Goal: Feedback & Contribution: Contribute content

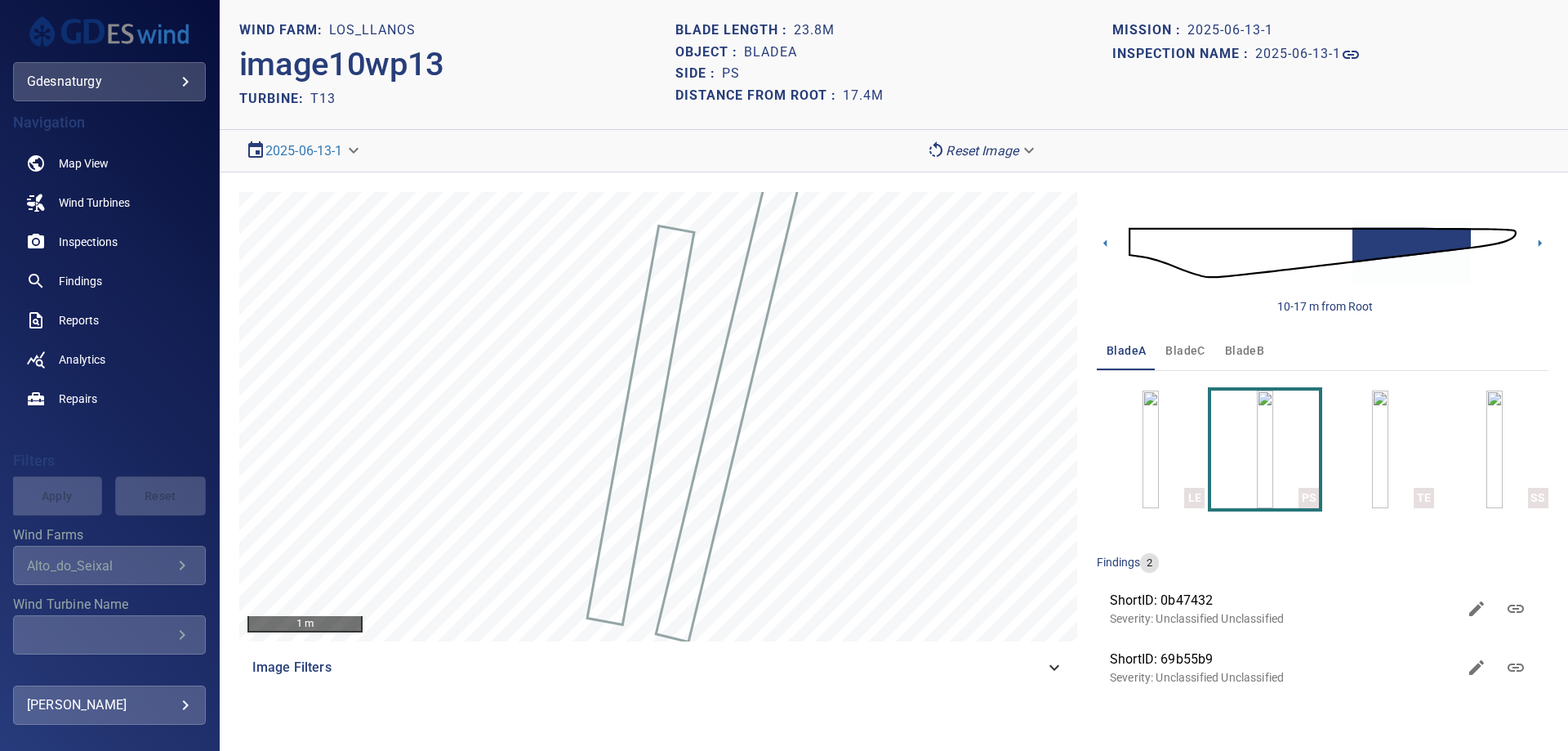
click at [1130, 246] on img at bounding box center [1323, 252] width 388 height 94
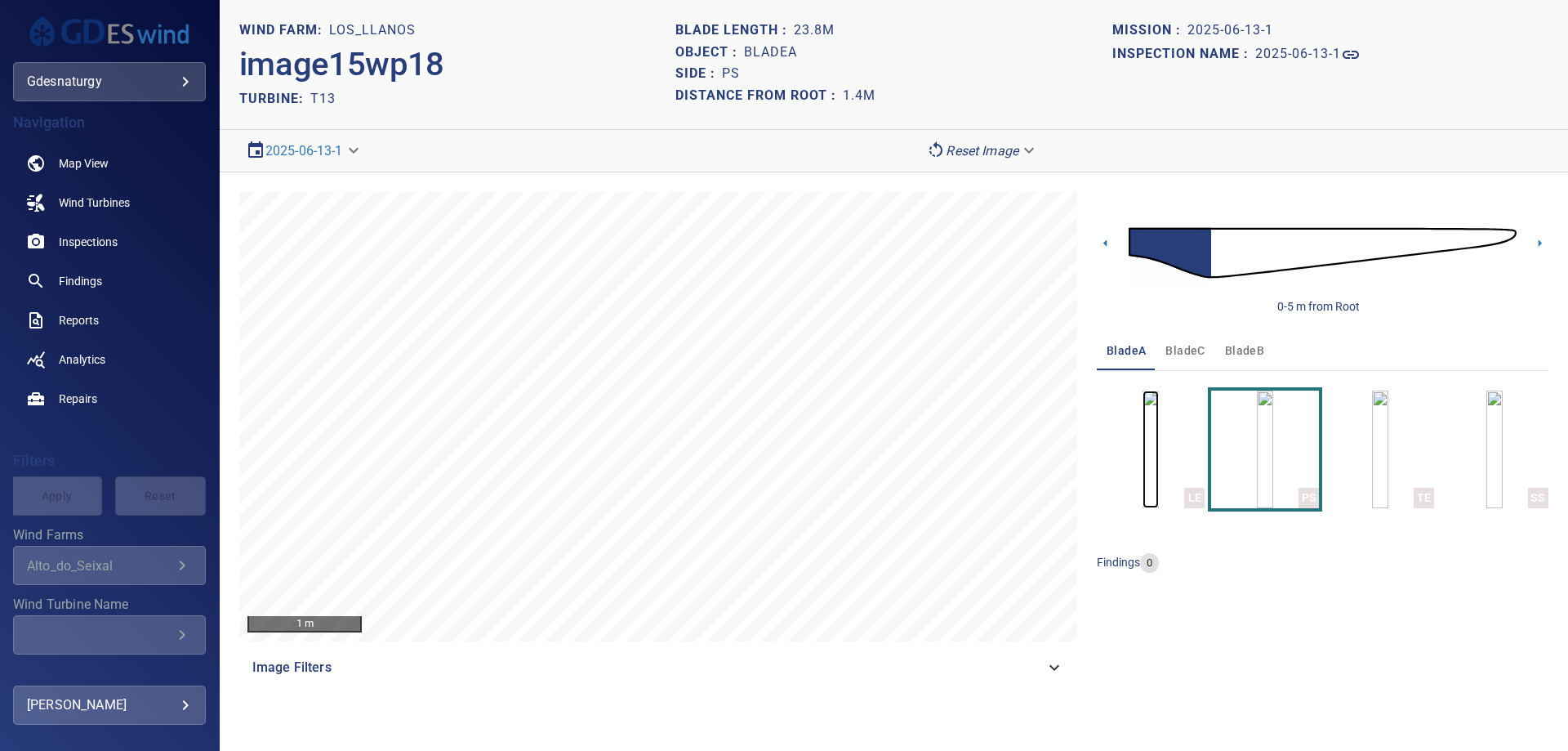
click at [1159, 456] on img "button" at bounding box center [1150, 449] width 16 height 117
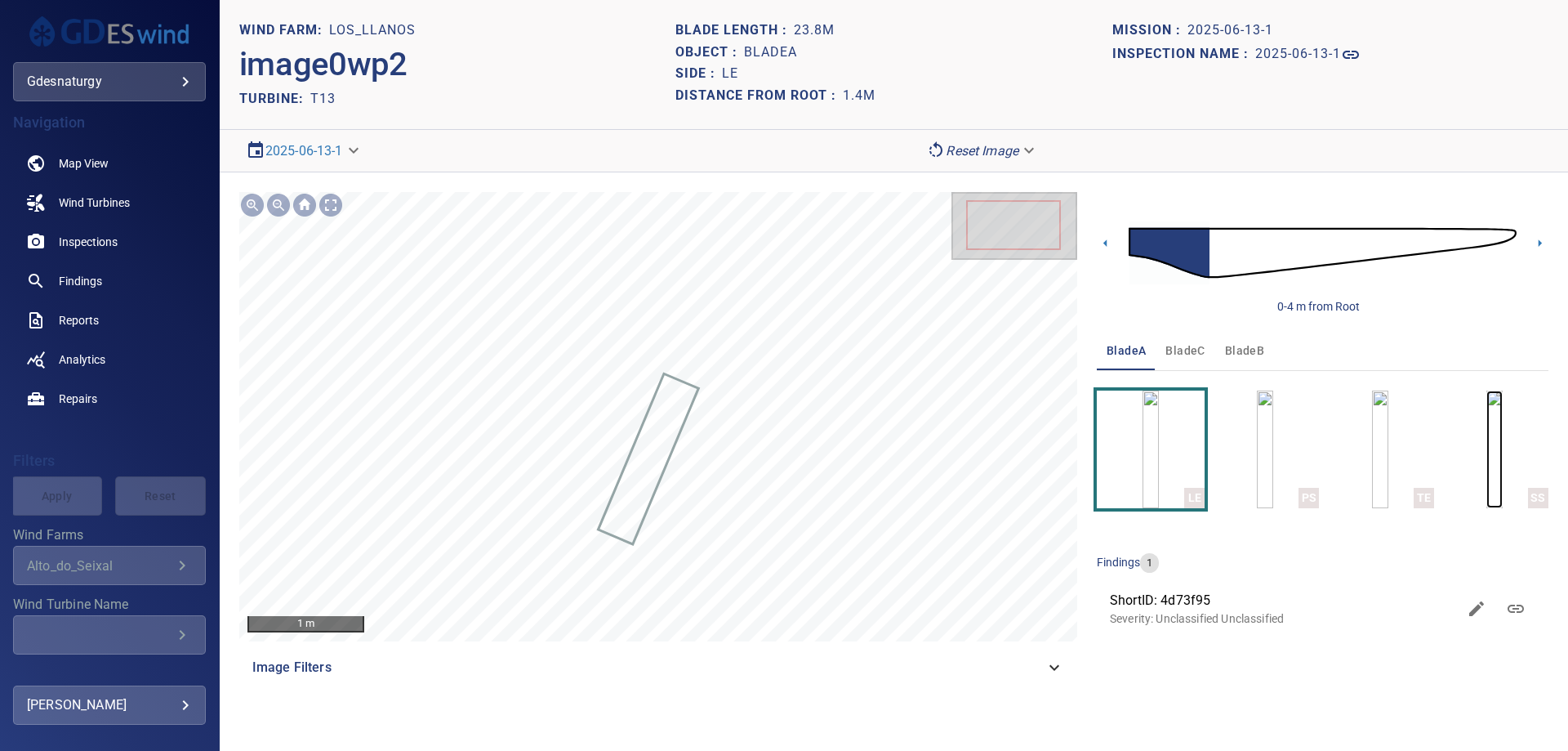
click at [1487, 459] on img "button" at bounding box center [1494, 449] width 16 height 117
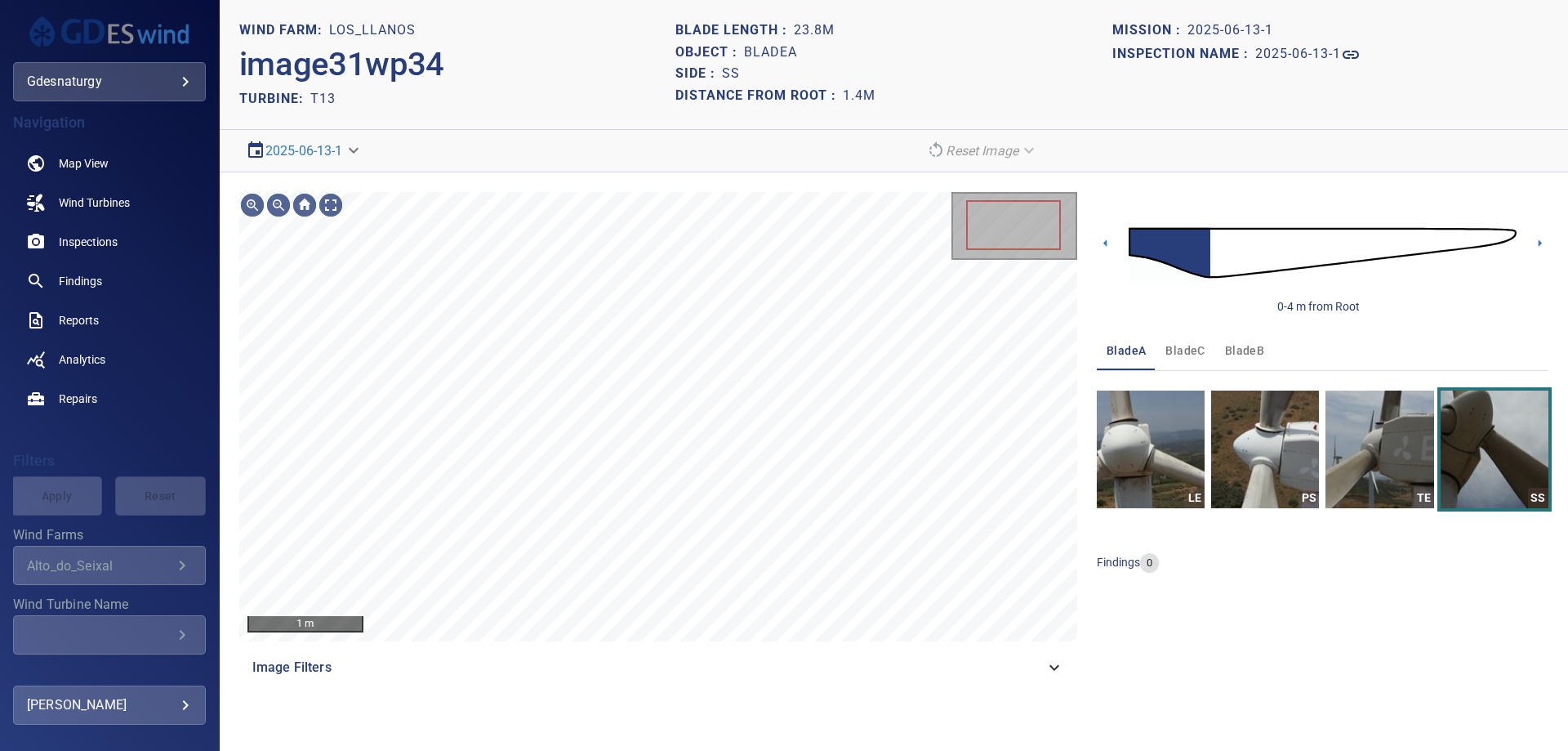
click at [1217, 254] on img at bounding box center [1323, 252] width 388 height 94
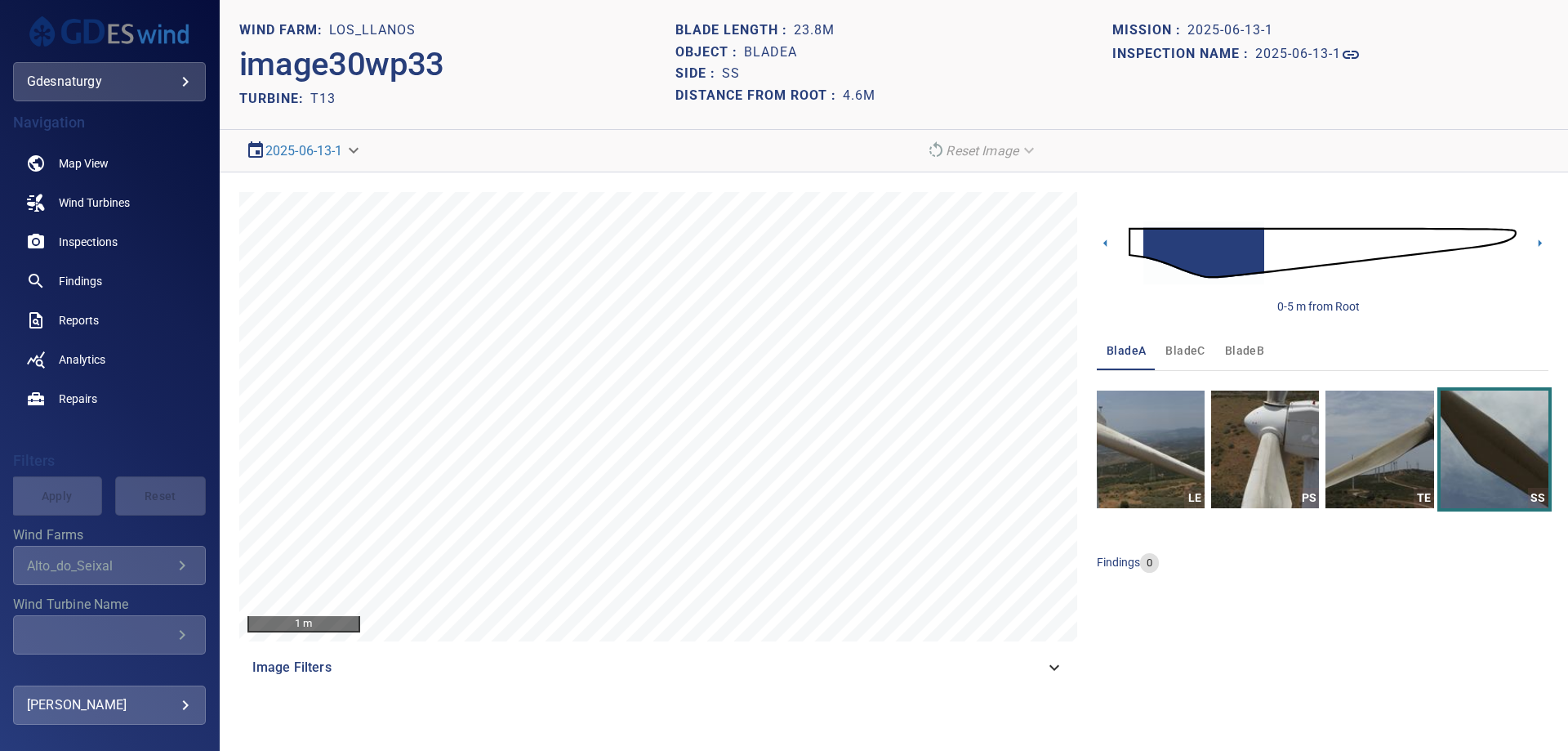
drag, startPoint x: 1270, startPoint y: 259, endPoint x: 1257, endPoint y: 263, distance: 13.6
click at [1270, 259] on img at bounding box center [1323, 252] width 388 height 94
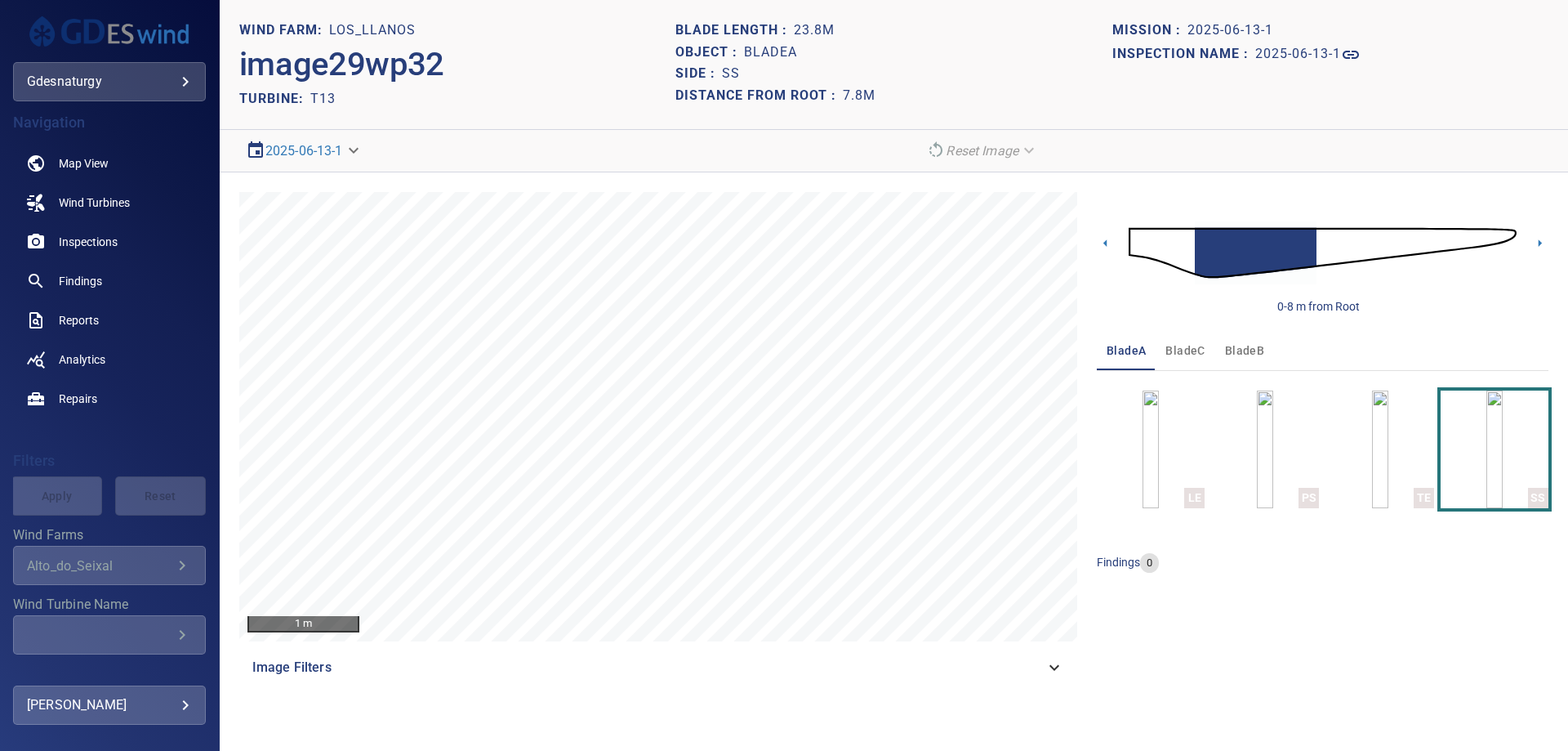
click at [1324, 236] on img at bounding box center [1323, 252] width 388 height 94
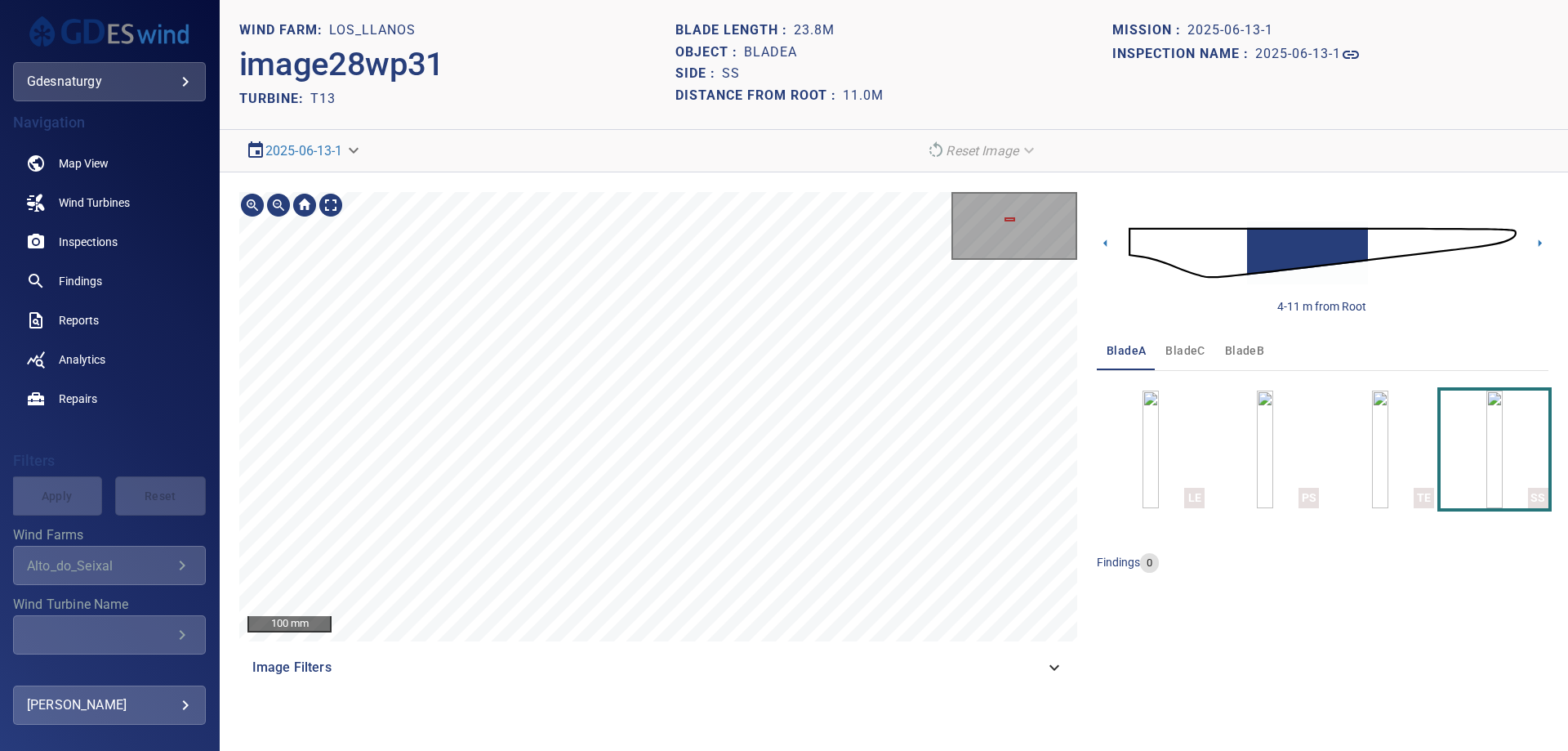
click at [679, 234] on div "100 mm Image Filters" at bounding box center [658, 439] width 838 height 495
click at [1136, 241] on img at bounding box center [1323, 252] width 388 height 94
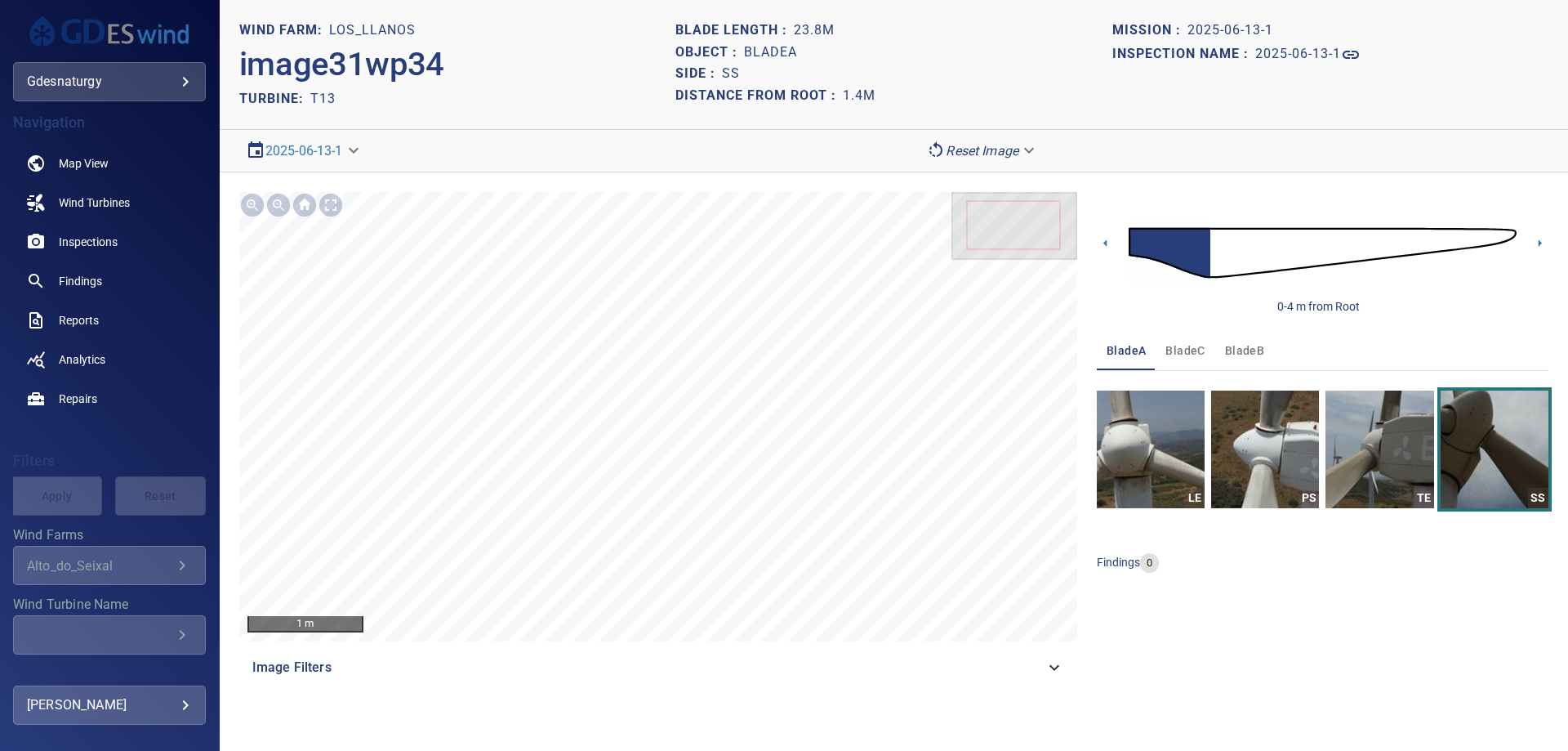
click at [1250, 358] on span "bladeB" at bounding box center [1244, 350] width 39 height 20
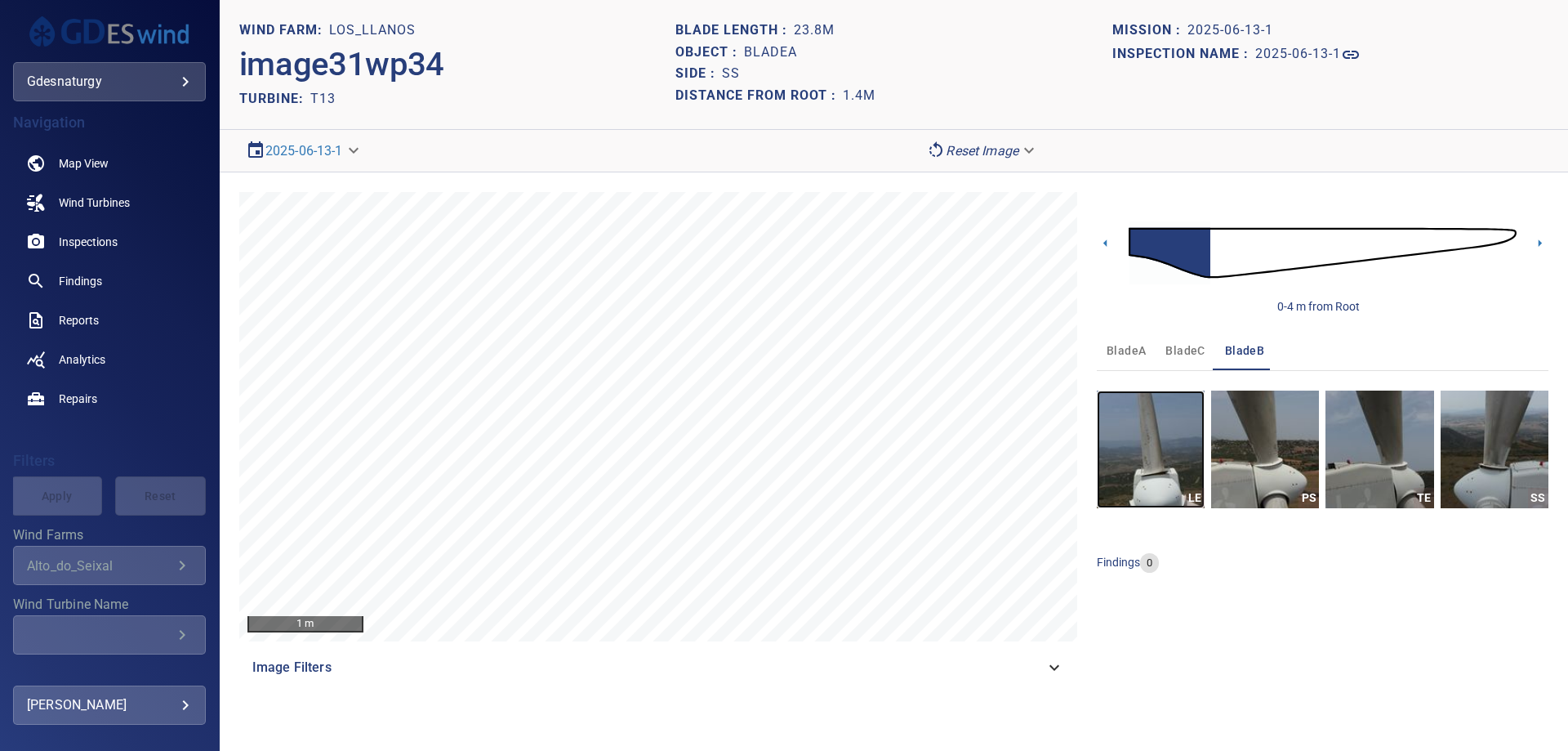
click at [1144, 462] on img "button" at bounding box center [1150, 449] width 108 height 117
click at [1227, 259] on img at bounding box center [1323, 252] width 388 height 94
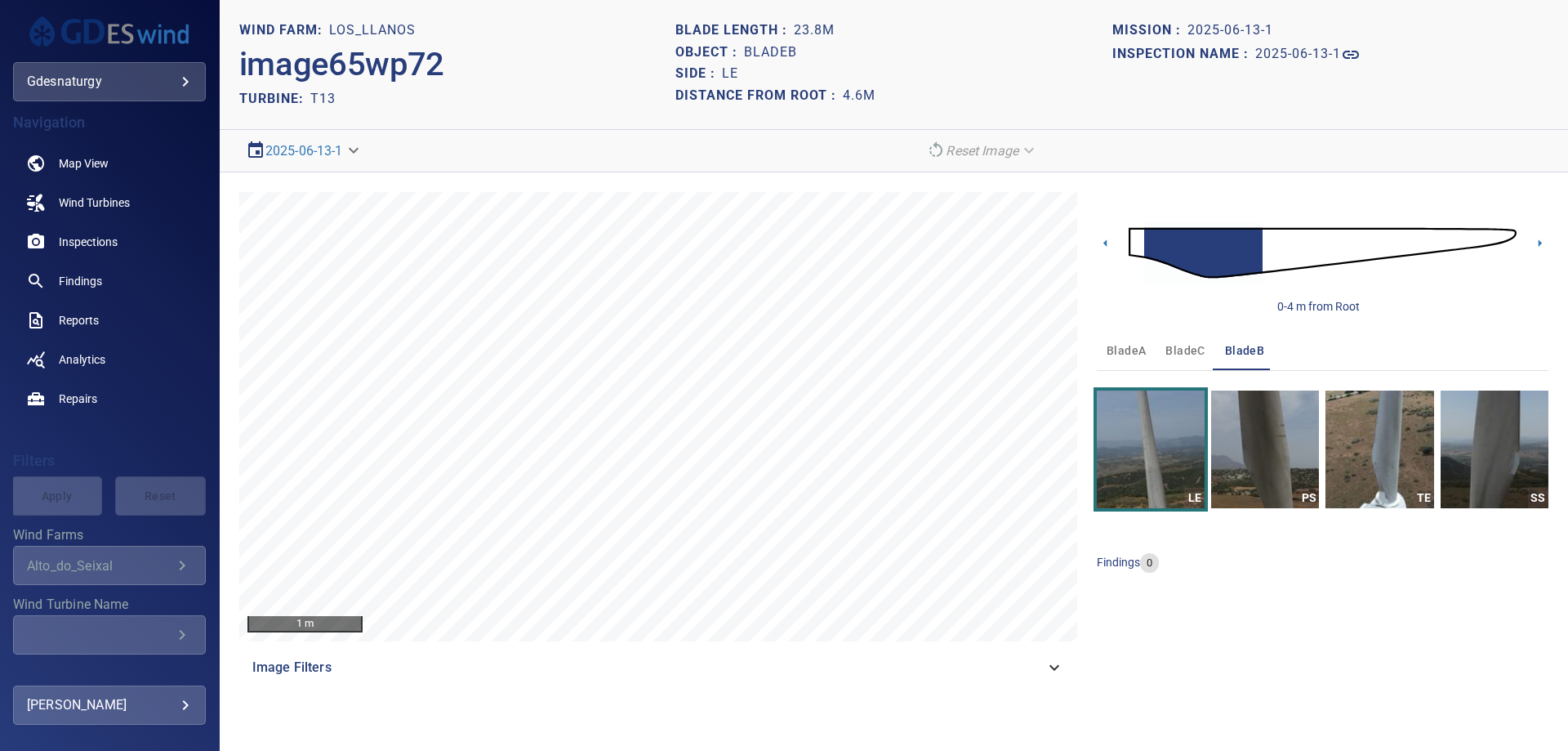
click at [1269, 260] on img at bounding box center [1323, 252] width 388 height 94
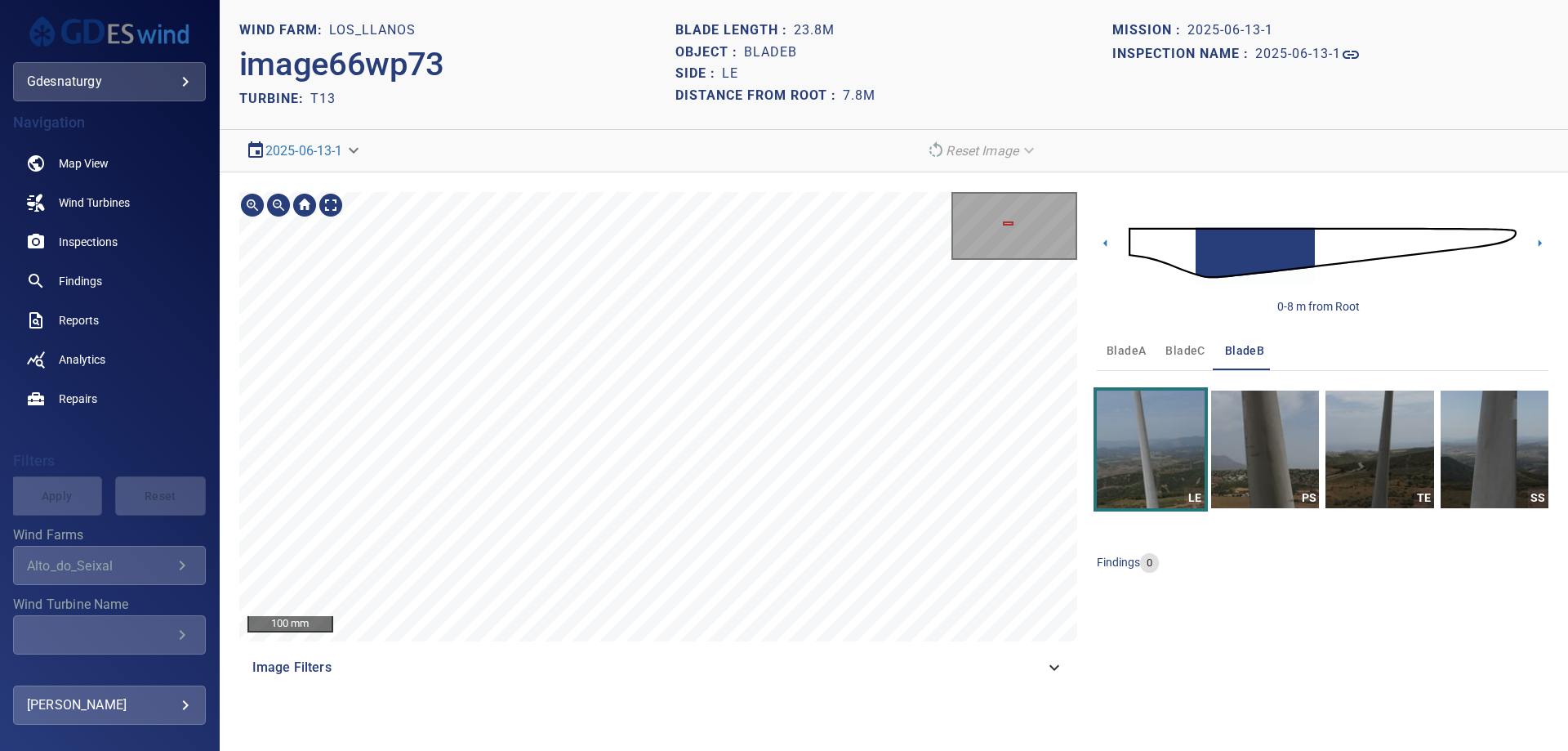
click at [705, 672] on div "100 mm Image Filters" at bounding box center [658, 439] width 838 height 495
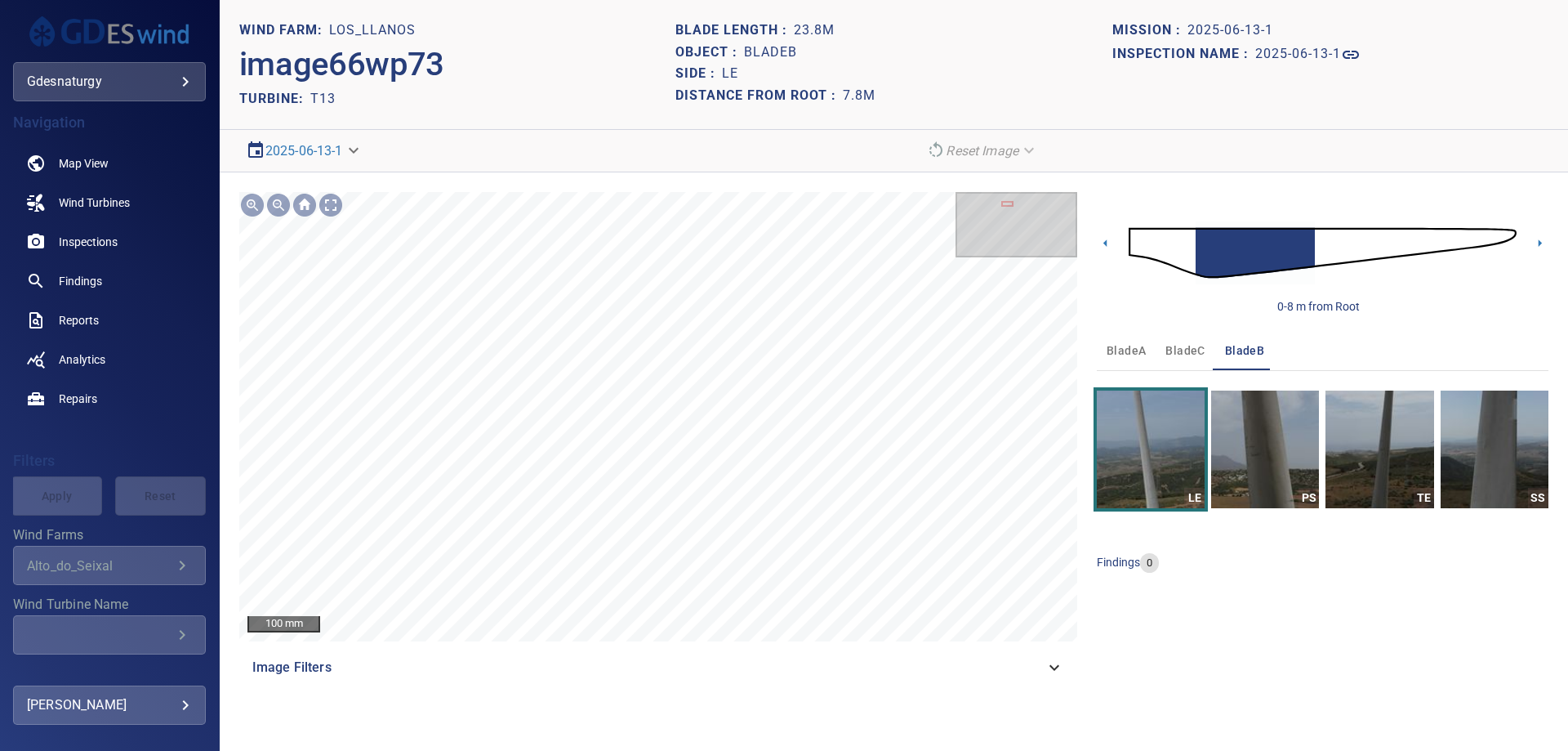
click at [1169, 249] on img at bounding box center [1323, 252] width 388 height 94
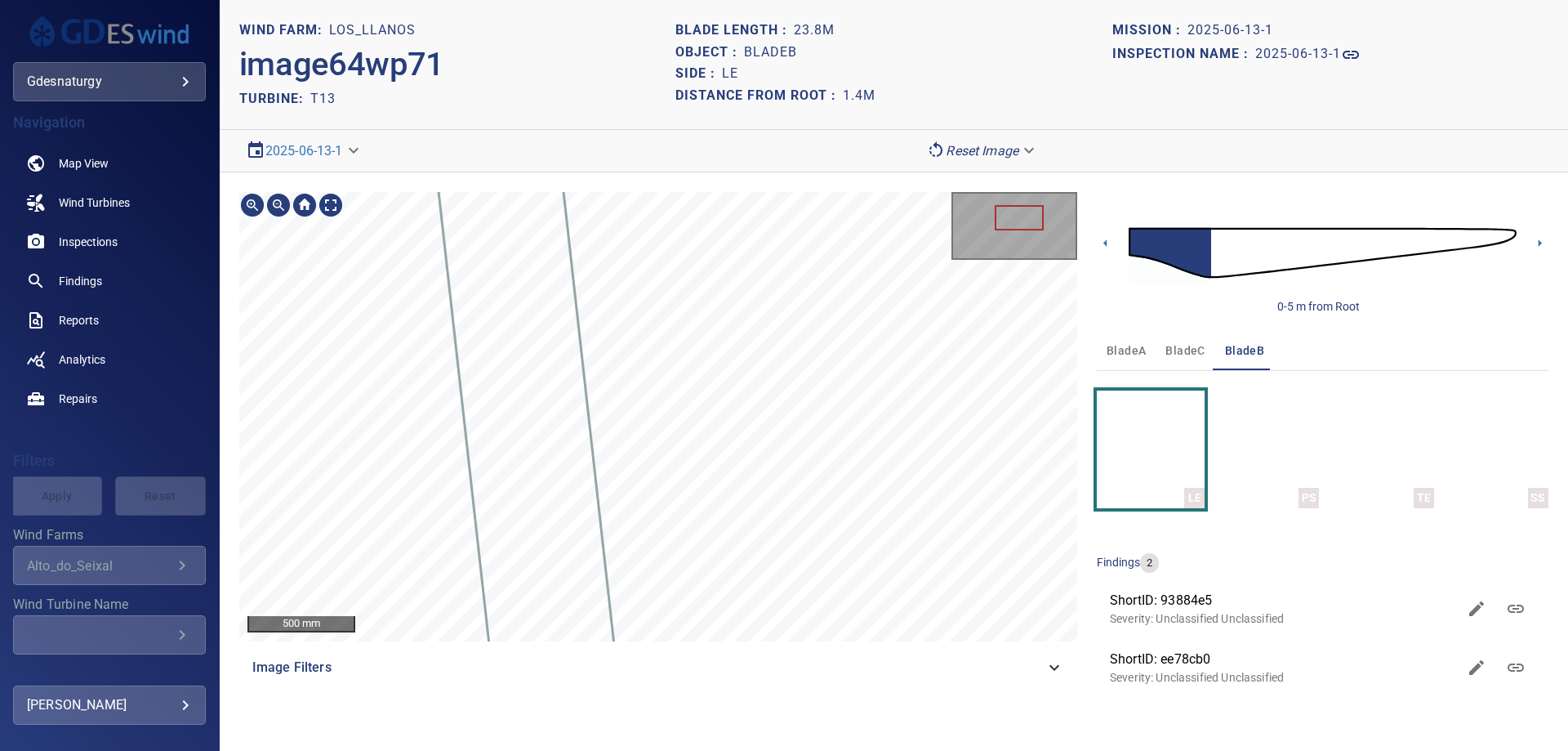
click at [855, 725] on section "**********" at bounding box center [894, 375] width 1349 height 751
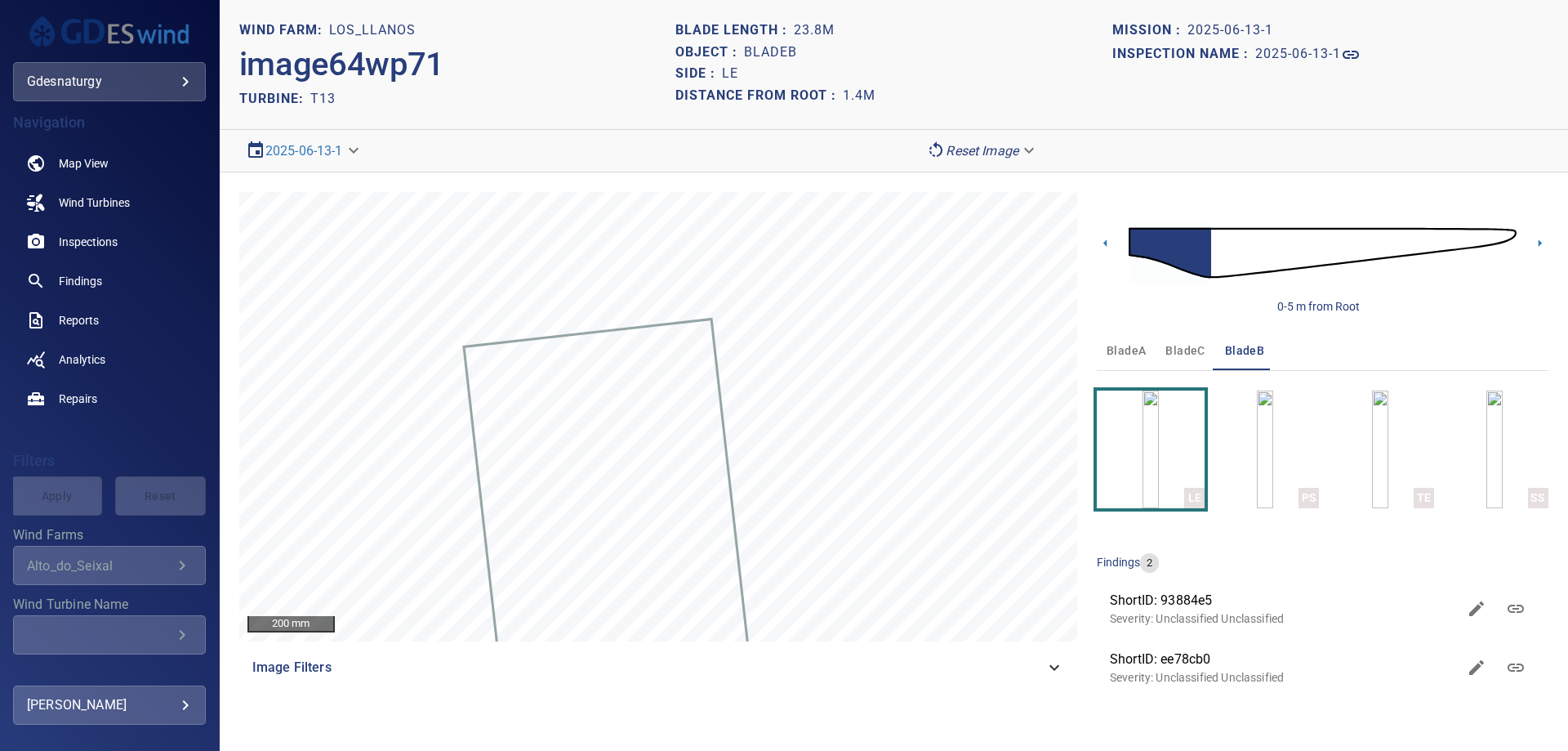
drag, startPoint x: 1262, startPoint y: 253, endPoint x: 1261, endPoint y: 241, distance: 12.0
click at [1264, 252] on img at bounding box center [1323, 252] width 388 height 94
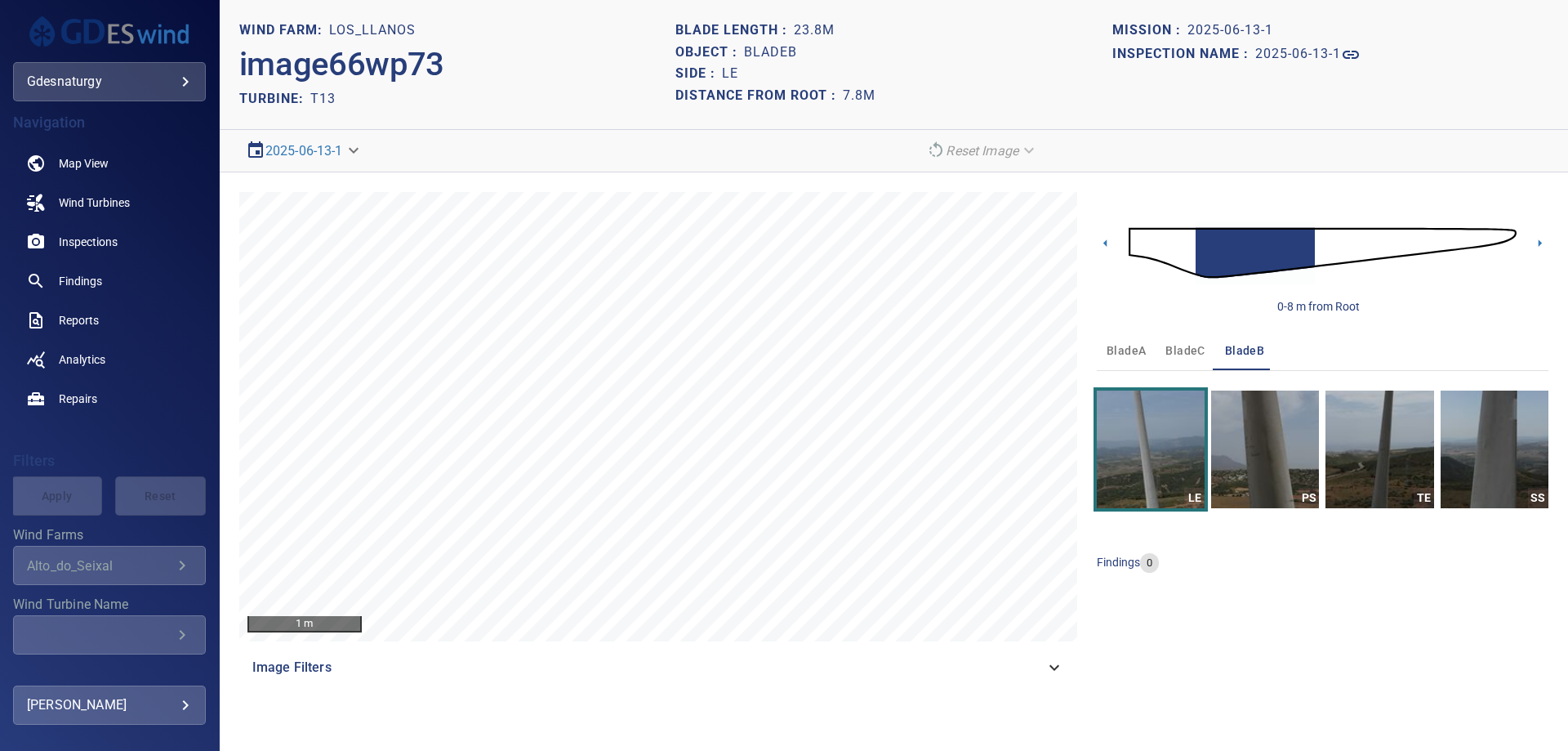
click at [1323, 247] on img at bounding box center [1323, 252] width 388 height 94
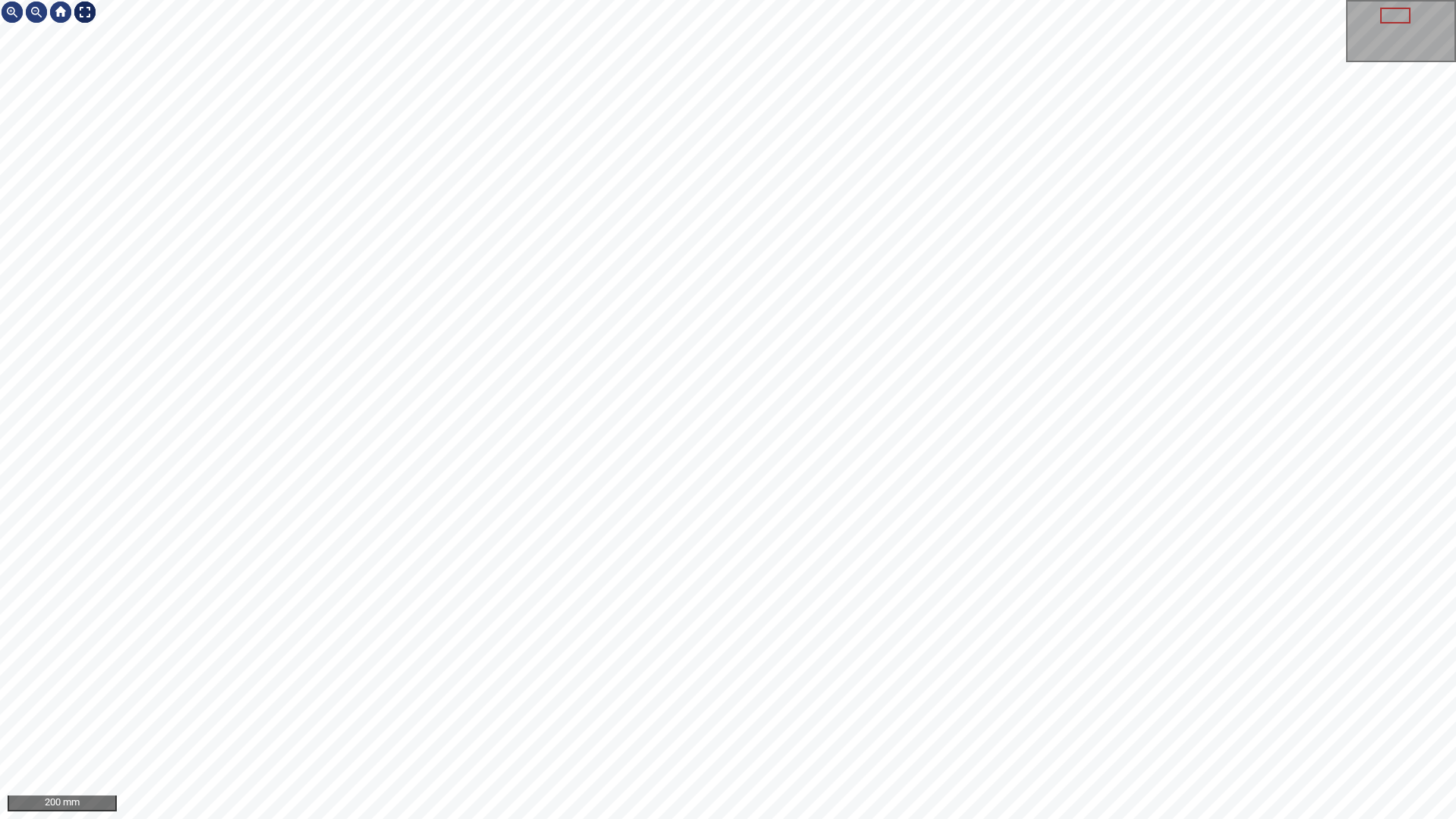
click at [84, 10] on div at bounding box center [85, 12] width 24 height 24
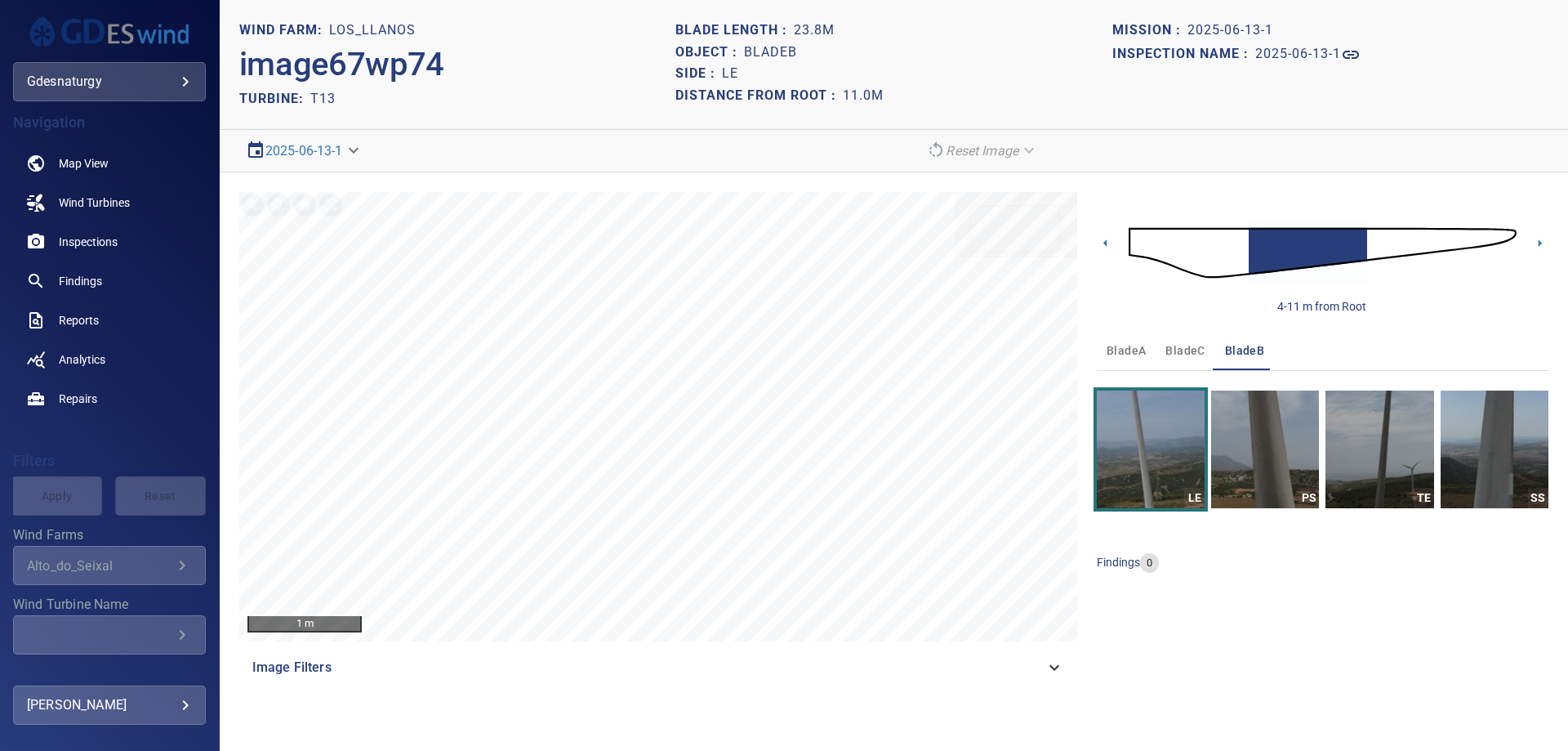
click at [1371, 248] on img at bounding box center [1323, 252] width 388 height 94
click at [1455, 247] on img at bounding box center [1323, 252] width 388 height 94
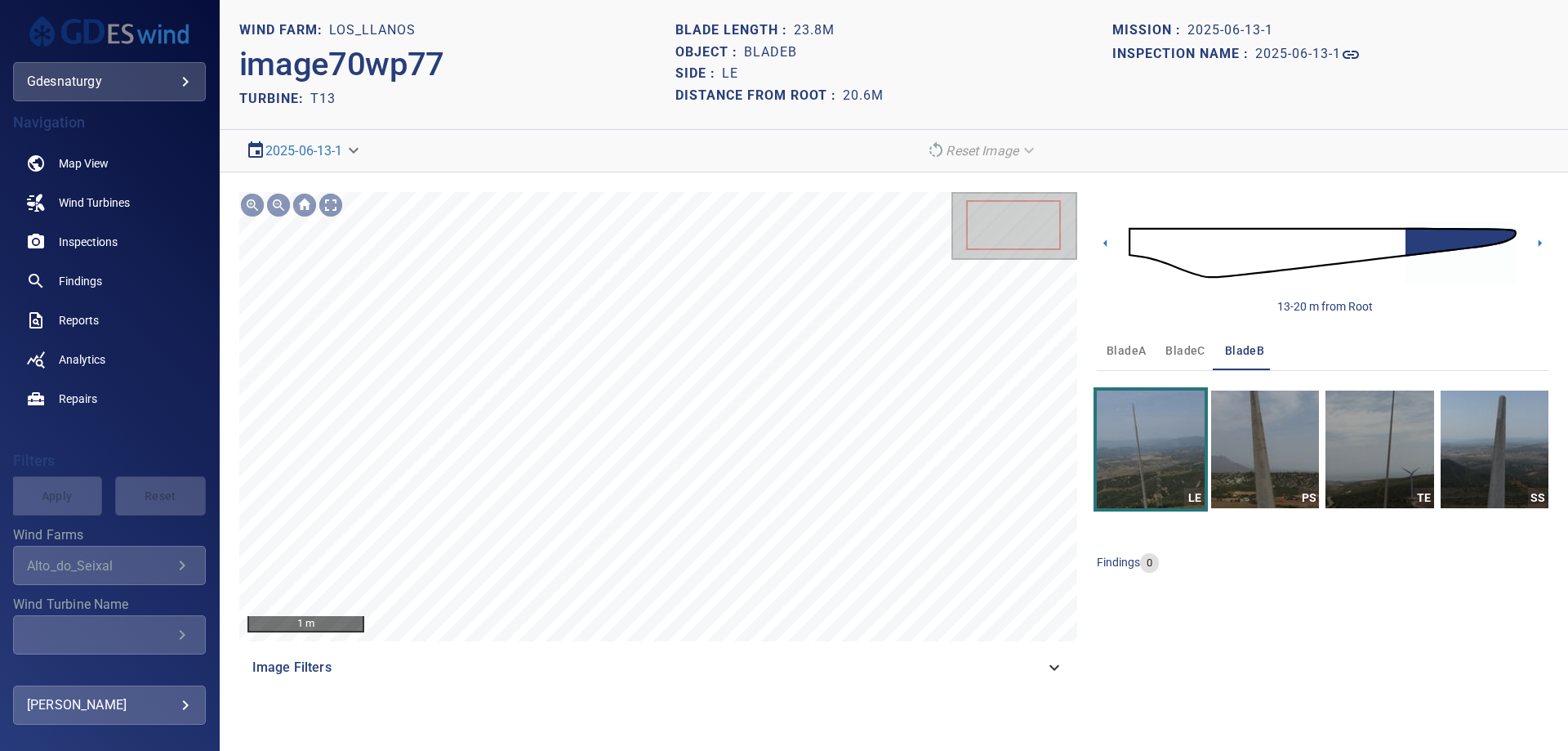
click at [1392, 247] on img at bounding box center [1323, 252] width 388 height 94
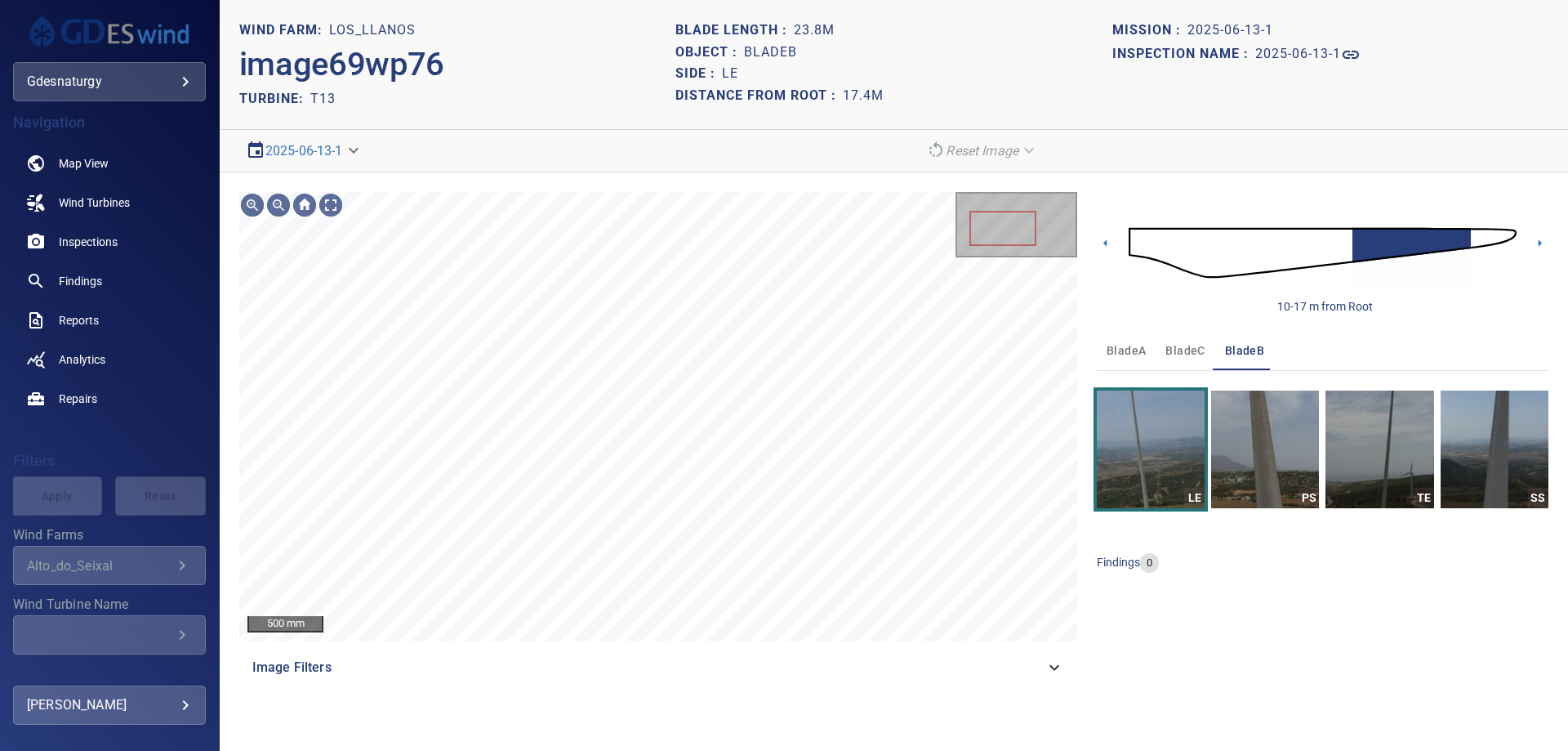
scroll to position [201, 0]
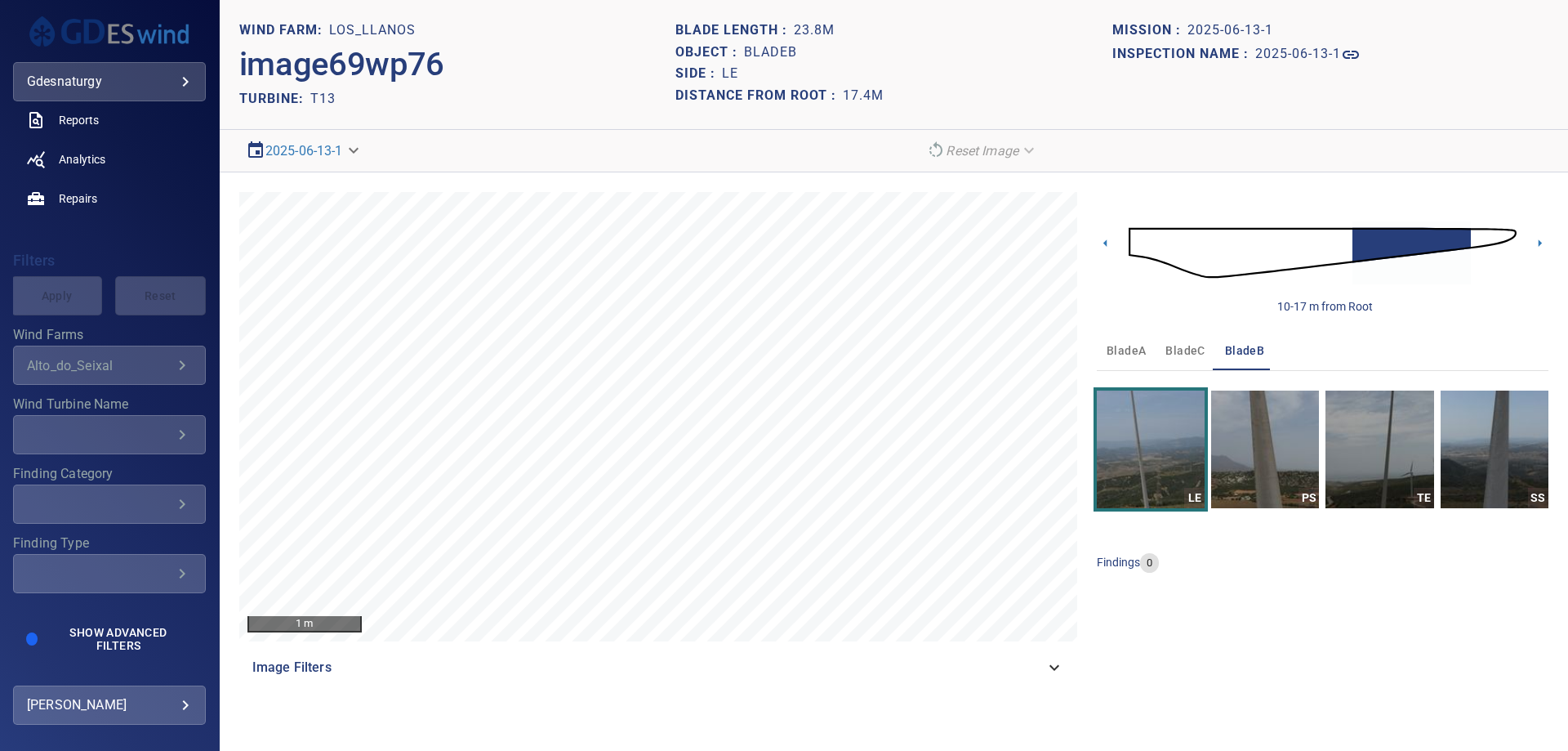
click at [1482, 232] on img at bounding box center [1323, 252] width 388 height 94
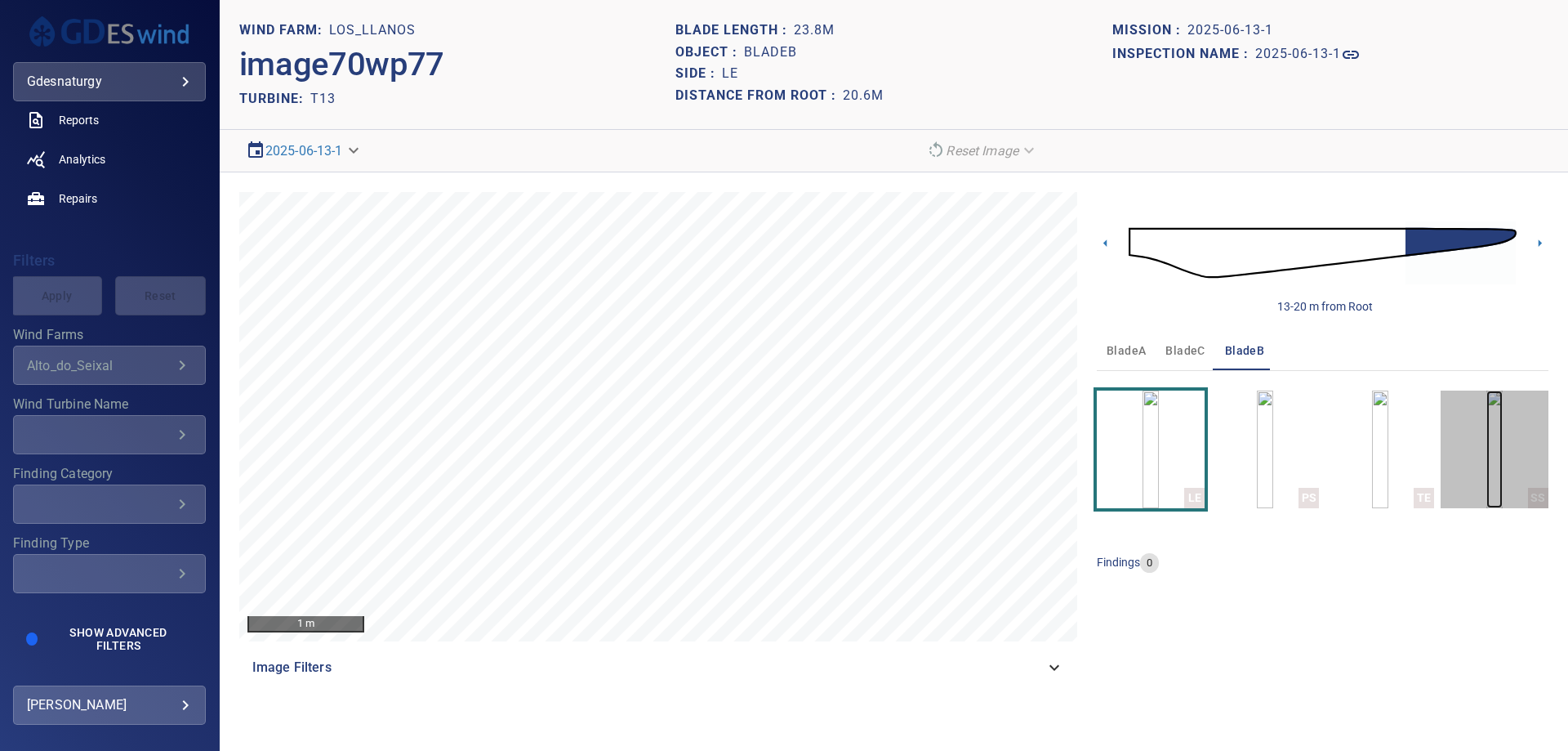
click at [1489, 481] on img "button" at bounding box center [1494, 449] width 16 height 117
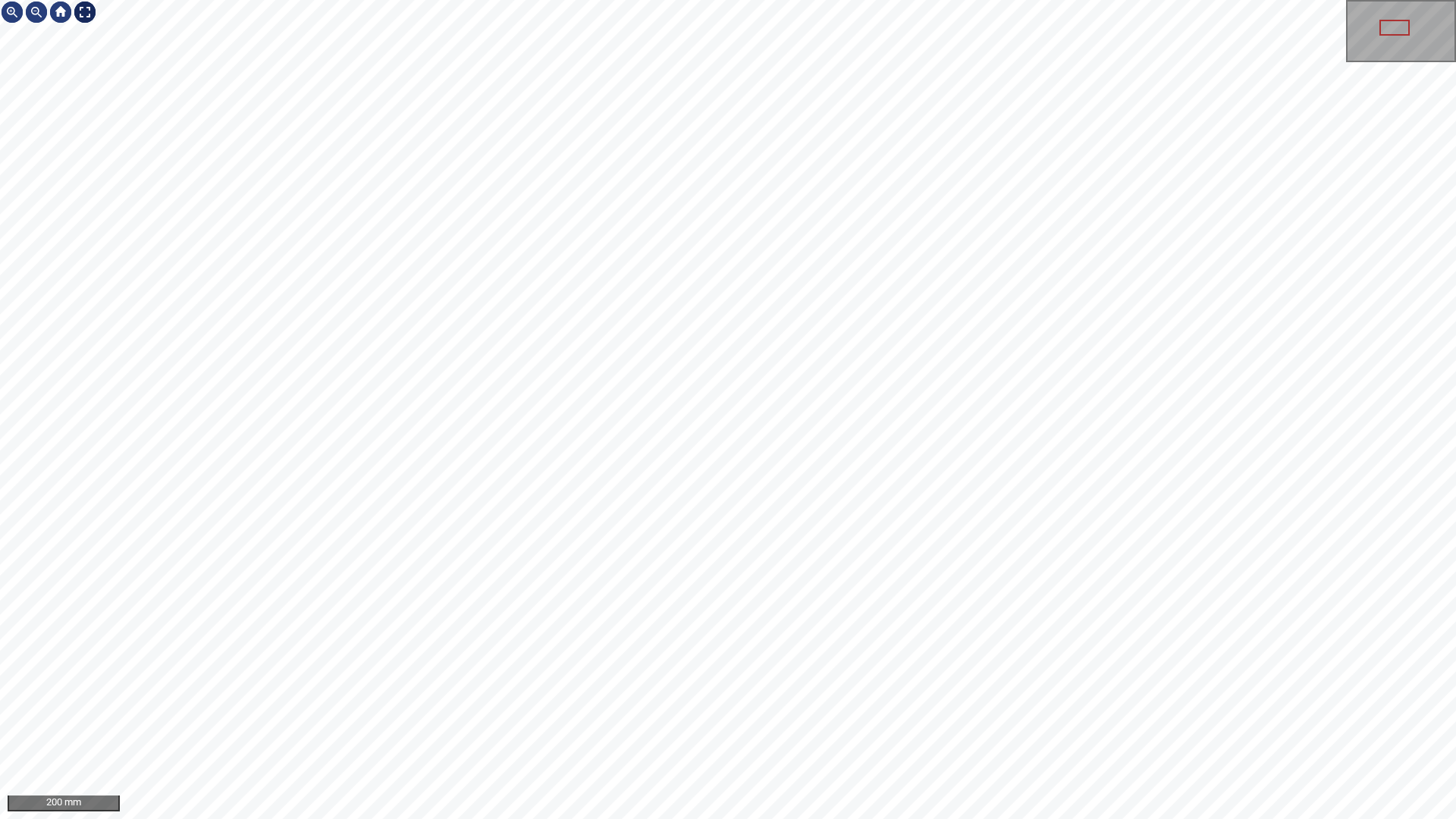
click at [85, 10] on div at bounding box center [85, 12] width 24 height 24
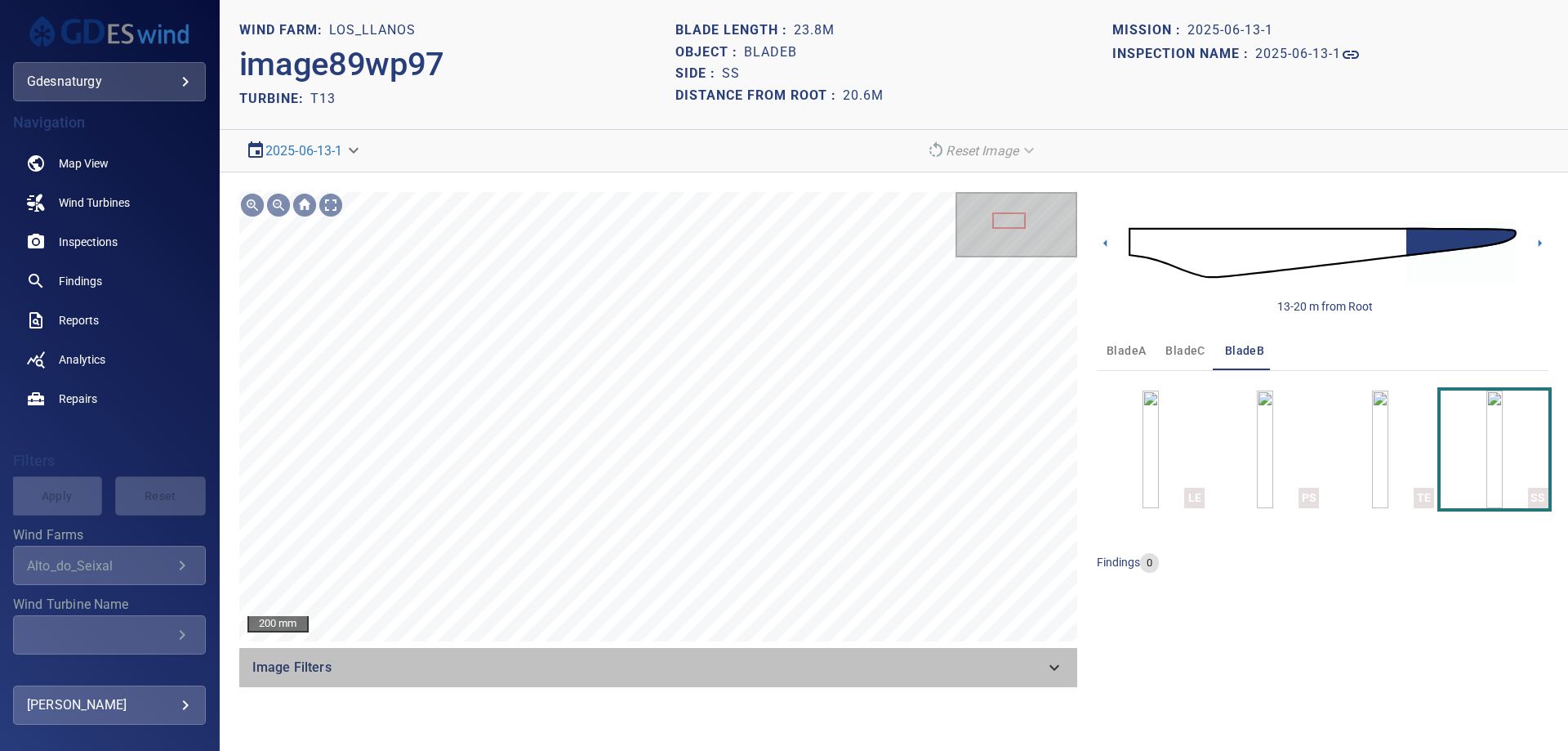
click at [1021, 668] on span "Image Filters" at bounding box center [648, 667] width 793 height 19
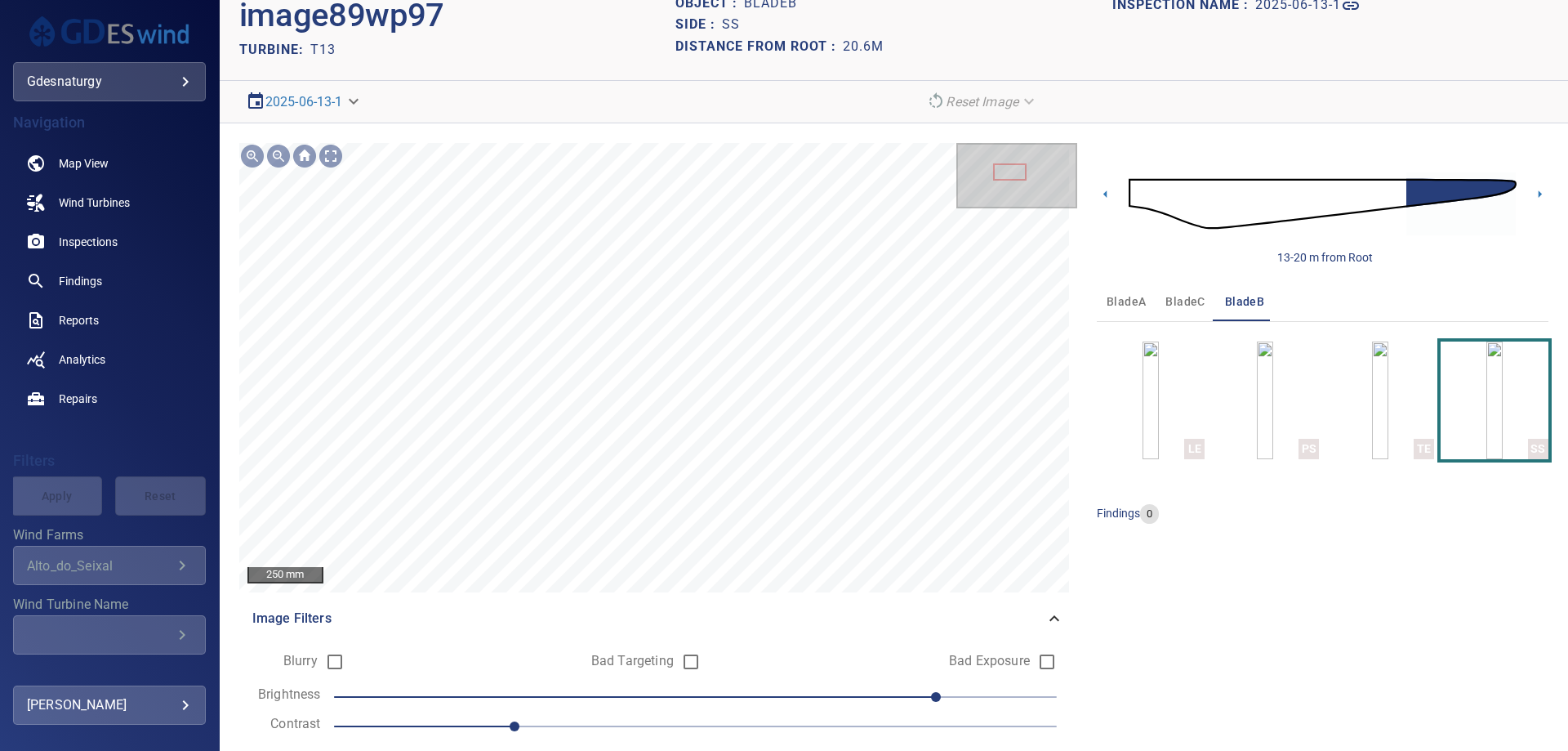
scroll to position [98, 0]
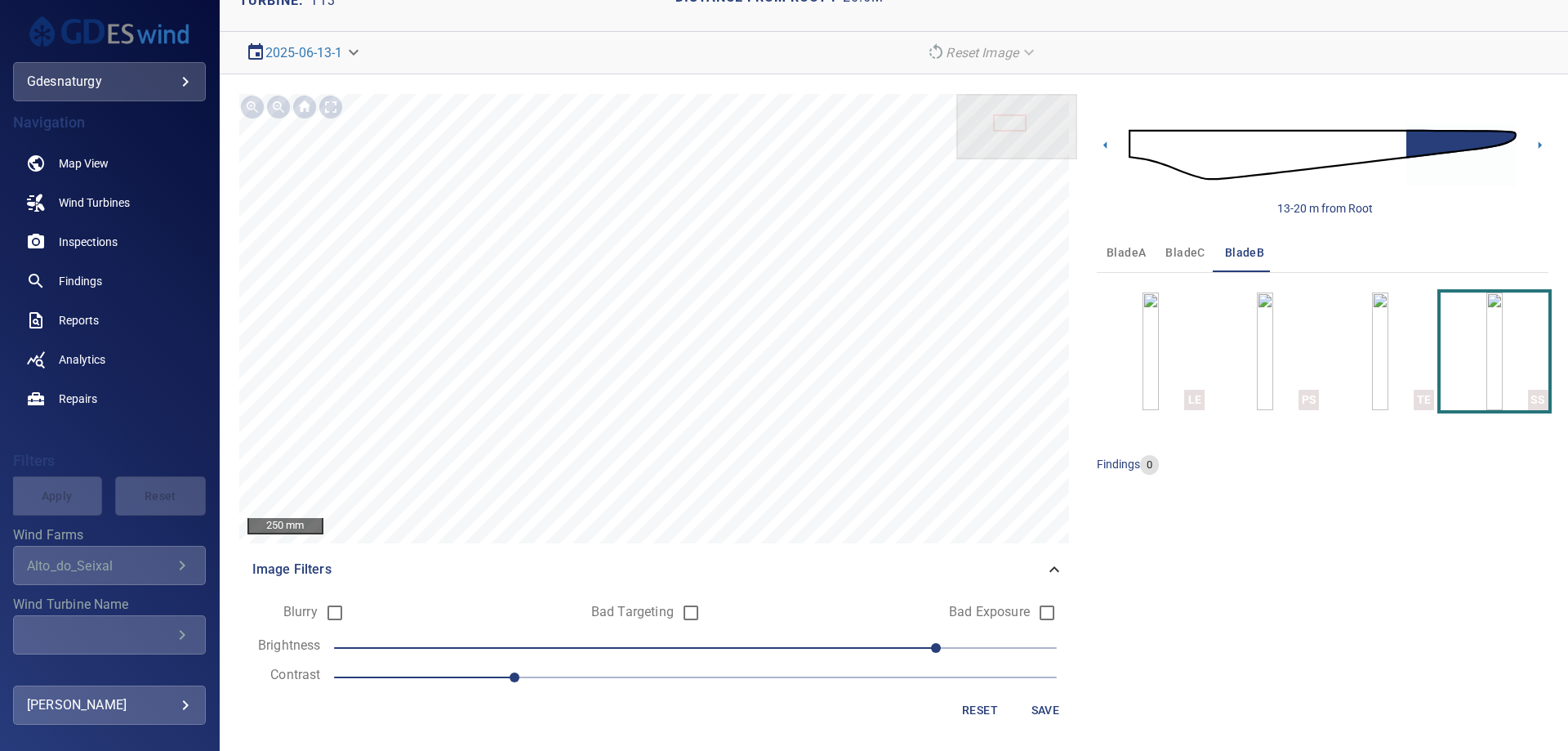
click at [674, 668] on span "1.1" at bounding box center [696, 677] width 723 height 23
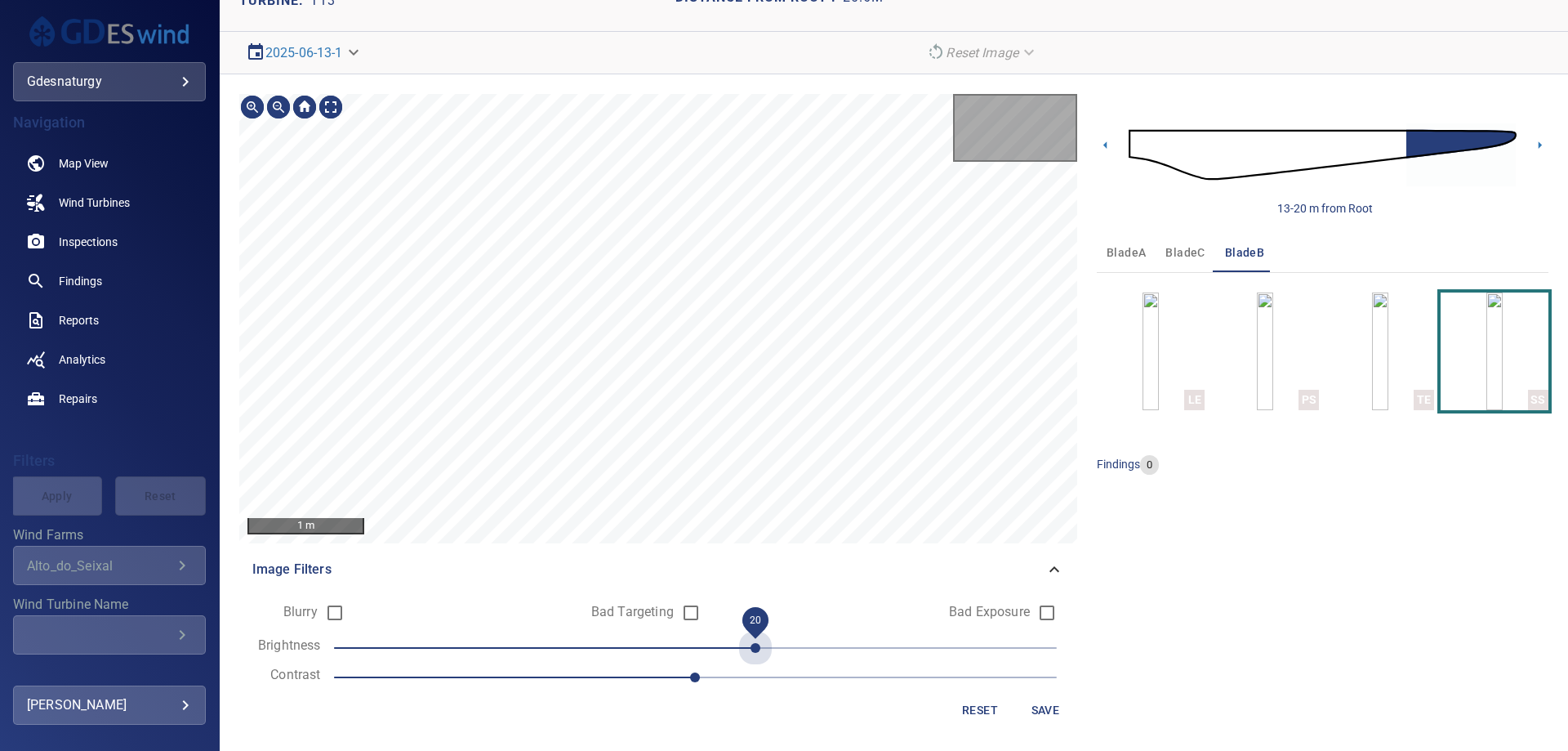
click at [764, 641] on span "20" at bounding box center [696, 648] width 723 height 23
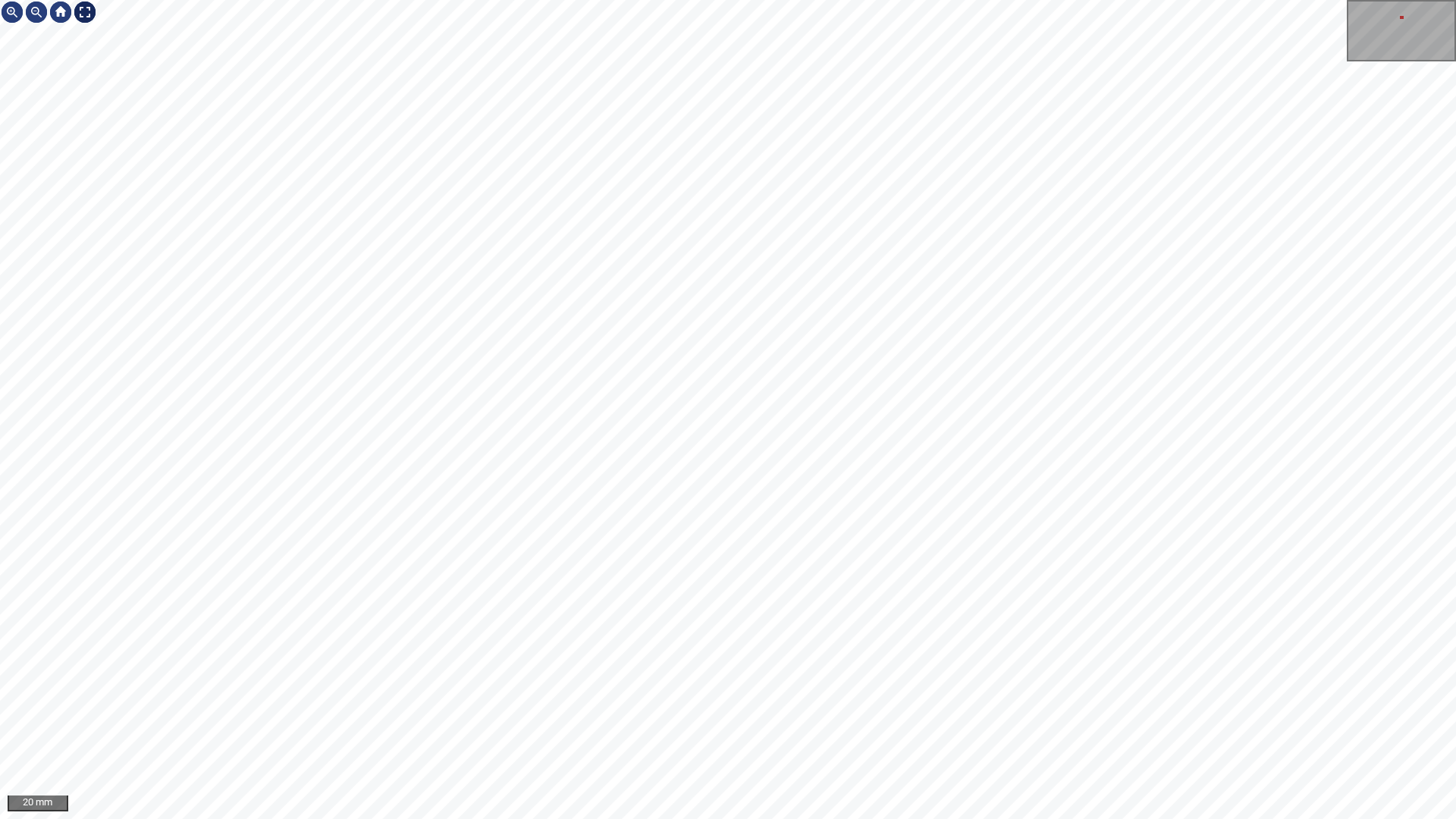
click at [85, 7] on div at bounding box center [85, 12] width 24 height 24
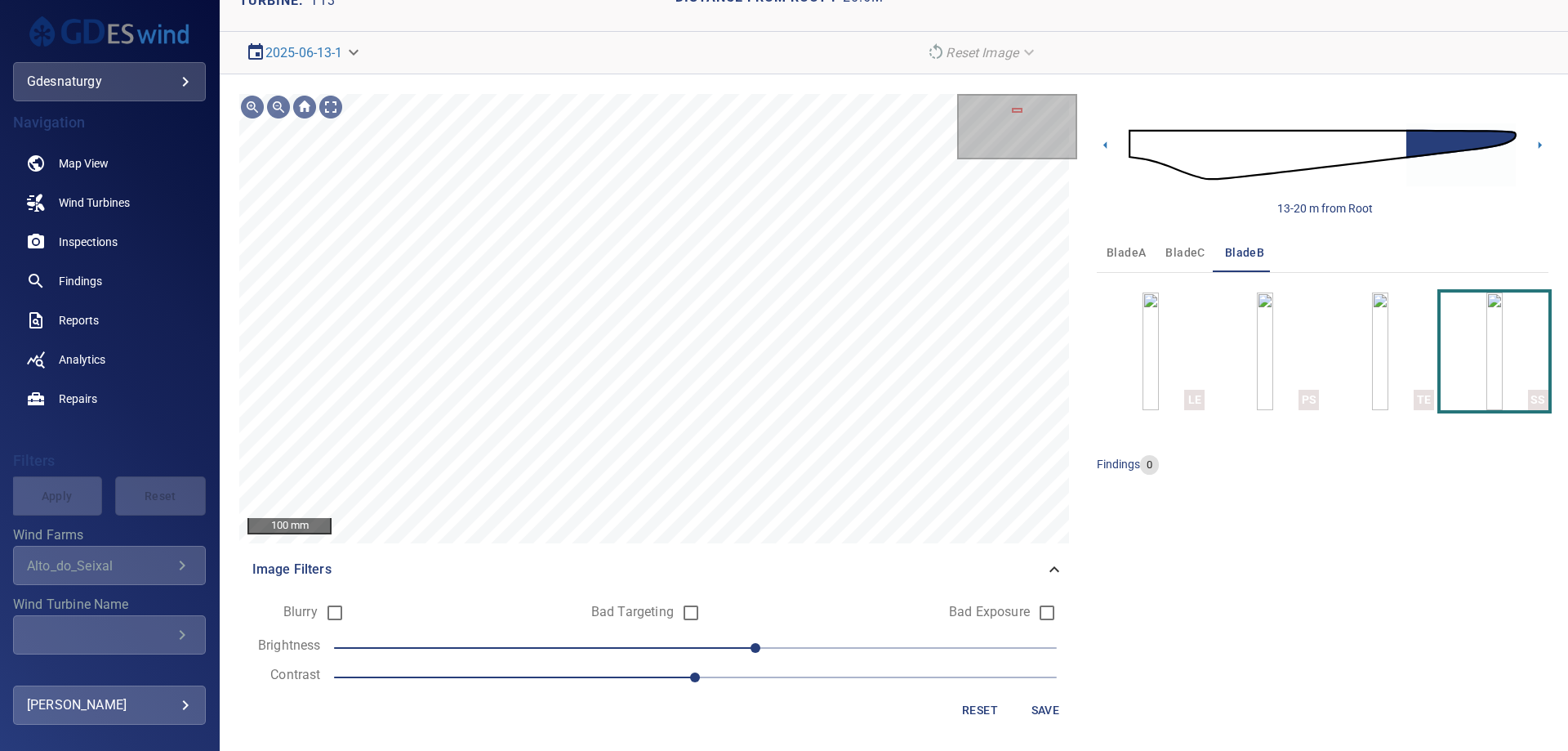
click at [801, 673] on span "1.4" at bounding box center [696, 677] width 723 height 23
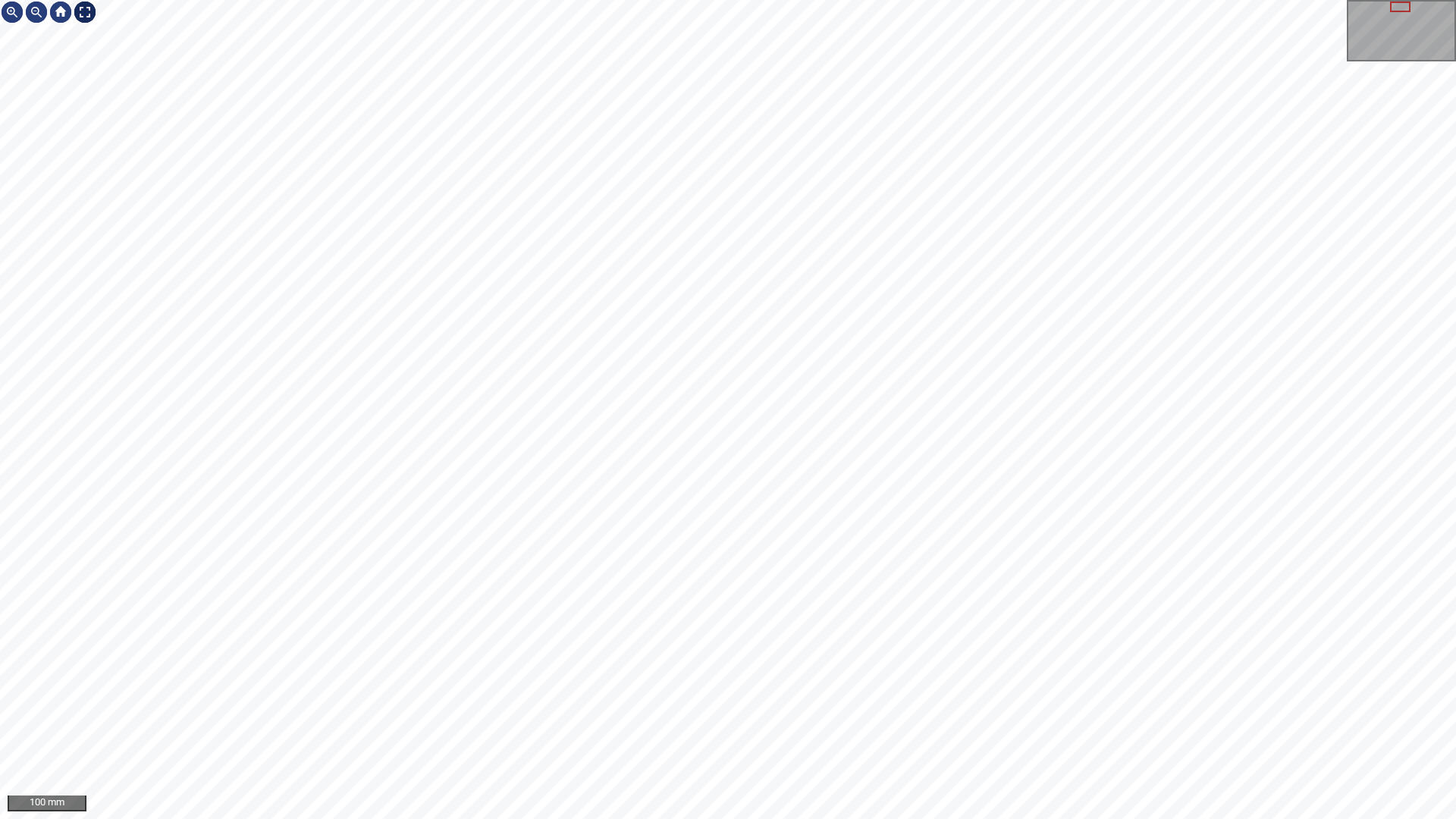
click at [79, 13] on div at bounding box center [85, 12] width 24 height 24
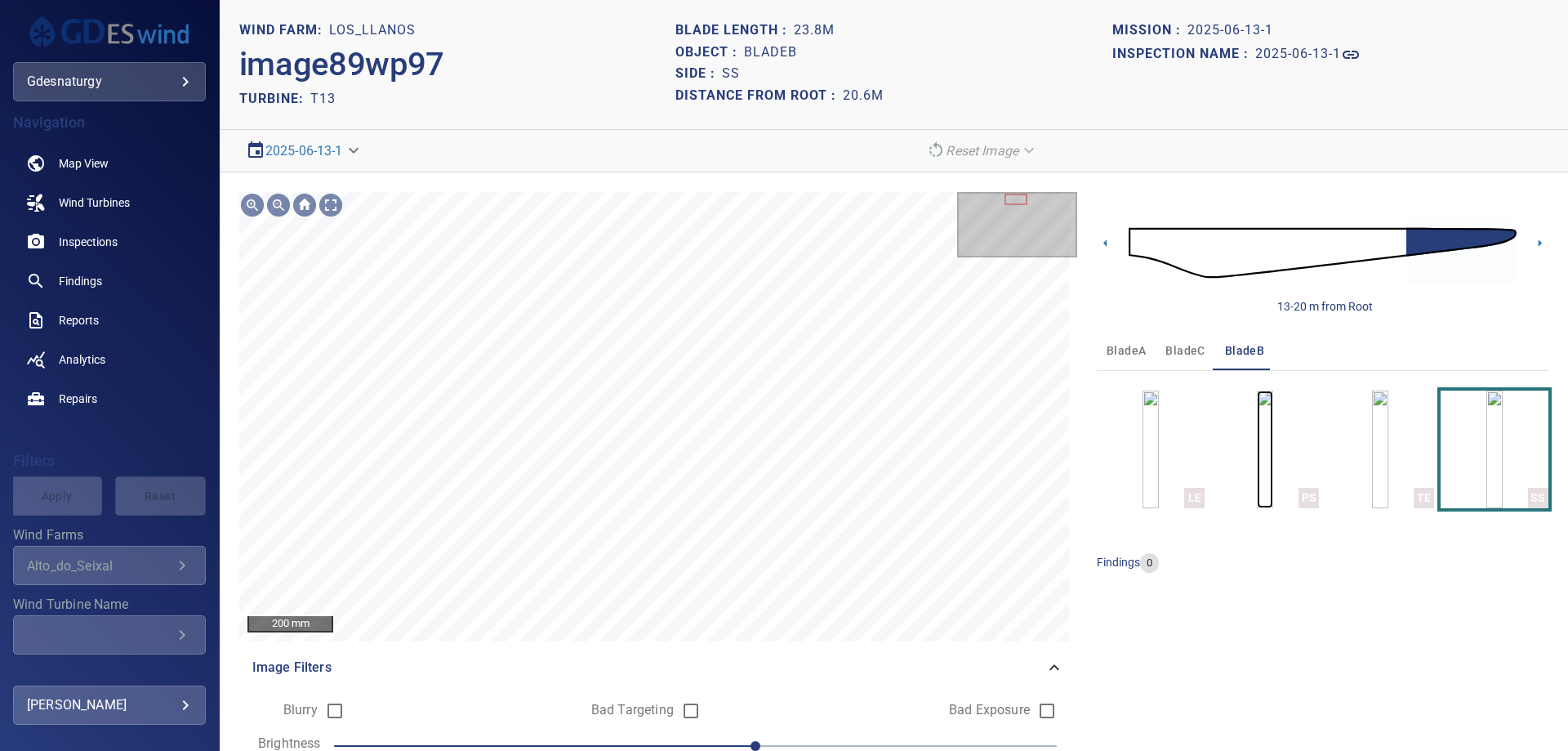
click at [1257, 423] on img "button" at bounding box center [1265, 449] width 16 height 117
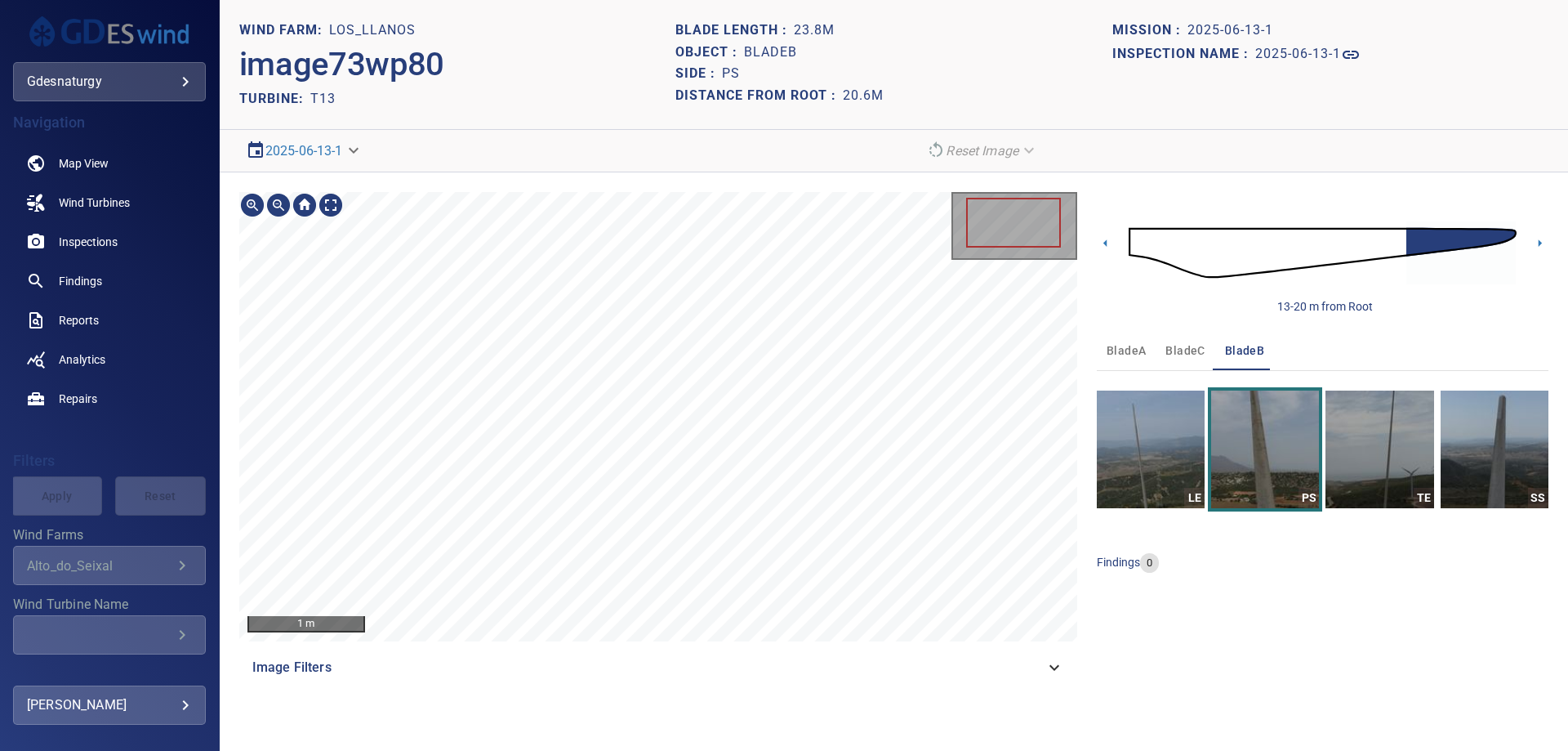
click at [638, 742] on section "**********" at bounding box center [894, 375] width 1349 height 751
click at [770, 667] on div "200 mm Image Filters" at bounding box center [658, 439] width 838 height 495
click at [620, 685] on div "200 mm Image Filters" at bounding box center [658, 439] width 838 height 495
click at [564, 730] on section "**********" at bounding box center [894, 375] width 1349 height 751
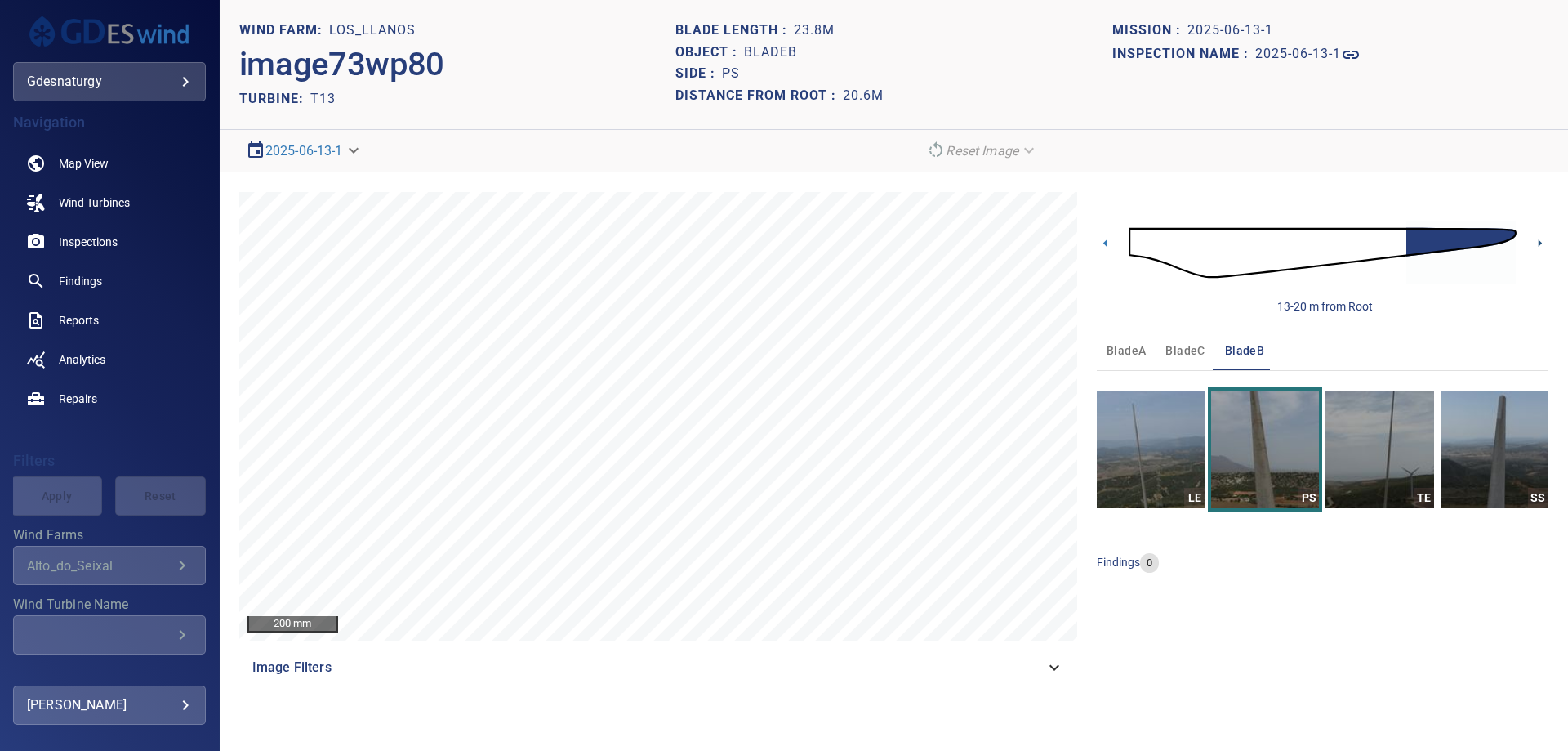
click at [1539, 245] on icon at bounding box center [1540, 243] width 3 height 8
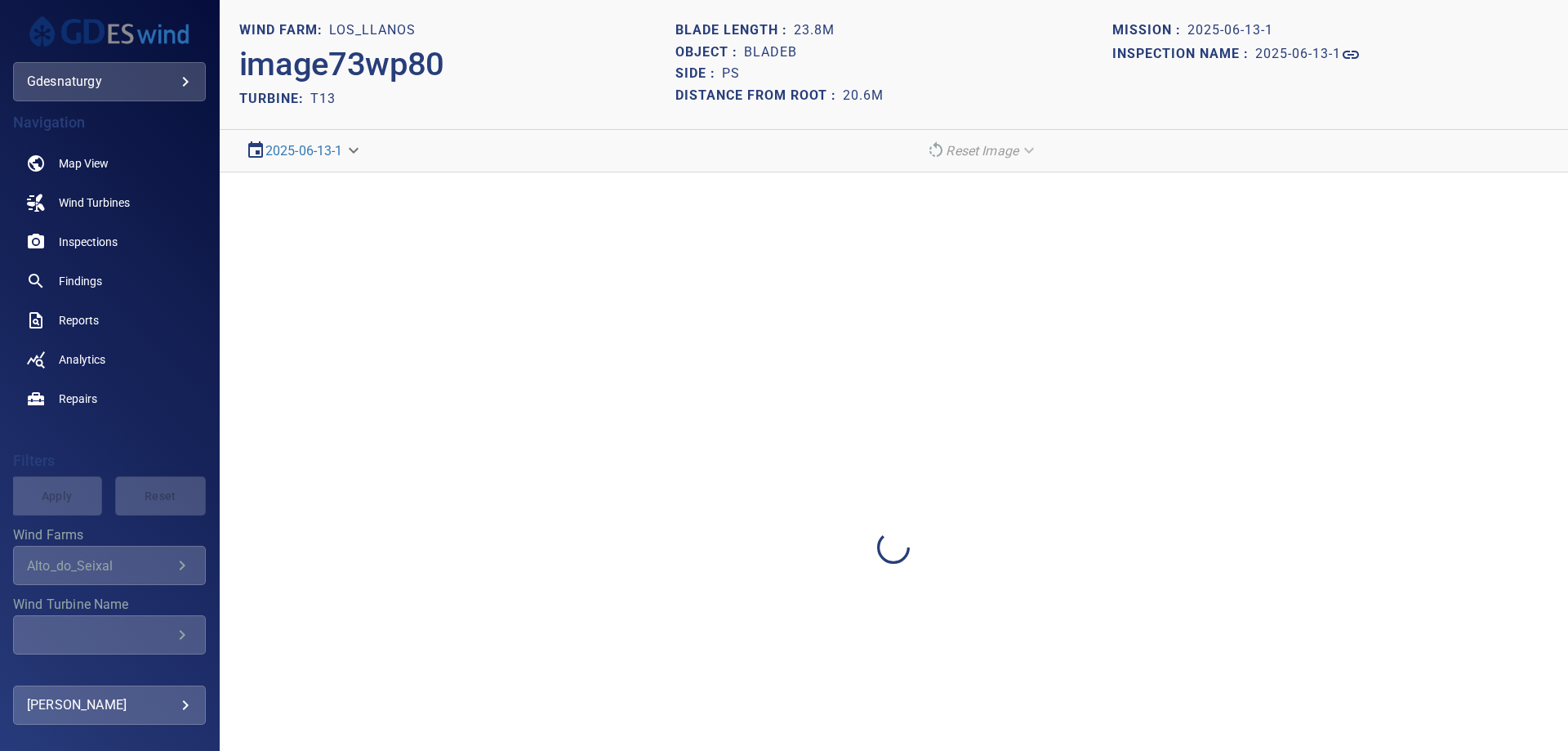
click at [1539, 245] on div at bounding box center [894, 548] width 1349 height 751
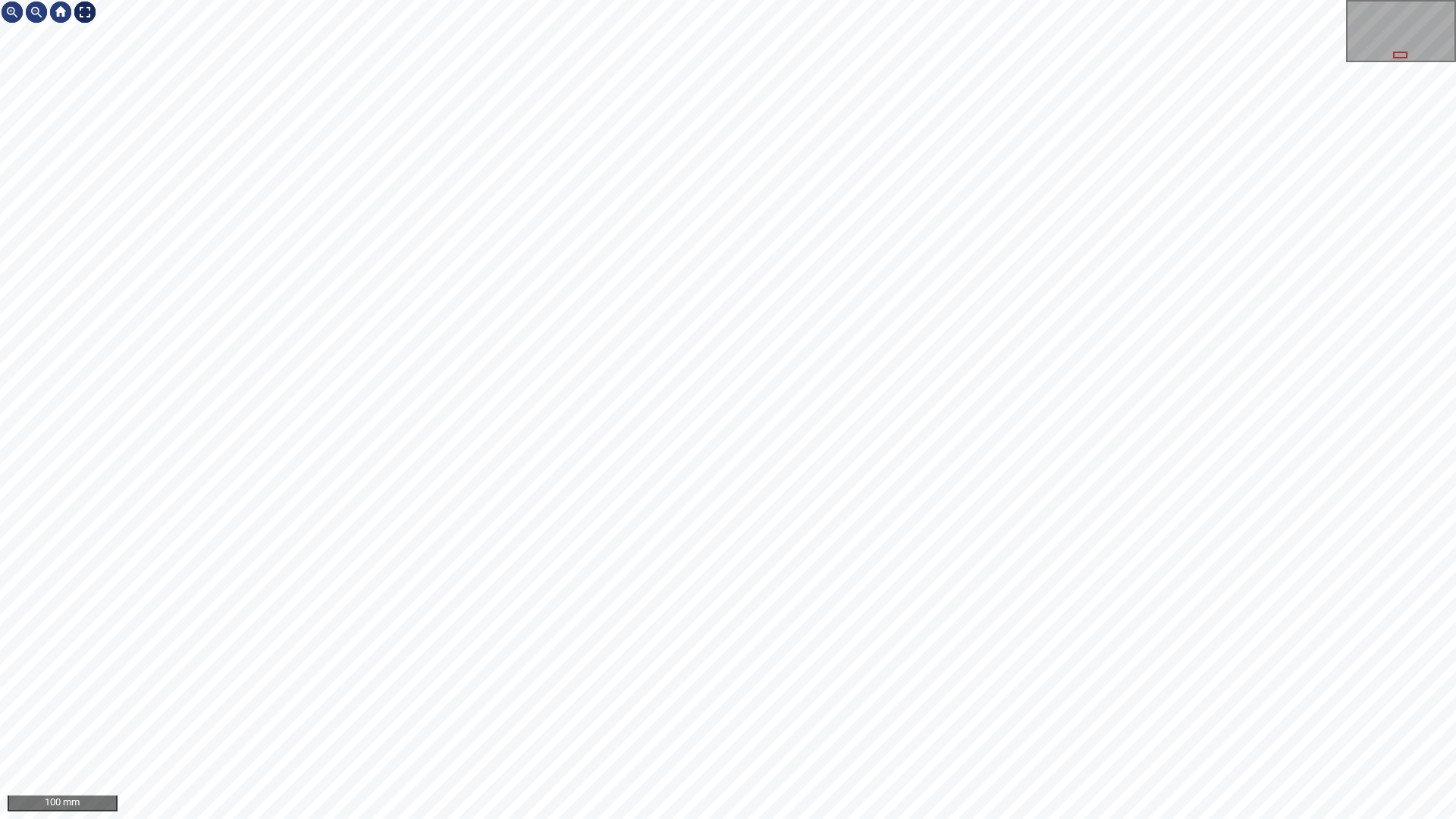
click at [89, 19] on div at bounding box center [85, 12] width 24 height 24
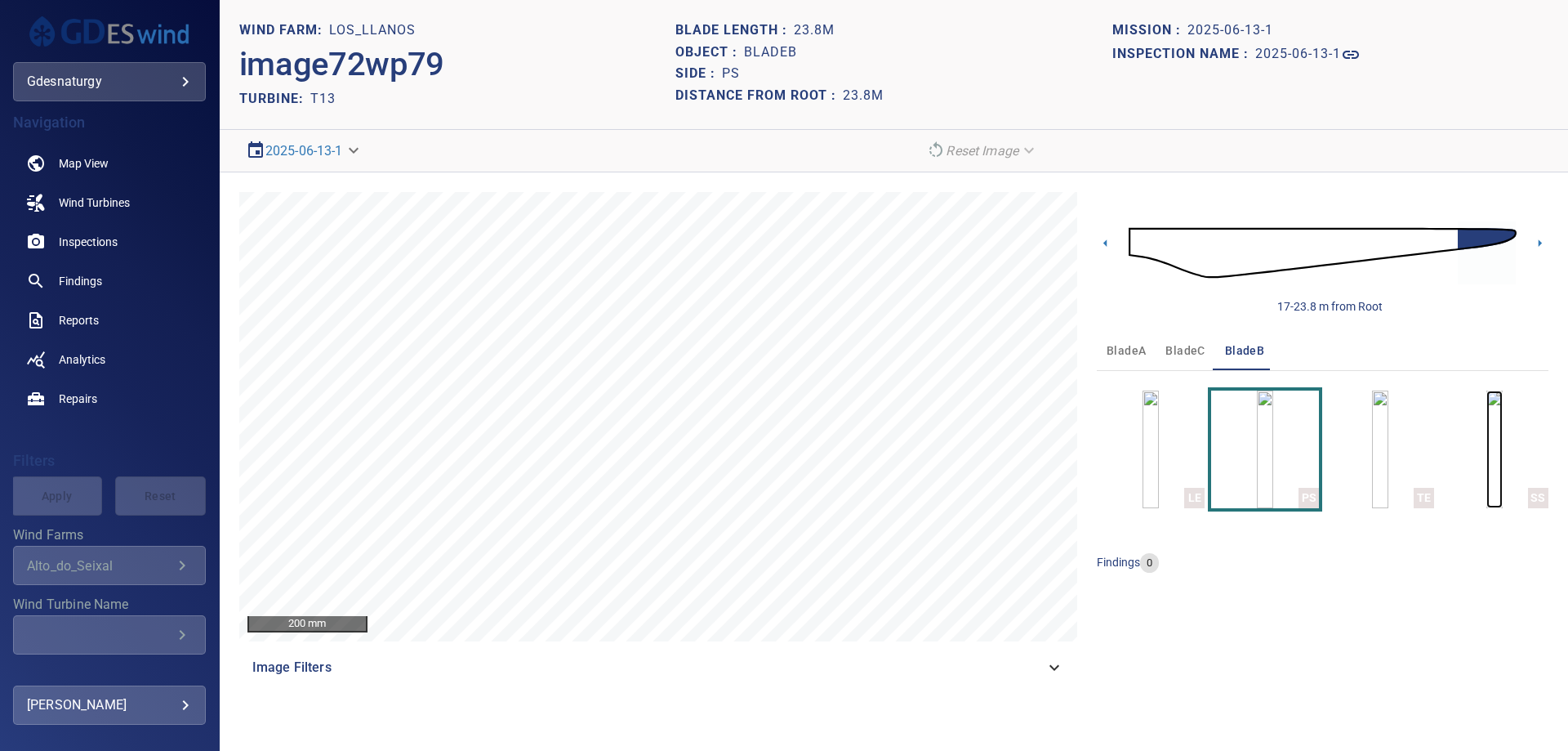
click at [1503, 434] on img "button" at bounding box center [1494, 449] width 16 height 117
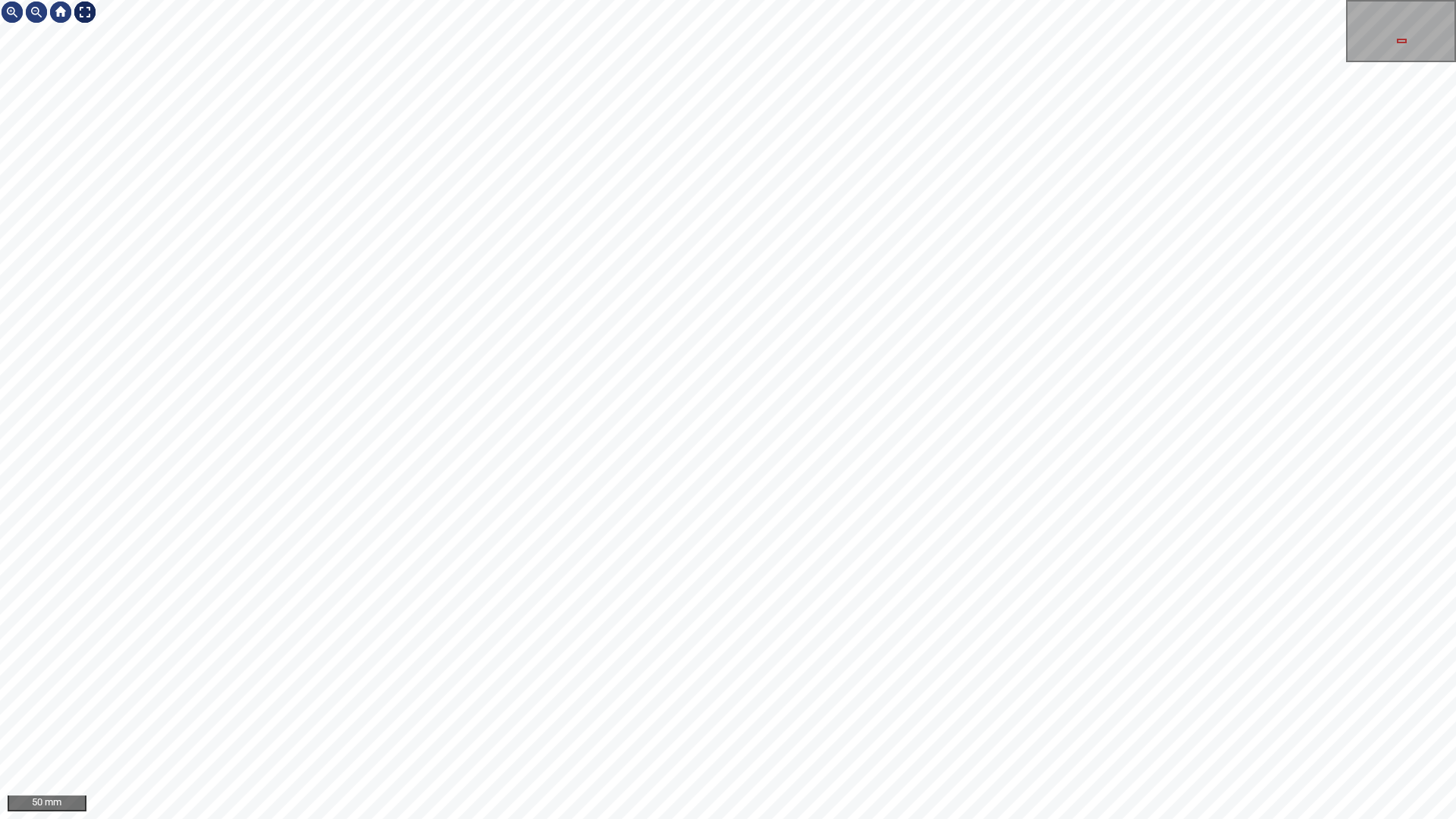
click at [77, 10] on div at bounding box center [85, 12] width 24 height 24
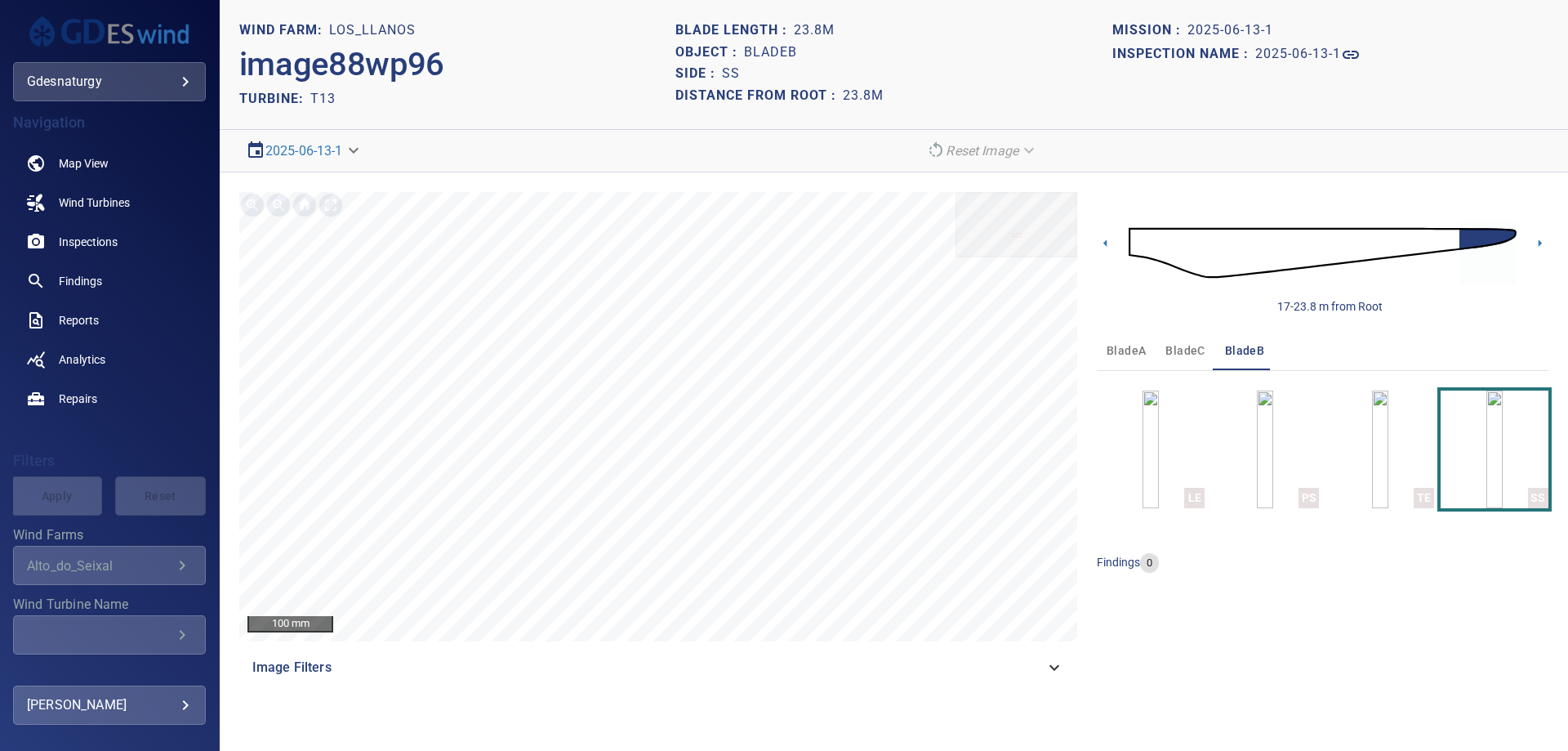
click at [1451, 243] on img at bounding box center [1323, 252] width 388 height 94
click at [1540, 246] on icon at bounding box center [1540, 243] width 17 height 17
click at [1159, 450] on img "button" at bounding box center [1150, 449] width 16 height 117
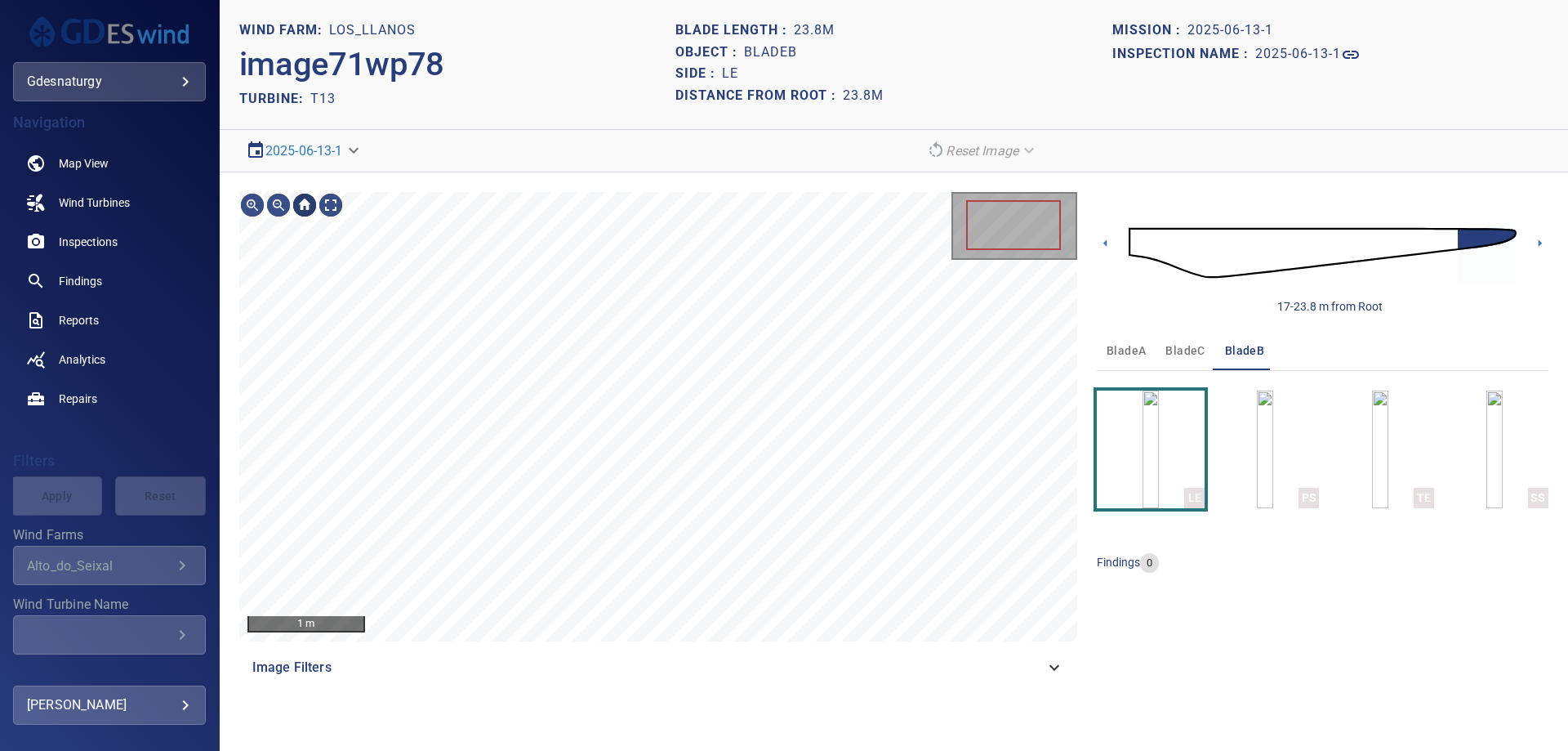
click at [312, 196] on div "1 m Image Filters 17-23.8 m from Root bladeA bladeC bladeB LE PS TE SS findings…" at bounding box center [894, 439] width 1349 height 534
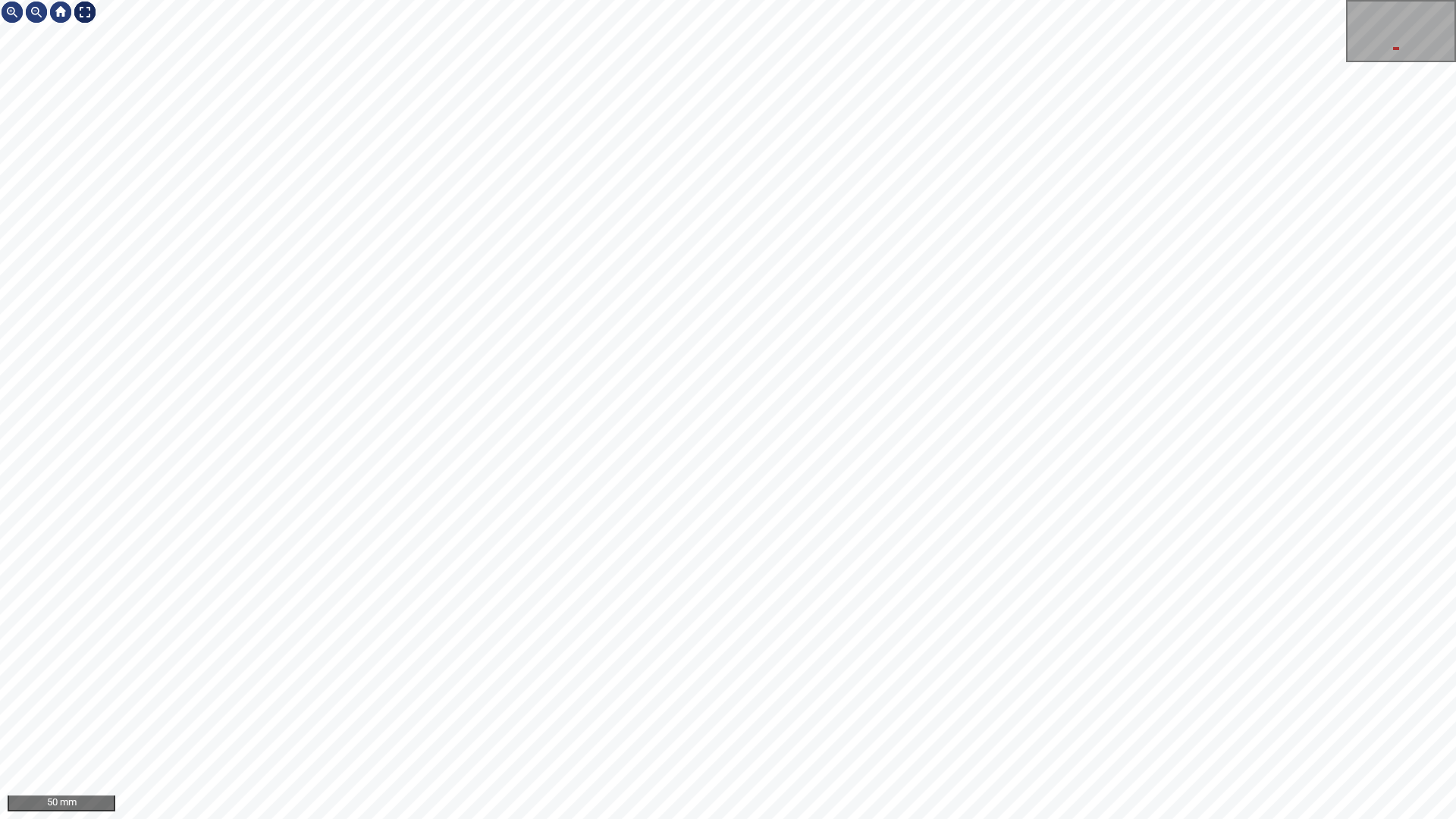
click at [84, 10] on div at bounding box center [85, 12] width 24 height 24
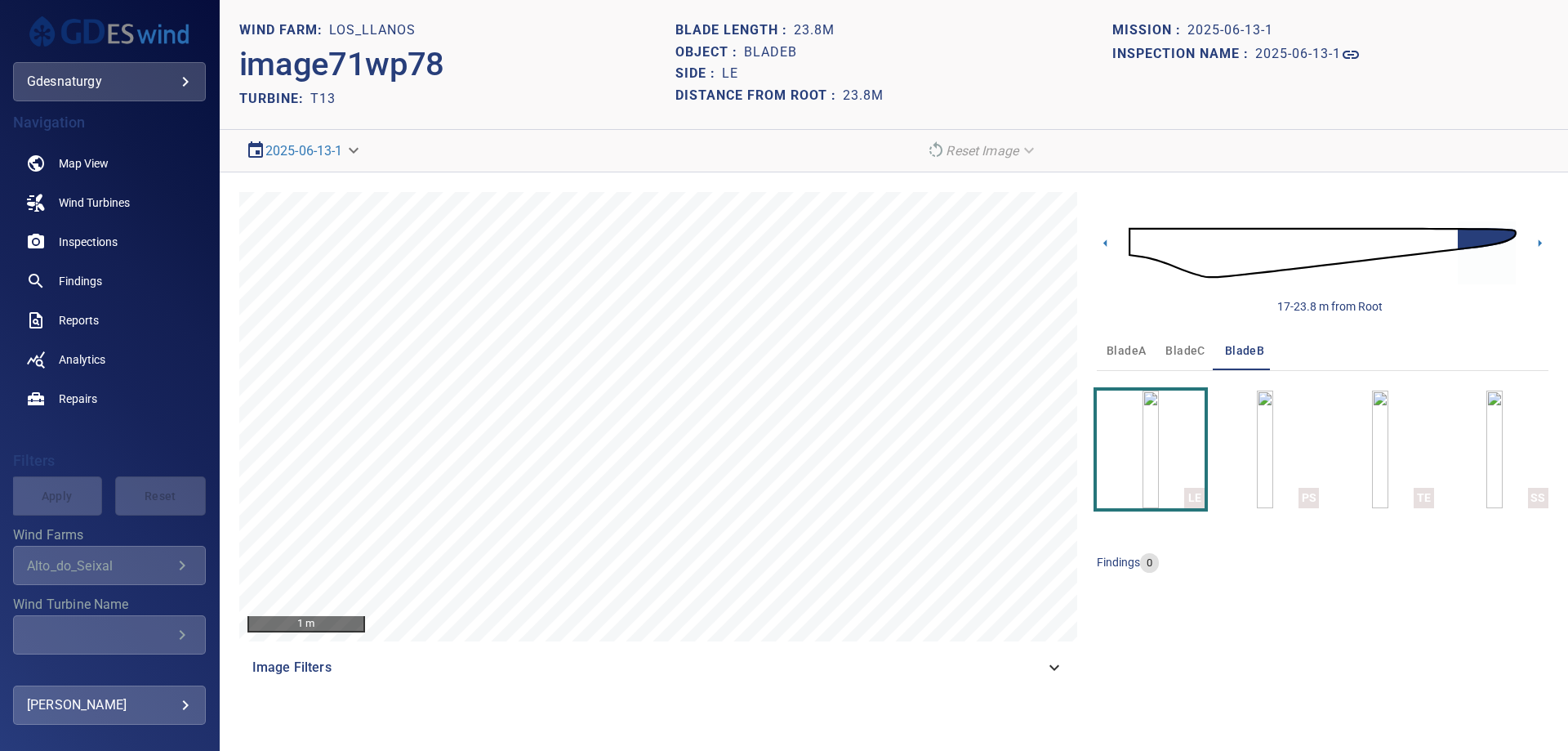
click at [1311, 260] on img at bounding box center [1323, 252] width 388 height 94
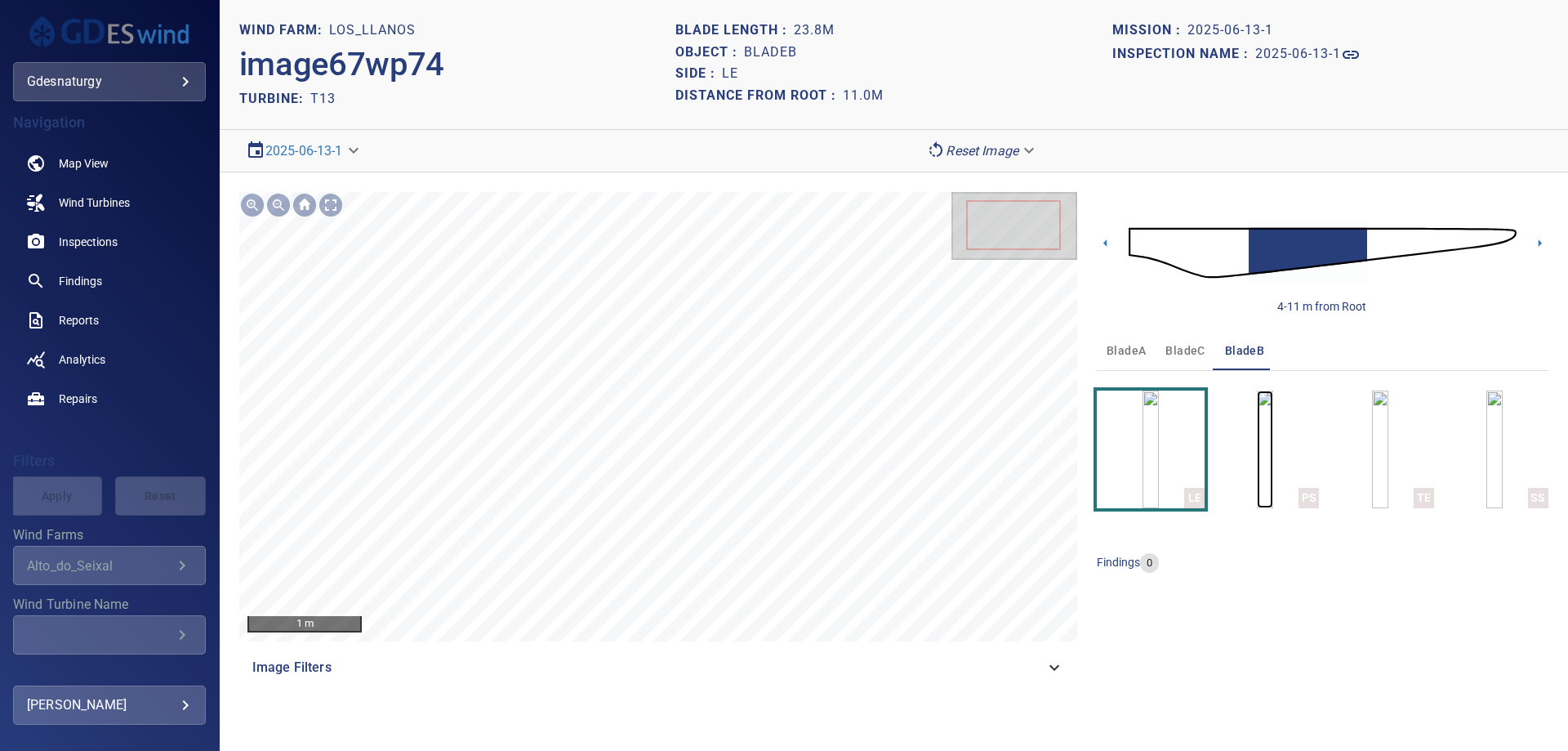
click at [1257, 467] on img "button" at bounding box center [1265, 449] width 16 height 117
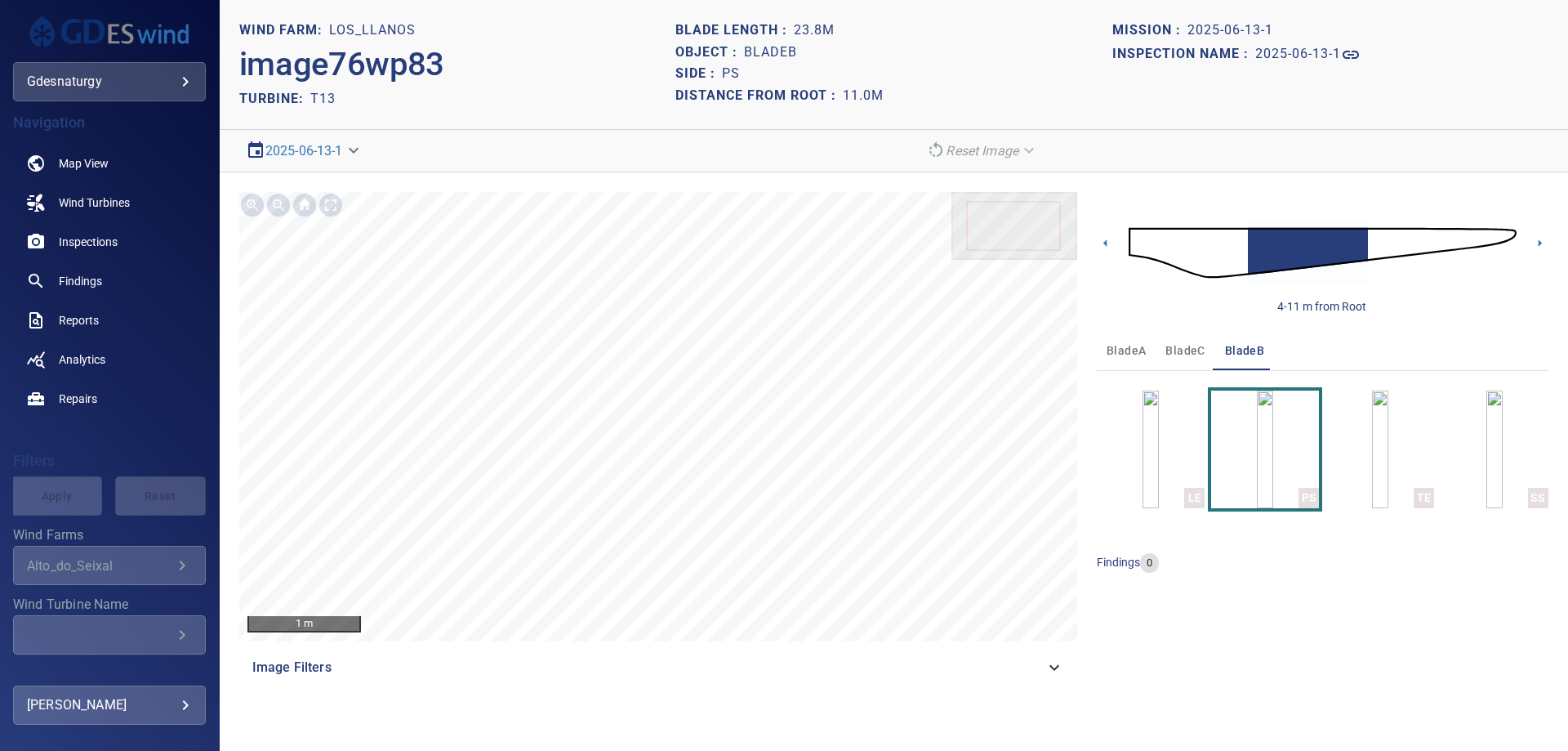
click at [1383, 247] on img at bounding box center [1323, 252] width 388 height 94
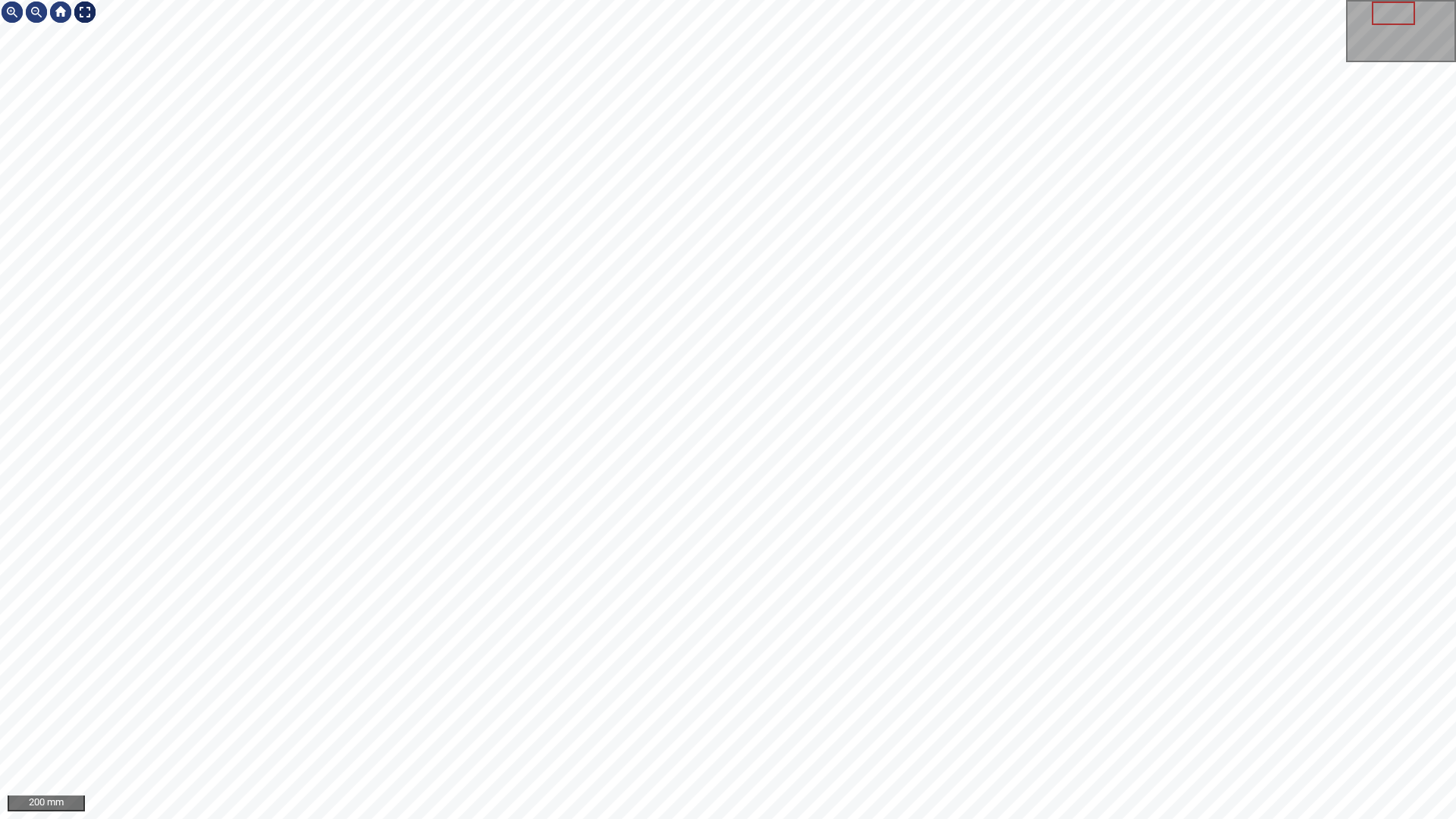
click at [76, 12] on div at bounding box center [85, 12] width 24 height 24
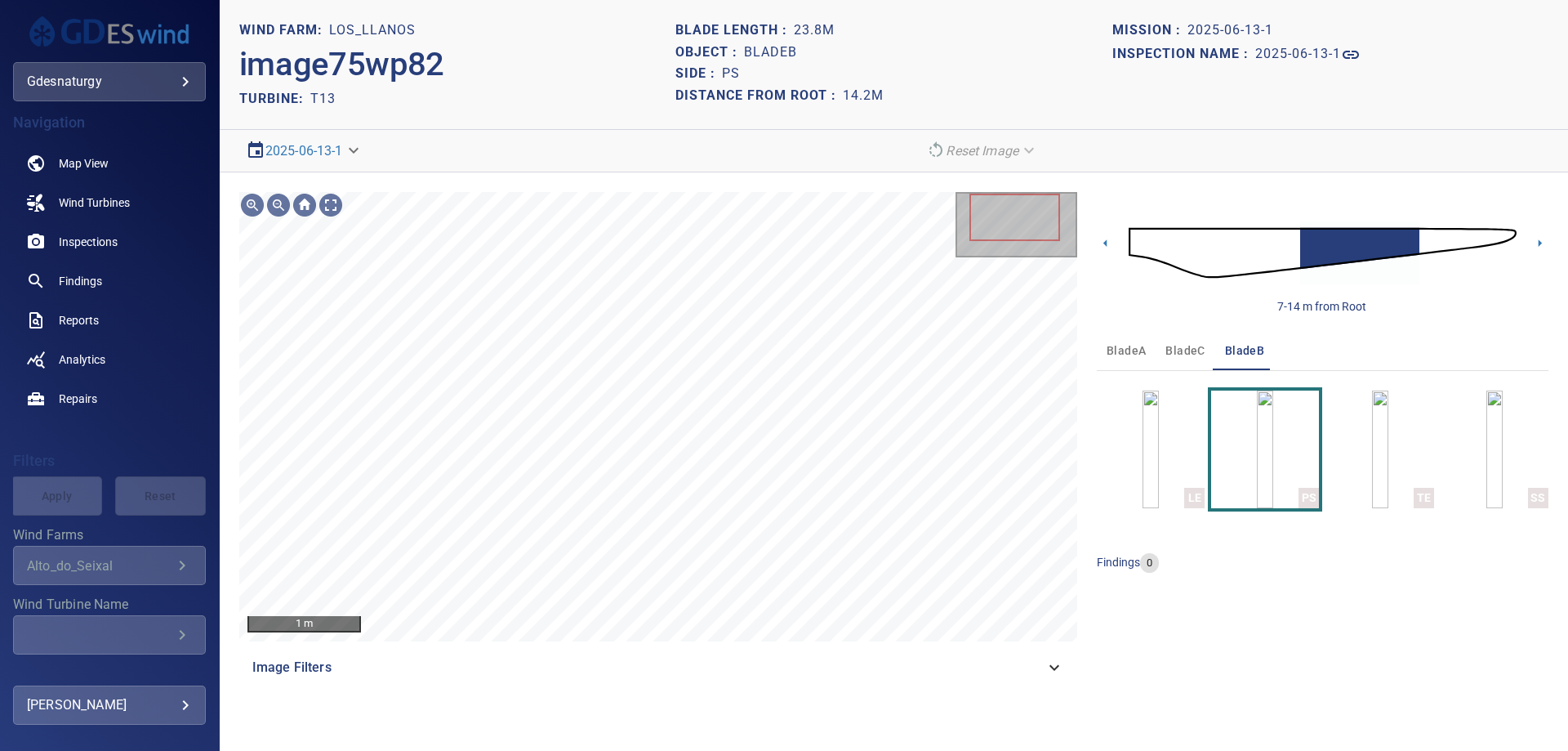
drag, startPoint x: 1423, startPoint y: 222, endPoint x: 1434, endPoint y: 260, distance: 39.6
click at [1423, 224] on img at bounding box center [1323, 252] width 388 height 94
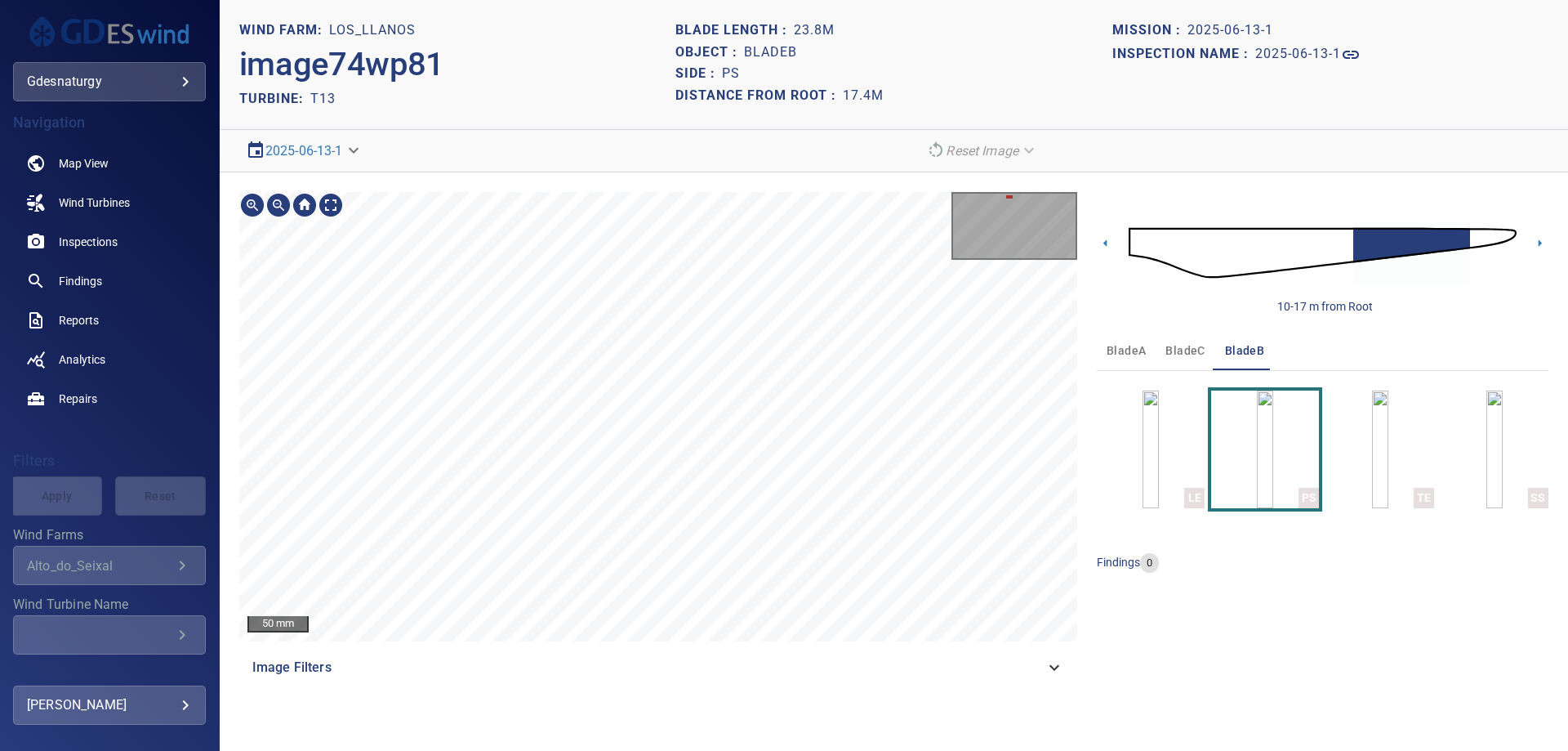
click at [452, 155] on section "**********" at bounding box center [894, 375] width 1349 height 751
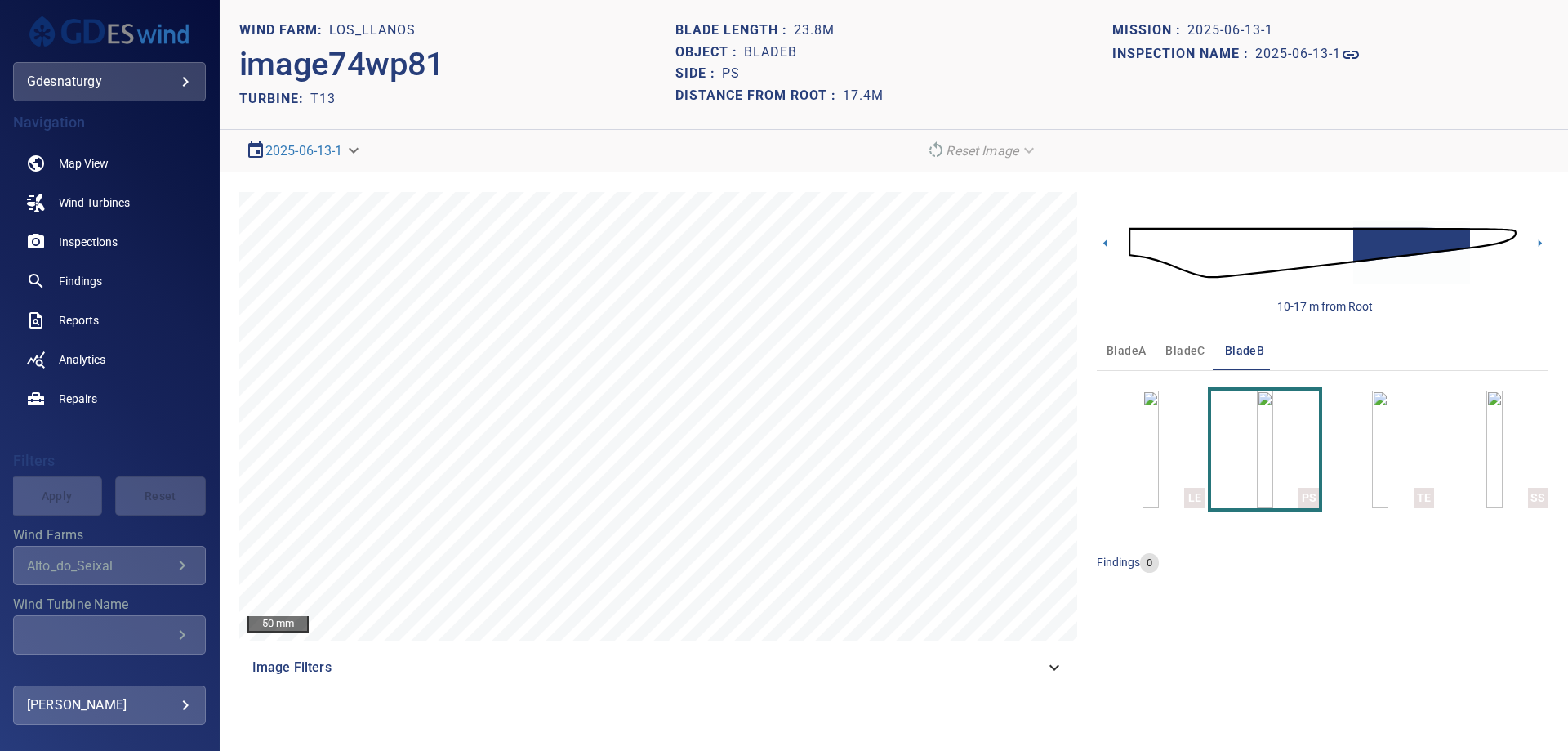
click at [1475, 236] on img at bounding box center [1323, 252] width 388 height 94
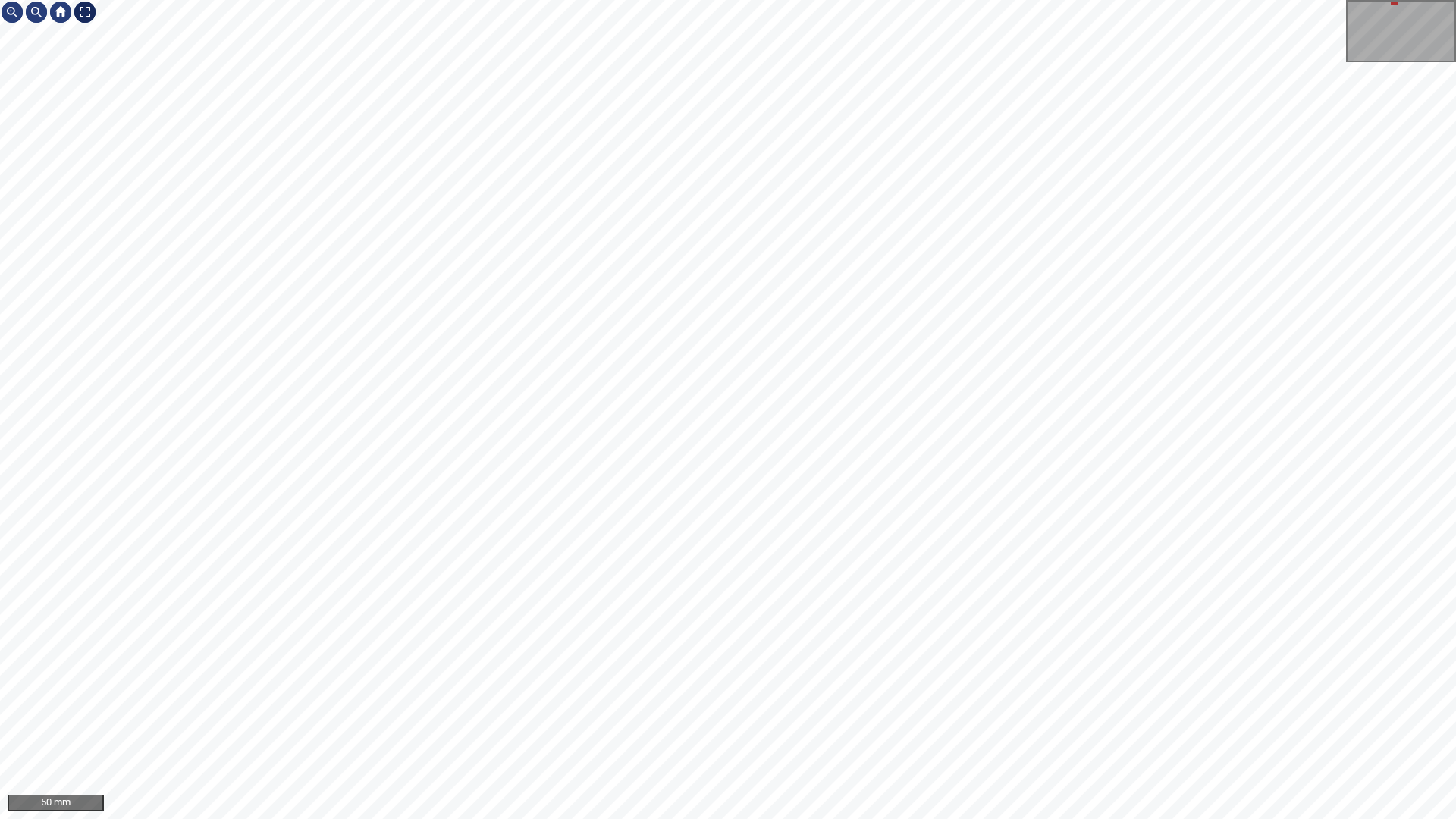
click at [86, 13] on div at bounding box center [85, 12] width 24 height 24
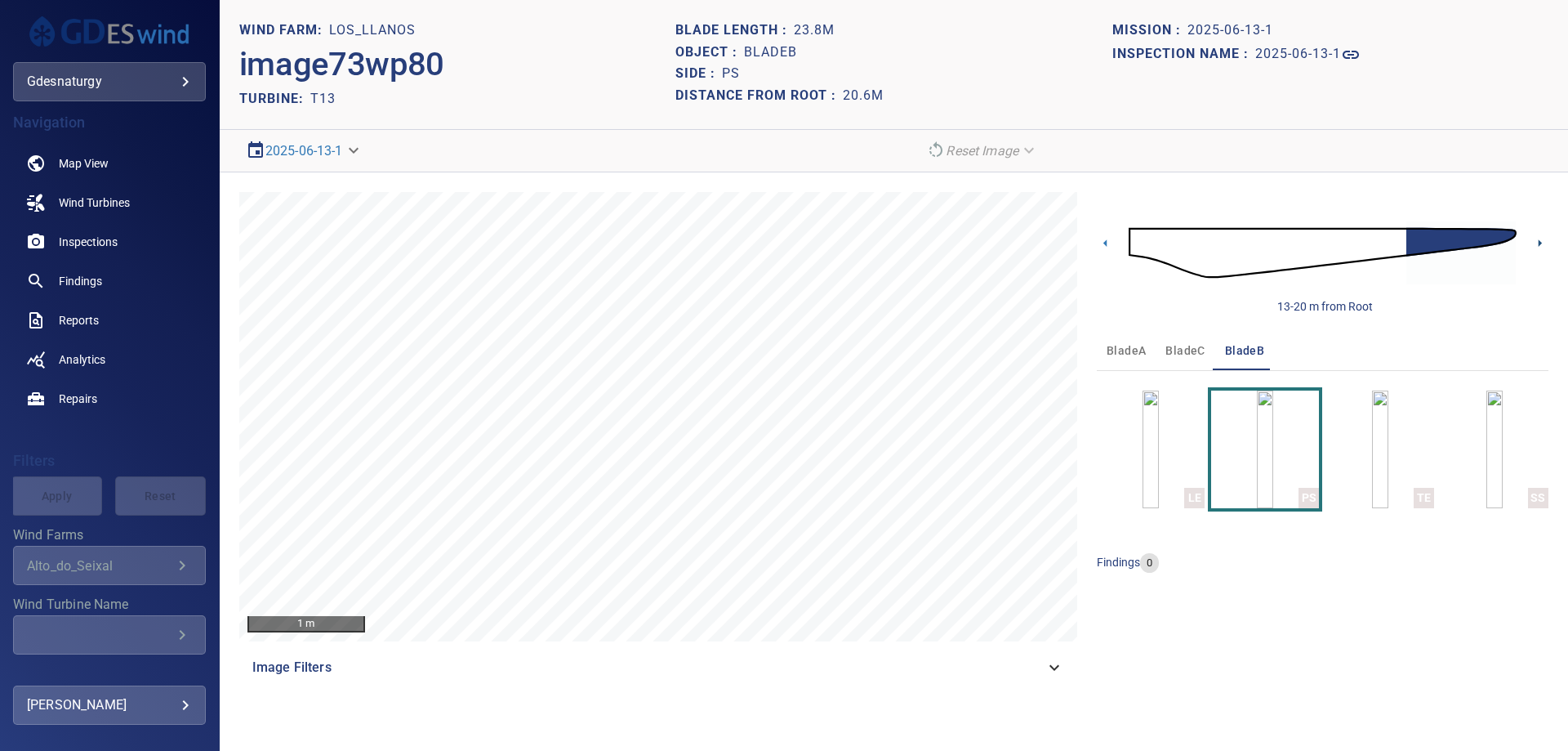
click at [1541, 245] on icon at bounding box center [1540, 243] width 17 height 17
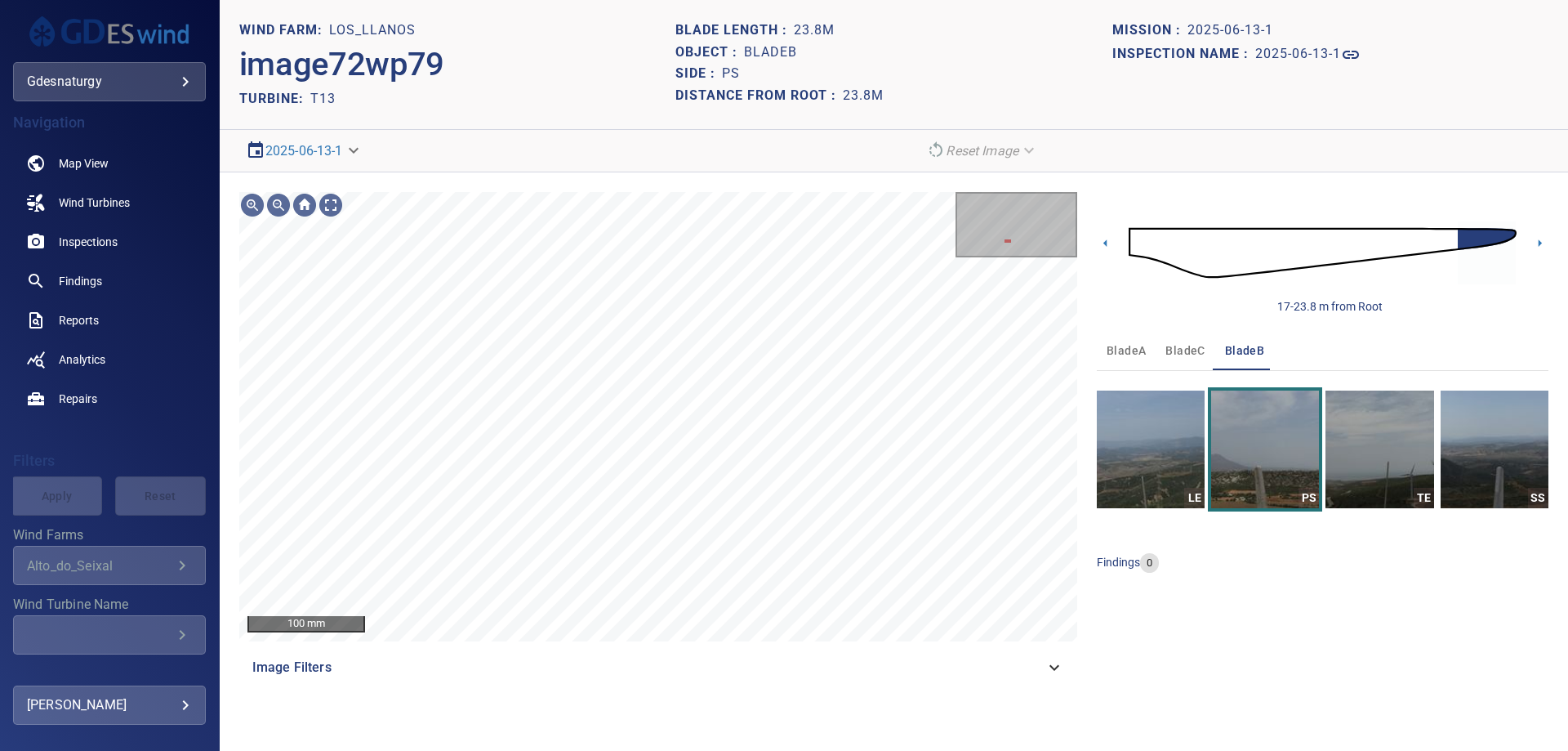
click at [1179, 632] on div "17-23.8 m from Root bladeA bladeC bladeB LE PS TE SS findings 0" at bounding box center [1323, 439] width 452 height 495
click at [1168, 261] on img at bounding box center [1323, 252] width 388 height 94
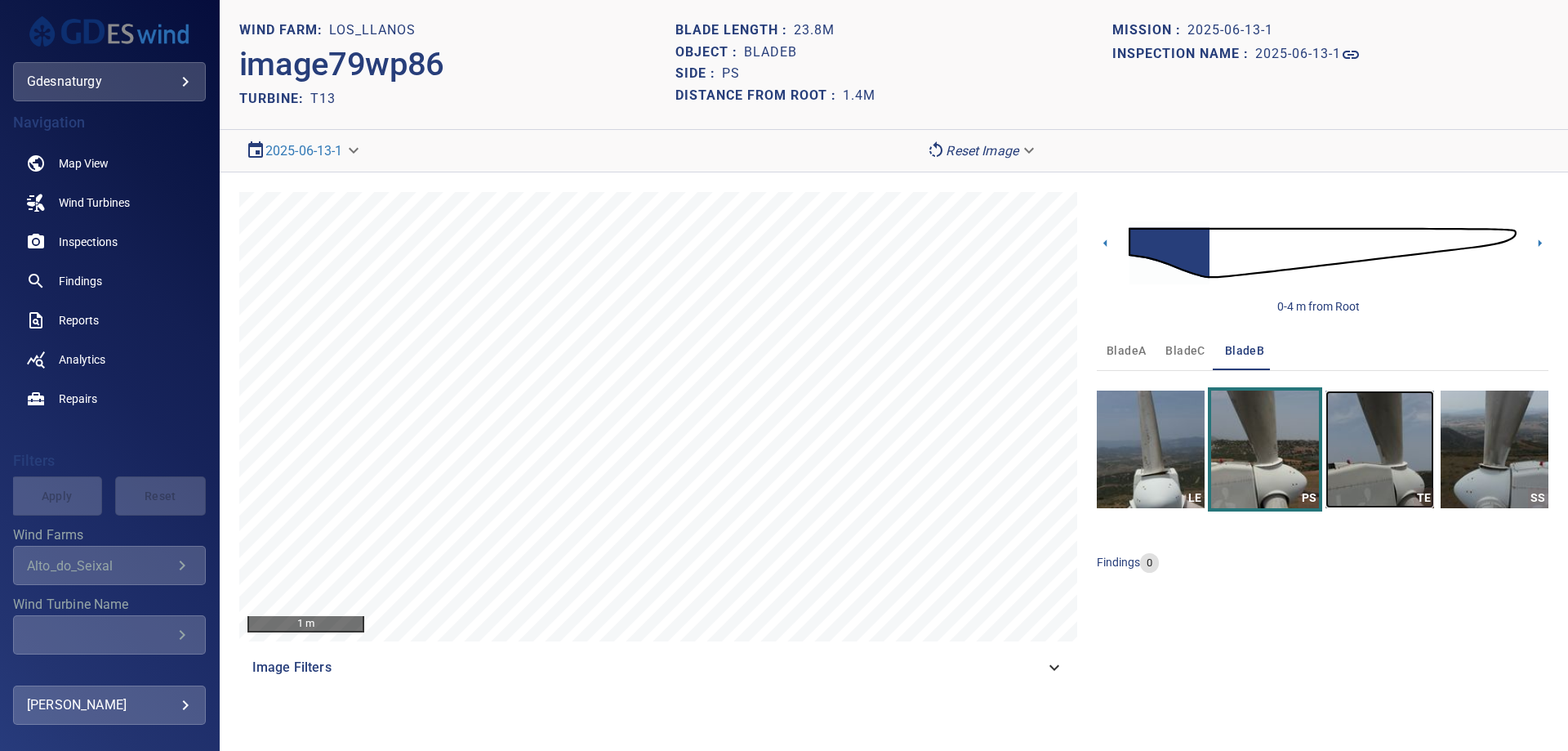
click at [1350, 434] on img "button" at bounding box center [1379, 449] width 108 height 117
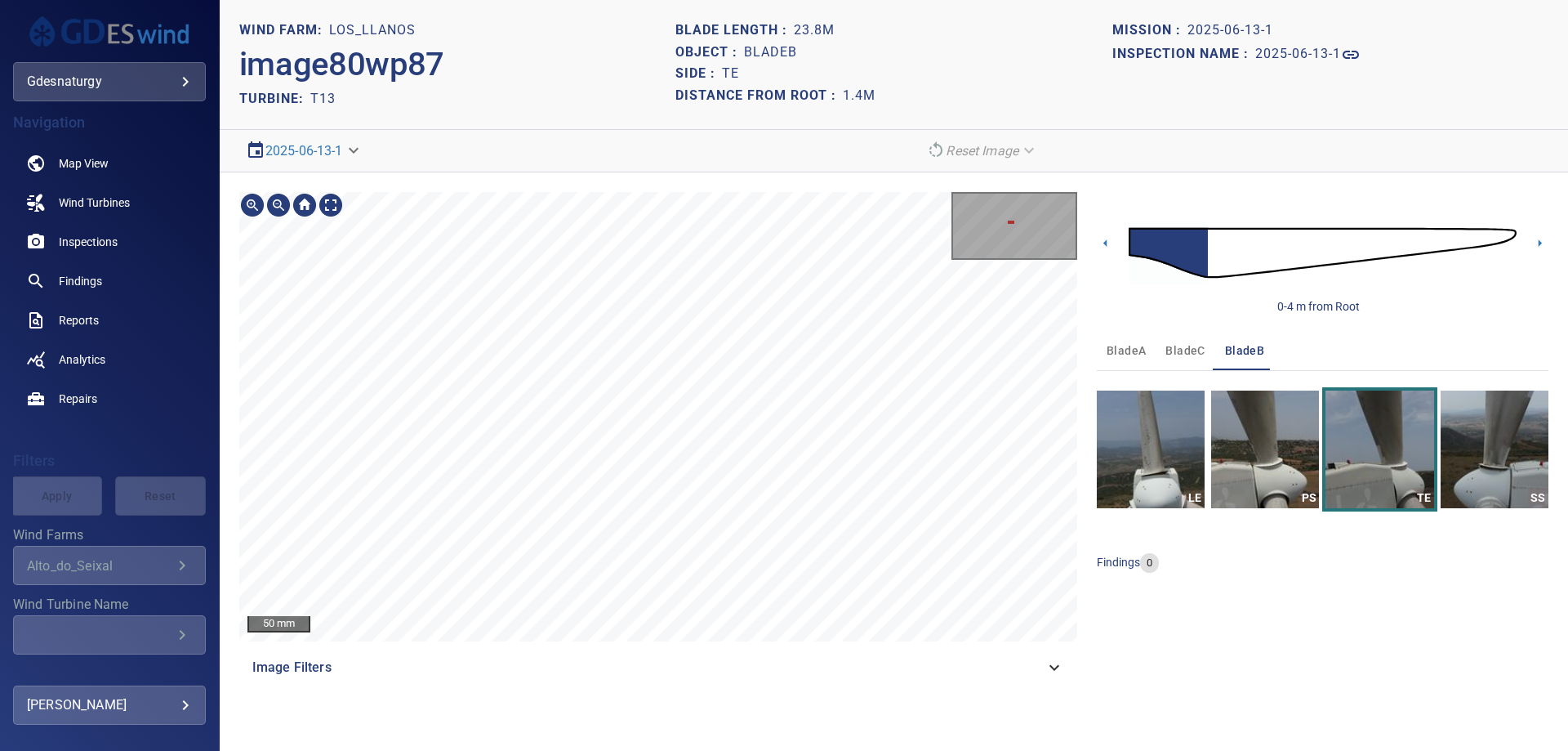
click at [880, 651] on div "50 mm Image Filters" at bounding box center [658, 439] width 838 height 495
click at [1215, 258] on img at bounding box center [1323, 252] width 388 height 94
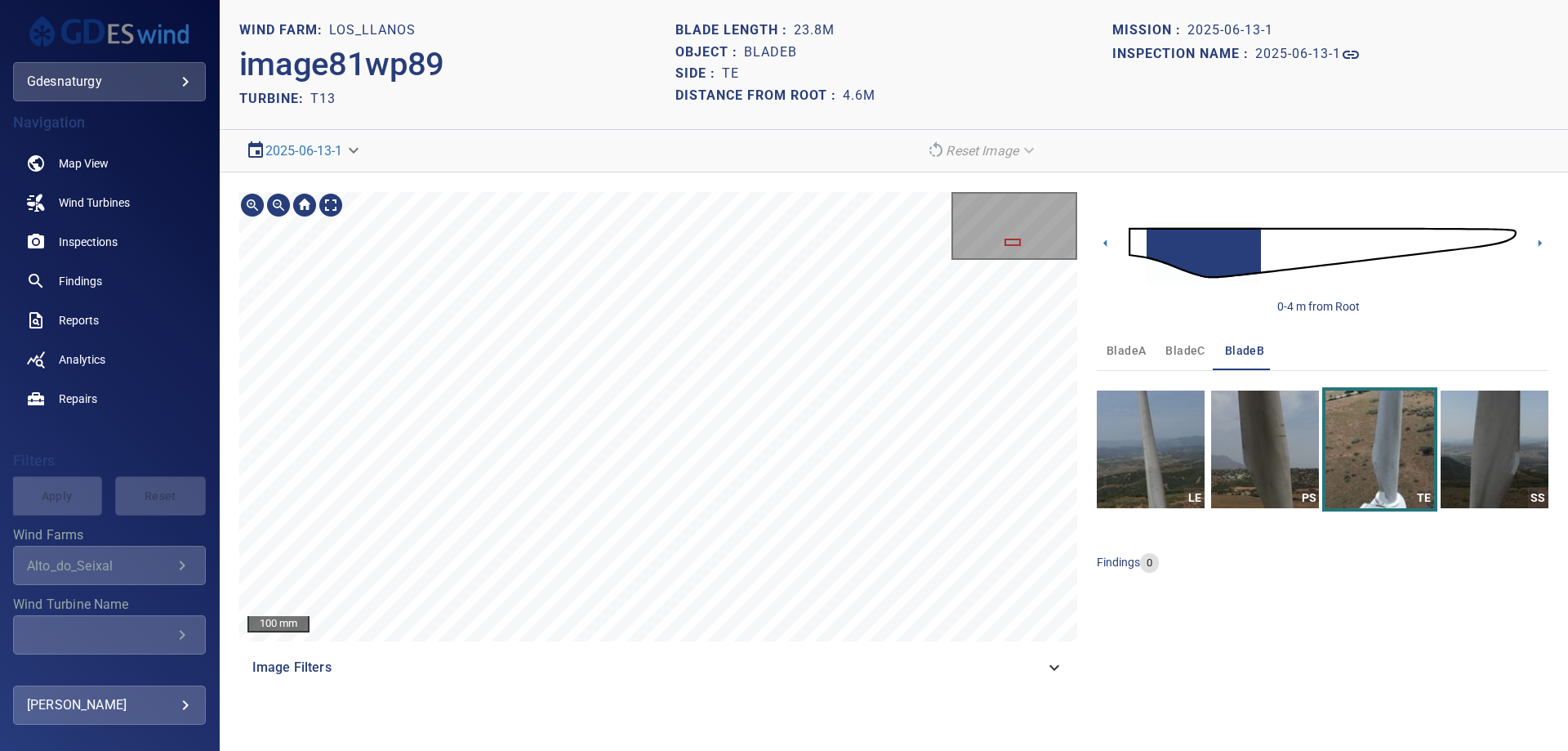
click at [925, 54] on section "**********" at bounding box center [894, 375] width 1349 height 751
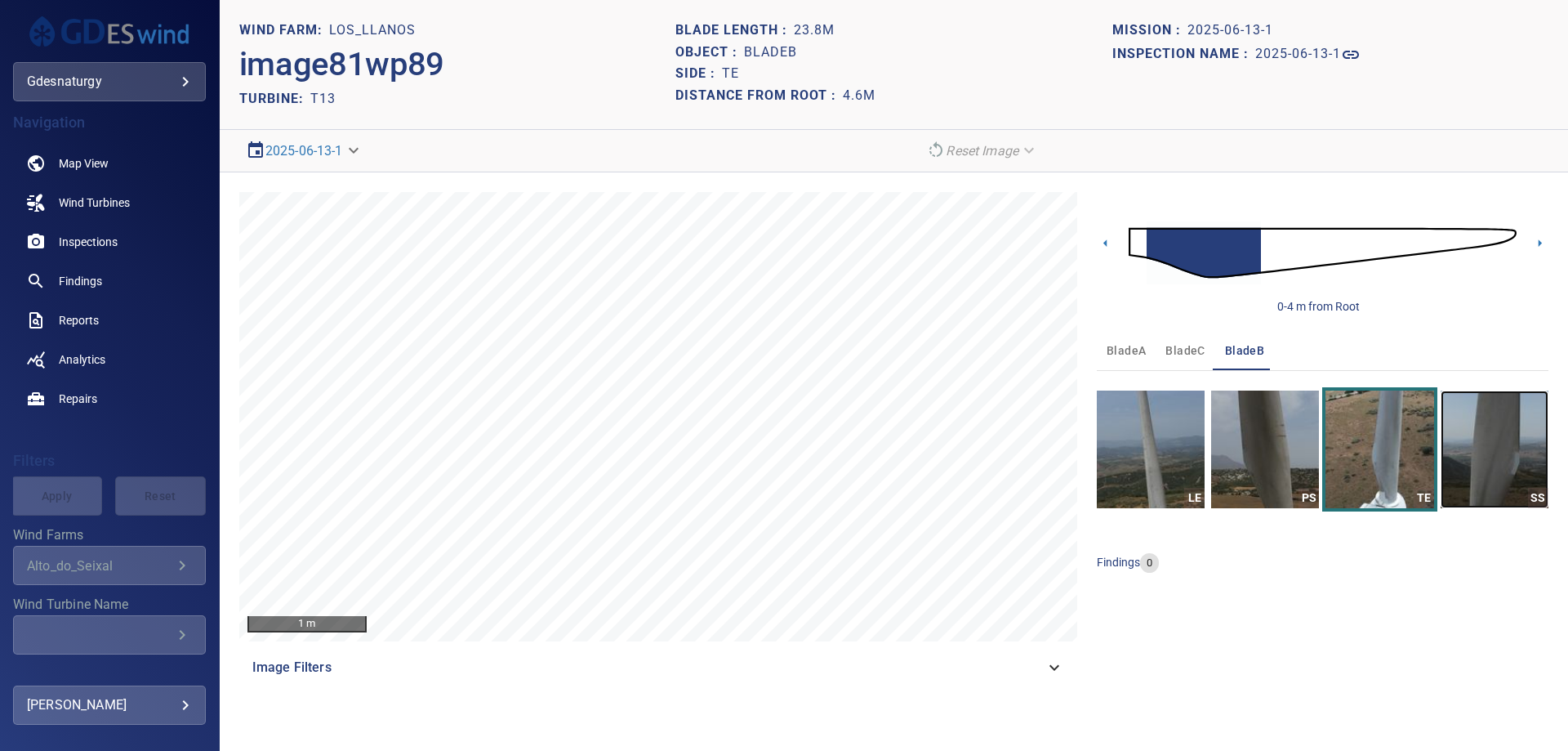
click at [1481, 456] on img "button" at bounding box center [1494, 449] width 108 height 117
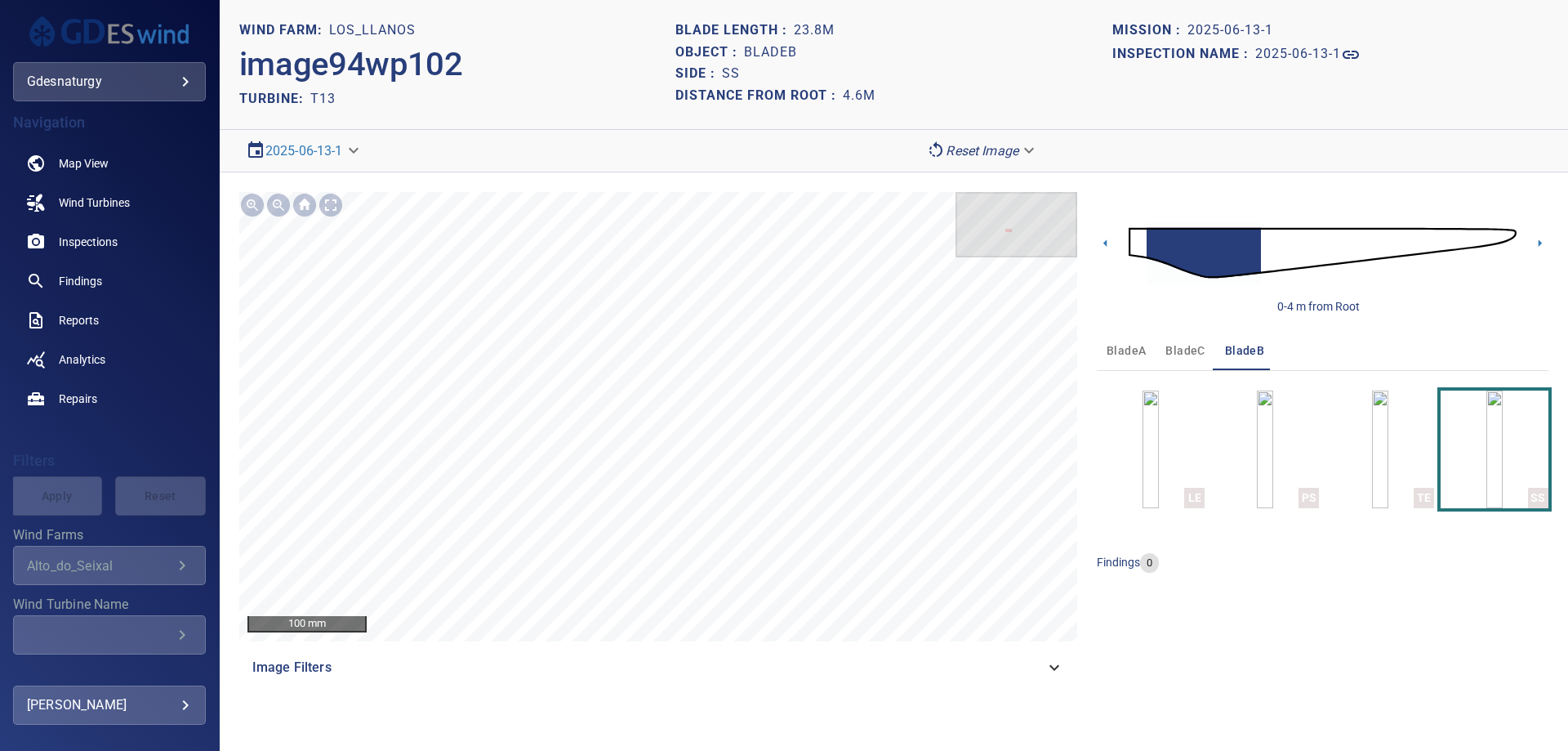
click at [1270, 234] on img at bounding box center [1323, 252] width 388 height 94
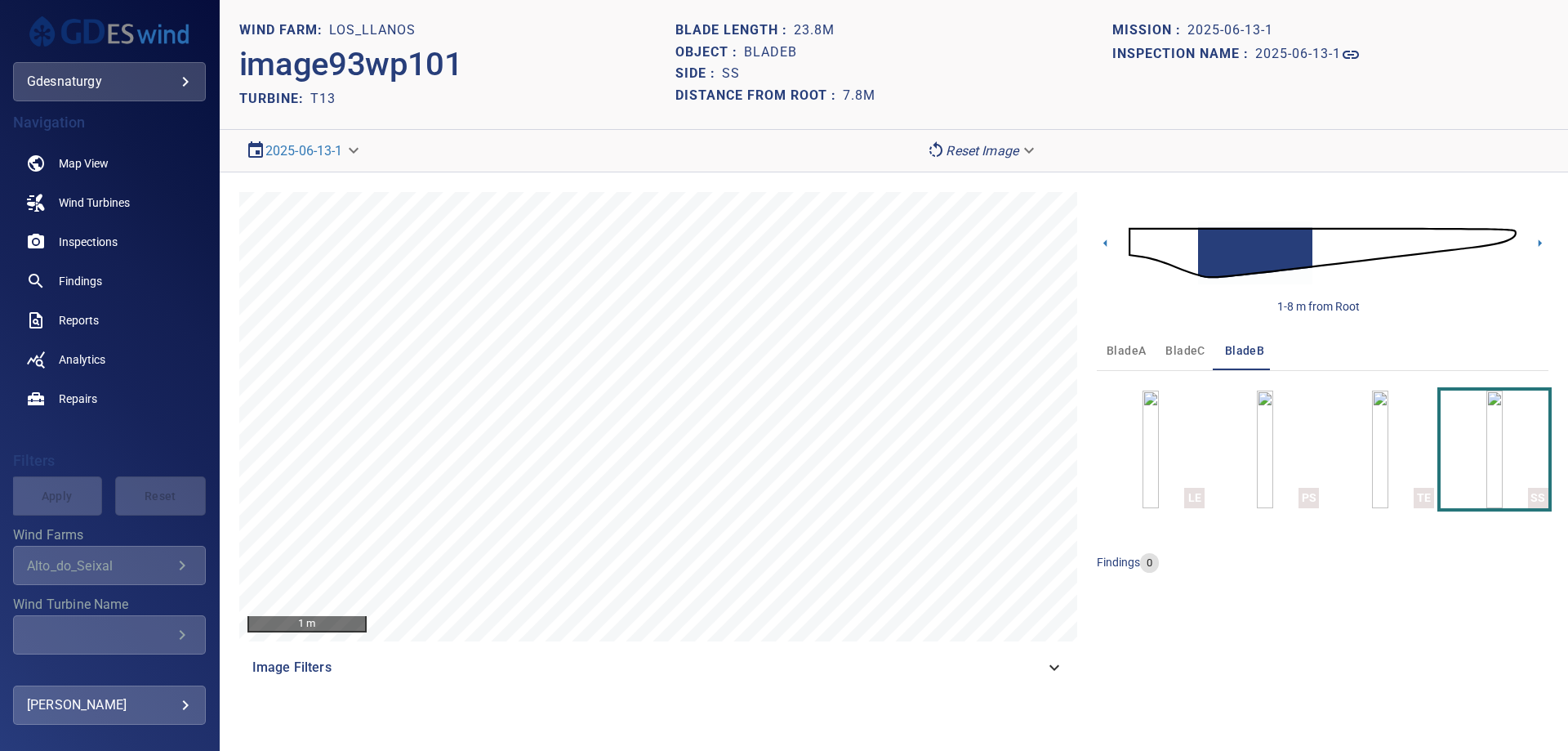
click at [1315, 242] on img at bounding box center [1323, 252] width 388 height 94
click at [1378, 240] on img at bounding box center [1323, 252] width 388 height 94
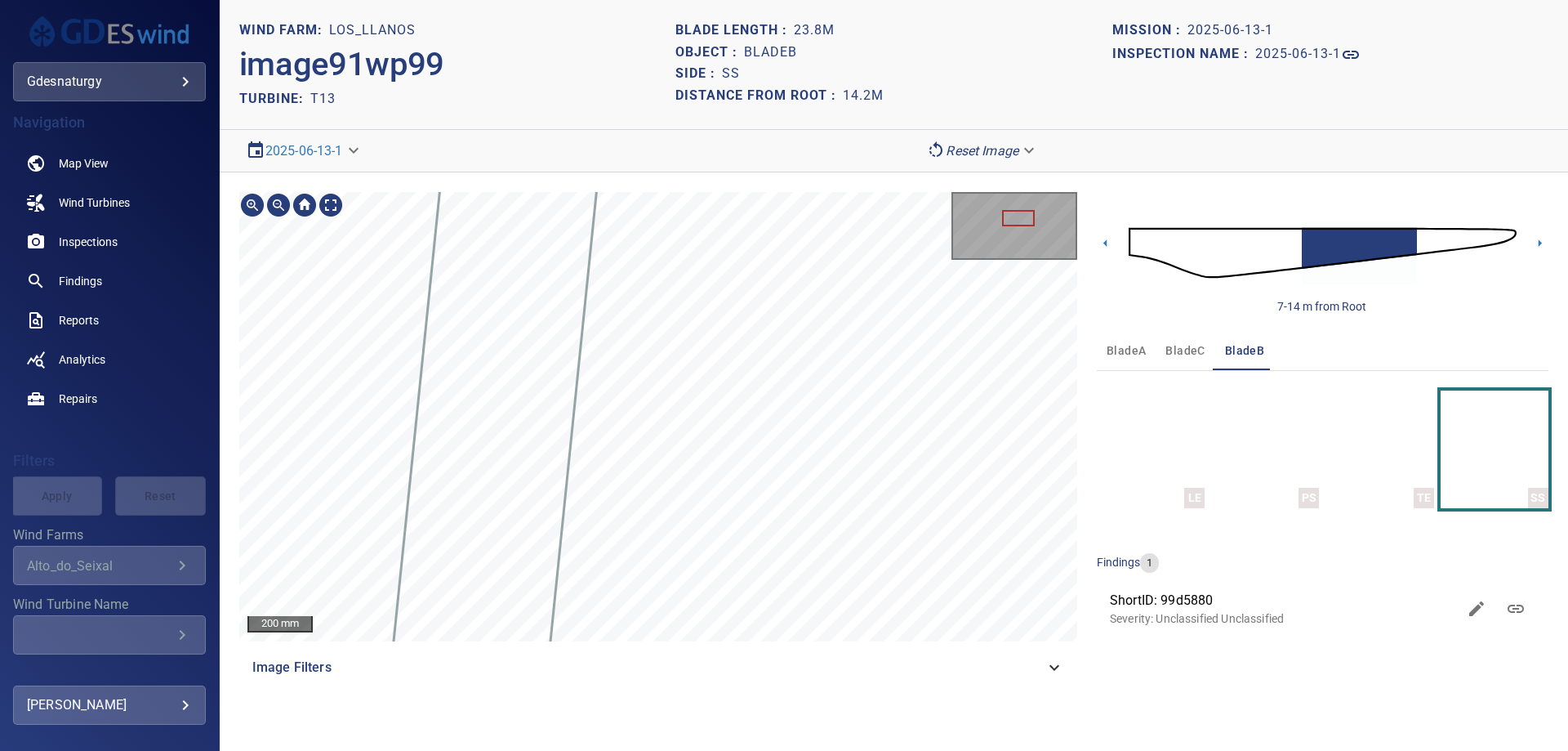
click at [770, 671] on div "200 mm Image Filters" at bounding box center [658, 439] width 838 height 495
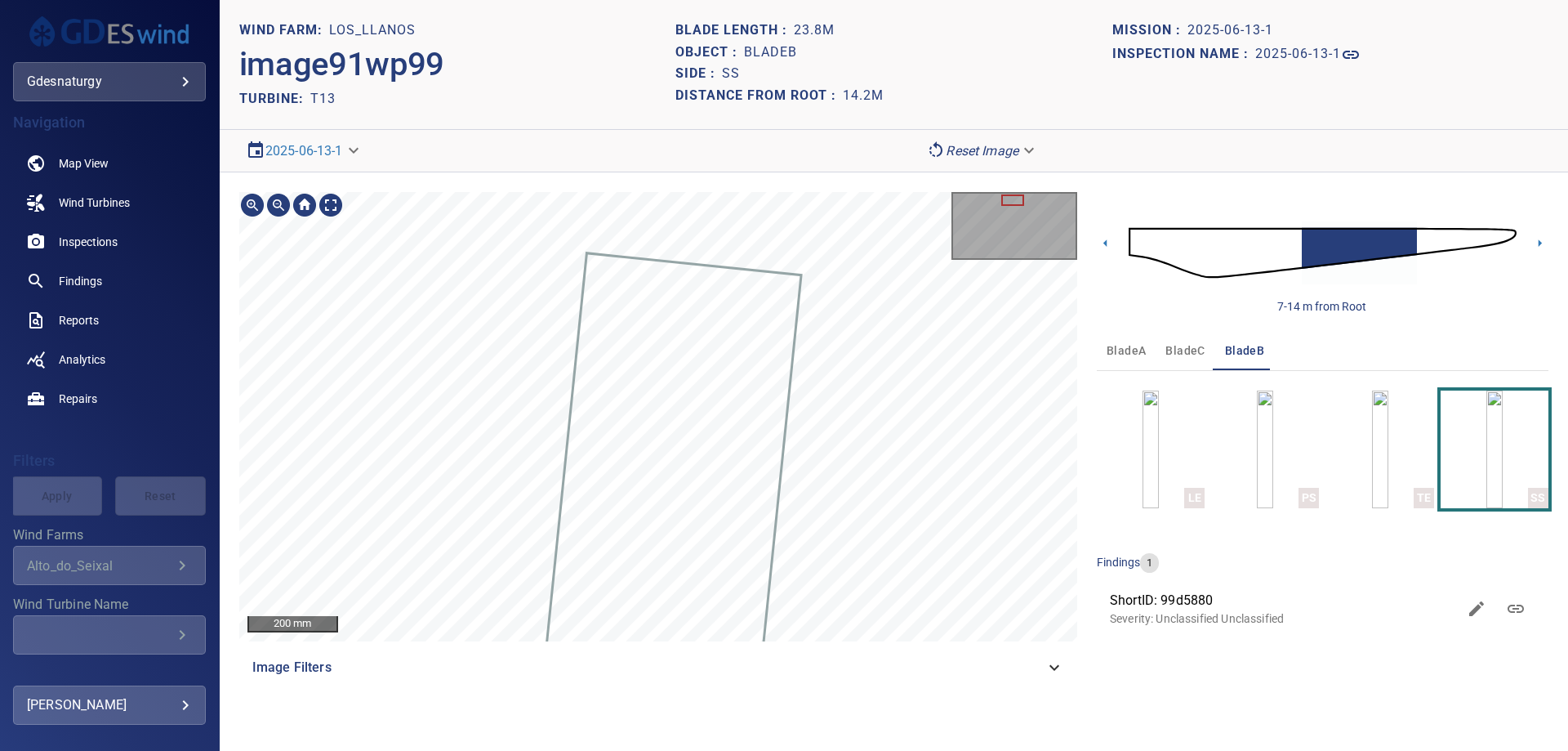
click at [888, 682] on div "200 mm Image Filters" at bounding box center [658, 439] width 838 height 495
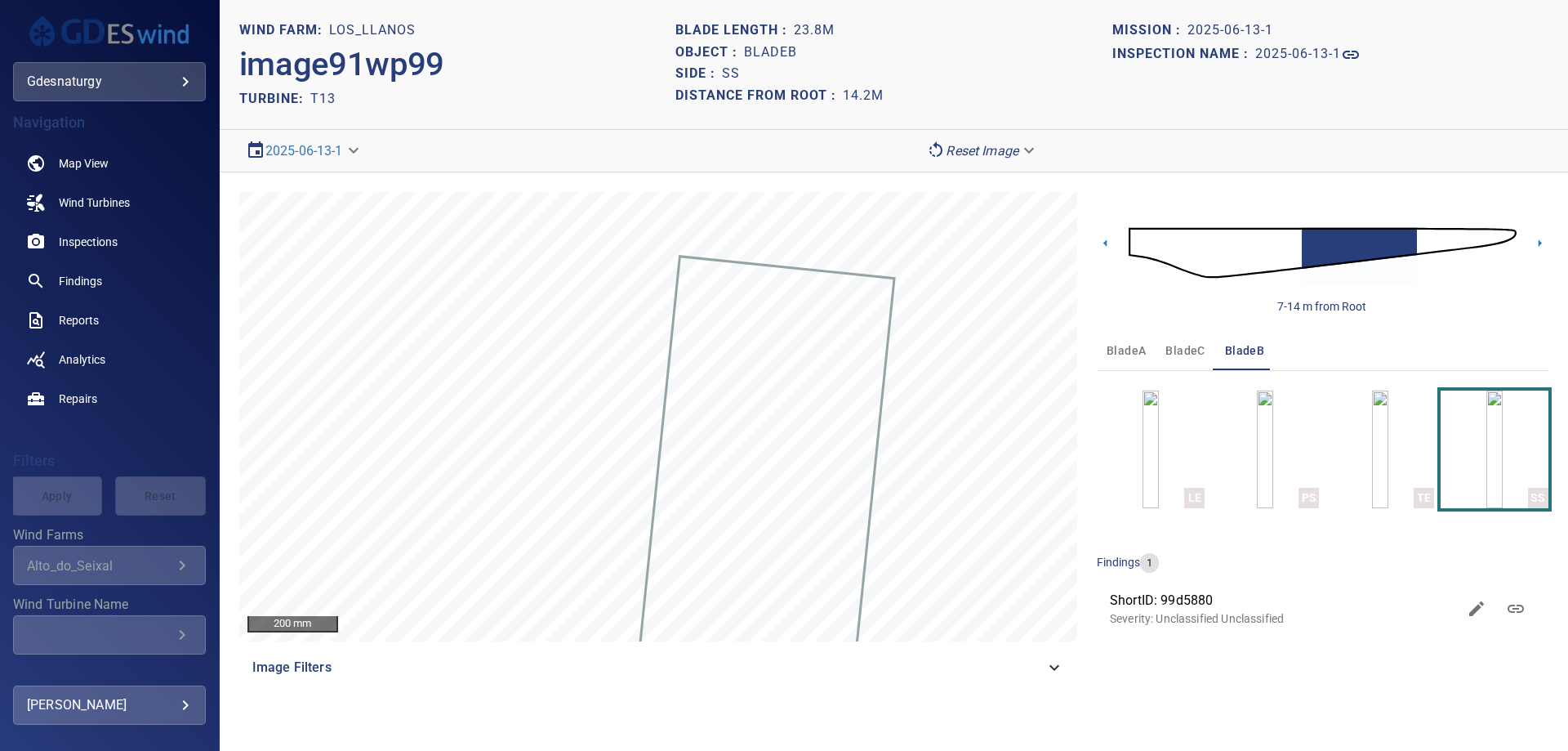
click at [1422, 241] on img at bounding box center [1323, 252] width 388 height 94
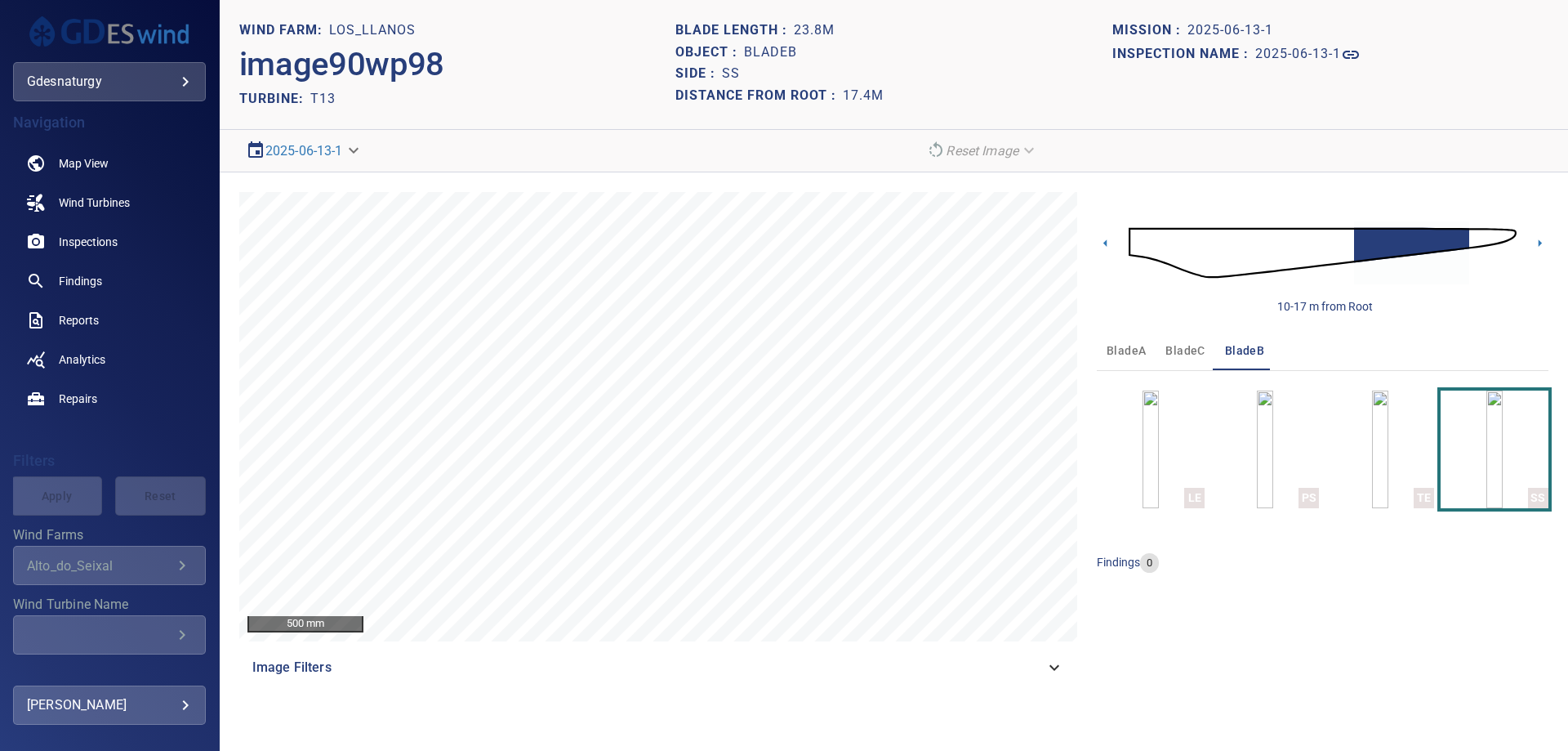
click at [1475, 235] on img at bounding box center [1323, 252] width 388 height 94
click at [1537, 246] on icon at bounding box center [1540, 243] width 17 height 17
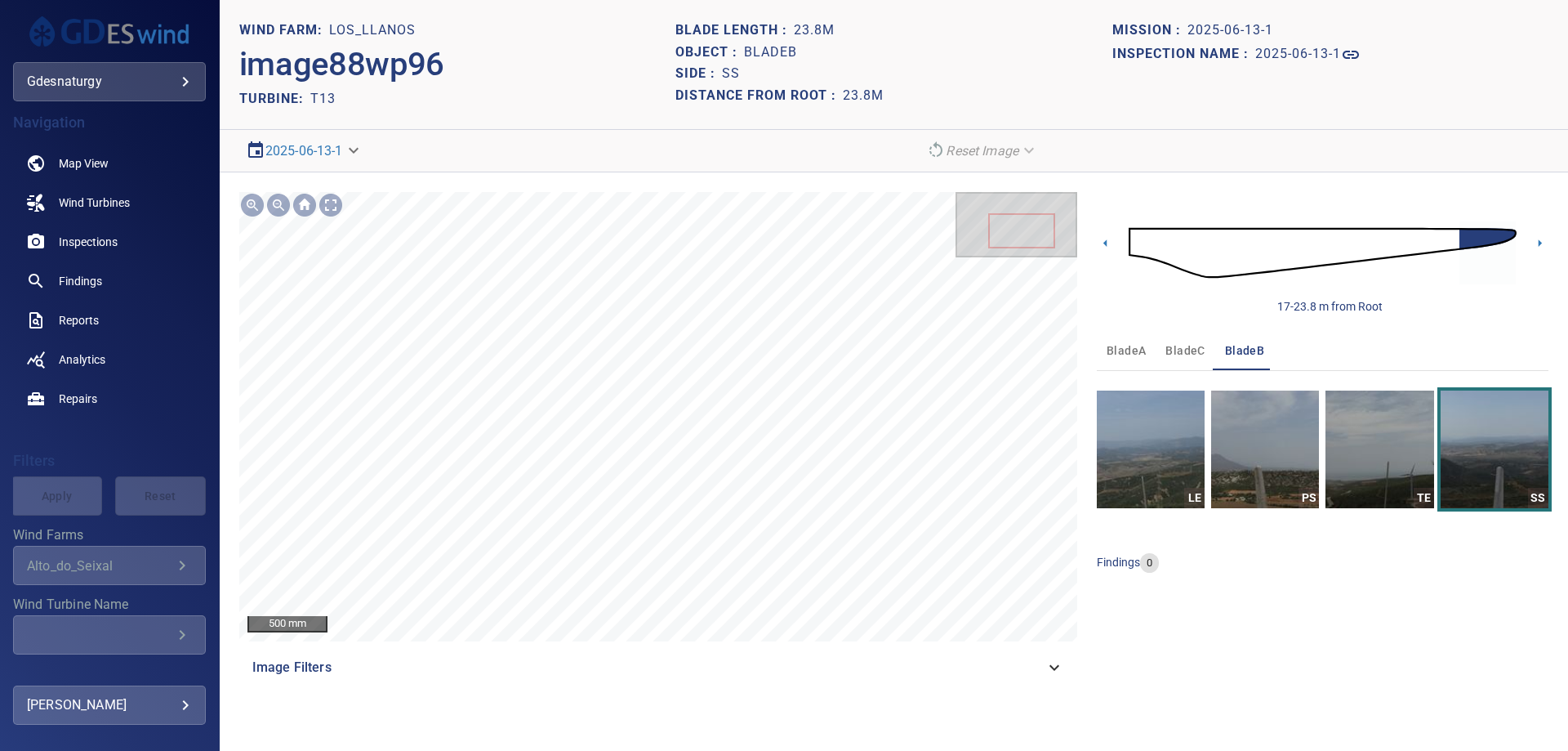
click at [1448, 238] on img at bounding box center [1323, 252] width 388 height 94
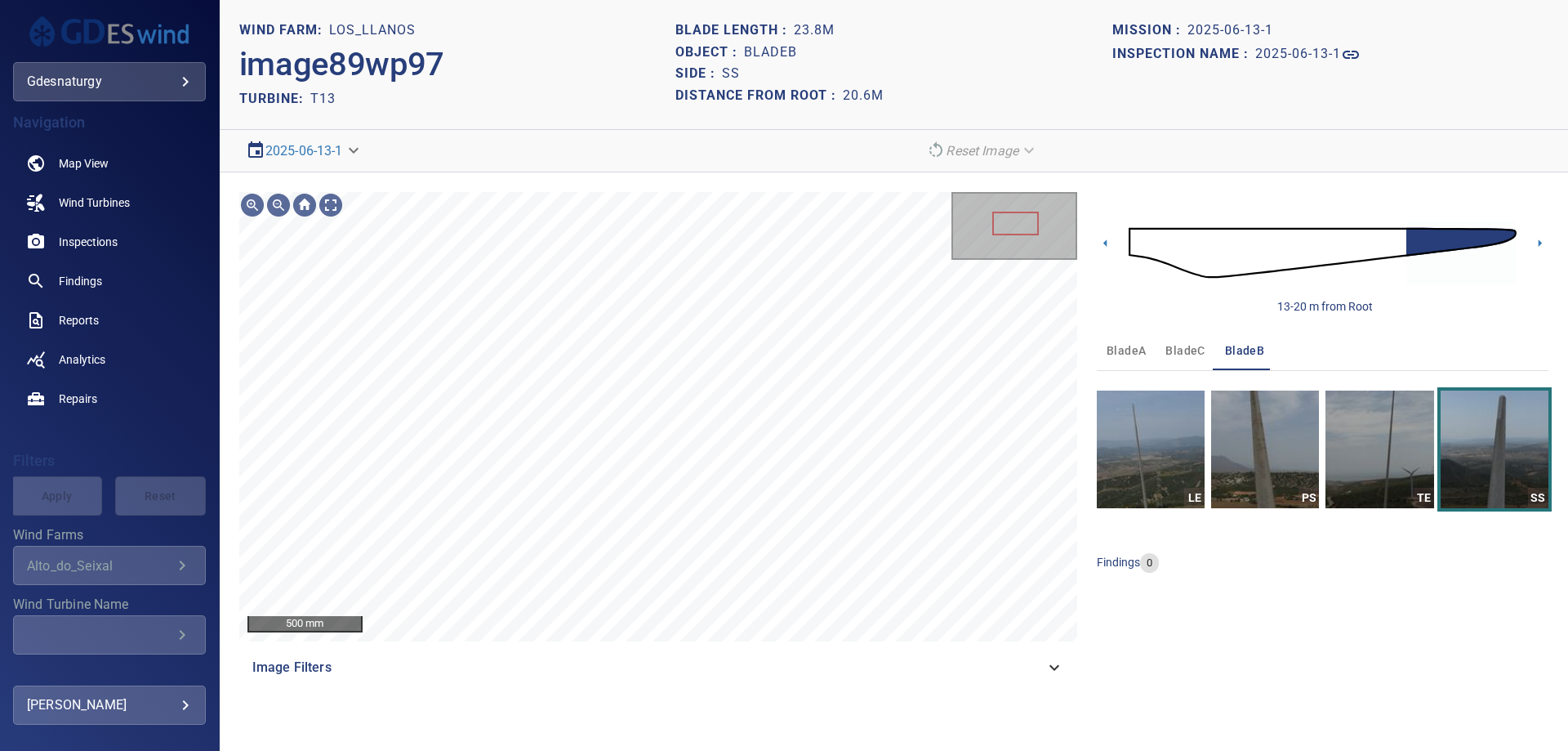
click at [1375, 241] on img at bounding box center [1323, 252] width 388 height 94
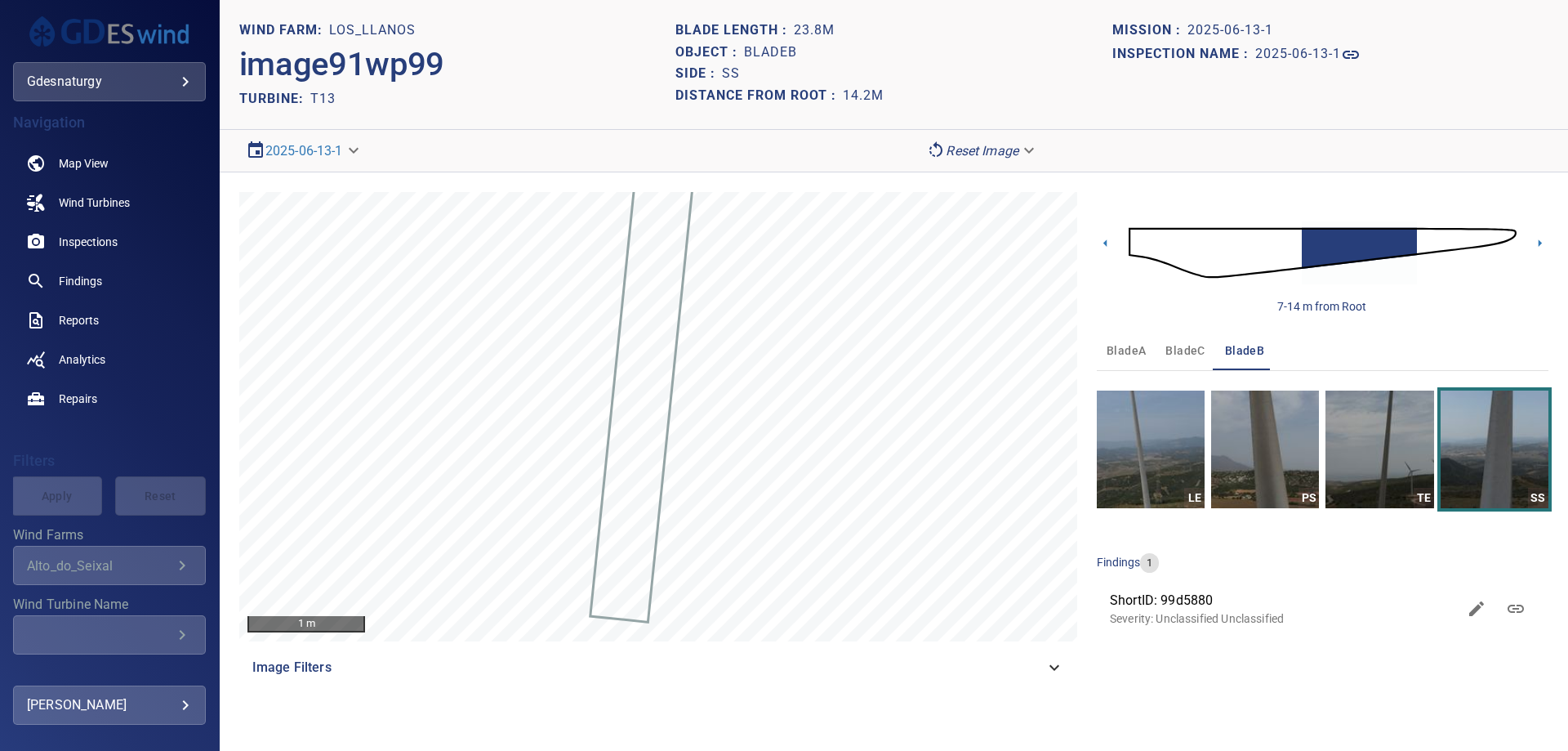
click at [1419, 239] on img at bounding box center [1323, 252] width 388 height 94
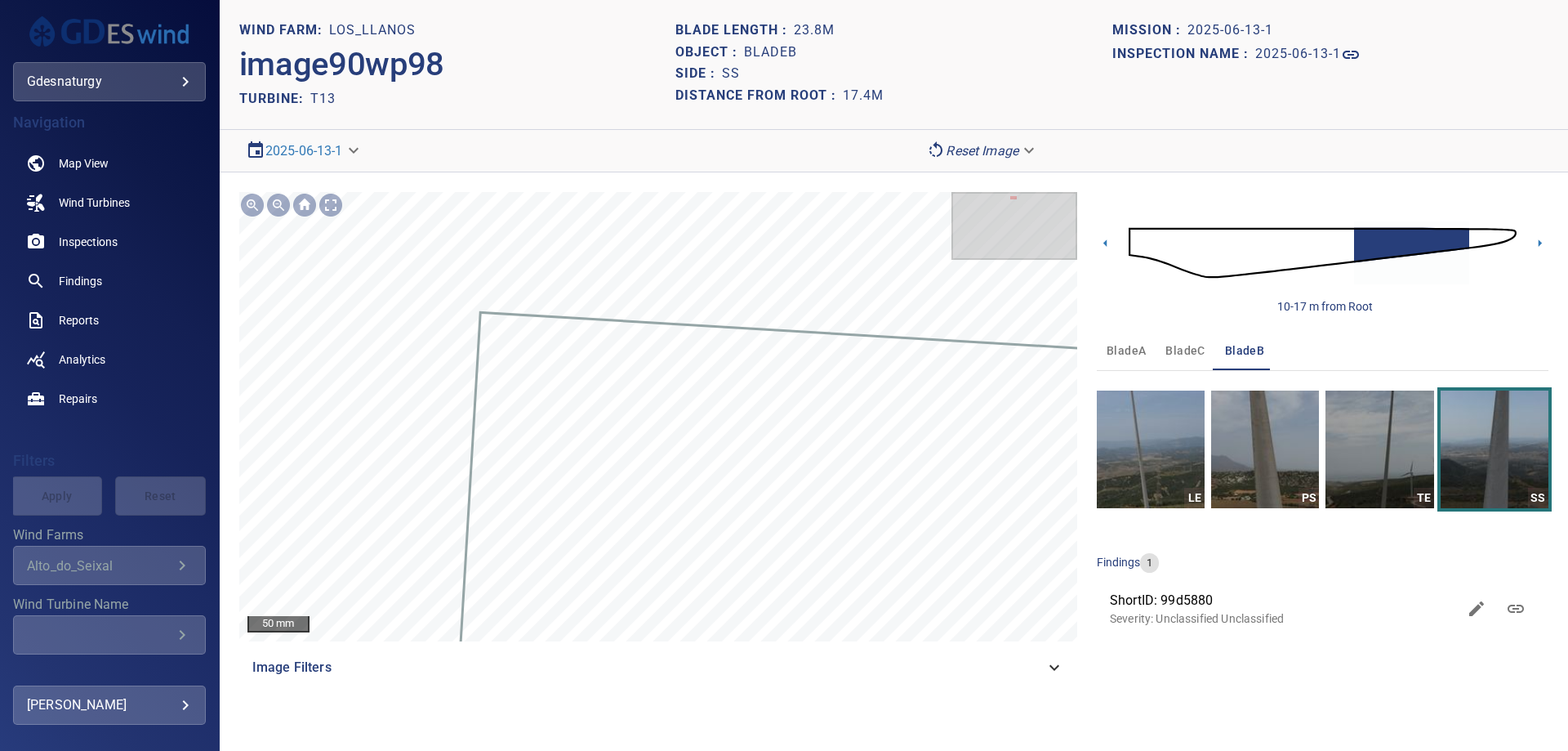
click at [1151, 239] on img at bounding box center [1323, 252] width 388 height 94
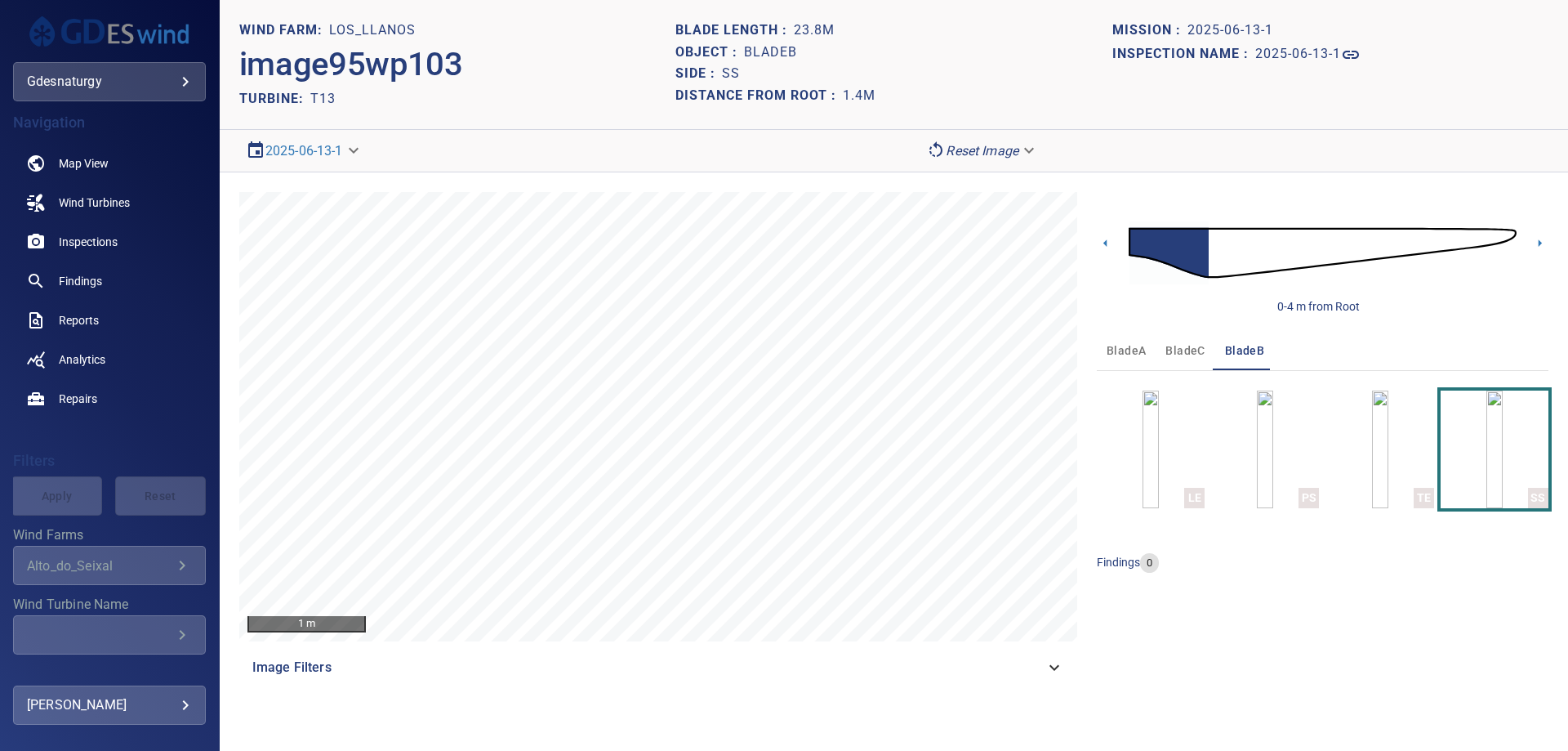
drag, startPoint x: 1167, startPoint y: 351, endPoint x: 1136, endPoint y: 371, distance: 36.9
click at [1169, 354] on span "bladeC" at bounding box center [1185, 350] width 39 height 20
click at [1041, 694] on div "1 m Image Filters 0-4 m from Root bladeA bladeC bladeB LE PS TE SS findings 0" at bounding box center [894, 439] width 1349 height 534
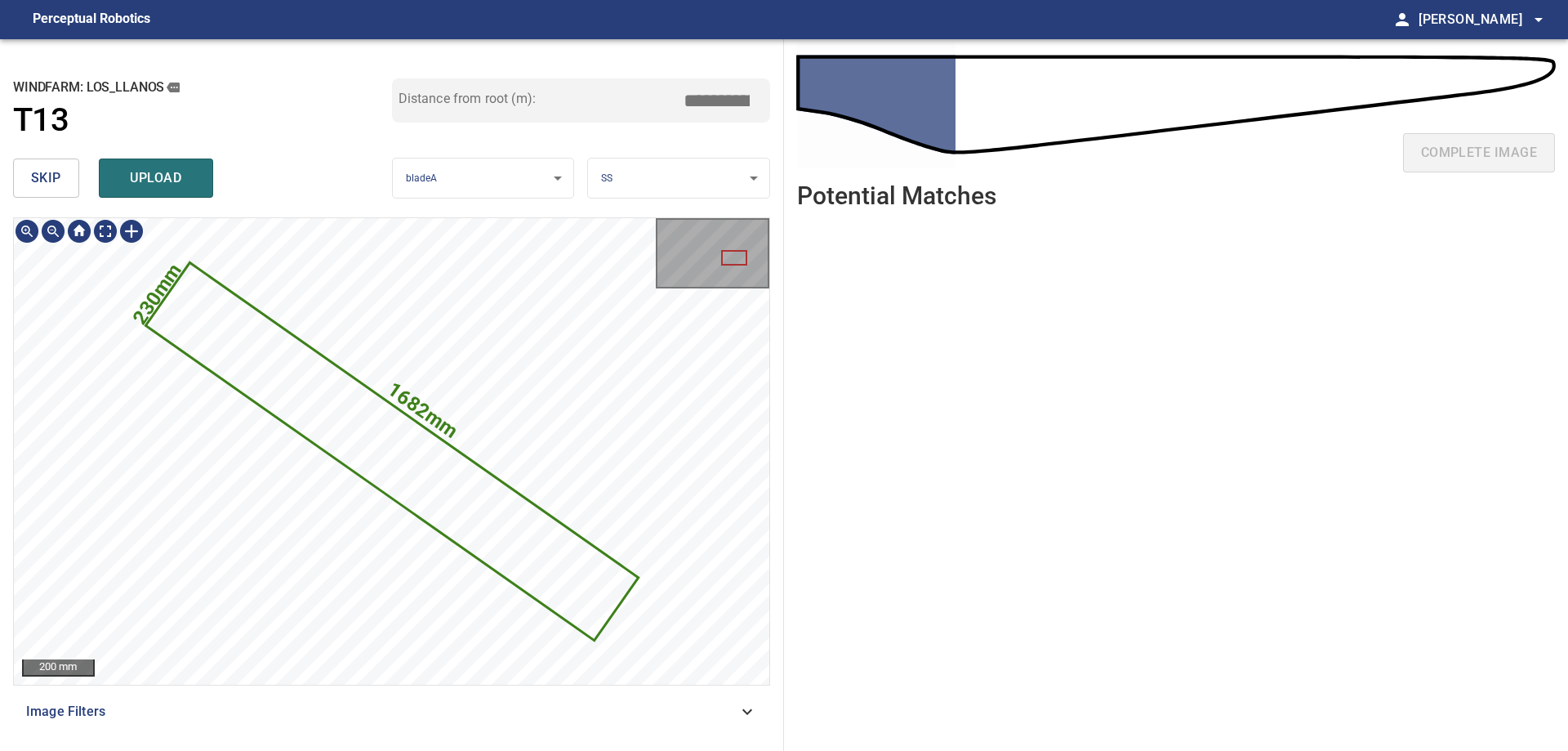
click at [458, 502] on icon at bounding box center [392, 452] width 489 height 374
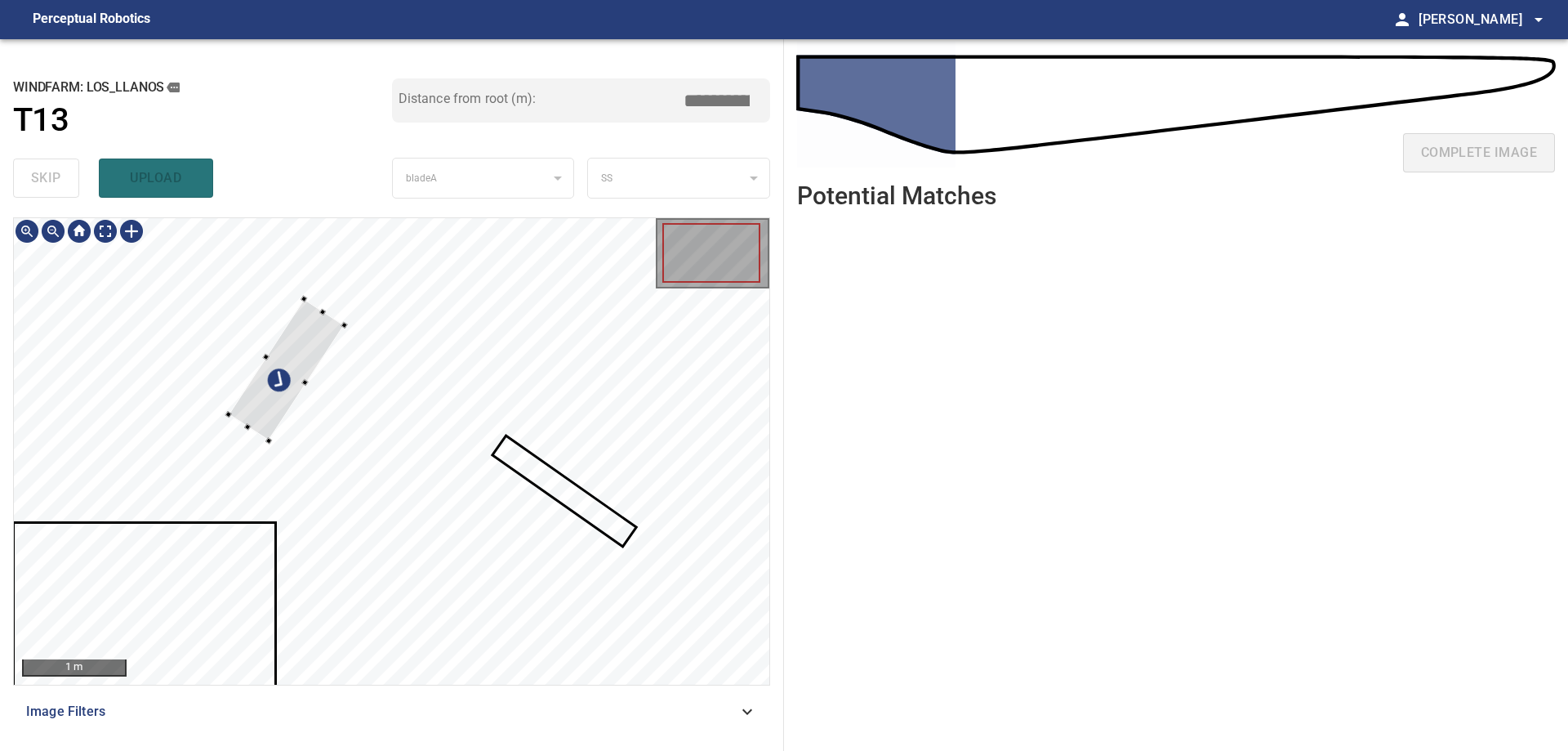
click at [304, 357] on div at bounding box center [287, 369] width 116 height 142
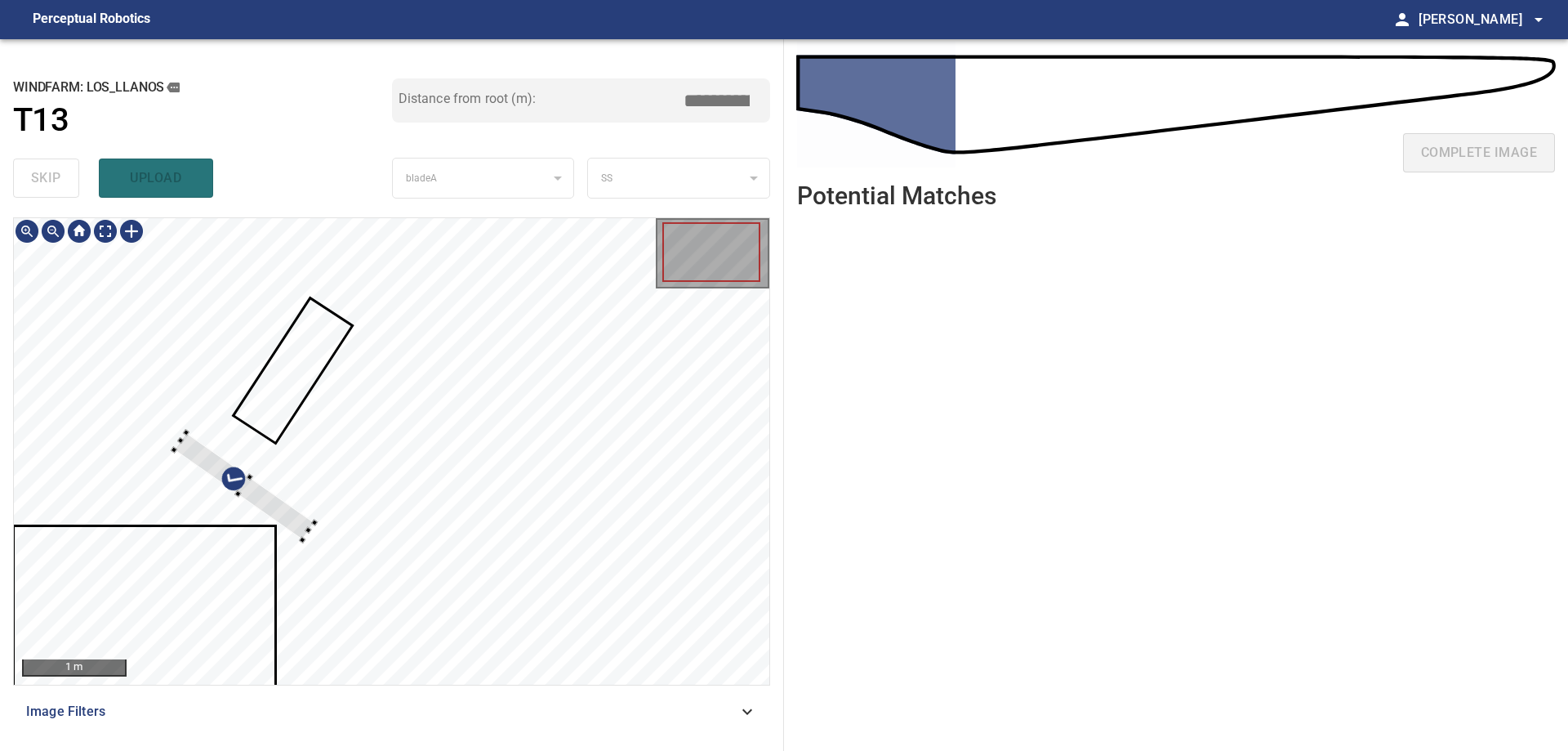
click at [224, 504] on div at bounding box center [392, 451] width 756 height 466
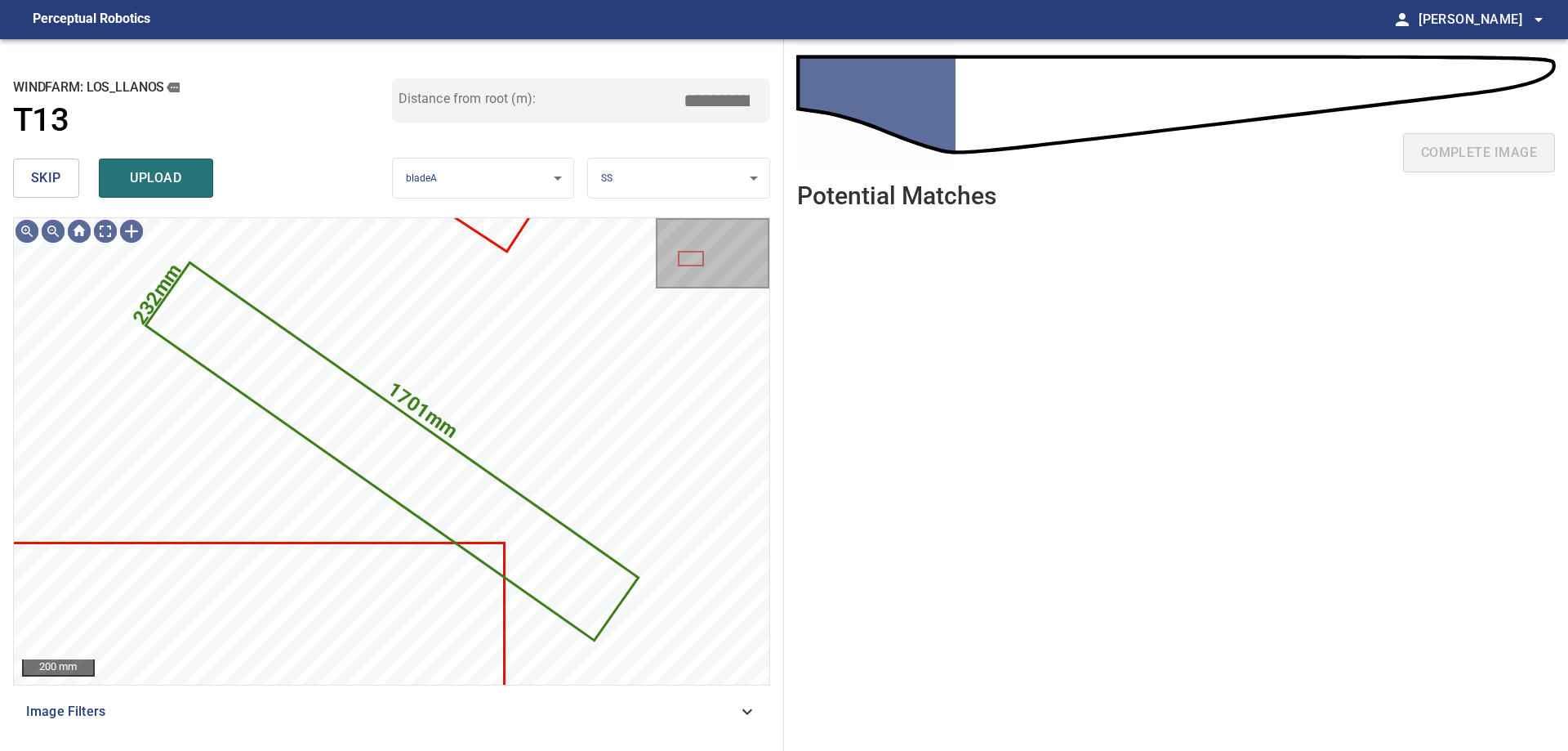
click at [60, 190] on button "skip" at bounding box center [46, 178] width 66 height 39
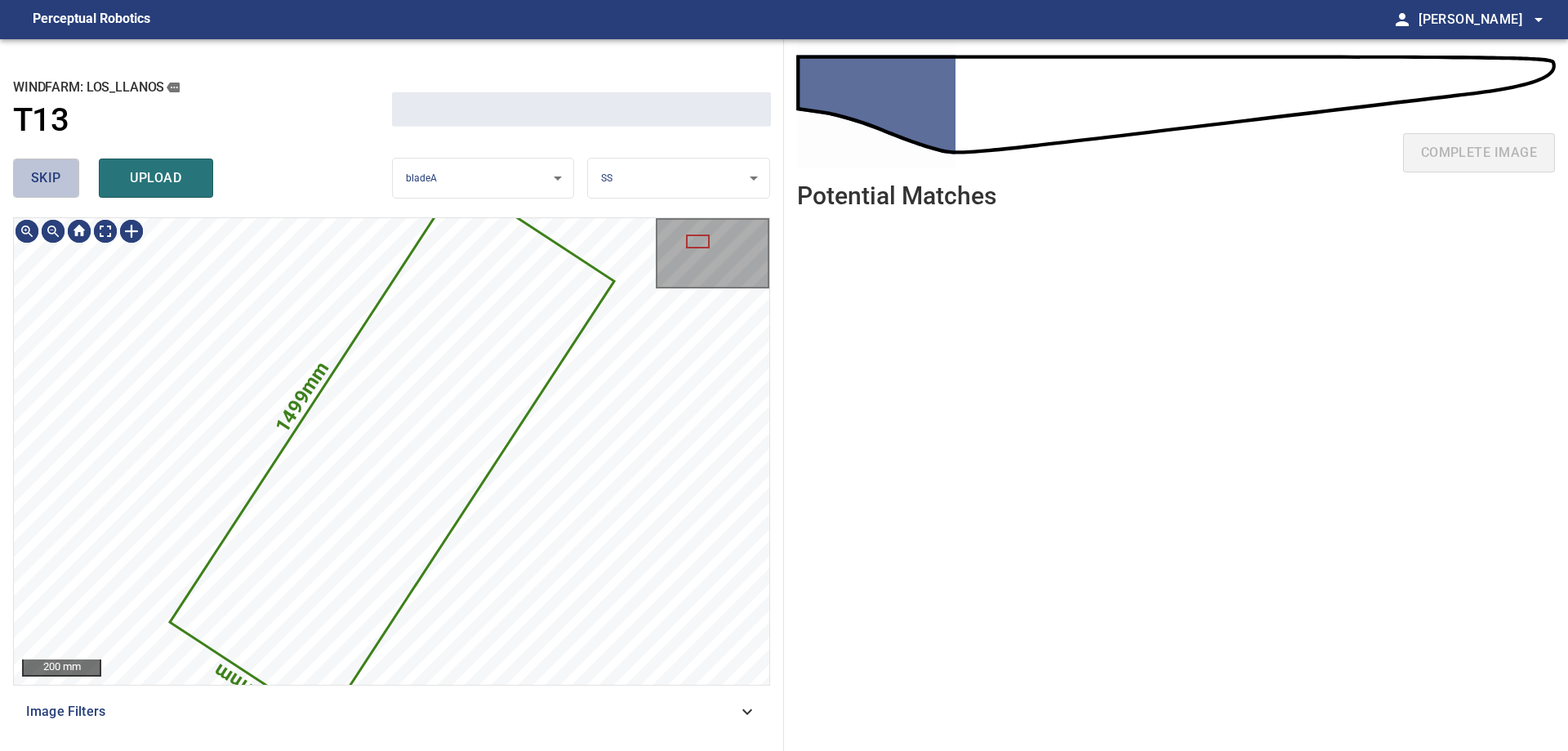
click at [60, 190] on button "skip" at bounding box center [46, 178] width 66 height 39
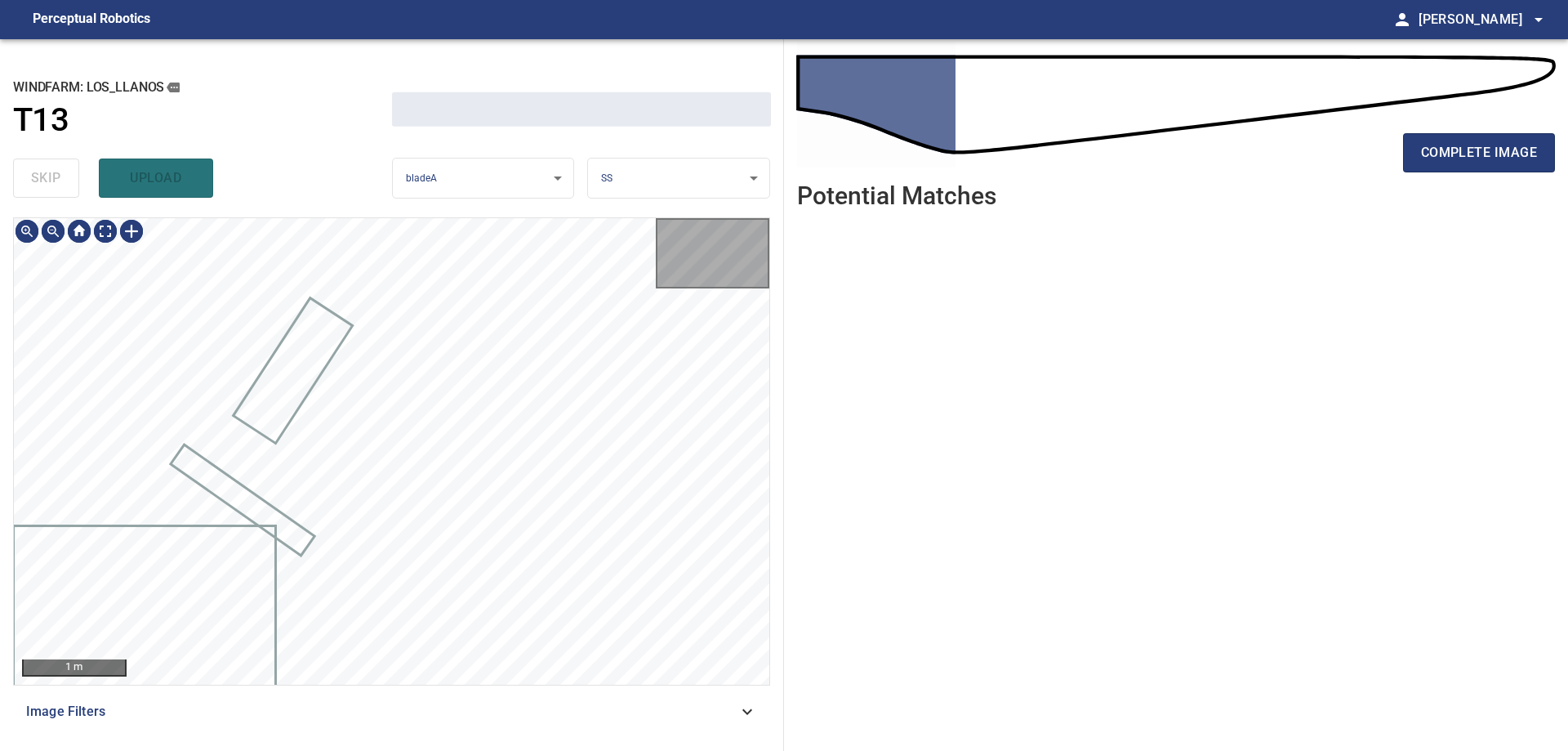
click at [59, 195] on div "skip upload" at bounding box center [202, 178] width 379 height 52
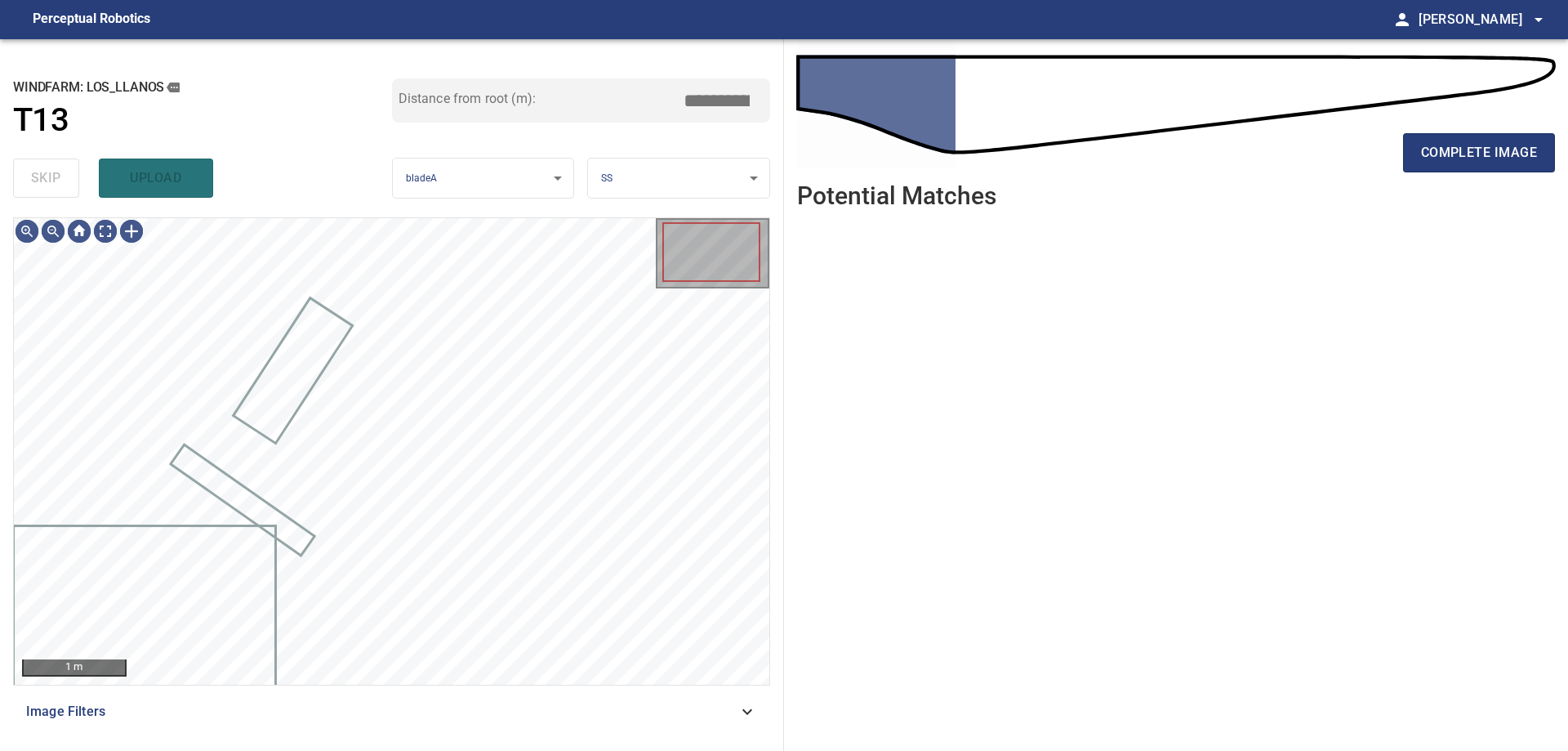
click at [59, 195] on div "skip upload" at bounding box center [202, 178] width 379 height 52
click at [89, 232] on div at bounding box center [78, 231] width 26 height 26
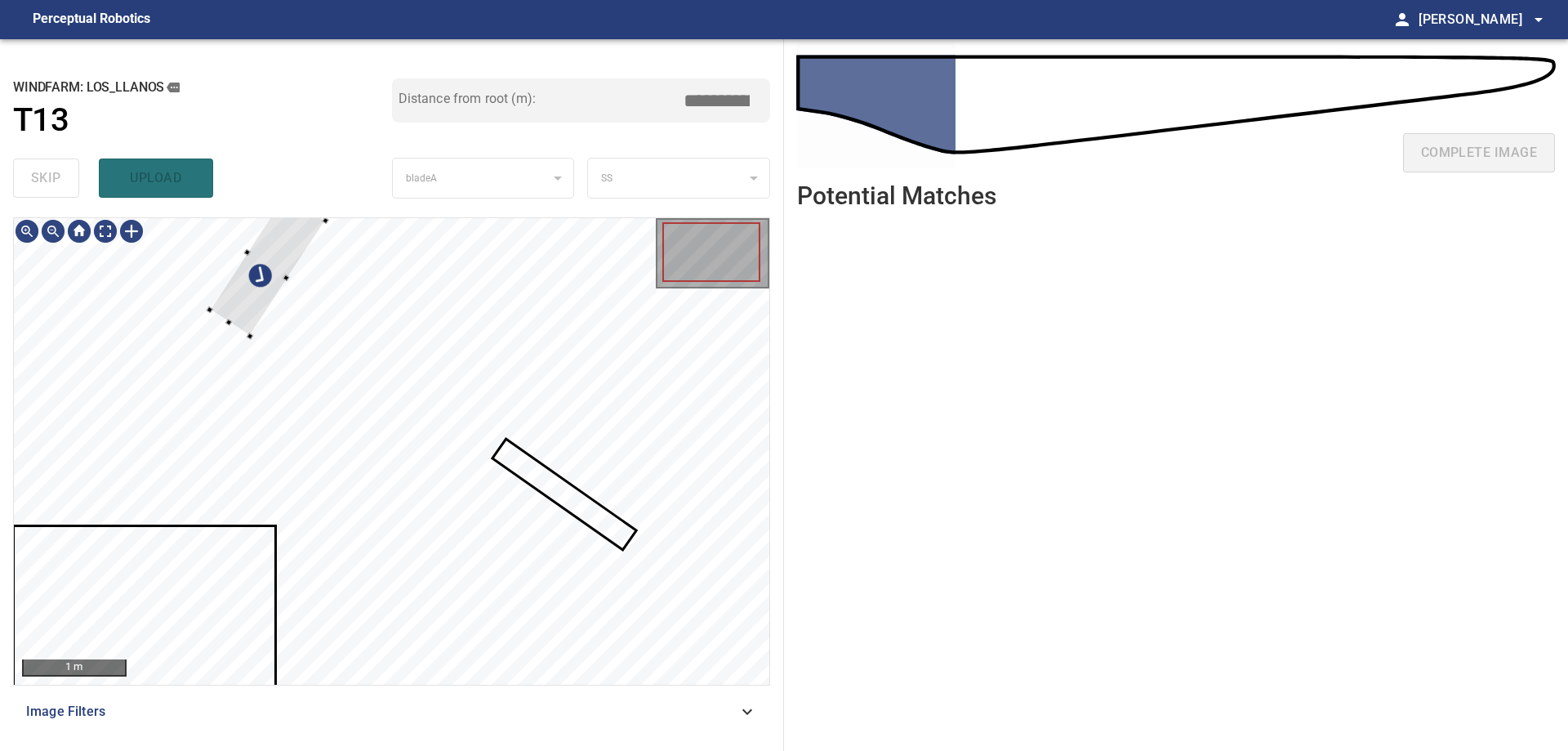
click at [267, 205] on div "**********" at bounding box center [392, 394] width 784 height 711
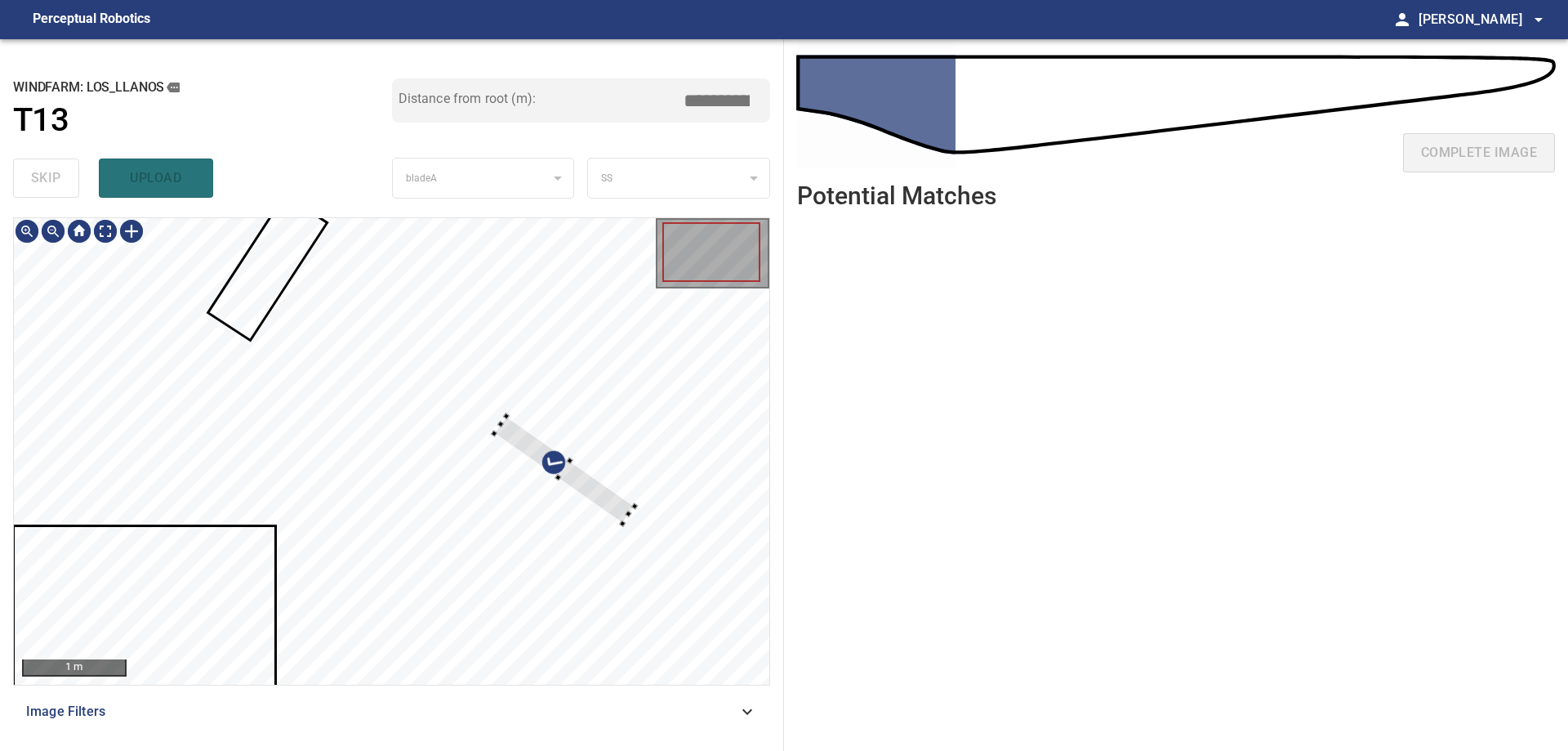
click at [628, 436] on div at bounding box center [392, 451] width 756 height 466
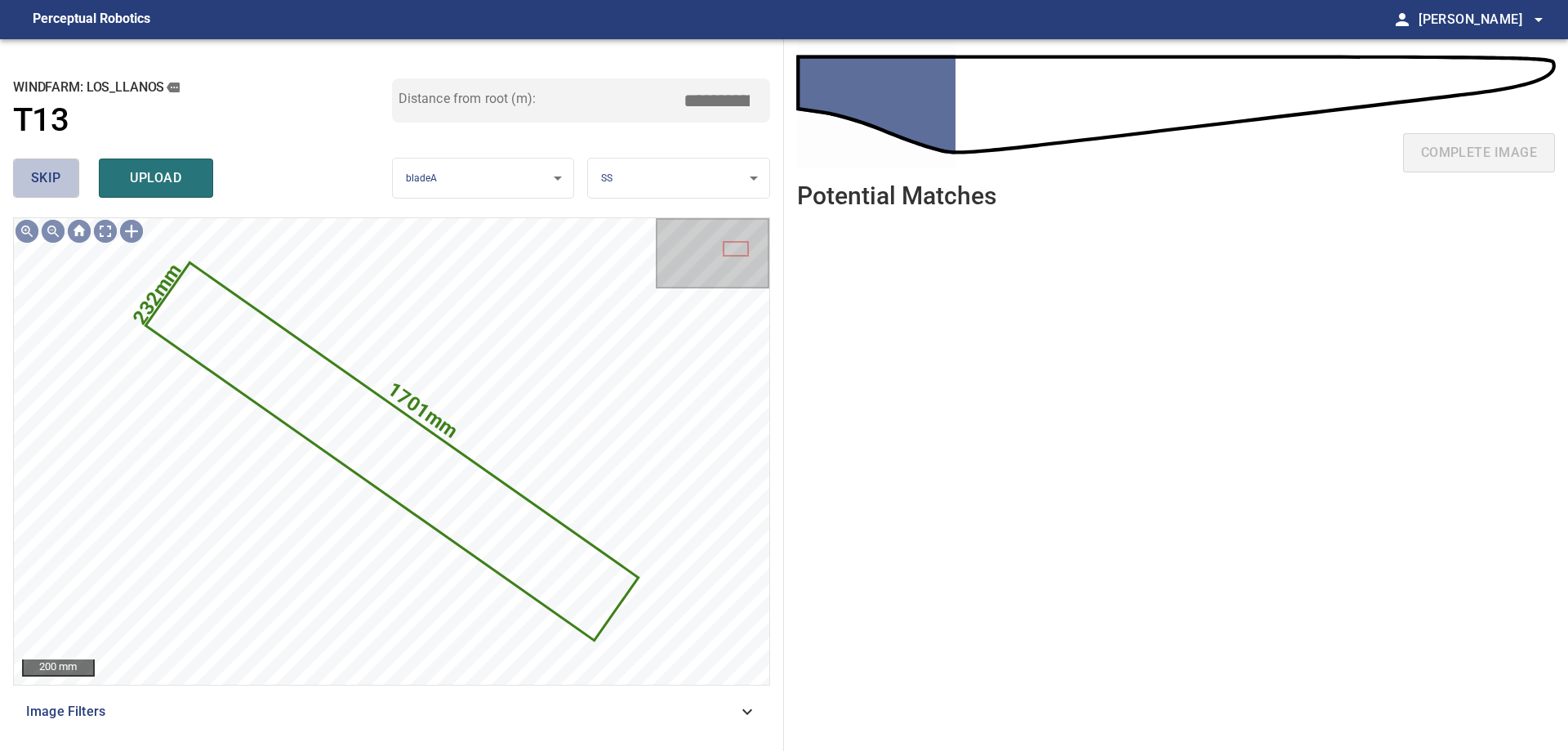
click at [42, 193] on button "skip" at bounding box center [46, 178] width 66 height 39
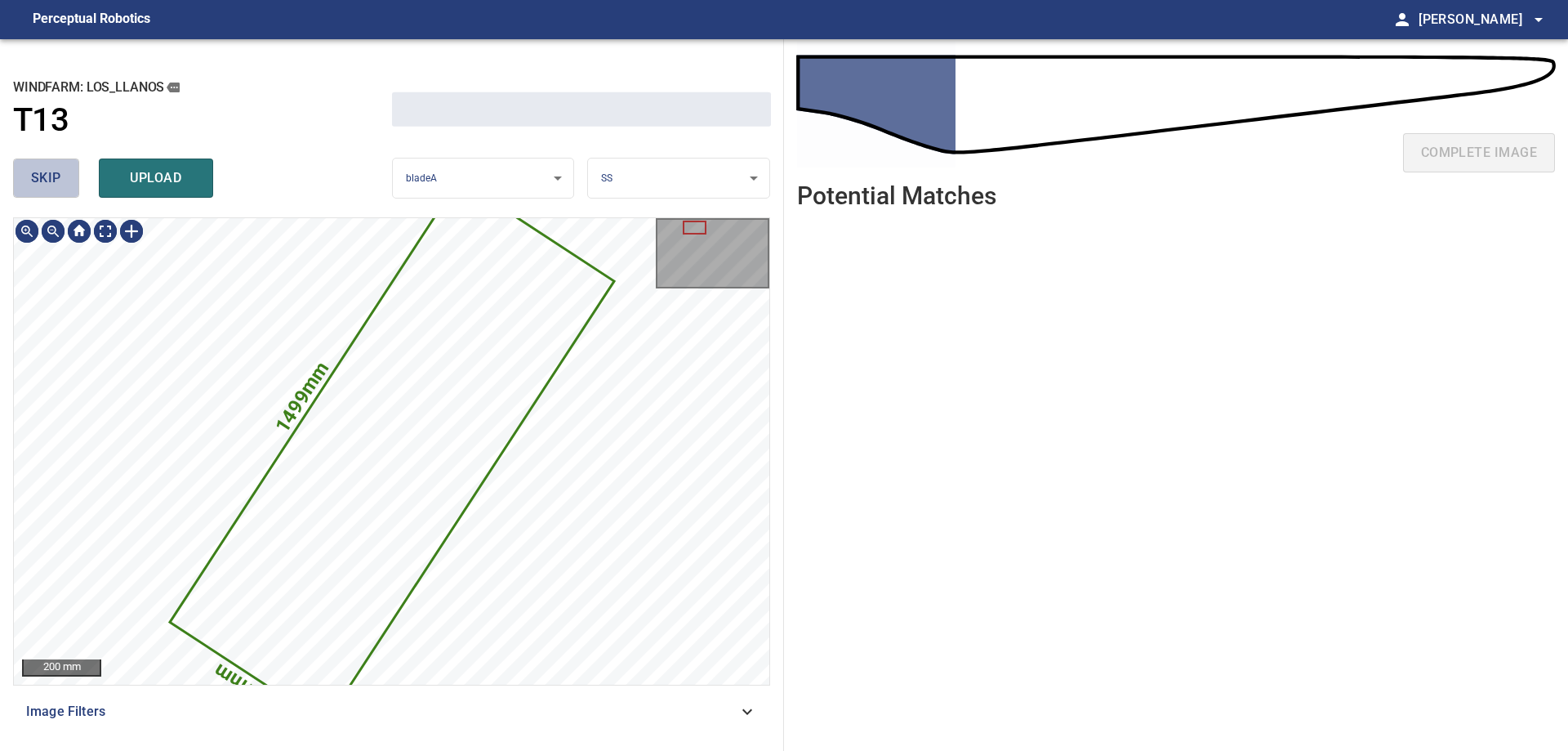
click at [41, 190] on span "skip" at bounding box center [46, 178] width 30 height 23
click at [42, 188] on span "skip" at bounding box center [46, 178] width 30 height 23
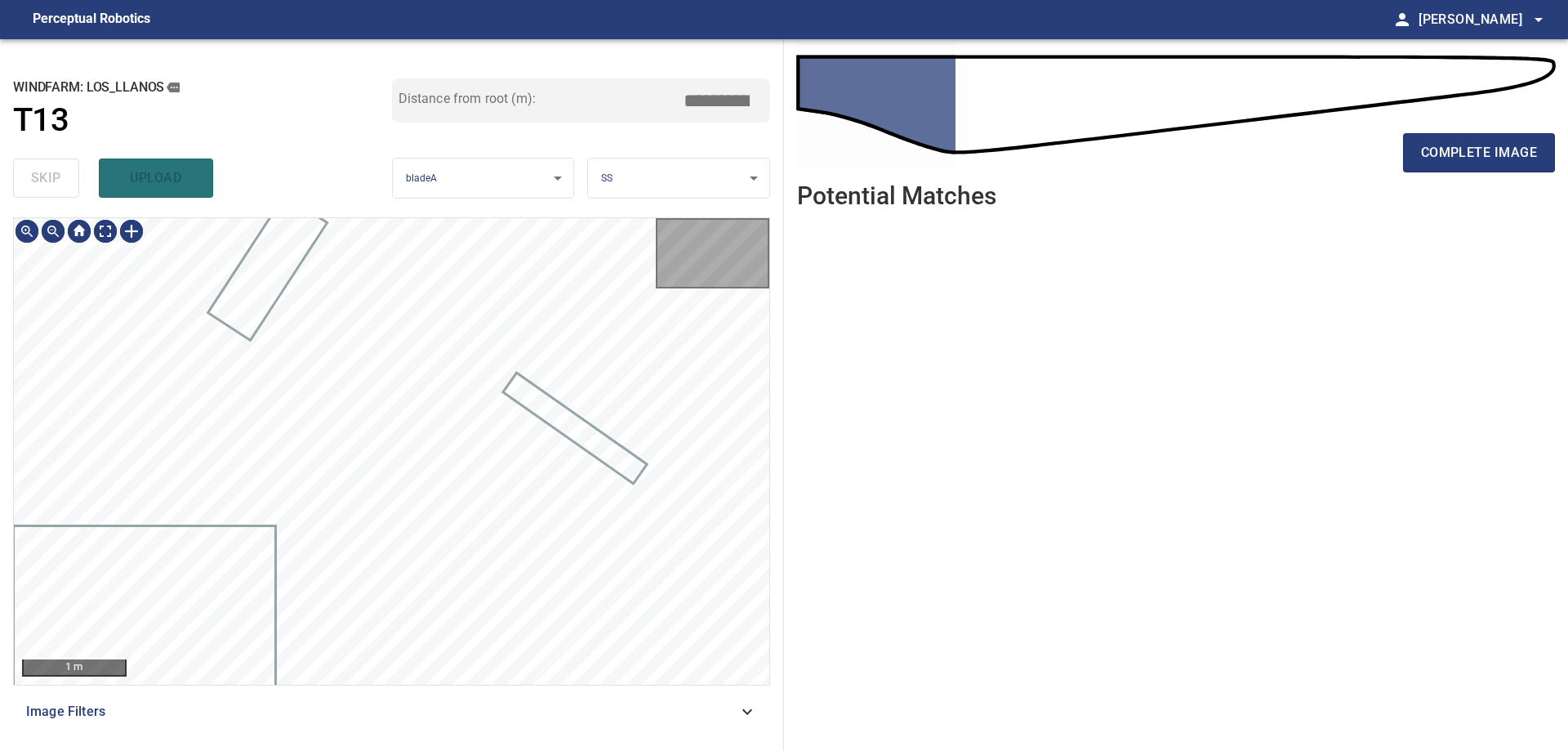
type input "****"
click at [42, 185] on div "skip upload" at bounding box center [202, 178] width 379 height 52
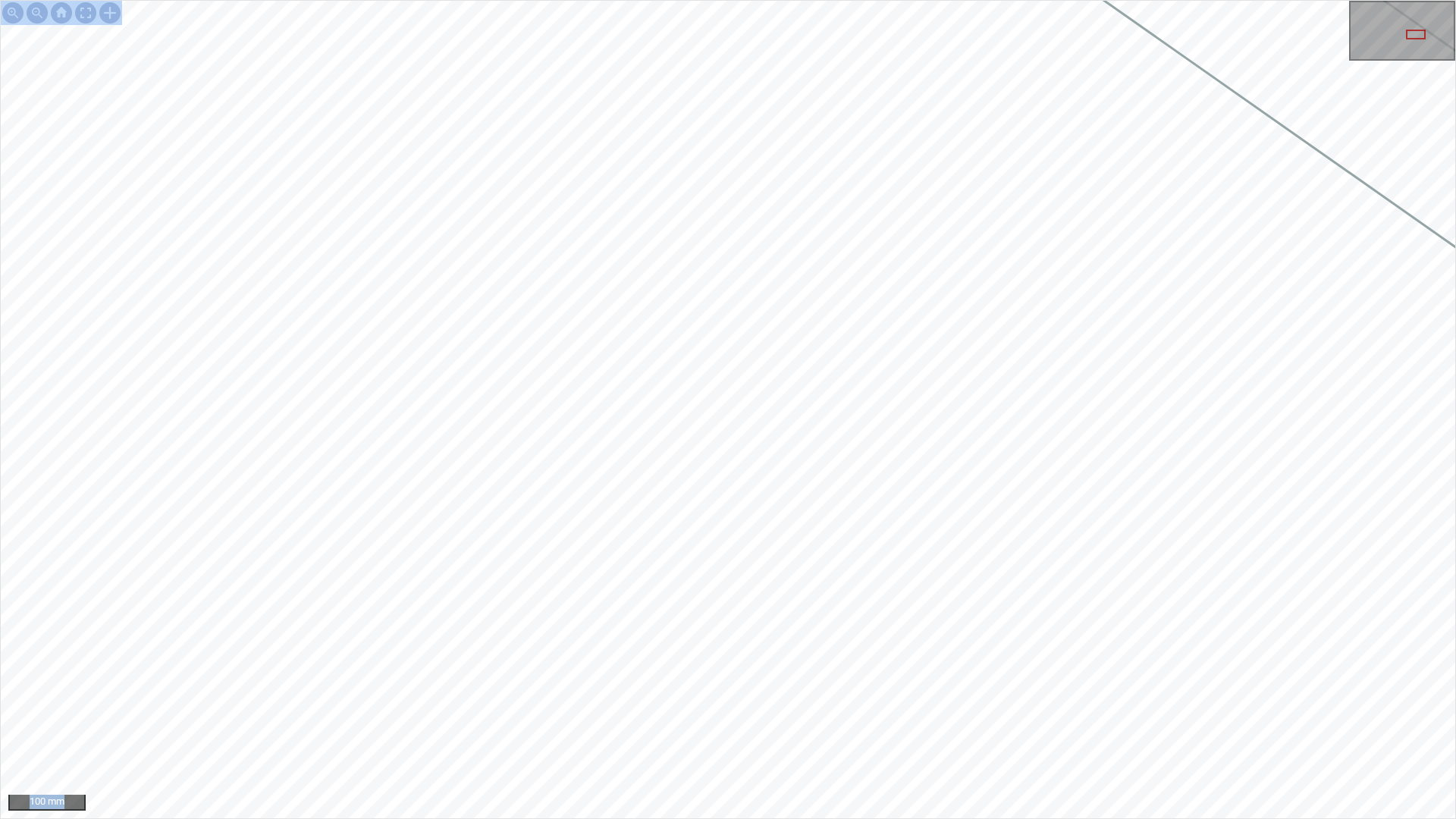
click at [912, 616] on div "100 mm" at bounding box center [728, 410] width 1456 height 819
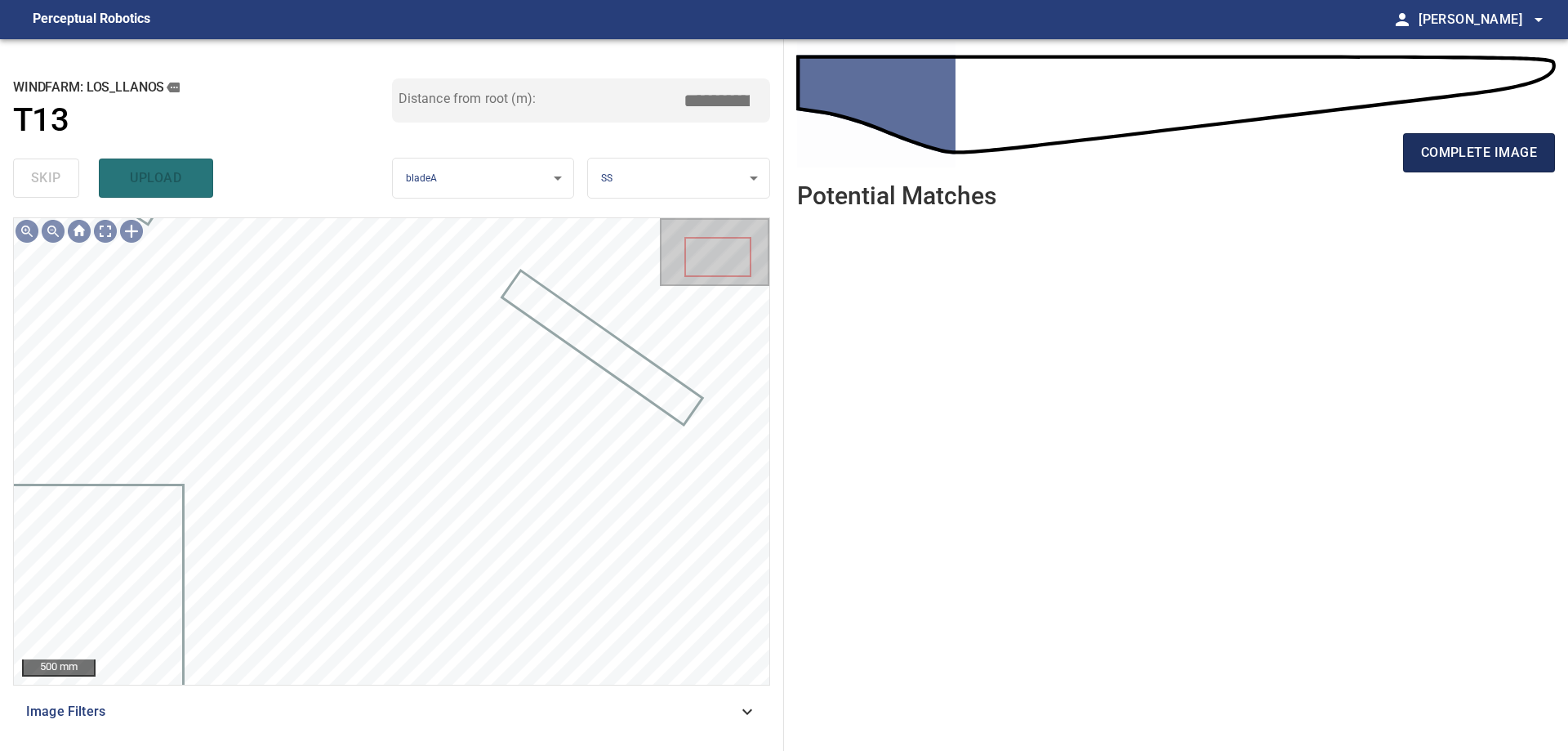
click at [1445, 153] on span "complete image" at bounding box center [1480, 153] width 116 height 23
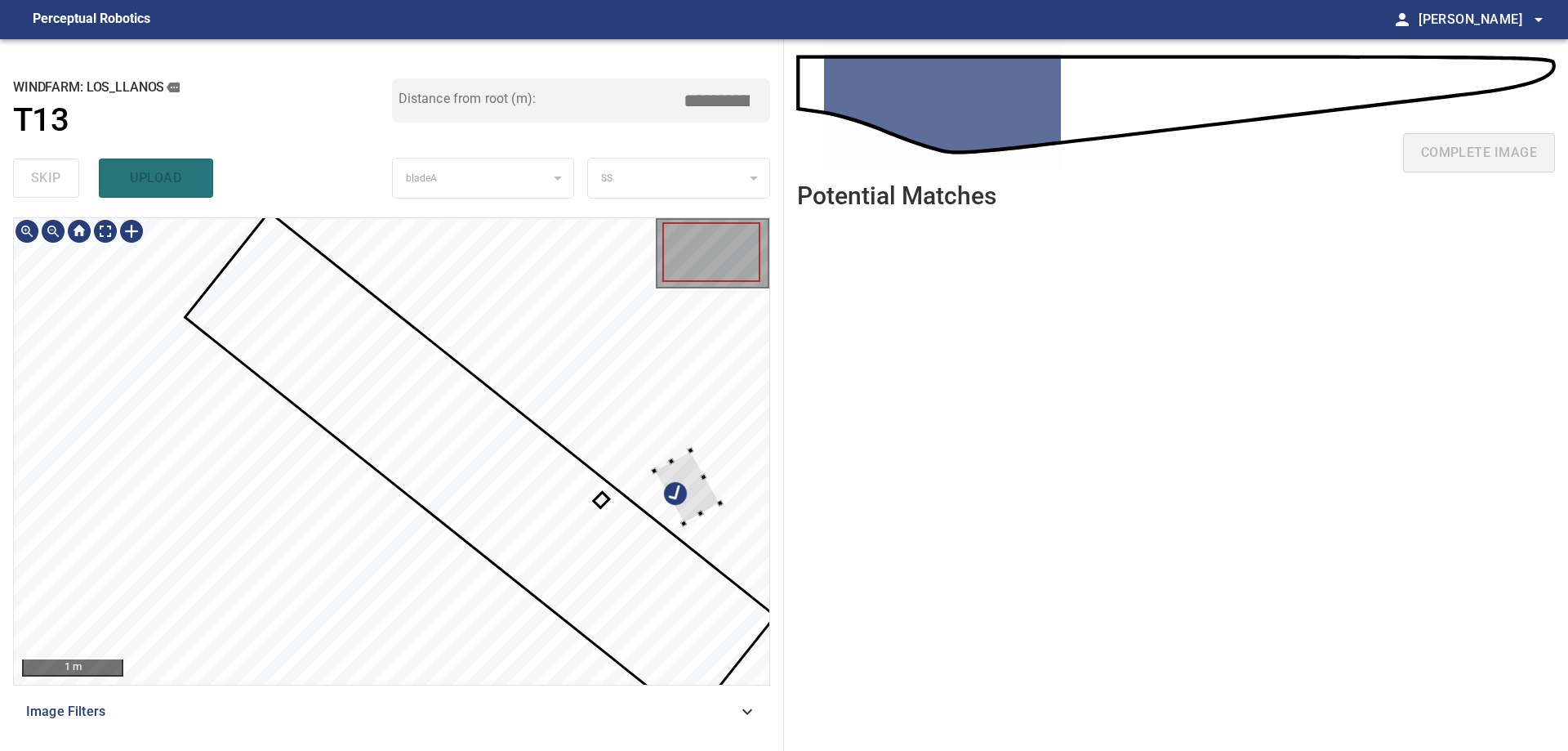
click at [628, 362] on div at bounding box center [392, 451] width 756 height 466
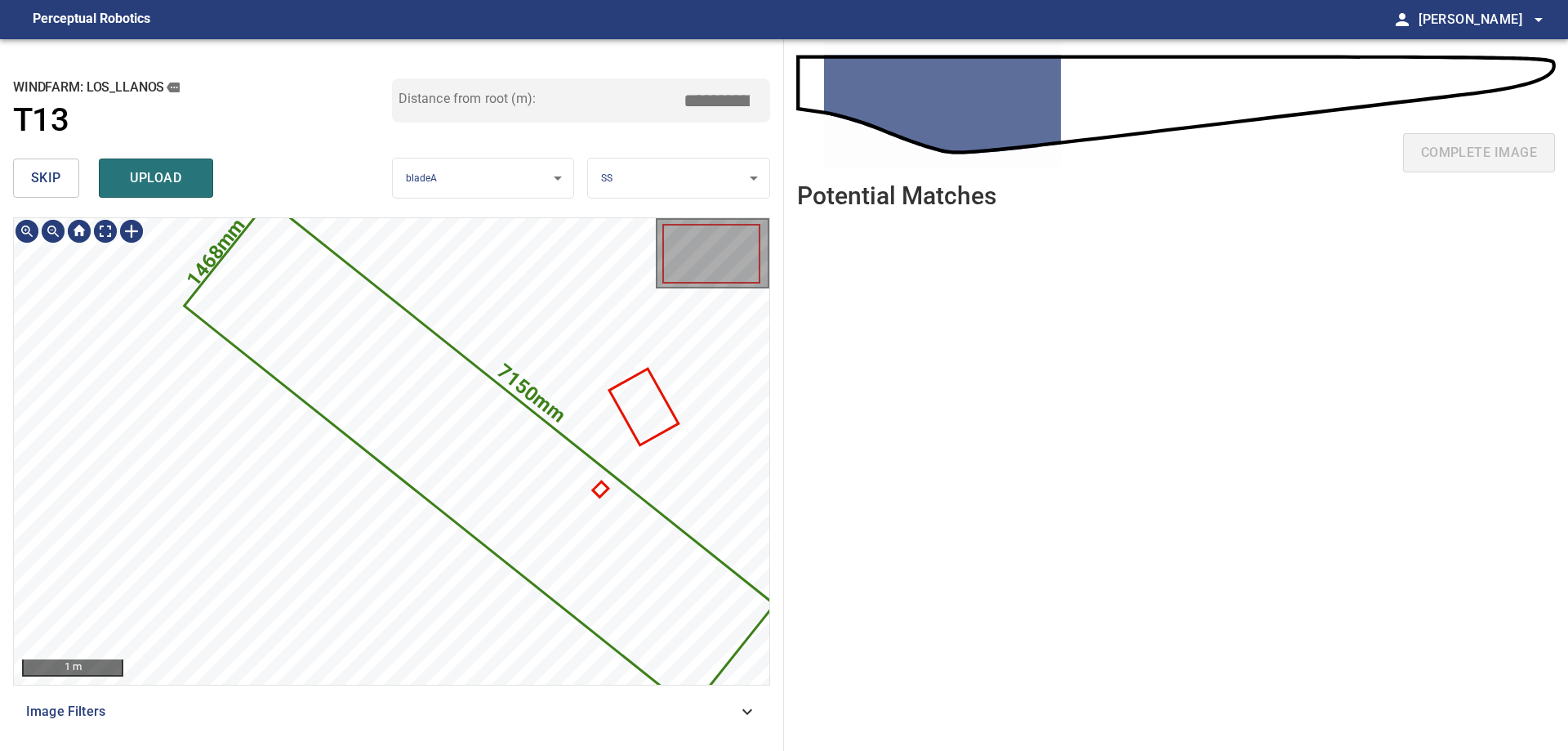
click at [556, 514] on icon at bounding box center [480, 454] width 587 height 507
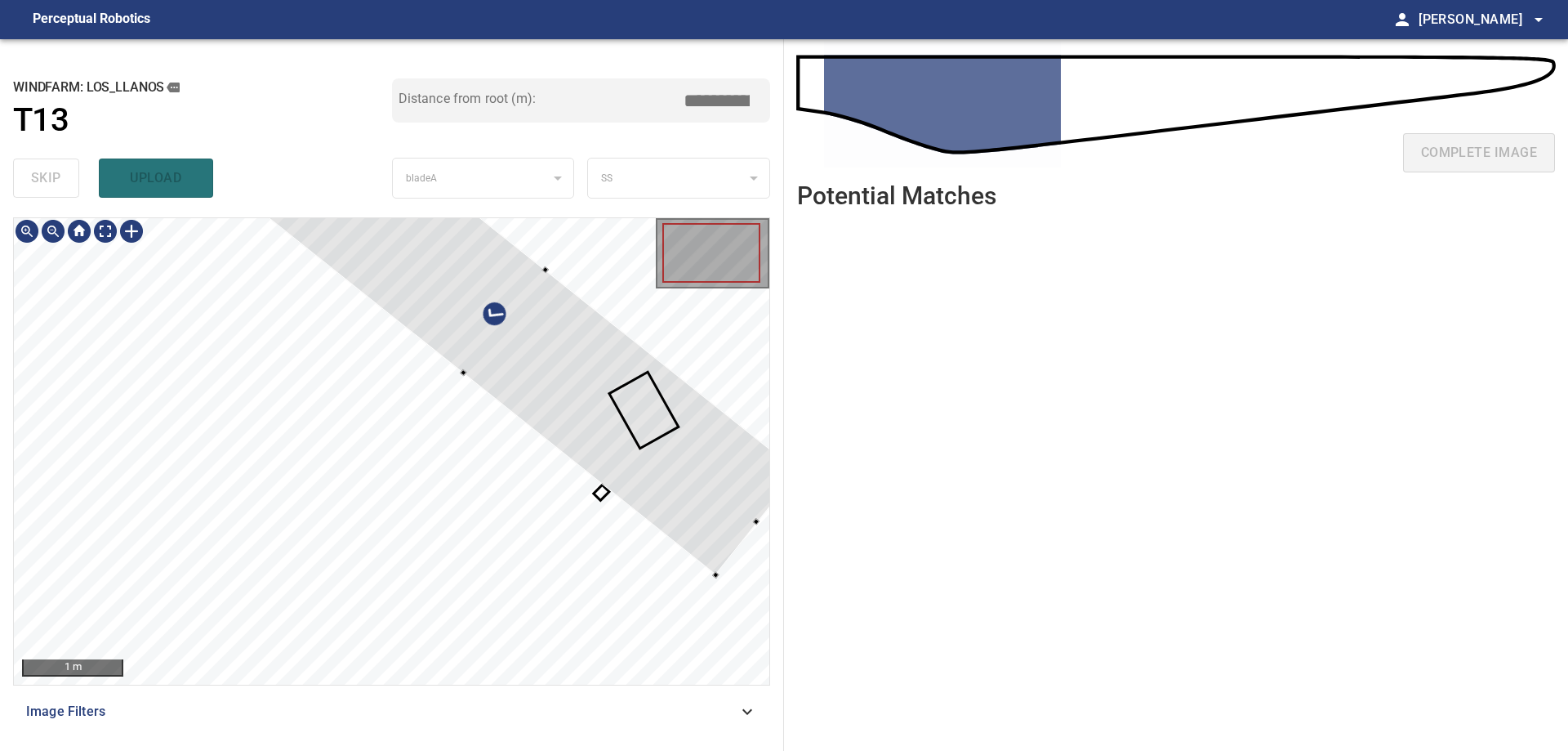
click at [621, 440] on div at bounding box center [505, 322] width 587 height 506
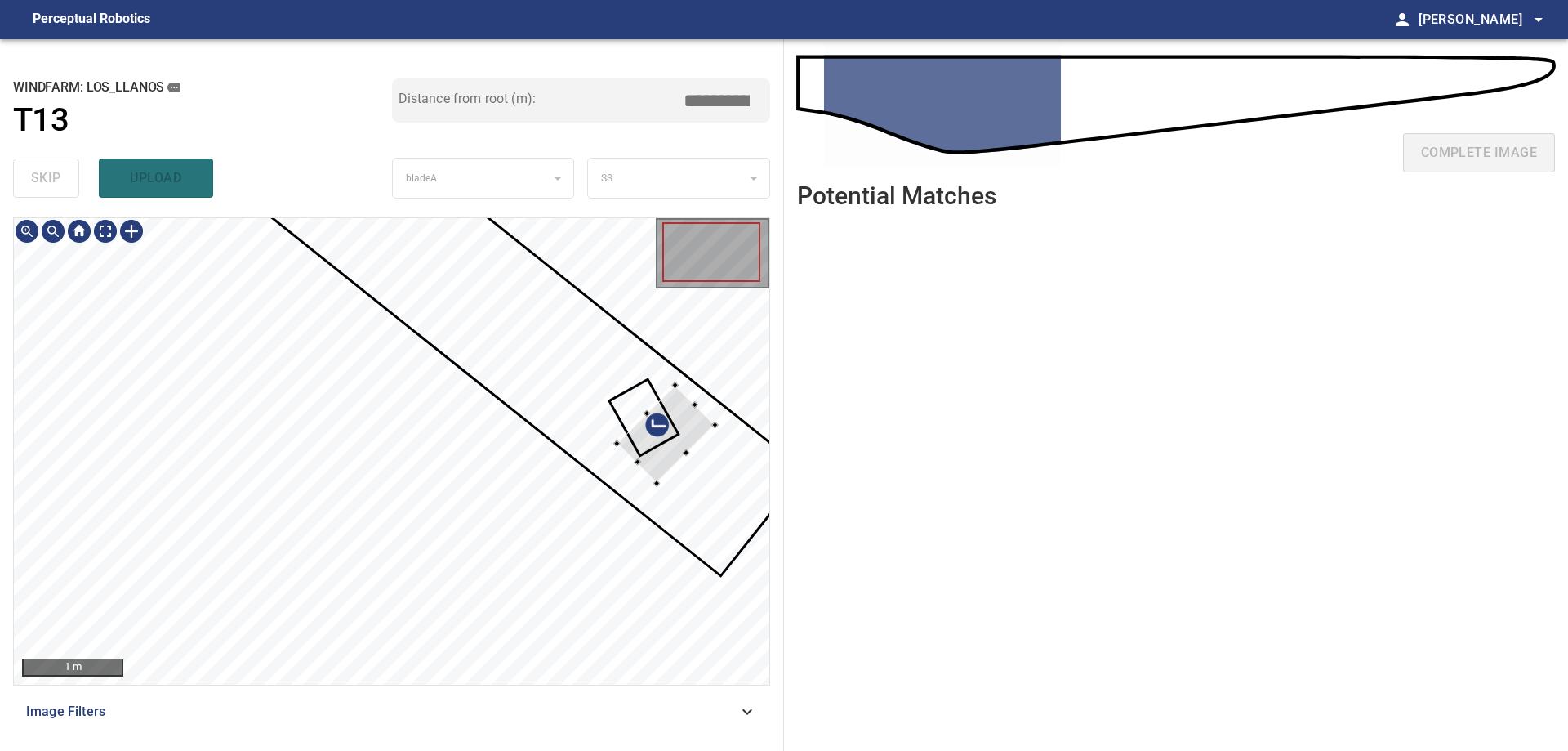
click at [675, 457] on div at bounding box center [666, 433] width 98 height 98
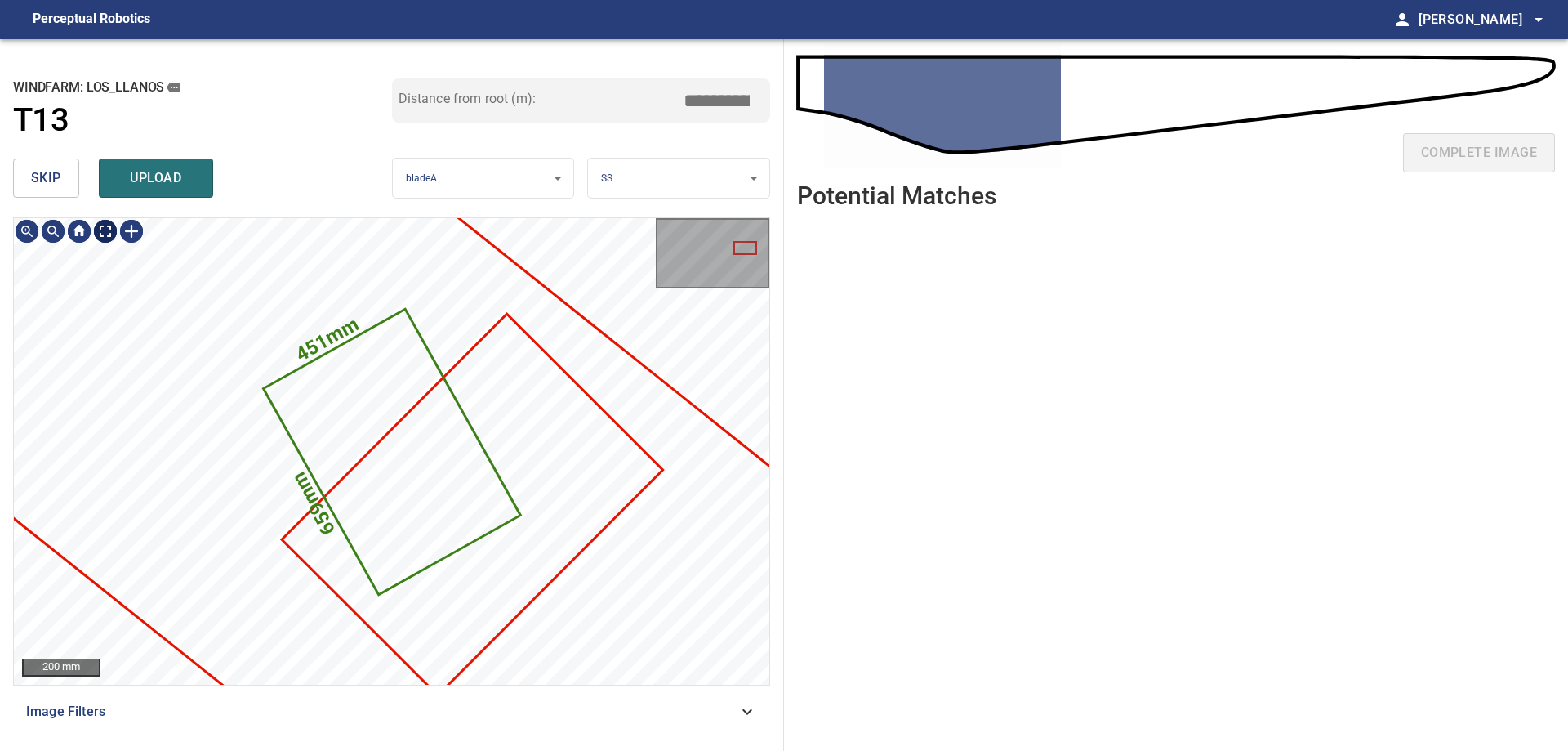
click at [48, 172] on span "skip" at bounding box center [46, 178] width 30 height 23
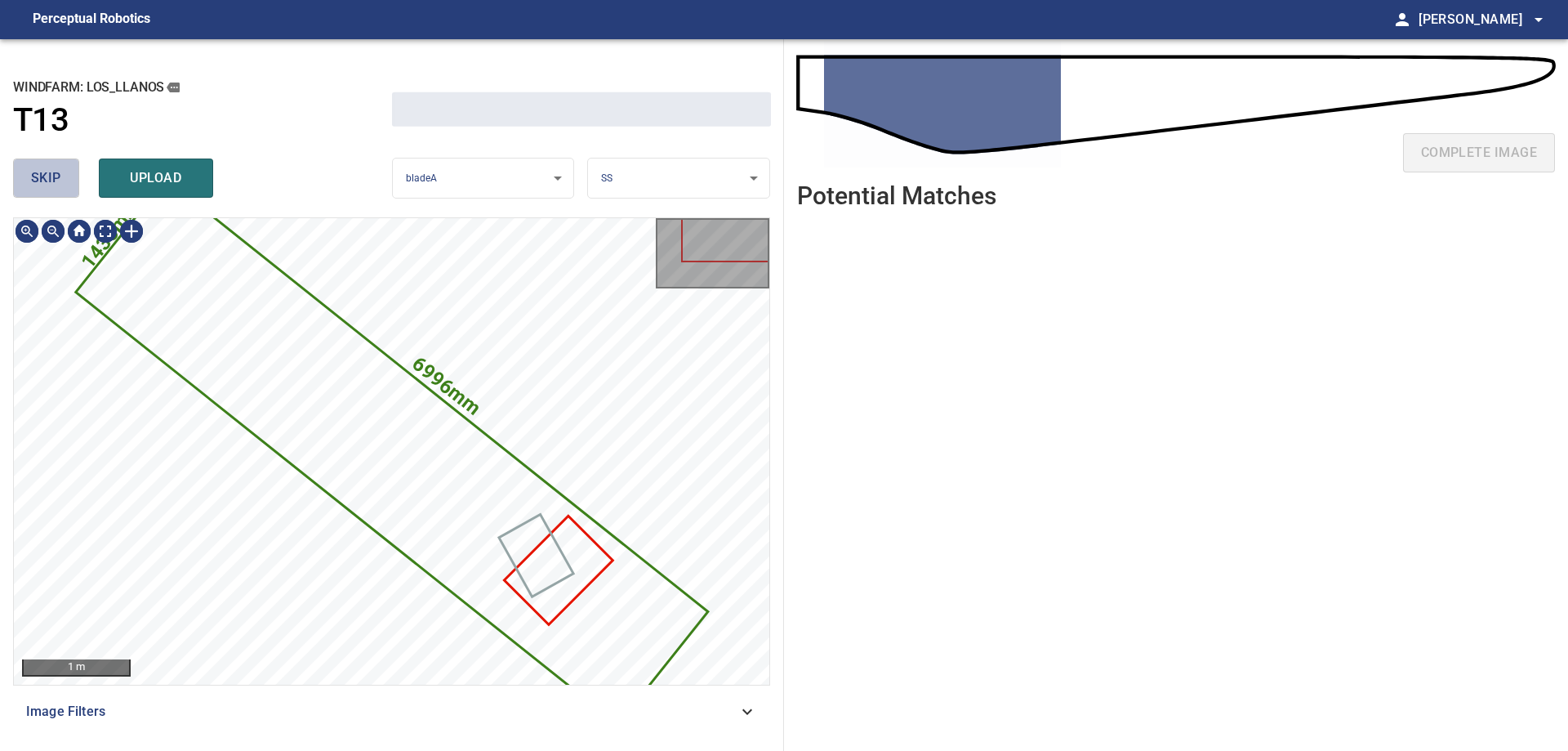
click at [48, 172] on span "skip" at bounding box center [46, 178] width 30 height 23
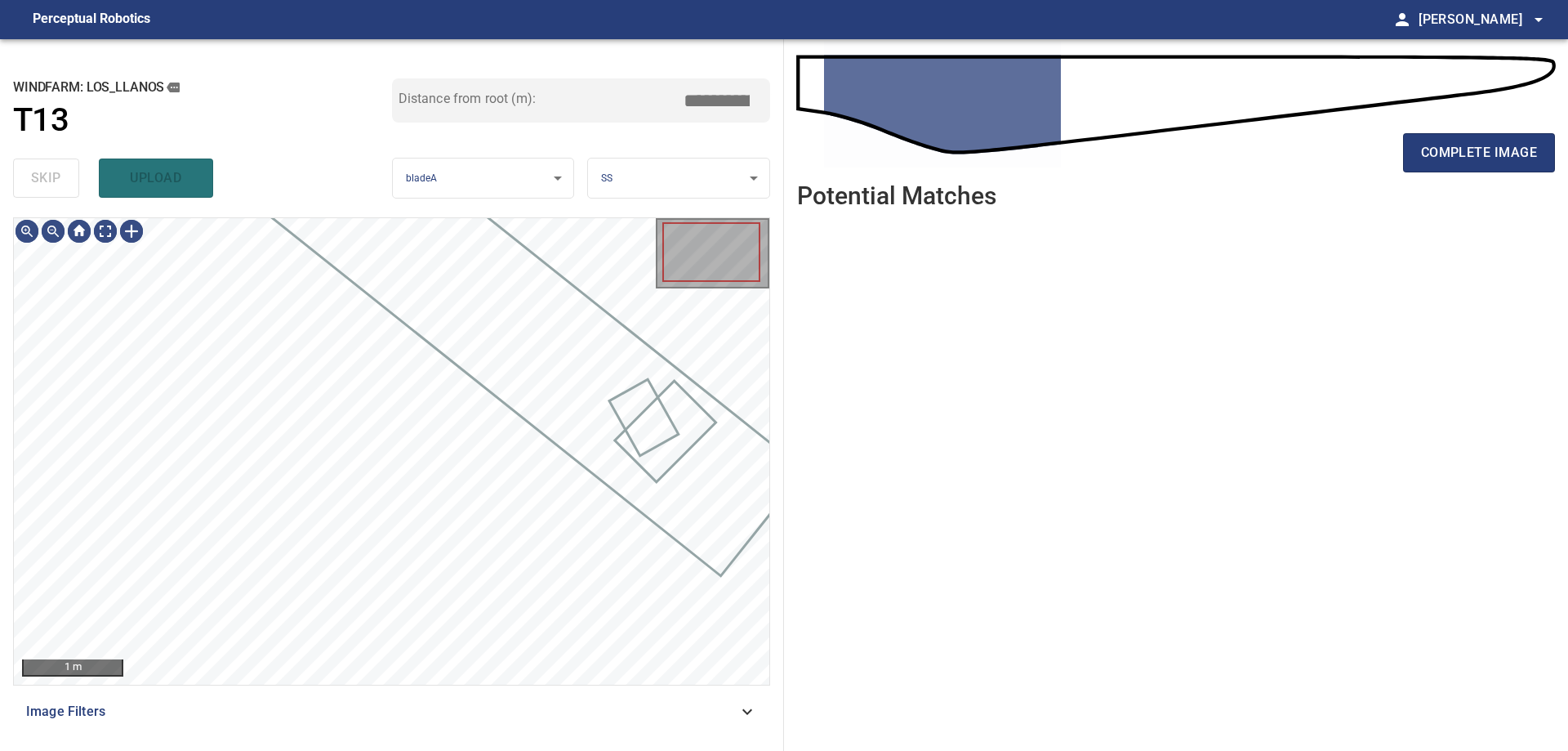
click at [48, 172] on div "skip upload" at bounding box center [202, 178] width 379 height 52
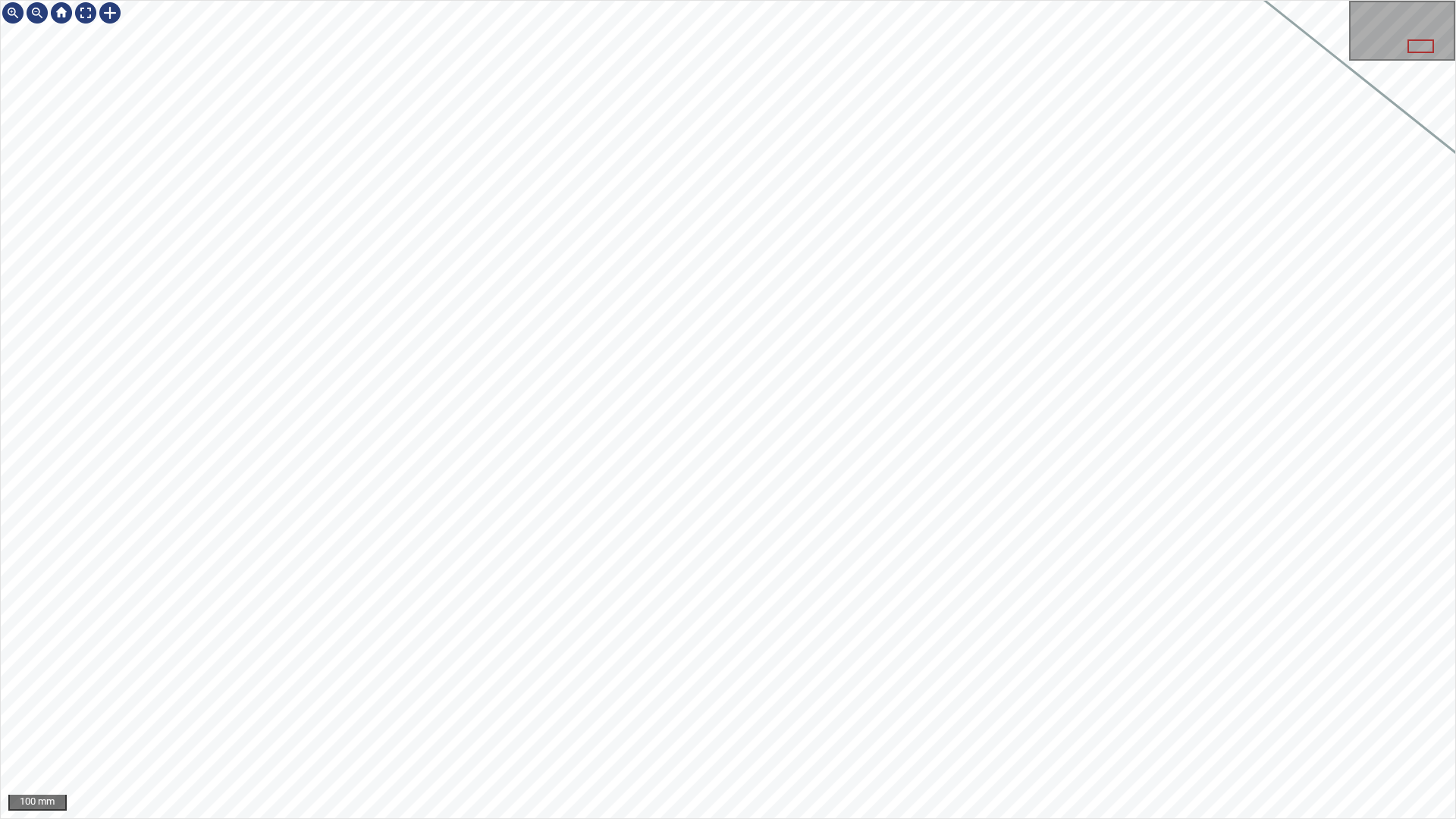
click at [1455, 584] on div "100 mm" at bounding box center [728, 410] width 1456 height 819
click at [123, 11] on div "100 mm" at bounding box center [728, 410] width 1455 height 818
click at [108, 12] on div at bounding box center [110, 13] width 24 height 24
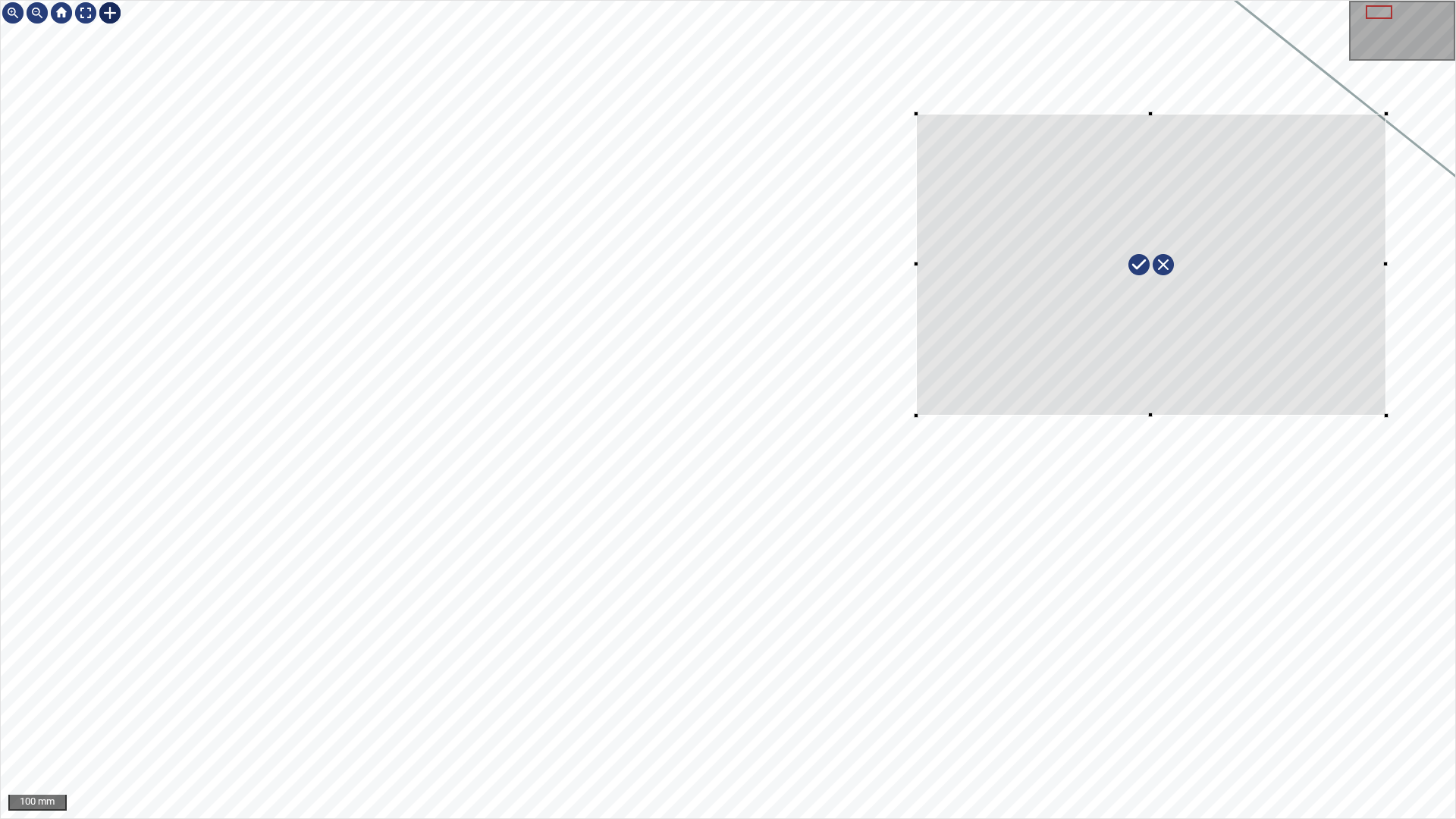
click at [1388, 428] on div at bounding box center [728, 410] width 1455 height 818
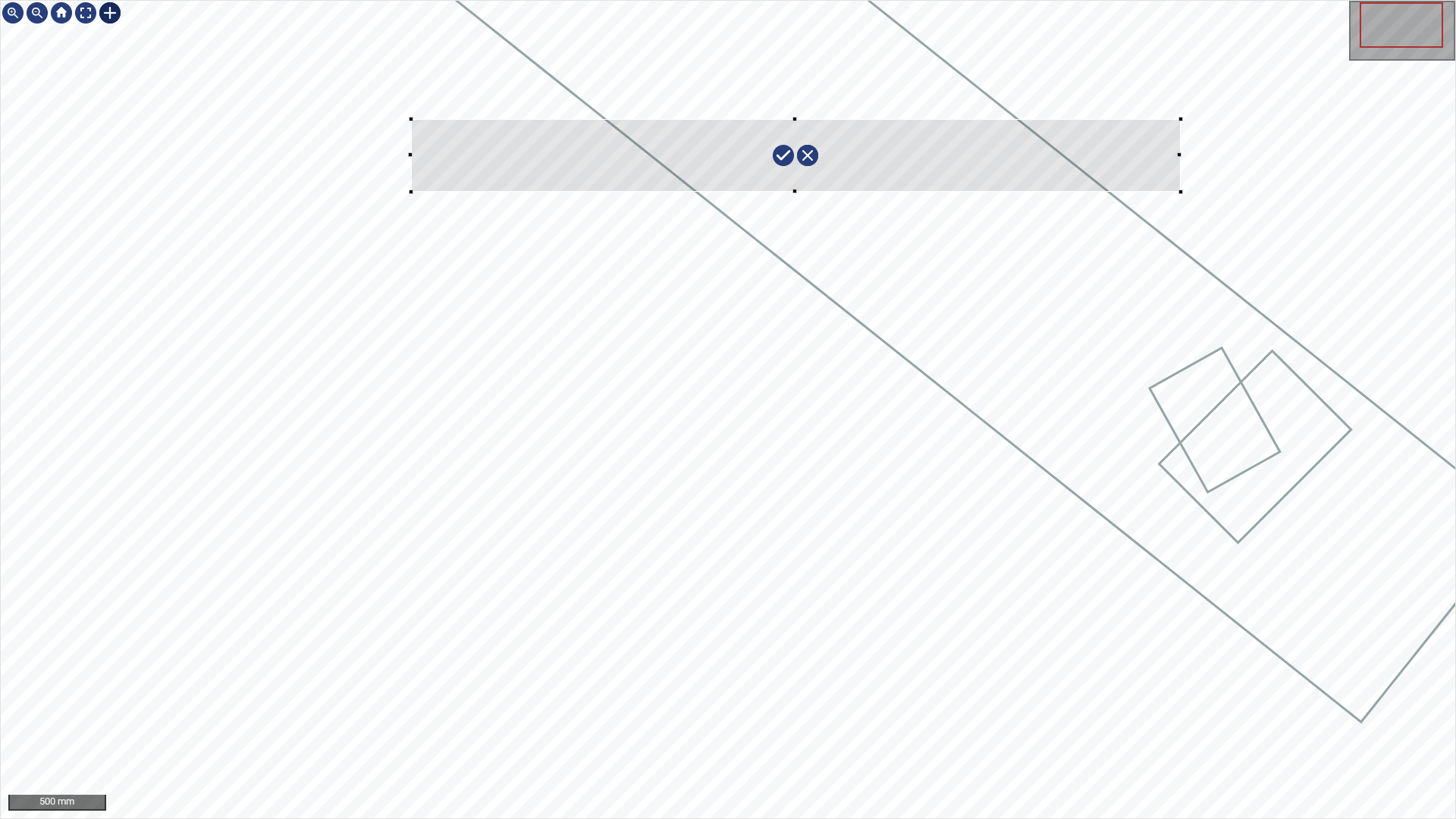
click at [1190, 123] on div at bounding box center [728, 410] width 1455 height 818
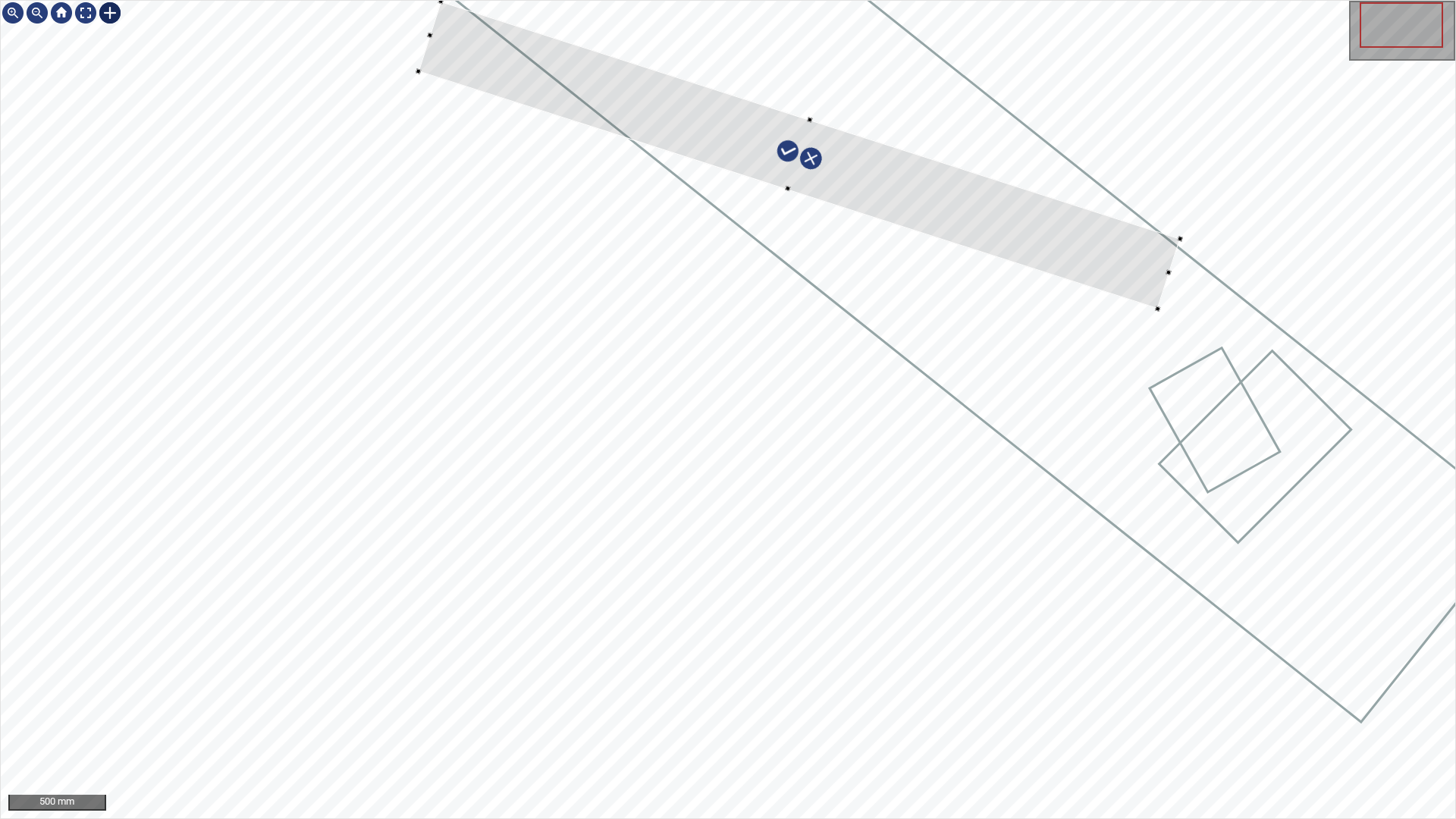
click at [1238, 508] on div at bounding box center [728, 410] width 1455 height 818
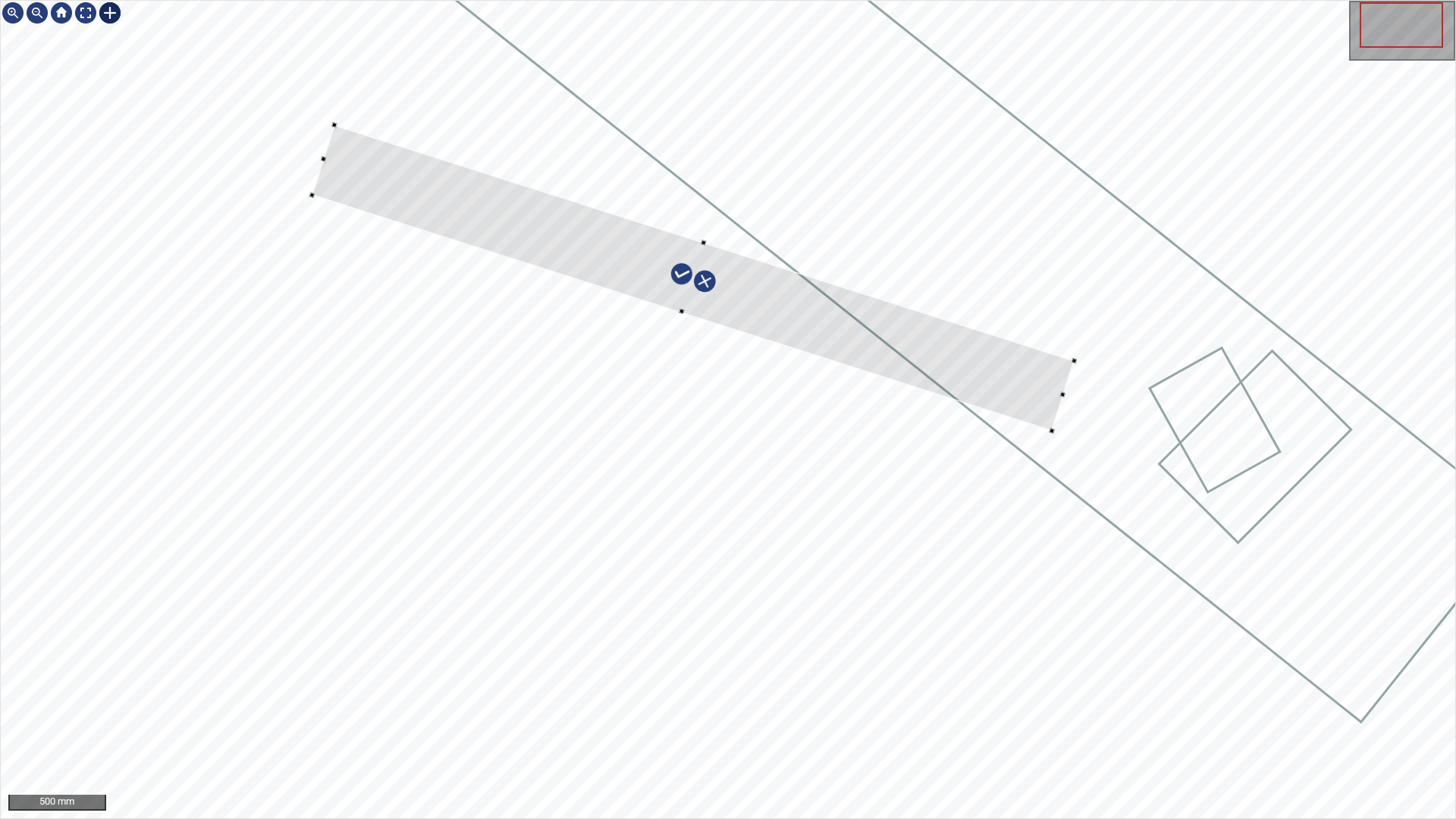
click at [973, 409] on div at bounding box center [728, 410] width 1455 height 818
click at [1109, 481] on icon at bounding box center [955, 233] width 1130 height 974
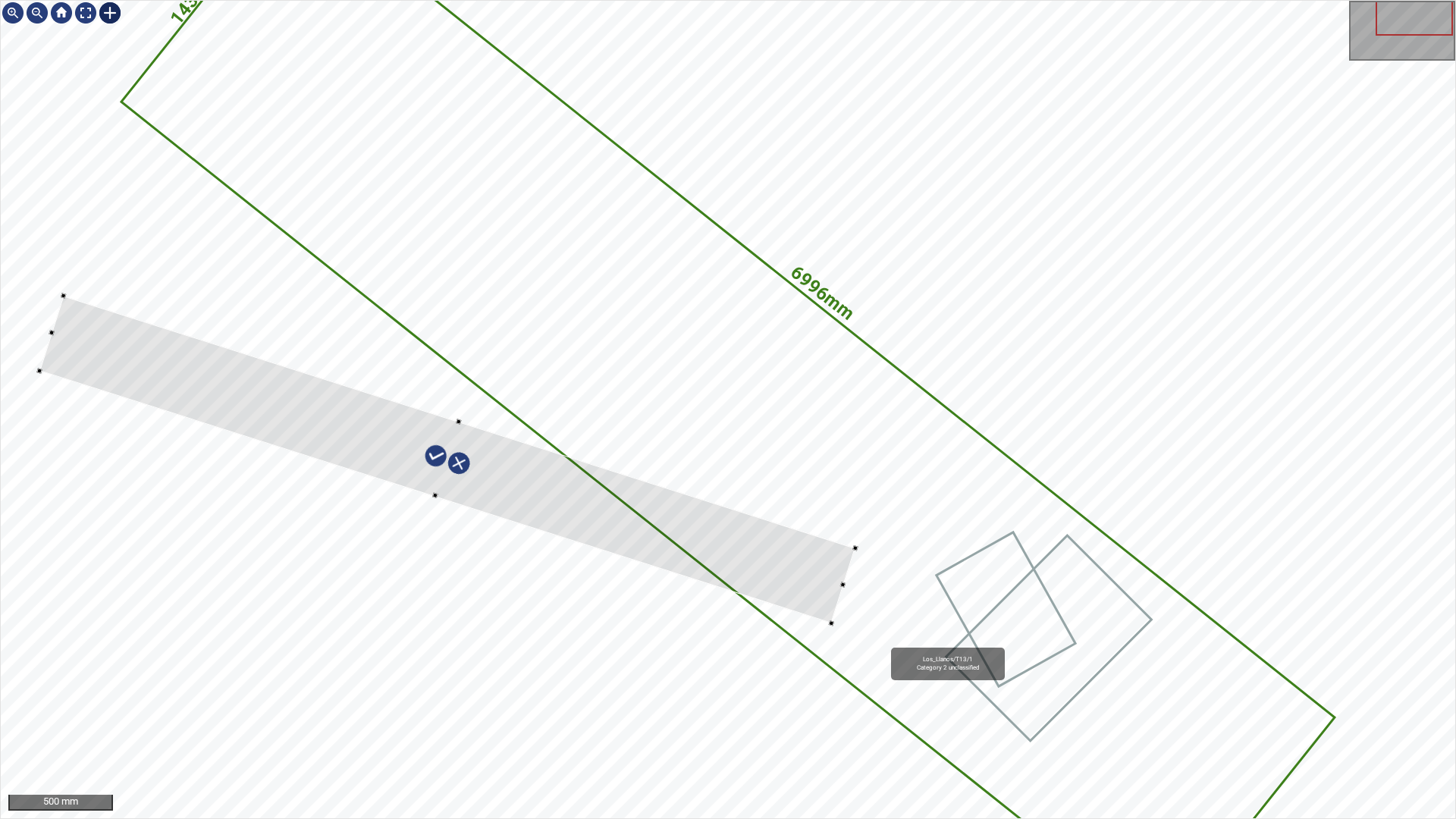
click at [885, 644] on icon at bounding box center [728, 410] width 1209 height 1043
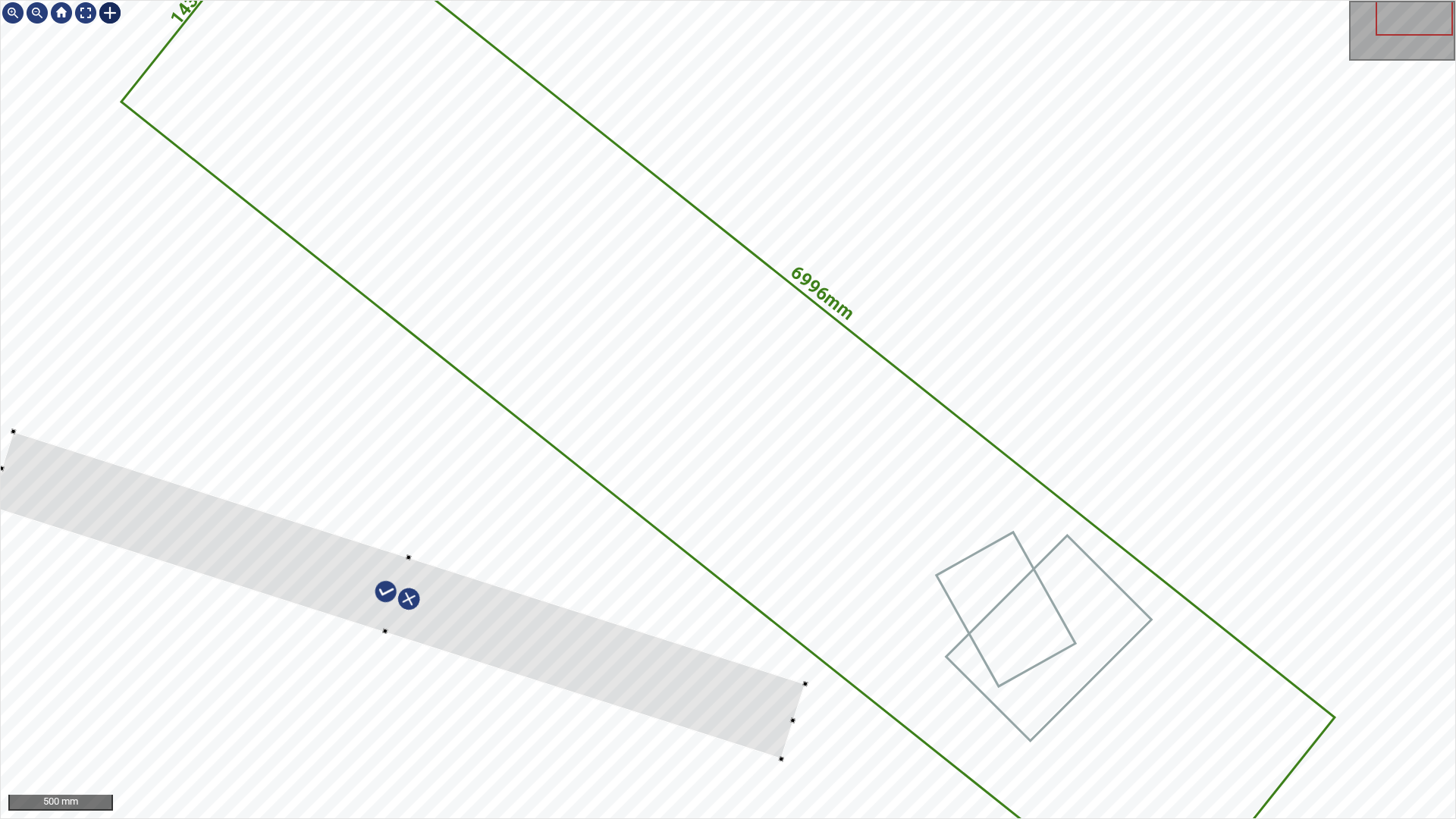
click at [749, 697] on div at bounding box center [397, 596] width 816 height 328
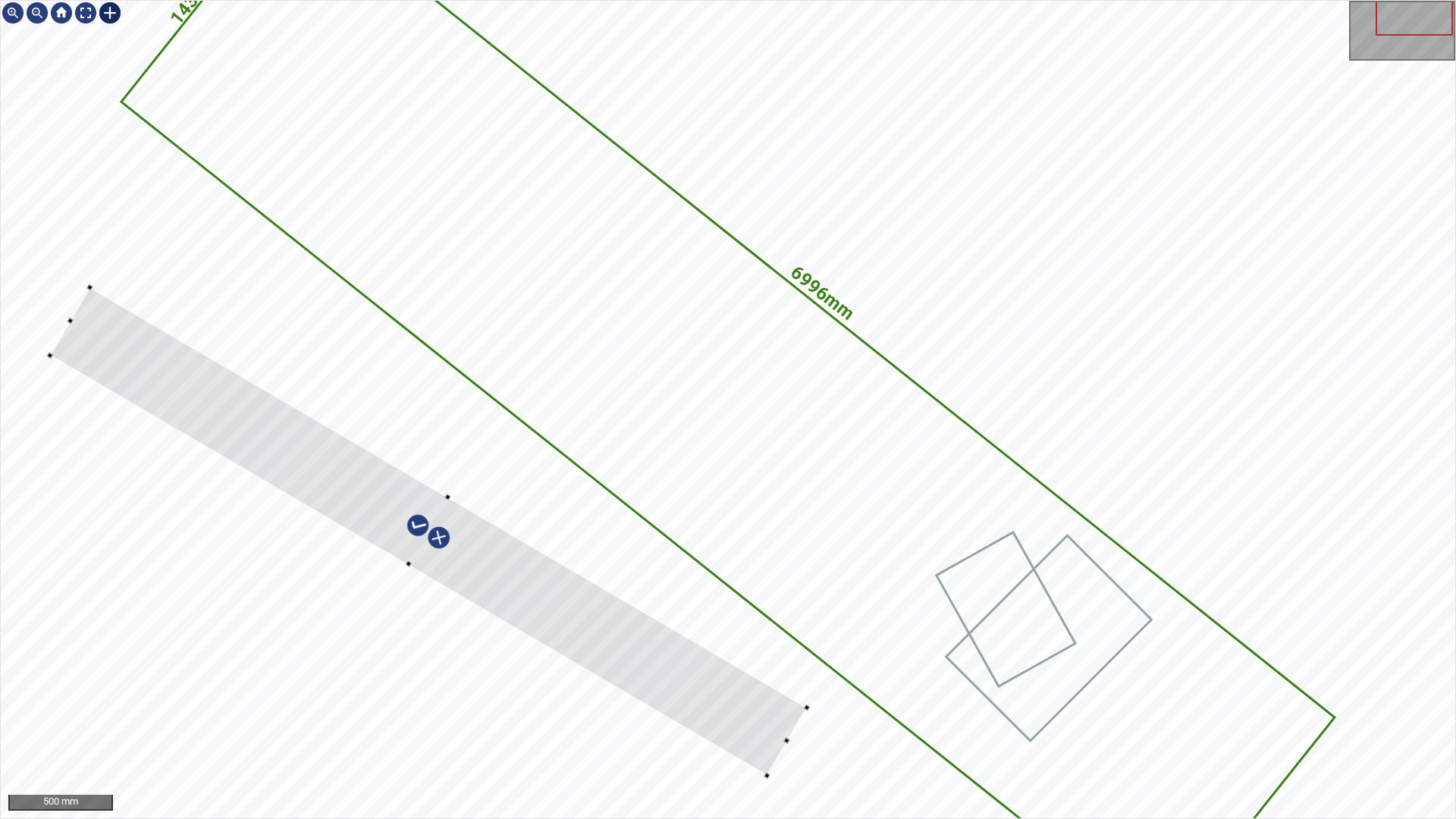
click at [543, 601] on div at bounding box center [428, 531] width 757 height 489
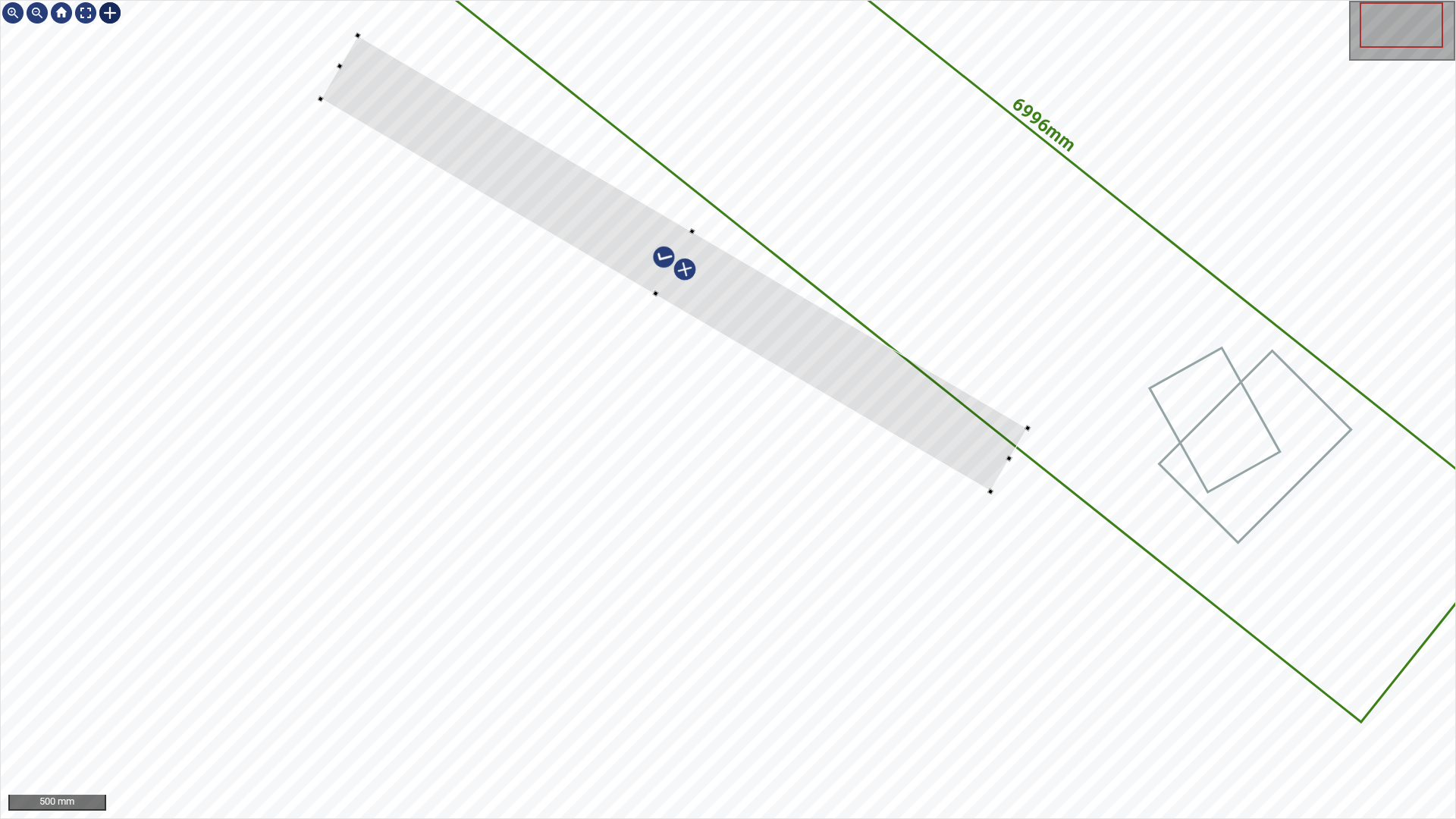
click at [352, 98] on div at bounding box center [675, 264] width 707 height 456
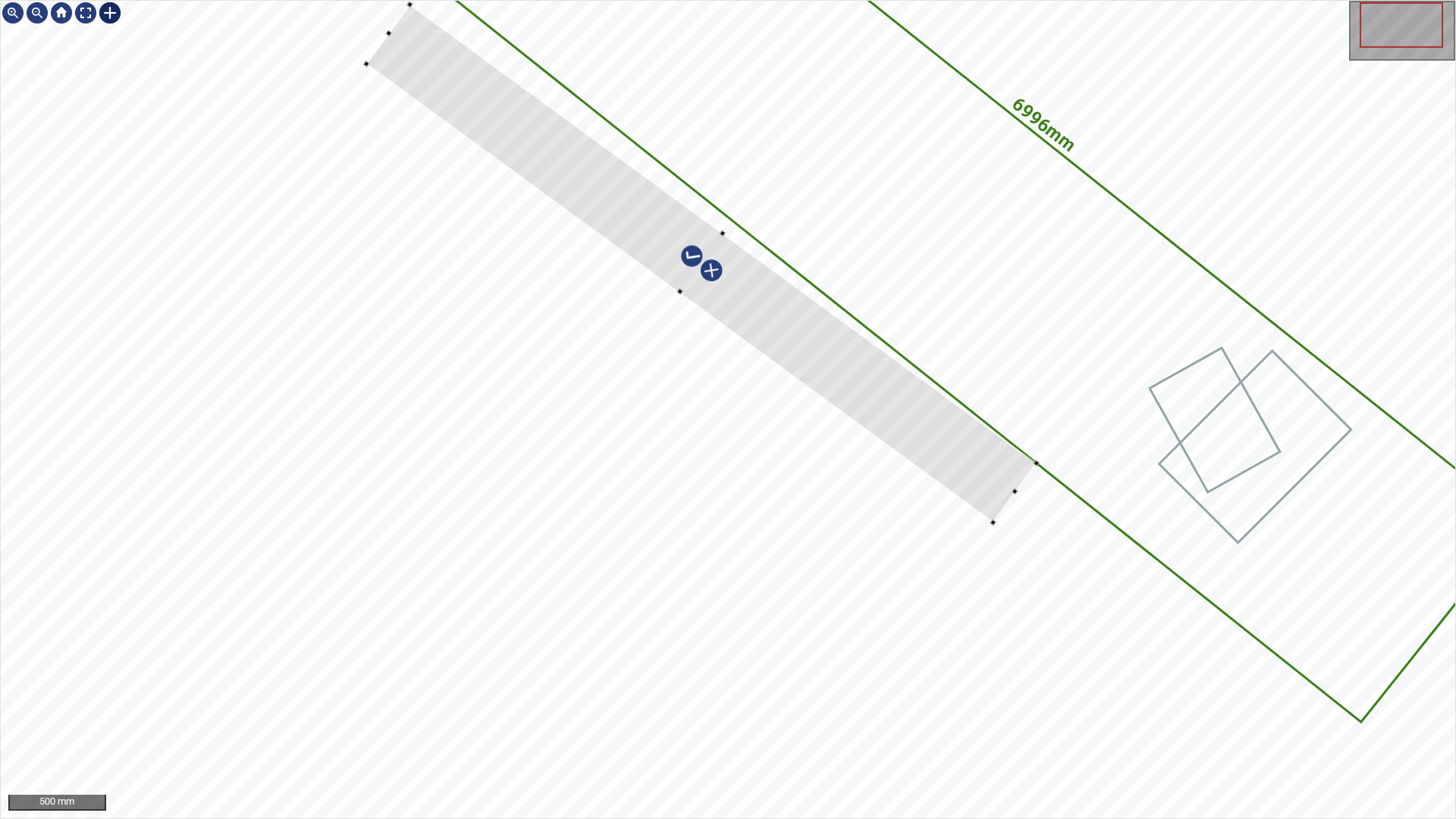
click at [942, 413] on div at bounding box center [702, 264] width 670 height 518
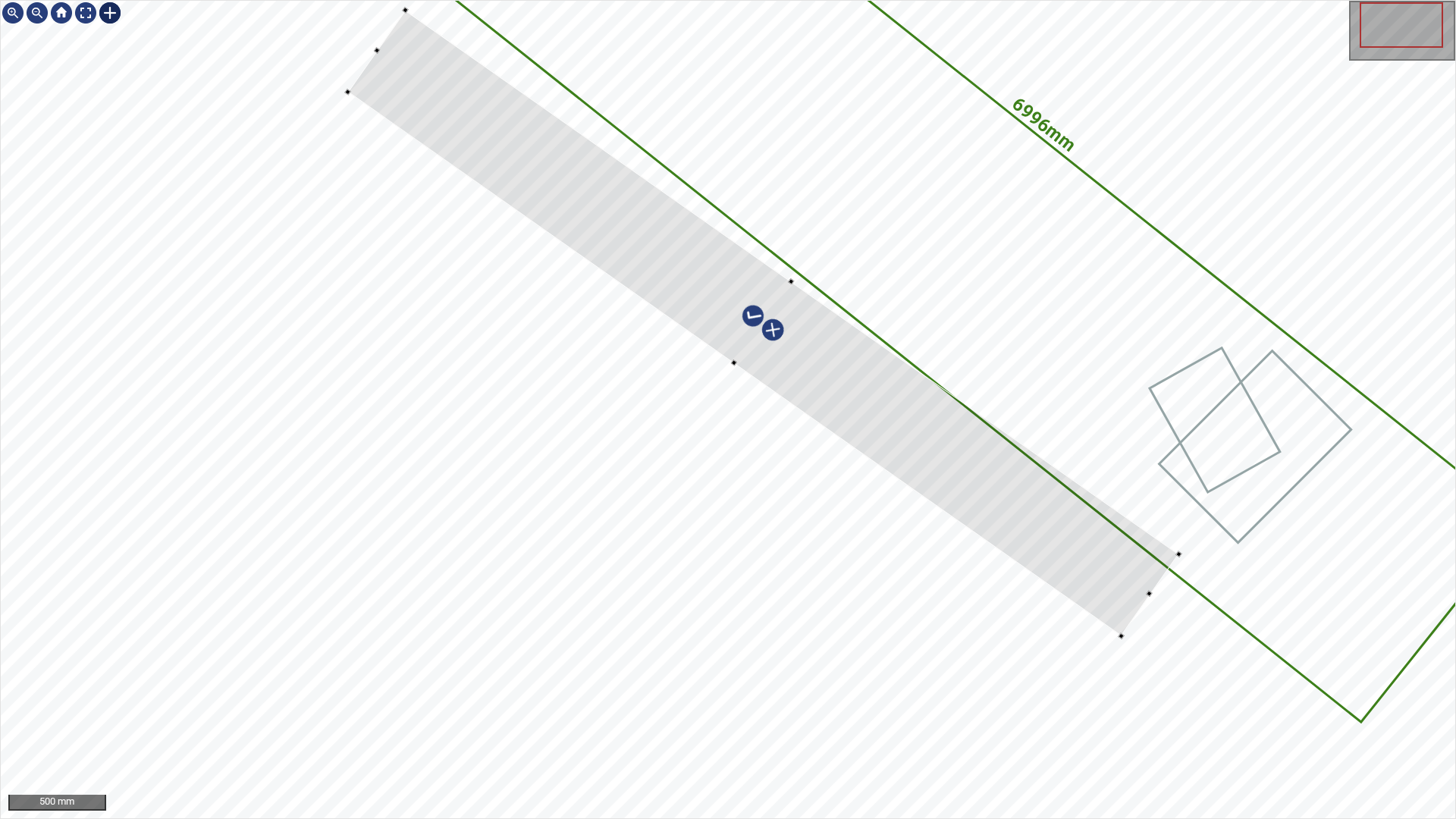
click at [1118, 632] on div at bounding box center [764, 322] width 831 height 626
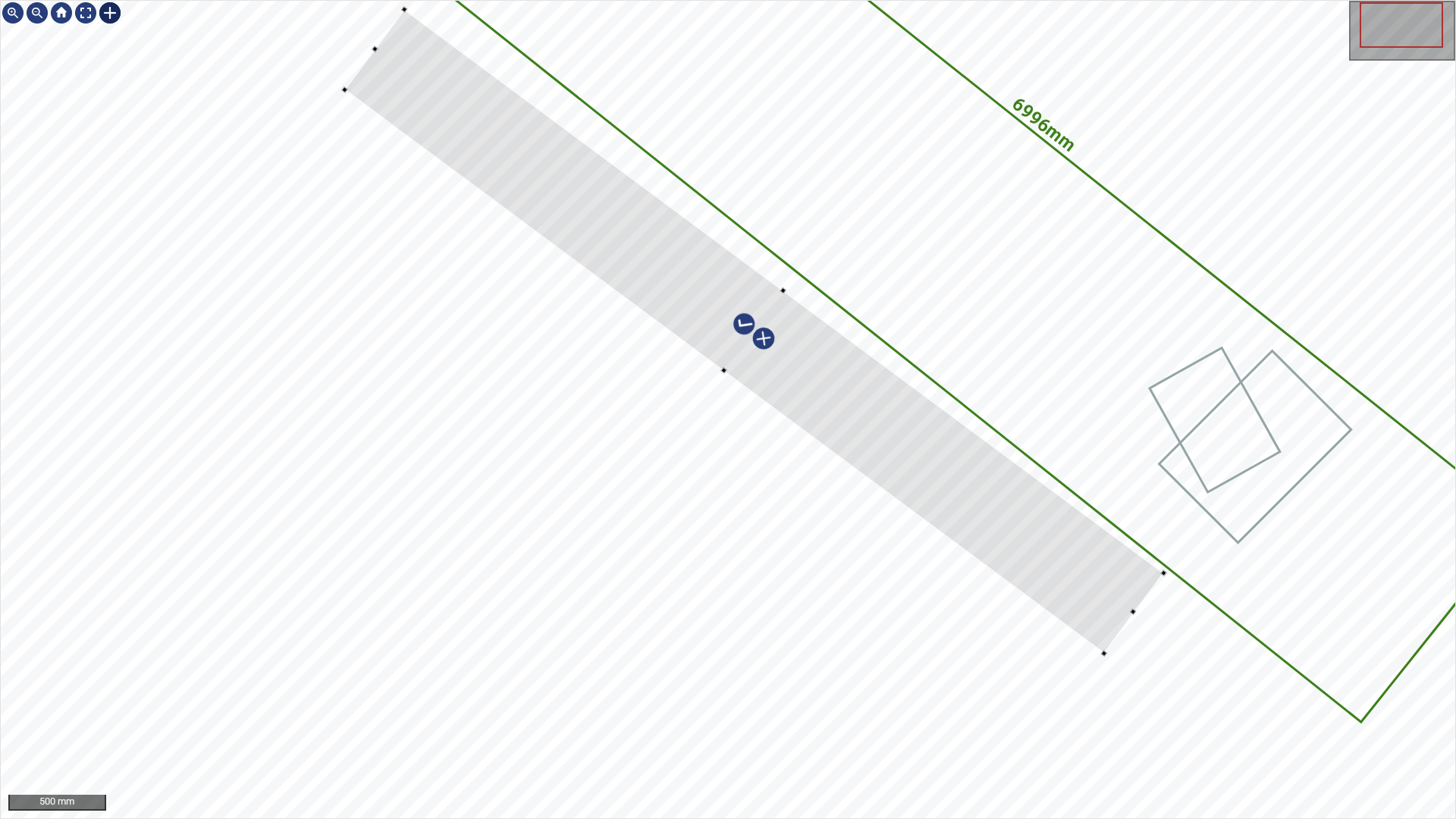
click at [1110, 591] on div at bounding box center [754, 331] width 819 height 644
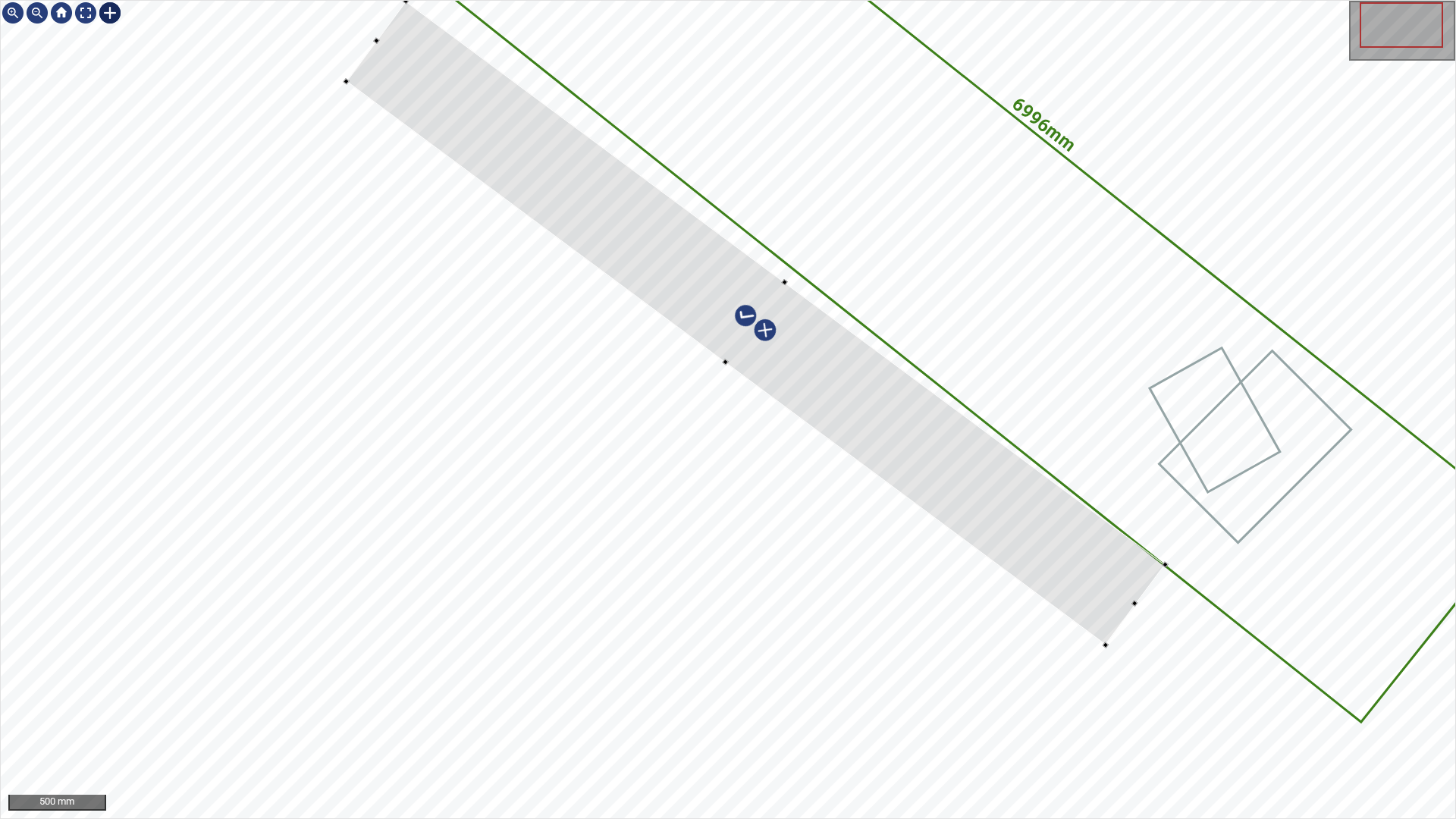
click at [1120, 566] on div at bounding box center [755, 323] width 819 height 644
click at [1101, 562] on div at bounding box center [759, 323] width 819 height 644
click at [414, 53] on div "6996mm 1436mm" at bounding box center [728, 410] width 1455 height 818
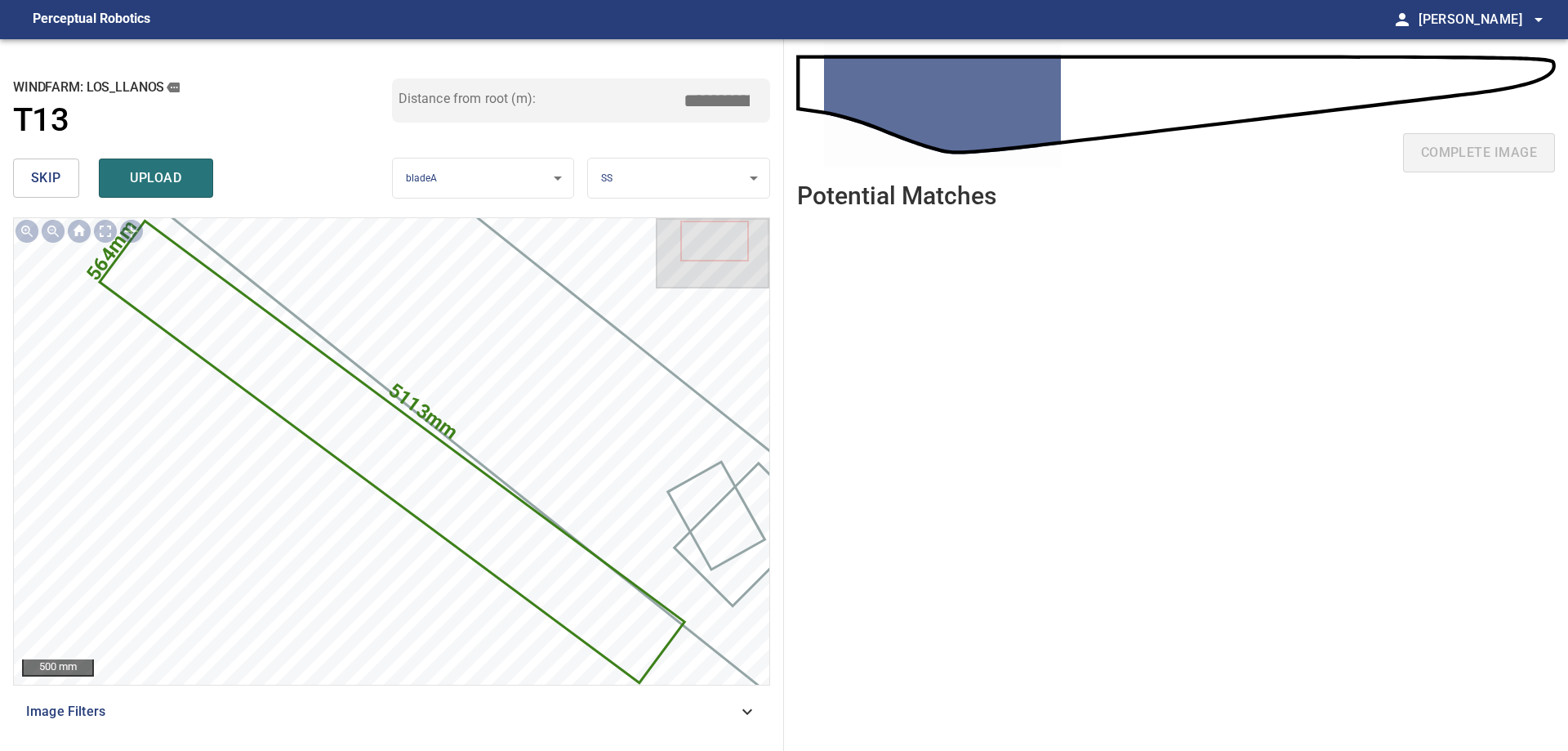
drag, startPoint x: 707, startPoint y: 102, endPoint x: 1097, endPoint y: 66, distance: 391.7
click at [1097, 66] on div "**********" at bounding box center [784, 394] width 1568 height 711
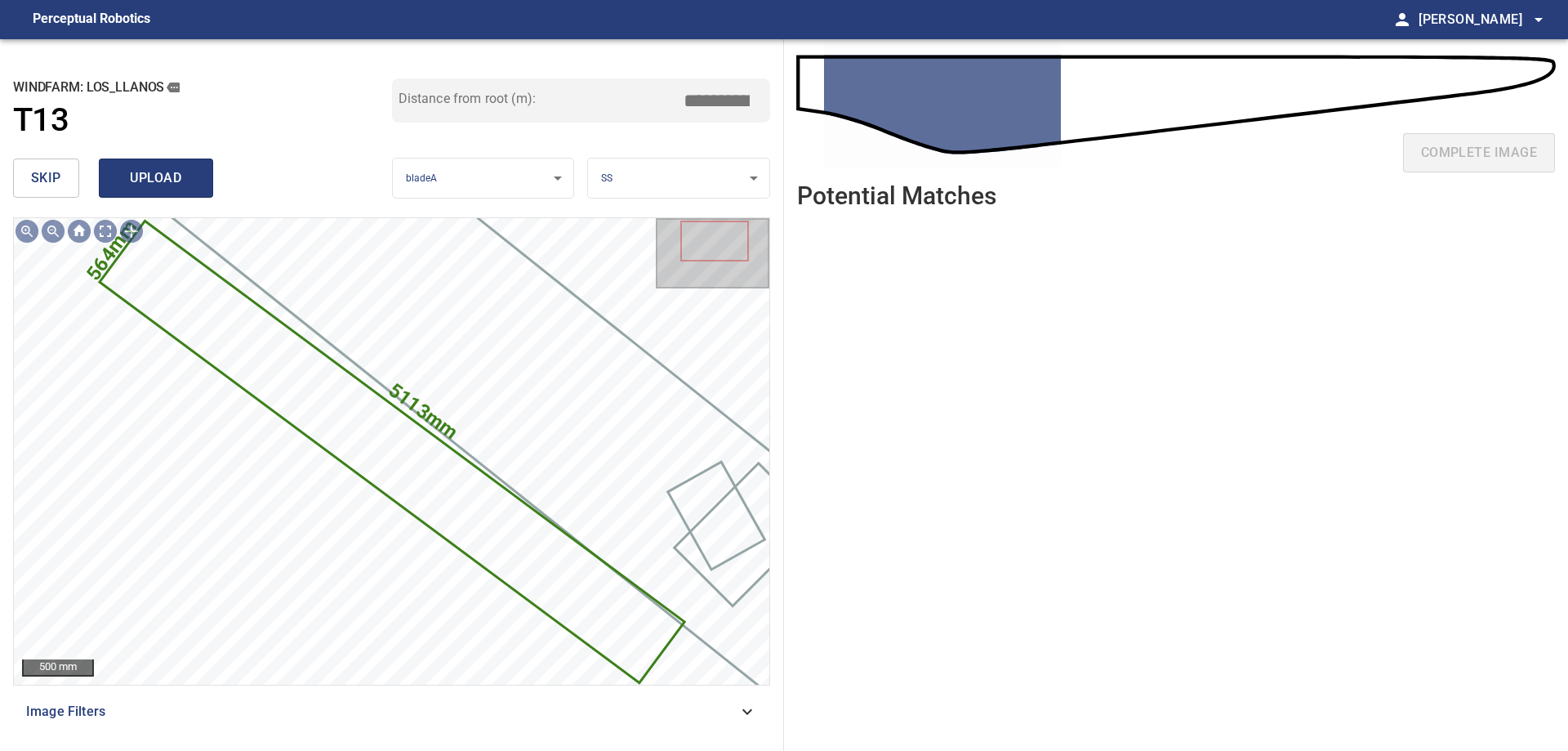
type input "****"
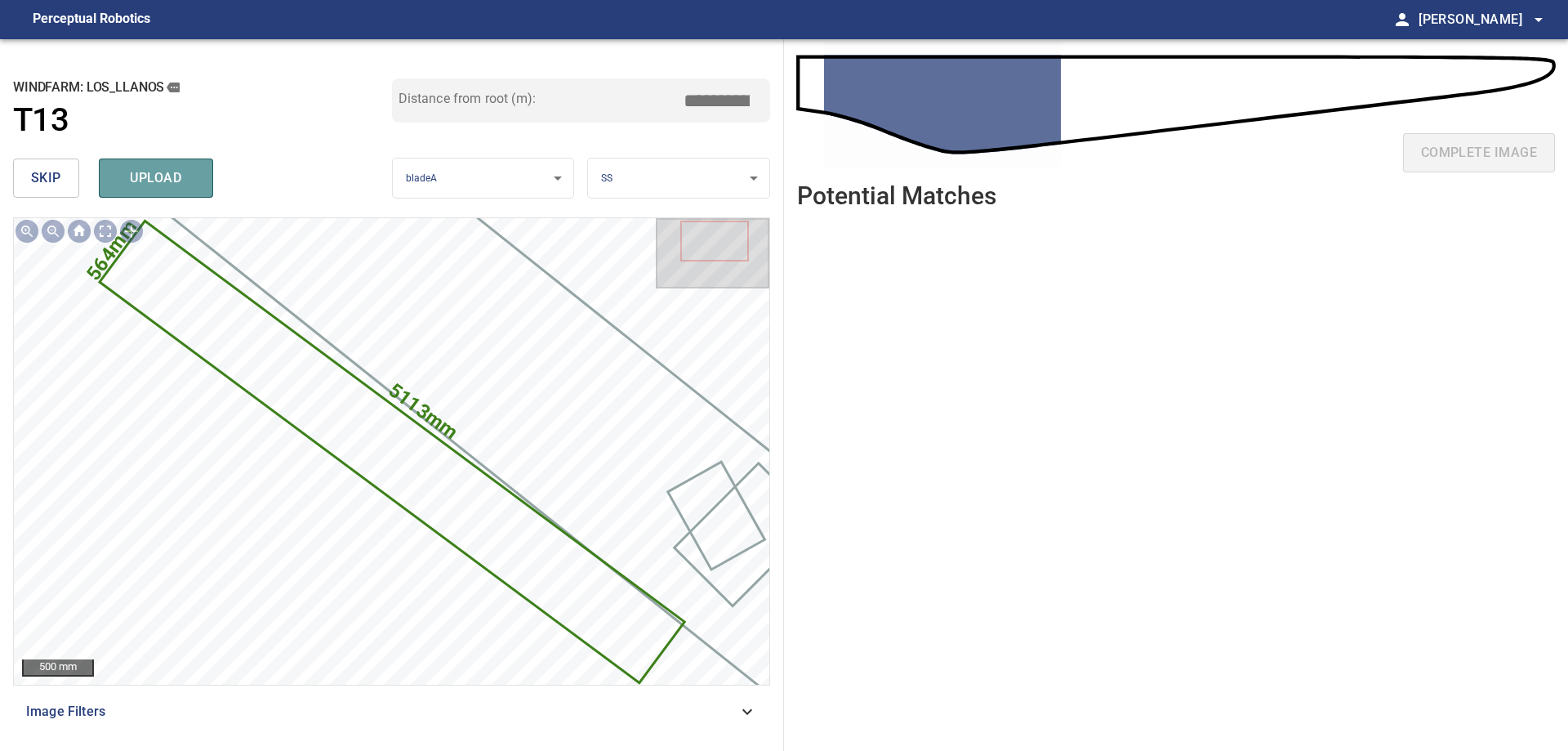
drag, startPoint x: 192, startPoint y: 172, endPoint x: 194, endPoint y: 190, distance: 18.1
click at [192, 175] on span "upload" at bounding box center [156, 178] width 78 height 23
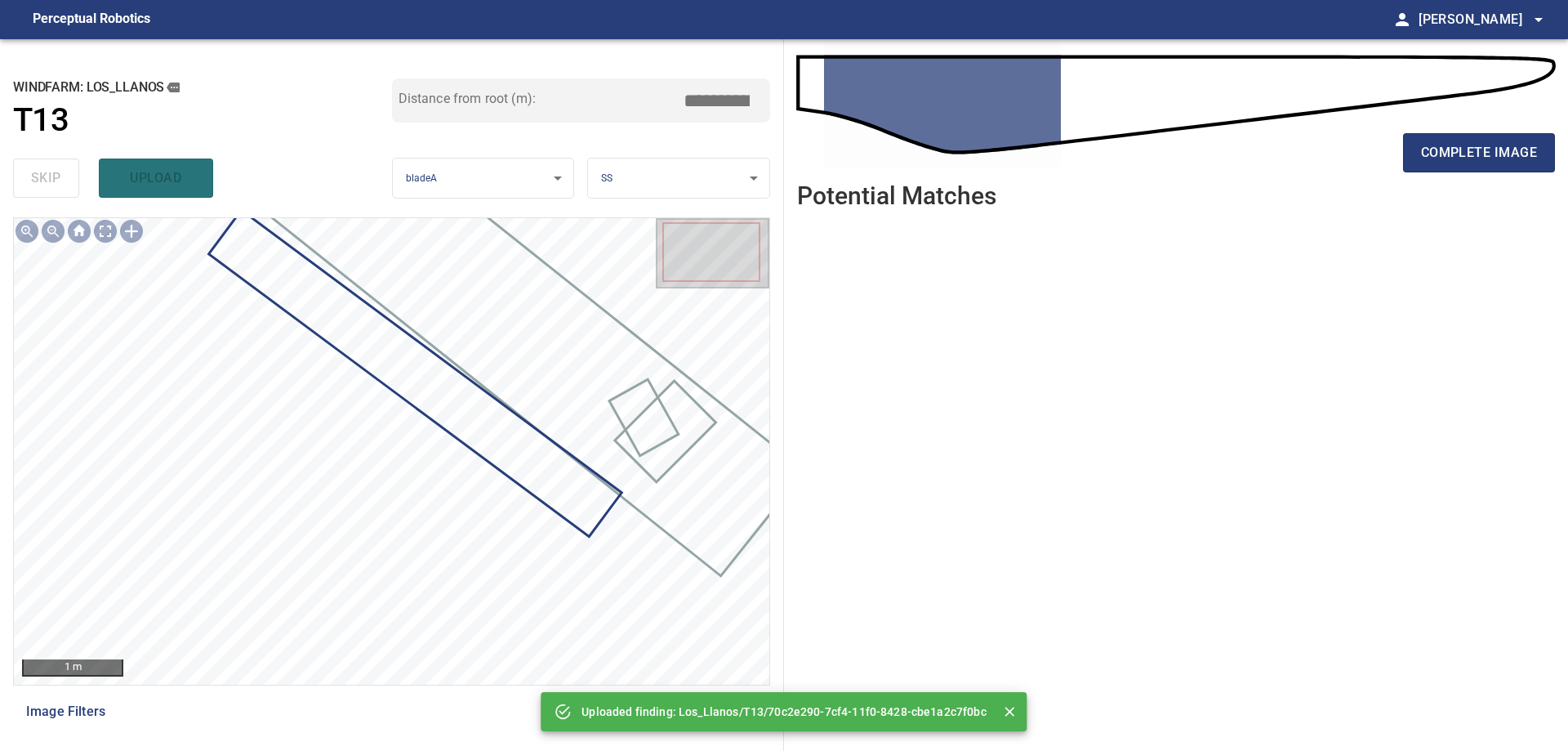
click at [1476, 174] on div "complete image" at bounding box center [1176, 159] width 758 height 65
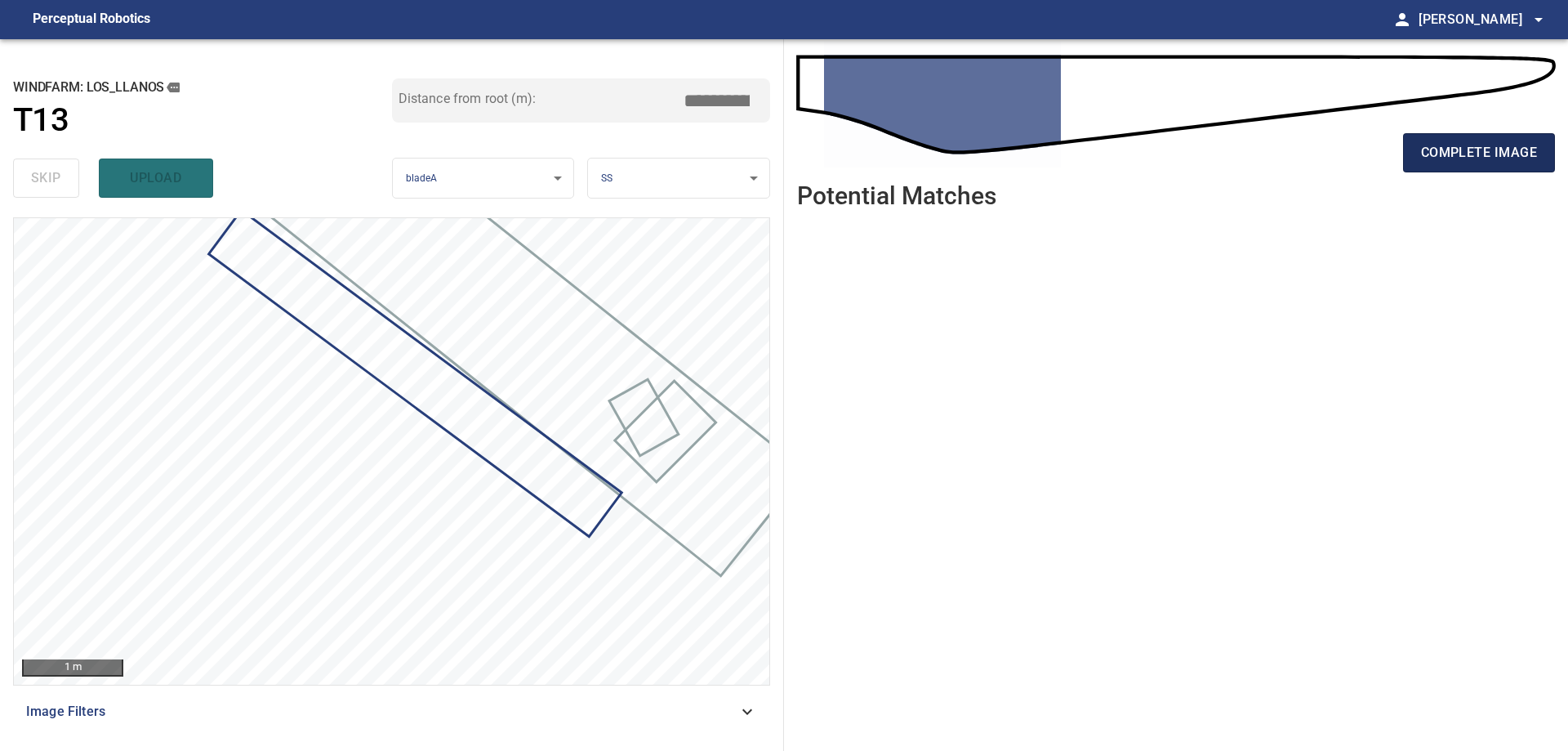
click at [1467, 159] on span "complete image" at bounding box center [1480, 153] width 116 height 23
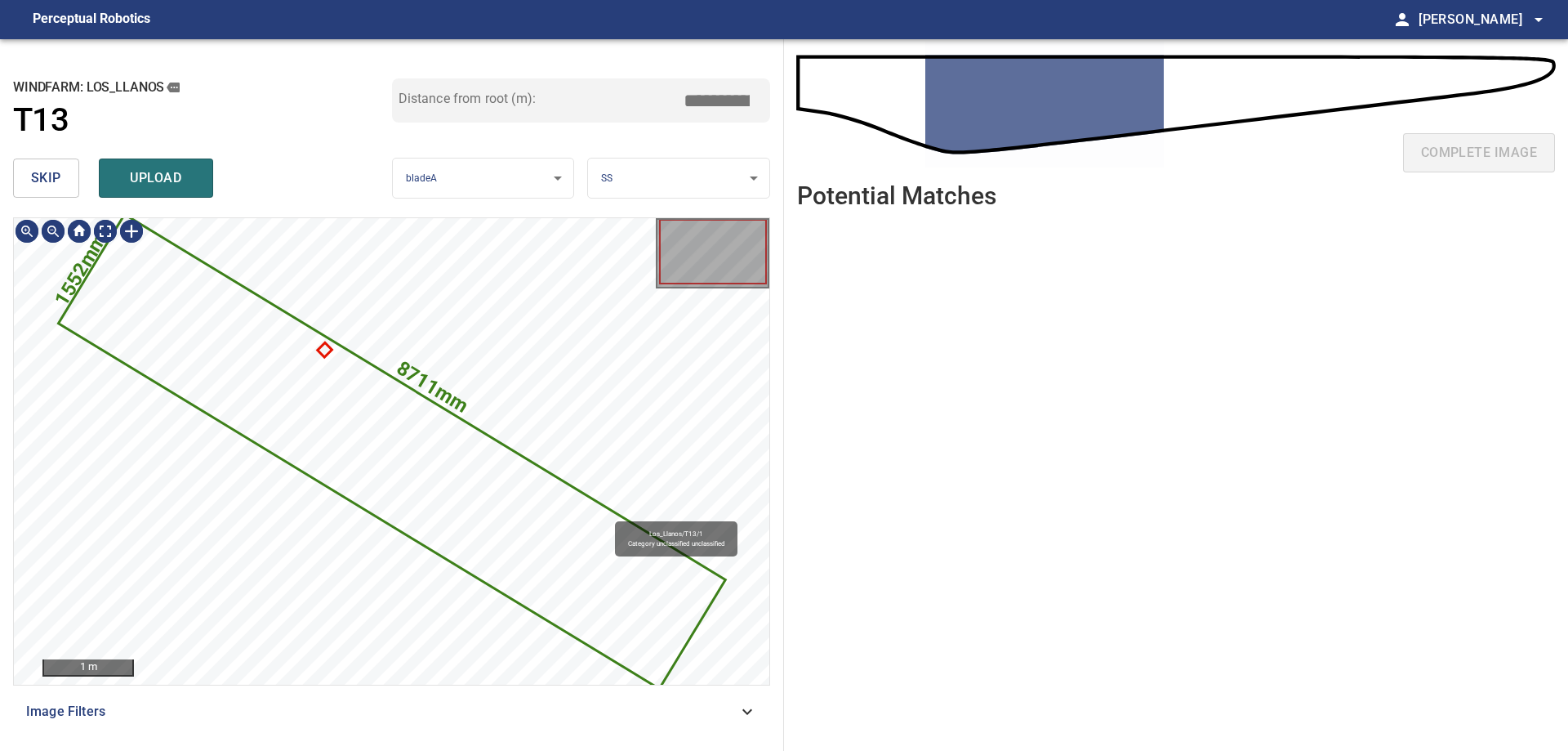
click at [729, 487] on div "8711mm 1552mm Los_Llanos/T13/1 Category unclassified unclassified" at bounding box center [392, 451] width 756 height 466
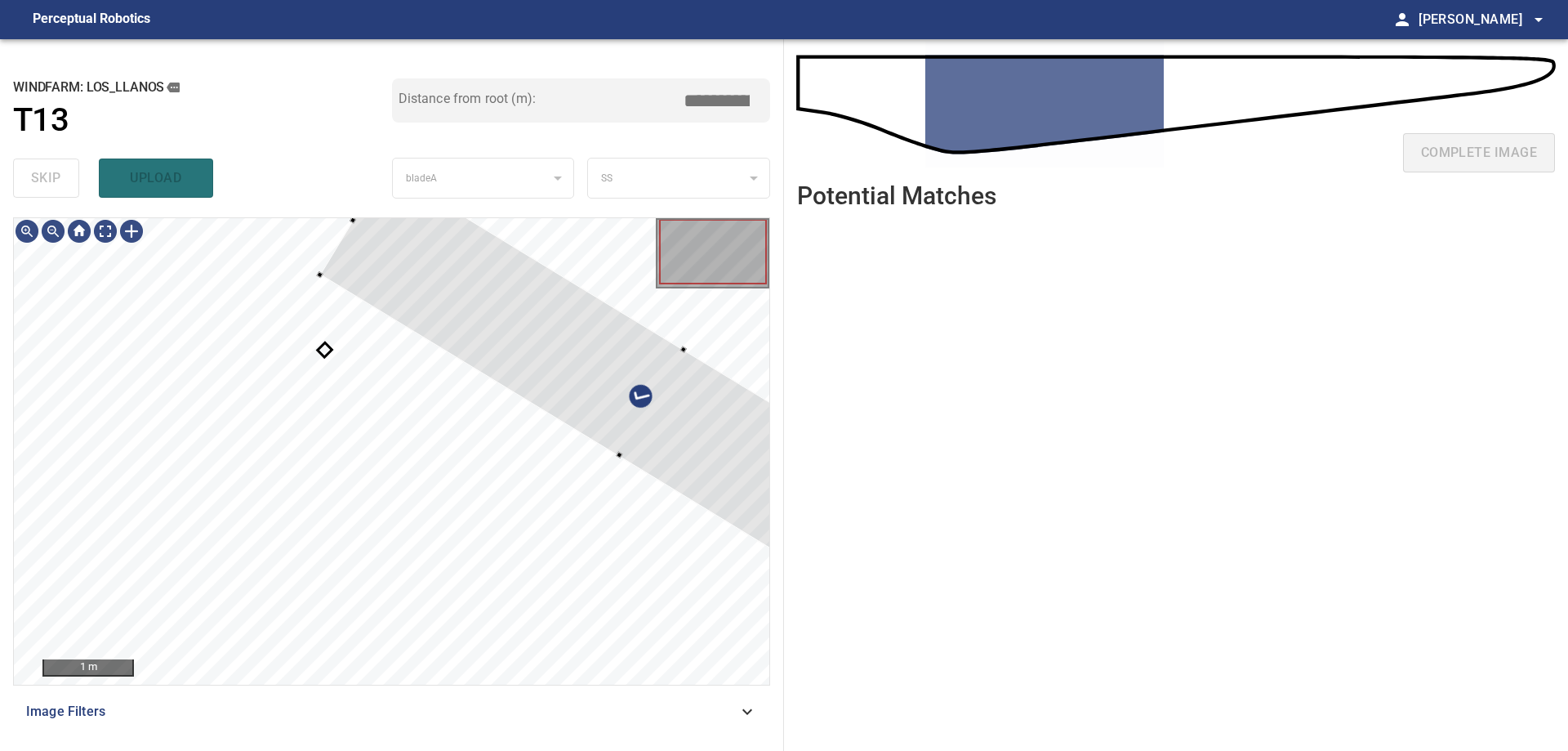
click at [788, 481] on div "**********" at bounding box center [784, 394] width 1568 height 711
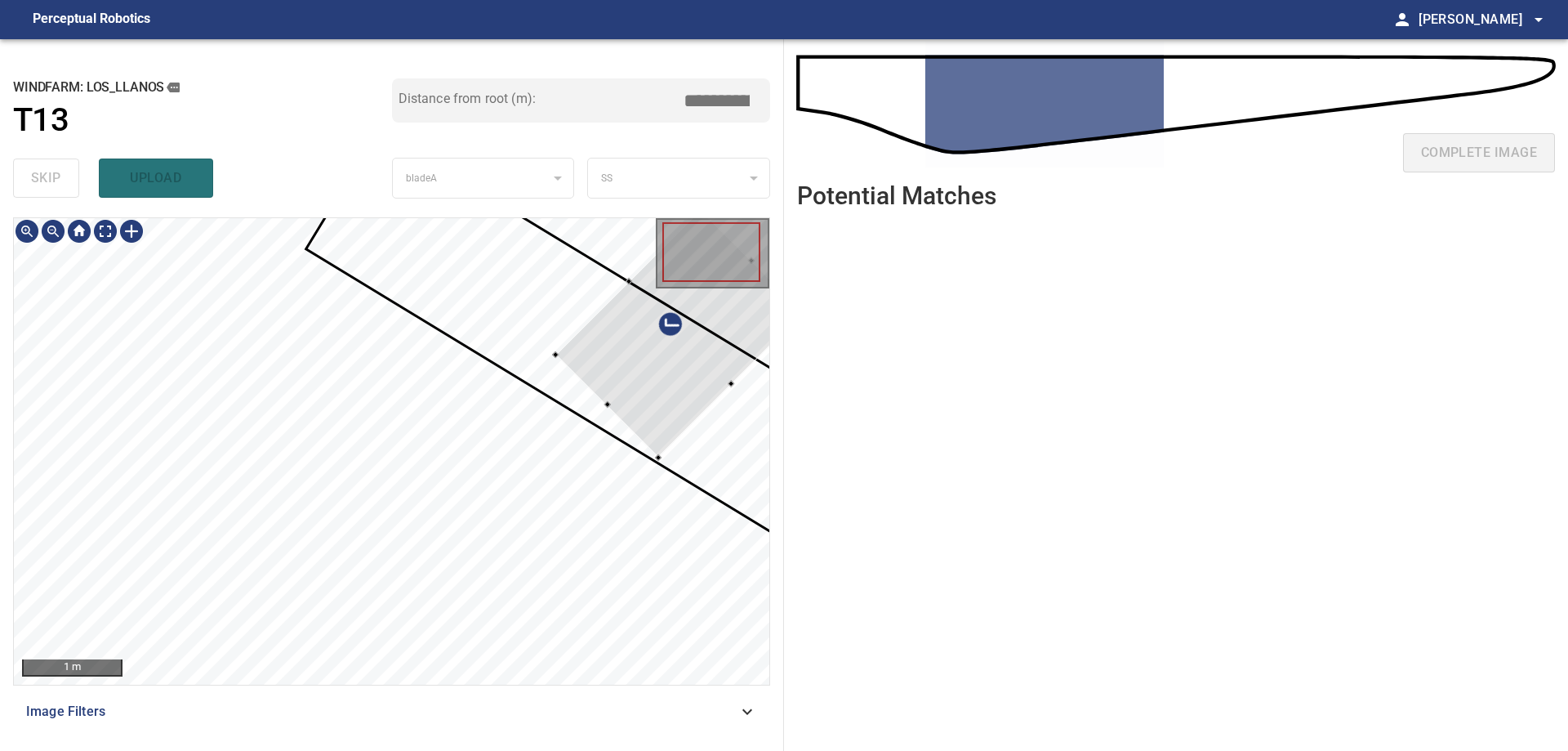
click at [640, 393] on div at bounding box center [678, 332] width 247 height 247
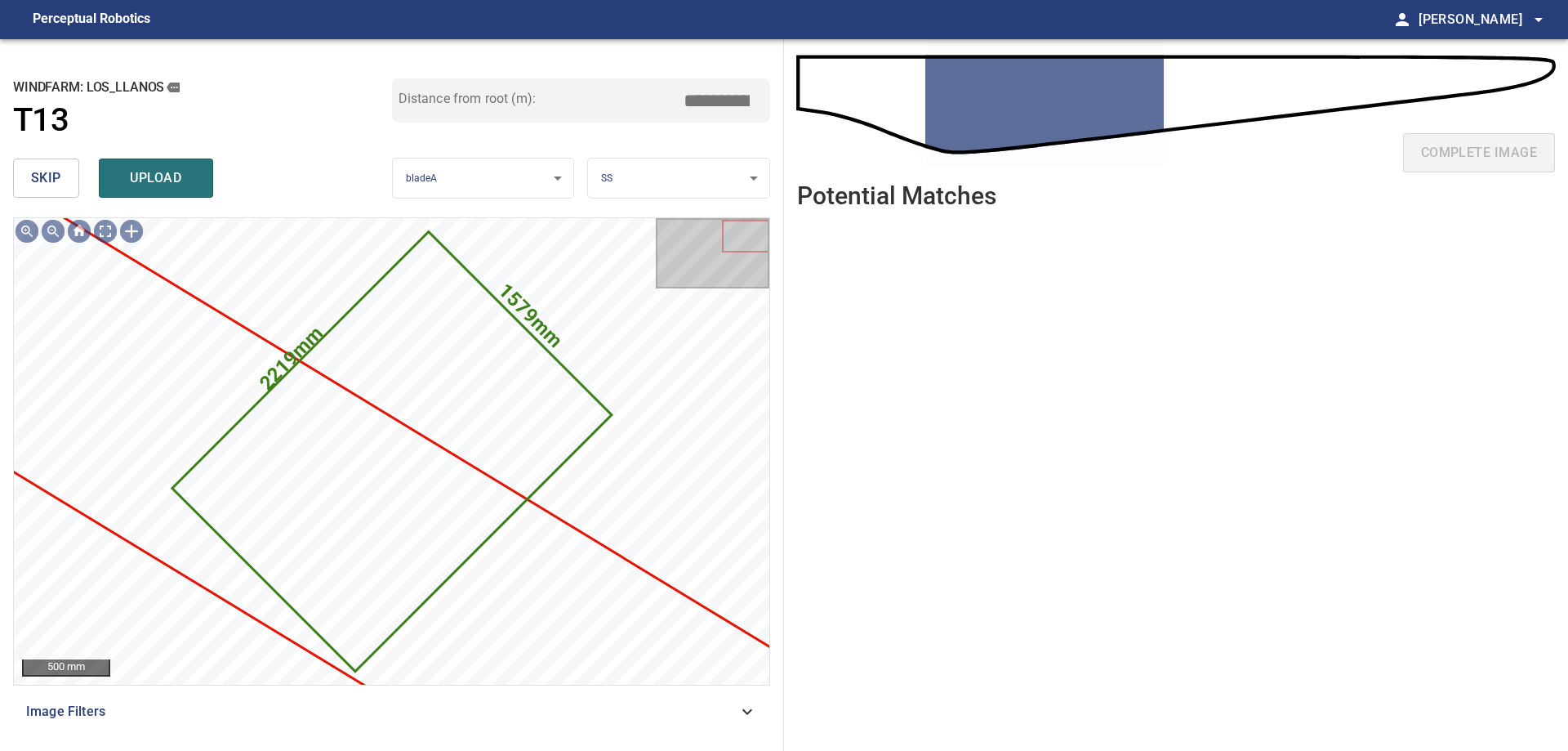
click at [60, 187] on span "skip" at bounding box center [46, 178] width 30 height 23
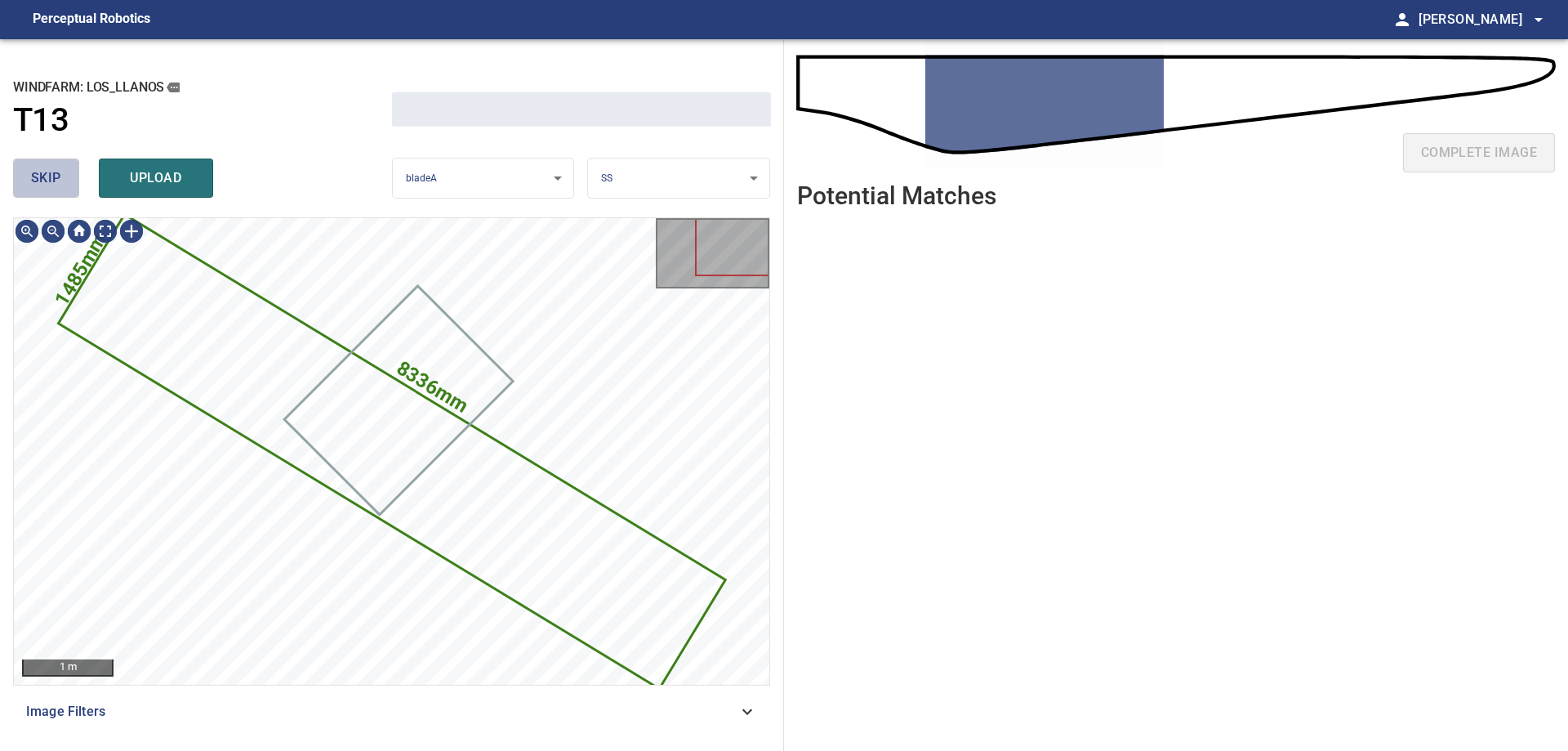
click at [60, 187] on span "skip" at bounding box center [46, 178] width 30 height 23
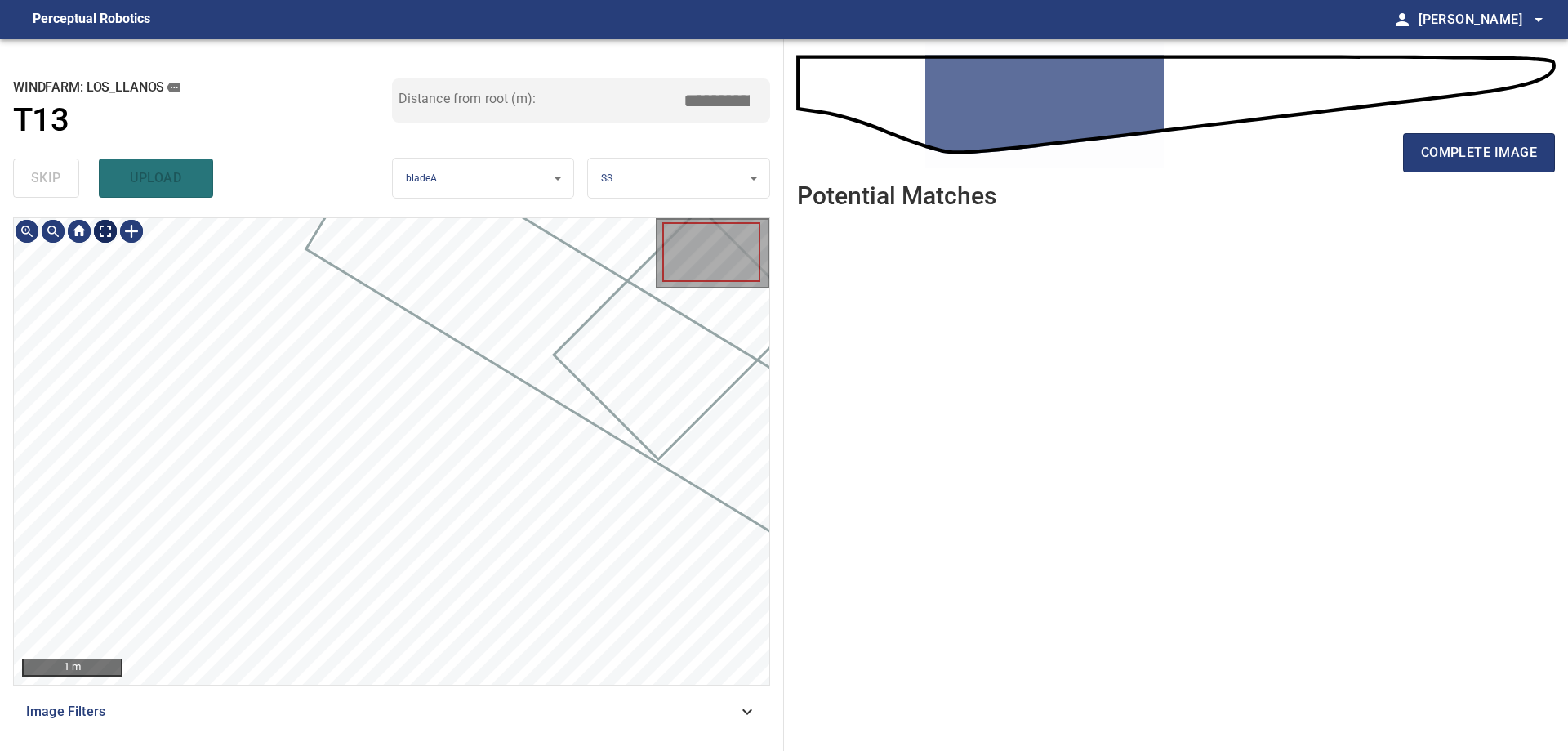
click at [100, 257] on div "1 m" at bounding box center [392, 451] width 756 height 466
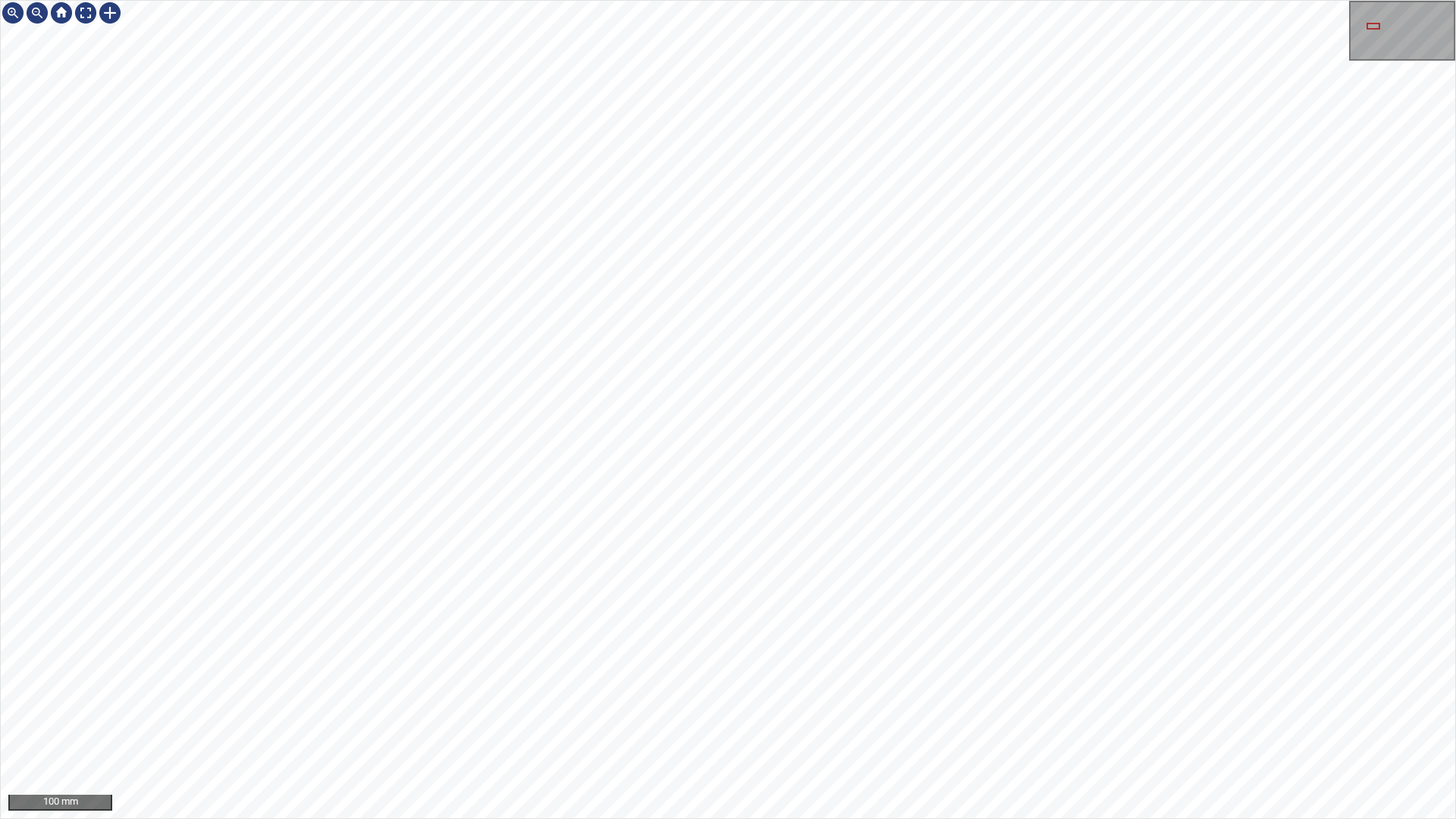
click at [110, 0] on div "100 mm" at bounding box center [728, 410] width 1456 height 819
click at [695, 697] on div "100 mm" at bounding box center [728, 410] width 1456 height 819
click at [1223, 697] on div "100 mm" at bounding box center [728, 410] width 1456 height 819
click at [1100, 697] on div "100 mm" at bounding box center [728, 410] width 1456 height 819
click at [93, 17] on div at bounding box center [85, 13] width 24 height 24
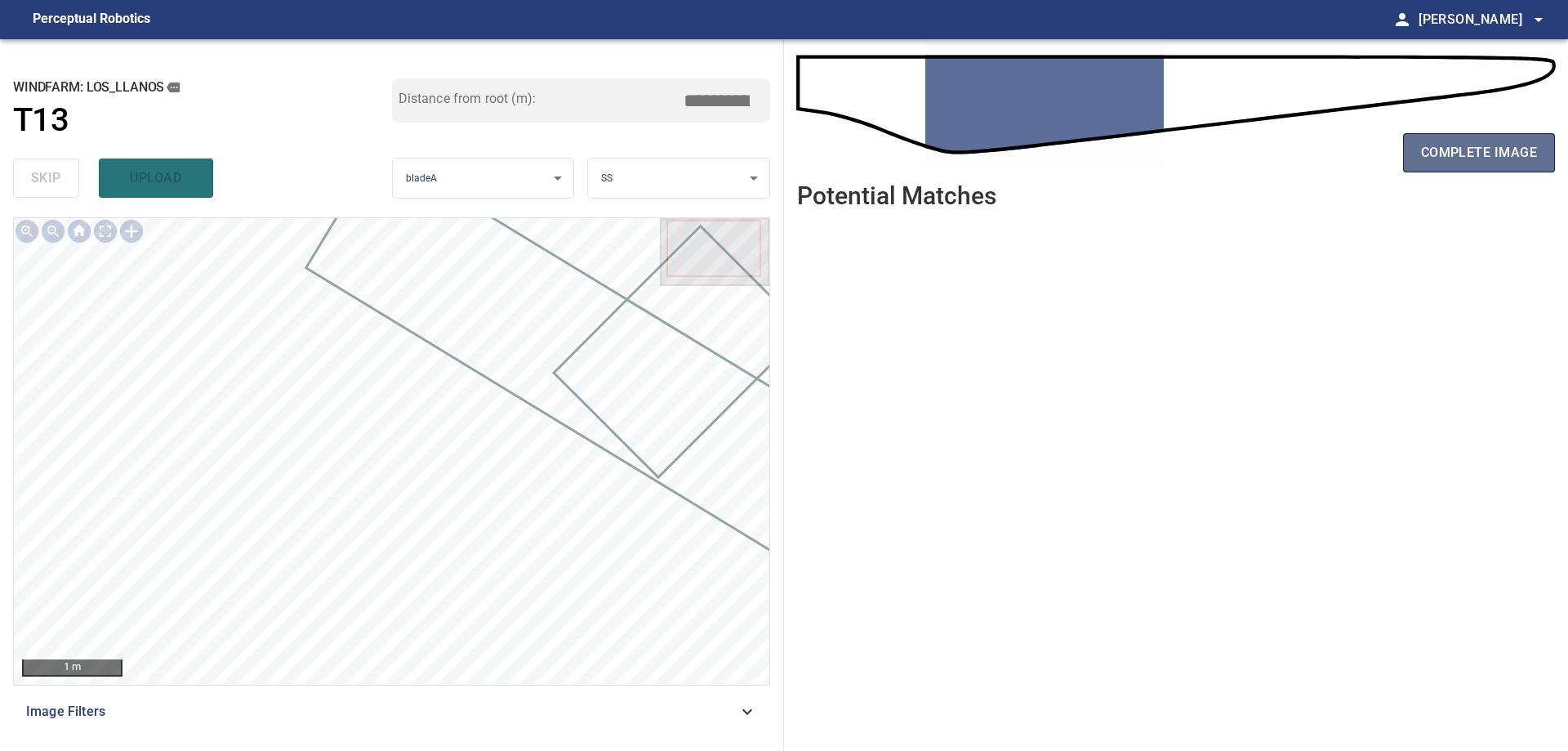
click at [1473, 172] on button "complete image" at bounding box center [1479, 152] width 152 height 39
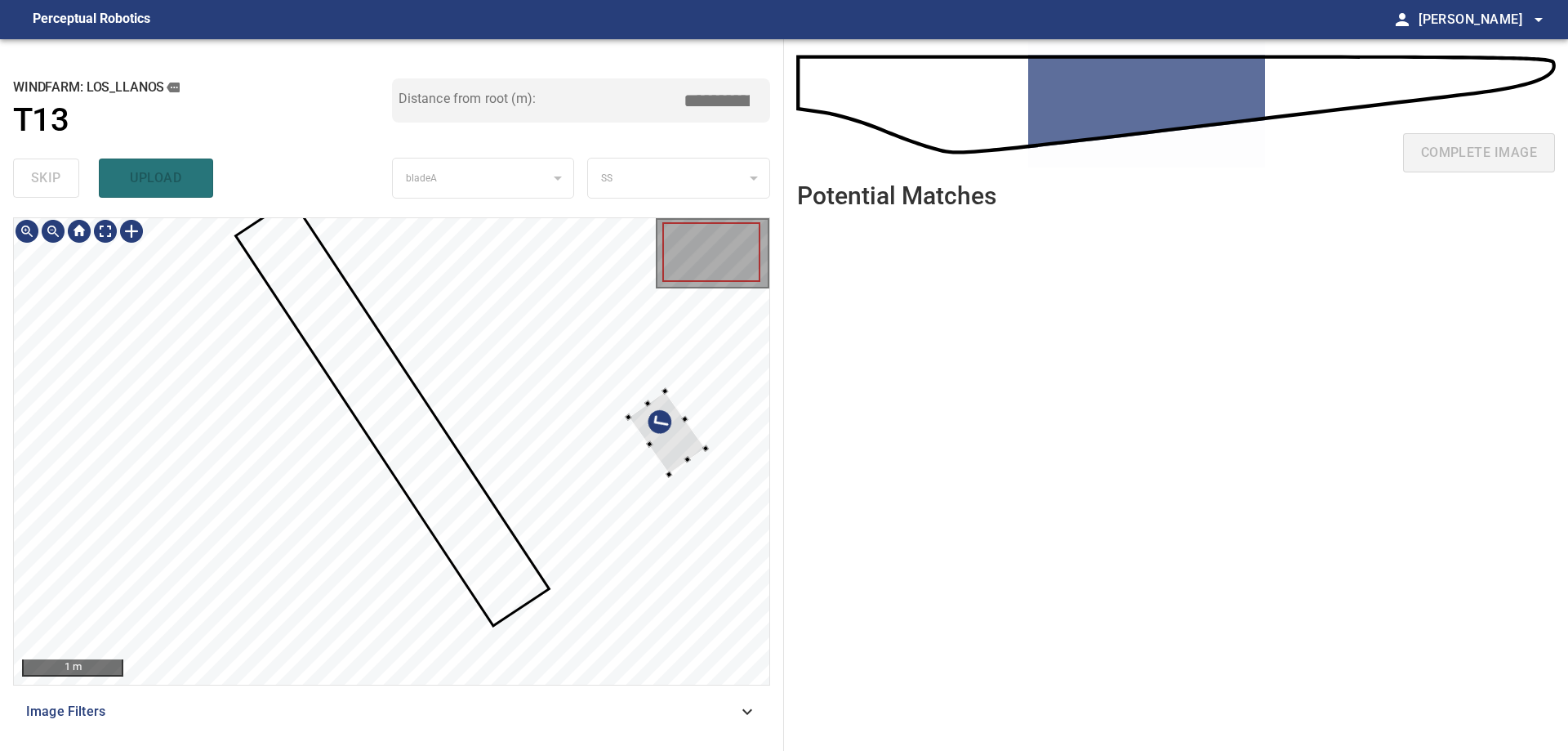
click at [687, 399] on div at bounding box center [392, 451] width 756 height 466
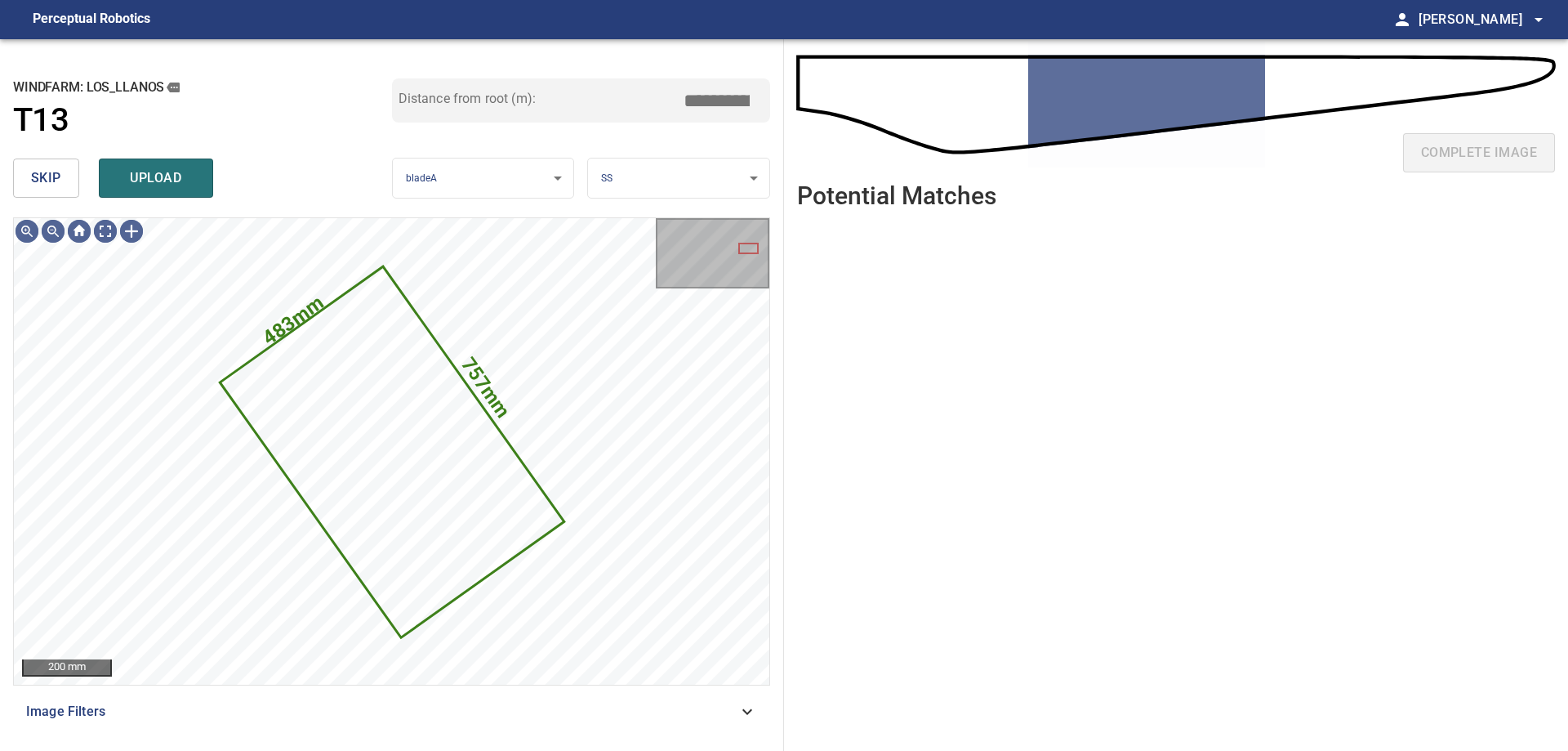
click at [47, 191] on button "skip" at bounding box center [46, 178] width 66 height 39
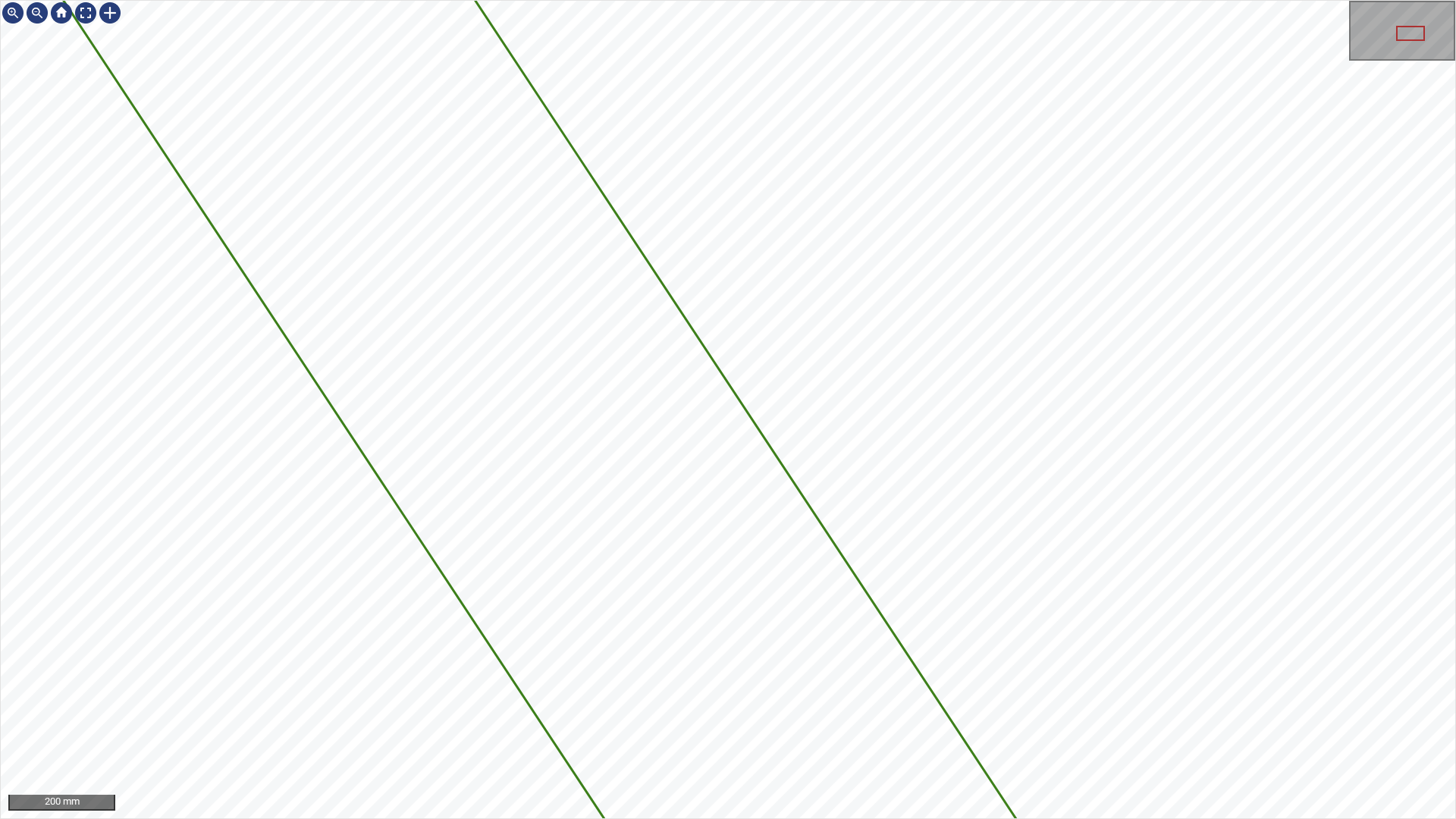
click at [1253, 697] on div "5165mm 718mm 200 mm" at bounding box center [728, 410] width 1456 height 819
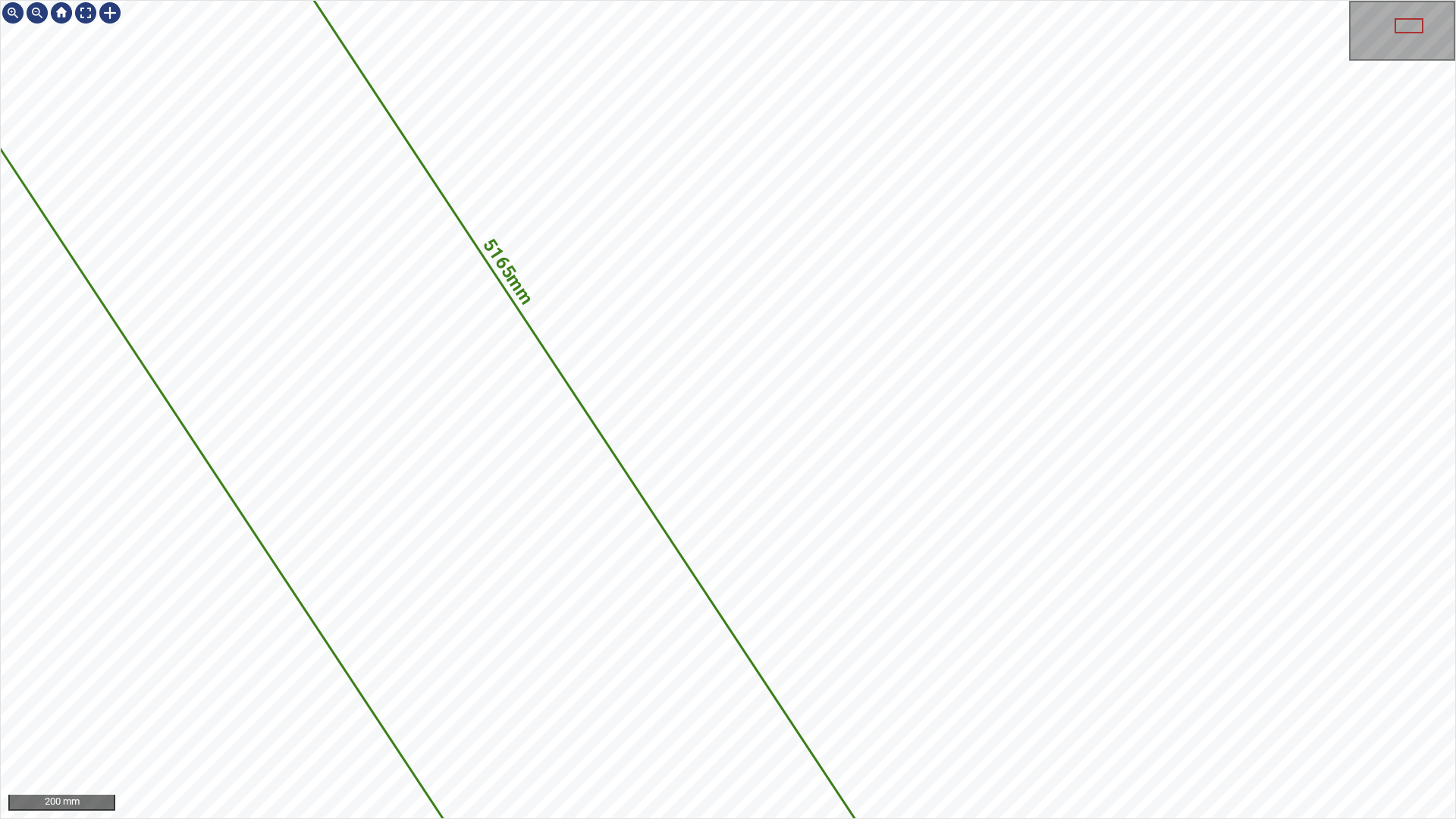
click at [854, 0] on div "5165mm 718mm 200 mm" at bounding box center [728, 410] width 1456 height 819
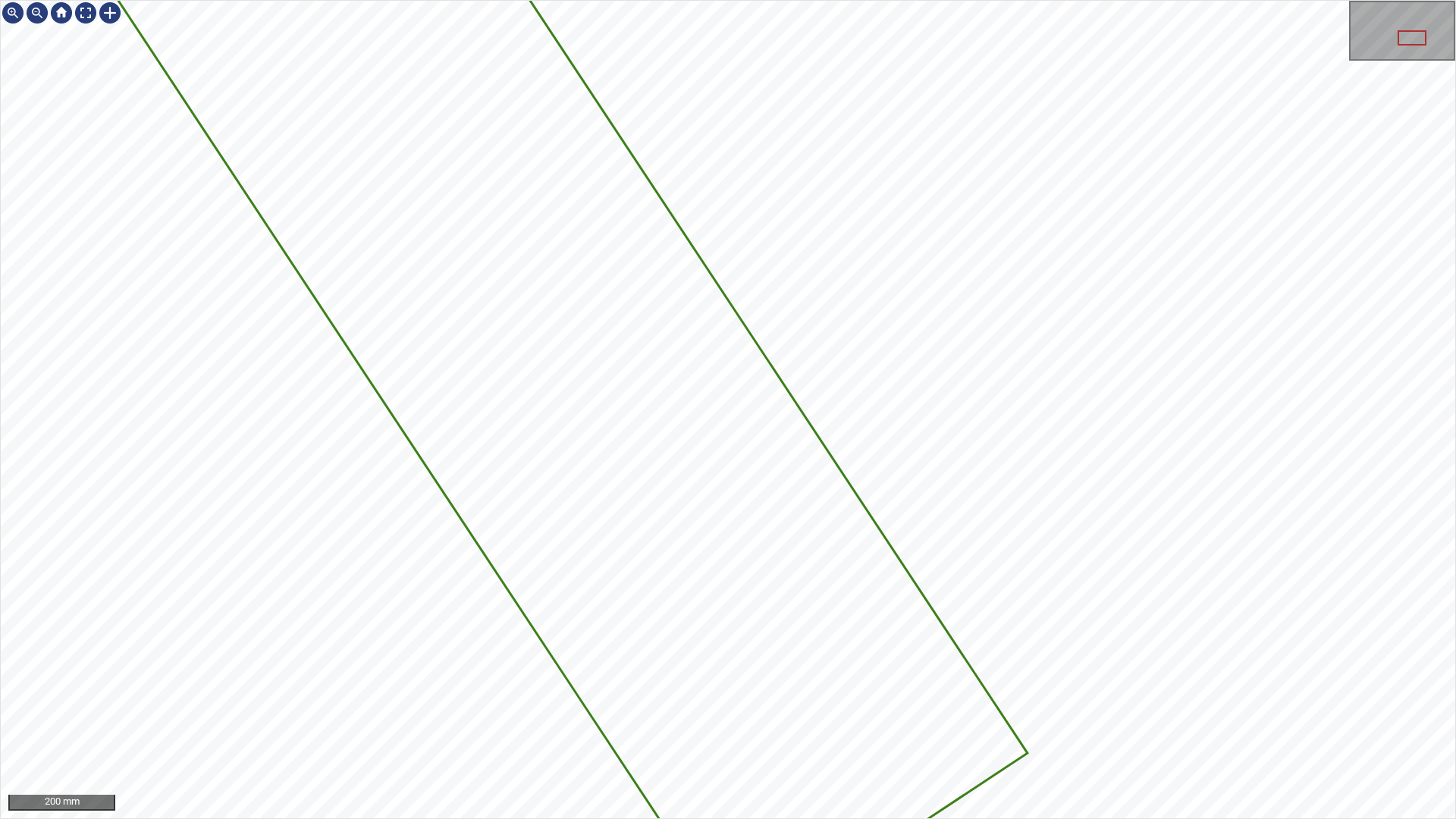
click at [963, 0] on div "5165mm 718mm 200 mm" at bounding box center [728, 410] width 1456 height 819
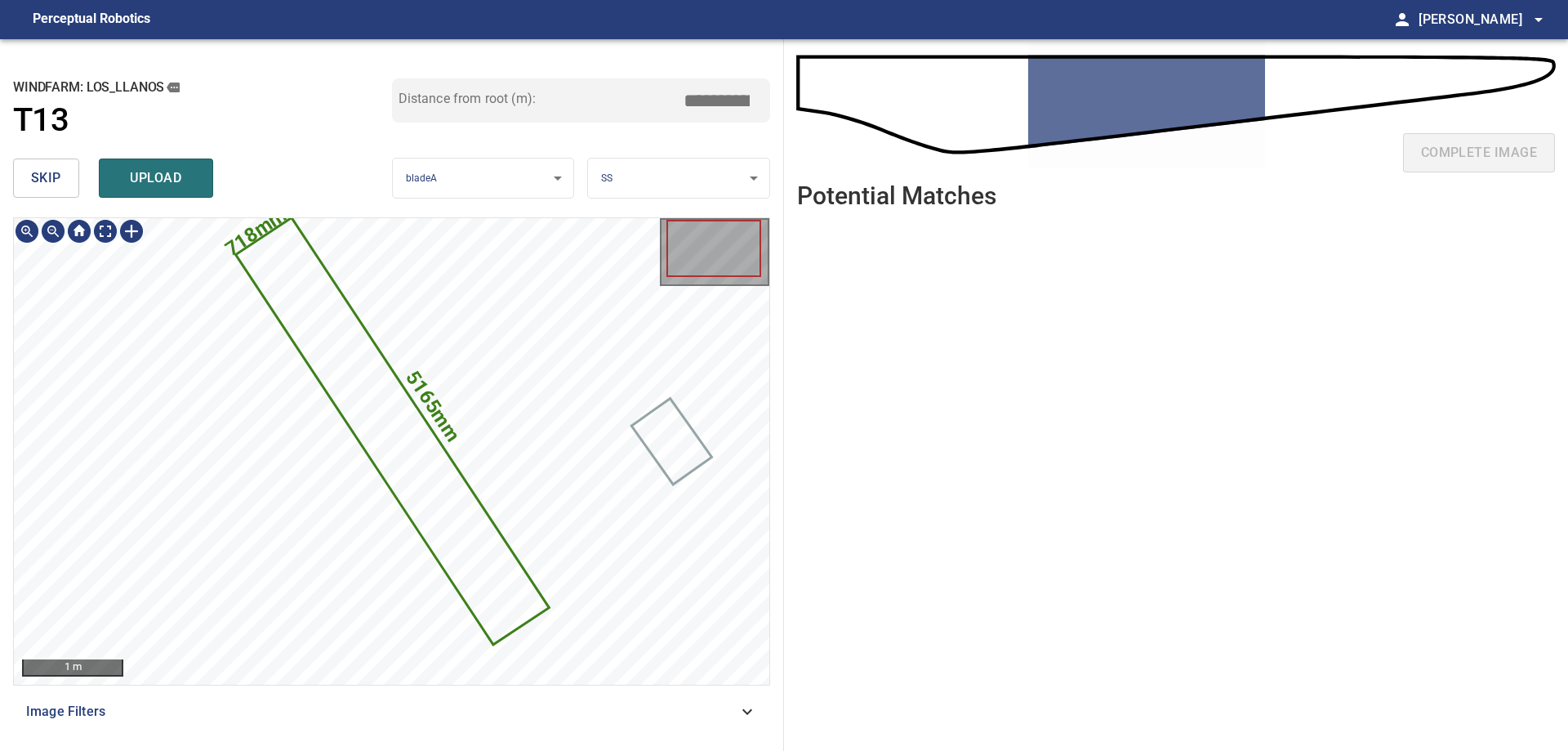
click at [457, 541] on icon at bounding box center [392, 430] width 310 height 423
click at [468, 513] on icon at bounding box center [392, 430] width 310 height 423
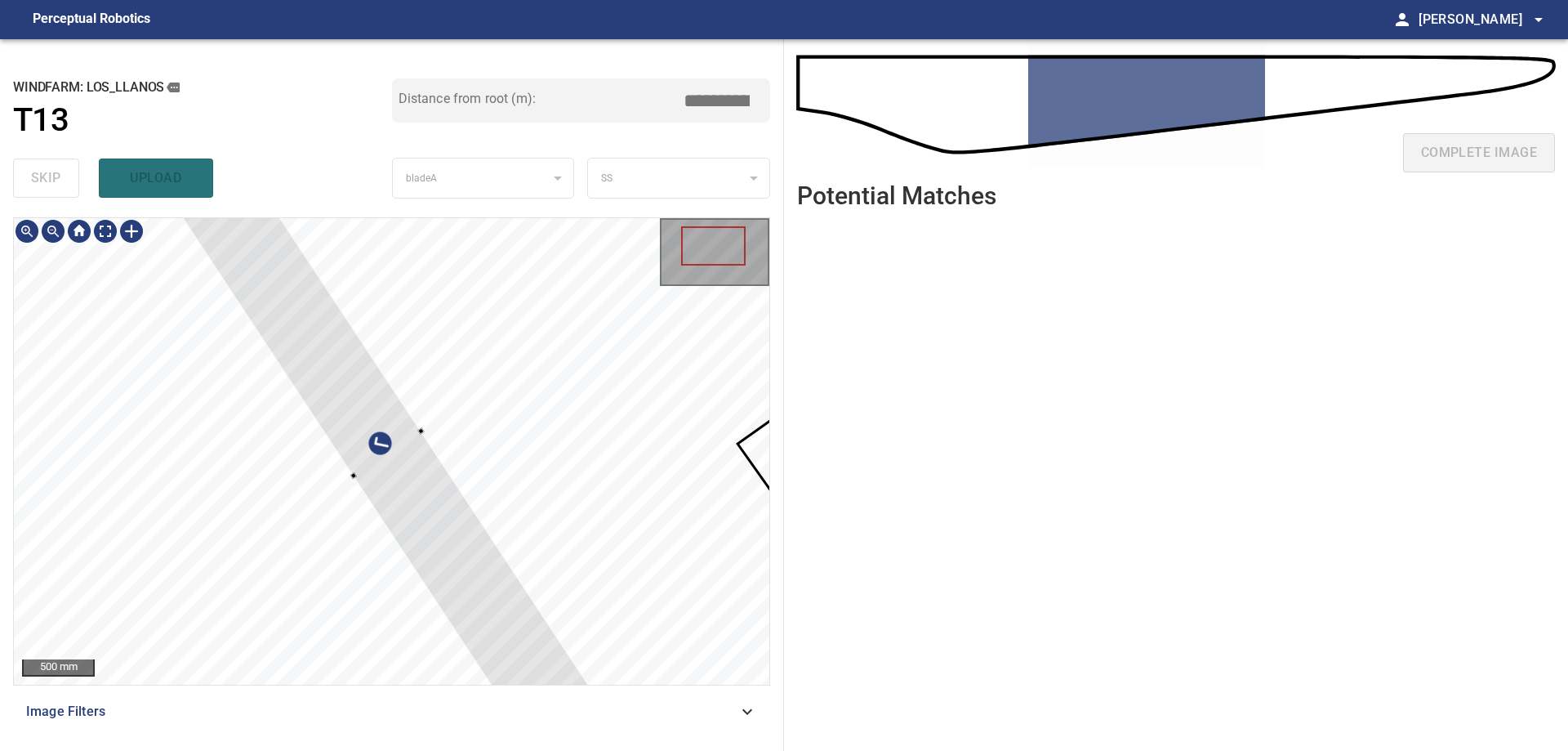
click at [423, 431] on div at bounding box center [422, 430] width 7 height 7
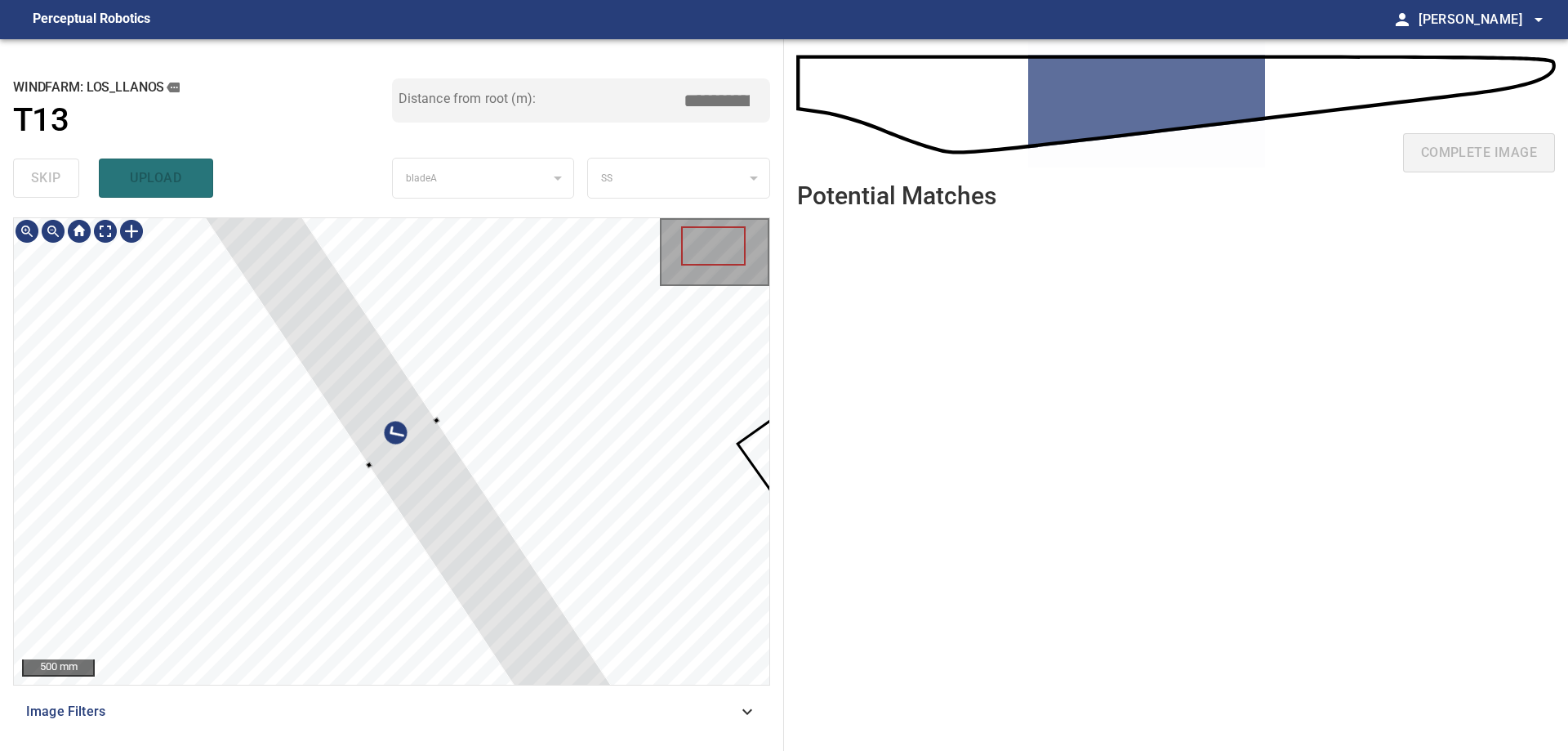
click at [567, 667] on div at bounding box center [402, 444] width 437 height 603
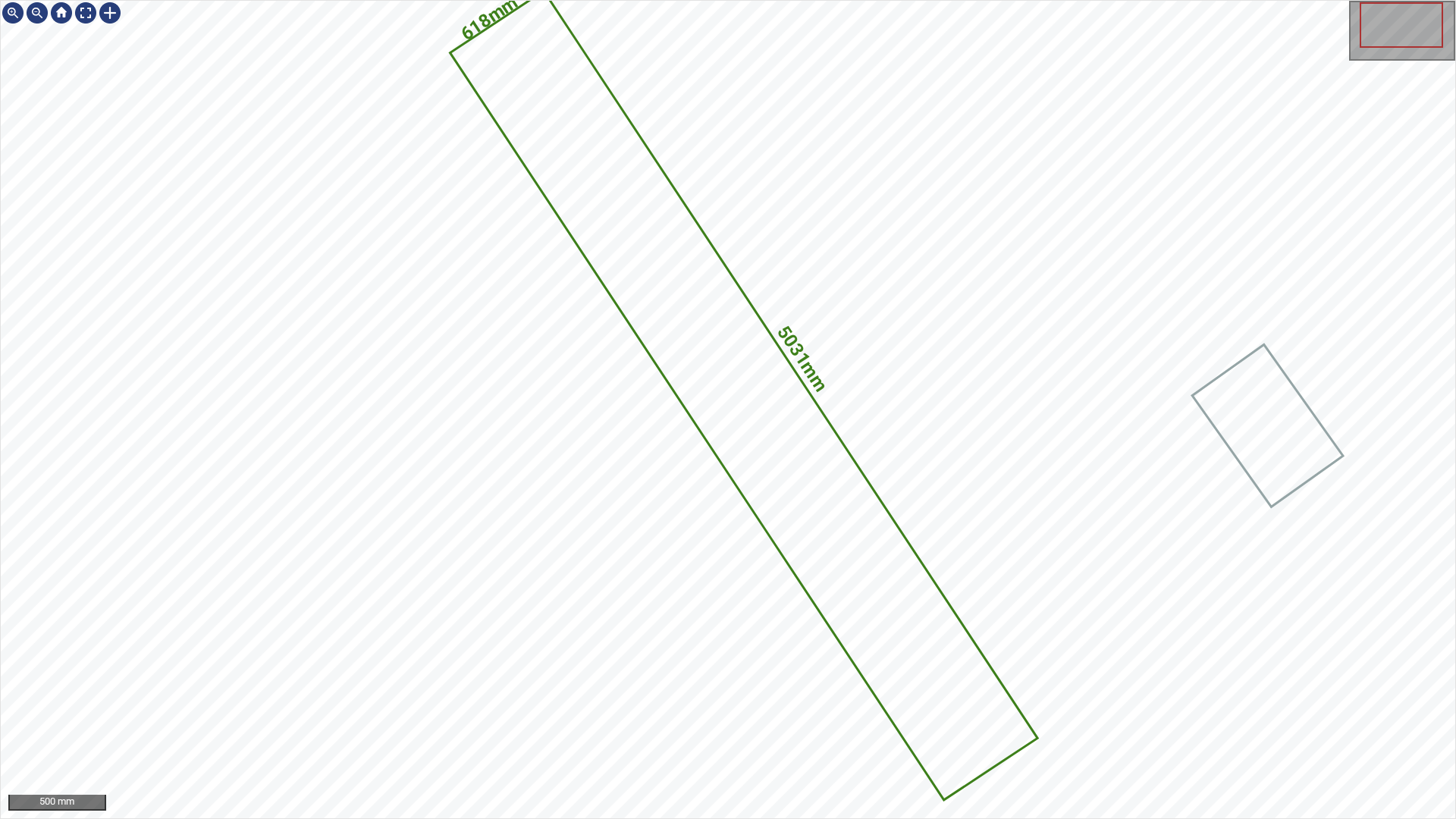
click at [545, 159] on icon at bounding box center [742, 395] width 584 height 806
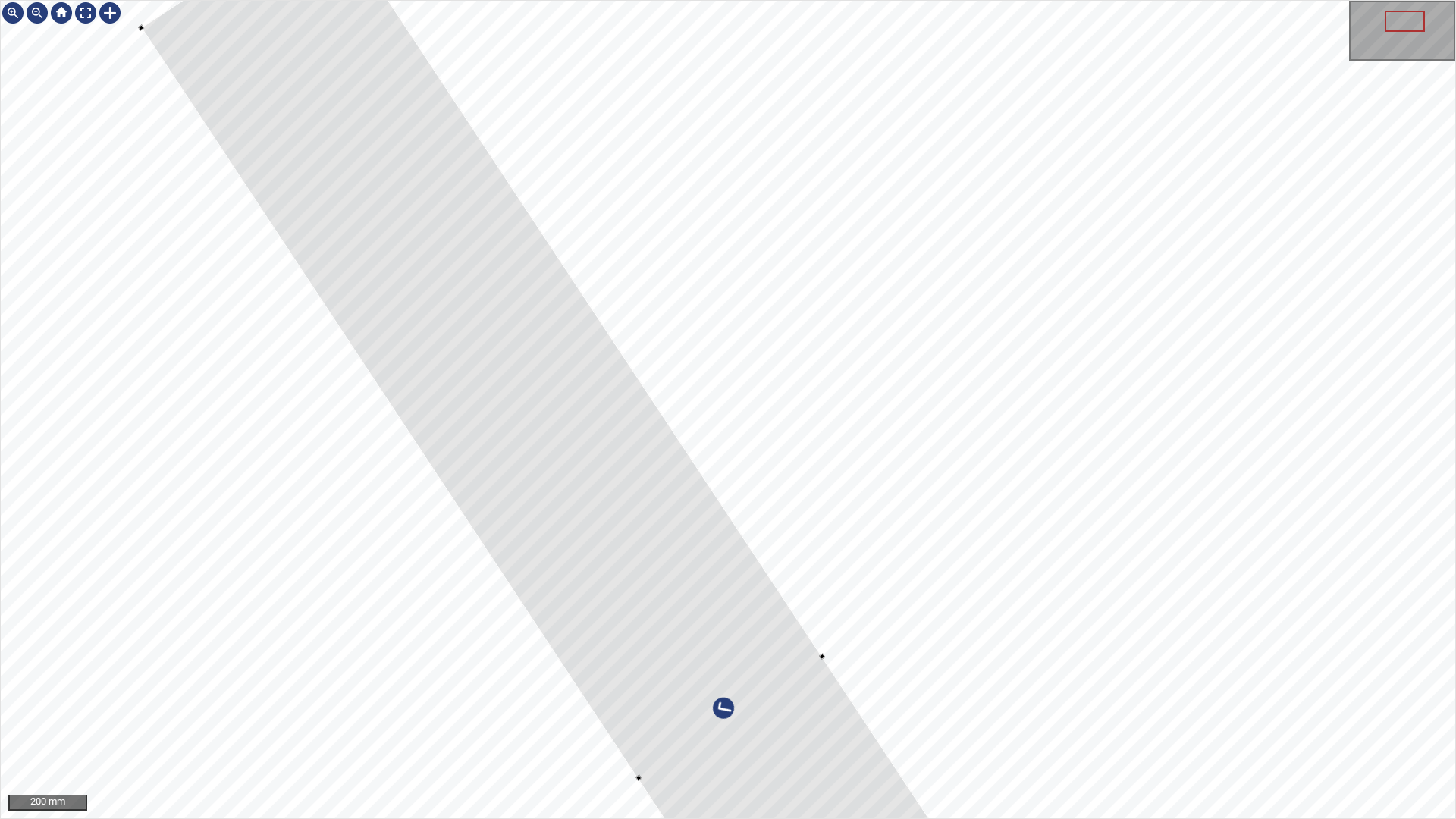
click at [557, 475] on div at bounding box center [731, 718] width 1178 height 1625
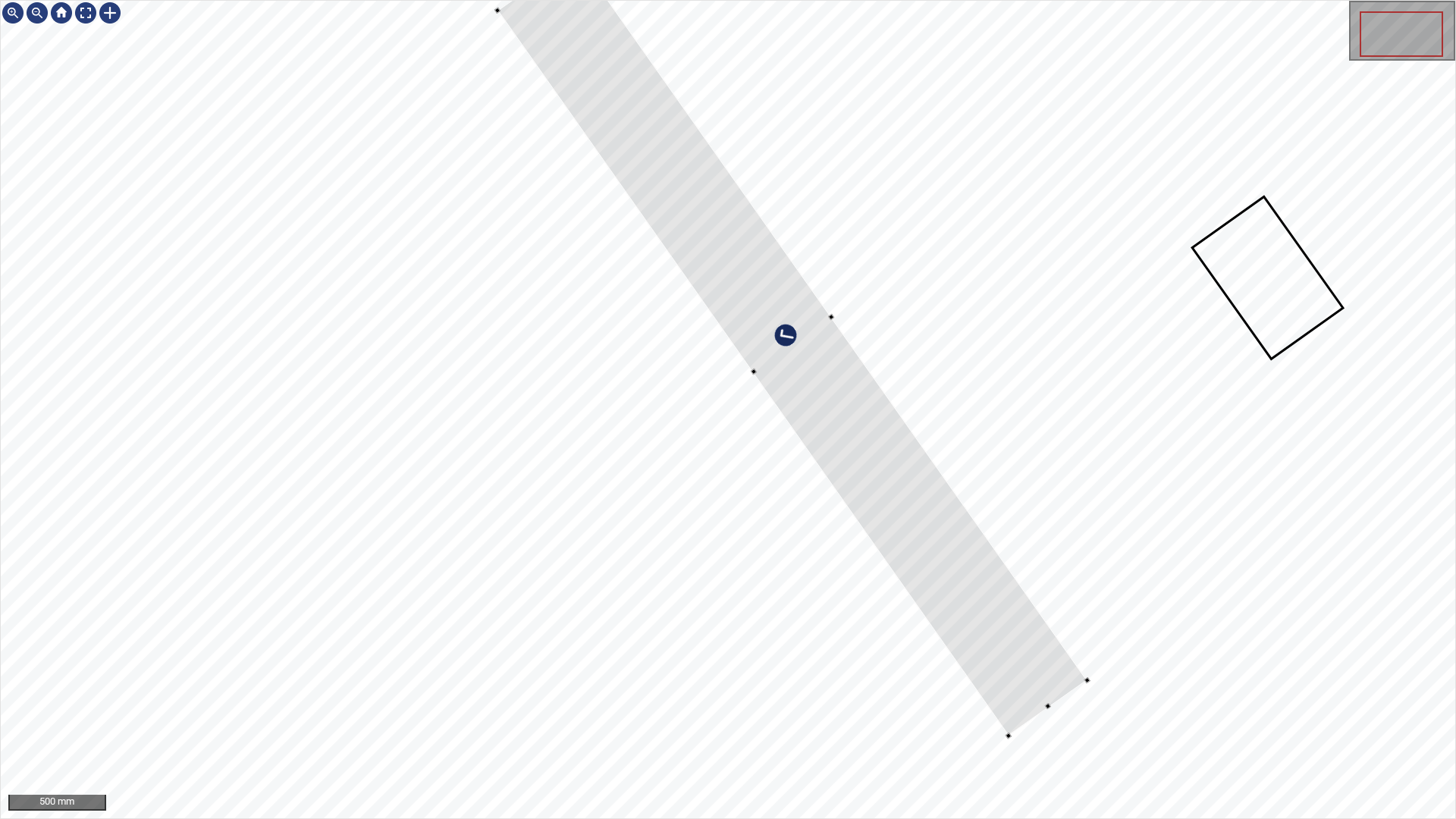
click at [755, 369] on div at bounding box center [792, 344] width 589 height 780
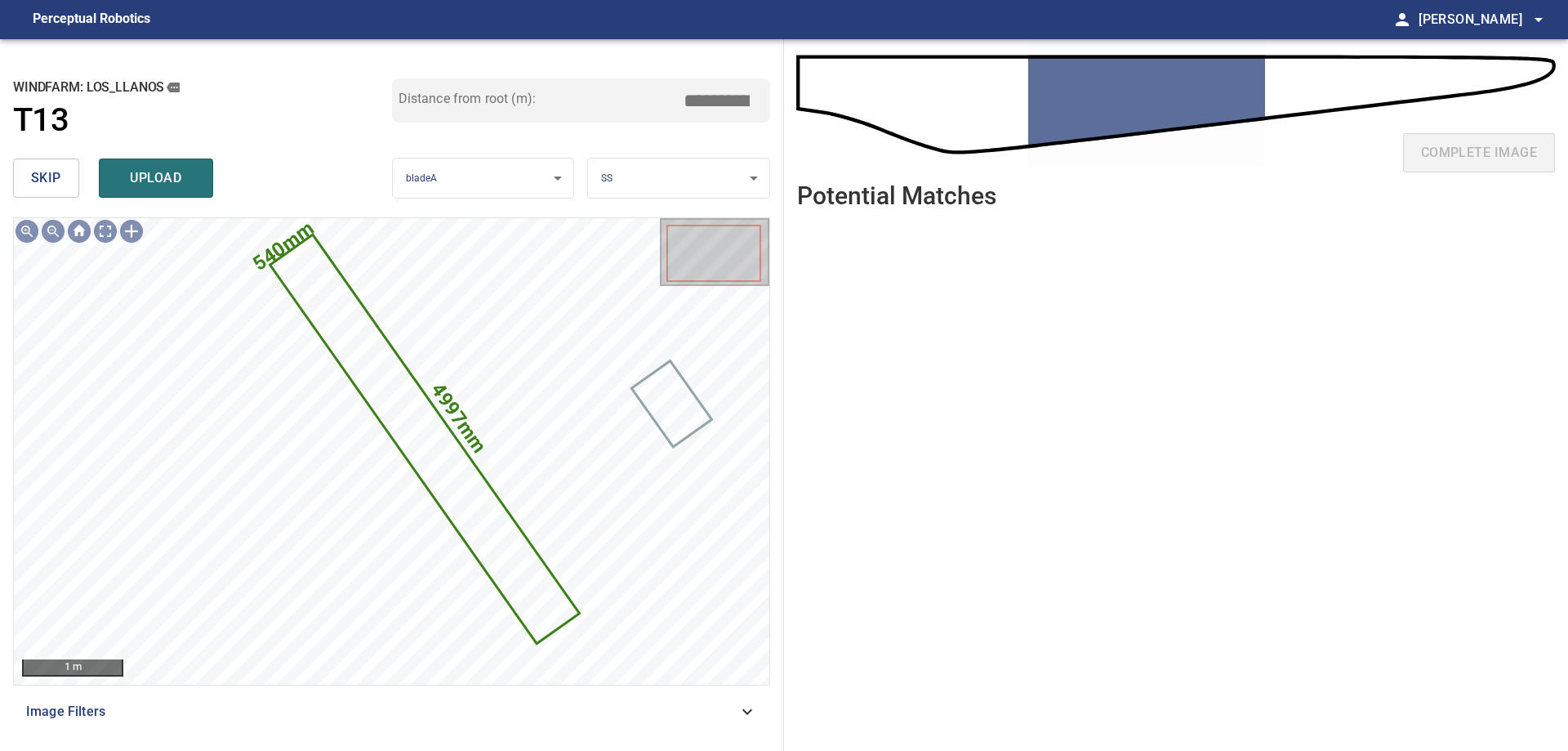
click at [714, 95] on input "*****" at bounding box center [723, 101] width 81 height 31
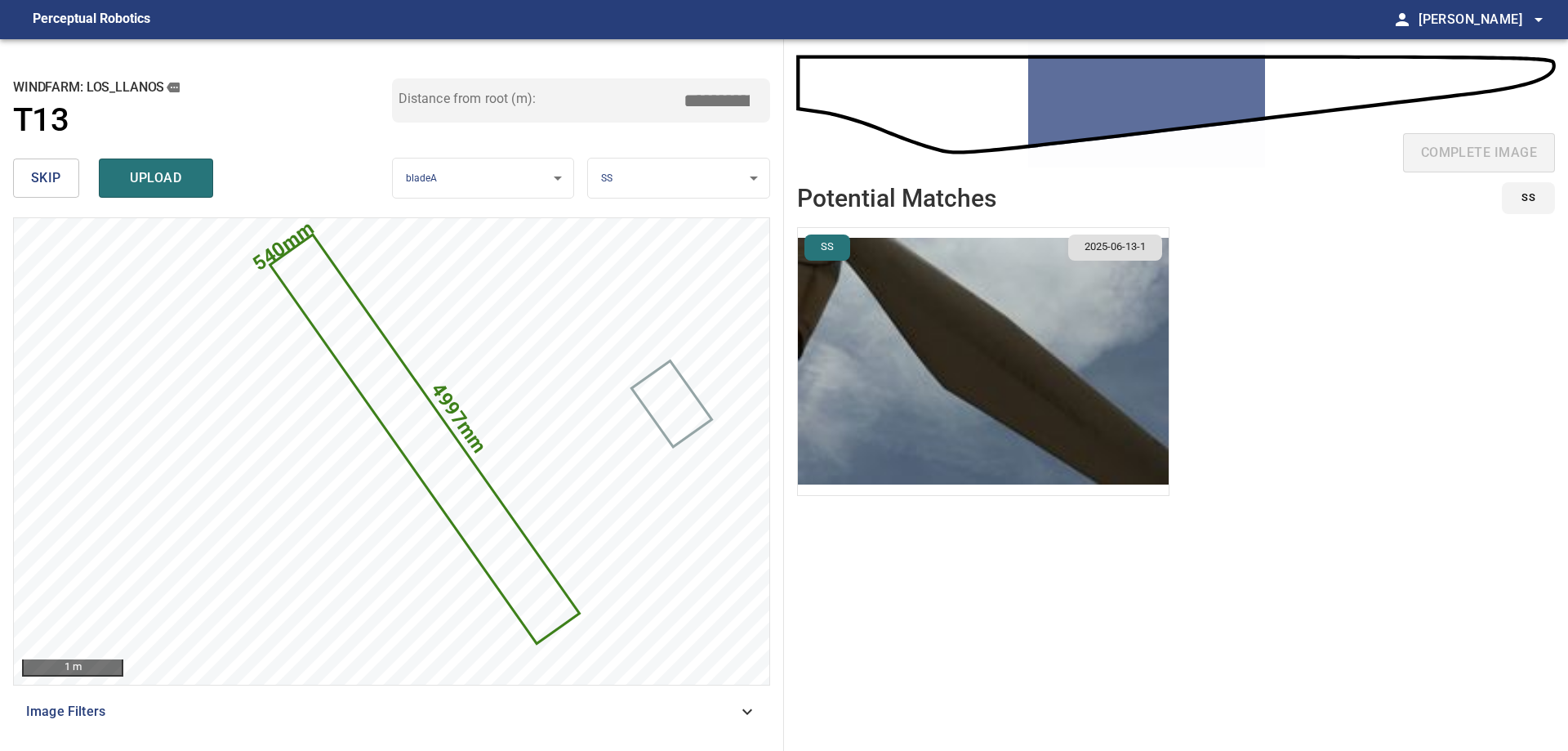
type input "****"
click at [862, 383] on img "button" at bounding box center [983, 361] width 371 height 267
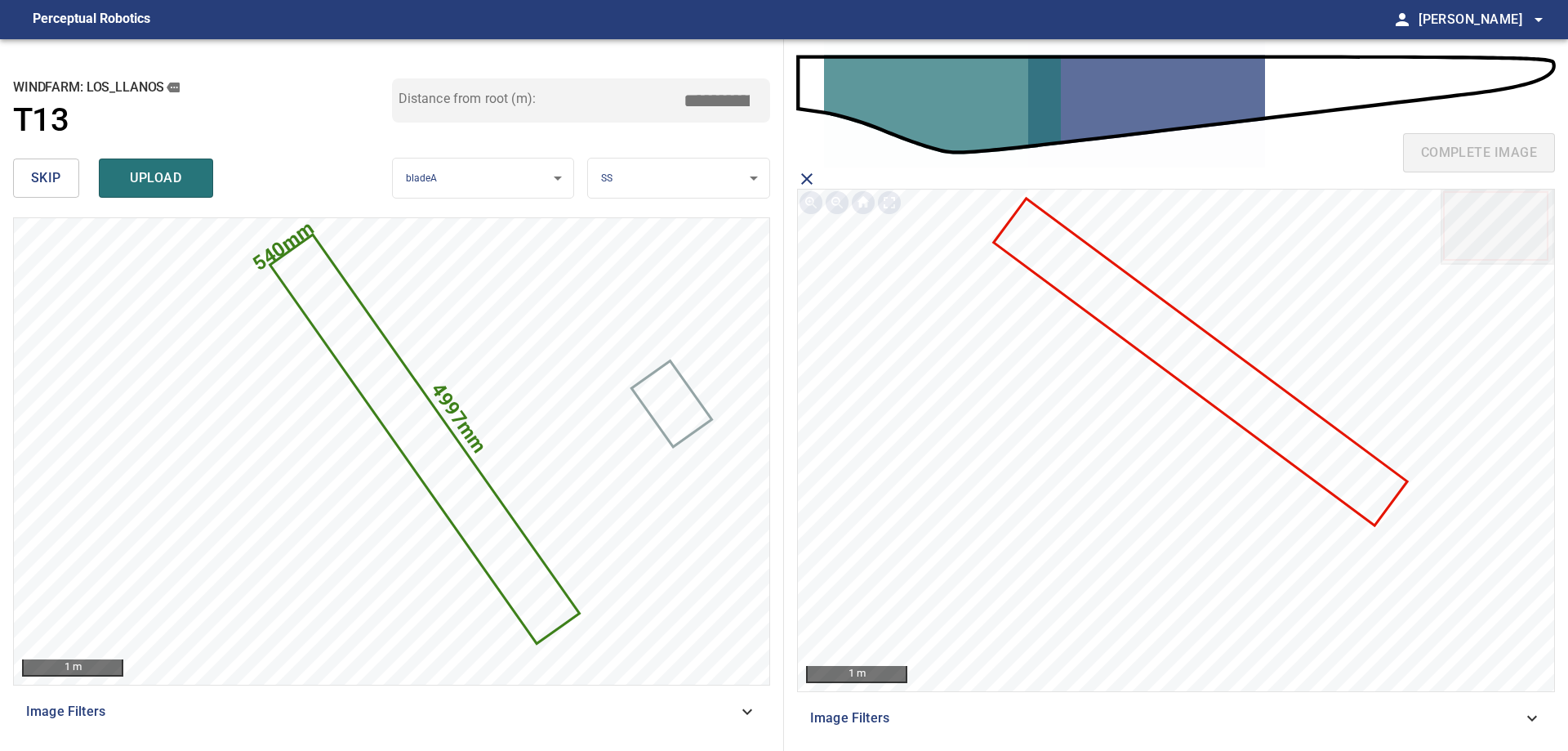
click at [1136, 303] on icon at bounding box center [1200, 361] width 410 height 324
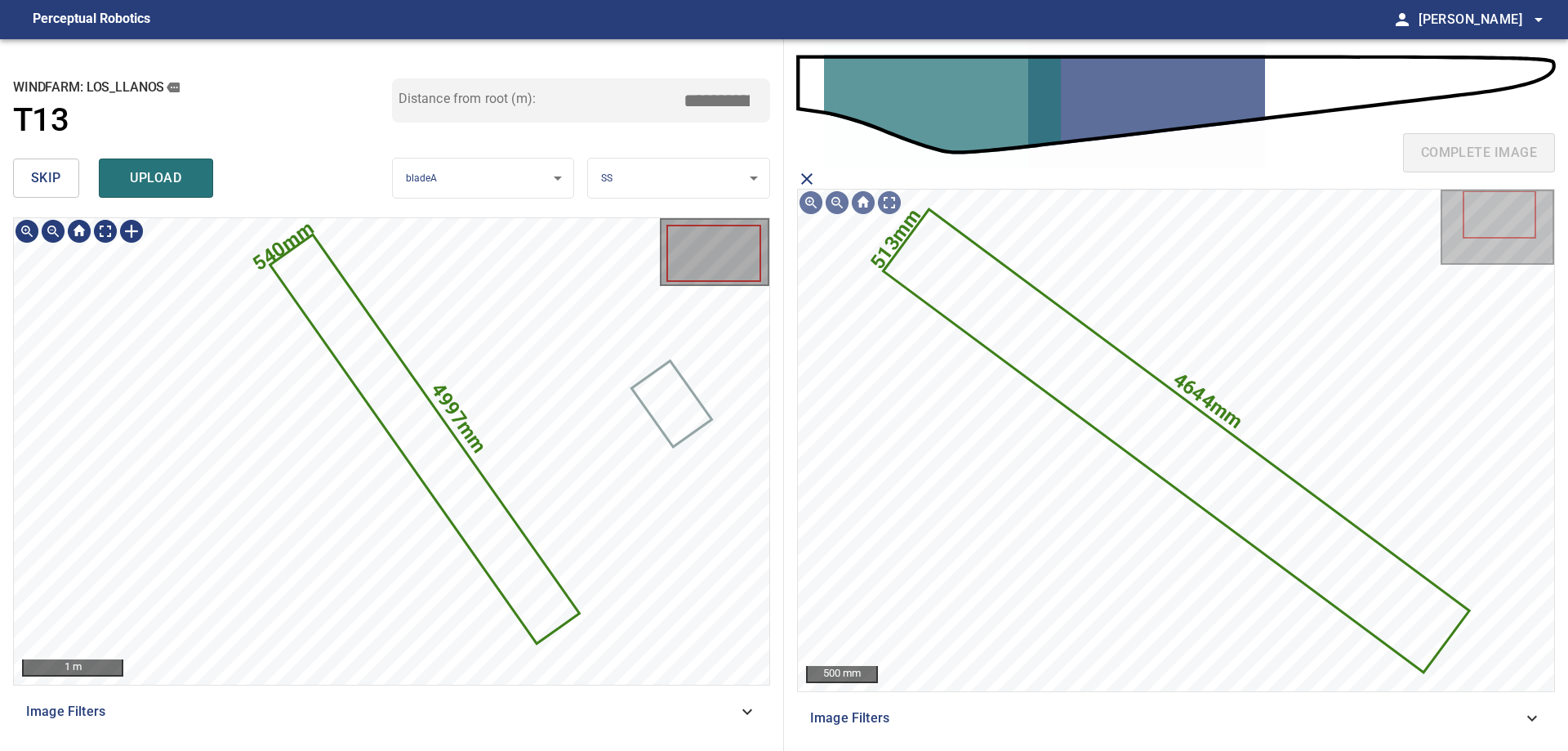
click at [370, 382] on icon at bounding box center [425, 439] width 306 height 405
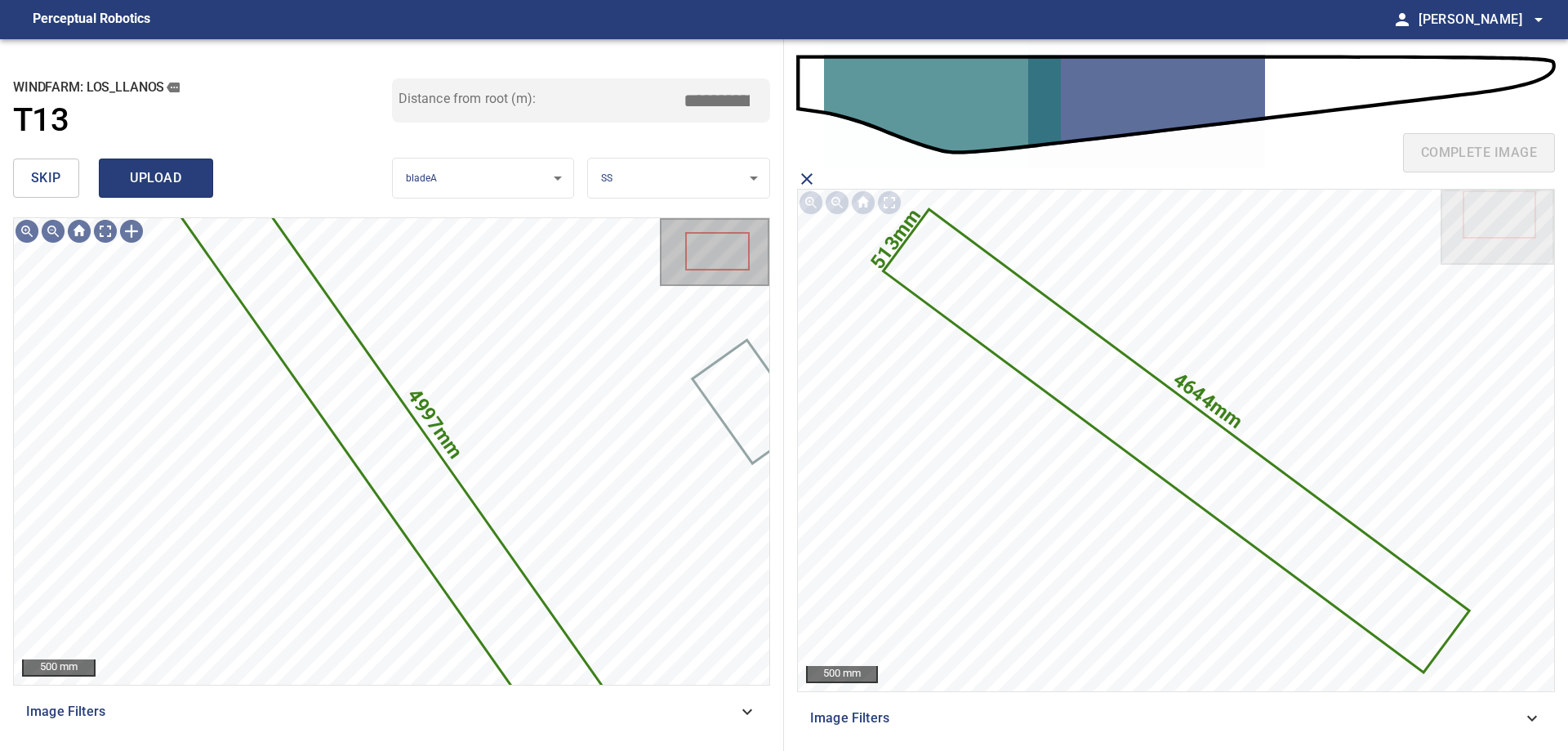
click at [174, 171] on span "upload" at bounding box center [156, 178] width 78 height 23
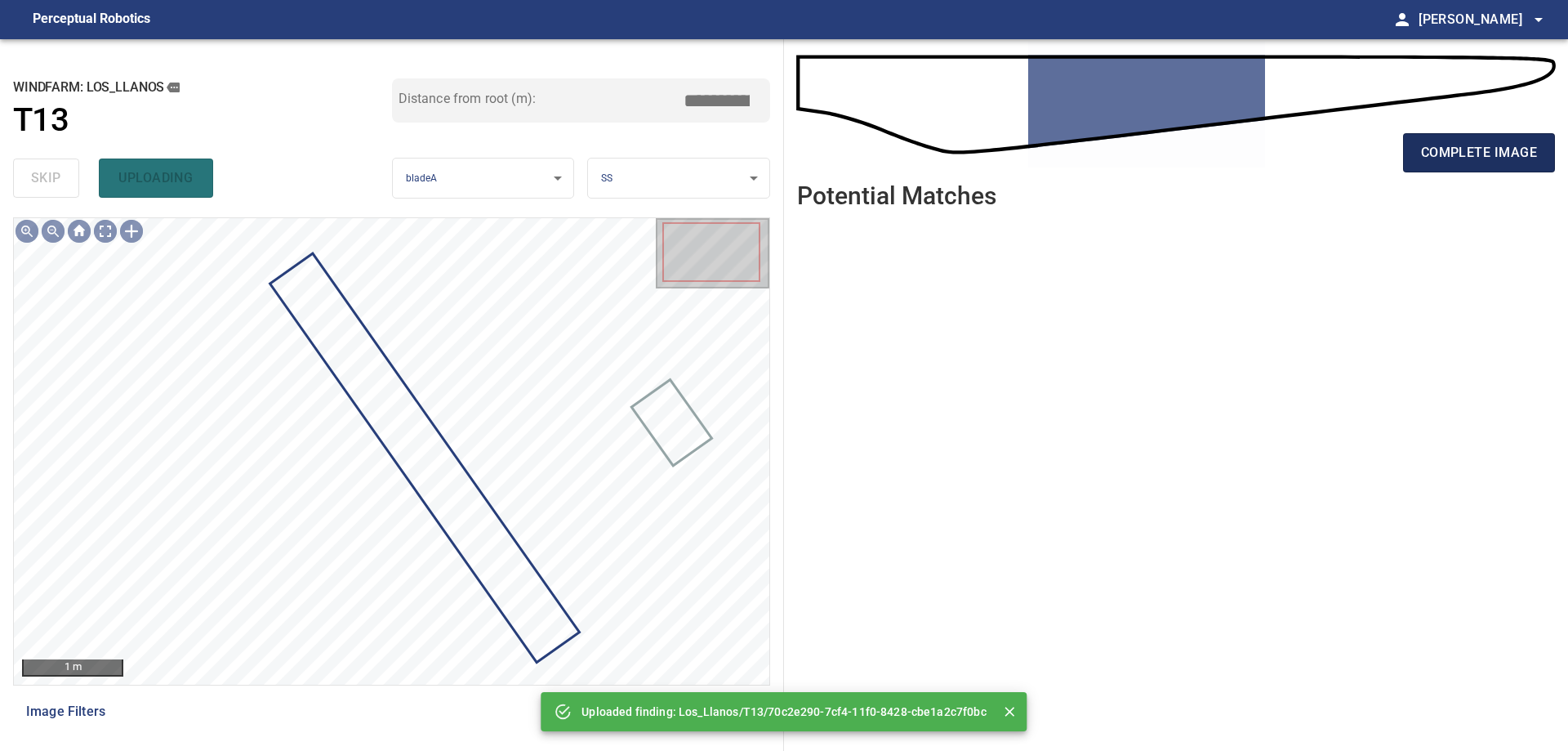
drag, startPoint x: 1417, startPoint y: 132, endPoint x: 1458, endPoint y: 148, distance: 44.0
click at [1422, 134] on div "complete image" at bounding box center [1176, 159] width 758 height 65
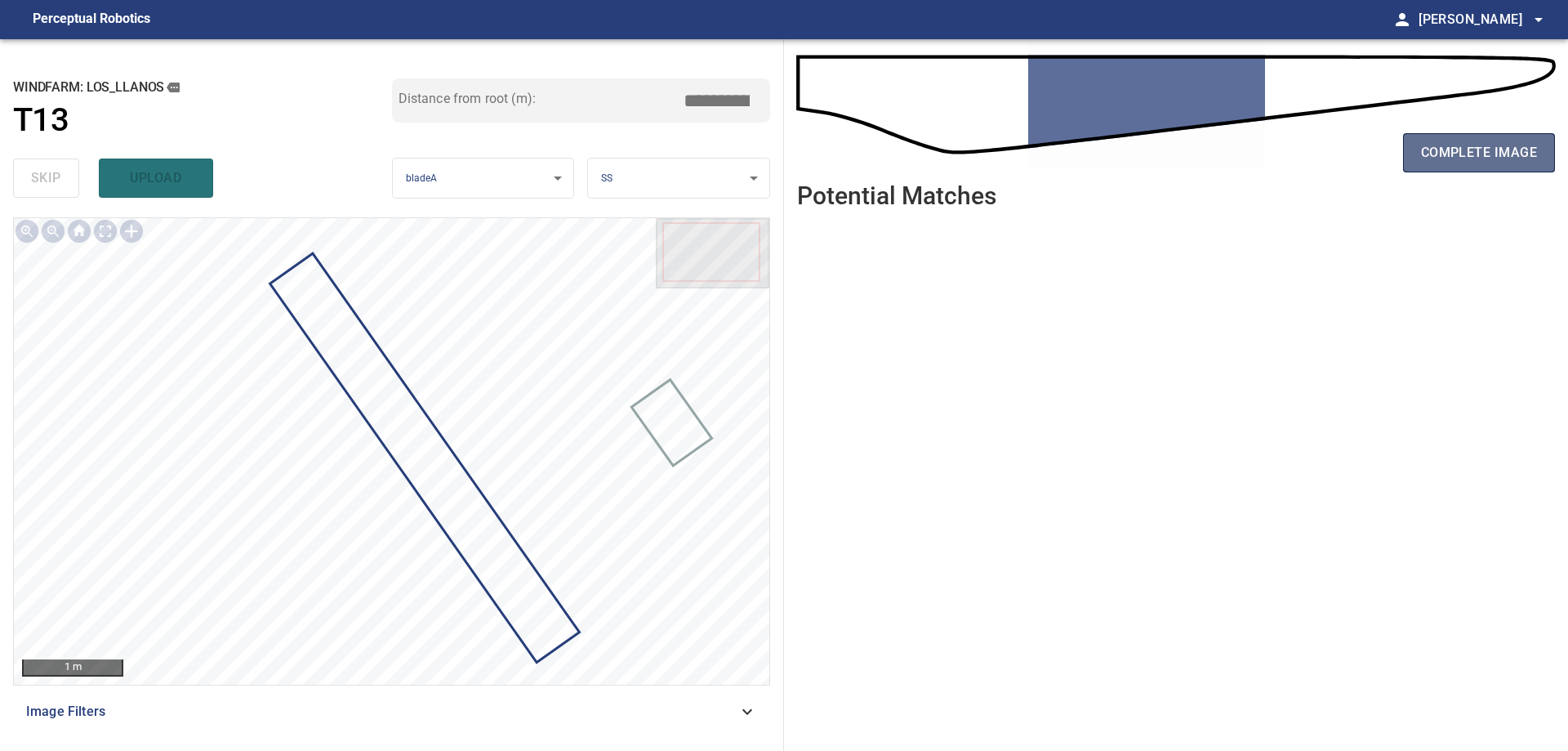
click at [1459, 148] on span "complete image" at bounding box center [1480, 153] width 116 height 23
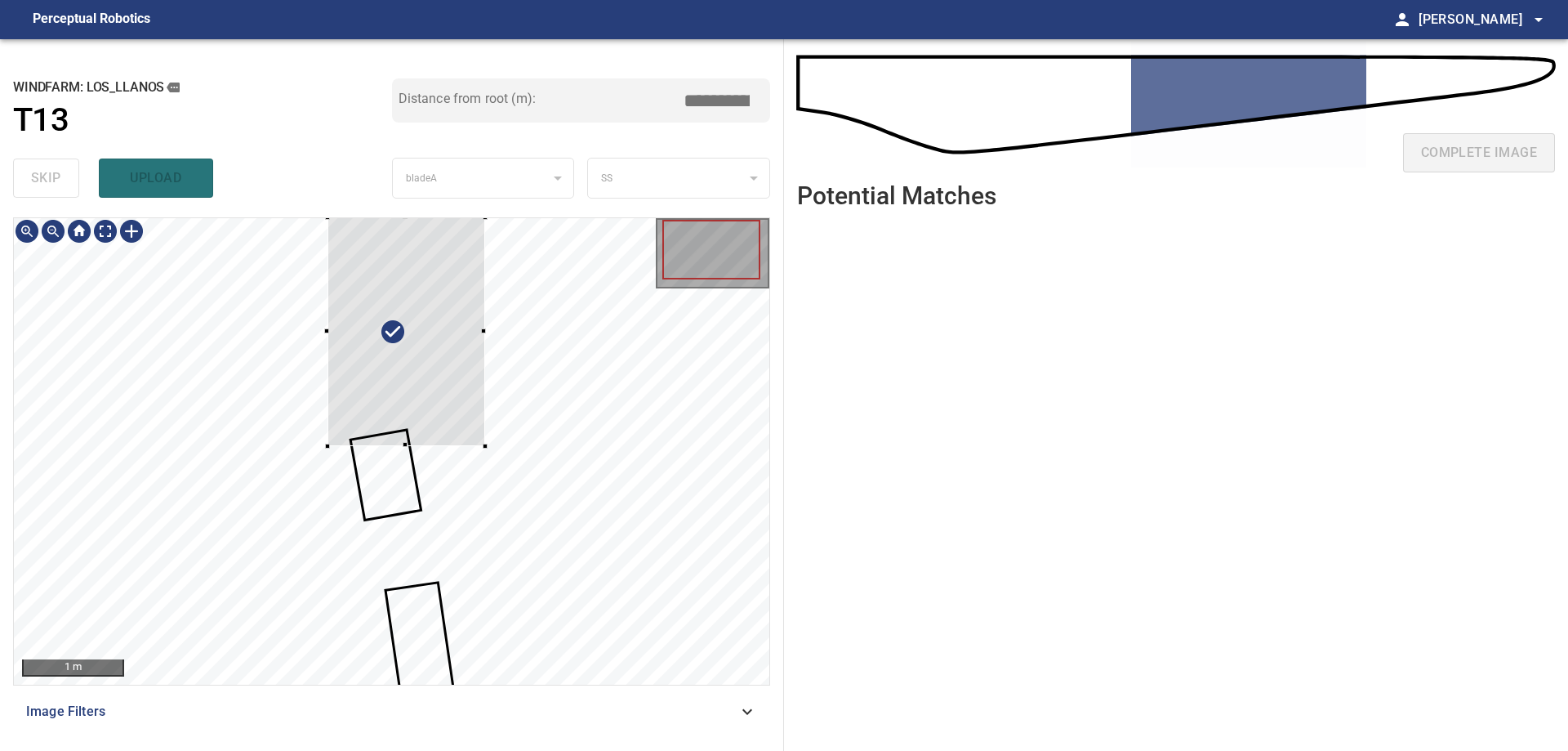
click at [701, 577] on div at bounding box center [392, 451] width 756 height 466
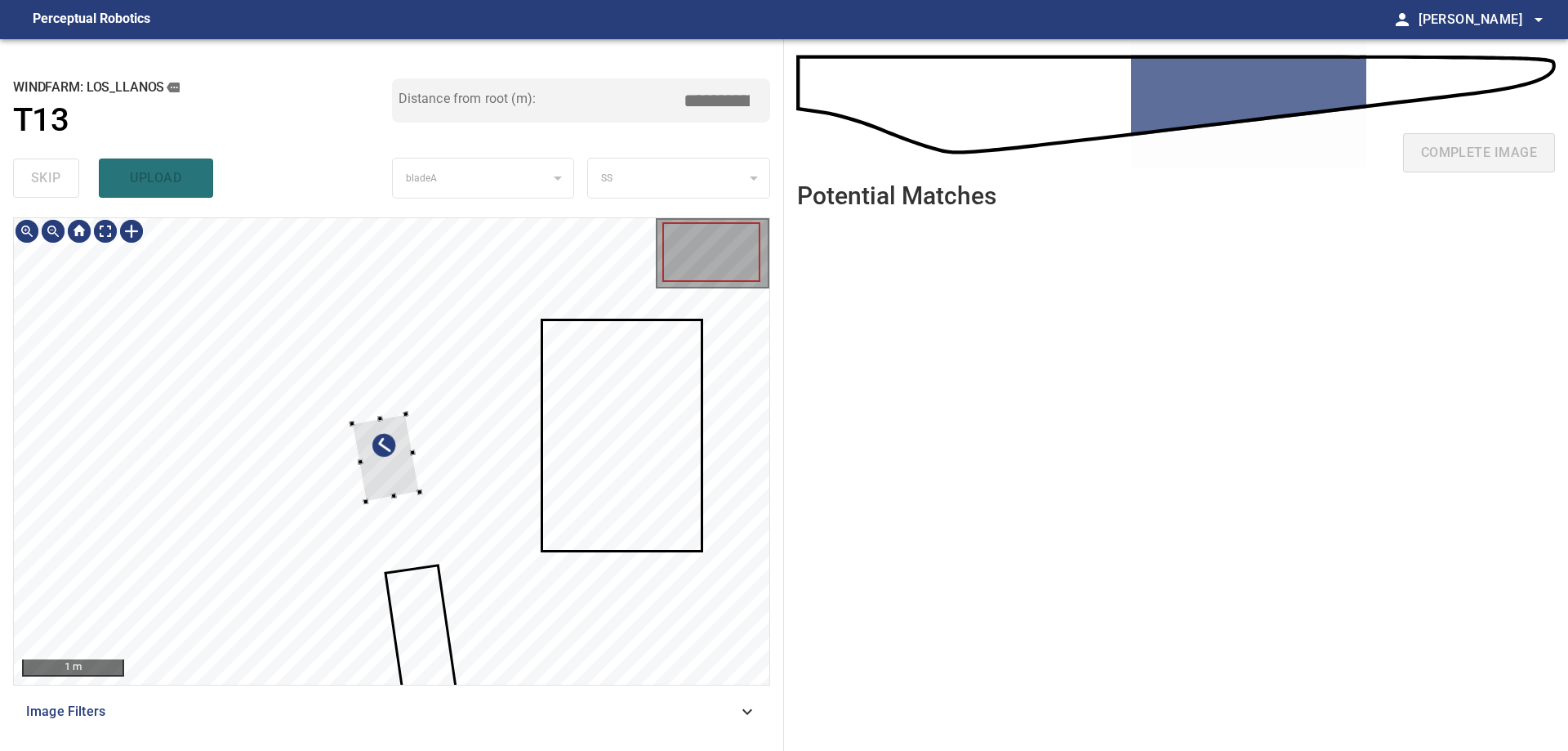
click at [729, 494] on div at bounding box center [392, 451] width 756 height 466
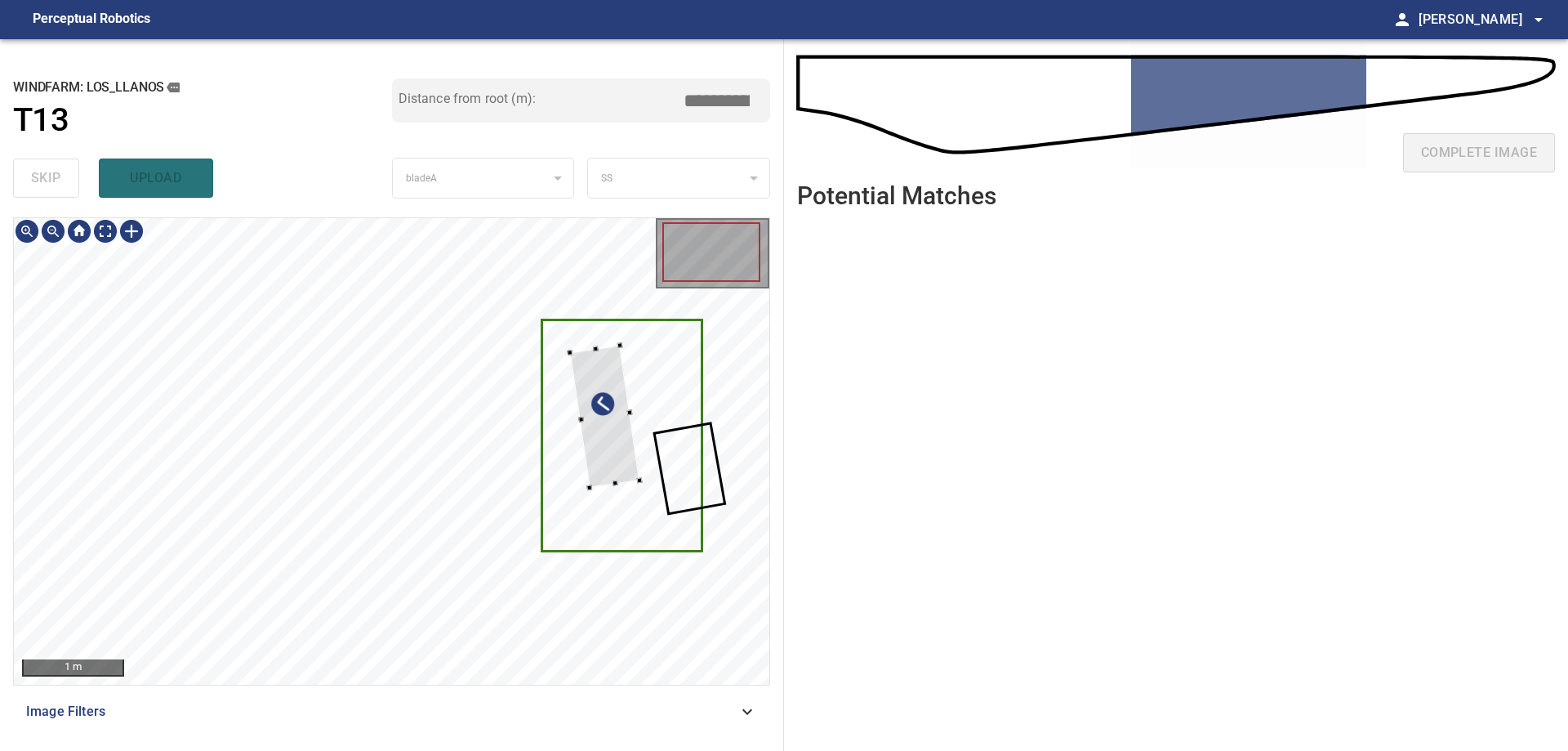
click at [621, 361] on div at bounding box center [605, 417] width 70 height 142
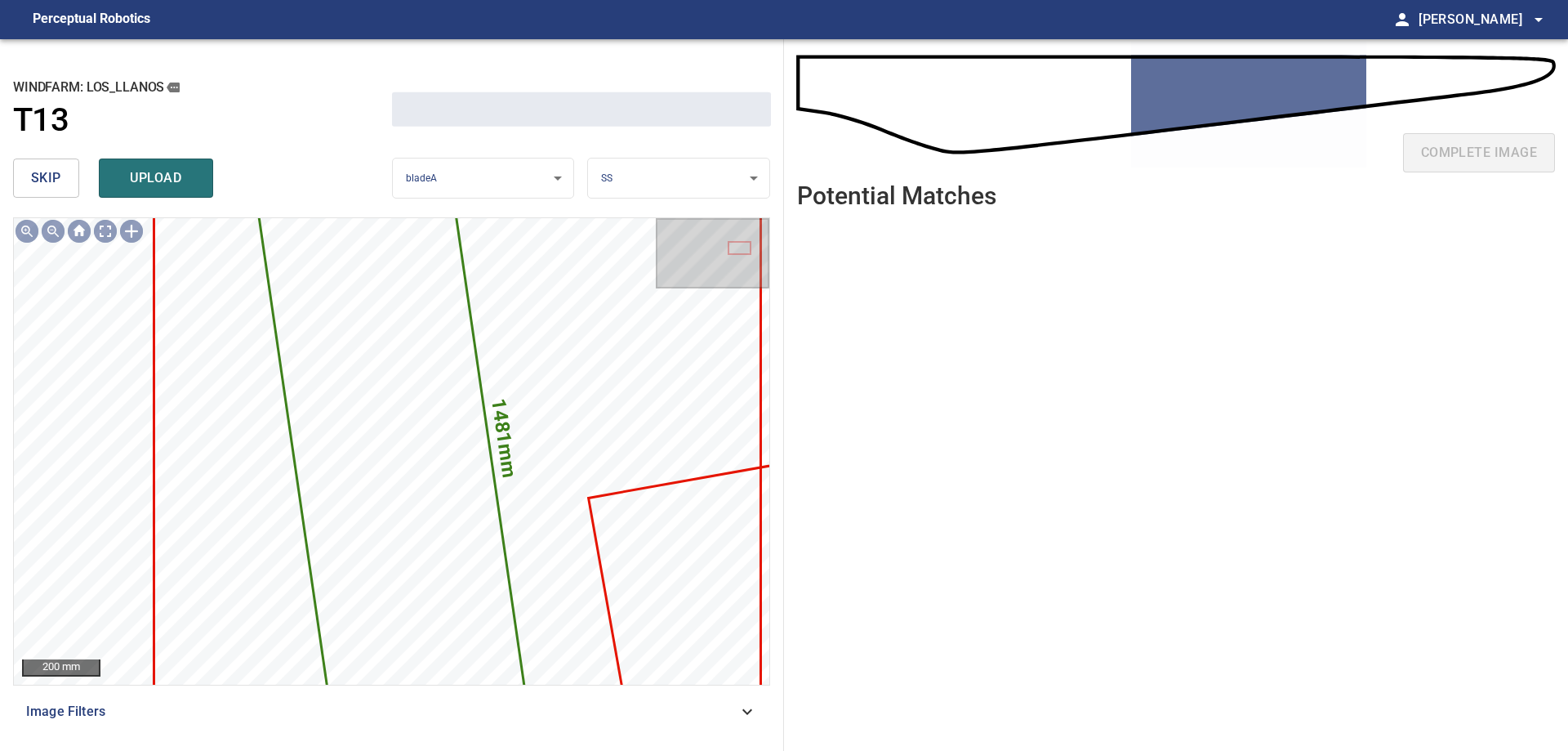
click at [45, 177] on span "skip" at bounding box center [46, 178] width 30 height 23
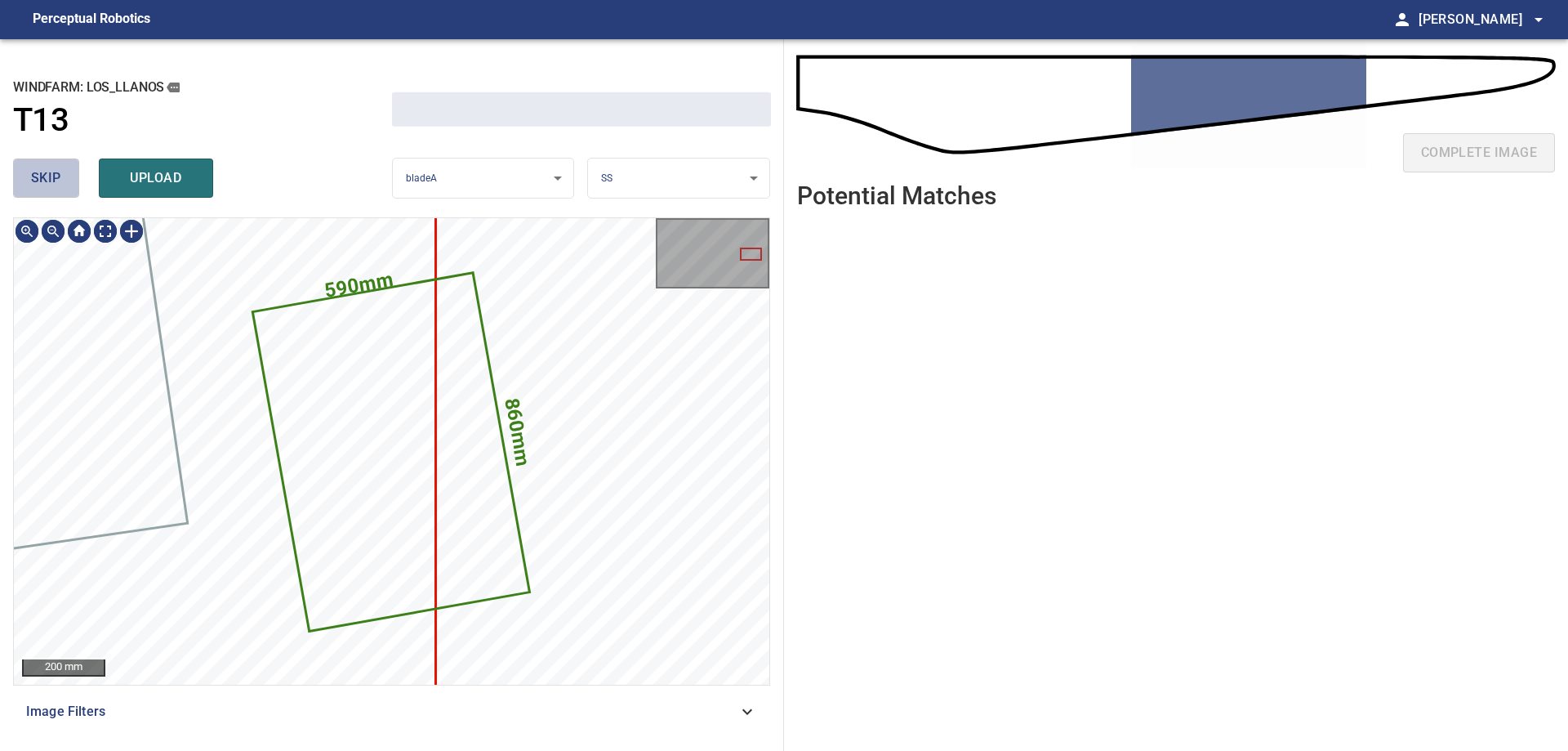
click at [45, 177] on span "skip" at bounding box center [46, 178] width 30 height 23
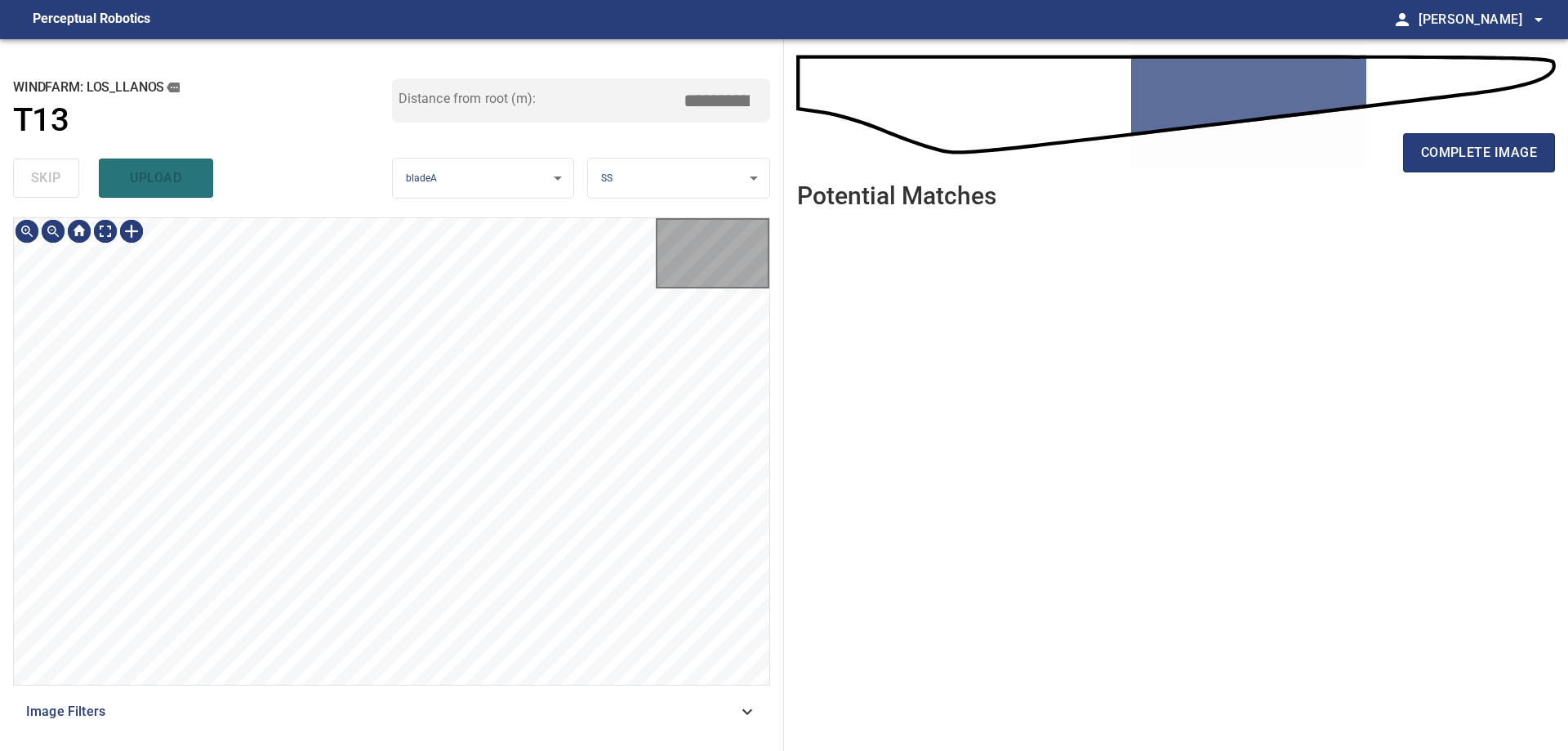
type input "*****"
click at [45, 177] on div "skip upload" at bounding box center [202, 178] width 379 height 52
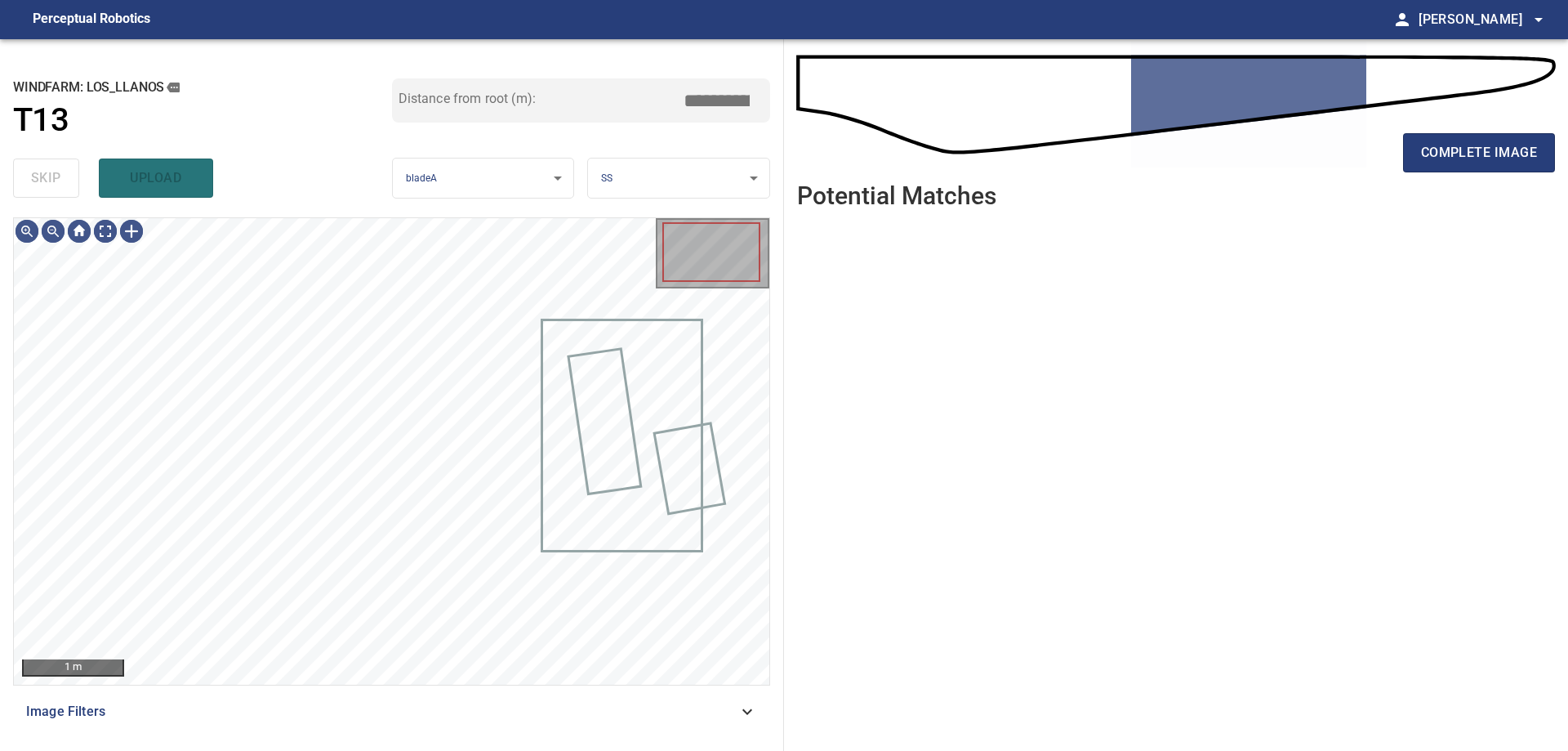
click at [45, 177] on div "skip upload" at bounding box center [202, 178] width 379 height 52
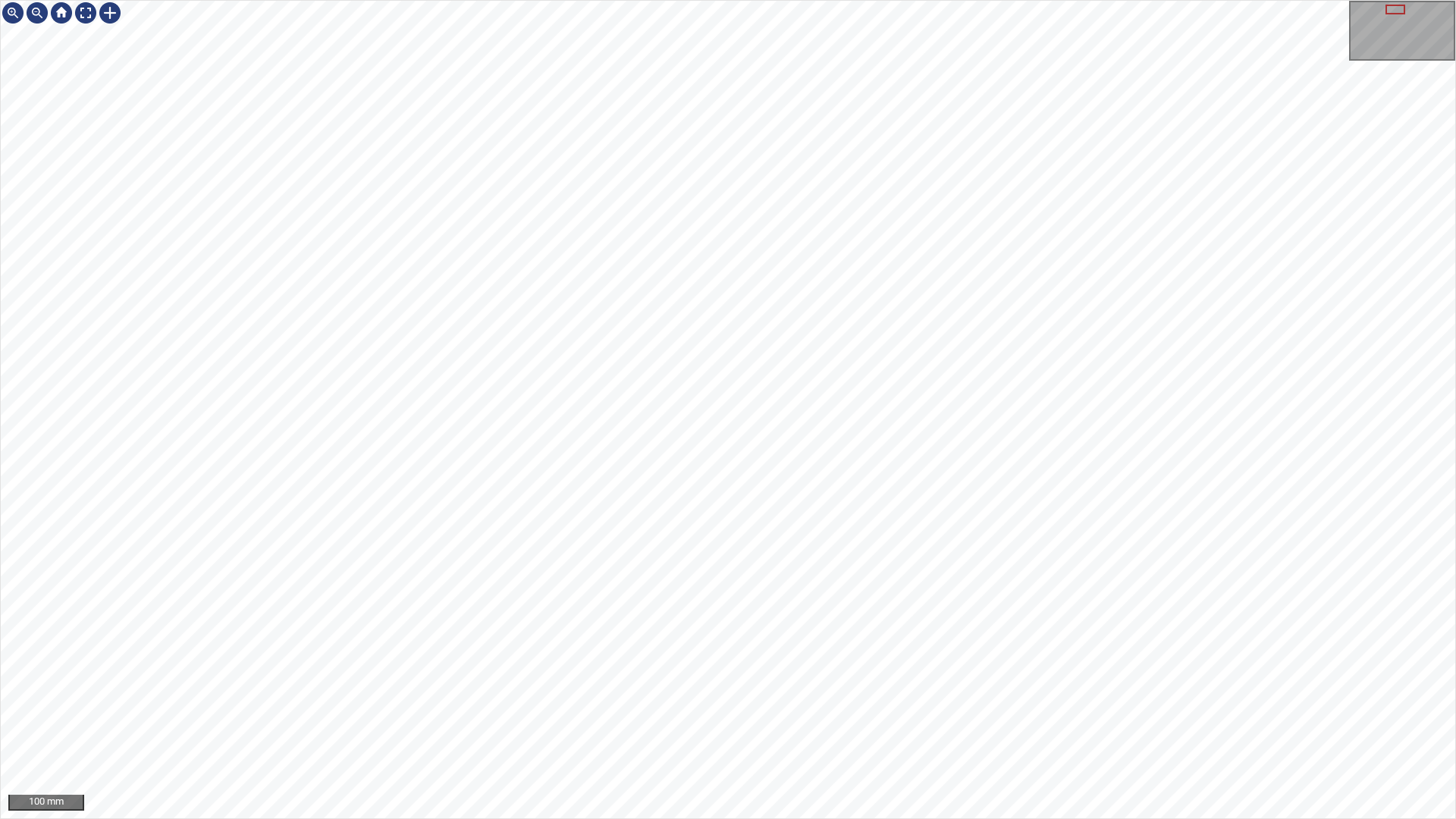
click at [832, 697] on div "100 mm" at bounding box center [728, 410] width 1456 height 819
click at [706, 697] on div "100 mm" at bounding box center [728, 410] width 1456 height 819
click at [703, 580] on div "100 mm" at bounding box center [728, 410] width 1456 height 819
click at [813, 697] on div "100 mm" at bounding box center [728, 410] width 1456 height 819
click at [726, 697] on div "100 mm" at bounding box center [728, 410] width 1456 height 819
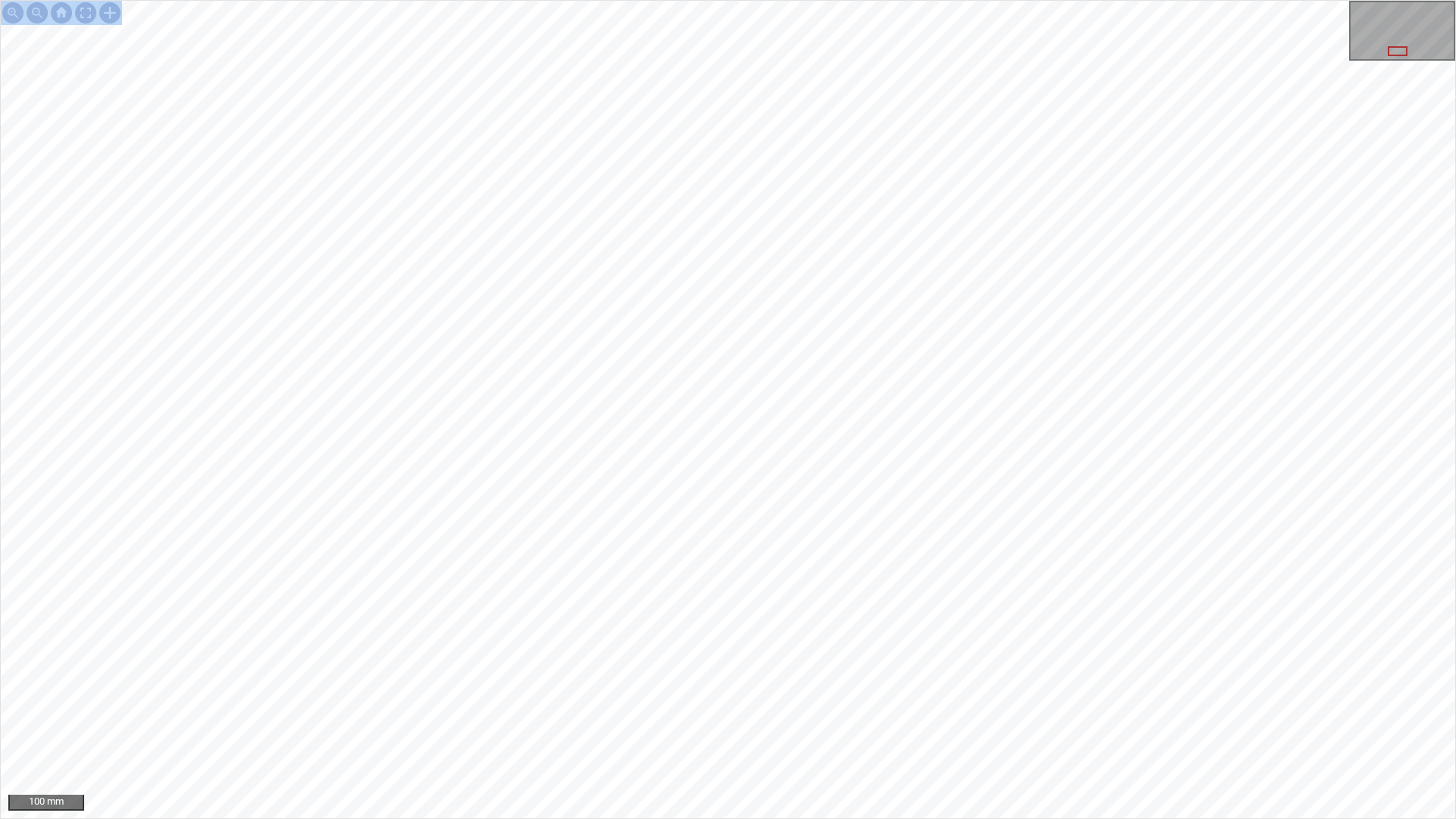
click at [1177, 697] on div "100 mm" at bounding box center [728, 410] width 1456 height 819
click at [616, 697] on div "200 mm" at bounding box center [728, 410] width 1456 height 819
click at [109, 8] on div at bounding box center [110, 13] width 24 height 24
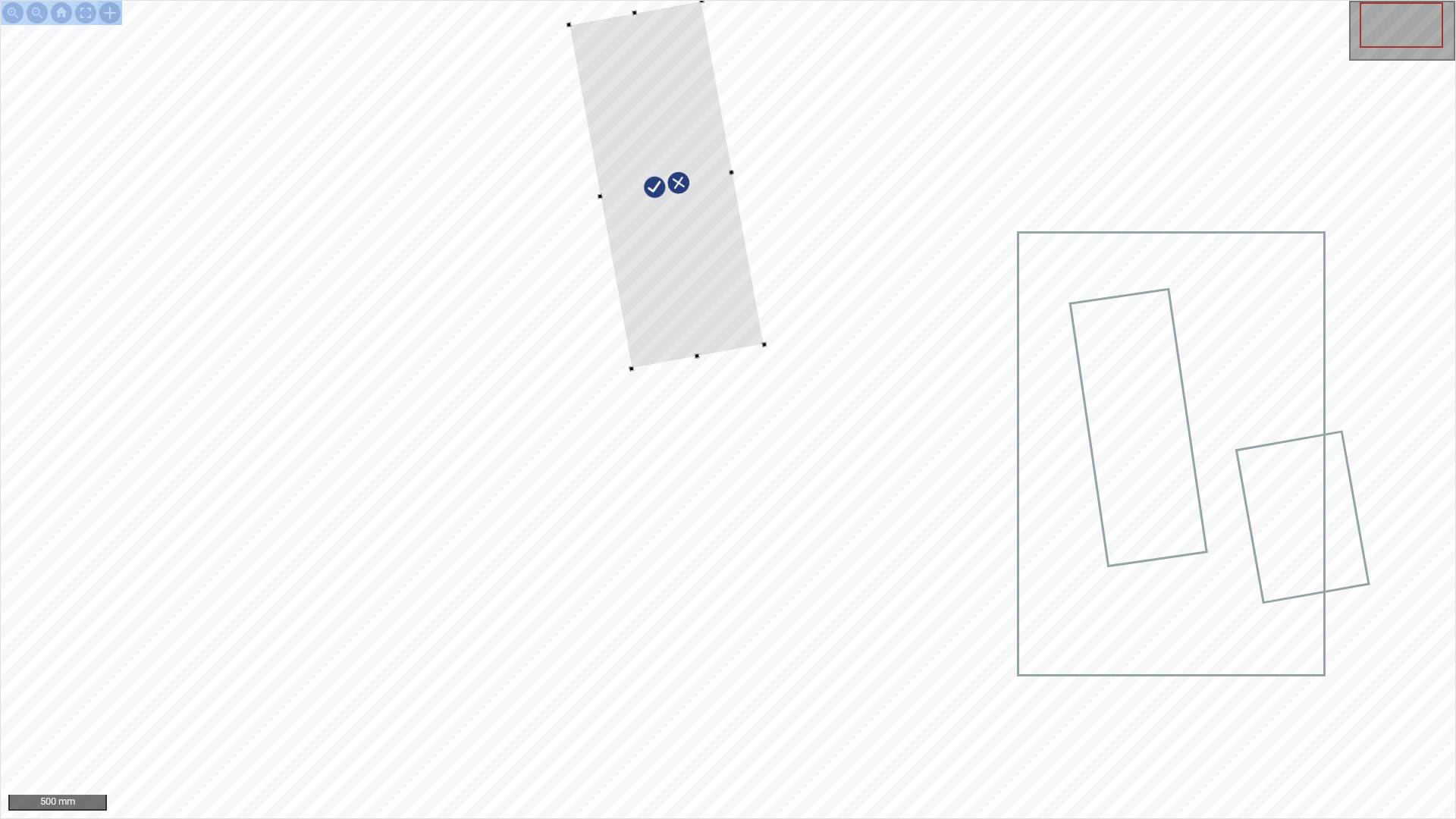
click at [595, 186] on div at bounding box center [728, 410] width 1455 height 818
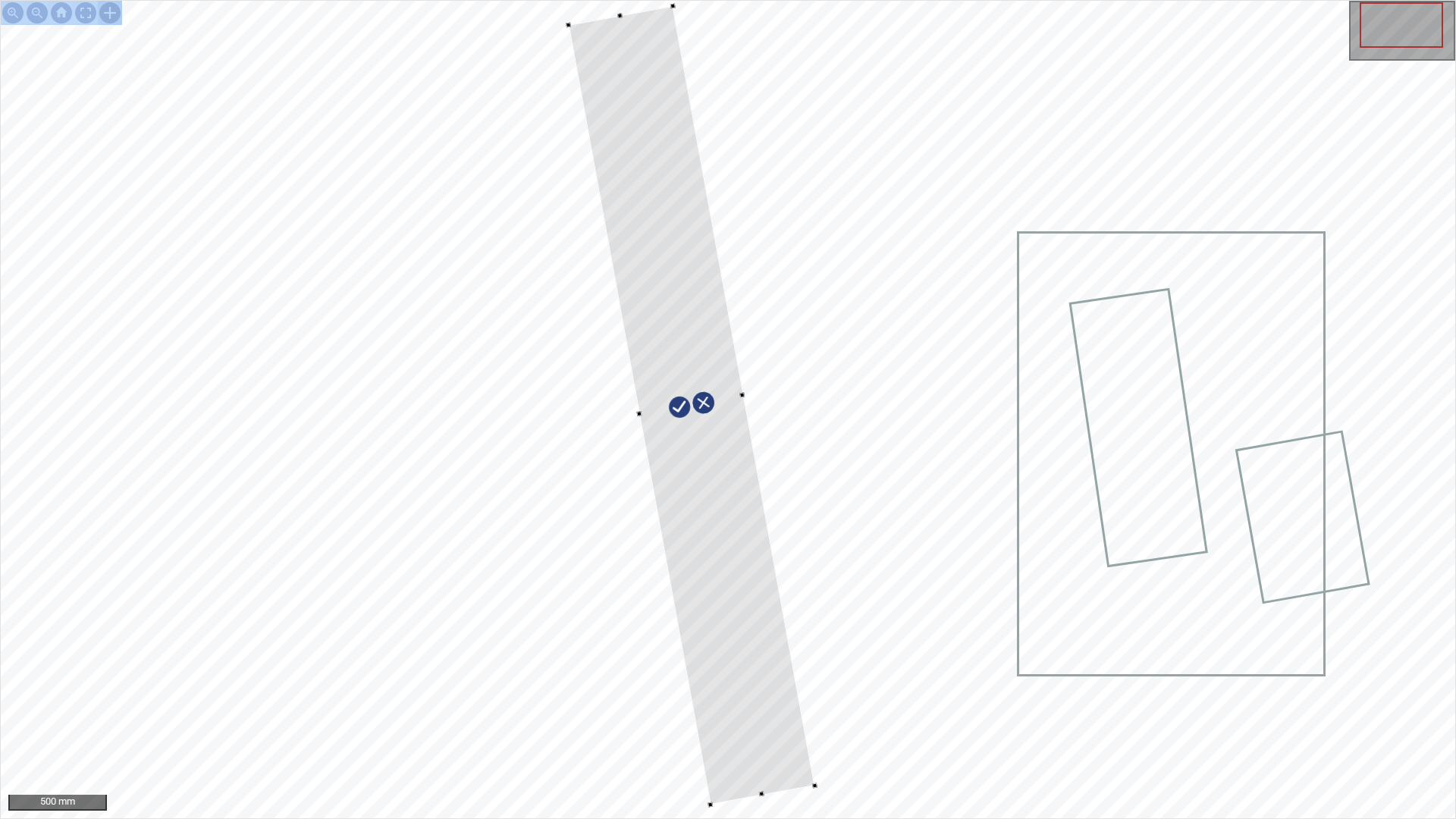
click at [813, 697] on div at bounding box center [728, 410] width 1455 height 818
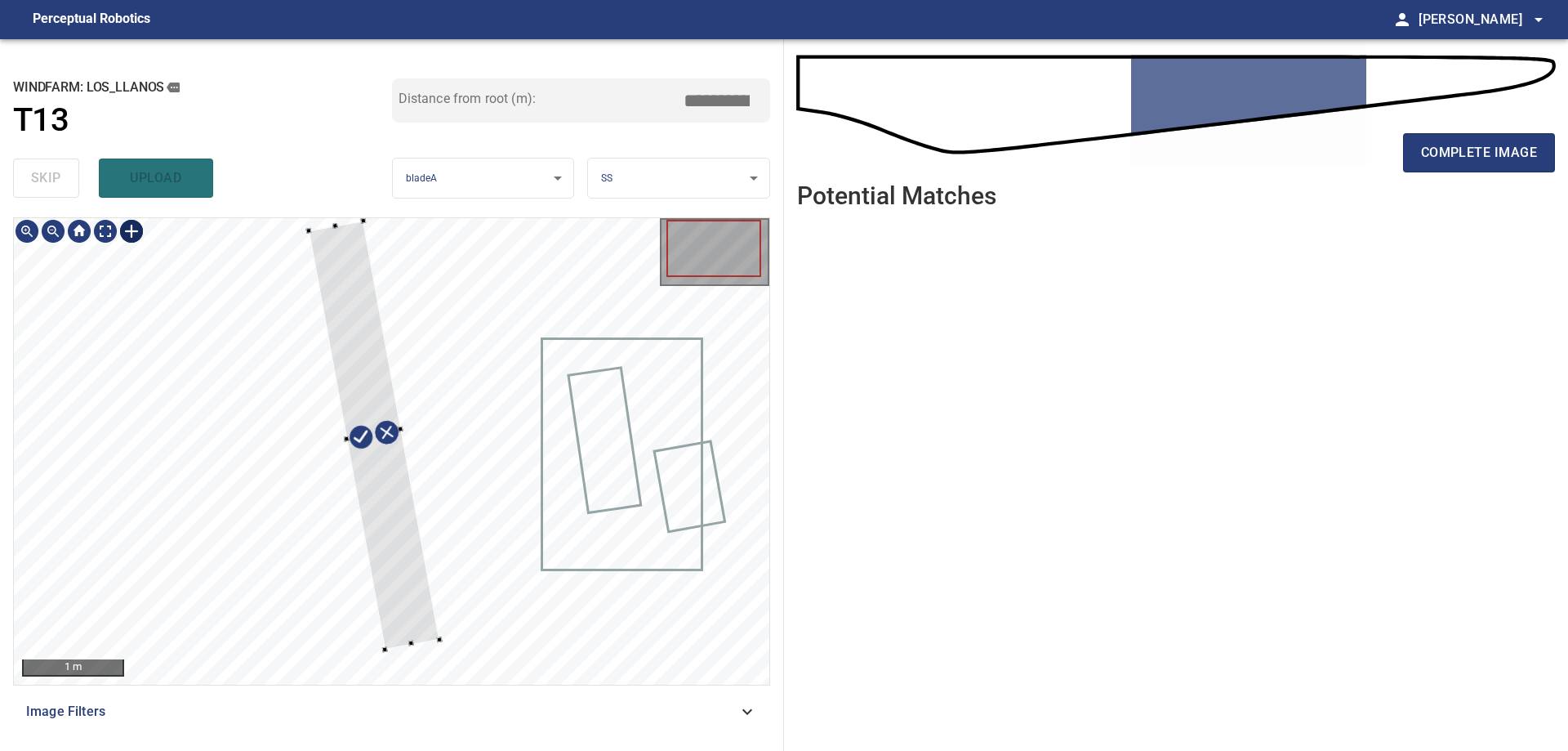
click at [413, 637] on div at bounding box center [375, 435] width 132 height 428
click at [387, 647] on div at bounding box center [392, 451] width 756 height 466
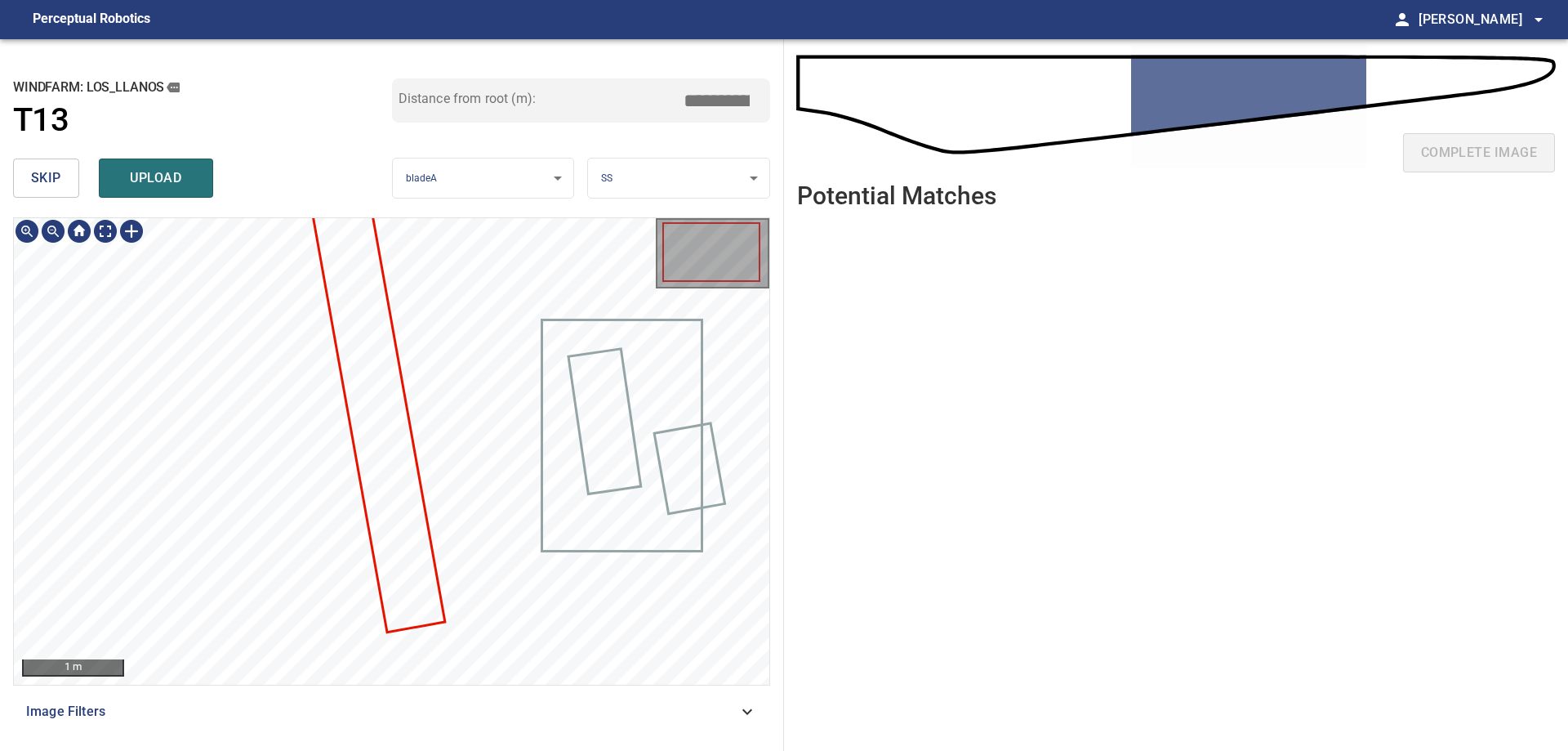
click at [228, 750] on html "**********" at bounding box center [784, 375] width 1568 height 751
click at [129, 237] on div at bounding box center [131, 231] width 26 height 26
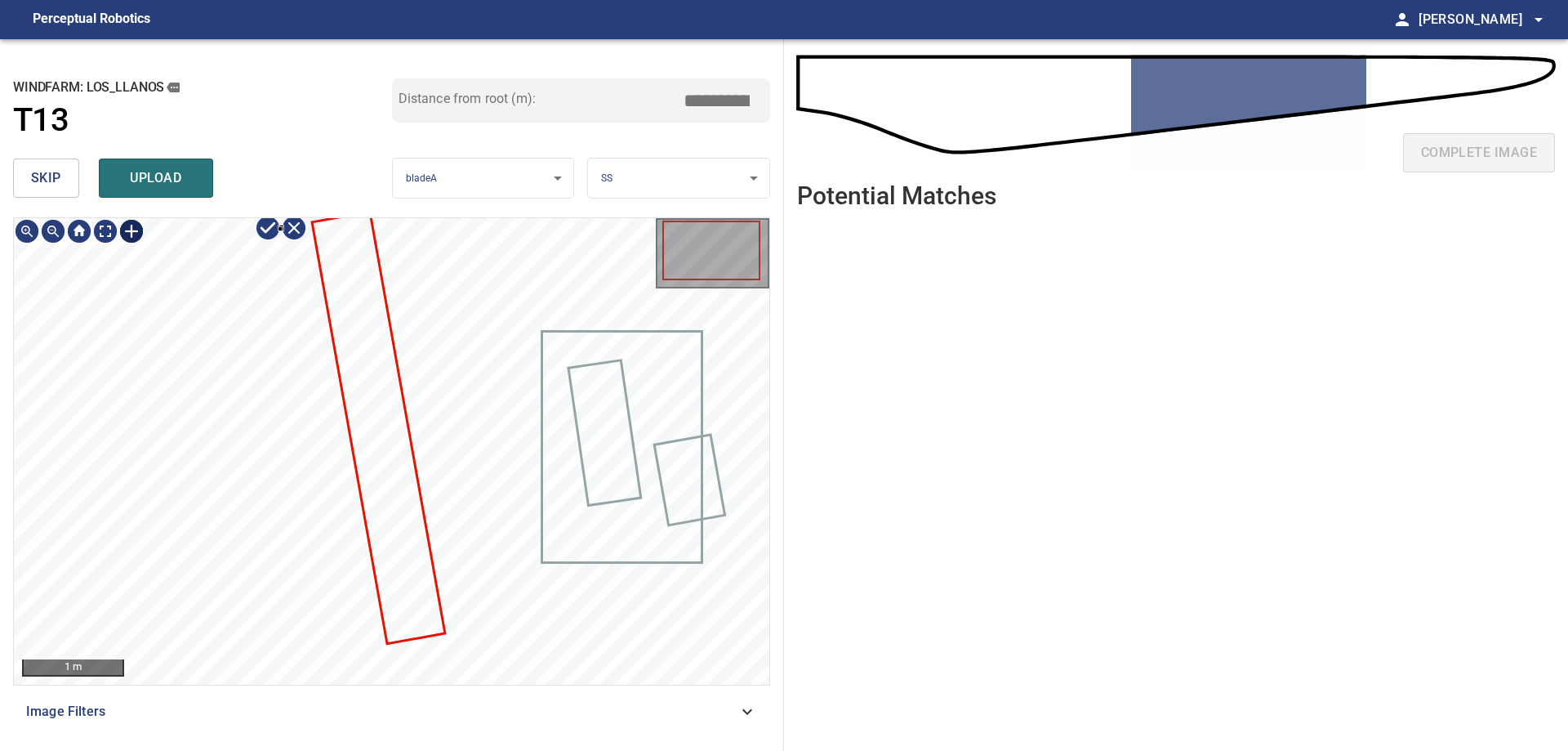
click at [297, 276] on div at bounding box center [392, 451] width 756 height 466
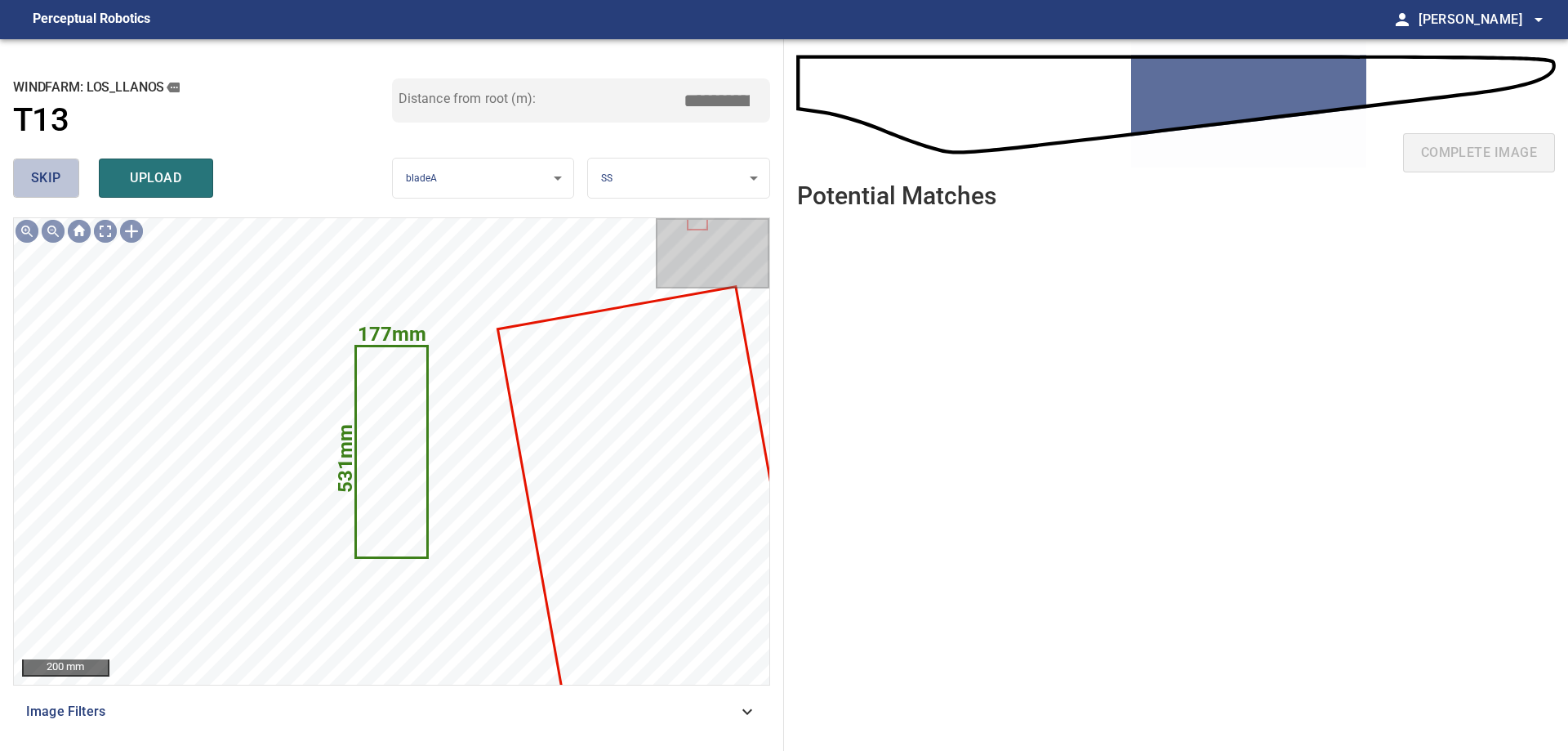
click at [53, 187] on span "skip" at bounding box center [46, 178] width 30 height 23
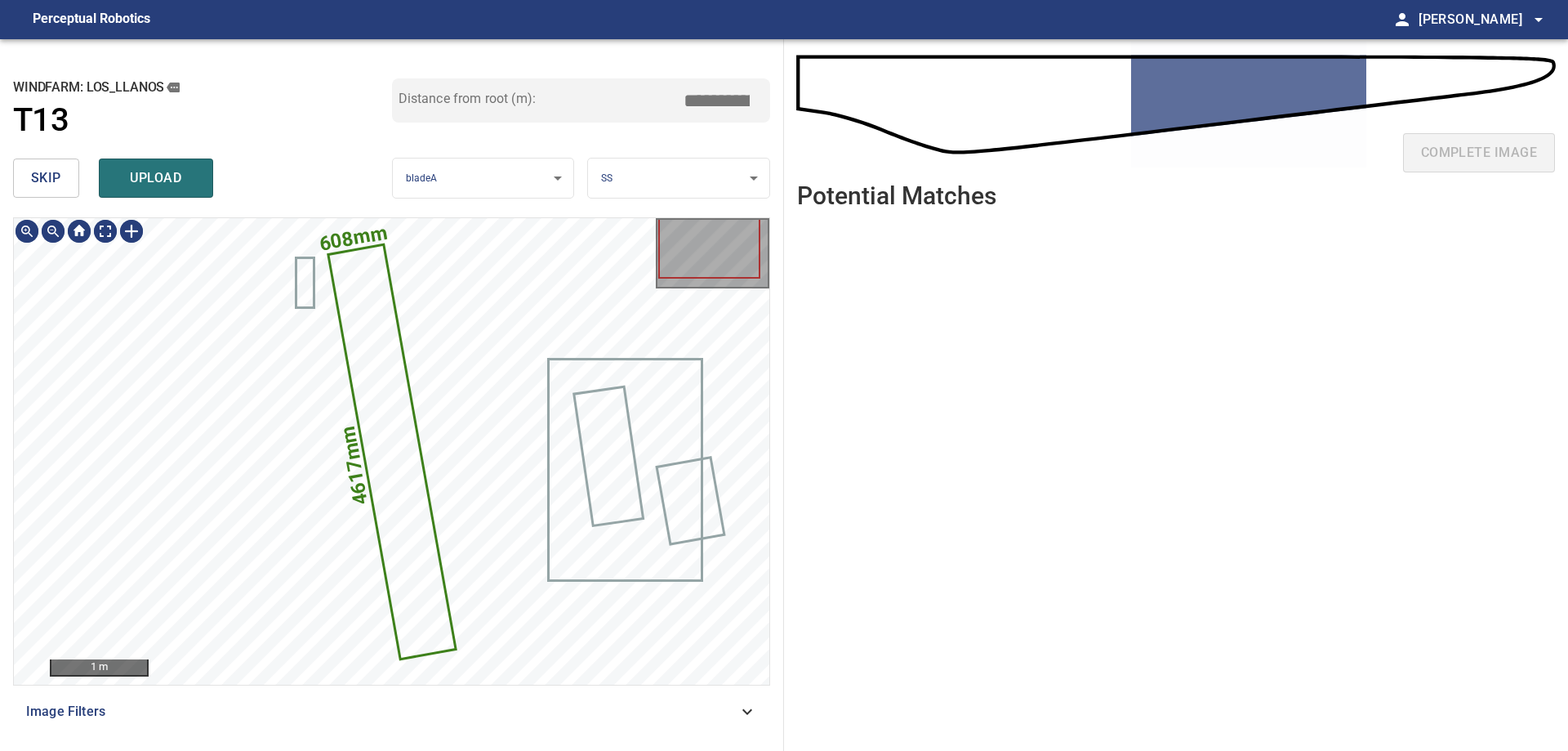
click at [361, 373] on icon at bounding box center [392, 452] width 125 height 412
drag, startPoint x: 715, startPoint y: 96, endPoint x: 771, endPoint y: 99, distance: 56.1
click at [771, 99] on div "**********" at bounding box center [392, 394] width 784 height 711
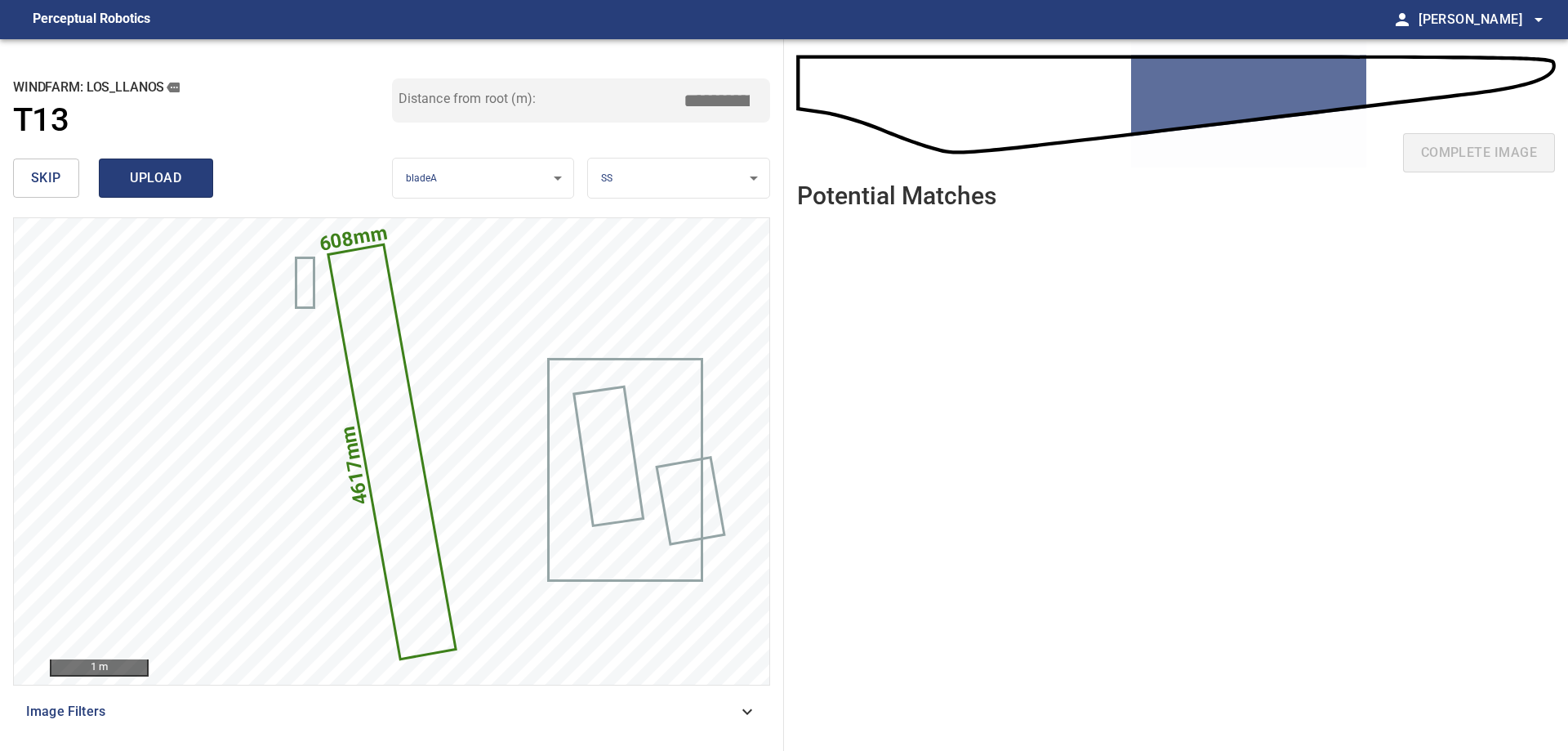
type input "*****"
click at [182, 181] on span "upload" at bounding box center [156, 178] width 78 height 23
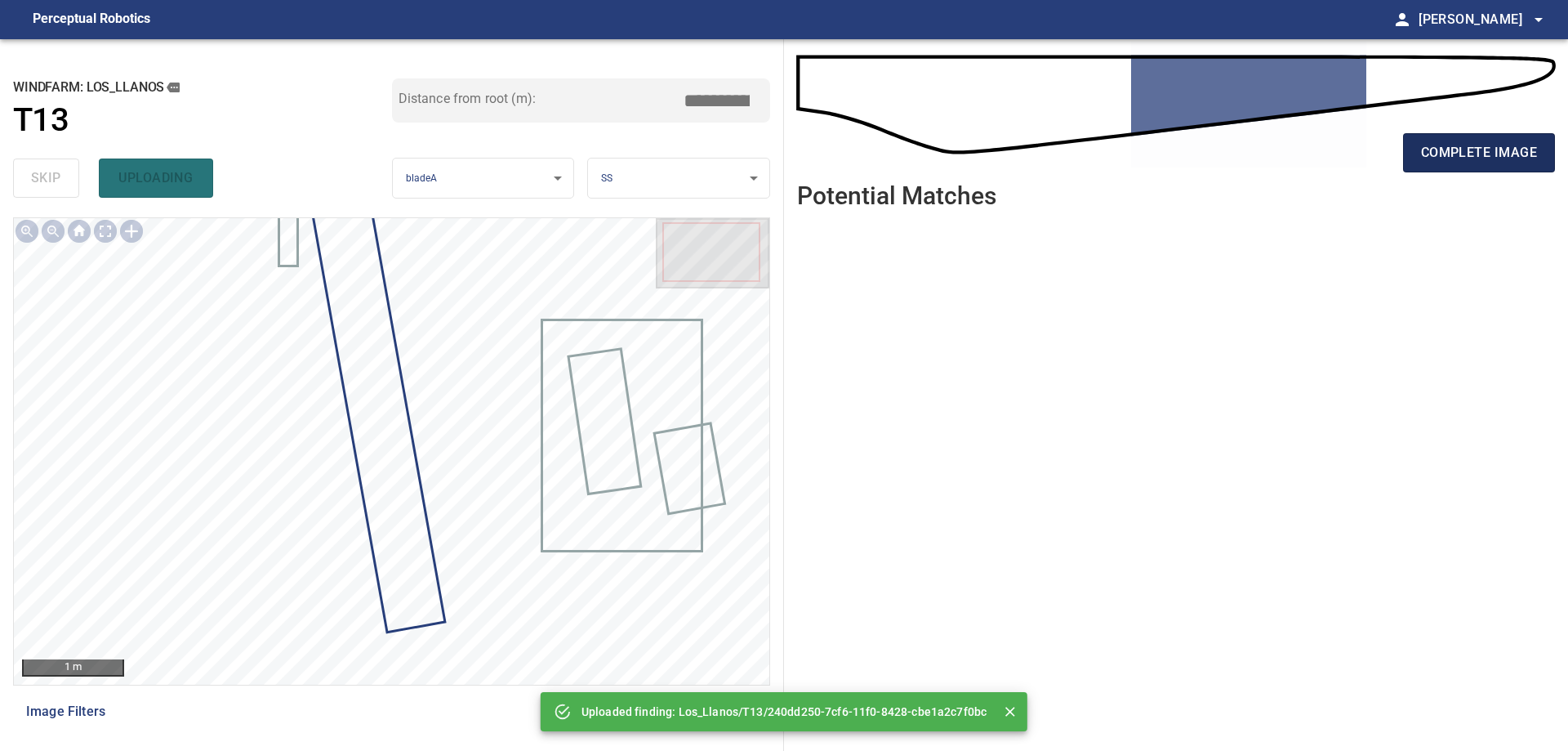
click at [1468, 155] on span "complete image" at bounding box center [1480, 153] width 116 height 23
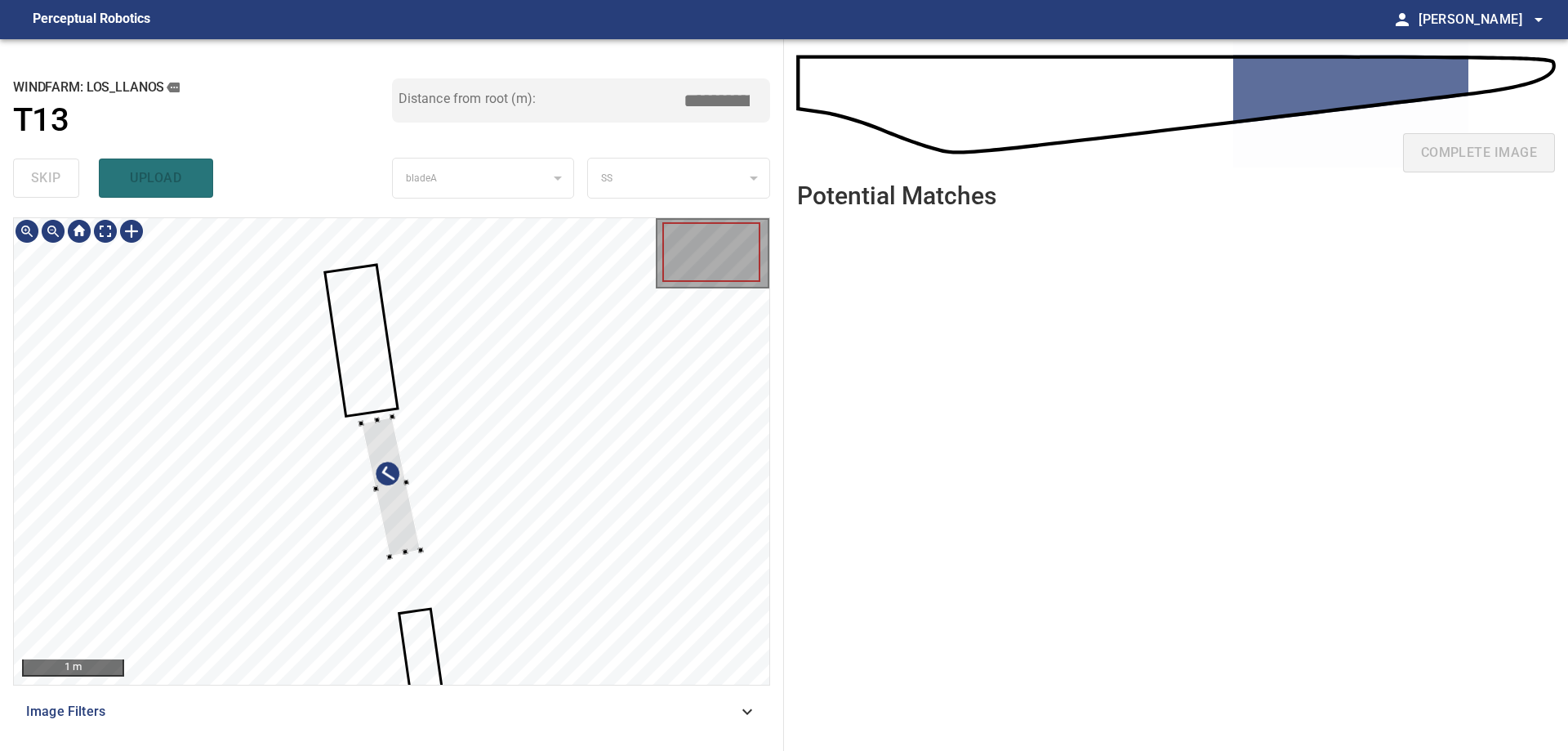
click at [574, 481] on div at bounding box center [392, 451] width 756 height 466
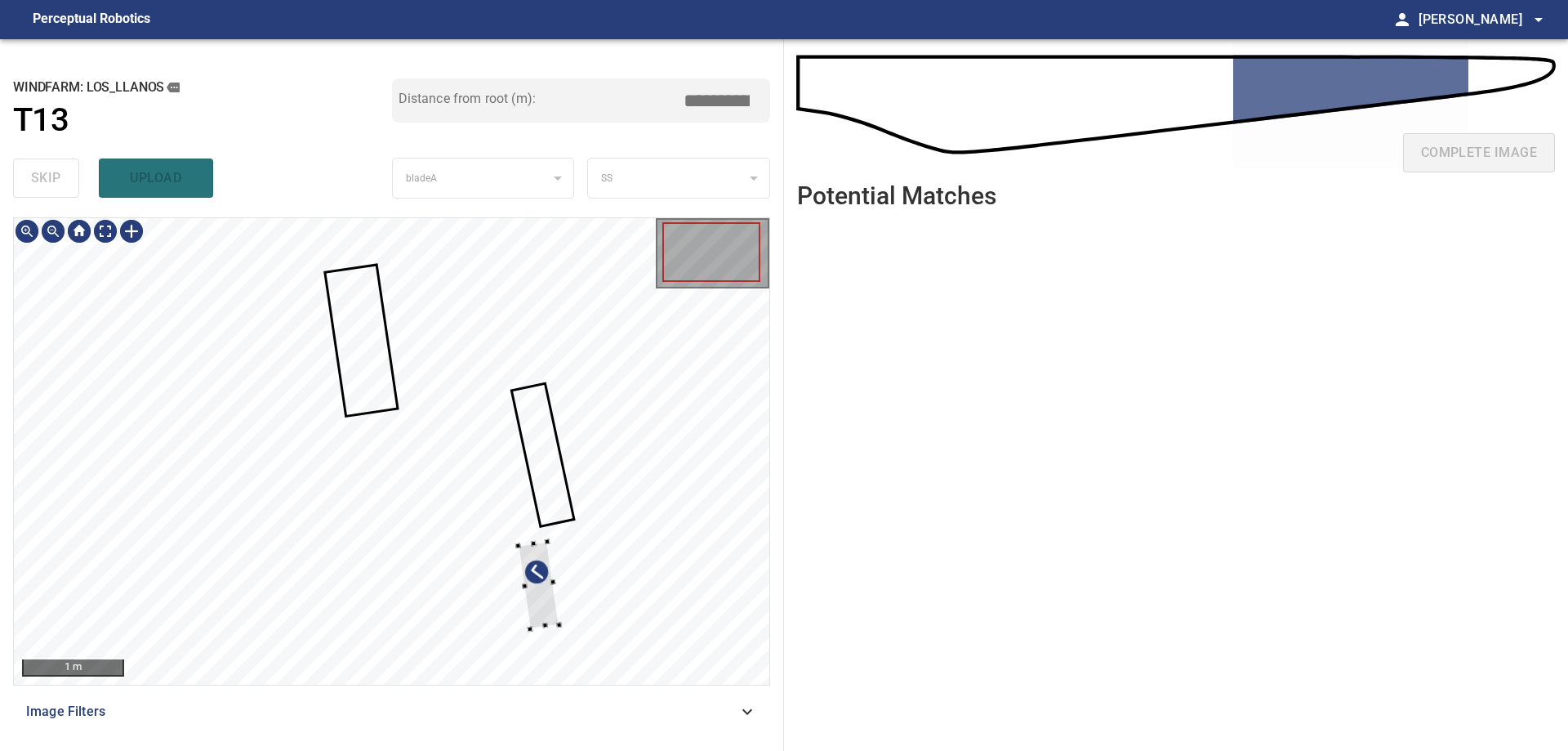
click at [578, 586] on div at bounding box center [392, 451] width 756 height 466
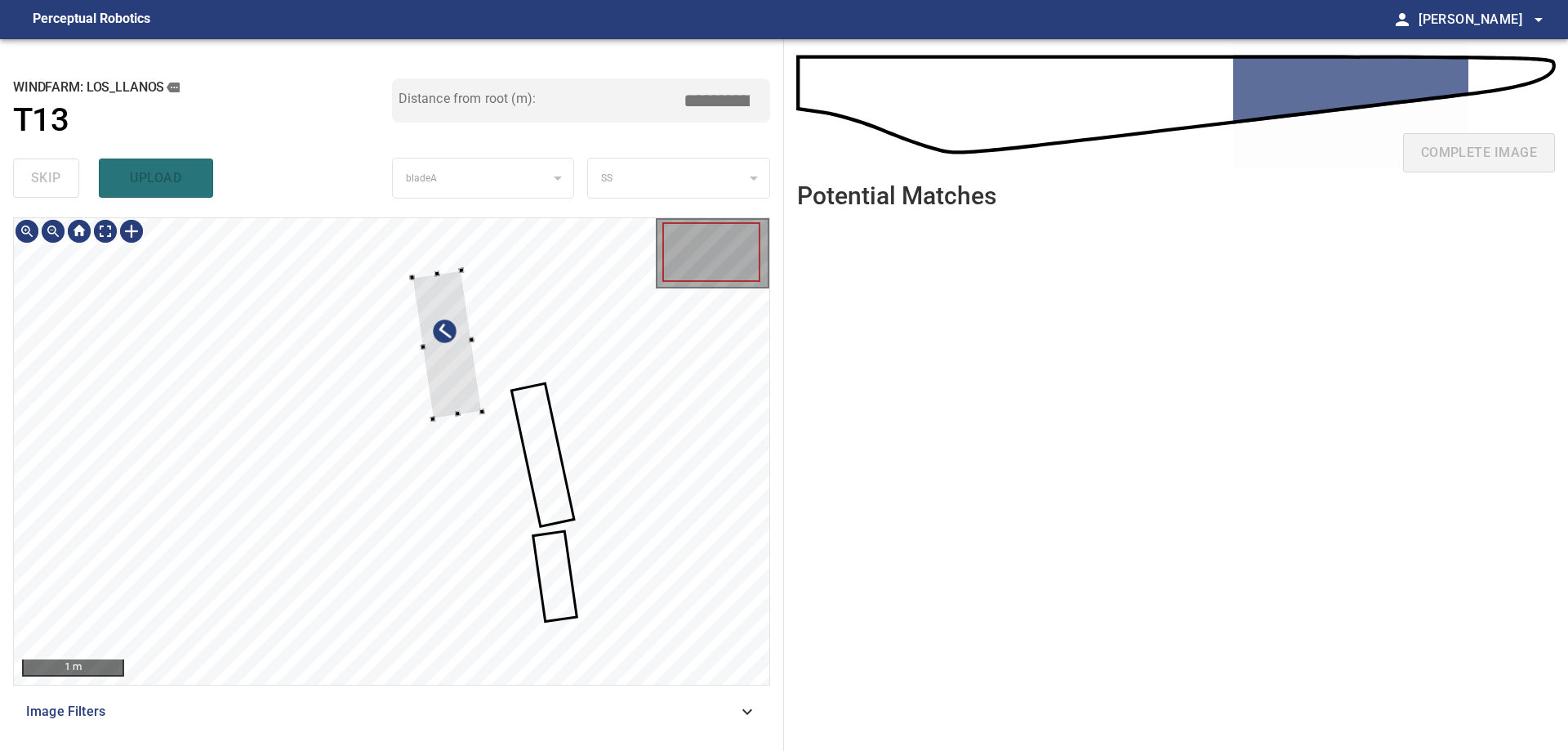
click at [480, 391] on div at bounding box center [392, 451] width 756 height 466
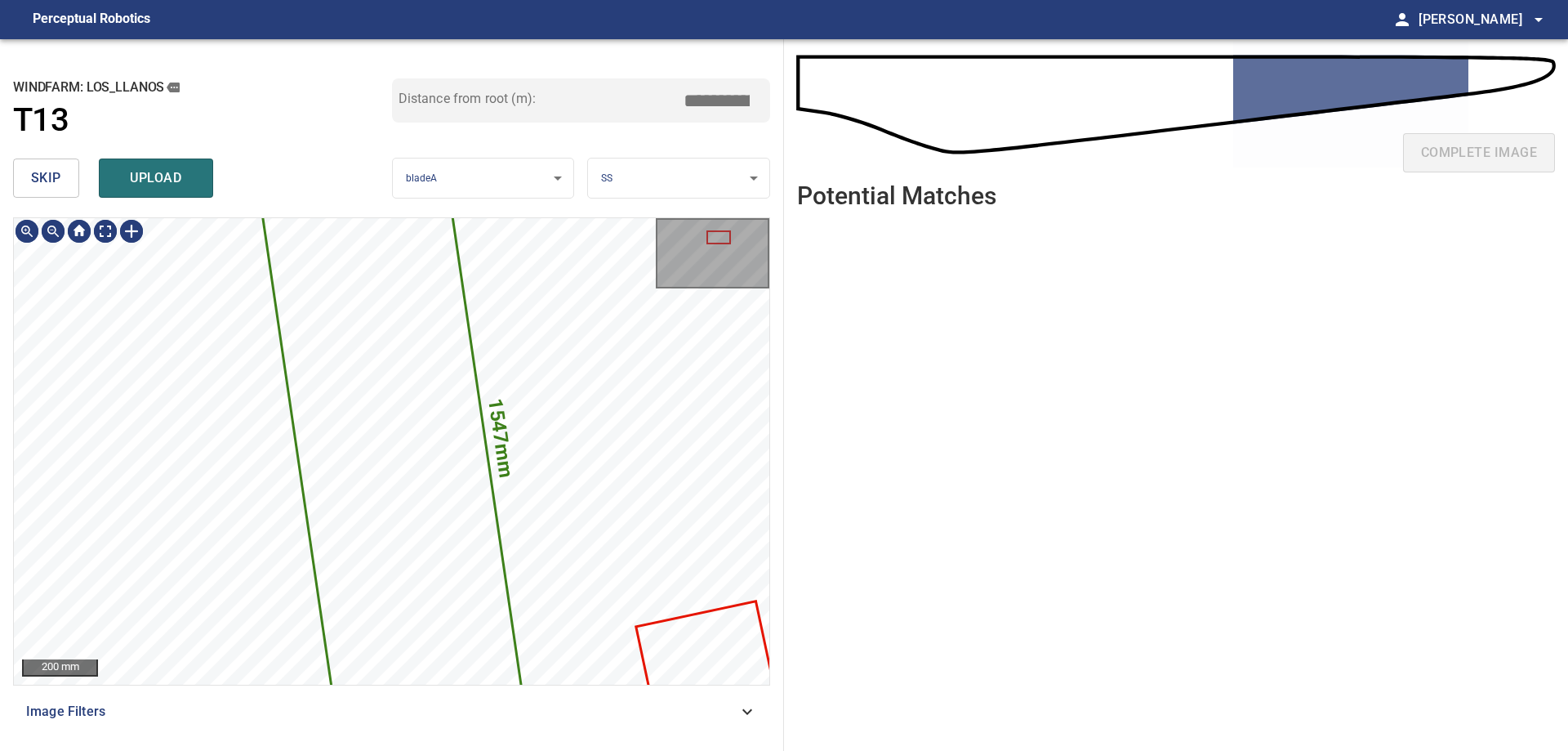
click at [63, 188] on button "skip" at bounding box center [46, 178] width 66 height 39
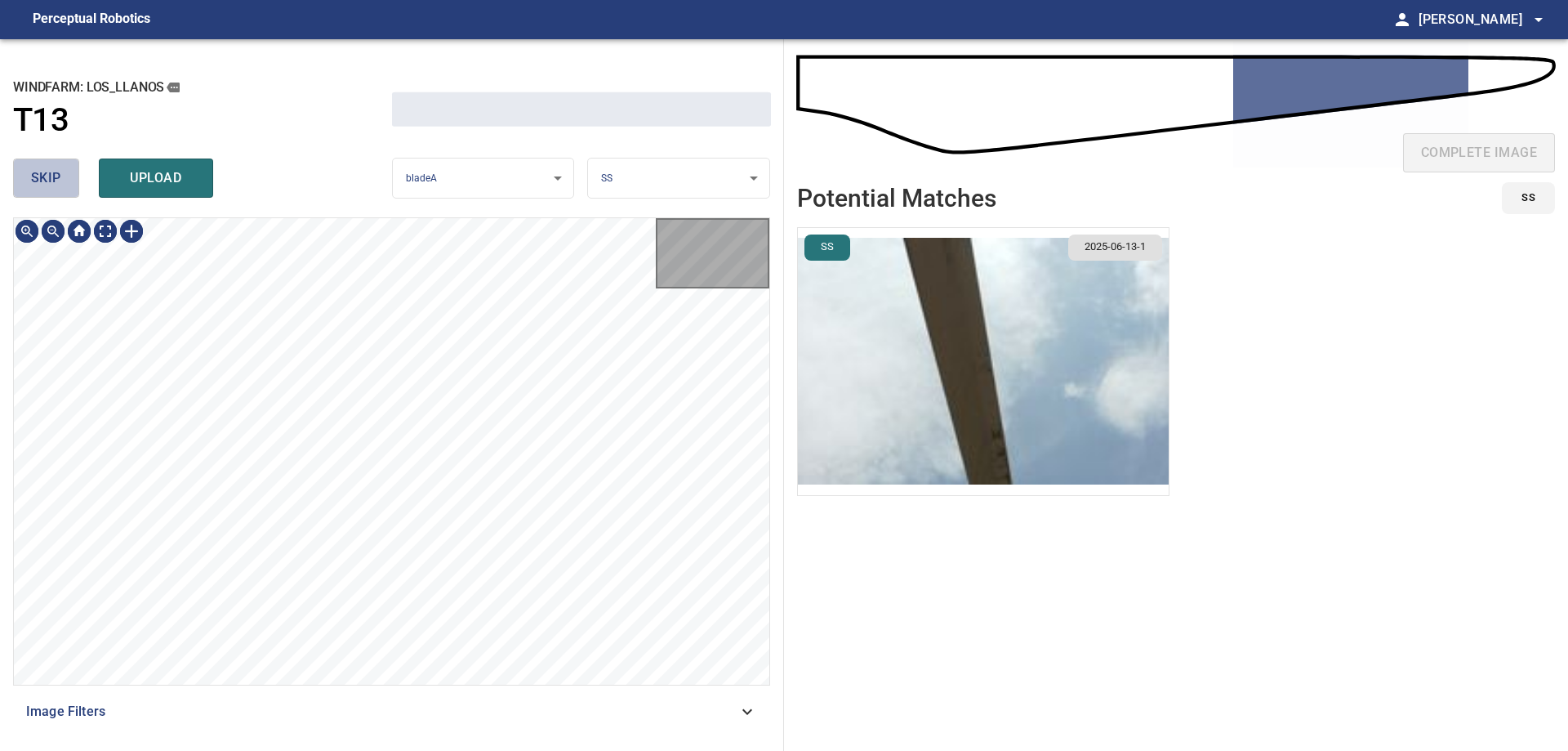
click at [63, 188] on button "skip" at bounding box center [46, 178] width 66 height 39
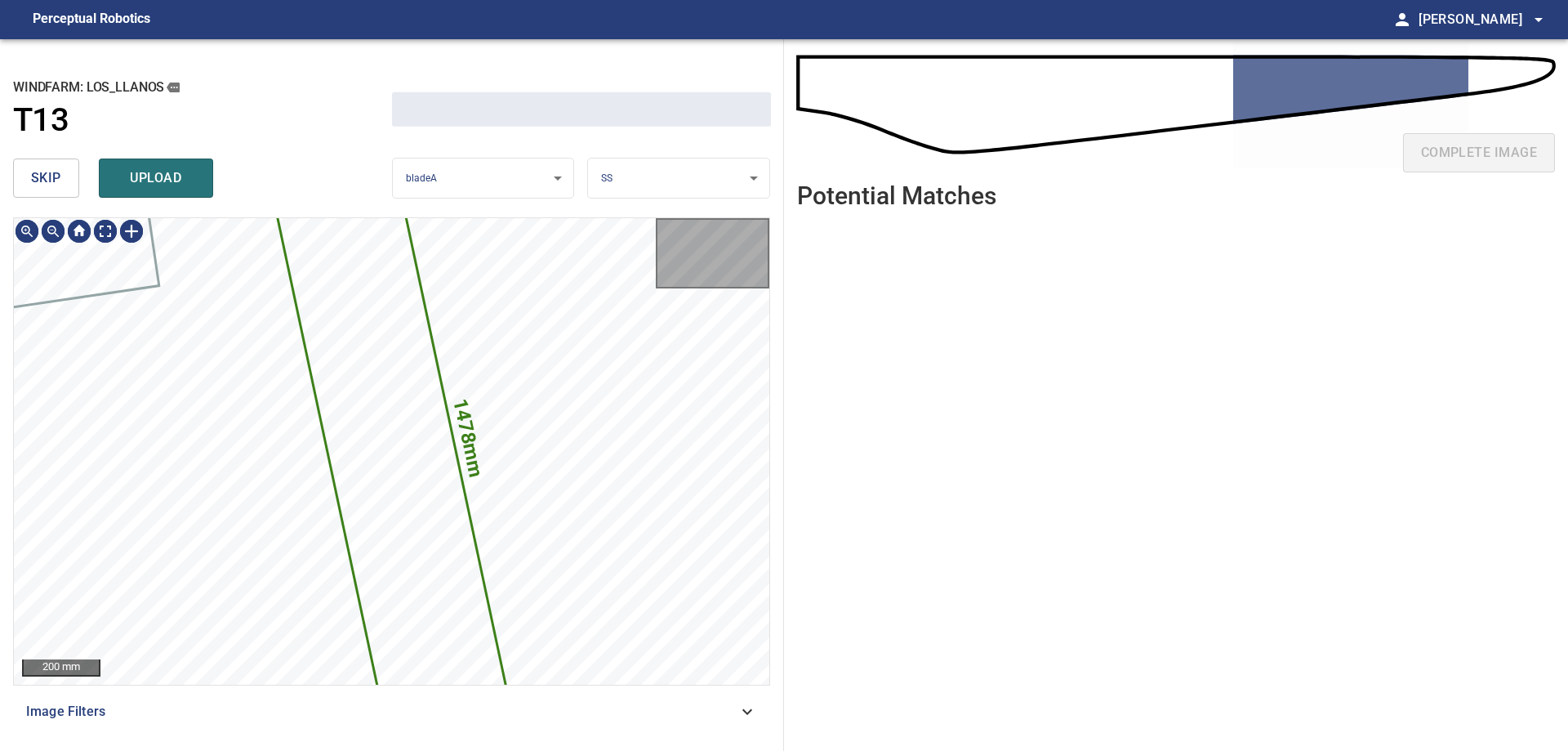
click at [63, 188] on button "skip" at bounding box center [46, 178] width 66 height 39
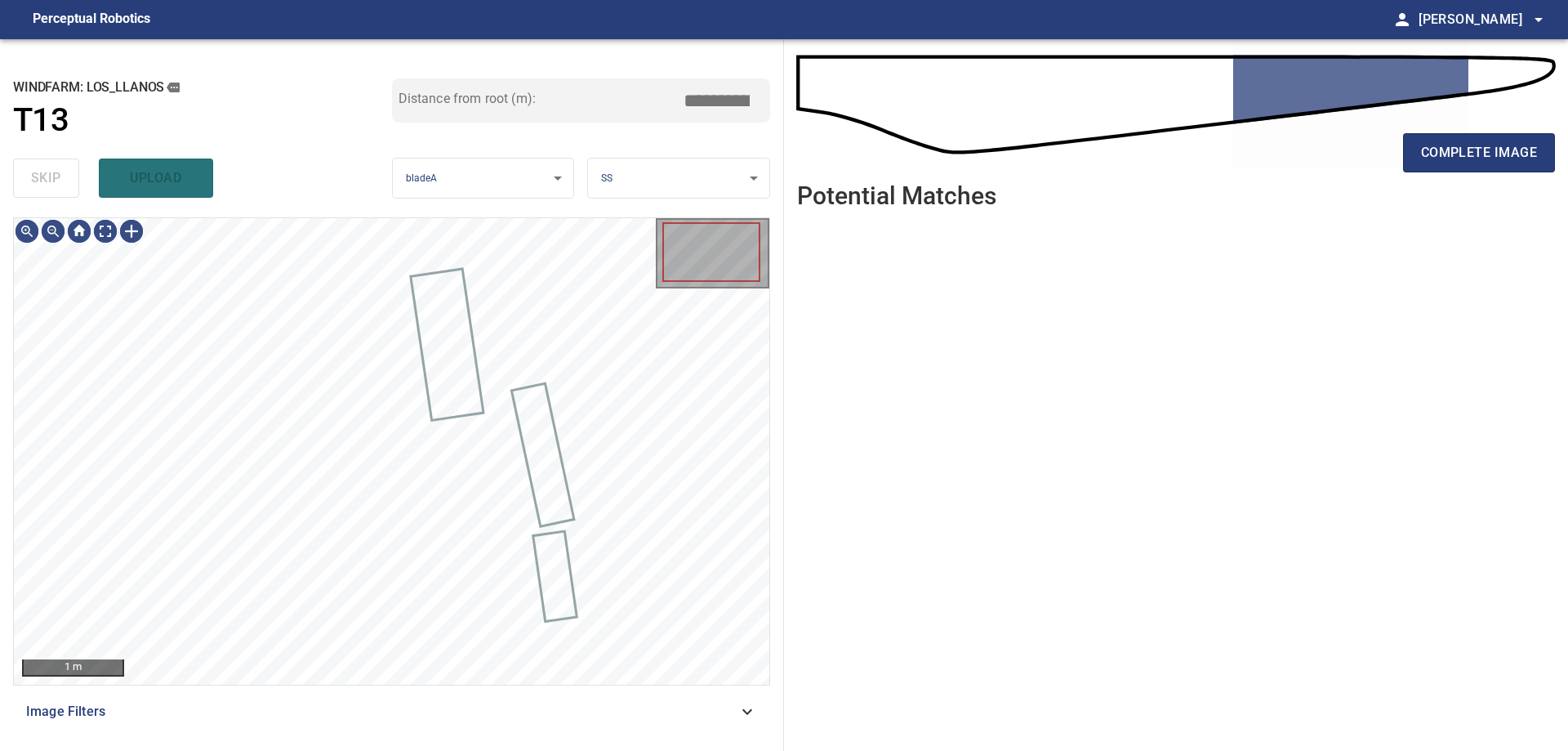
click at [63, 188] on div "skip upload" at bounding box center [202, 178] width 379 height 52
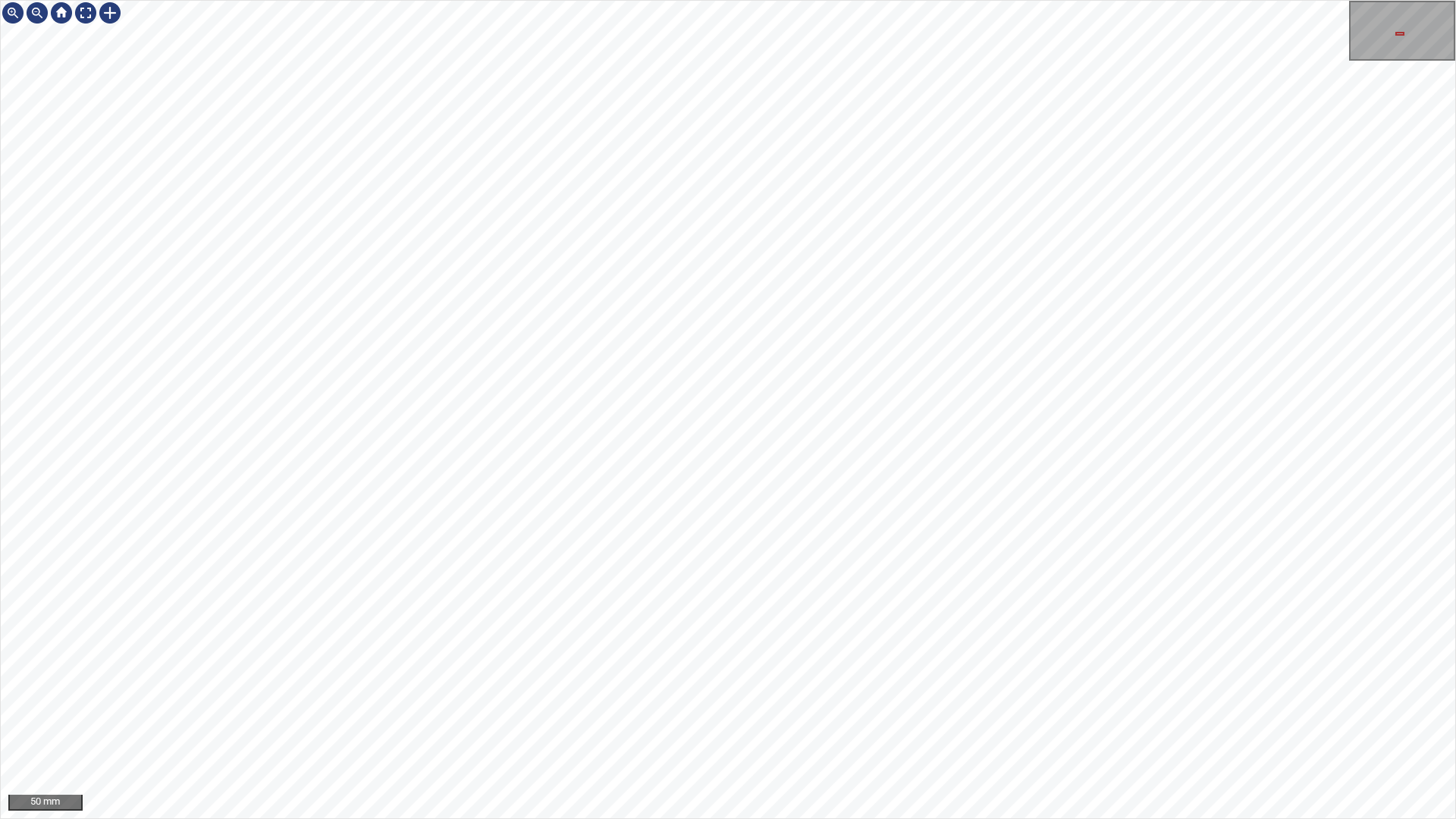
click at [765, 697] on div "50 mm" at bounding box center [728, 410] width 1456 height 819
click at [741, 697] on div "50 mm" at bounding box center [728, 410] width 1456 height 819
click at [676, 697] on div "50 mm" at bounding box center [728, 410] width 1456 height 819
click at [517, 0] on div "50 mm" at bounding box center [728, 410] width 1456 height 819
click at [509, 0] on div "50 mm" at bounding box center [728, 410] width 1456 height 819
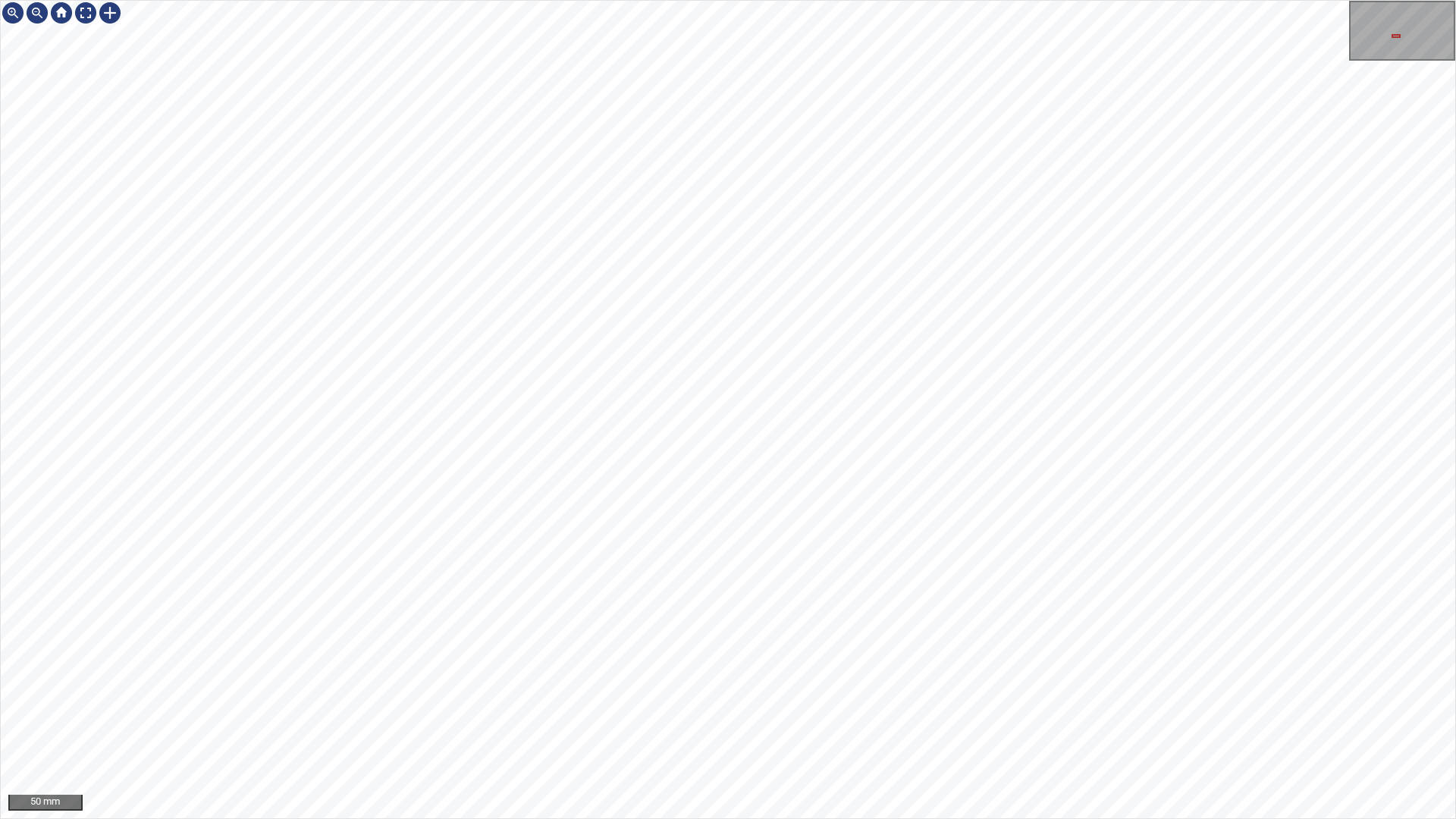
click at [731, 697] on div "50 mm" at bounding box center [728, 410] width 1456 height 819
click at [654, 697] on div "50 mm" at bounding box center [728, 410] width 1456 height 819
click at [642, 408] on div "50 mm" at bounding box center [728, 410] width 1456 height 819
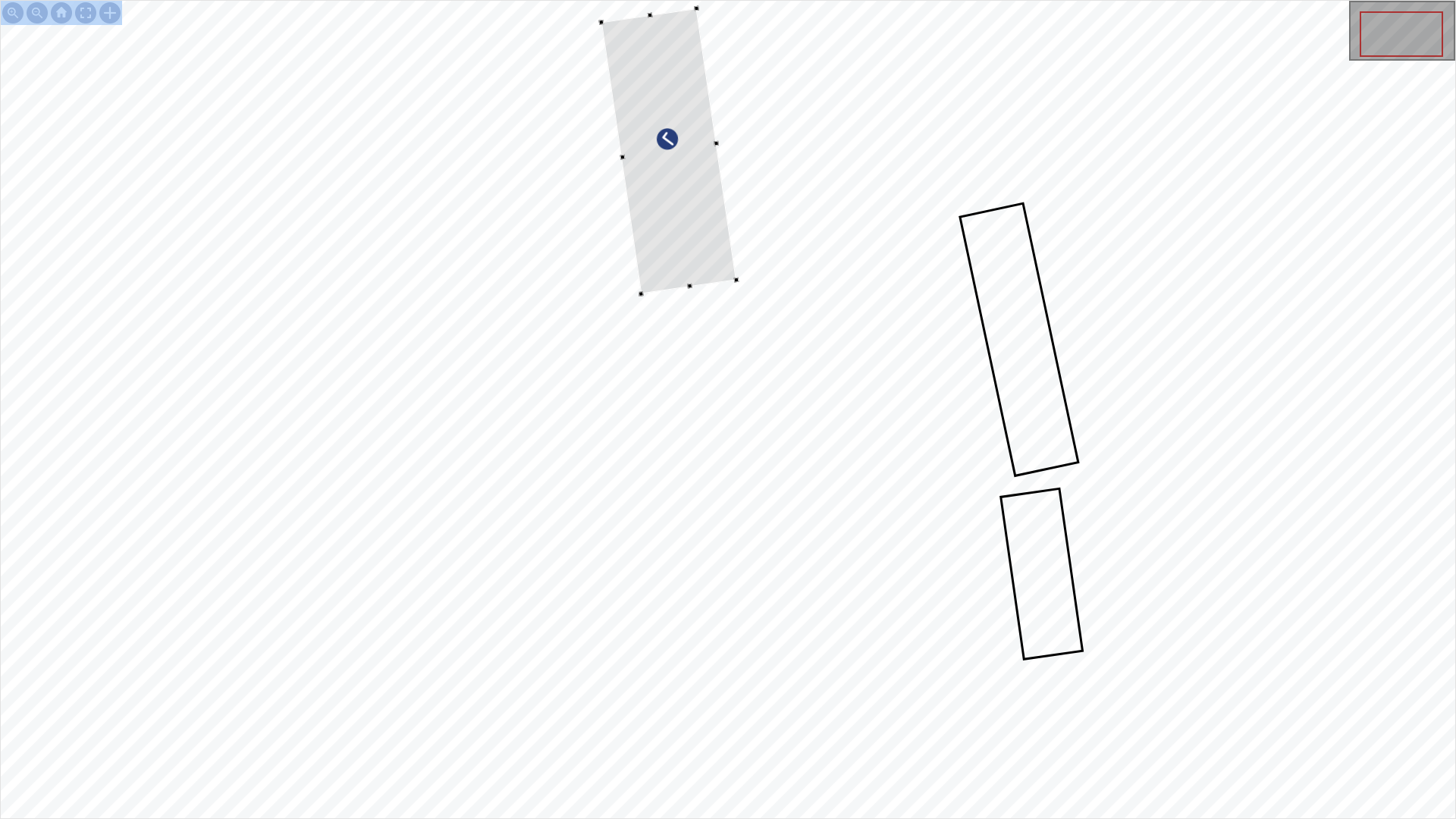
click at [699, 202] on div at bounding box center [669, 151] width 135 height 286
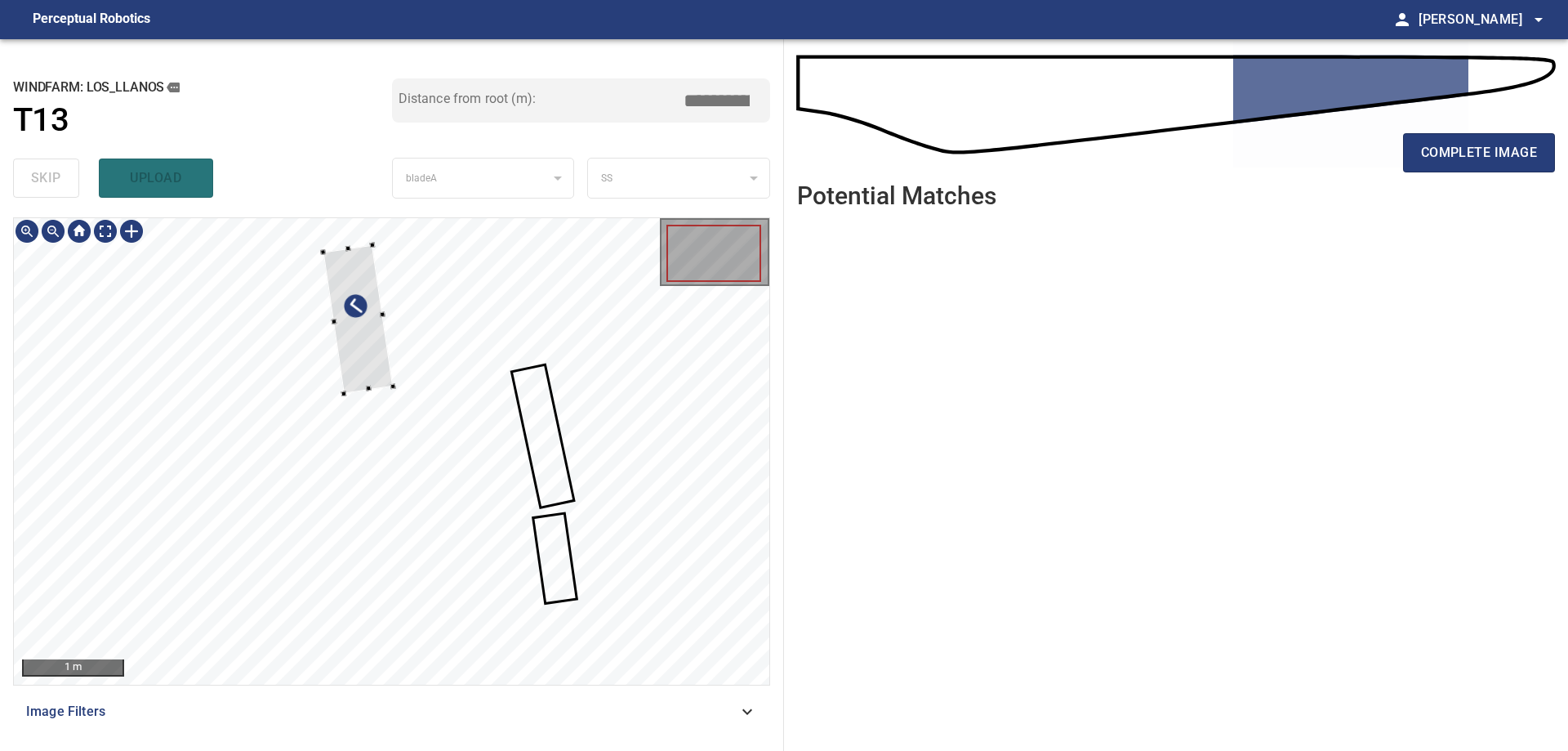
click at [373, 378] on div at bounding box center [358, 318] width 70 height 148
click at [411, 383] on div at bounding box center [392, 451] width 756 height 466
click at [401, 357] on div at bounding box center [357, 311] width 96 height 141
click at [386, 360] on div at bounding box center [361, 315] width 102 height 142
click at [331, 320] on div at bounding box center [332, 321] width 6 height 6
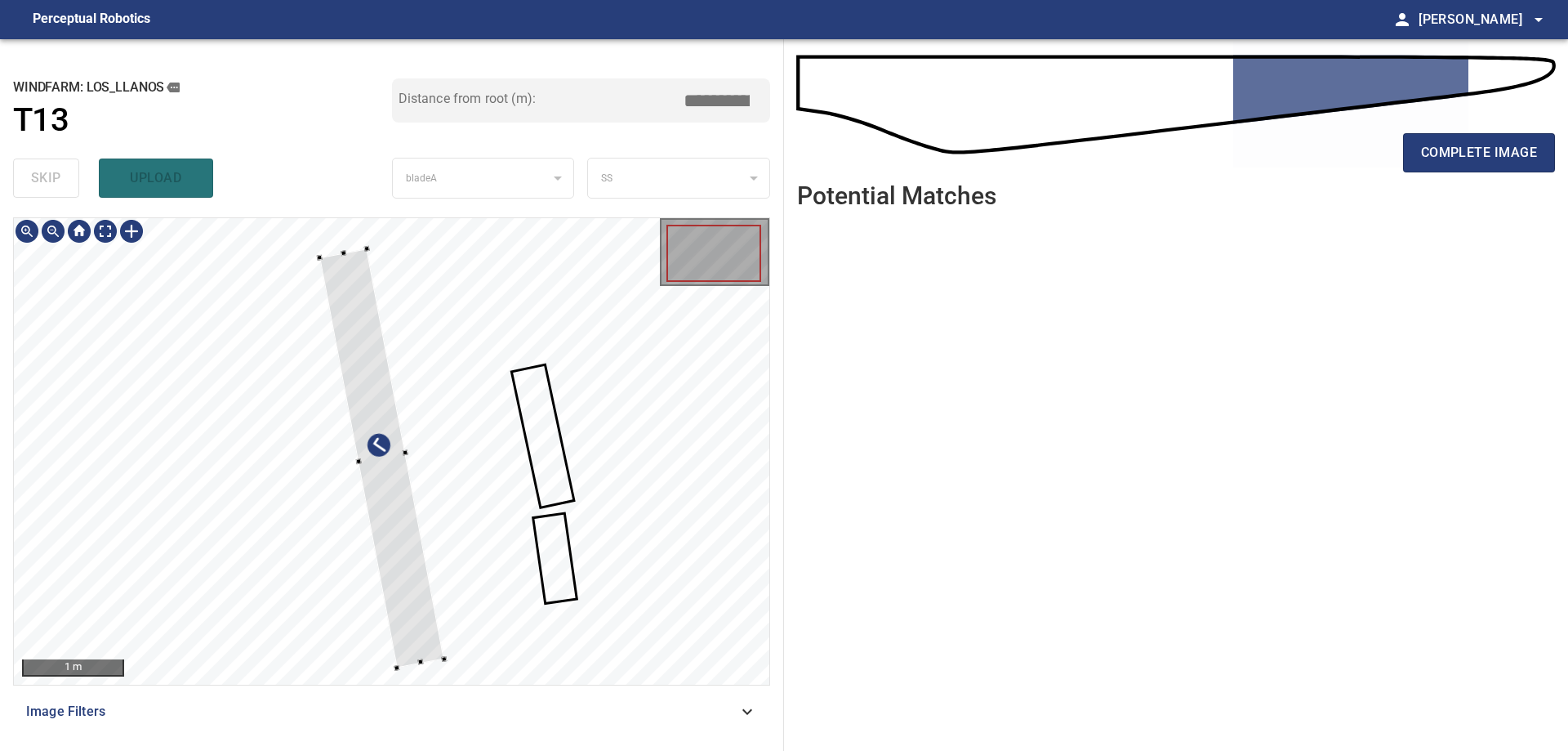
click at [444, 658] on div at bounding box center [444, 658] width 6 height 6
click at [430, 640] on div at bounding box center [387, 454] width 125 height 419
click at [382, 430] on div at bounding box center [387, 454] width 125 height 419
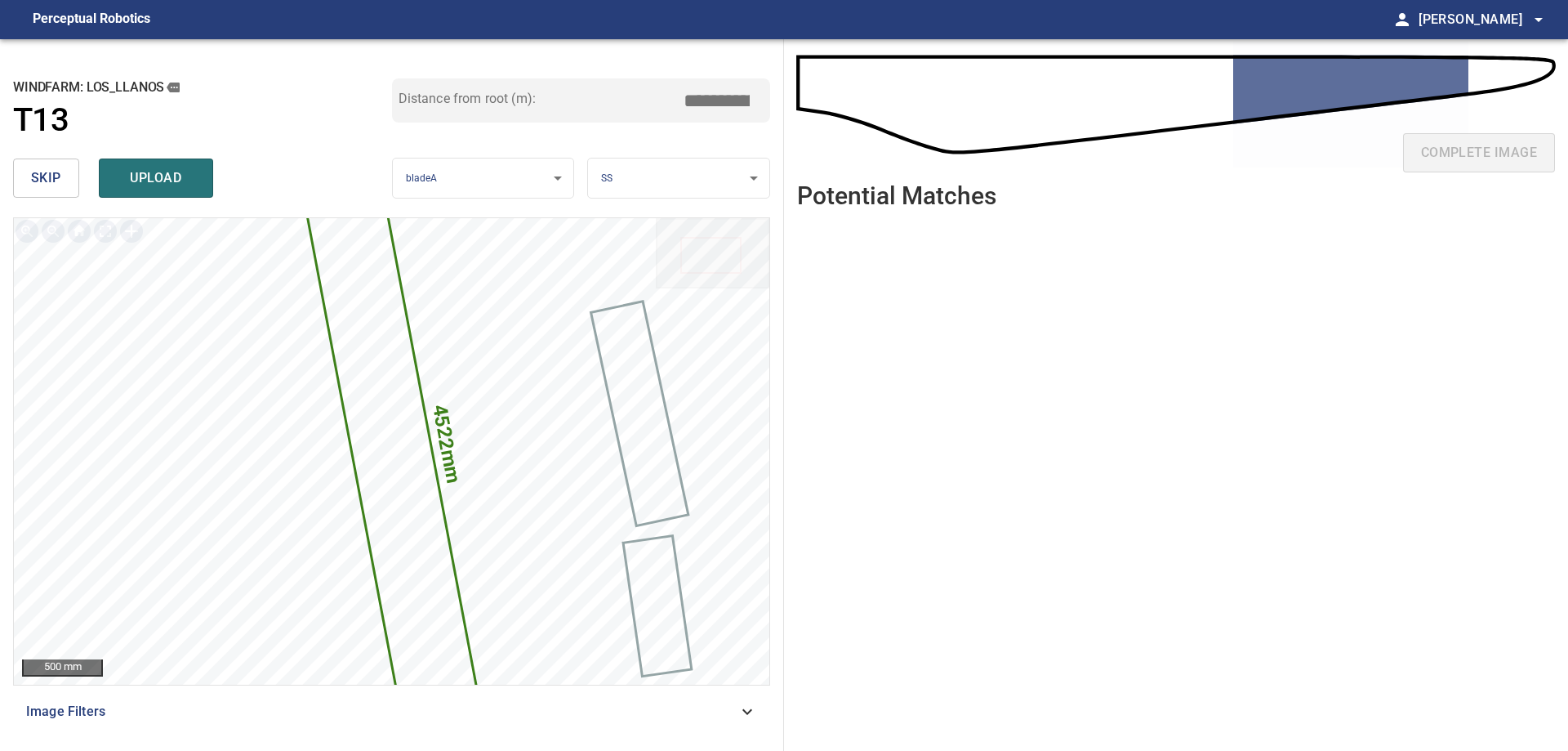
drag, startPoint x: 712, startPoint y: 108, endPoint x: 874, endPoint y: 116, distance: 162.2
click at [874, 116] on div "**********" at bounding box center [784, 394] width 1568 height 711
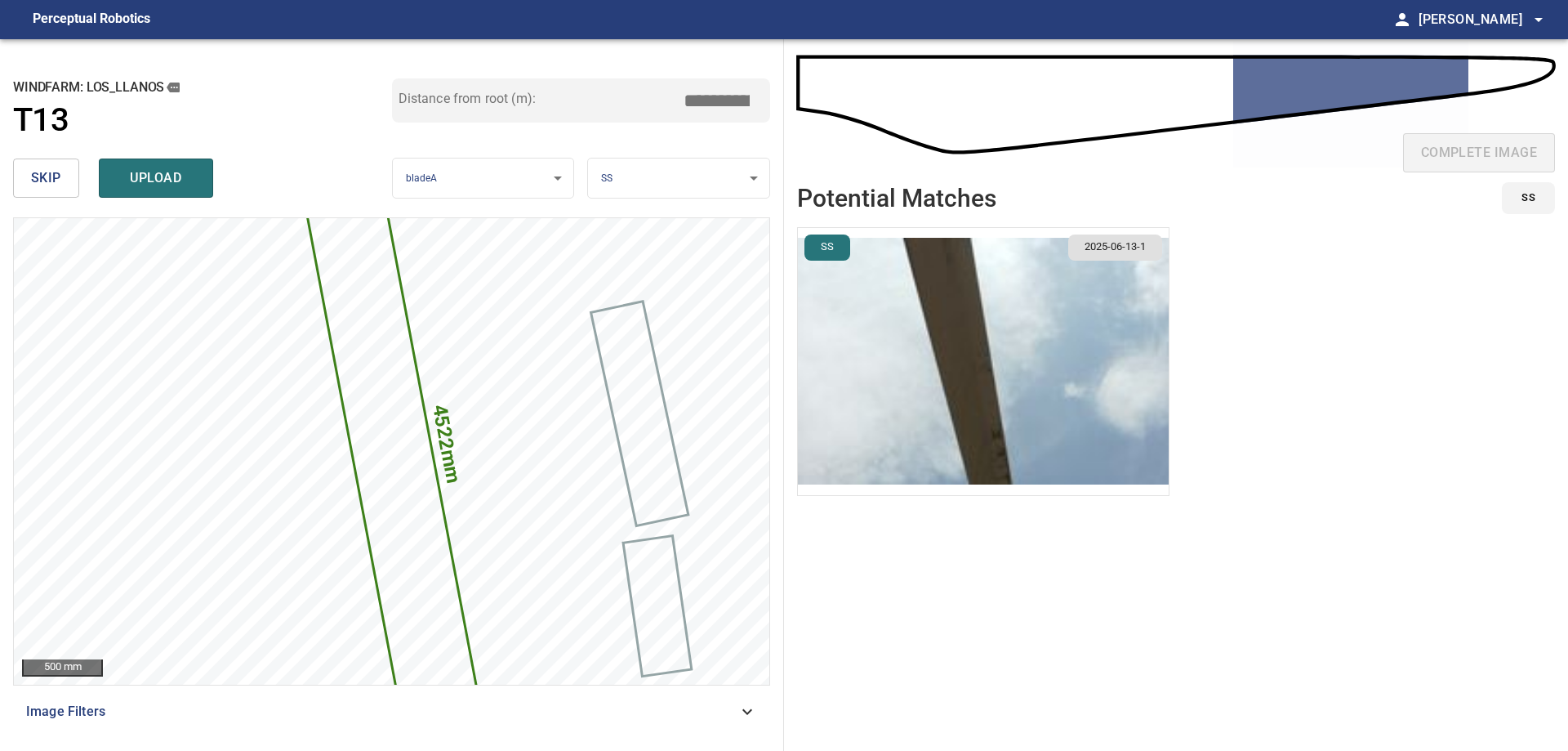
type input "*****"
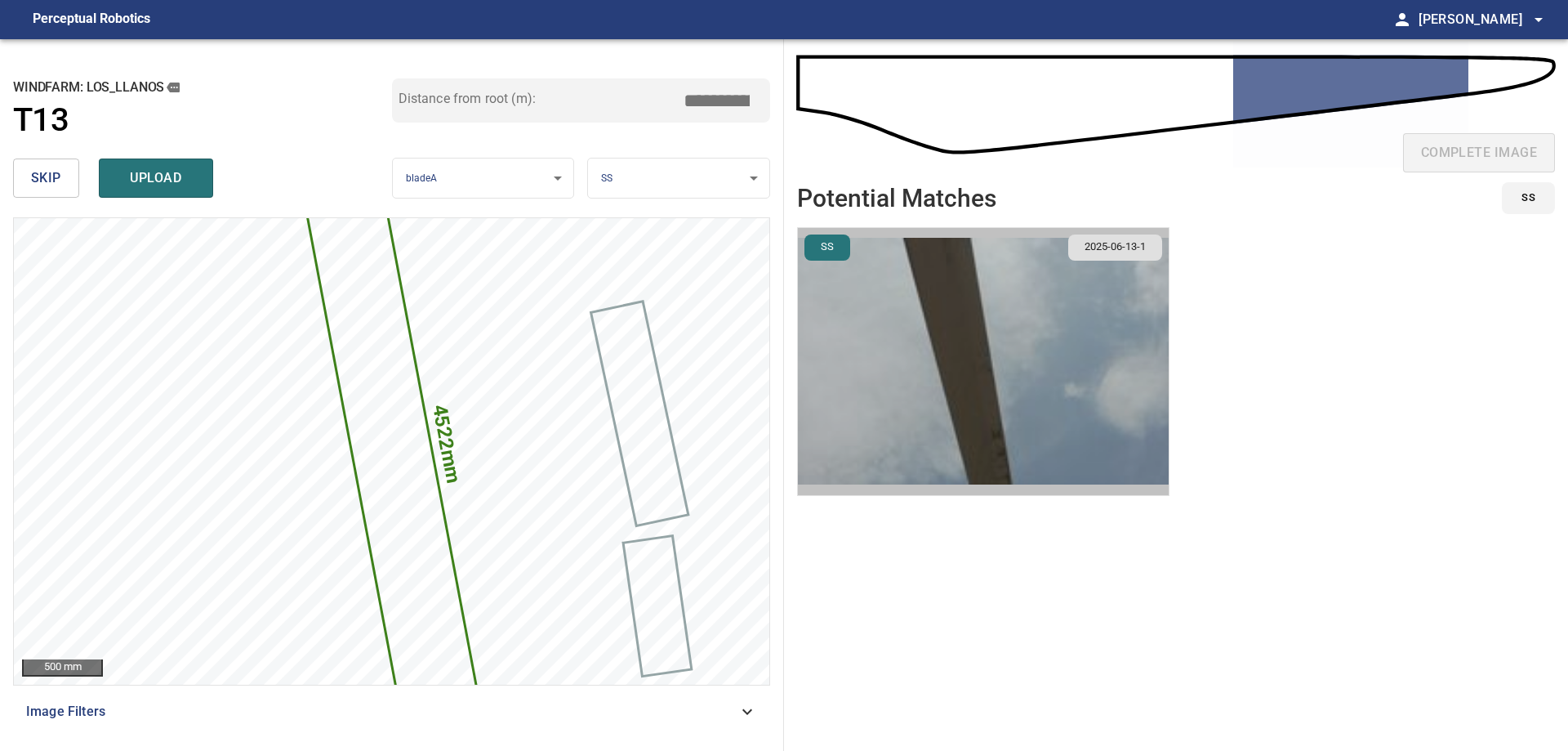
click at [851, 384] on img "button" at bounding box center [983, 361] width 371 height 267
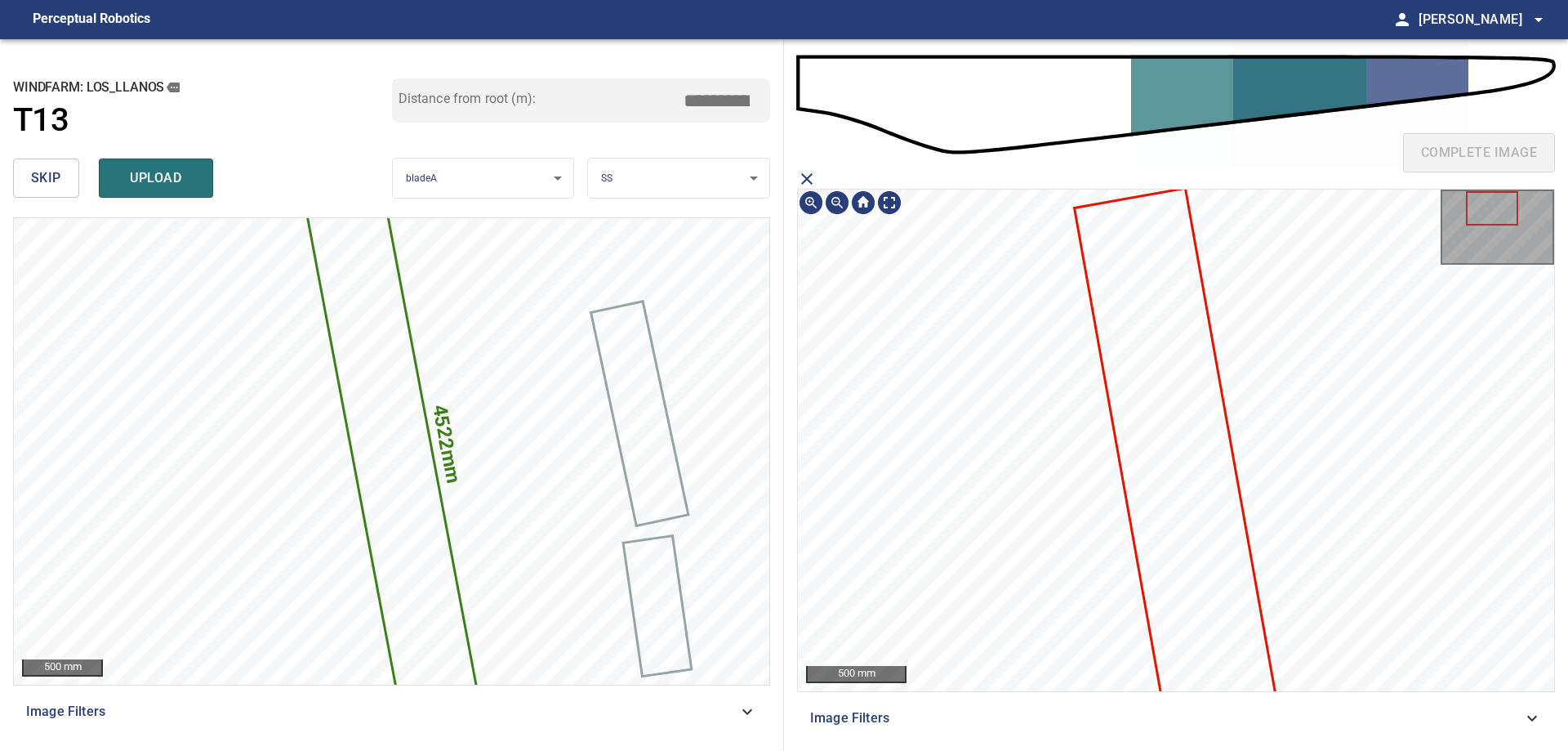
click at [1218, 649] on div at bounding box center [1176, 441] width 756 height 502
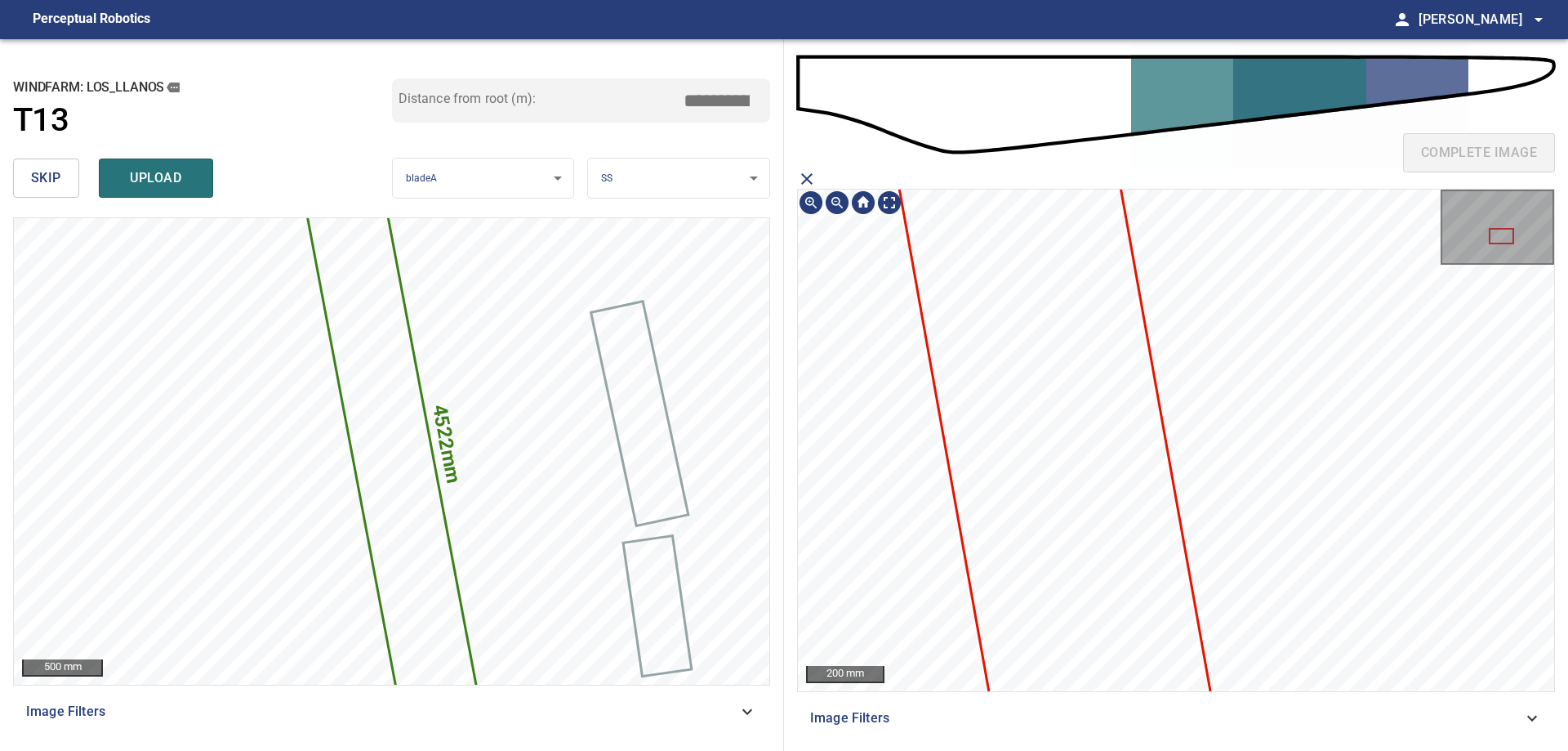
click at [1163, 153] on div "complete image 200 mm Image Filters" at bounding box center [1176, 394] width 784 height 711
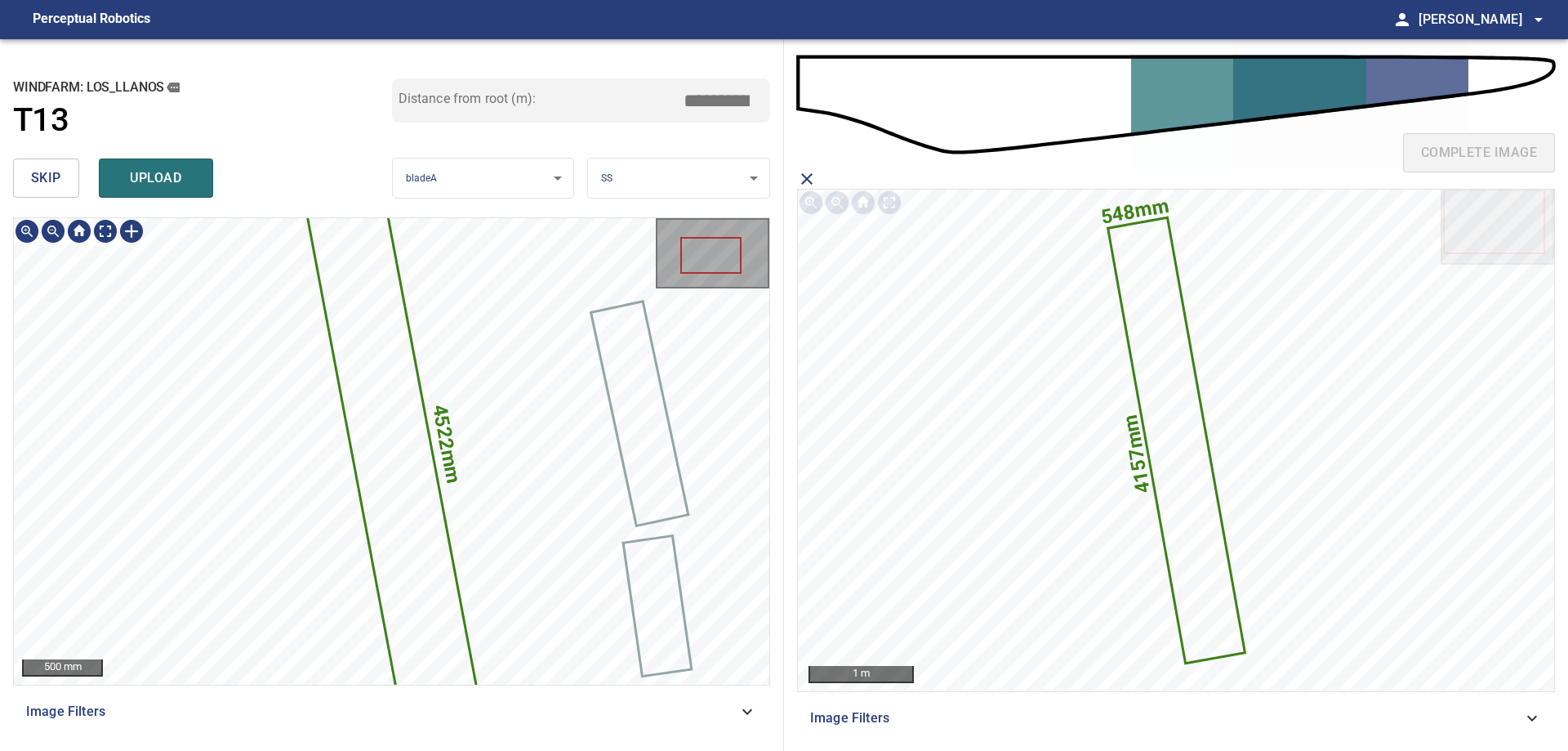
click at [384, 353] on icon at bounding box center [392, 452] width 198 height 663
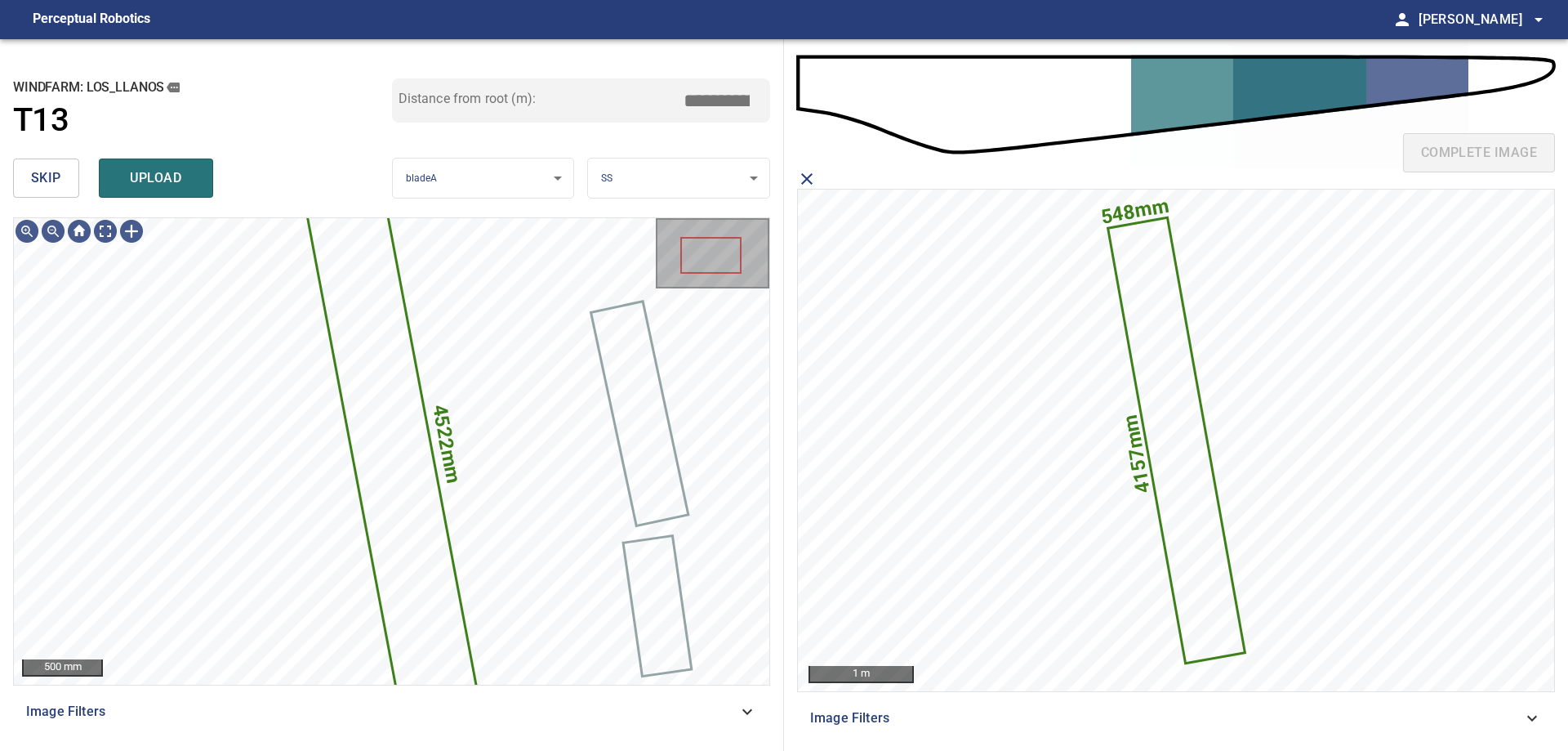
drag, startPoint x: 161, startPoint y: 177, endPoint x: 186, endPoint y: 177, distance: 25.0
click at [174, 177] on span "upload" at bounding box center [156, 178] width 78 height 23
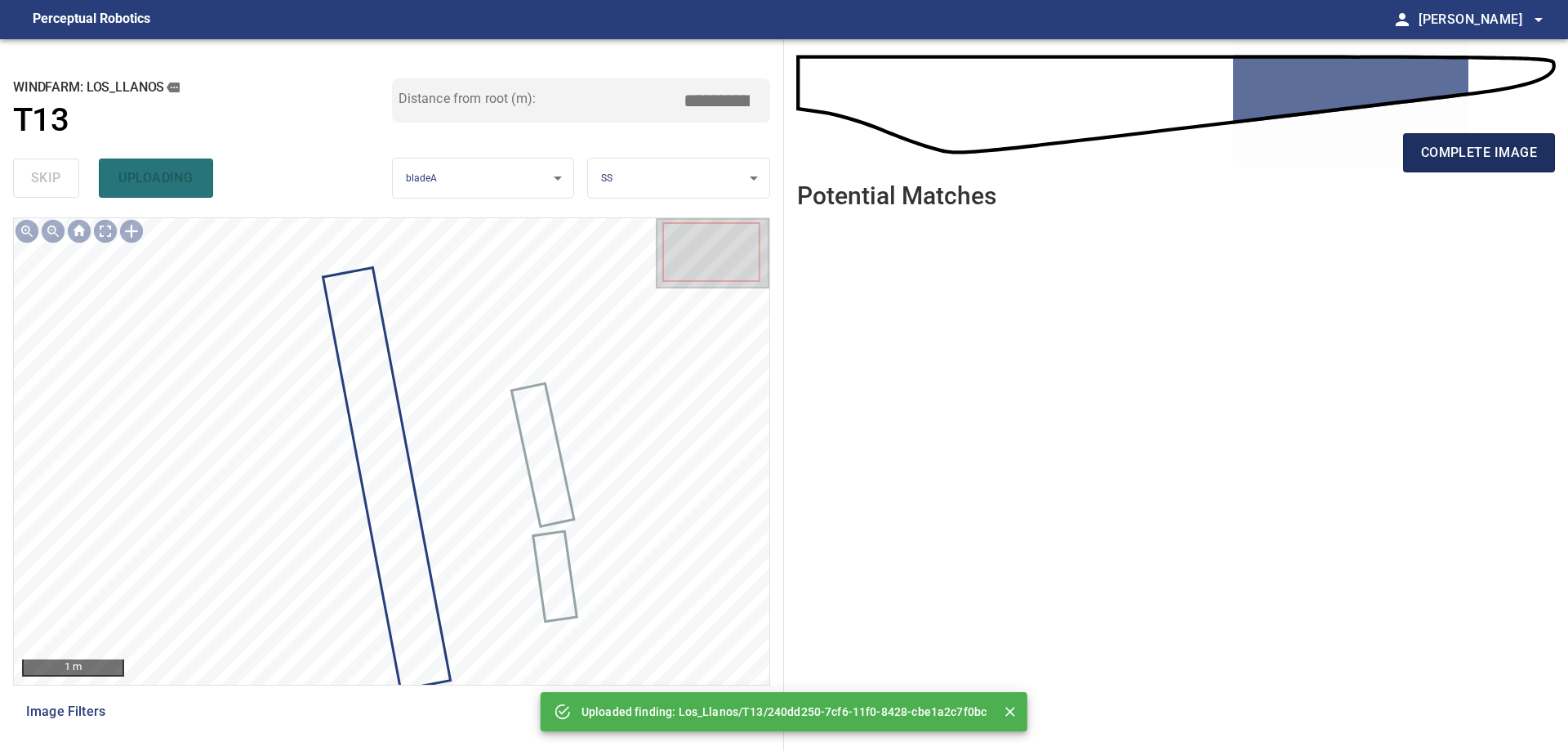
click at [1486, 142] on span "complete image" at bounding box center [1480, 153] width 116 height 23
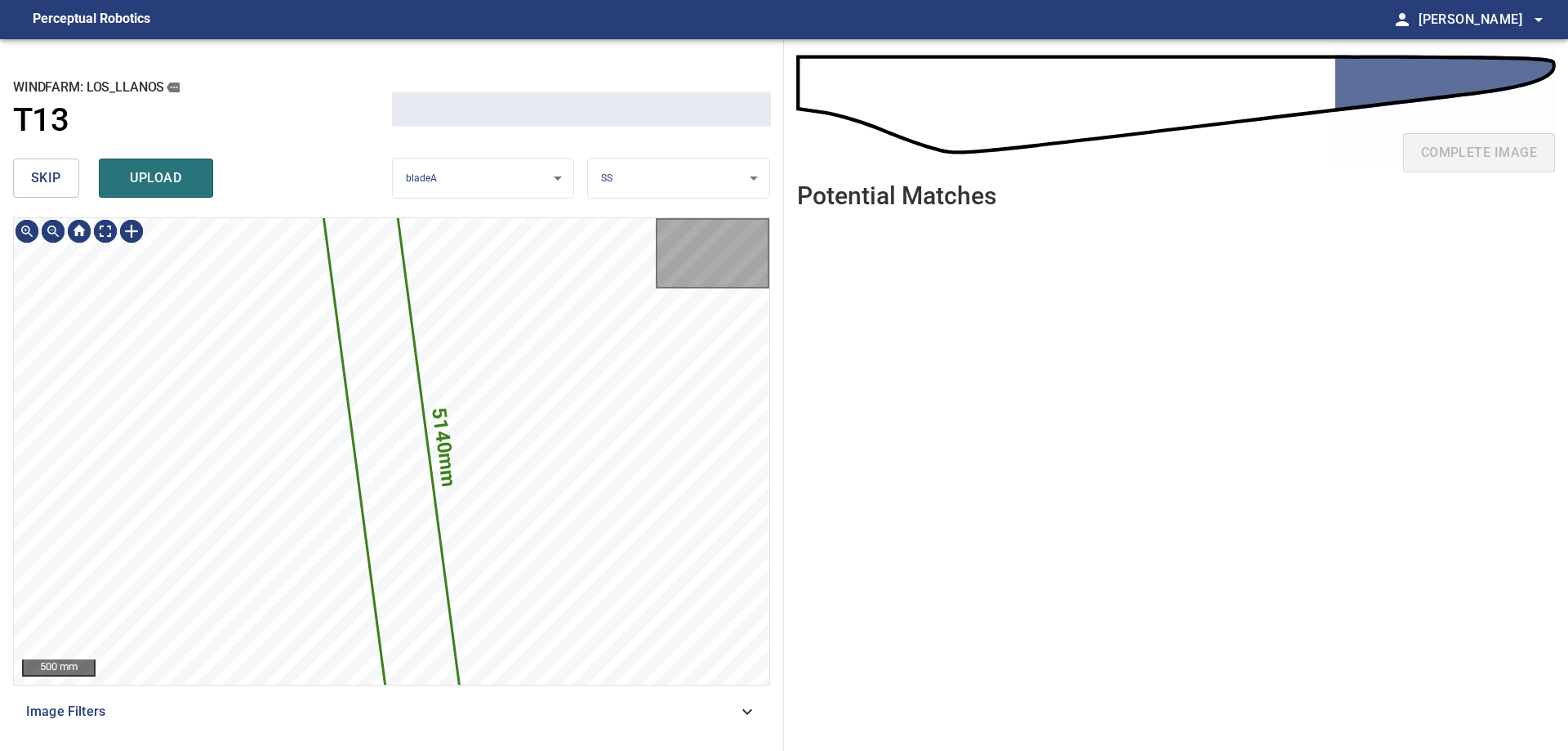
click at [400, 605] on icon at bounding box center [392, 452] width 158 height 673
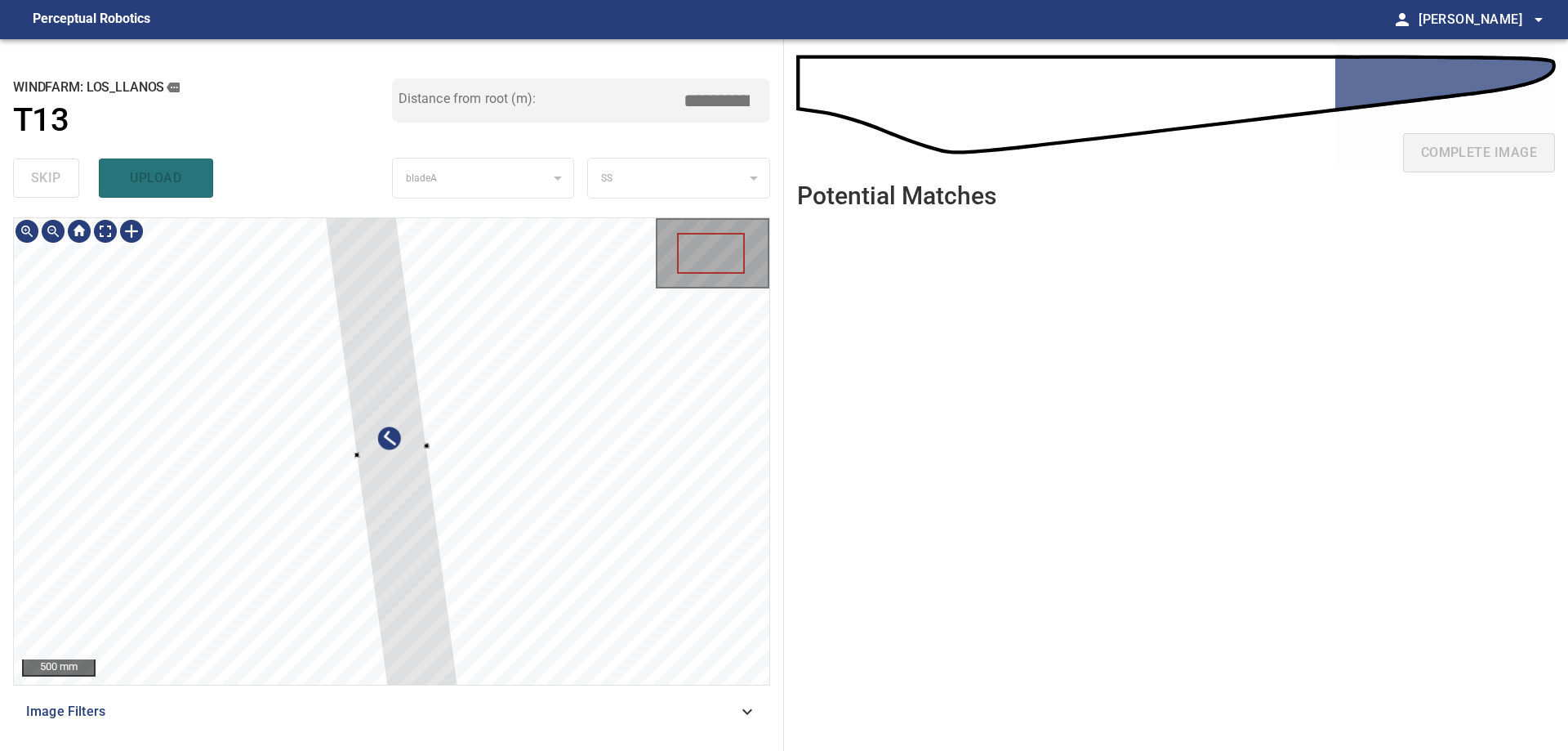
click at [524, 477] on div at bounding box center [392, 451] width 756 height 466
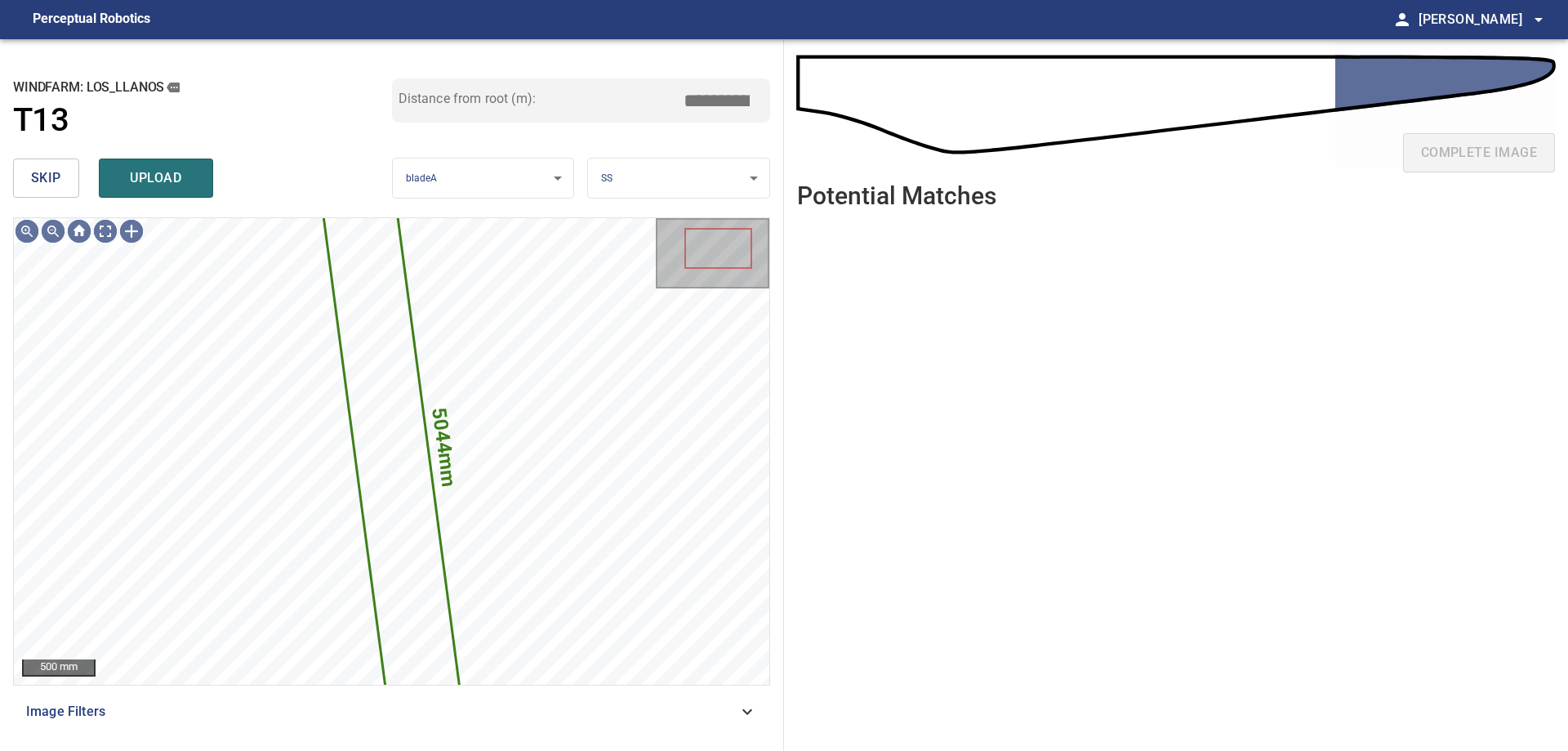
click at [83, 166] on div "skip upload" at bounding box center [202, 178] width 379 height 52
drag, startPoint x: 33, startPoint y: 174, endPoint x: 45, endPoint y: 198, distance: 26.8
click at [45, 198] on button "skip" at bounding box center [46, 178] width 66 height 39
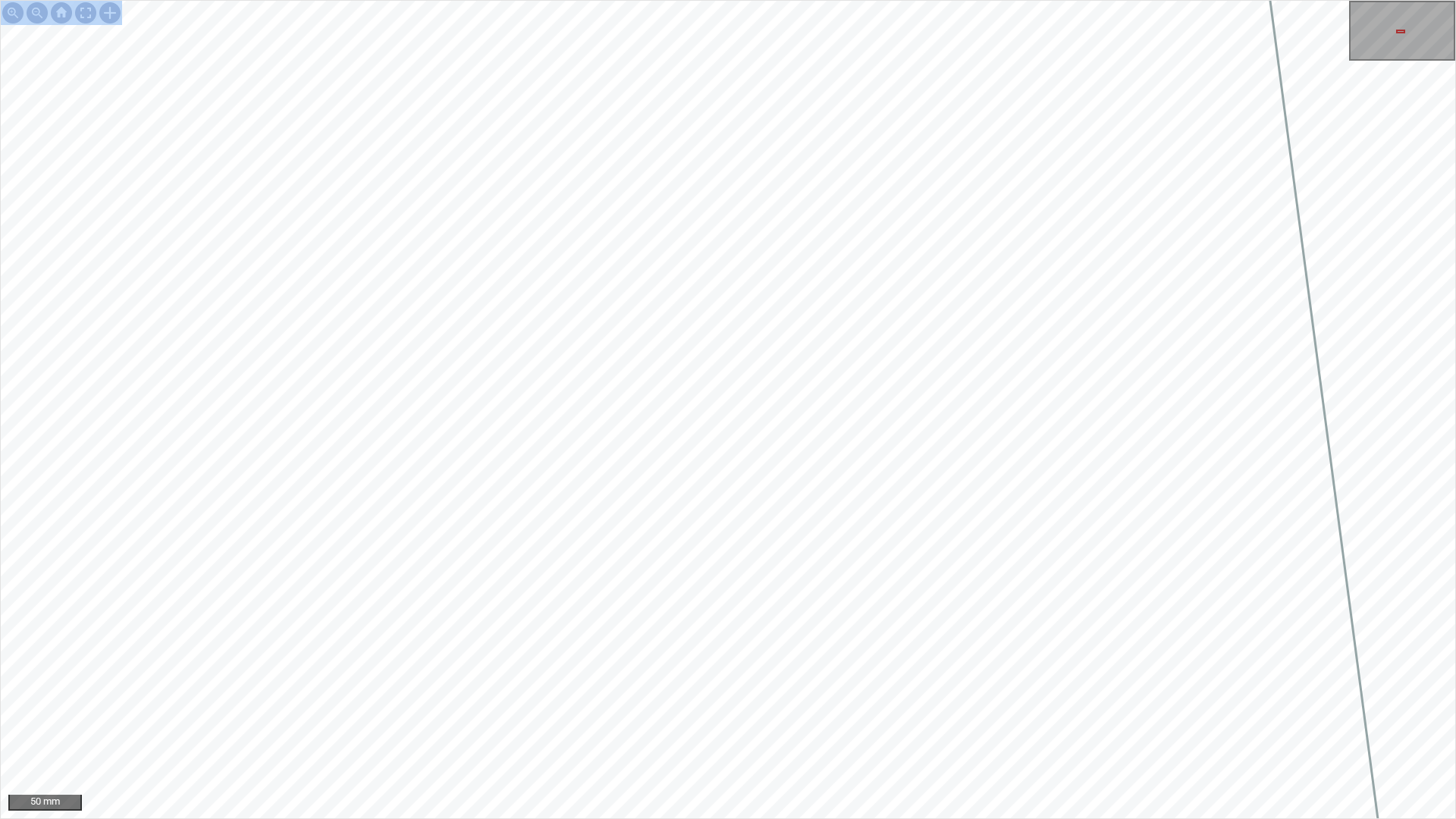
click at [842, 420] on div "50 mm" at bounding box center [728, 410] width 1456 height 819
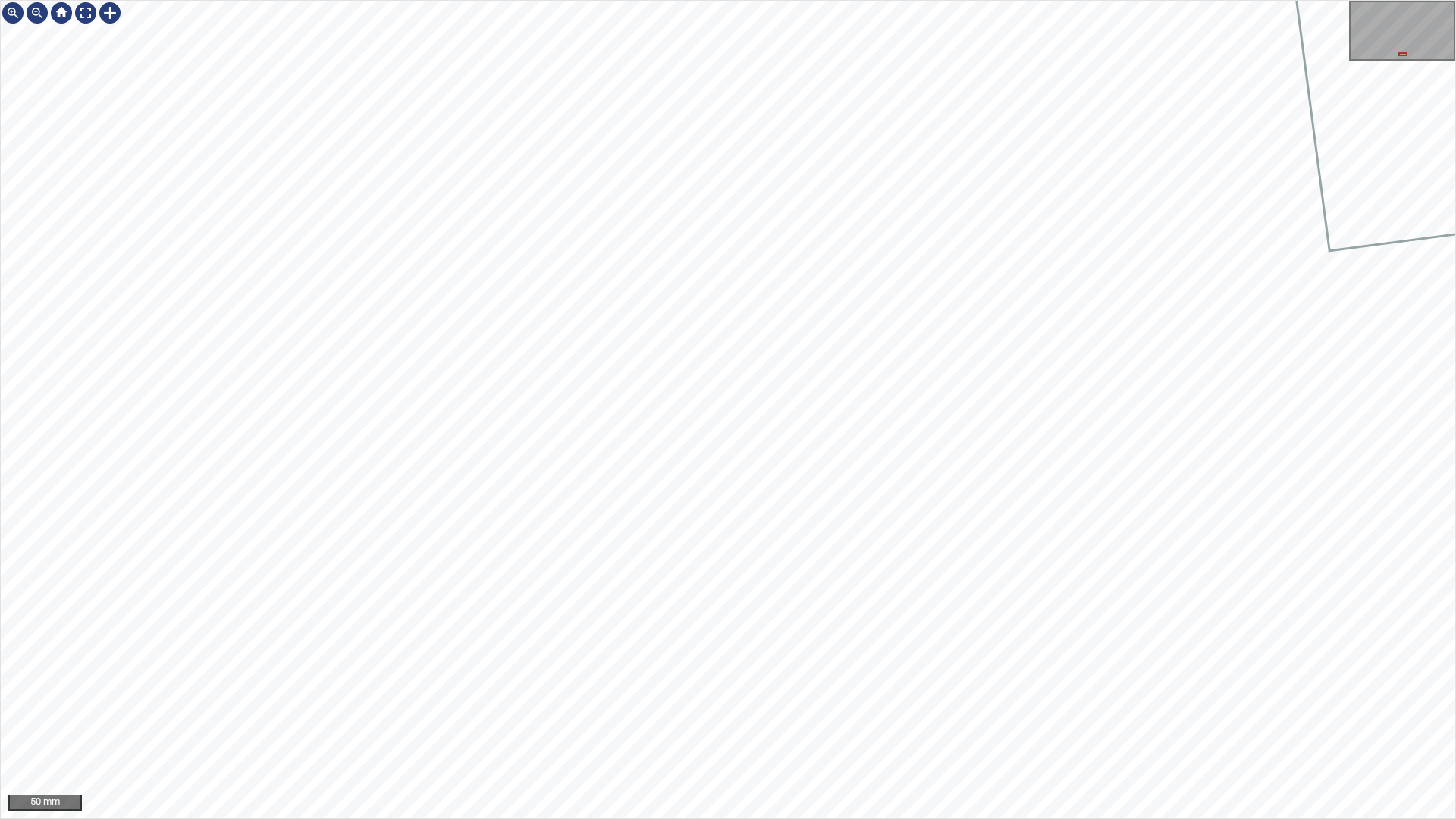
click at [1175, 599] on div "50 mm" at bounding box center [728, 410] width 1456 height 819
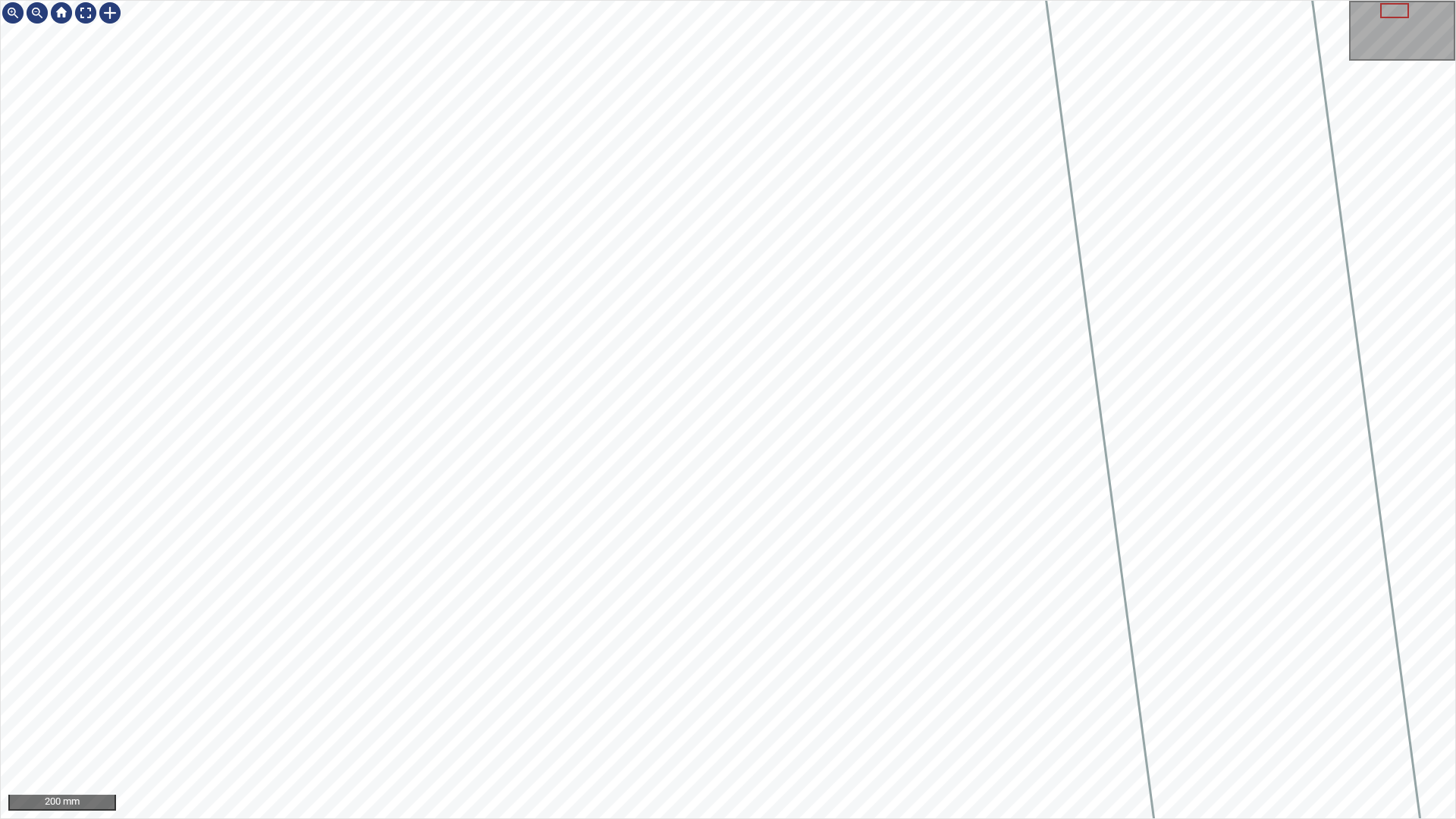
click at [701, 697] on div "200 mm" at bounding box center [728, 410] width 1456 height 819
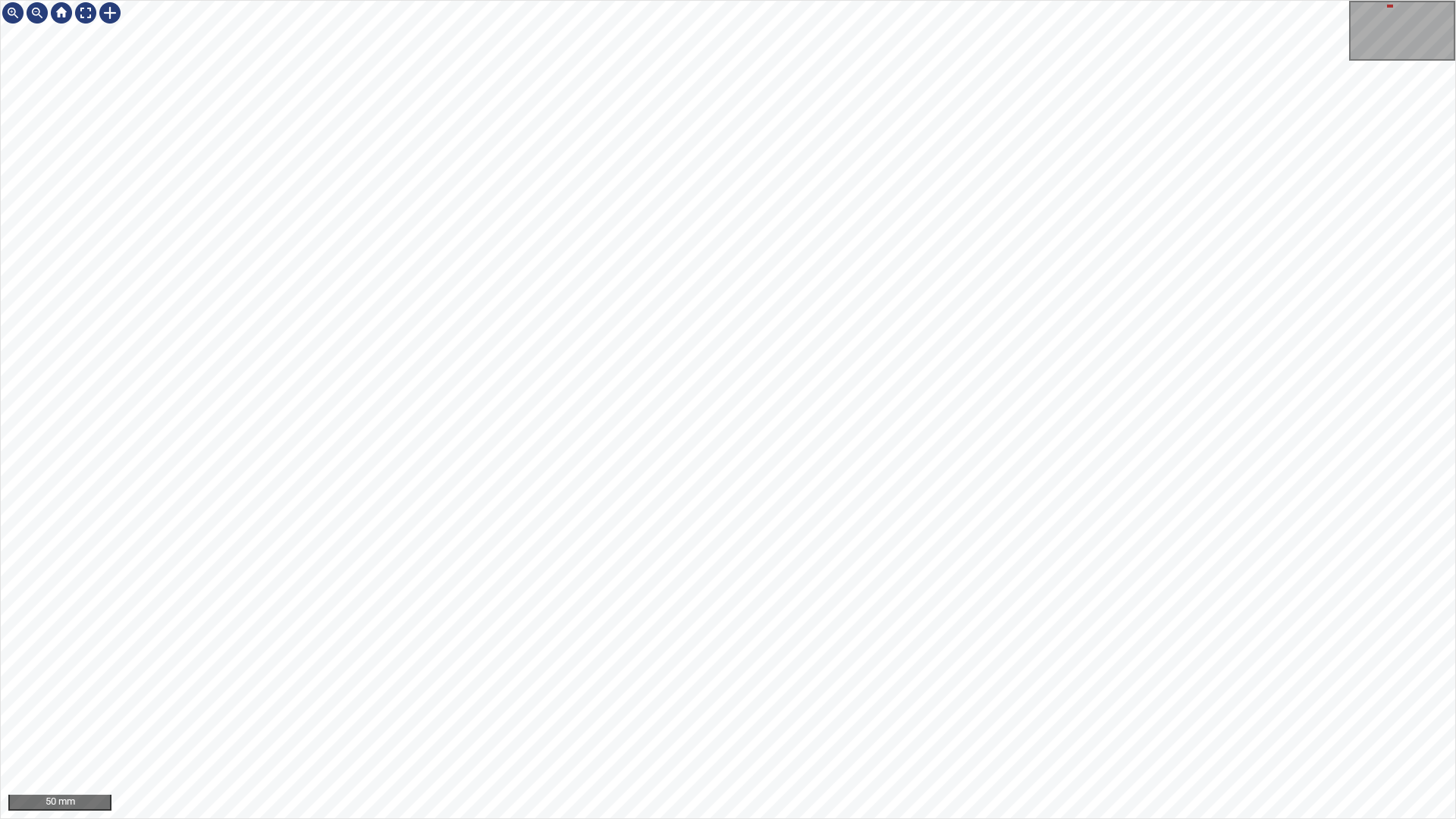
click at [680, 0] on div "50 mm" at bounding box center [728, 410] width 1456 height 819
click at [945, 0] on div "50 mm" at bounding box center [728, 410] width 1456 height 819
click at [694, 0] on div "50 mm" at bounding box center [728, 410] width 1456 height 819
click at [884, 0] on div "50 mm" at bounding box center [728, 410] width 1456 height 819
click at [660, 0] on div "50 mm" at bounding box center [728, 410] width 1456 height 819
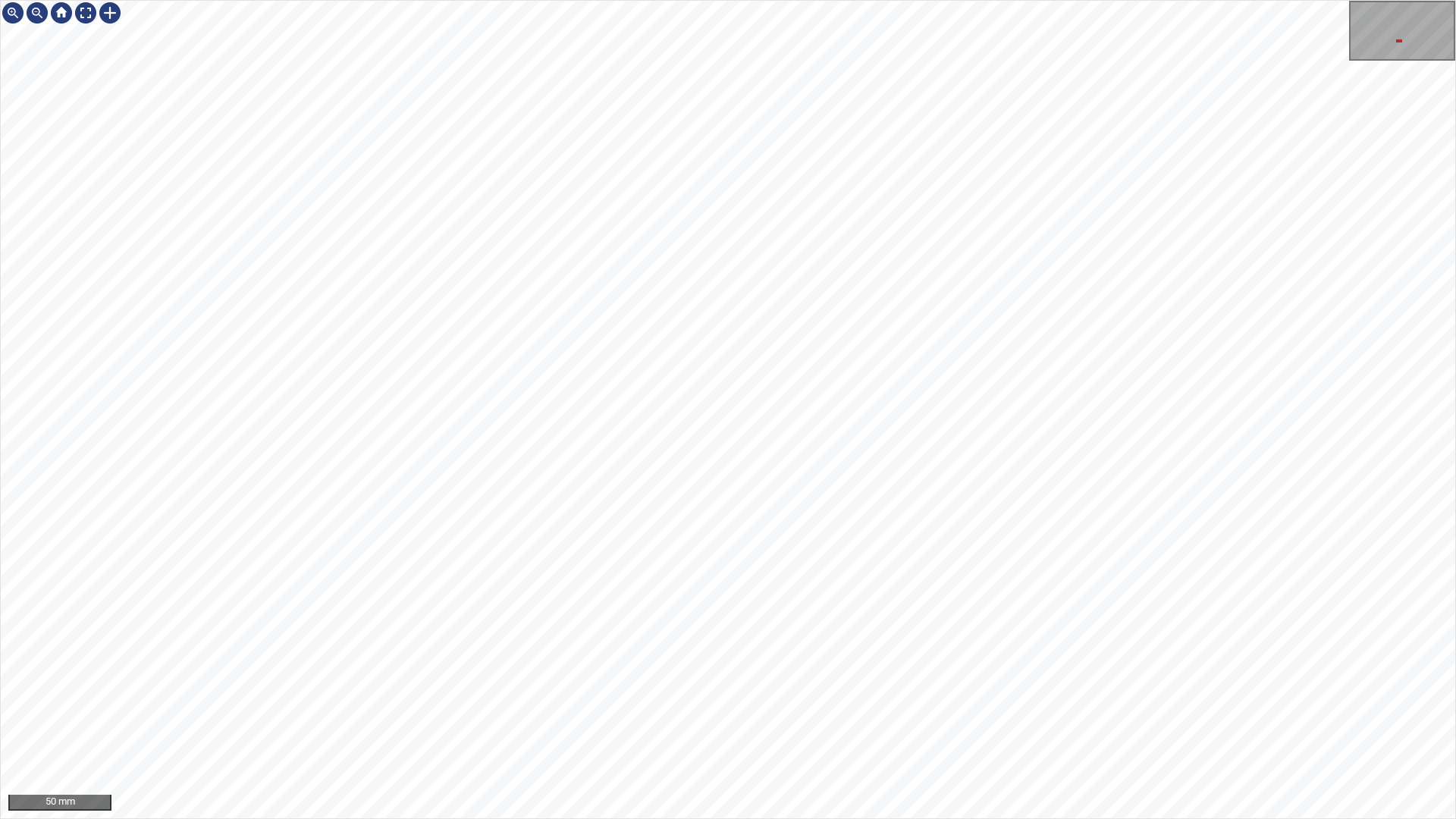
click at [626, 0] on div "50 mm" at bounding box center [728, 410] width 1456 height 819
click at [761, 0] on div "50 mm" at bounding box center [728, 410] width 1456 height 819
click at [977, 697] on div "50 mm" at bounding box center [728, 410] width 1456 height 819
click at [768, 697] on div "50 mm" at bounding box center [728, 410] width 1456 height 819
click at [114, 12] on div at bounding box center [110, 13] width 24 height 24
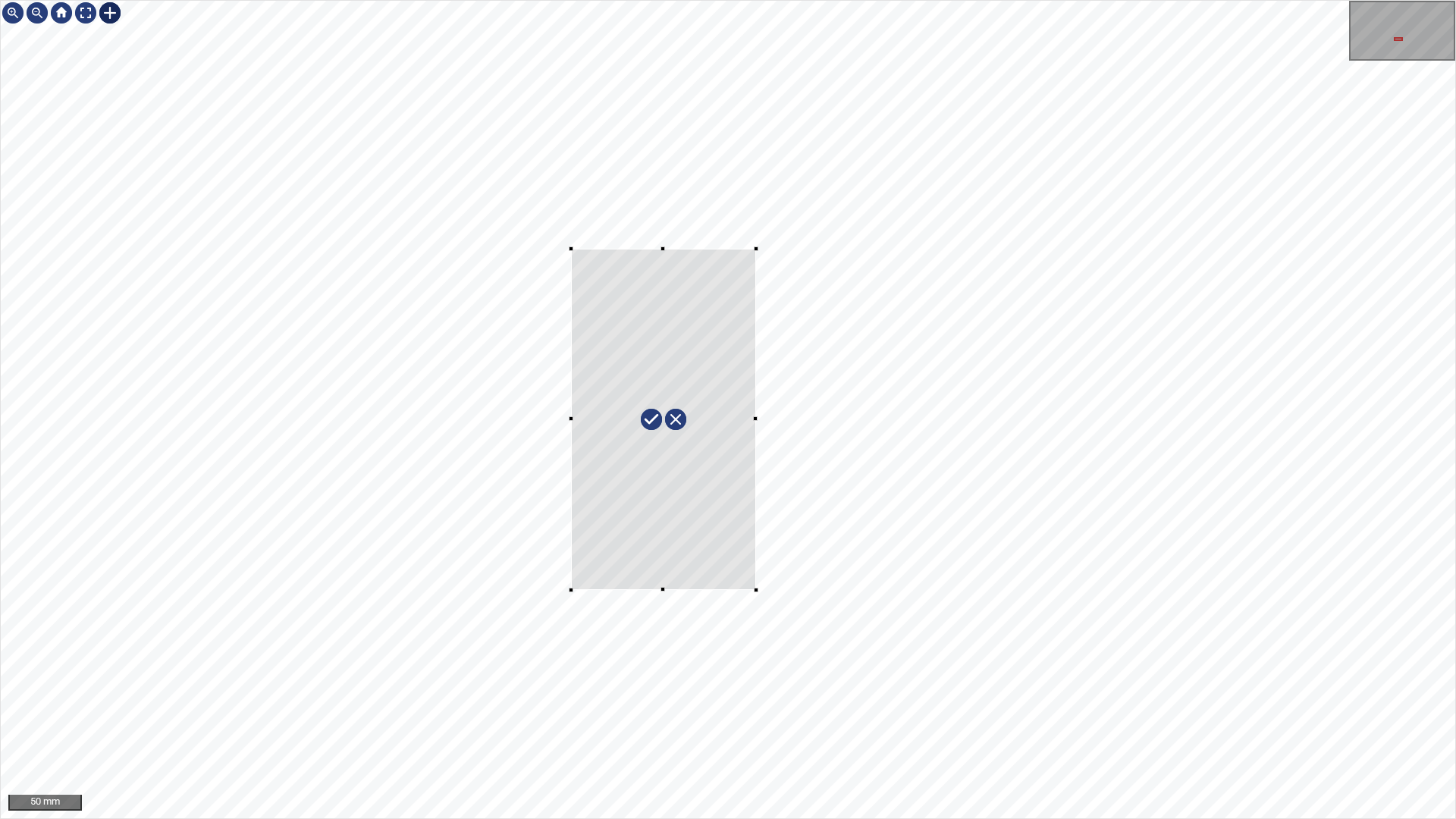
click at [571, 248] on div at bounding box center [728, 410] width 1455 height 818
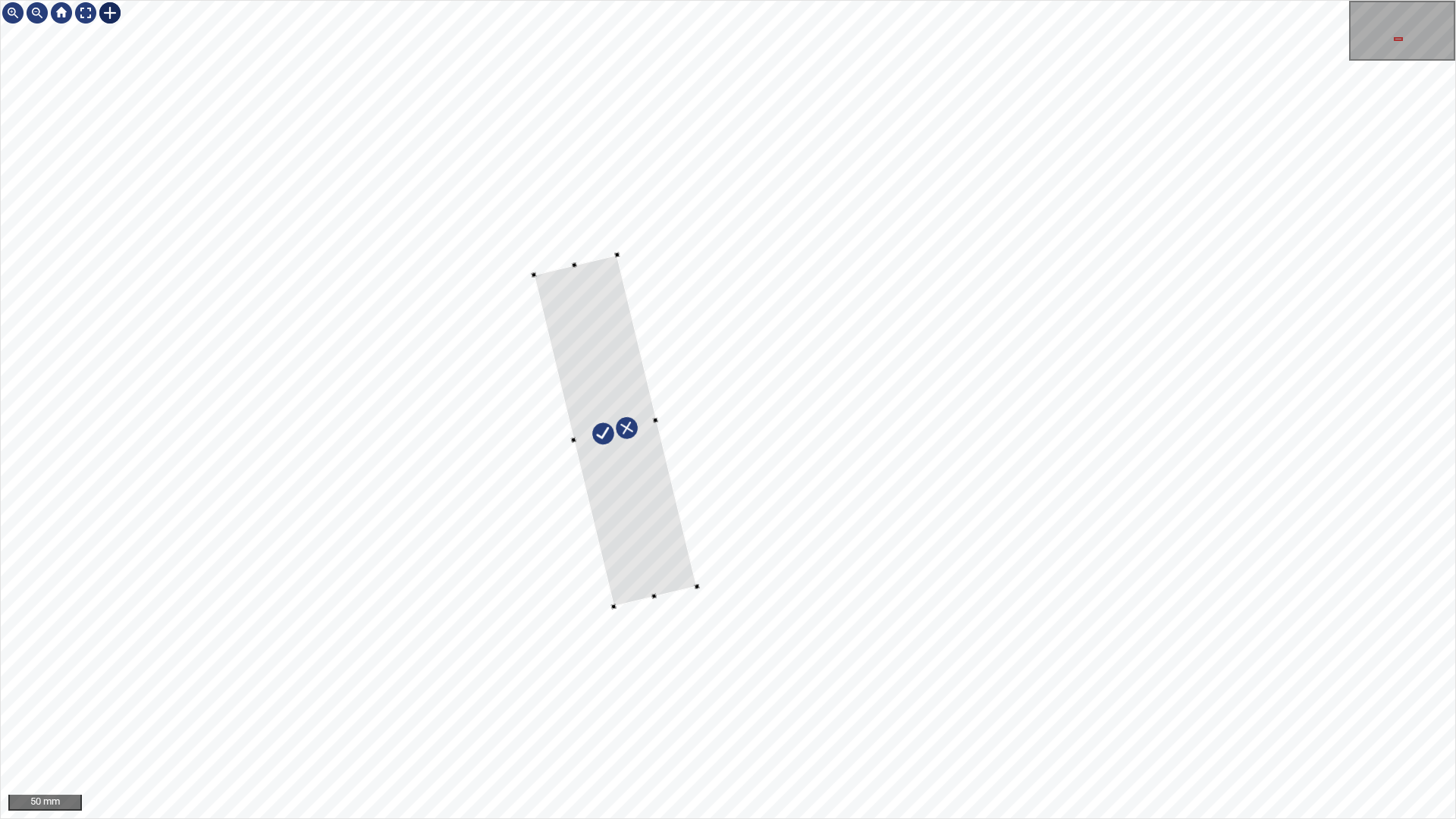
click at [477, 463] on div at bounding box center [728, 410] width 1455 height 818
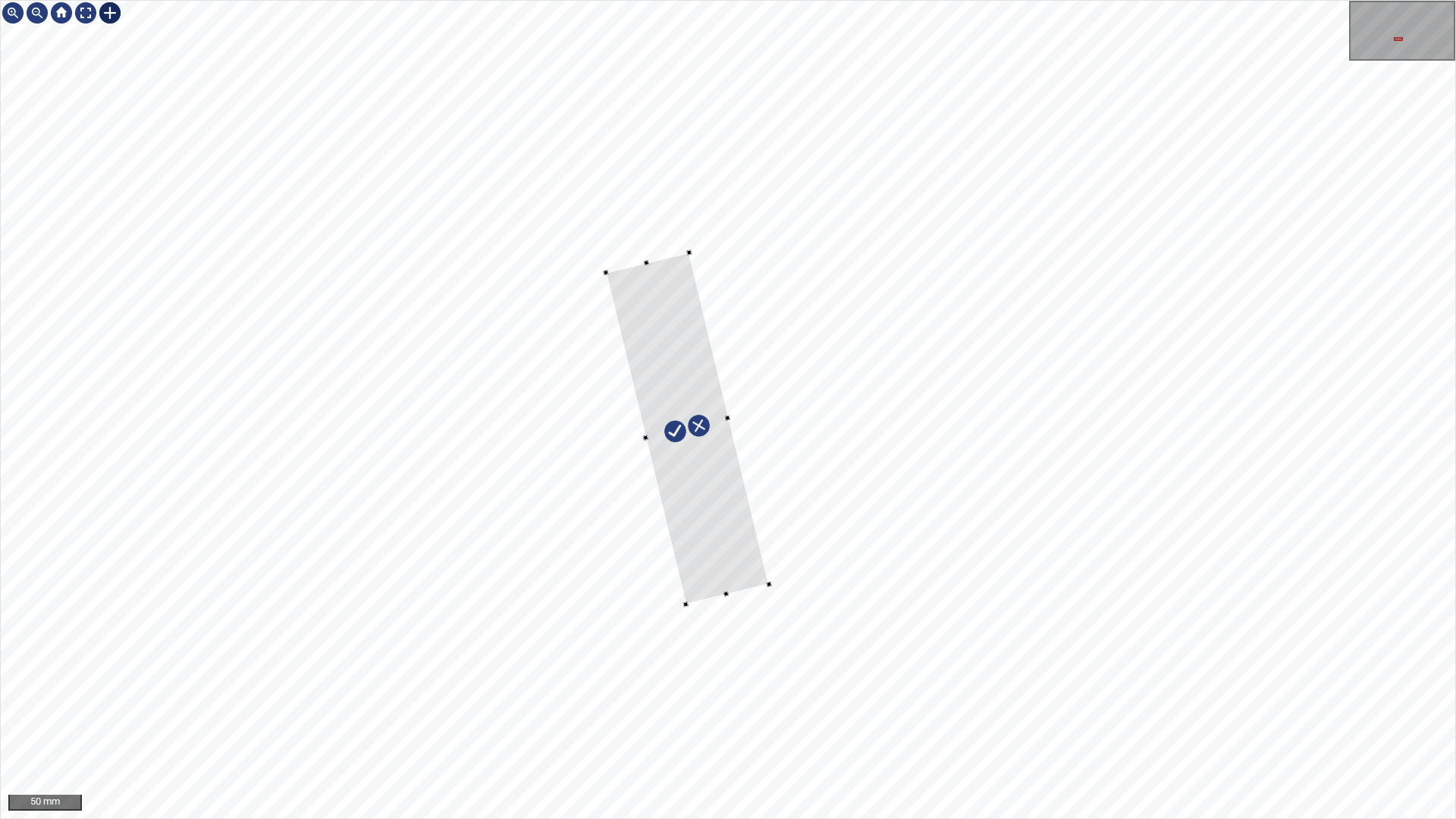
click at [717, 528] on div at bounding box center [687, 428] width 163 height 352
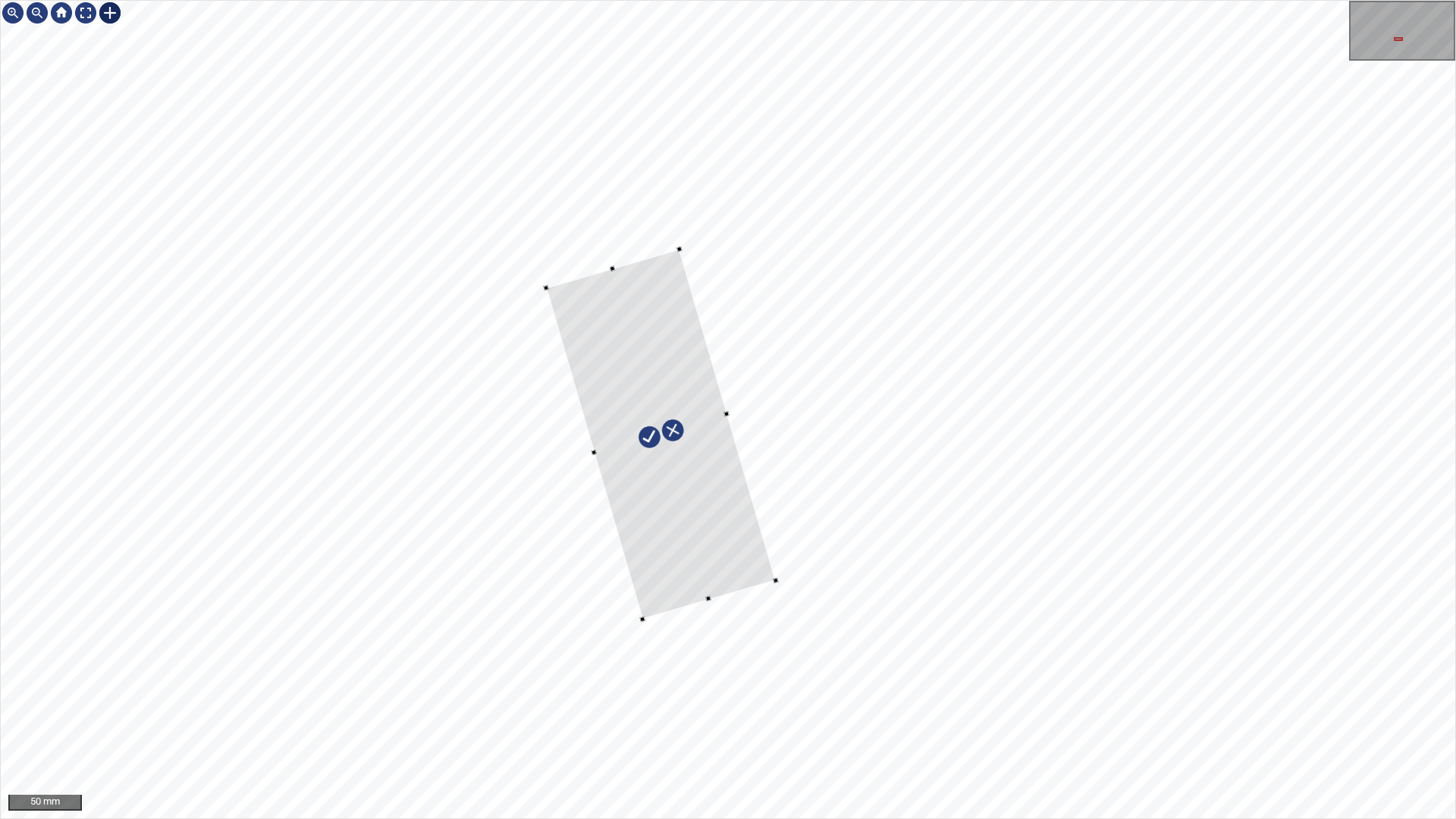
click at [726, 590] on div at bounding box center [661, 434] width 229 height 370
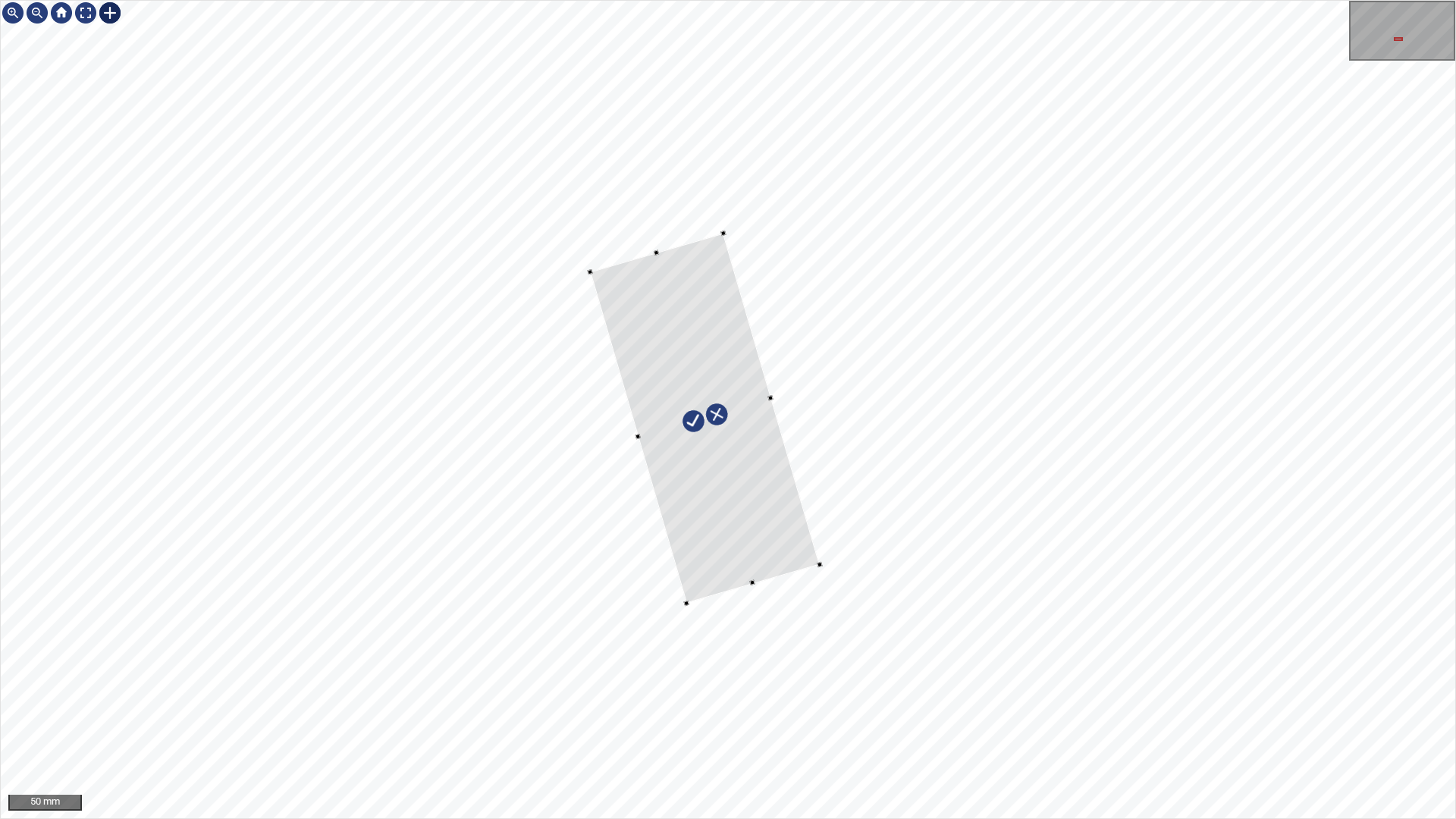
click at [769, 538] on div at bounding box center [705, 418] width 229 height 370
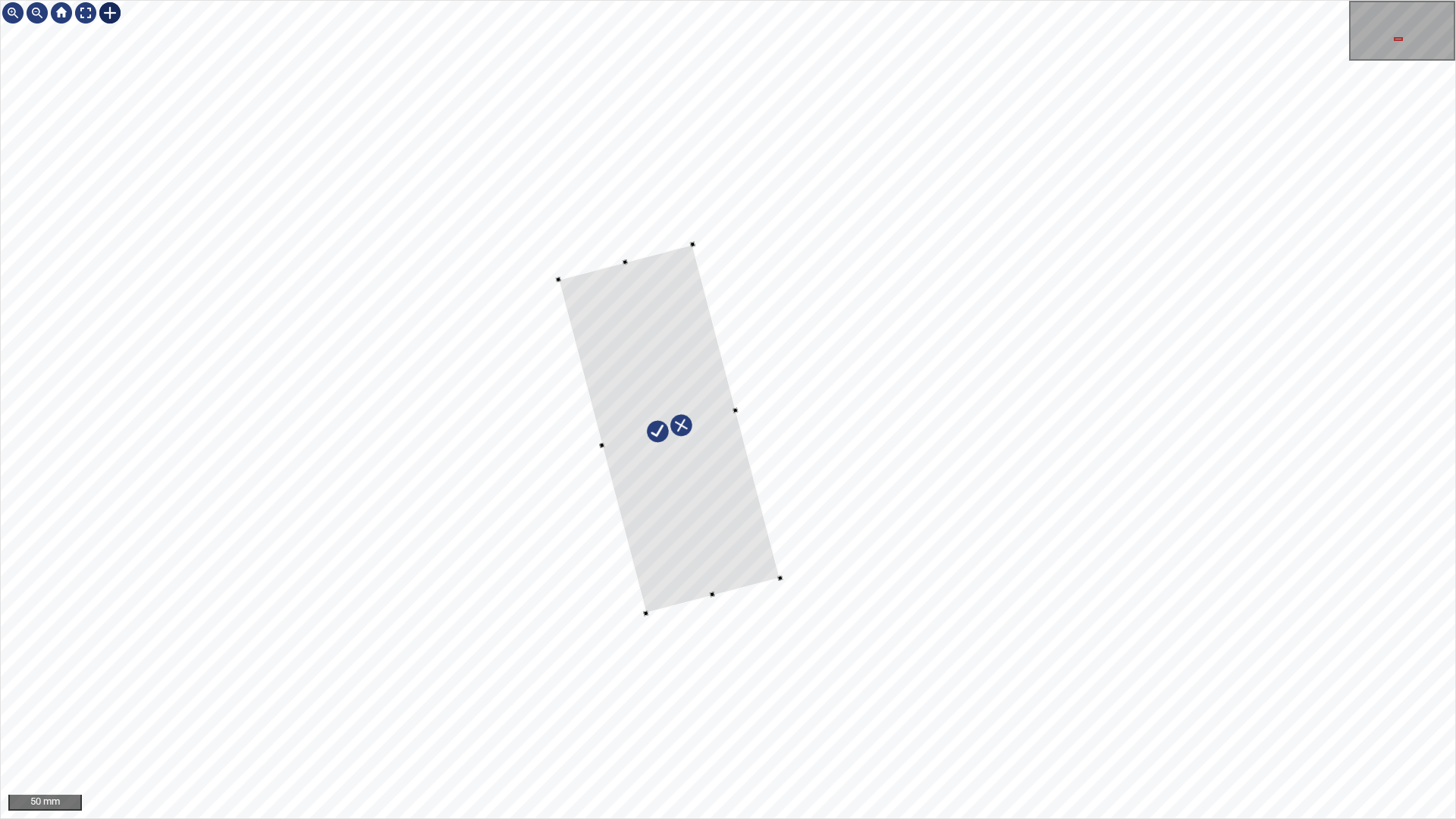
click at [777, 577] on div at bounding box center [669, 429] width 222 height 369
click at [642, 603] on div at bounding box center [728, 410] width 1455 height 818
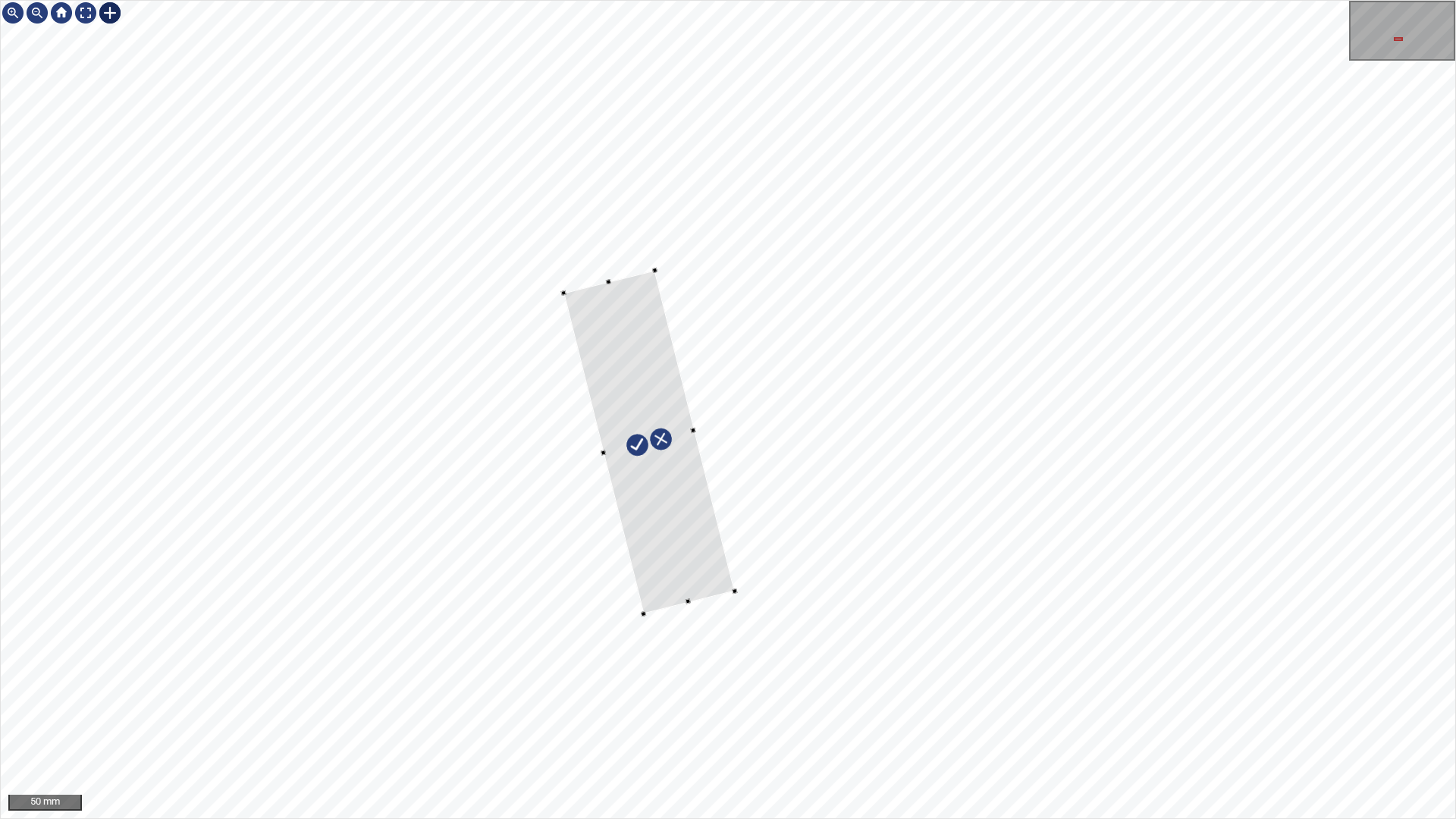
click at [607, 639] on div at bounding box center [728, 410] width 1455 height 818
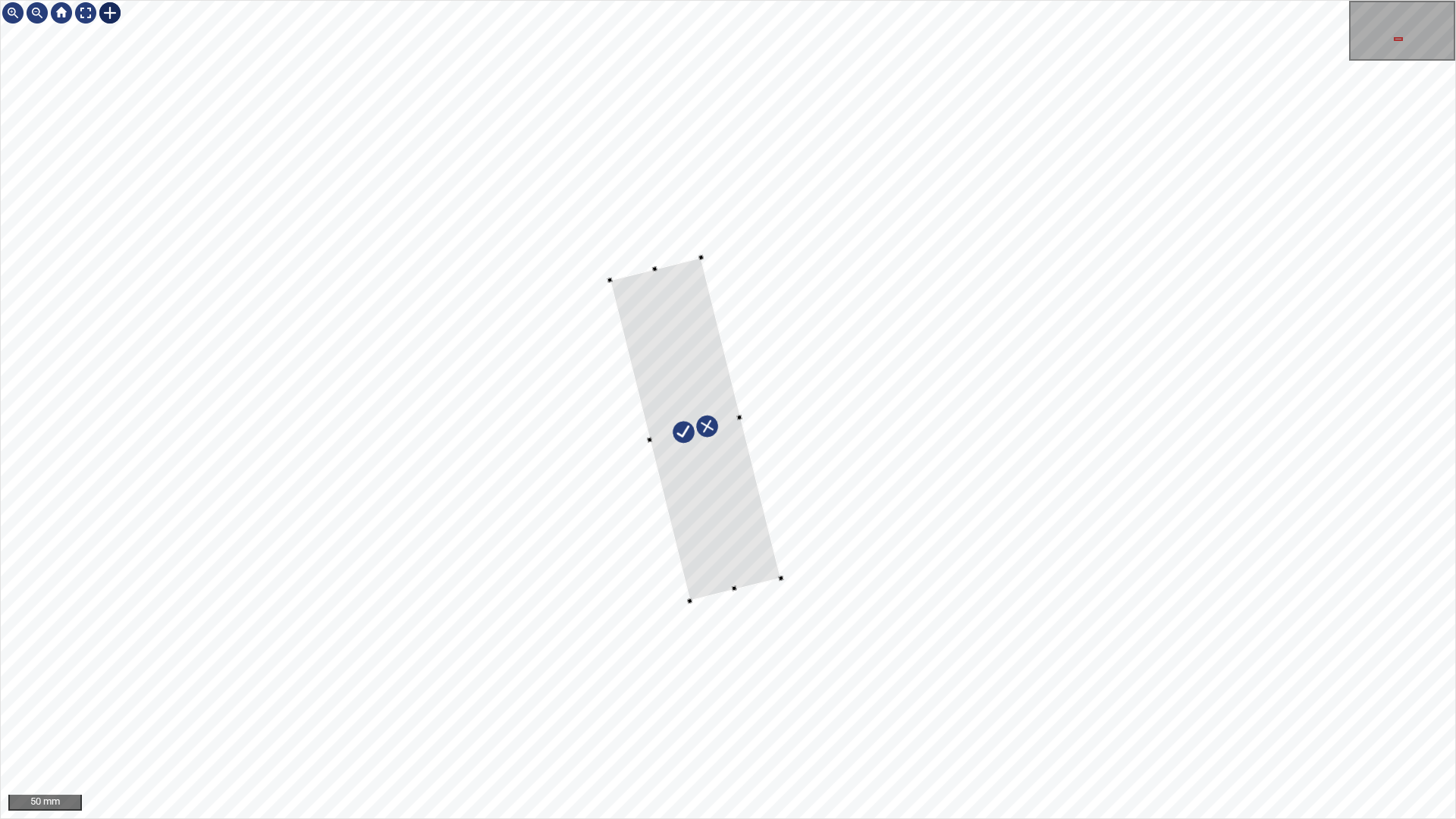
click at [744, 560] on div at bounding box center [696, 429] width 171 height 344
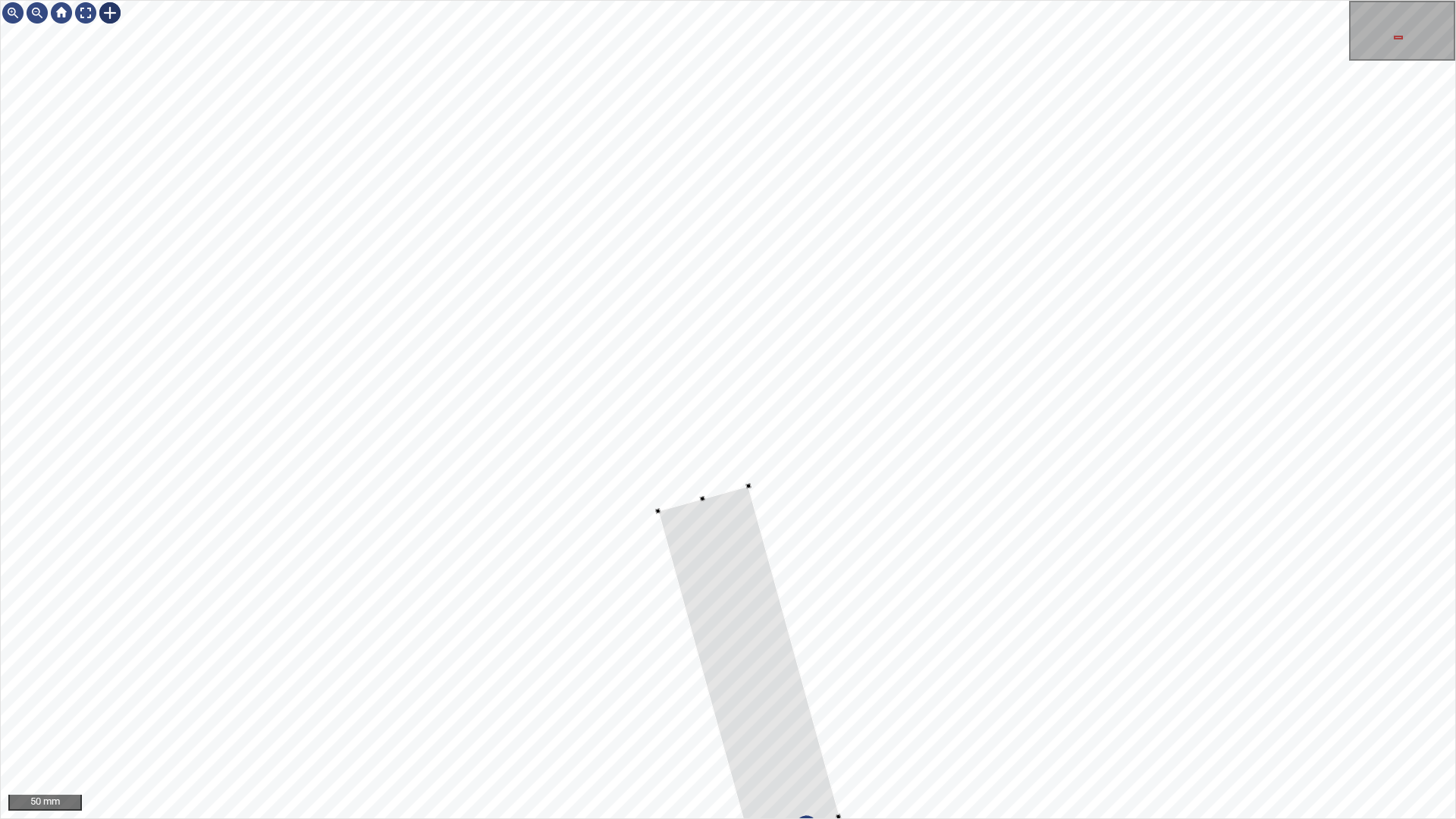
click at [860, 697] on div at bounding box center [728, 410] width 1455 height 818
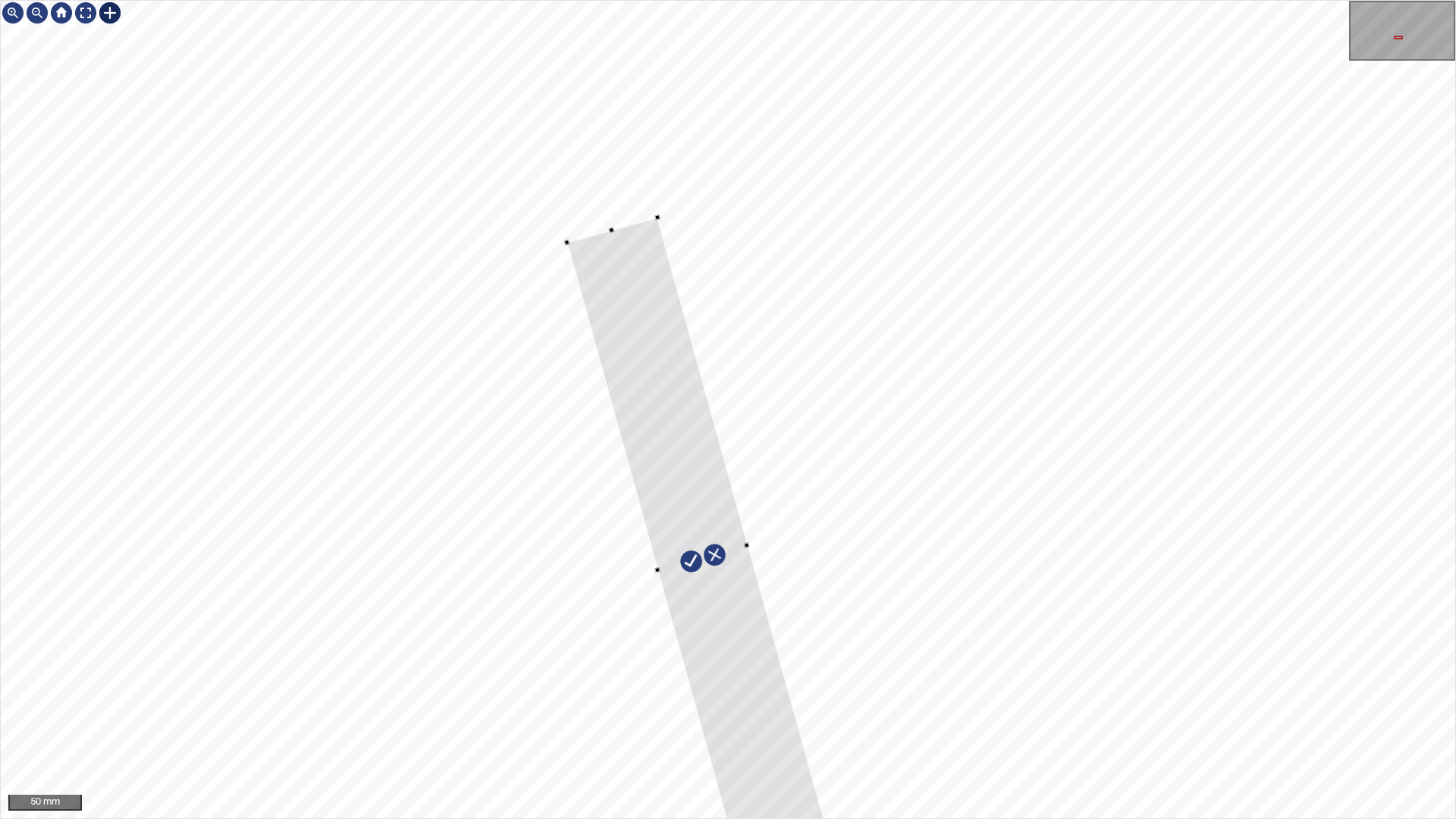
click at [683, 447] on div at bounding box center [703, 558] width 273 height 682
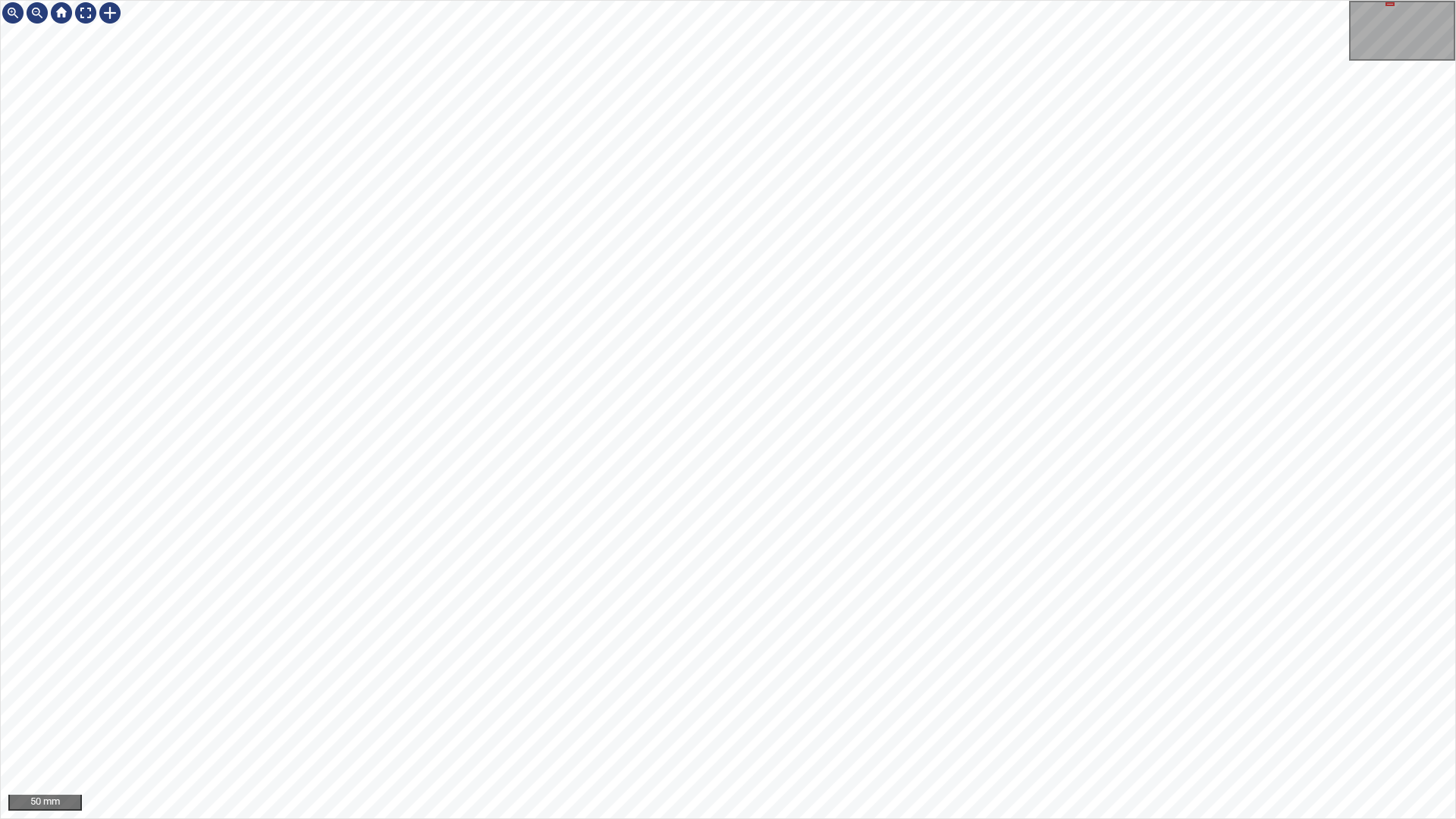
click at [867, 697] on div "50 mm" at bounding box center [728, 410] width 1456 height 819
click at [591, 0] on div "50 mm" at bounding box center [728, 410] width 1456 height 819
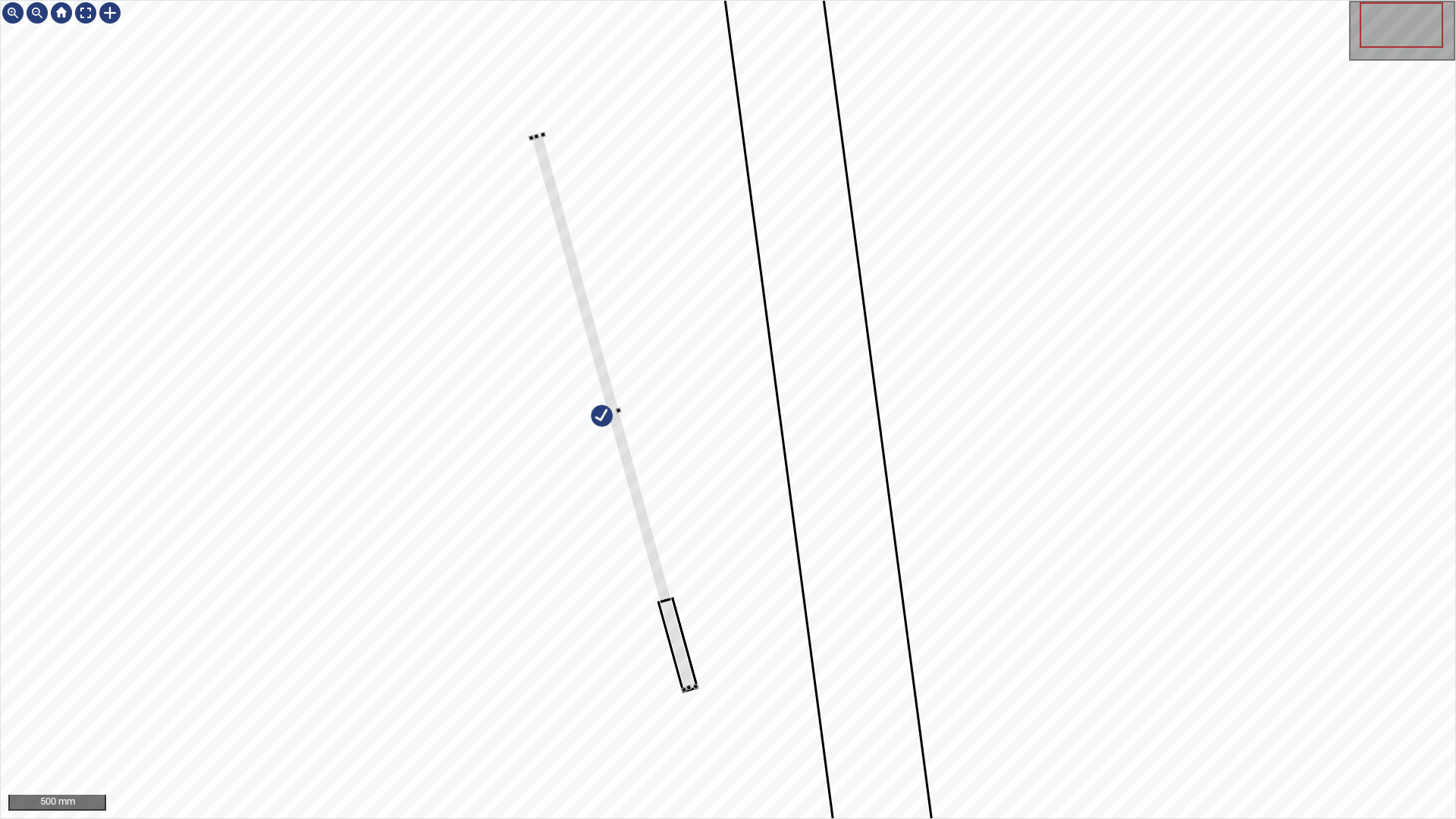
click at [528, 134] on div at bounding box center [728, 410] width 1455 height 818
click at [542, 135] on div at bounding box center [728, 410] width 1455 height 818
click at [691, 487] on div at bounding box center [621, 412] width 178 height 560
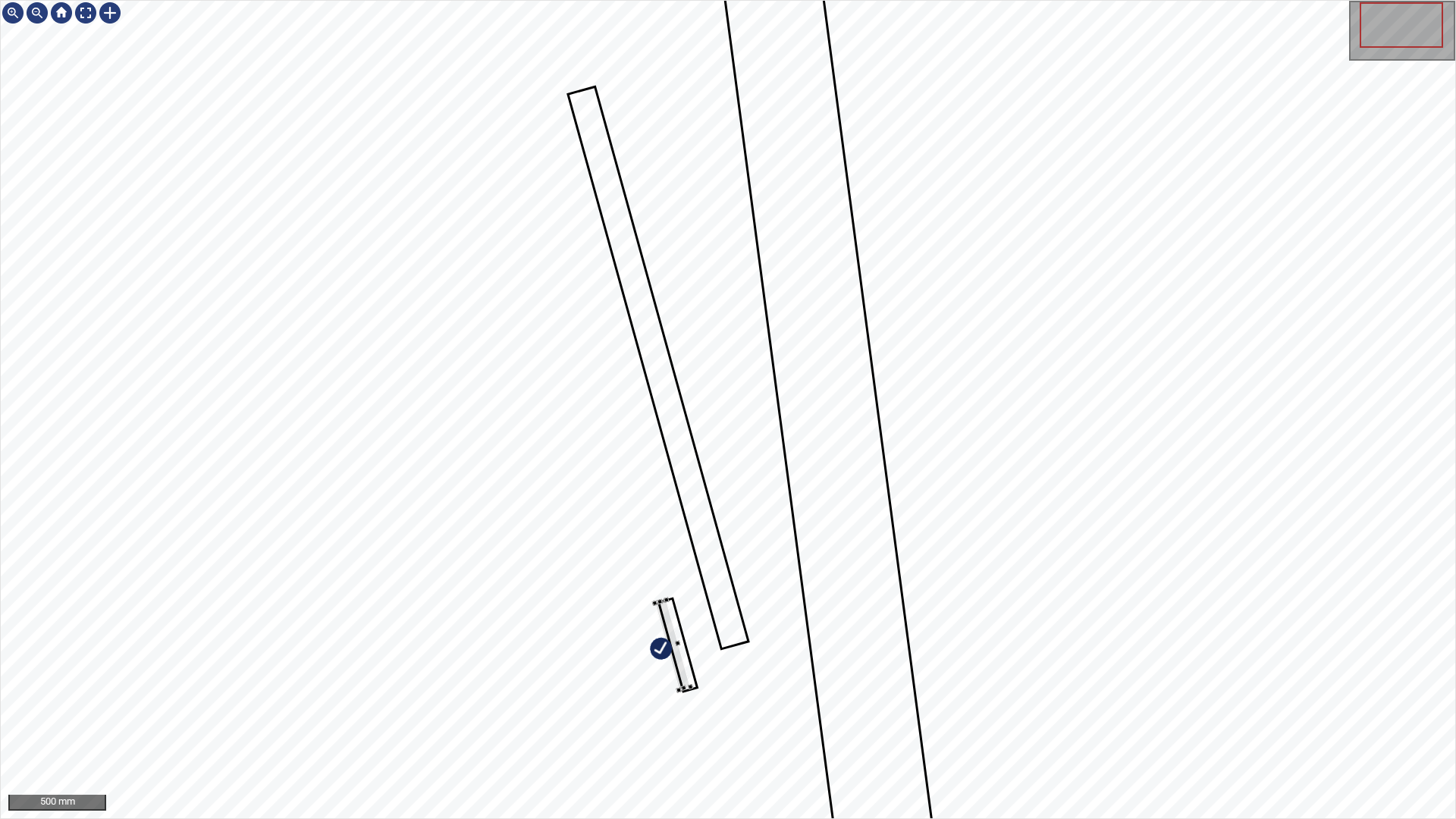
click at [526, 697] on div at bounding box center [728, 410] width 1455 height 818
click at [537, 697] on div at bounding box center [728, 410] width 1455 height 818
click at [424, 697] on div at bounding box center [728, 410] width 1455 height 818
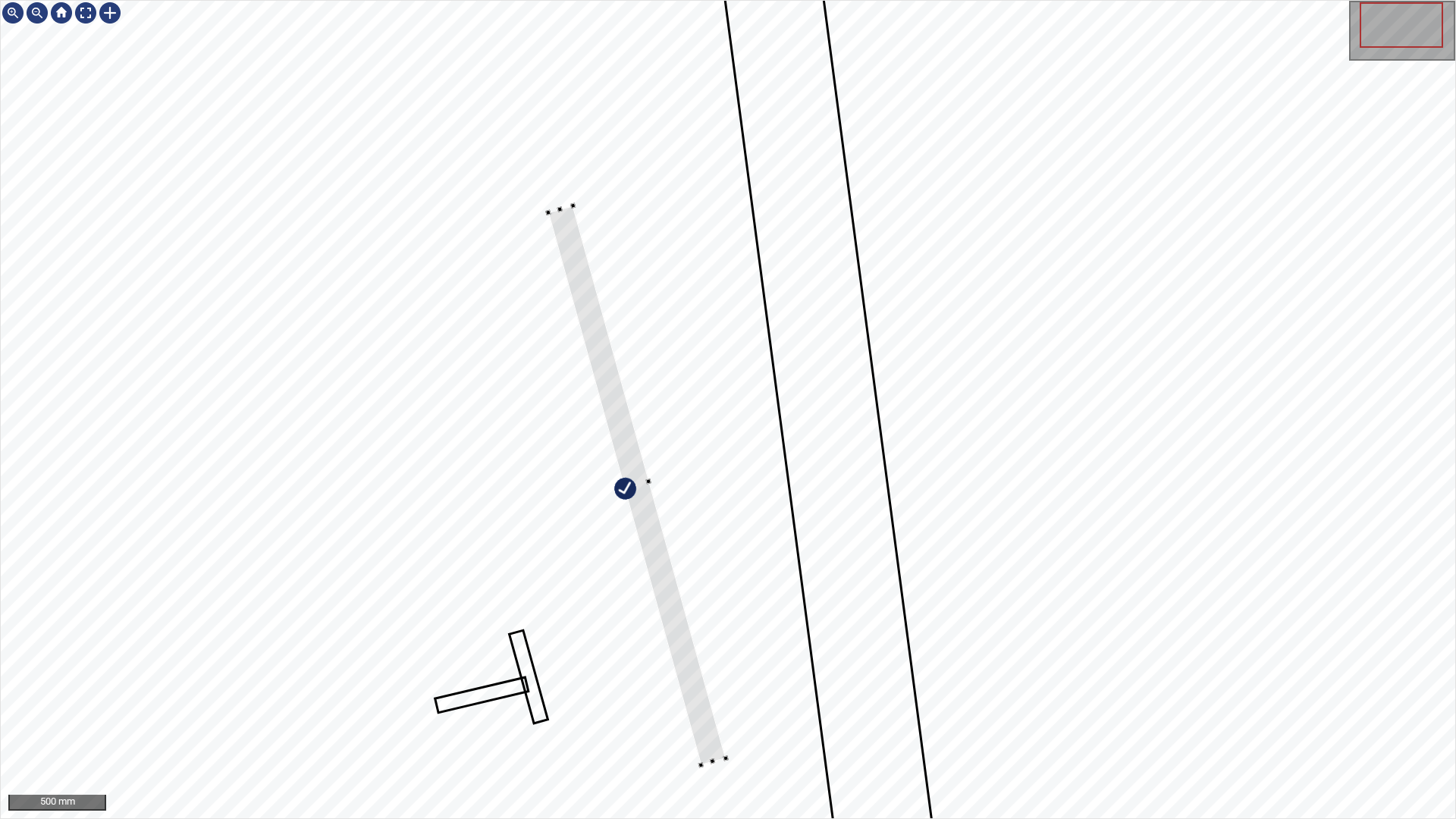
click at [712, 697] on div at bounding box center [637, 485] width 178 height 560
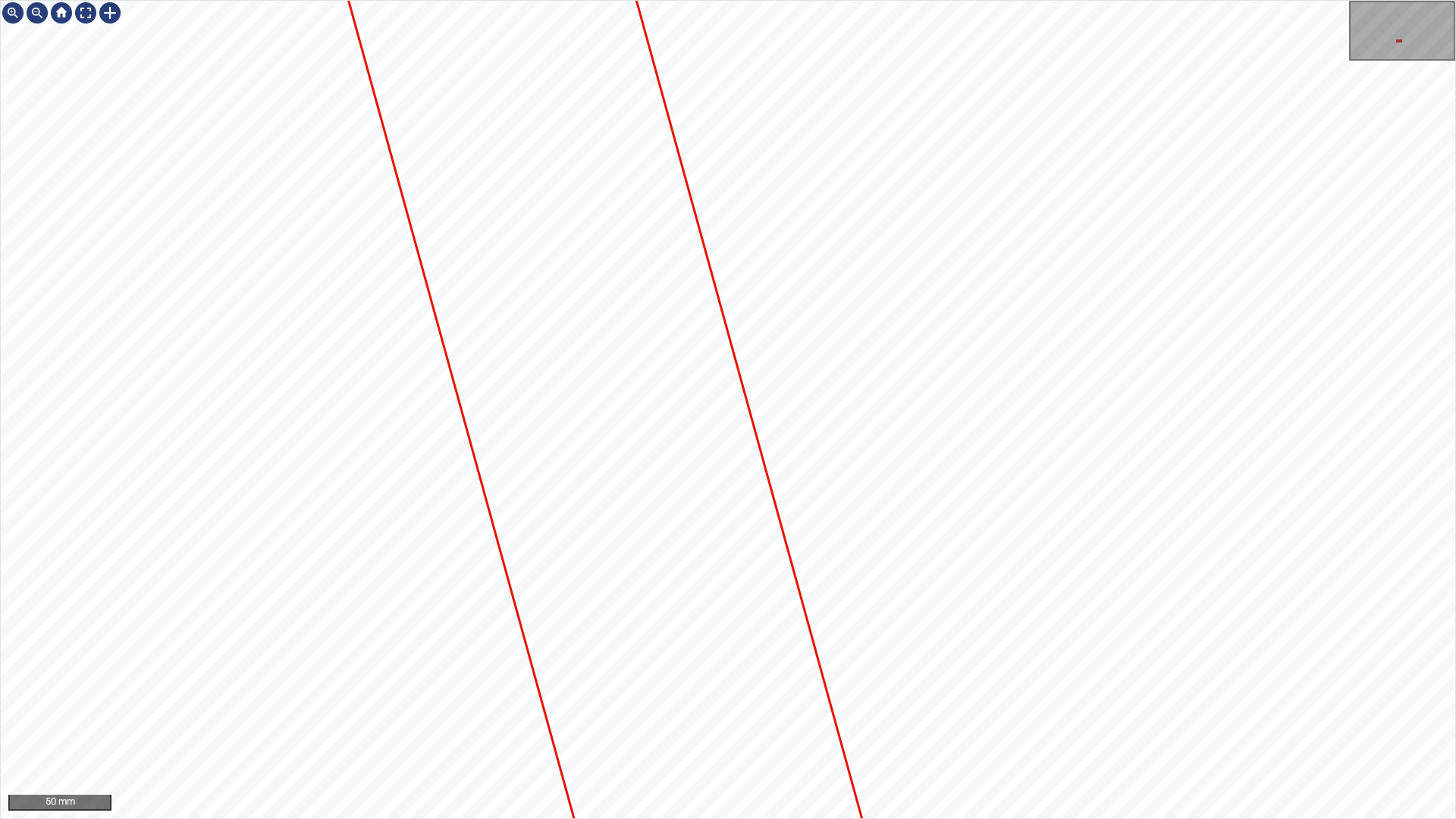
click at [955, 697] on div "50 mm" at bounding box center [728, 410] width 1456 height 819
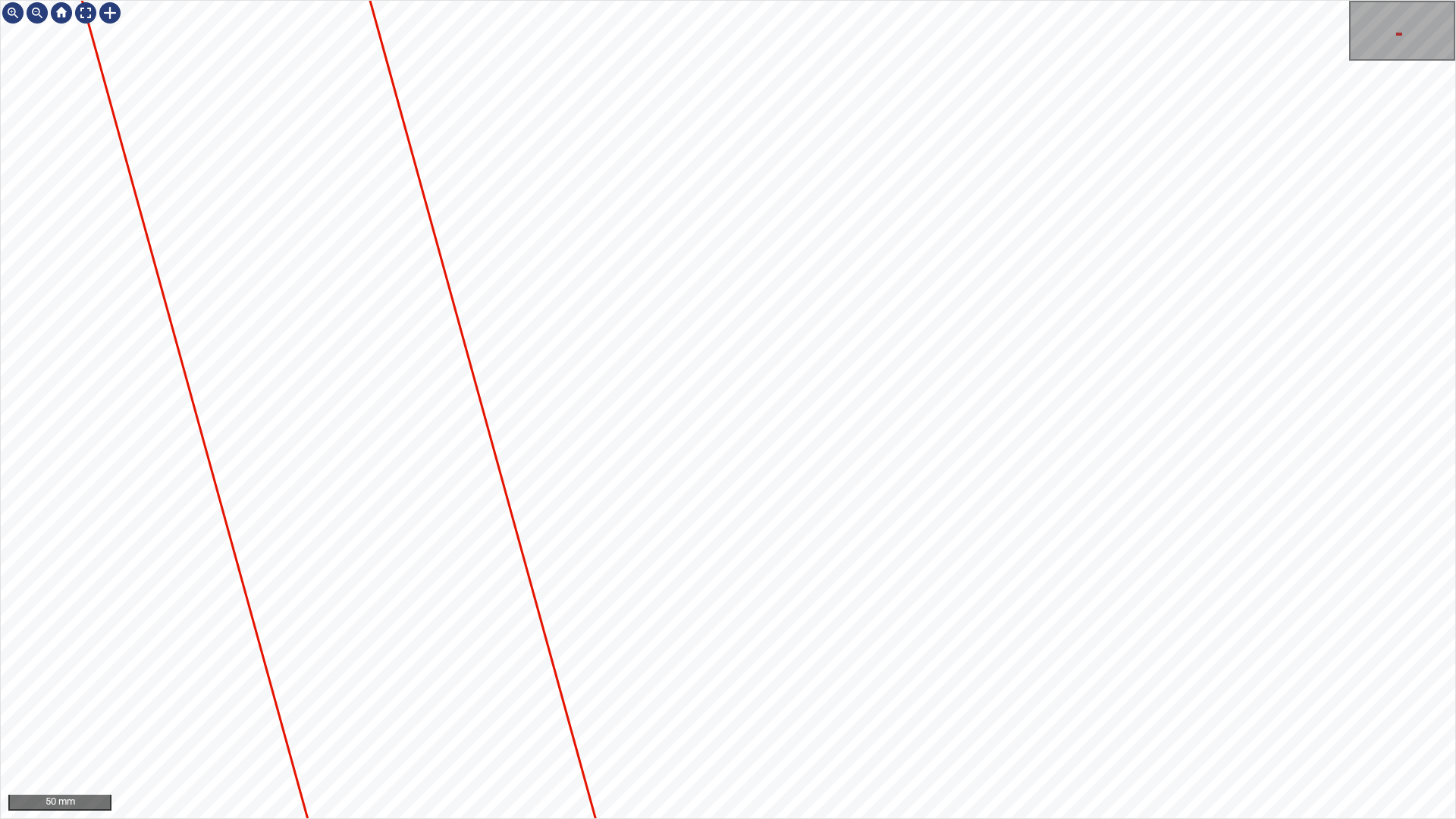
click at [1047, 697] on div "50 mm" at bounding box center [728, 410] width 1456 height 819
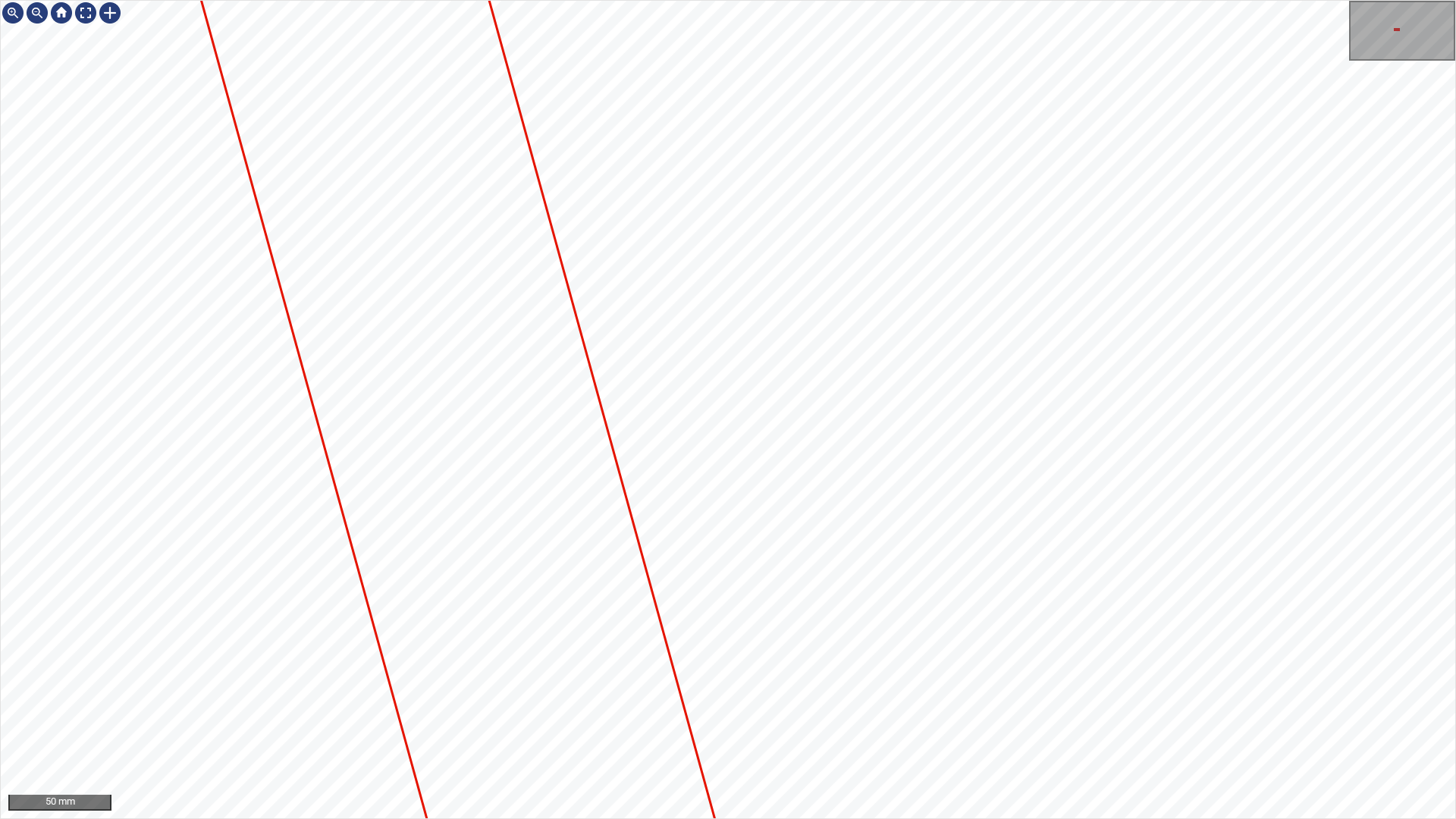
click at [905, 697] on div "50 mm" at bounding box center [728, 410] width 1456 height 819
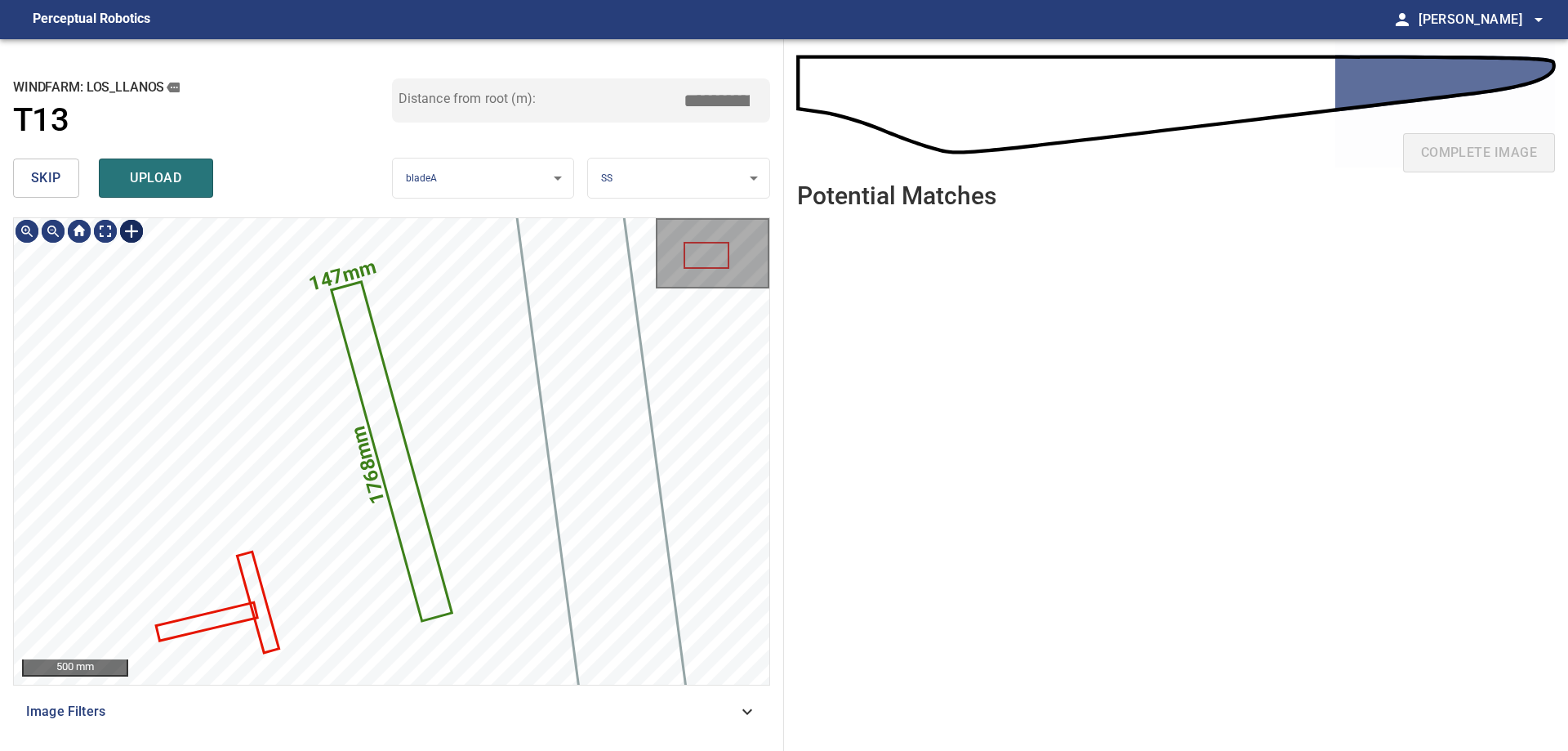
click at [127, 234] on div at bounding box center [131, 231] width 26 height 26
click at [357, 282] on div "147mm 1768mm" at bounding box center [392, 451] width 756 height 466
click at [357, 282] on div at bounding box center [357, 281] width 5 height 5
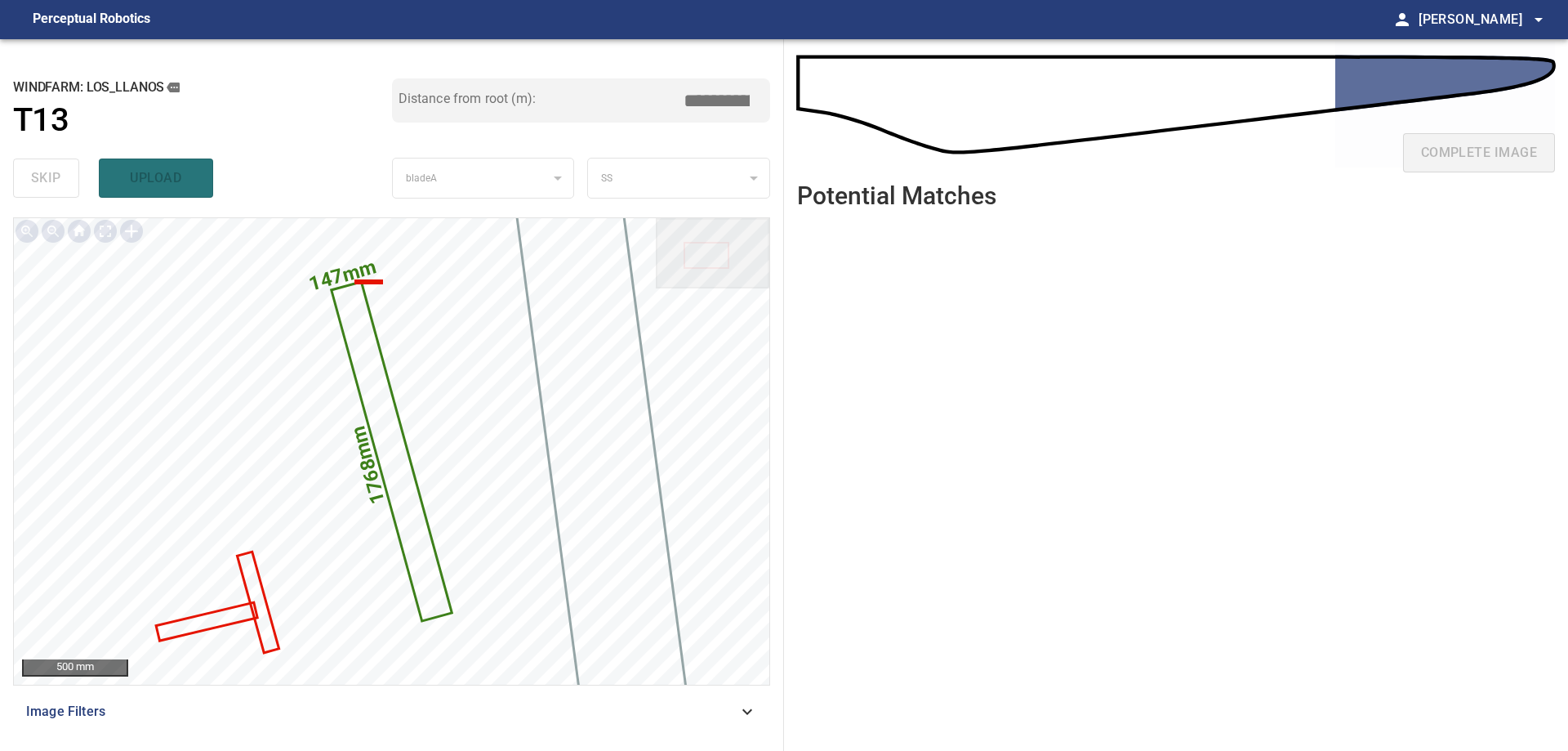
drag, startPoint x: 706, startPoint y: 105, endPoint x: 783, endPoint y: 106, distance: 77.0
click at [783, 106] on div "**********" at bounding box center [392, 394] width 784 height 711
click at [377, 386] on icon at bounding box center [392, 451] width 117 height 335
type input "*****"
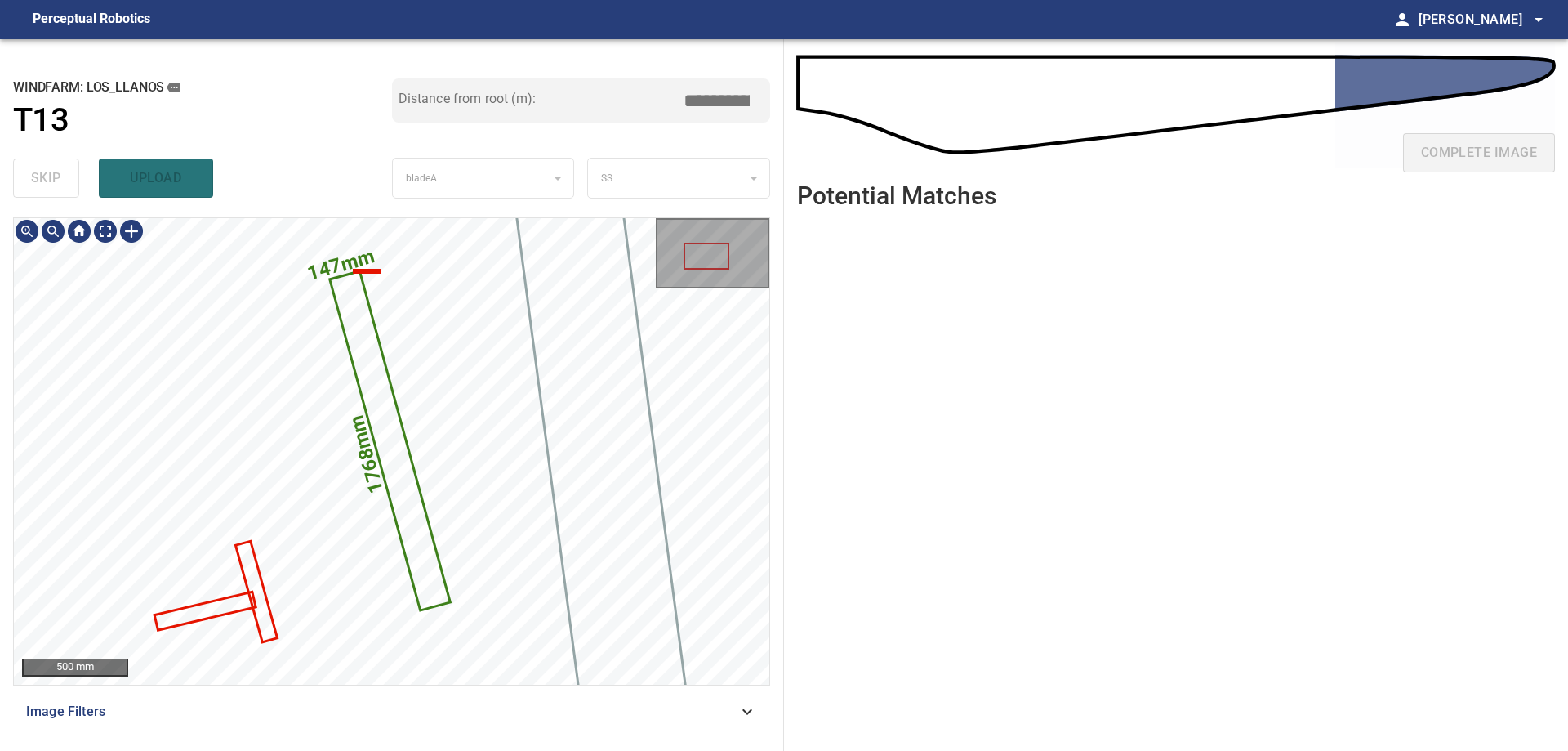
click at [374, 363] on icon at bounding box center [390, 441] width 117 height 335
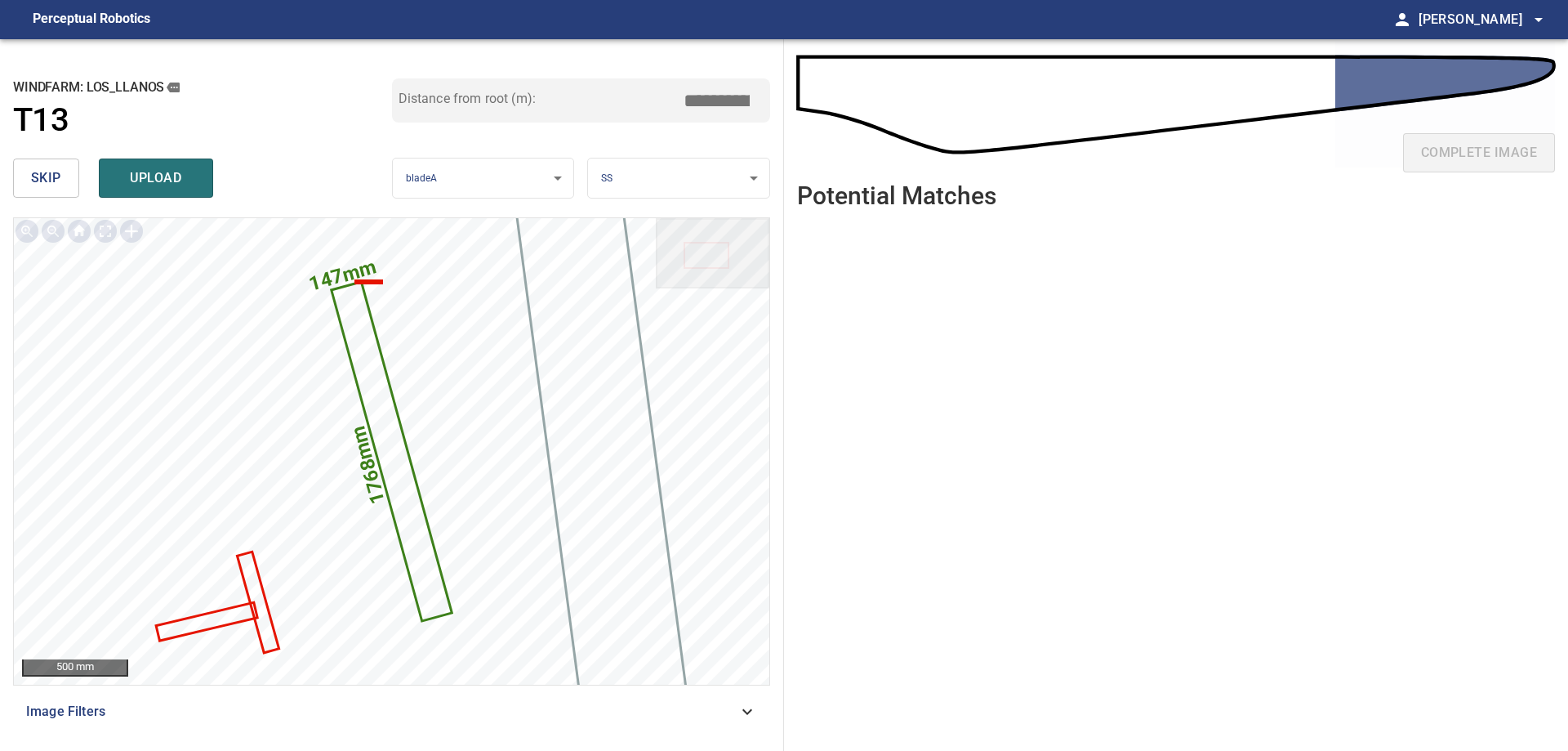
drag, startPoint x: 729, startPoint y: 102, endPoint x: 824, endPoint y: 95, distance: 95.3
click at [824, 95] on div "**********" at bounding box center [784, 394] width 1568 height 711
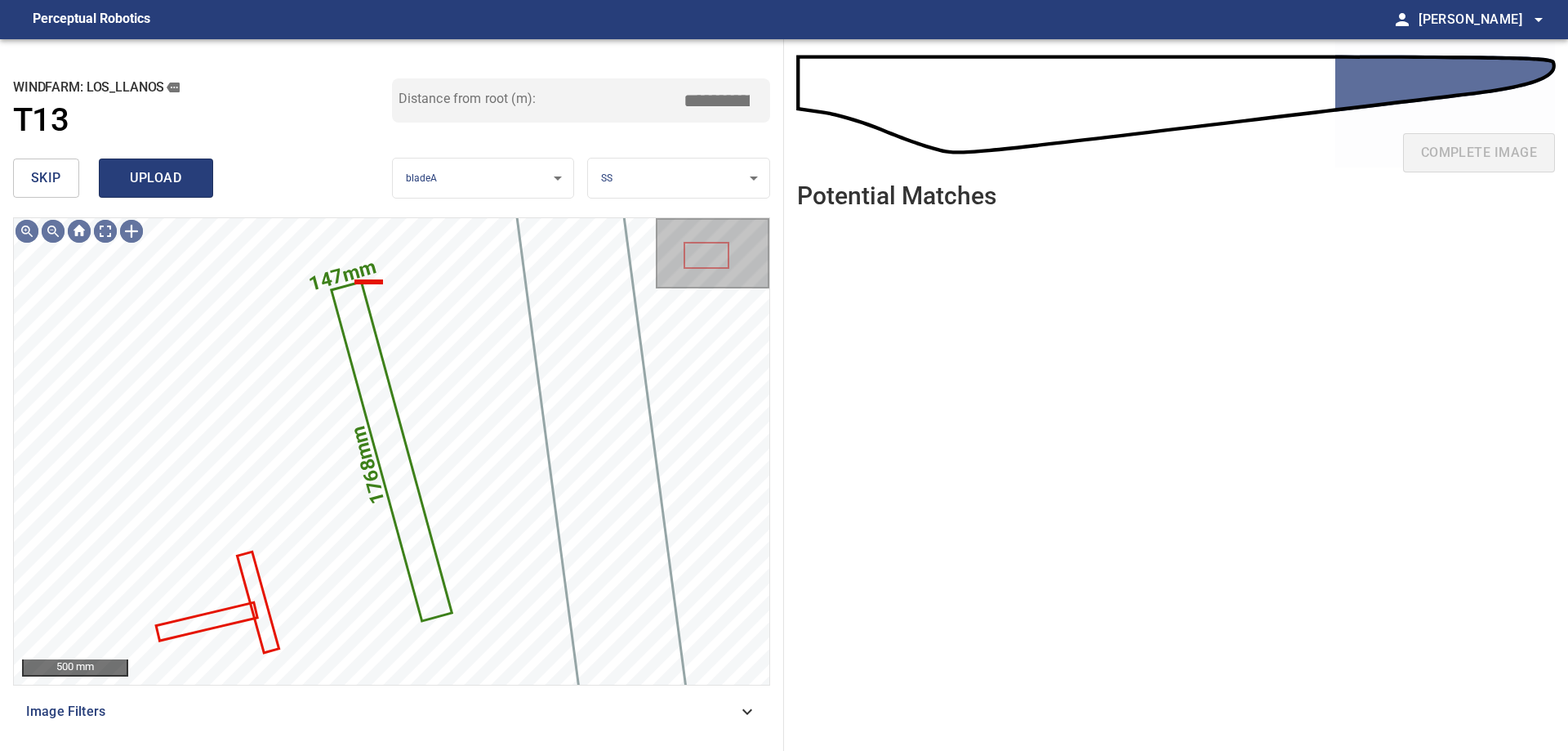
type input "*****"
click at [147, 175] on span "upload" at bounding box center [156, 178] width 78 height 23
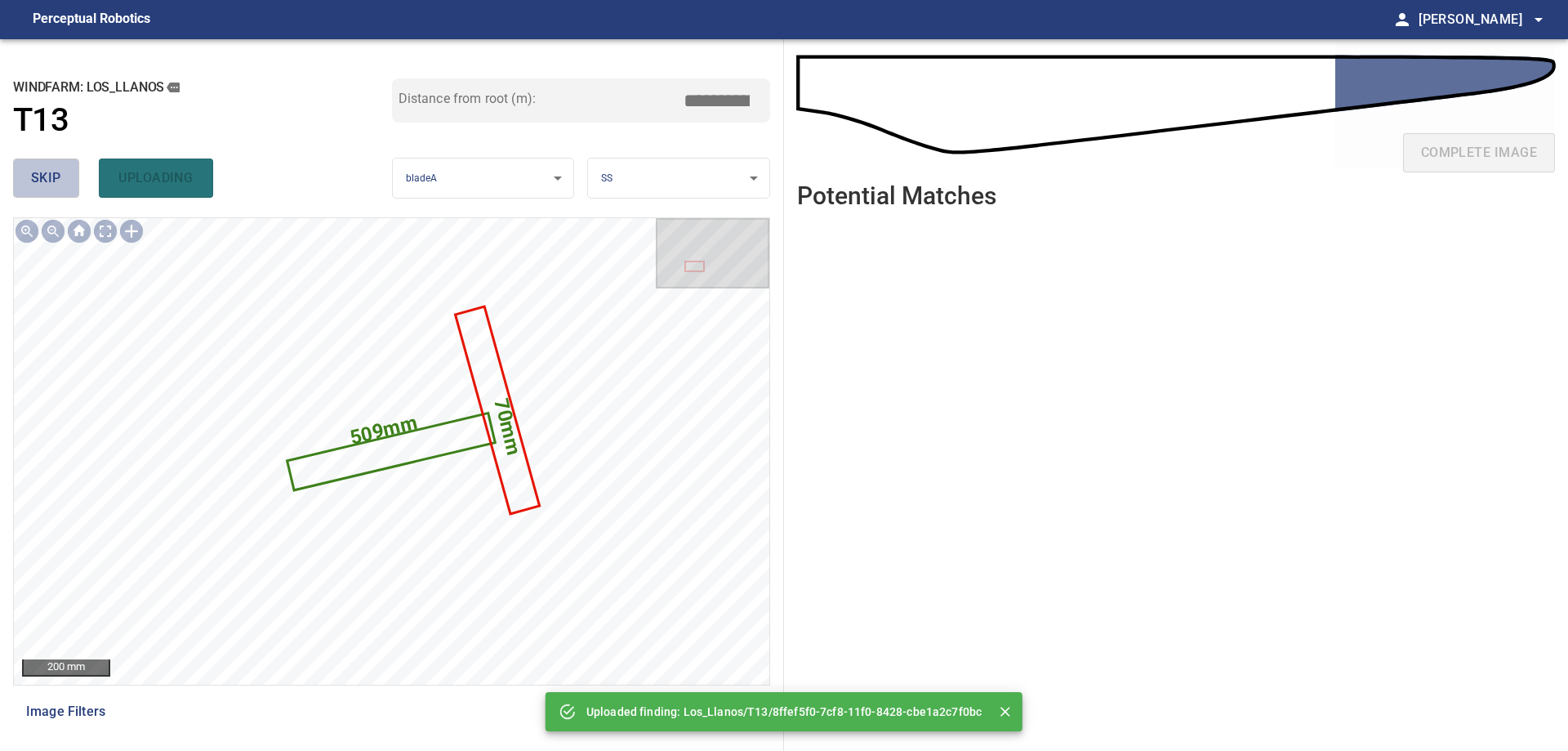
click at [56, 178] on span "skip" at bounding box center [46, 178] width 30 height 23
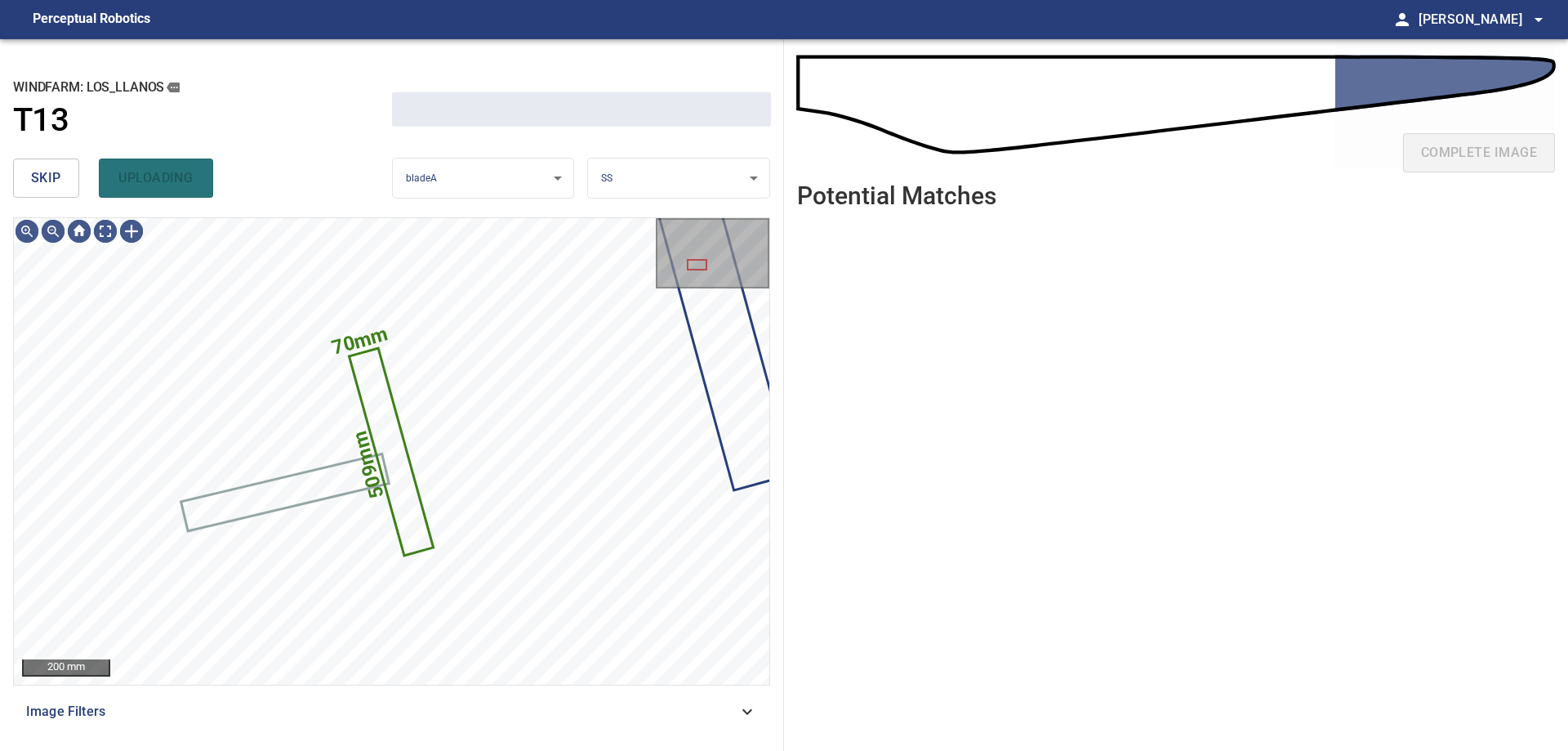
click at [56, 178] on span "skip" at bounding box center [46, 178] width 30 height 23
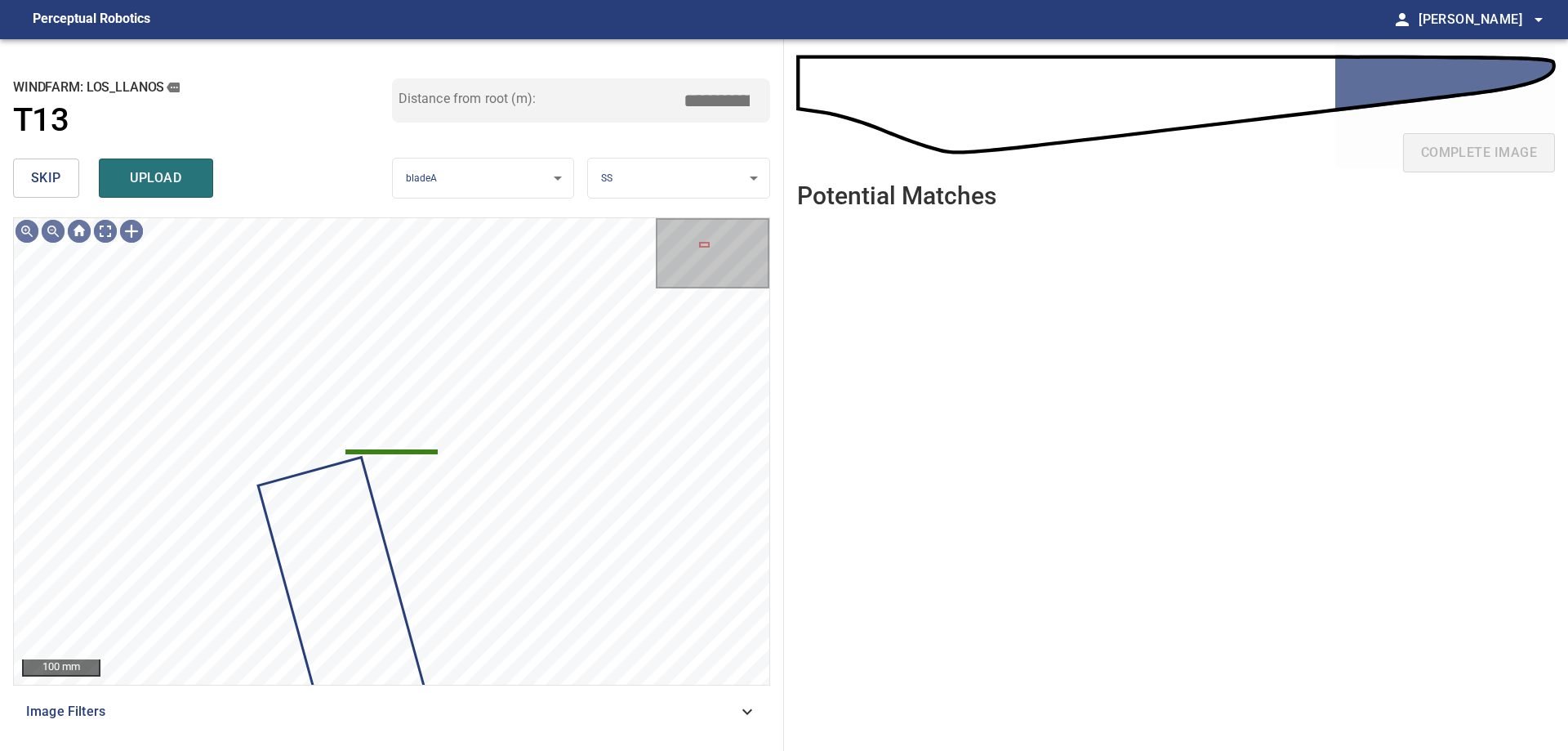
drag, startPoint x: 56, startPoint y: 178, endPoint x: 65, endPoint y: 174, distance: 9.8
click at [57, 178] on span "skip" at bounding box center [46, 178] width 30 height 23
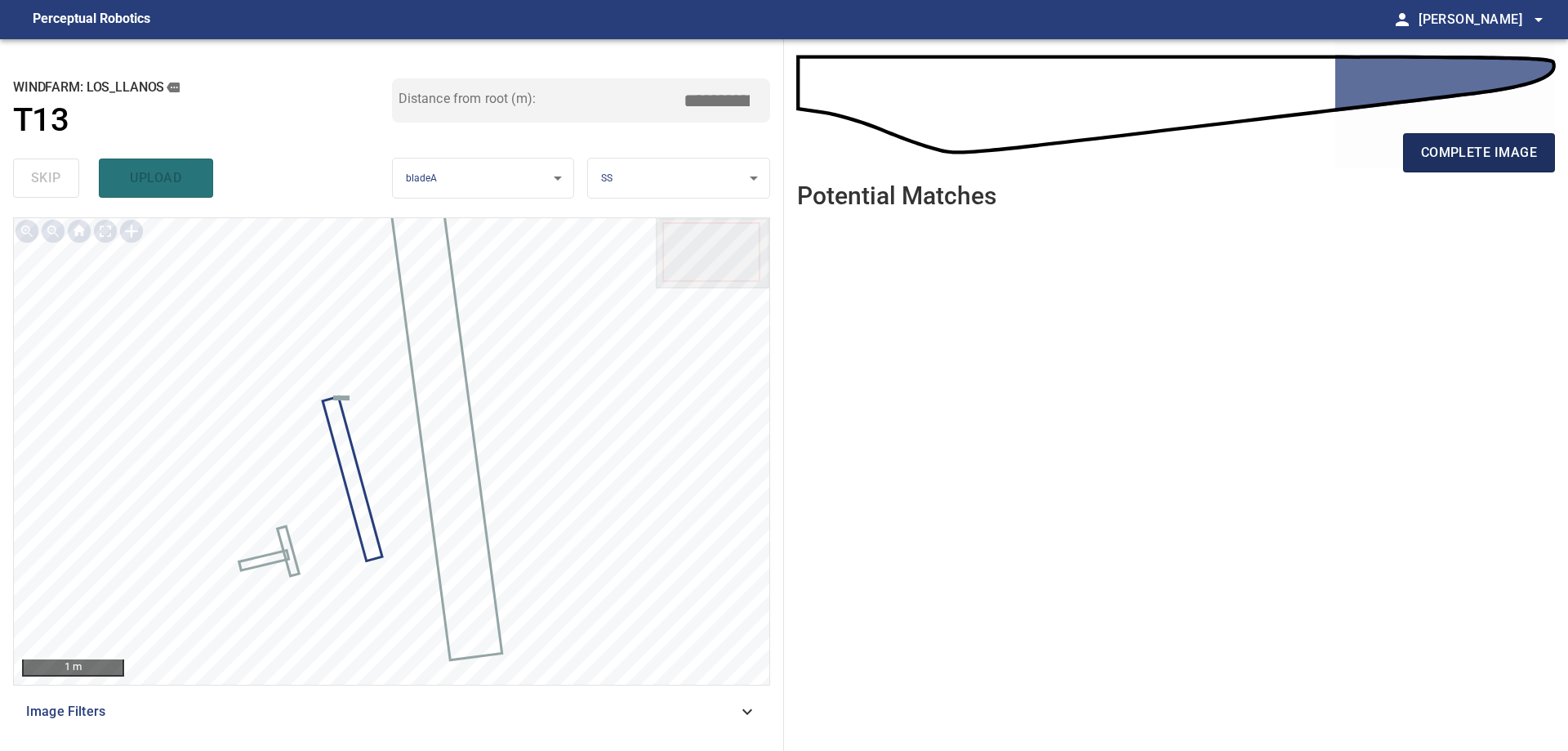
click at [1450, 161] on span "complete image" at bounding box center [1480, 153] width 116 height 23
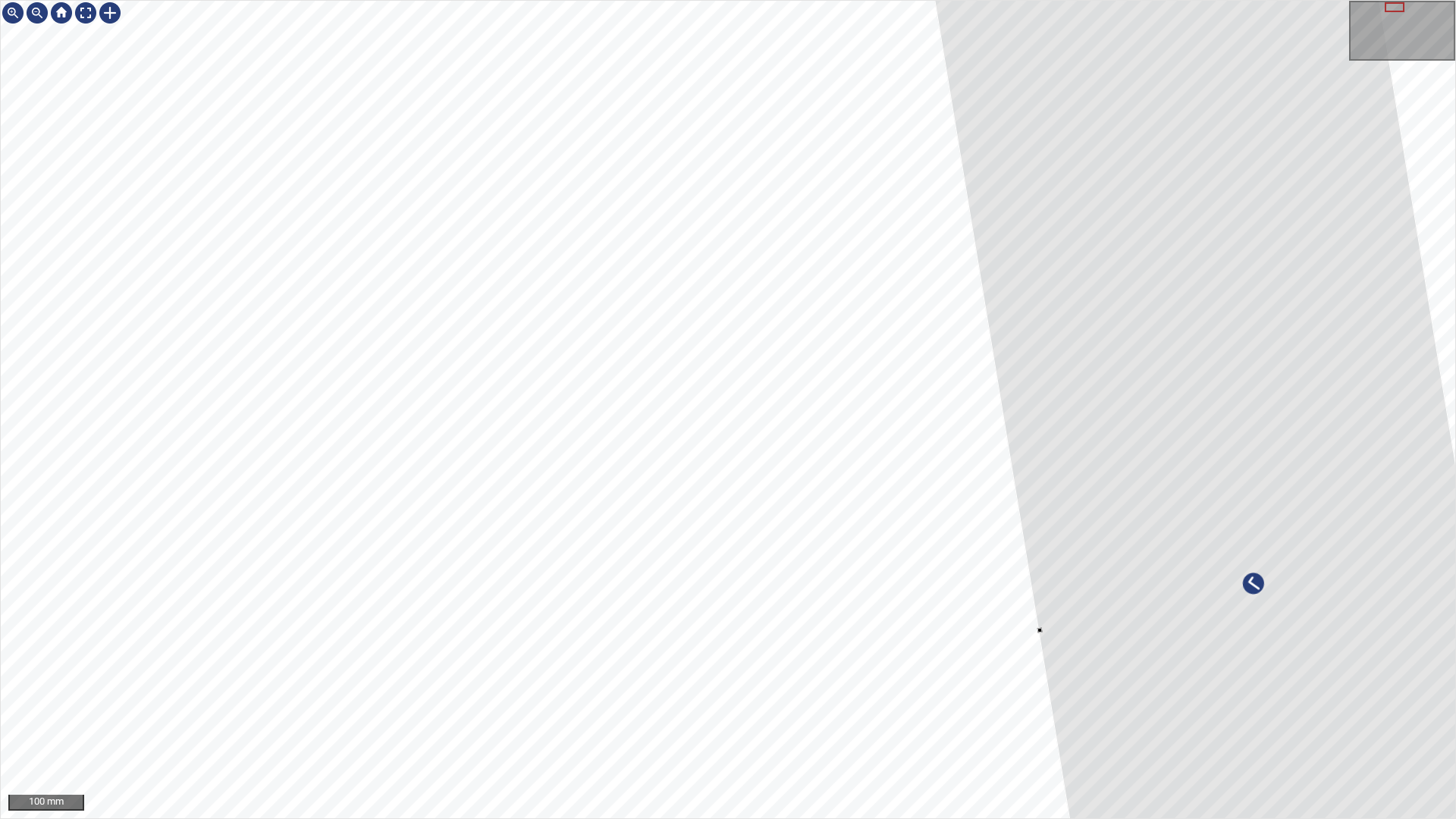
click at [1252, 456] on div at bounding box center [1254, 596] width 670 height 1510
click at [1256, 596] on div at bounding box center [1254, 594] width 670 height 1510
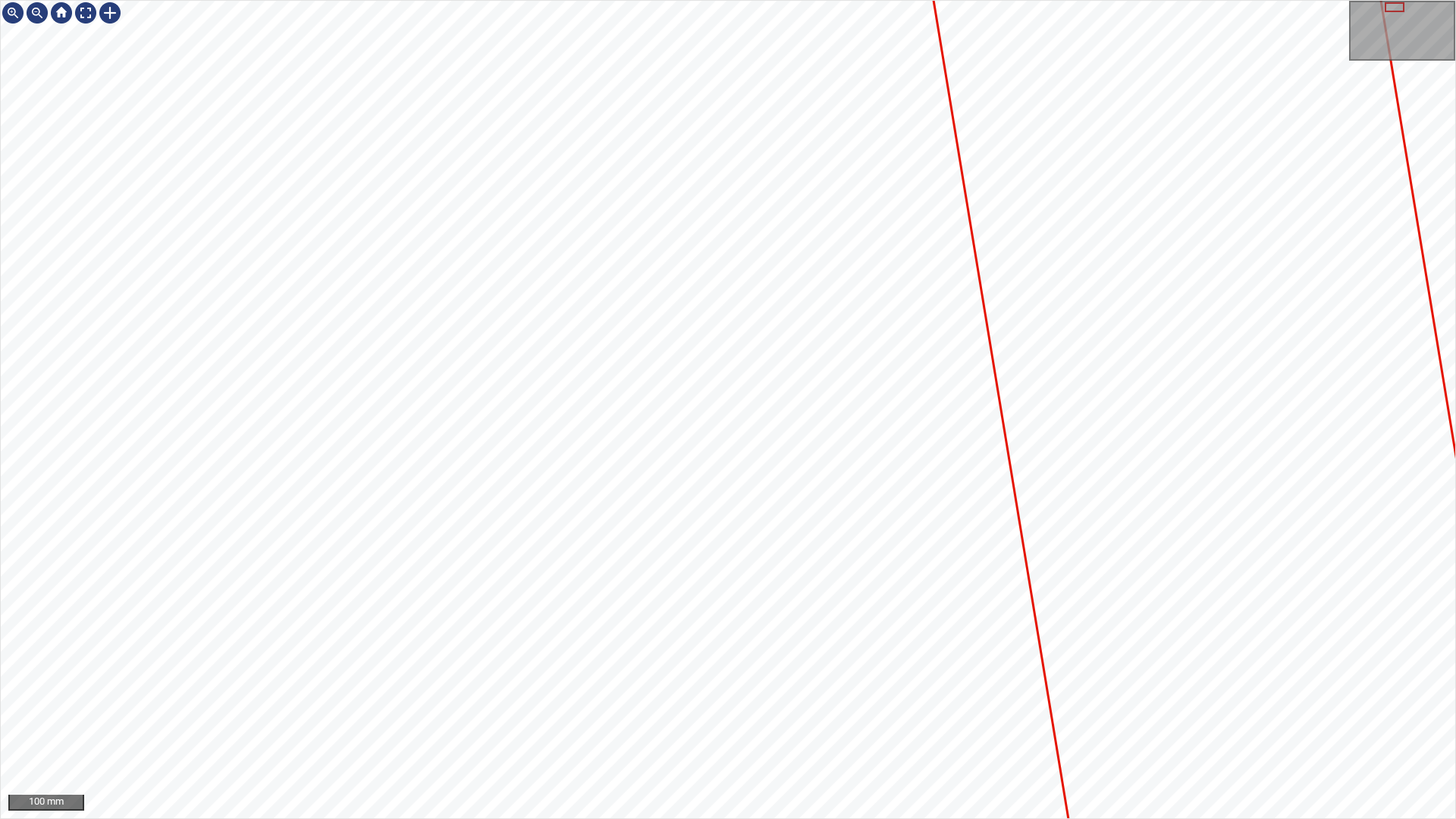
click at [1257, 585] on icon at bounding box center [1254, 594] width 670 height 1510
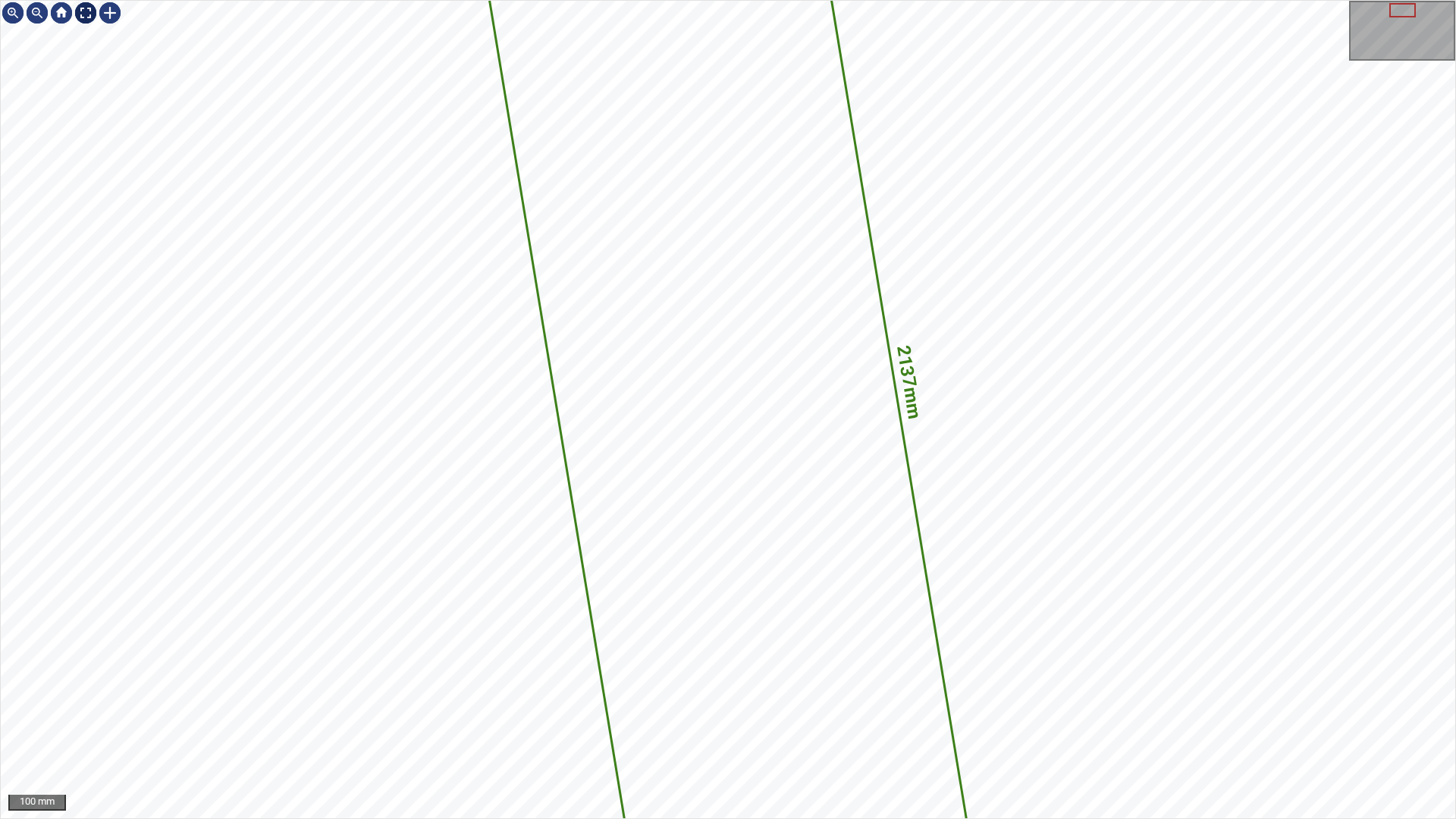
click at [85, 15] on div at bounding box center [85, 13] width 24 height 24
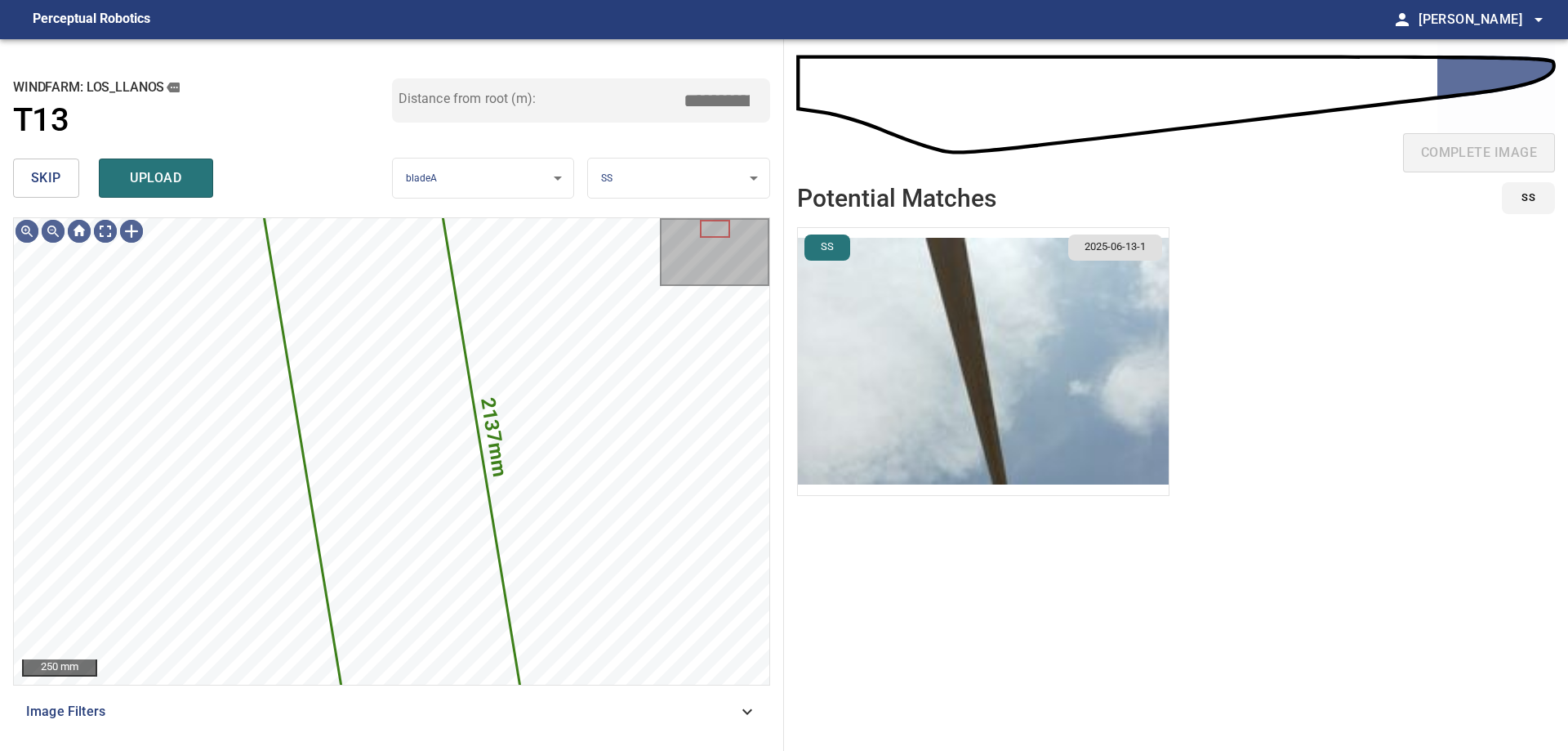
drag, startPoint x: 53, startPoint y: 169, endPoint x: 79, endPoint y: 205, distance: 44.4
click at [56, 172] on span "skip" at bounding box center [46, 178] width 30 height 23
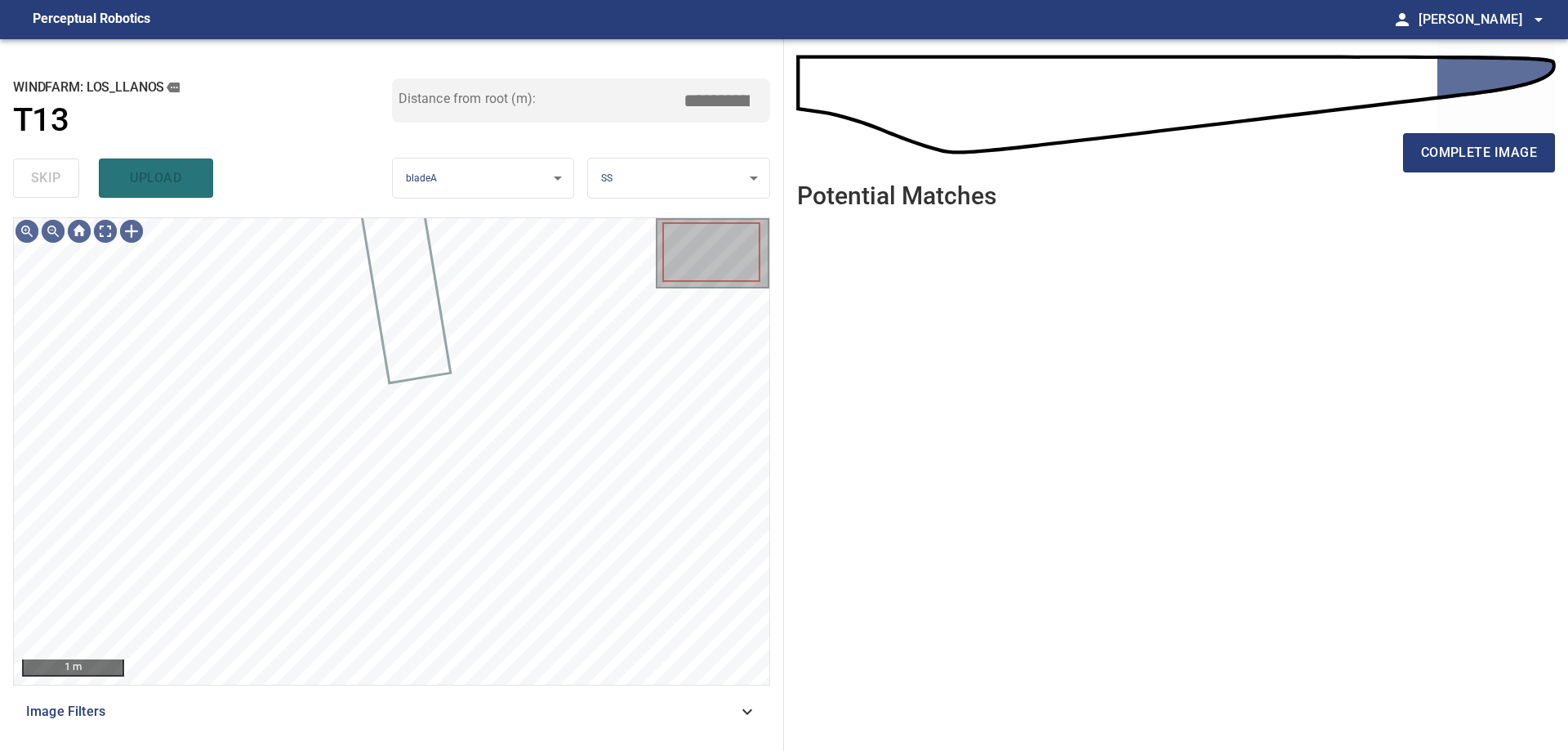
click at [768, 711] on div "Image Filters" at bounding box center [391, 711] width 757 height 39
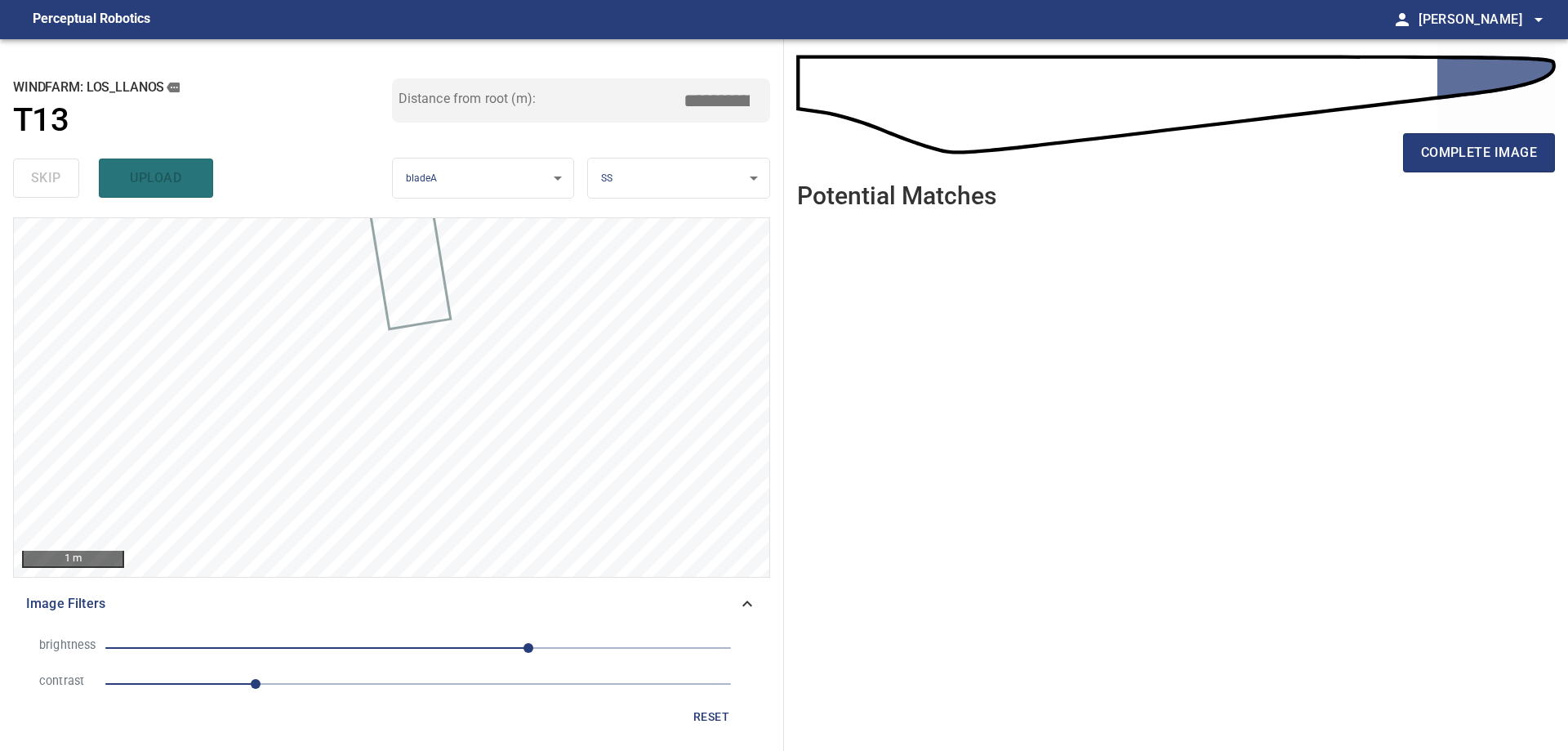
click at [439, 684] on span "1.2" at bounding box center [419, 684] width 626 height 23
click at [325, 647] on span "90" at bounding box center [419, 648] width 626 height 23
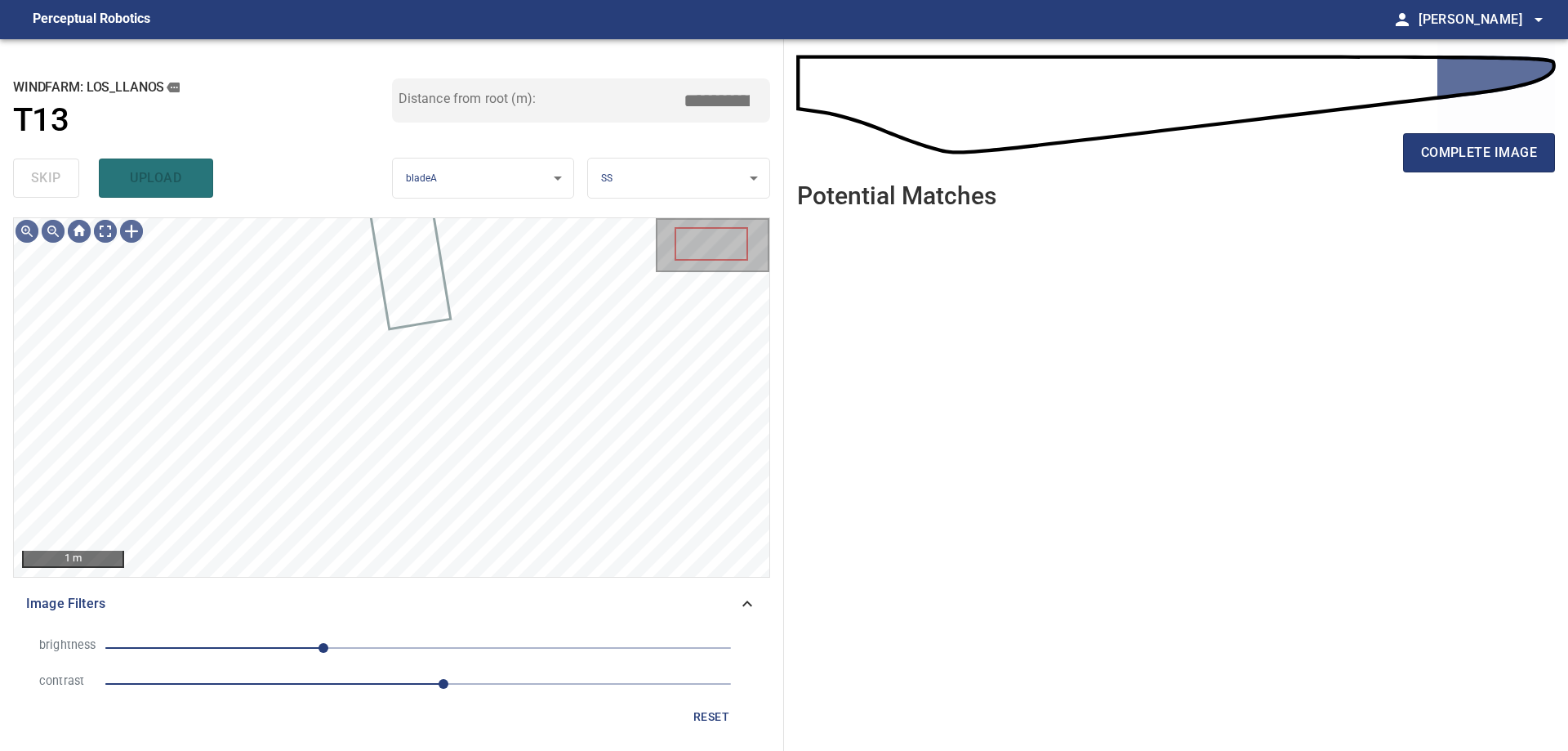
click at [381, 649] on span "-77" at bounding box center [419, 648] width 626 height 23
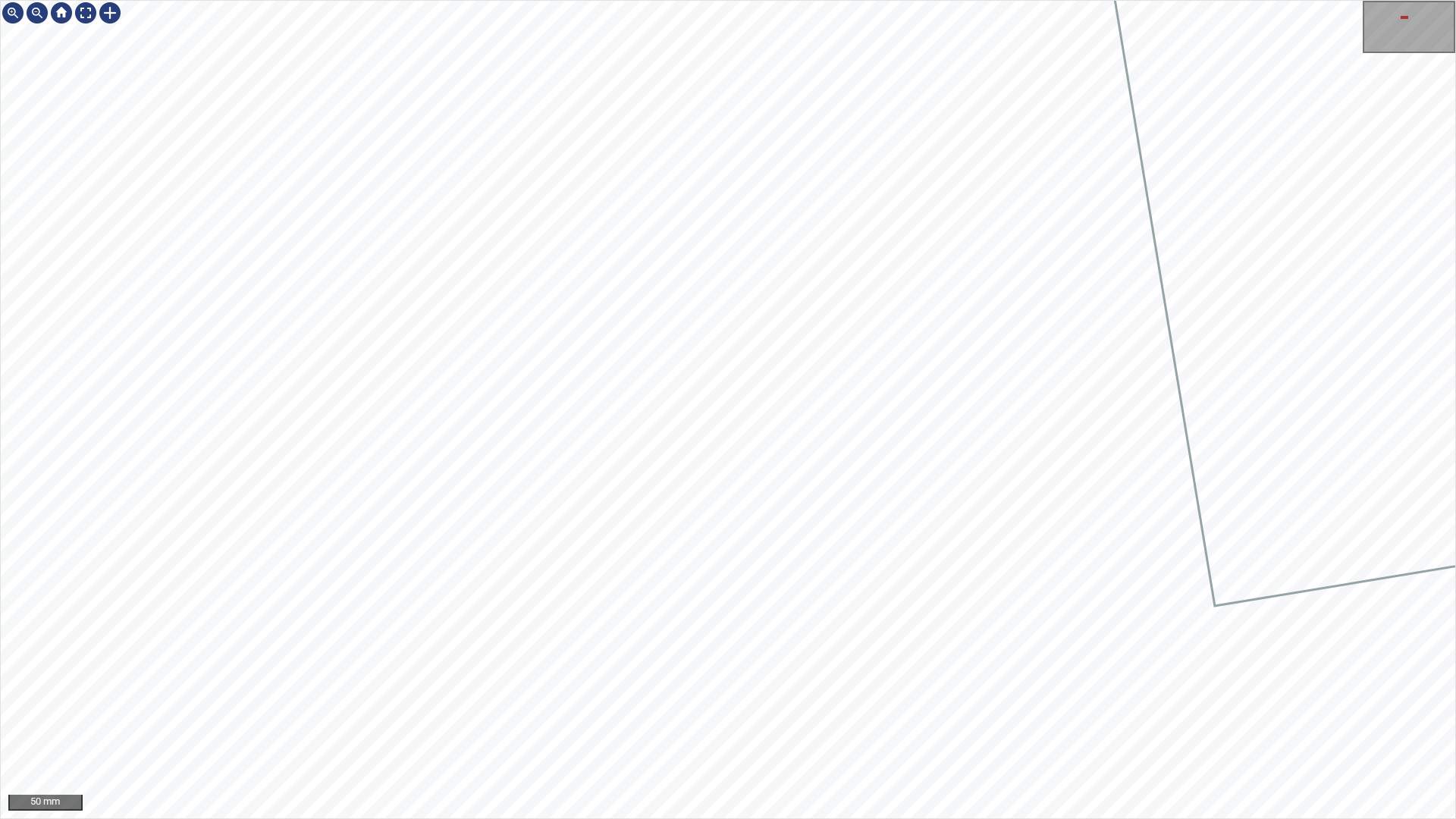
click at [736, 697] on div "50 mm" at bounding box center [728, 410] width 1456 height 819
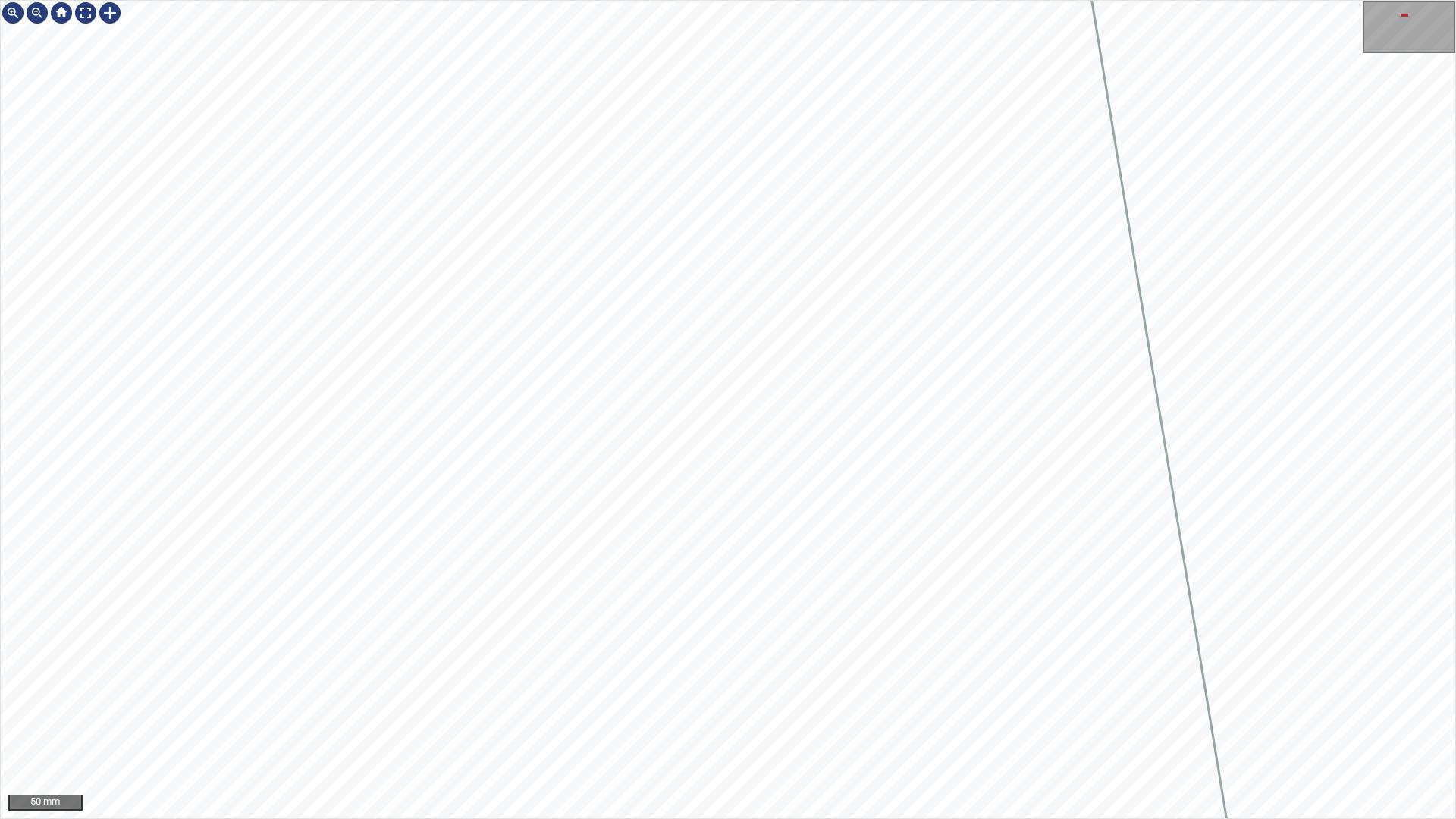
click at [972, 697] on div "50 mm" at bounding box center [728, 410] width 1456 height 819
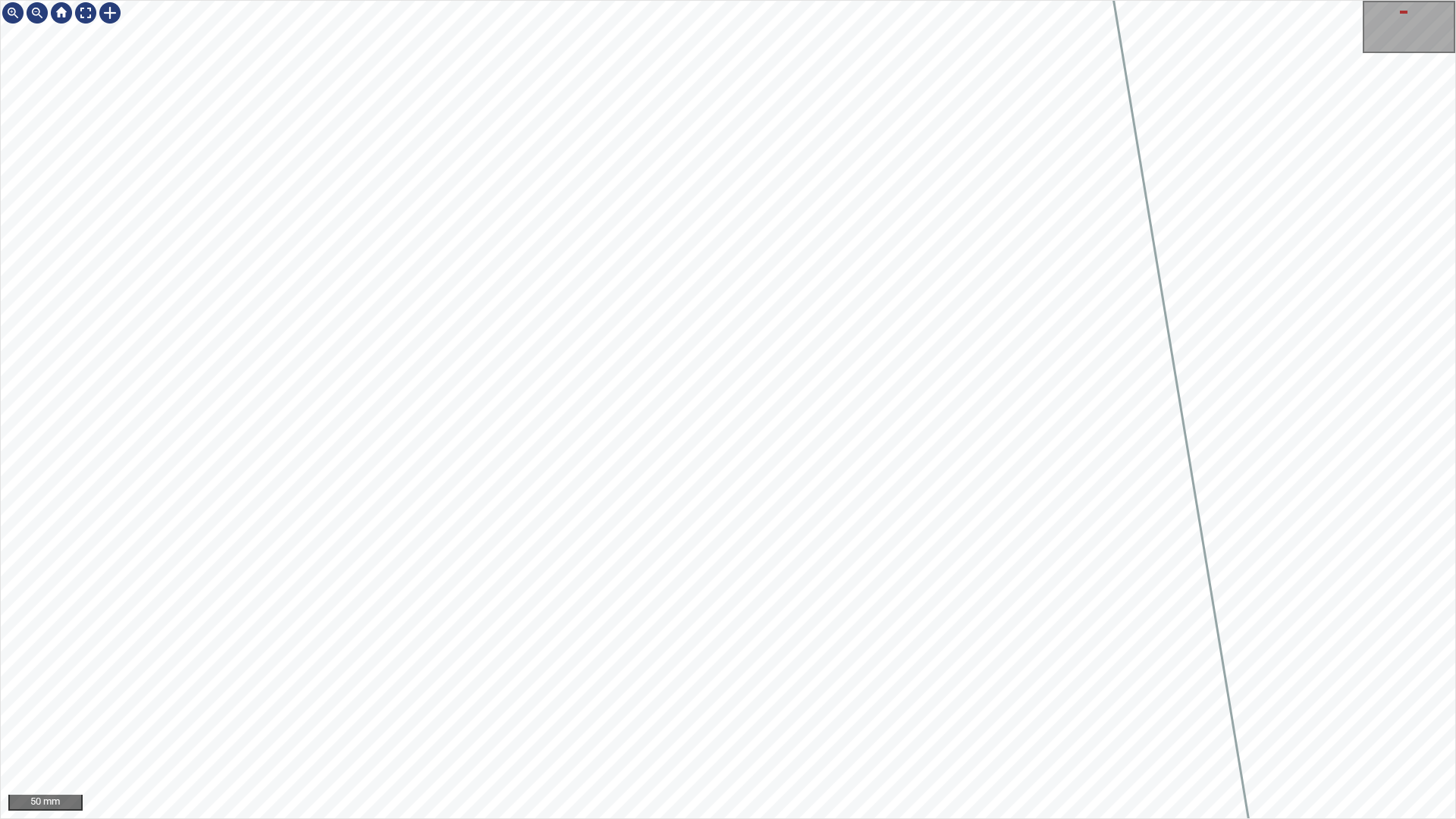
click at [769, 697] on div "50 mm" at bounding box center [728, 410] width 1456 height 819
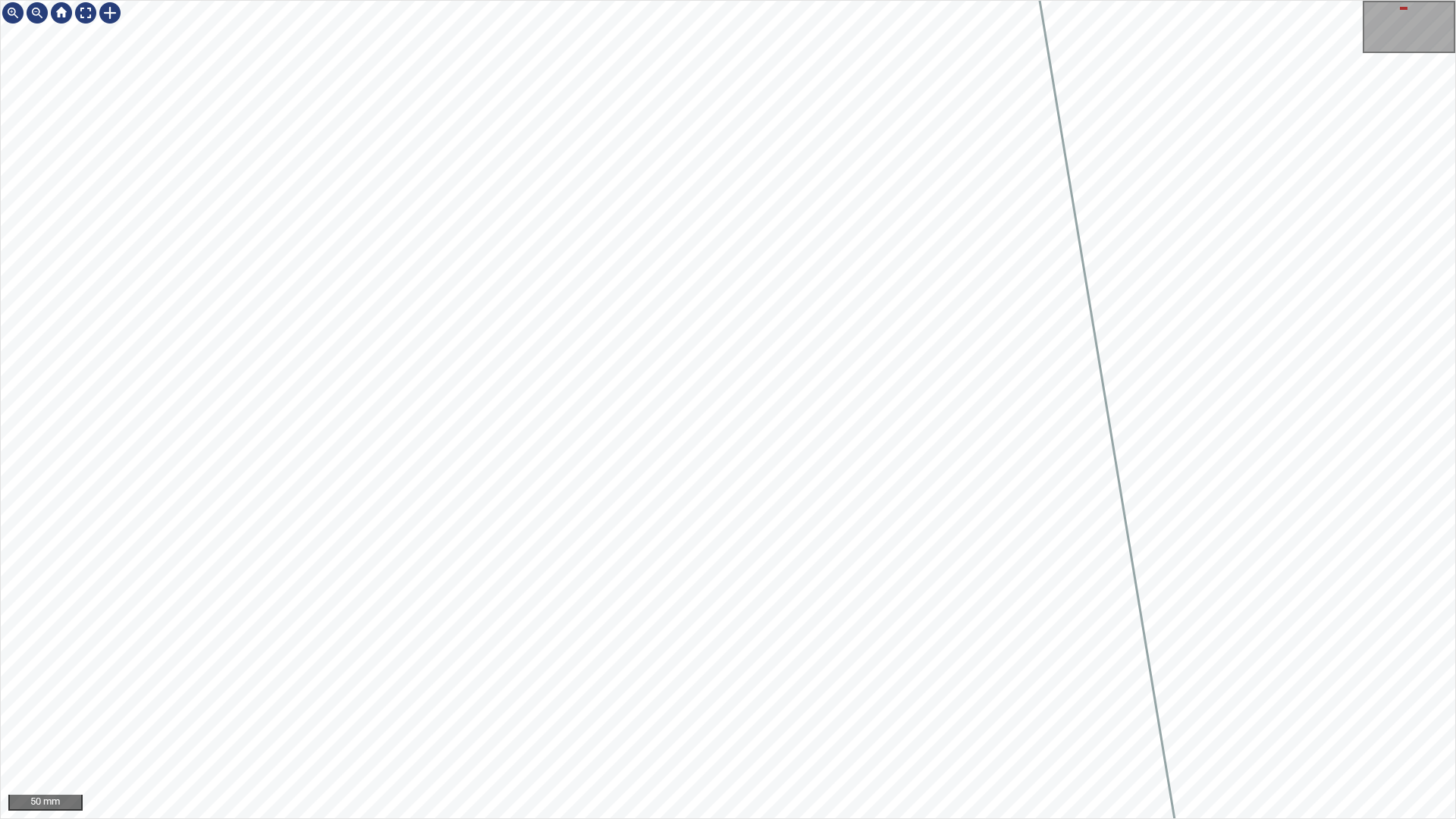
click at [855, 697] on div "50 mm" at bounding box center [728, 410] width 1456 height 819
click at [763, 697] on div "50 mm" at bounding box center [728, 410] width 1456 height 819
click at [761, 697] on div "50 mm" at bounding box center [728, 410] width 1456 height 819
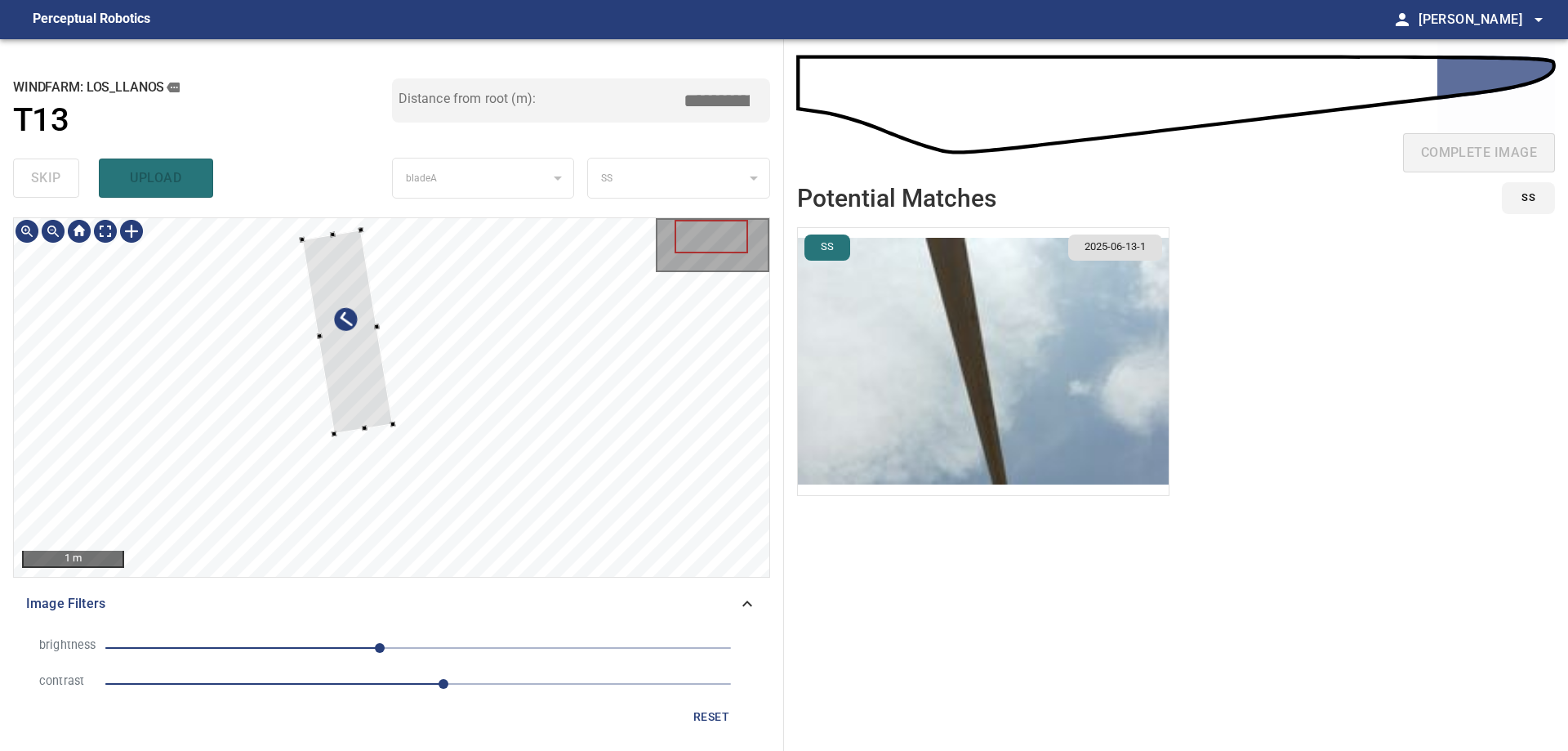
click at [351, 381] on div at bounding box center [348, 331] width 91 height 204
click at [361, 414] on div at bounding box center [362, 416] width 6 height 6
click at [330, 327] on div at bounding box center [392, 396] width 756 height 358
click at [377, 324] on div at bounding box center [392, 396] width 756 height 358
click at [381, 420] on div at bounding box center [354, 325] width 85 height 205
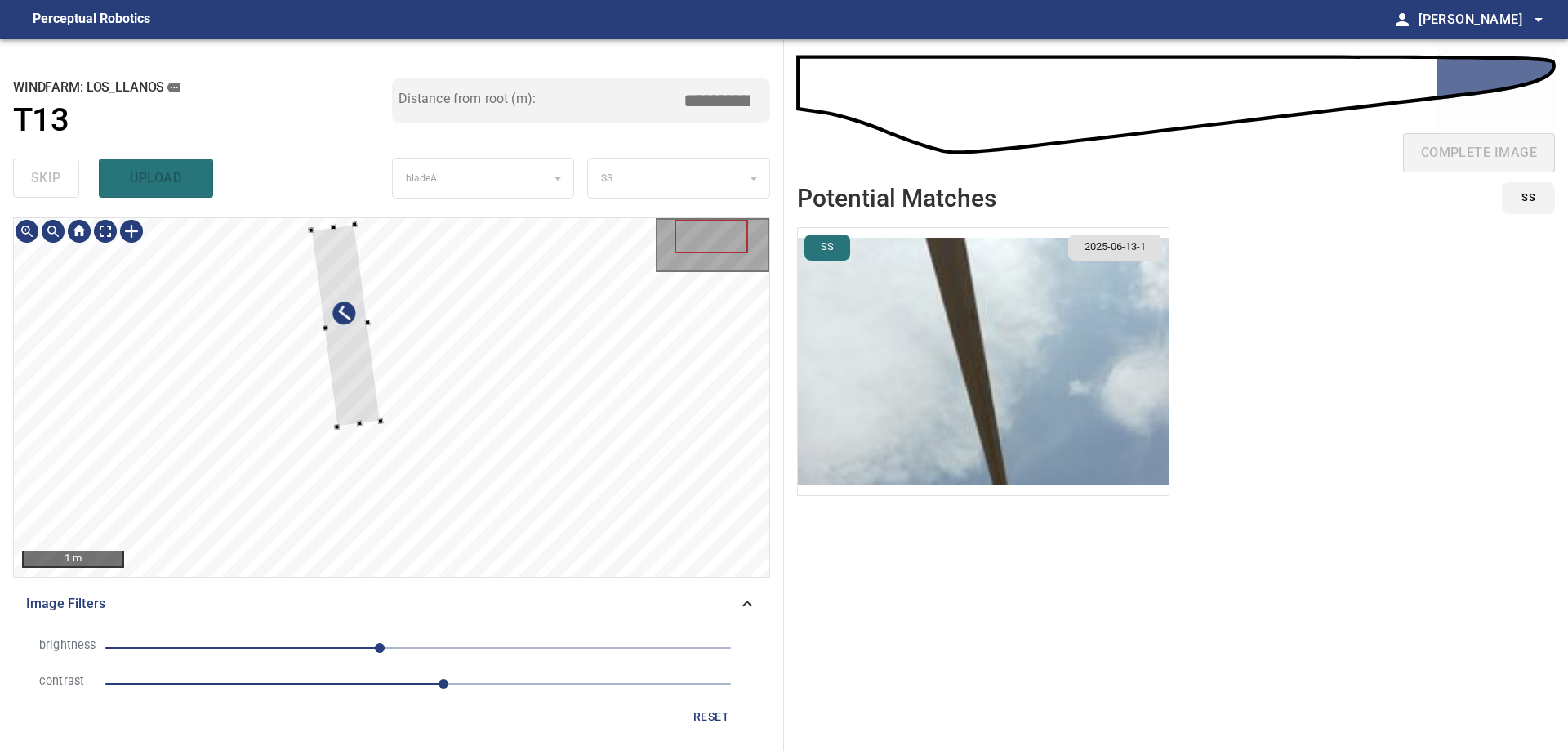
click at [382, 421] on div at bounding box center [381, 422] width 6 height 6
click at [367, 418] on div at bounding box center [349, 328] width 70 height 203
click at [394, 422] on div at bounding box center [392, 396] width 756 height 358
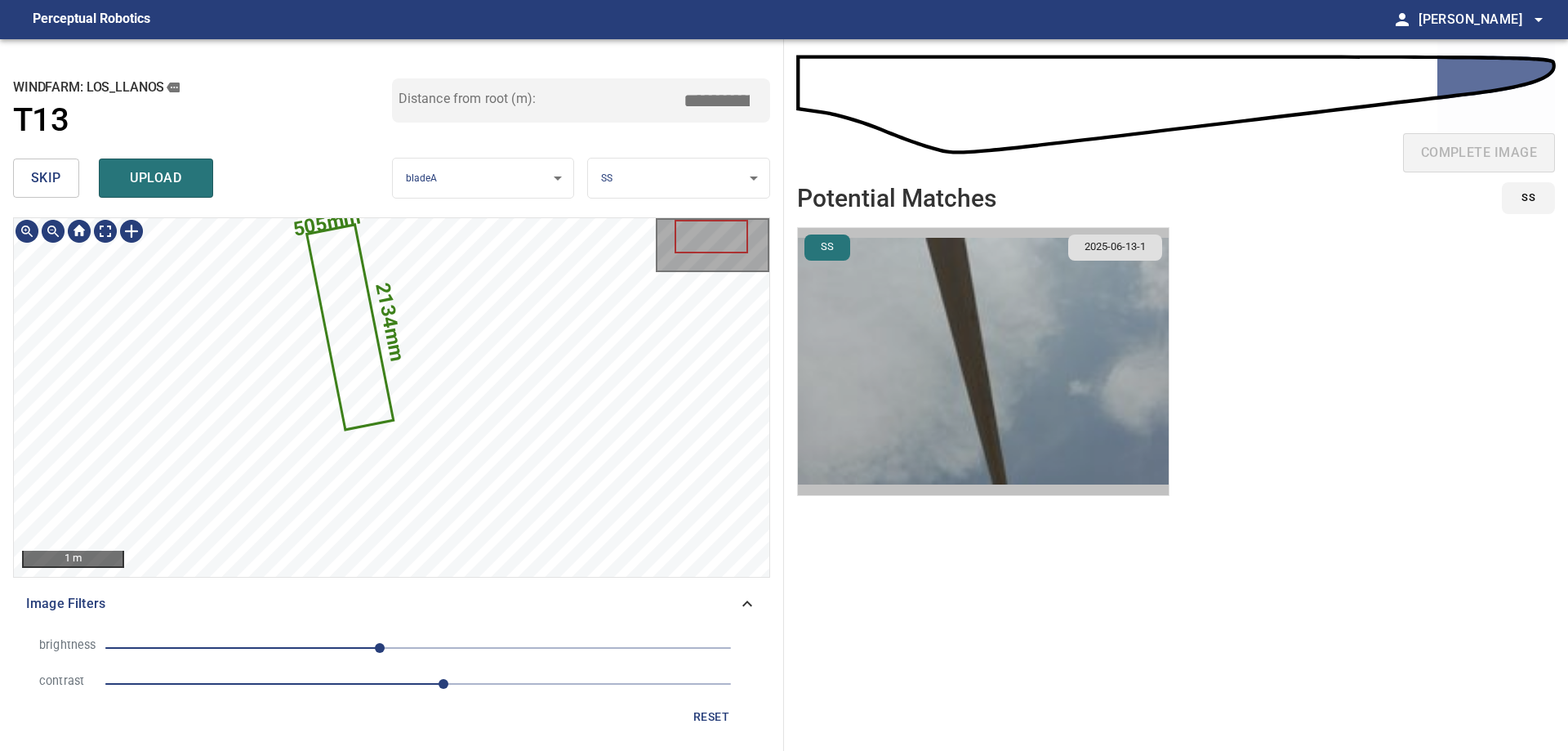
click at [913, 398] on img "button" at bounding box center [983, 361] width 371 height 267
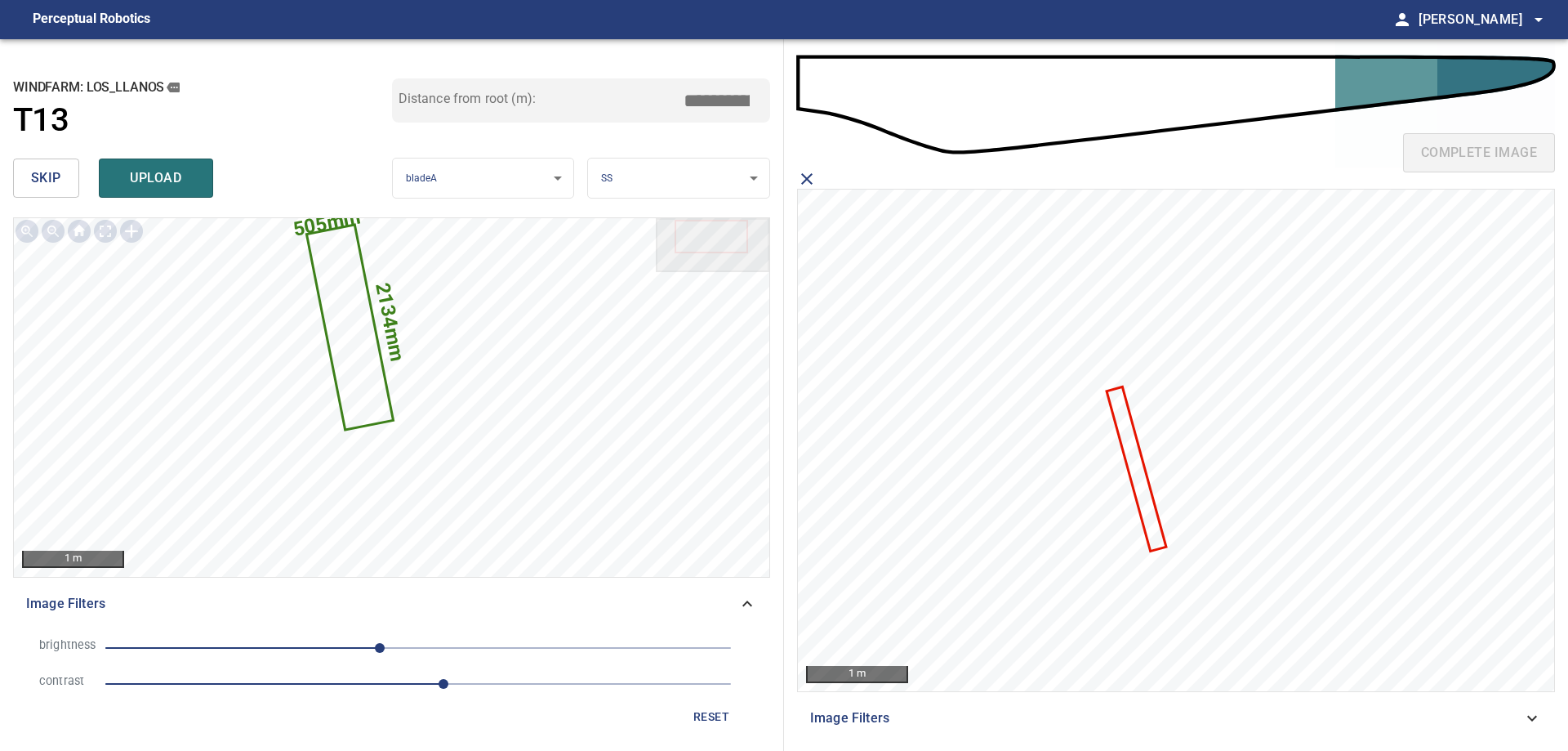
drag, startPoint x: 714, startPoint y: 103, endPoint x: 983, endPoint y: 101, distance: 269.0
click at [862, 105] on div "**********" at bounding box center [784, 394] width 1568 height 711
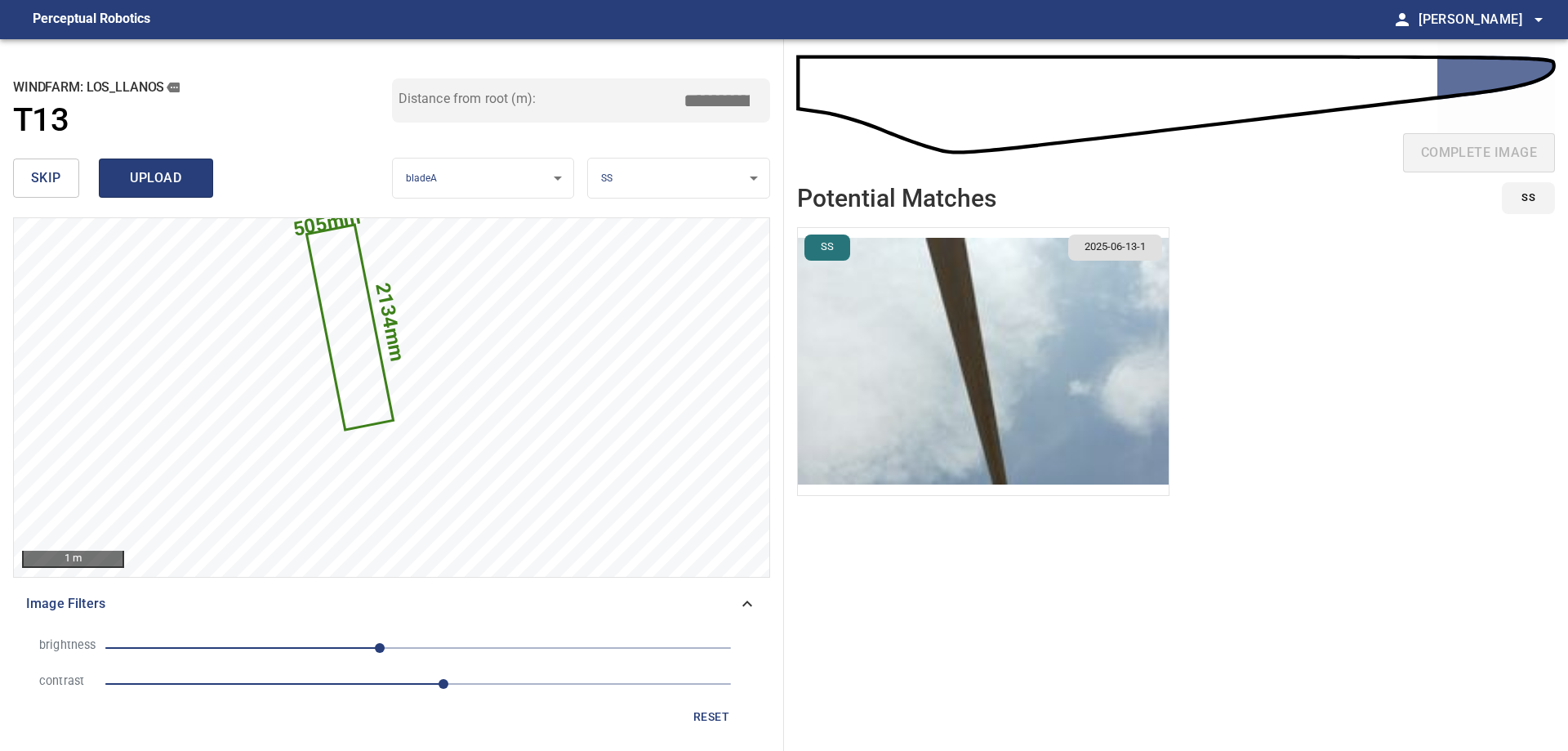
type input "*****"
click at [174, 183] on span "upload" at bounding box center [156, 178] width 78 height 23
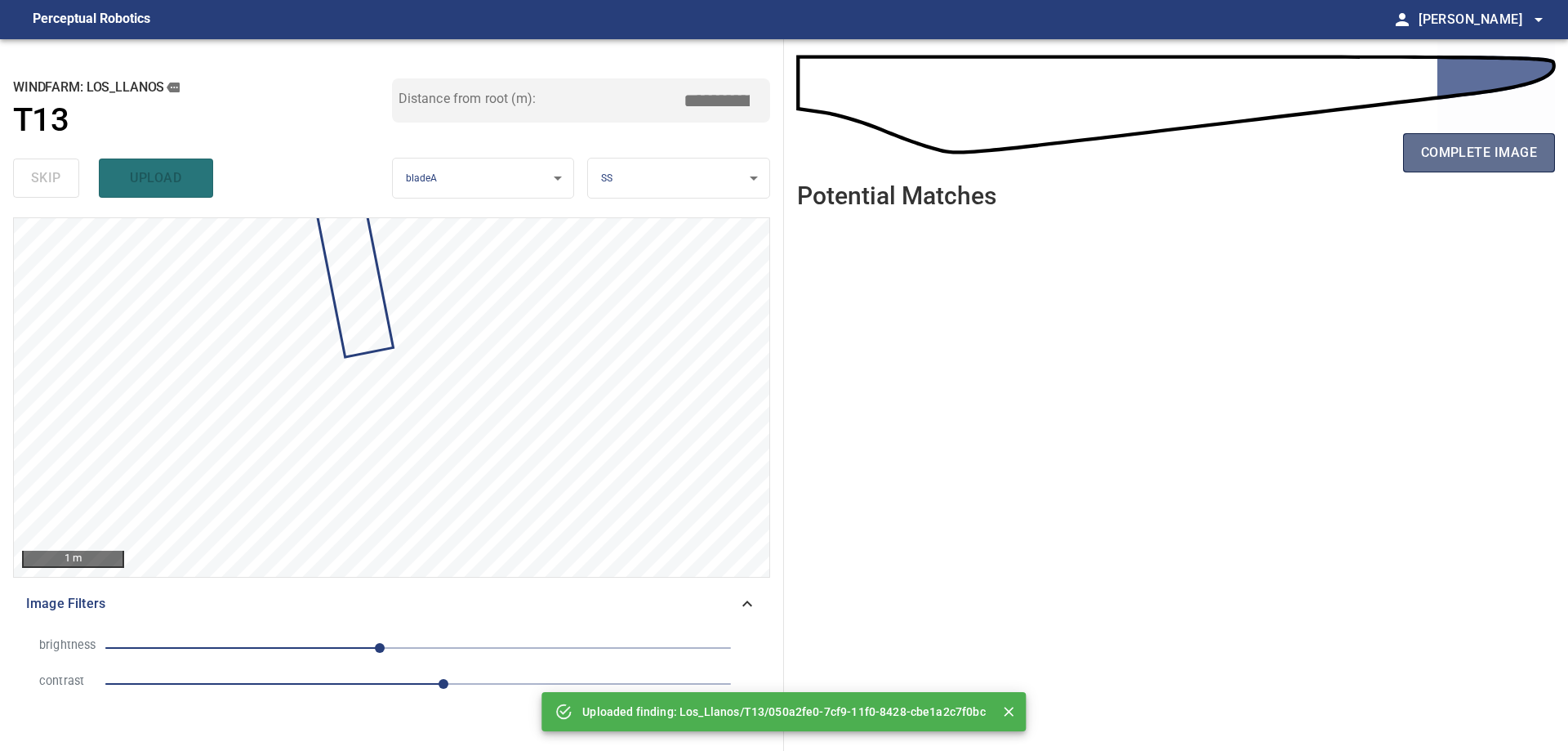
click at [1505, 155] on span "complete image" at bounding box center [1480, 153] width 116 height 23
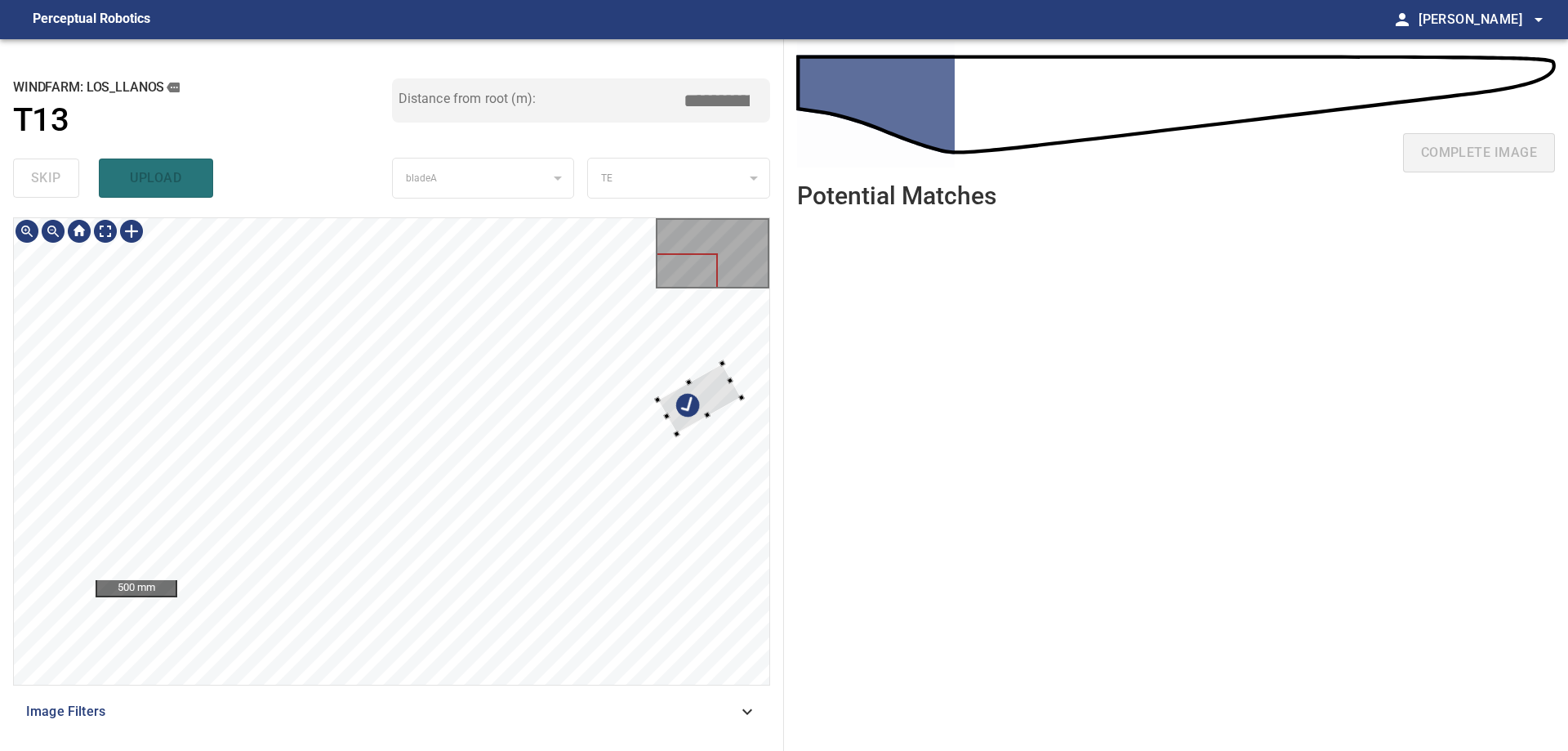
click at [663, 400] on div at bounding box center [699, 398] width 83 height 70
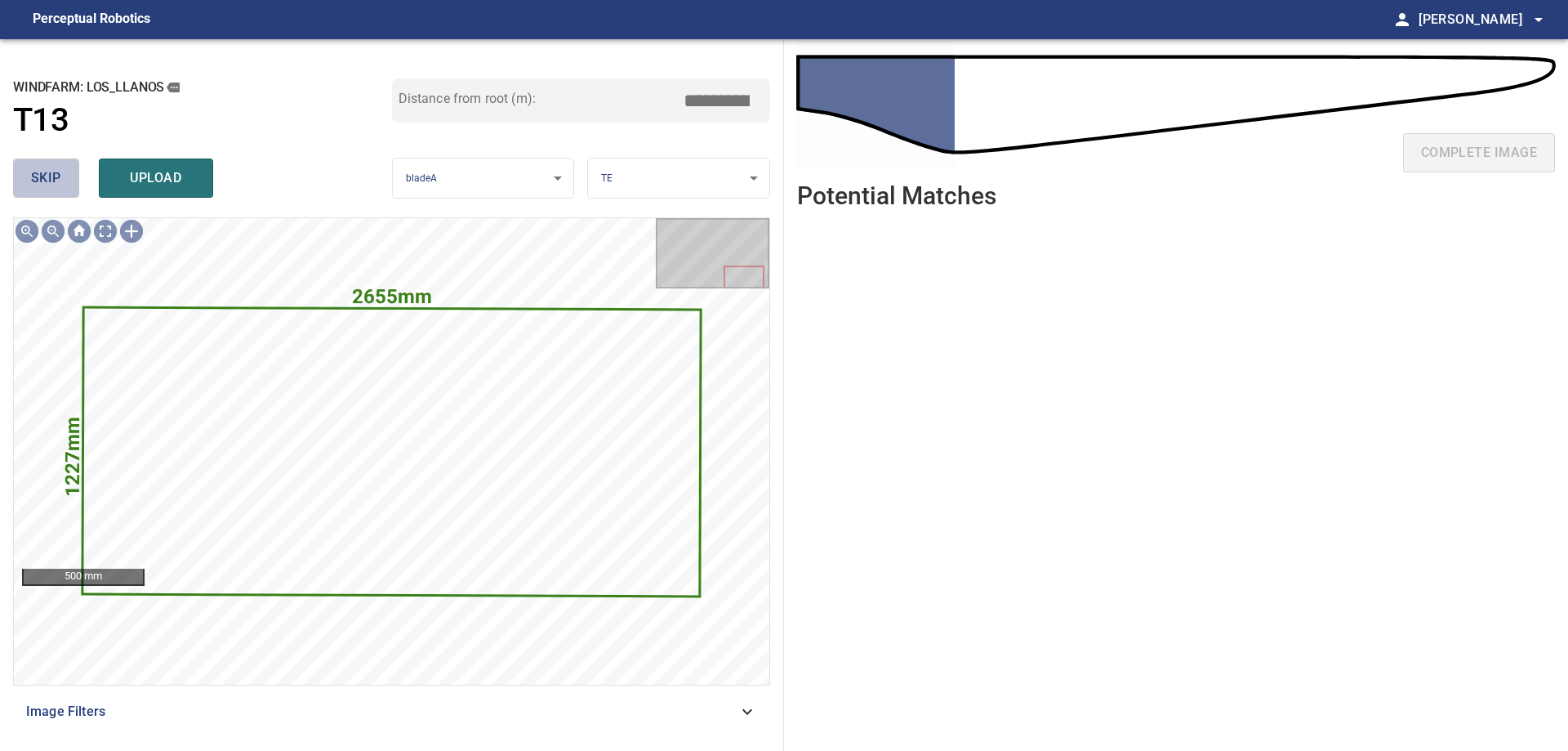
click at [56, 195] on button "skip" at bounding box center [46, 178] width 66 height 39
click at [59, 193] on button "skip" at bounding box center [46, 178] width 66 height 39
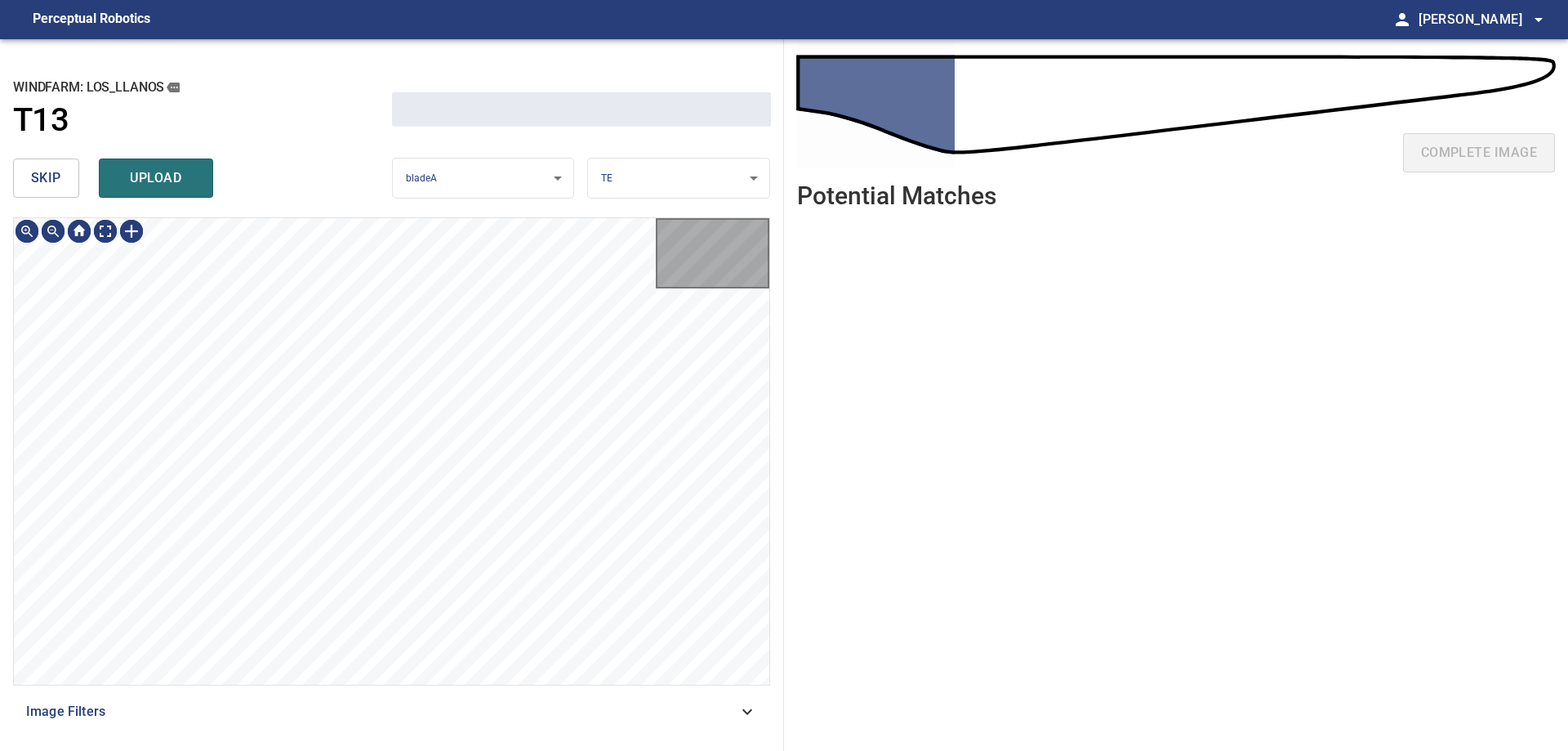
click at [59, 193] on button "skip" at bounding box center [46, 178] width 66 height 39
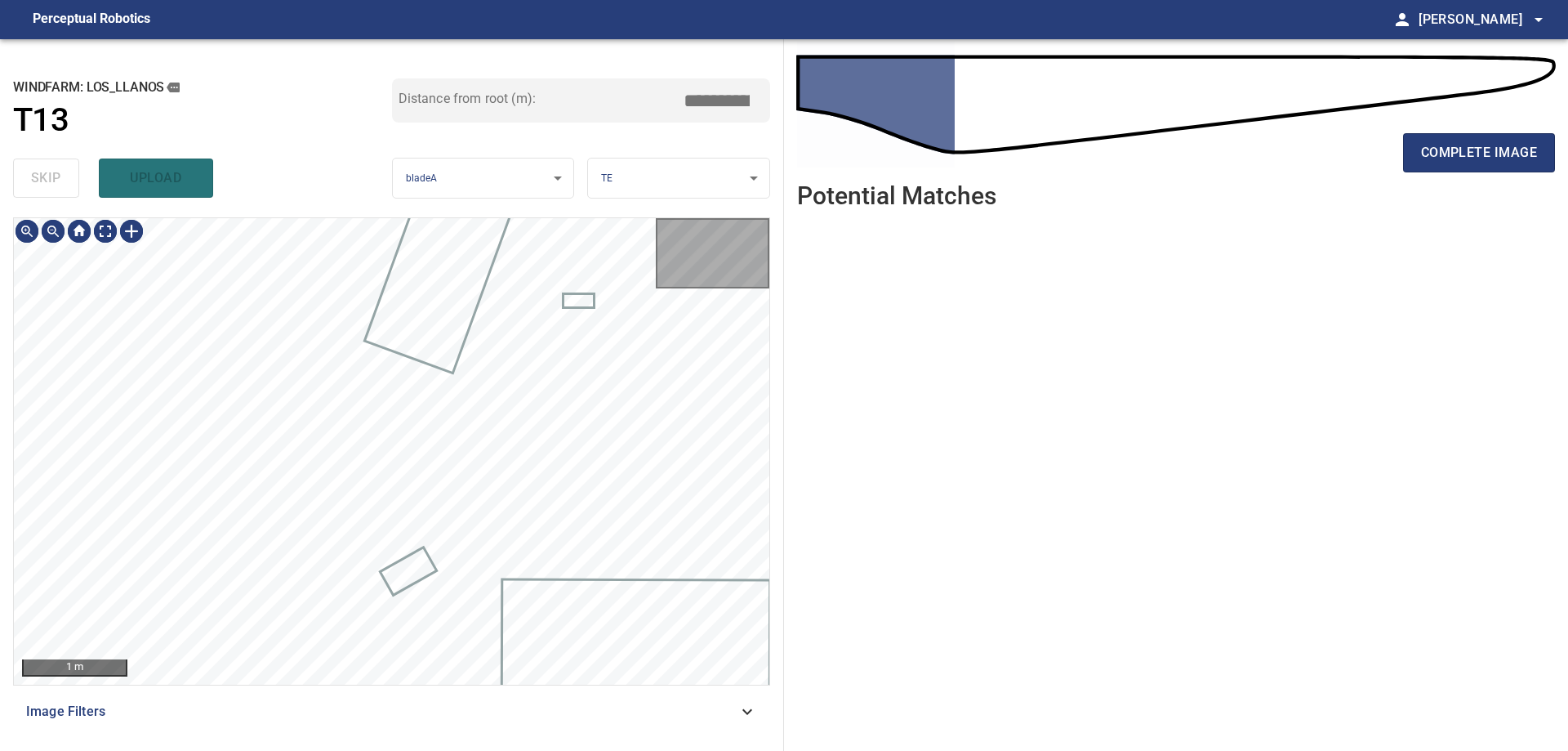
type input "****"
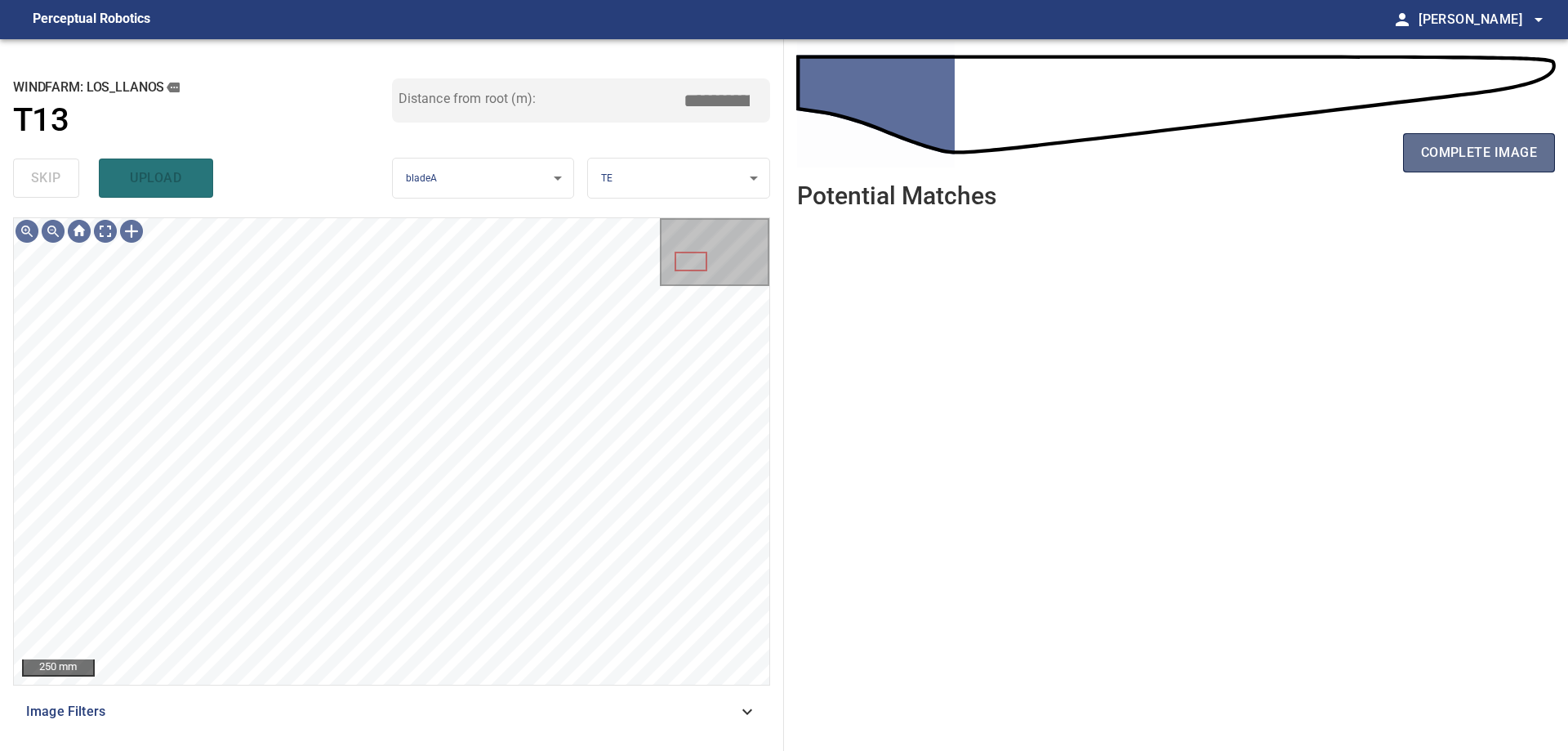
click at [1487, 145] on span "complete image" at bounding box center [1480, 153] width 116 height 23
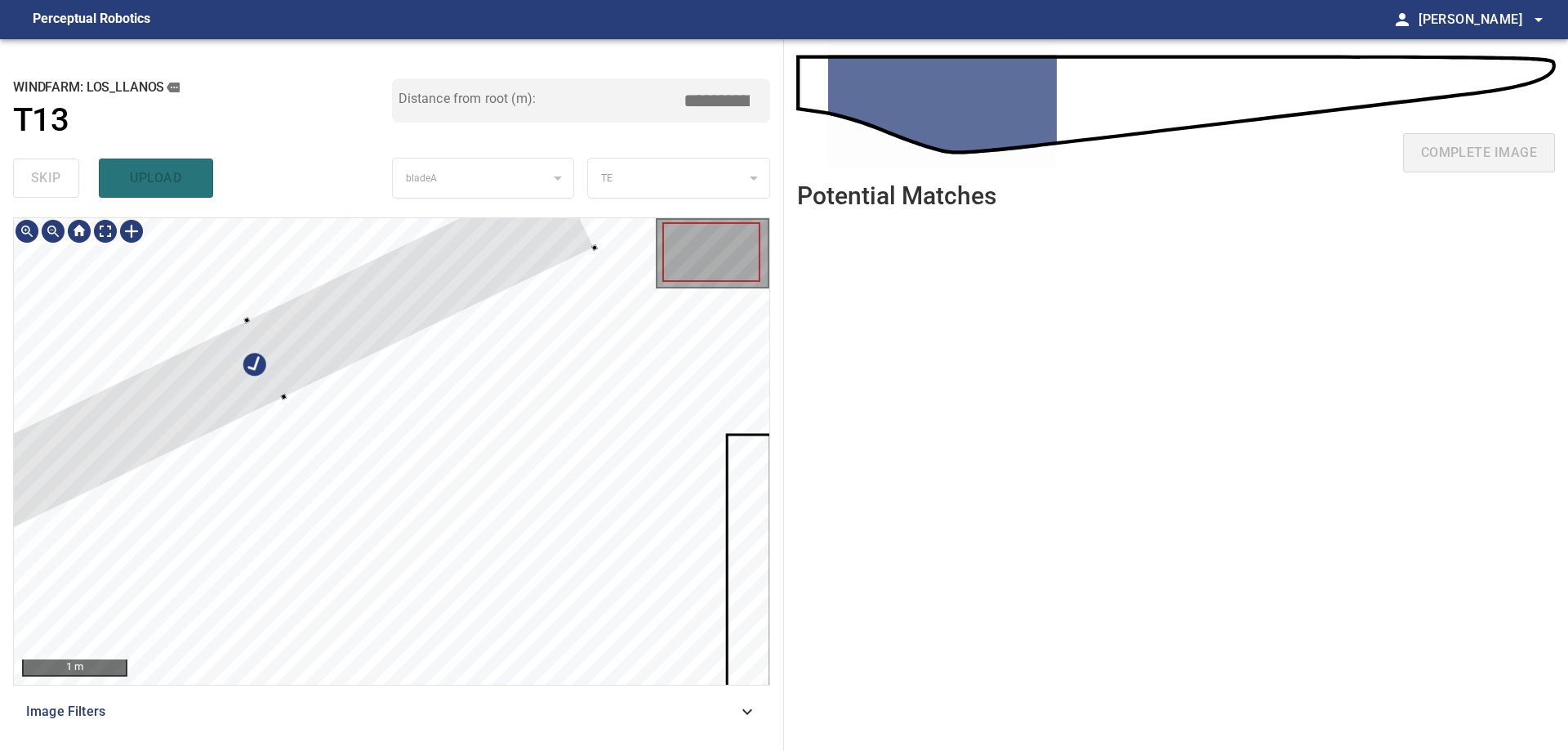
click at [352, 352] on div at bounding box center [267, 359] width 656 height 376
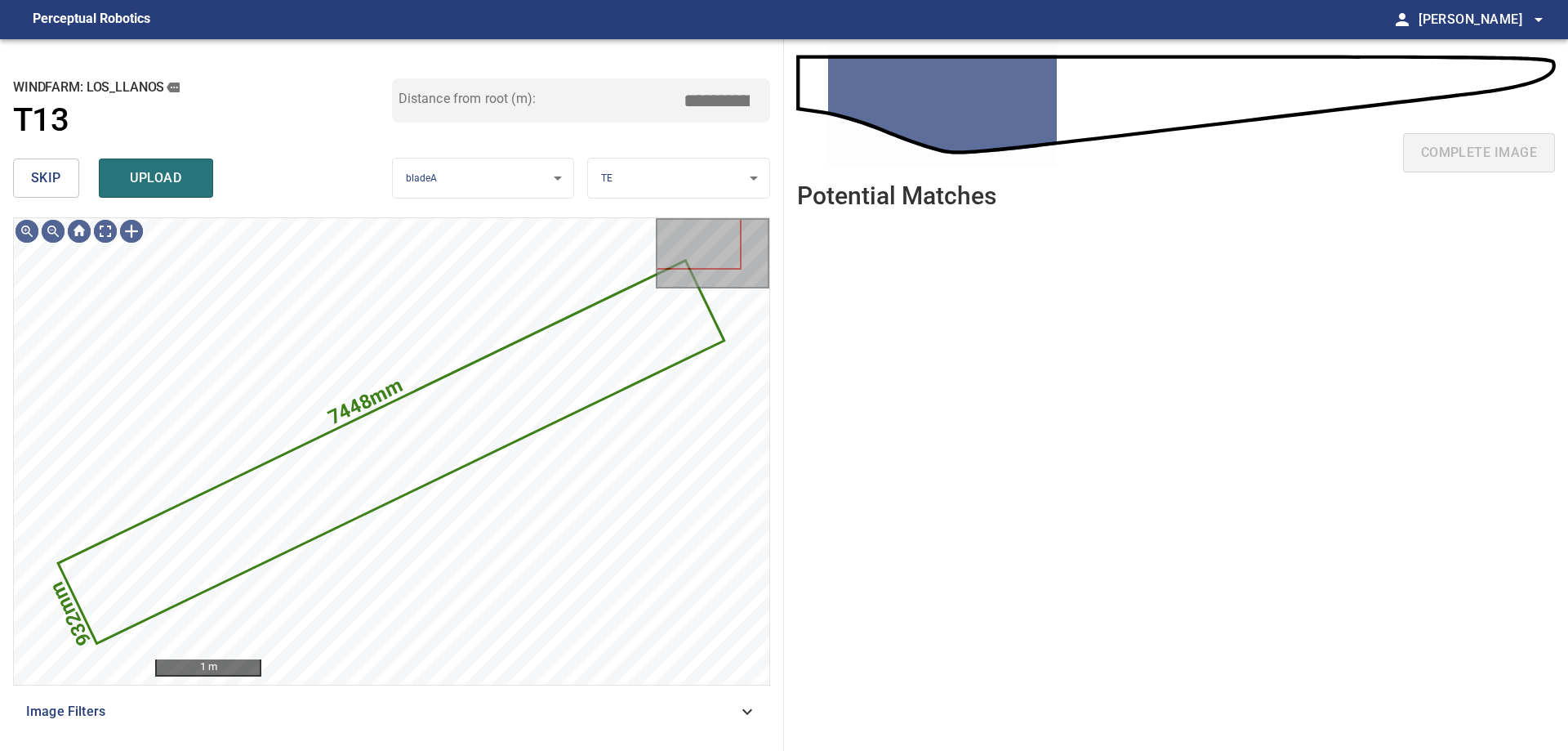
click at [54, 178] on span "skip" at bounding box center [46, 178] width 30 height 23
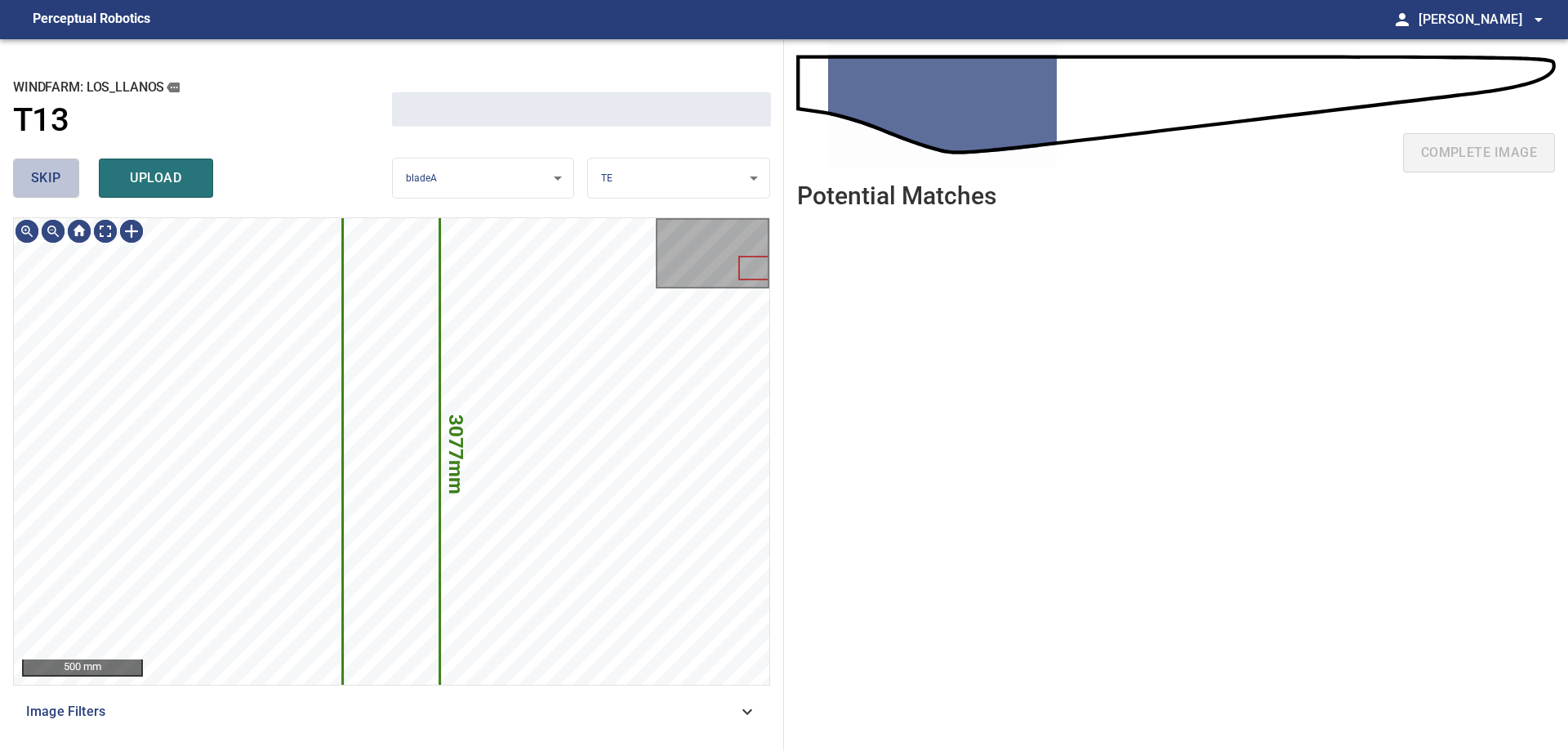
click at [54, 178] on span "skip" at bounding box center [46, 178] width 30 height 23
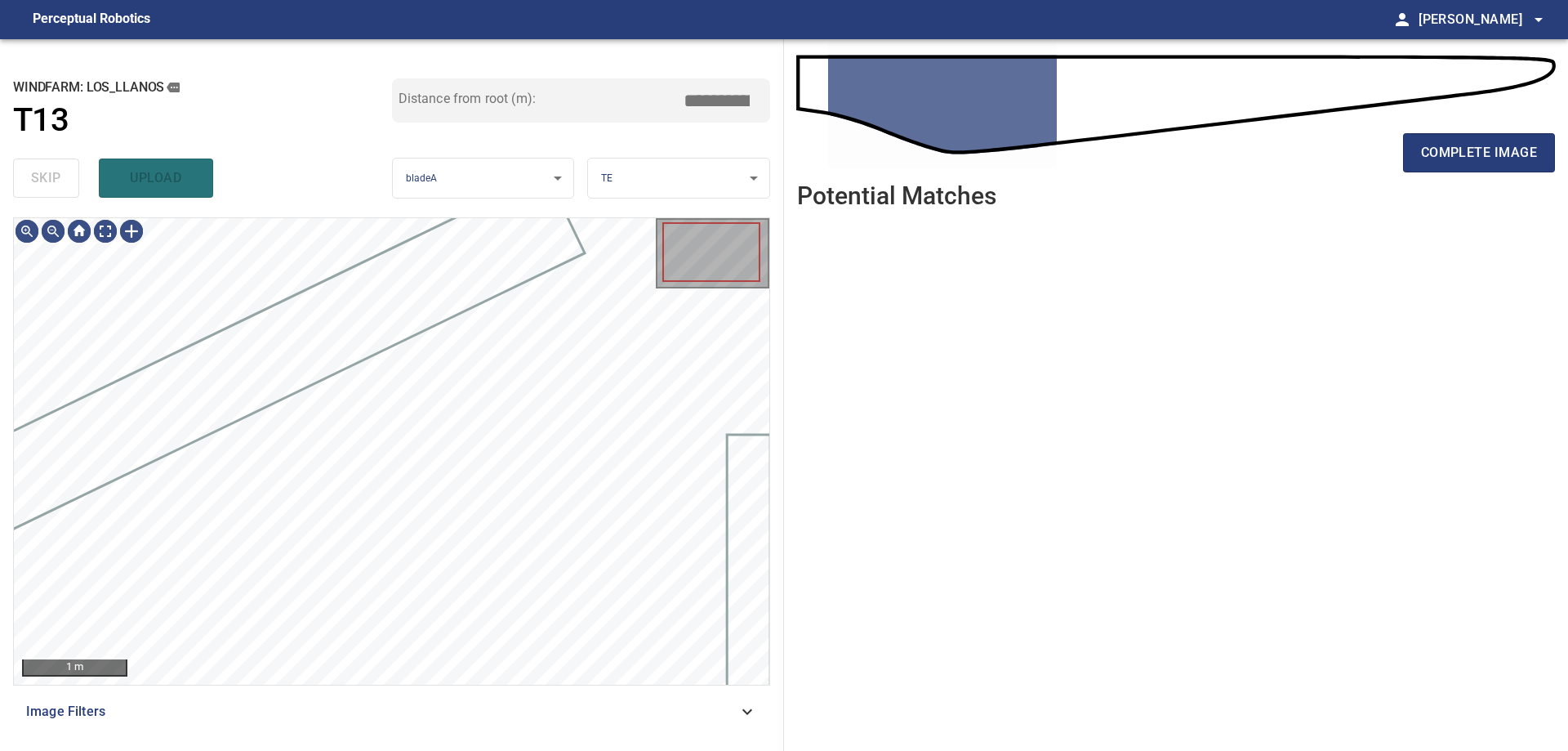
click at [54, 178] on div "skip upload" at bounding box center [202, 178] width 379 height 52
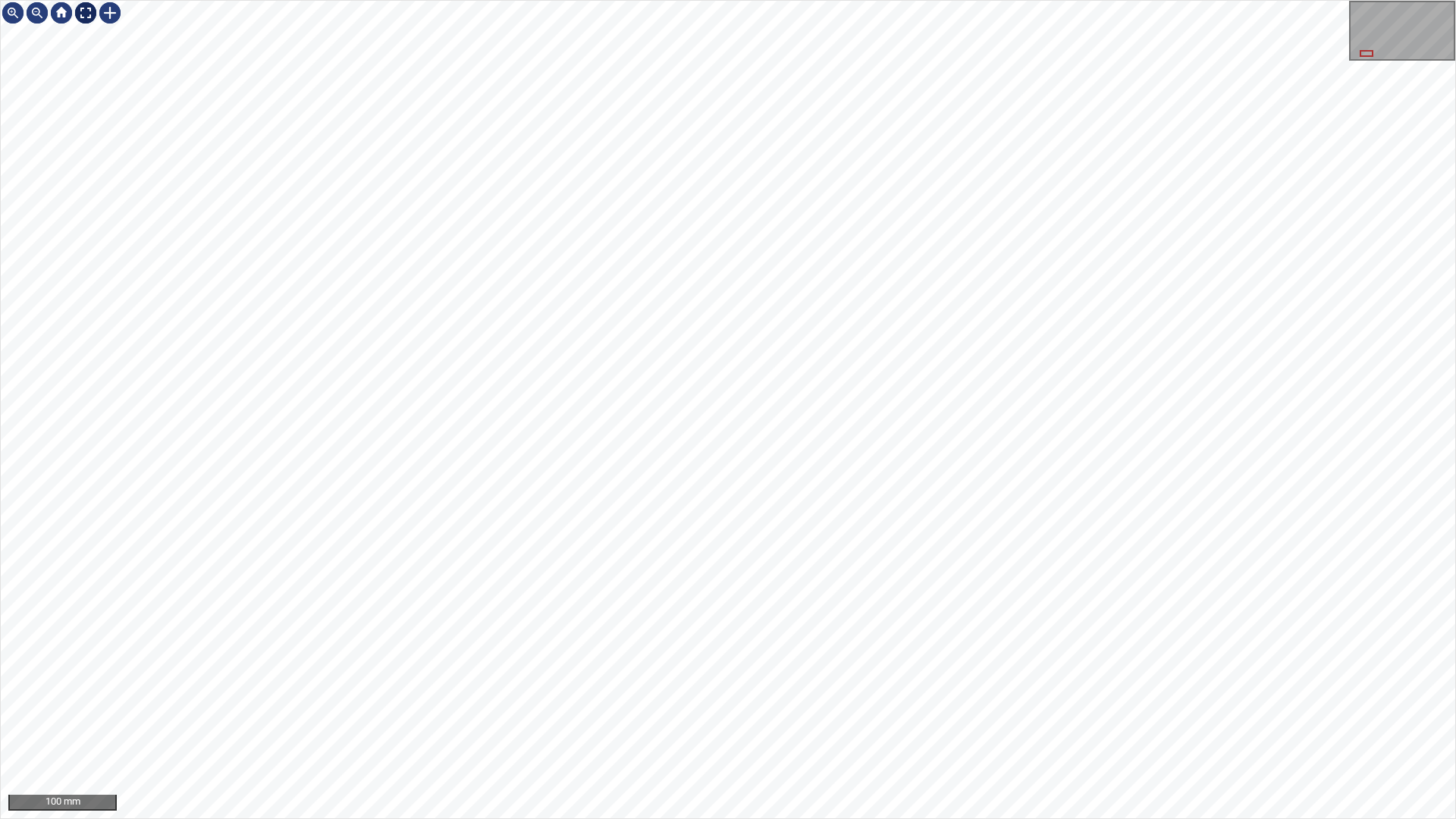
click at [80, 12] on div at bounding box center [85, 13] width 24 height 24
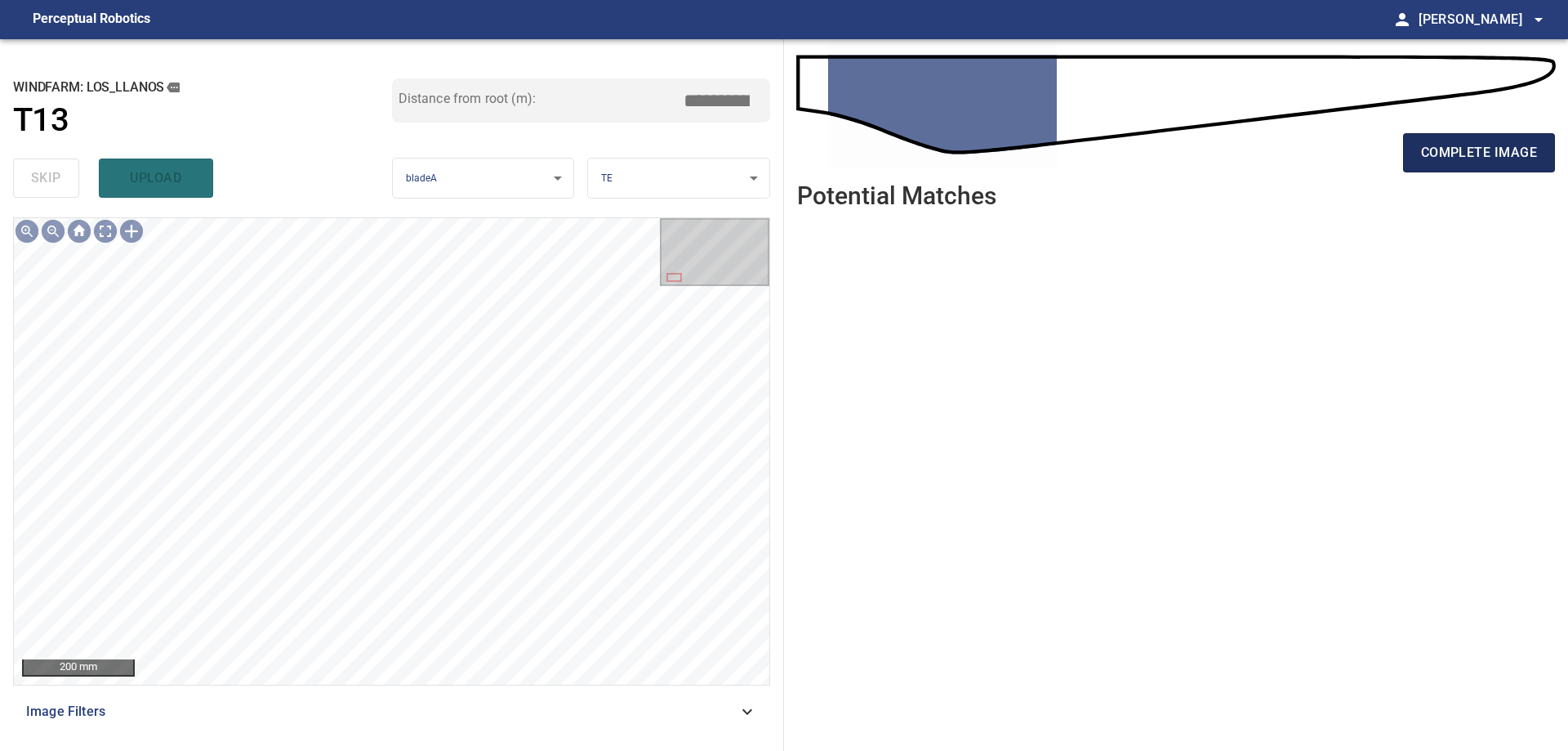
click at [1530, 157] on span "complete image" at bounding box center [1480, 153] width 116 height 23
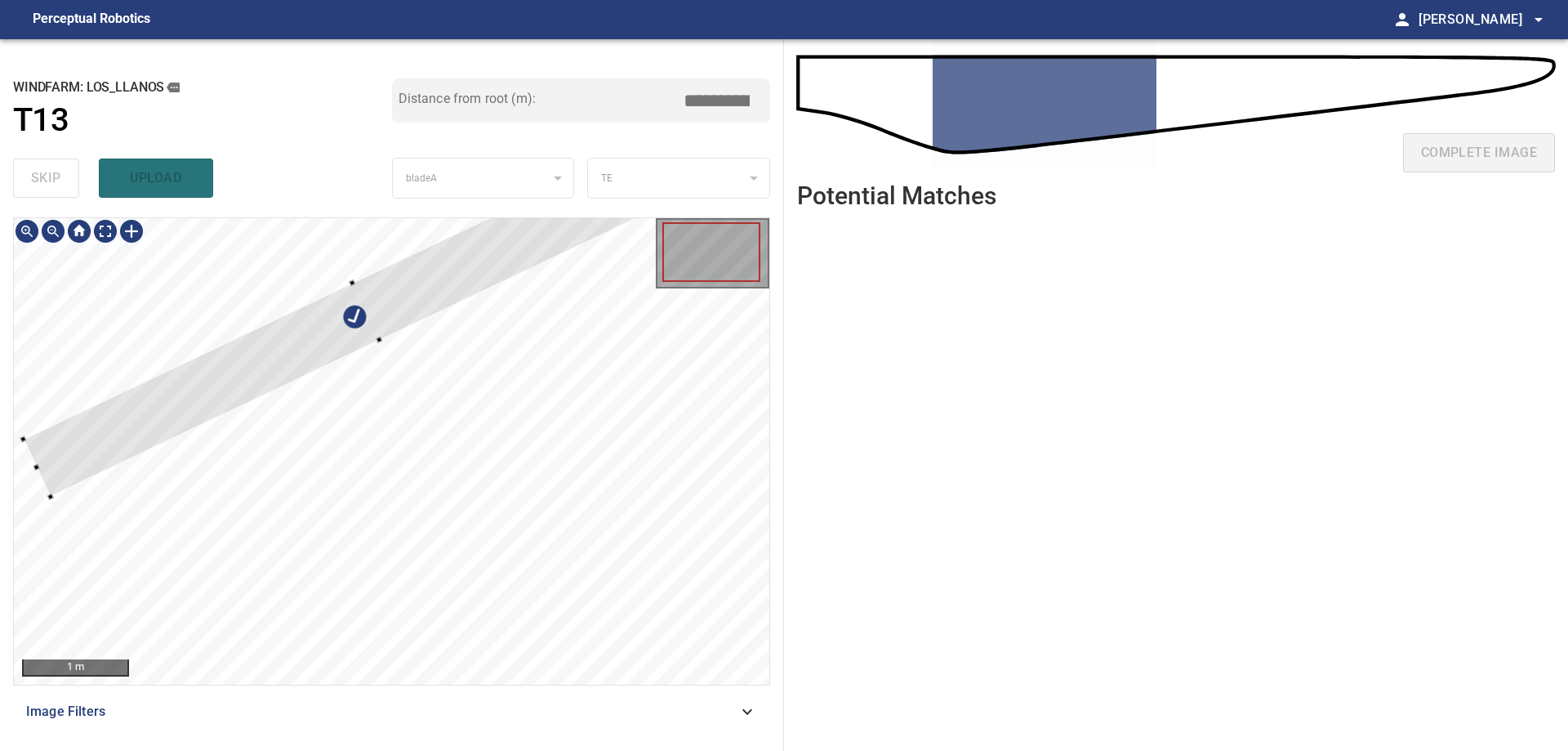
click at [421, 283] on div at bounding box center [366, 311] width 687 height 371
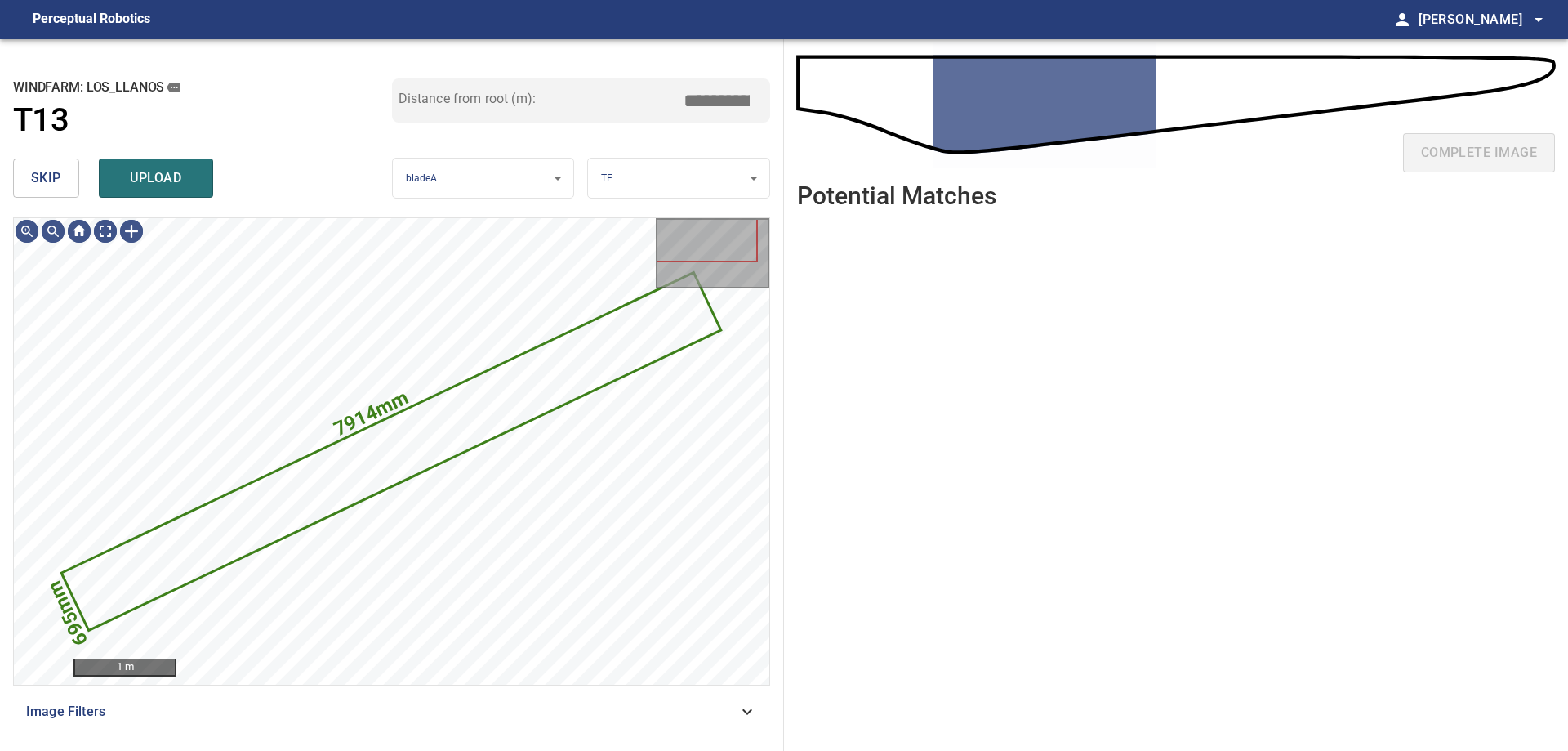
click at [68, 177] on button "skip" at bounding box center [46, 178] width 66 height 39
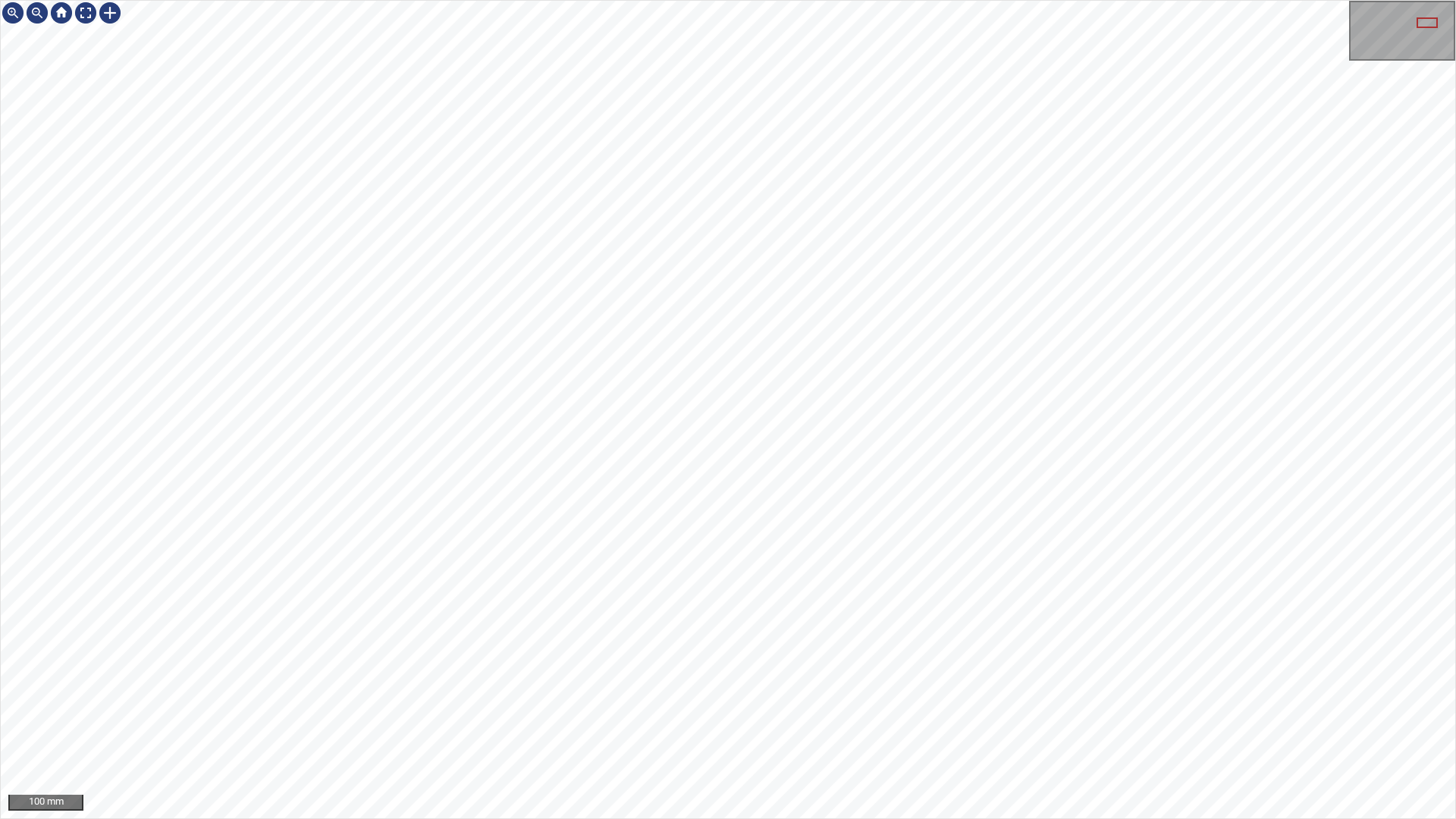
click at [1455, 197] on div "100 mm" at bounding box center [728, 410] width 1456 height 819
click at [1455, 274] on div "50 mm" at bounding box center [728, 410] width 1456 height 819
click at [1450, 48] on div "50 mm" at bounding box center [728, 410] width 1455 height 818
click at [1455, 224] on div "50 mm" at bounding box center [728, 410] width 1456 height 819
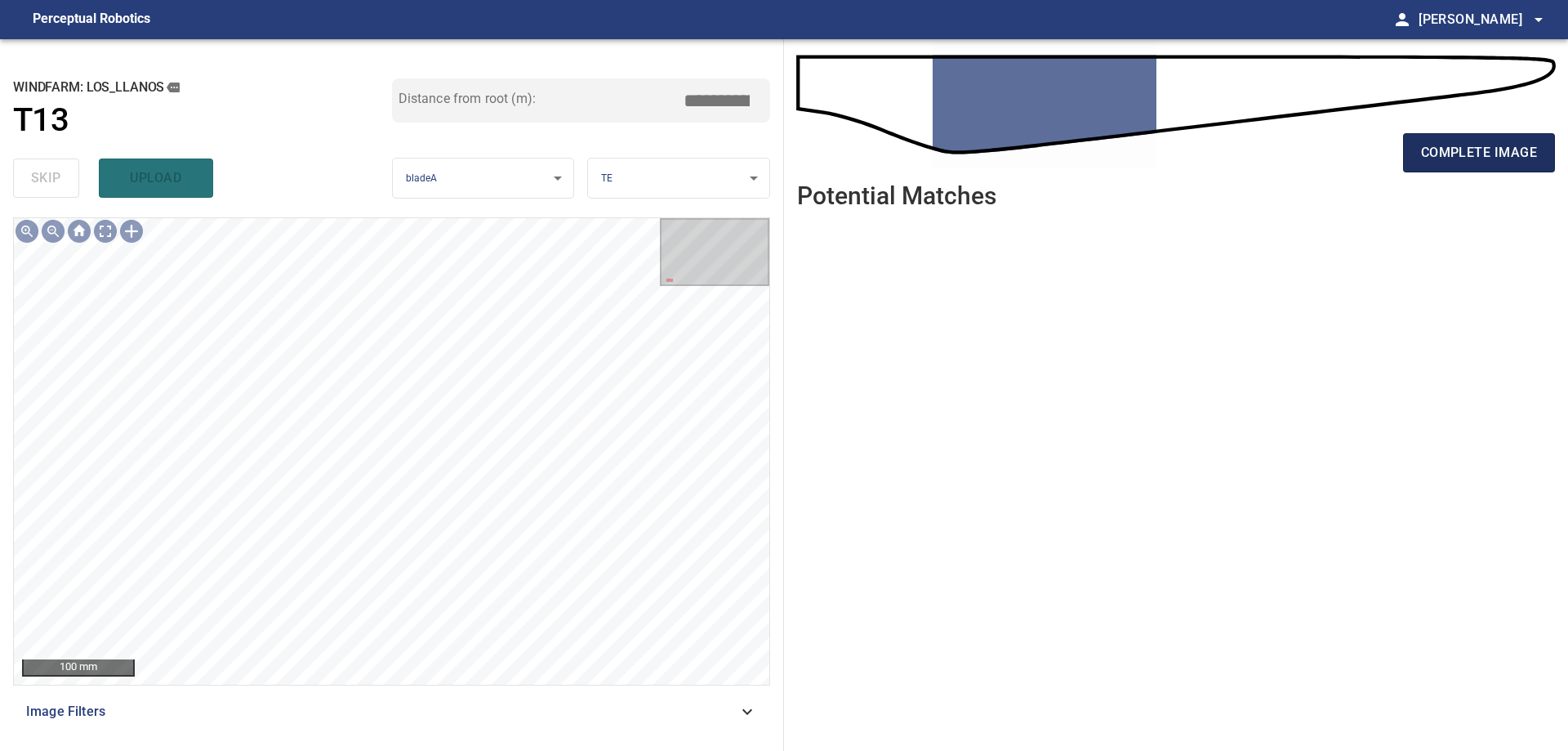
click at [1531, 155] on span "complete image" at bounding box center [1480, 153] width 116 height 23
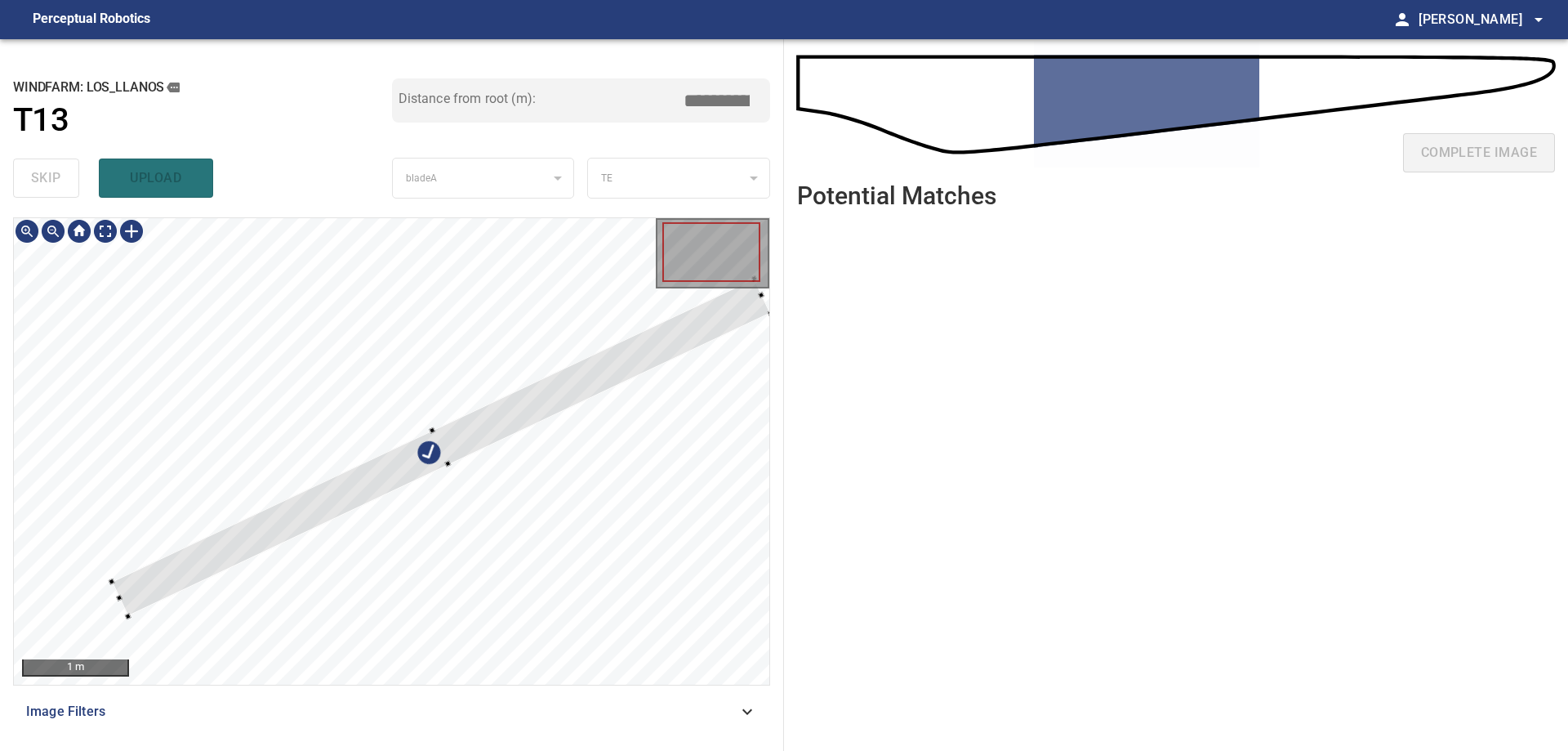
click at [375, 297] on div at bounding box center [392, 451] width 756 height 466
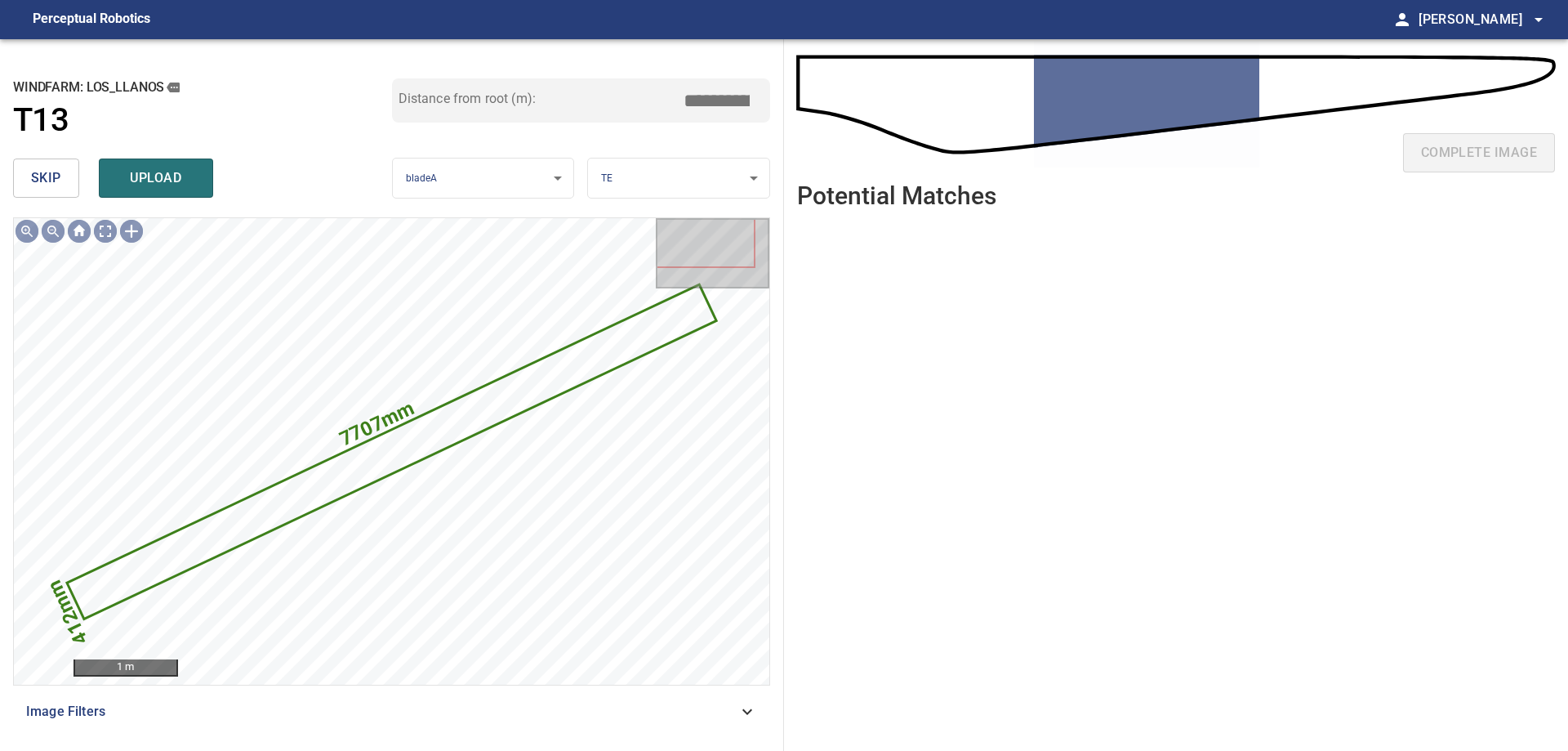
drag, startPoint x: 78, startPoint y: 184, endPoint x: 121, endPoint y: 215, distance: 53.0
click at [91, 195] on div "skip upload" at bounding box center [202, 178] width 379 height 52
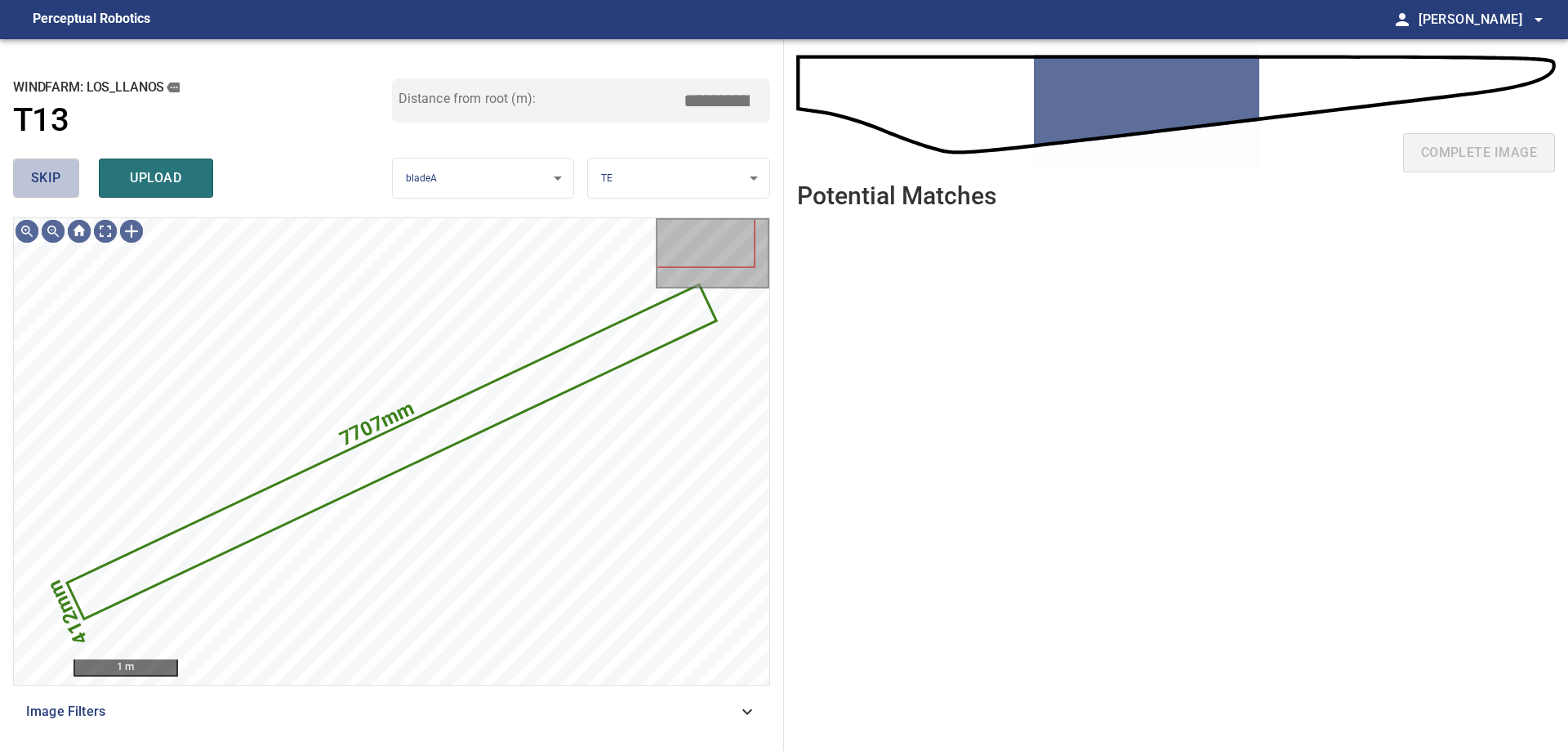
drag, startPoint x: 62, startPoint y: 159, endPoint x: 81, endPoint y: 183, distance: 30.6
click at [69, 168] on button "skip" at bounding box center [46, 178] width 66 height 39
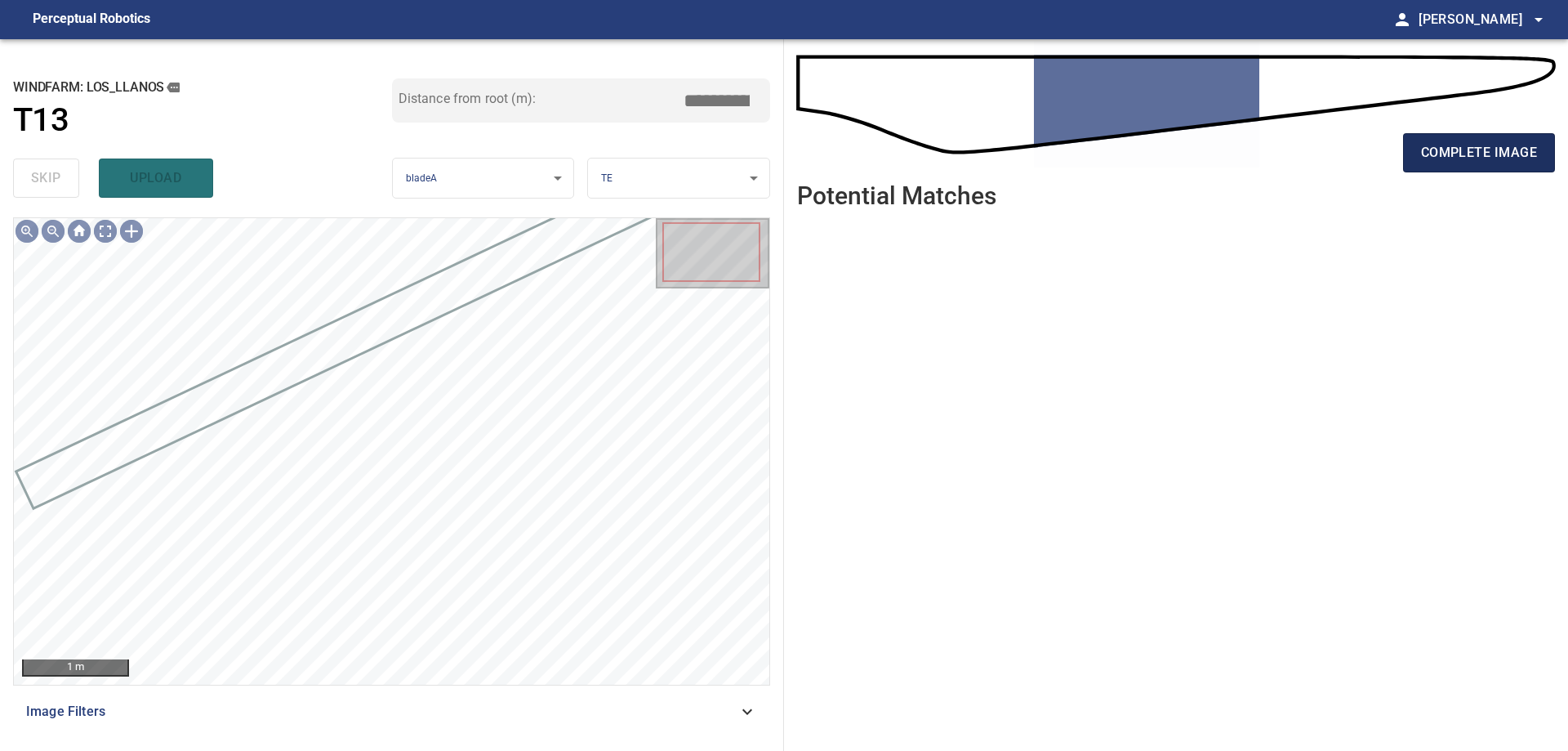
click at [1496, 150] on span "complete image" at bounding box center [1480, 153] width 116 height 23
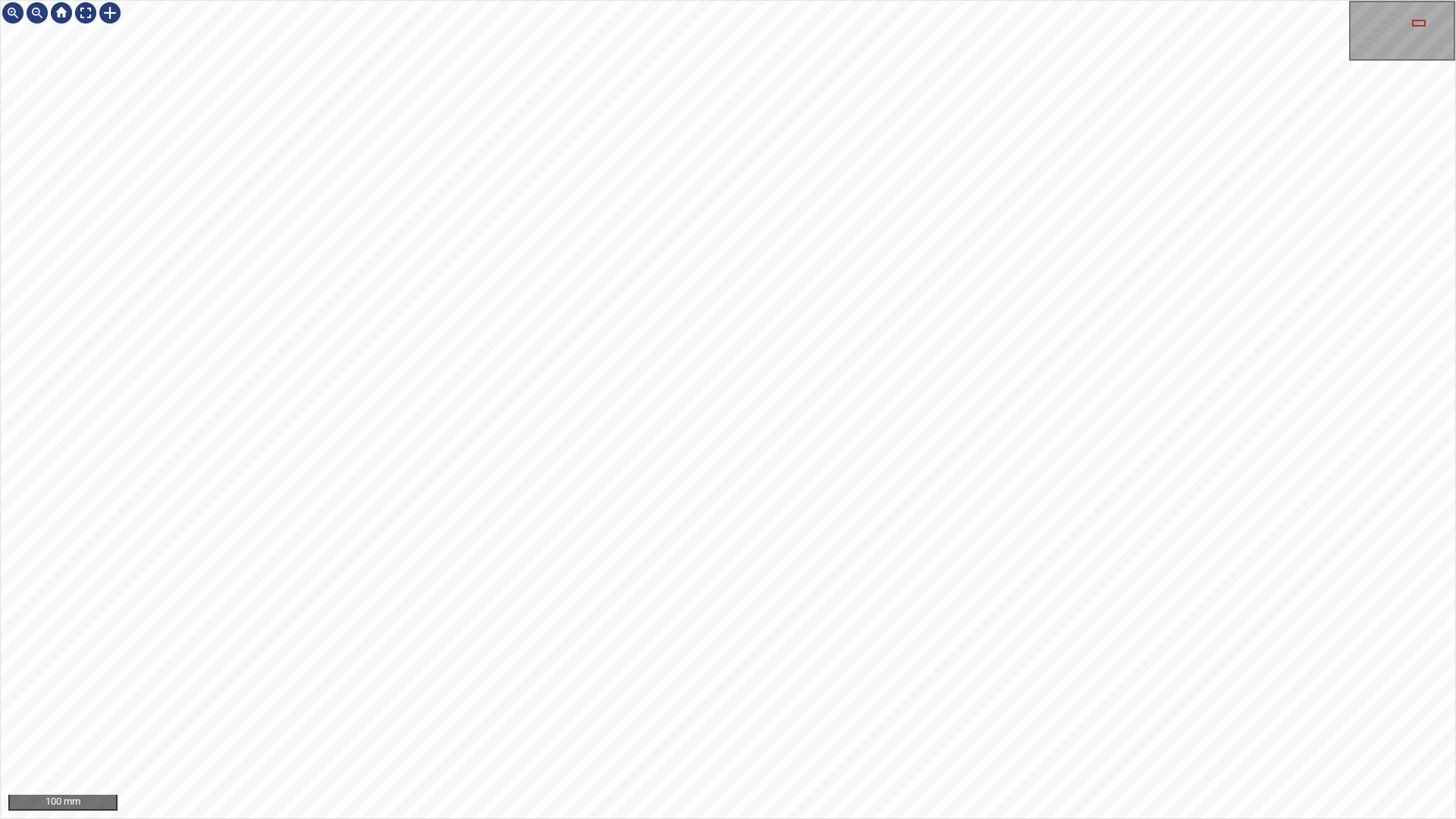
click at [1455, 333] on div "100 mm" at bounding box center [728, 410] width 1456 height 819
click at [1455, 139] on div "100 mm" at bounding box center [728, 410] width 1456 height 819
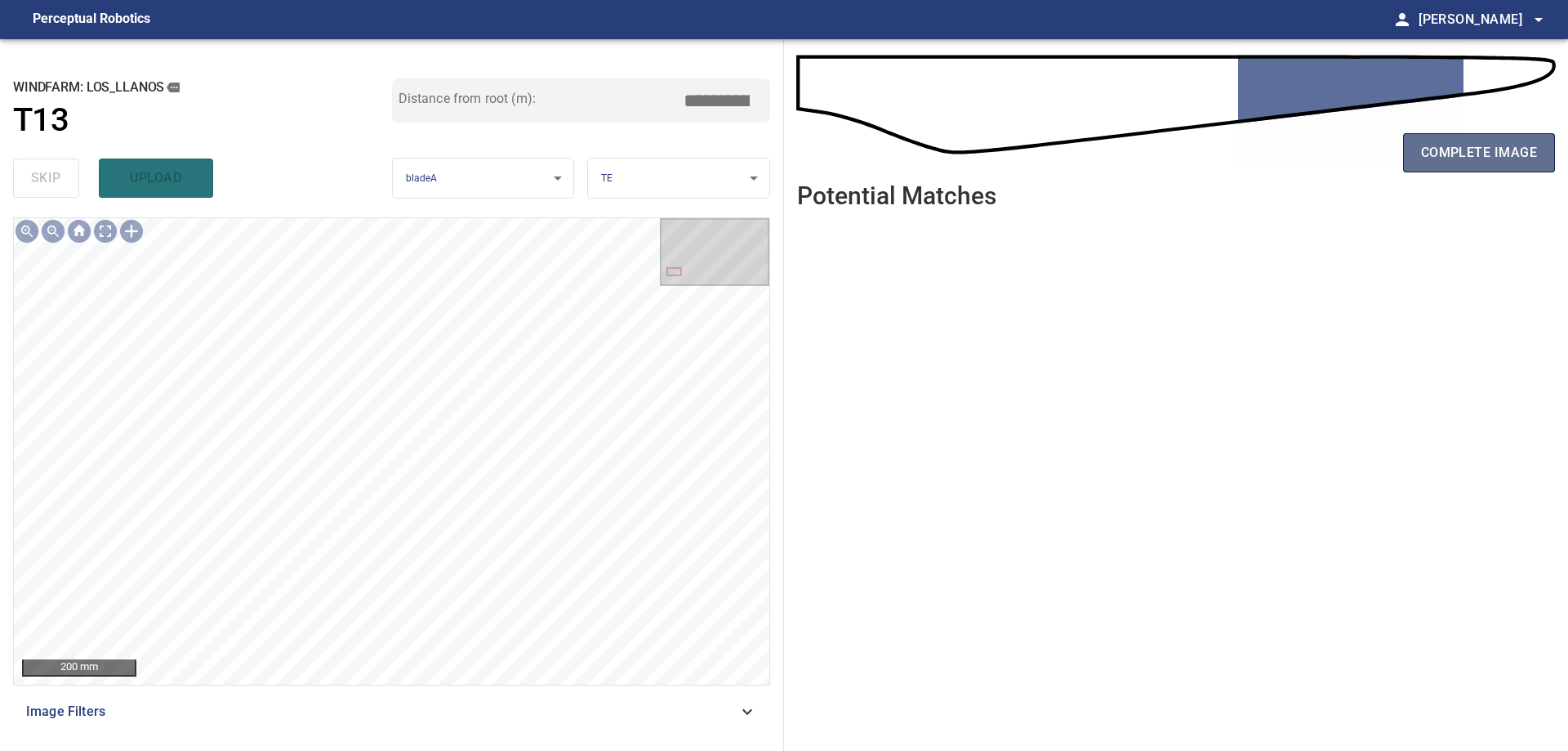
click at [1452, 169] on button "complete image" at bounding box center [1479, 152] width 152 height 39
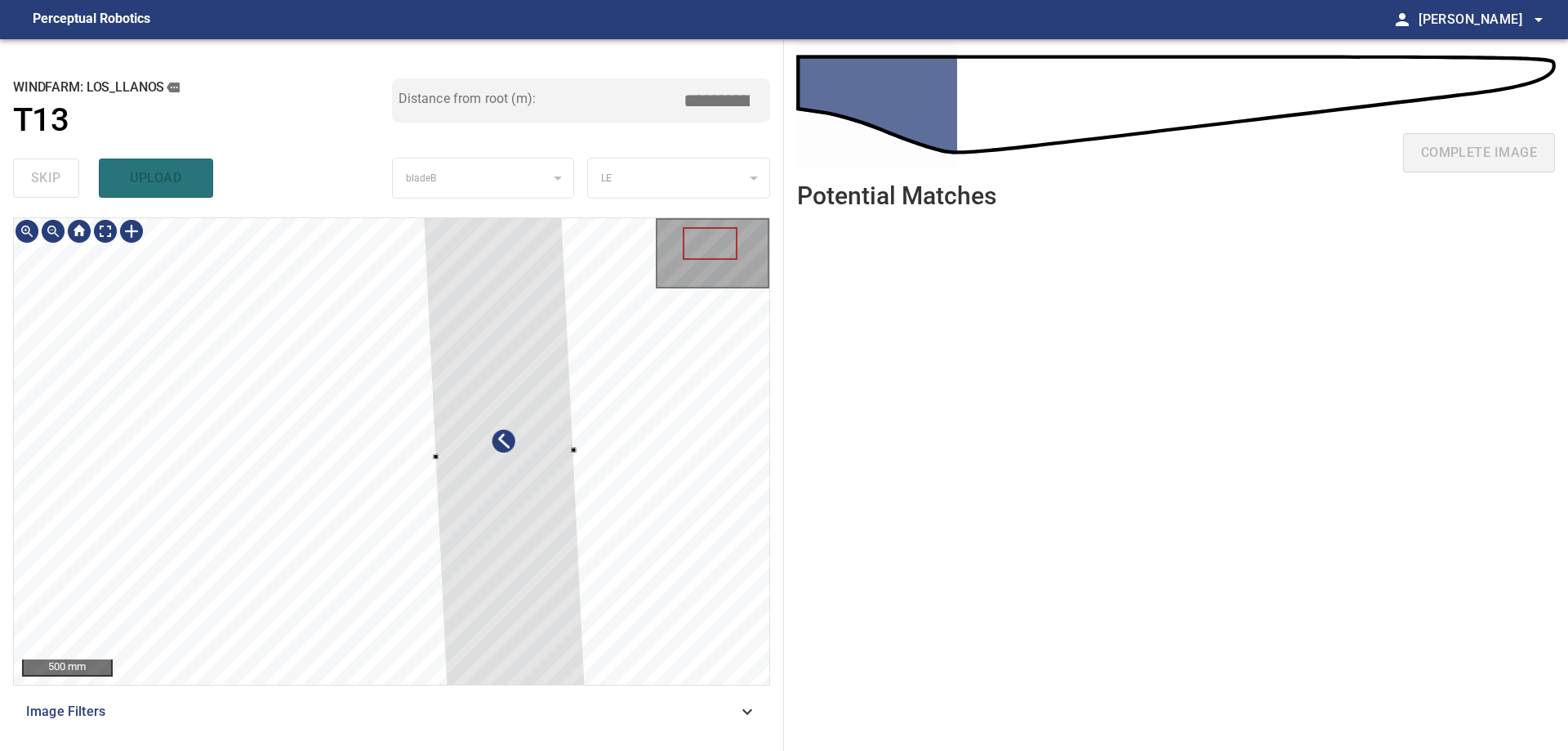
click at [665, 494] on div at bounding box center [392, 451] width 756 height 466
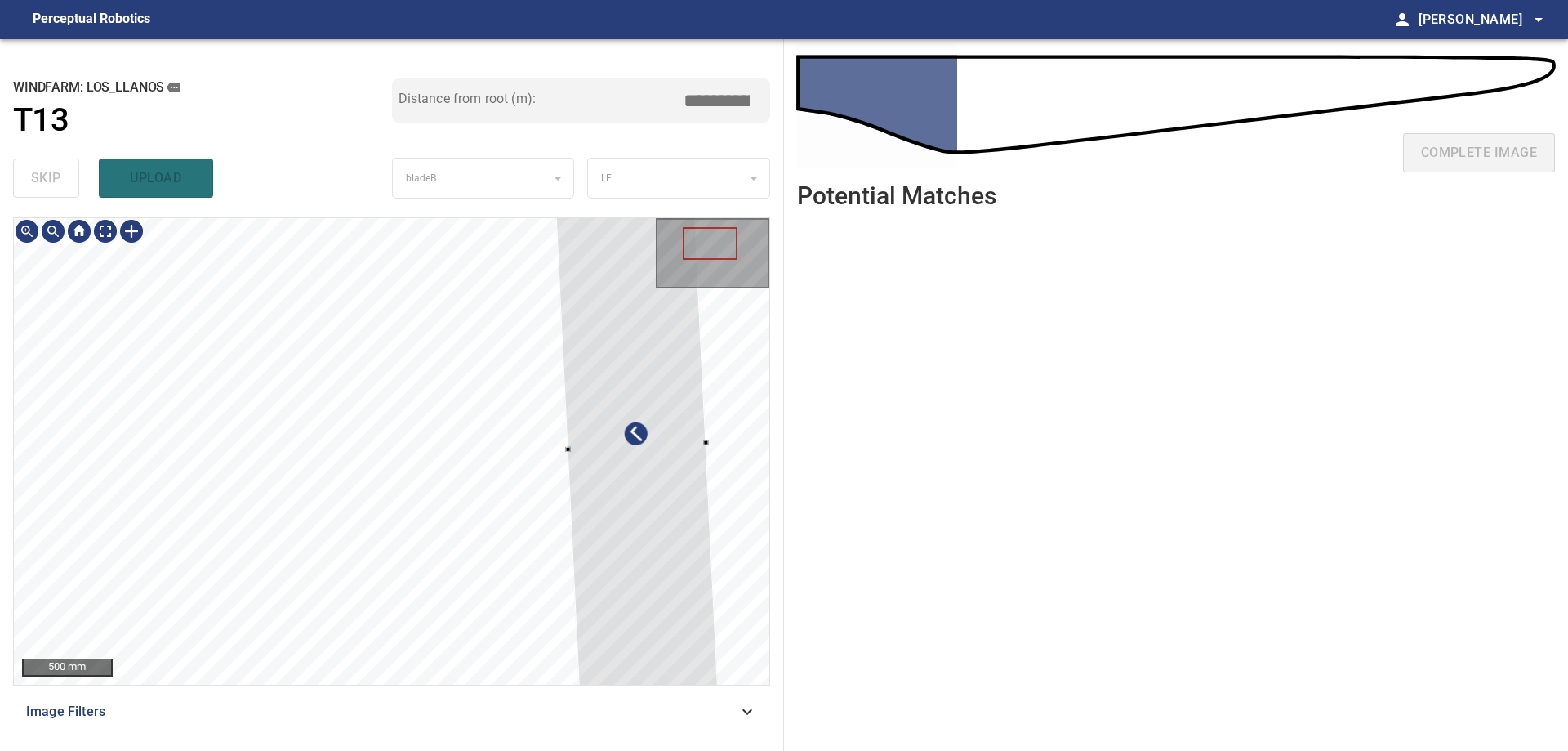
click at [661, 598] on div at bounding box center [637, 447] width 171 height 655
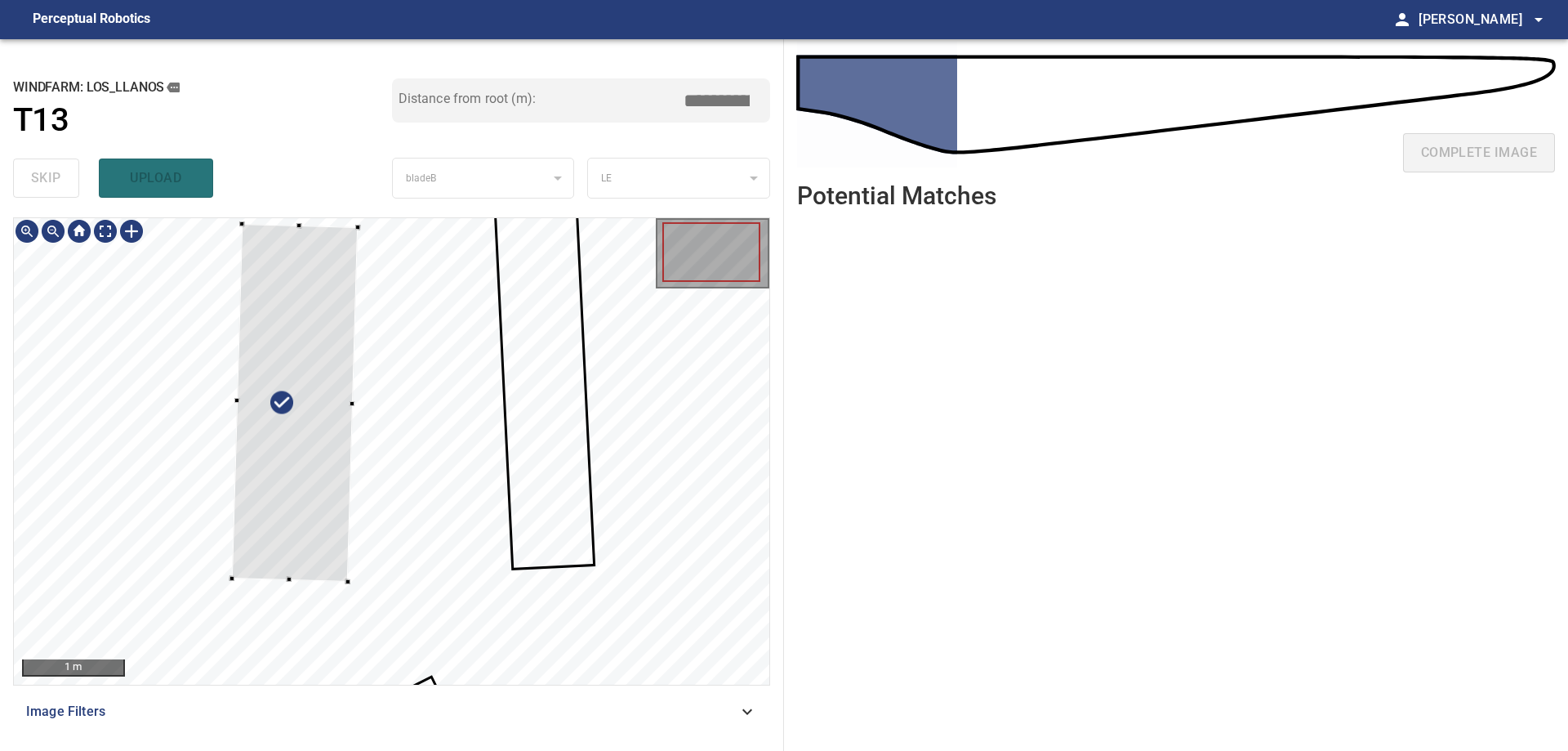
click at [232, 455] on div at bounding box center [295, 402] width 127 height 358
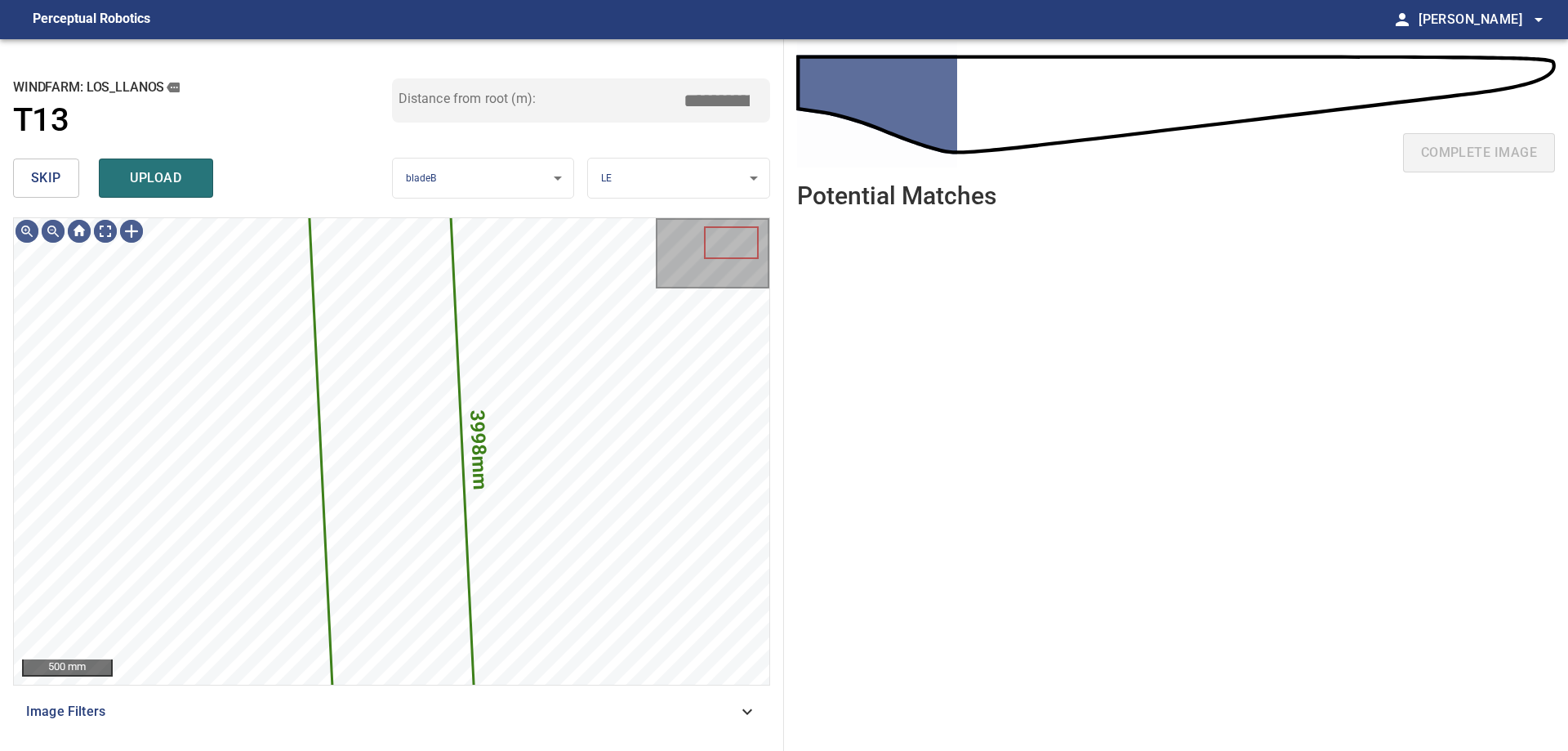
click at [49, 179] on span "skip" at bounding box center [46, 178] width 30 height 23
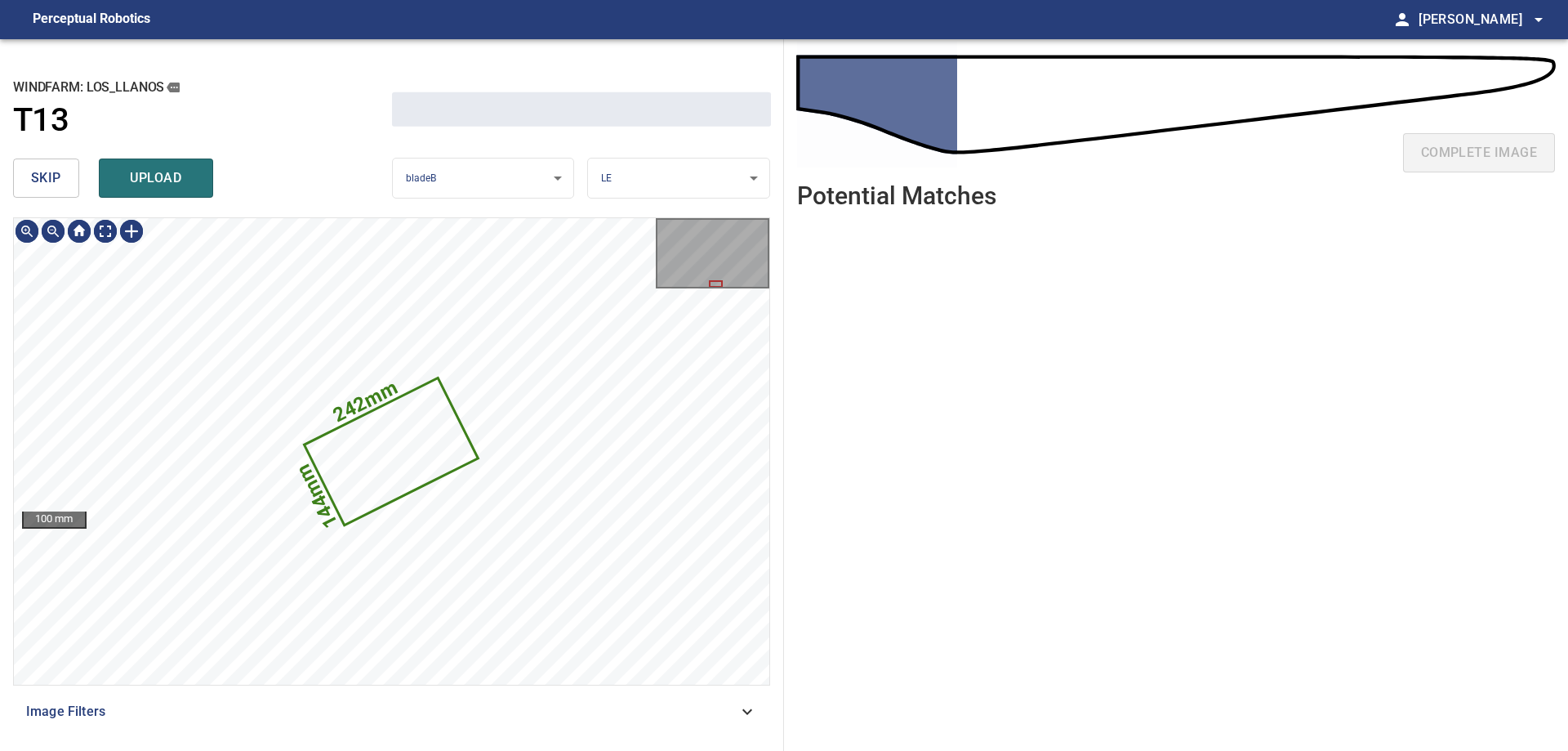
click at [54, 178] on span "skip" at bounding box center [46, 178] width 30 height 23
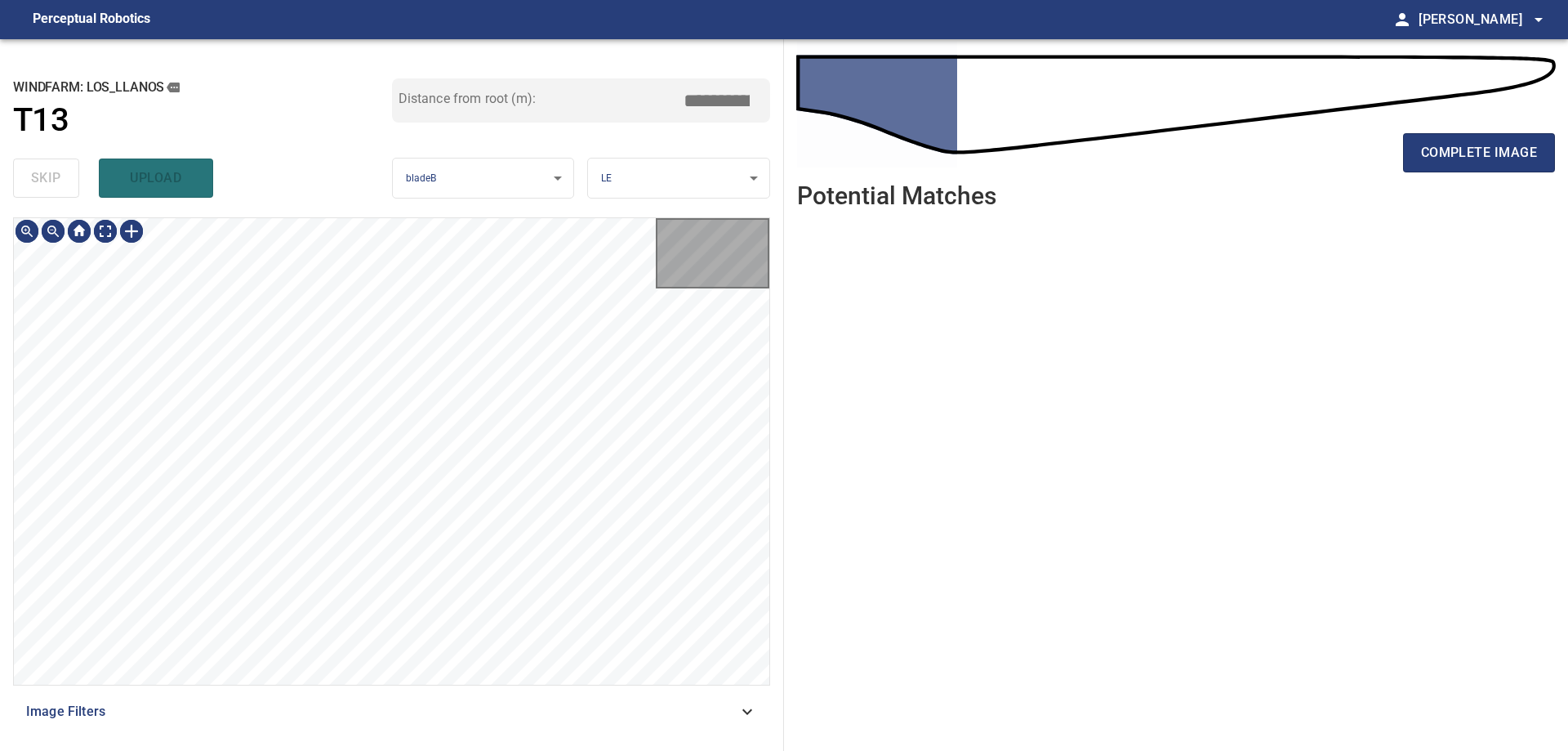
click at [54, 178] on div "skip upload" at bounding box center [202, 178] width 379 height 52
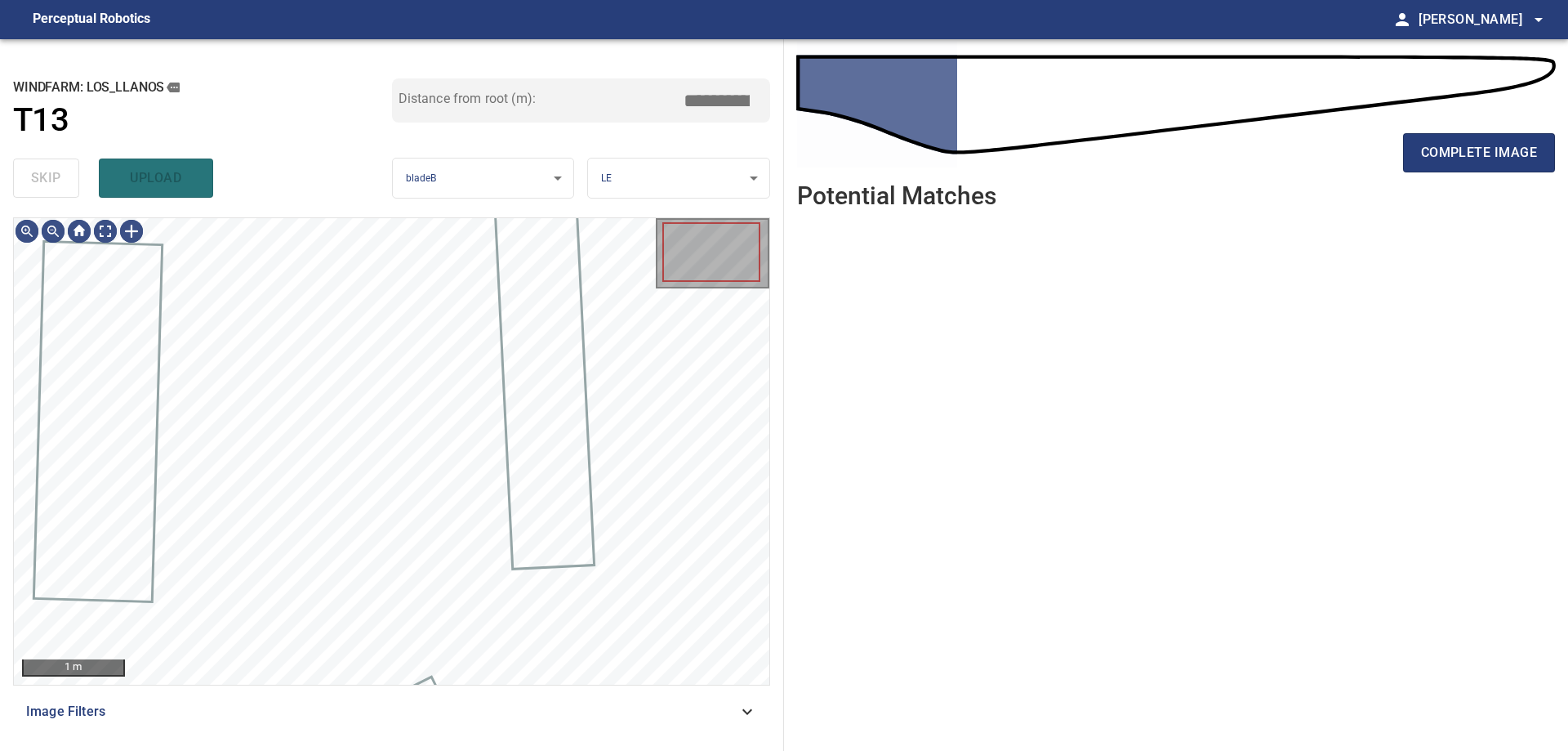
type input "****"
click at [54, 178] on div "skip upload" at bounding box center [202, 178] width 379 height 52
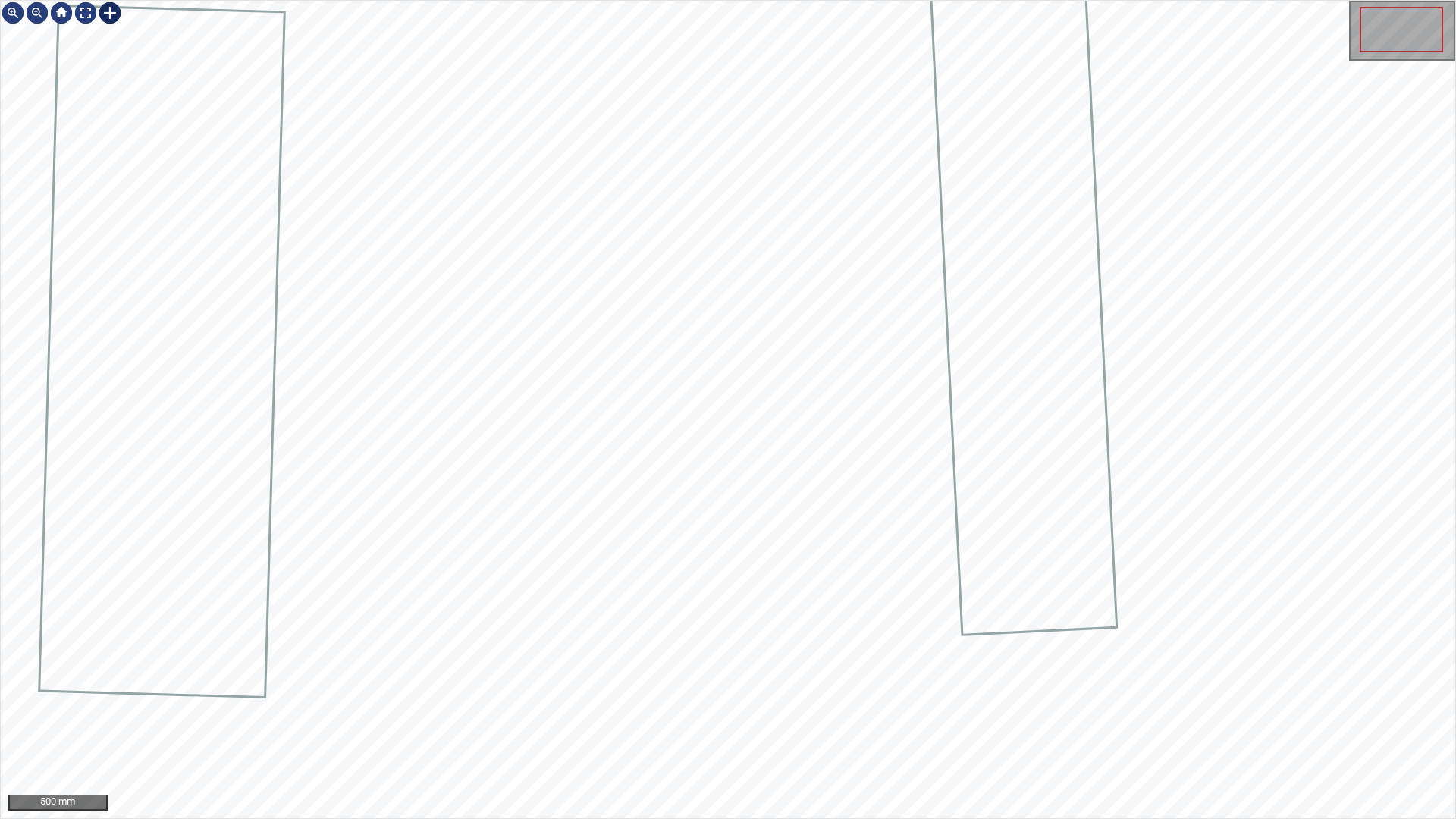
click at [106, 12] on div at bounding box center [110, 13] width 24 height 24
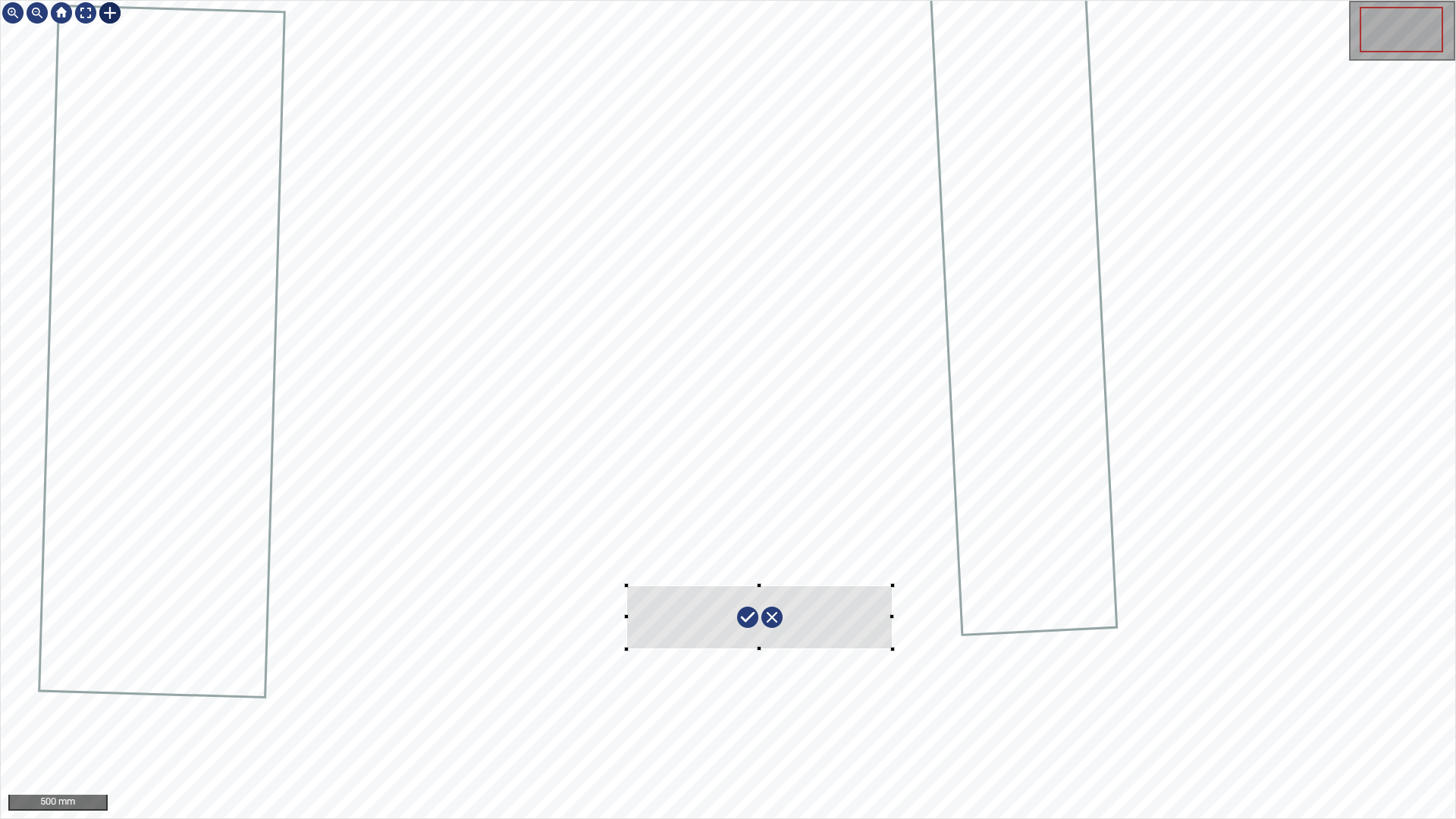
click at [893, 649] on div at bounding box center [728, 410] width 1455 height 818
click at [888, 623] on div at bounding box center [767, 615] width 272 height 90
click at [925, 626] on div at bounding box center [728, 410] width 1455 height 818
click at [920, 600] on div at bounding box center [728, 410] width 1455 height 818
click at [900, 595] on div at bounding box center [765, 612] width 283 height 81
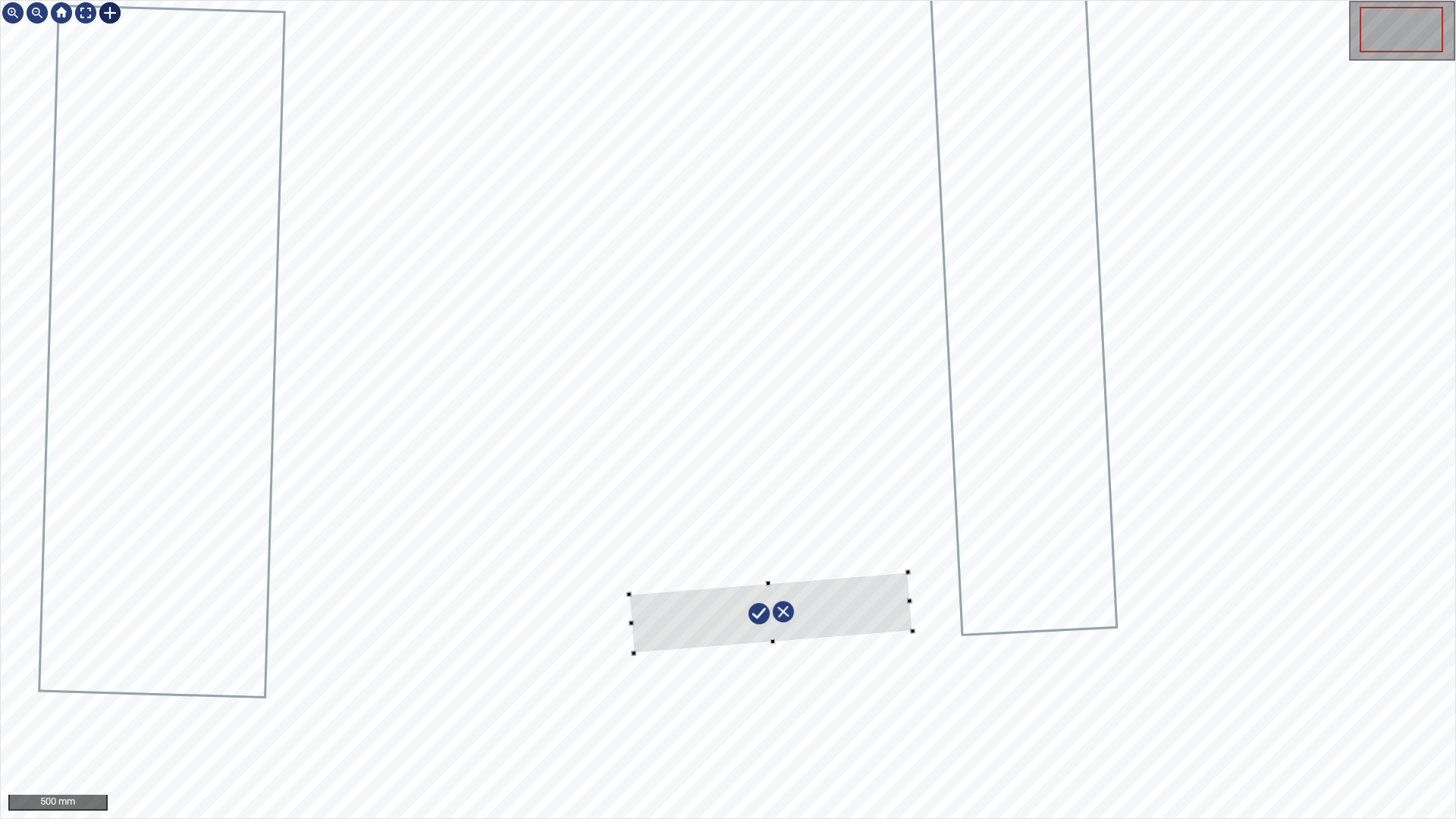
click at [702, 632] on div at bounding box center [770, 613] width 283 height 81
click at [856, 599] on div at bounding box center [770, 608] width 285 height 94
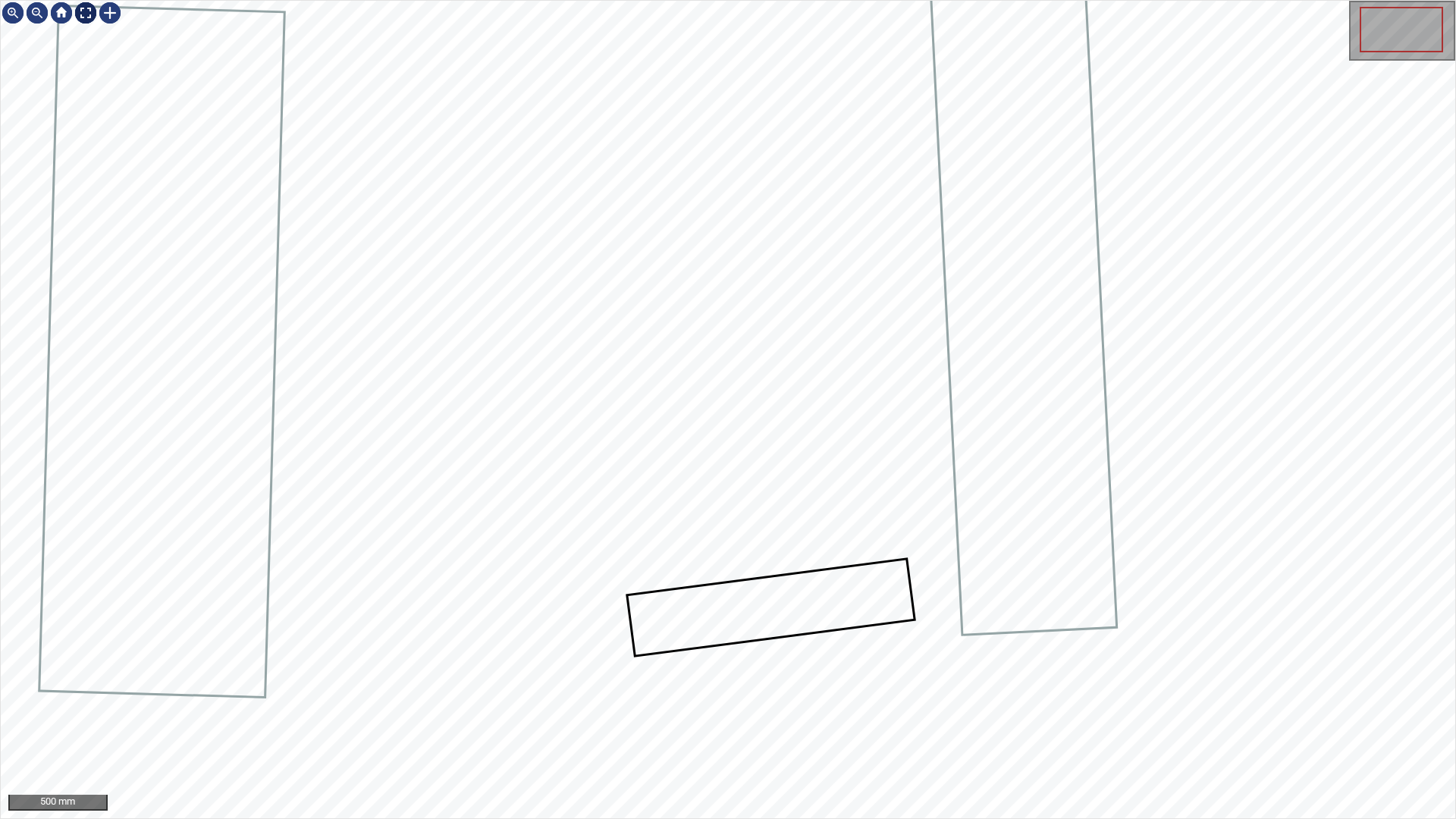
click at [82, 9] on div at bounding box center [85, 13] width 24 height 24
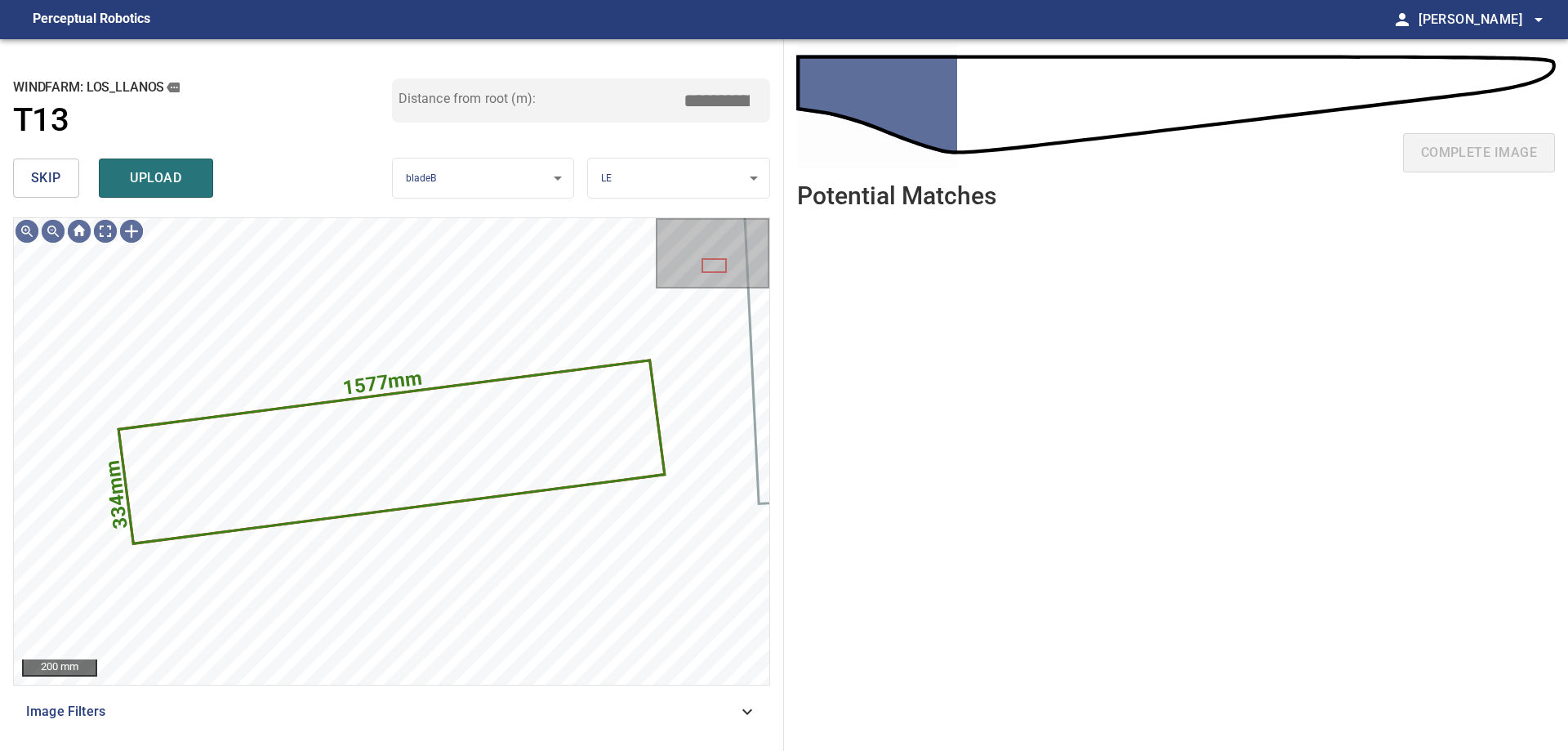
drag, startPoint x: 705, startPoint y: 96, endPoint x: 845, endPoint y: 99, distance: 140.0
click at [842, 97] on div "**********" at bounding box center [784, 394] width 1568 height 711
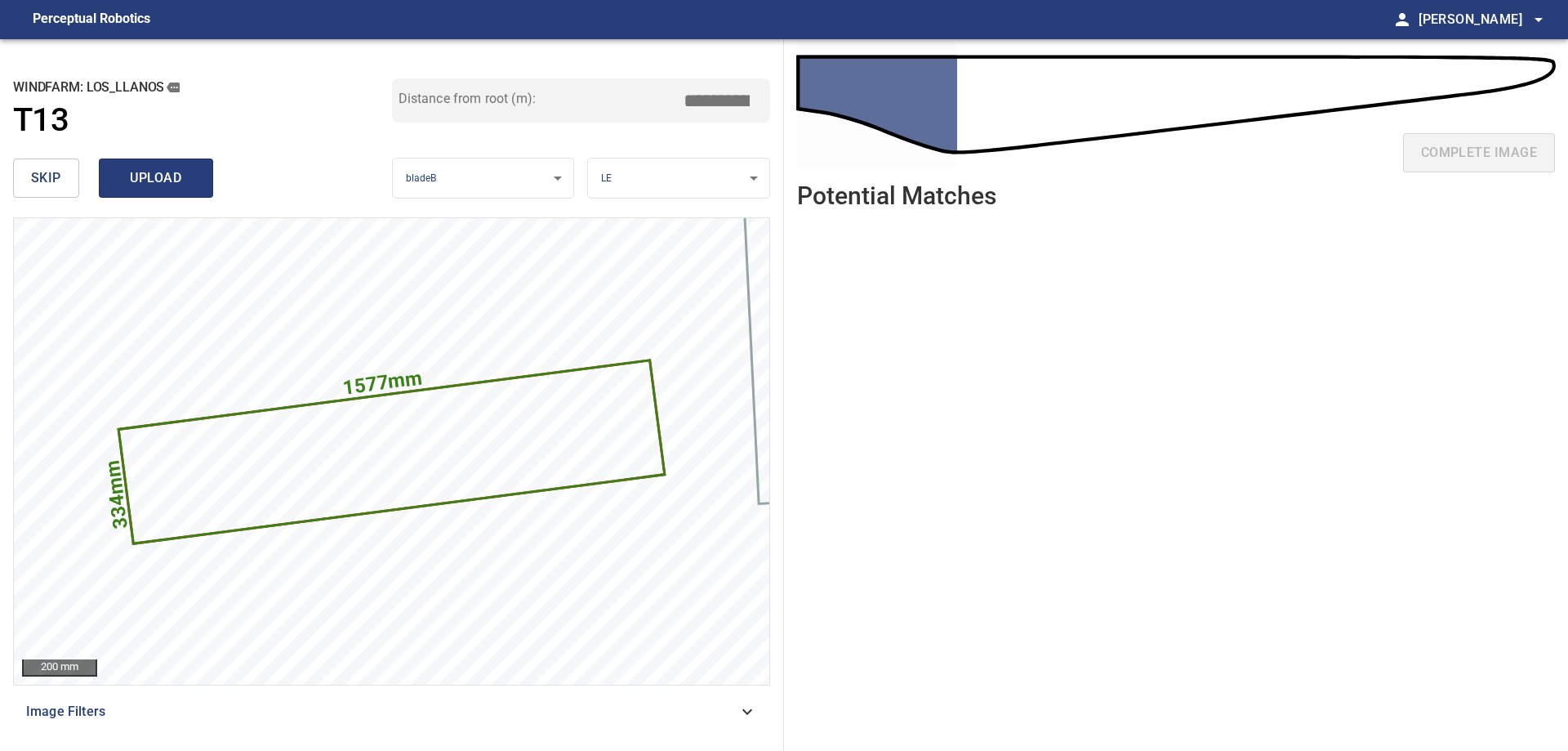
type input "****"
drag, startPoint x: 179, startPoint y: 190, endPoint x: 179, endPoint y: 205, distance: 15.0
click at [179, 191] on button "upload" at bounding box center [156, 178] width 114 height 39
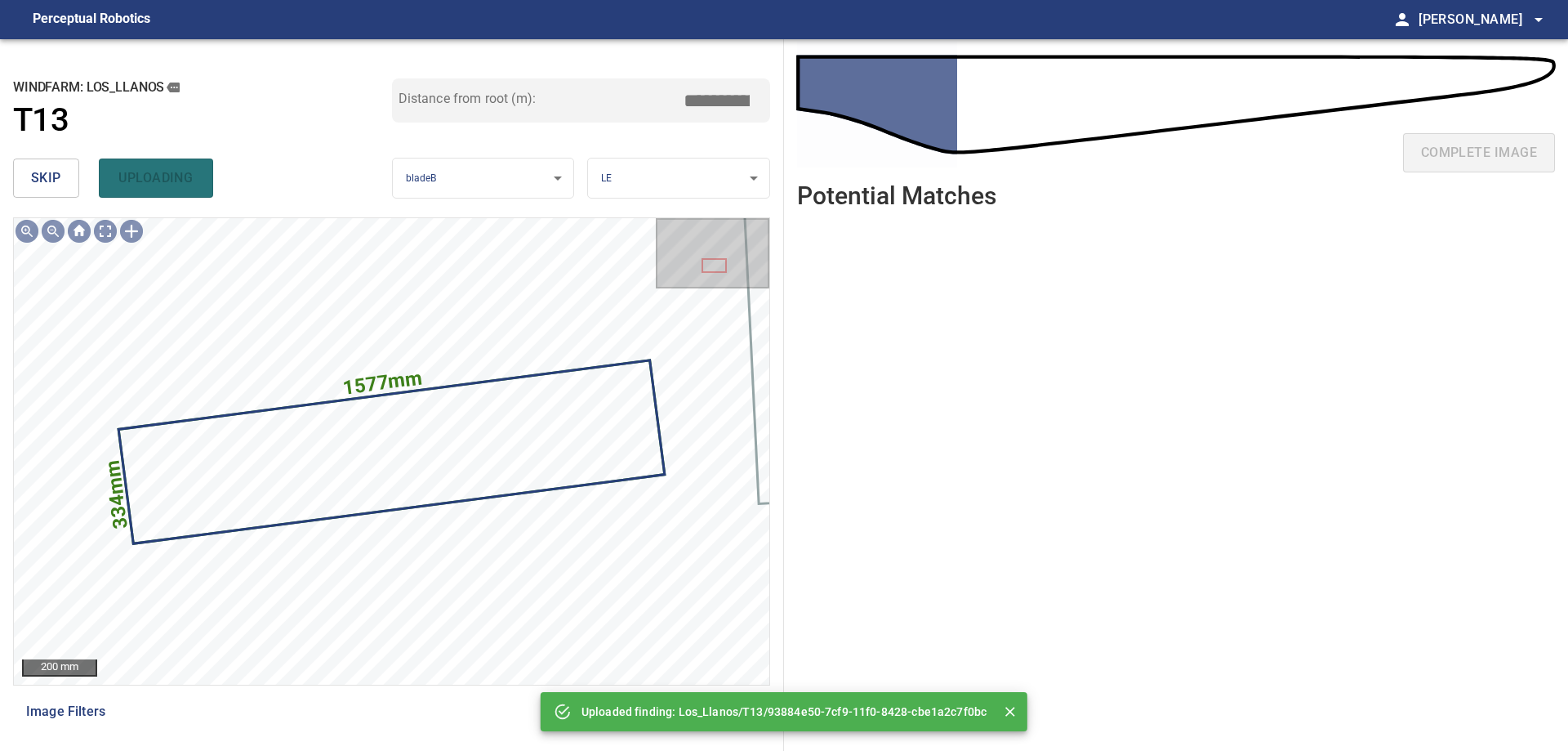
drag, startPoint x: 58, startPoint y: 179, endPoint x: 4, endPoint y: 230, distance: 74.3
click at [58, 191] on button "skip" at bounding box center [46, 178] width 66 height 39
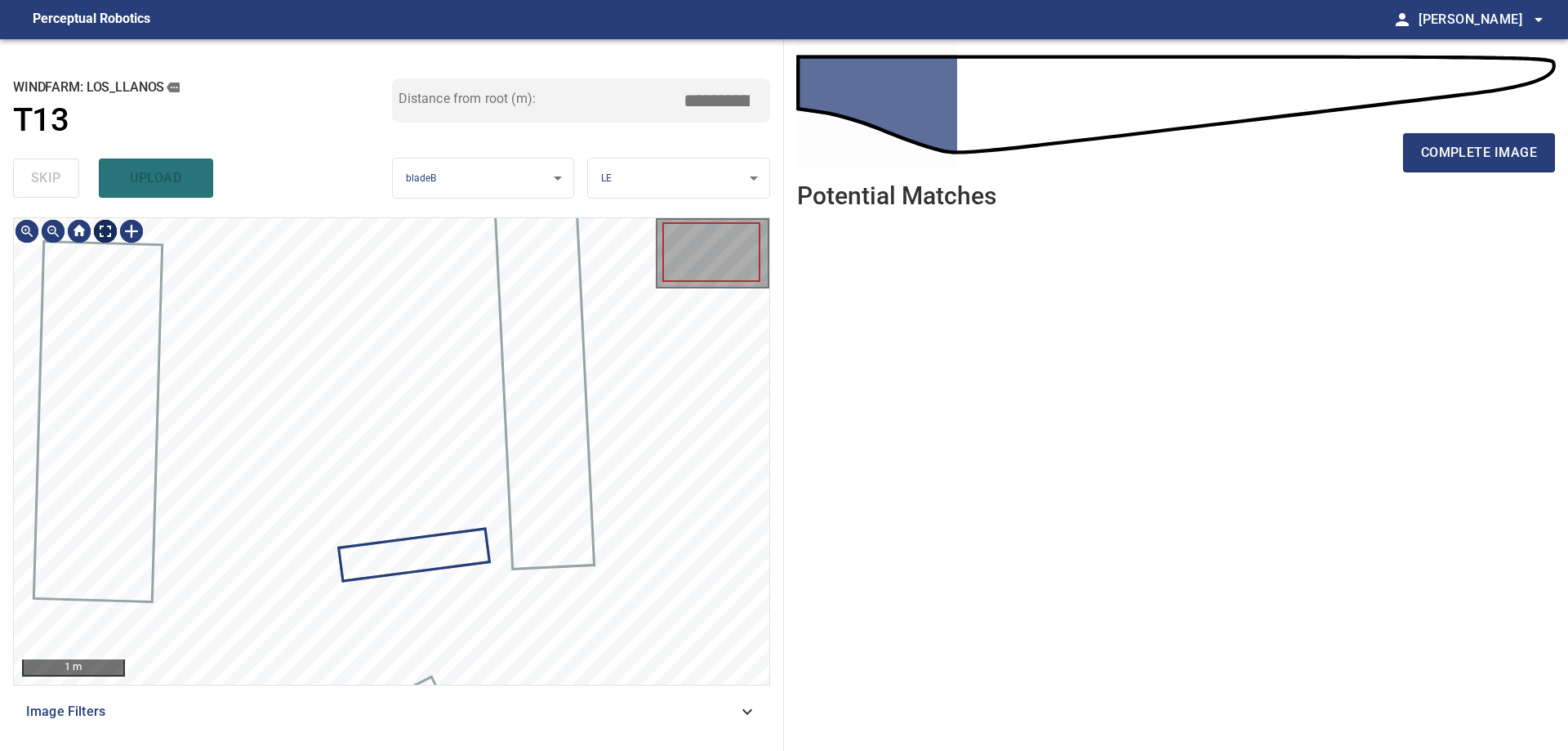
click at [111, 245] on div "1 m" at bounding box center [392, 451] width 756 height 466
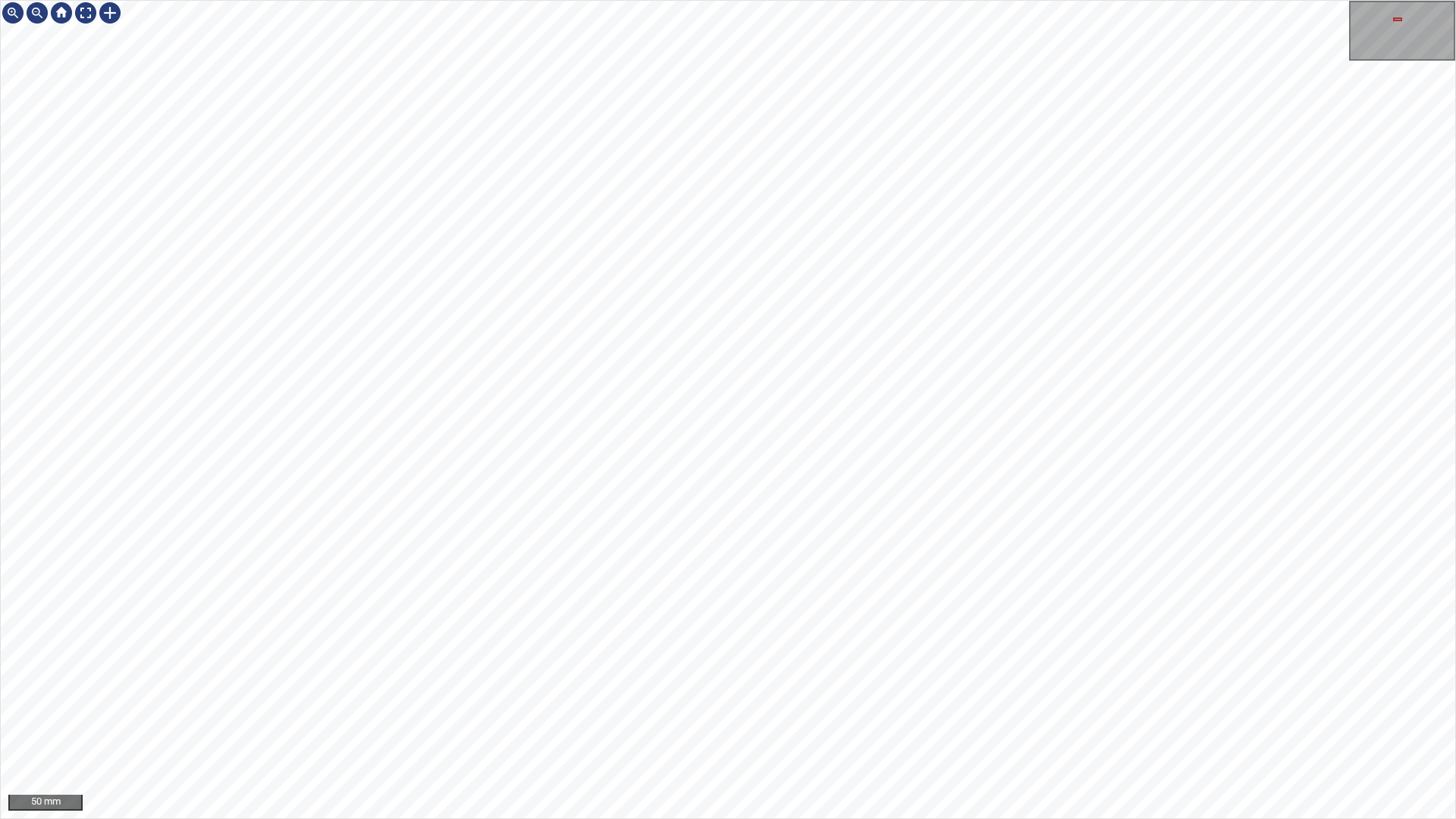
click at [855, 697] on div "50 mm" at bounding box center [728, 410] width 1456 height 819
click at [804, 697] on div "100 mm" at bounding box center [728, 410] width 1456 height 819
click at [112, 18] on div at bounding box center [110, 13] width 24 height 24
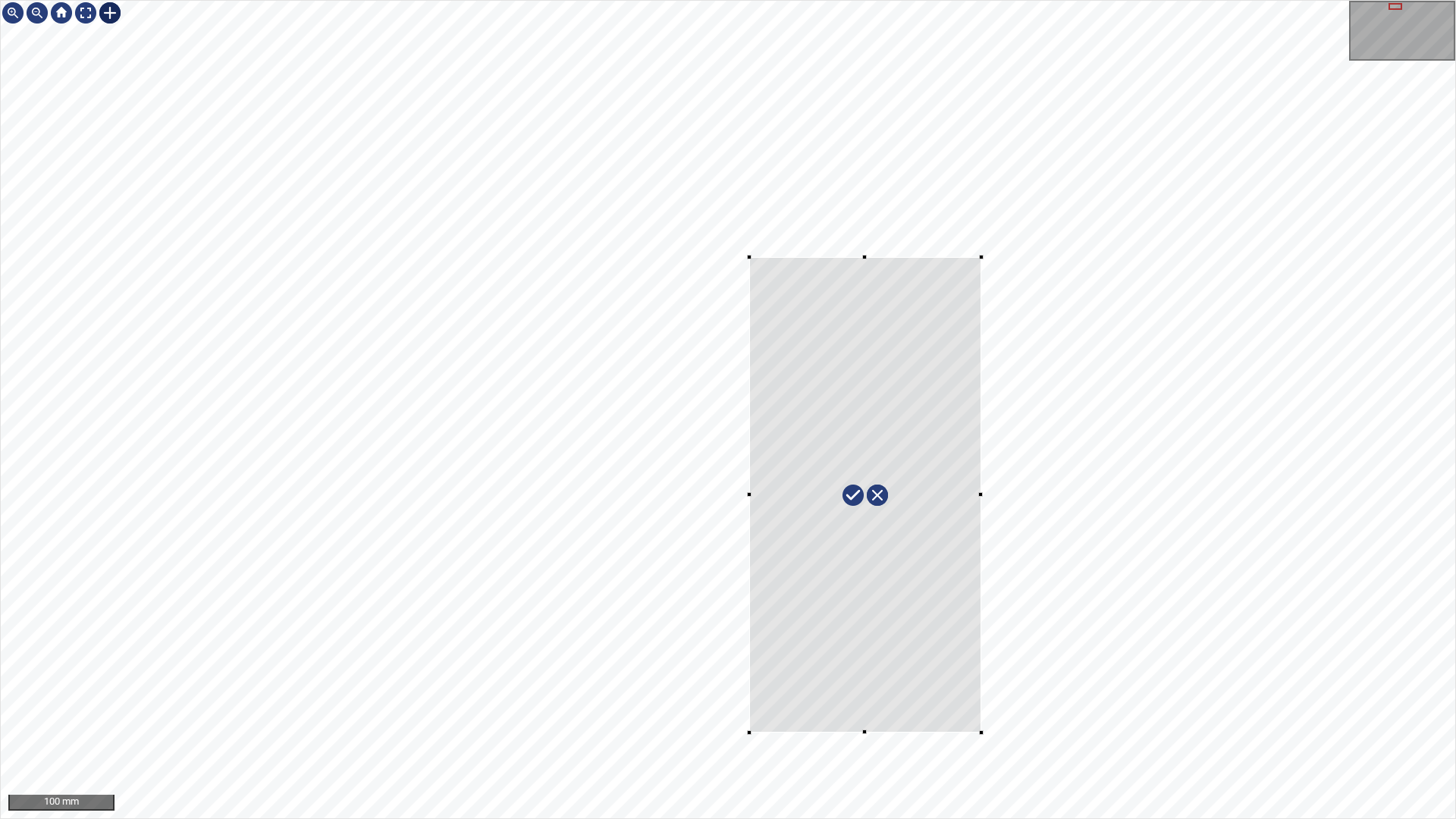
click at [982, 697] on div at bounding box center [728, 410] width 1455 height 818
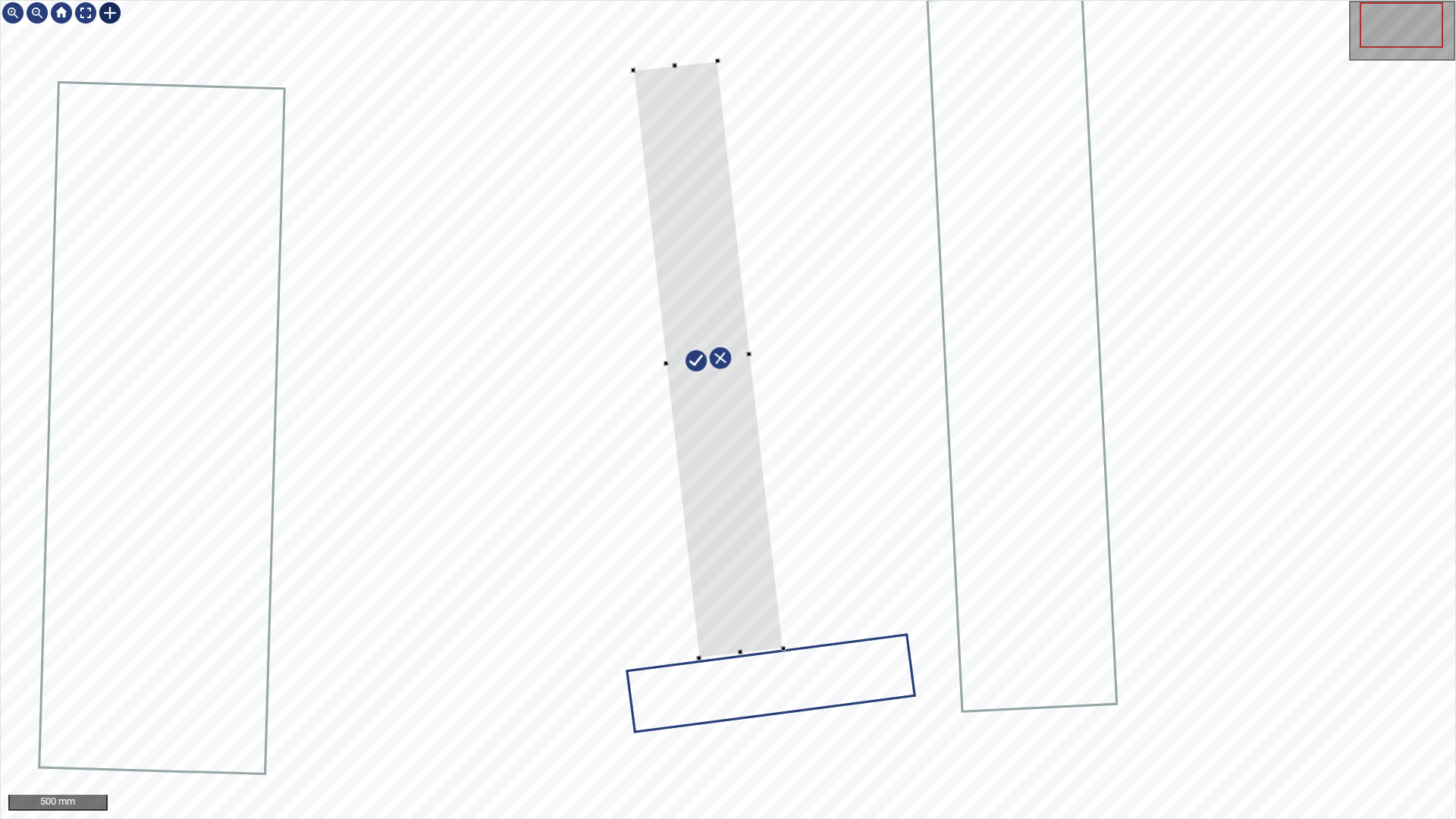
click at [785, 643] on div at bounding box center [728, 410] width 1455 height 818
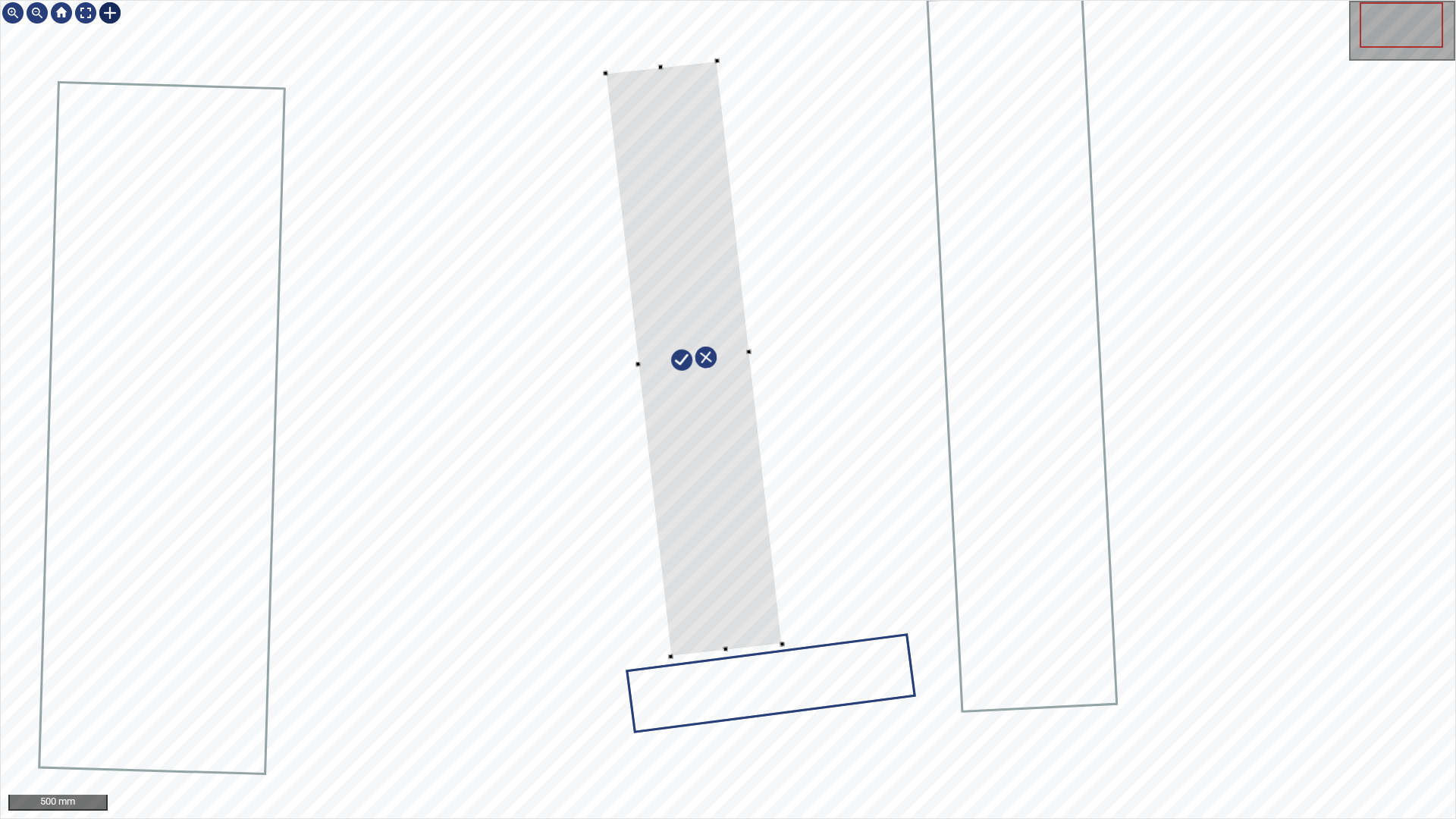
click at [666, 656] on div at bounding box center [728, 410] width 1455 height 818
click at [608, 71] on div at bounding box center [607, 73] width 5 height 5
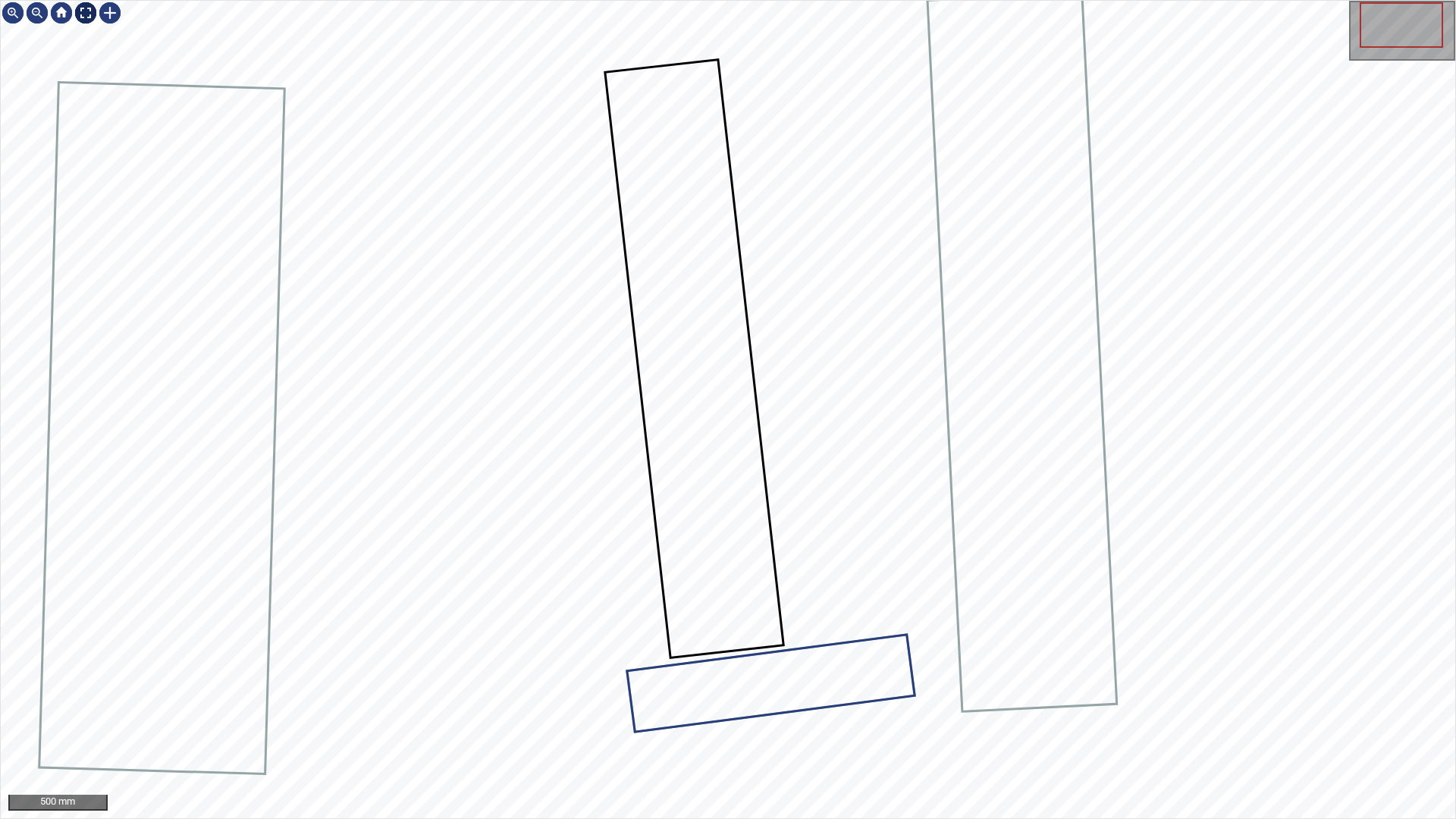
click at [86, 7] on div at bounding box center [85, 13] width 24 height 24
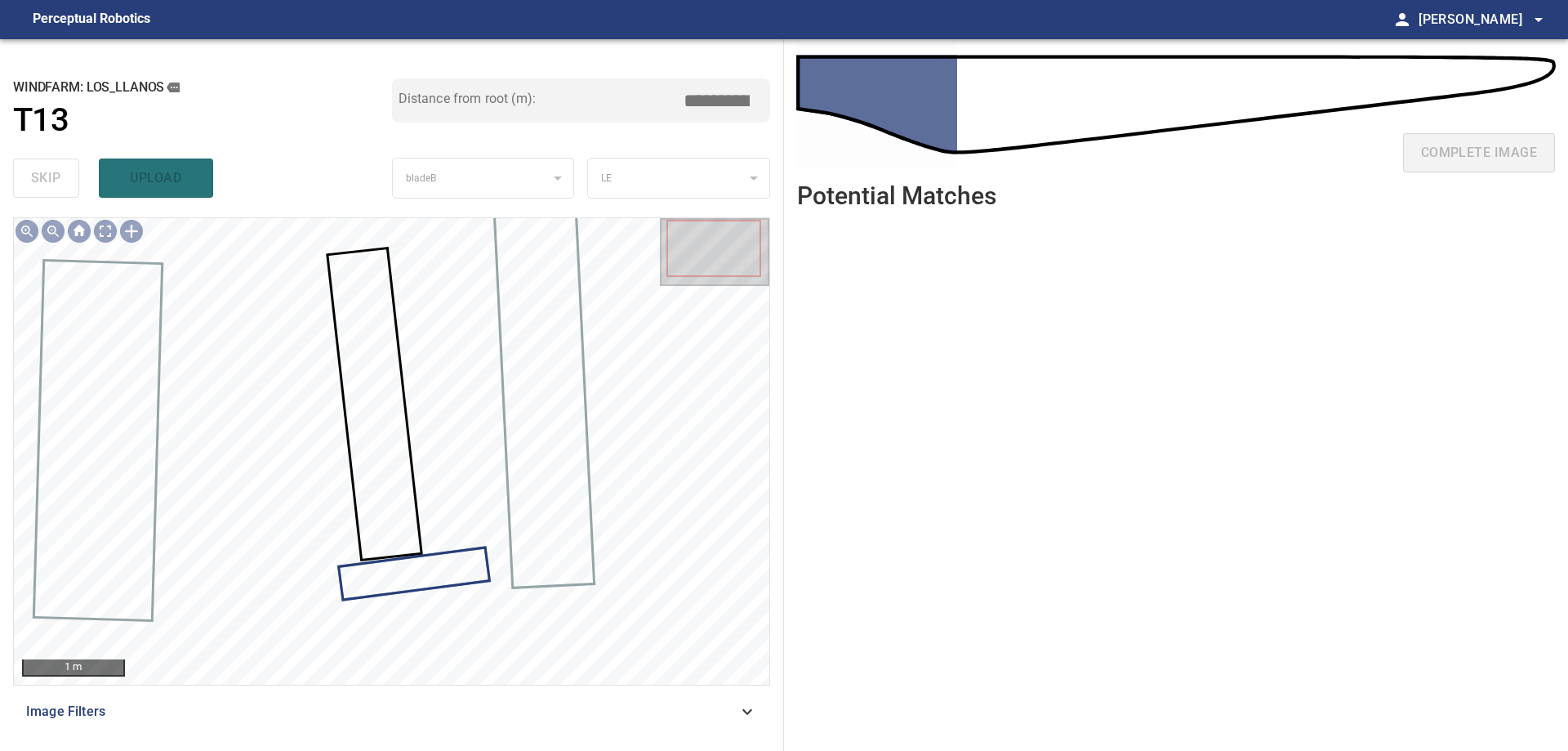
drag, startPoint x: 709, startPoint y: 94, endPoint x: 798, endPoint y: 78, distance: 90.4
click at [781, 78] on div "**********" at bounding box center [392, 394] width 784 height 711
type input "****"
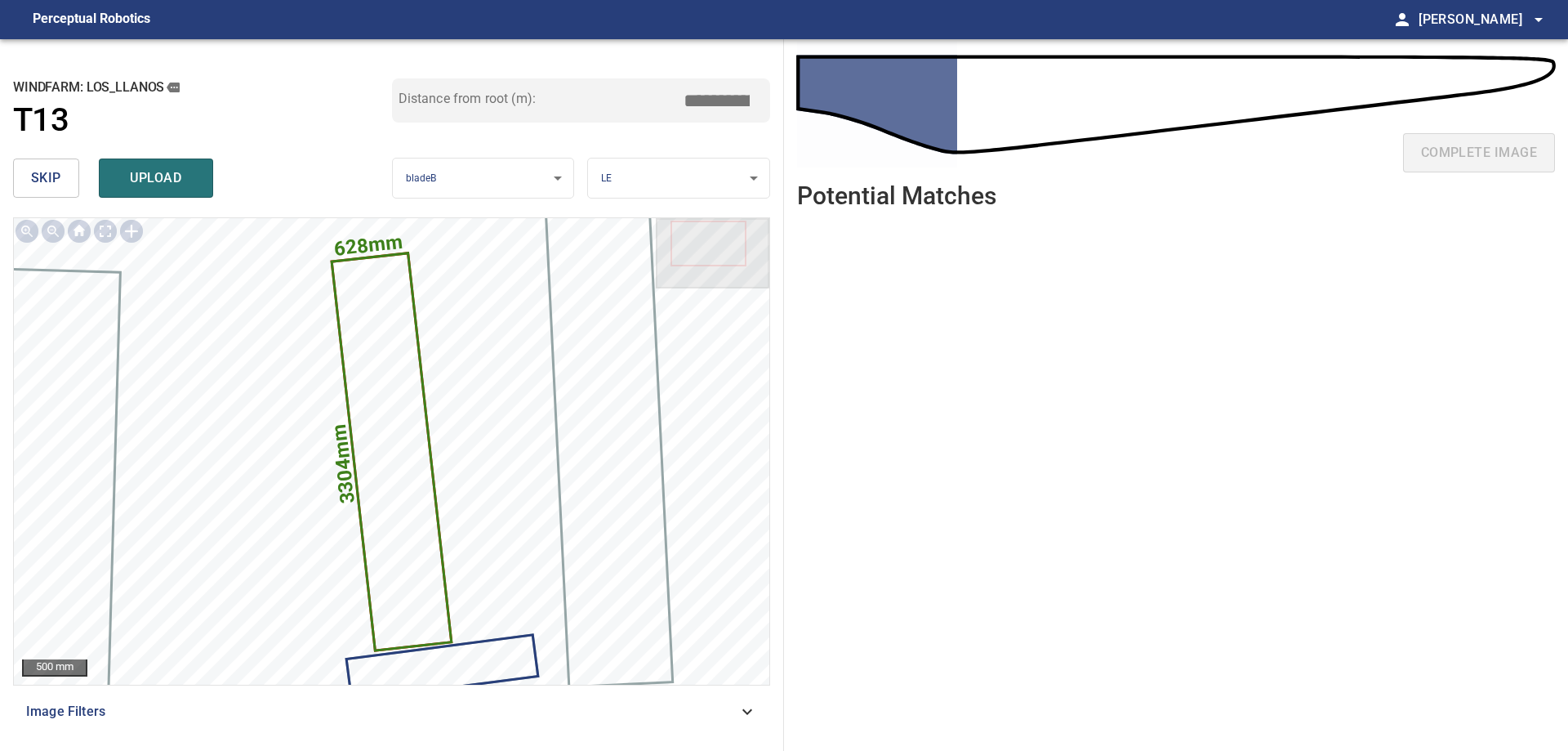
drag, startPoint x: 713, startPoint y: 103, endPoint x: 833, endPoint y: 102, distance: 120.0
click at [829, 85] on div "**********" at bounding box center [784, 394] width 1568 height 711
type input "****"
click at [148, 185] on span "upload" at bounding box center [156, 178] width 78 height 23
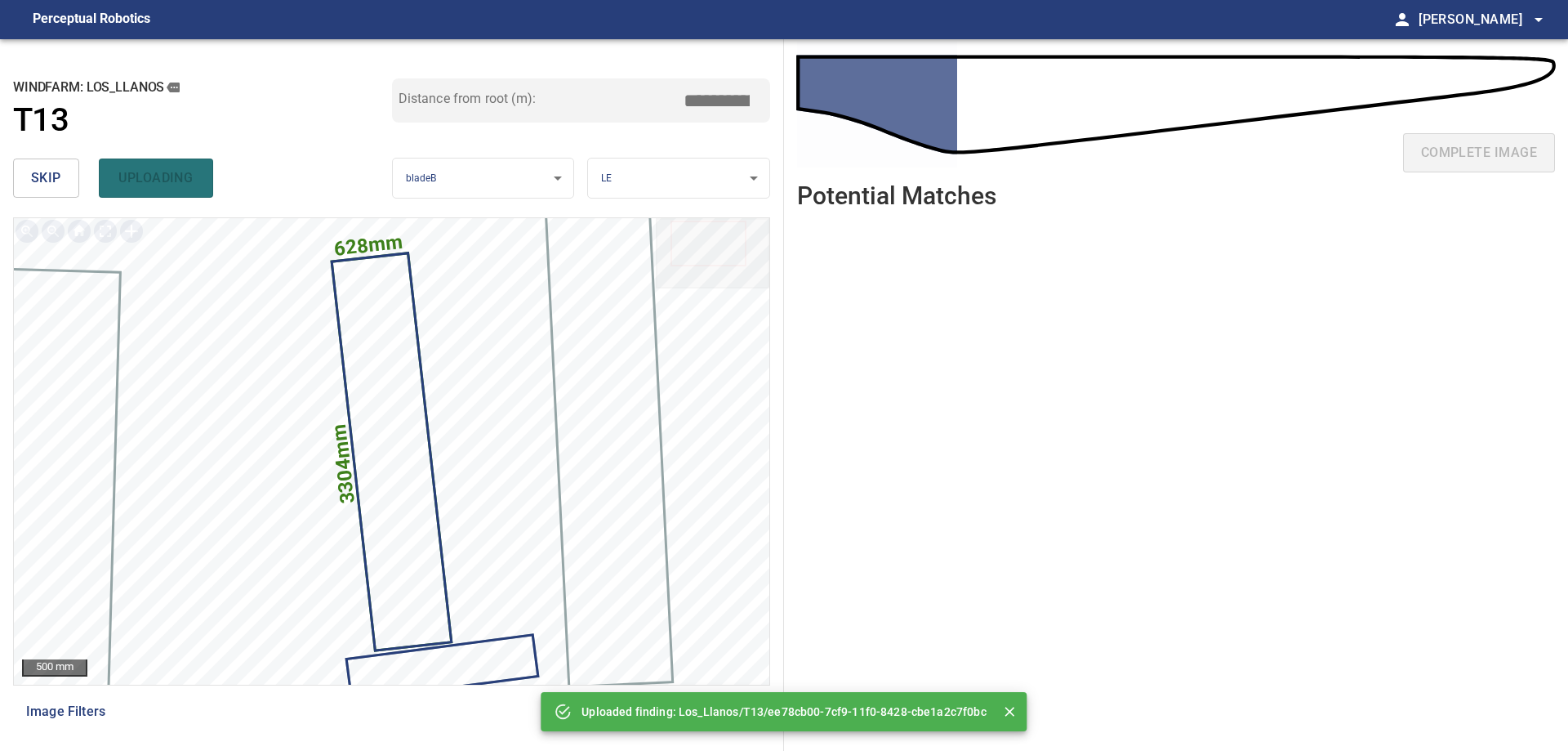
click at [35, 169] on span "skip" at bounding box center [46, 178] width 30 height 23
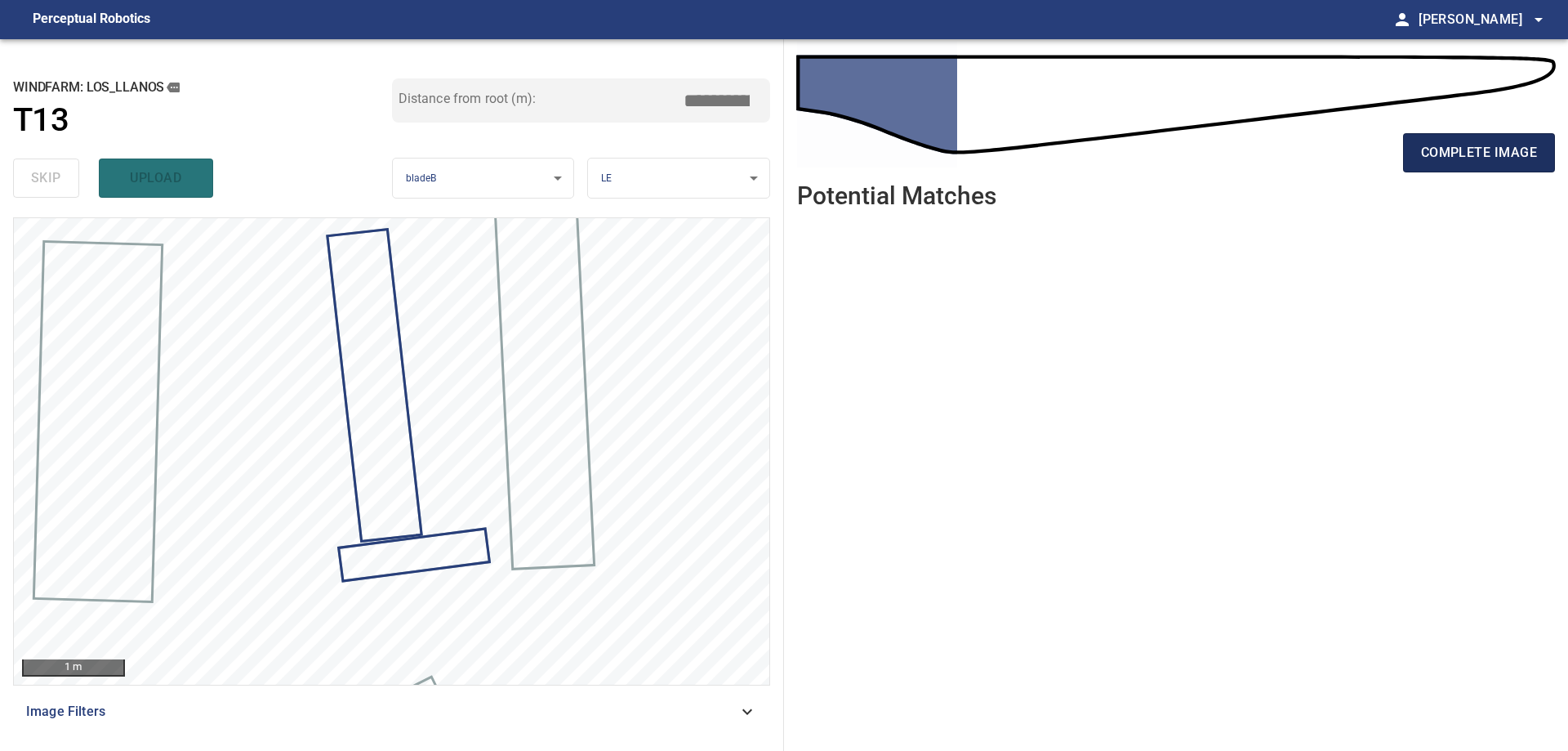
click at [1497, 141] on button "complete image" at bounding box center [1479, 152] width 152 height 39
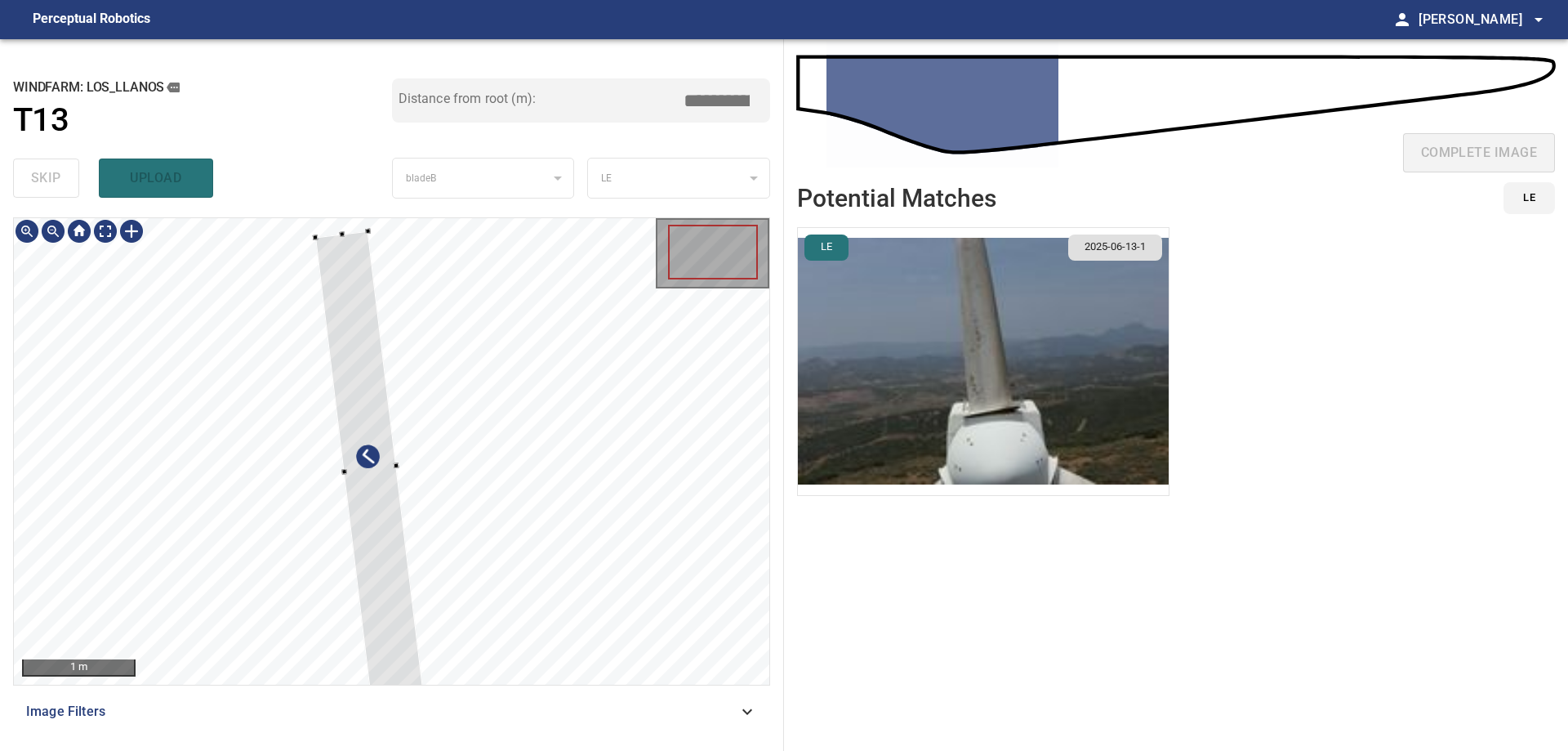
click at [526, 540] on div at bounding box center [392, 451] width 756 height 466
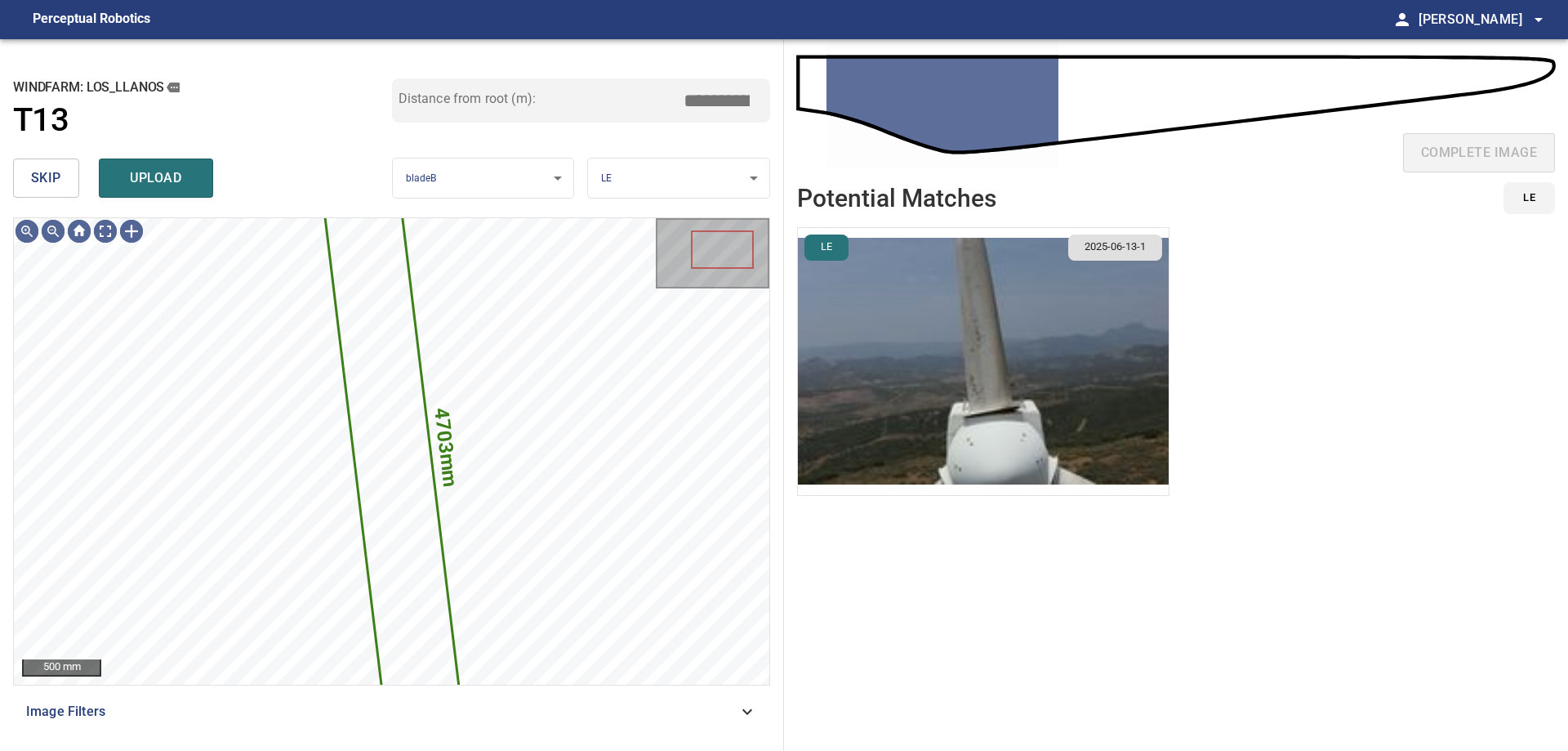
drag, startPoint x: 53, startPoint y: 181, endPoint x: 53, endPoint y: 200, distance: 19.0
click at [54, 184] on span "skip" at bounding box center [46, 178] width 30 height 23
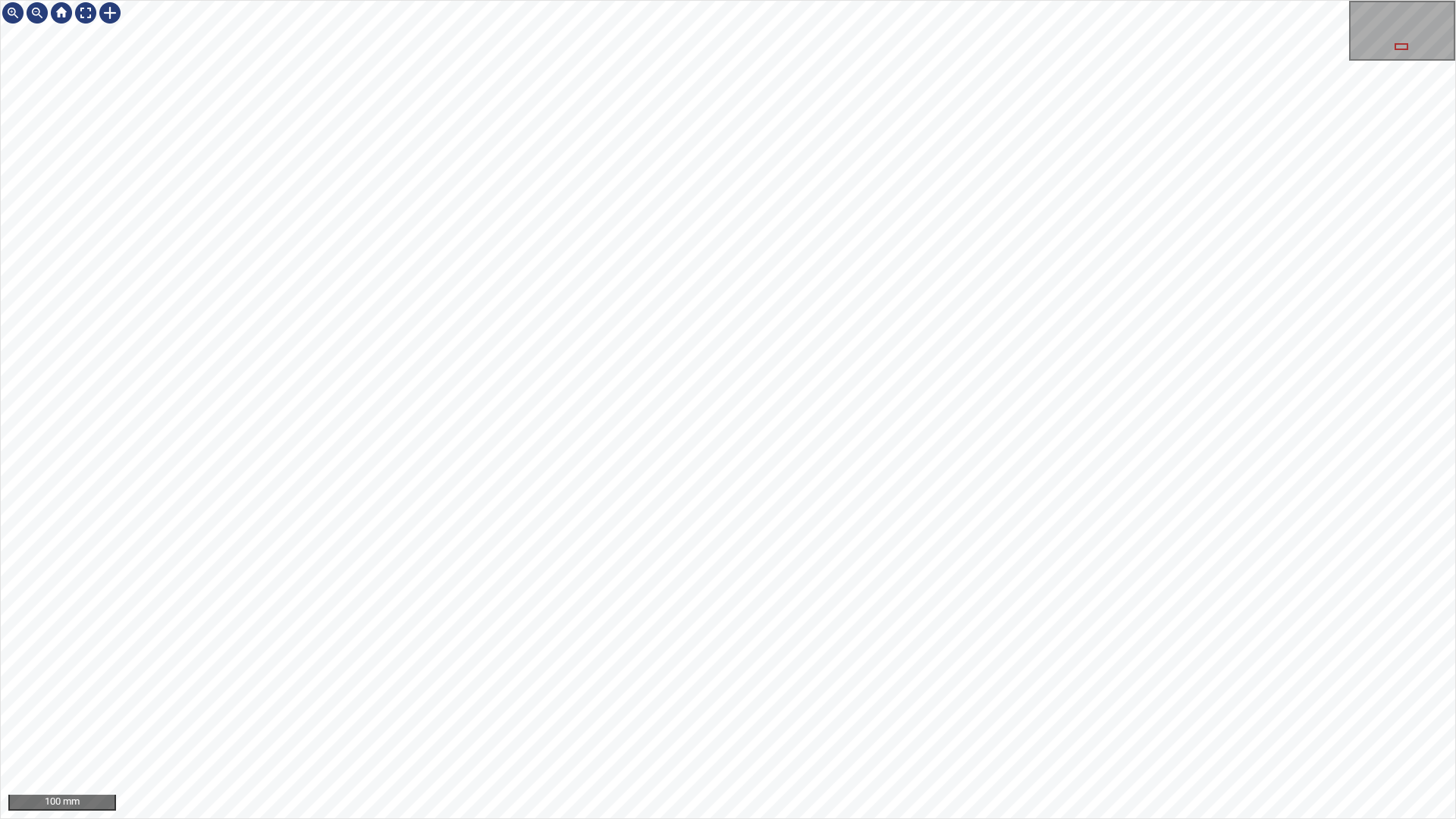
click at [865, 818] on div "100 mm" at bounding box center [728, 410] width 1456 height 819
click at [794, 818] on div "50 mm" at bounding box center [728, 410] width 1456 height 819
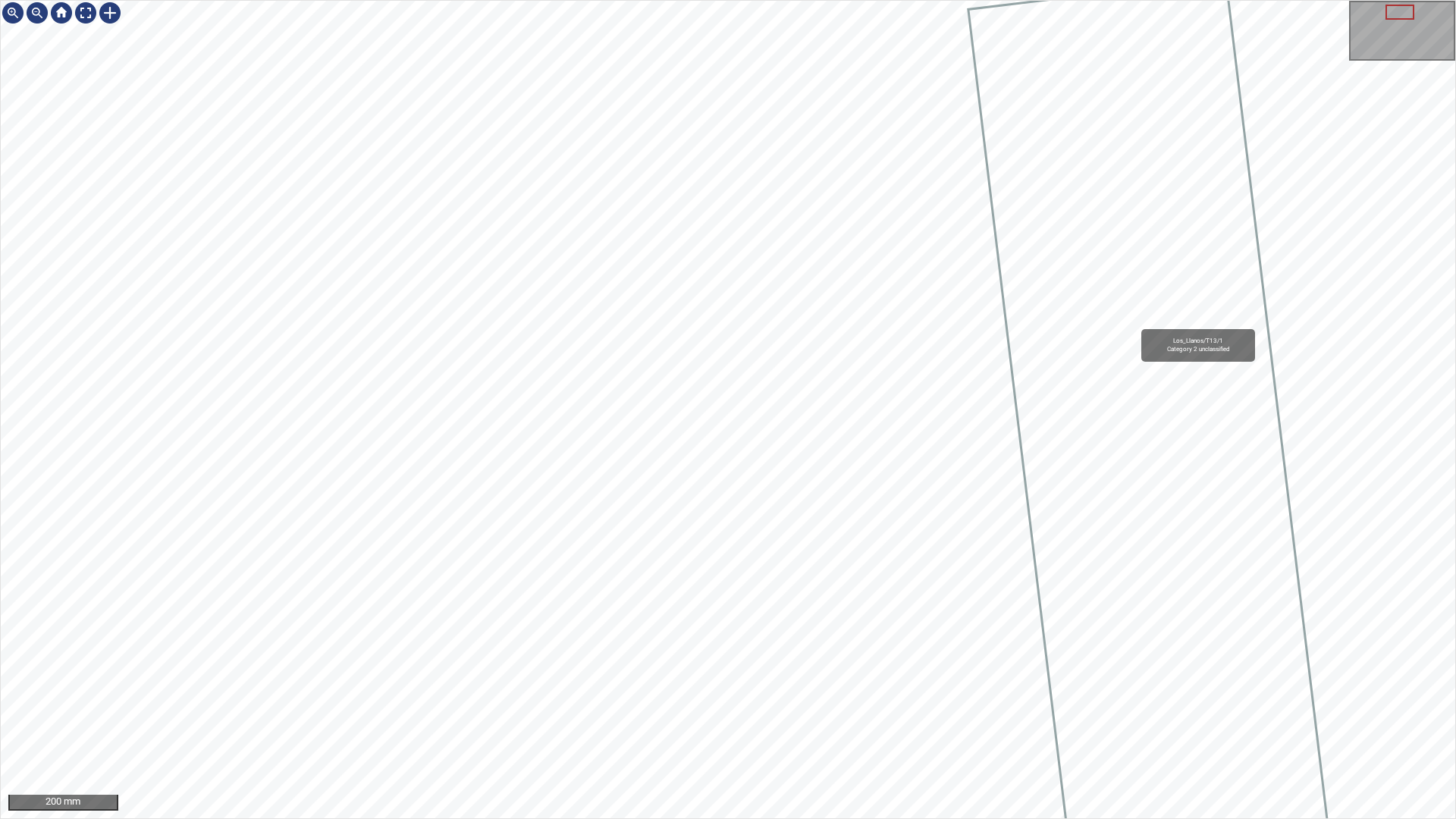
click at [953, 0] on div "Los_Llanos/T13/1 Category 2 unclassified 200 mm" at bounding box center [728, 410] width 1456 height 819
click at [640, 166] on div "Los_Llanos/T13/1 Category 2 unclassified 200 mm" at bounding box center [728, 410] width 1456 height 819
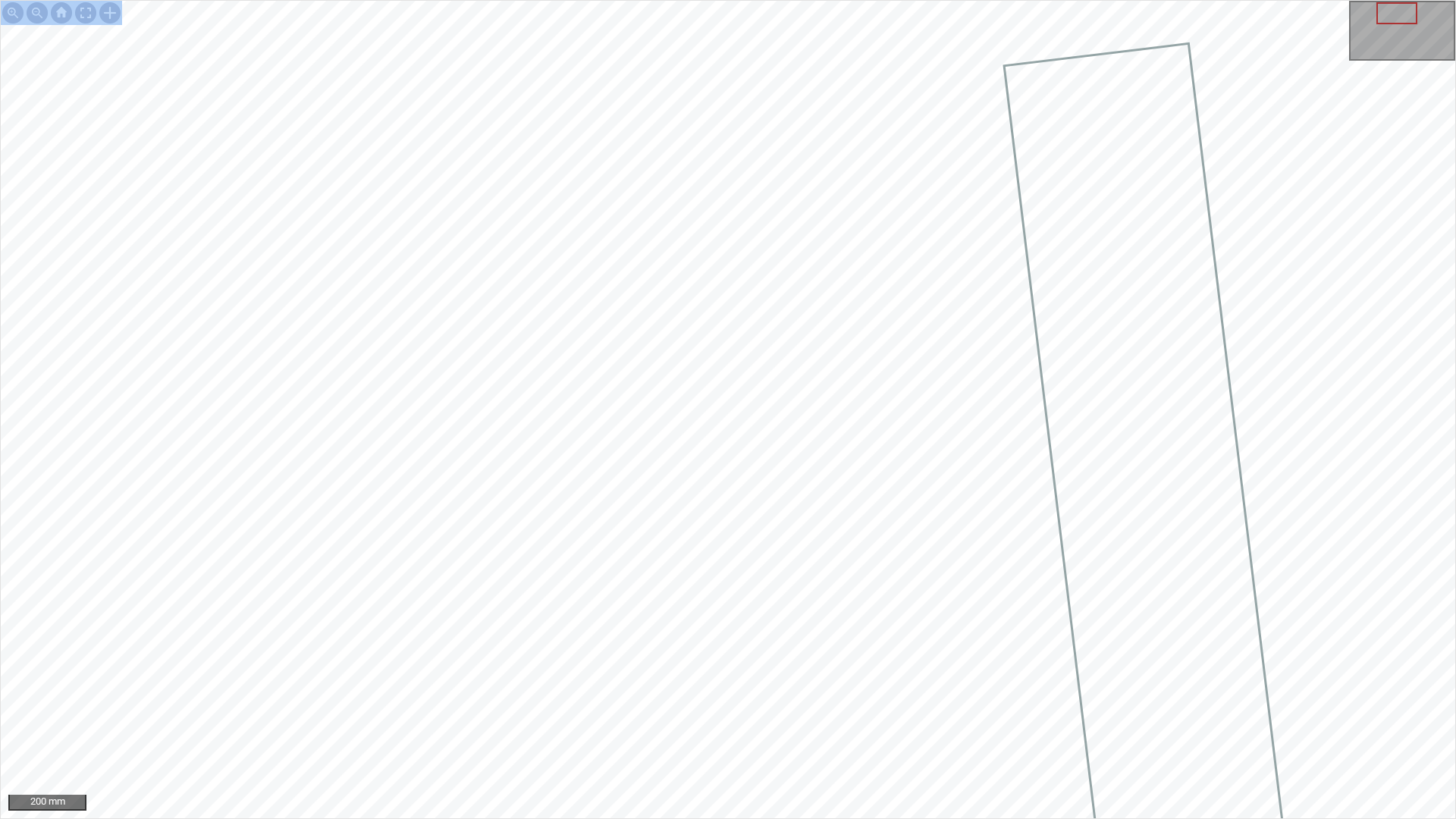
click at [328, 767] on div "200 mm" at bounding box center [728, 410] width 1455 height 818
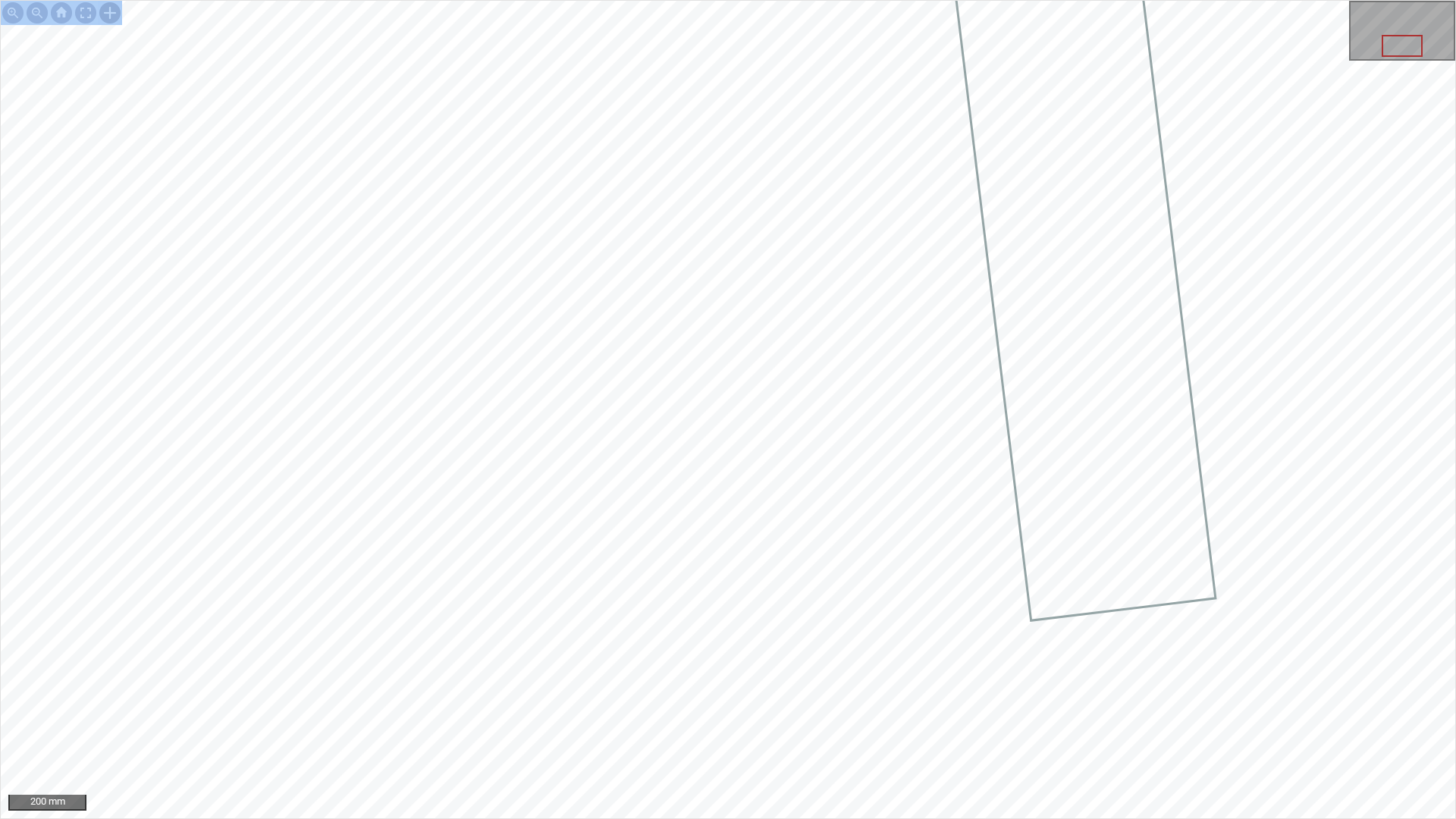
click at [104, 12] on div at bounding box center [110, 13] width 24 height 24
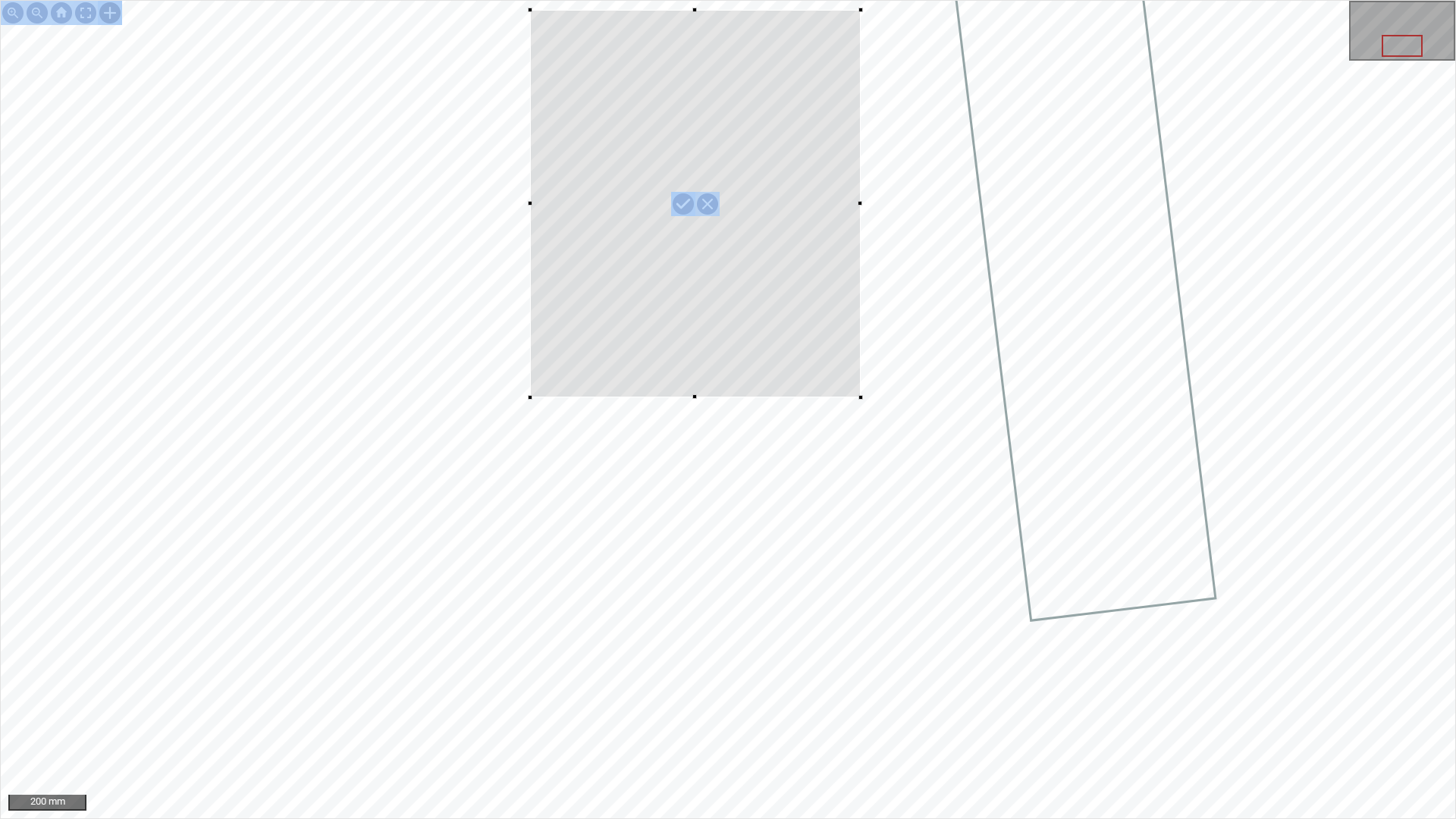
click at [530, 10] on div at bounding box center [728, 410] width 1455 height 818
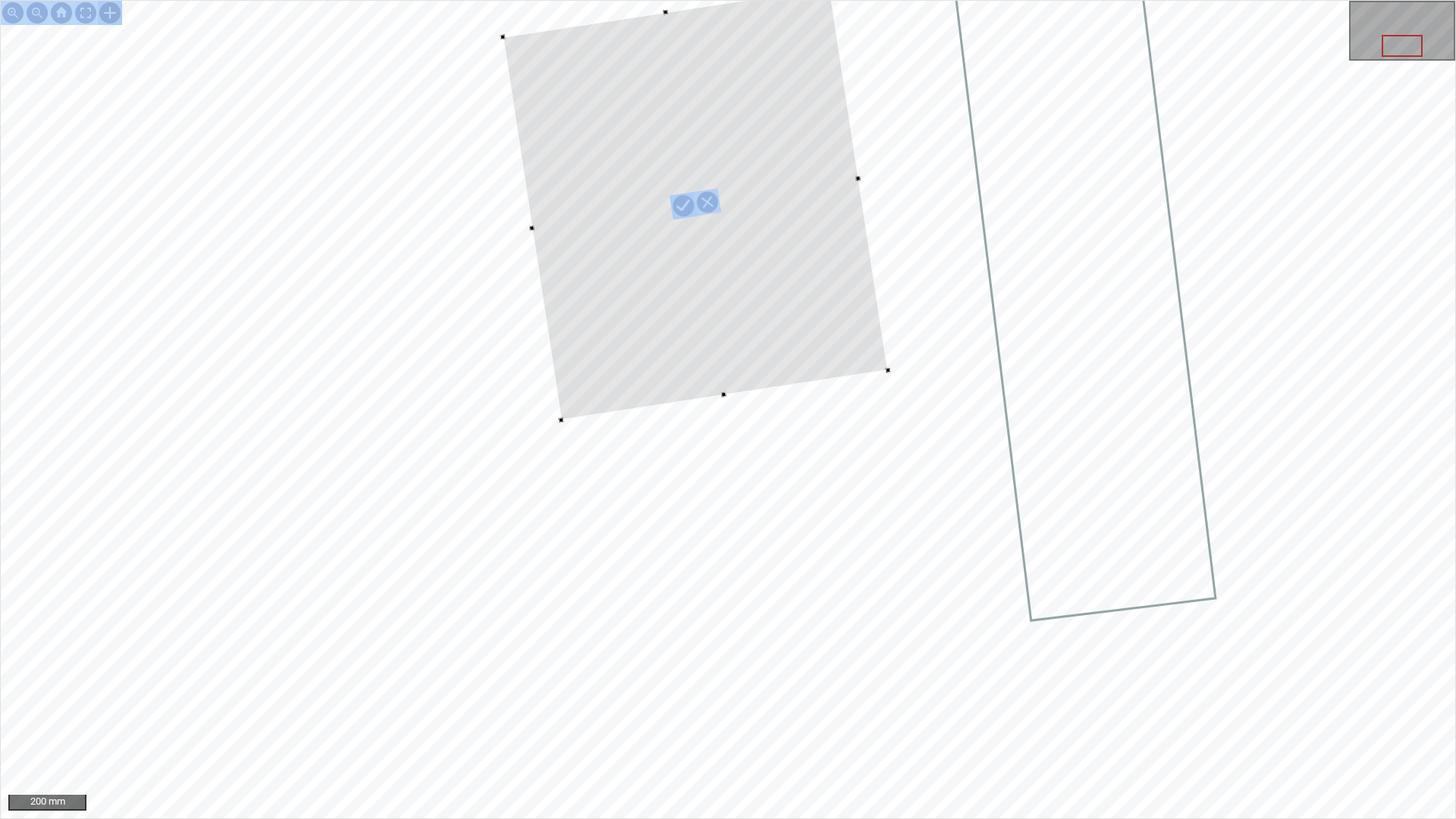
click at [562, 417] on div at bounding box center [728, 410] width 1455 height 818
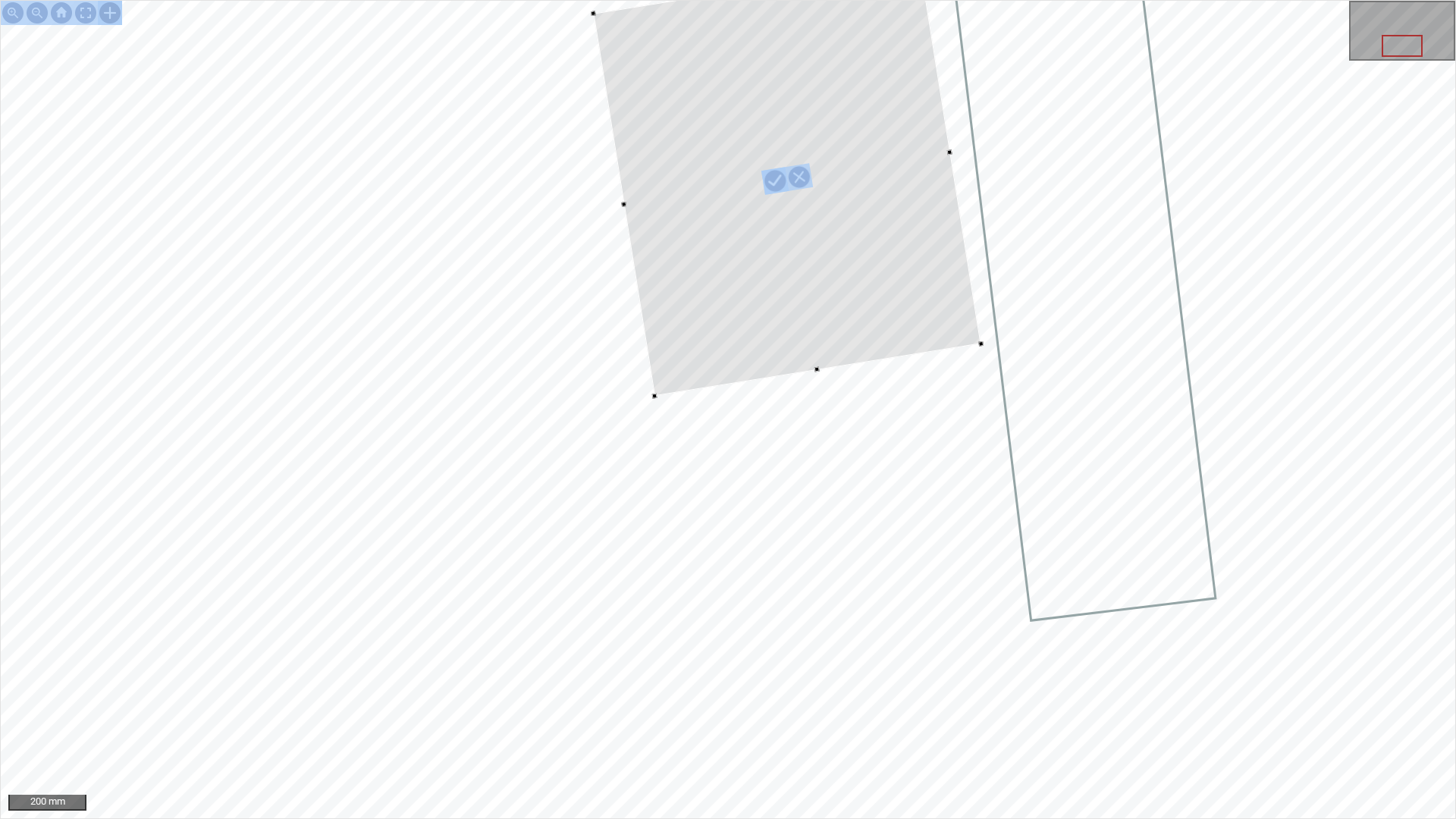
click at [607, 204] on div at bounding box center [728, 410] width 1455 height 818
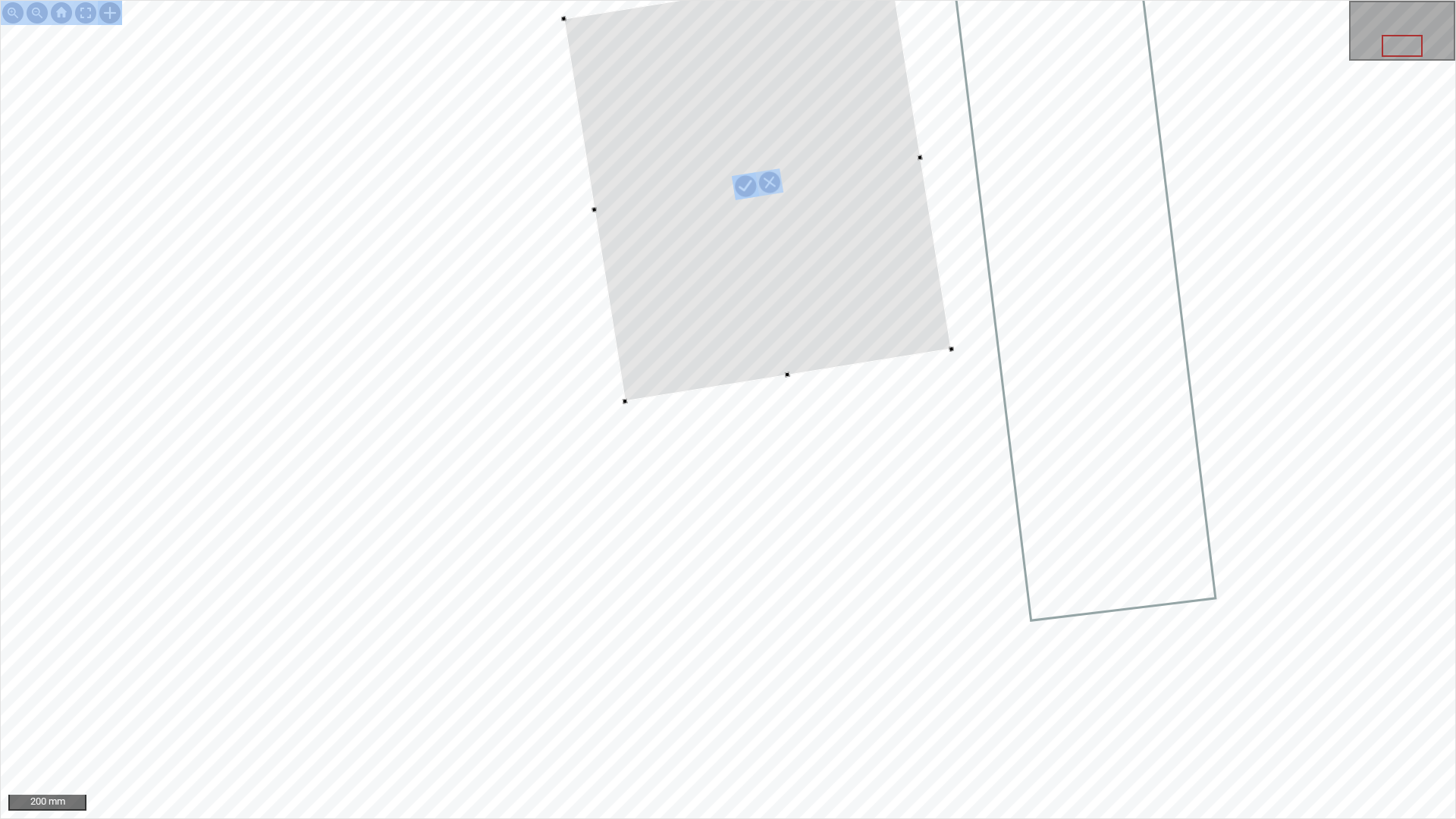
click at [809, 355] on div at bounding box center [757, 184] width 388 height 435
click at [920, 332] on div at bounding box center [728, 410] width 1455 height 818
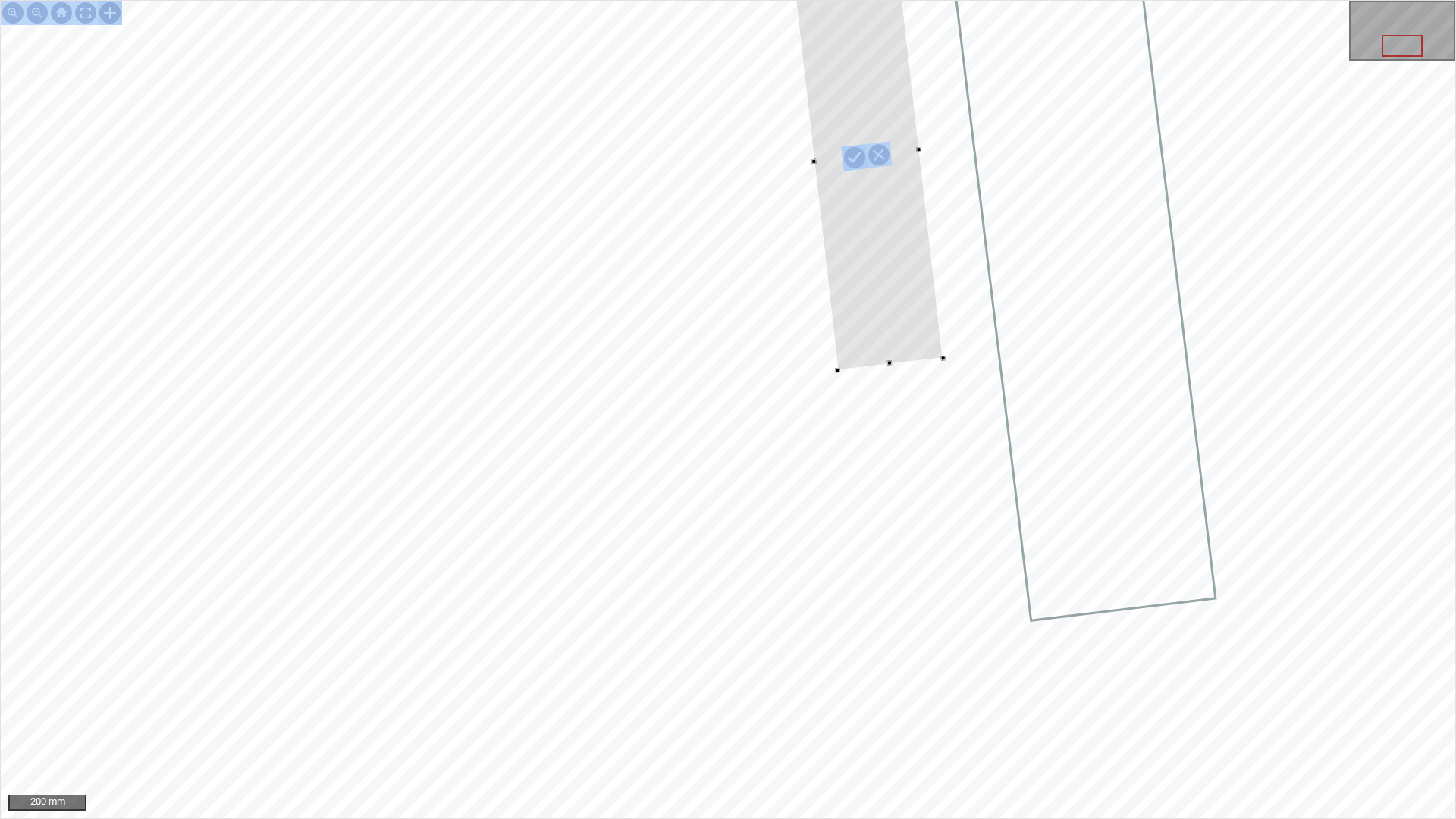
click at [1135, 307] on div at bounding box center [728, 410] width 1455 height 818
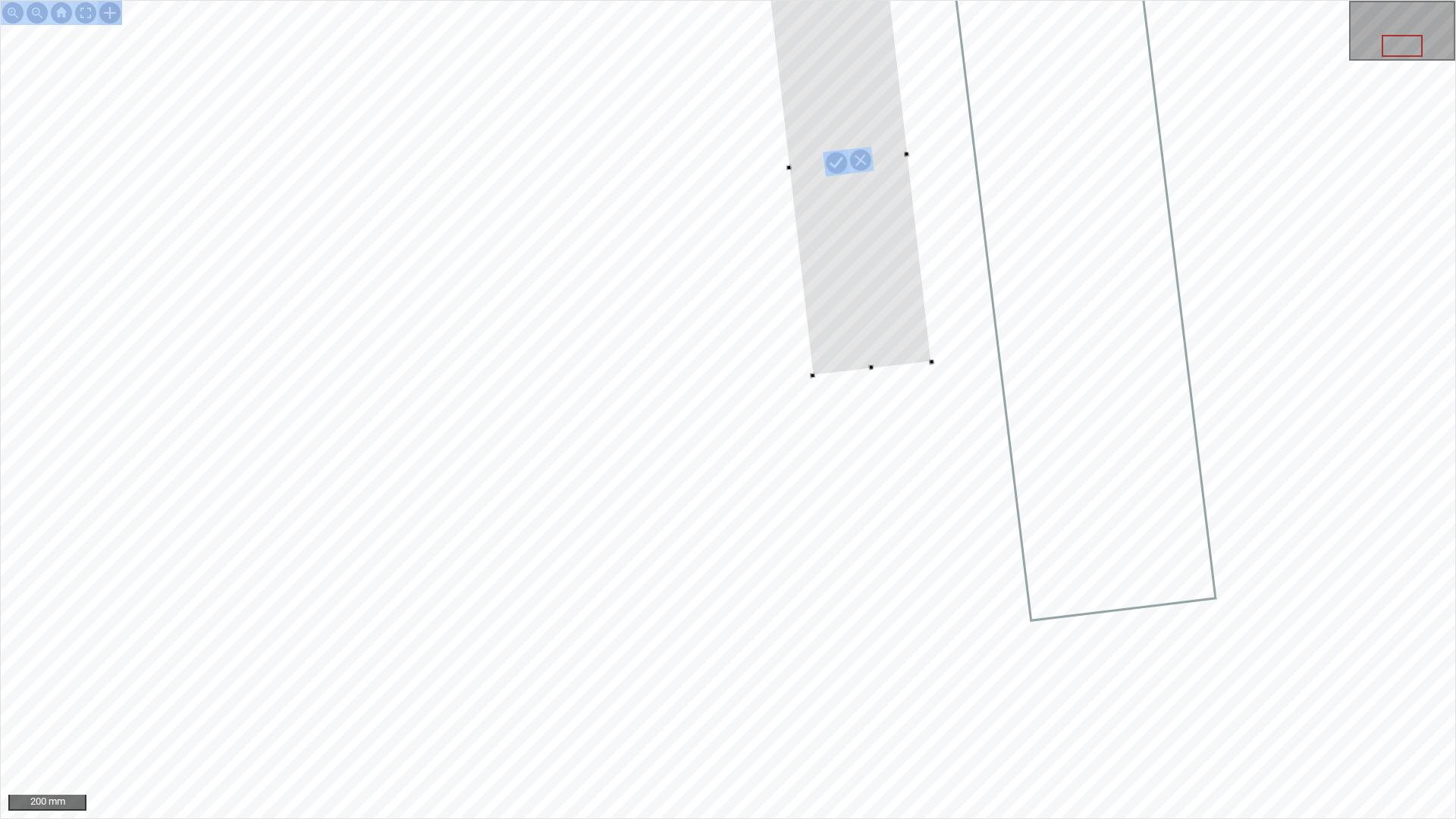
click at [769, 293] on div at bounding box center [849, 161] width 166 height 428
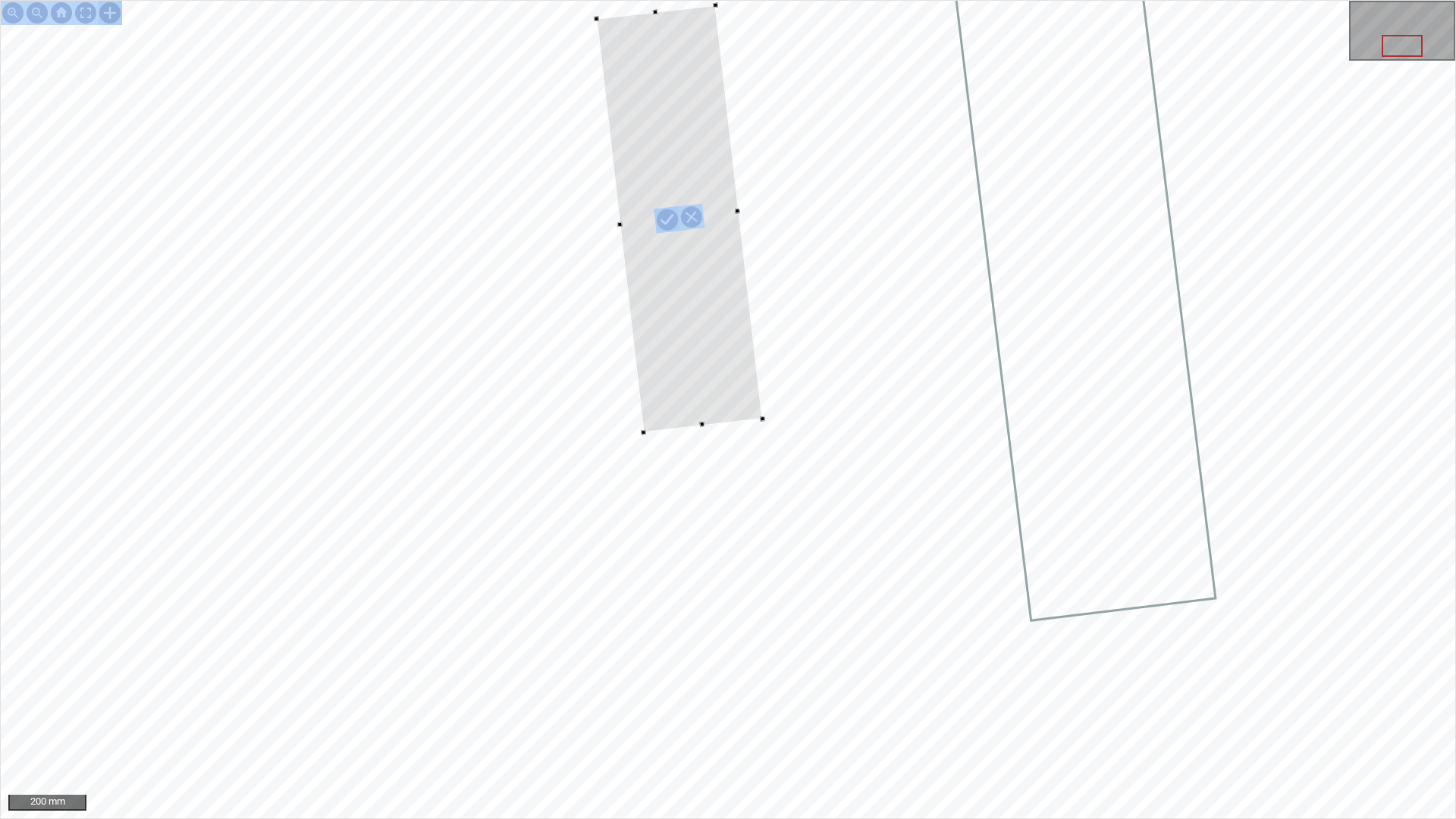
click at [746, 387] on div at bounding box center [679, 218] width 166 height 428
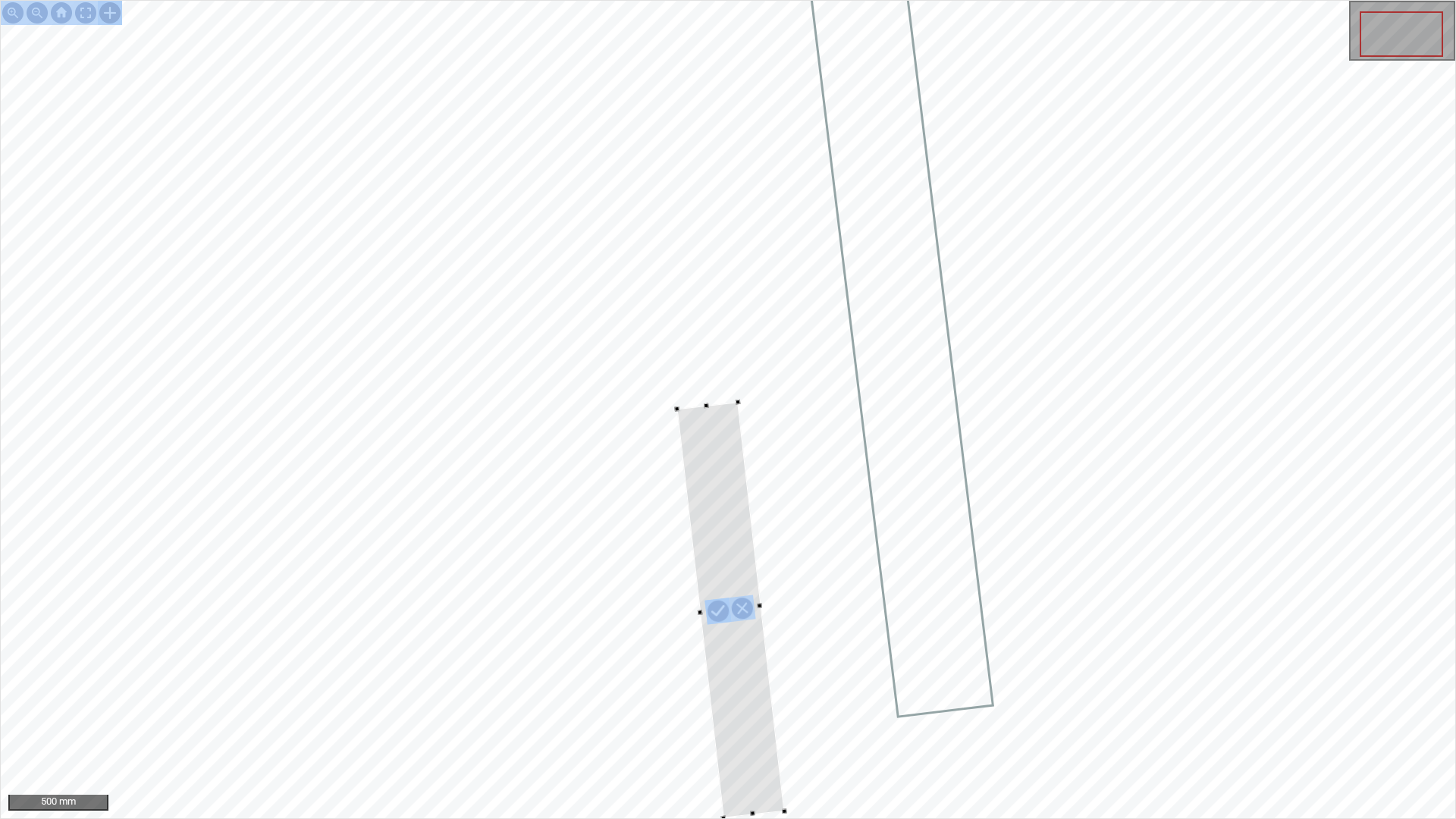
click at [764, 674] on div at bounding box center [730, 610] width 107 height 416
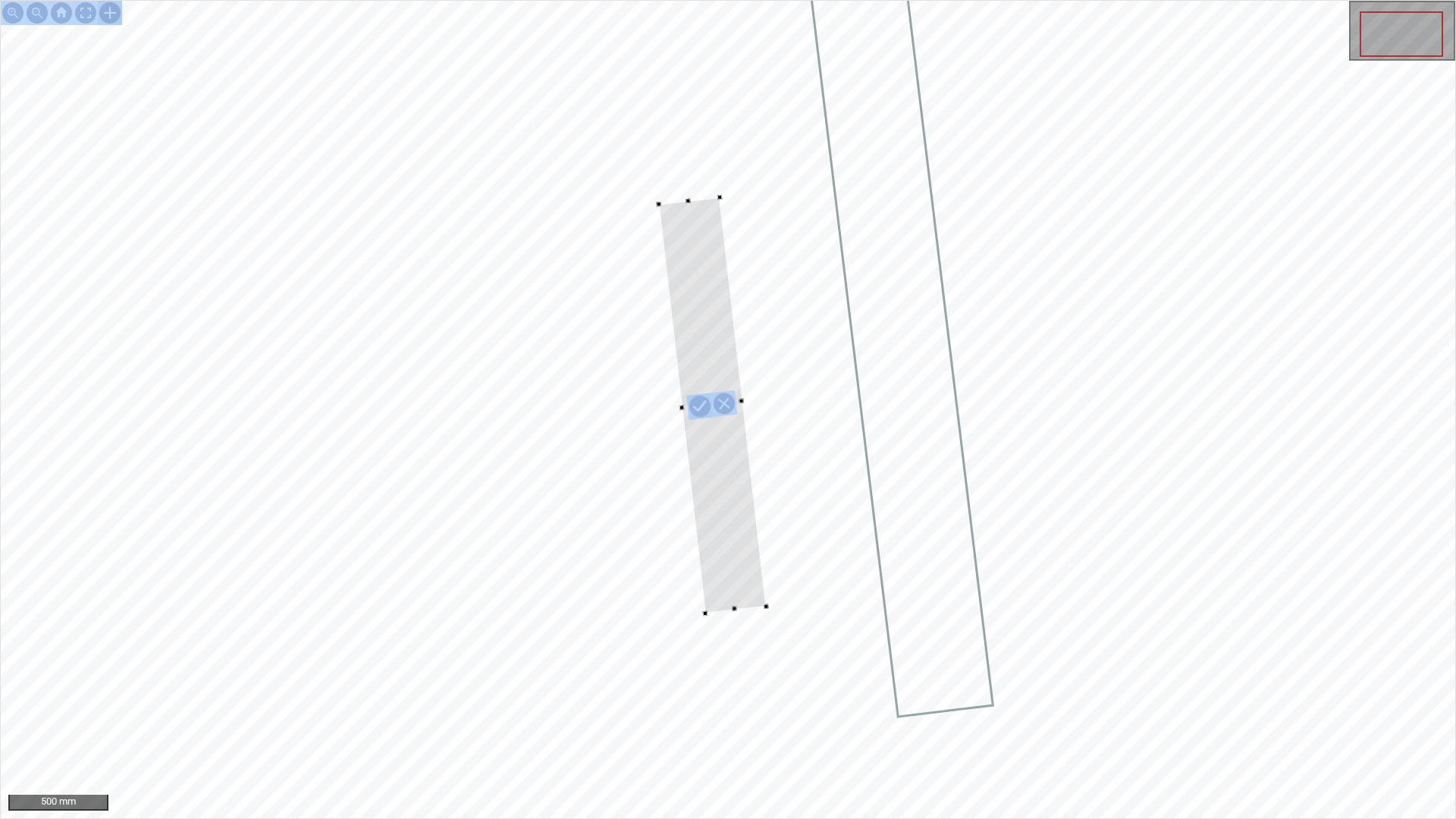
click at [735, 601] on div at bounding box center [712, 405] width 107 height 416
click at [690, 248] on div at bounding box center [728, 410] width 1455 height 818
click at [679, 387] on div at bounding box center [723, 495] width 132 height 596
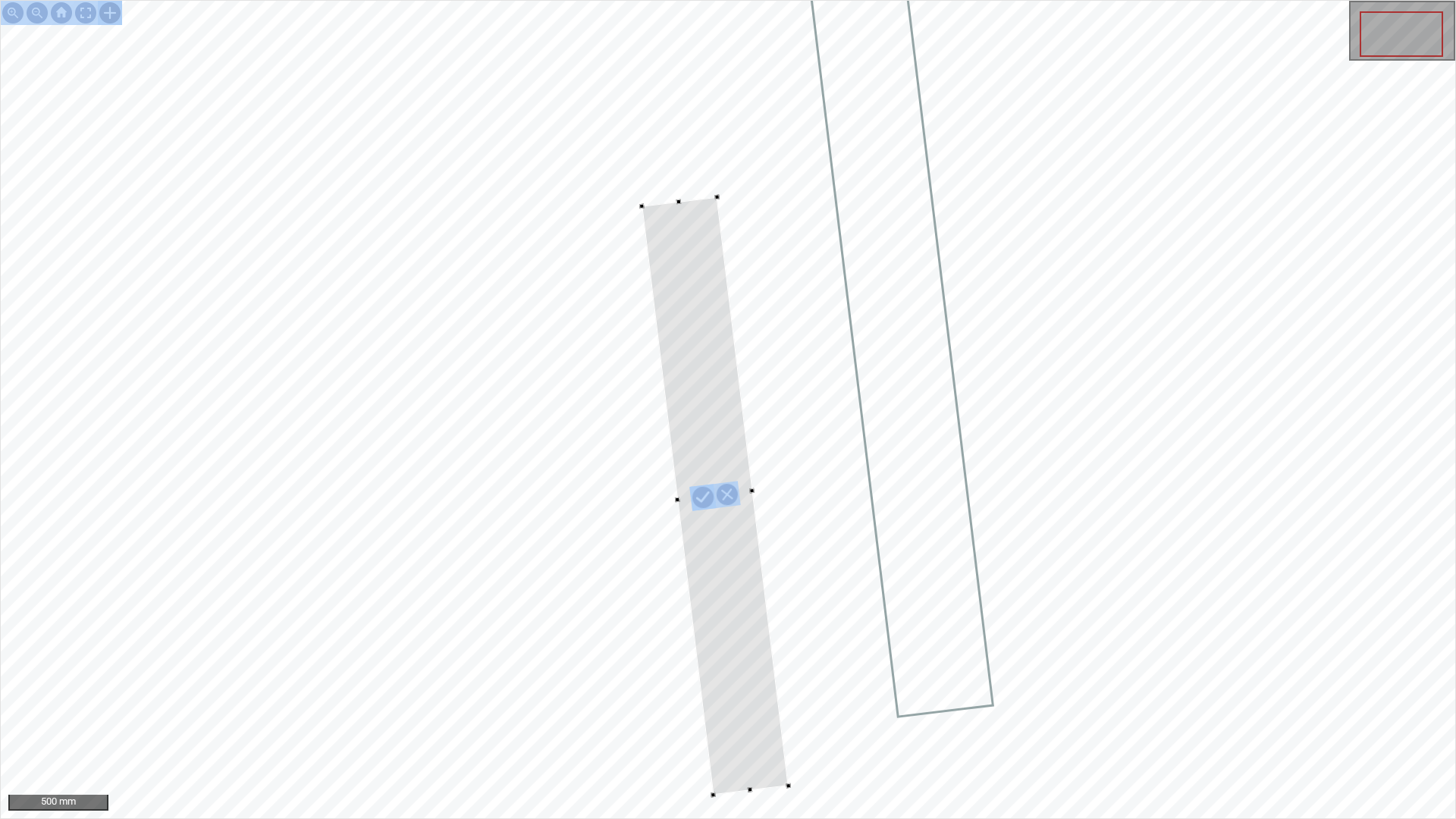
click at [751, 607] on div at bounding box center [716, 496] width 148 height 598
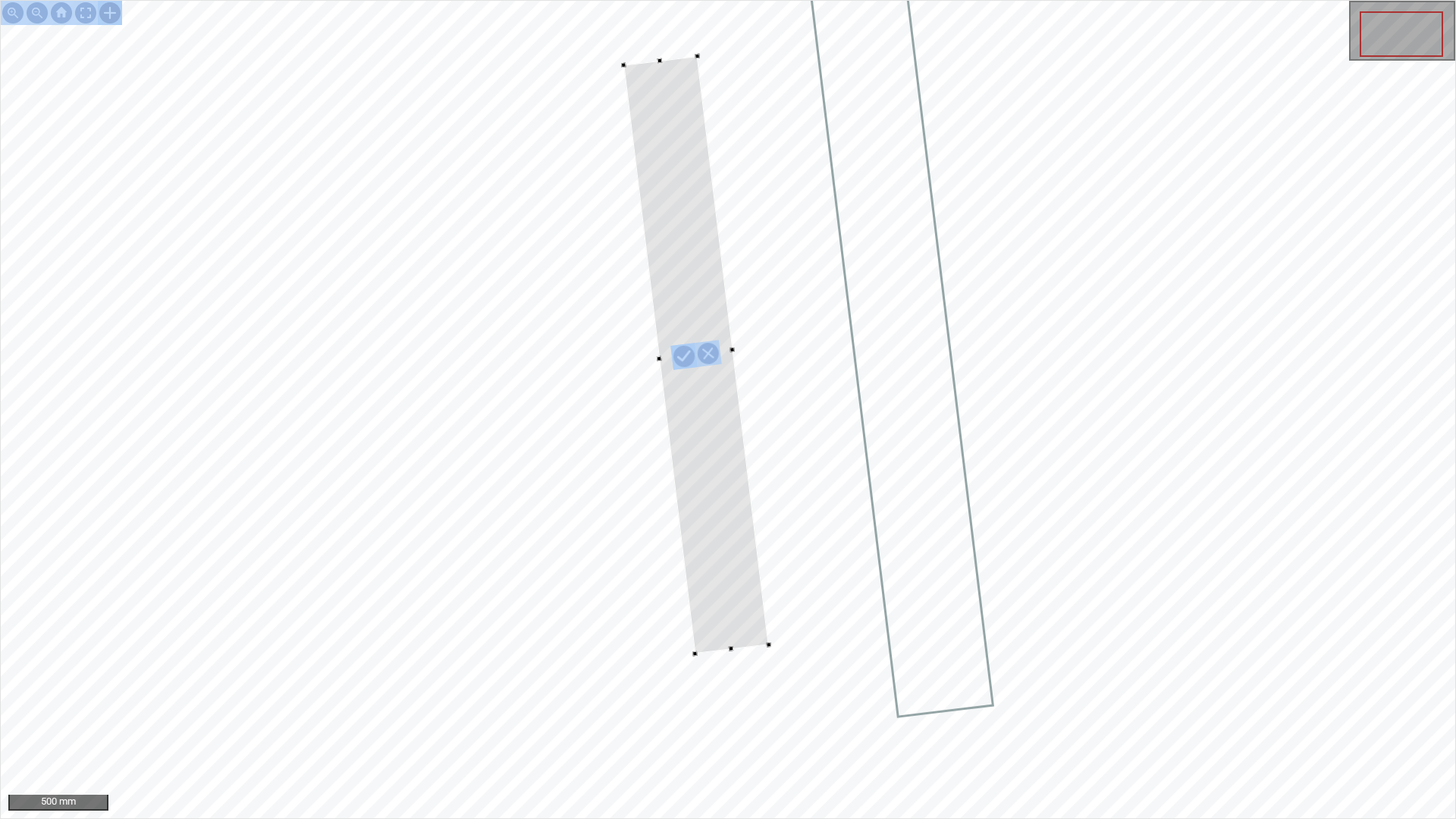
click at [736, 616] on div at bounding box center [697, 355] width 146 height 598
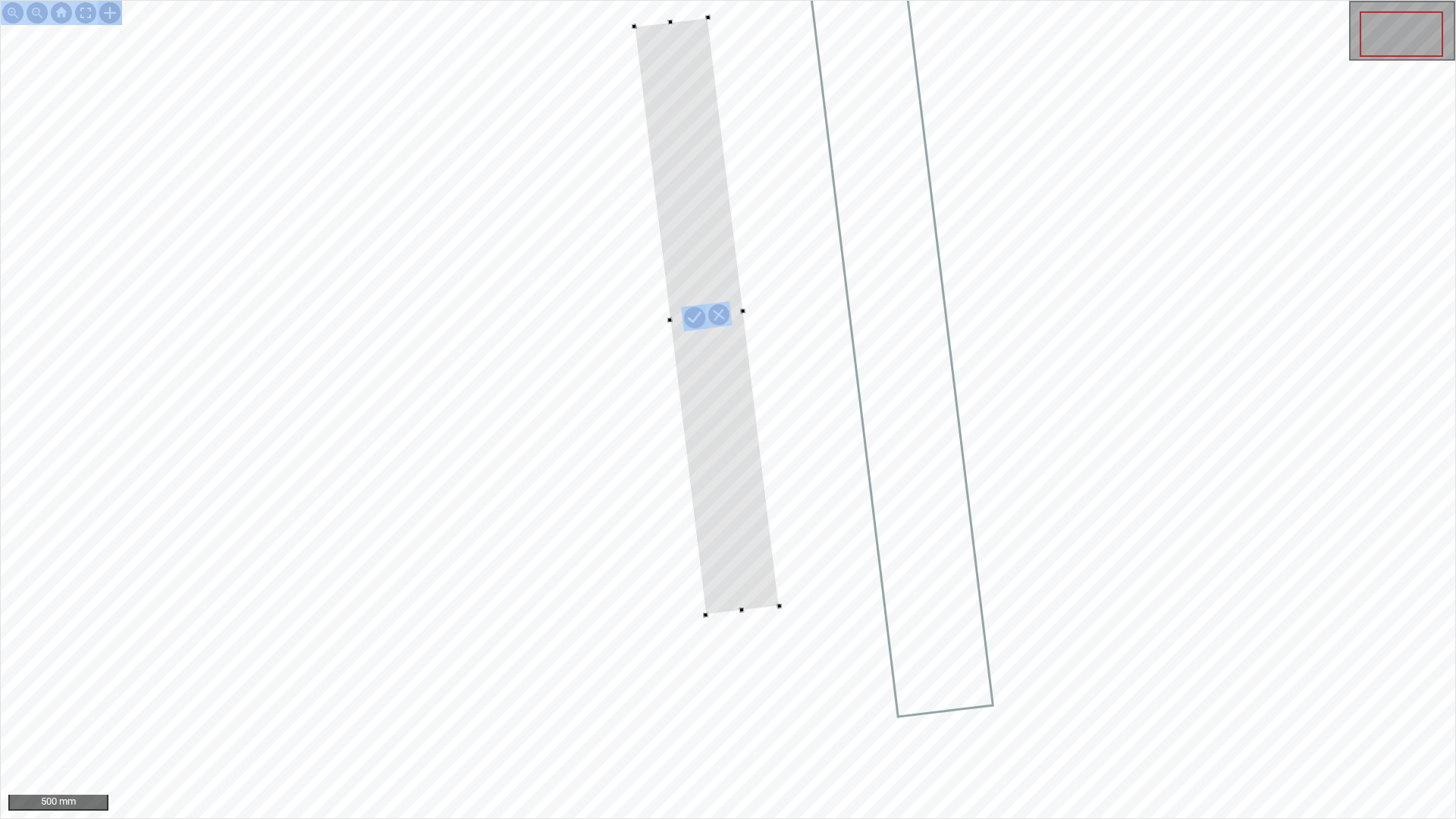
click at [745, 595] on div at bounding box center [707, 316] width 146 height 598
click at [82, 18] on div at bounding box center [85, 13] width 24 height 24
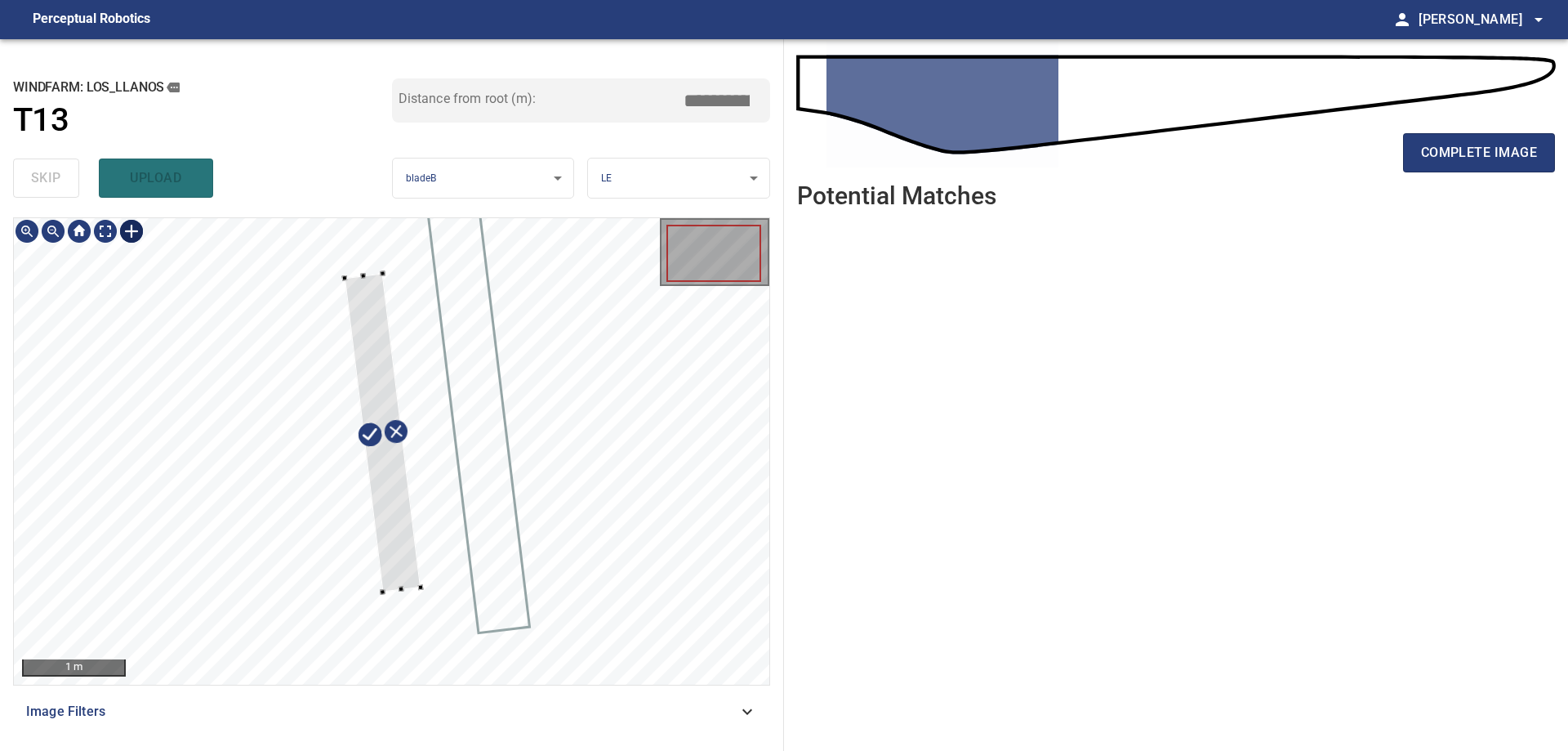
click at [363, 283] on div at bounding box center [383, 432] width 77 height 319
click at [357, 257] on div at bounding box center [376, 411] width 77 height 319
click at [409, 521] on div at bounding box center [375, 393] width 80 height 355
click at [389, 512] on div at bounding box center [375, 397] width 80 height 355
click at [388, 507] on div at bounding box center [375, 397] width 80 height 355
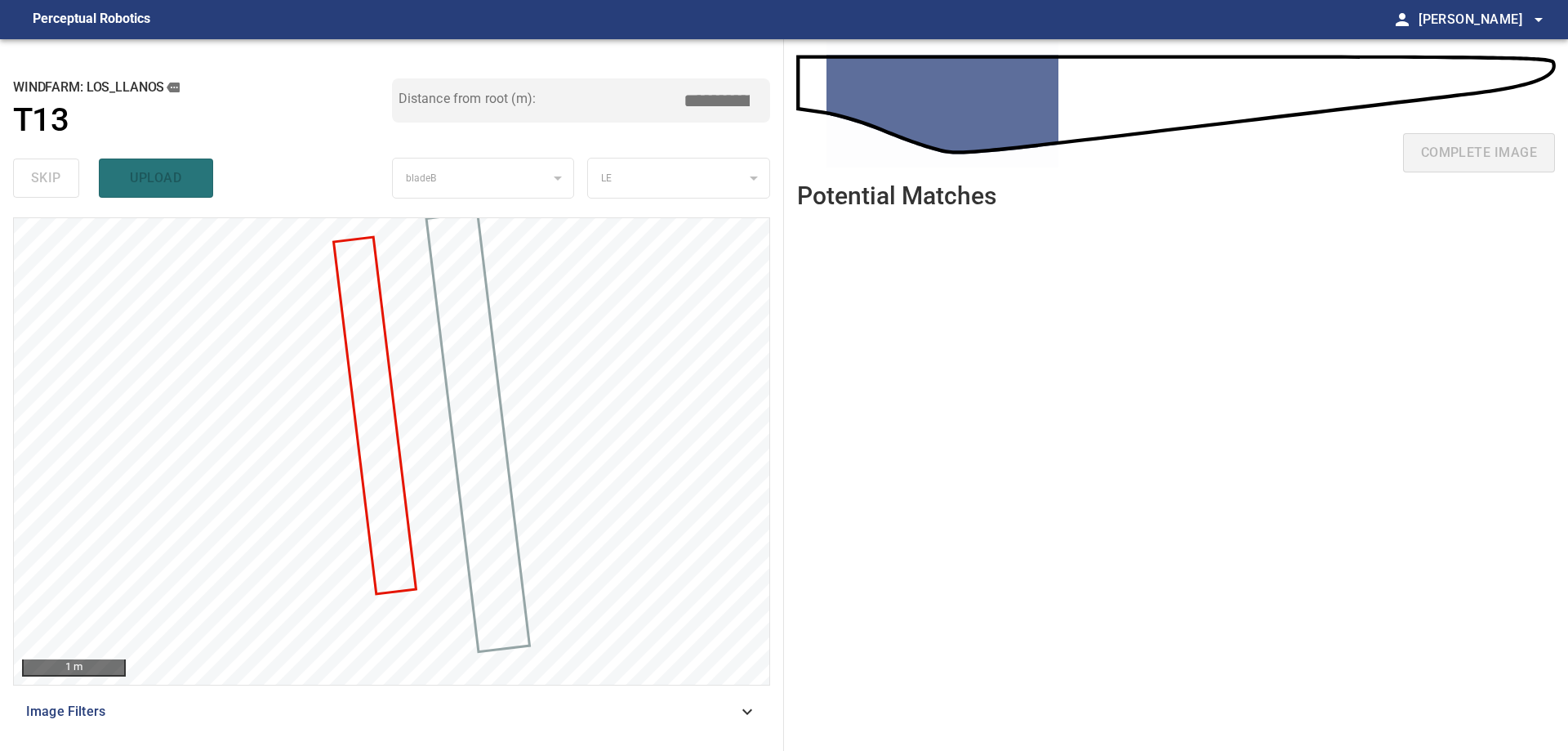
drag, startPoint x: 711, startPoint y: 110, endPoint x: 874, endPoint y: 152, distance: 168.3
click at [868, 143] on div "**********" at bounding box center [784, 394] width 1568 height 711
type input "****"
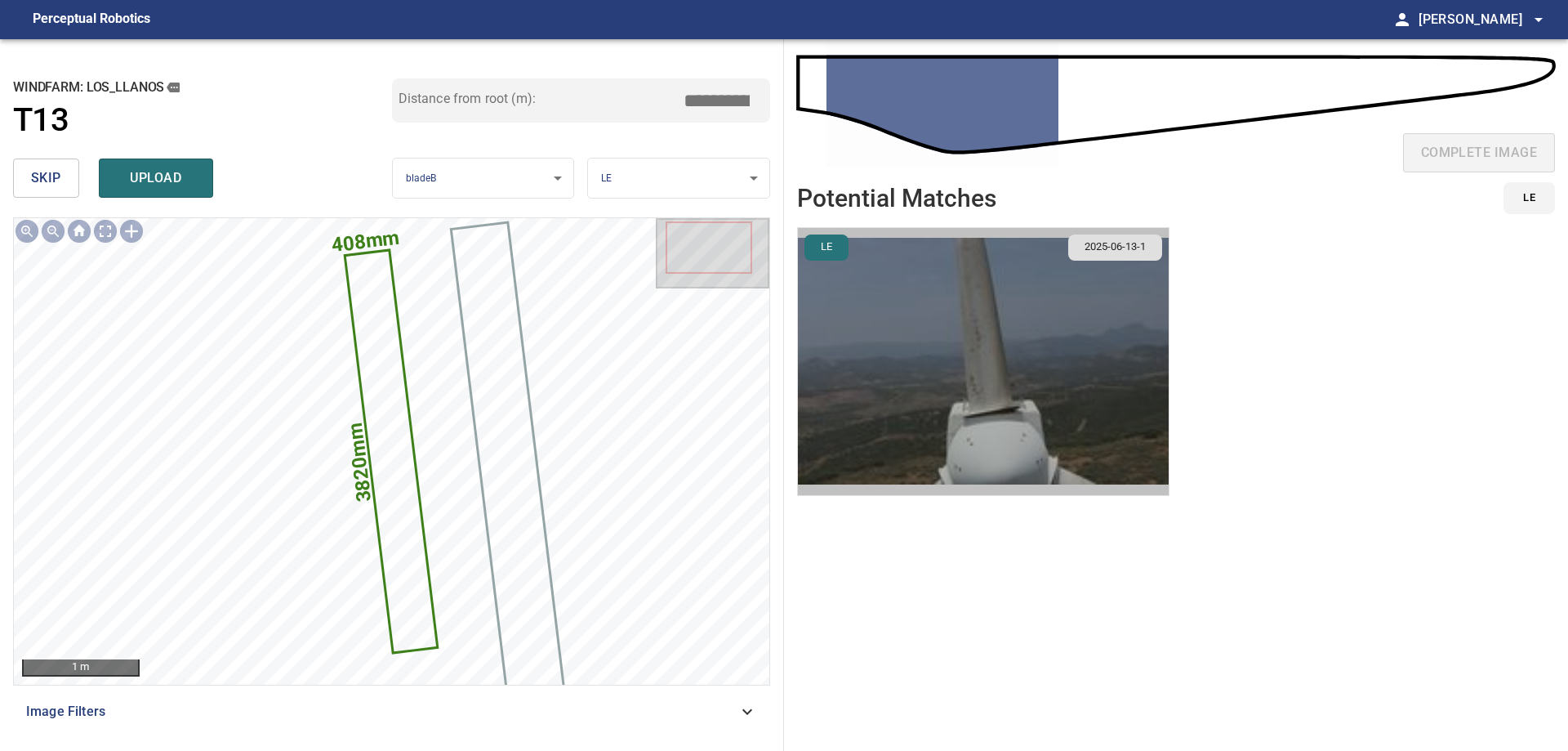
click at [875, 320] on img "button" at bounding box center [983, 361] width 371 height 267
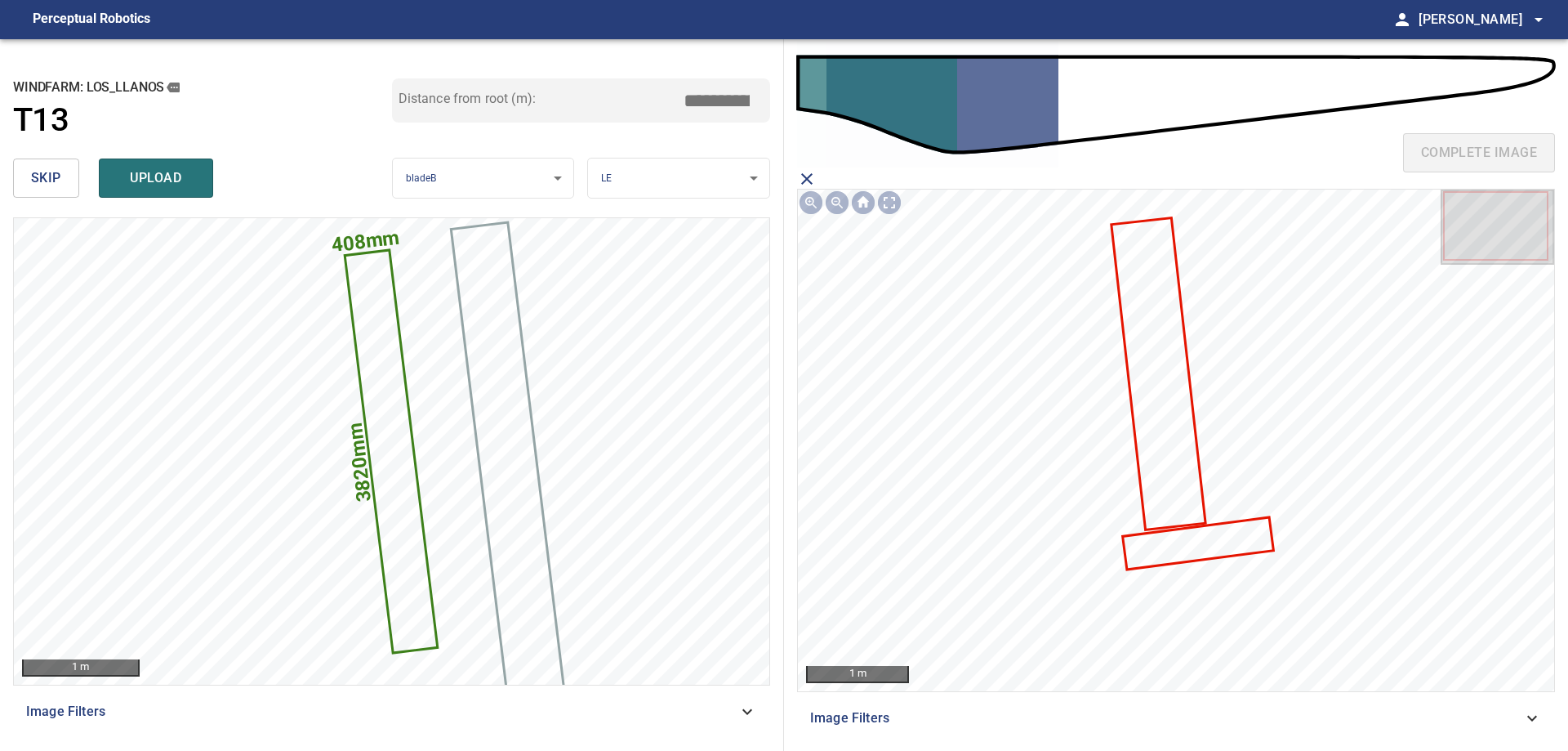
click at [1157, 341] on icon at bounding box center [1159, 374] width 91 height 309
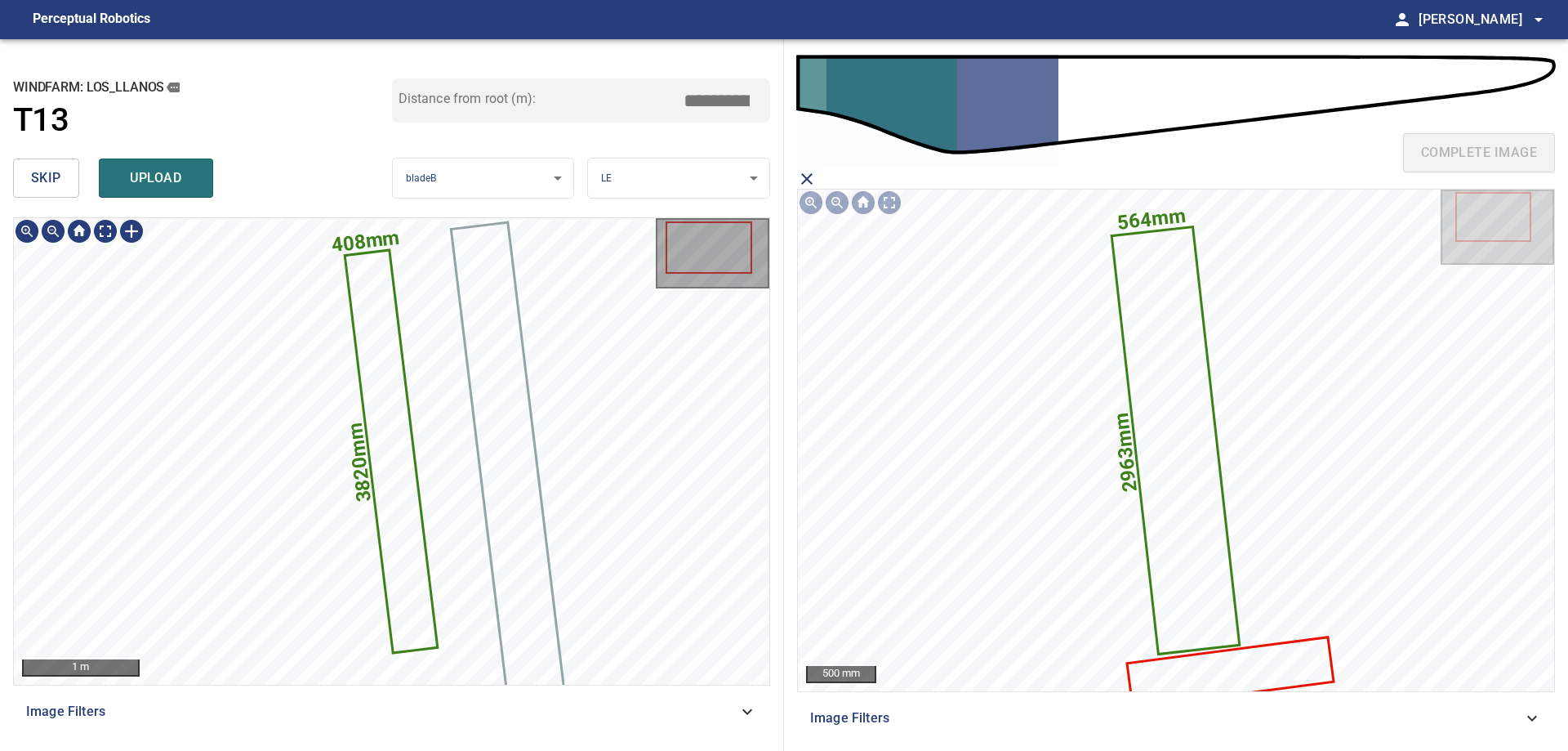
click at [406, 476] on icon at bounding box center [391, 452] width 90 height 400
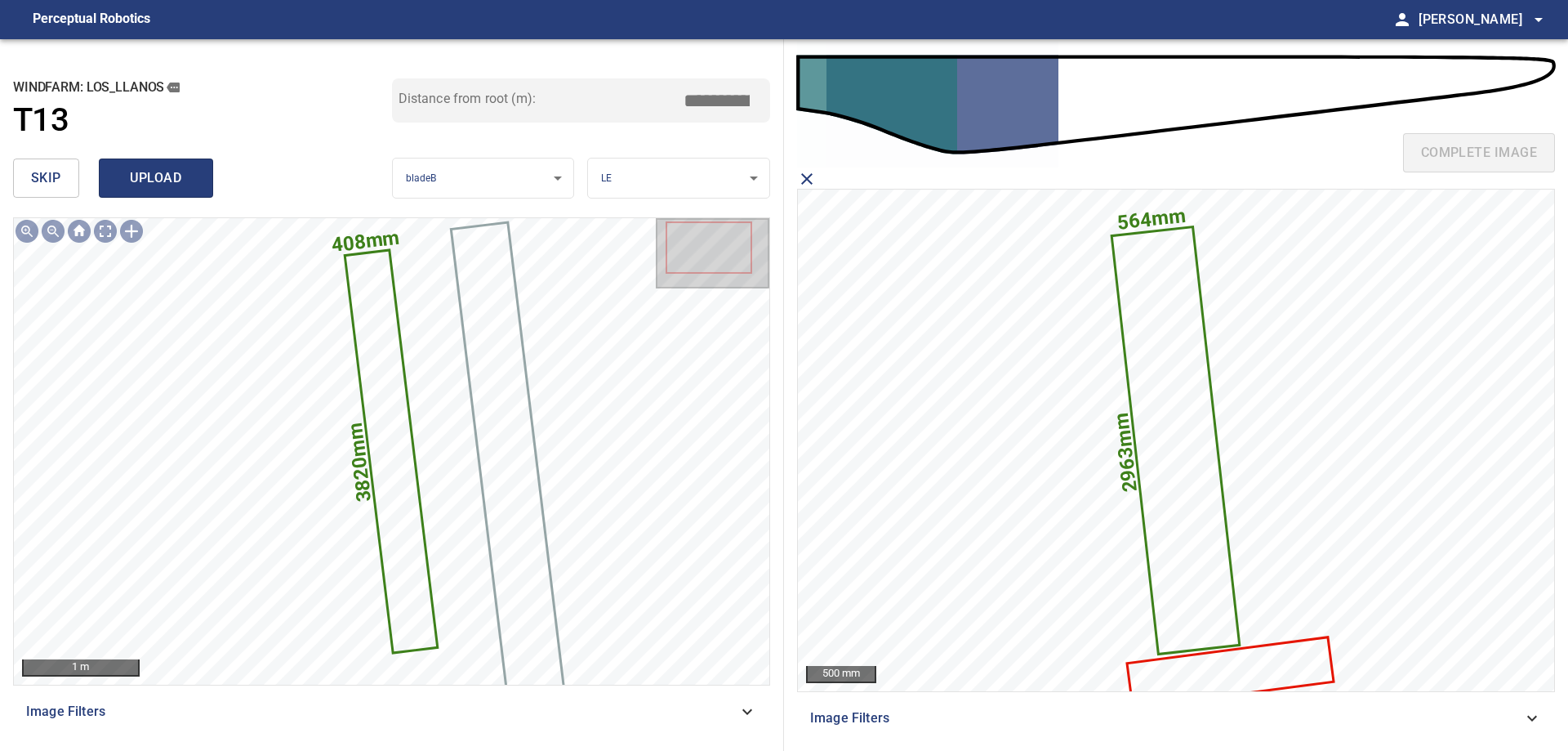
click at [172, 182] on span "upload" at bounding box center [156, 178] width 78 height 23
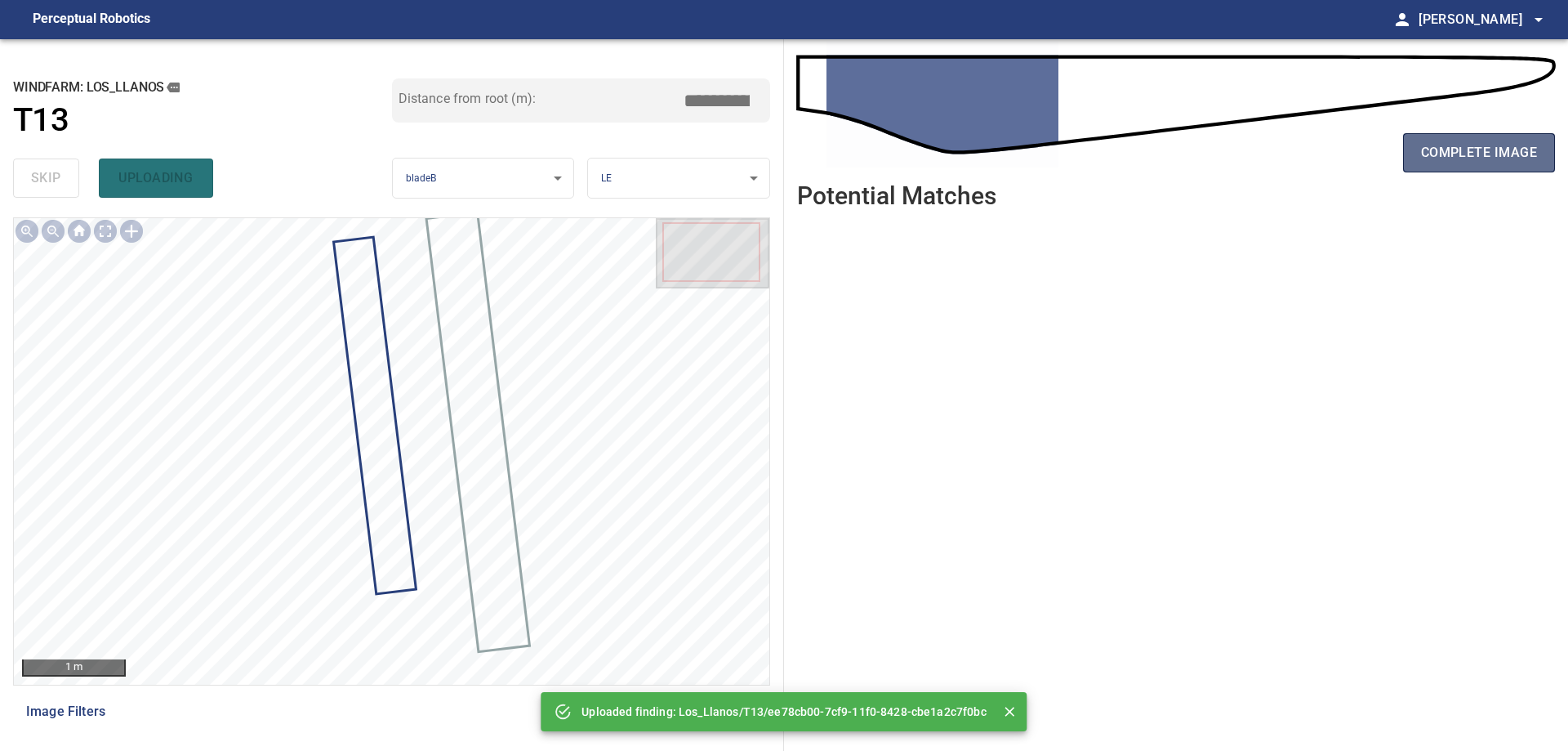
click at [1488, 169] on button "complete image" at bounding box center [1479, 152] width 152 height 39
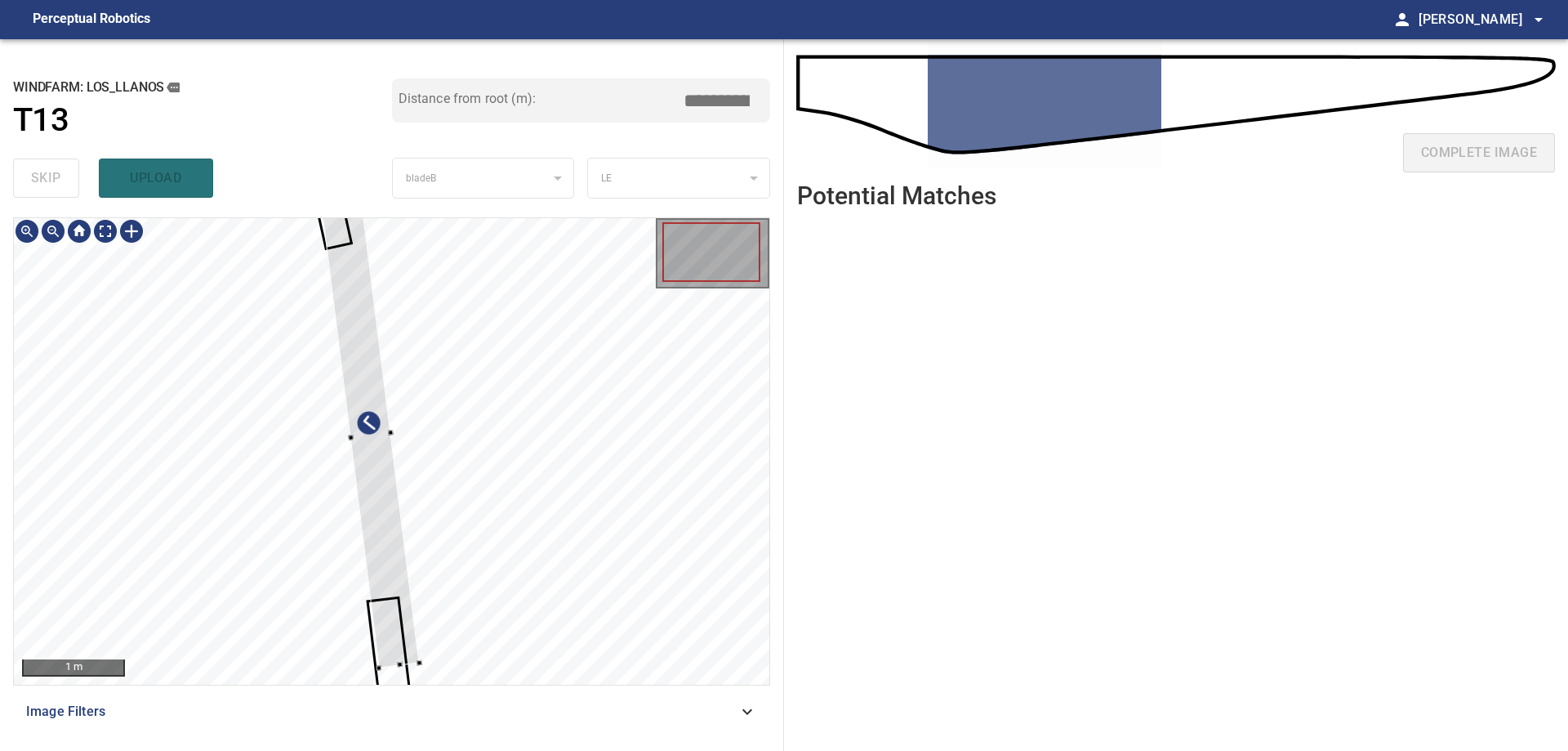
click at [419, 563] on div at bounding box center [369, 435] width 98 height 465
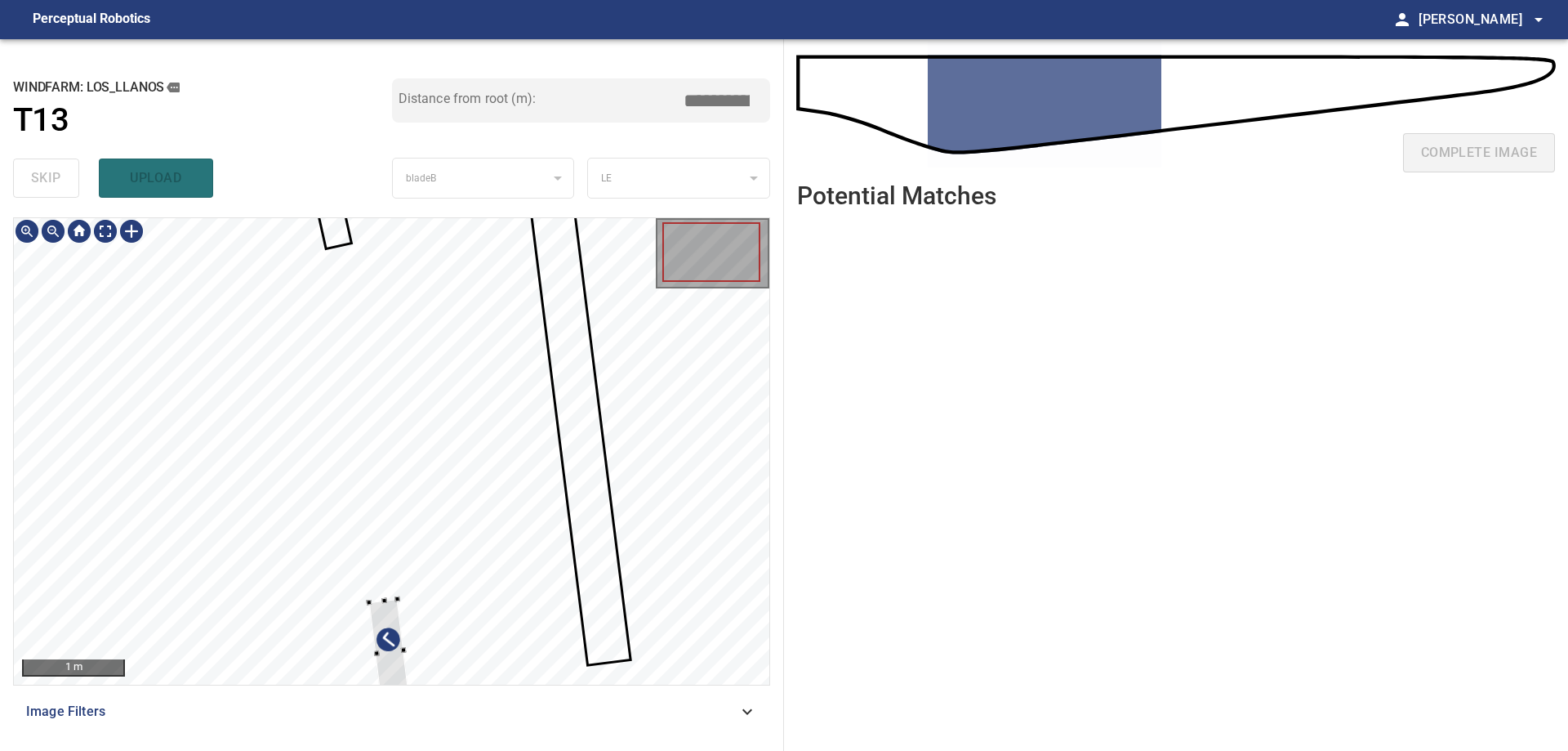
click at [545, 528] on div at bounding box center [392, 451] width 756 height 466
click at [449, 413] on div at bounding box center [392, 451] width 756 height 466
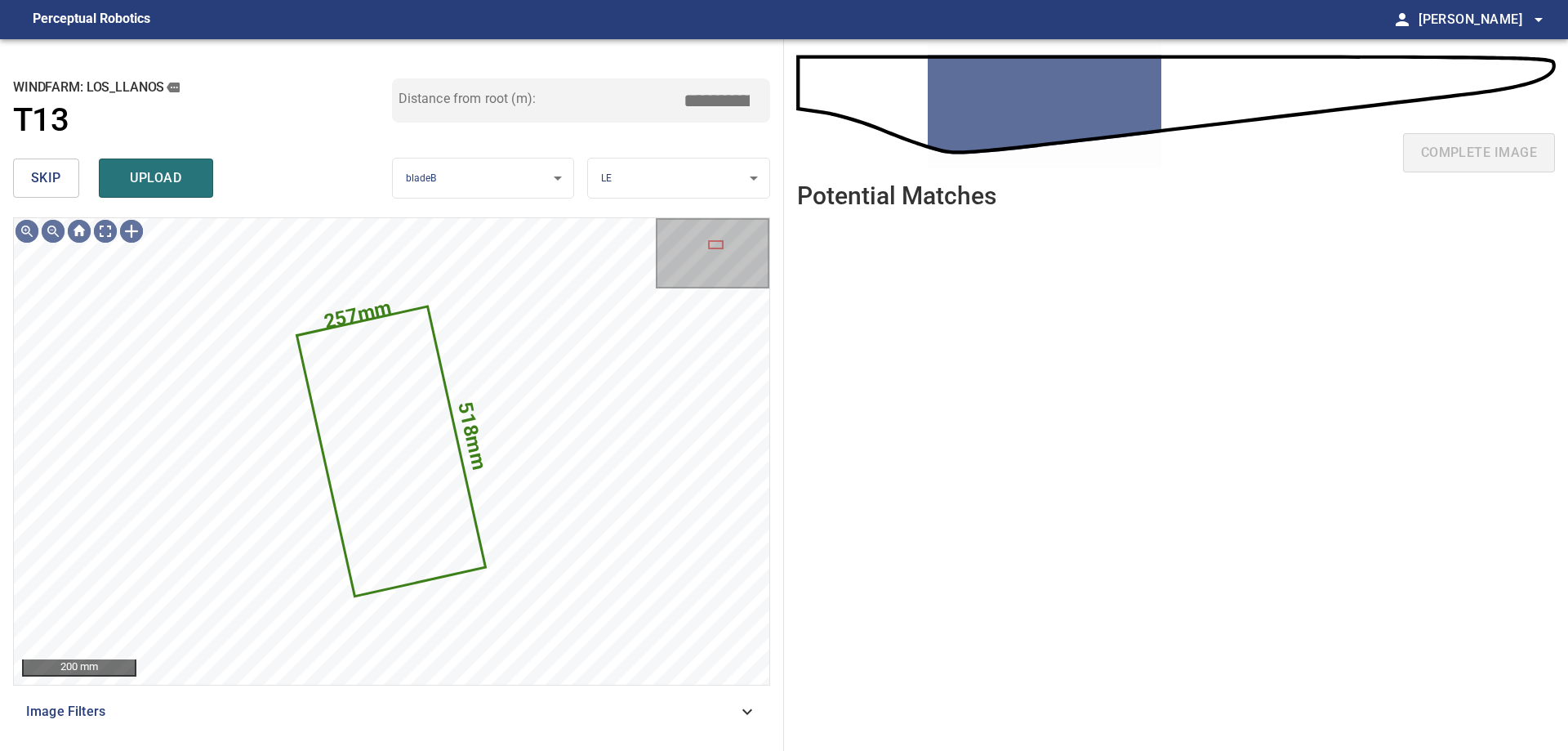
click at [27, 180] on button "skip" at bounding box center [46, 178] width 66 height 39
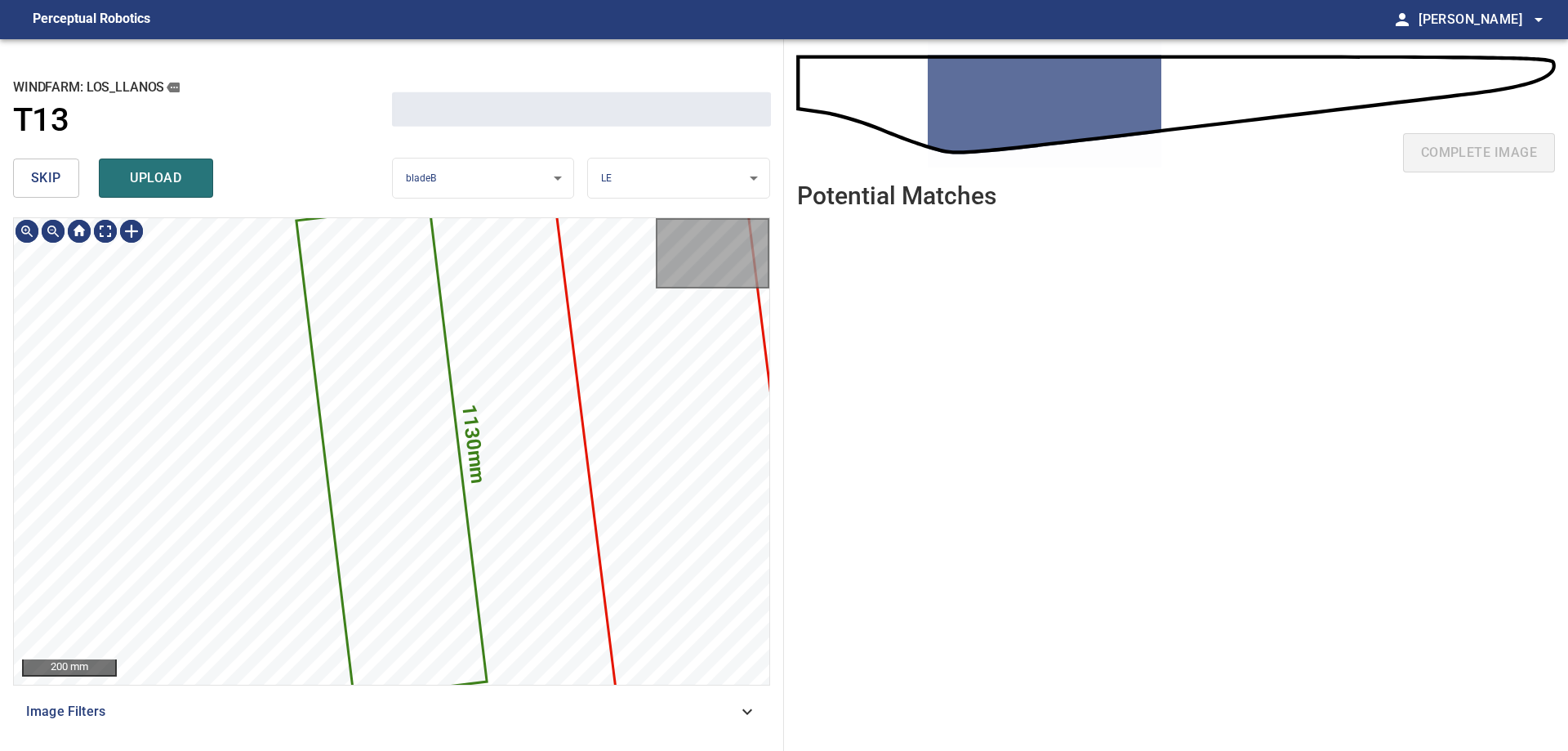
click at [28, 180] on button "skip" at bounding box center [46, 178] width 66 height 39
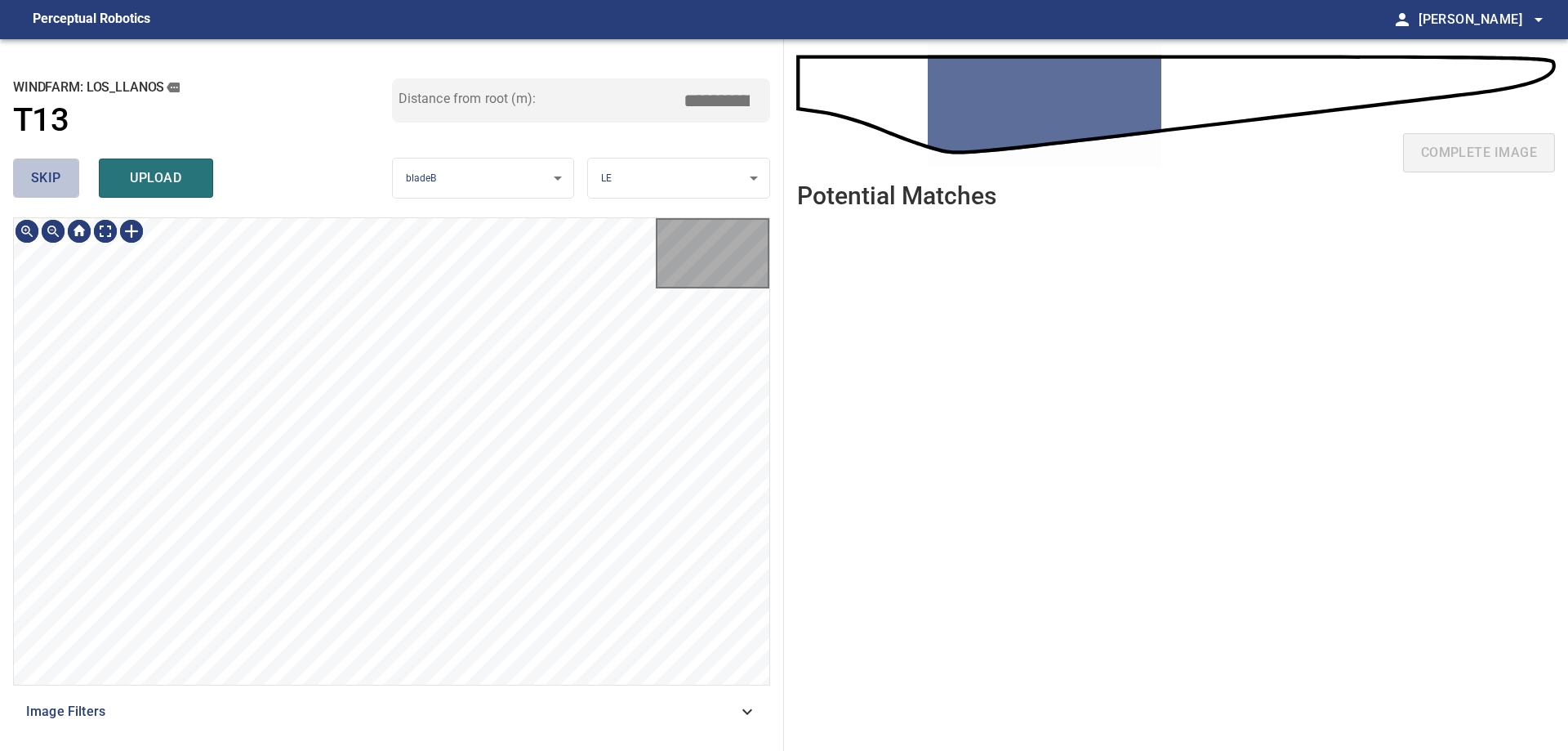
click at [28, 180] on button "skip" at bounding box center [46, 178] width 66 height 39
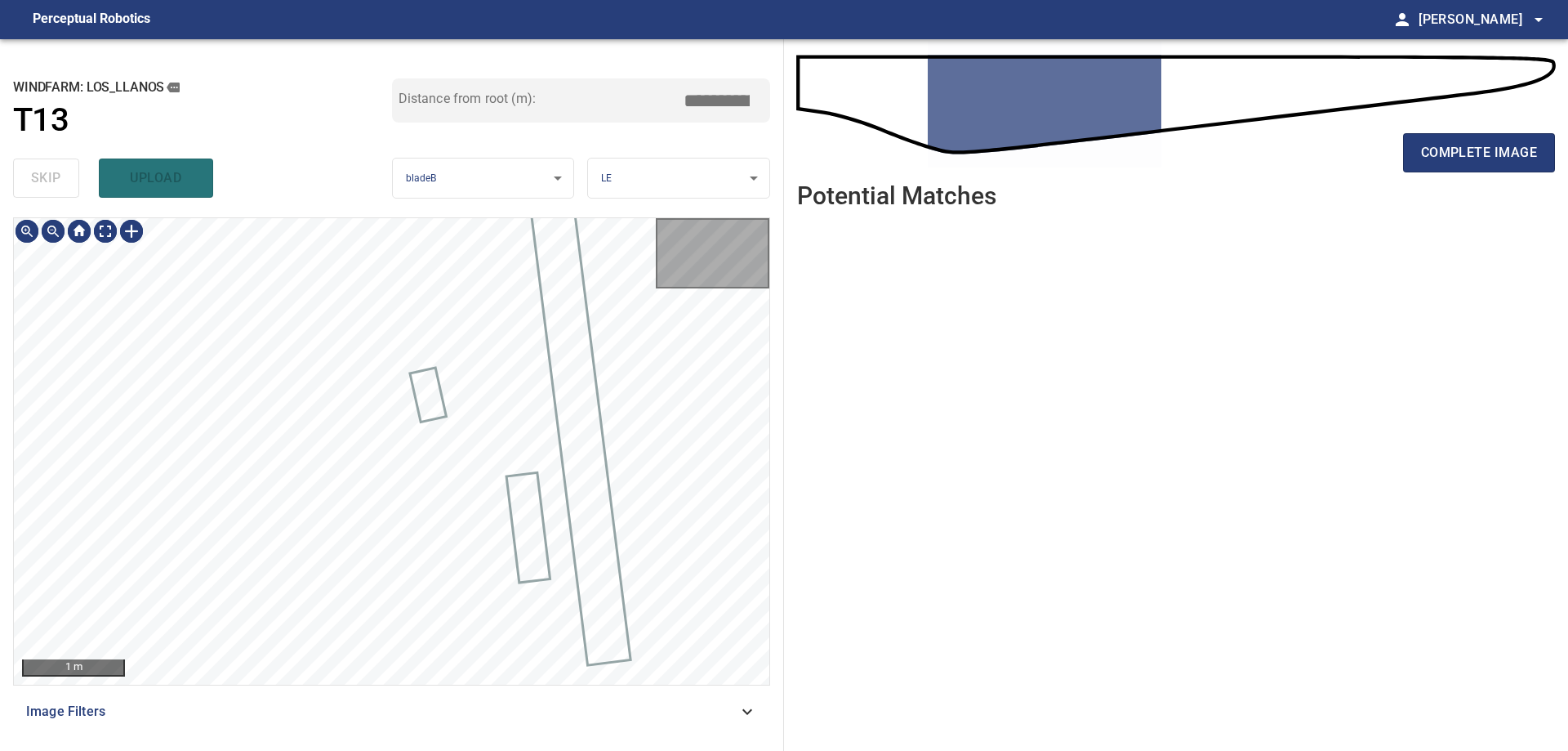
click at [28, 180] on div "skip upload" at bounding box center [202, 178] width 379 height 52
type input "****"
click at [29, 181] on div "skip upload" at bounding box center [202, 178] width 379 height 52
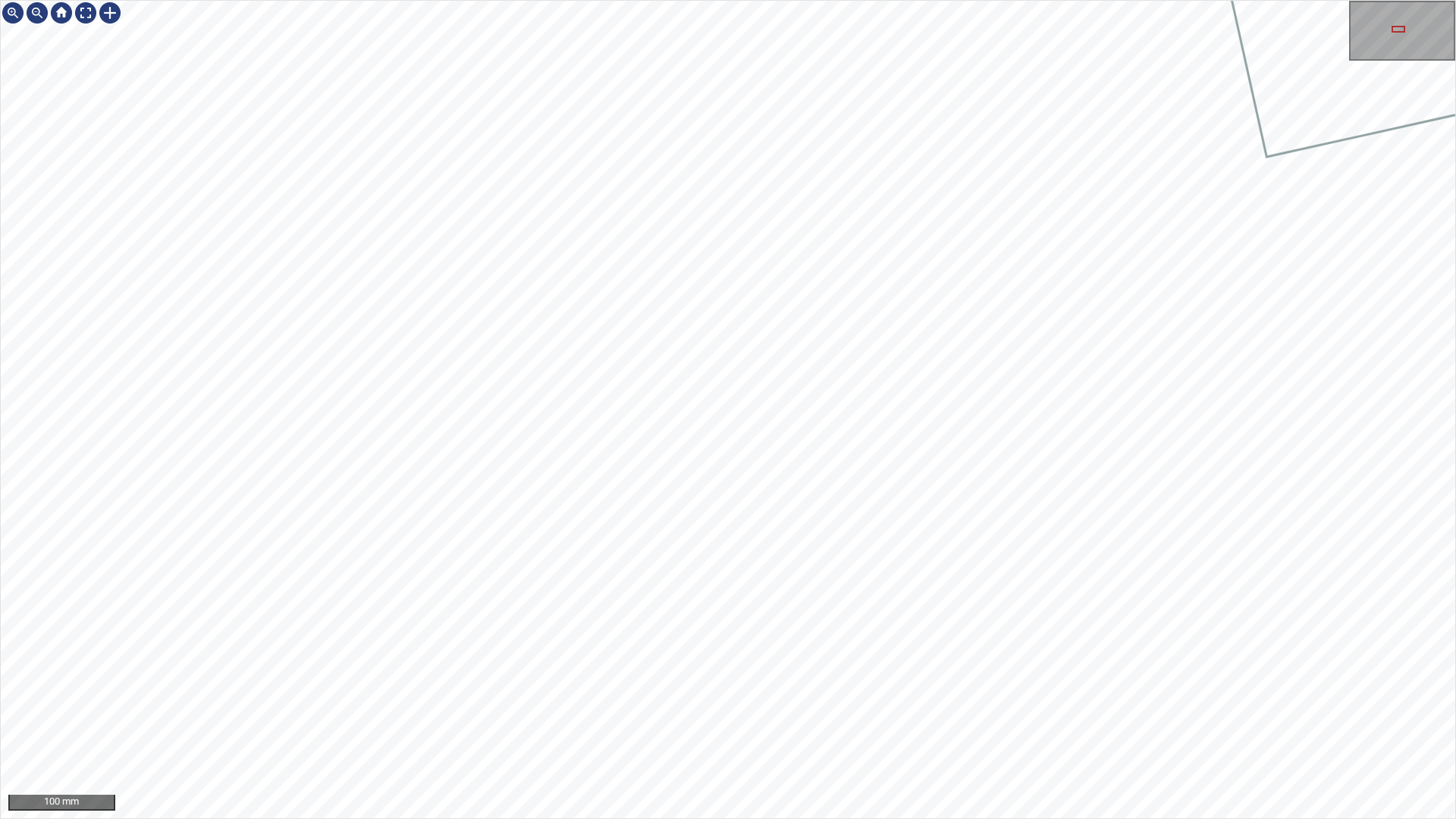
click at [697, 818] on div "100 mm" at bounding box center [728, 410] width 1456 height 819
click at [610, 818] on div "100 mm" at bounding box center [728, 410] width 1456 height 819
click at [567, 818] on div "100 mm" at bounding box center [728, 410] width 1456 height 819
click at [516, 818] on div "100 mm" at bounding box center [728, 410] width 1456 height 819
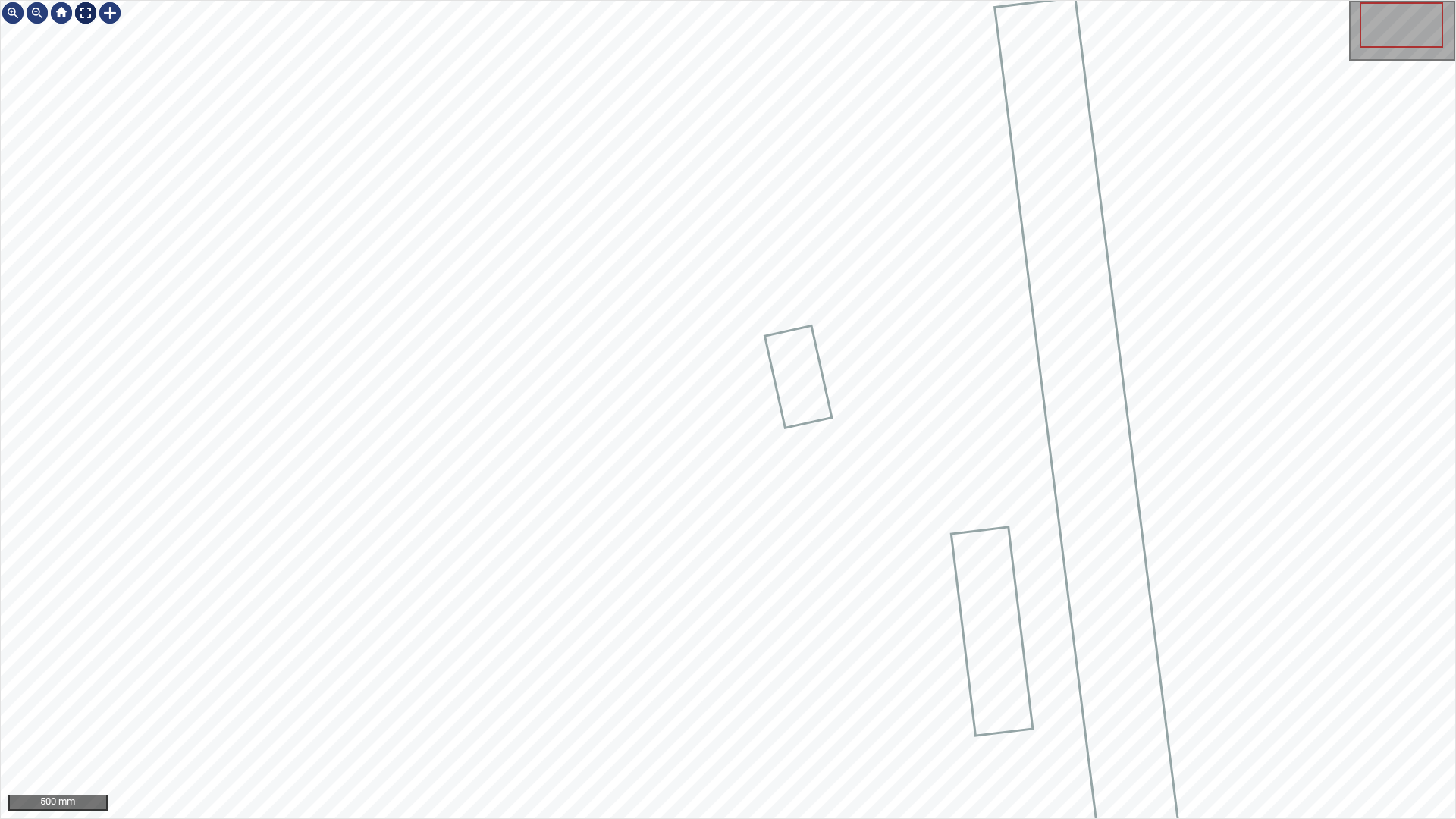
click at [83, 13] on div at bounding box center [85, 13] width 24 height 24
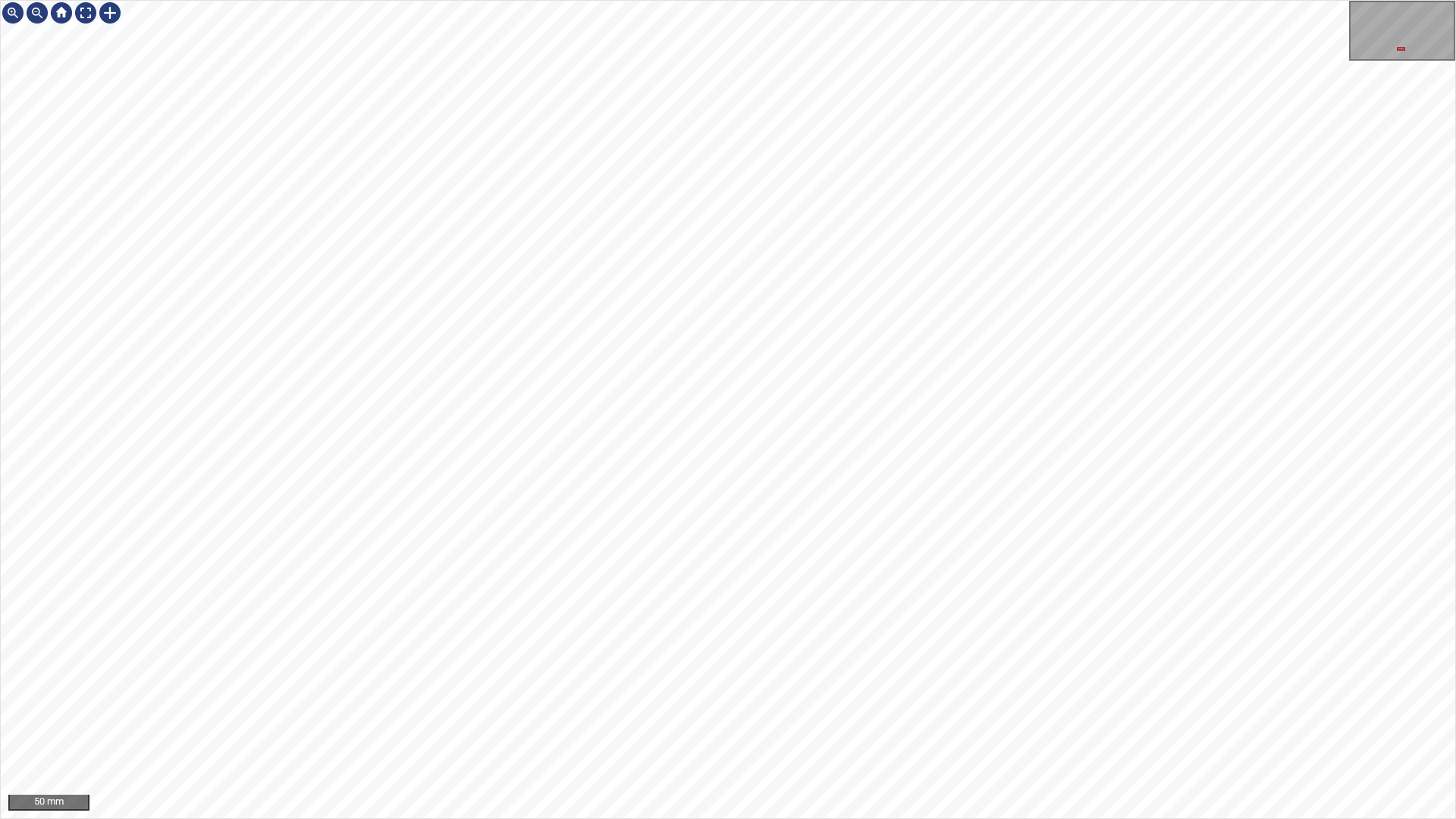
click at [571, 818] on div "50 mm" at bounding box center [728, 410] width 1456 height 819
click at [896, 818] on div "50 mm" at bounding box center [728, 410] width 1456 height 819
click at [571, 818] on div "50 mm" at bounding box center [728, 410] width 1456 height 819
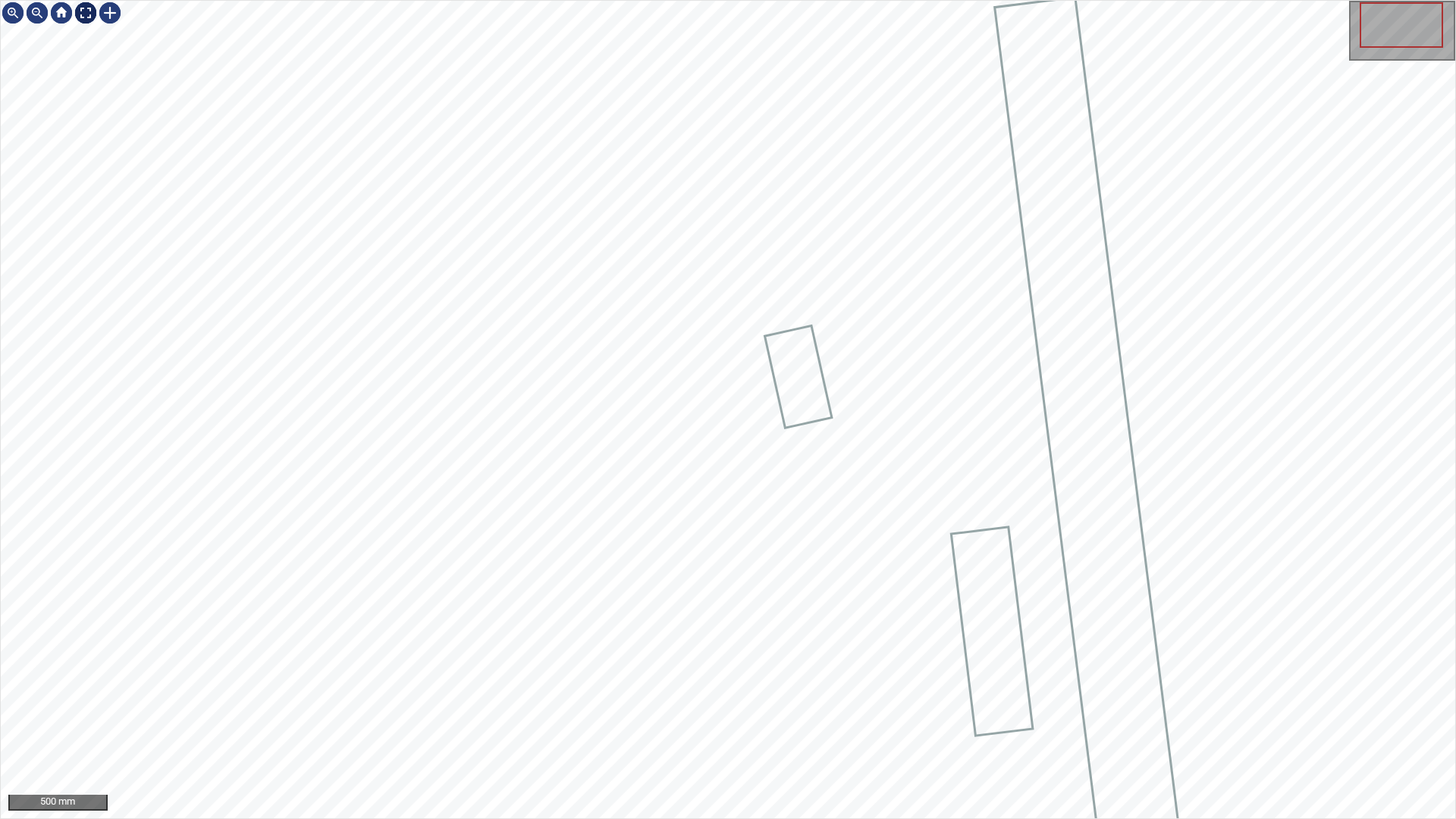
click at [79, 15] on div at bounding box center [85, 13] width 24 height 24
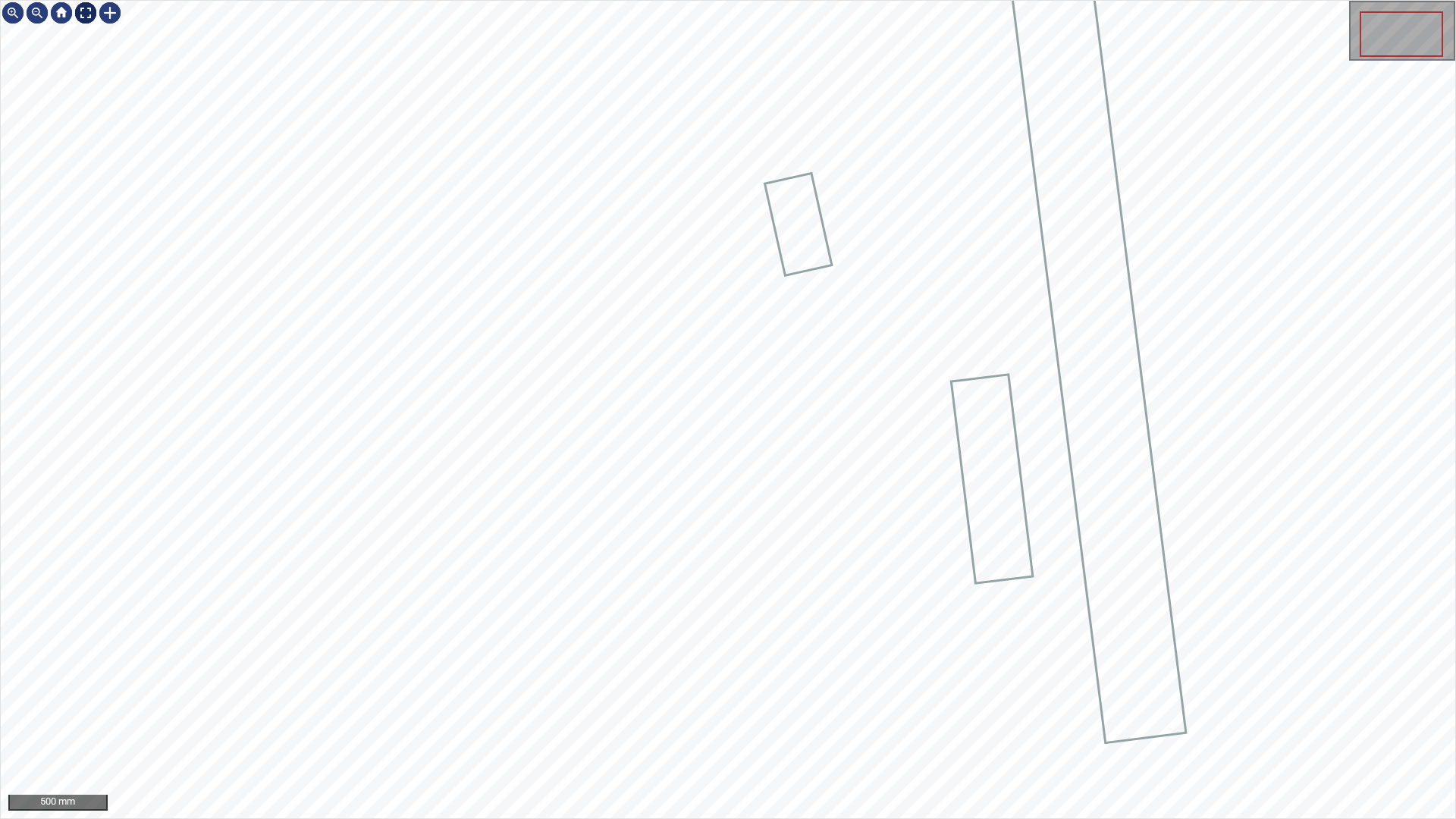
click at [85, 12] on div at bounding box center [85, 13] width 24 height 24
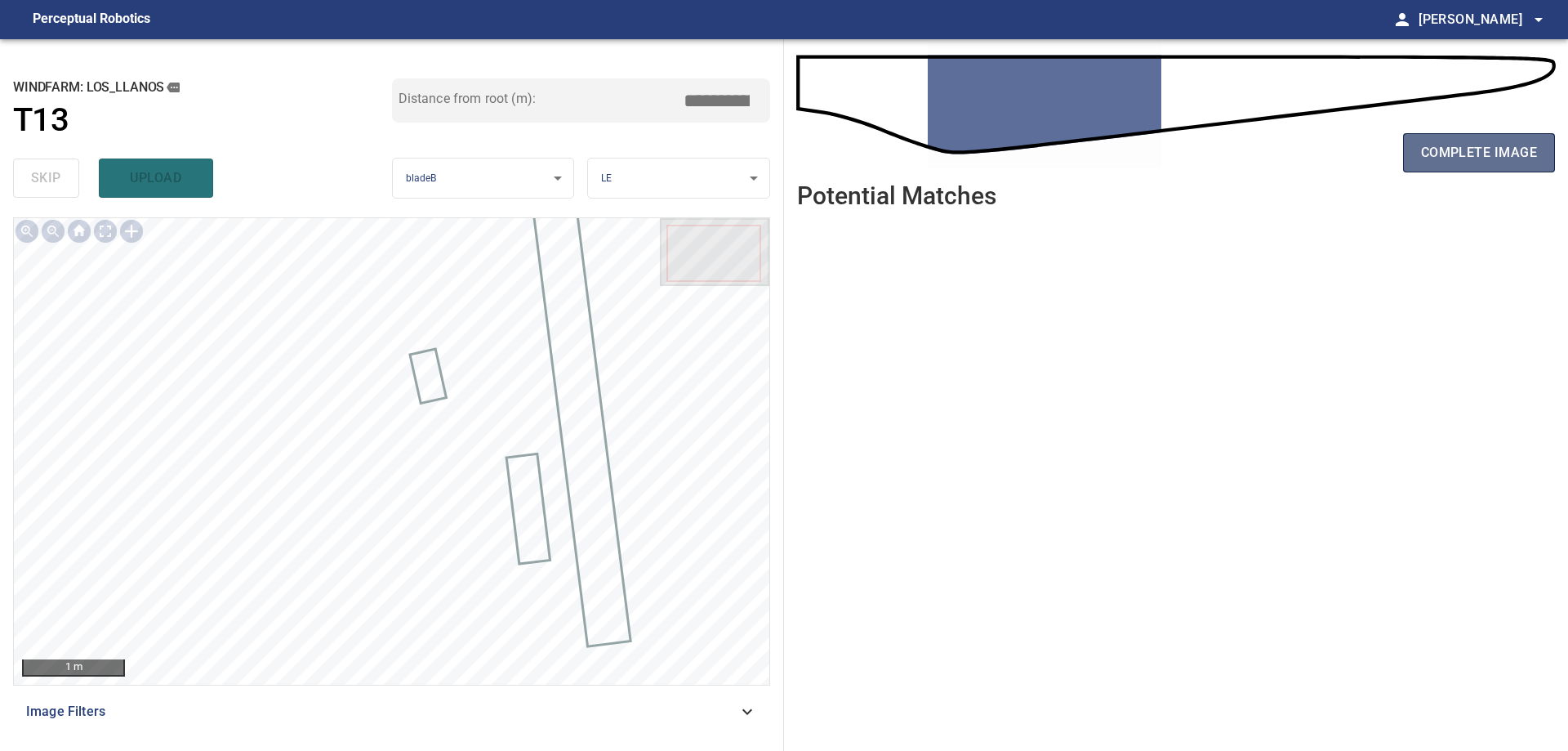
click at [1455, 155] on span "complete image" at bounding box center [1480, 153] width 116 height 23
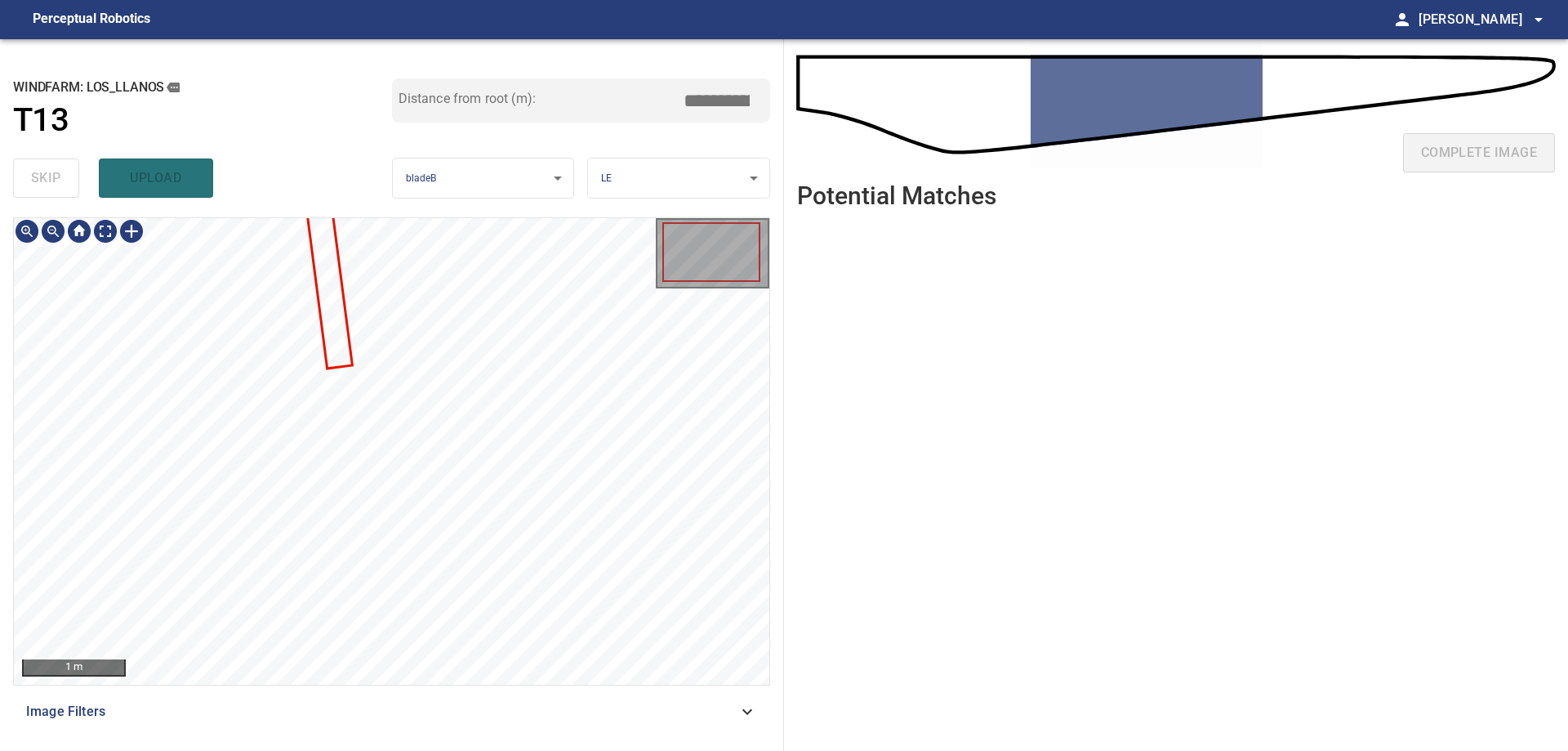
click at [502, 691] on div "1 m Image Filters" at bounding box center [391, 477] width 757 height 520
click at [527, 751] on html "**********" at bounding box center [784, 375] width 1568 height 751
click at [346, 382] on div at bounding box center [329, 304] width 45 height 164
click at [335, 338] on div at bounding box center [392, 451] width 756 height 466
click at [340, 344] on div at bounding box center [331, 298] width 39 height 146
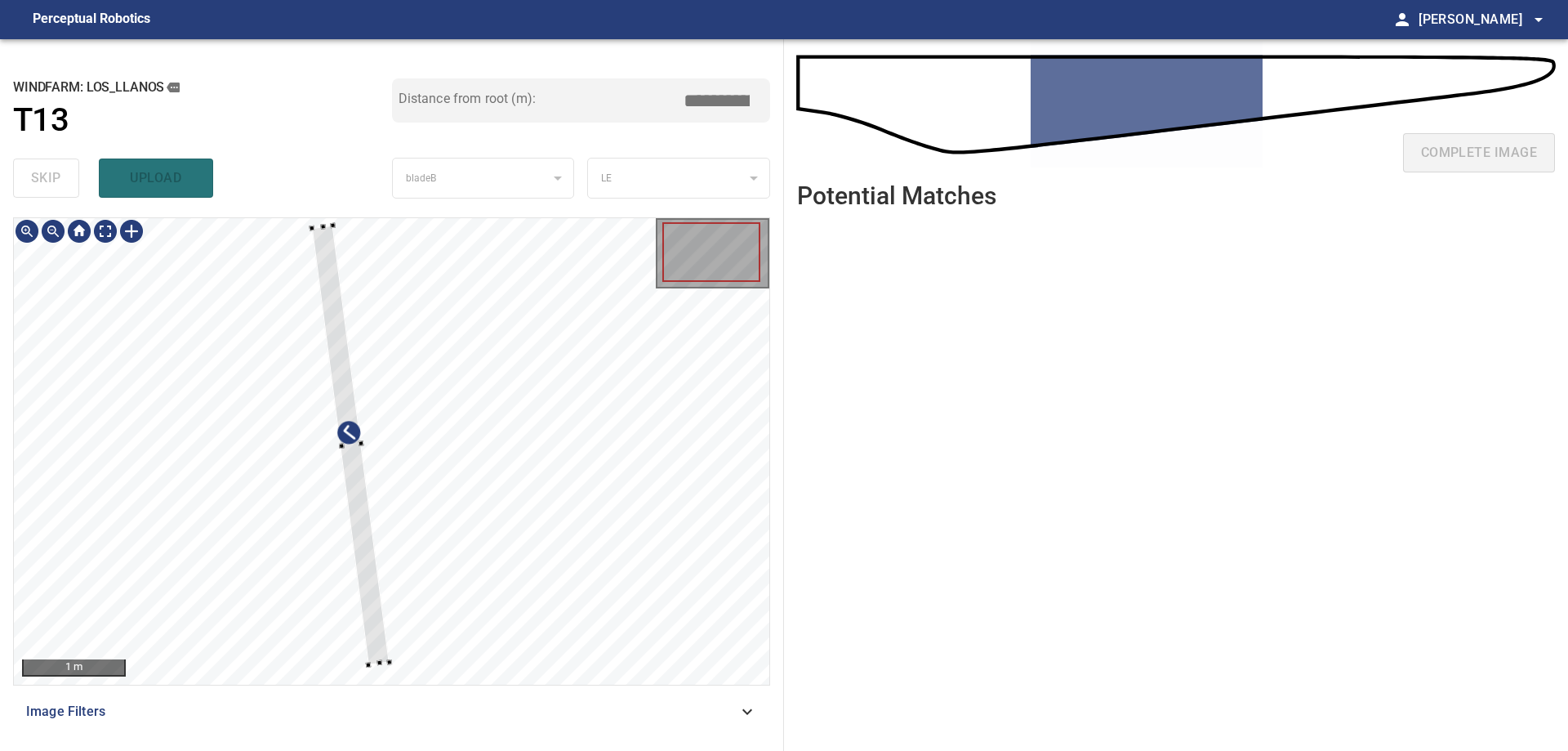
click at [324, 673] on div at bounding box center [392, 451] width 756 height 466
click at [384, 669] on div at bounding box center [392, 451] width 756 height 466
click at [376, 658] on div at bounding box center [349, 446] width 91 height 446
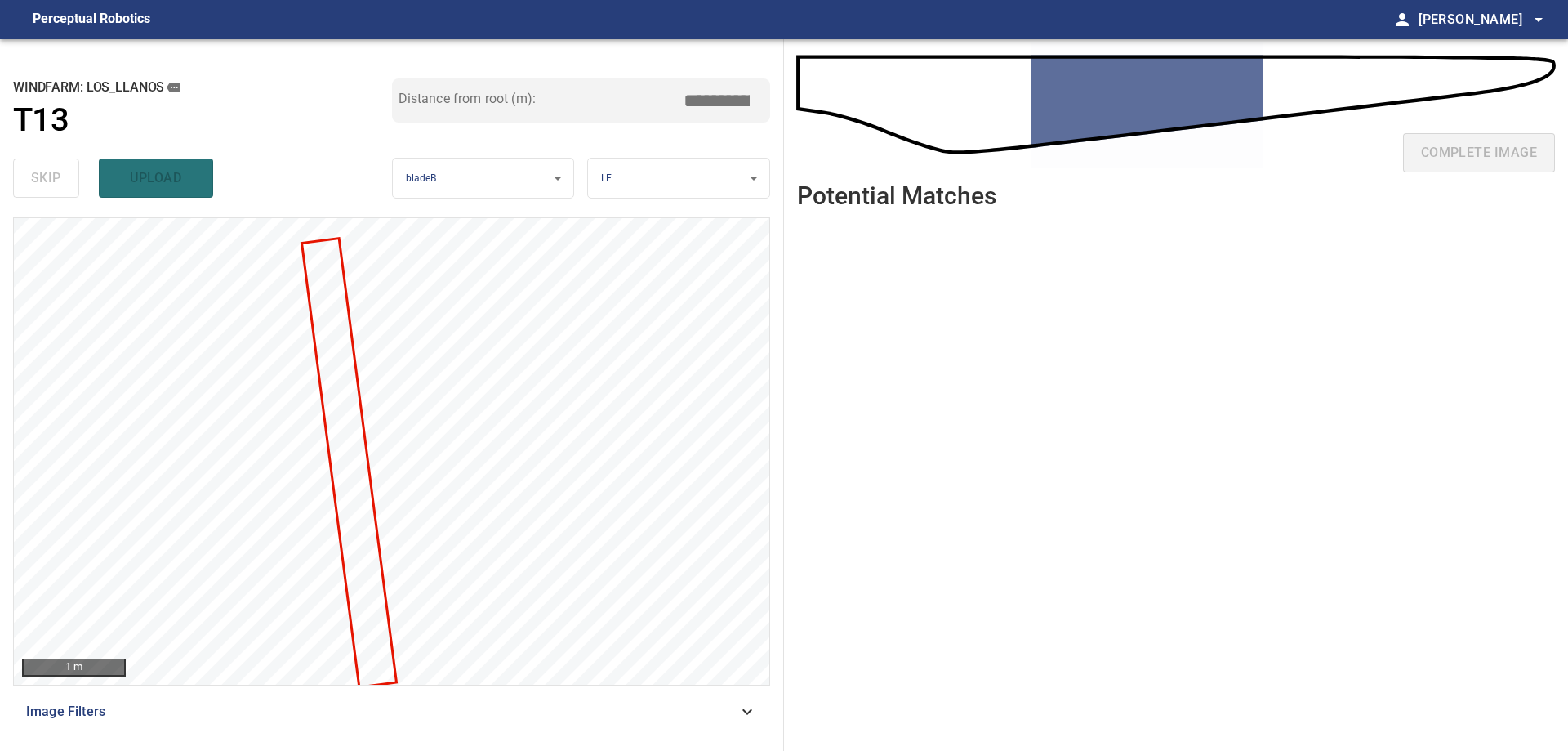
click at [708, 96] on input "*****" at bounding box center [723, 101] width 81 height 31
type input "****"
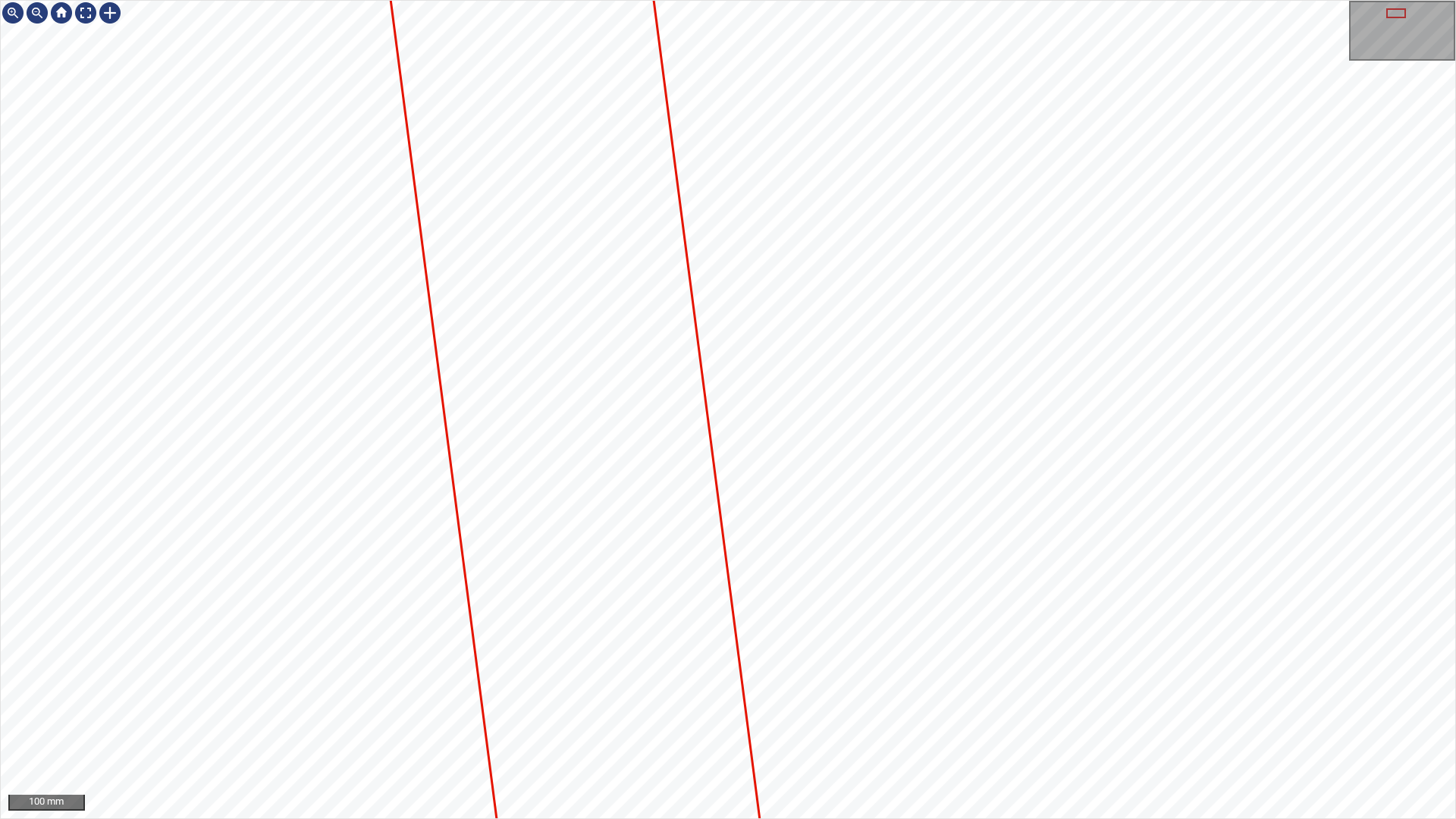
click at [243, 818] on div "100 mm" at bounding box center [728, 410] width 1456 height 819
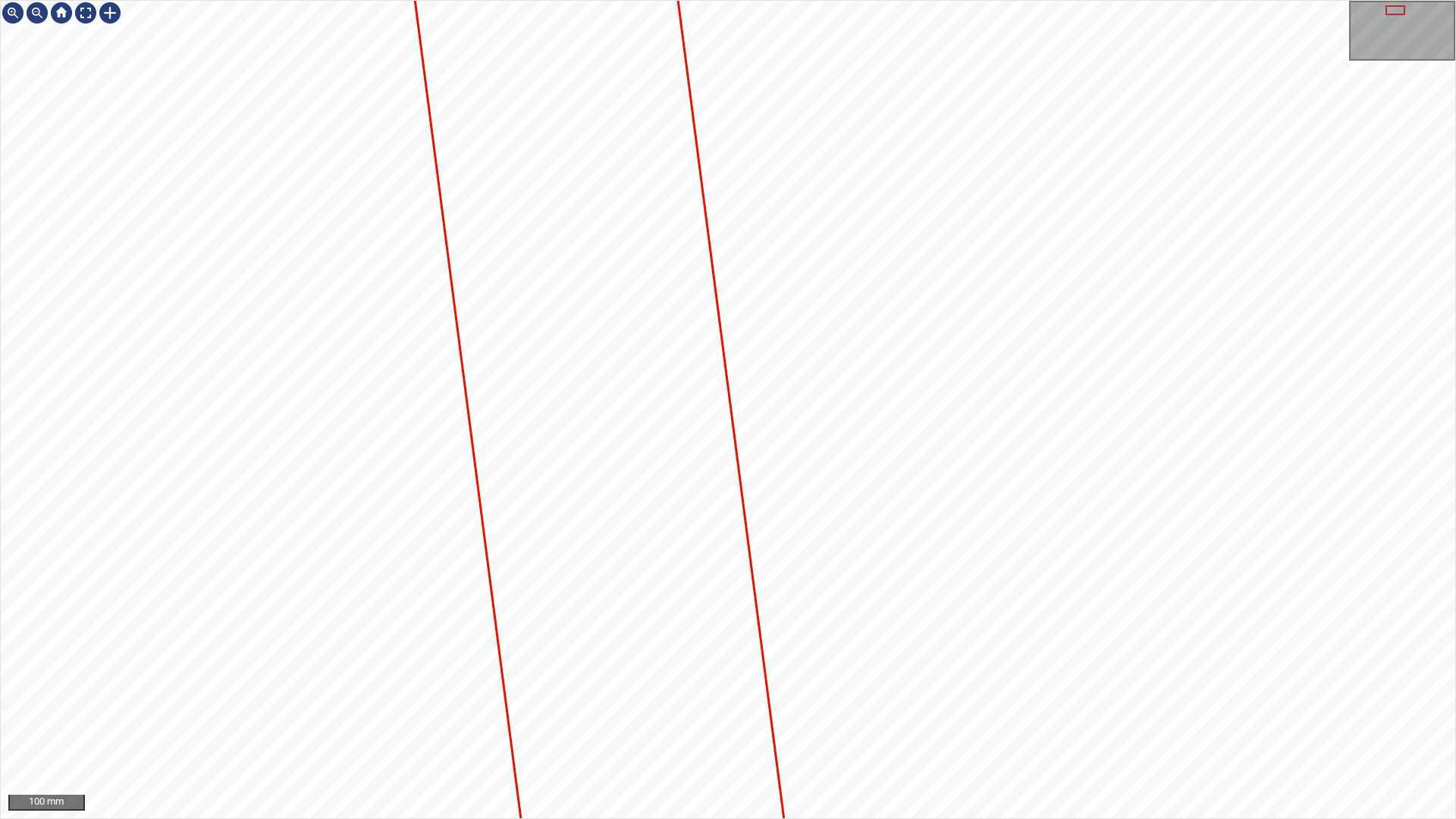
click at [494, 818] on div "100 mm" at bounding box center [728, 410] width 1456 height 819
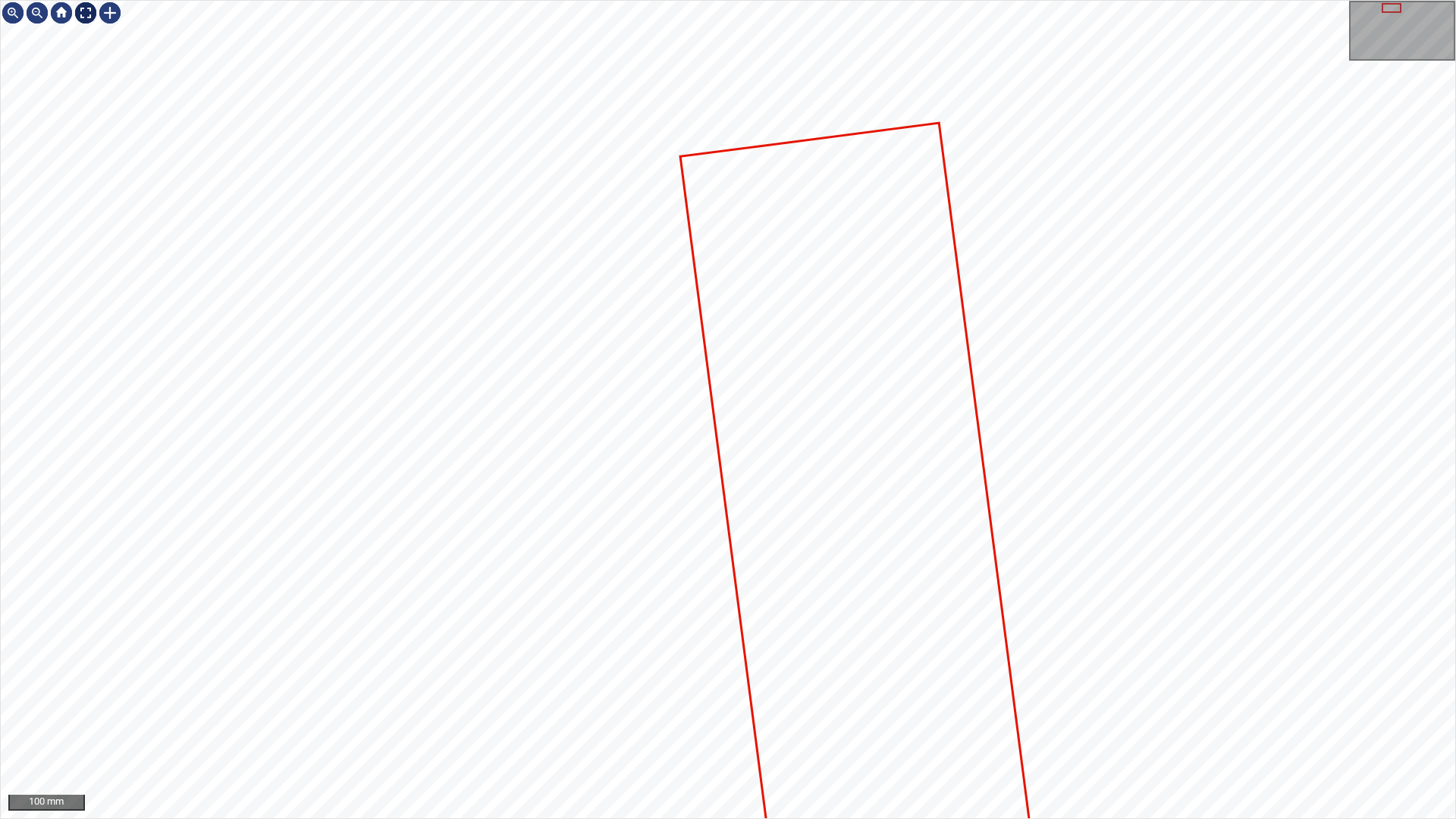
click at [85, 13] on div at bounding box center [85, 13] width 24 height 24
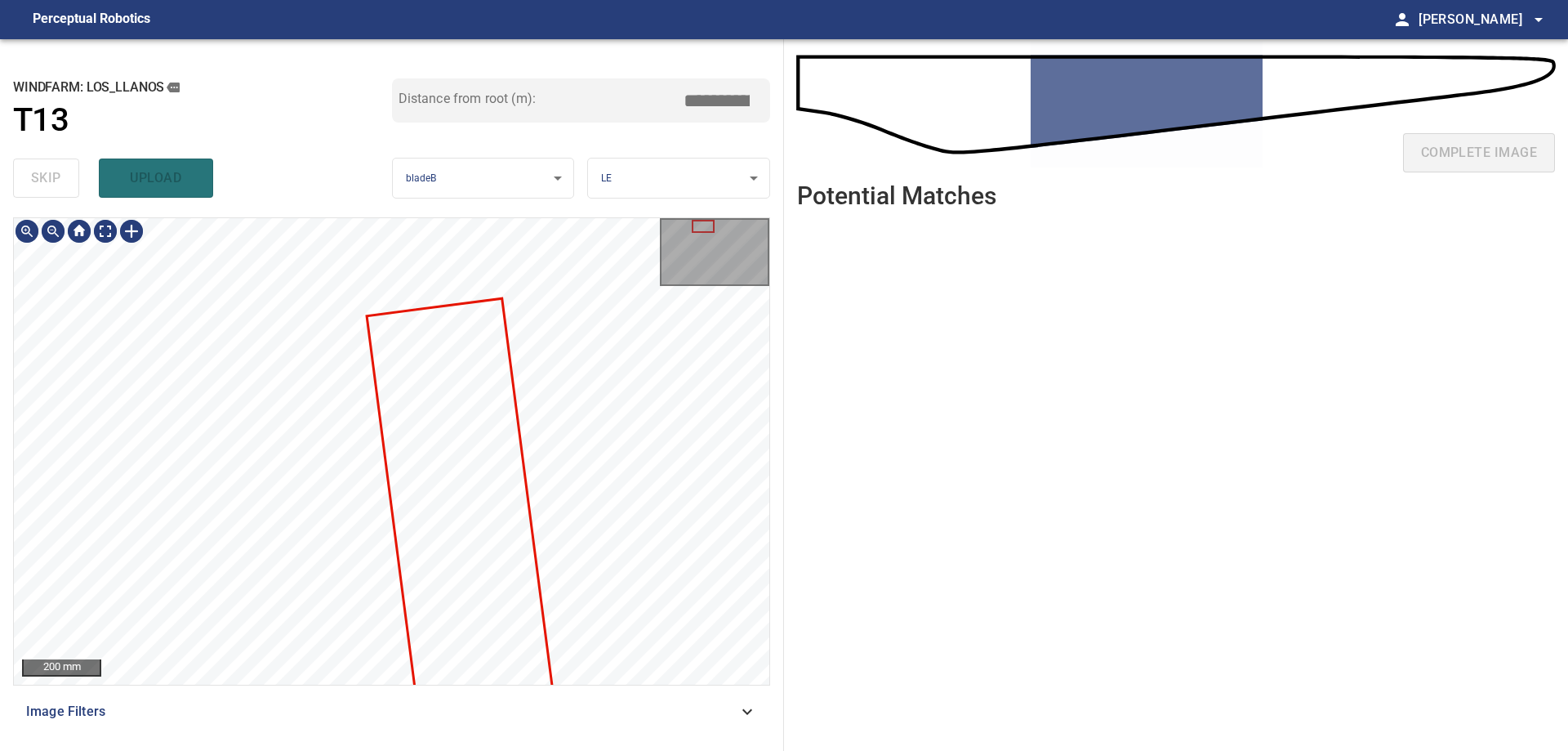
click at [564, 0] on html "**********" at bounding box center [784, 0] width 1568 height 0
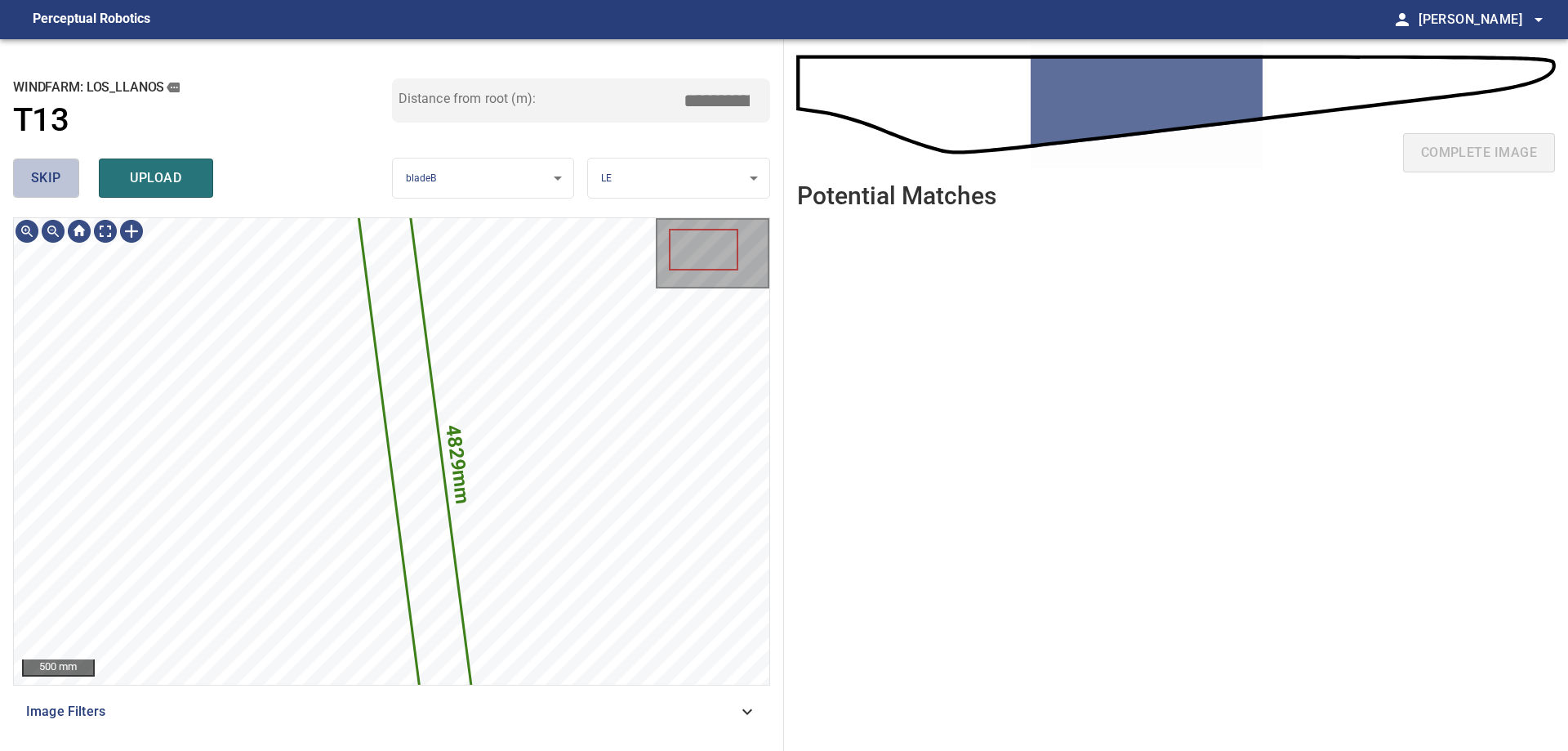
click at [60, 182] on span "skip" at bounding box center [46, 178] width 30 height 23
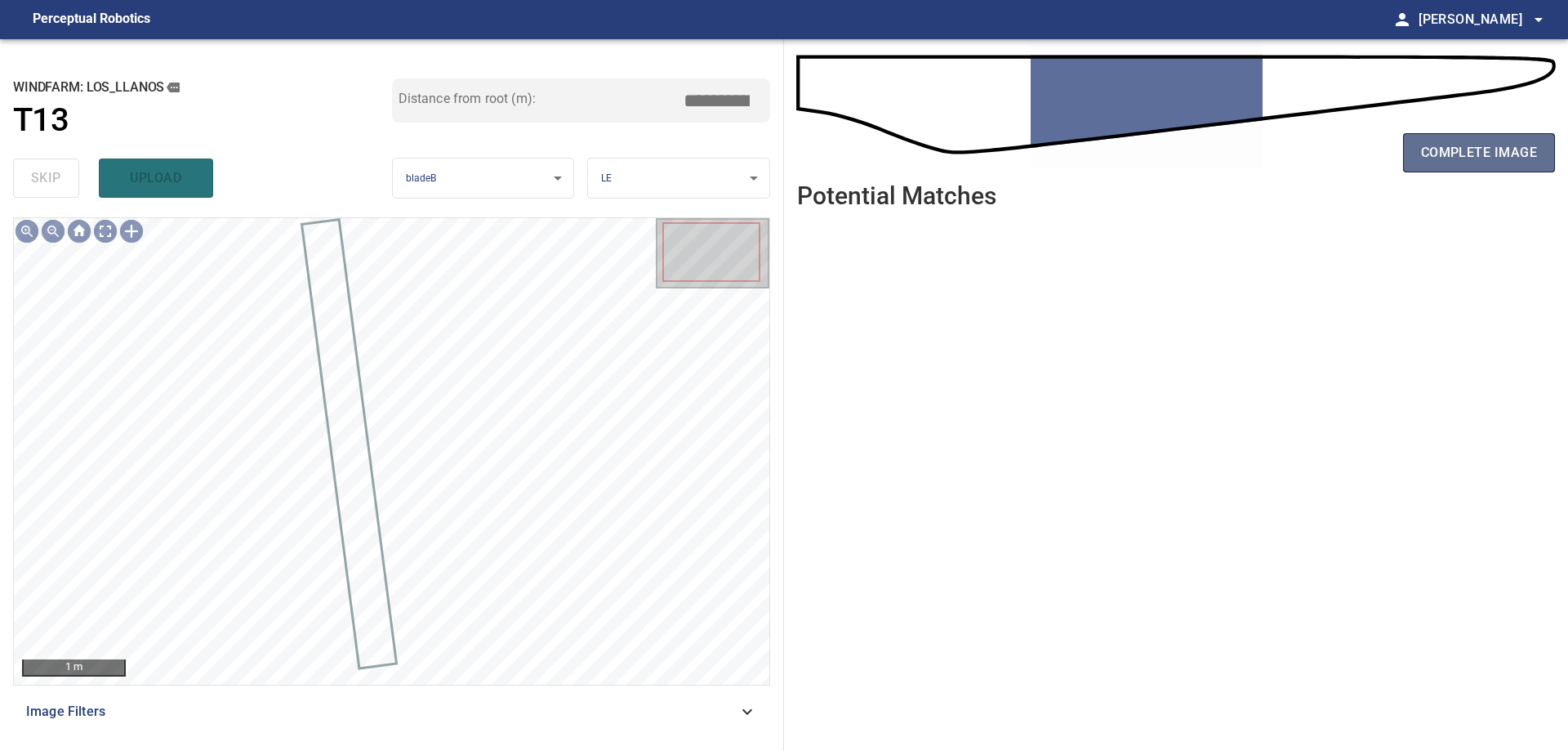
click at [1509, 166] on button "complete image" at bounding box center [1479, 152] width 152 height 39
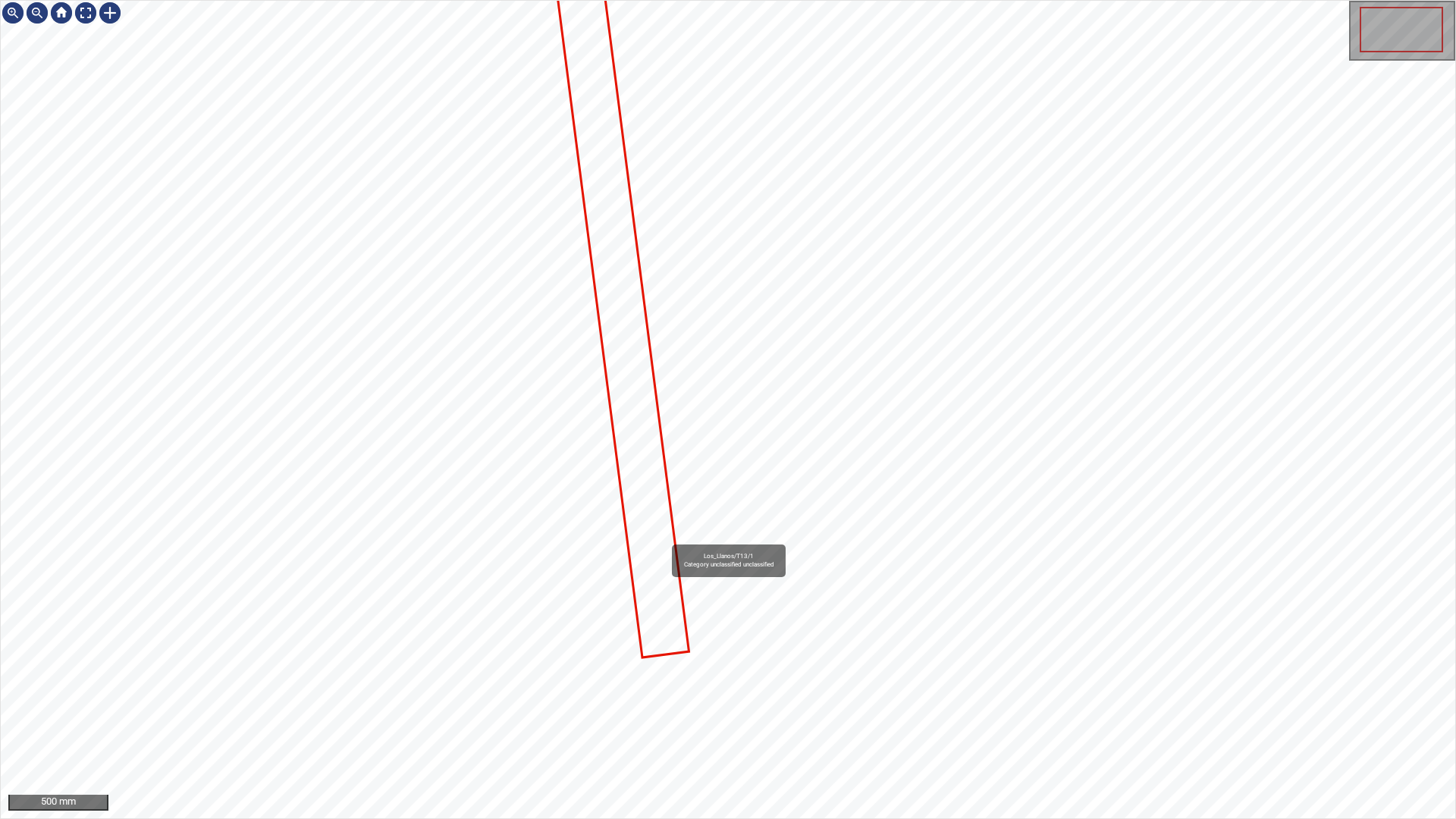
click at [665, 538] on icon at bounding box center [620, 292] width 137 height 726
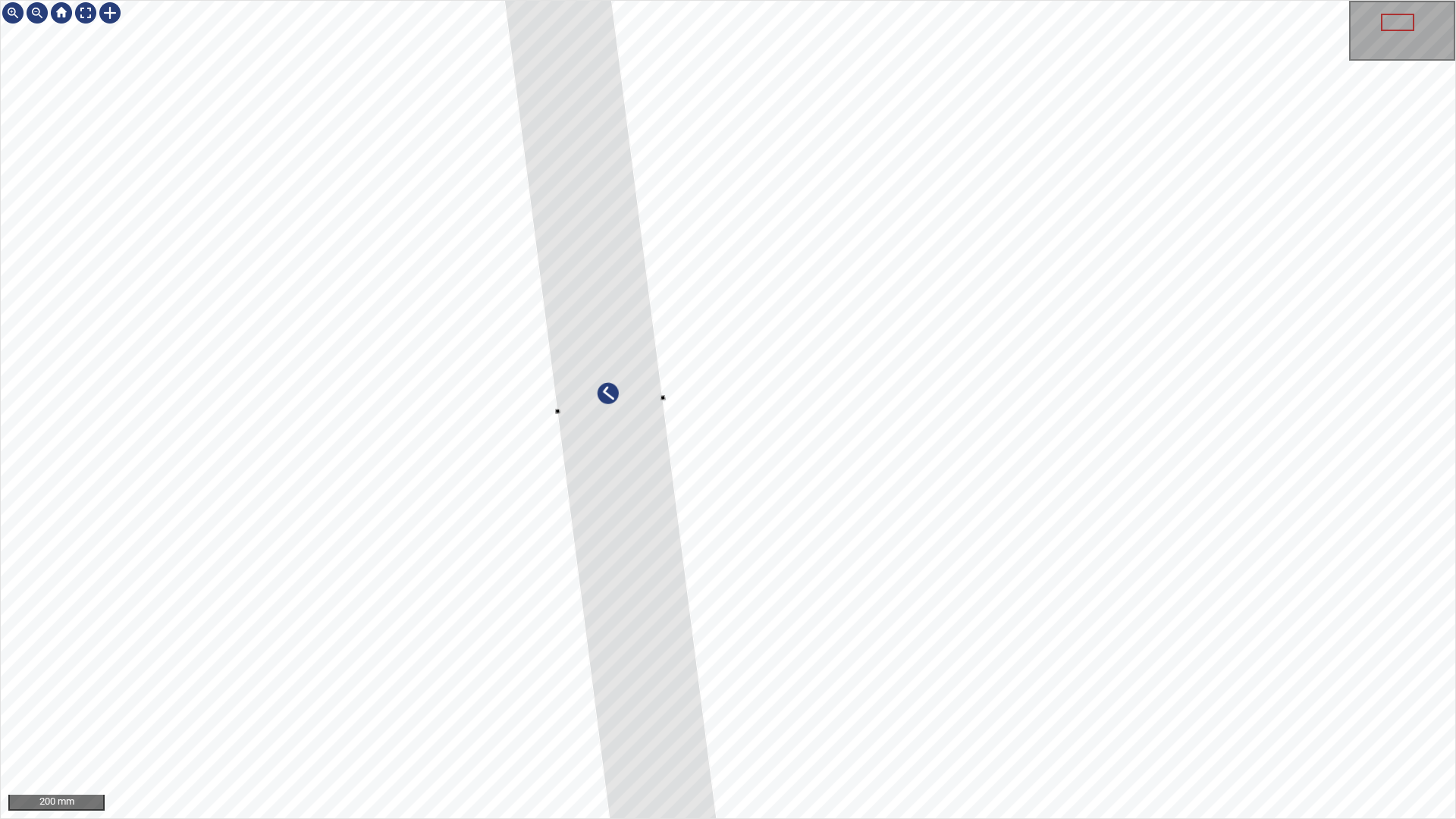
click at [1002, 572] on div at bounding box center [728, 410] width 1455 height 818
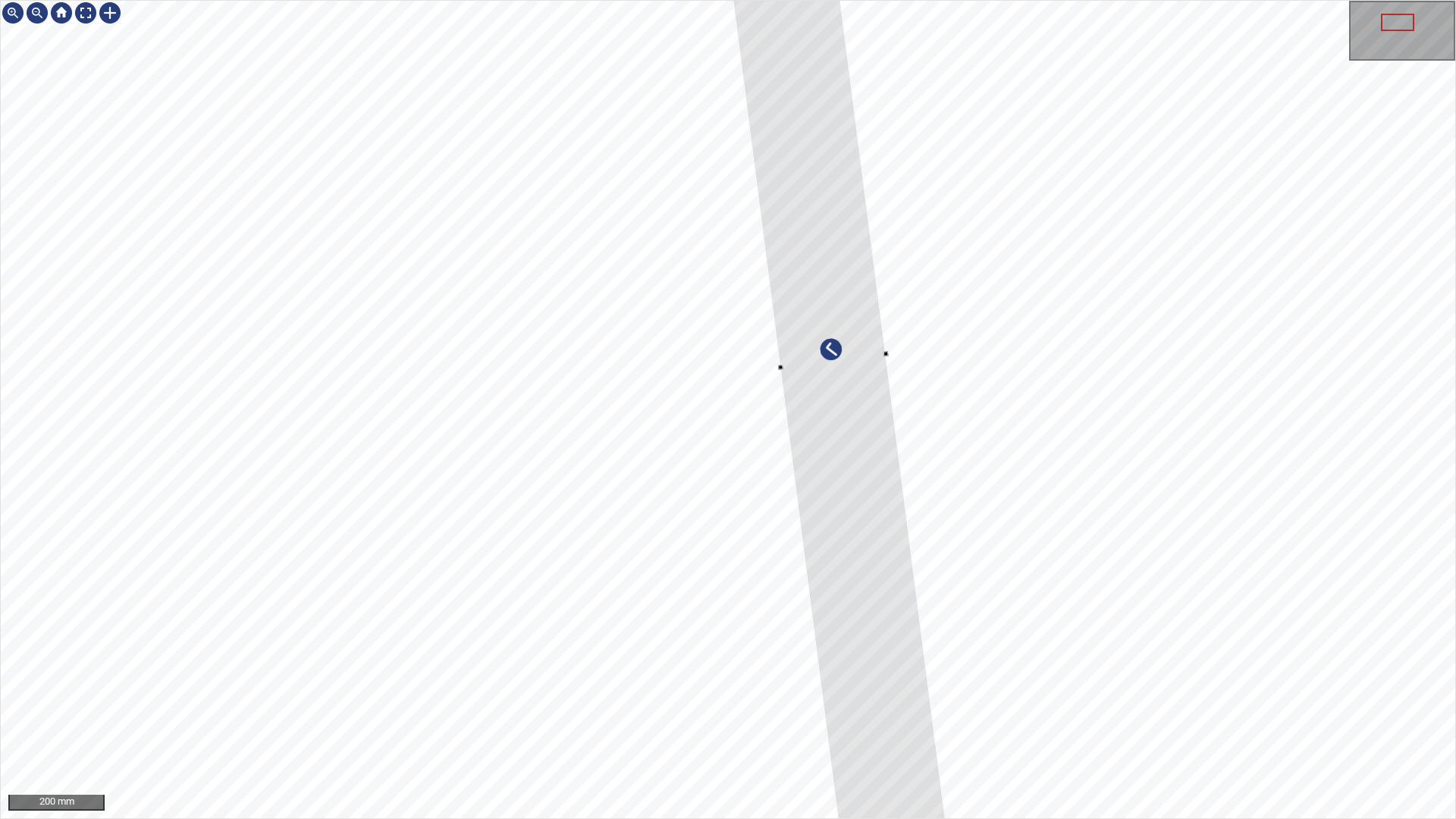
click at [845, 350] on div at bounding box center [833, 362] width 330 height 1755
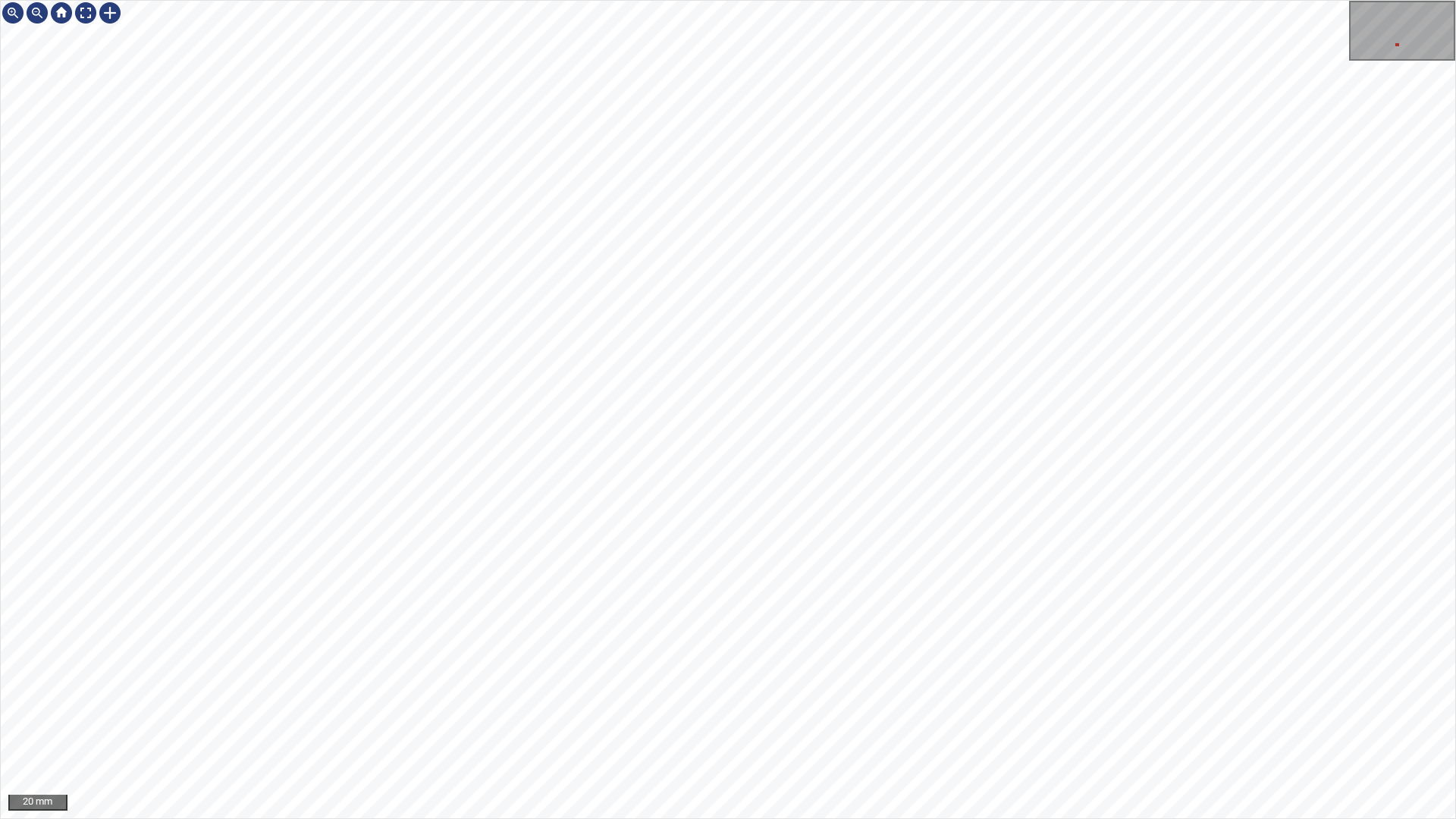
click at [663, 0] on div "4090mm 250mm 20 mm" at bounding box center [728, 410] width 1456 height 819
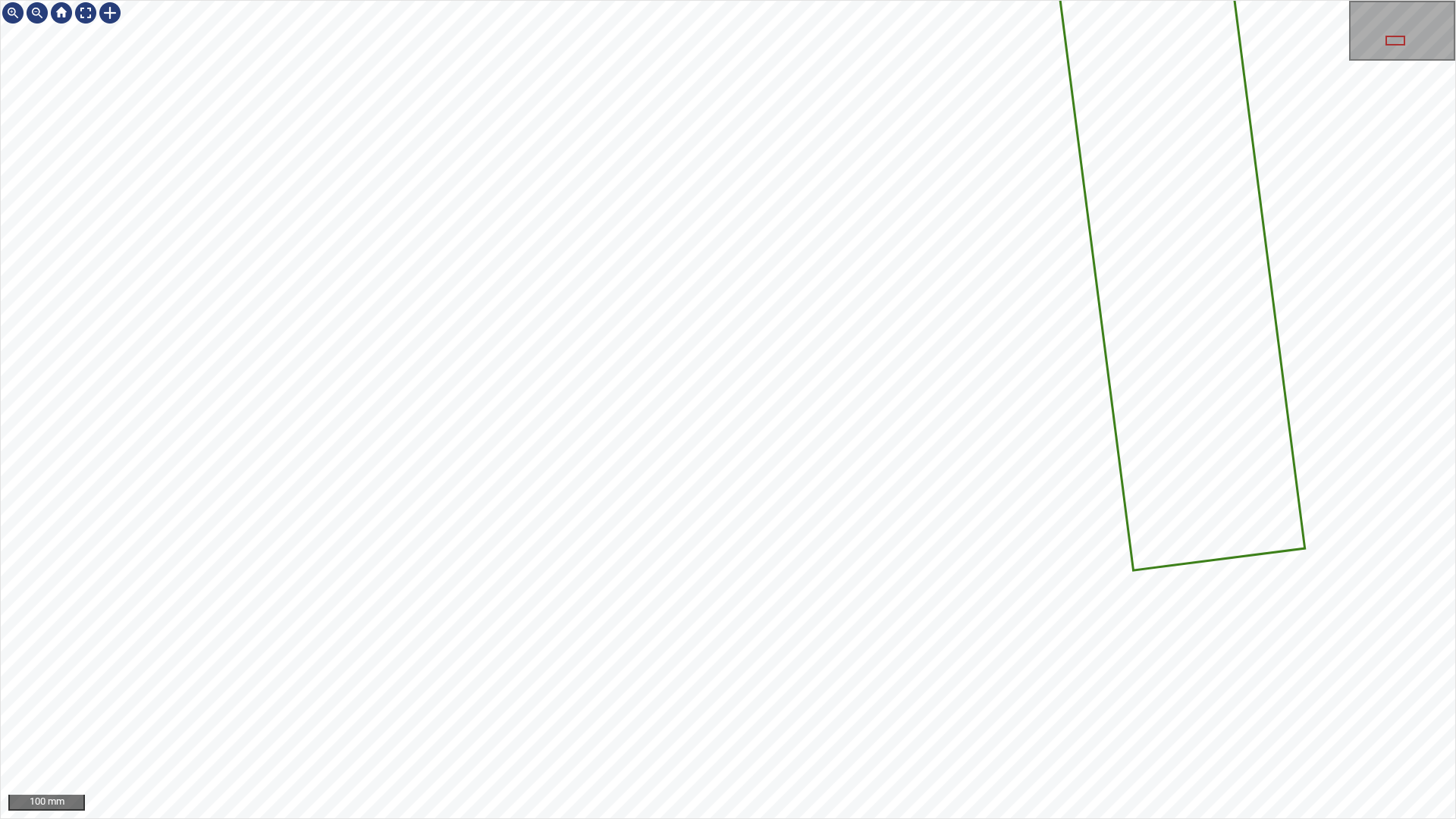
click at [887, 818] on div "4090mm 250mm 100 mm" at bounding box center [728, 410] width 1456 height 819
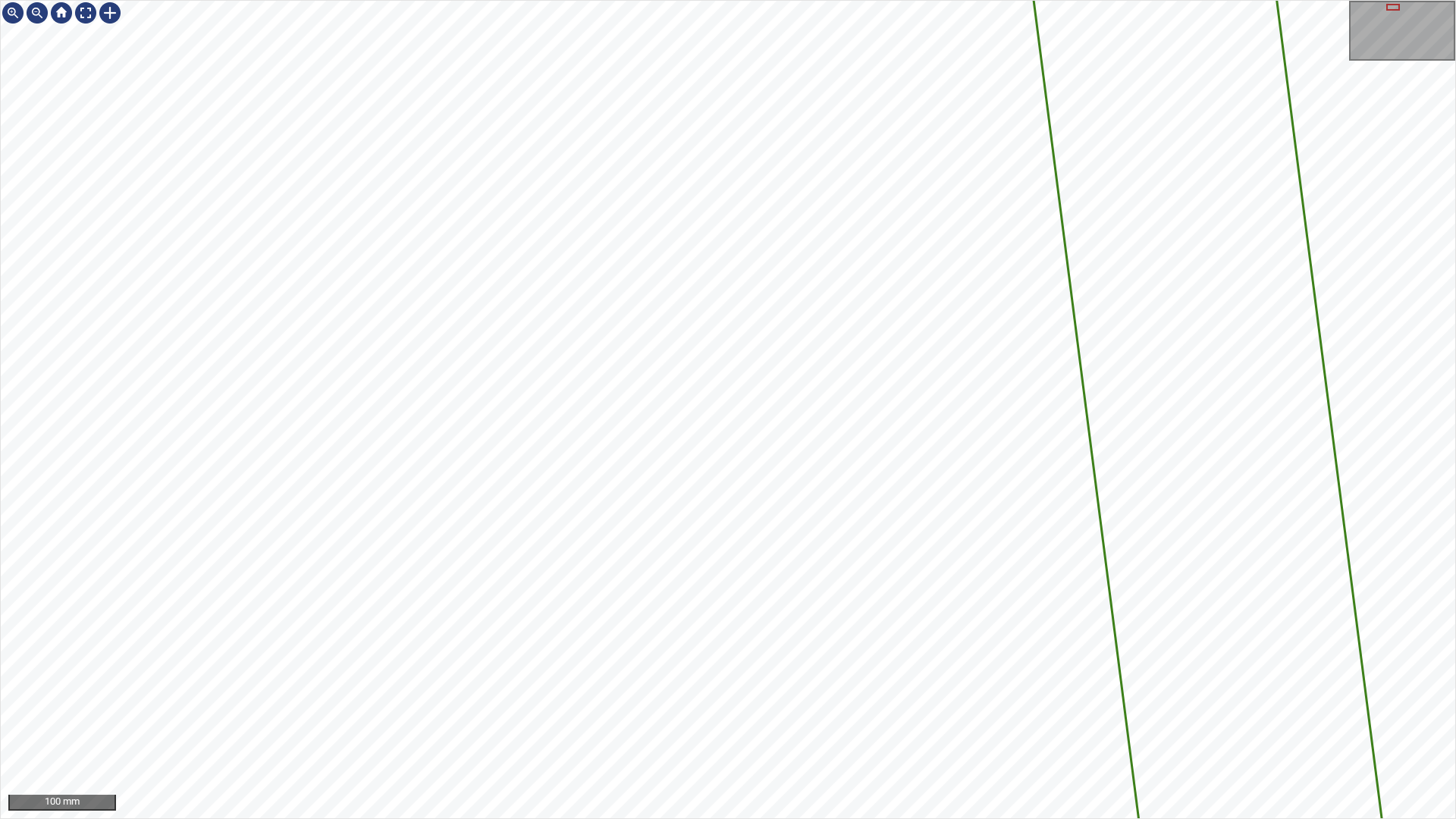
click at [840, 818] on div "4090mm 250mm 100 mm" at bounding box center [728, 410] width 1456 height 819
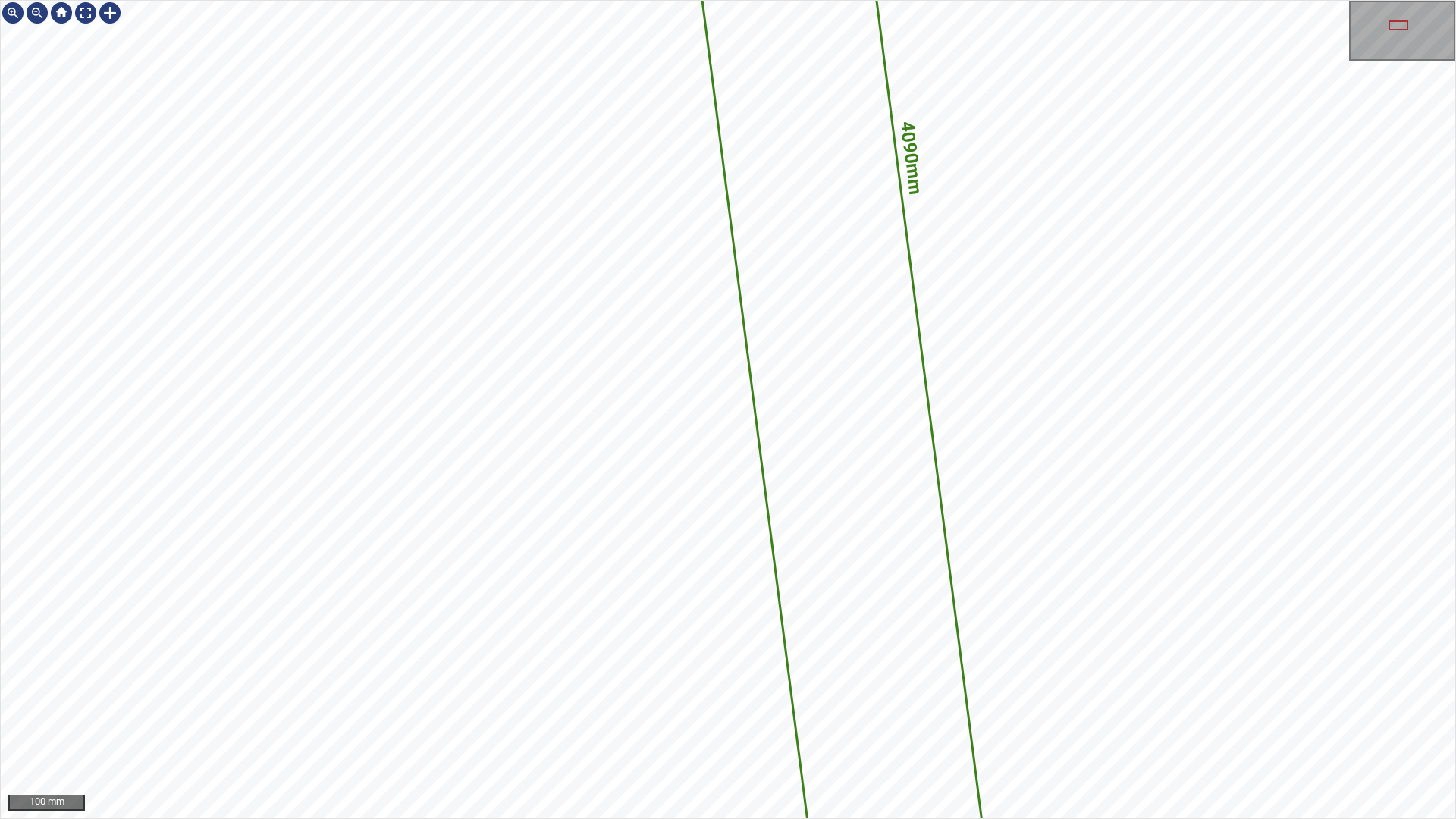
click at [534, 818] on div "4090mm 250mm 100 mm" at bounding box center [728, 410] width 1456 height 819
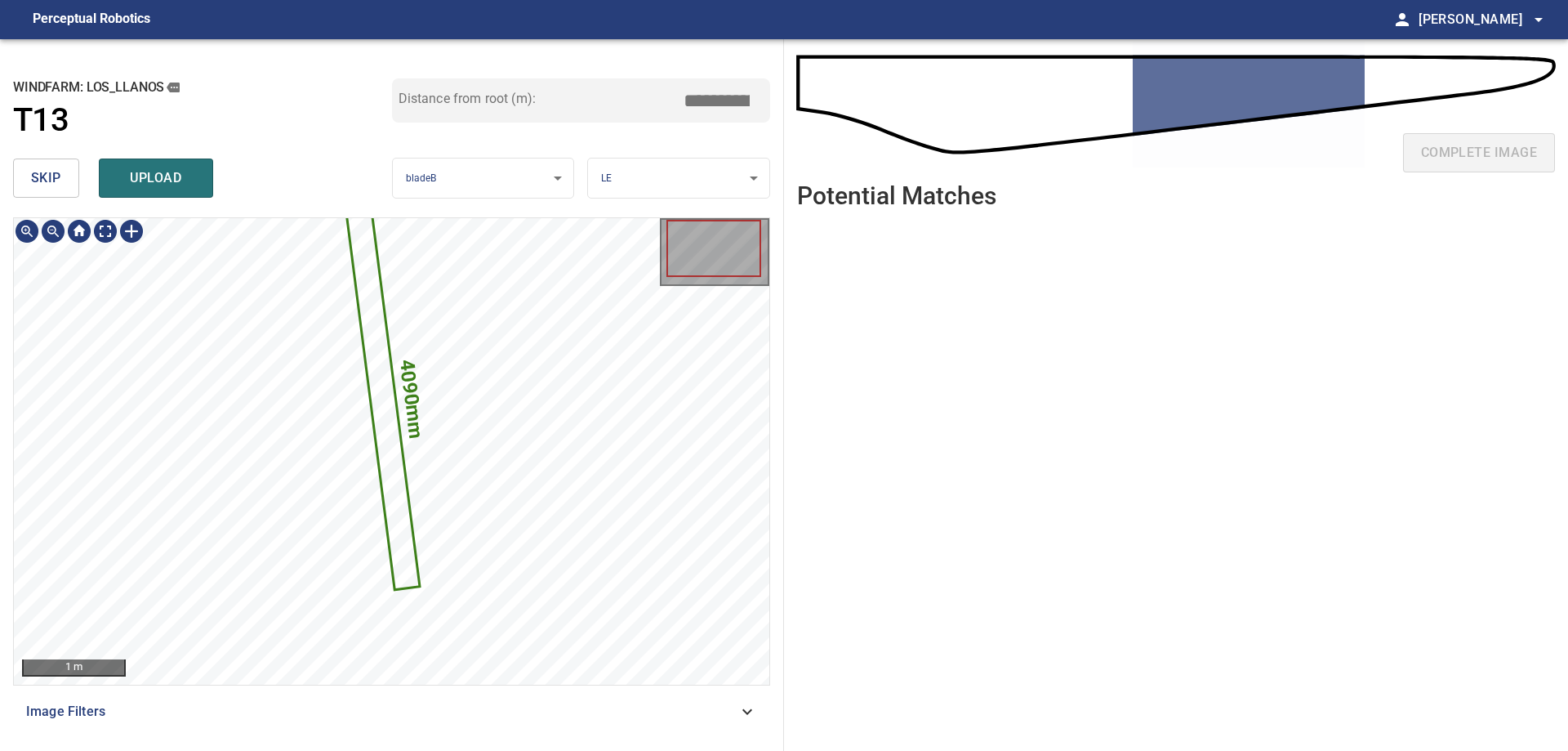
click at [399, 553] on icon at bounding box center [383, 399] width 71 height 377
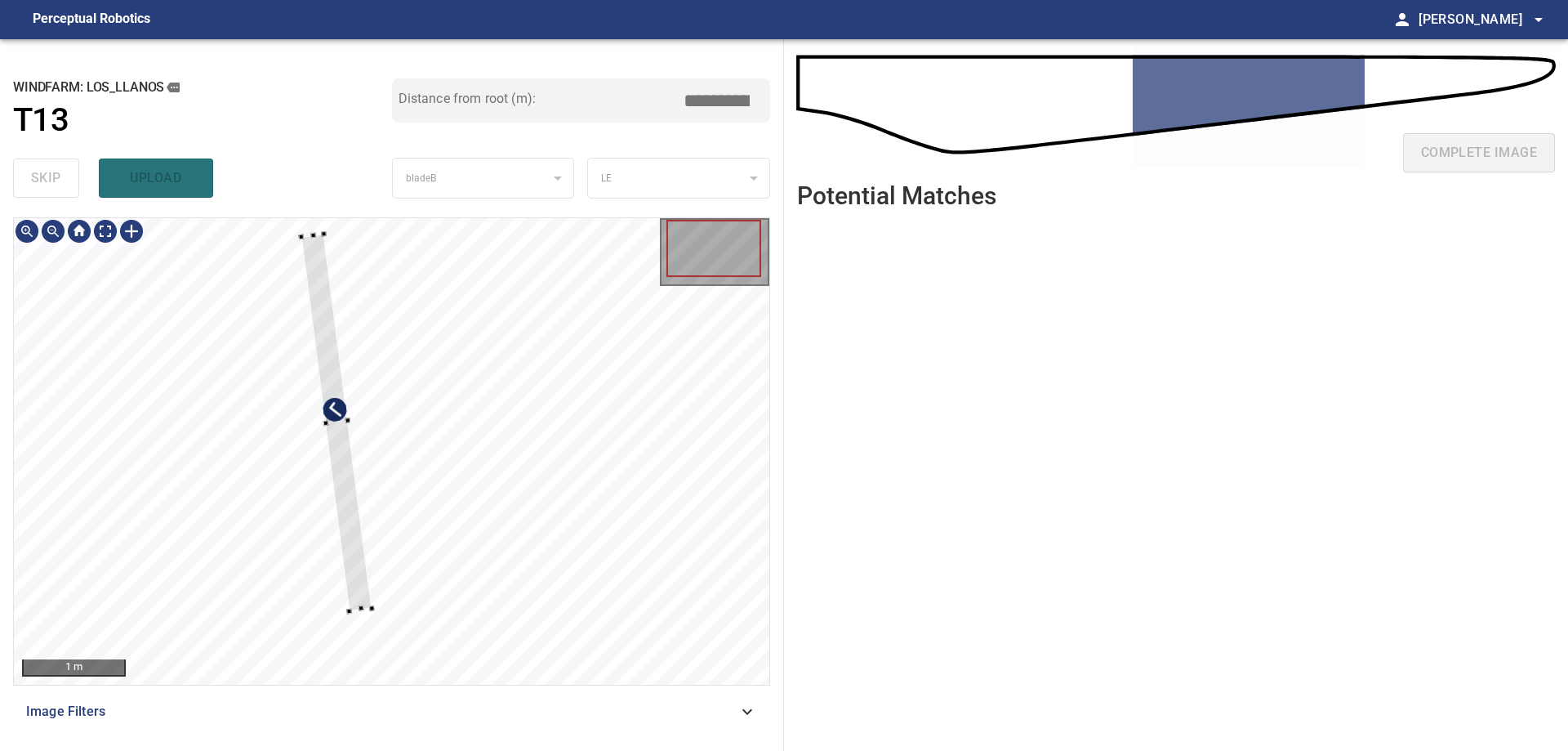
click at [355, 571] on div at bounding box center [336, 422] width 71 height 377
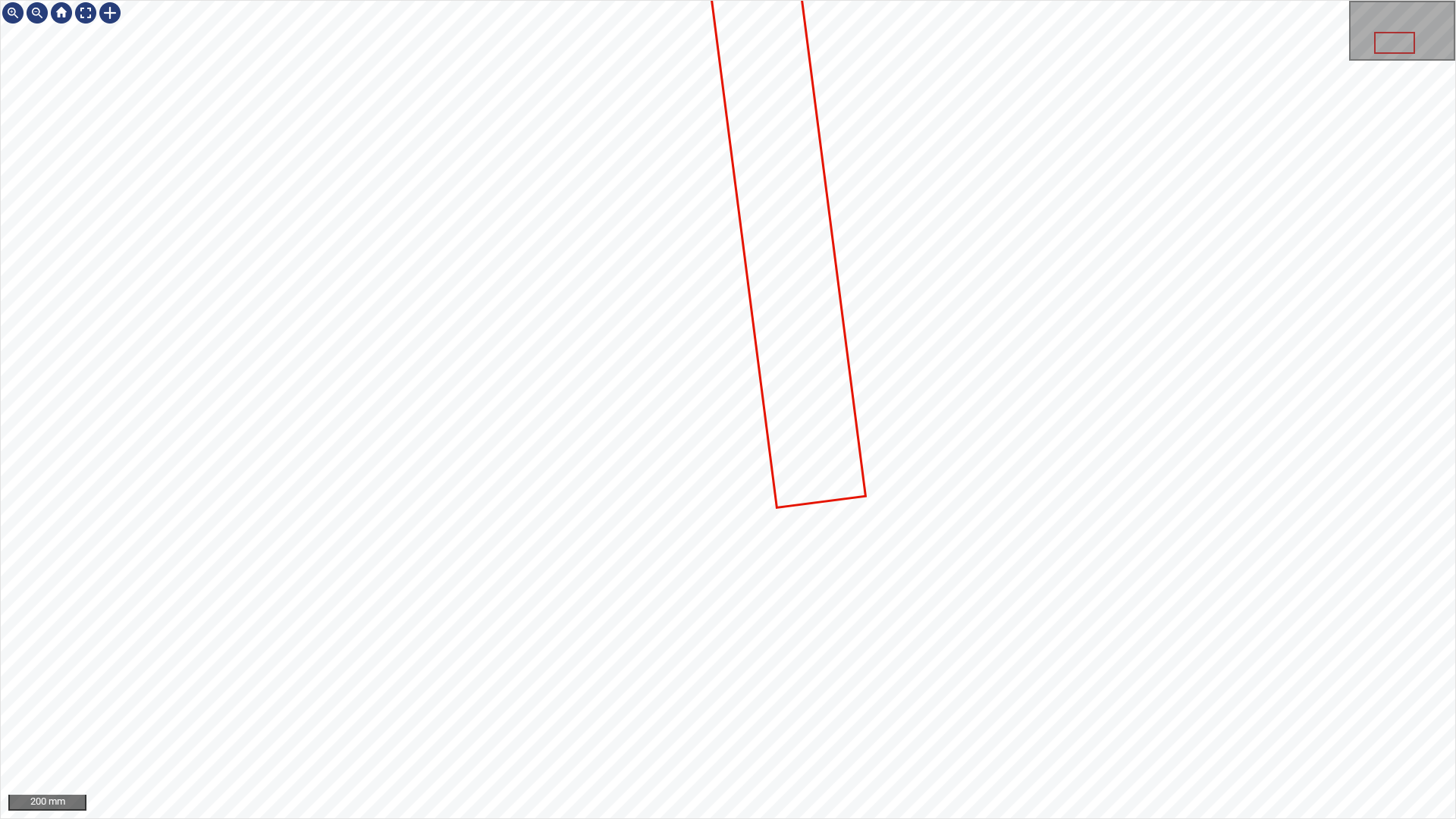
click at [992, 0] on div "200 mm" at bounding box center [728, 410] width 1456 height 819
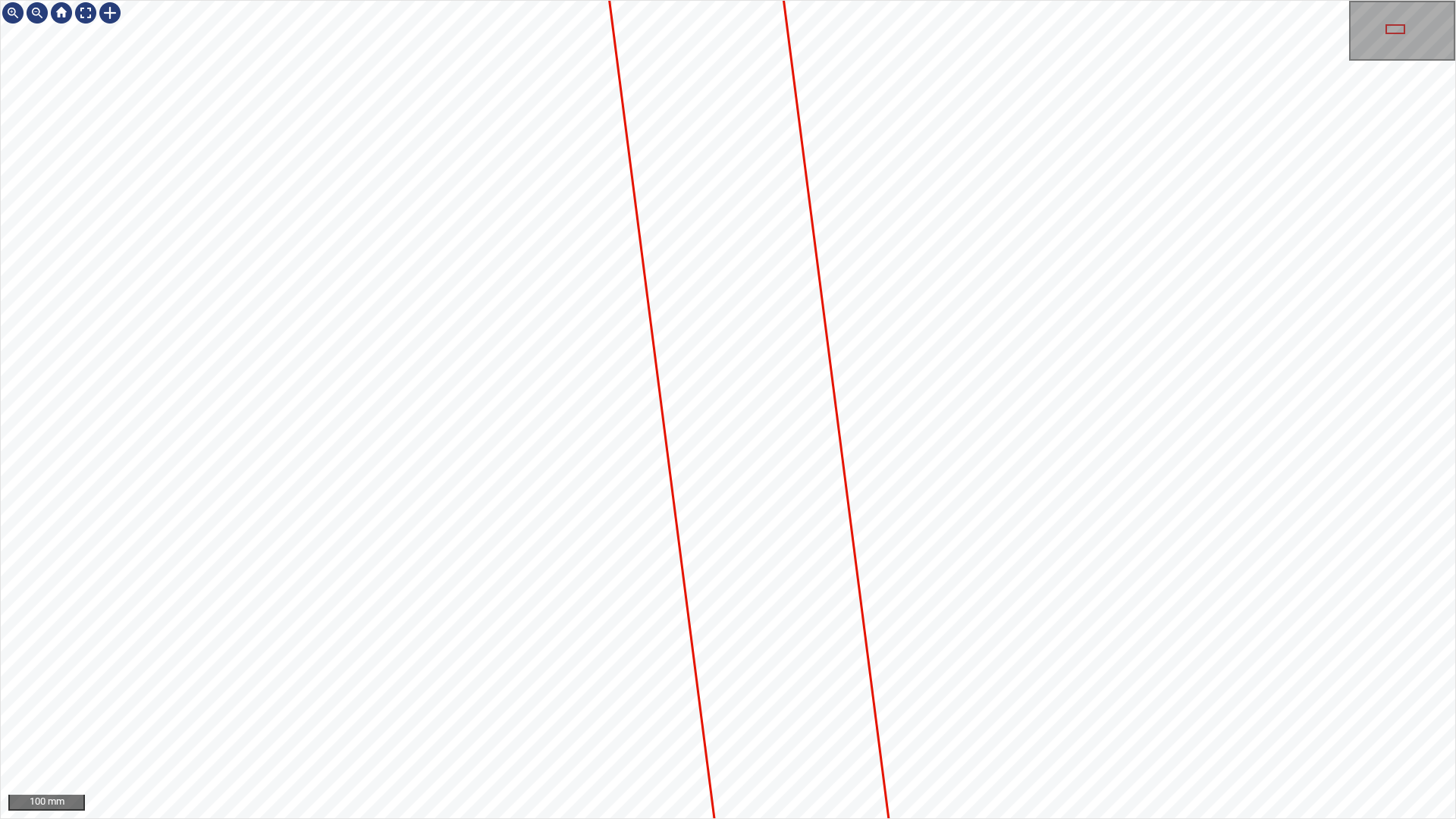
click at [977, 818] on div "100 mm" at bounding box center [728, 410] width 1456 height 819
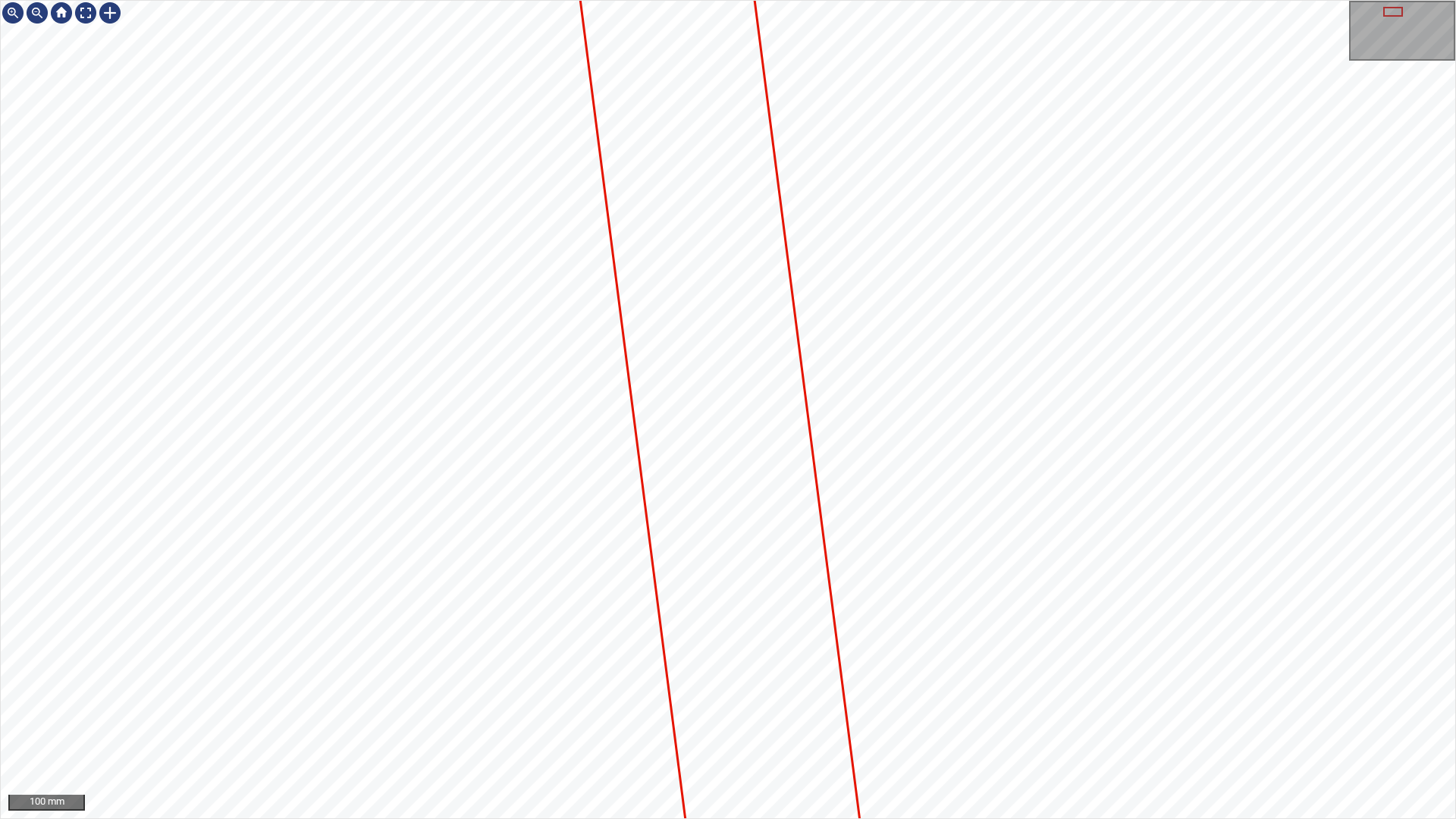
click at [908, 798] on div at bounding box center [728, 410] width 1455 height 818
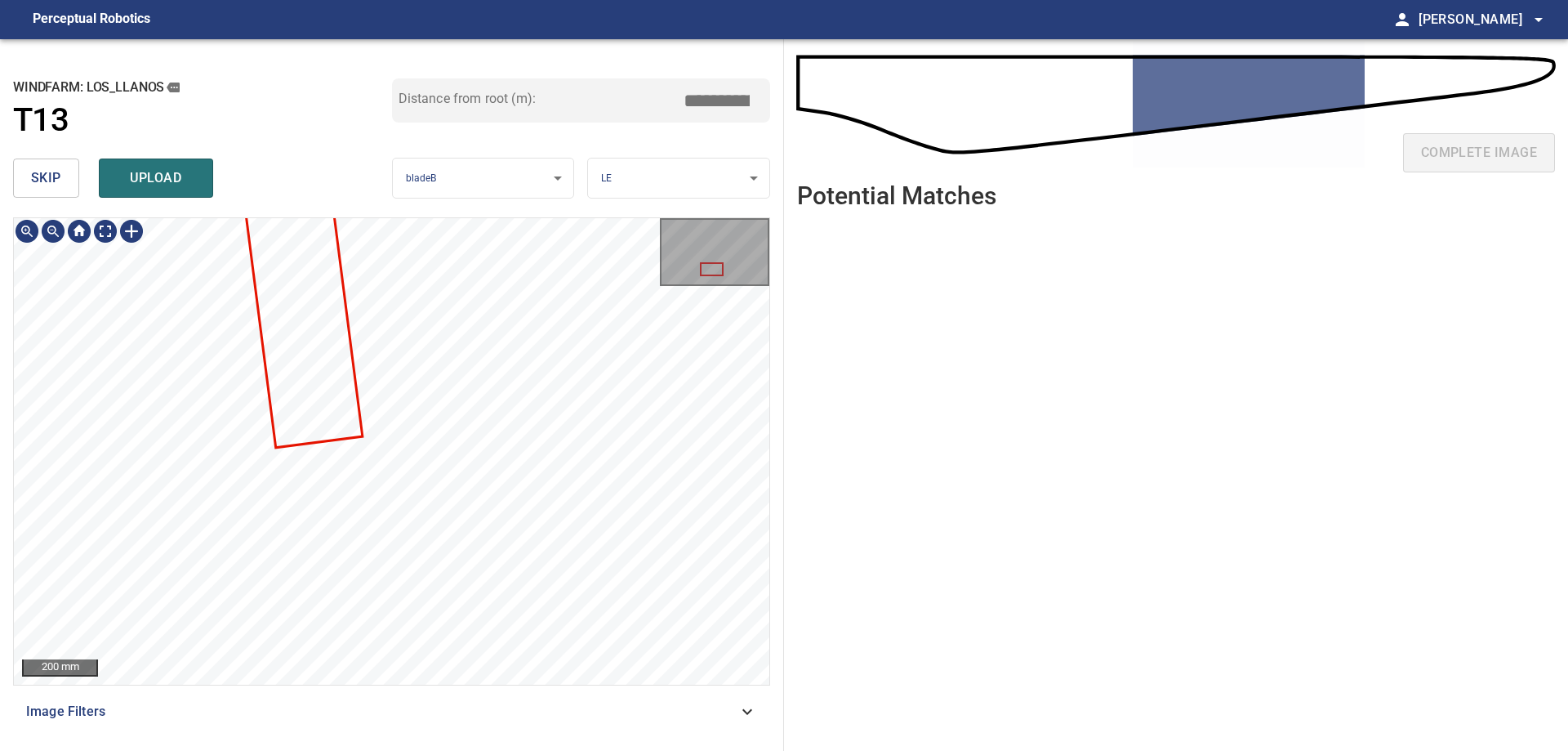
click at [302, 218] on div at bounding box center [392, 451] width 756 height 466
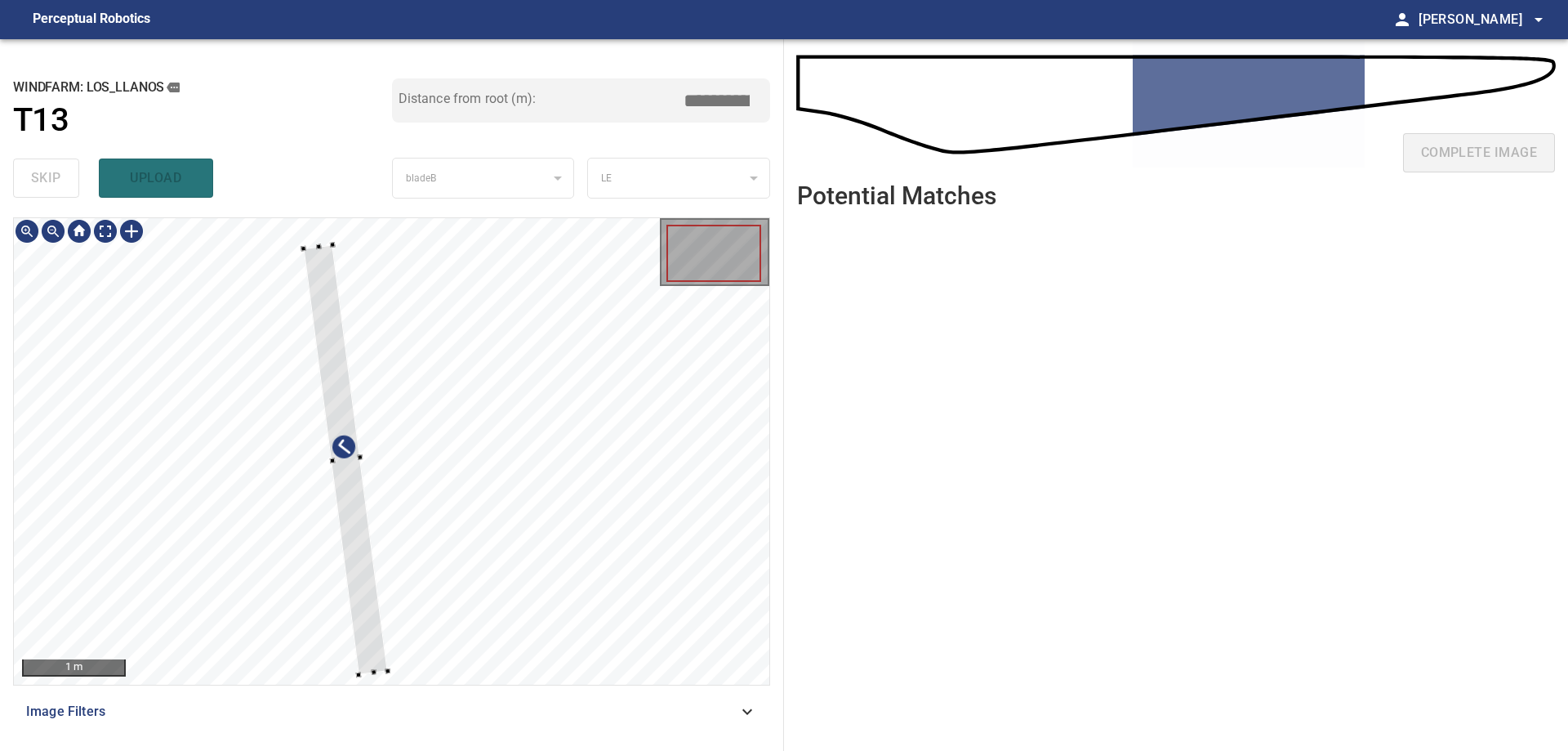
click at [334, 240] on div at bounding box center [392, 451] width 756 height 466
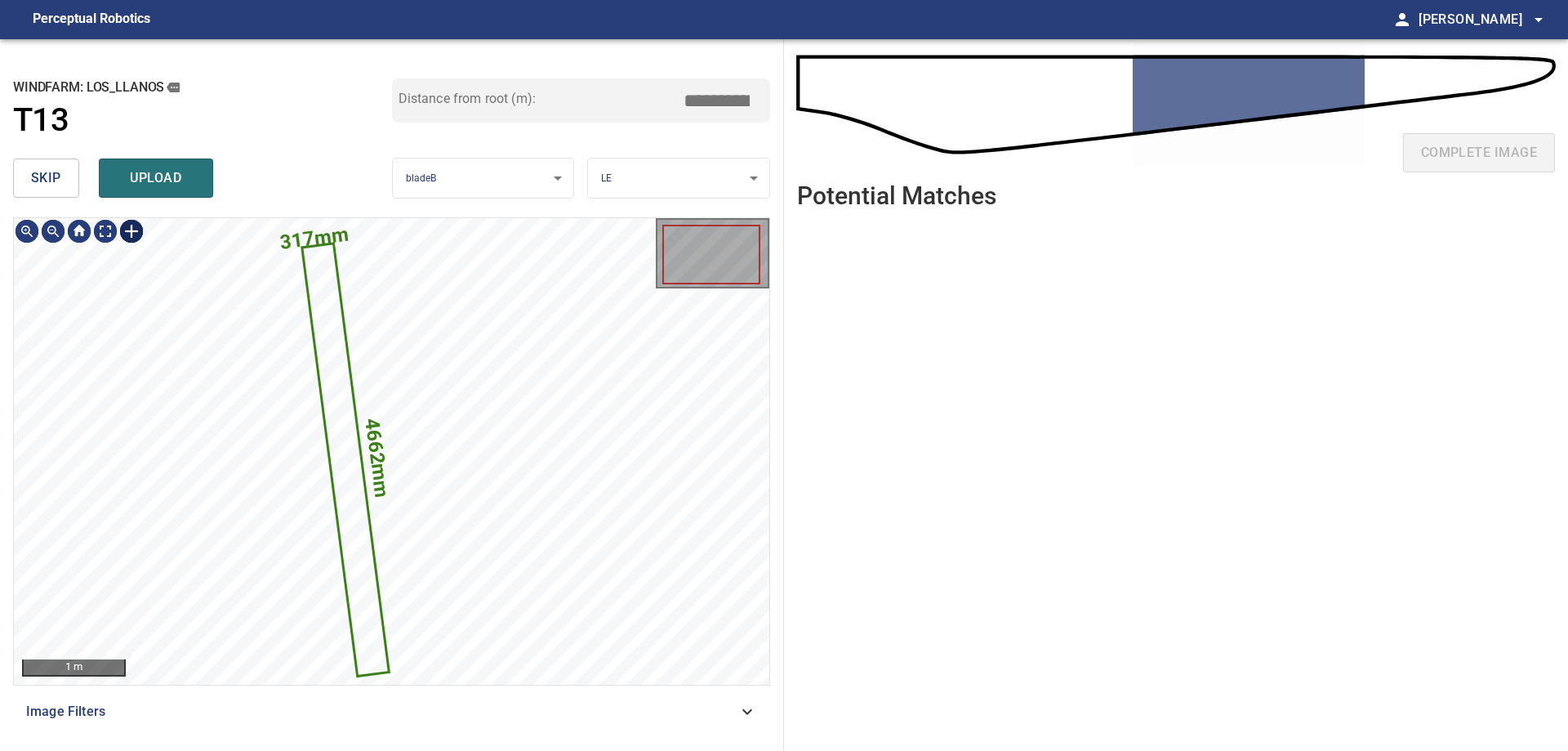
click at [133, 236] on div at bounding box center [131, 231] width 26 height 26
click at [377, 677] on div "4662mm 317mm" at bounding box center [392, 451] width 756 height 466
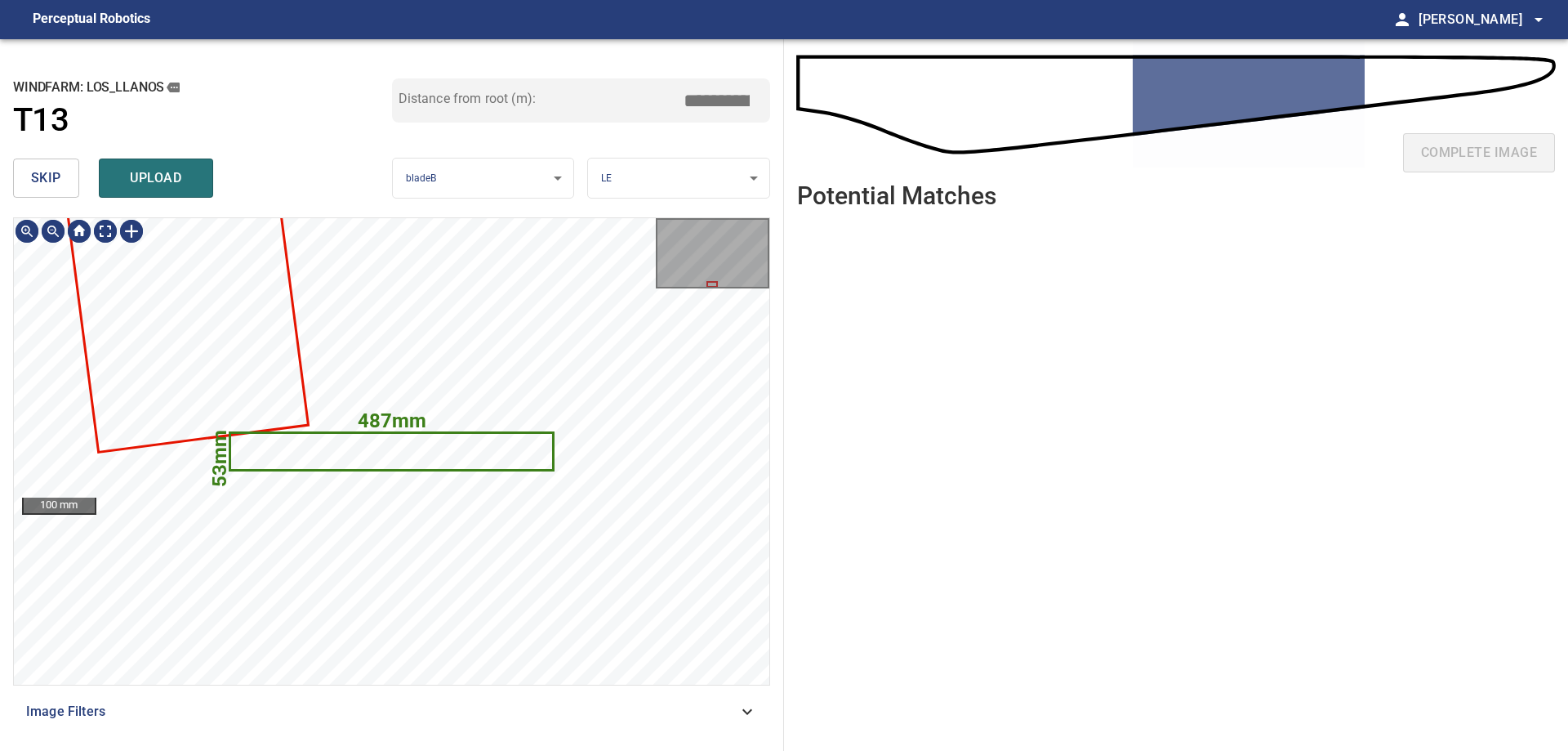
click at [368, 454] on icon at bounding box center [392, 452] width 321 height 35
click at [69, 174] on button "skip" at bounding box center [46, 178] width 66 height 39
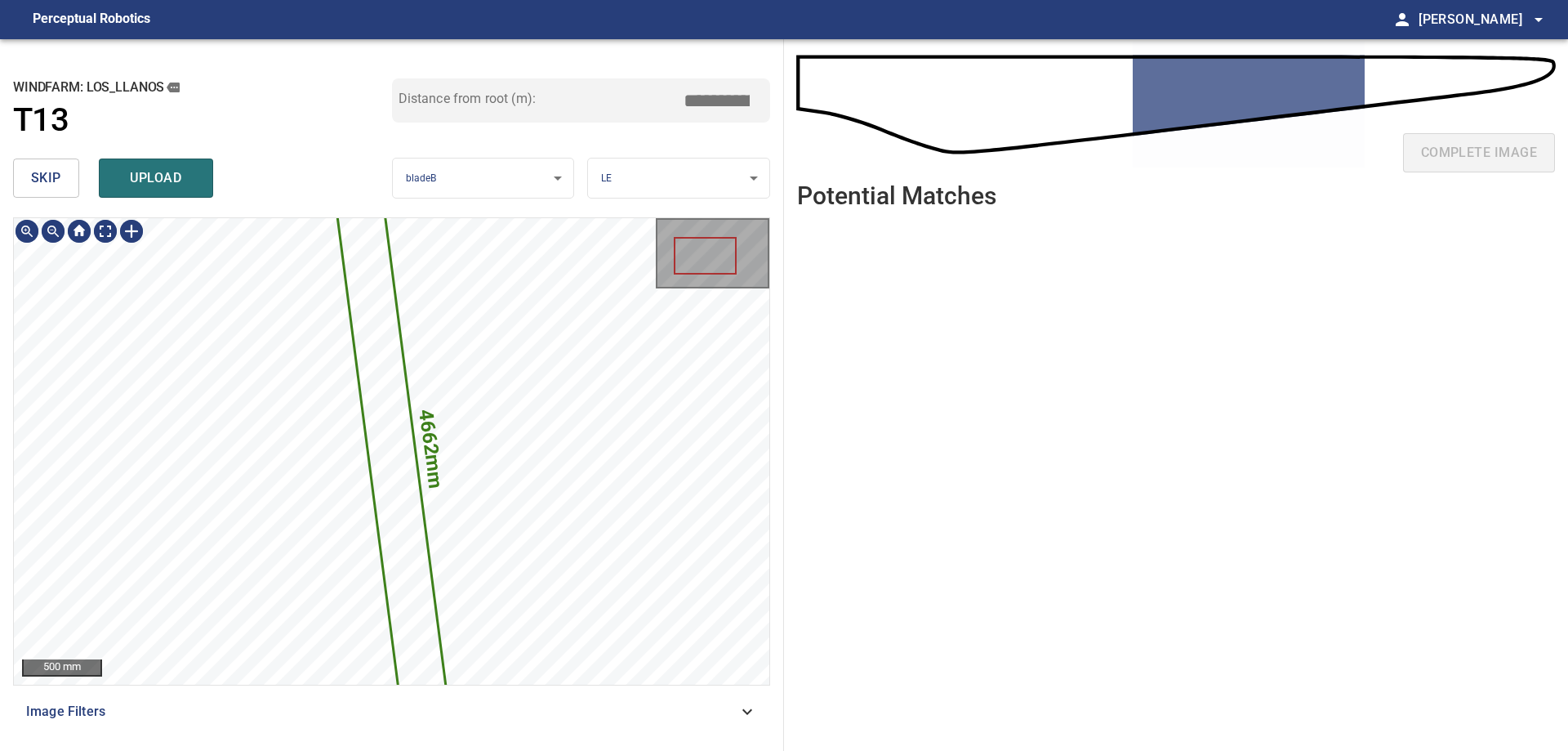
click at [392, 579] on icon at bounding box center [392, 452] width 130 height 663
click at [397, 579] on icon at bounding box center [392, 452] width 130 height 663
drag, startPoint x: 714, startPoint y: 107, endPoint x: 1009, endPoint y: 86, distance: 295.7
click at [953, 78] on div "**********" at bounding box center [784, 394] width 1568 height 711
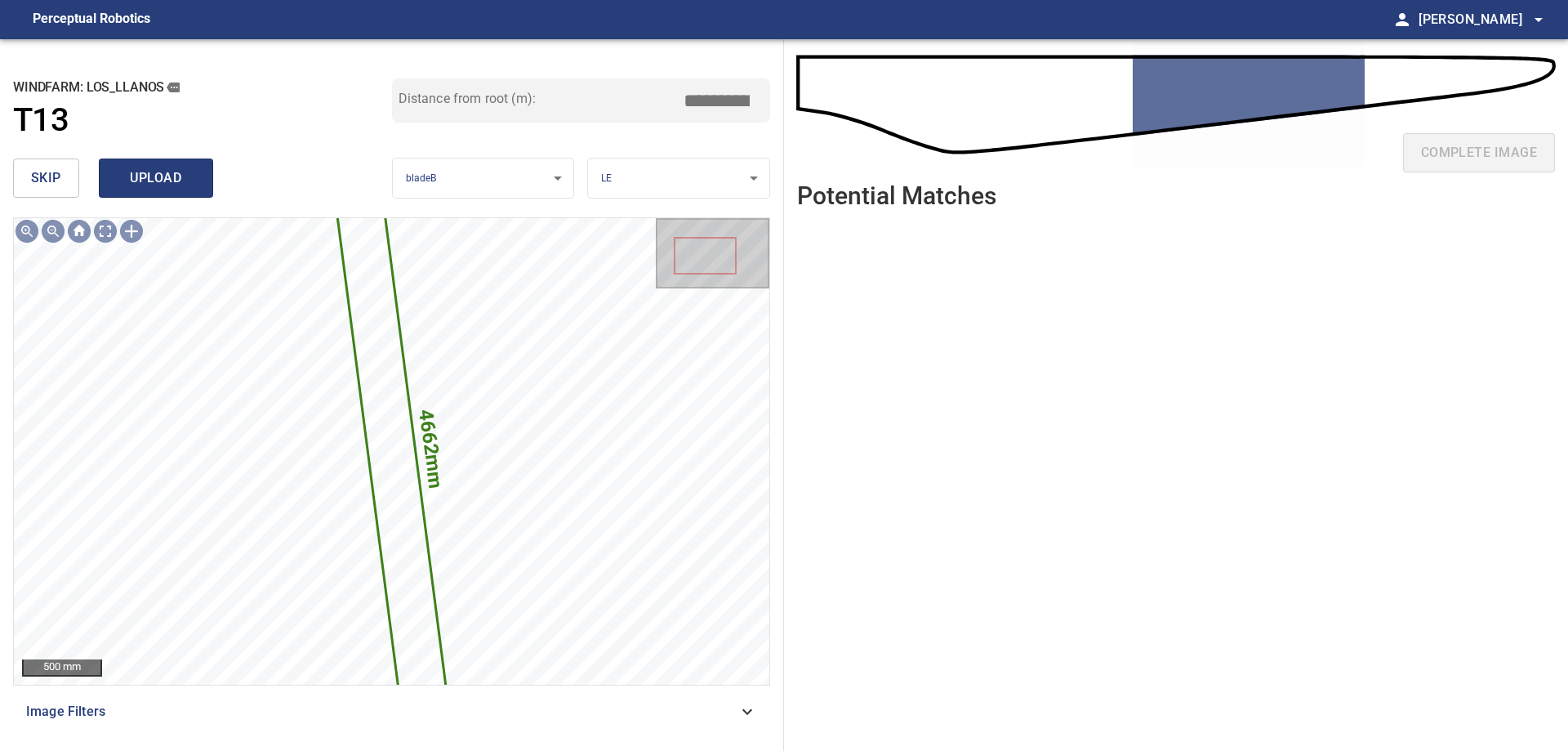
type input "*****"
click at [175, 191] on button "upload" at bounding box center [156, 178] width 114 height 39
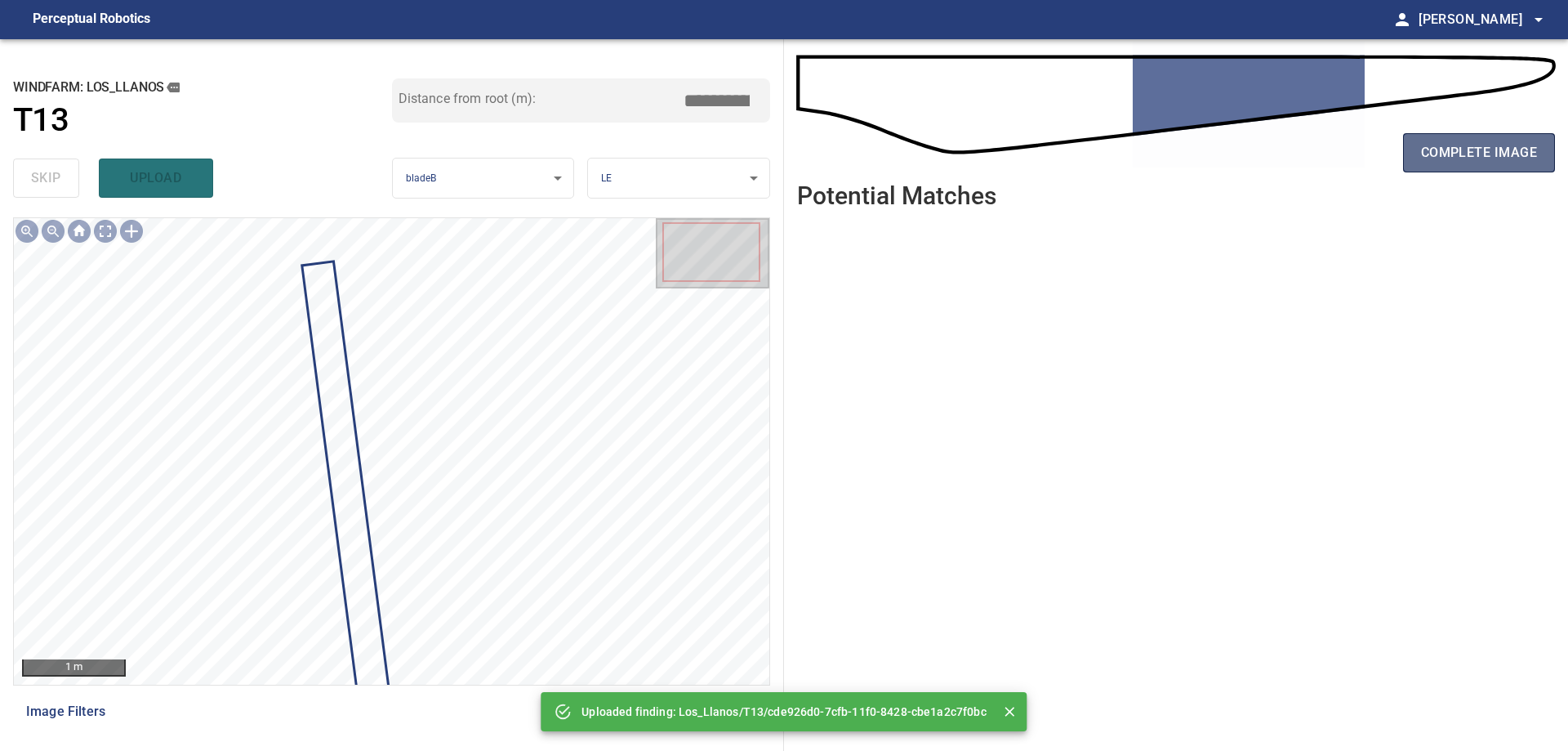
click at [1516, 166] on button "complete image" at bounding box center [1479, 152] width 152 height 39
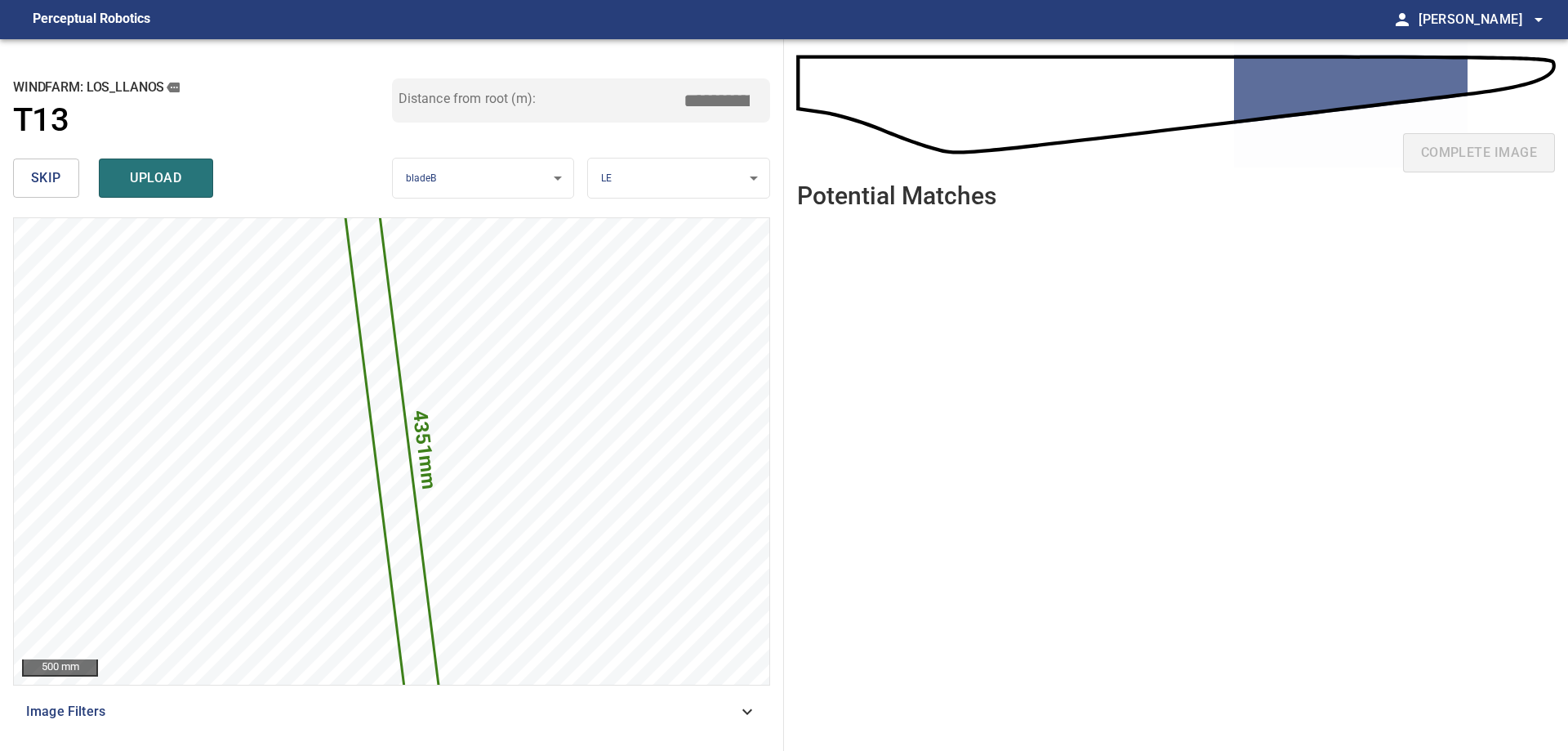
drag, startPoint x: 712, startPoint y: 108, endPoint x: 914, endPoint y: 129, distance: 203.1
click at [893, 122] on div "**********" at bounding box center [784, 394] width 1568 height 711
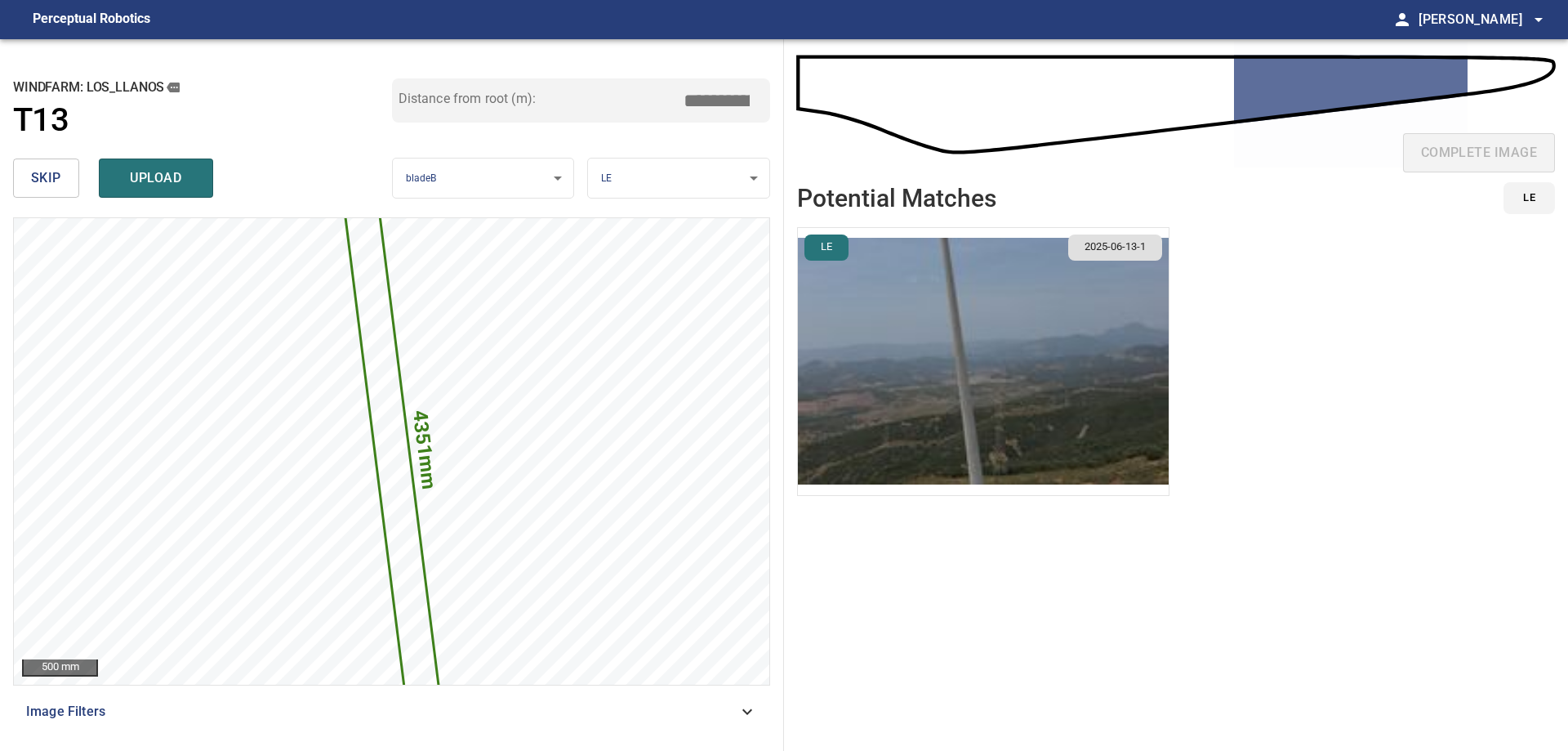
type input "*****"
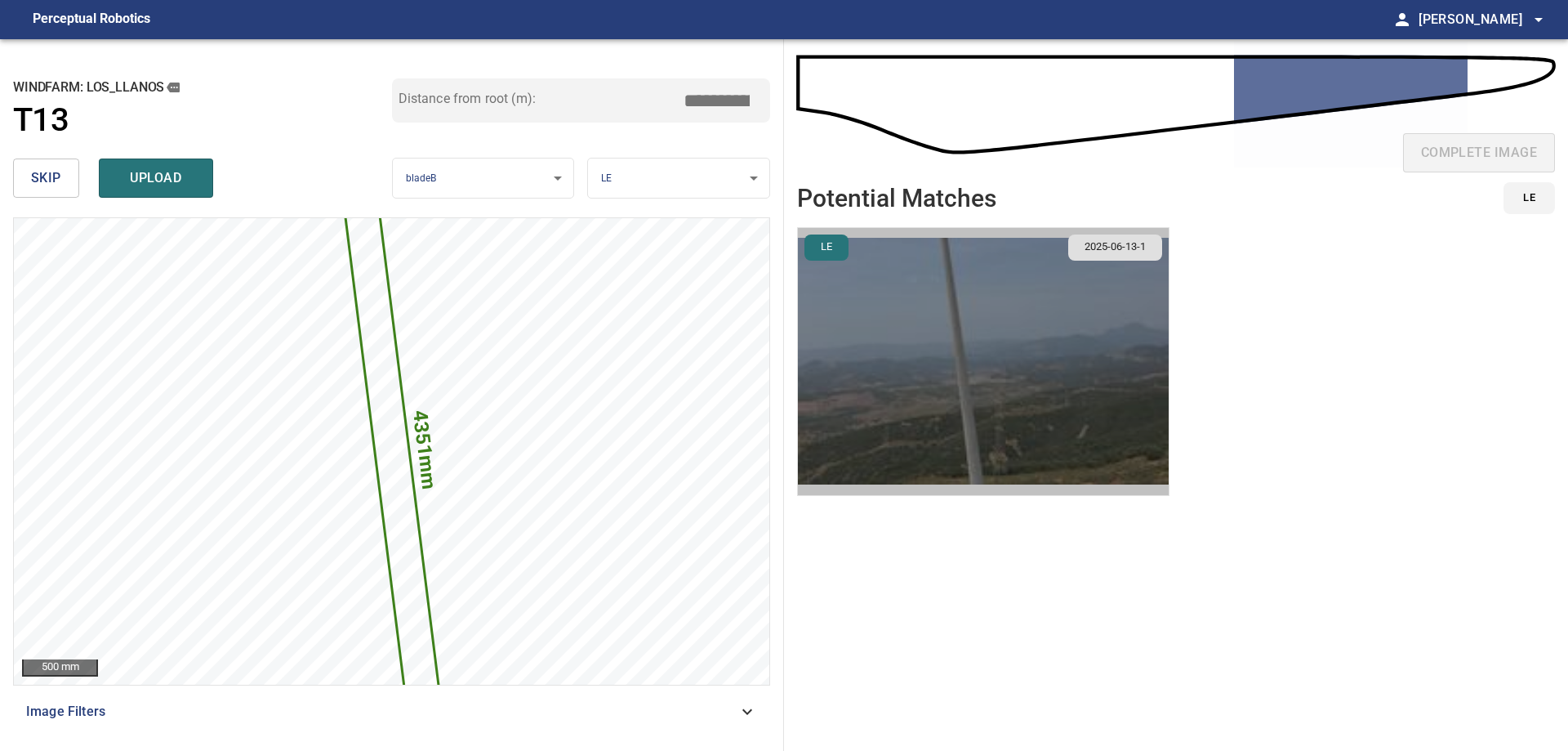
click at [1036, 339] on img "button" at bounding box center [983, 361] width 371 height 267
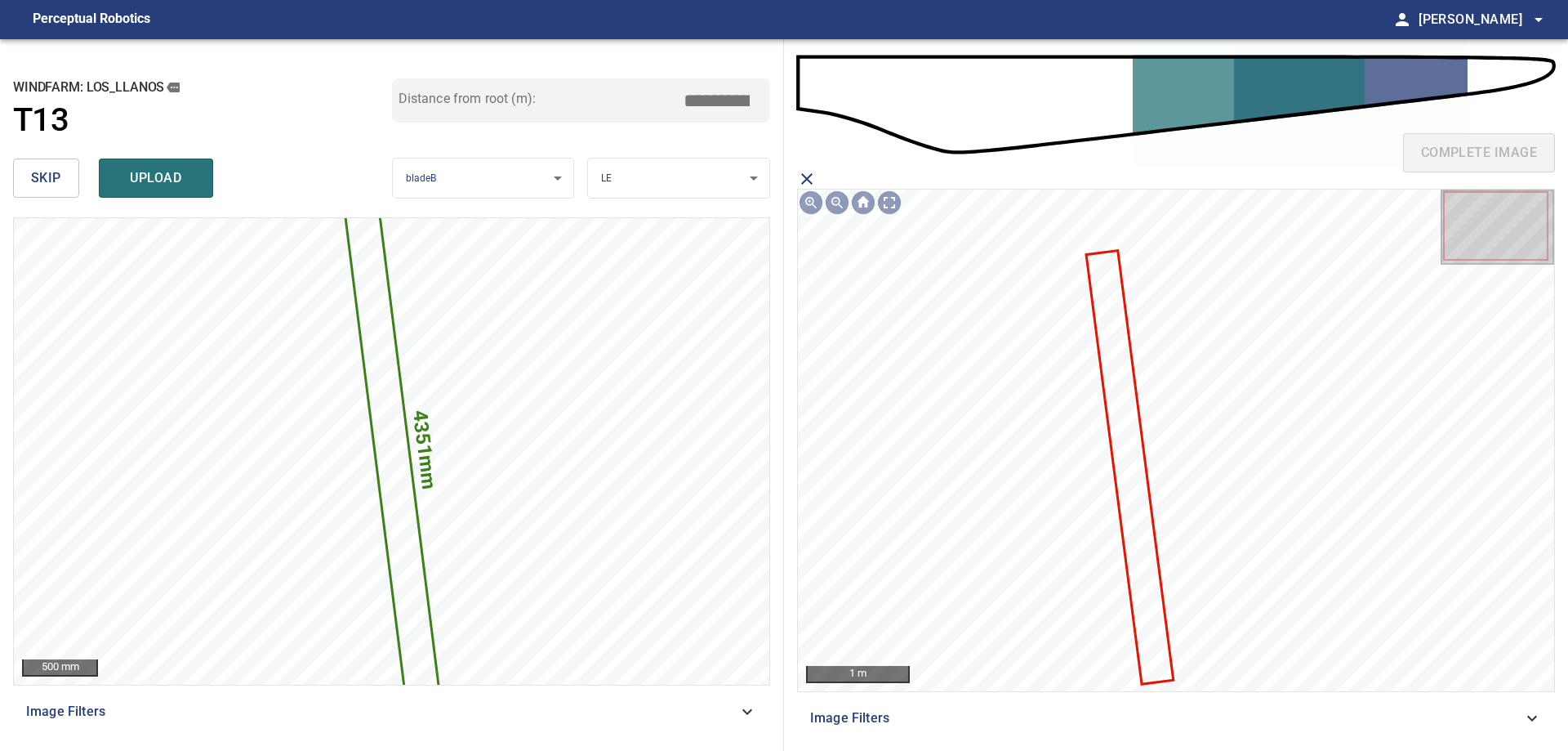
click at [1121, 397] on icon at bounding box center [1130, 467] width 84 height 430
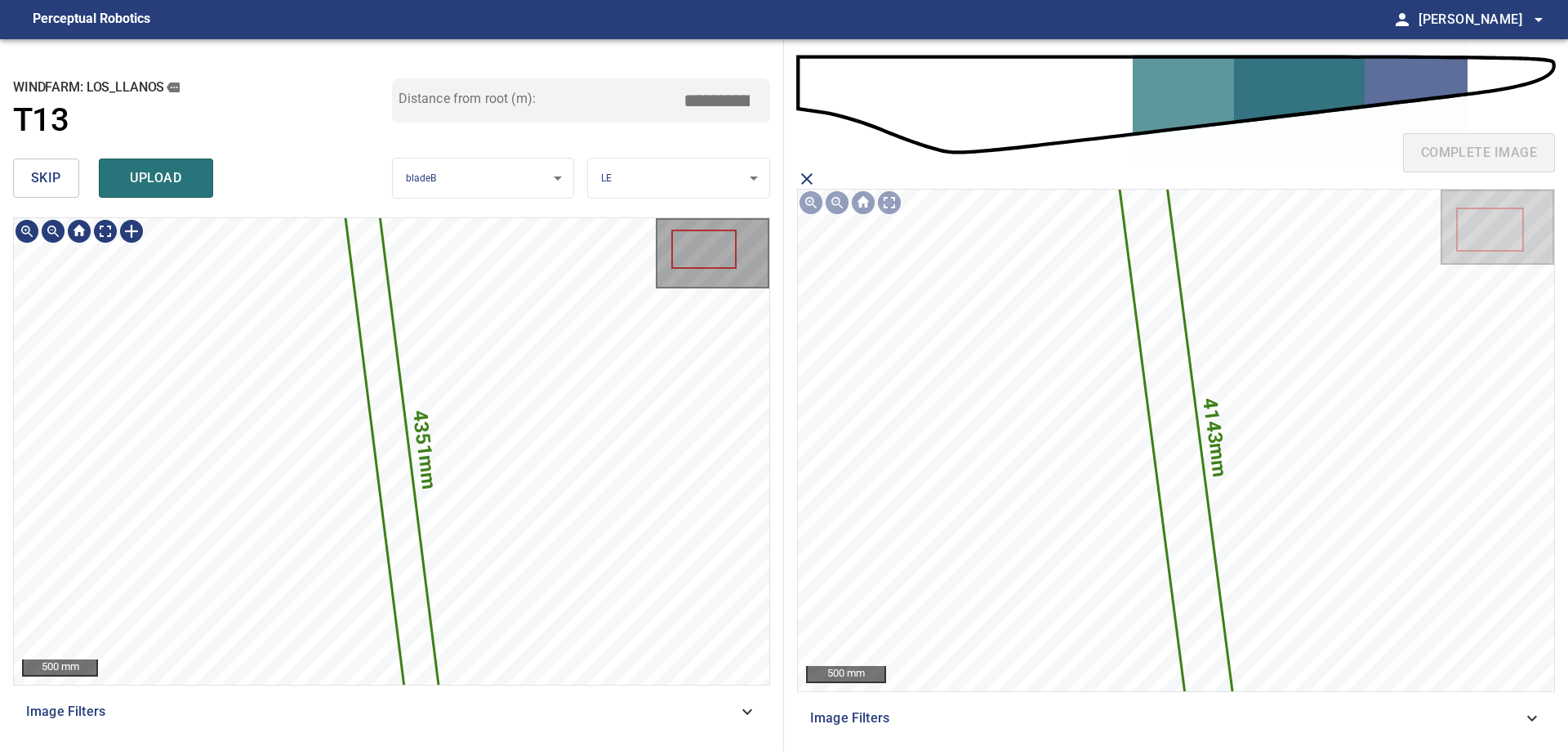
click at [385, 405] on icon at bounding box center [392, 452] width 115 height 665
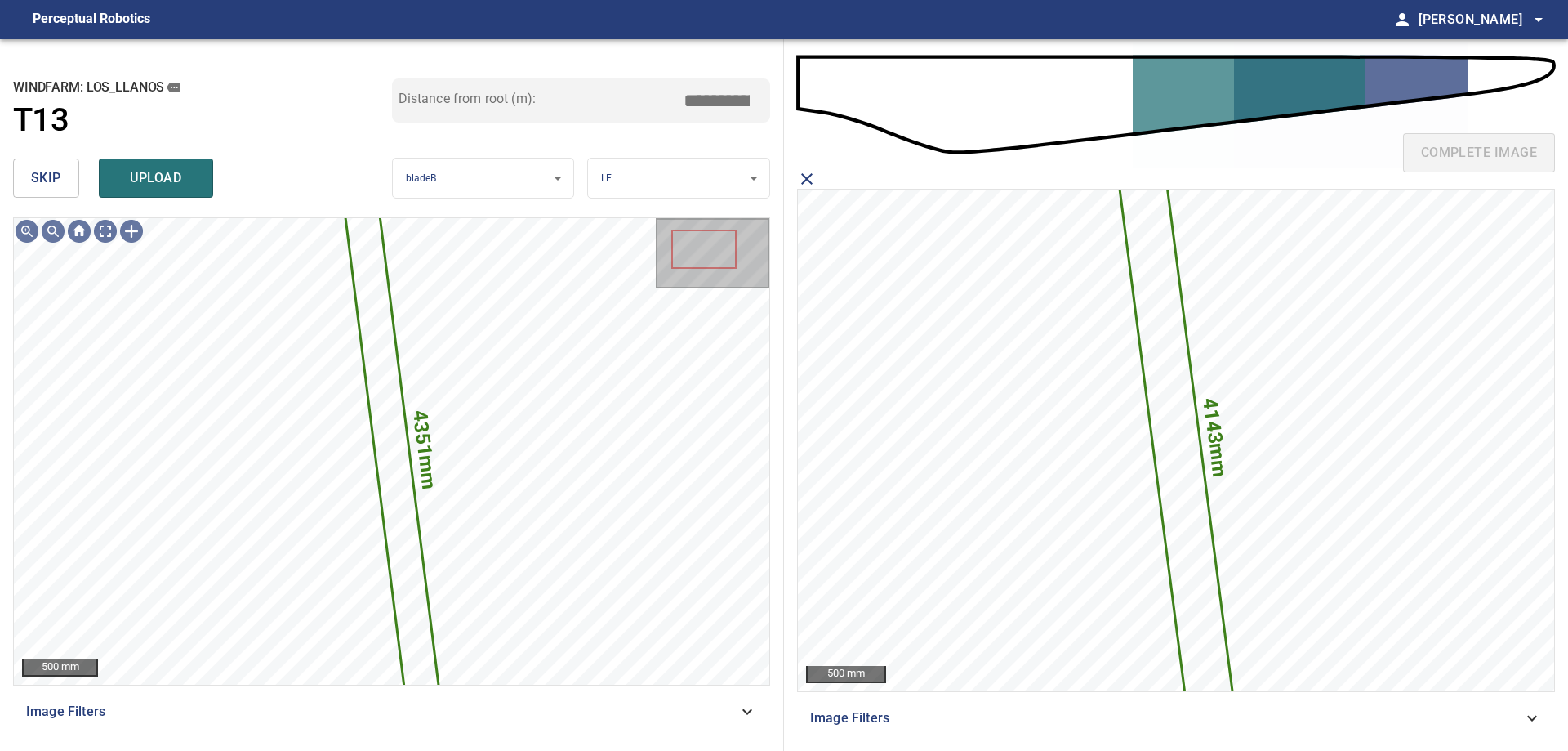
drag, startPoint x: 197, startPoint y: 194, endPoint x: 149, endPoint y: 215, distance: 52.4
click at [189, 205] on div "**********" at bounding box center [392, 394] width 784 height 711
click at [179, 174] on span "upload" at bounding box center [156, 178] width 78 height 23
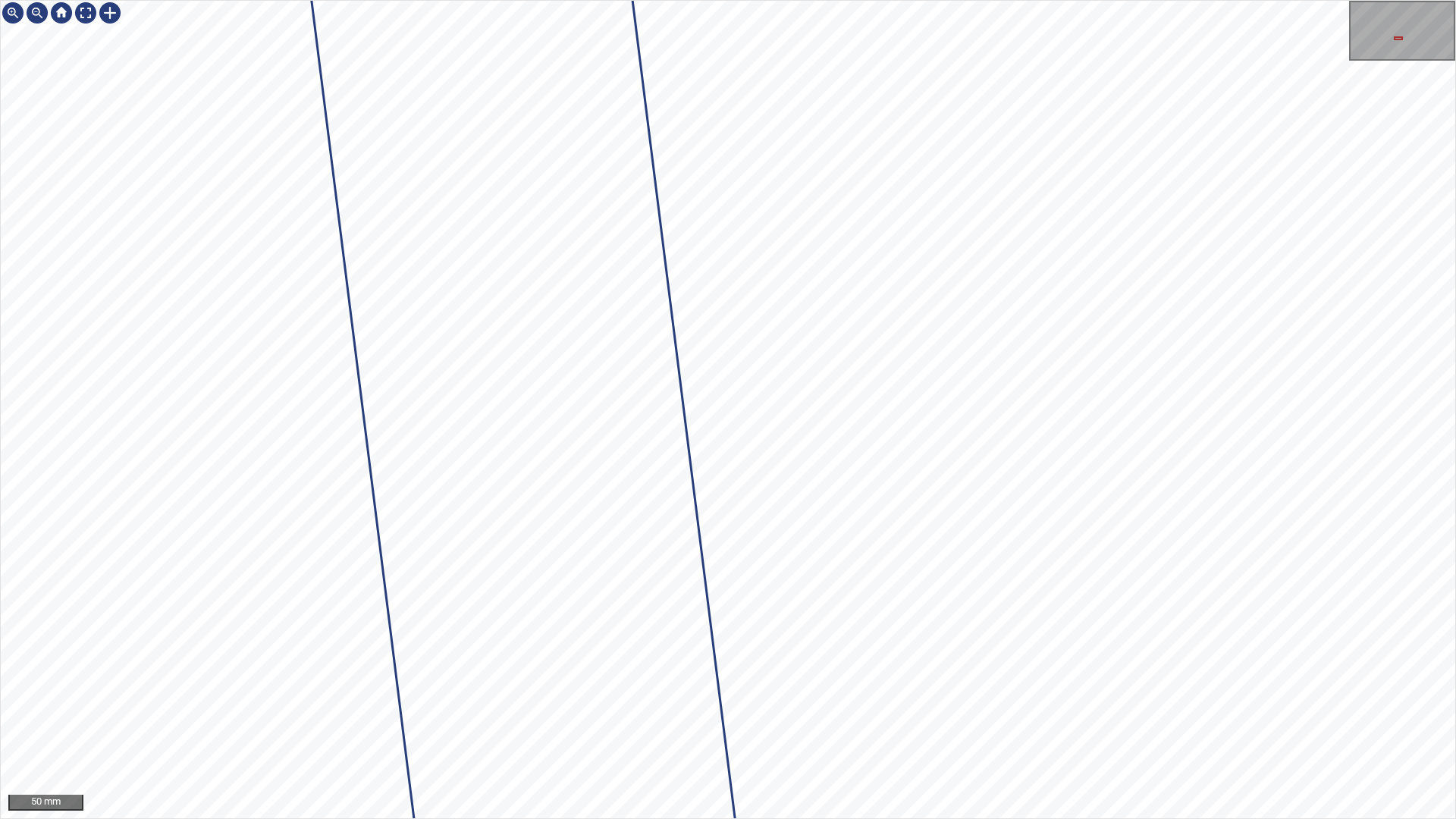
click at [946, 818] on div "50 mm" at bounding box center [728, 410] width 1456 height 819
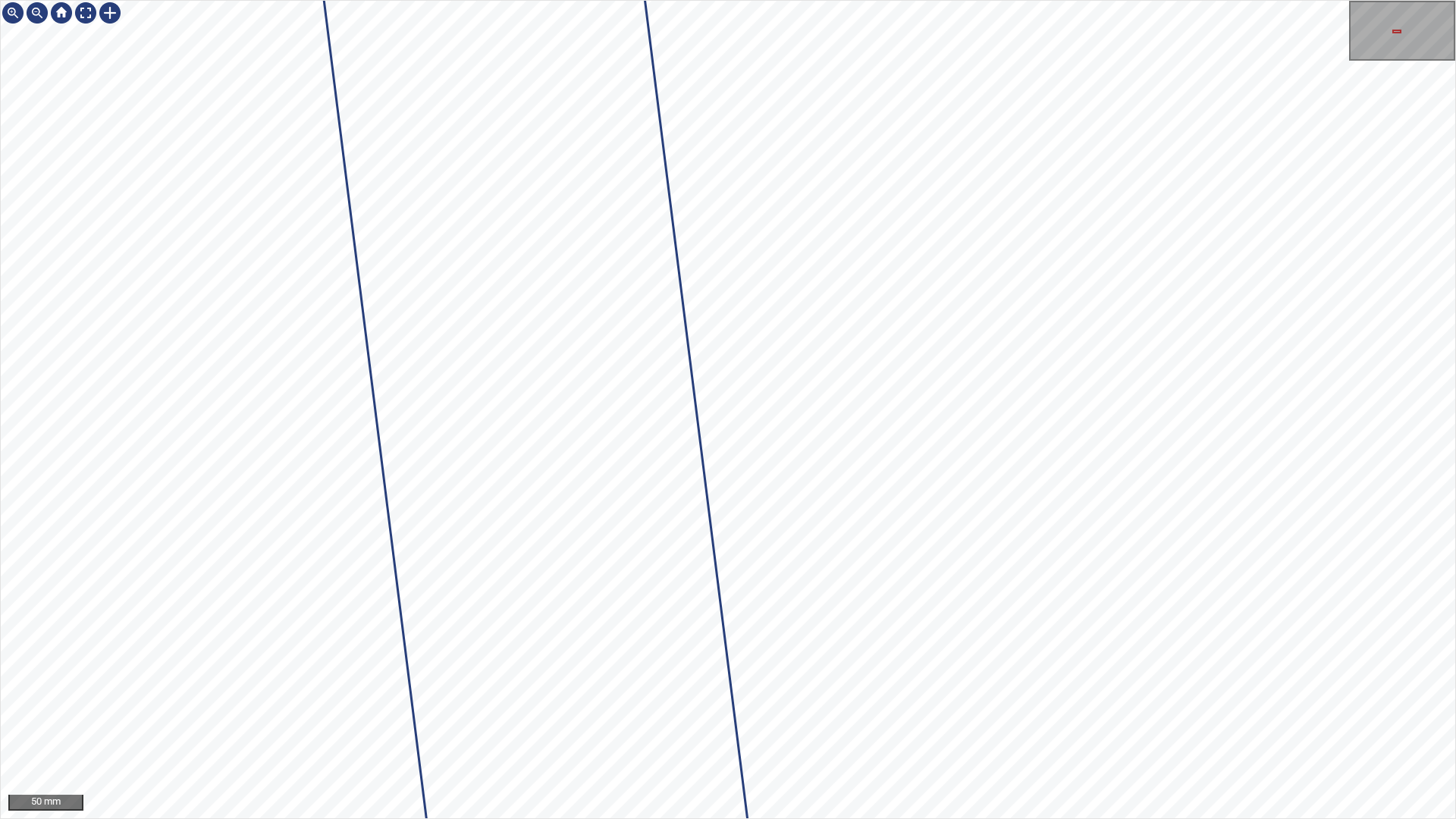
click at [1020, 818] on div "50 mm" at bounding box center [728, 410] width 1456 height 819
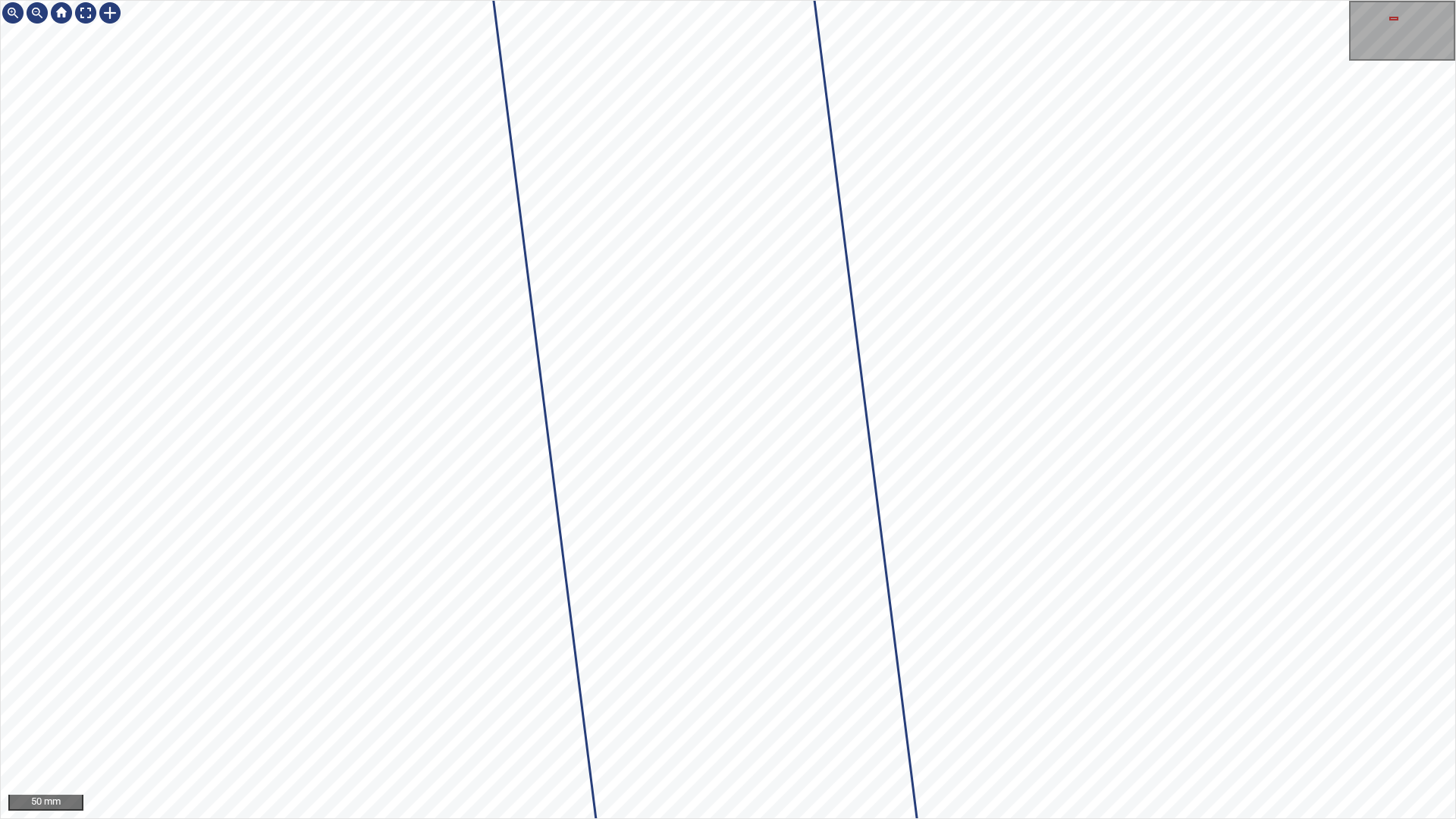
click at [1111, 818] on div "50 mm" at bounding box center [728, 410] width 1456 height 819
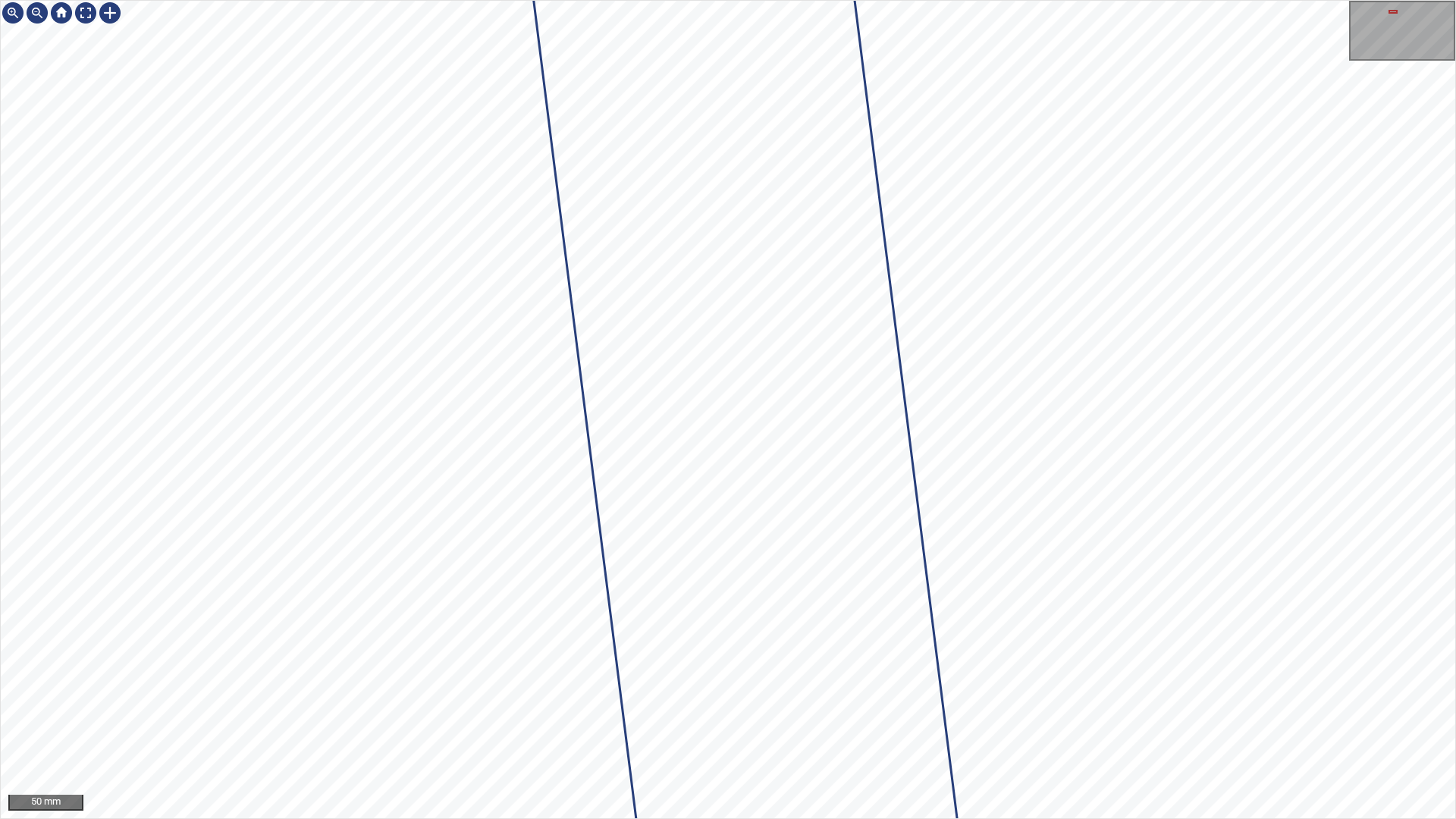
click at [970, 0] on div "50 mm" at bounding box center [728, 410] width 1456 height 819
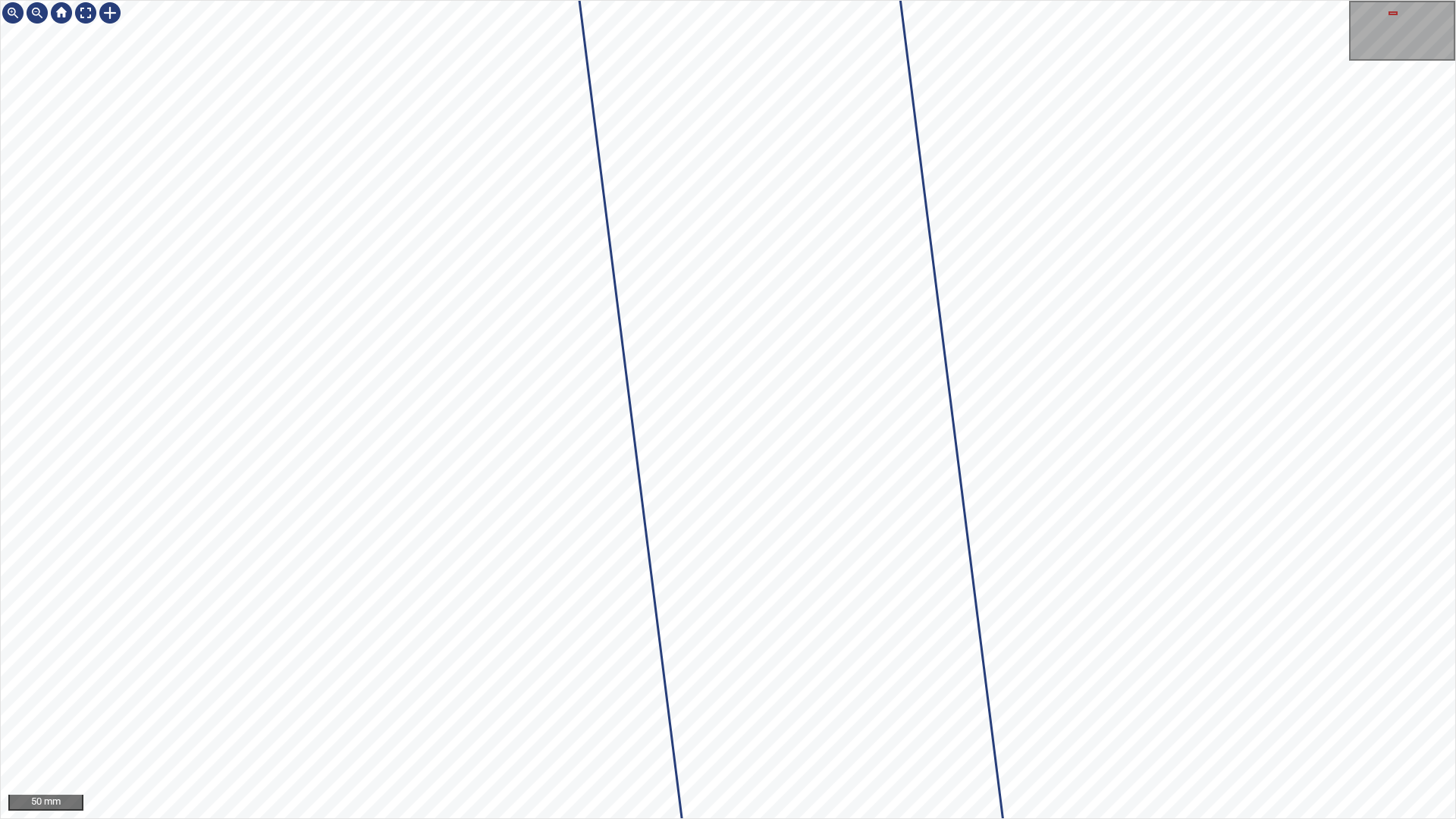
click at [1180, 818] on div "50 mm" at bounding box center [728, 410] width 1456 height 819
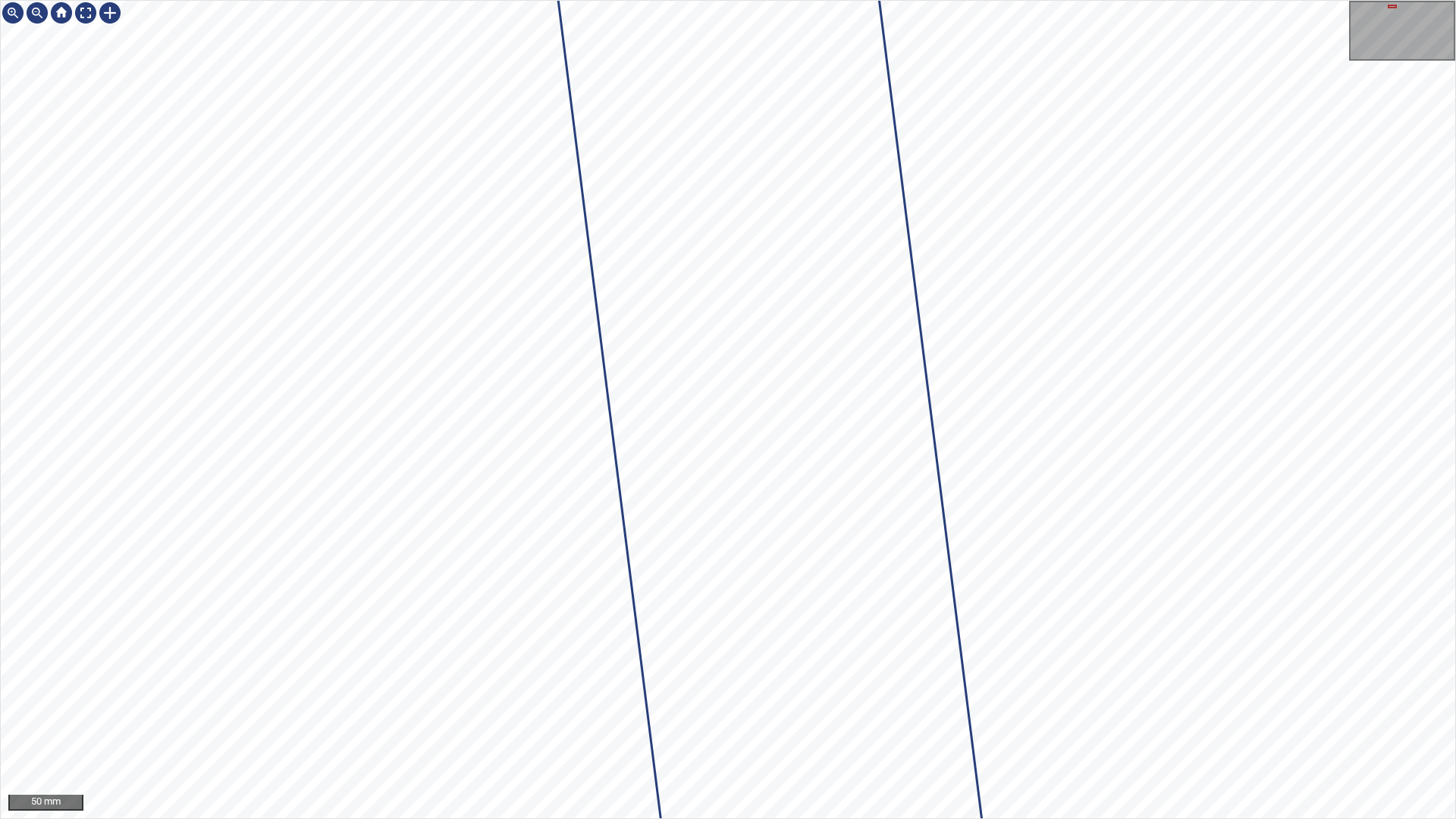
click at [1204, 818] on div "50 mm" at bounding box center [728, 410] width 1456 height 819
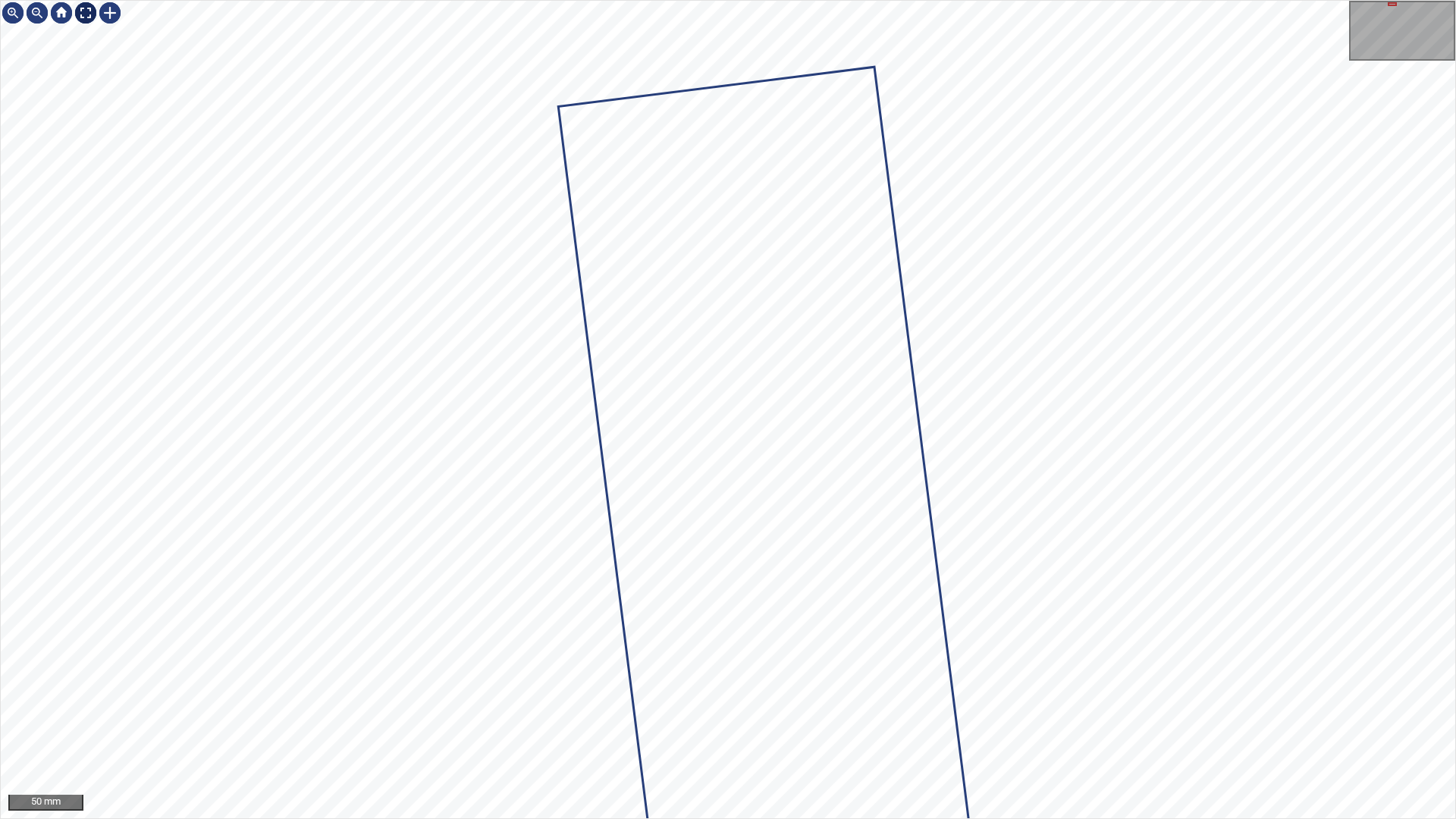
click at [79, 7] on div at bounding box center [85, 13] width 24 height 24
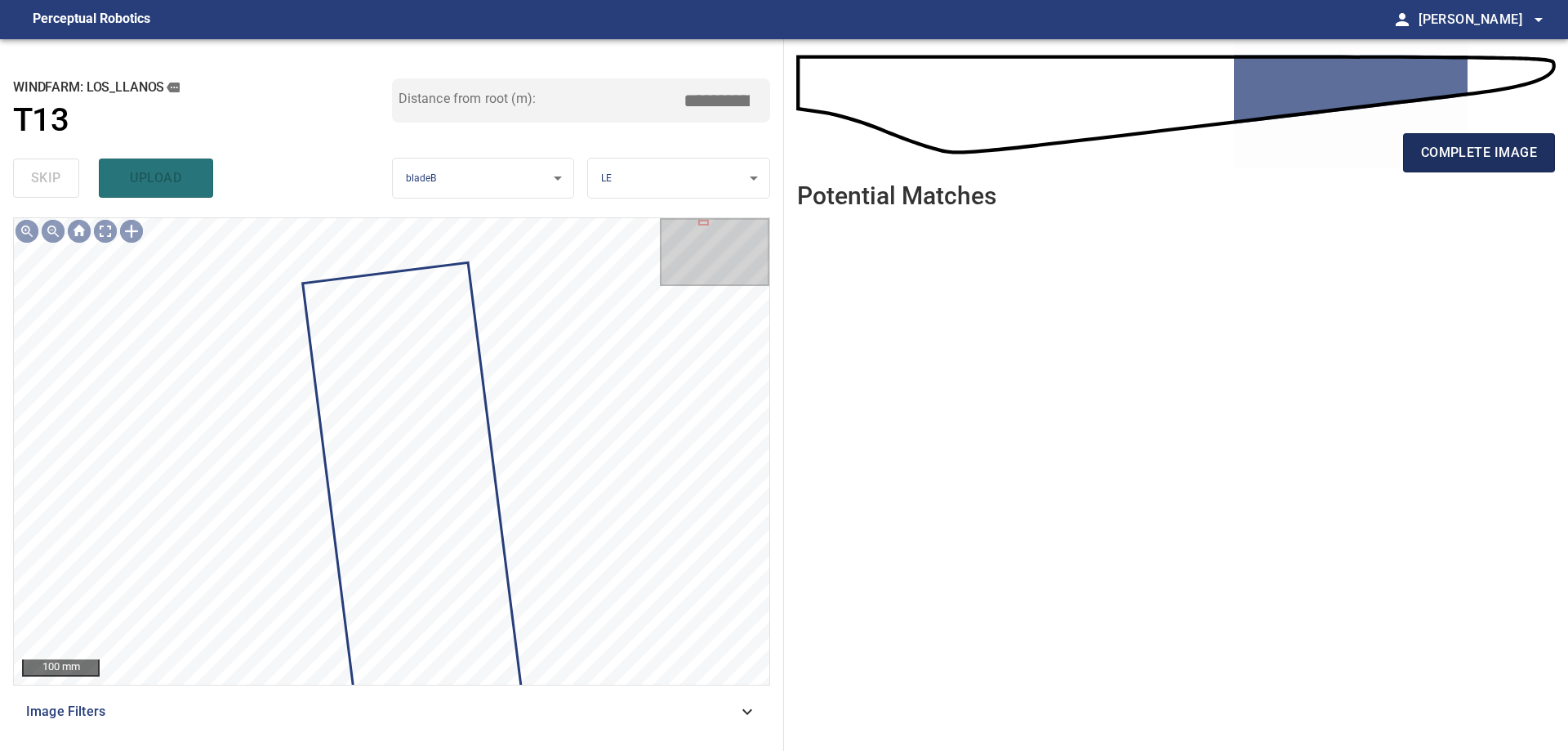
click at [1463, 166] on button "complete image" at bounding box center [1479, 152] width 152 height 39
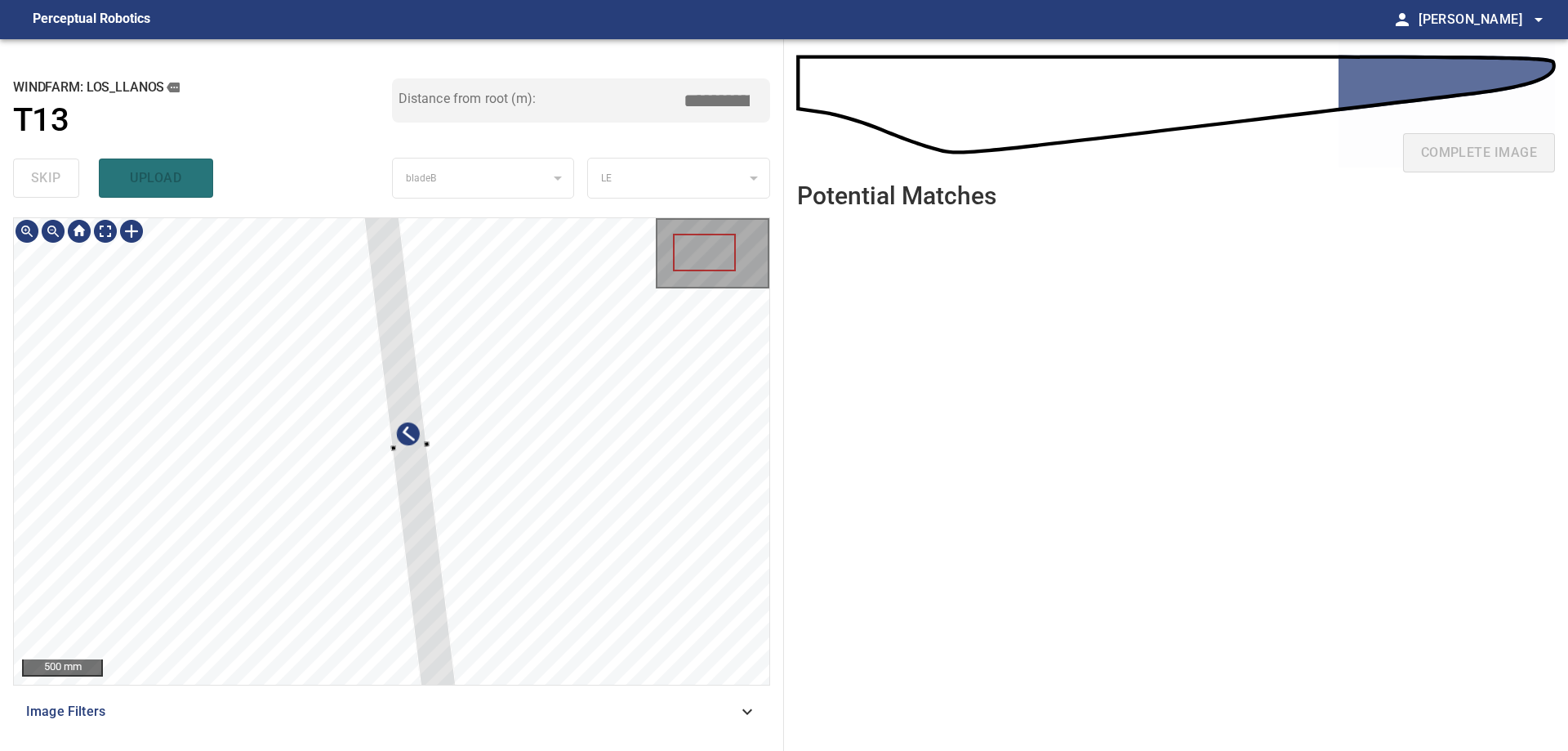
click at [553, 517] on div at bounding box center [392, 451] width 756 height 466
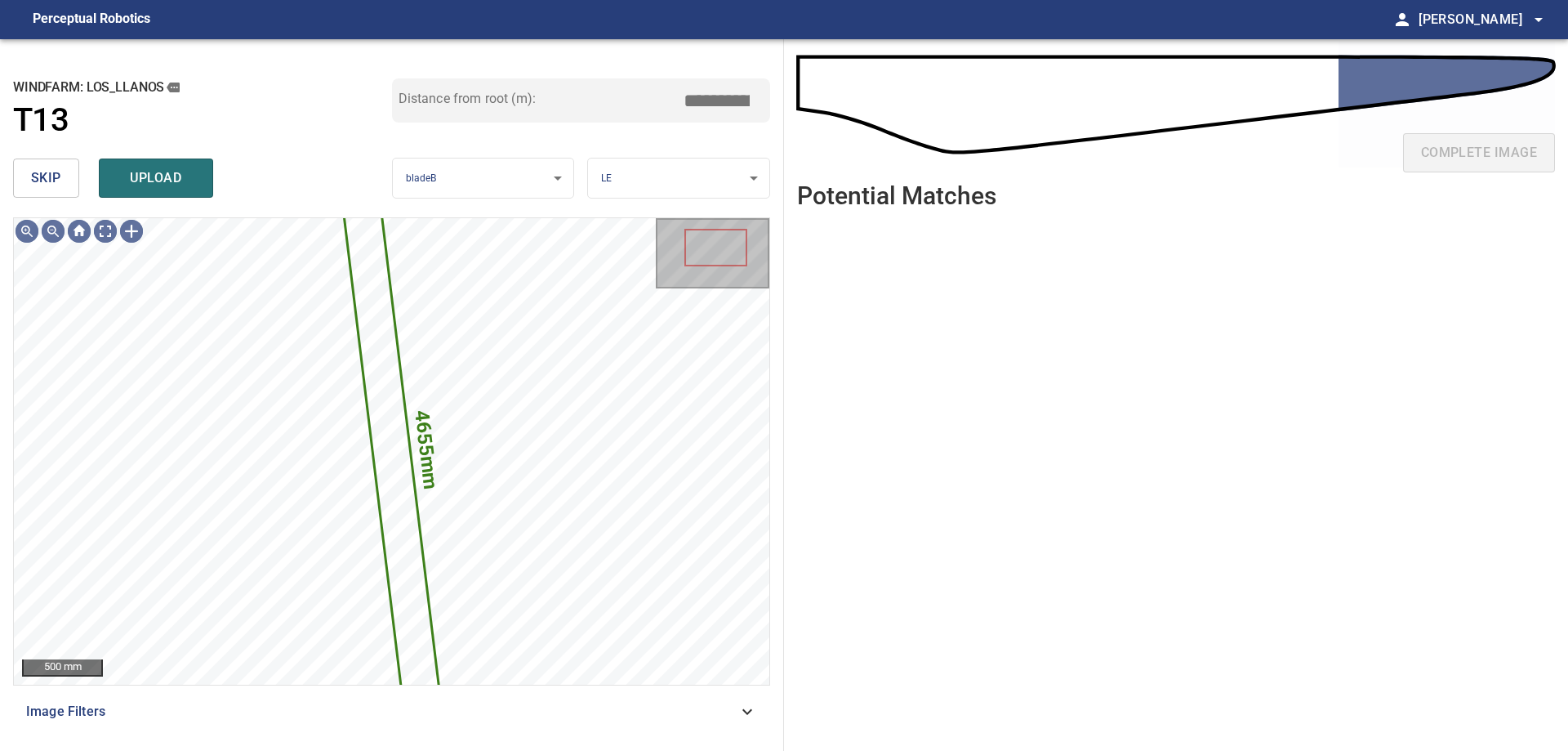
click at [60, 172] on span "skip" at bounding box center [46, 178] width 30 height 23
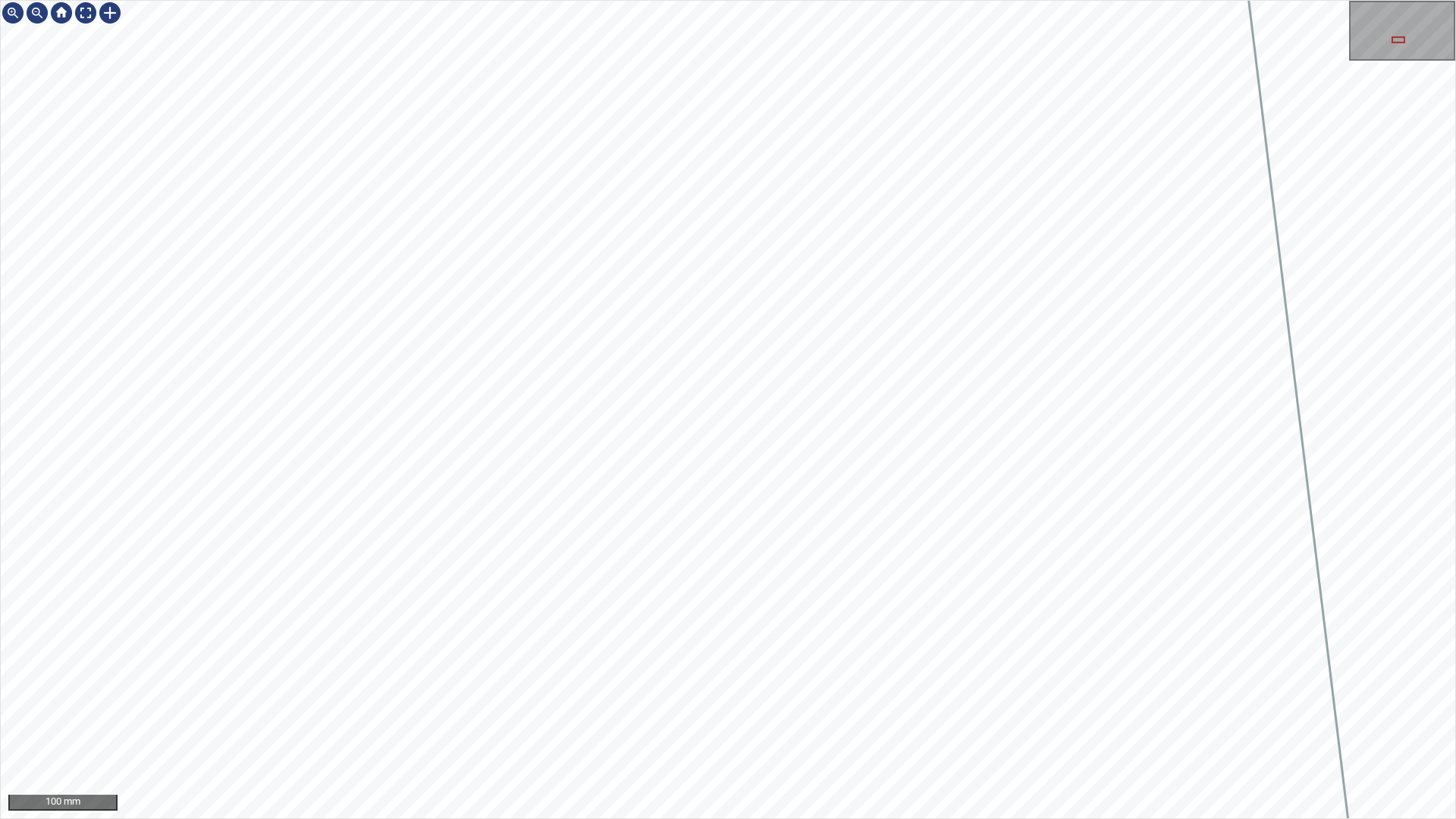
click at [769, 818] on div "100 mm" at bounding box center [728, 410] width 1456 height 819
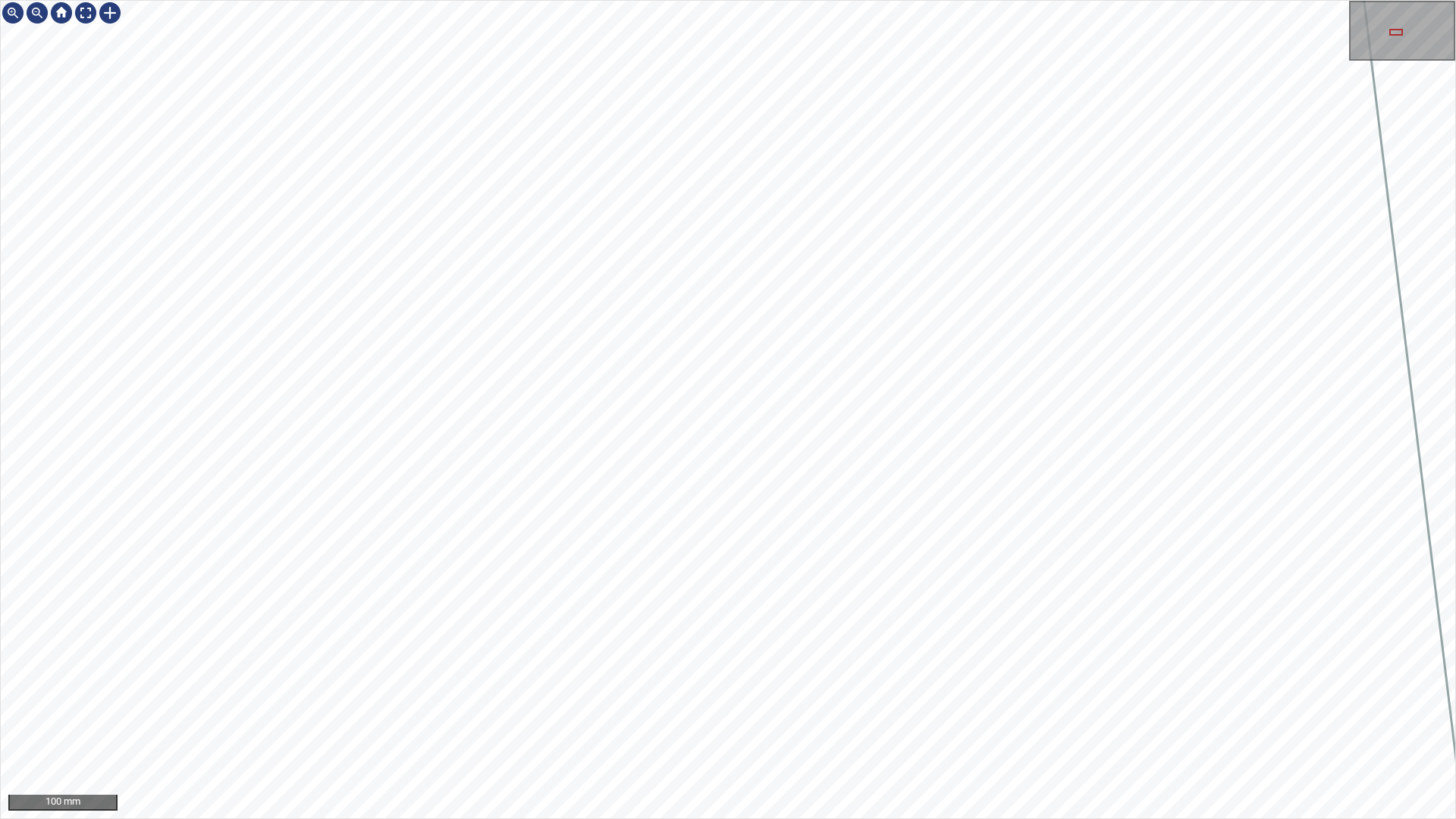
click at [657, 818] on div "100 mm" at bounding box center [728, 410] width 1456 height 819
click at [640, 818] on div "100 mm" at bounding box center [728, 410] width 1456 height 819
click at [768, 818] on div "100 mm" at bounding box center [728, 410] width 1456 height 819
click at [619, 818] on div "100 mm" at bounding box center [728, 410] width 1456 height 819
click at [777, 818] on div "100 mm" at bounding box center [728, 410] width 1456 height 819
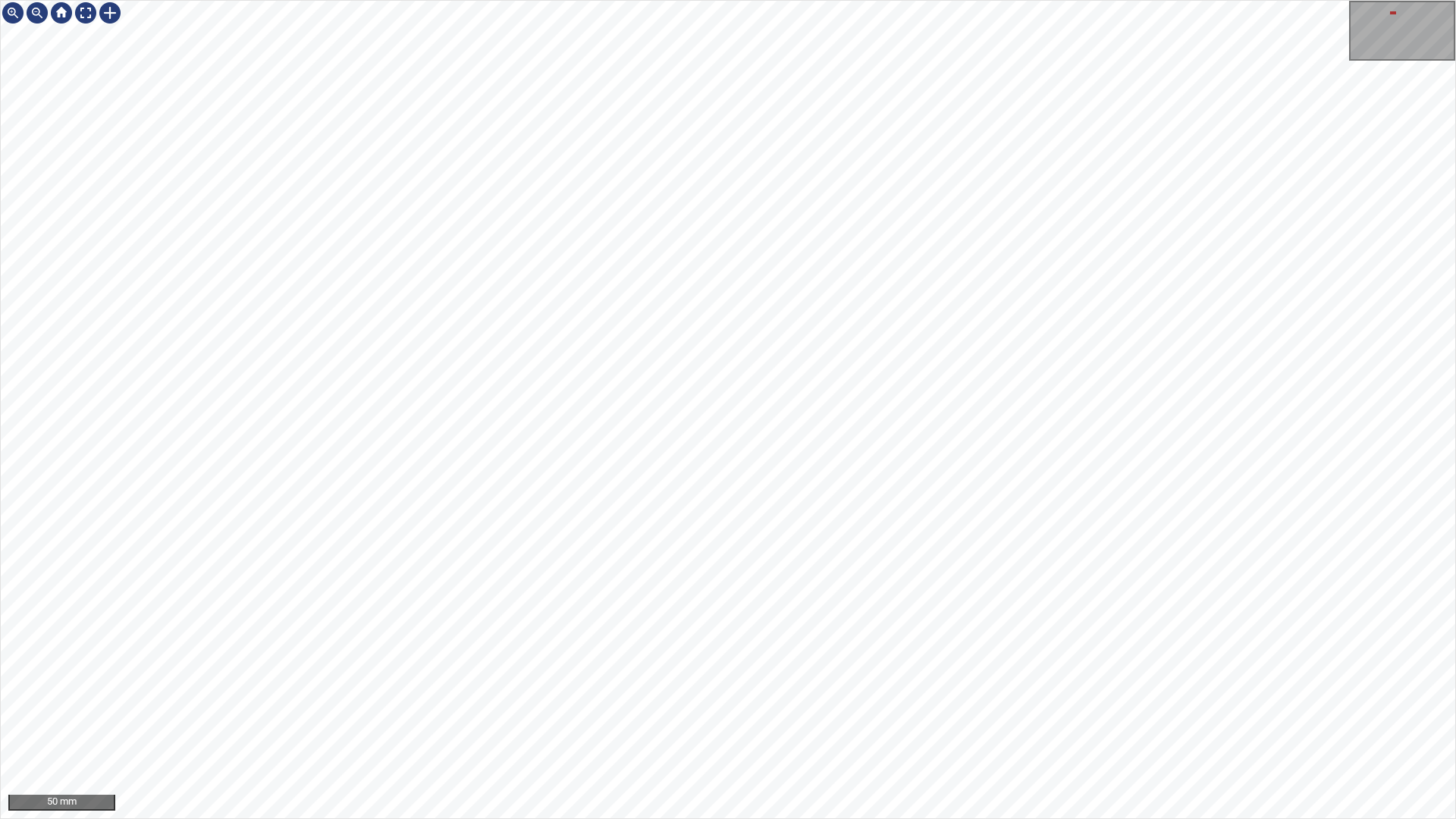
click at [803, 0] on div "50 mm" at bounding box center [728, 410] width 1456 height 819
click at [605, 818] on div "50 mm" at bounding box center [728, 410] width 1456 height 819
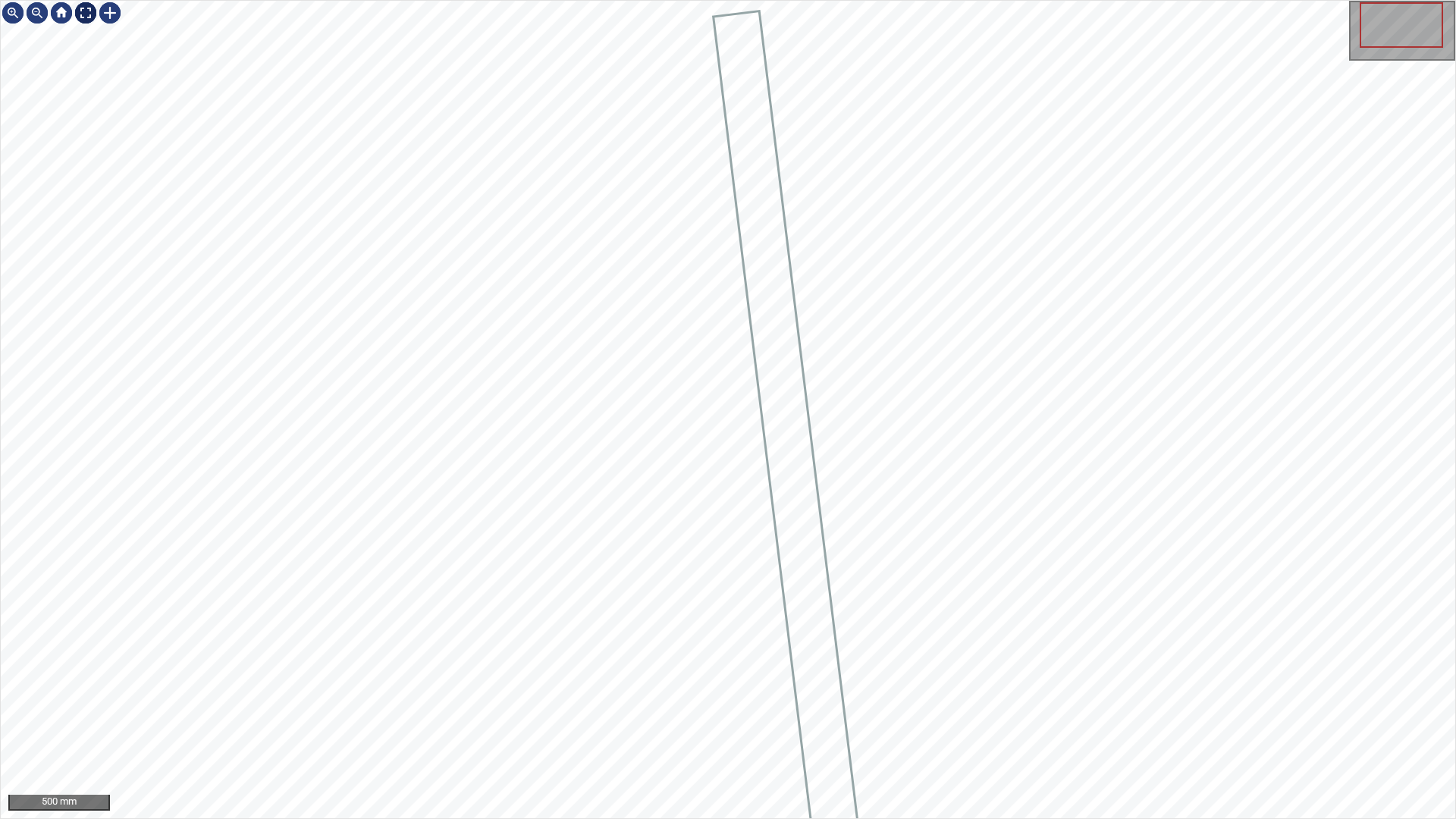
click at [89, 9] on div at bounding box center [85, 13] width 24 height 24
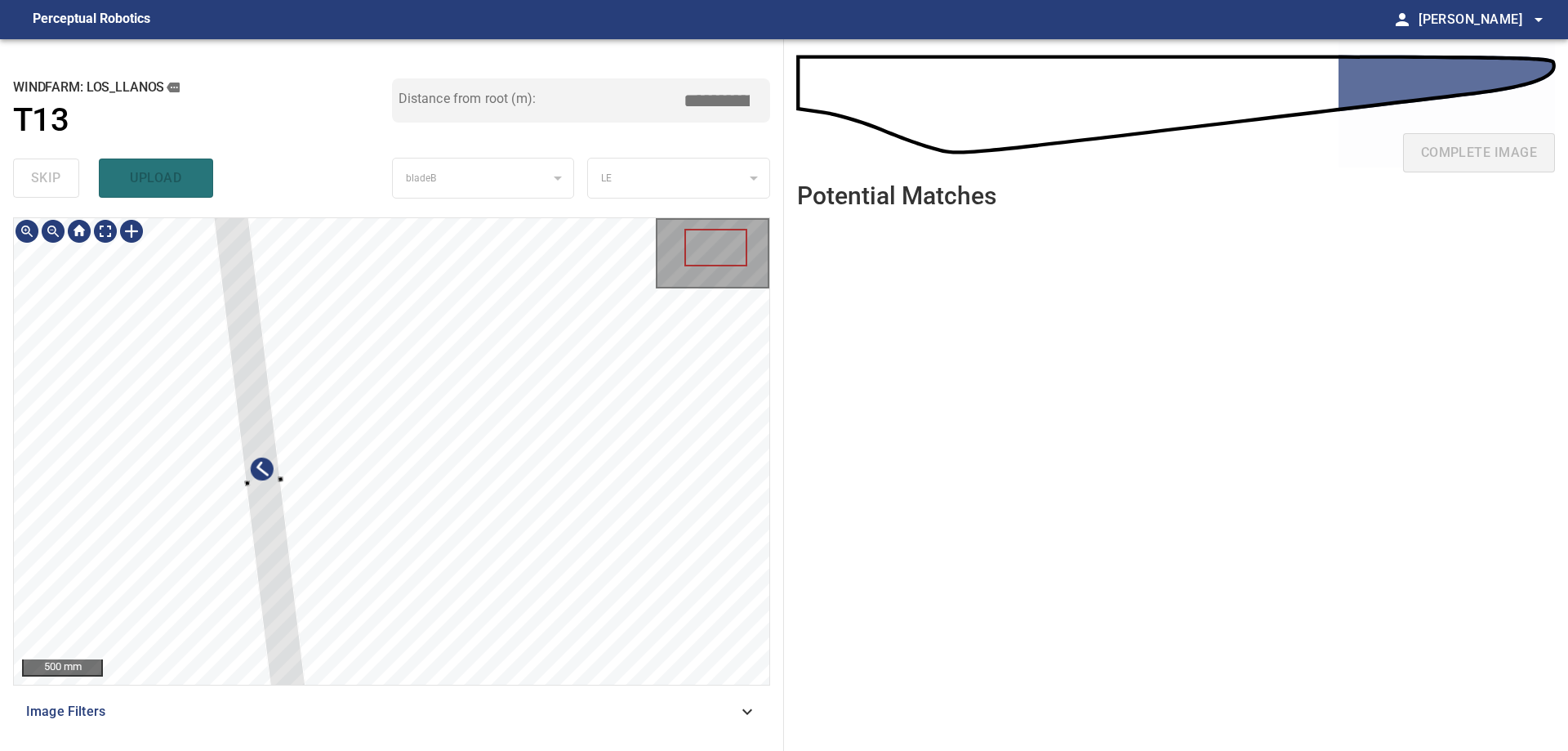
click at [265, 424] on div at bounding box center [263, 483] width 114 height 662
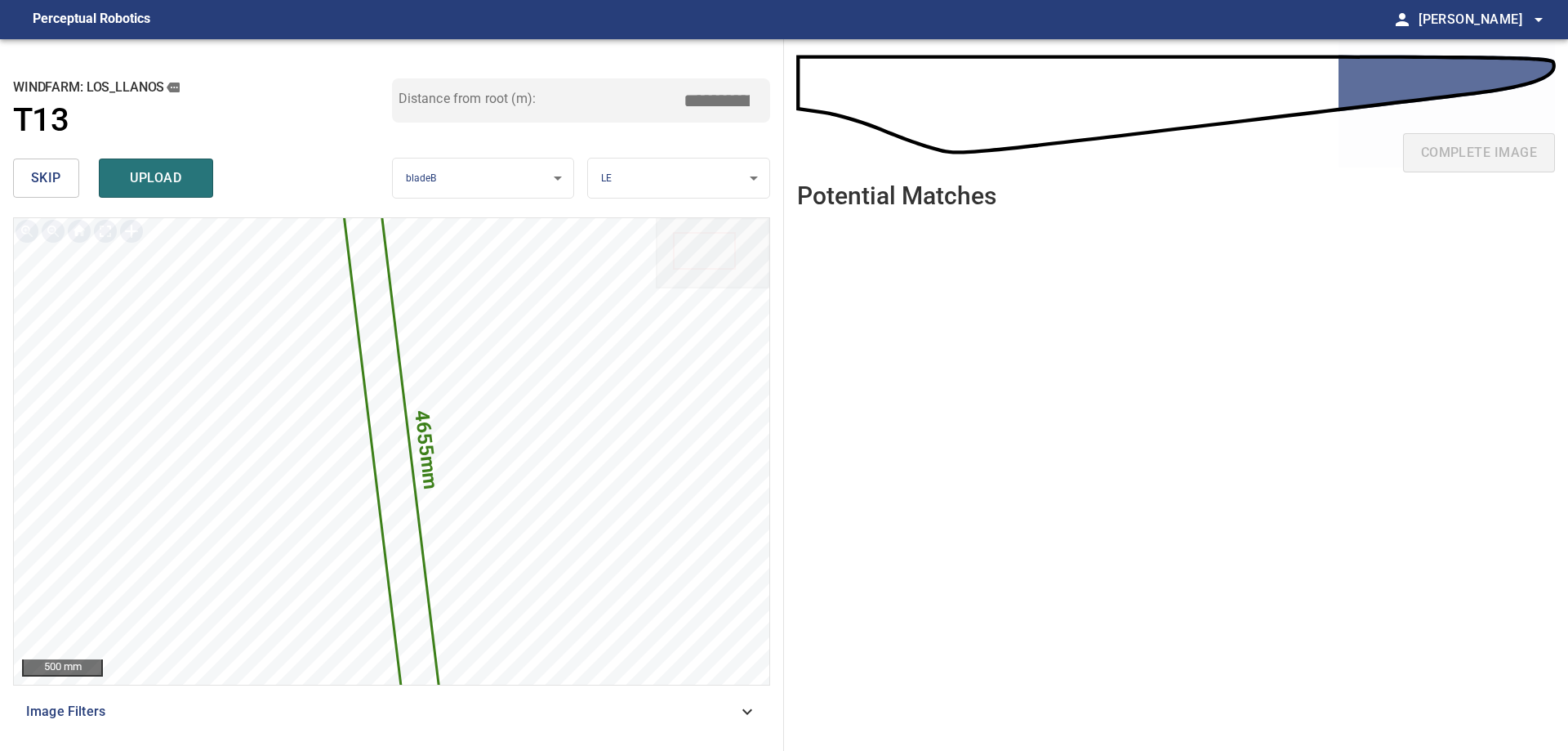
drag, startPoint x: 714, startPoint y: 98, endPoint x: 692, endPoint y: 95, distance: 22.2
click at [692, 95] on input "*****" at bounding box center [723, 101] width 81 height 31
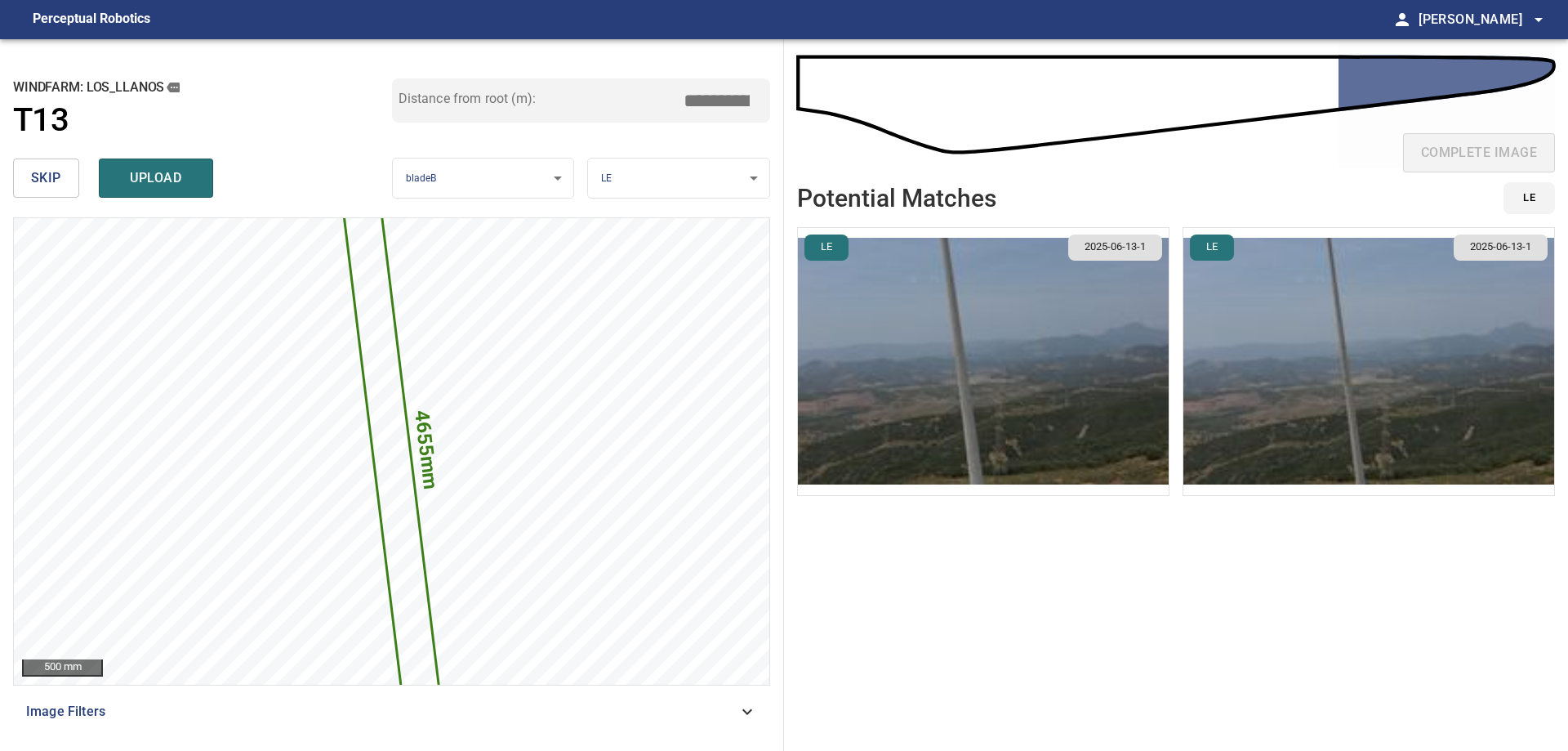
type input "*****"
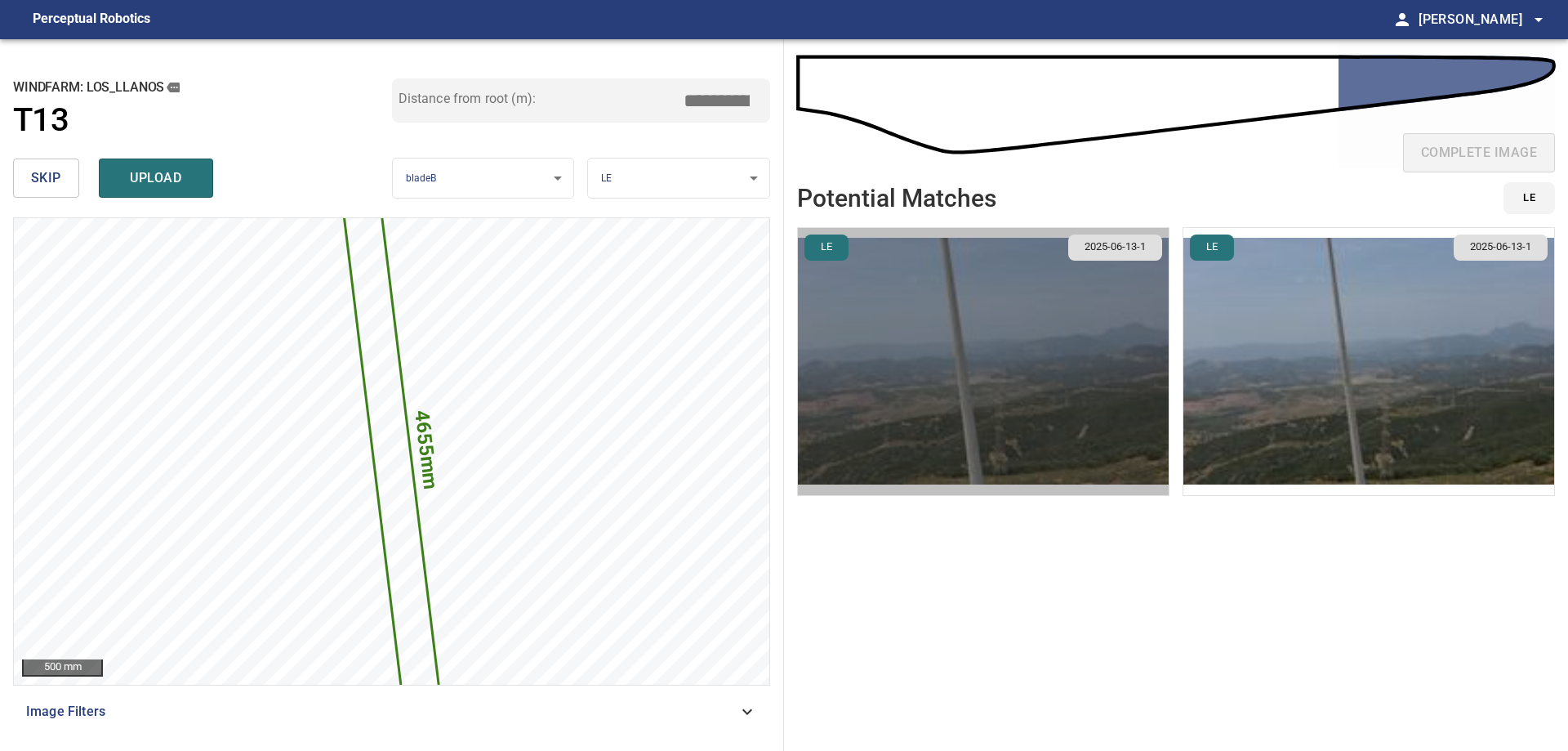
click at [927, 423] on img "button" at bounding box center [983, 361] width 371 height 267
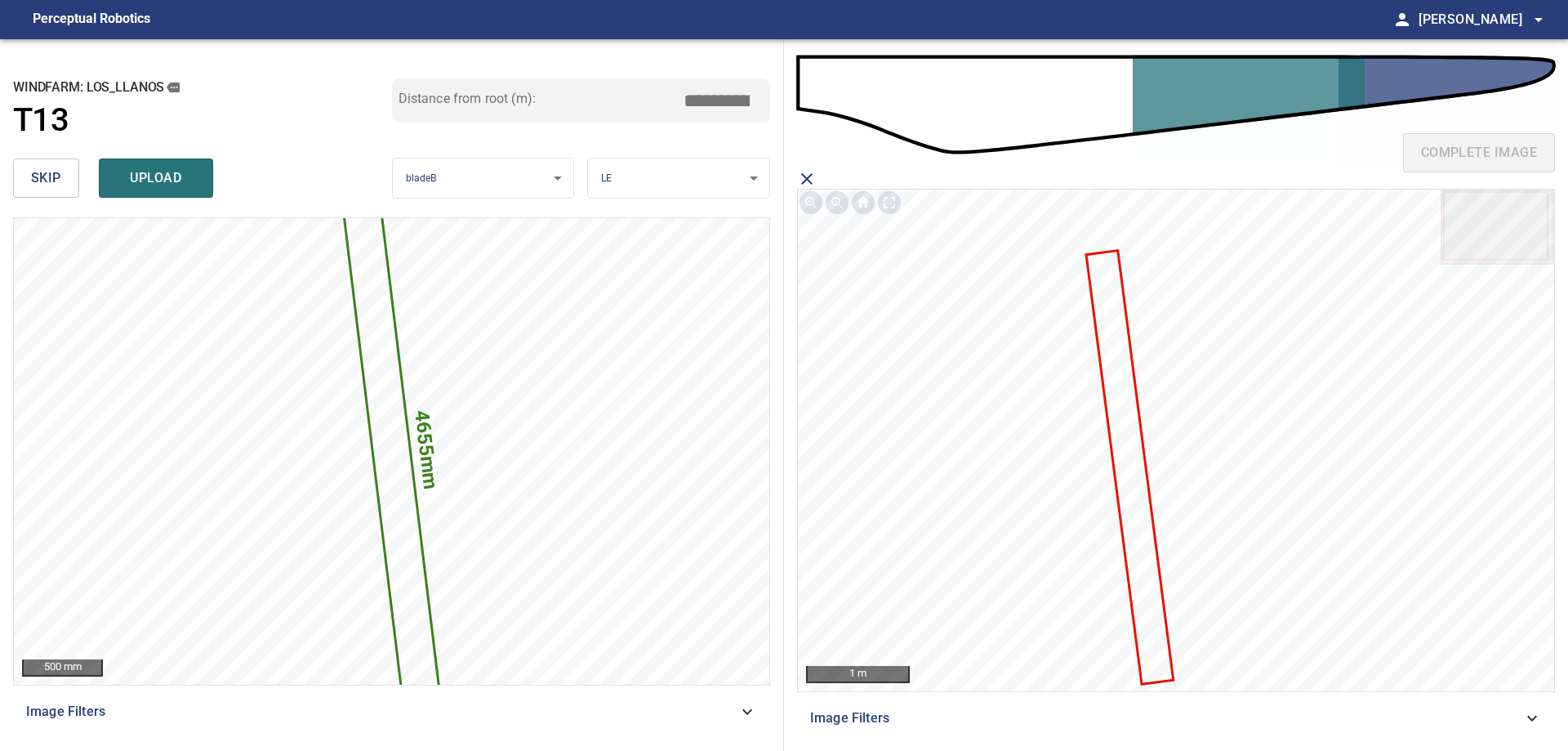
click at [1141, 482] on icon at bounding box center [1130, 467] width 84 height 430
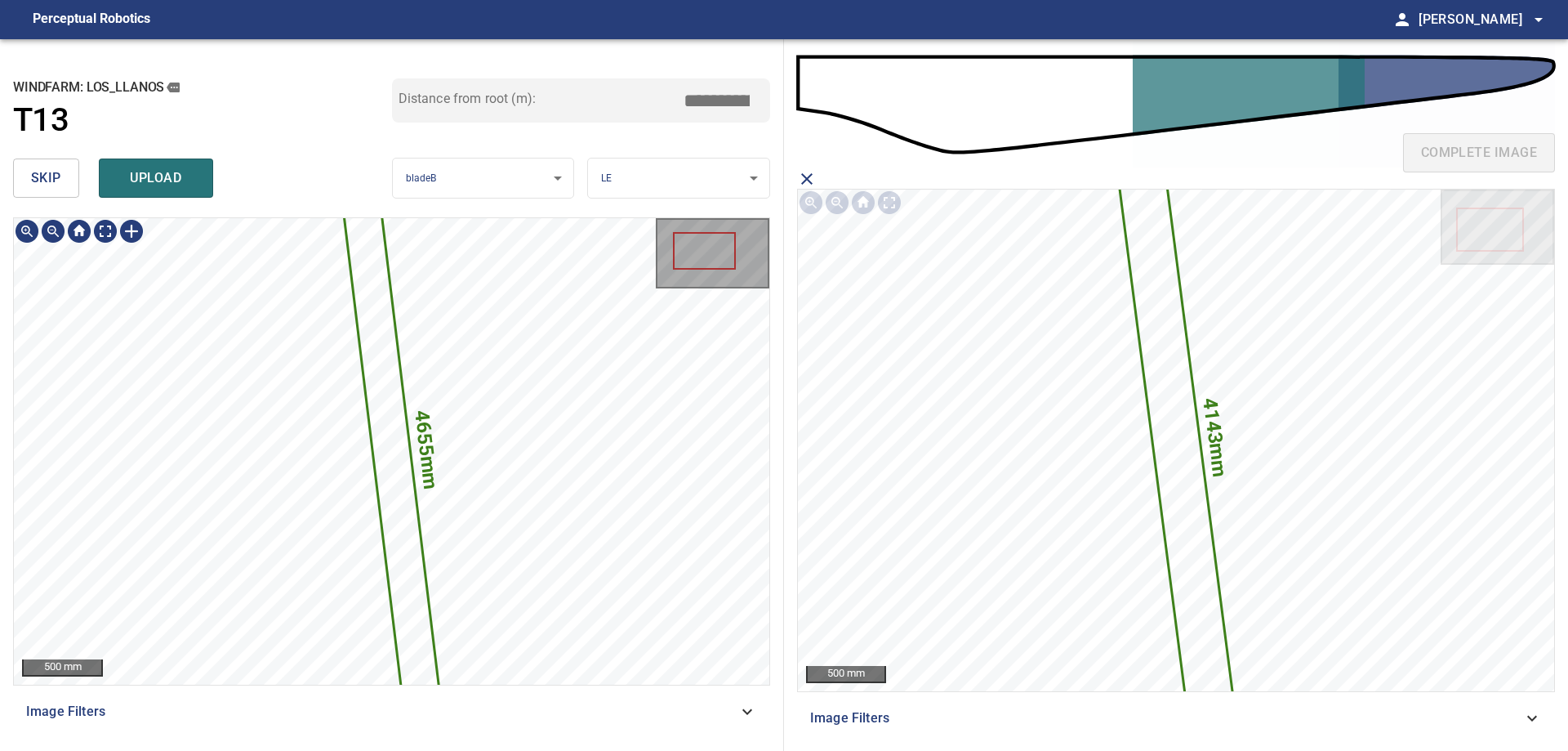
click at [382, 384] on icon at bounding box center [392, 452] width 114 height 662
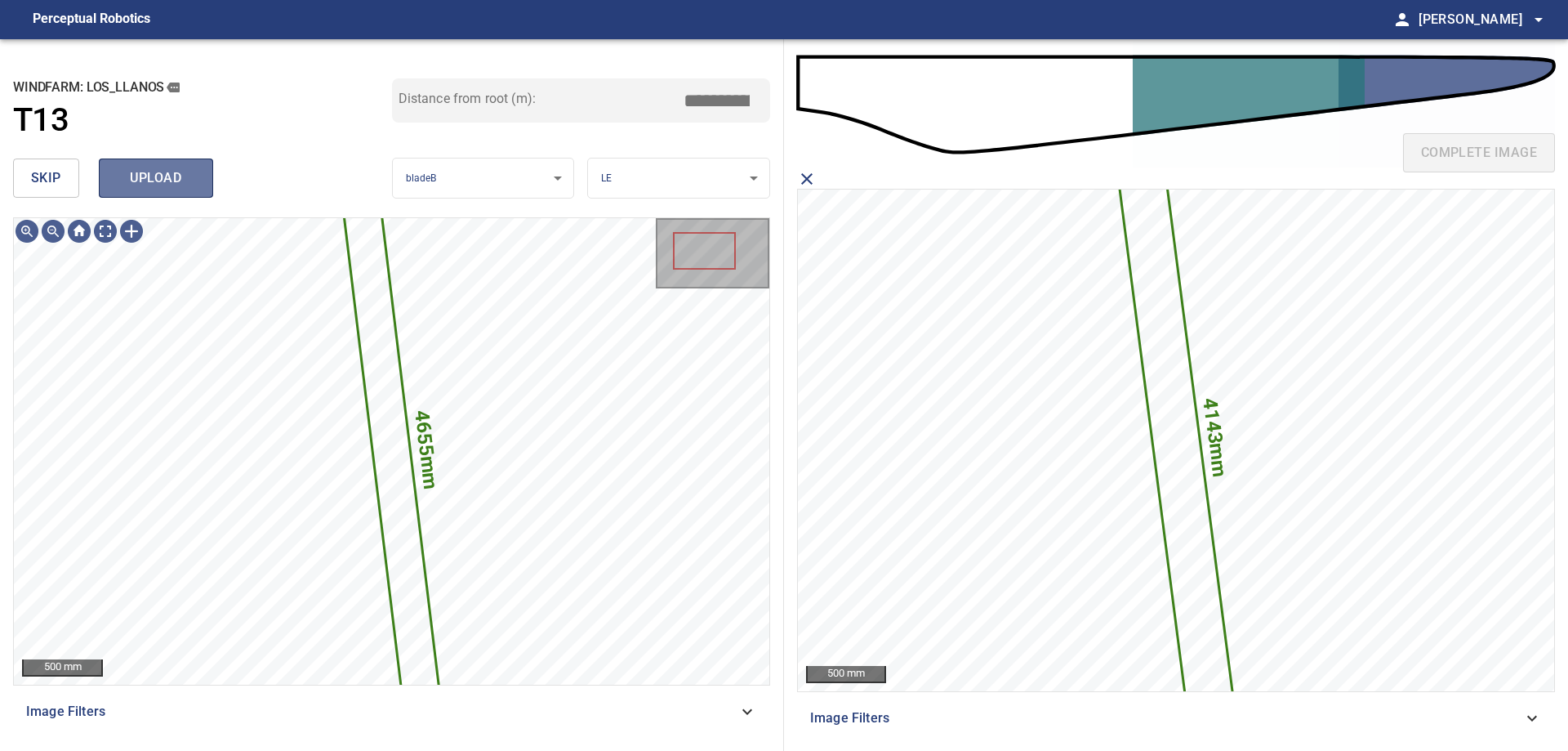
click at [167, 177] on span "upload" at bounding box center [156, 178] width 78 height 23
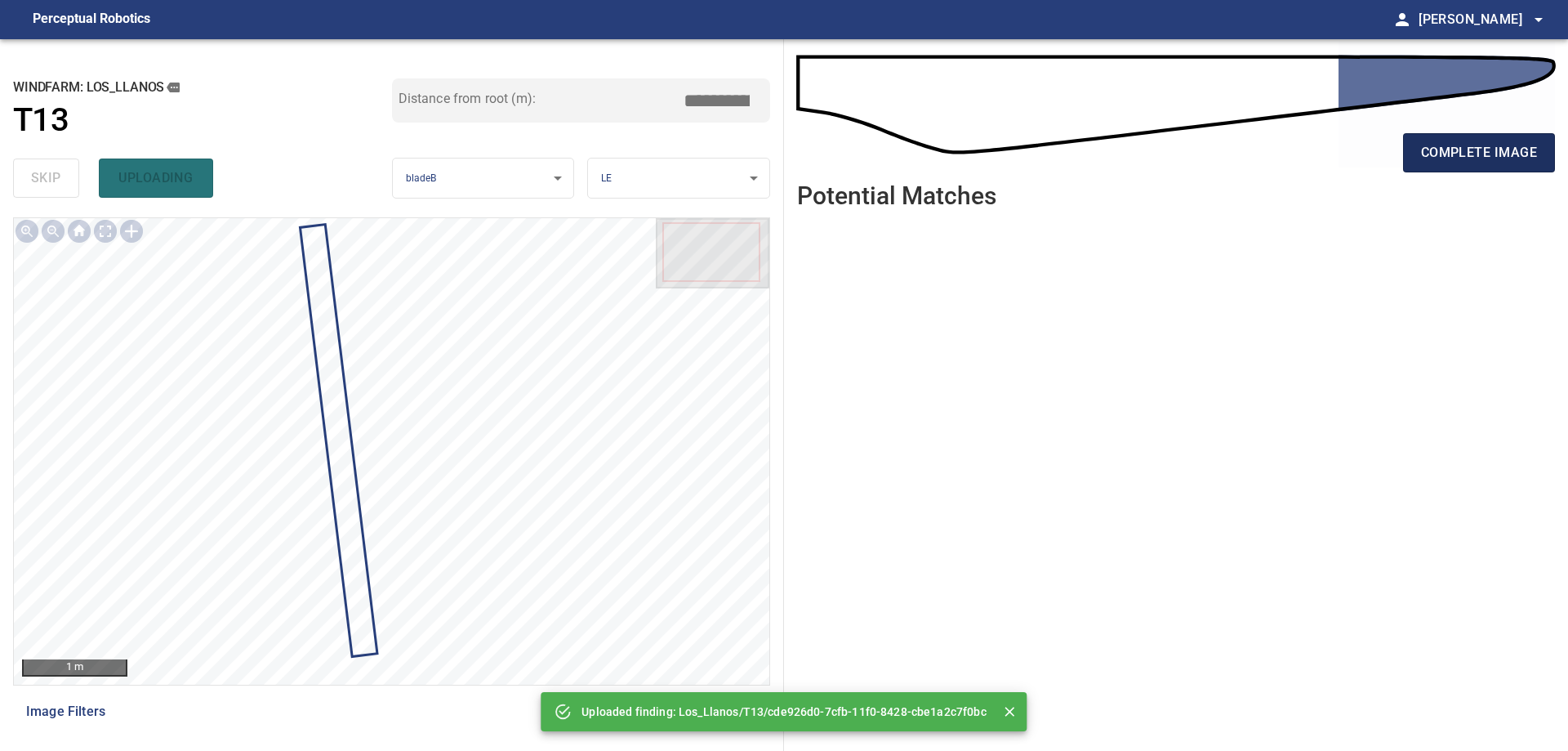
click at [1538, 153] on button "complete image" at bounding box center [1479, 152] width 152 height 39
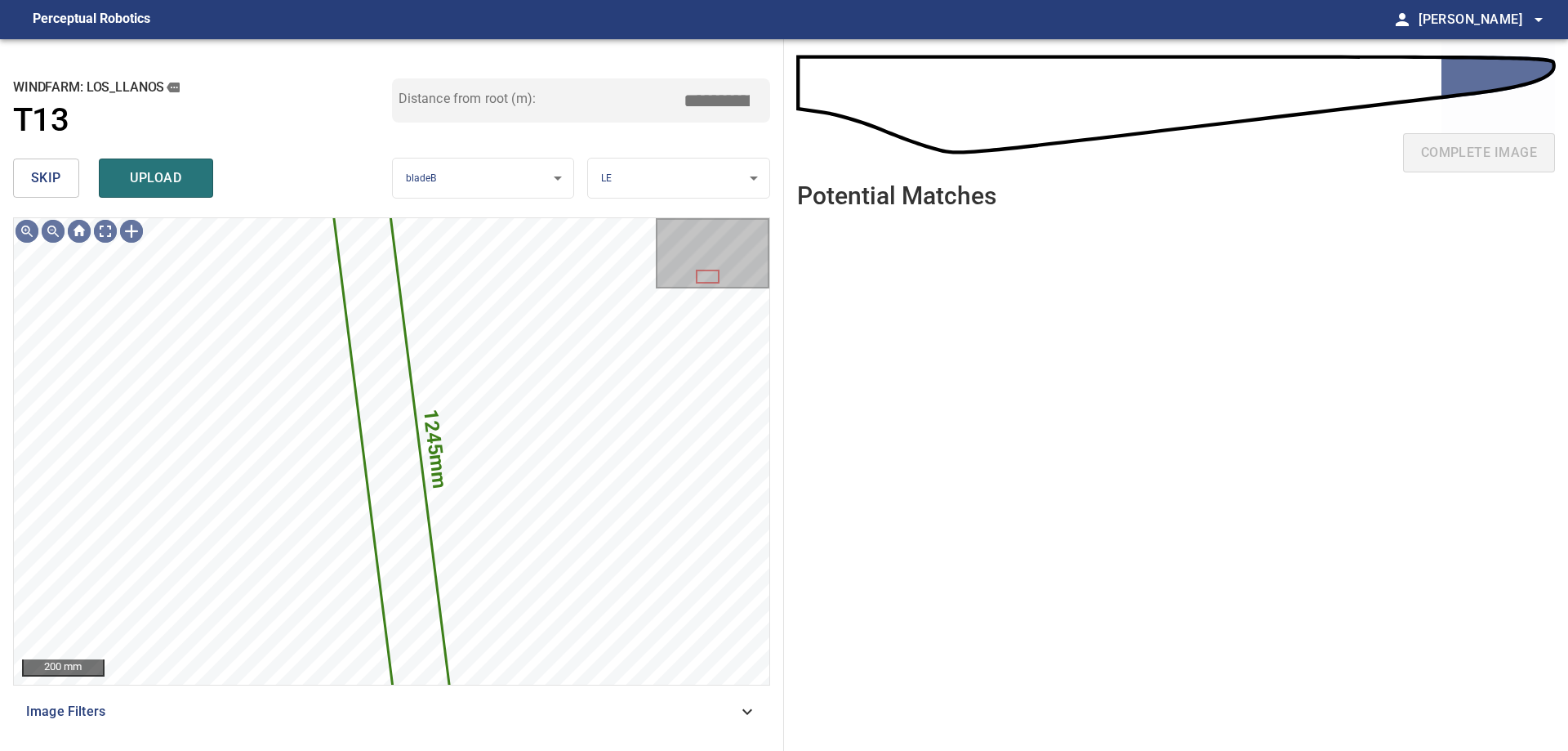
drag, startPoint x: 63, startPoint y: 186, endPoint x: 92, endPoint y: 208, distance: 36.4
click at [63, 187] on button "skip" at bounding box center [46, 178] width 66 height 39
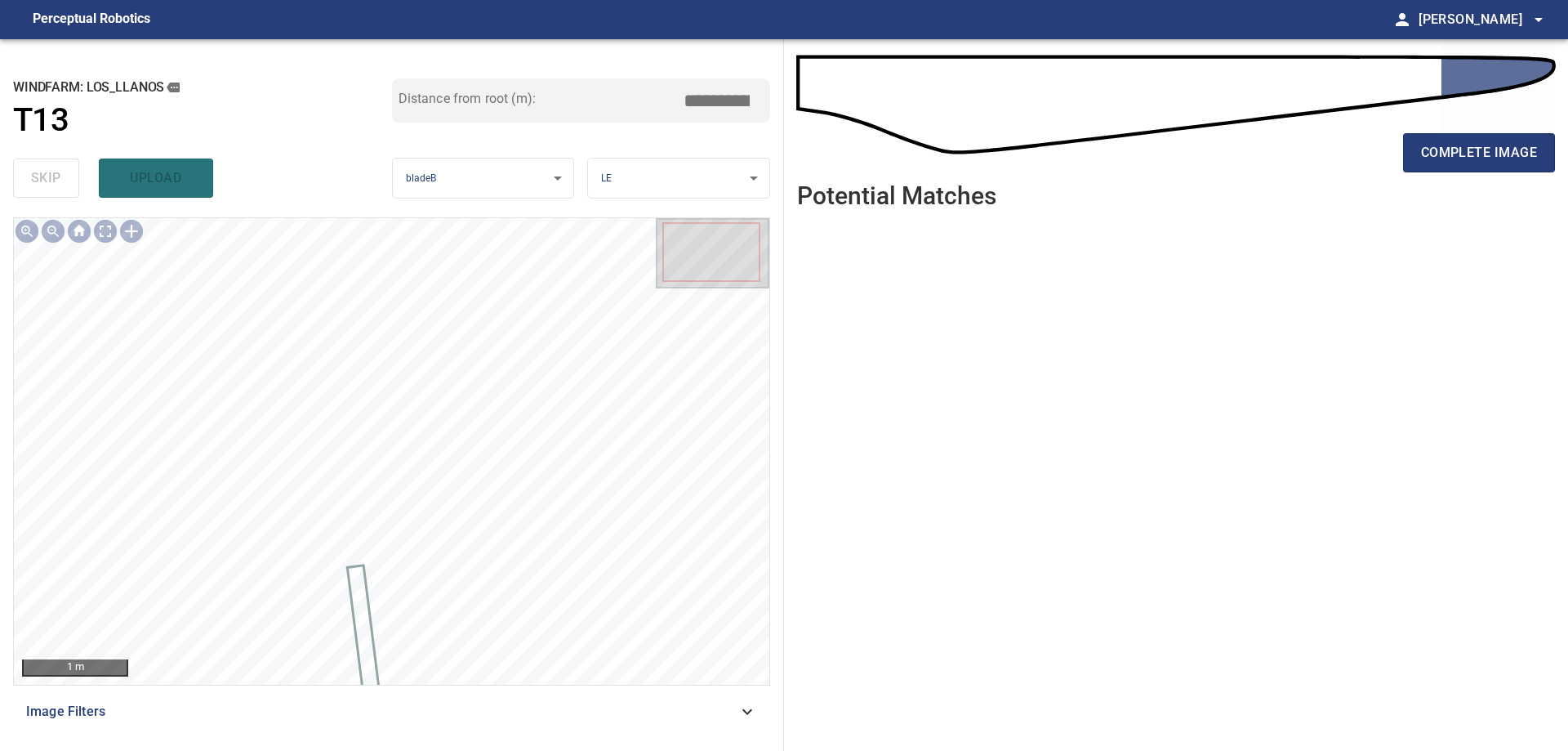
click at [1473, 176] on div "complete image" at bounding box center [1176, 159] width 758 height 65
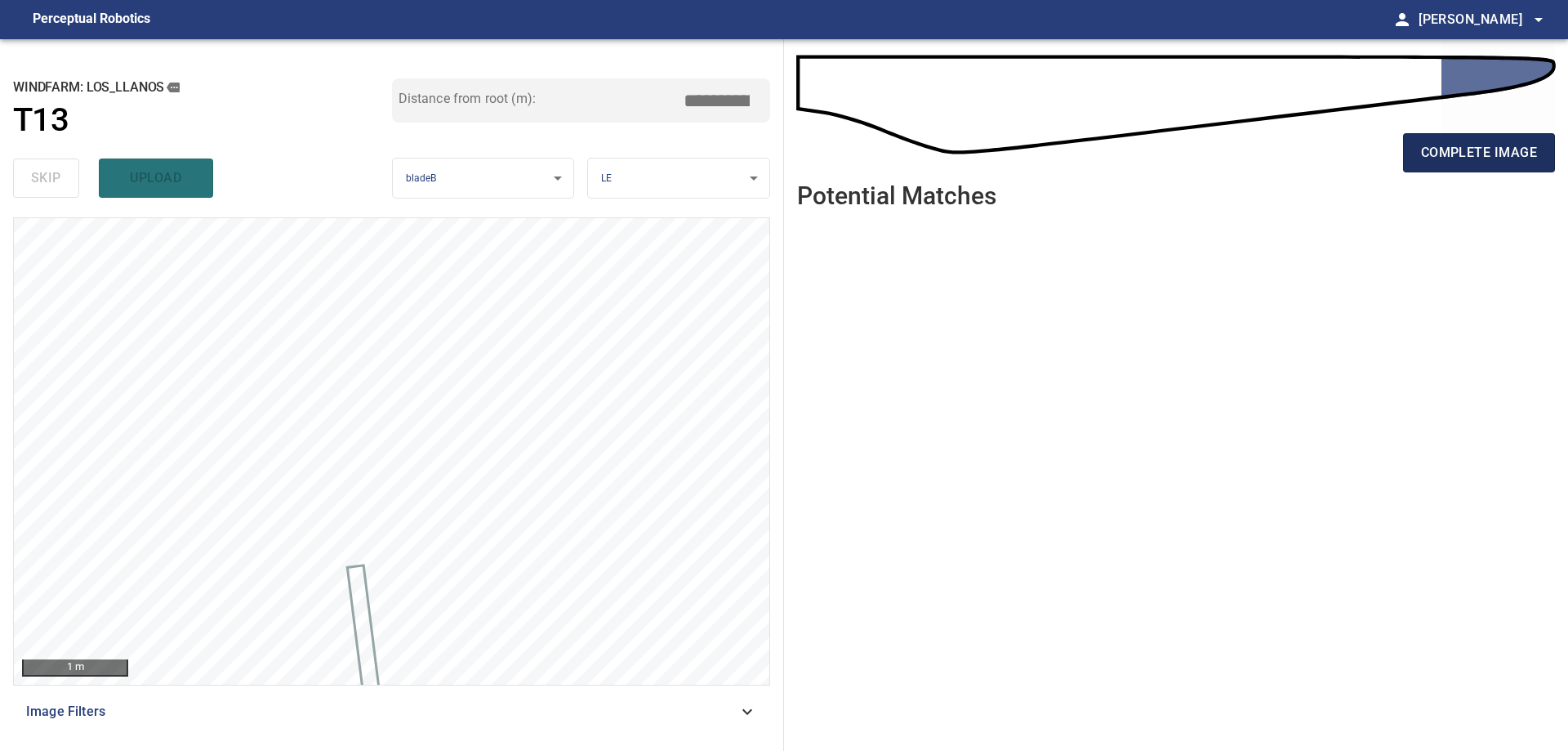
click at [1485, 149] on span "complete image" at bounding box center [1480, 153] width 116 height 23
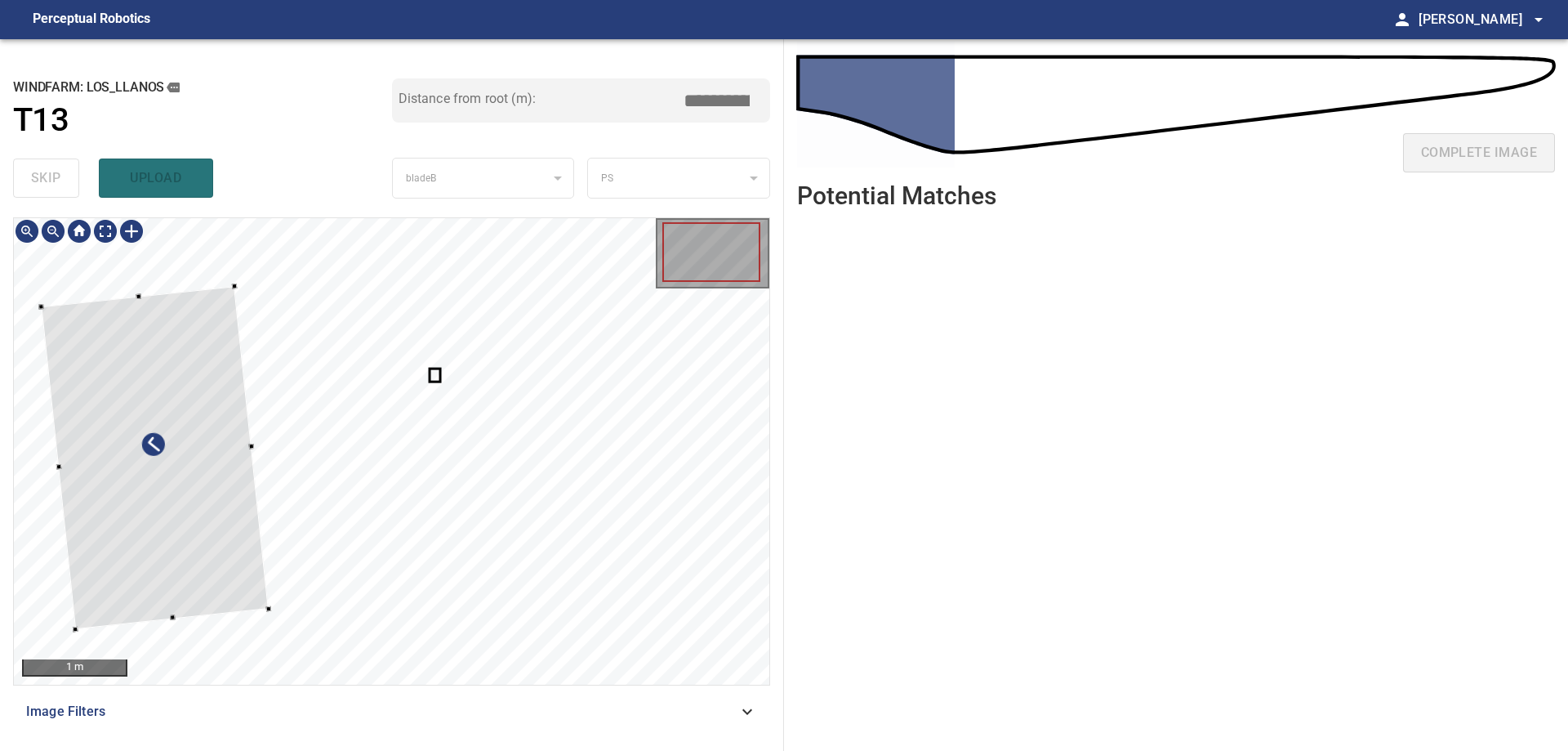
click at [151, 513] on div at bounding box center [154, 457] width 228 height 343
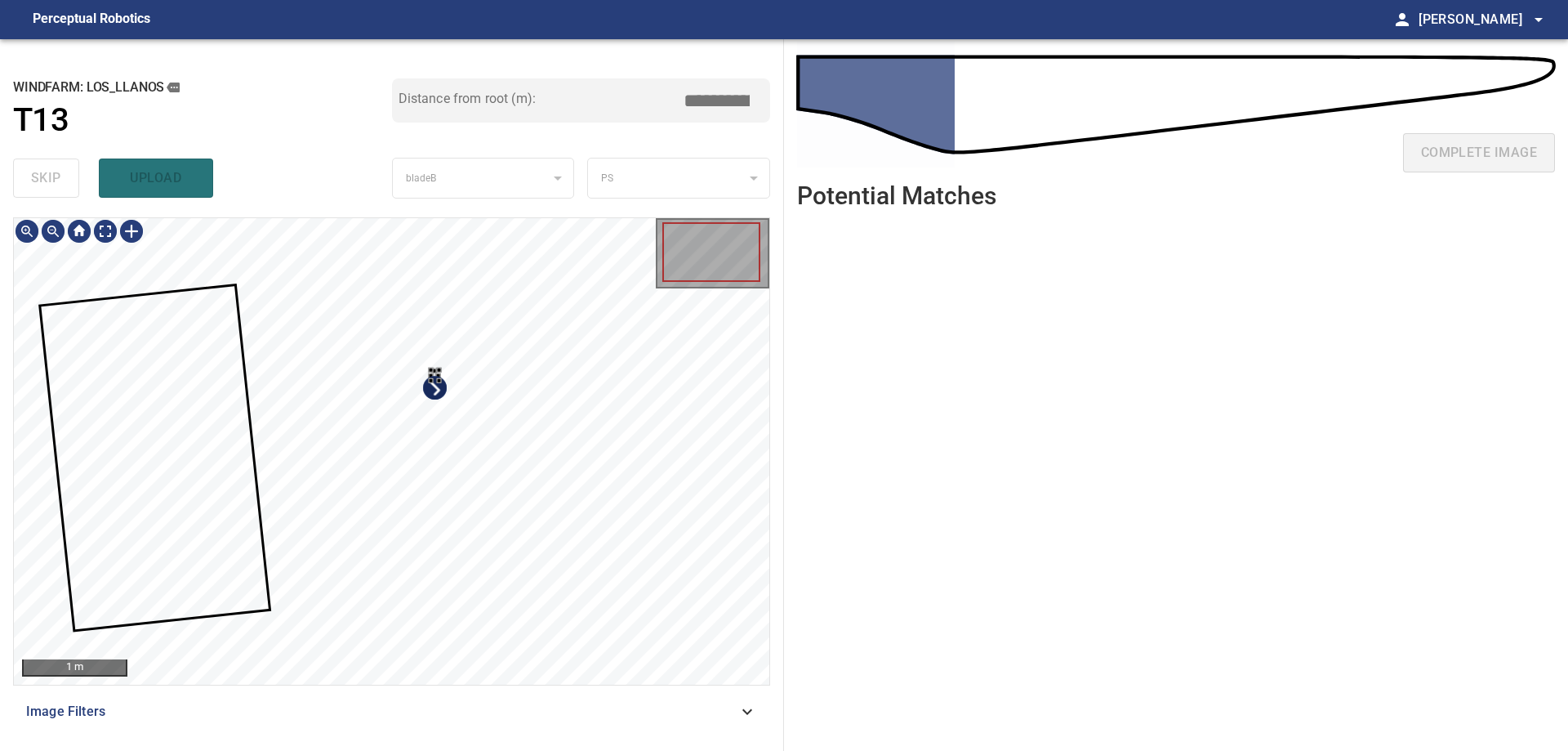
click at [580, 548] on div at bounding box center [392, 451] width 756 height 466
click at [544, 436] on div at bounding box center [487, 444] width 112 height 78
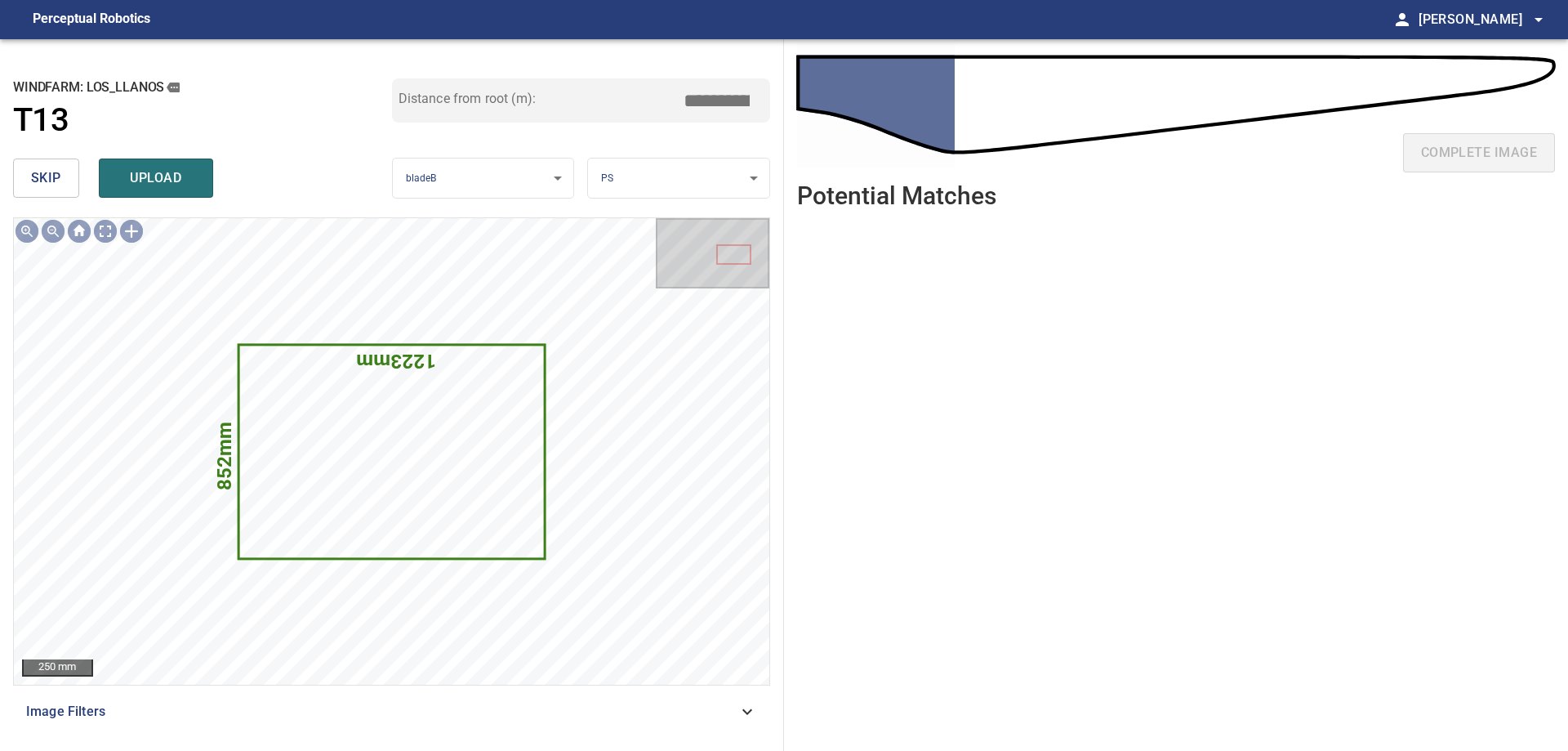
click at [51, 180] on span "skip" at bounding box center [46, 178] width 30 height 23
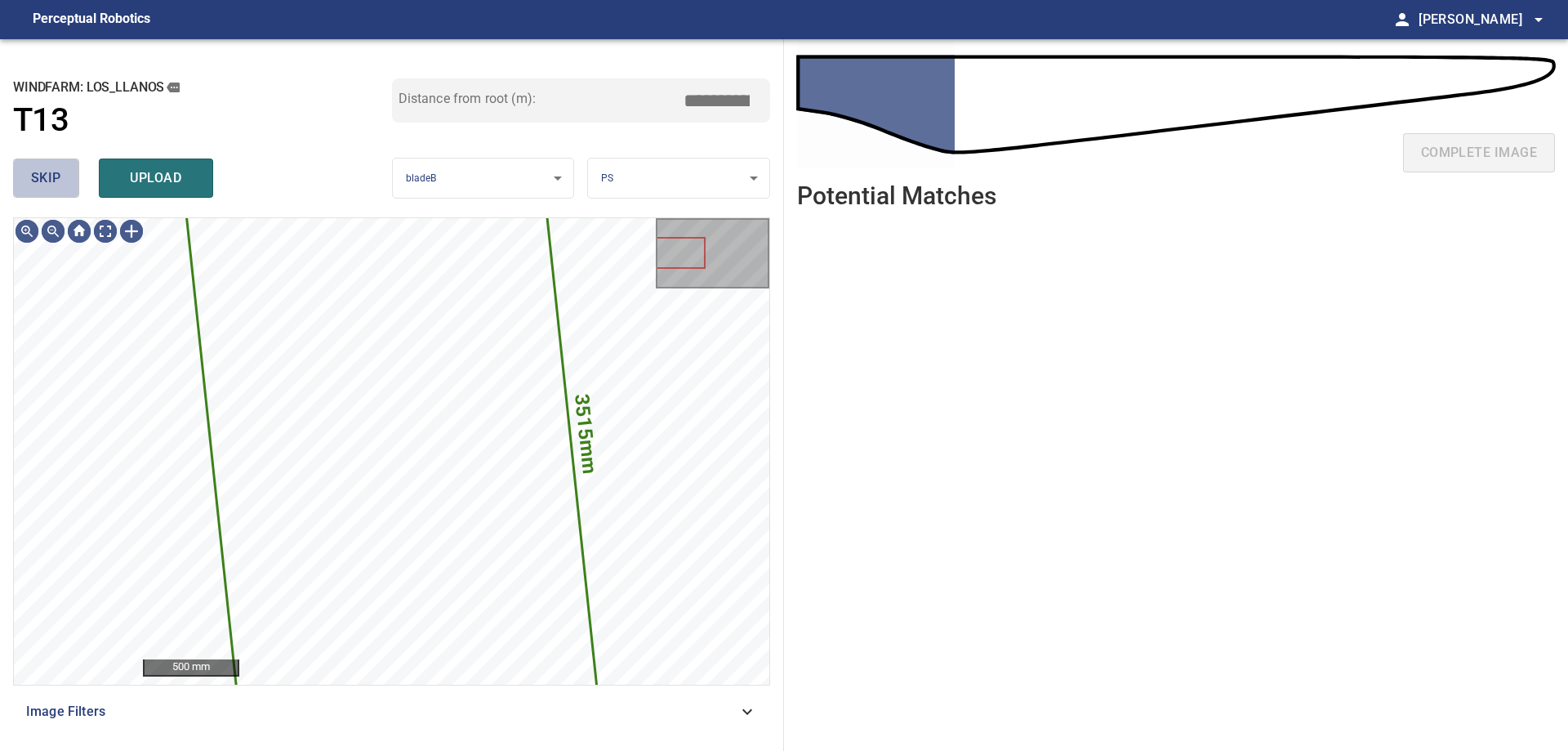
click at [51, 180] on span "skip" at bounding box center [46, 178] width 30 height 23
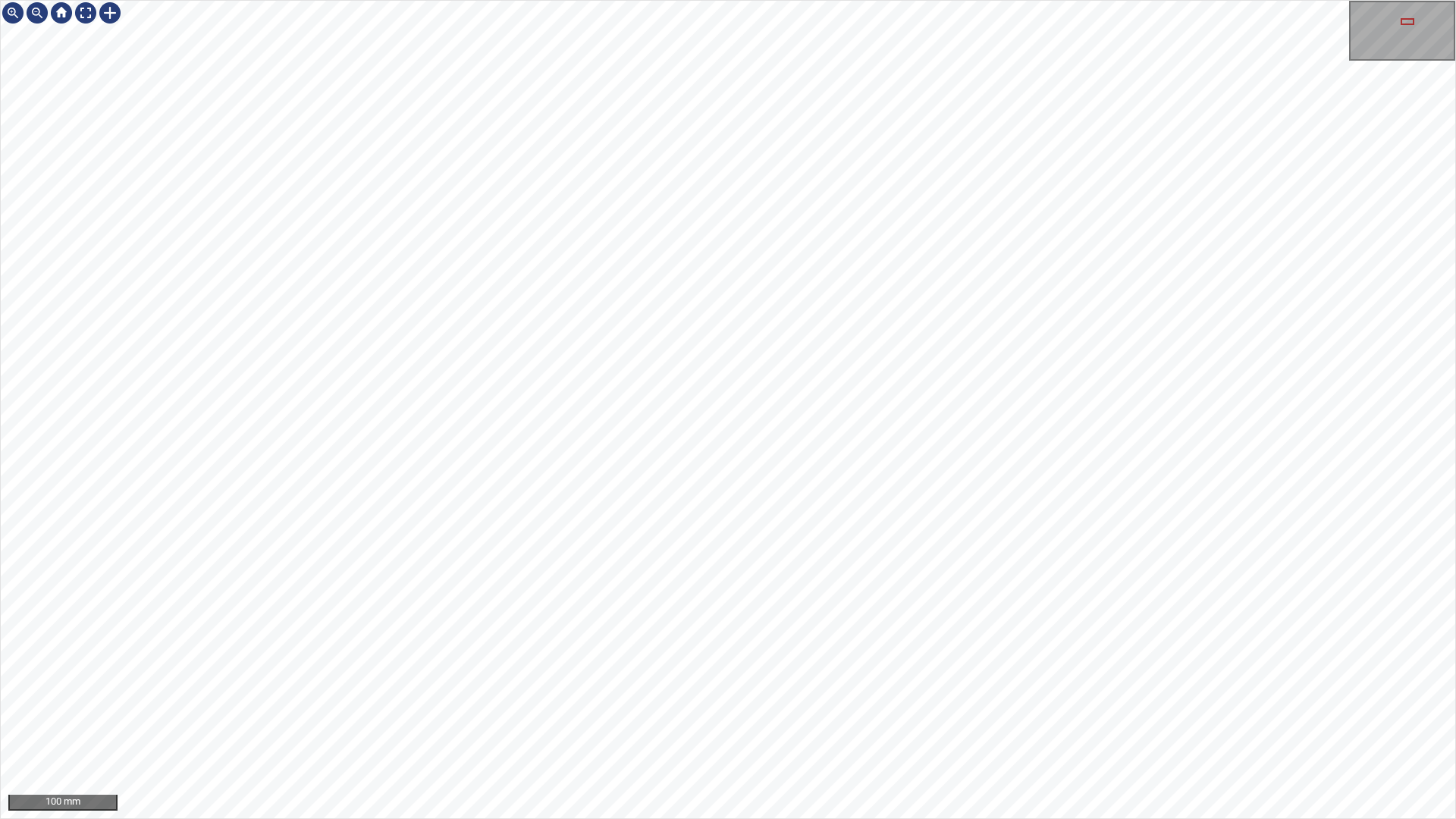
click at [1039, 818] on div "100 mm" at bounding box center [728, 410] width 1456 height 819
click at [964, 0] on div "100 mm" at bounding box center [728, 410] width 1456 height 819
click at [656, 0] on div "100 mm" at bounding box center [728, 410] width 1456 height 819
click at [903, 0] on div "100 mm" at bounding box center [728, 410] width 1456 height 819
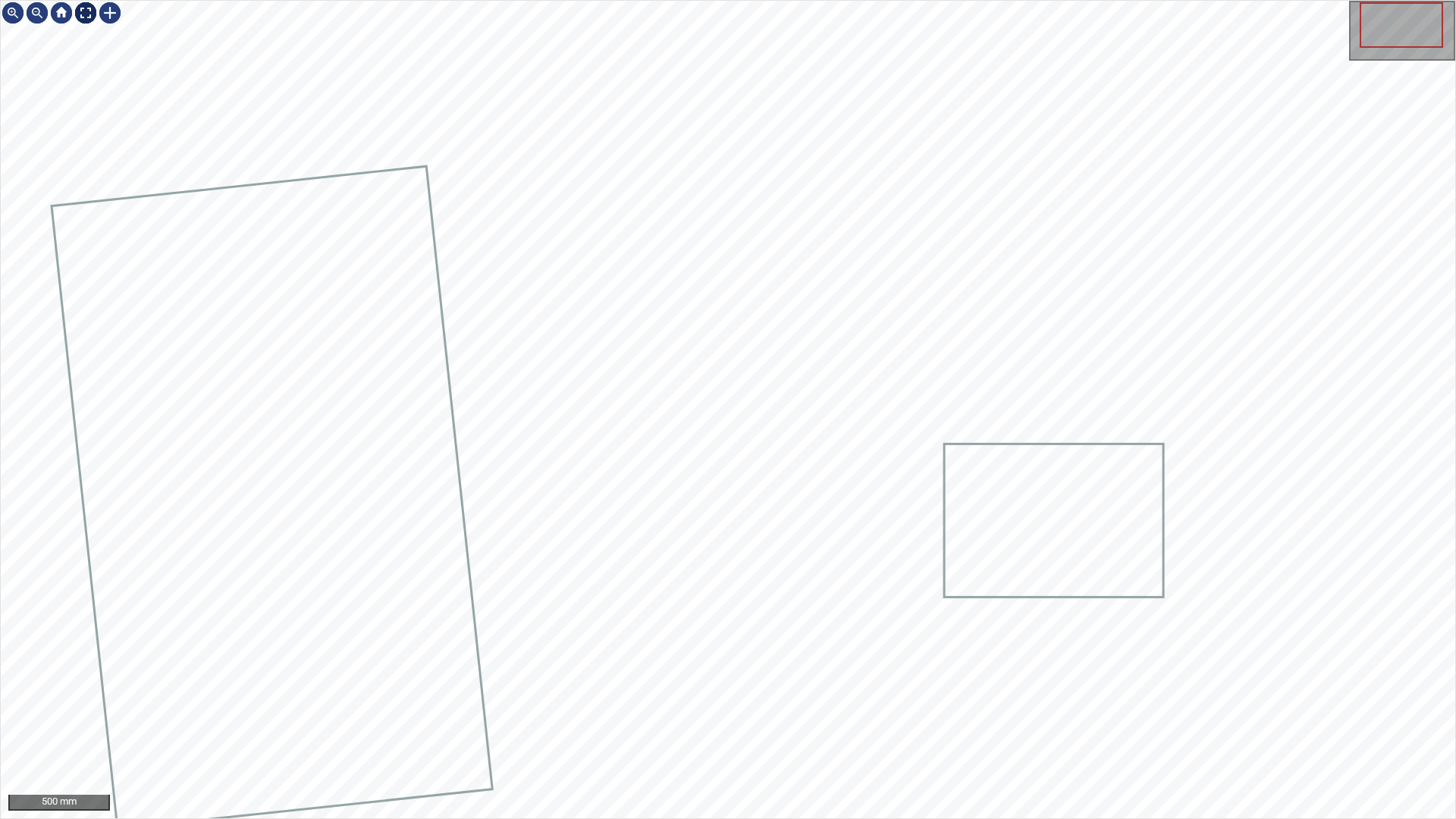
click at [90, 14] on div at bounding box center [85, 13] width 24 height 24
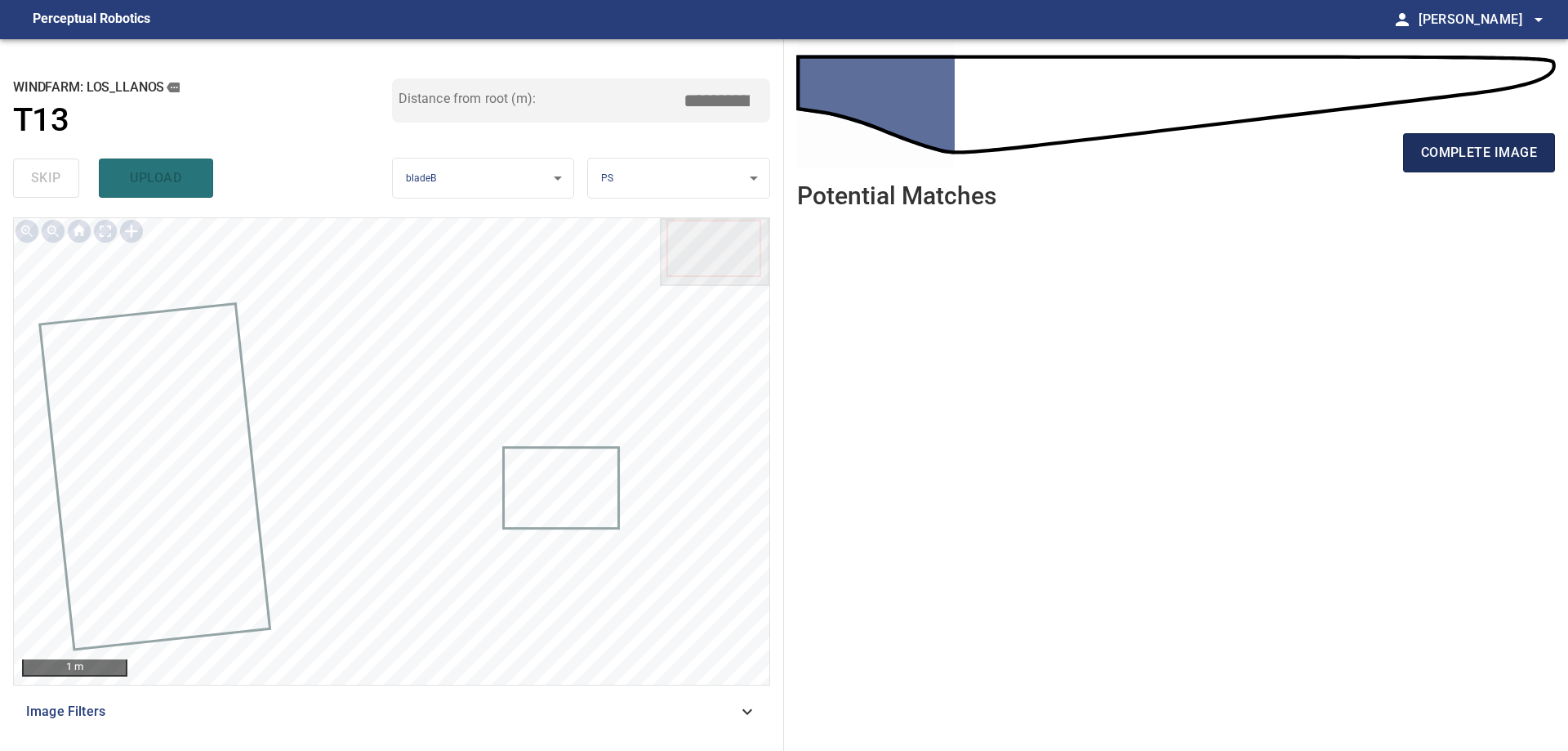
click at [1514, 160] on span "complete image" at bounding box center [1480, 153] width 116 height 23
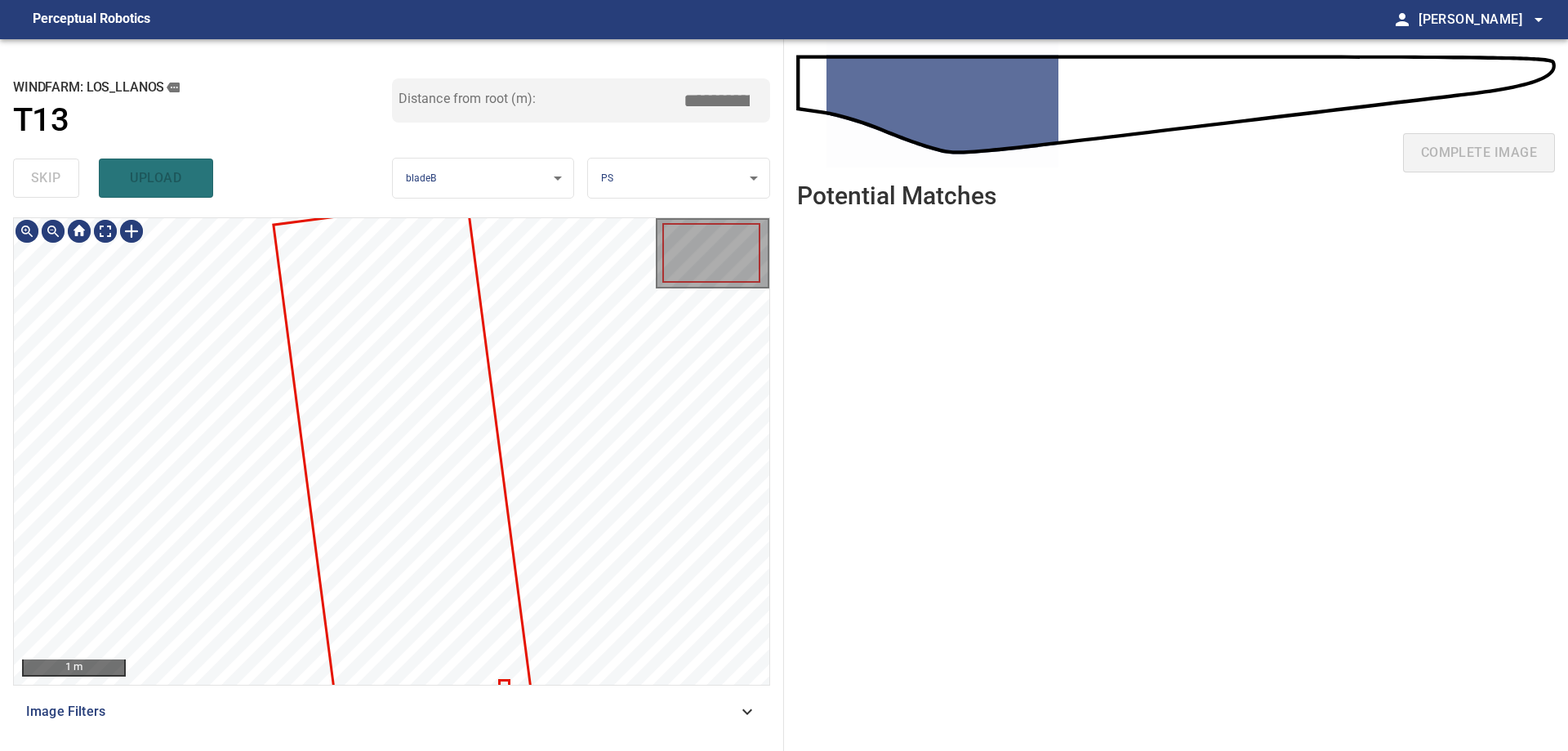
click at [643, 127] on div "**********" at bounding box center [392, 394] width 784 height 711
click at [785, 228] on div "**********" at bounding box center [784, 394] width 1568 height 711
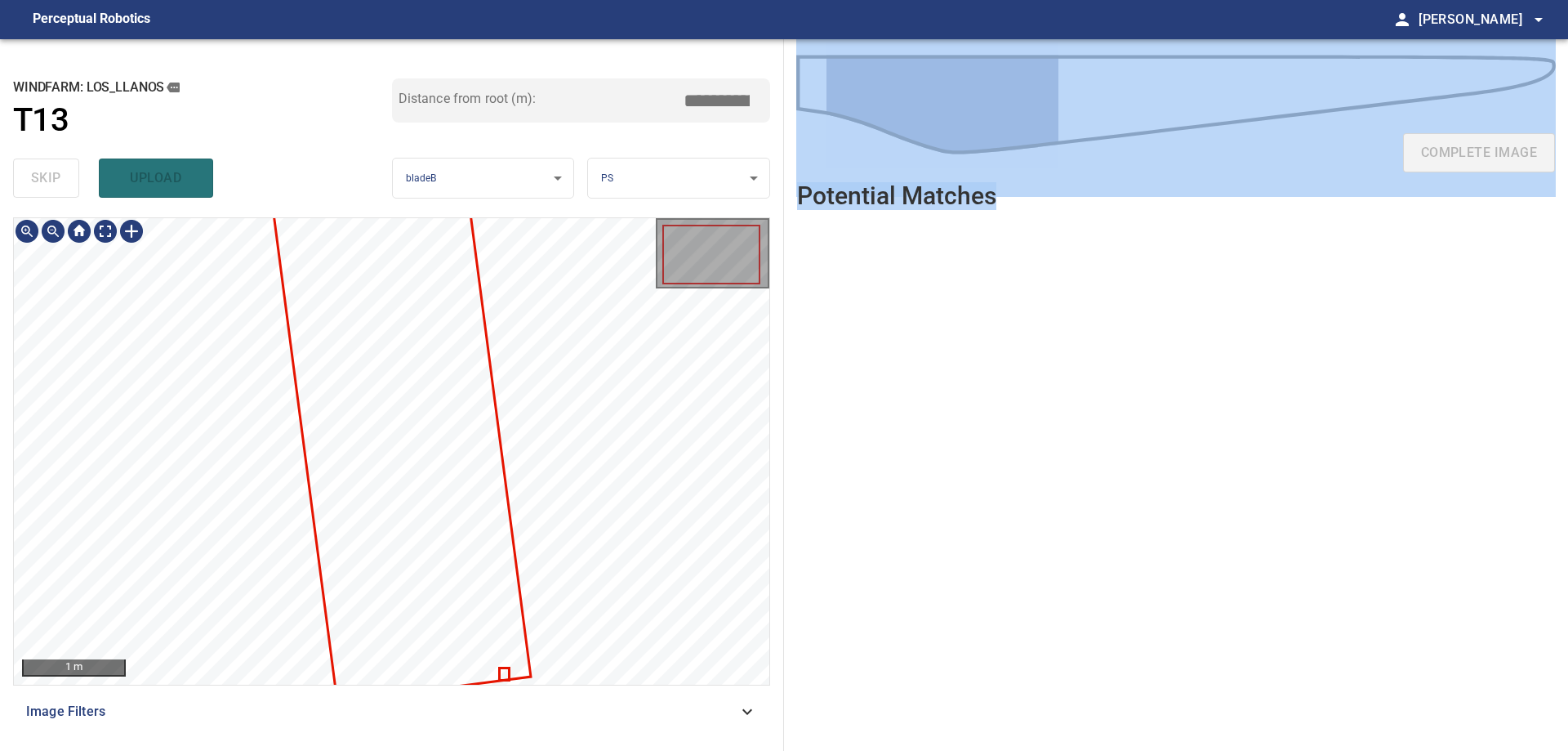
drag, startPoint x: 720, startPoint y: 689, endPoint x: 836, endPoint y: 229, distance: 474.4
click at [836, 229] on div "**********" at bounding box center [784, 394] width 1568 height 711
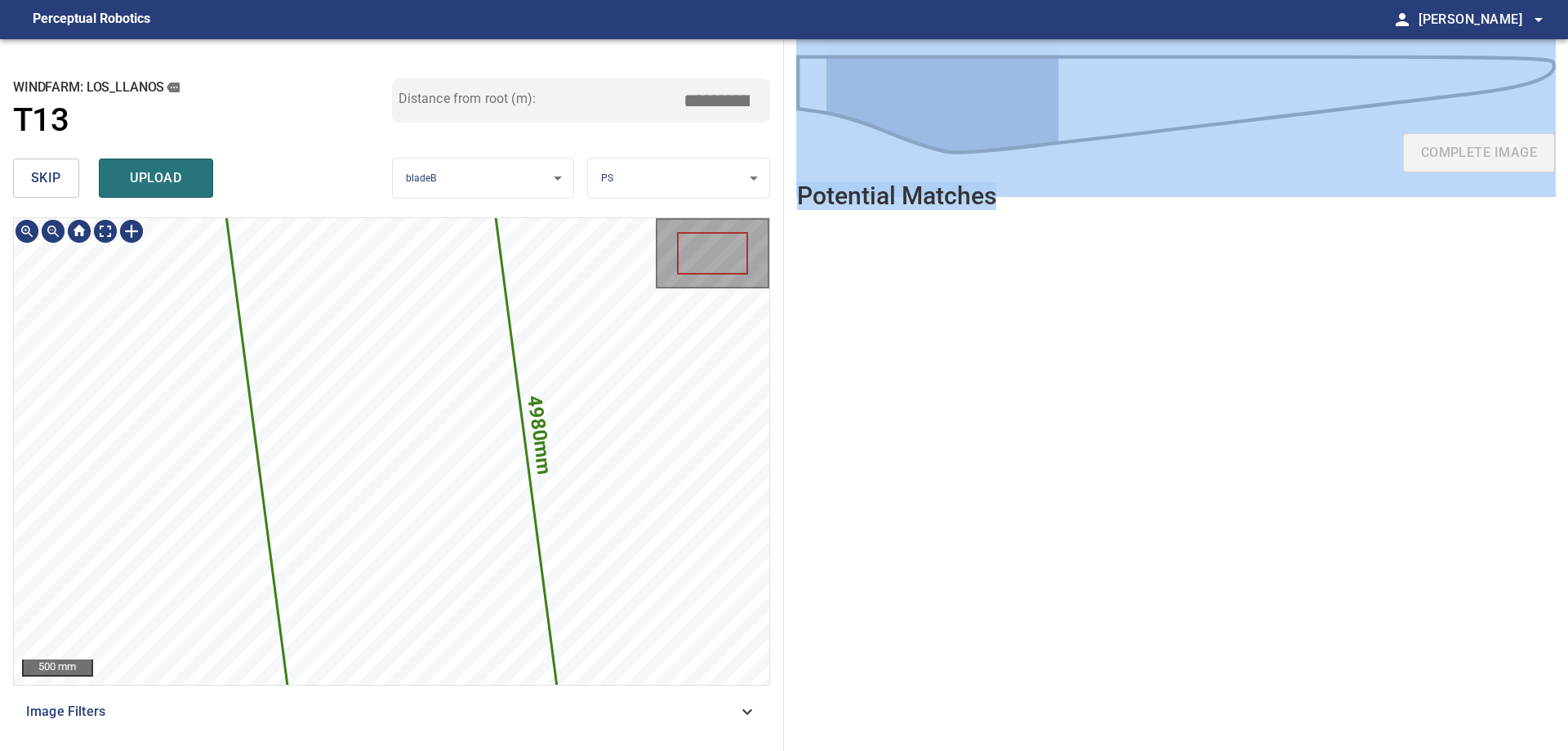
click at [457, 486] on icon at bounding box center [392, 452] width 349 height 701
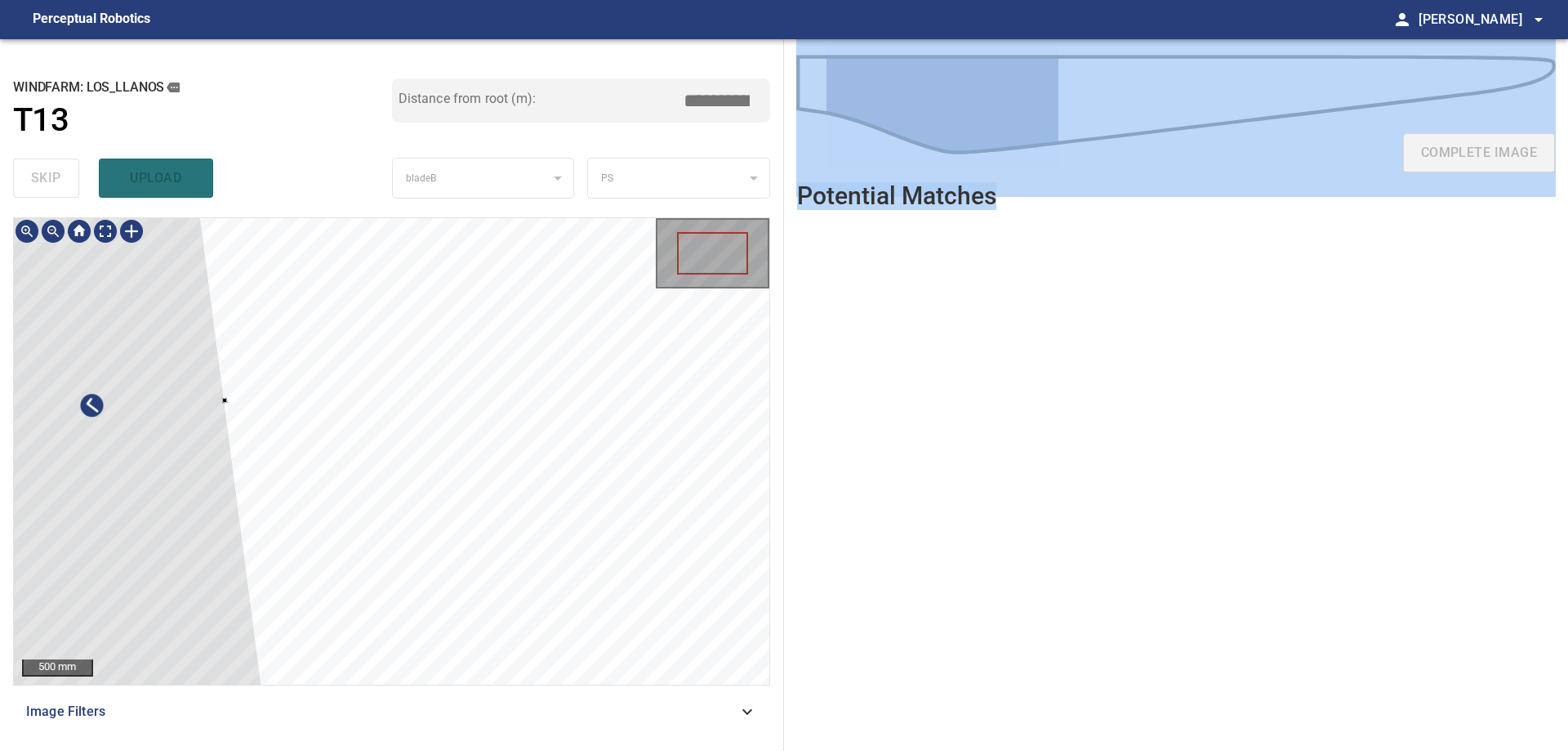
click at [100, 516] on div at bounding box center [94, 418] width 349 height 701
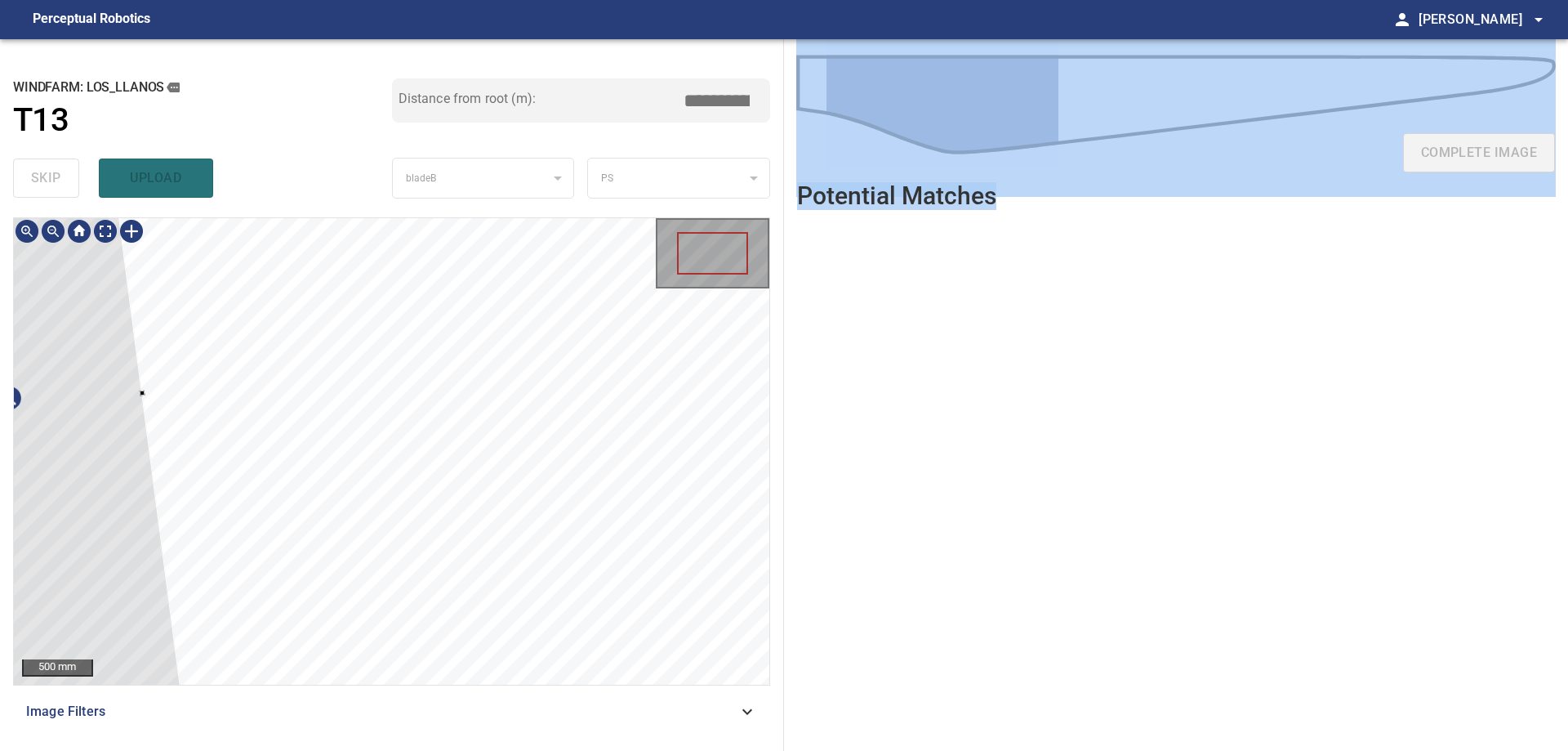
click at [107, 449] on div at bounding box center [11, 410] width 349 height 701
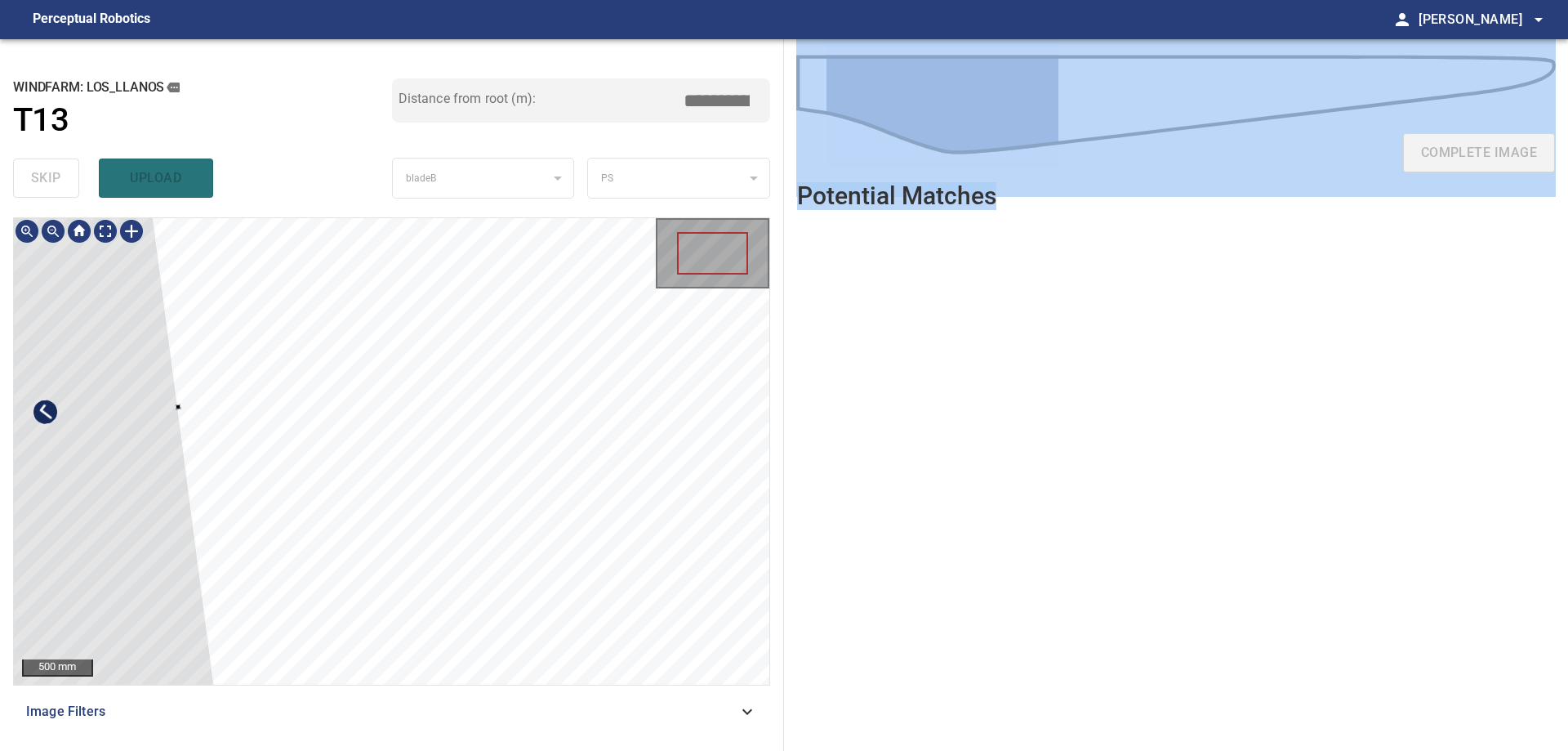
click at [60, 412] on div at bounding box center [47, 424] width 349 height 701
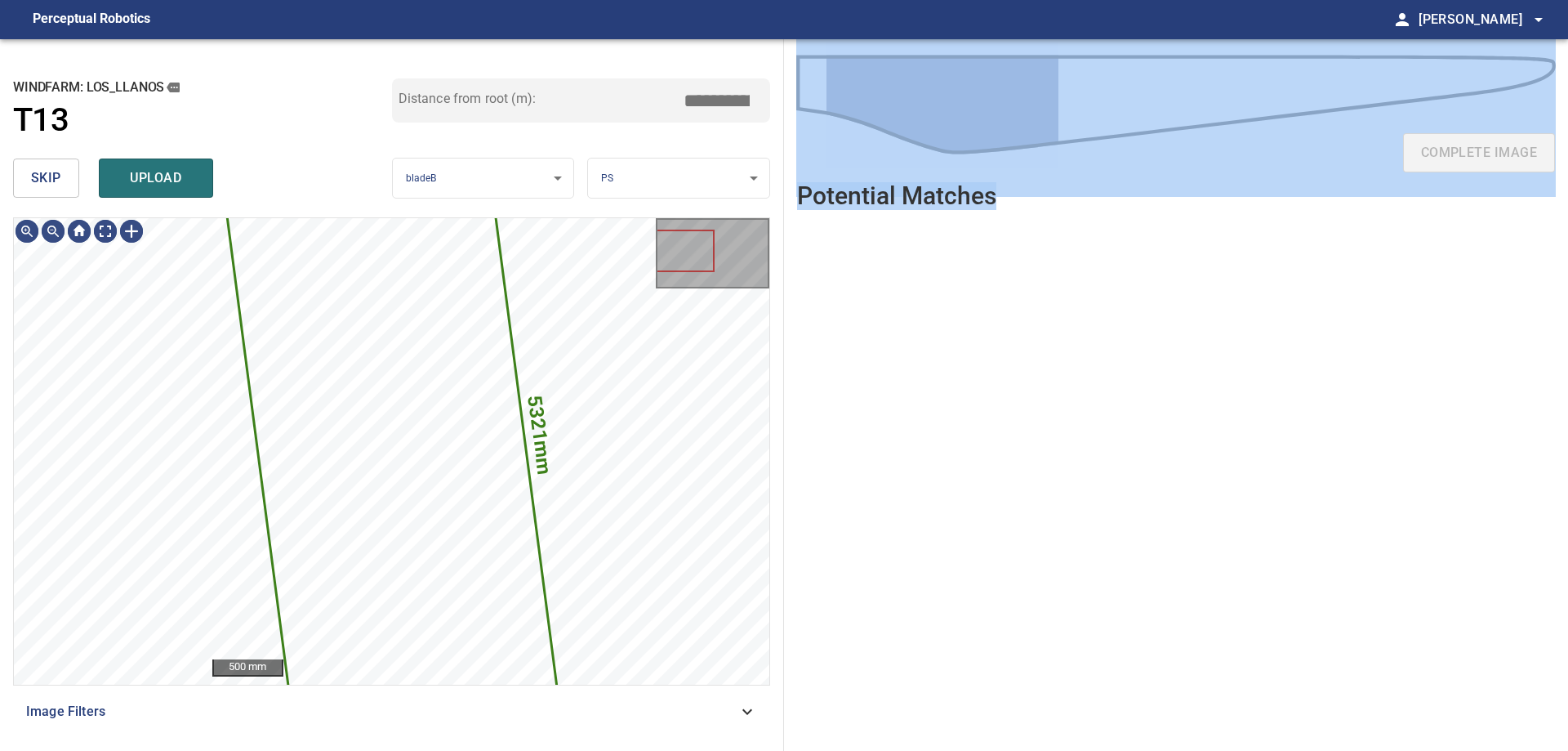
click at [52, 178] on span "skip" at bounding box center [46, 178] width 30 height 23
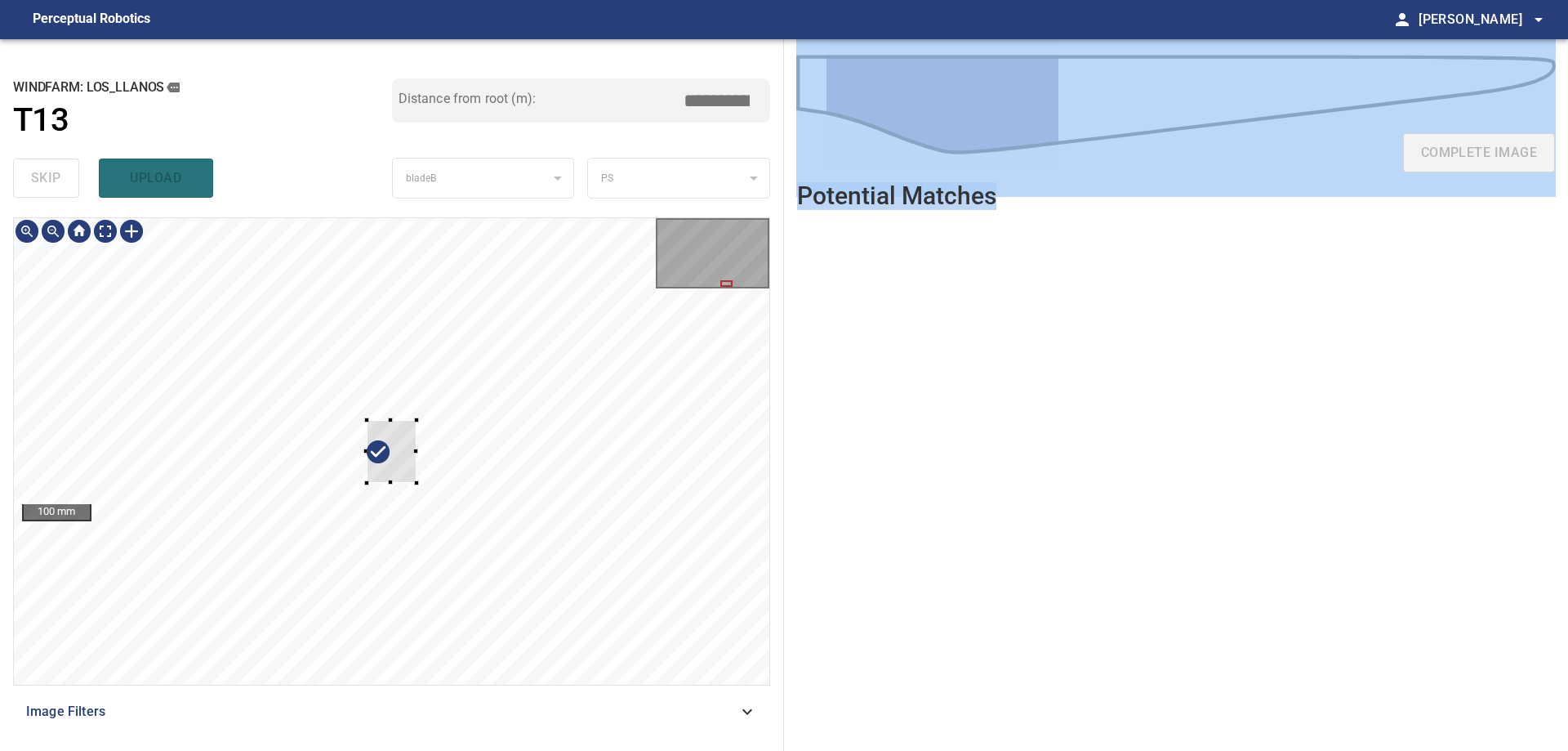
click at [677, 408] on div at bounding box center [392, 451] width 756 height 466
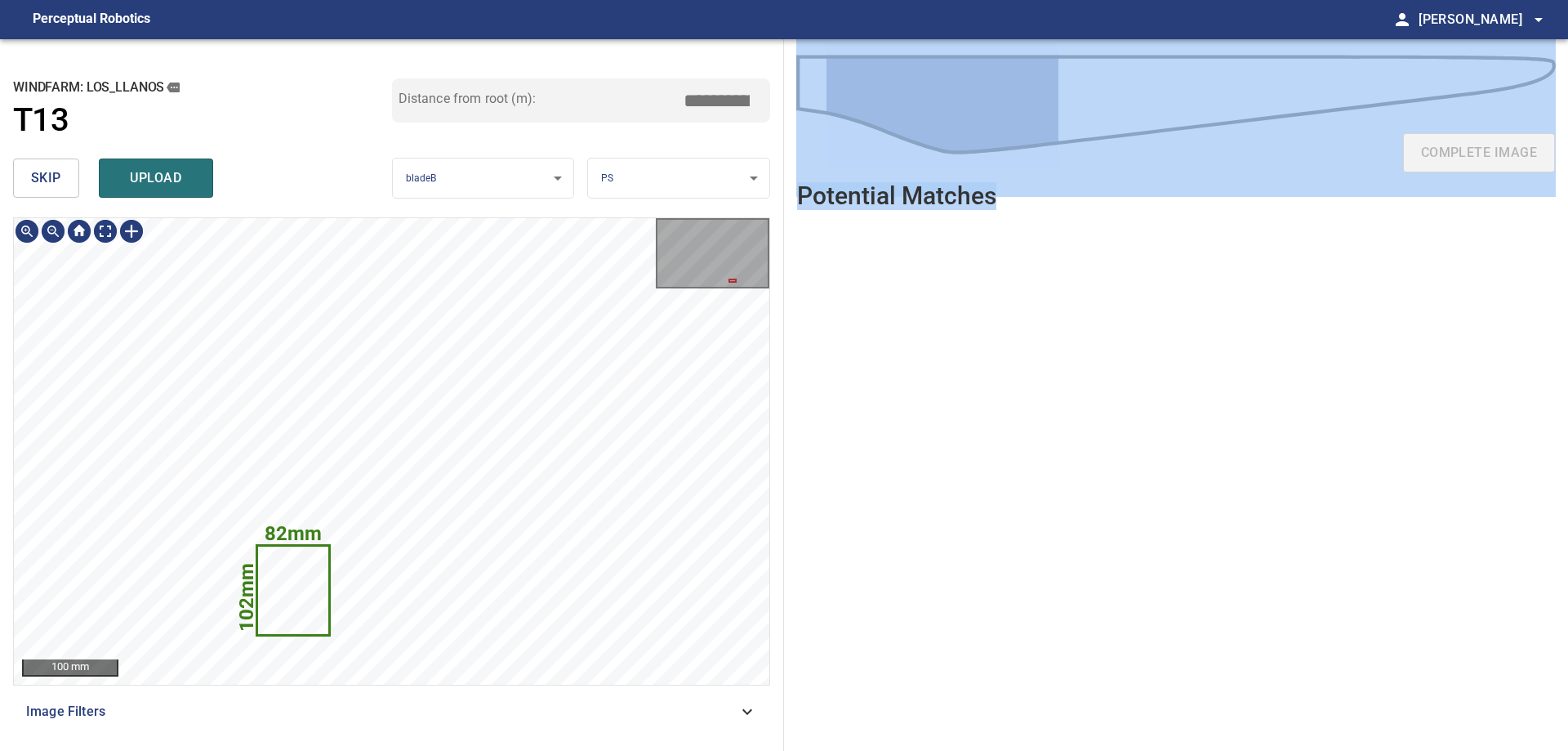
click at [299, 621] on icon at bounding box center [293, 590] width 71 height 88
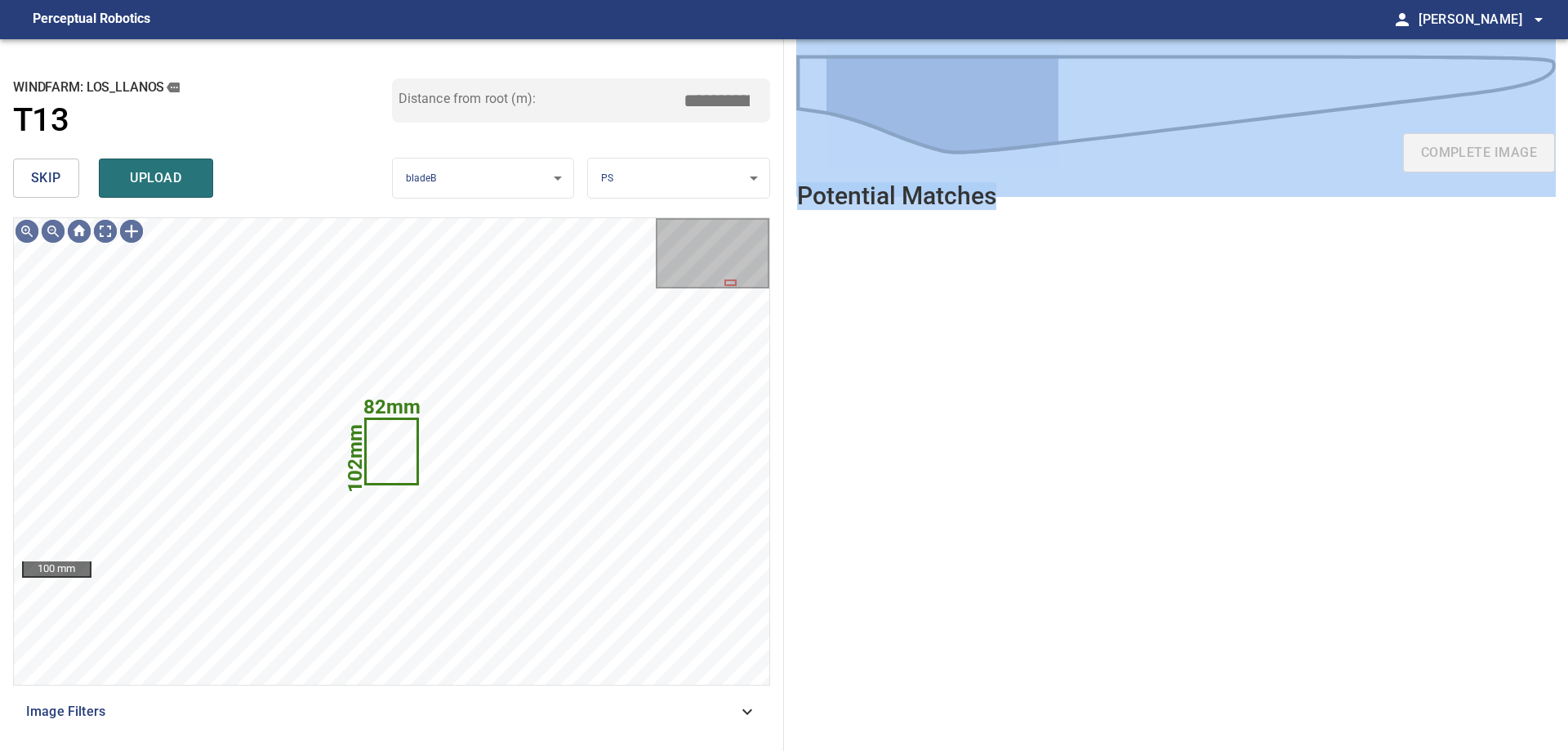
drag, startPoint x: 45, startPoint y: 194, endPoint x: 50, endPoint y: 215, distance: 21.6
click at [45, 197] on button "skip" at bounding box center [46, 178] width 66 height 39
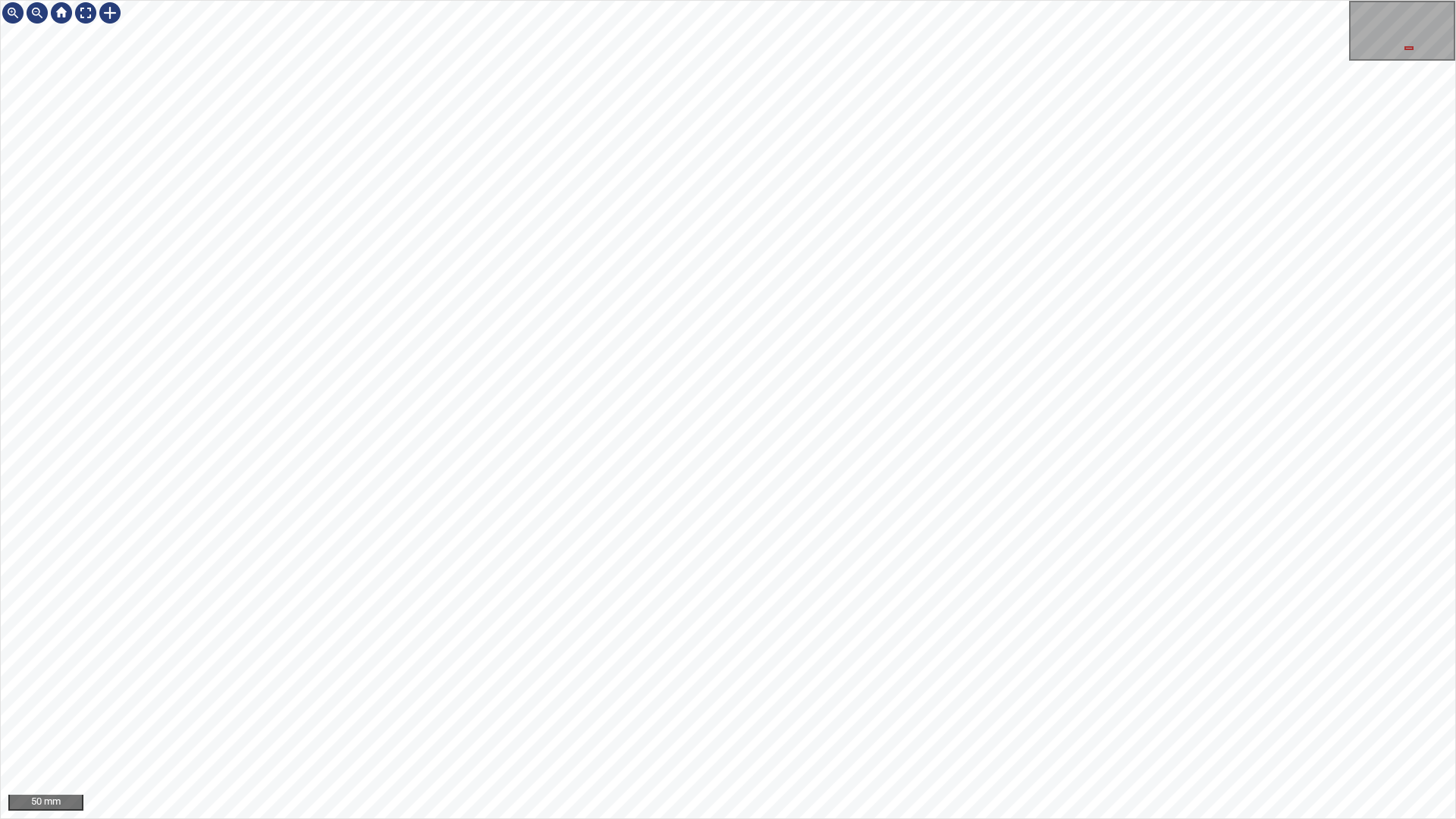
click at [895, 0] on div "50 mm" at bounding box center [728, 410] width 1456 height 819
click at [1145, 818] on div "100 mm" at bounding box center [728, 410] width 1456 height 819
click at [737, 818] on div "100 mm" at bounding box center [728, 410] width 1456 height 819
click at [586, 0] on div "100 mm" at bounding box center [728, 410] width 1456 height 819
click at [548, 0] on div "100 mm" at bounding box center [728, 410] width 1456 height 819
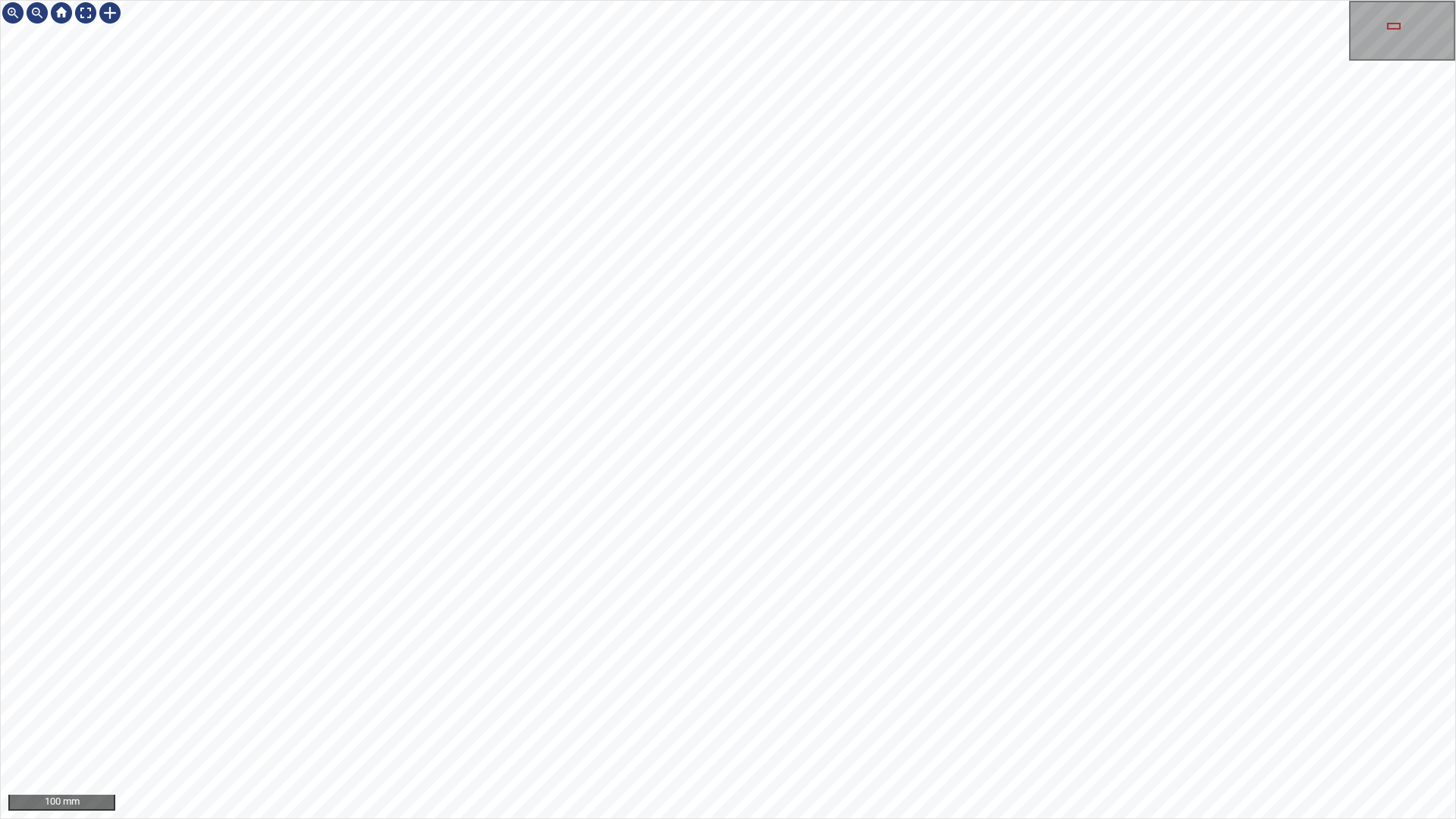
click at [890, 0] on div "100 mm" at bounding box center [728, 410] width 1456 height 819
click at [534, 0] on div "100 mm" at bounding box center [728, 410] width 1456 height 819
click at [650, 0] on div "100 mm" at bounding box center [728, 410] width 1456 height 819
click at [476, 0] on div "100 mm" at bounding box center [728, 410] width 1456 height 819
click at [961, 818] on div "100 mm" at bounding box center [728, 410] width 1456 height 819
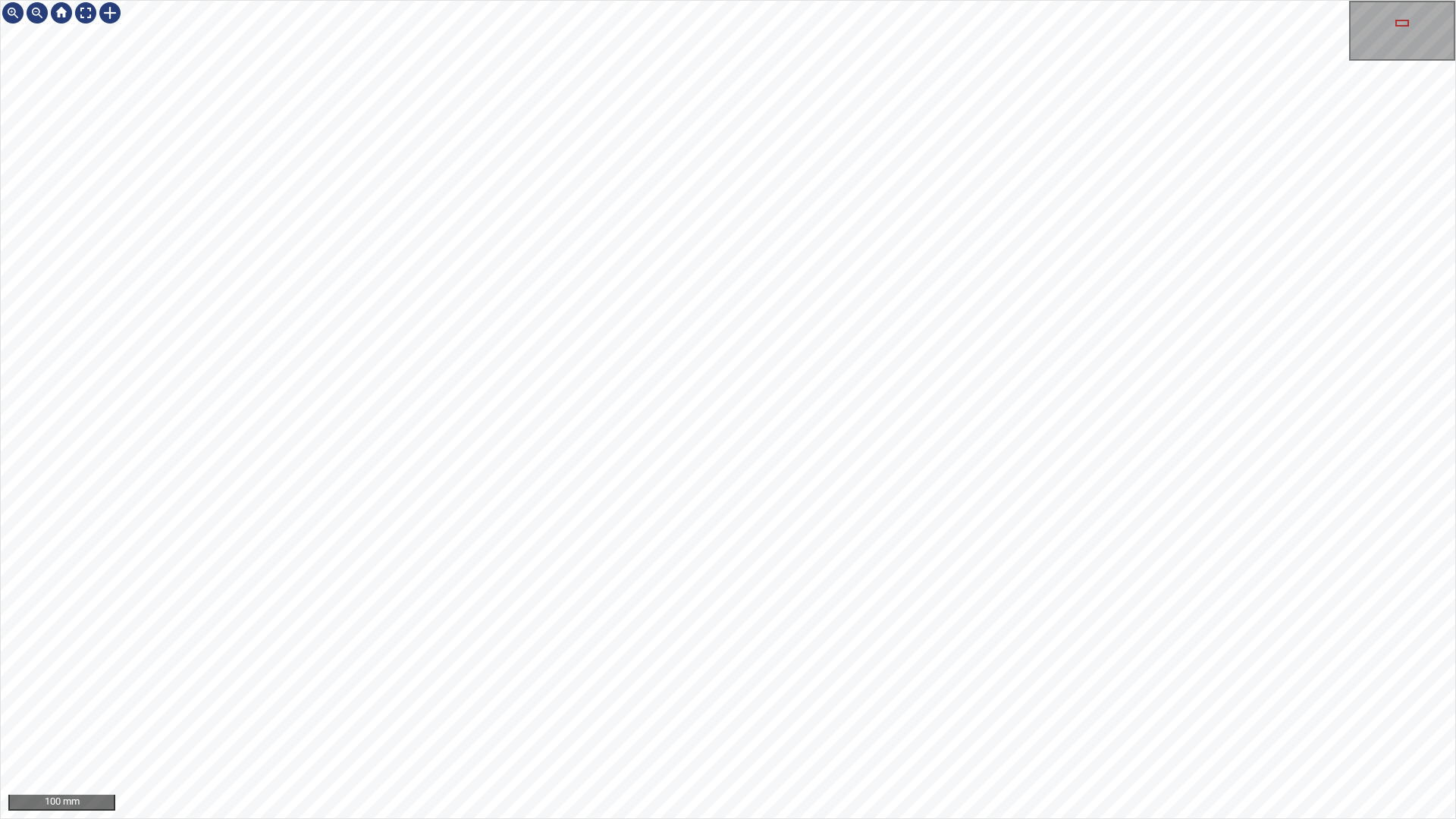
click at [757, 818] on div "100 mm" at bounding box center [728, 410] width 1456 height 819
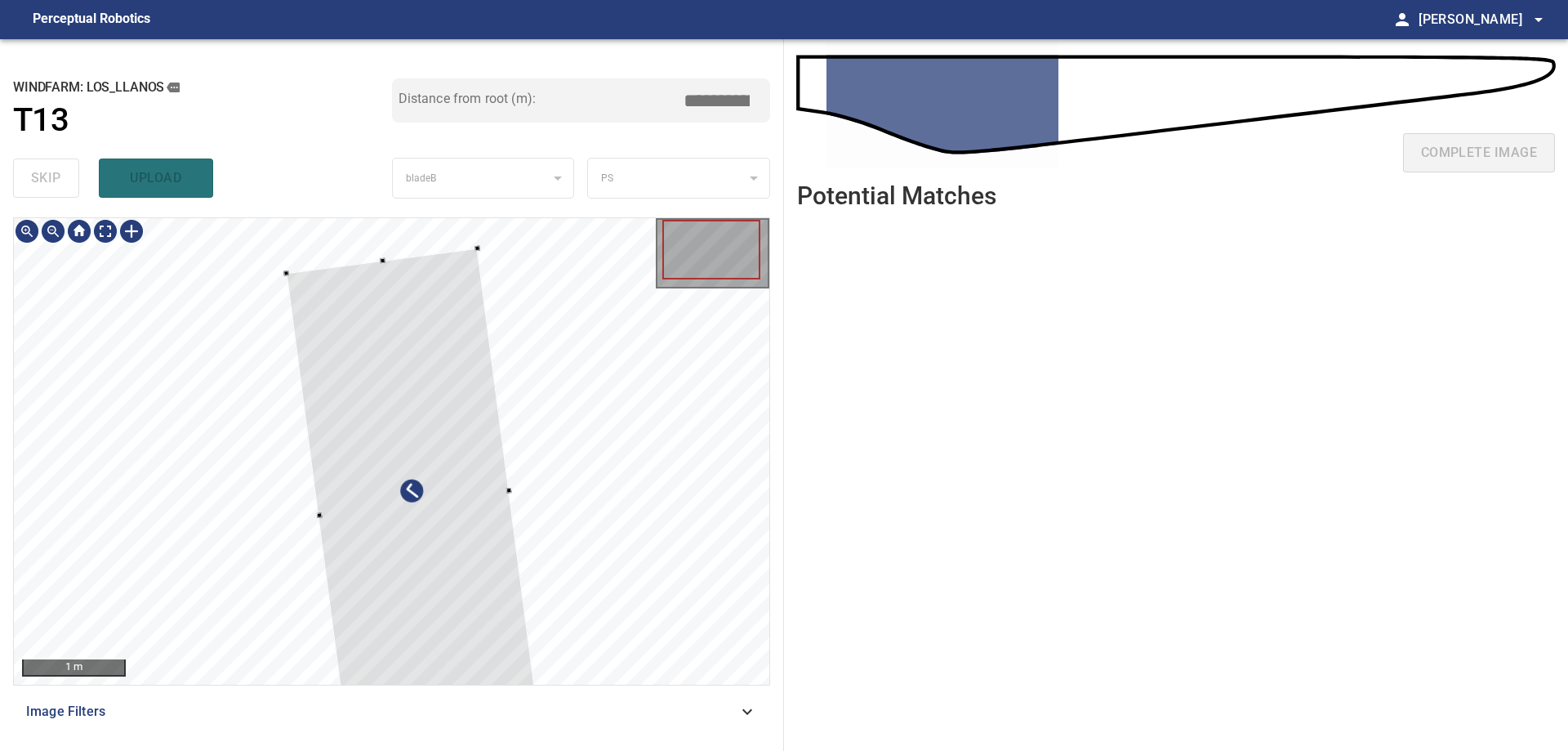
click at [414, 626] on div at bounding box center [414, 503] width 255 height 512
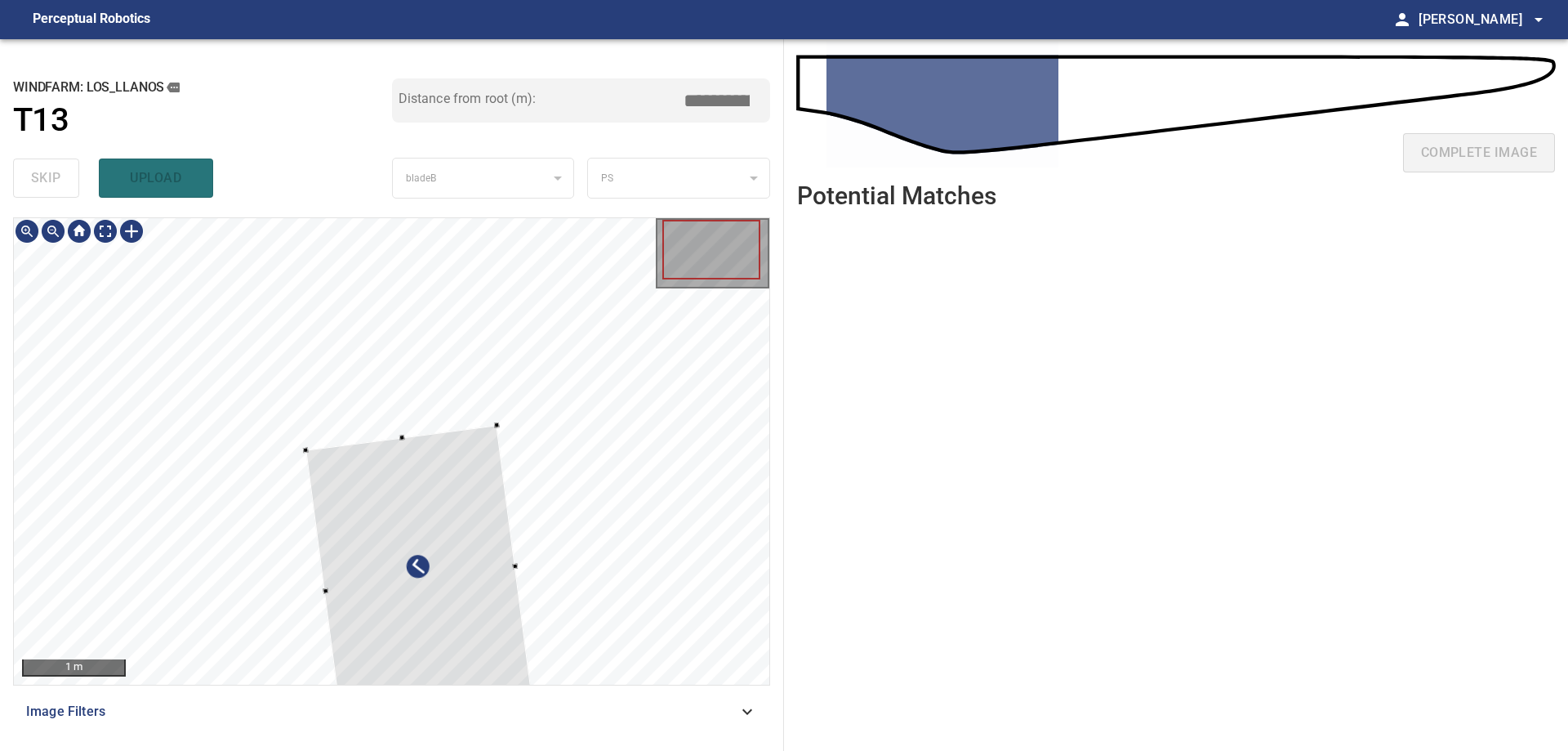
click at [392, 451] on div at bounding box center [419, 579] width 228 height 308
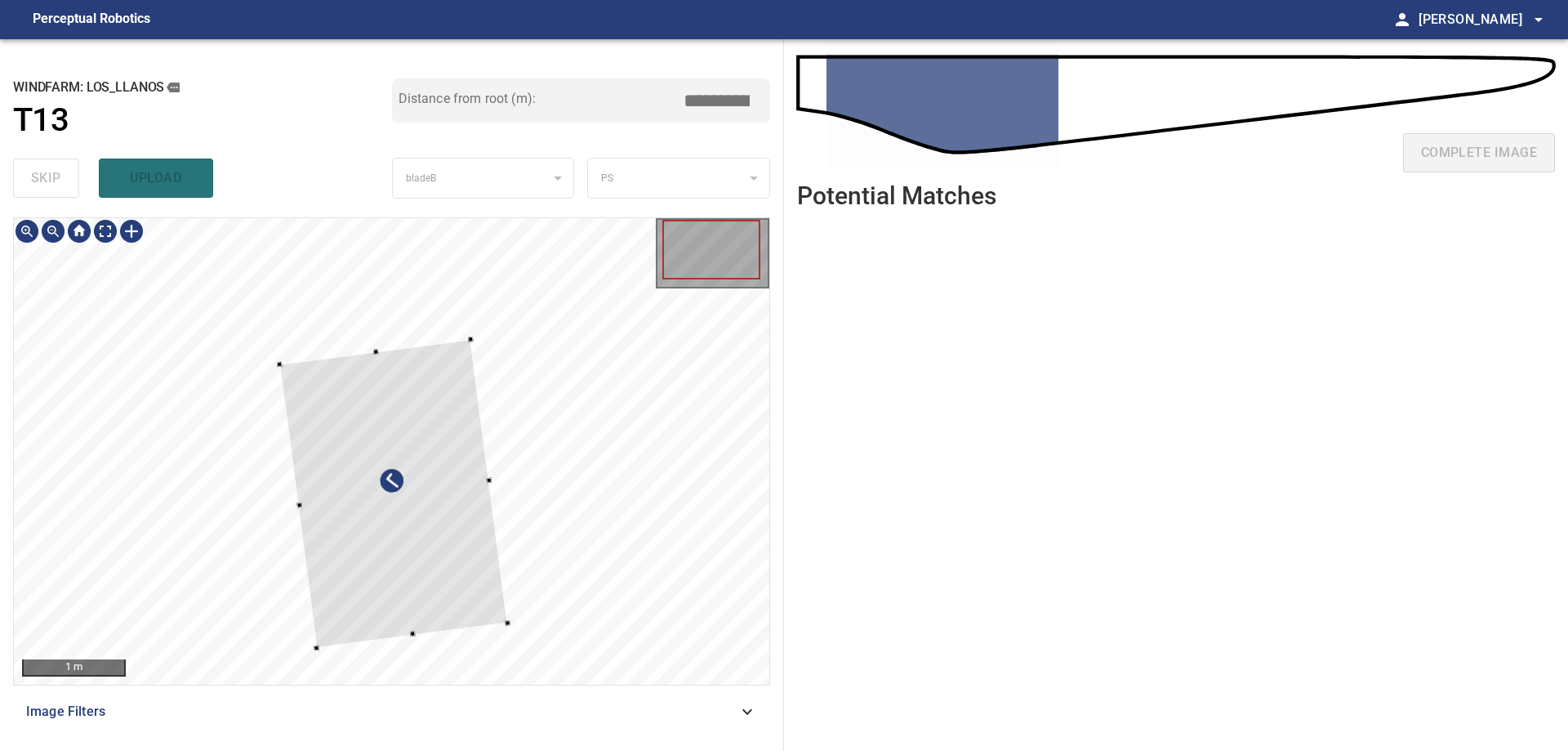
click at [423, 596] on div at bounding box center [392, 493] width 228 height 308
click at [496, 477] on div at bounding box center [499, 477] width 6 height 6
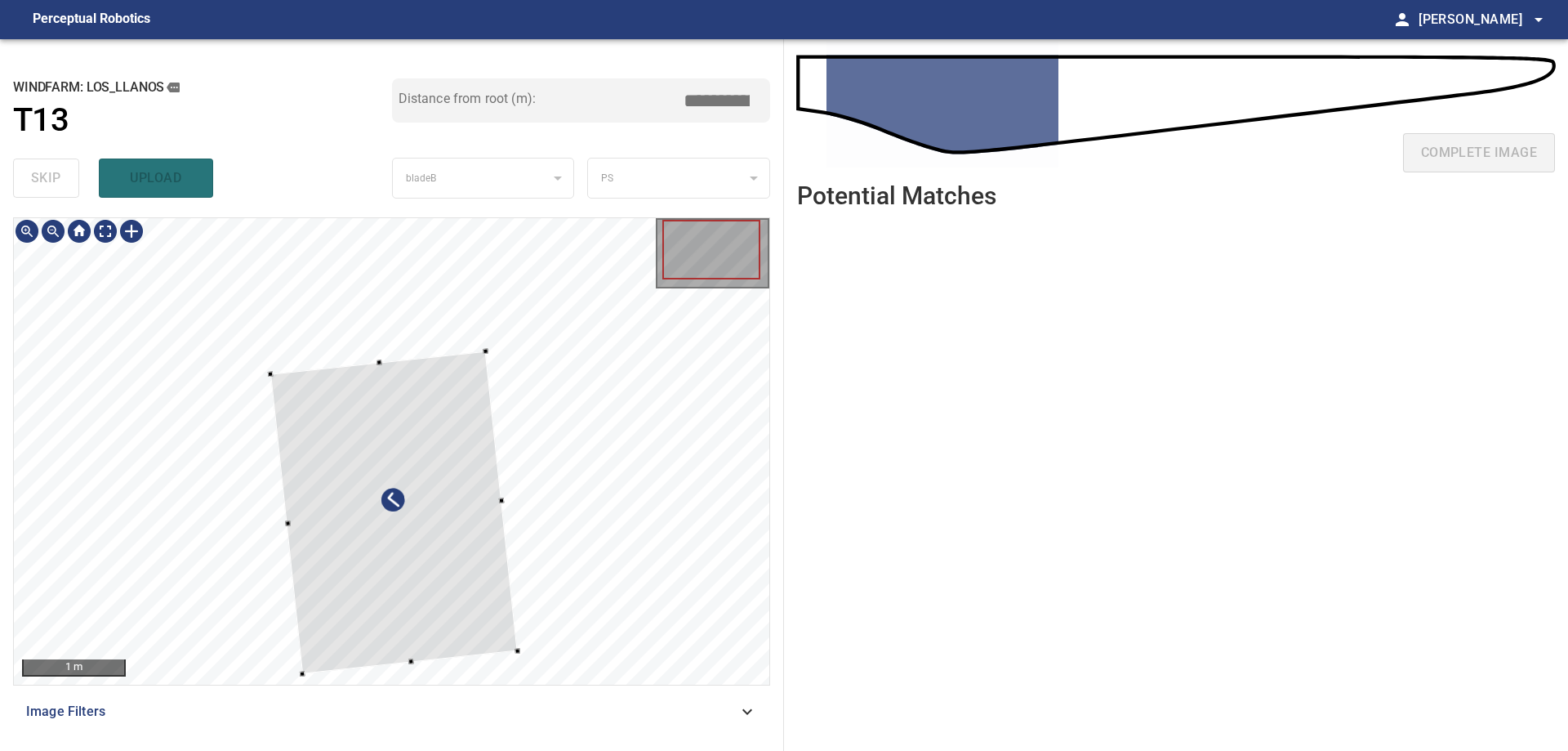
click at [422, 663] on div at bounding box center [392, 451] width 756 height 466
click at [302, 664] on div at bounding box center [392, 451] width 756 height 466
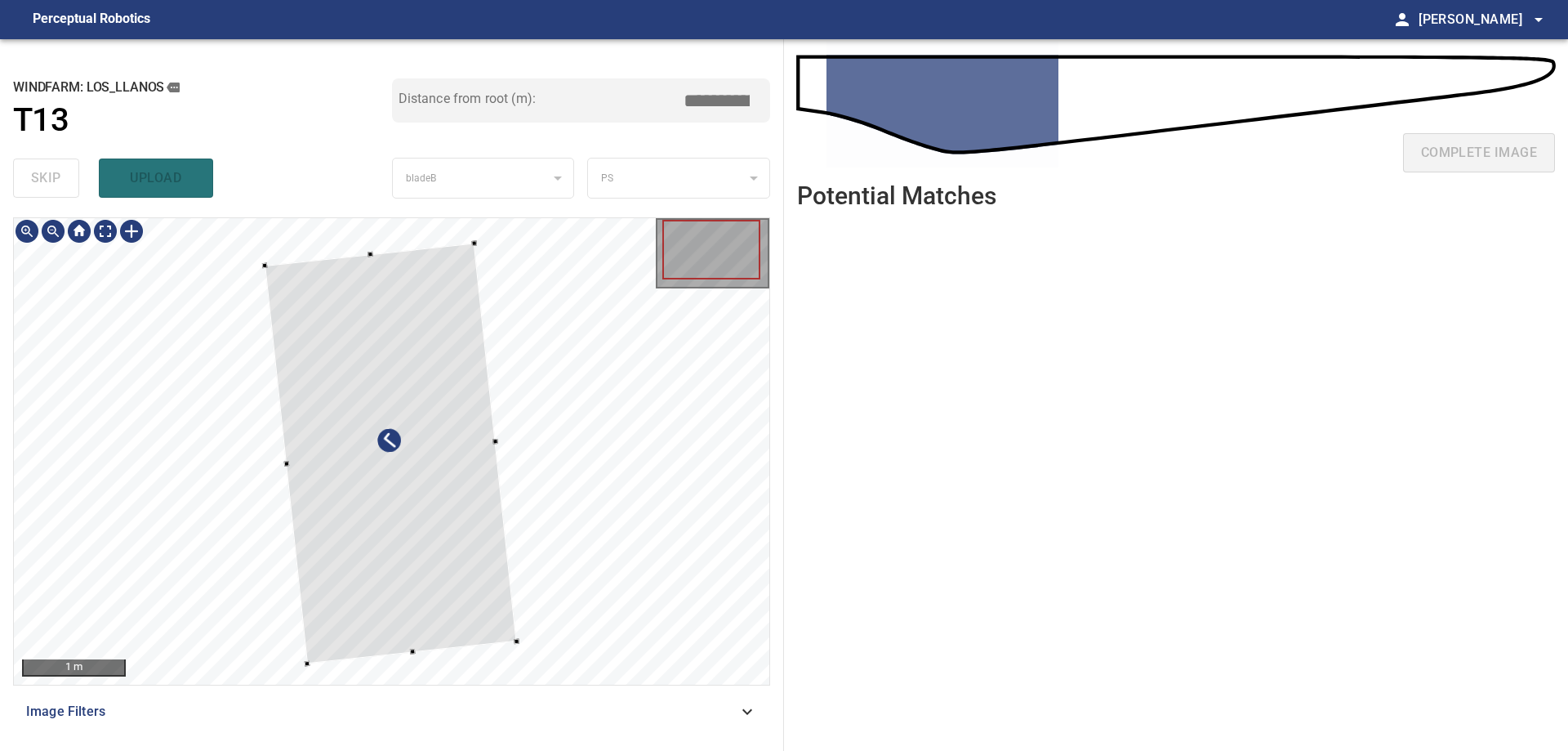
click at [357, 249] on div at bounding box center [392, 451] width 756 height 466
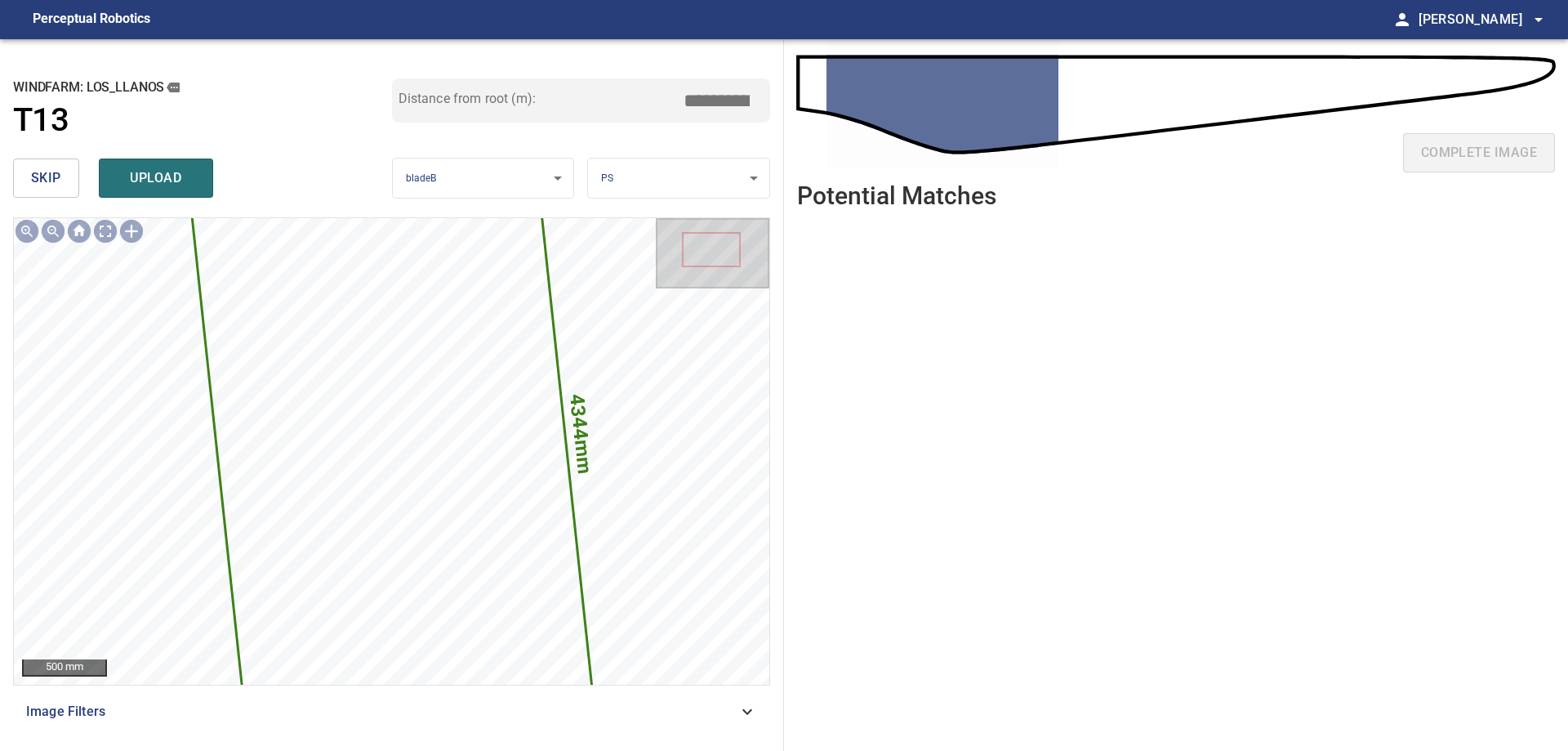
drag, startPoint x: 712, startPoint y: 94, endPoint x: 1060, endPoint y: 140, distance: 351.0
click at [921, 94] on div "**********" at bounding box center [784, 394] width 1568 height 711
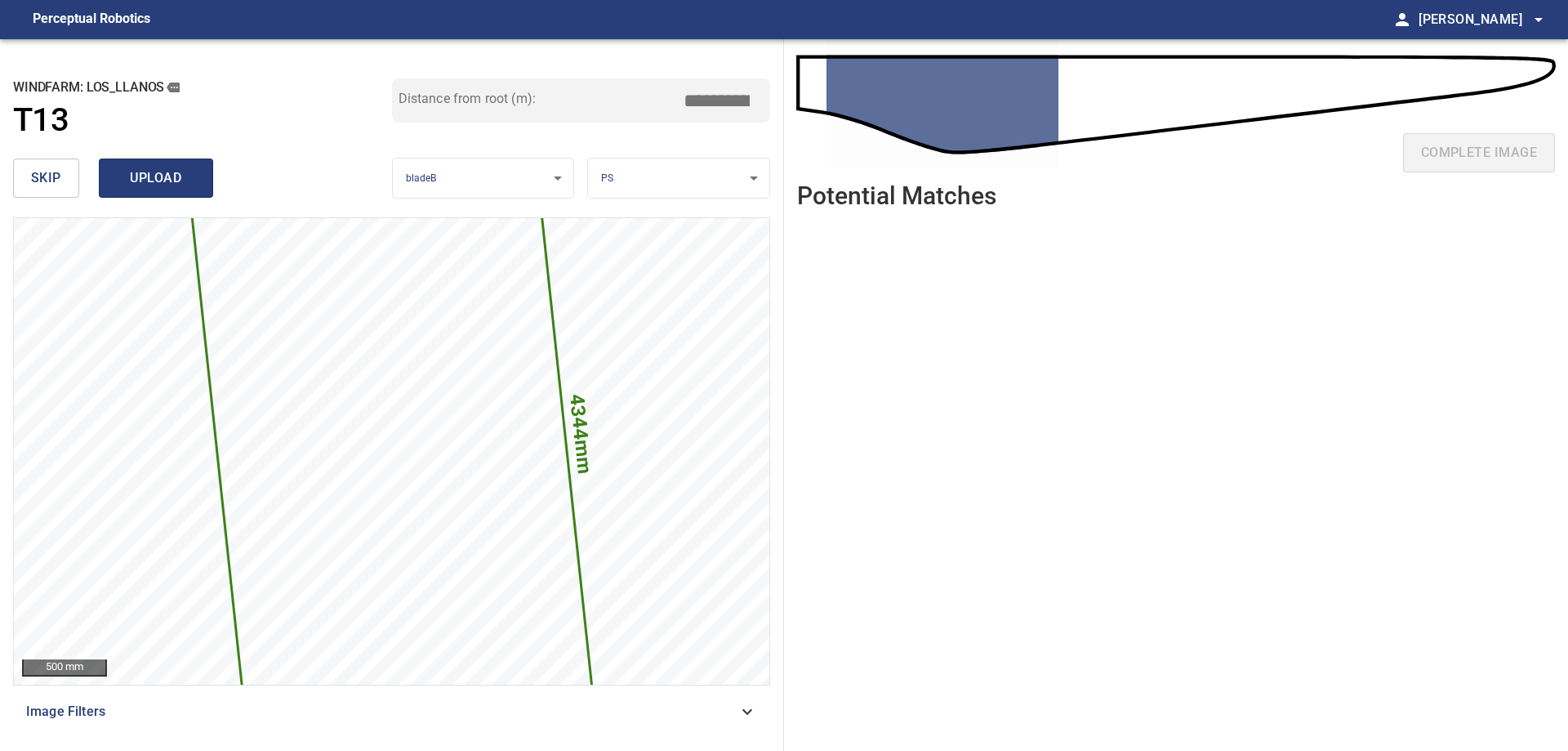
type input "****"
click at [161, 190] on button "upload" at bounding box center [156, 178] width 114 height 39
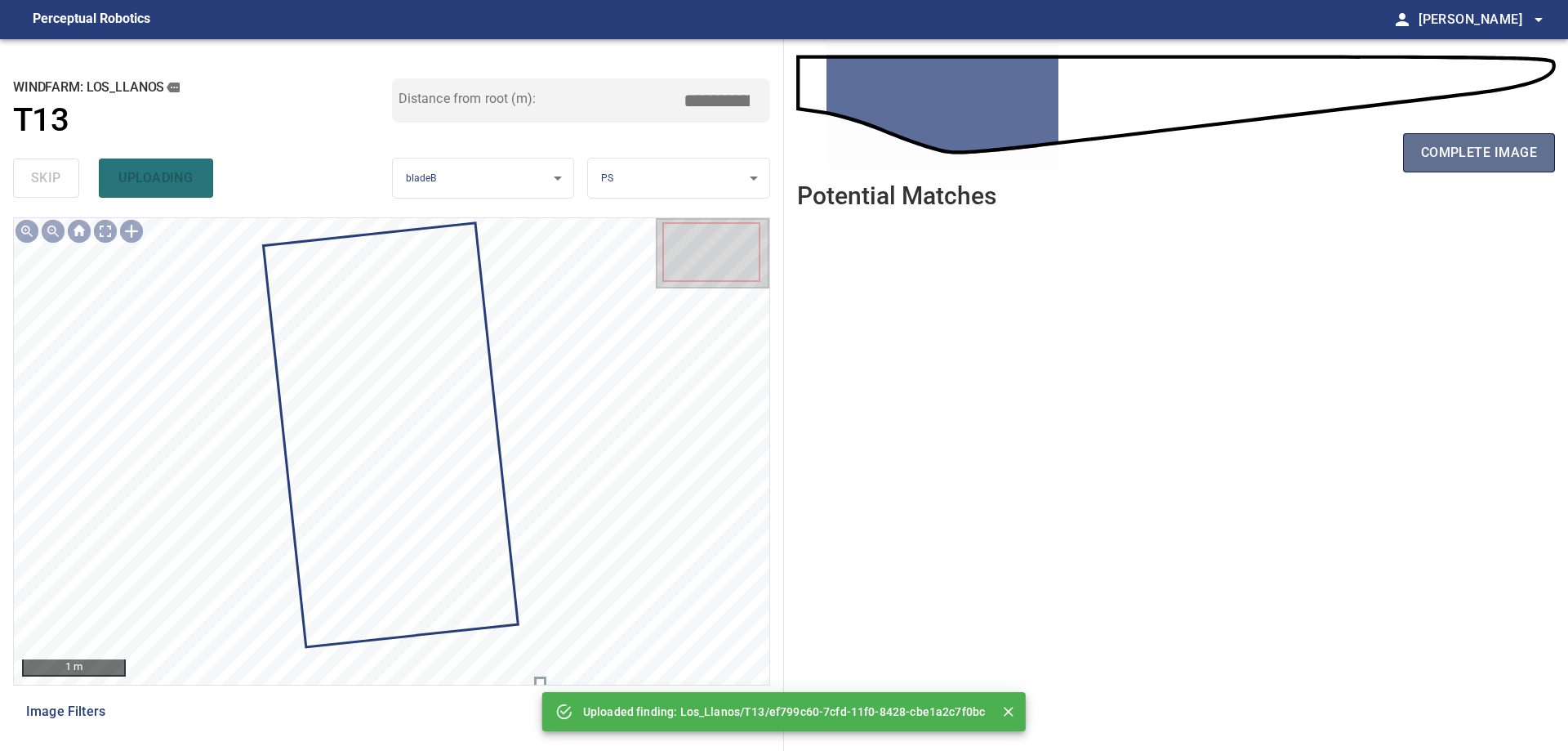
click at [1499, 149] on span "complete image" at bounding box center [1480, 153] width 116 height 23
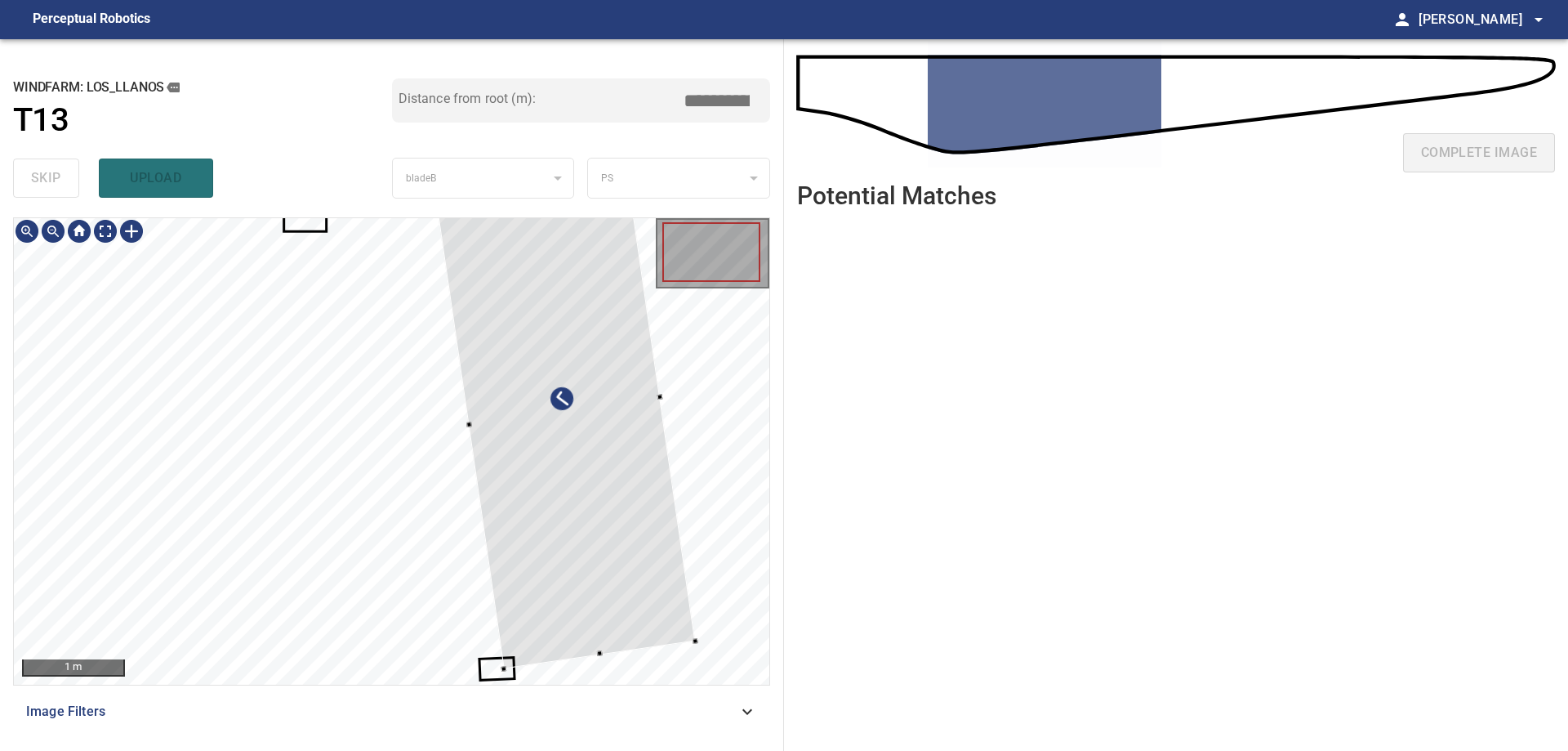
click at [686, 520] on div at bounding box center [392, 451] width 756 height 466
click at [653, 551] on div at bounding box center [572, 406] width 263 height 514
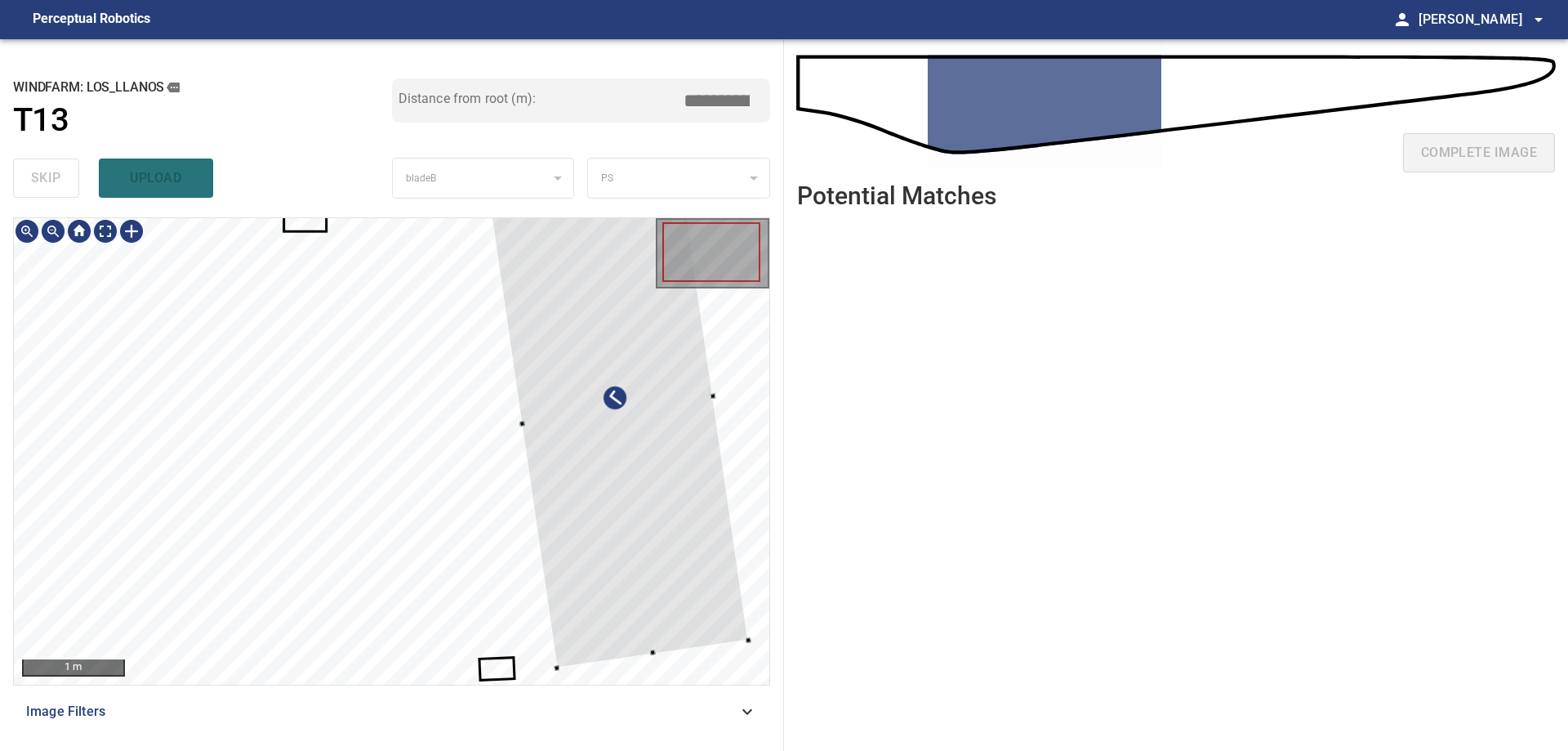
click at [618, 415] on div at bounding box center [617, 410] width 263 height 514
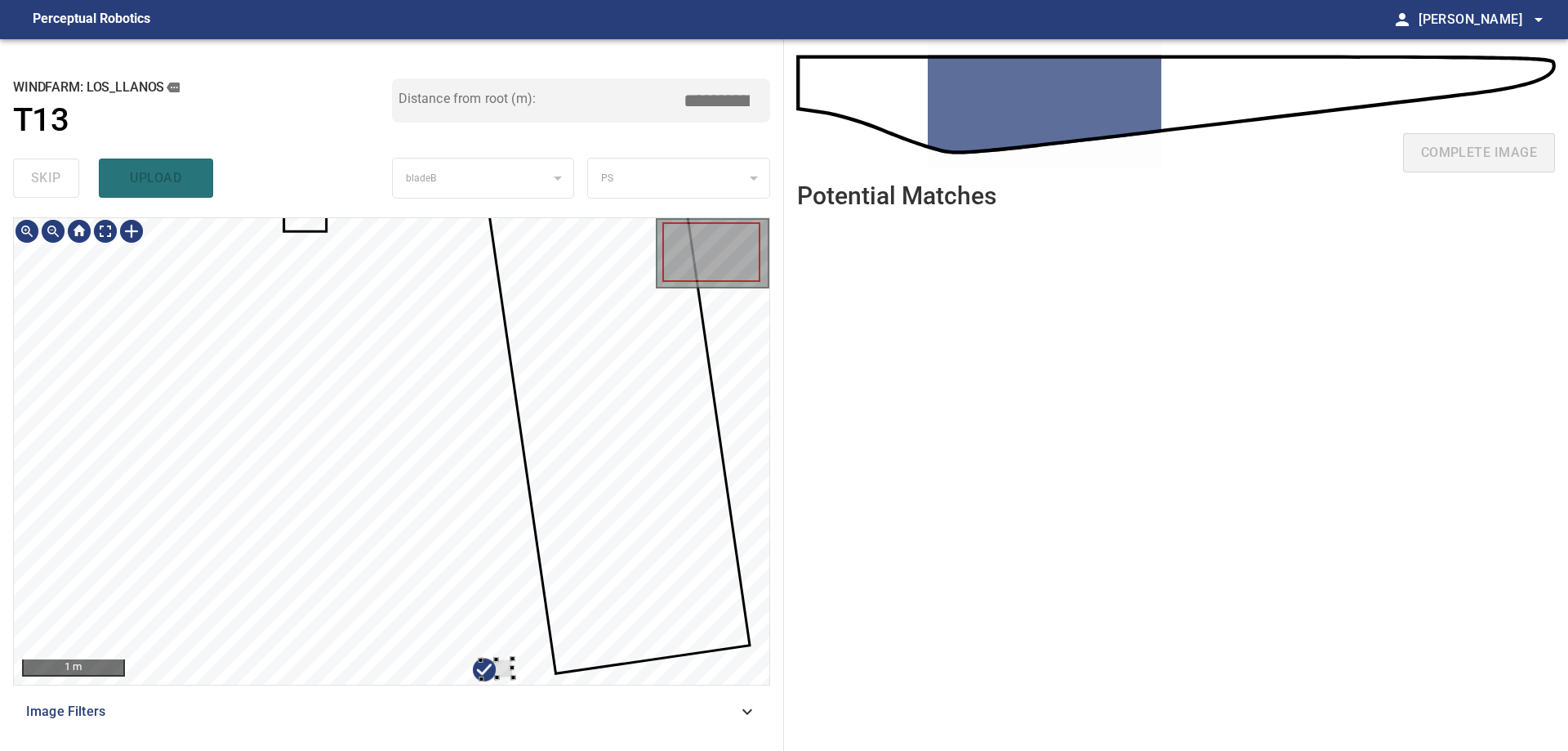
click at [594, 522] on div at bounding box center [392, 451] width 756 height 466
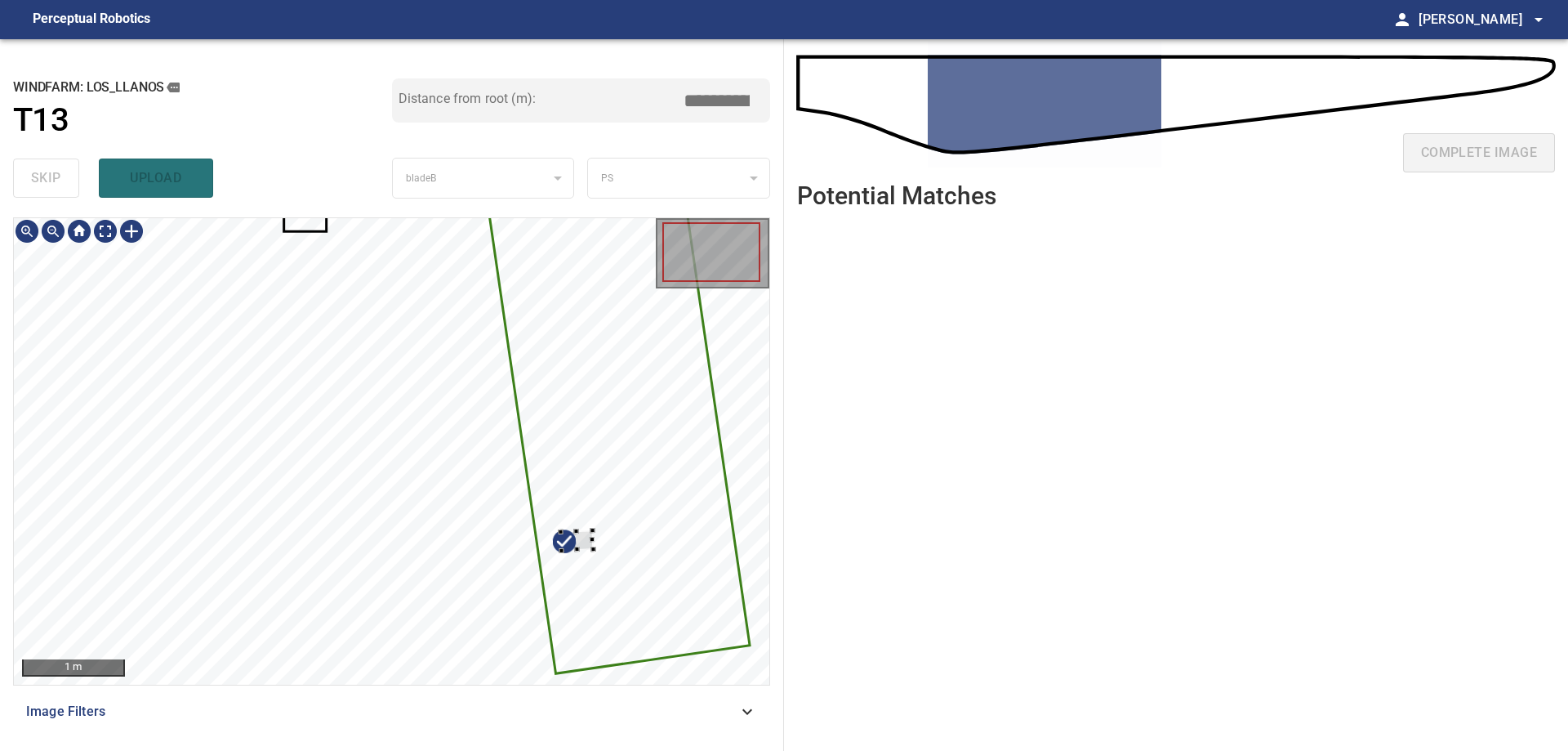
click at [576, 535] on div at bounding box center [392, 451] width 756 height 466
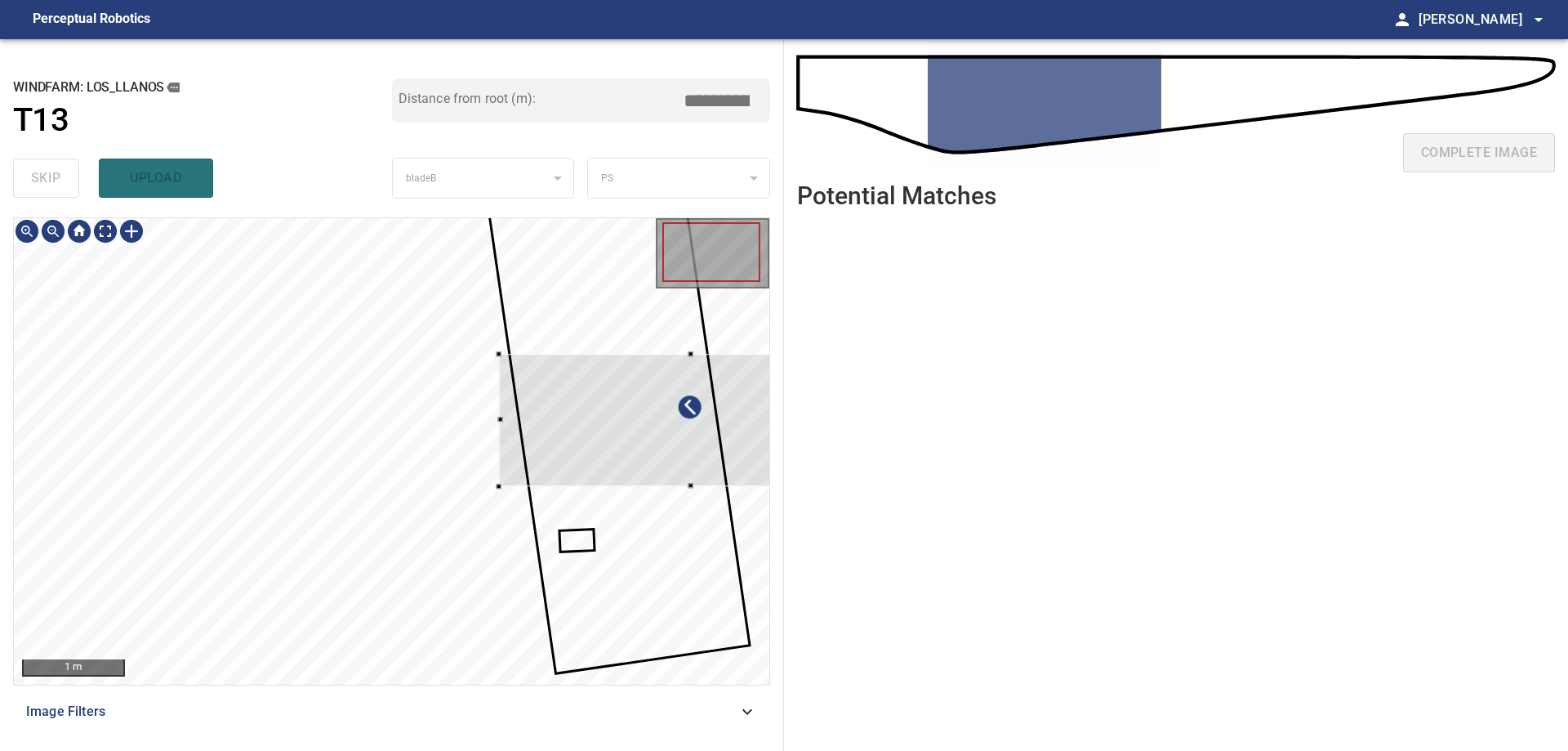
click at [615, 441] on div at bounding box center [689, 420] width 382 height 133
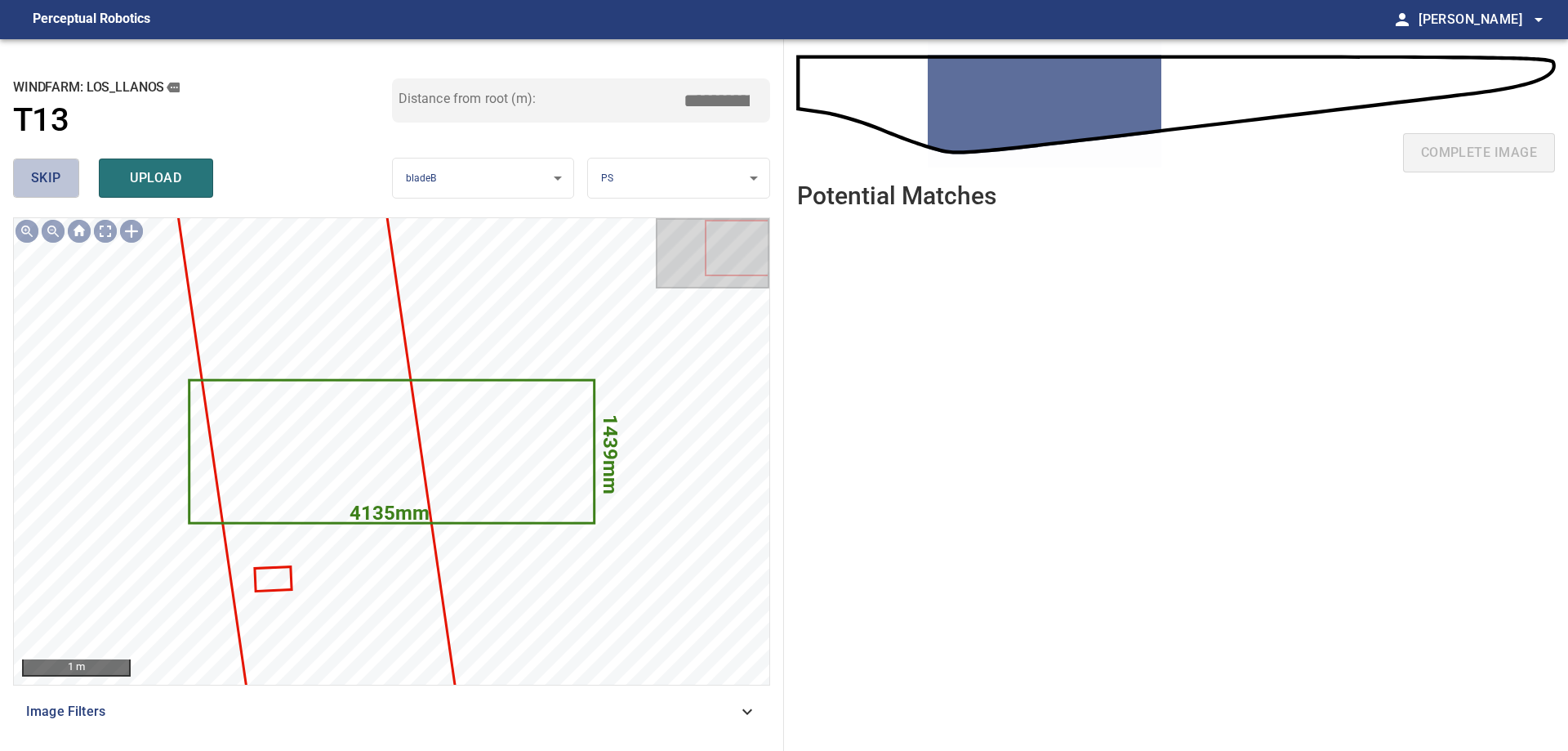
click at [45, 178] on span "skip" at bounding box center [46, 178] width 30 height 23
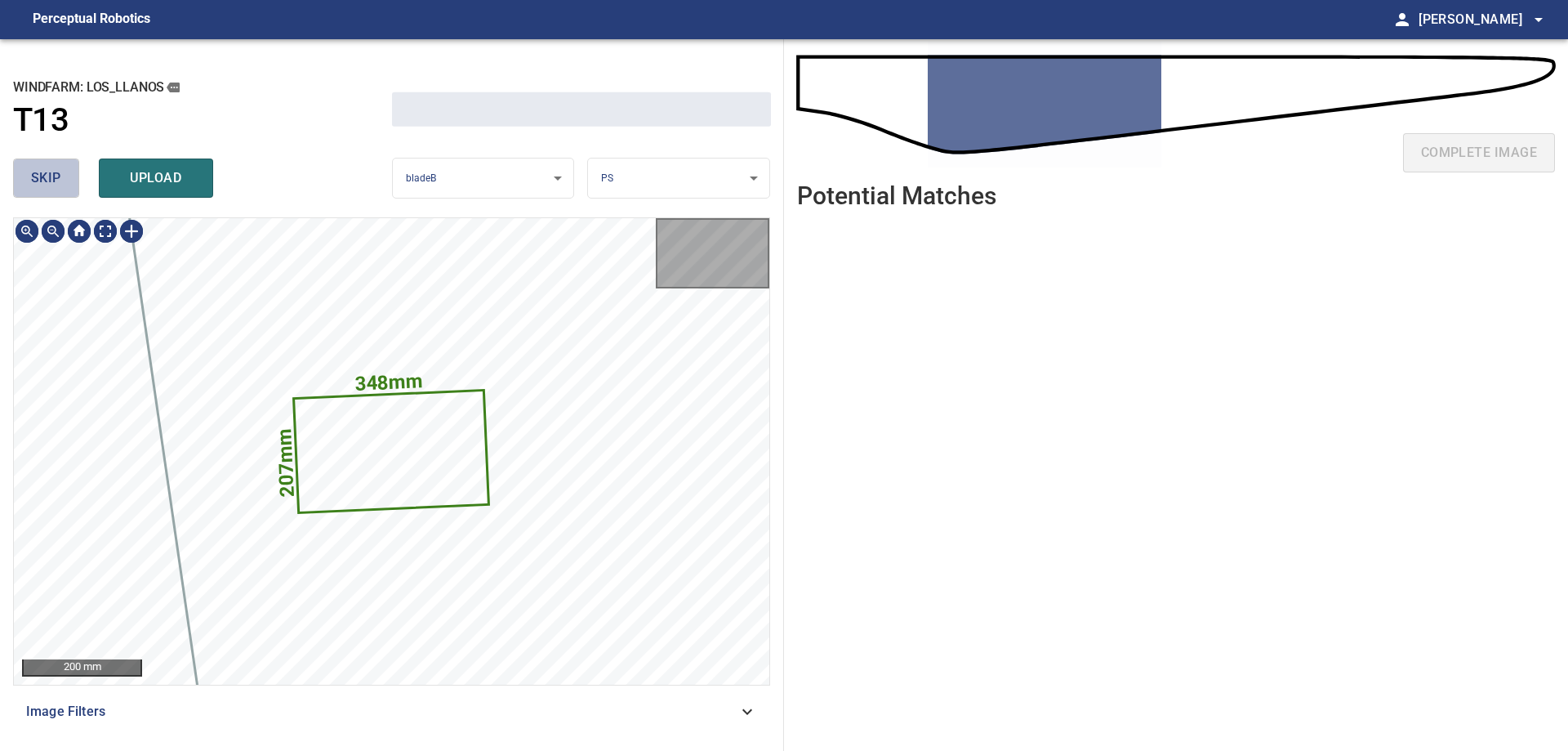
click at [45, 178] on span "skip" at bounding box center [46, 178] width 30 height 23
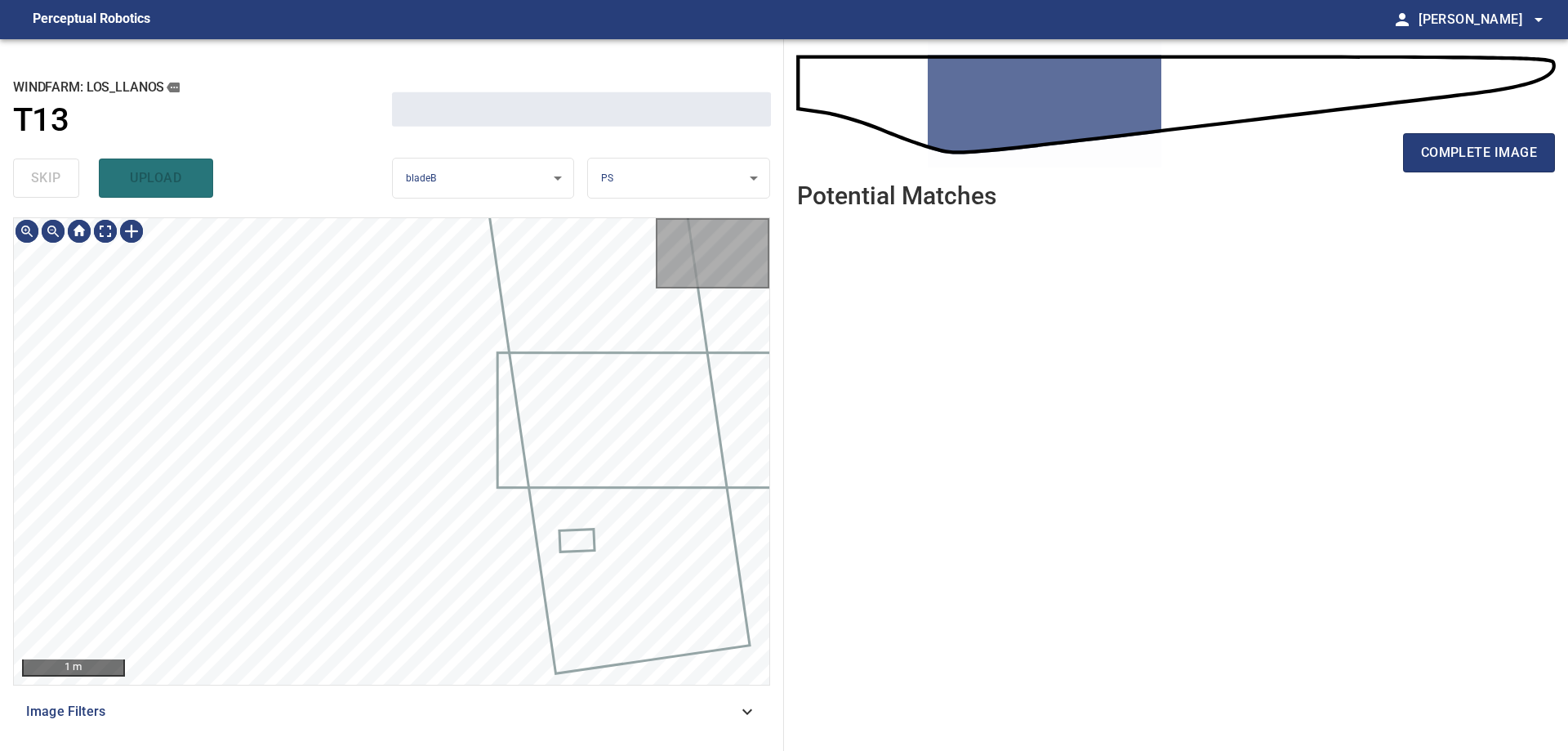
click at [45, 178] on div "skip upload" at bounding box center [202, 178] width 379 height 52
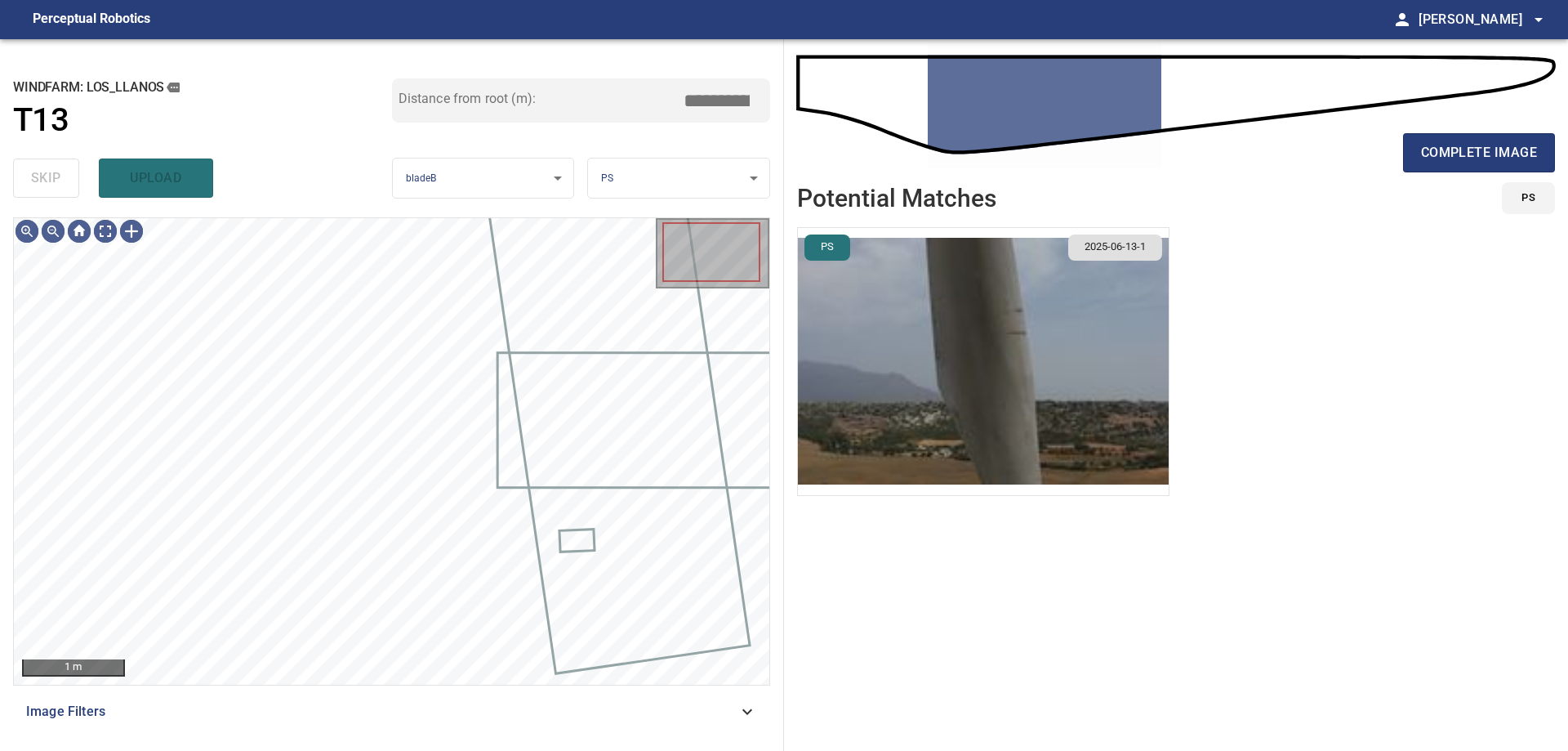
drag, startPoint x: 45, startPoint y: 178, endPoint x: 89, endPoint y: 237, distance: 73.6
click at [60, 197] on div "skip upload" at bounding box center [202, 178] width 379 height 52
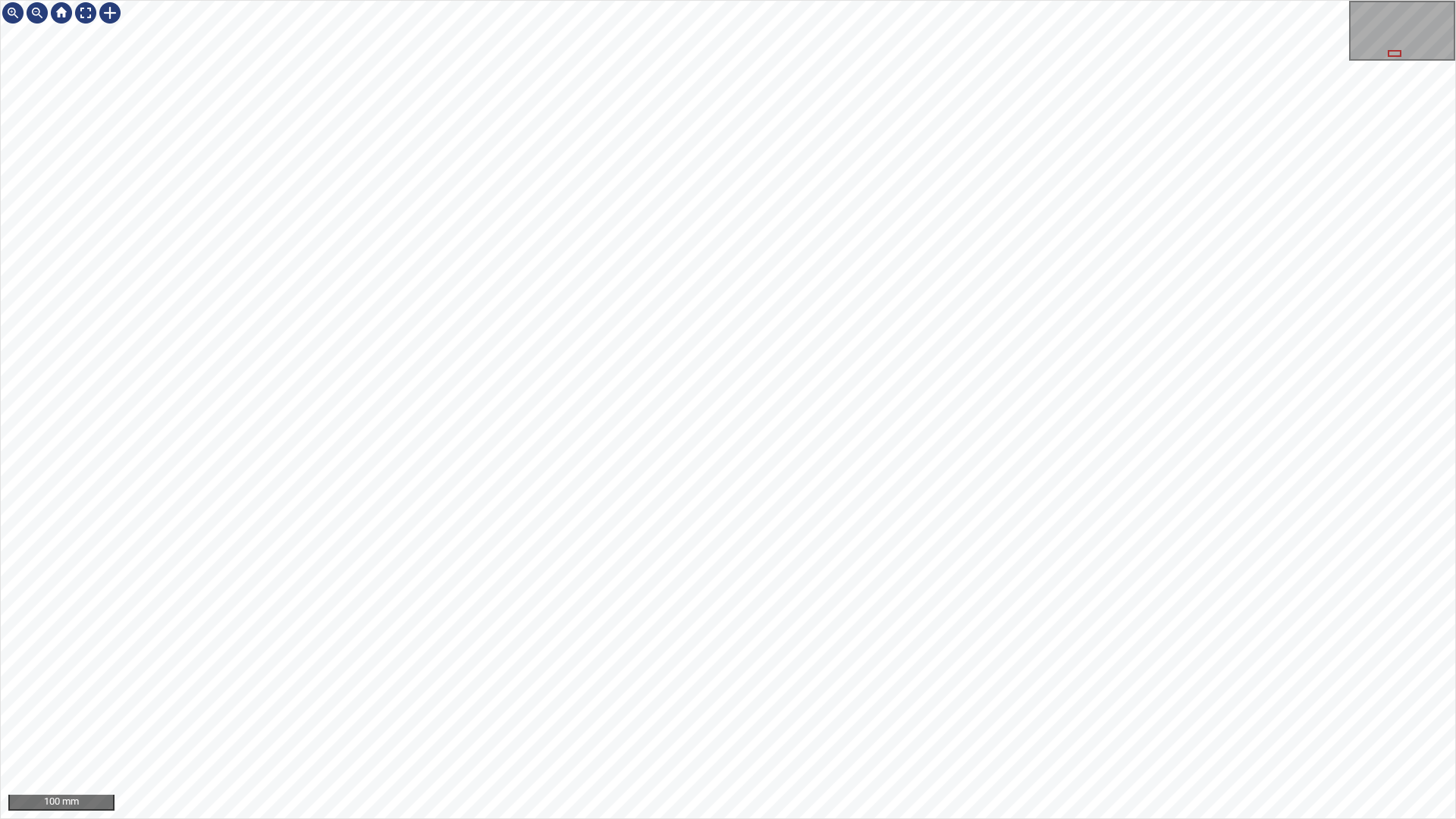
click at [807, 818] on div "100 mm" at bounding box center [728, 410] width 1456 height 819
click at [775, 818] on div "100 mm" at bounding box center [728, 410] width 1456 height 819
click at [888, 818] on div "100 mm" at bounding box center [728, 410] width 1456 height 819
click at [701, 818] on div "100 mm" at bounding box center [728, 410] width 1456 height 819
click at [962, 818] on div "100 mm" at bounding box center [728, 410] width 1456 height 819
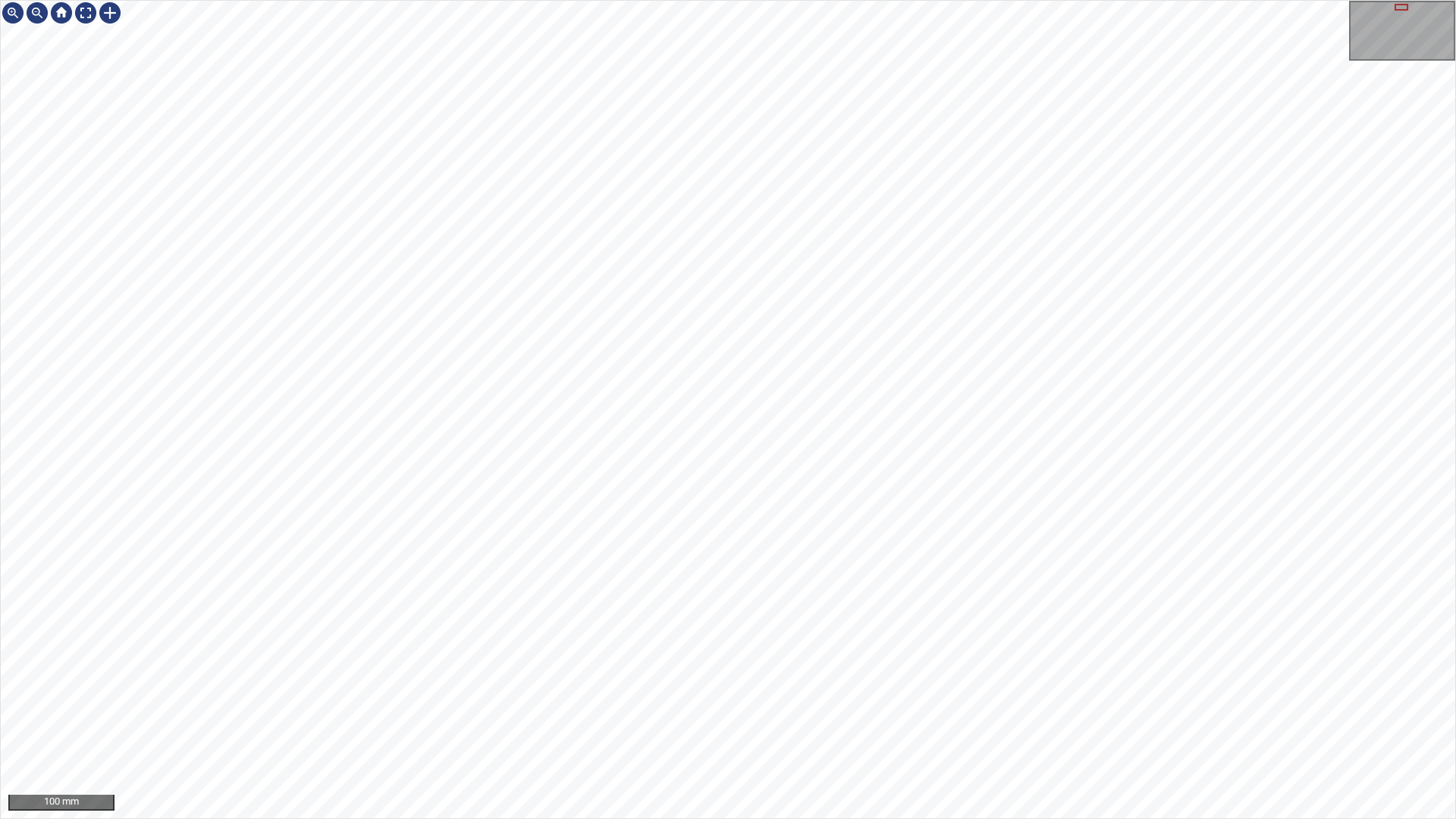
click at [1075, 0] on div "100 mm" at bounding box center [728, 410] width 1456 height 819
click at [1413, 642] on div "100 mm" at bounding box center [728, 410] width 1456 height 819
click at [1286, 818] on div "100 mm" at bounding box center [728, 410] width 1456 height 819
click at [1046, 818] on div "100 mm" at bounding box center [728, 410] width 1456 height 819
click at [946, 818] on div "100 mm" at bounding box center [728, 410] width 1456 height 819
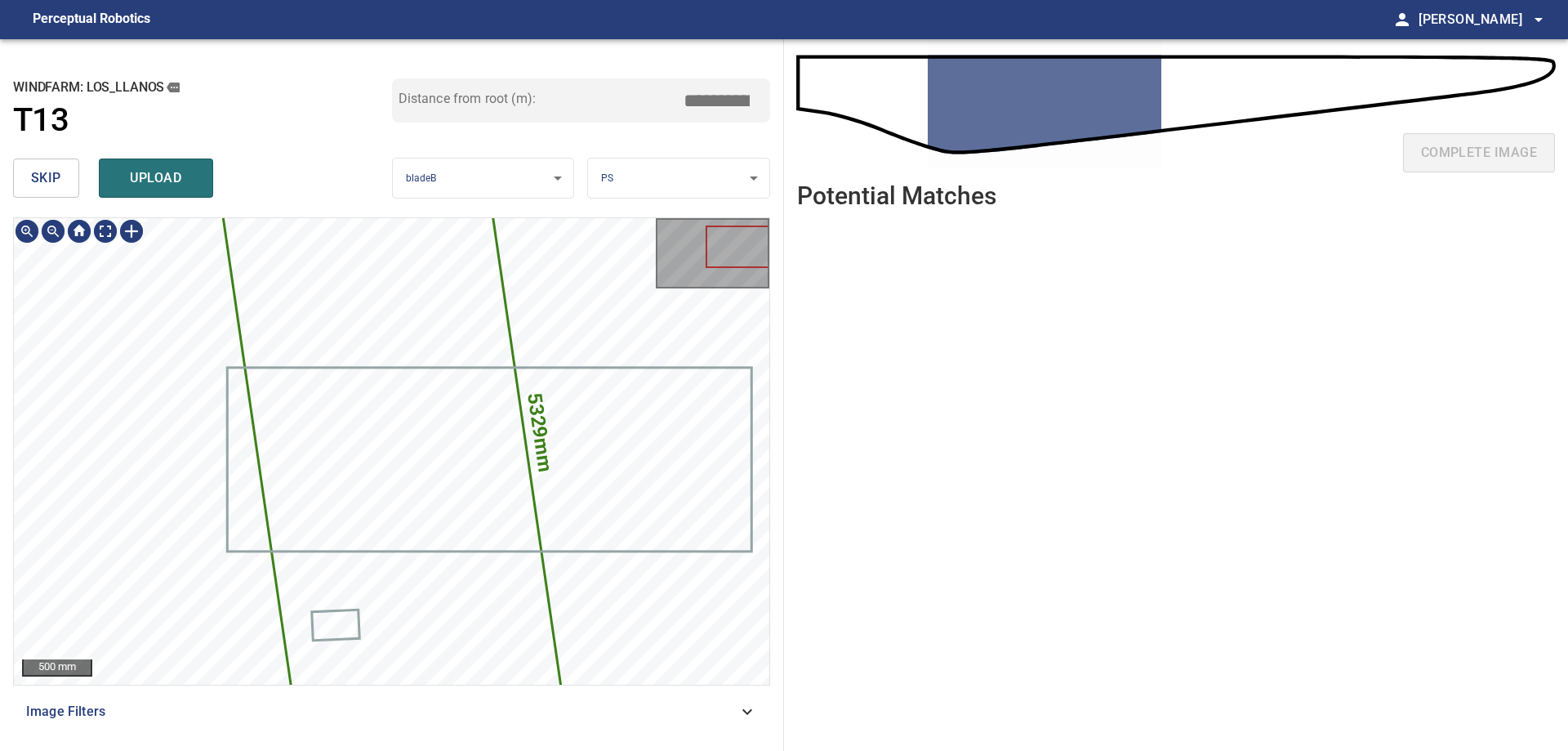
click at [415, 286] on icon at bounding box center [392, 452] width 359 height 704
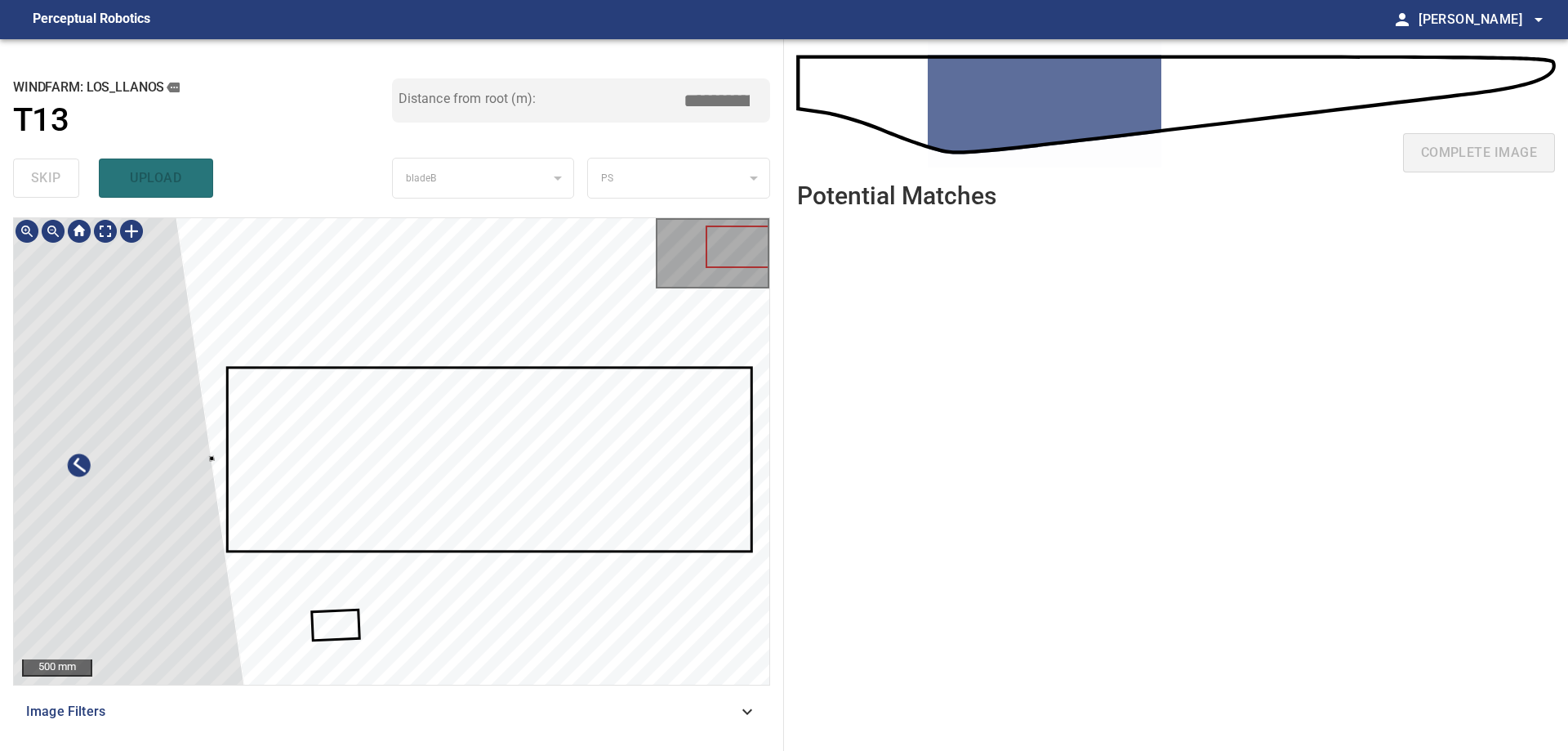
click at [102, 286] on div at bounding box center [80, 478] width 359 height 704
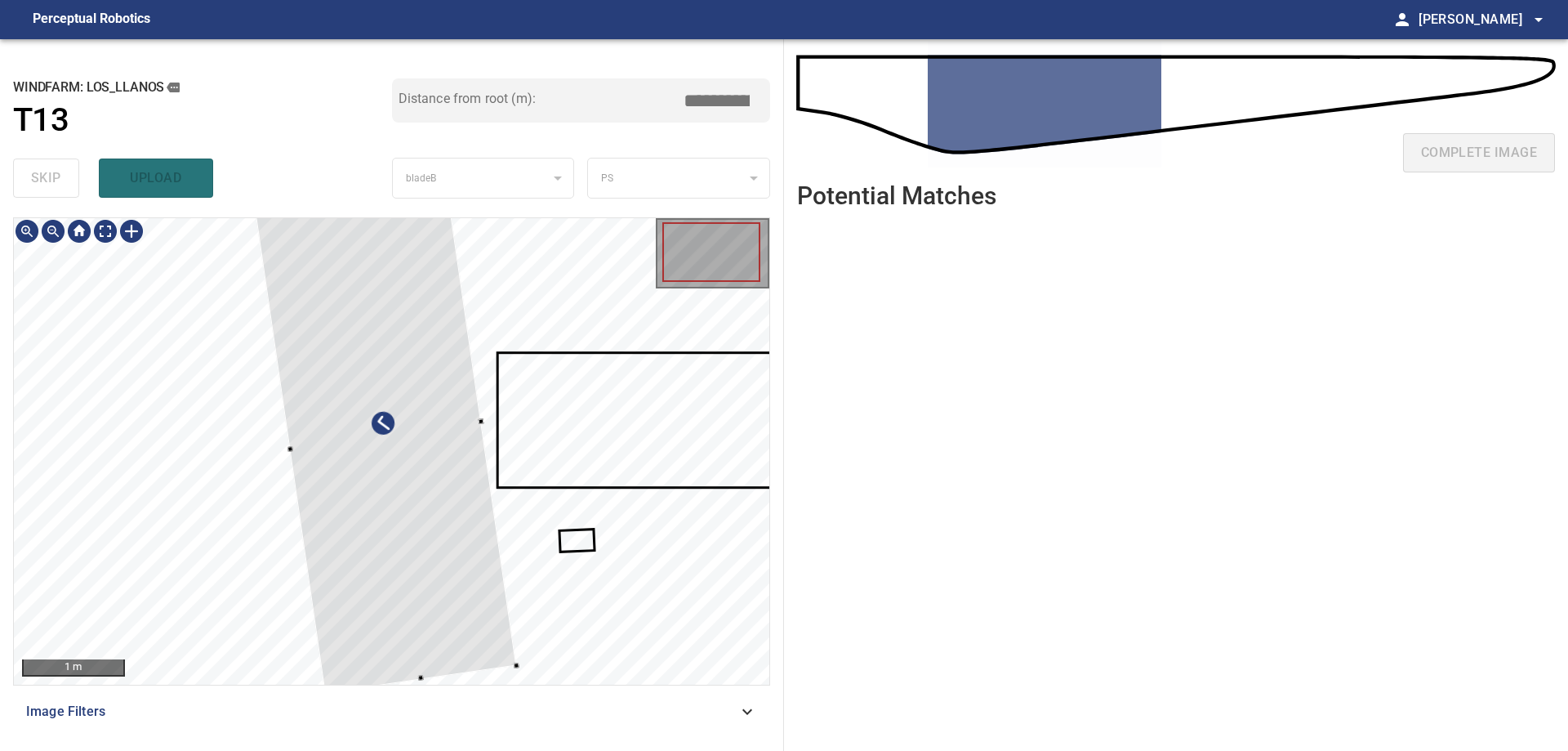
click at [469, 637] on div at bounding box center [385, 436] width 263 height 514
click at [418, 307] on div at bounding box center [387, 474] width 246 height 502
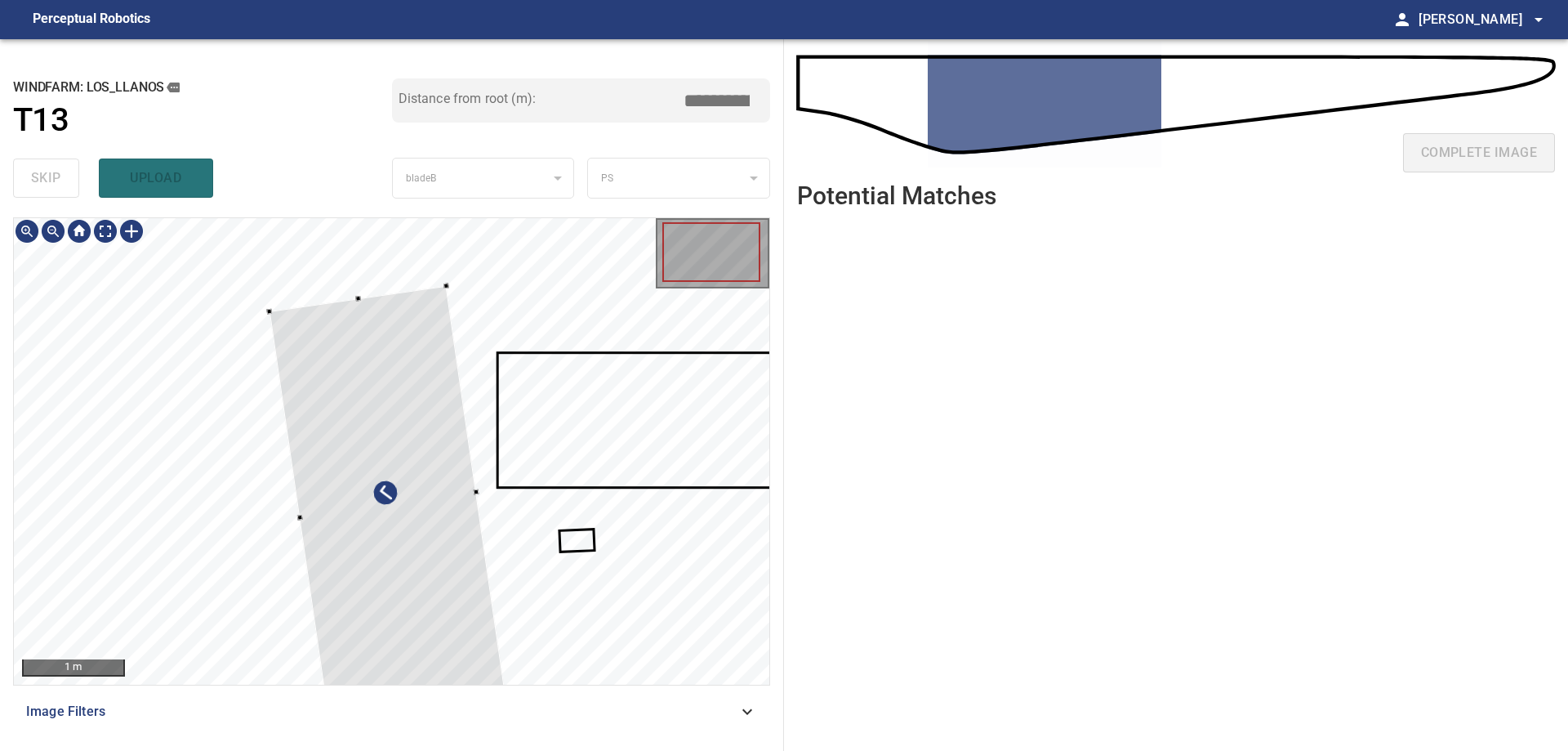
click at [366, 296] on div at bounding box center [392, 451] width 756 height 466
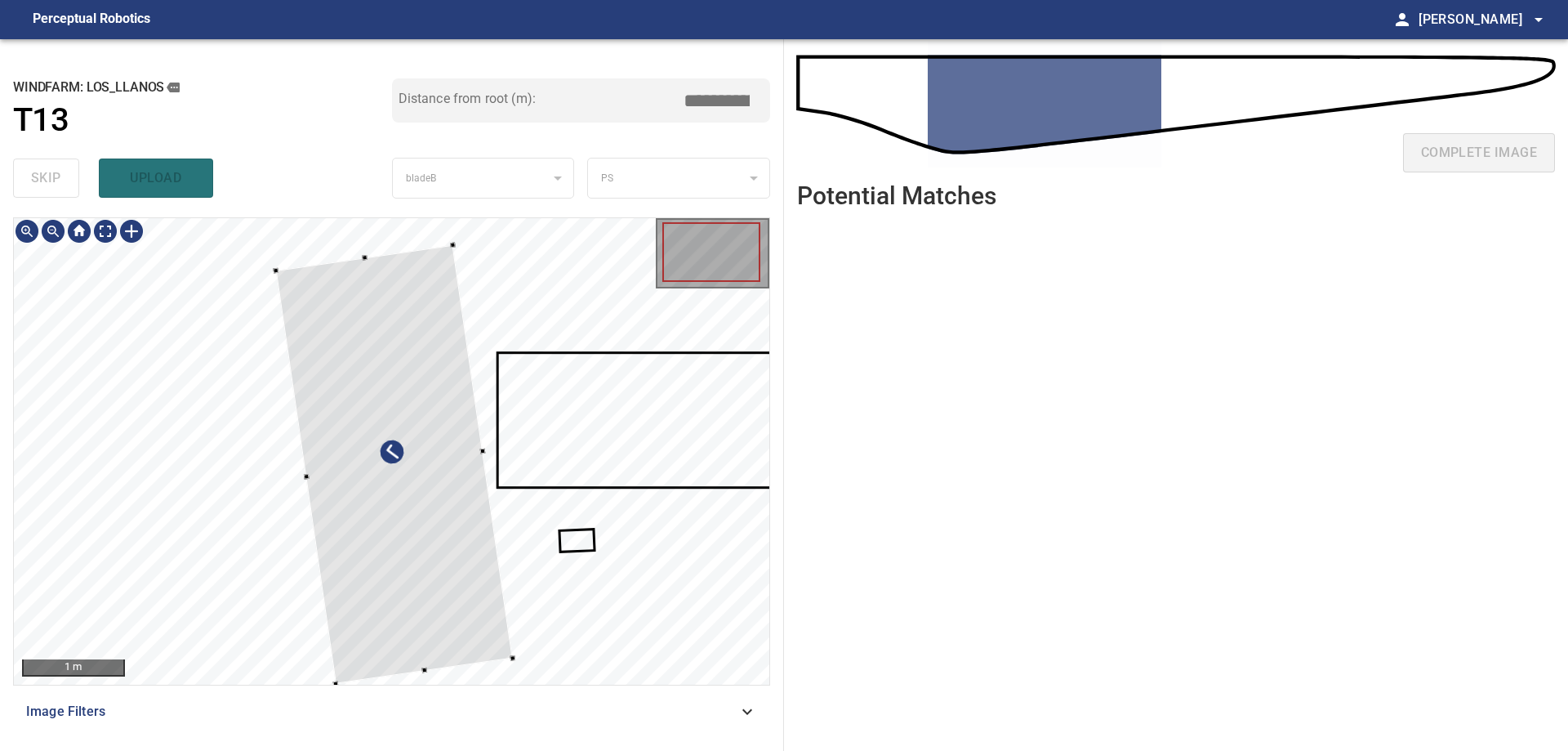
click at [372, 301] on div at bounding box center [394, 464] width 236 height 439
click at [294, 471] on div at bounding box center [296, 479] width 60 height 413
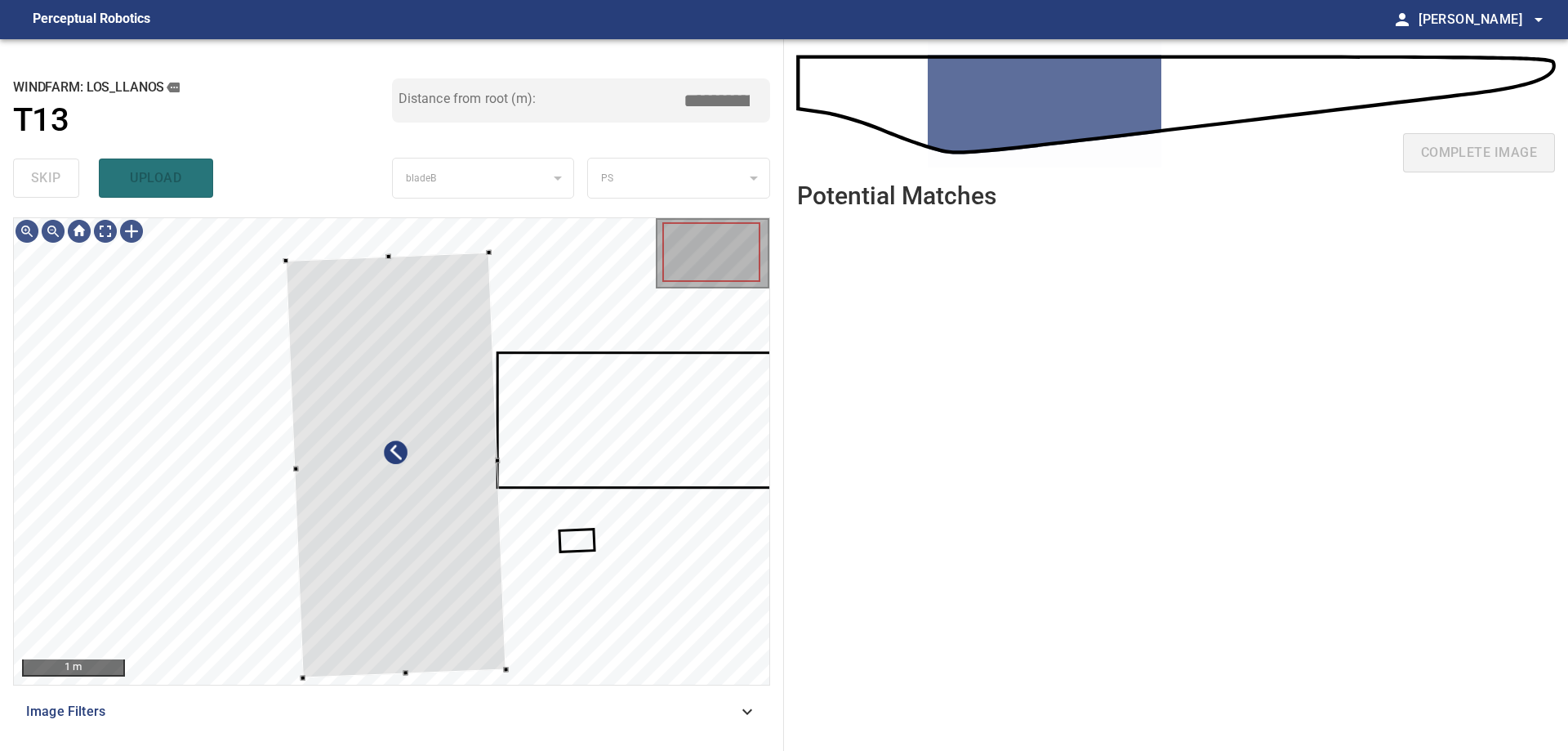
click at [510, 692] on div "1 m Image Filters" at bounding box center [391, 477] width 757 height 520
click at [507, 689] on div "1 m Image Filters" at bounding box center [391, 477] width 757 height 520
click at [504, 686] on div "1 m Image Filters" at bounding box center [391, 477] width 757 height 520
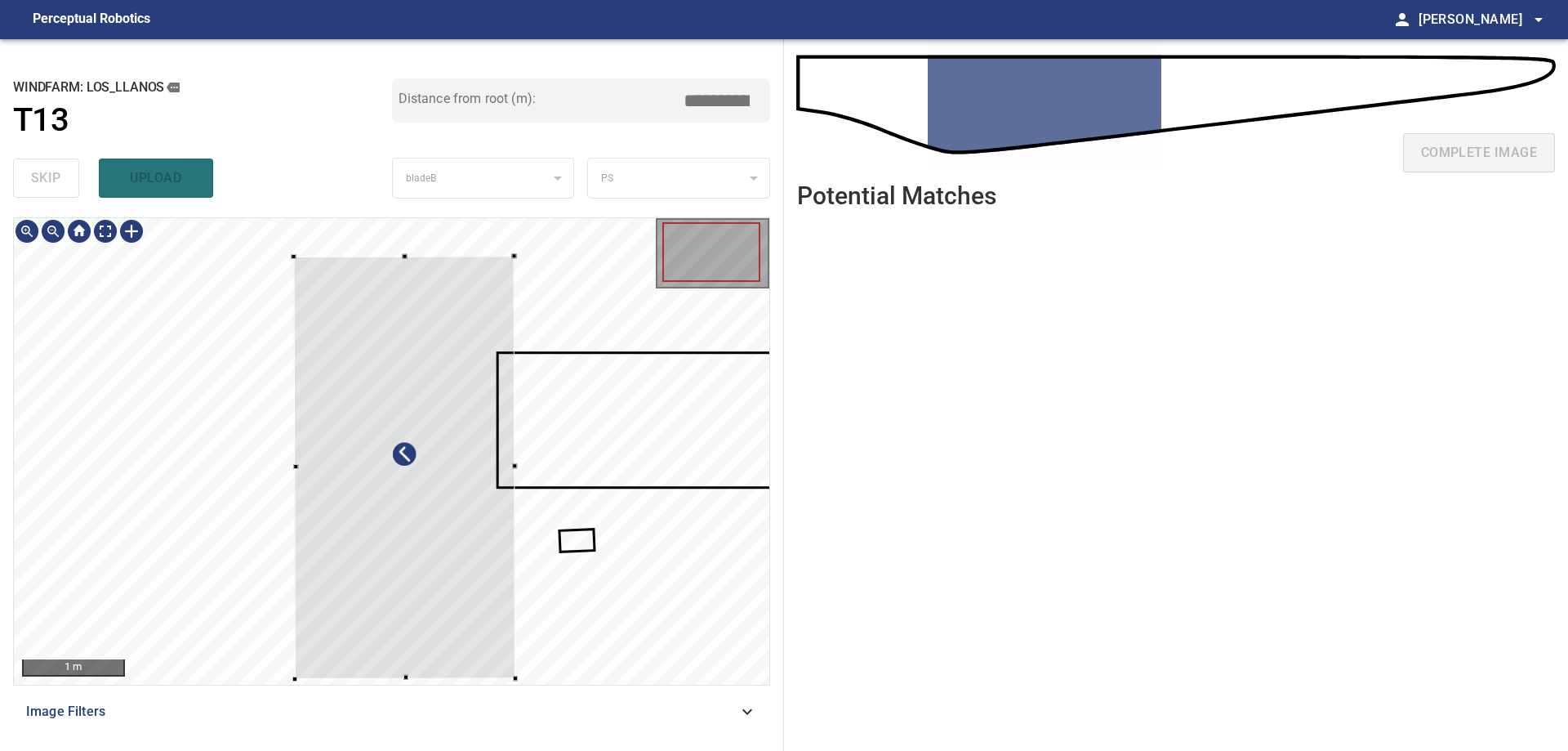
click at [517, 677] on div at bounding box center [515, 676] width 5 height 5
click at [430, 596] on div at bounding box center [393, 467] width 221 height 422
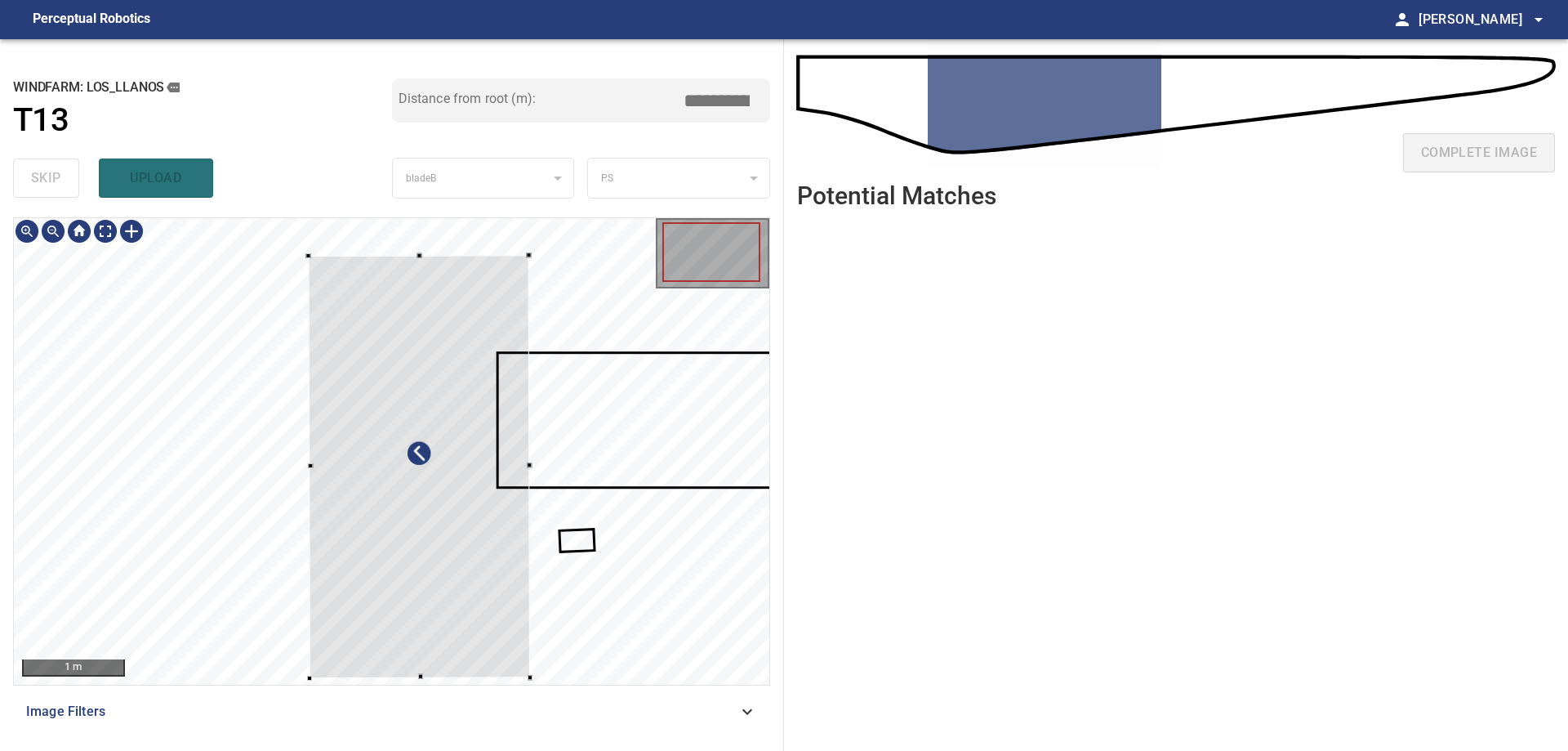
click at [506, 667] on div at bounding box center [419, 466] width 221 height 422
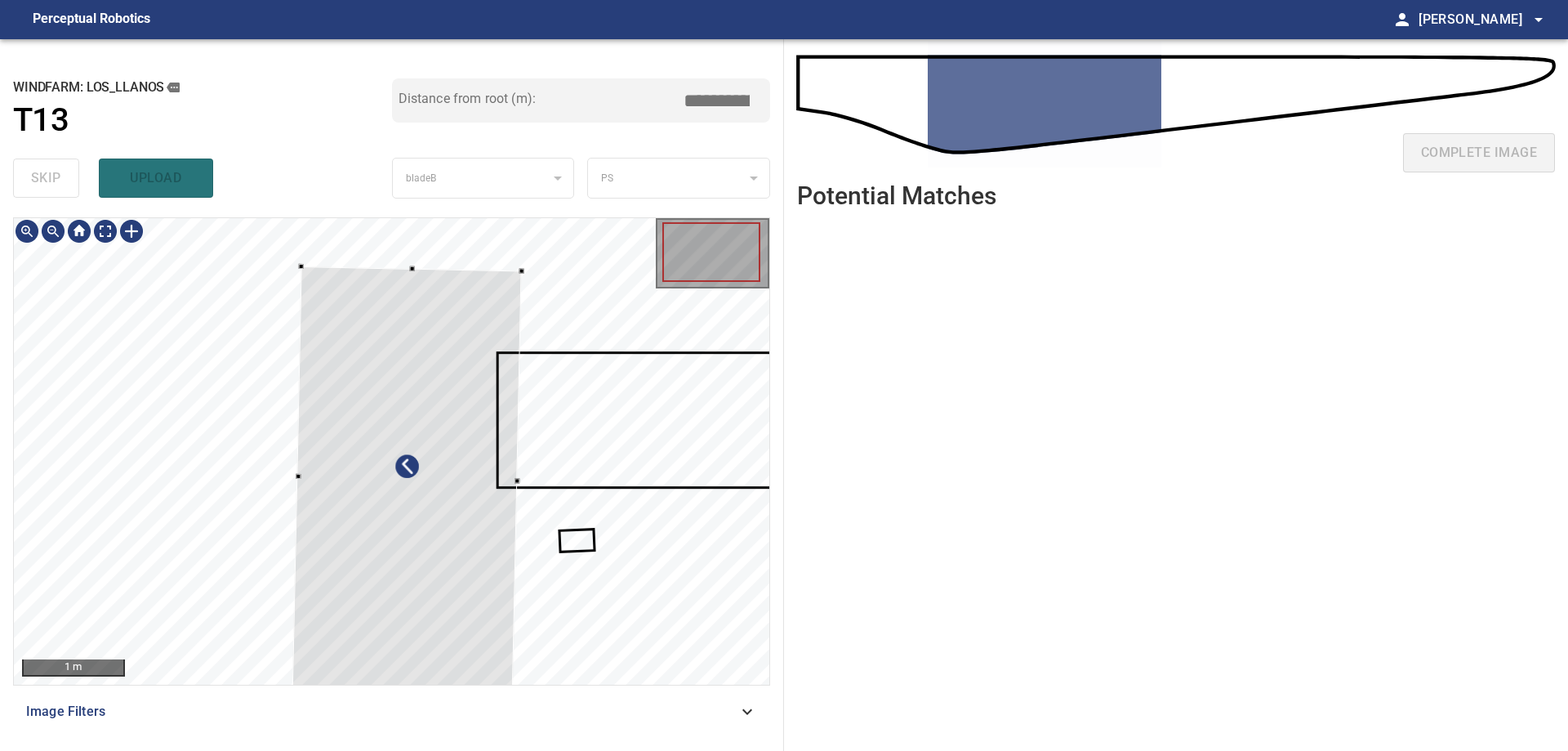
click at [491, 627] on div at bounding box center [407, 480] width 230 height 426
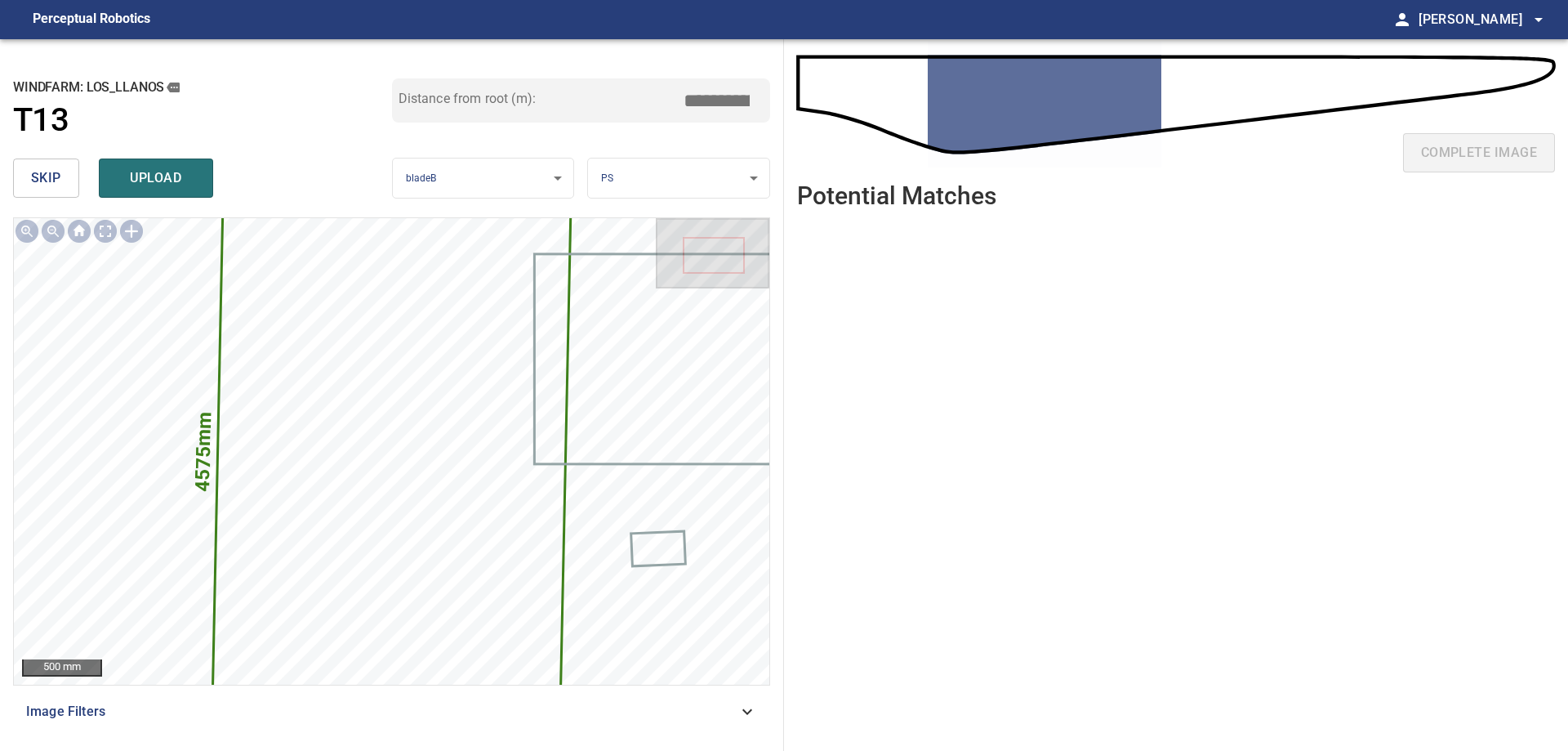
drag, startPoint x: 709, startPoint y: 96, endPoint x: 723, endPoint y: 96, distance: 14.0
click at [723, 96] on input "****" at bounding box center [723, 101] width 81 height 31
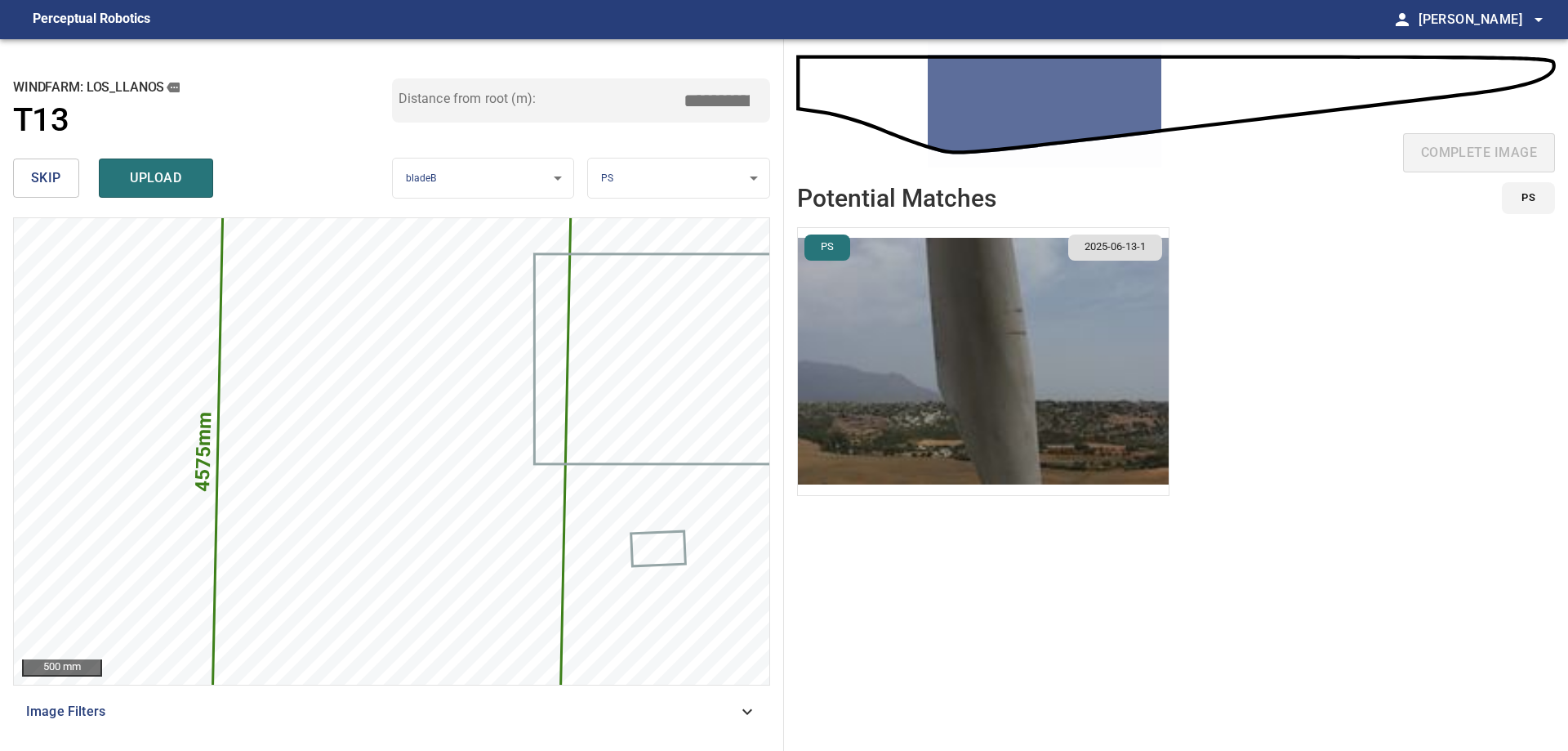
type input "****"
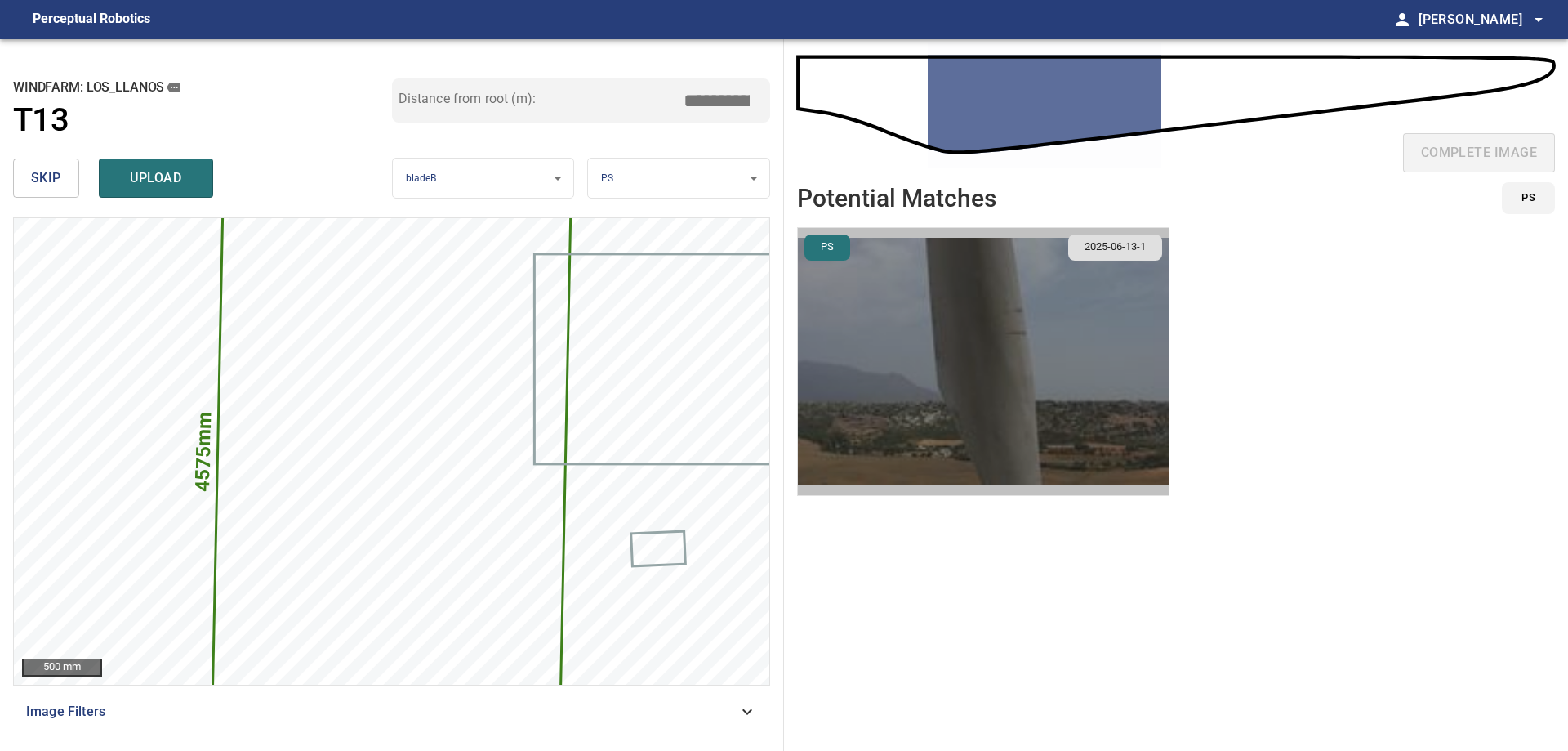
click at [879, 338] on img "button" at bounding box center [983, 361] width 371 height 267
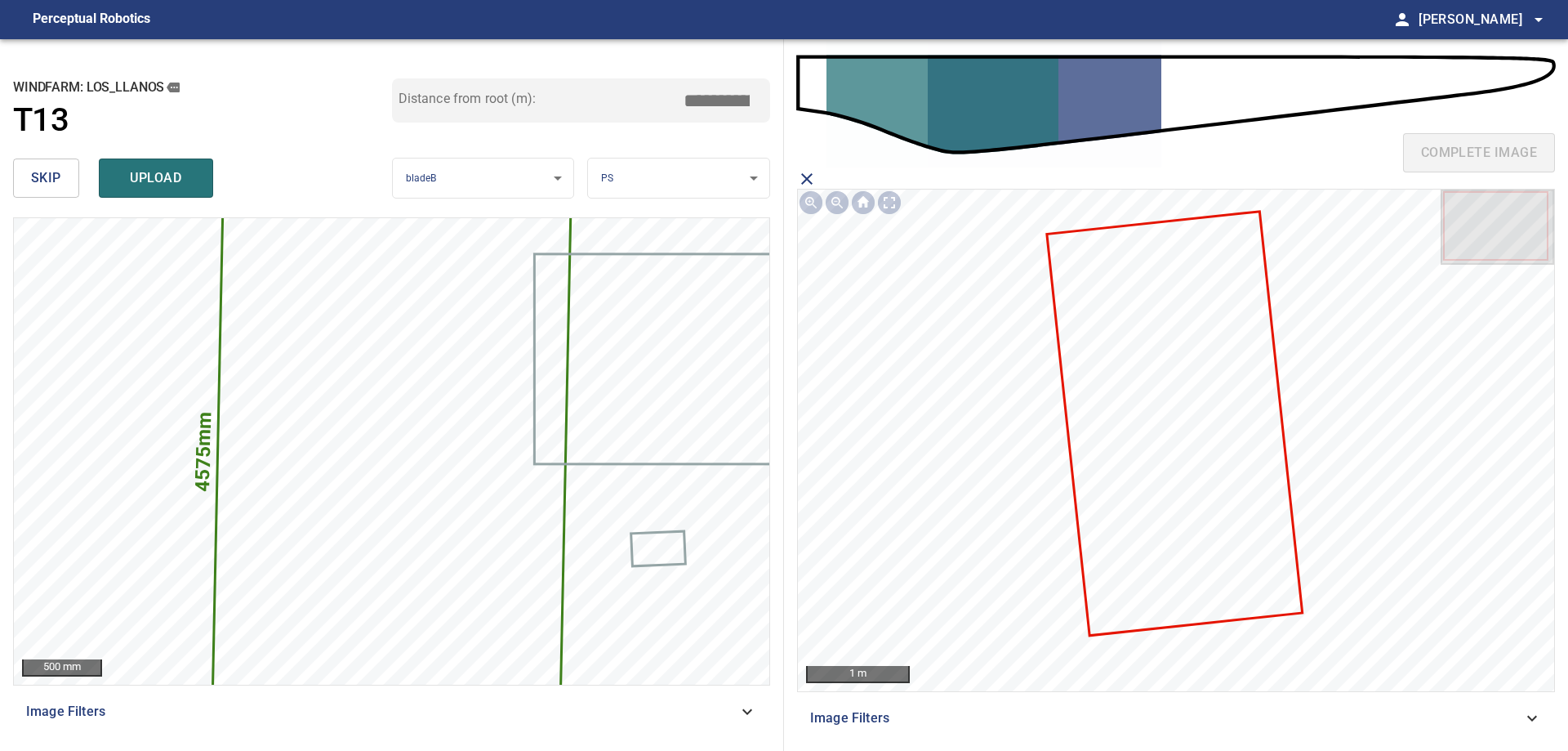
click at [1118, 389] on icon at bounding box center [1175, 423] width 252 height 422
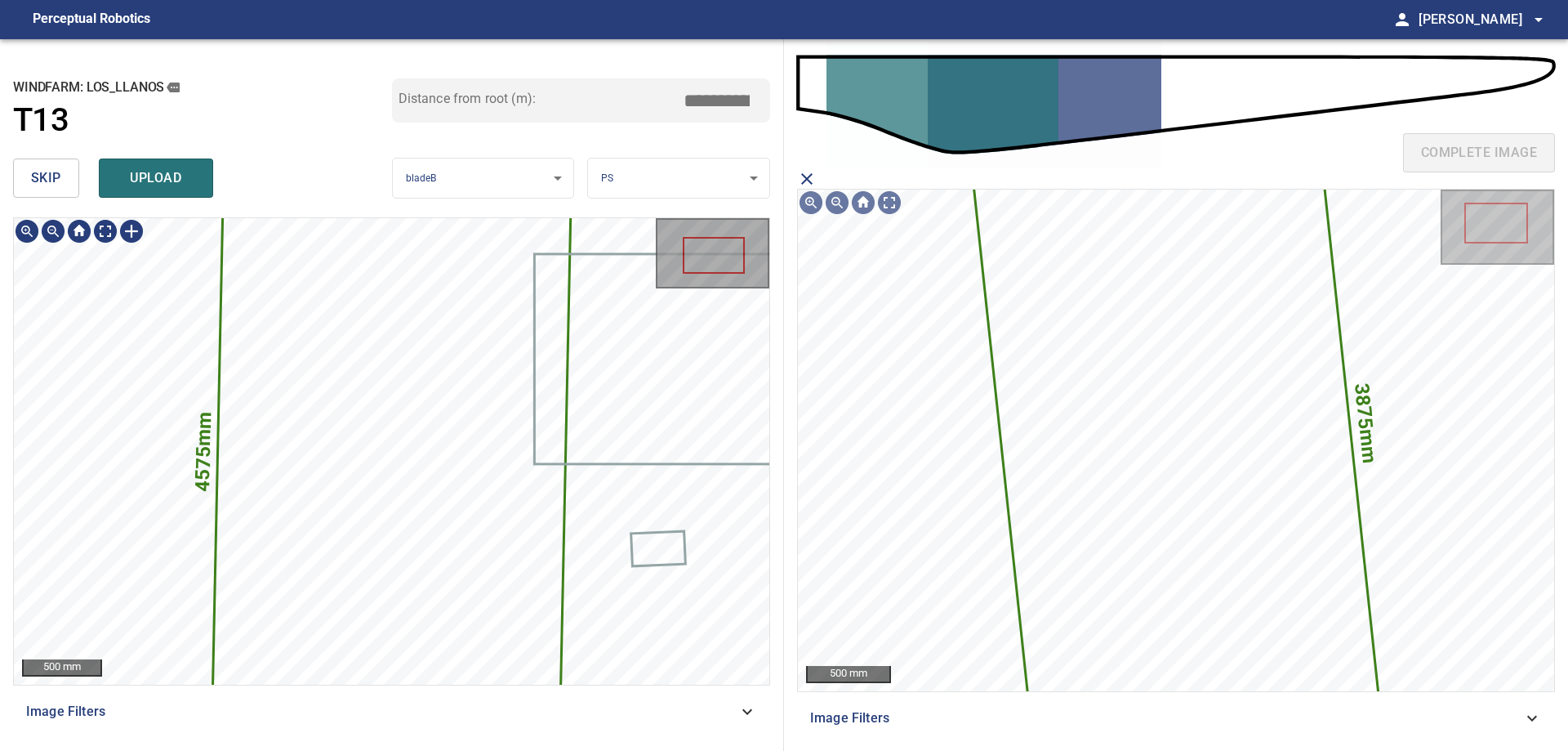
click at [339, 366] on icon at bounding box center [392, 451] width 360 height 668
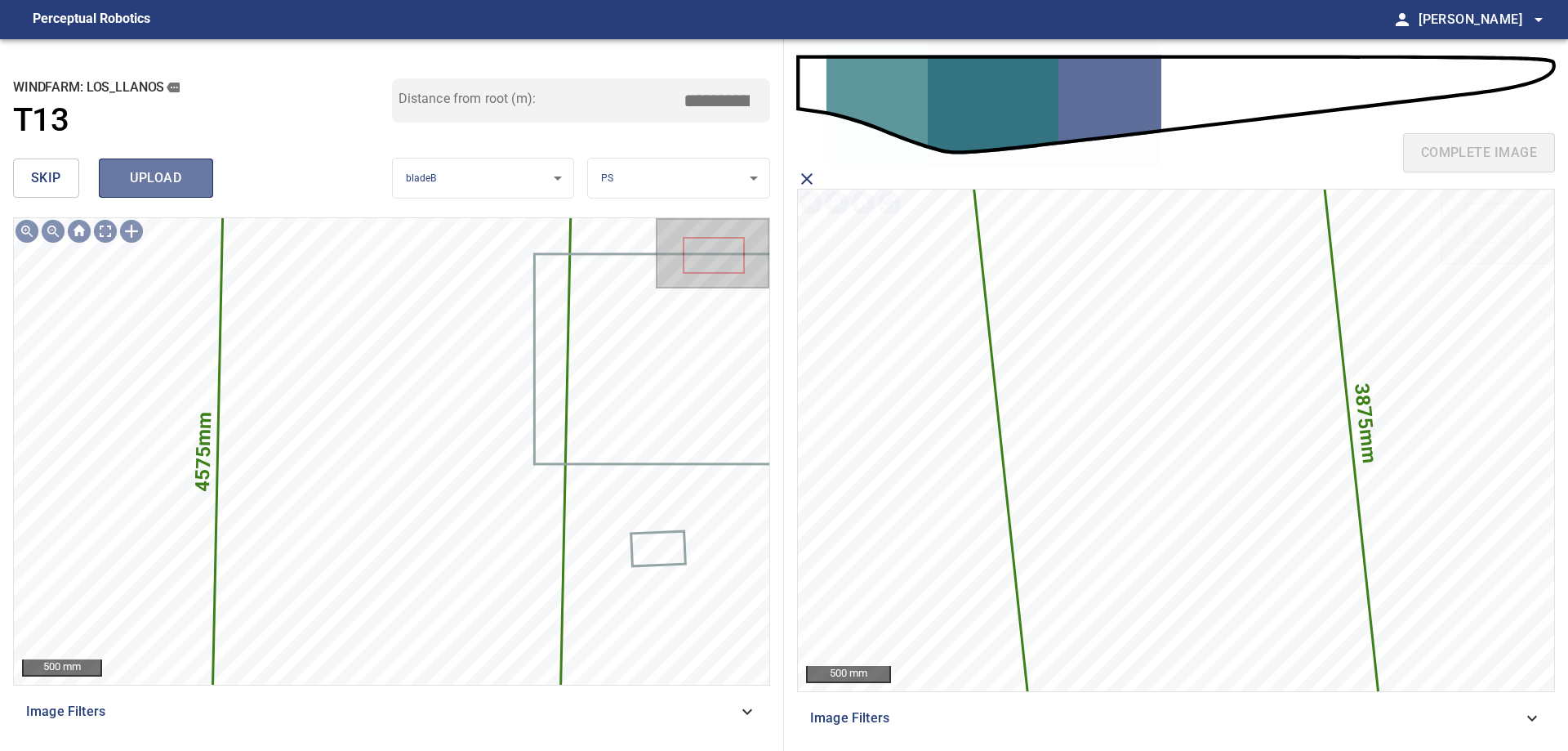
click at [151, 164] on button "upload" at bounding box center [156, 178] width 114 height 39
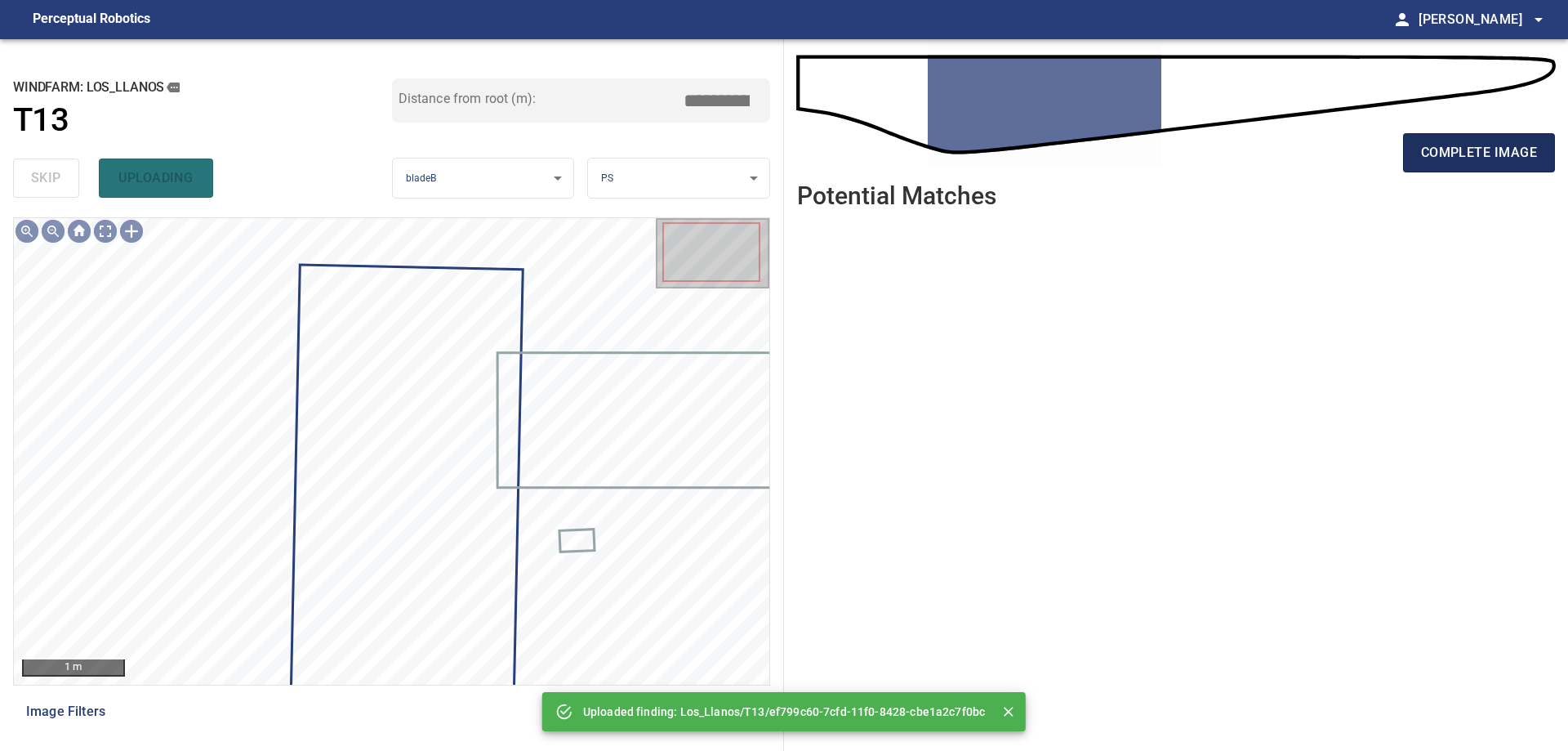
click at [1468, 169] on button "complete image" at bounding box center [1479, 152] width 152 height 39
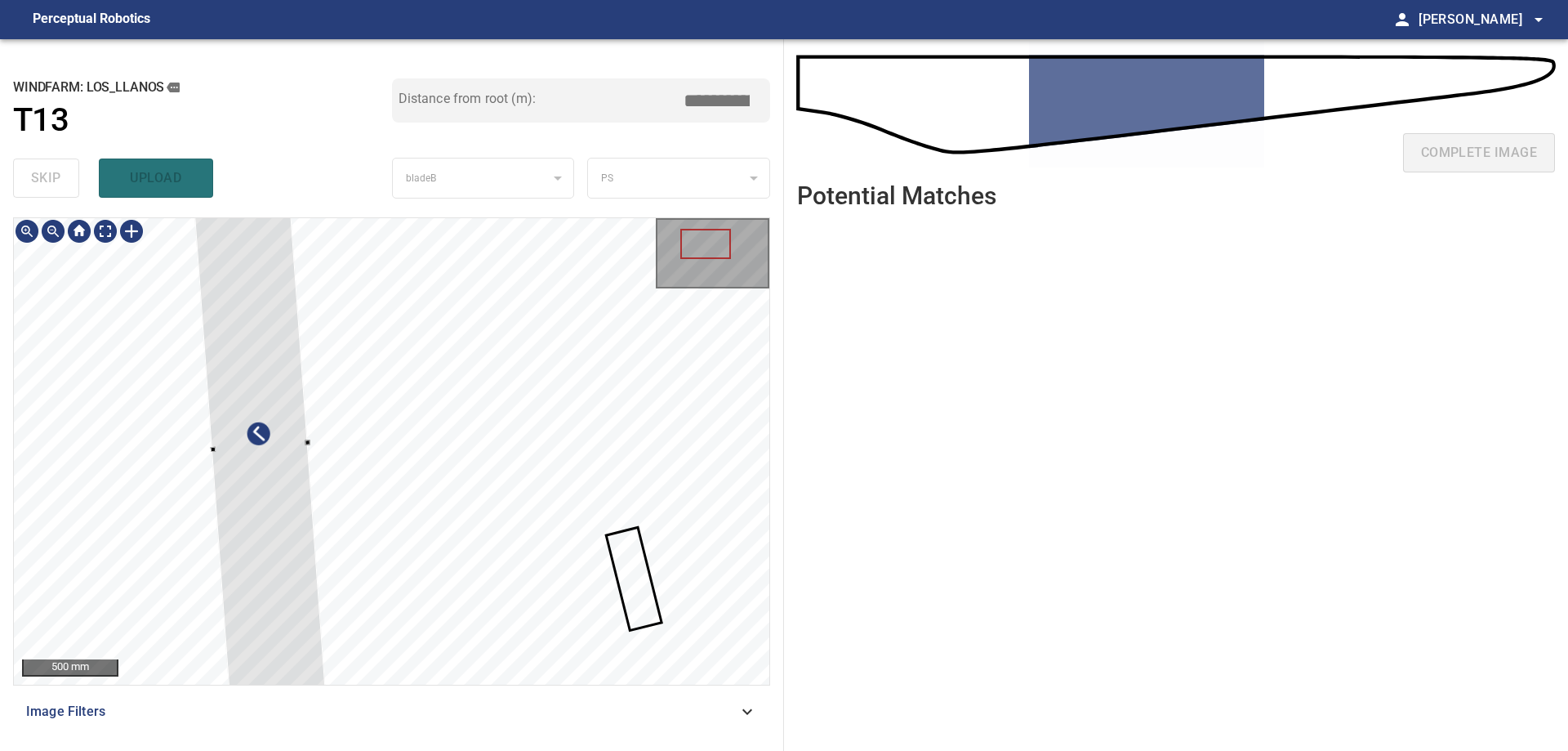
click at [168, 507] on div at bounding box center [392, 451] width 756 height 466
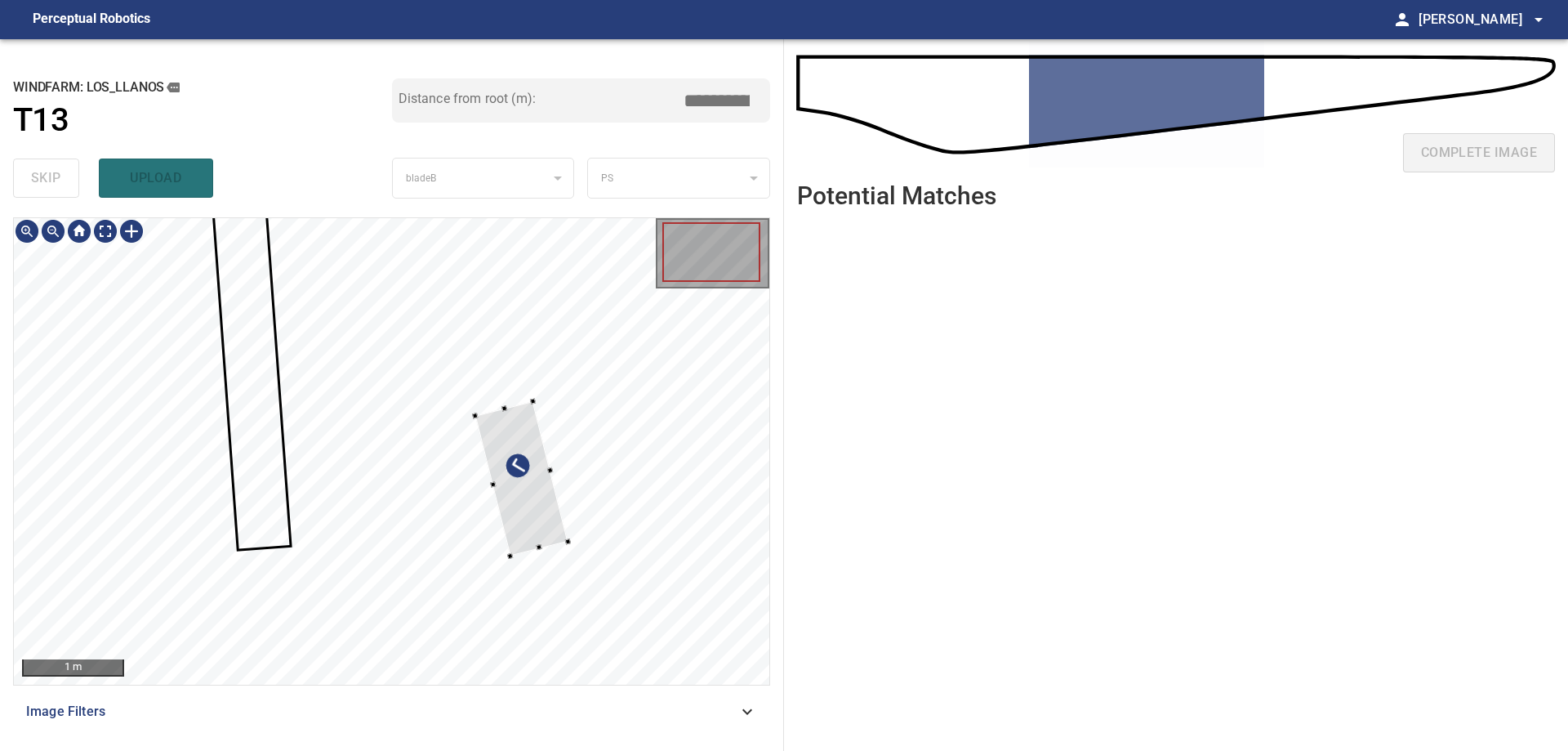
click at [568, 485] on div at bounding box center [521, 478] width 93 height 154
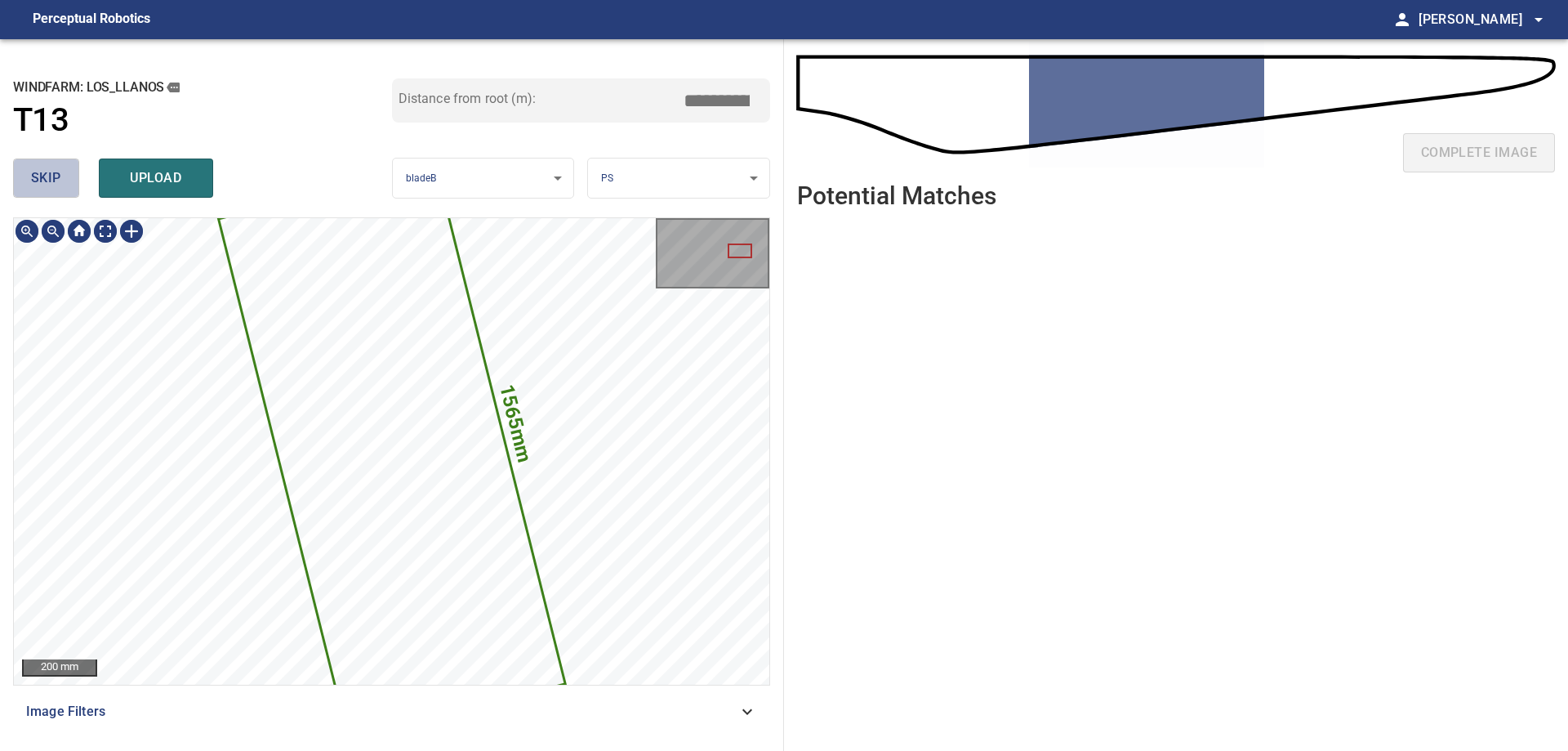
click at [43, 170] on span "skip" at bounding box center [46, 178] width 30 height 23
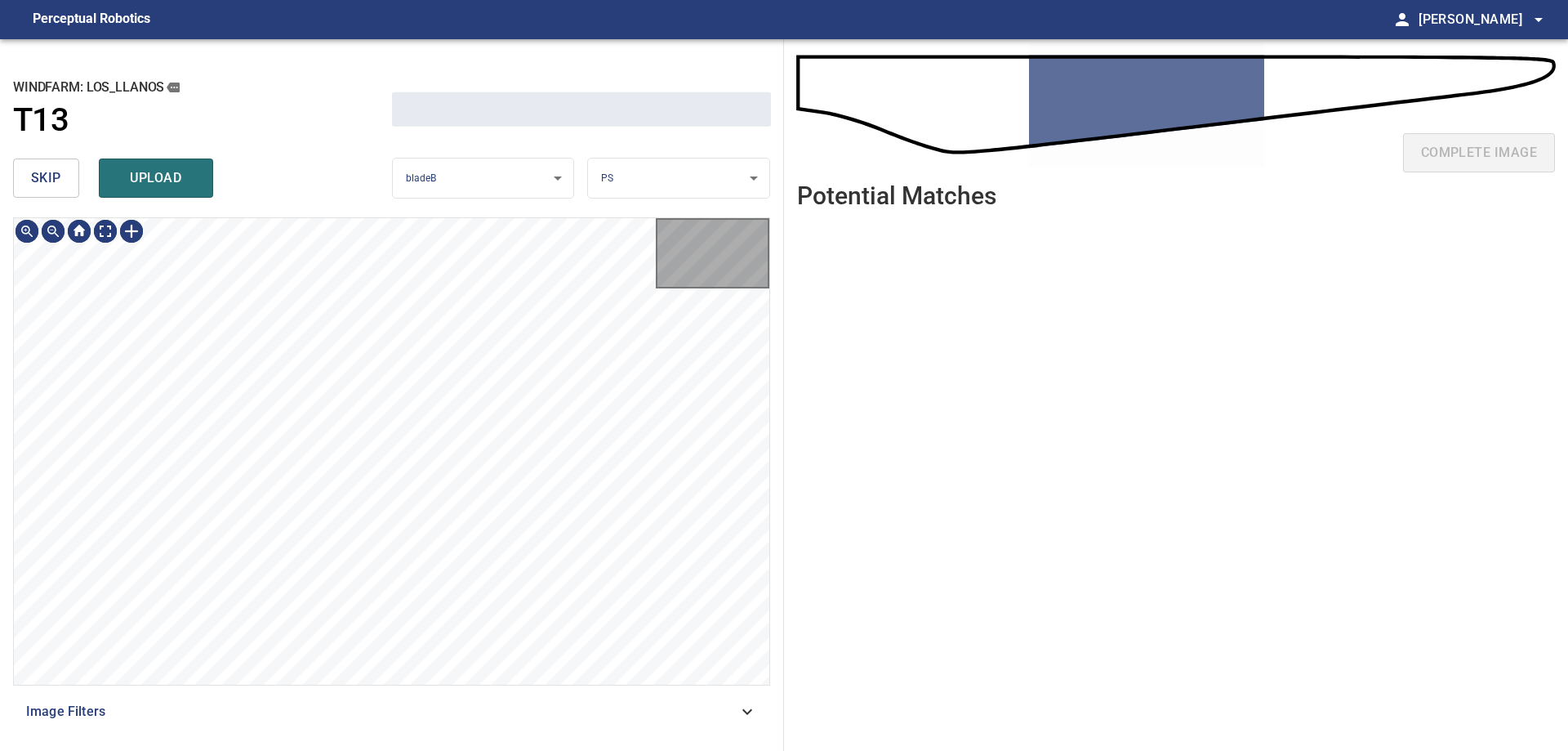
click at [42, 170] on span "skip" at bounding box center [46, 178] width 30 height 23
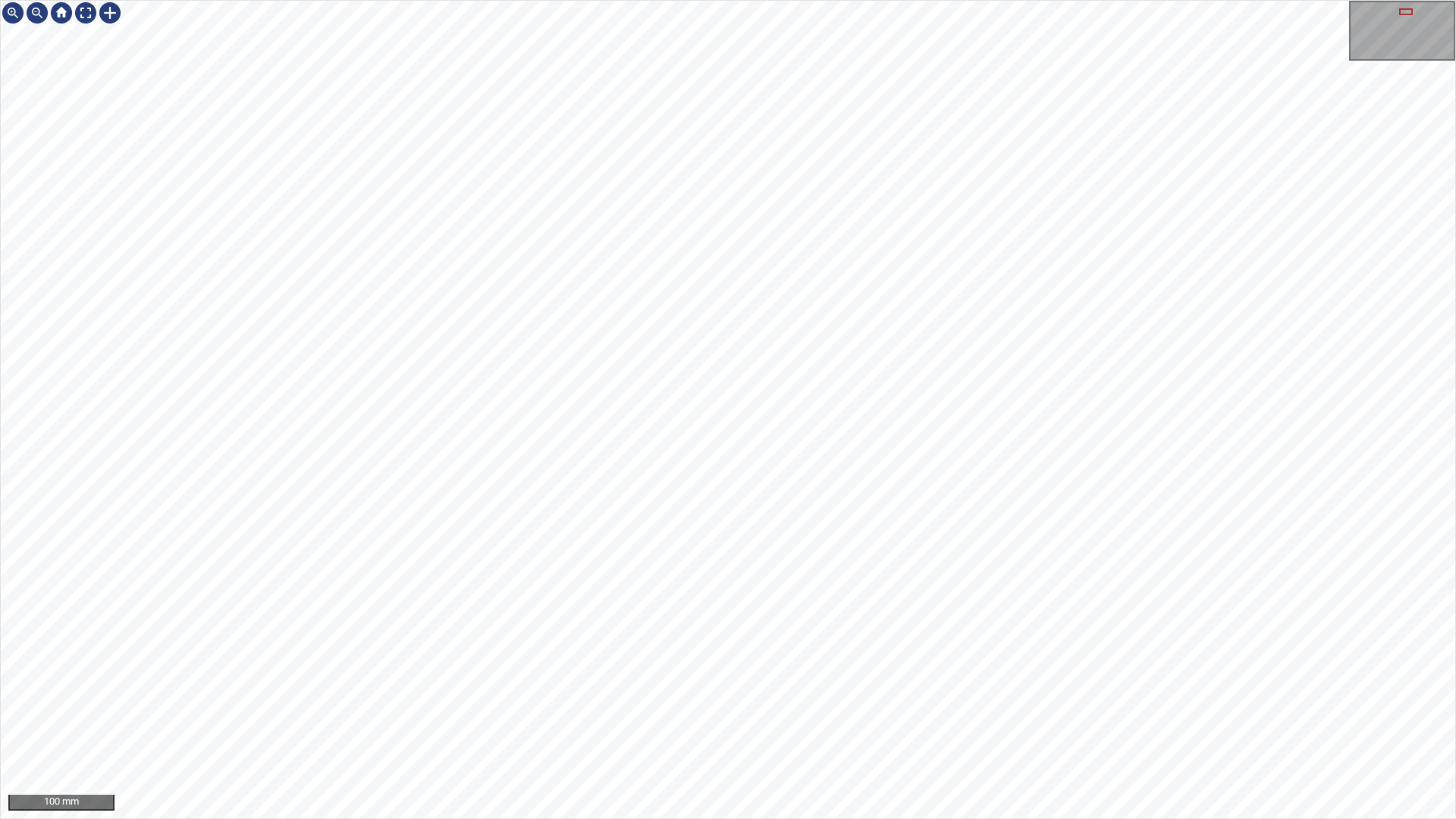
click at [1026, 0] on div "100 mm" at bounding box center [728, 410] width 1456 height 819
click at [977, 818] on div "100 mm" at bounding box center [728, 410] width 1456 height 819
click at [1183, 818] on div "100 mm" at bounding box center [728, 410] width 1456 height 819
click at [1213, 818] on div "100 mm" at bounding box center [728, 410] width 1456 height 819
click at [1291, 818] on div "100 mm" at bounding box center [728, 410] width 1456 height 819
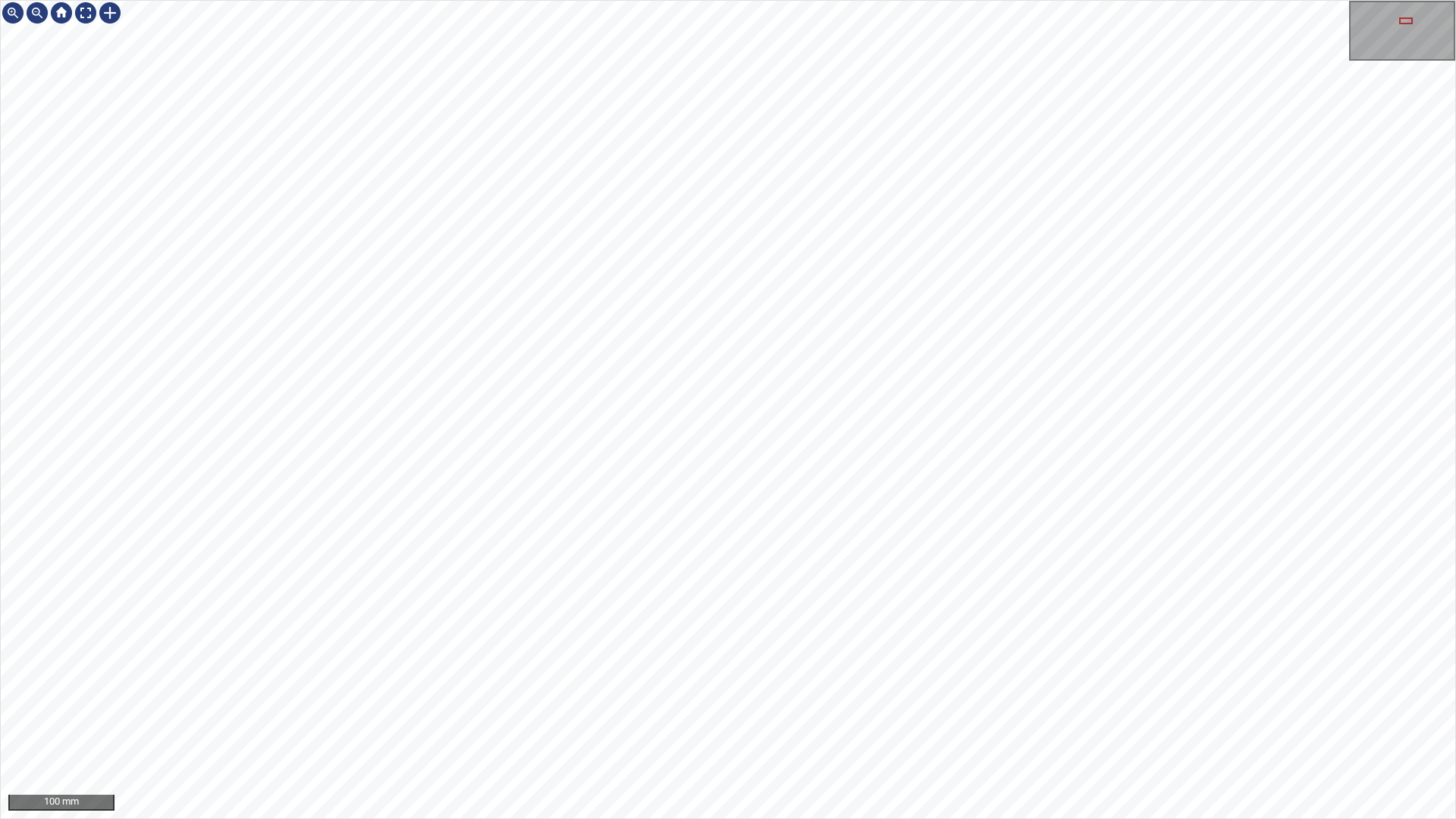
click at [1265, 818] on div "100 mm" at bounding box center [728, 410] width 1456 height 819
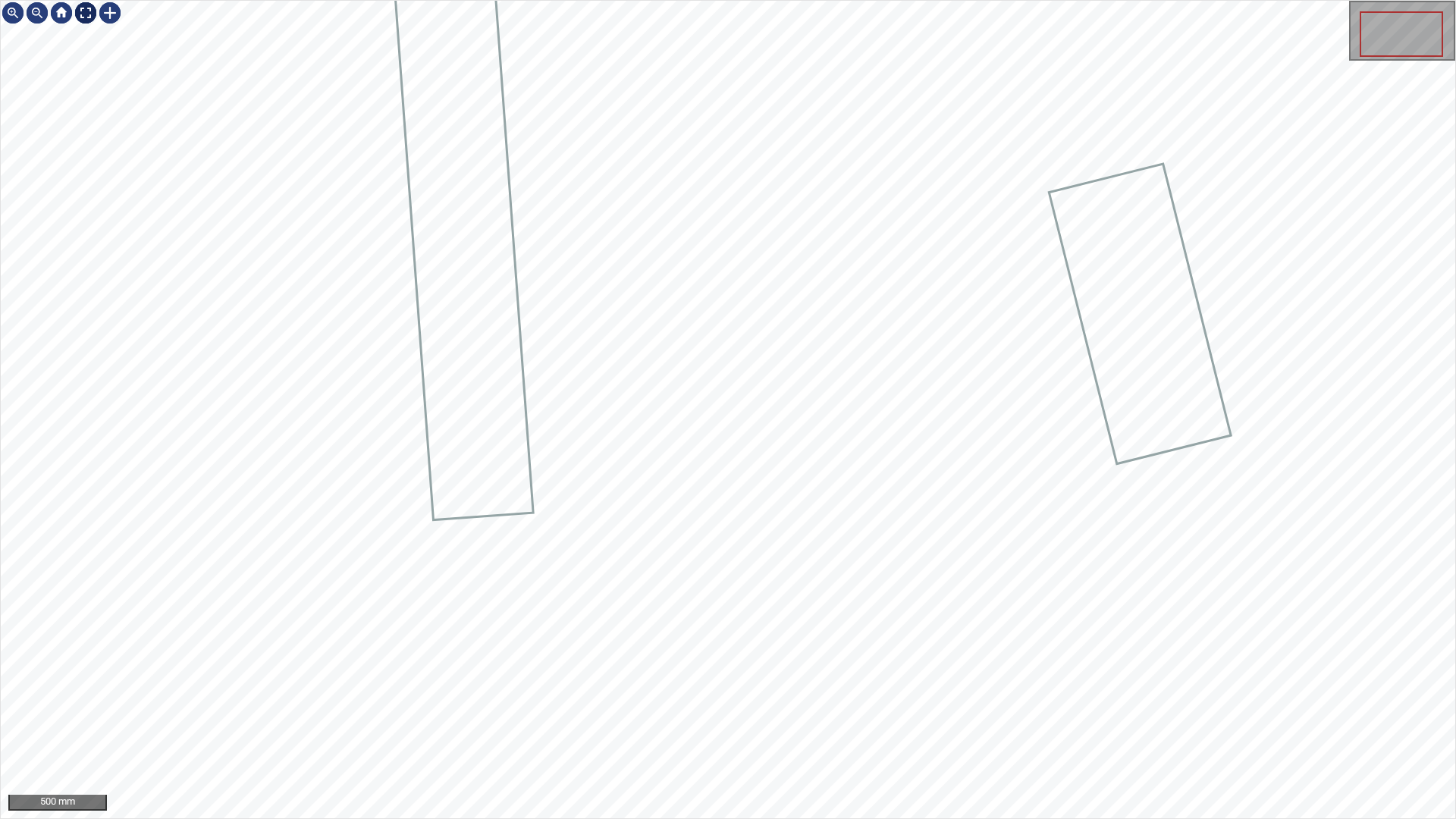
click at [90, 8] on div at bounding box center [85, 13] width 24 height 24
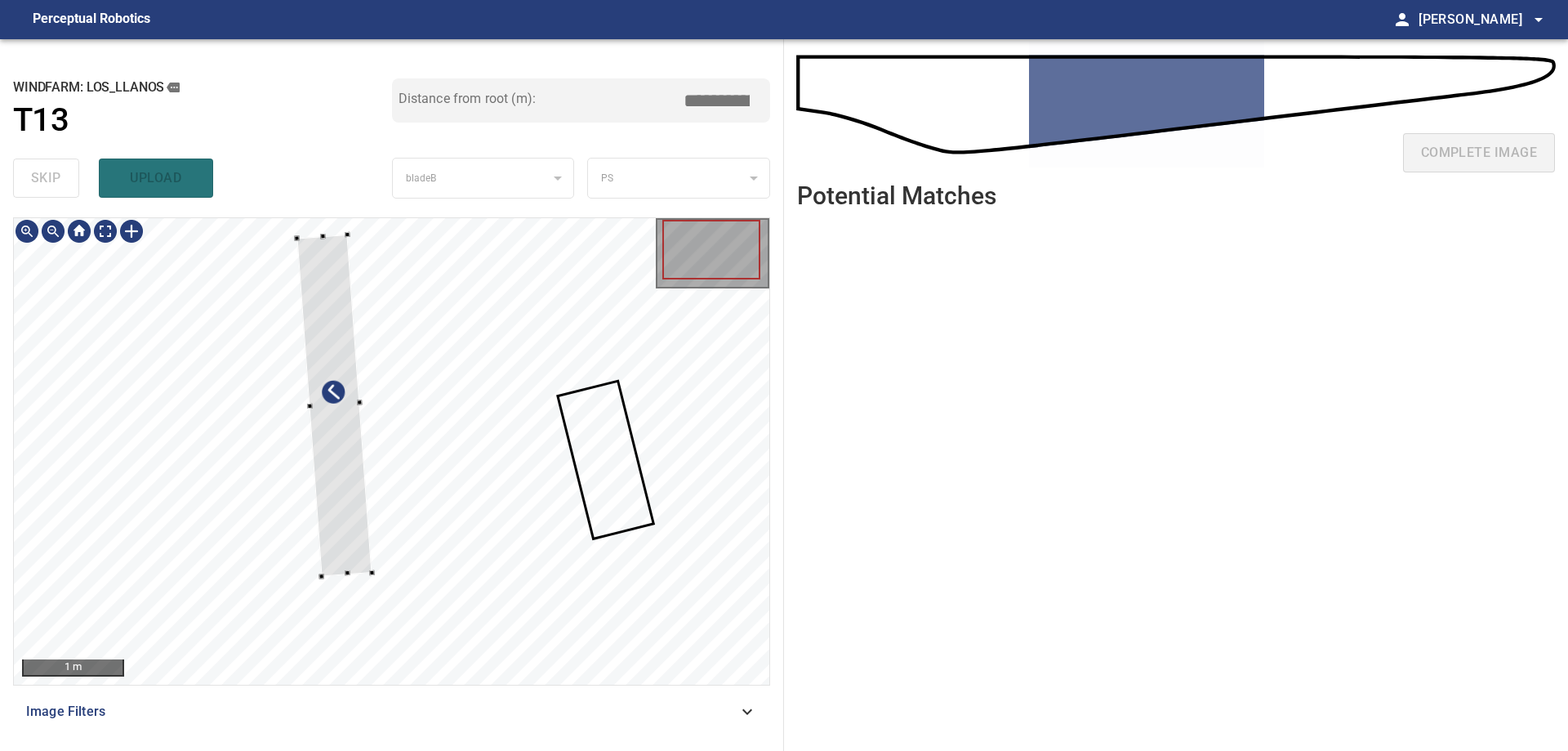
click at [365, 497] on div at bounding box center [335, 405] width 76 height 341
click at [339, 673] on div at bounding box center [392, 451] width 756 height 466
click at [325, 454] on div at bounding box center [326, 453] width 5 height 5
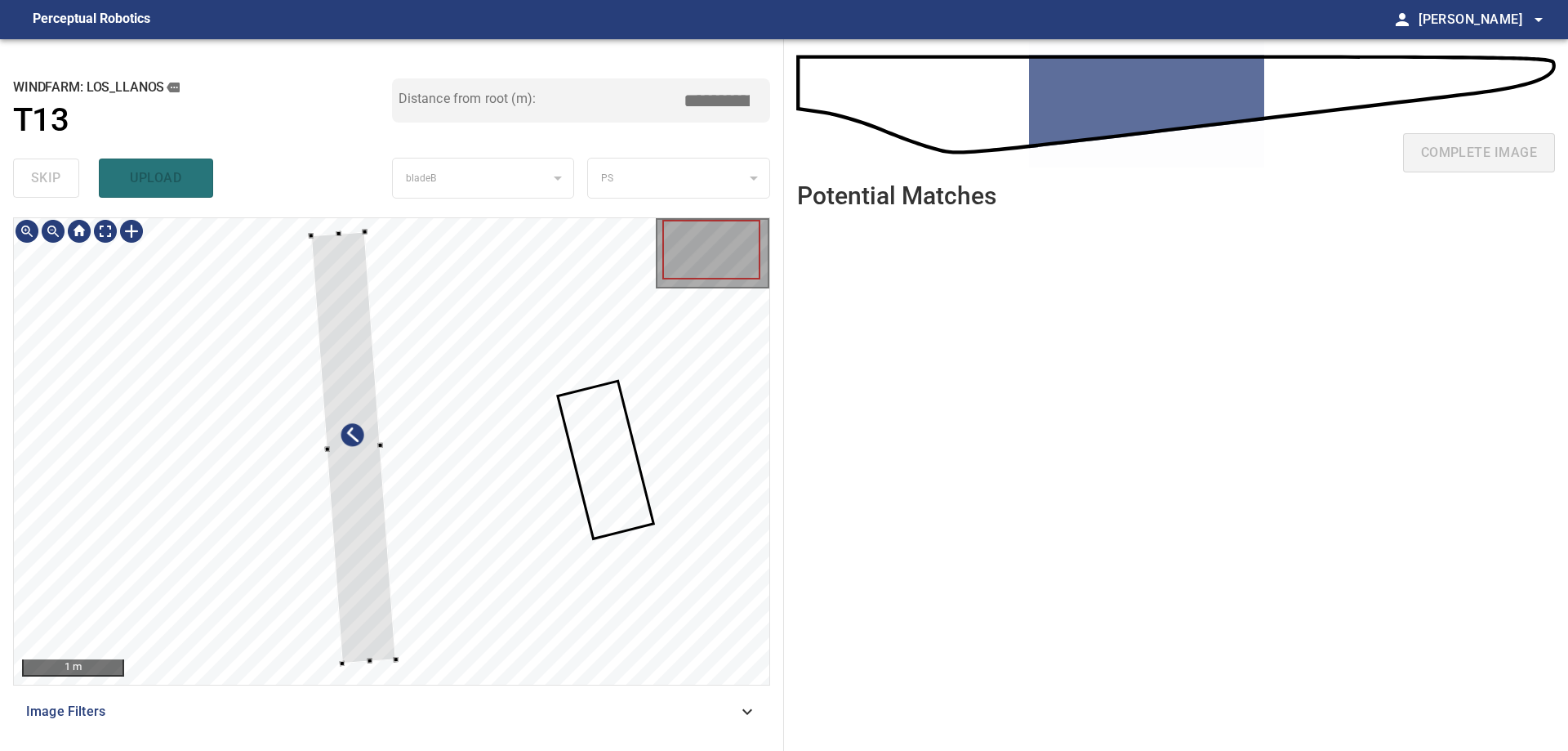
click at [379, 446] on div at bounding box center [380, 444] width 5 height 5
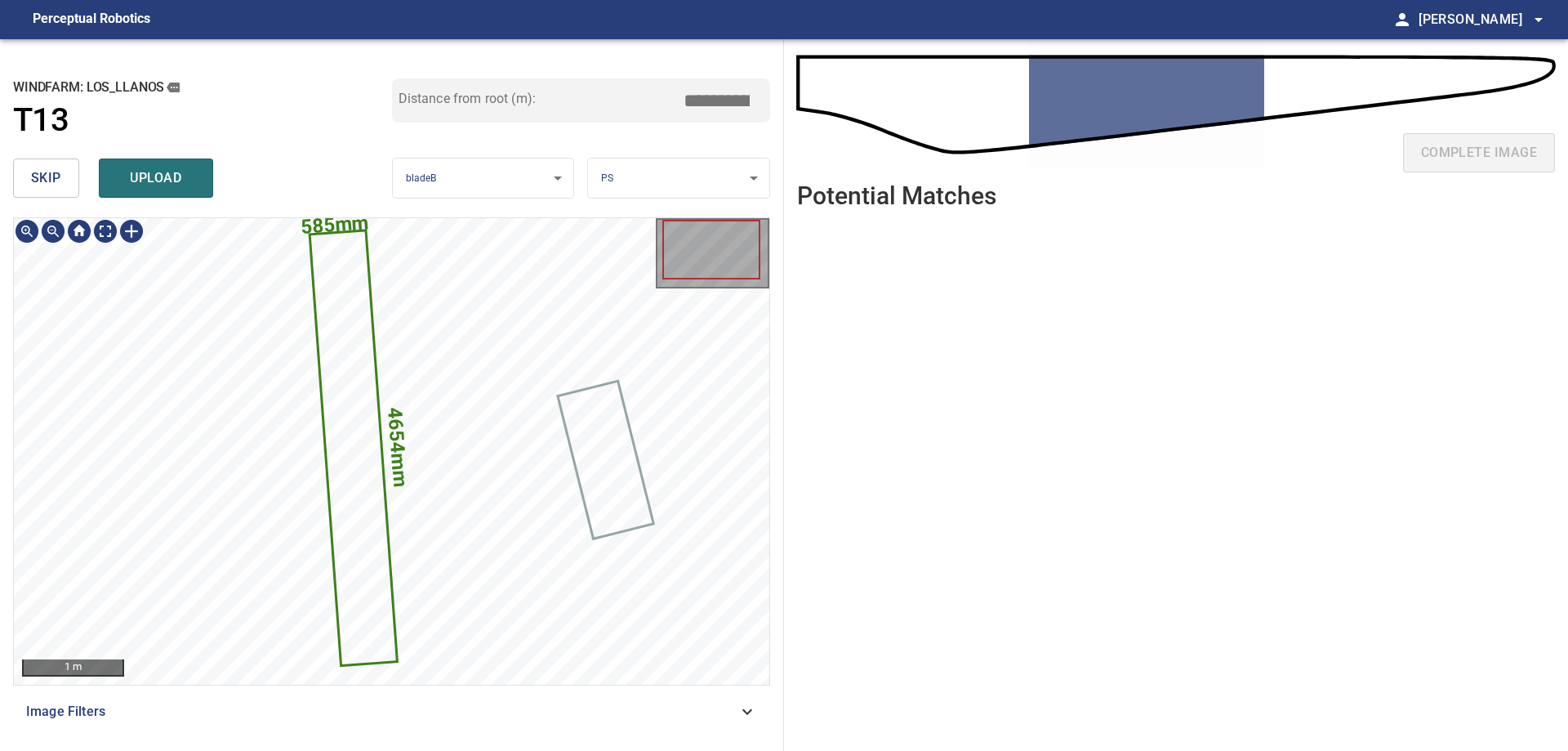
click at [377, 491] on icon at bounding box center [354, 448] width 85 height 432
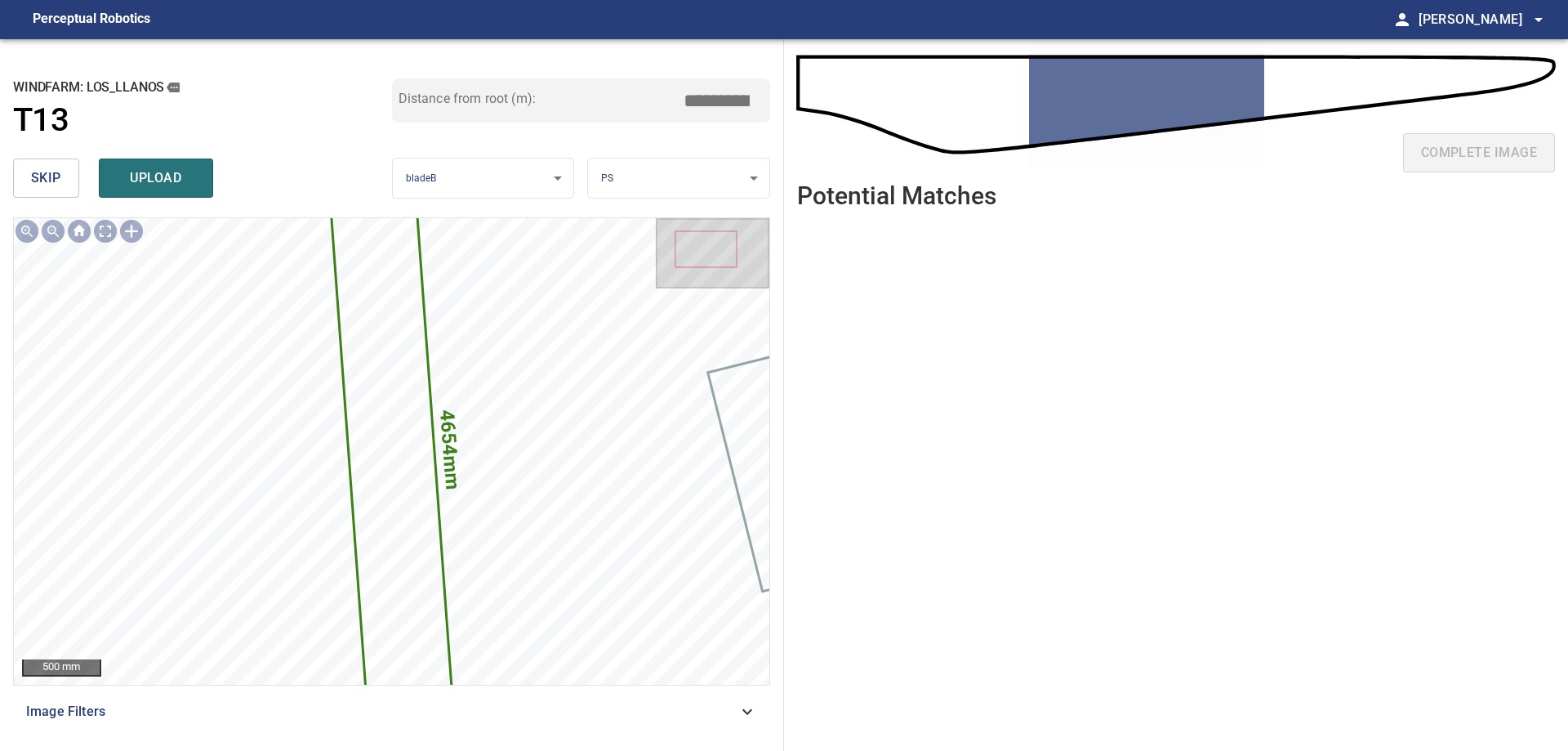
drag, startPoint x: 687, startPoint y: 101, endPoint x: 609, endPoint y: 2, distance: 126.0
click at [612, 49] on div "**********" at bounding box center [392, 394] width 784 height 711
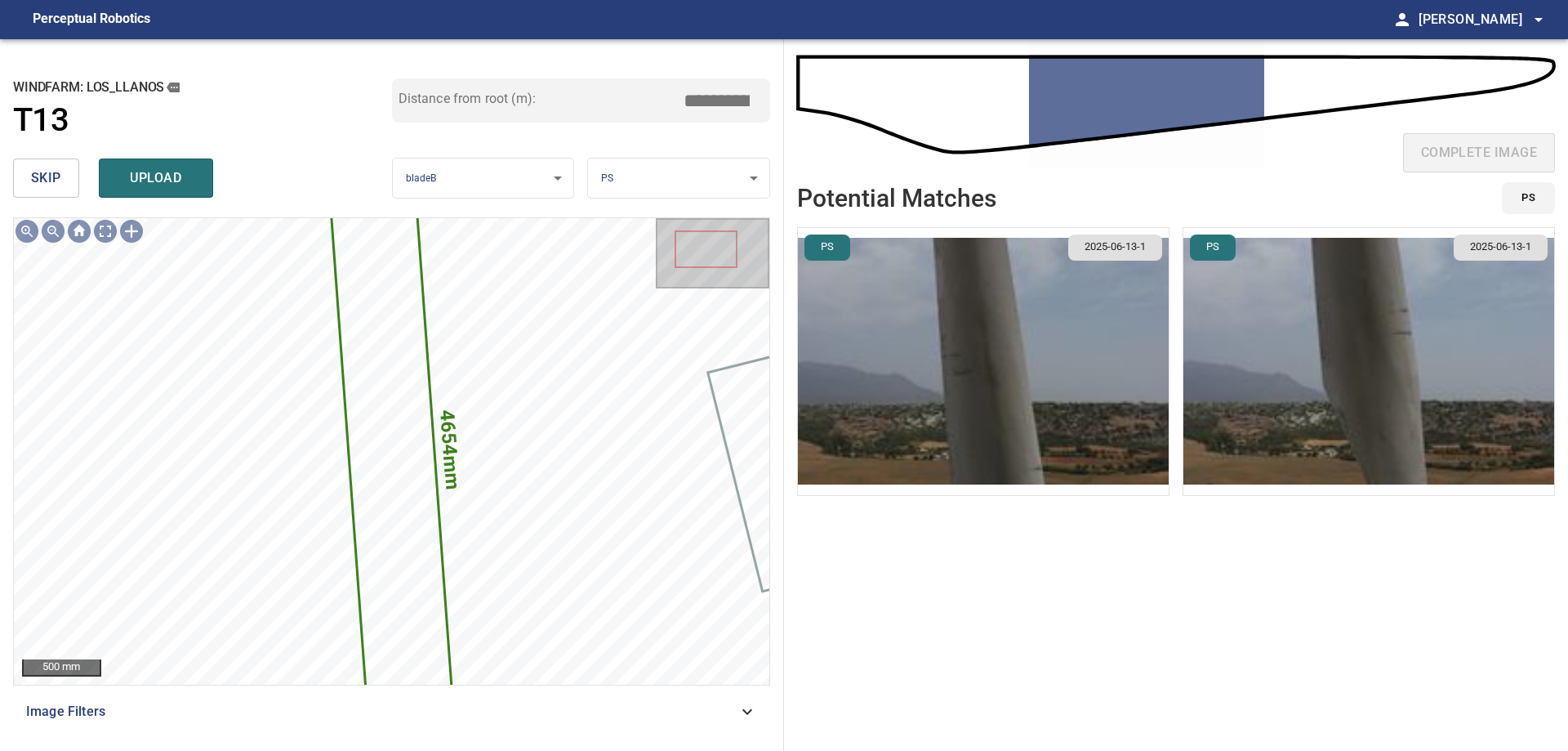
type input "****"
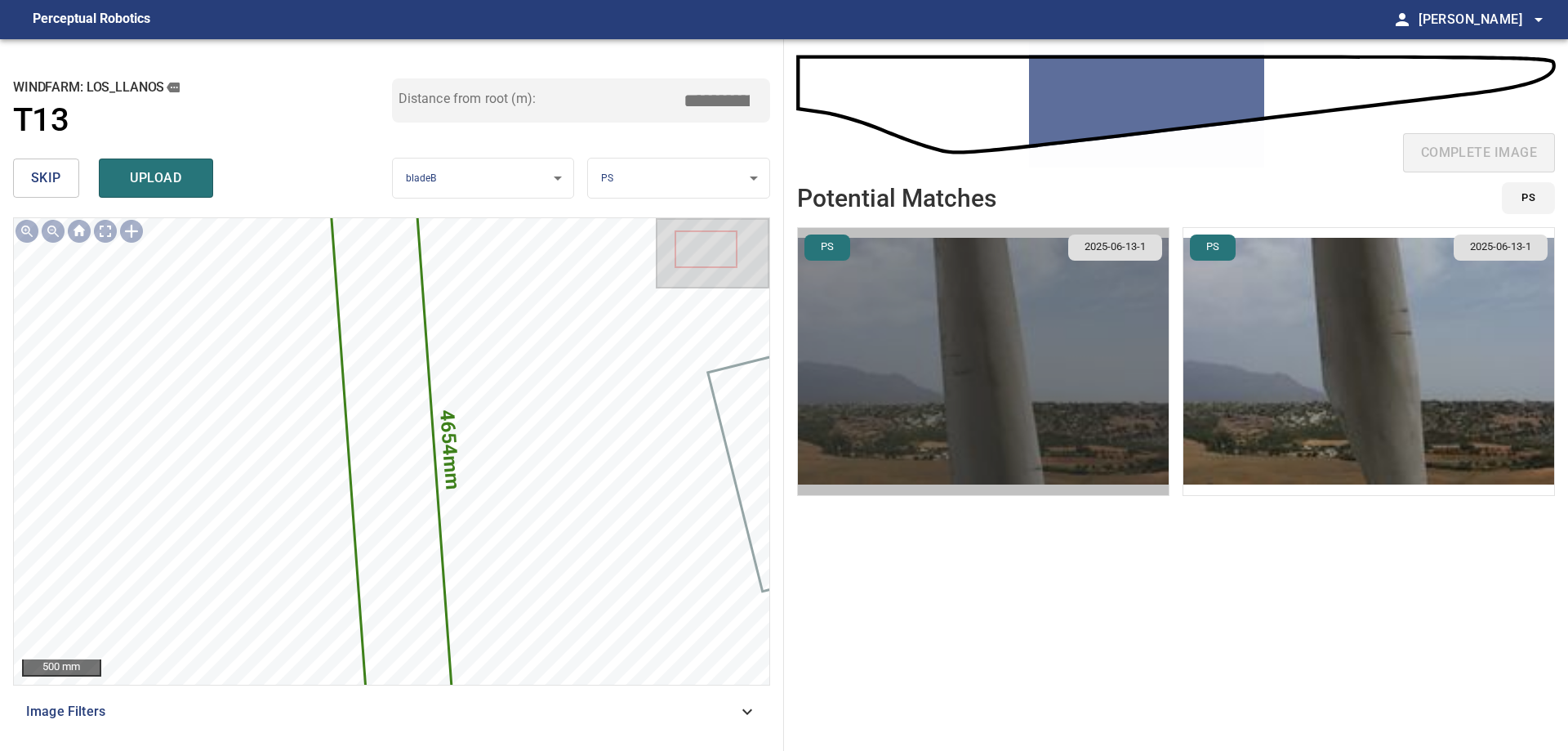
click at [908, 319] on img "button" at bounding box center [983, 361] width 371 height 267
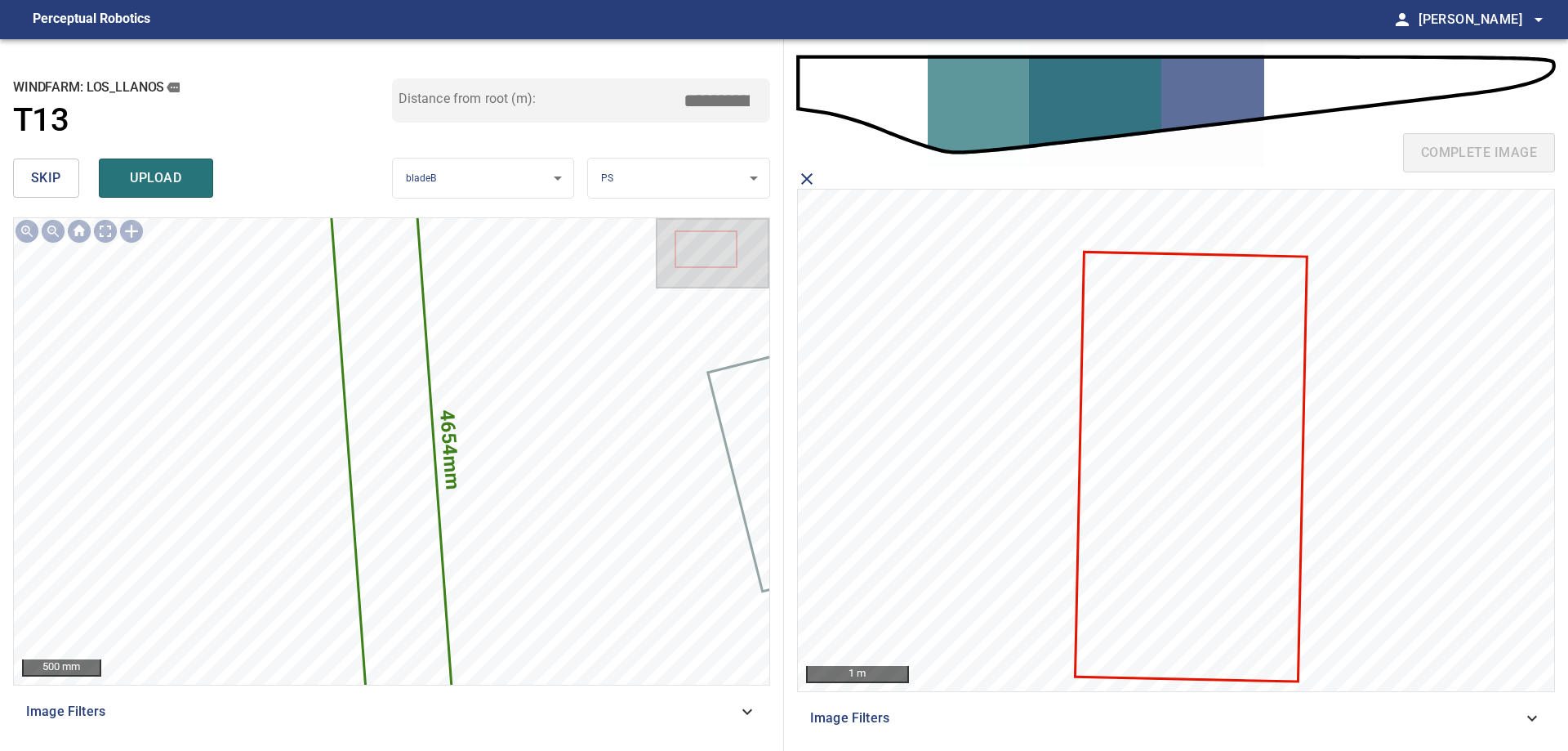
click at [808, 178] on icon "close matching imageResolution:" at bounding box center [807, 179] width 12 height 12
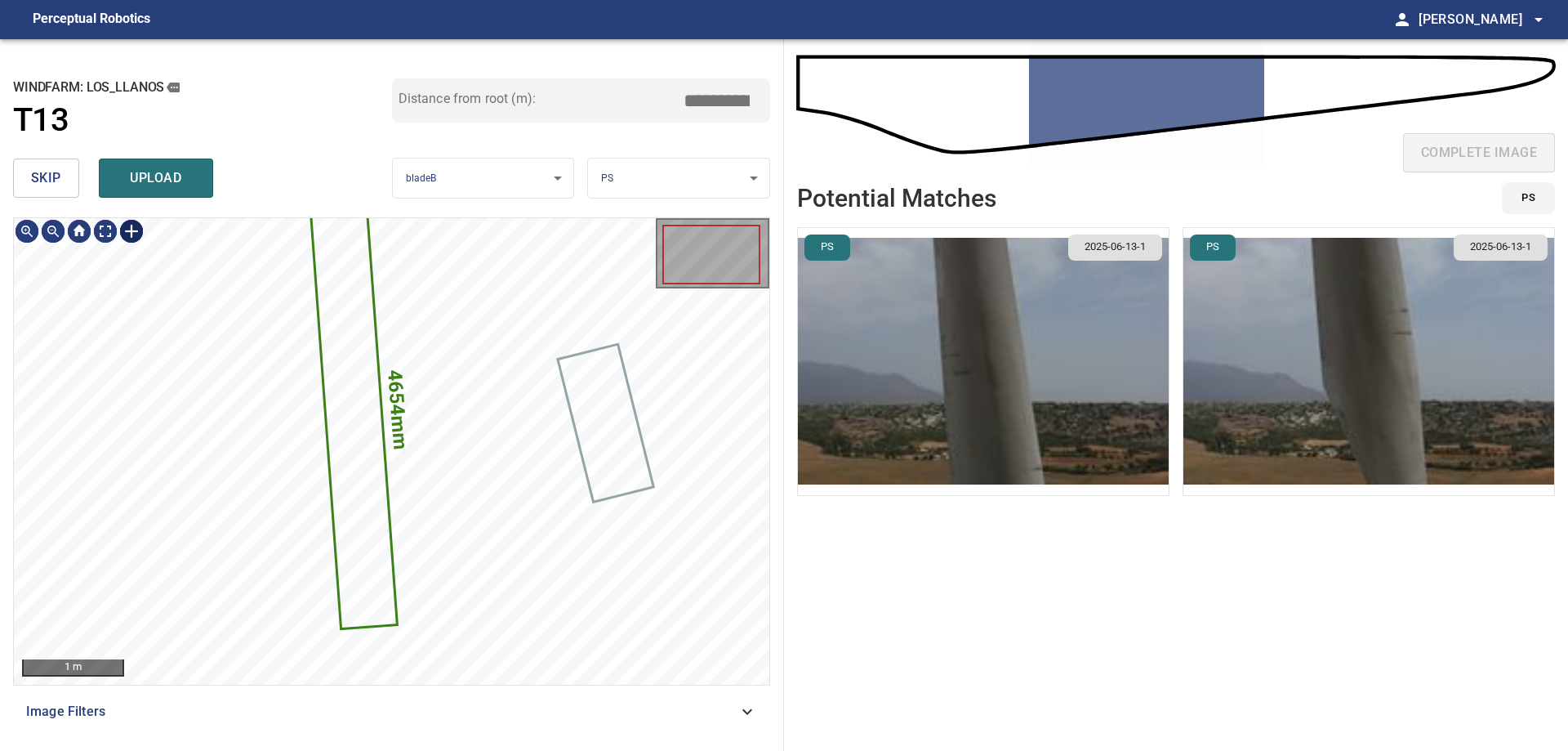
click at [136, 235] on div at bounding box center [131, 231] width 26 height 26
click at [336, 662] on div "4654mm 585mm" at bounding box center [392, 451] width 756 height 466
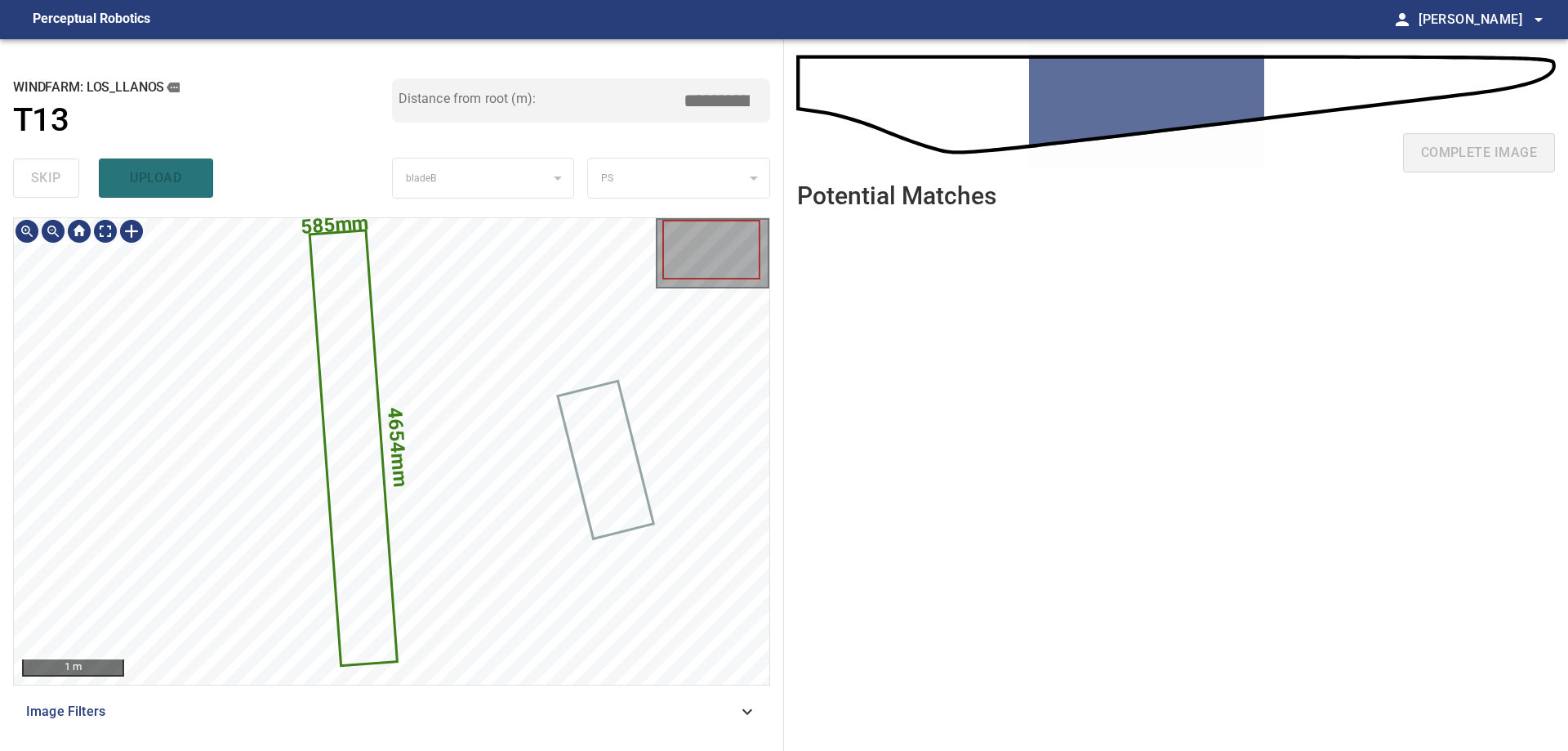
click at [219, 63] on div "**********" at bounding box center [392, 394] width 784 height 711
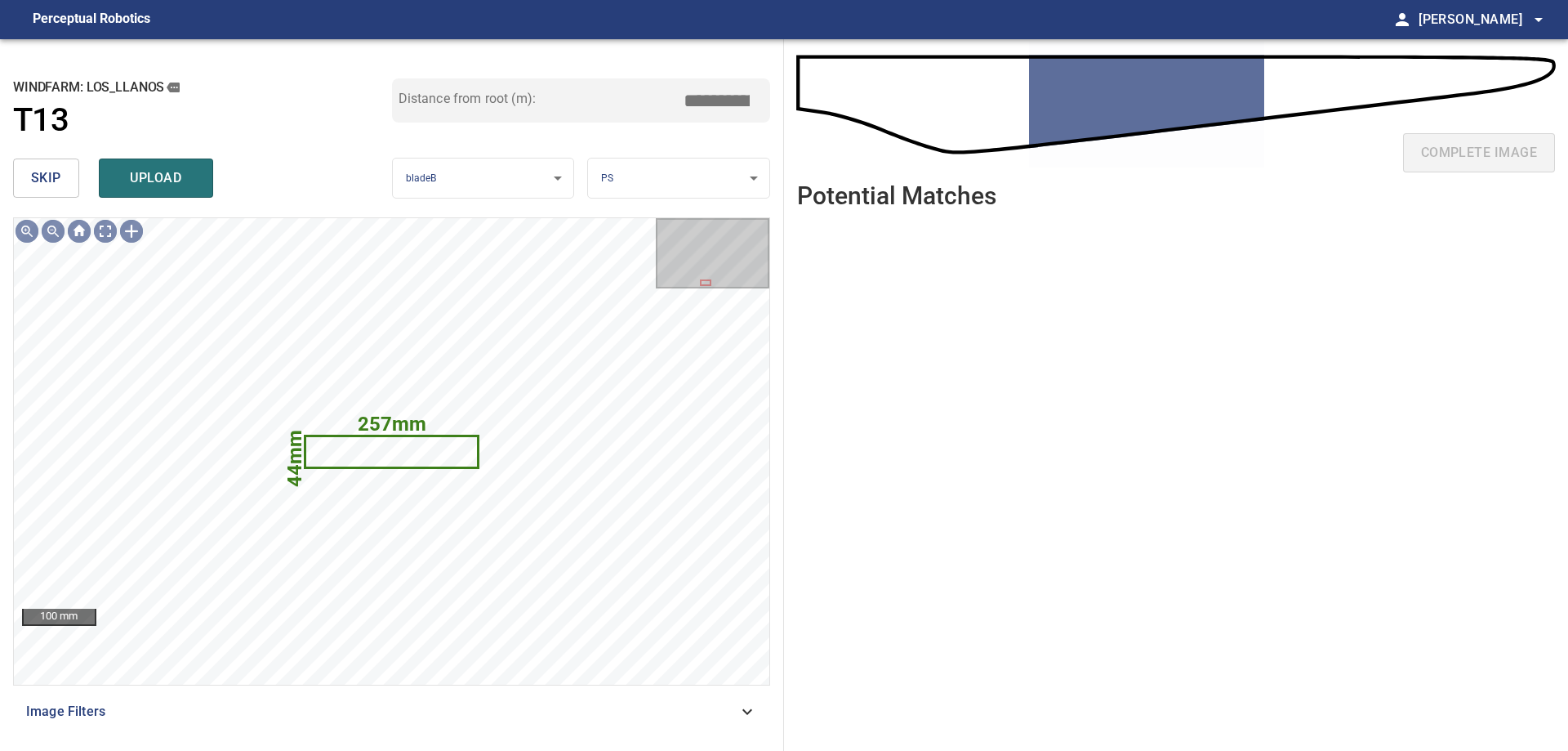
drag, startPoint x: 25, startPoint y: 174, endPoint x: 36, endPoint y: 187, distance: 17.0
click at [26, 175] on button "skip" at bounding box center [46, 178] width 66 height 39
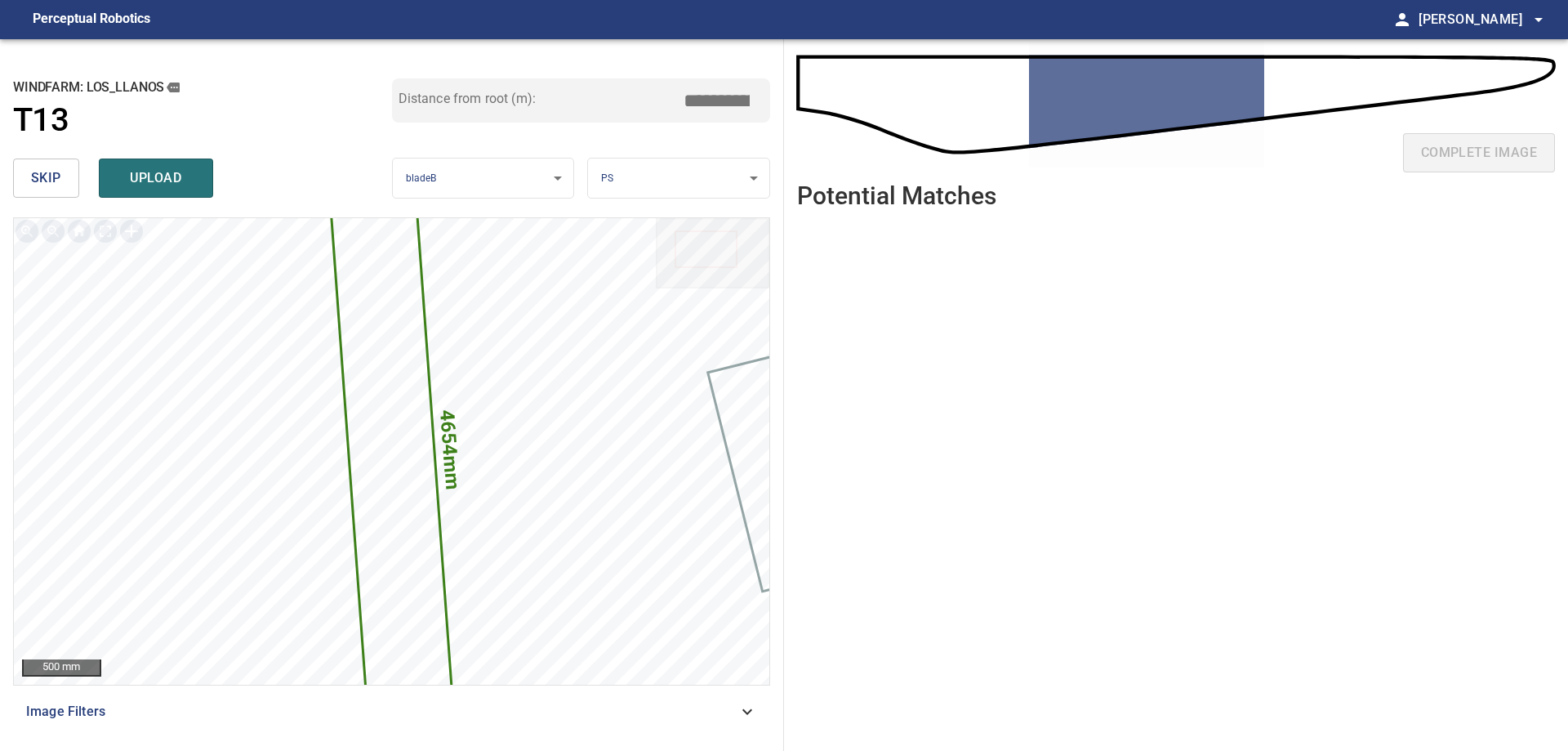
drag, startPoint x: 702, startPoint y: 94, endPoint x: 1037, endPoint y: 84, distance: 335.1
click at [980, 84] on div "**********" at bounding box center [784, 394] width 1568 height 711
type input "****"
drag, startPoint x: 160, startPoint y: 192, endPoint x: 171, endPoint y: 203, distance: 15.6
click at [160, 193] on button "upload" at bounding box center [156, 178] width 114 height 39
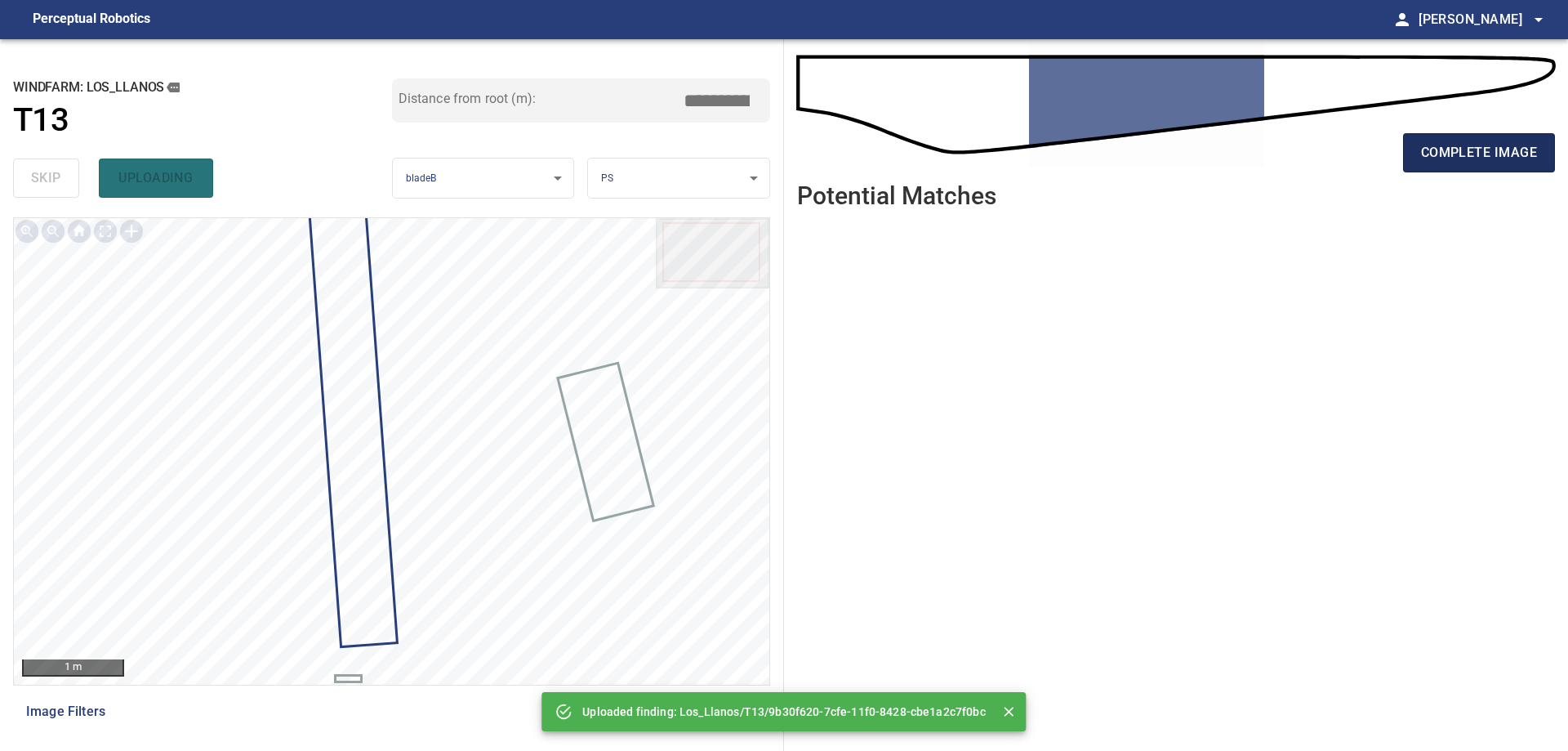
click at [1489, 156] on span "complete image" at bounding box center [1480, 153] width 116 height 23
click at [1485, 156] on span "complete image" at bounding box center [1480, 153] width 116 height 23
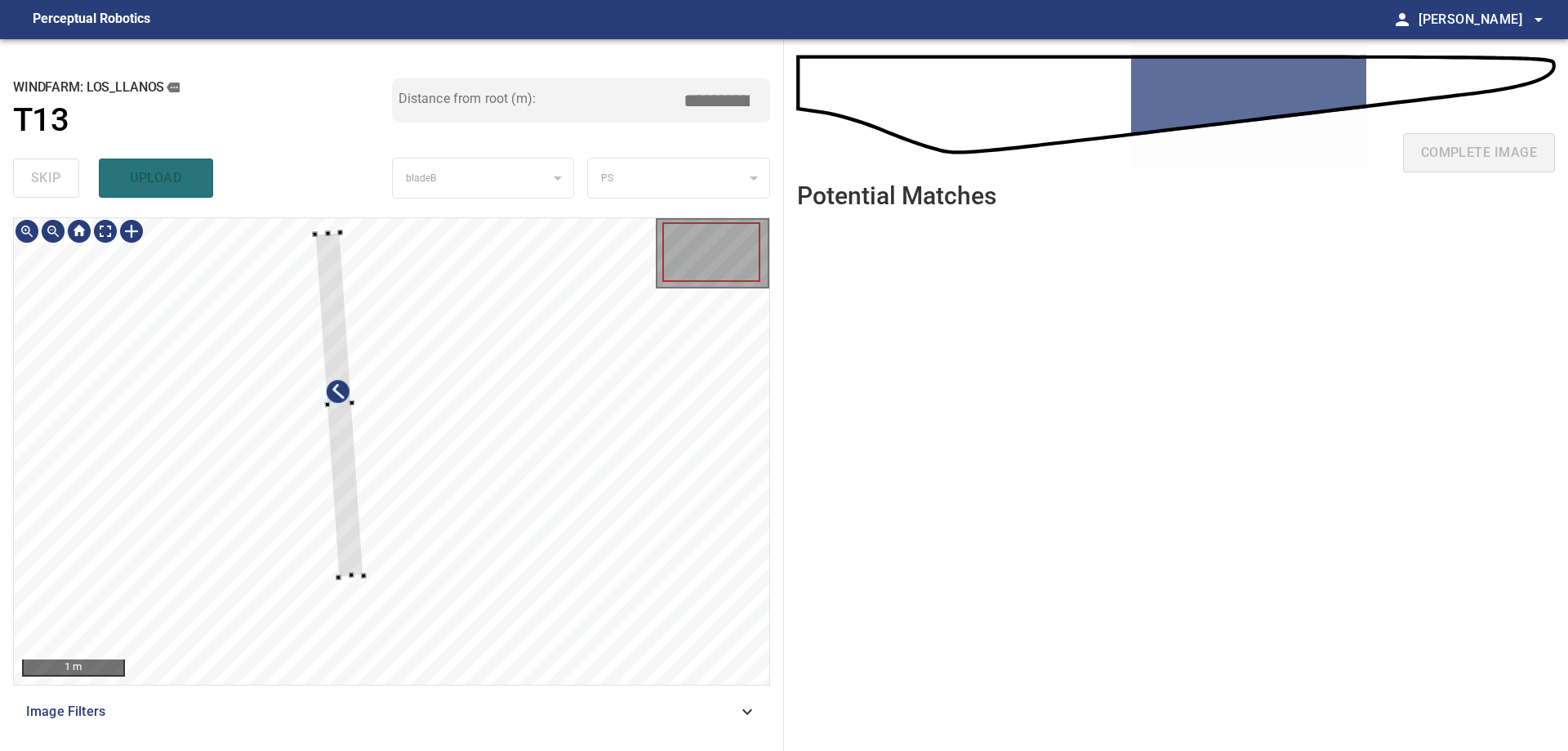
click at [340, 434] on div at bounding box center [338, 405] width 49 height 345
click at [362, 668] on div at bounding box center [345, 497] width 49 height 345
click at [330, 235] on div at bounding box center [392, 451] width 756 height 466
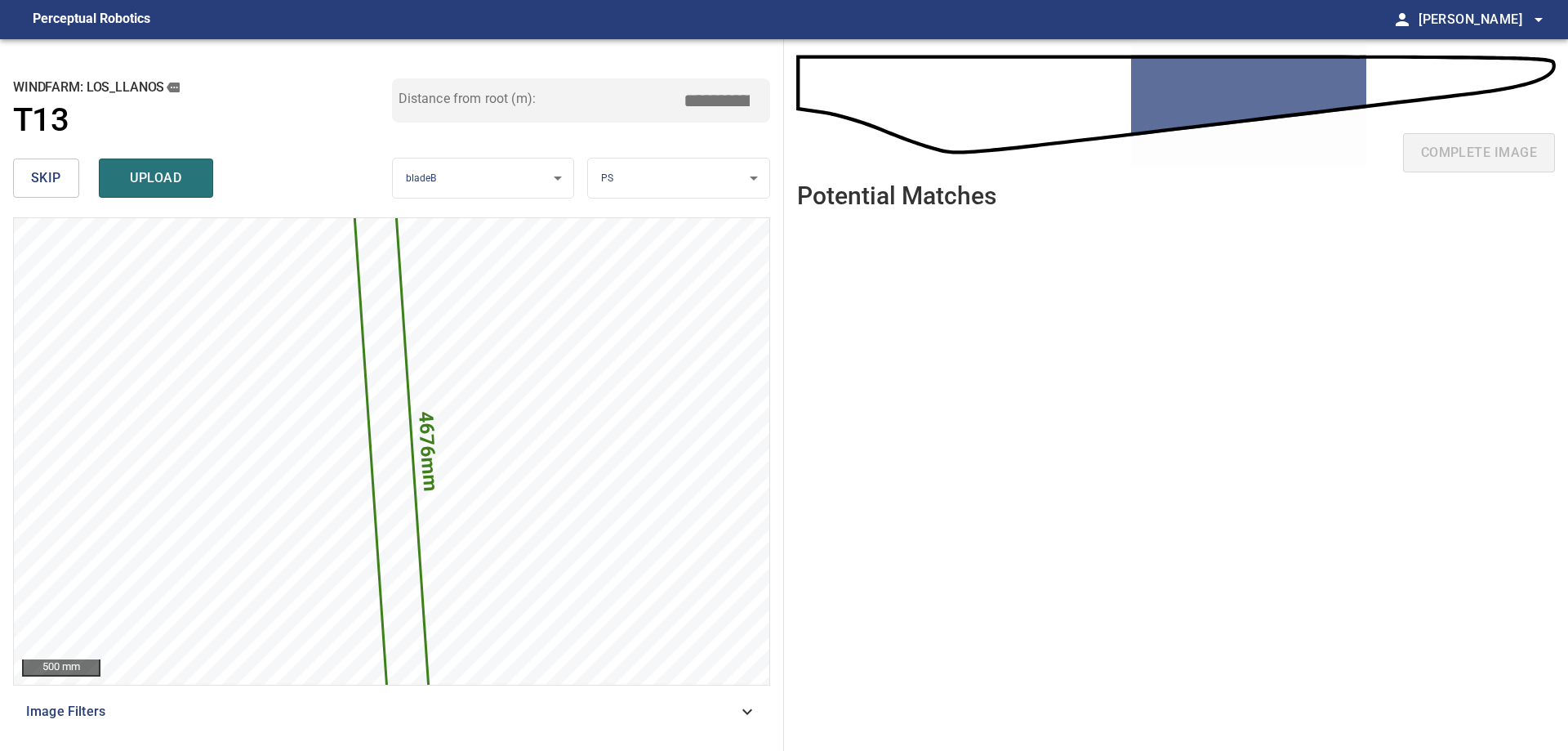
drag, startPoint x: 709, startPoint y: 99, endPoint x: 764, endPoint y: 112, distance: 56.5
click at [763, 112] on input "*****" at bounding box center [723, 101] width 81 height 31
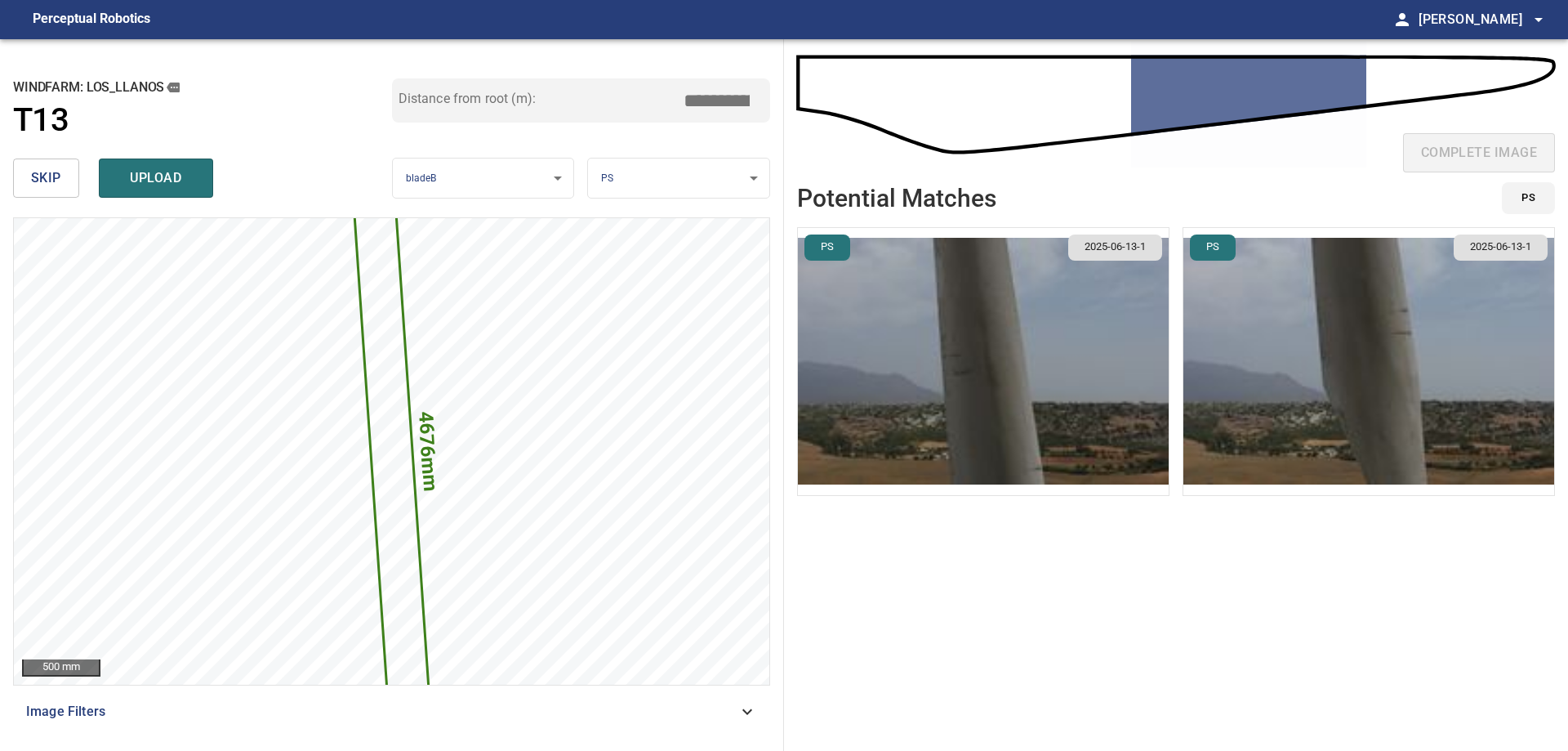
click at [723, 97] on input "****" at bounding box center [723, 101] width 81 height 31
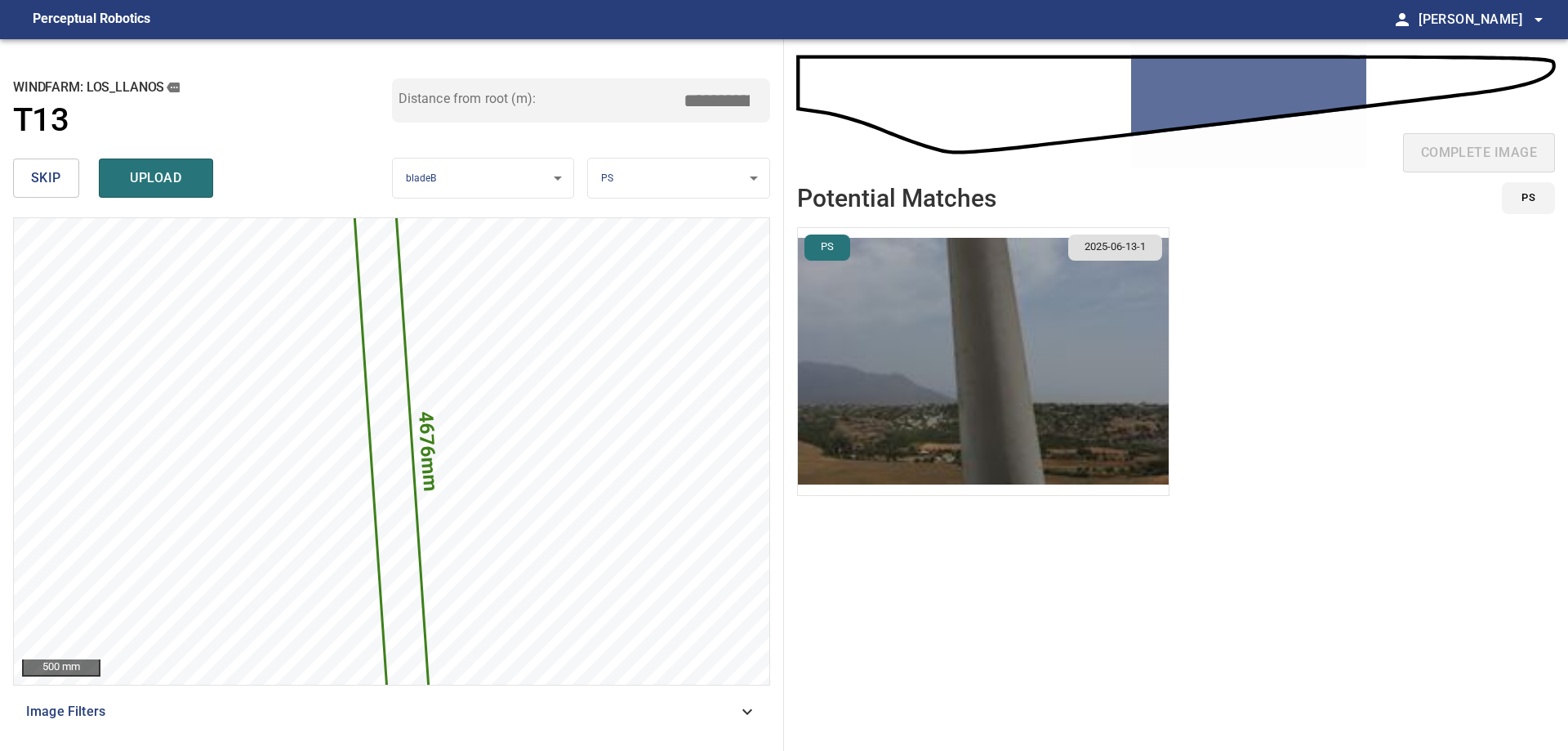
type input "****"
click at [973, 363] on img "button" at bounding box center [983, 361] width 371 height 267
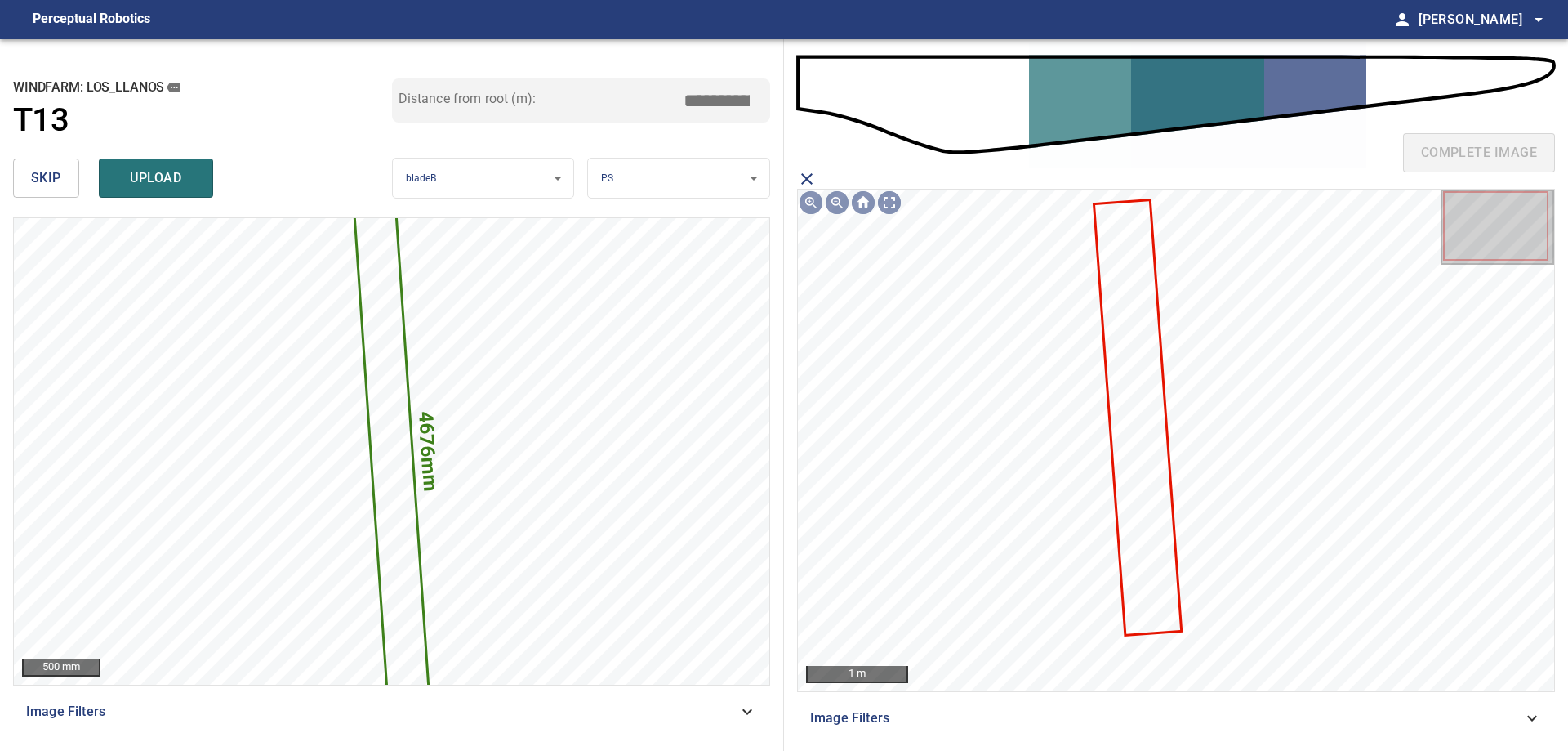
click at [1159, 426] on icon at bounding box center [1138, 418] width 85 height 432
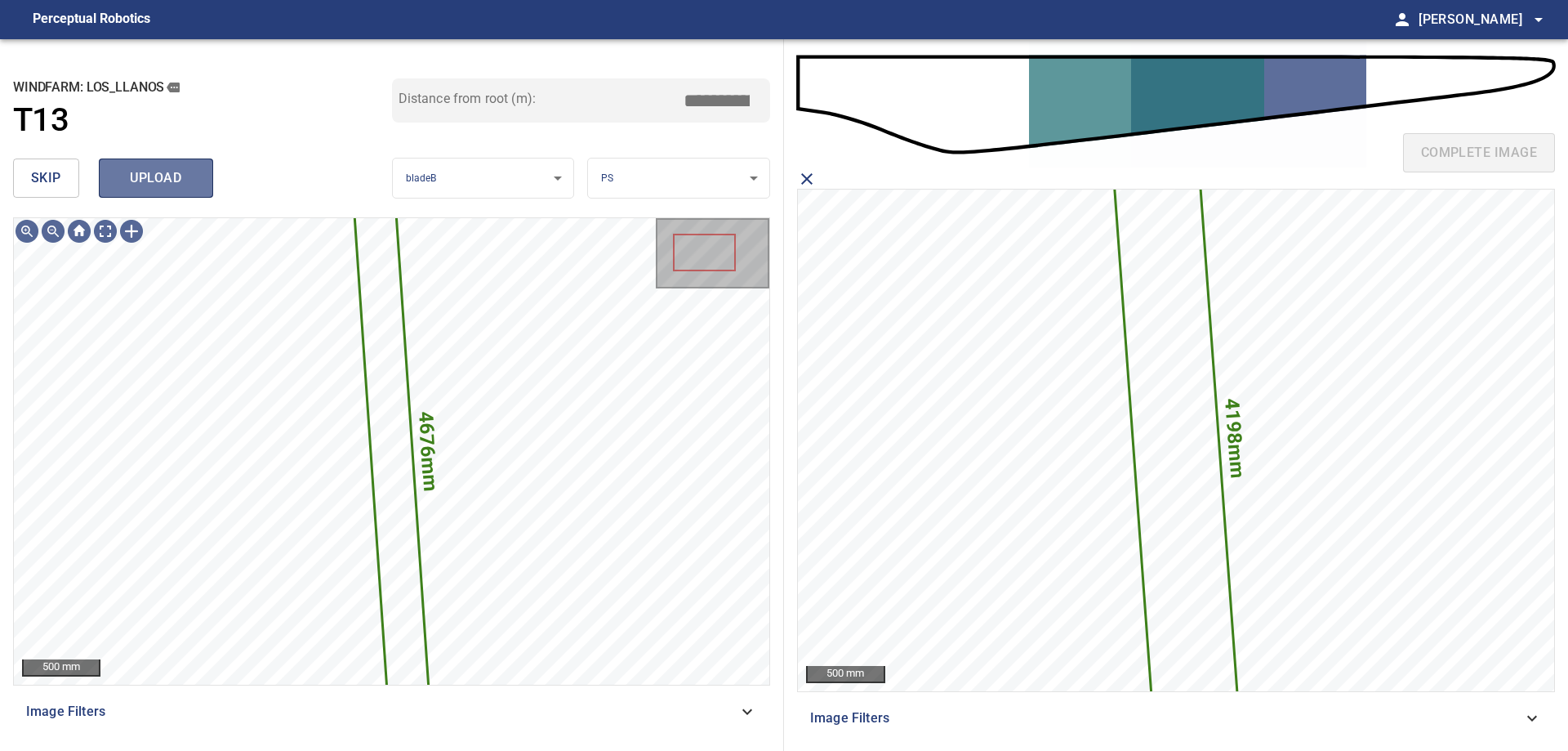
click at [180, 195] on button "upload" at bounding box center [156, 178] width 114 height 39
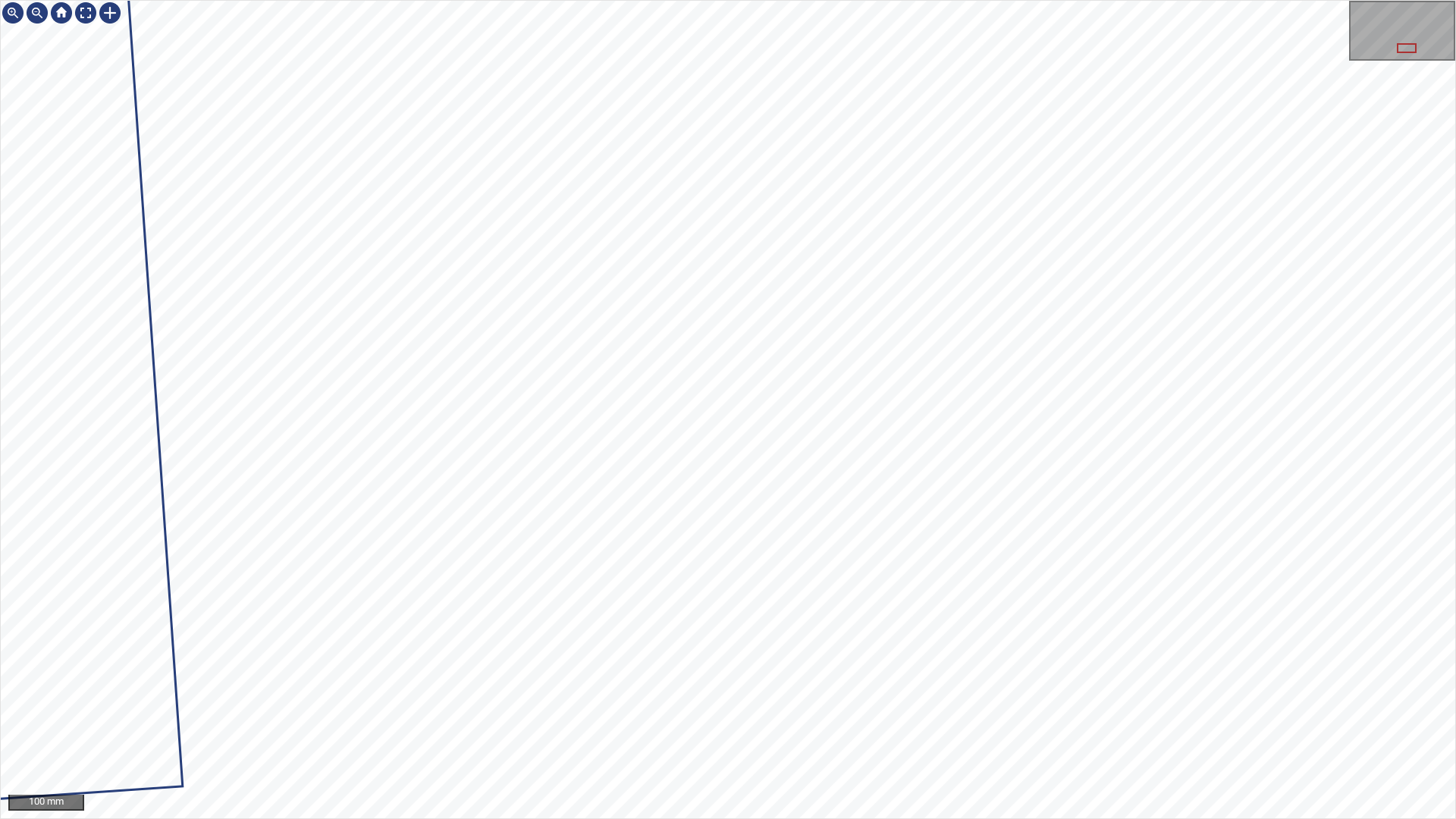
click at [1114, 818] on div "100 mm" at bounding box center [728, 410] width 1456 height 819
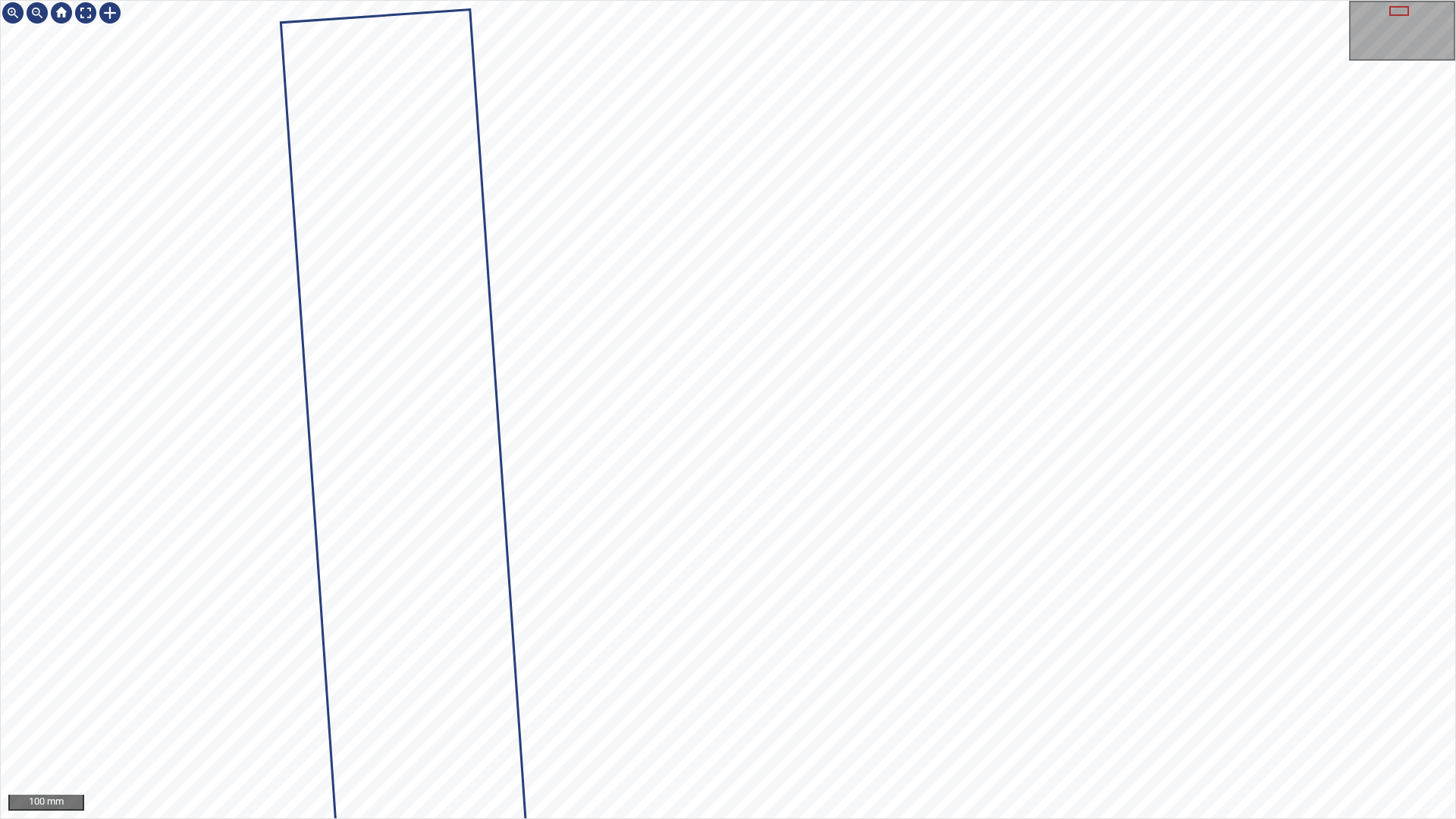
click at [1104, 818] on div "100 mm" at bounding box center [728, 410] width 1456 height 819
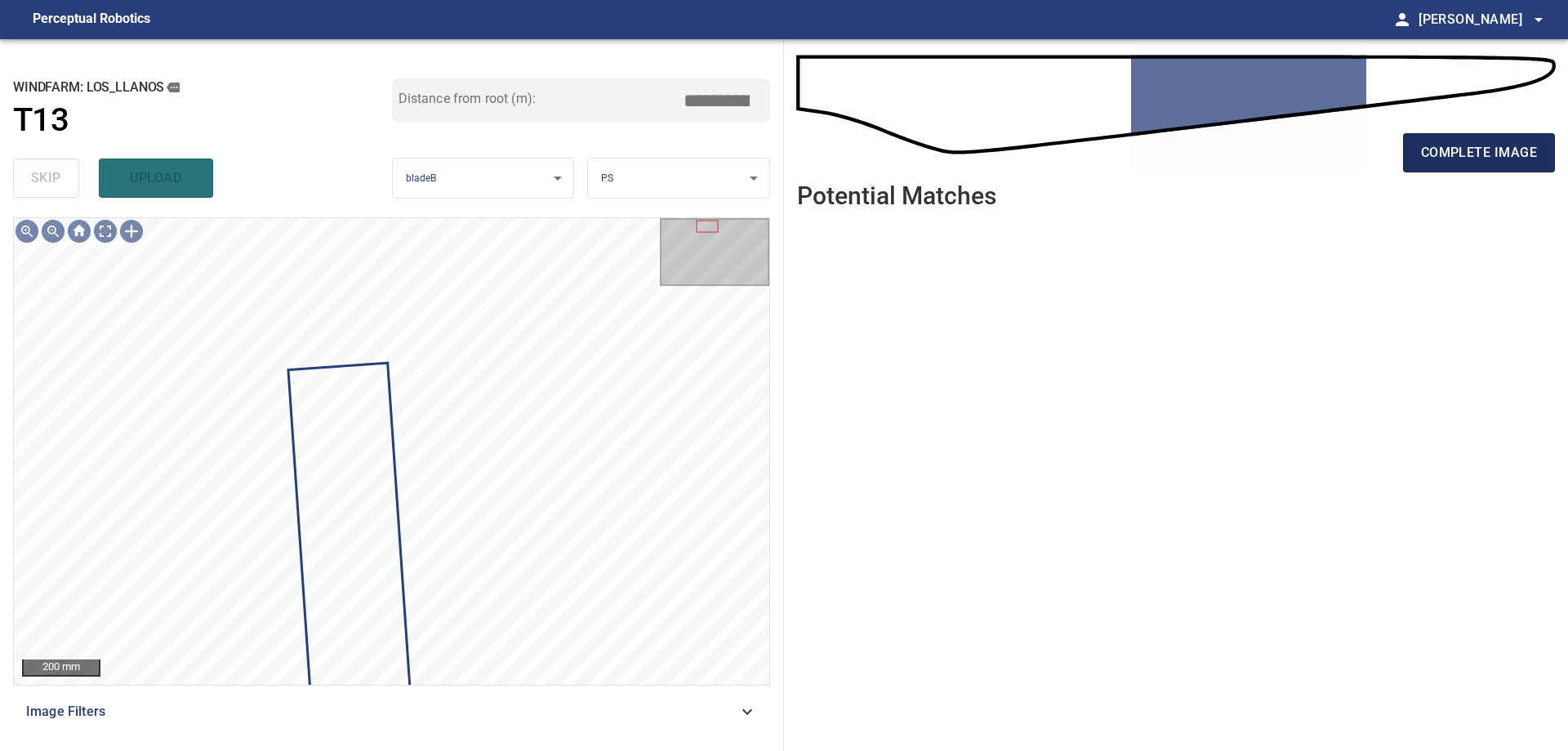
click at [1502, 165] on button "complete image" at bounding box center [1479, 152] width 152 height 39
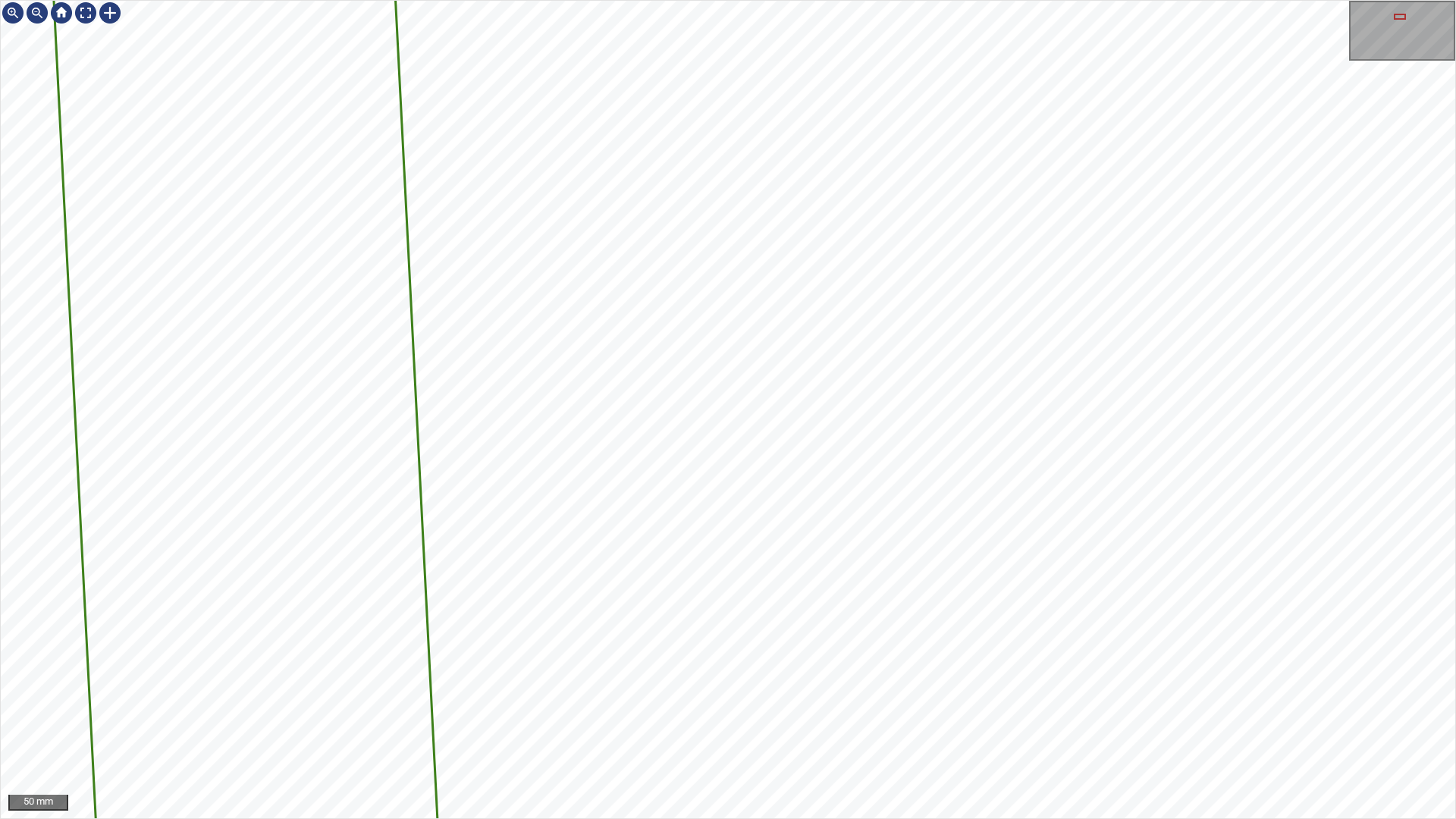
click at [707, 818] on div "4585mm 290mm 50 mm" at bounding box center [728, 410] width 1456 height 819
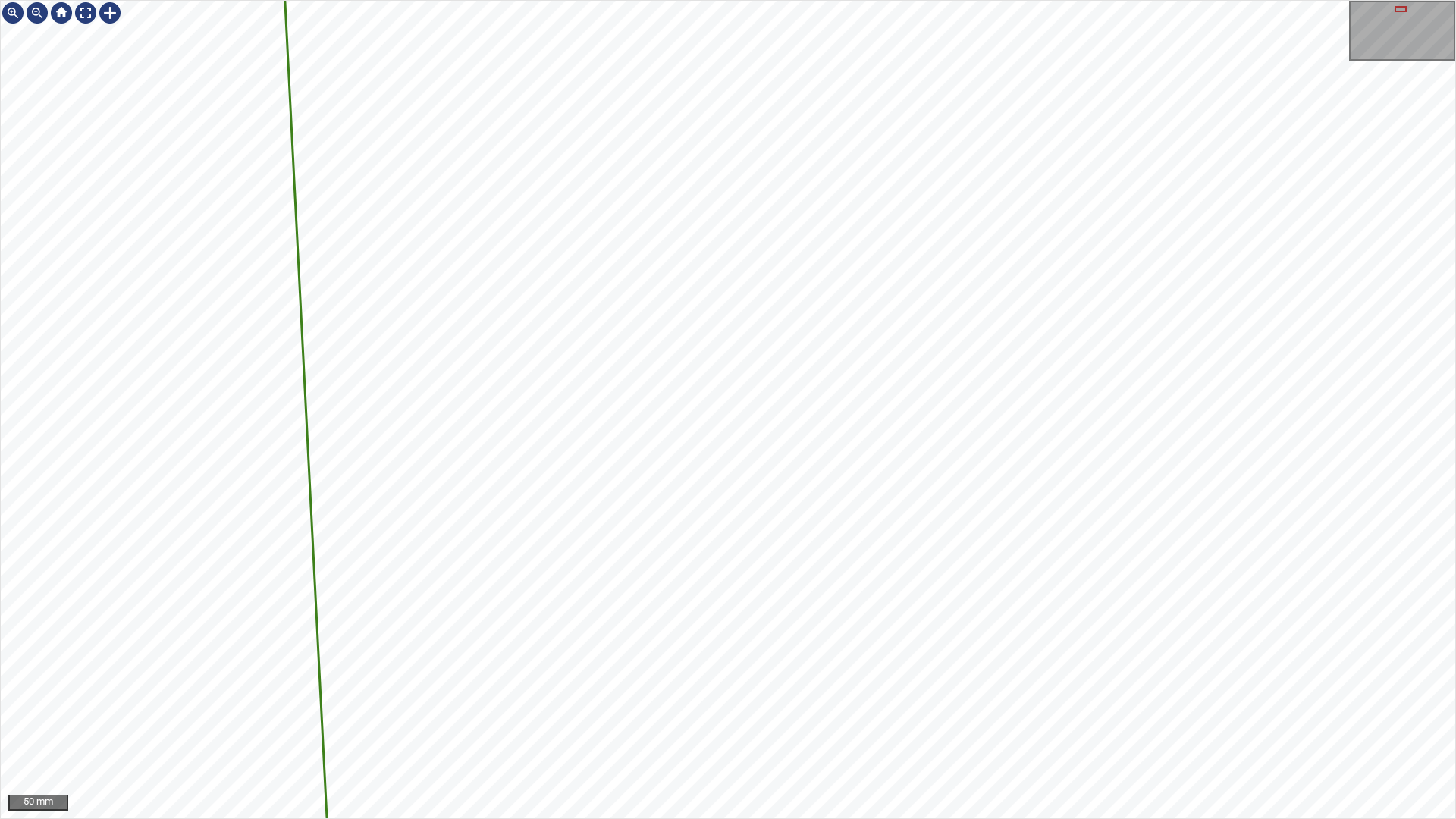
click at [634, 818] on div "4585mm 290mm 50 mm" at bounding box center [728, 410] width 1456 height 819
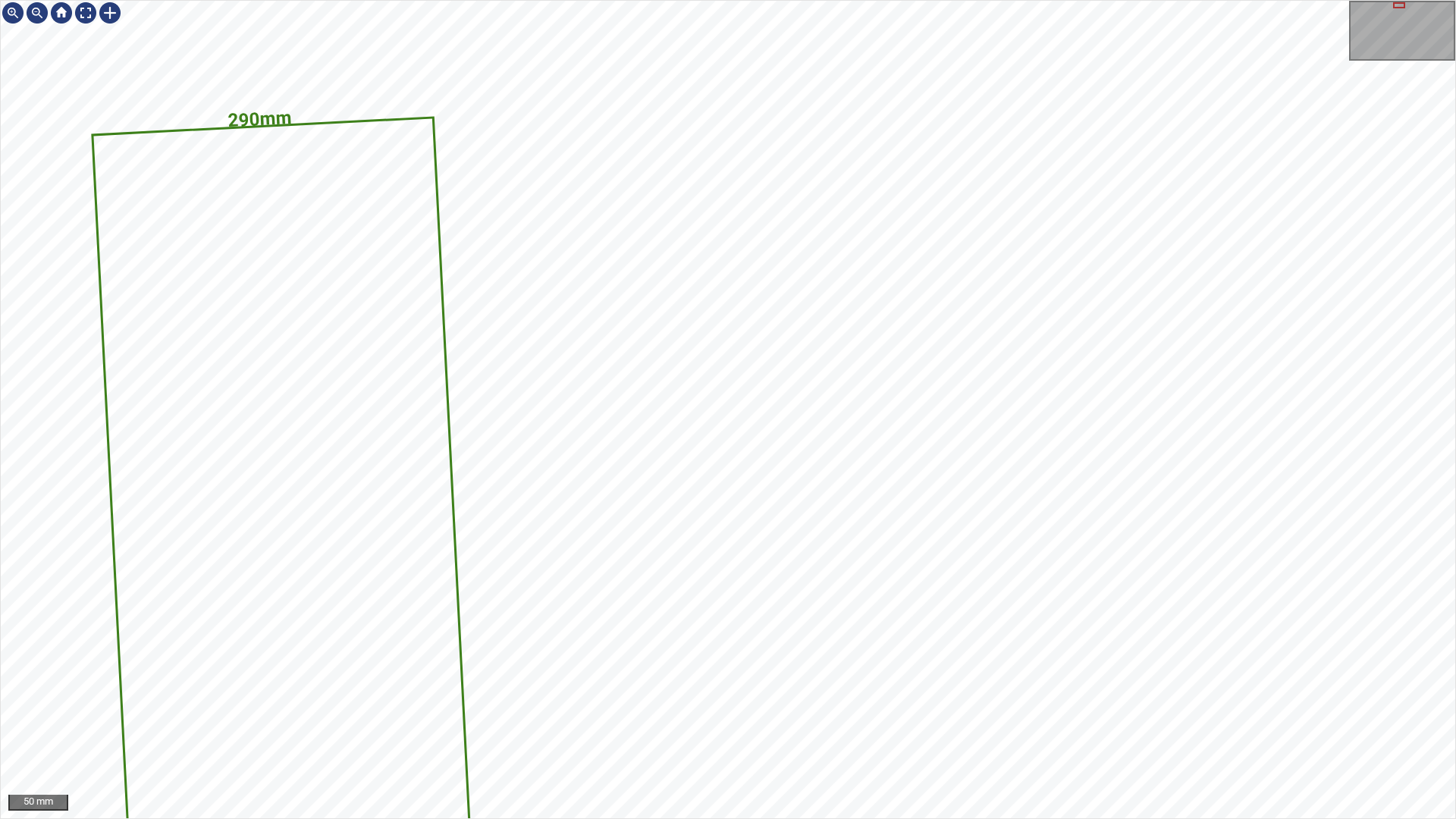
click at [615, 818] on div "4585mm 290mm 50 mm" at bounding box center [728, 410] width 1456 height 819
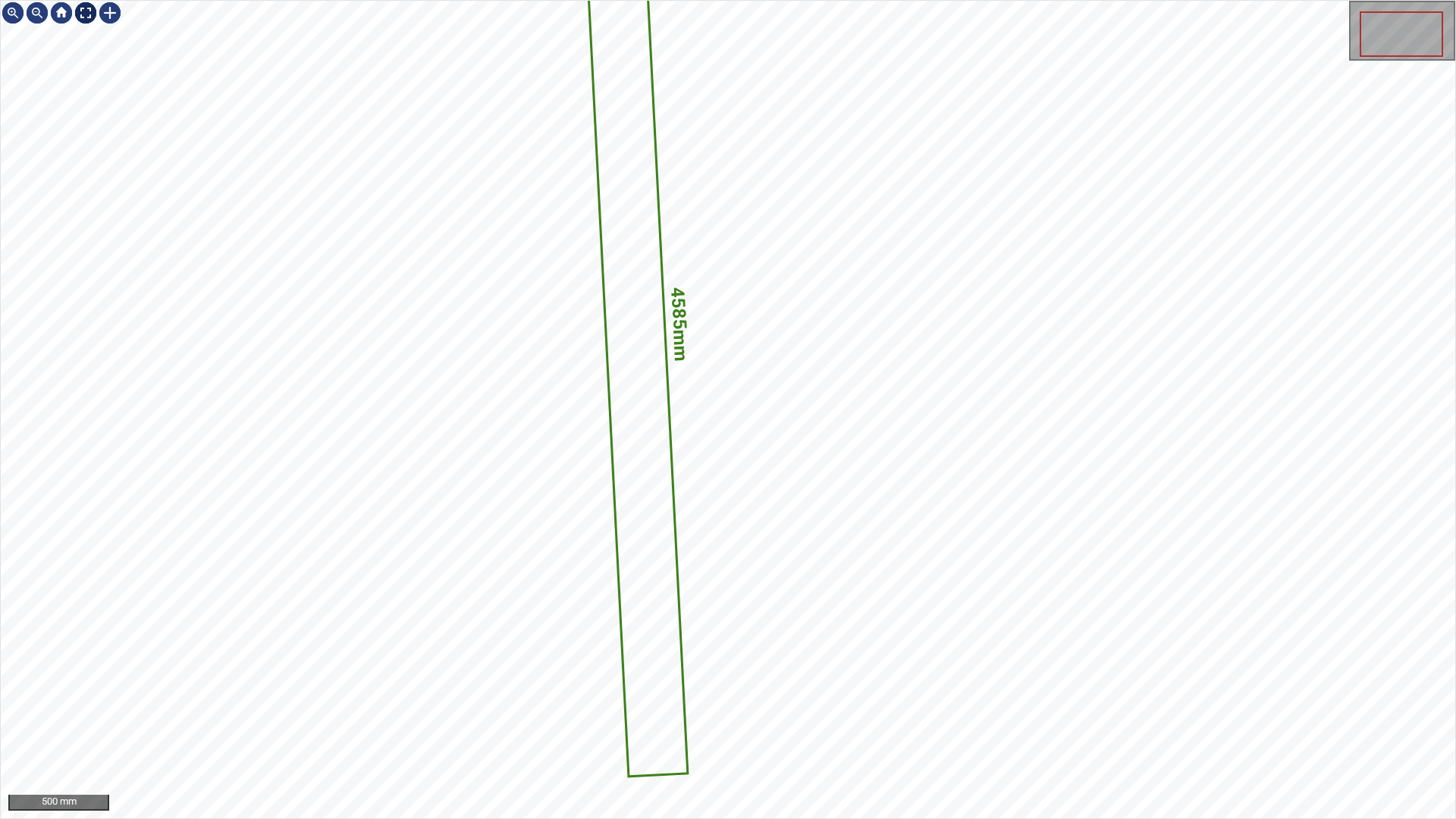
click at [86, 11] on div at bounding box center [85, 13] width 24 height 24
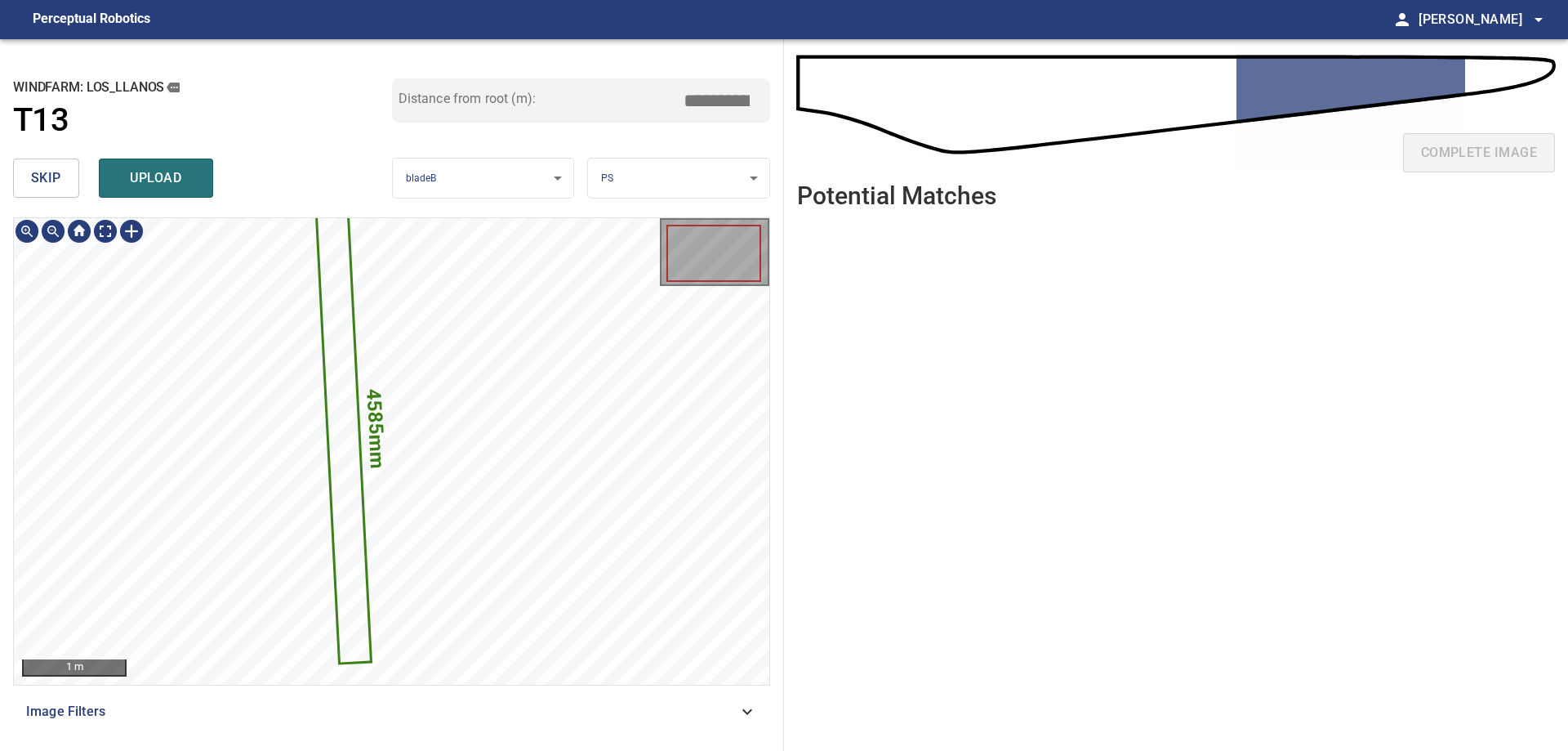
click at [338, 505] on icon at bounding box center [343, 428] width 53 height 468
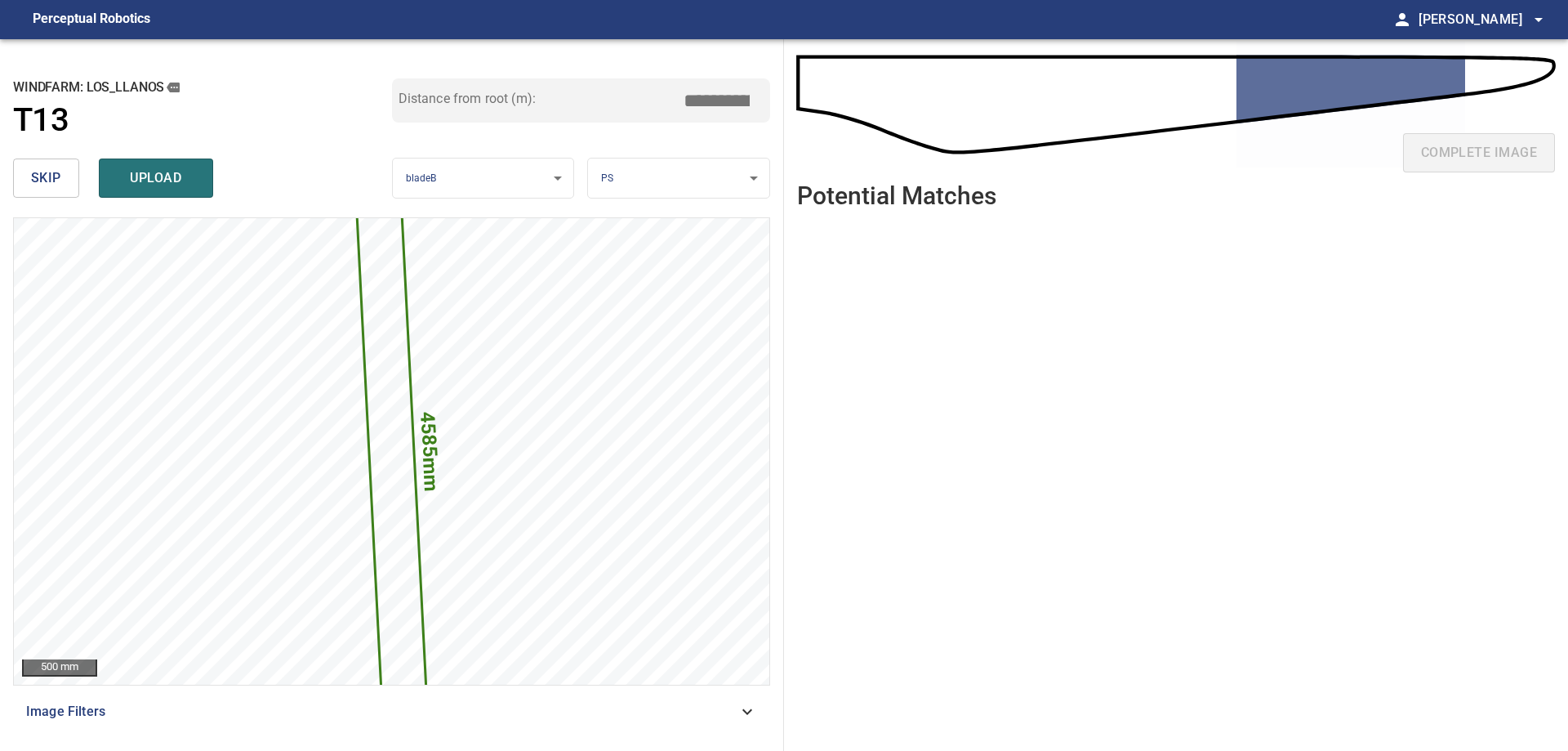
click at [715, 99] on input "*****" at bounding box center [723, 101] width 81 height 31
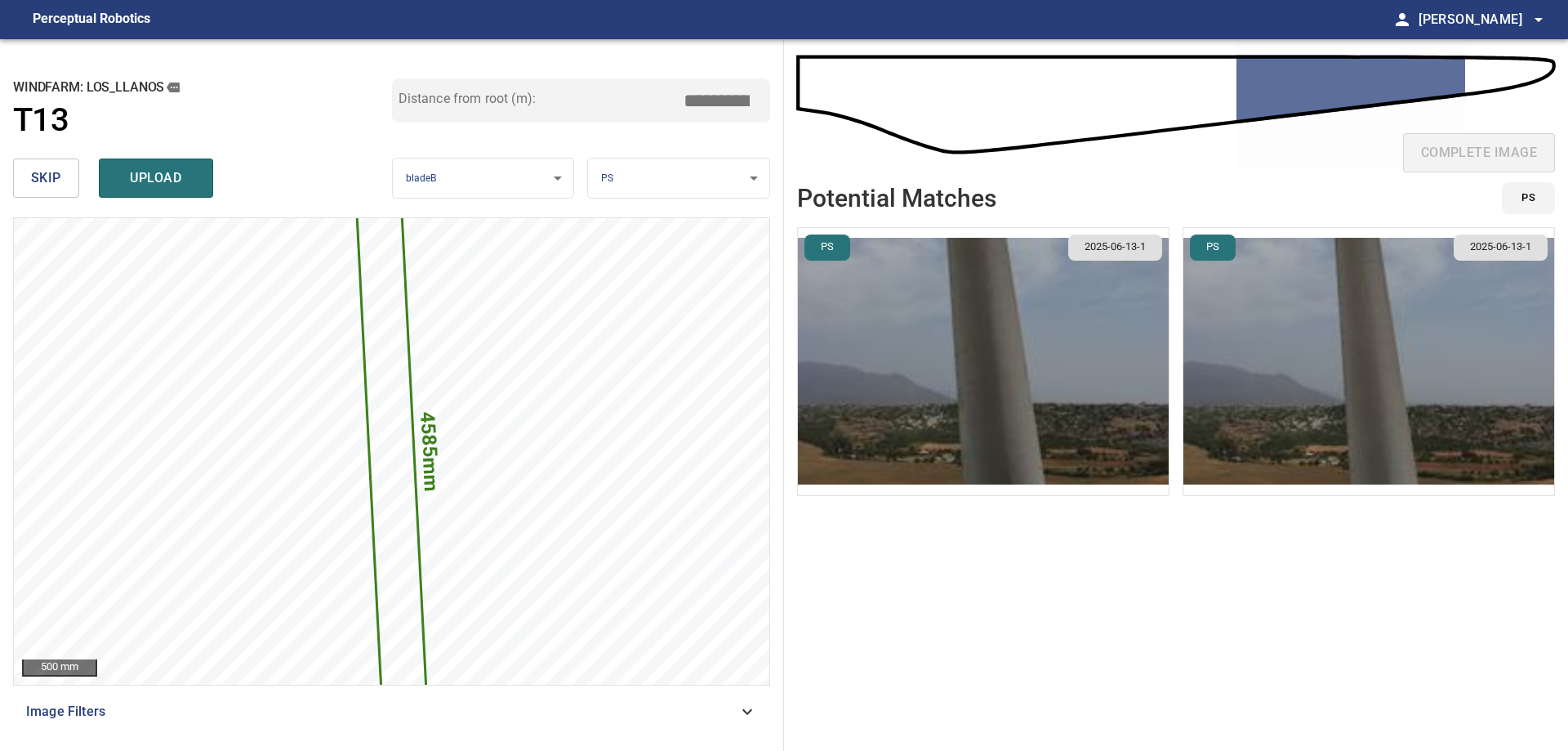
type input "****"
click at [1155, 357] on img "button" at bounding box center [983, 361] width 371 height 267
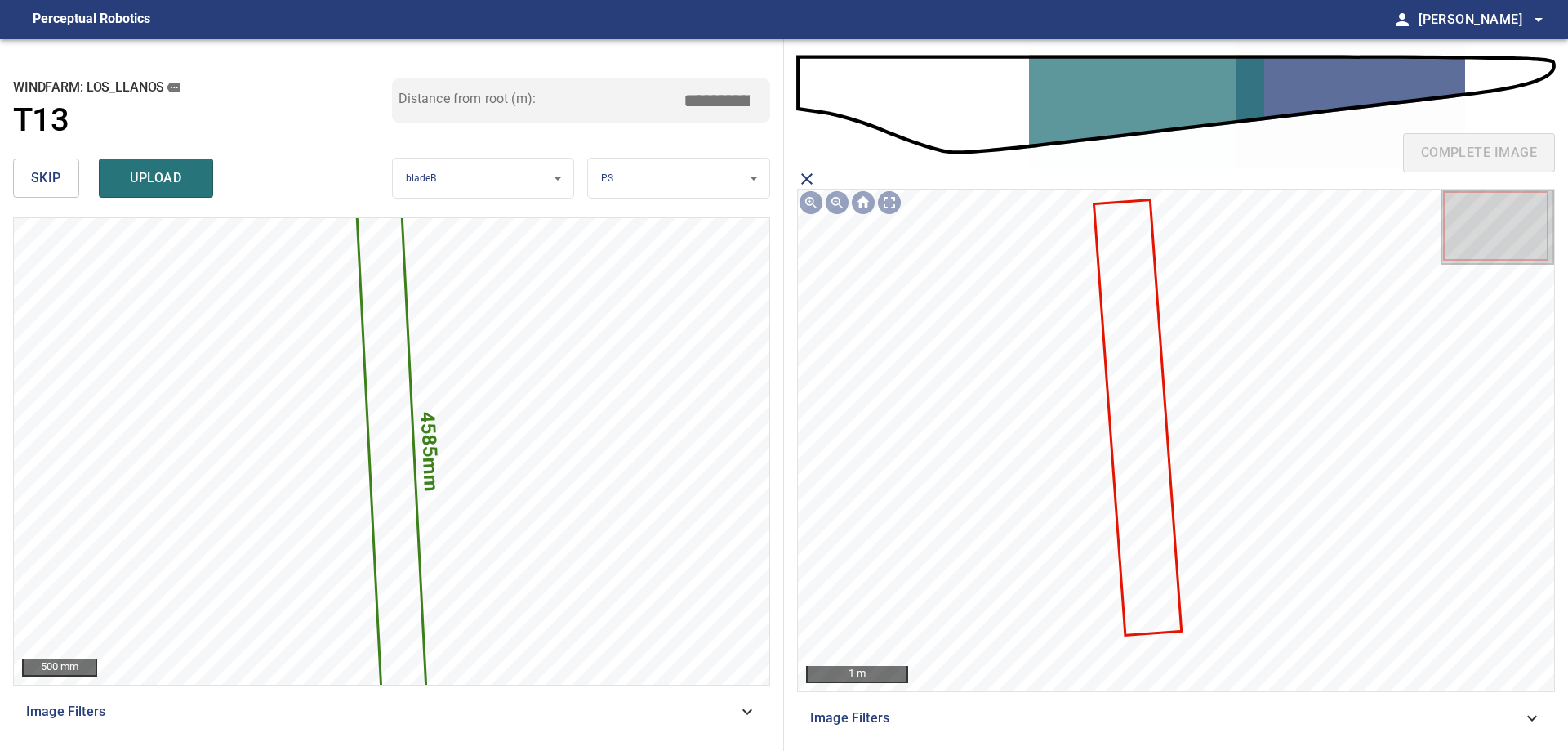
click at [807, 180] on icon "close matching imageResolution:" at bounding box center [807, 178] width 19 height 19
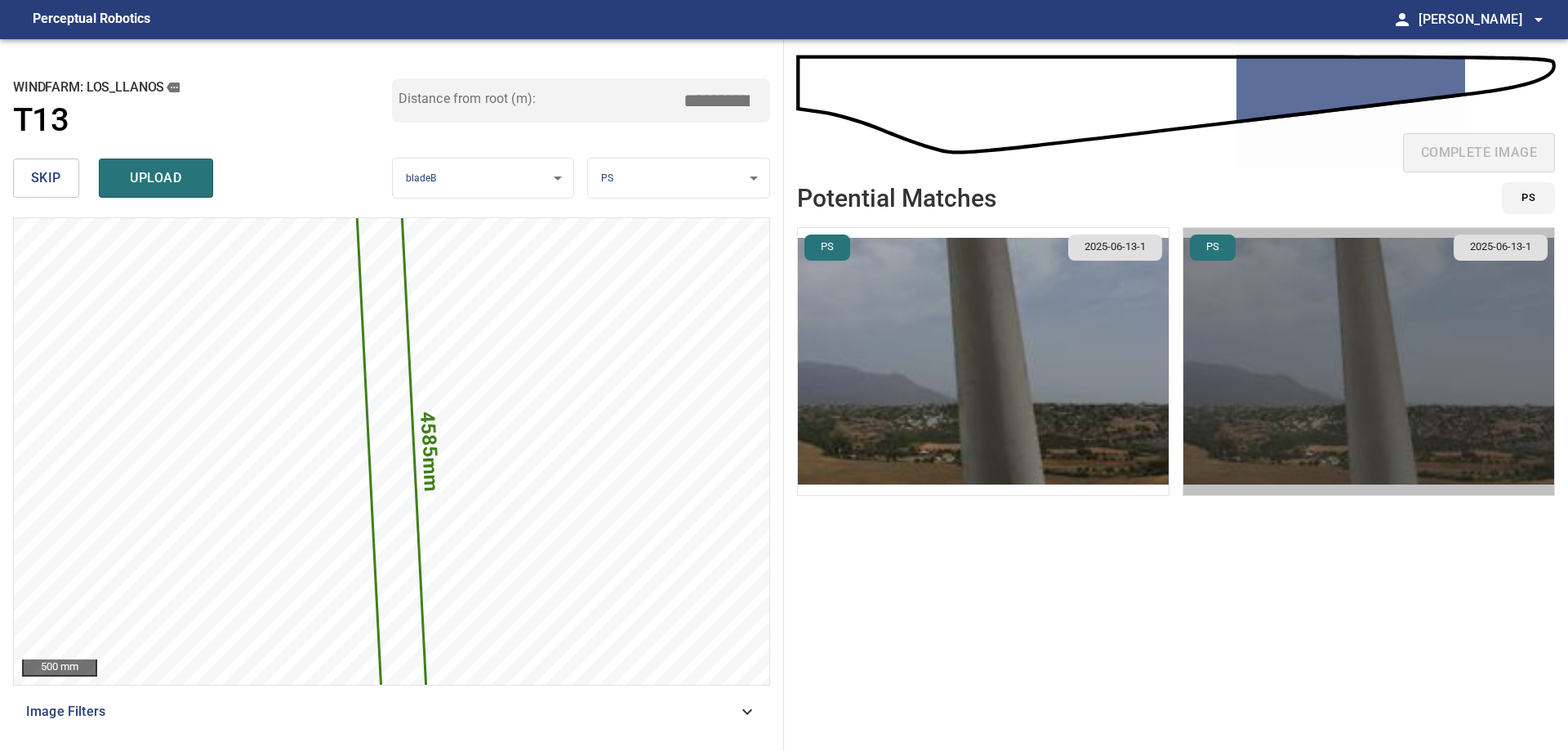
click at [1329, 384] on img "button" at bounding box center [1368, 361] width 371 height 267
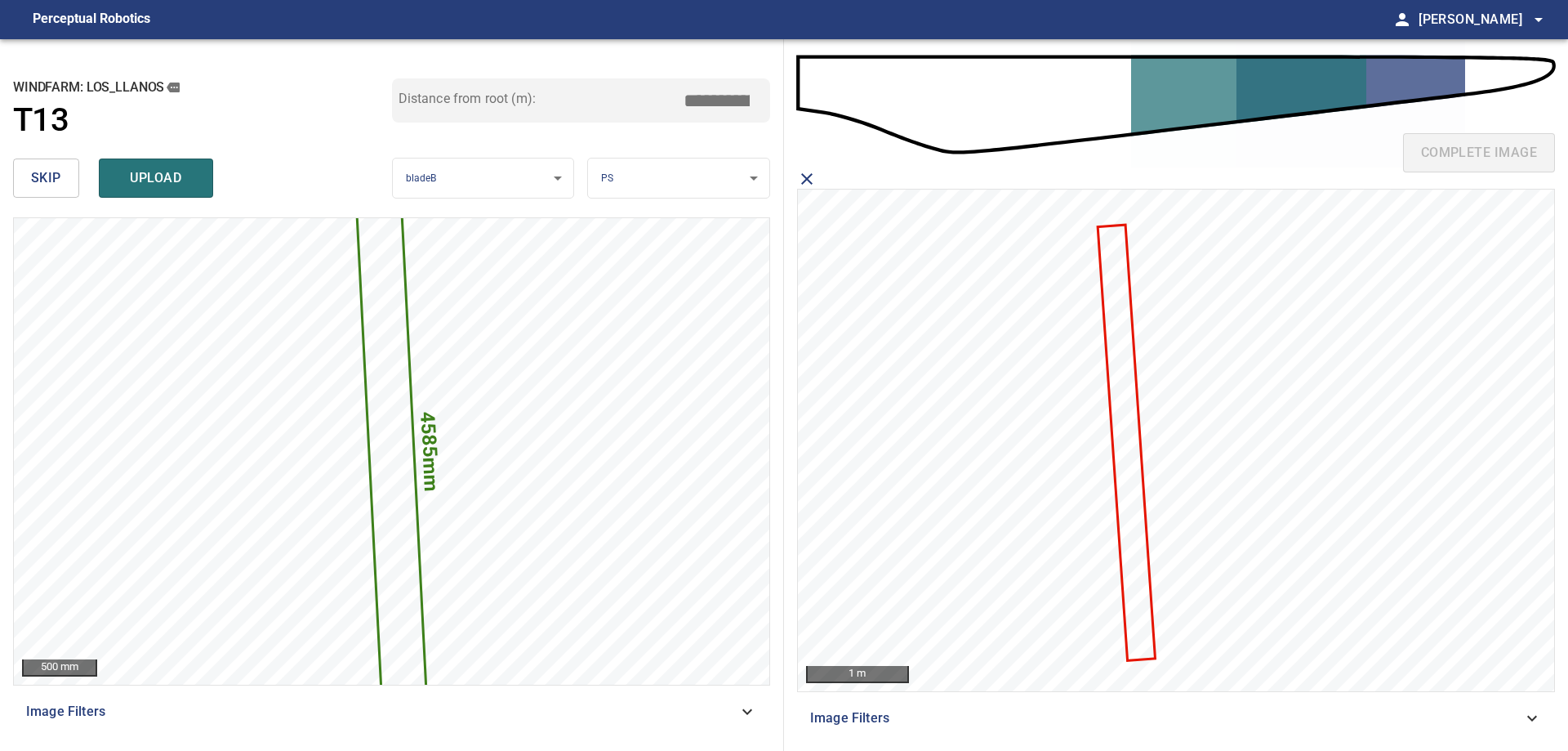
click at [1117, 346] on icon at bounding box center [1126, 442] width 54 height 432
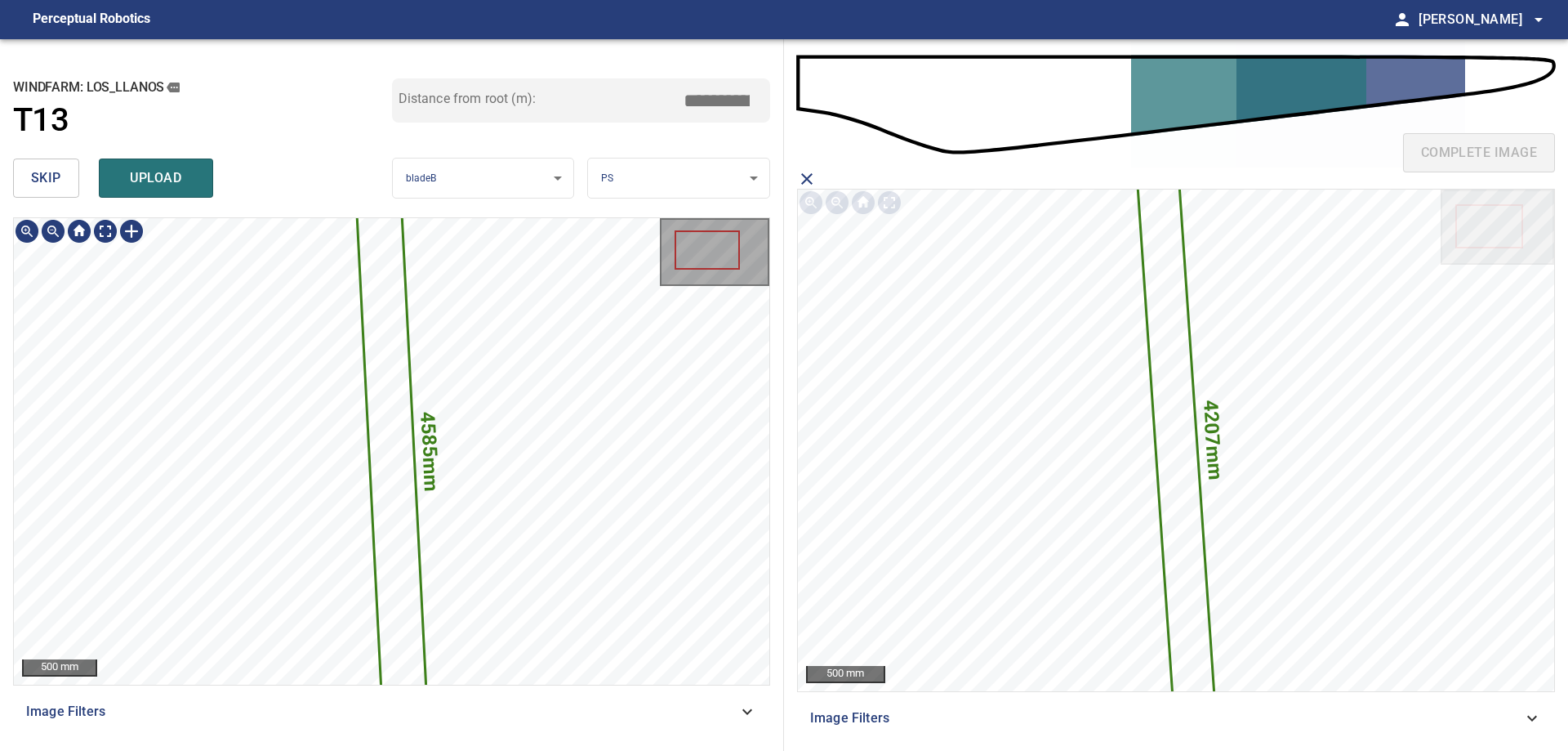
click at [378, 359] on icon at bounding box center [392, 452] width 77 height 671
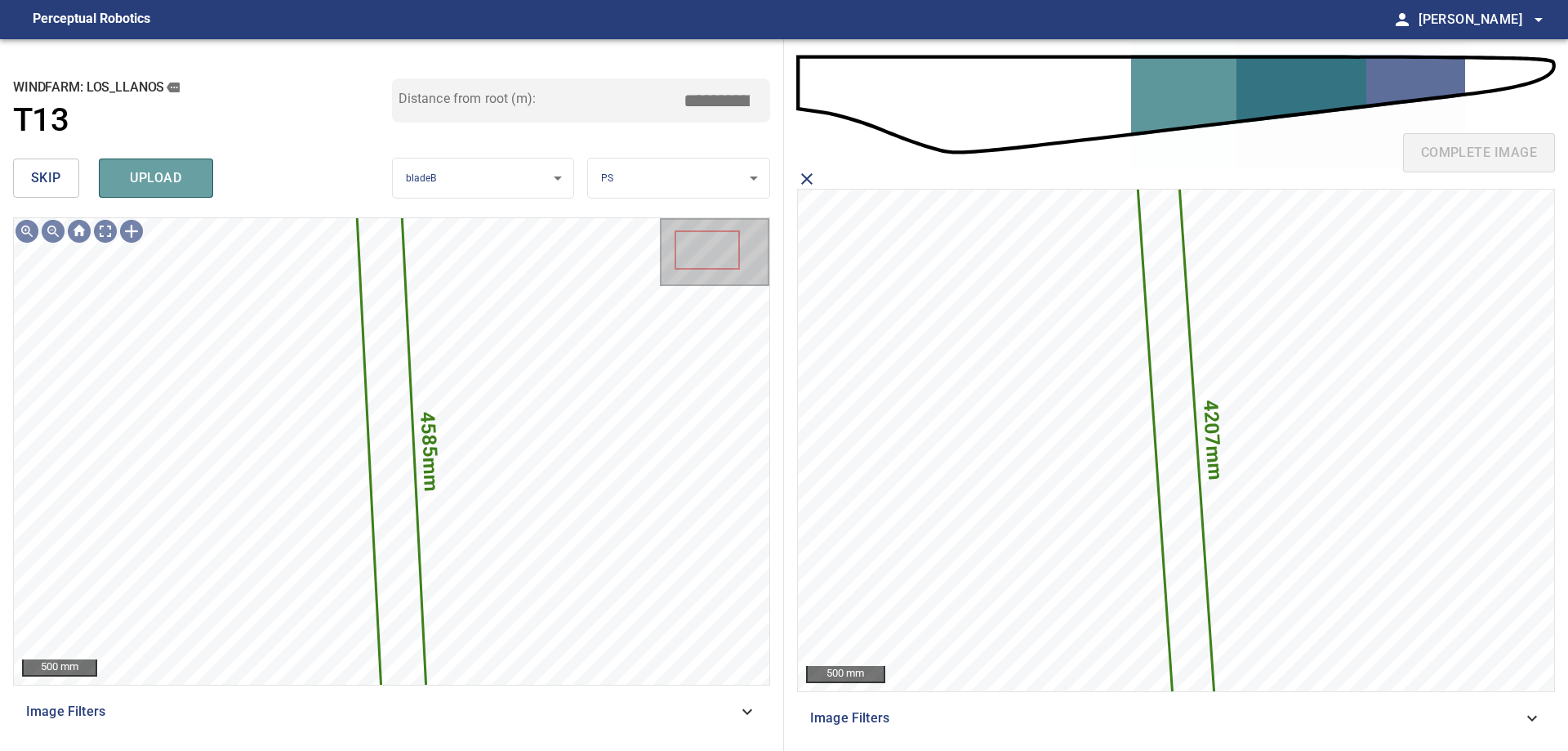
drag, startPoint x: 196, startPoint y: 191, endPoint x: 168, endPoint y: 184, distance: 28.9
click at [196, 190] on button "upload" at bounding box center [156, 178] width 114 height 39
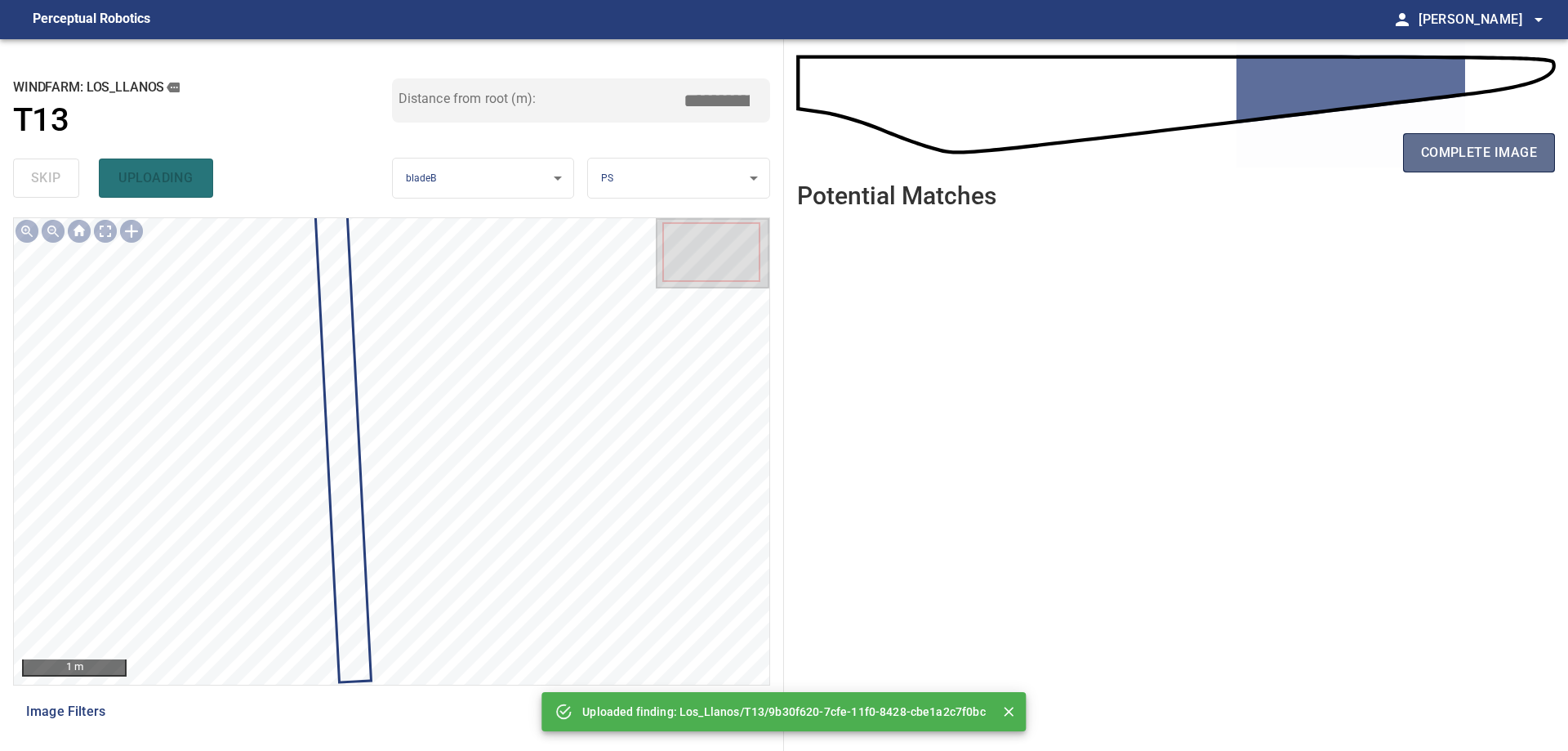
click at [1502, 158] on span "complete image" at bounding box center [1480, 153] width 116 height 23
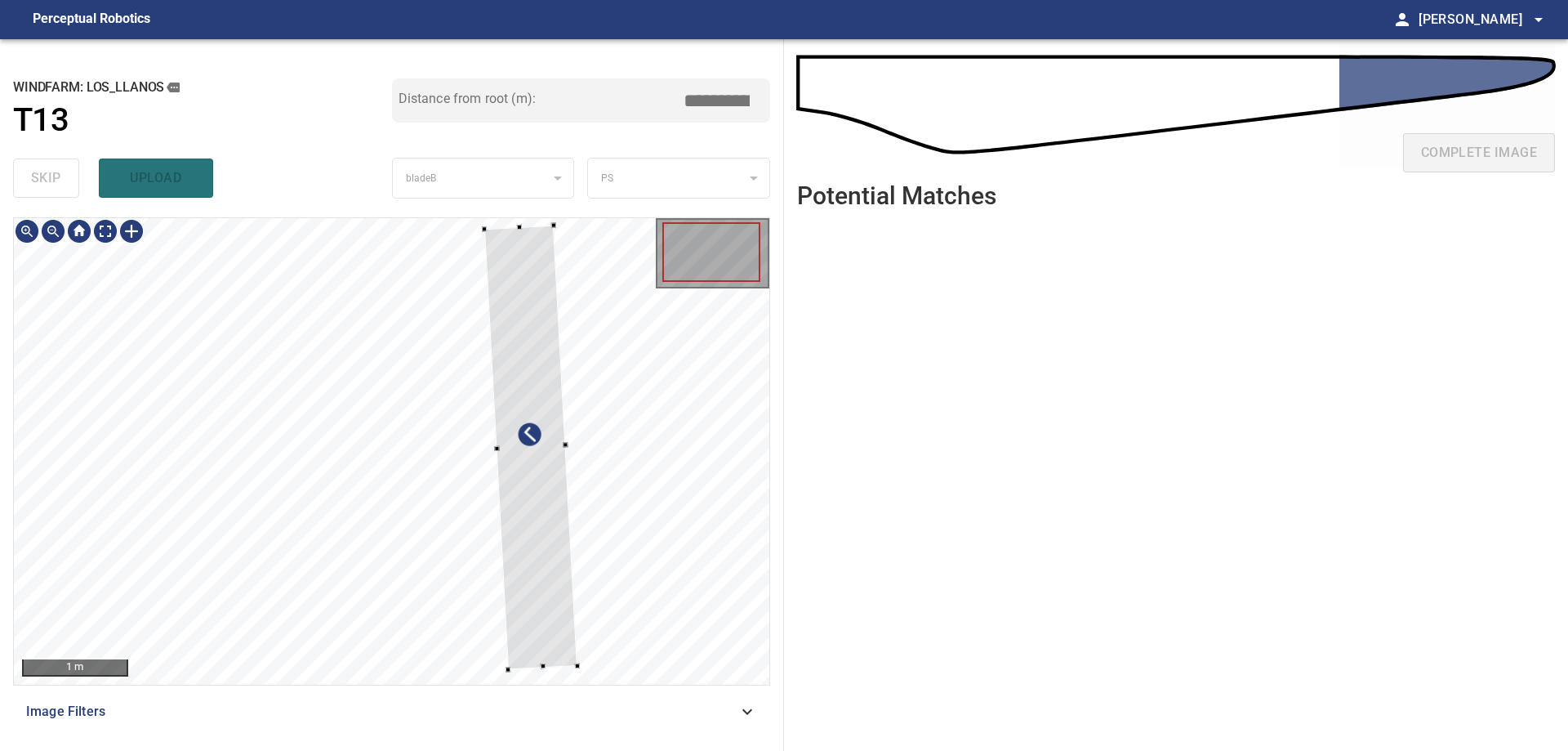
click at [576, 543] on div at bounding box center [392, 451] width 756 height 466
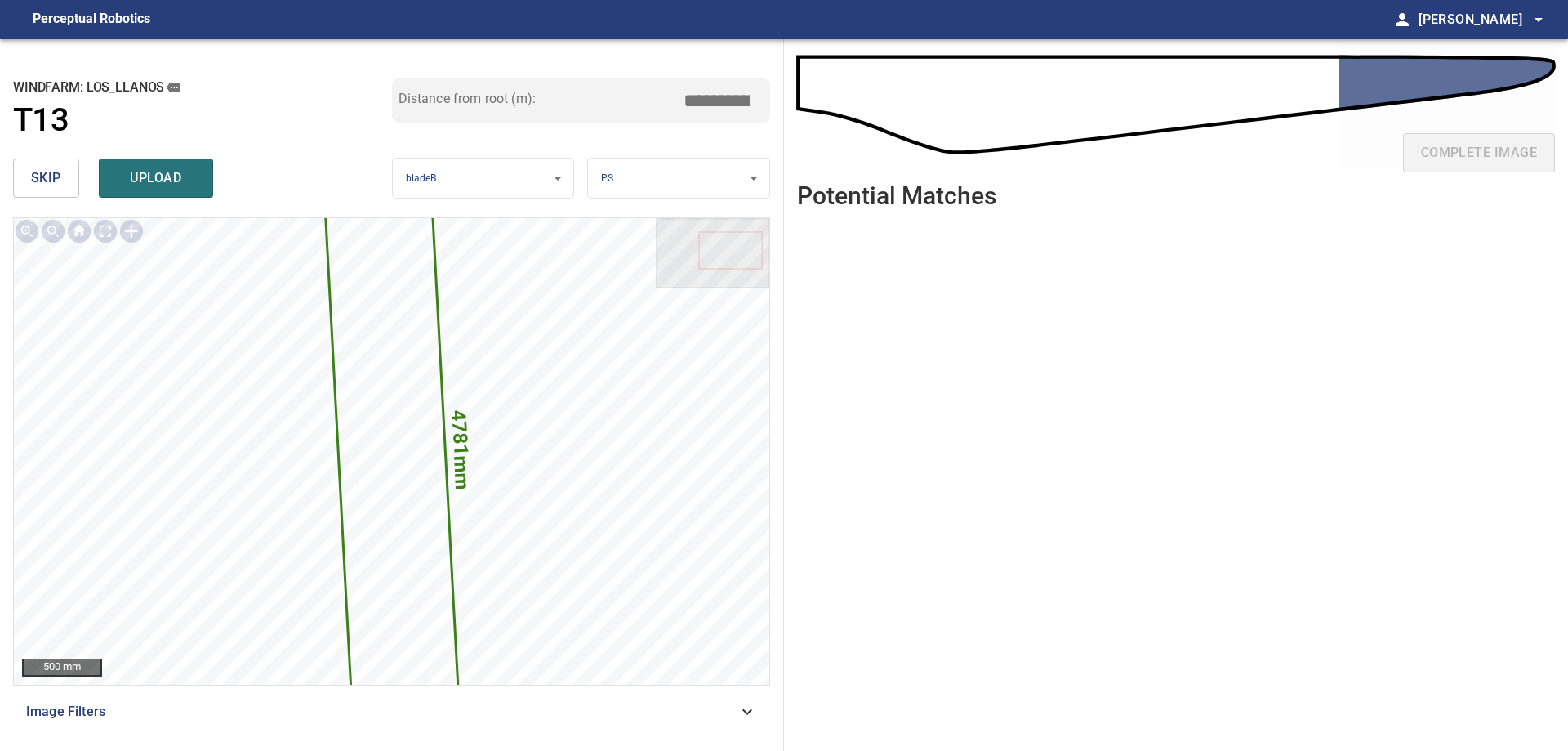
click at [57, 179] on span "skip" at bounding box center [46, 178] width 30 height 23
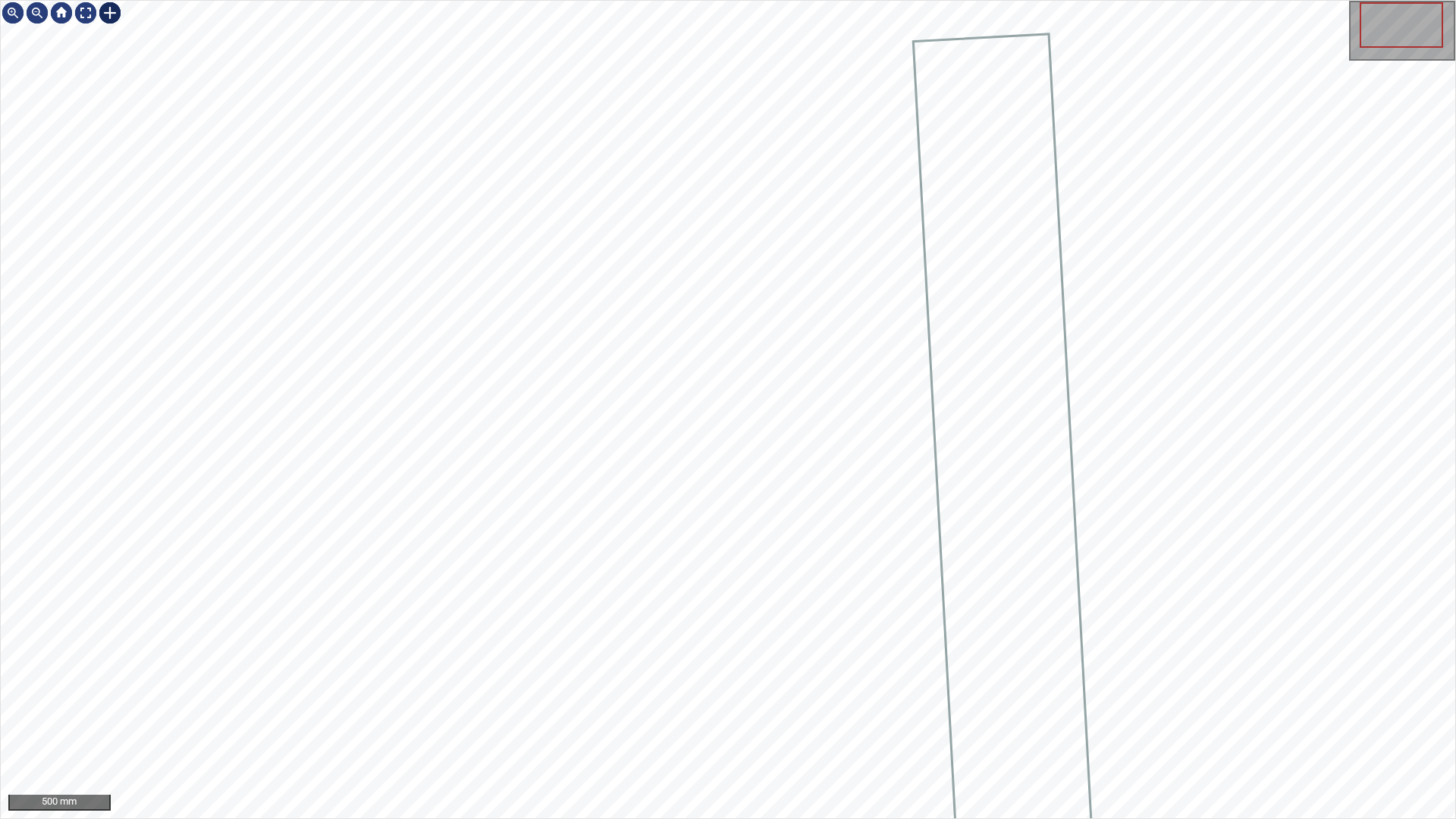
click at [130, 9] on div "500 mm" at bounding box center [728, 410] width 1455 height 818
click at [113, 10] on div at bounding box center [110, 13] width 24 height 24
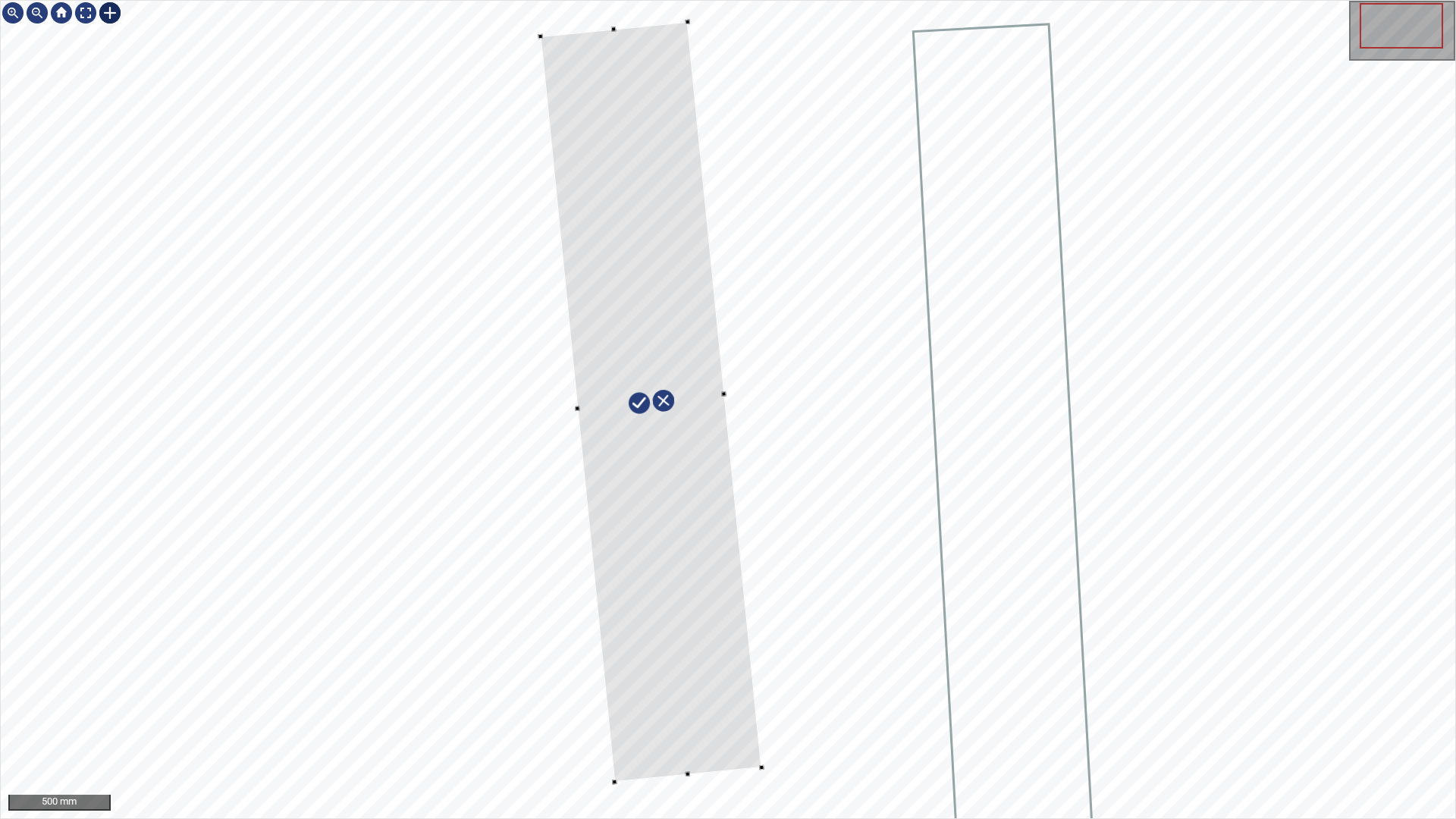
click at [678, 519] on div at bounding box center [652, 401] width 221 height 760
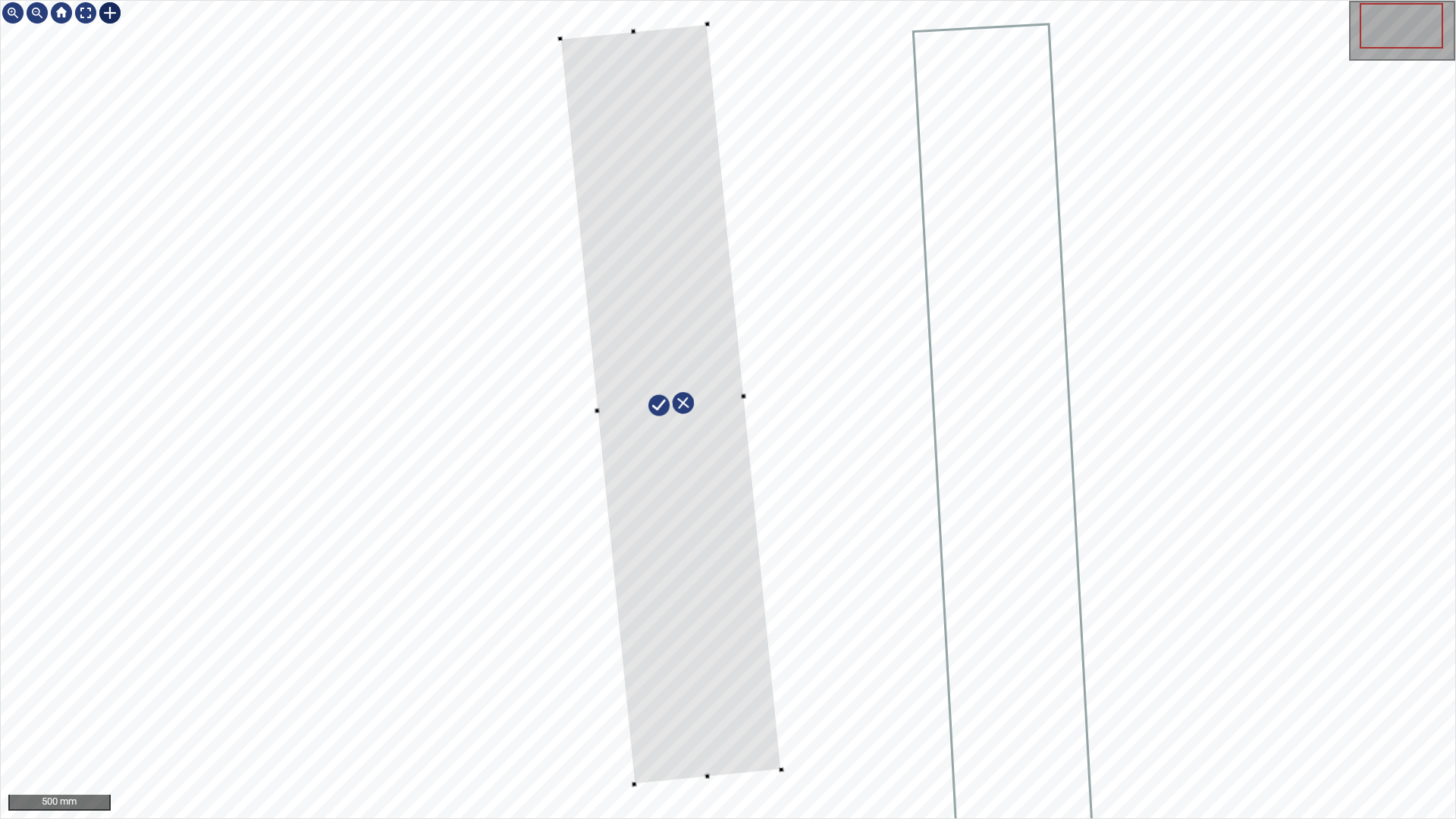
click at [678, 495] on div at bounding box center [671, 404] width 221 height 760
click at [85, 11] on div at bounding box center [85, 13] width 24 height 24
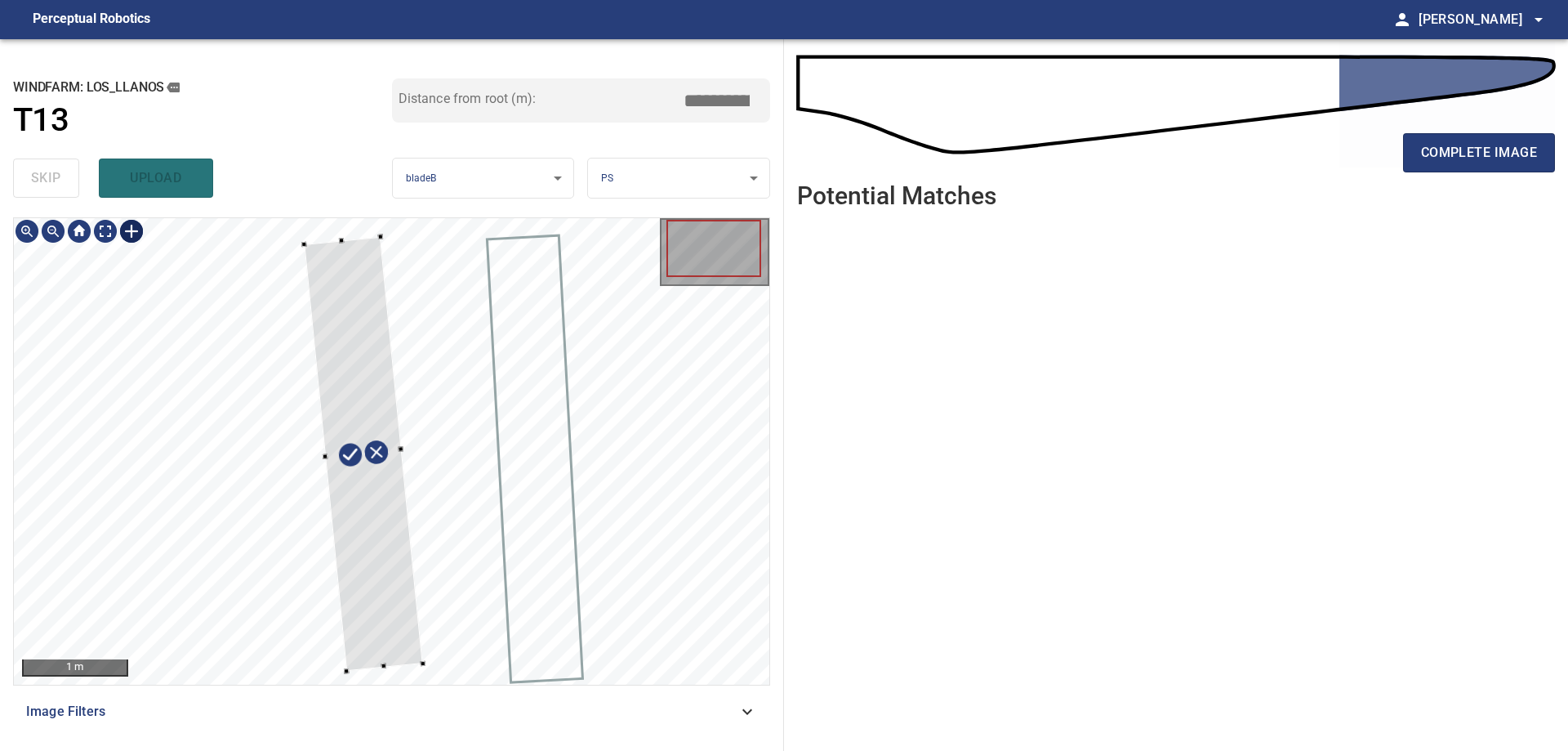
click at [428, 664] on div at bounding box center [392, 451] width 756 height 466
click at [417, 662] on div at bounding box center [360, 454] width 120 height 434
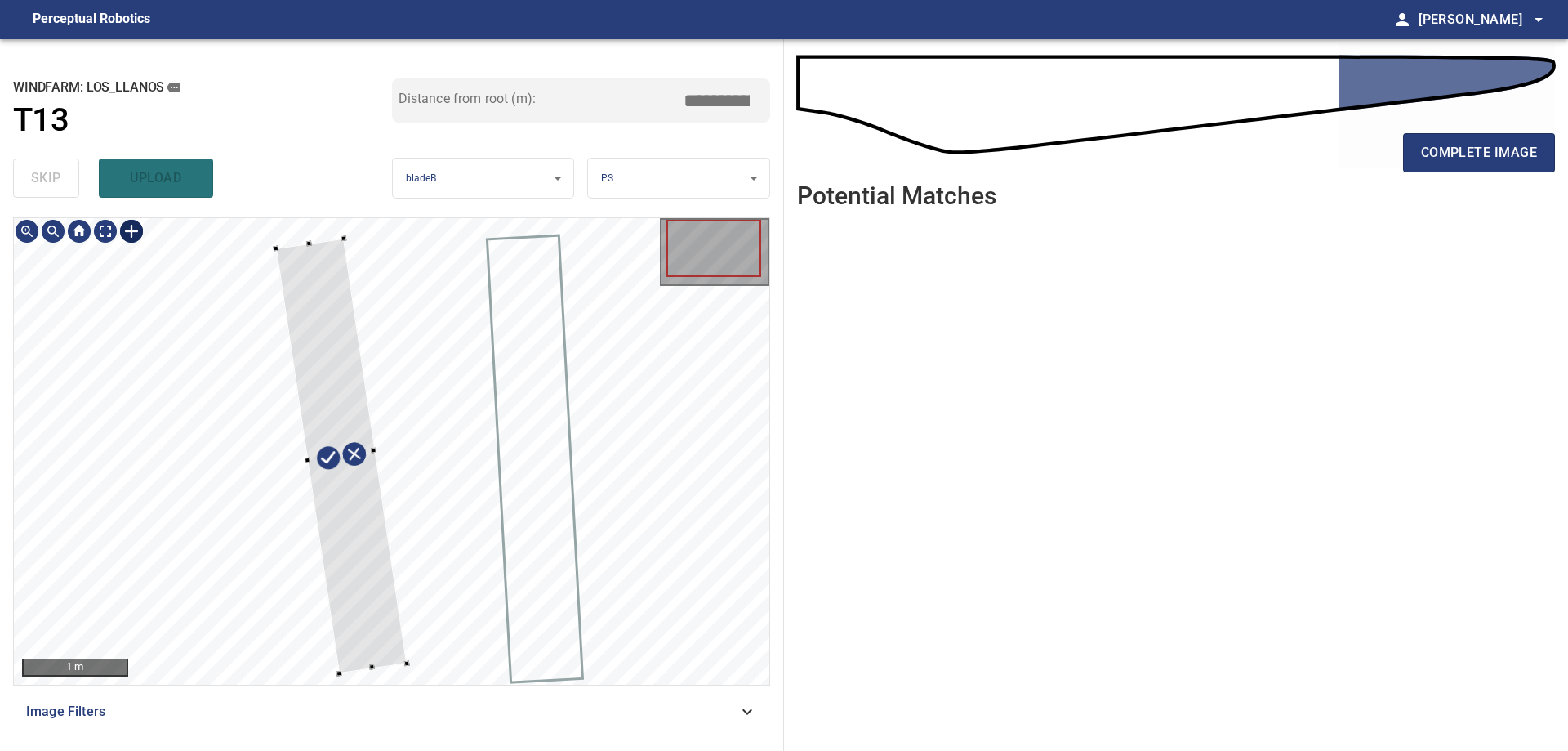
click at [386, 664] on div at bounding box center [341, 455] width 131 height 434
drag, startPoint x: 243, startPoint y: 206, endPoint x: 265, endPoint y: 213, distance: 23.1
click at [265, 213] on div "**********" at bounding box center [392, 394] width 784 height 711
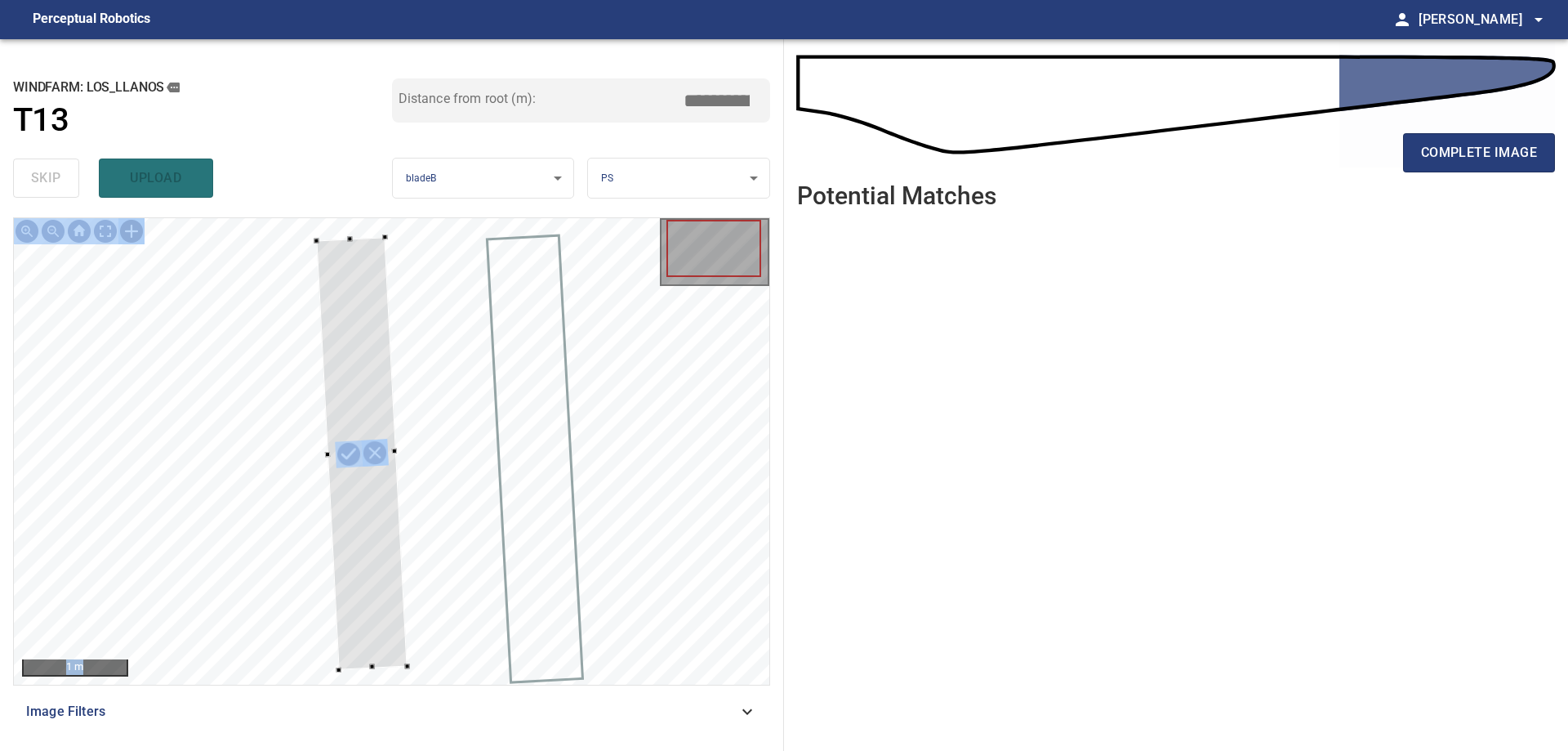
click at [379, 616] on div at bounding box center [361, 453] width 91 height 432
click at [423, 659] on div at bounding box center [392, 451] width 756 height 466
click at [429, 654] on div at bounding box center [432, 655] width 6 height 6
click at [392, 661] on div at bounding box center [367, 459] width 123 height 427
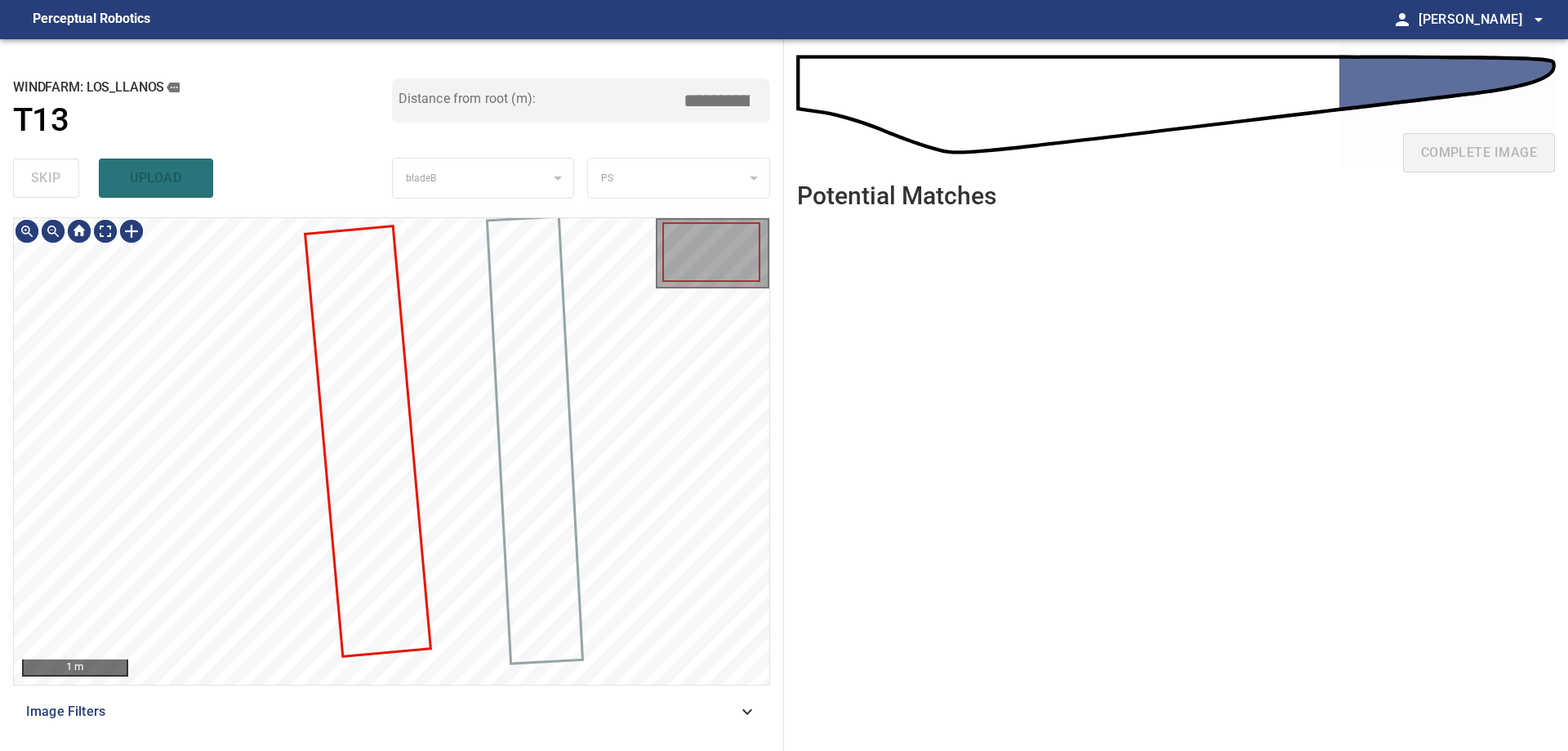
click at [423, 551] on div at bounding box center [392, 451] width 756 height 466
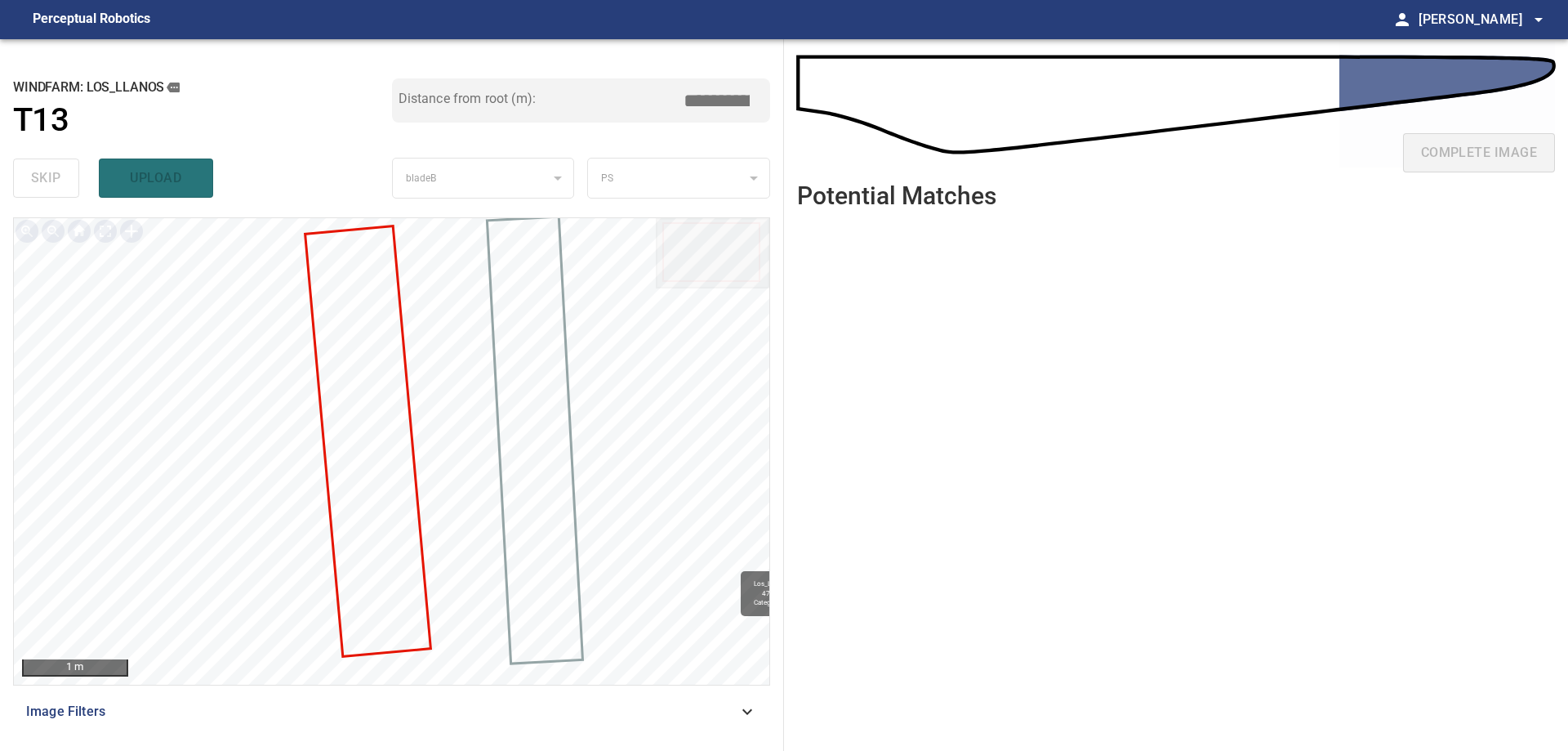
click at [708, 105] on input "*****" at bounding box center [723, 101] width 81 height 31
click at [716, 104] on input "****" at bounding box center [723, 101] width 81 height 31
drag, startPoint x: 720, startPoint y: 96, endPoint x: 709, endPoint y: 98, distance: 11.2
click at [709, 98] on input "****" at bounding box center [723, 101] width 81 height 31
type input "****"
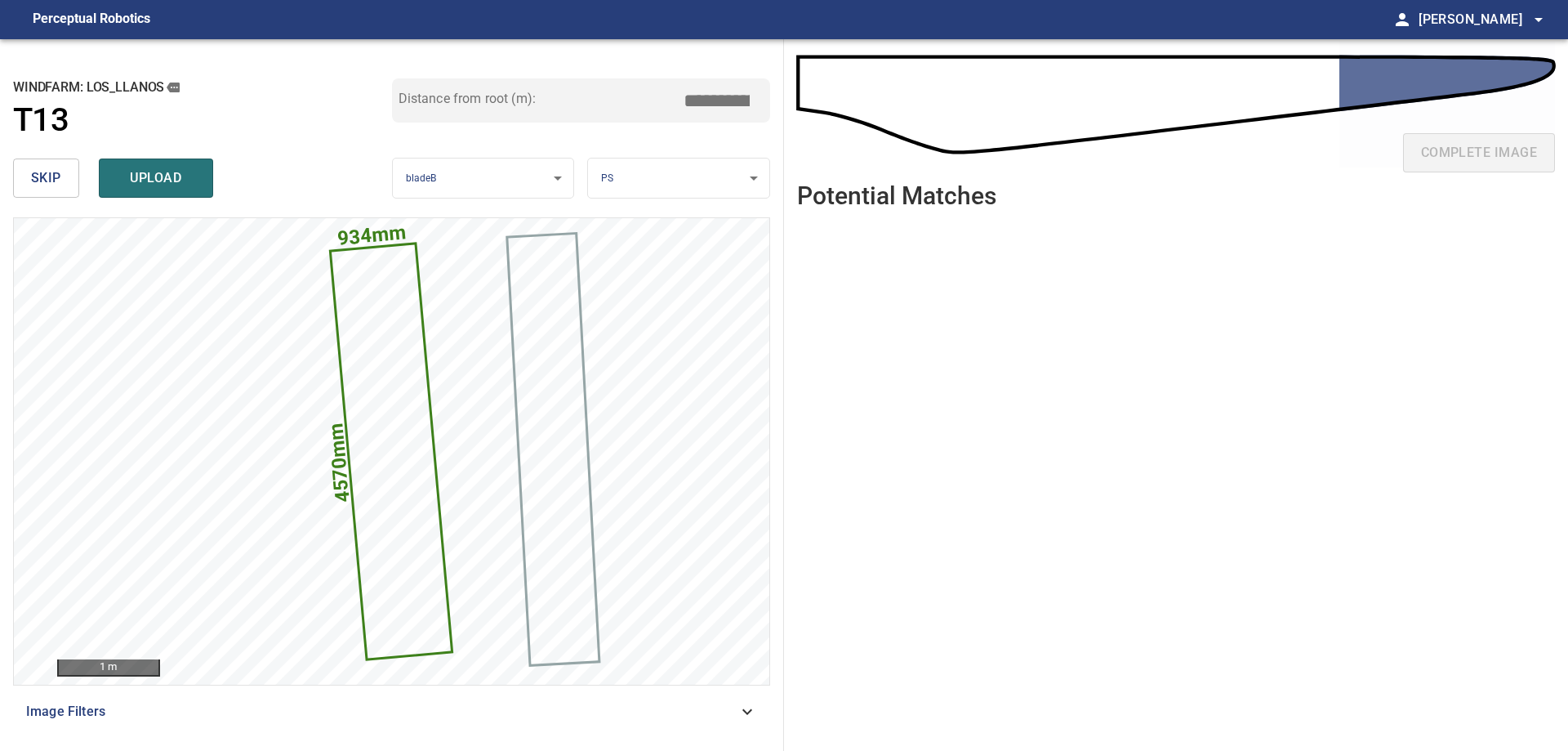
click at [723, 104] on input "*****" at bounding box center [723, 101] width 81 height 31
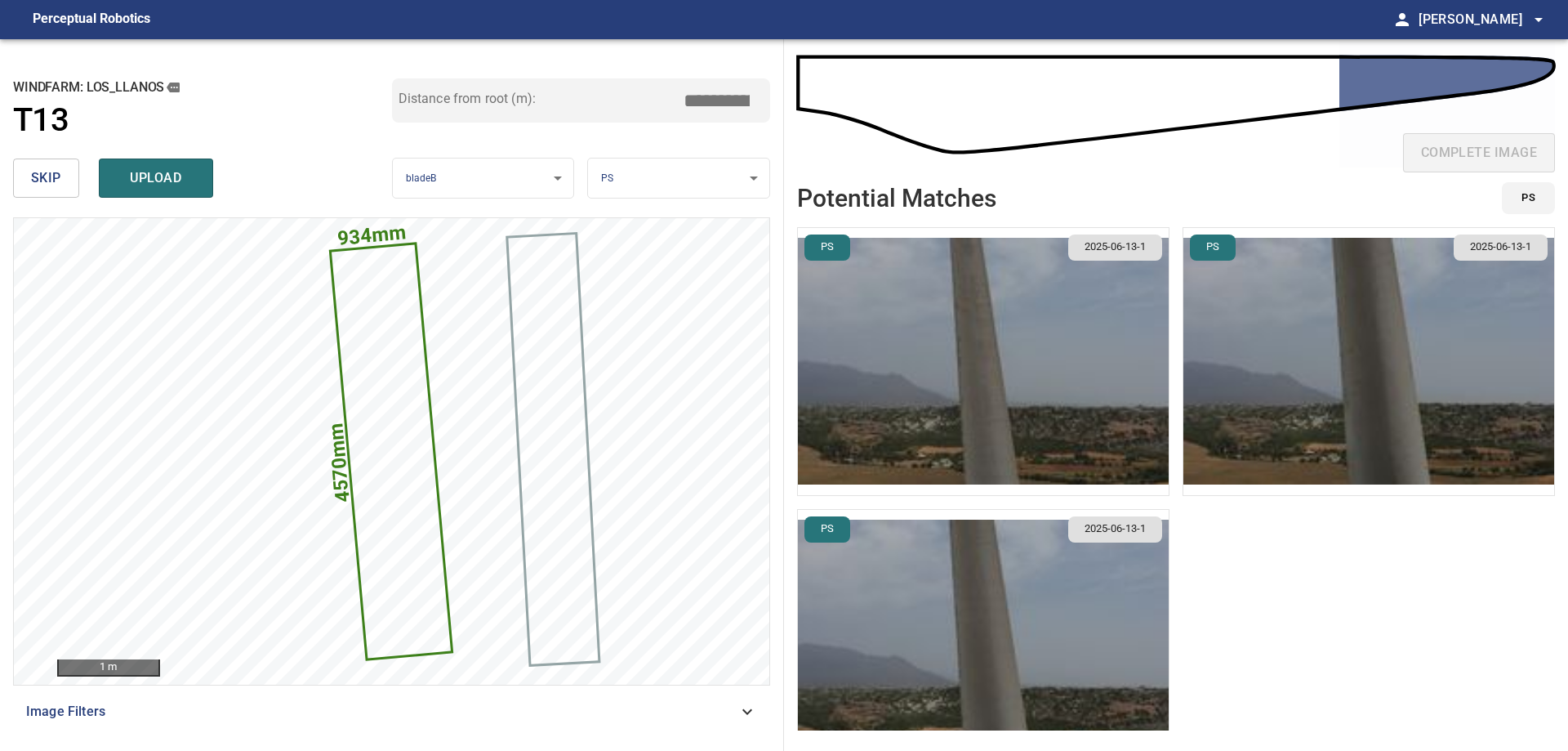
type input "****"
click at [1081, 335] on img "button" at bounding box center [983, 361] width 371 height 267
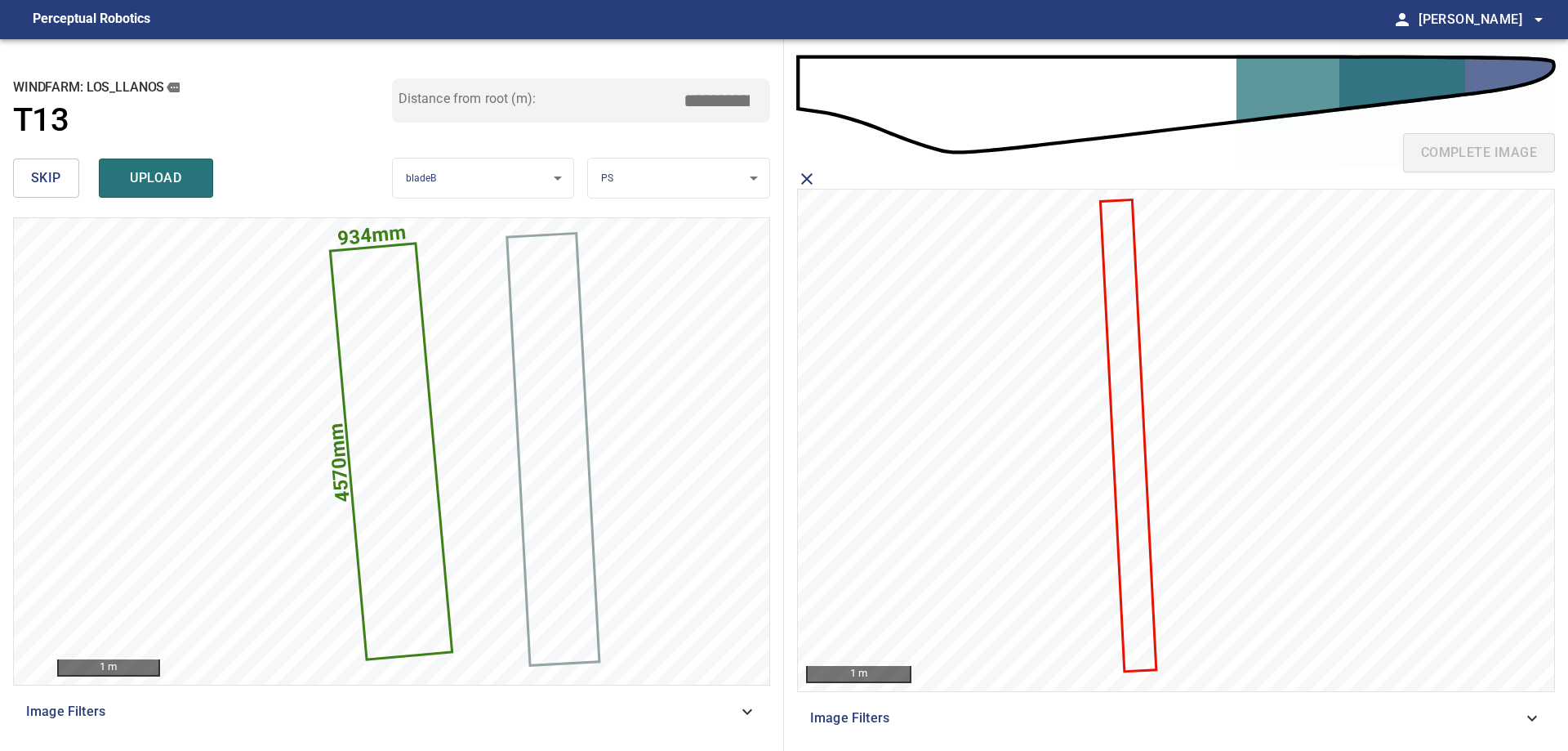
click at [1130, 391] on icon at bounding box center [1127, 435] width 53 height 469
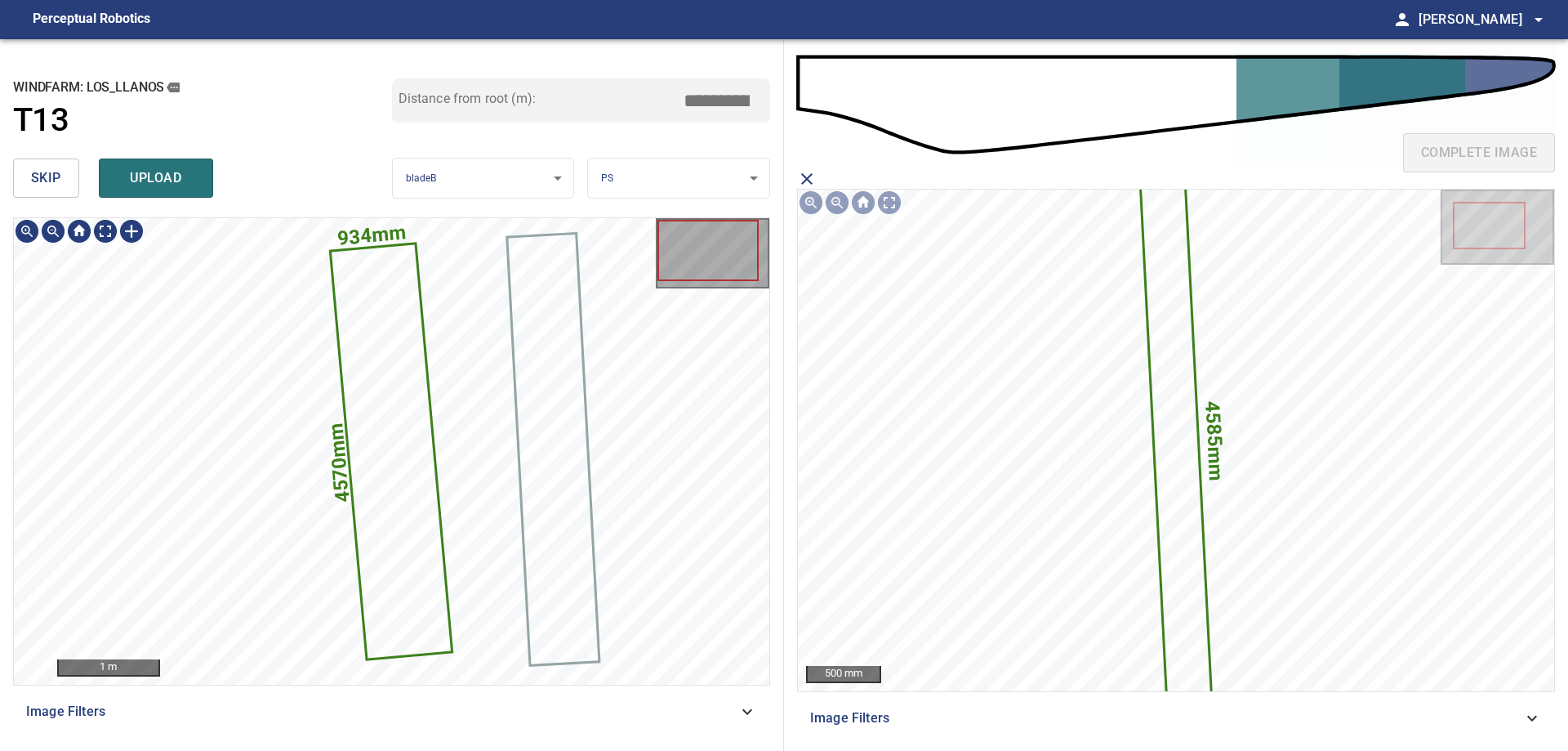
click at [361, 350] on icon at bounding box center [391, 452] width 119 height 413
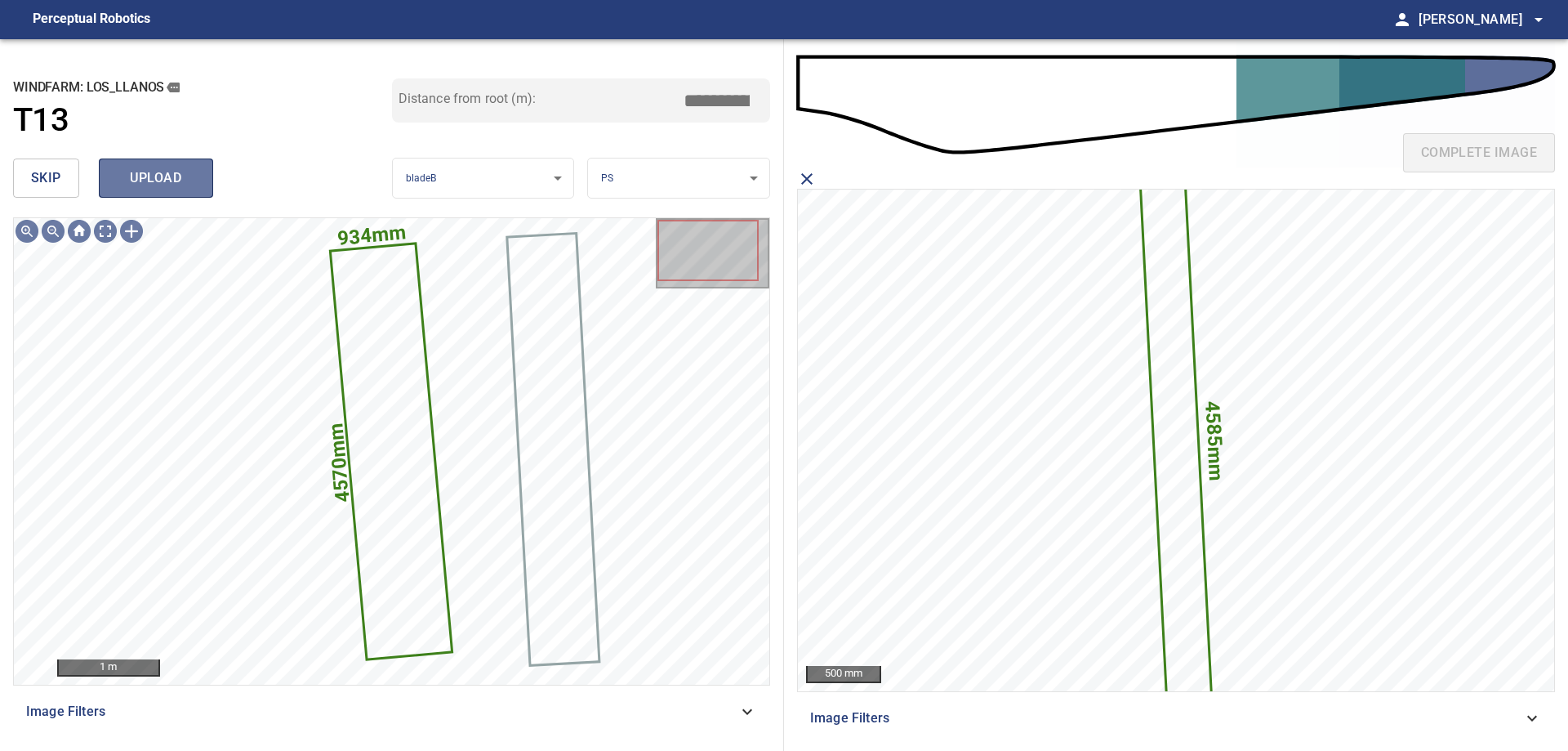
click at [176, 186] on span "upload" at bounding box center [156, 178] width 78 height 23
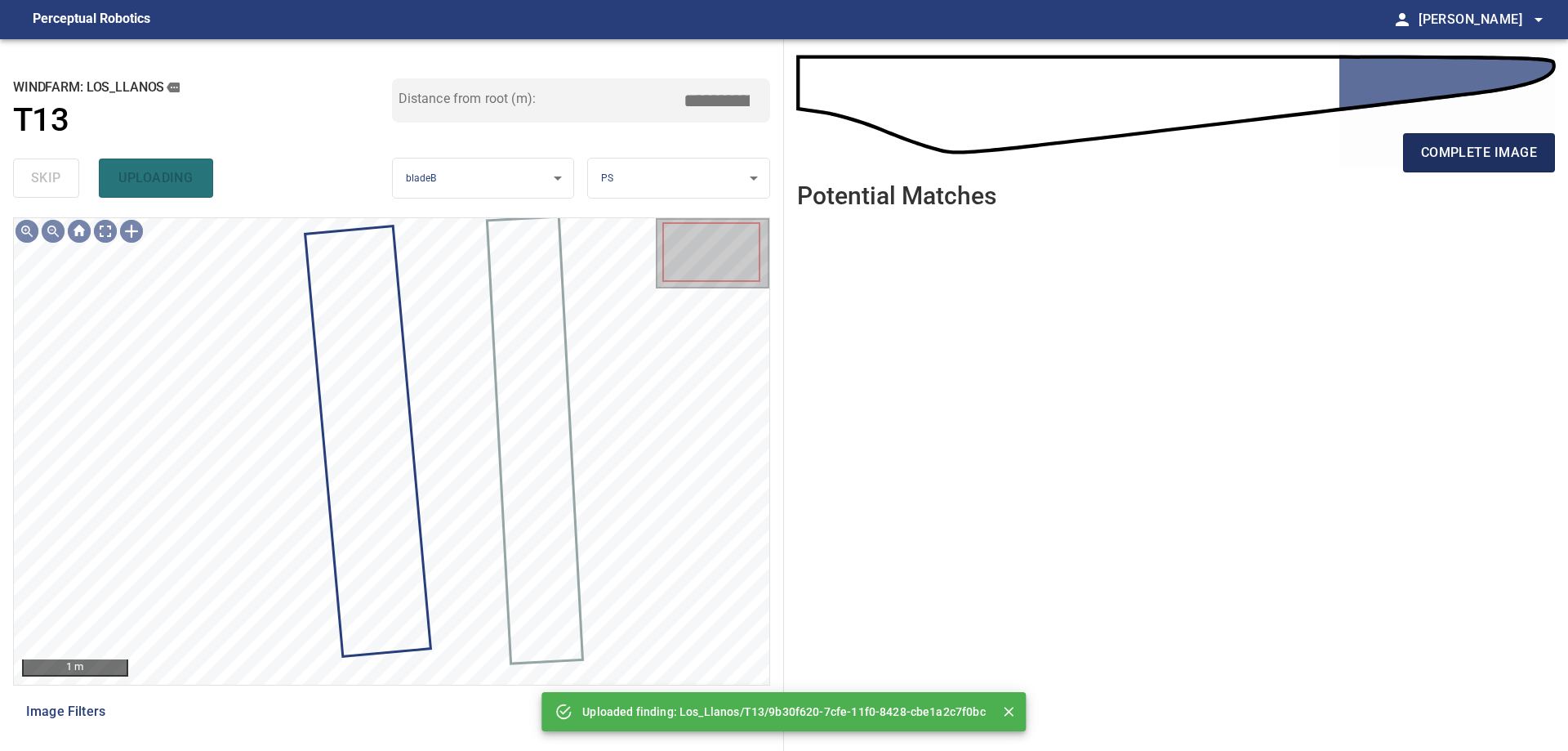
click at [1521, 162] on button "complete image" at bounding box center [1479, 152] width 152 height 39
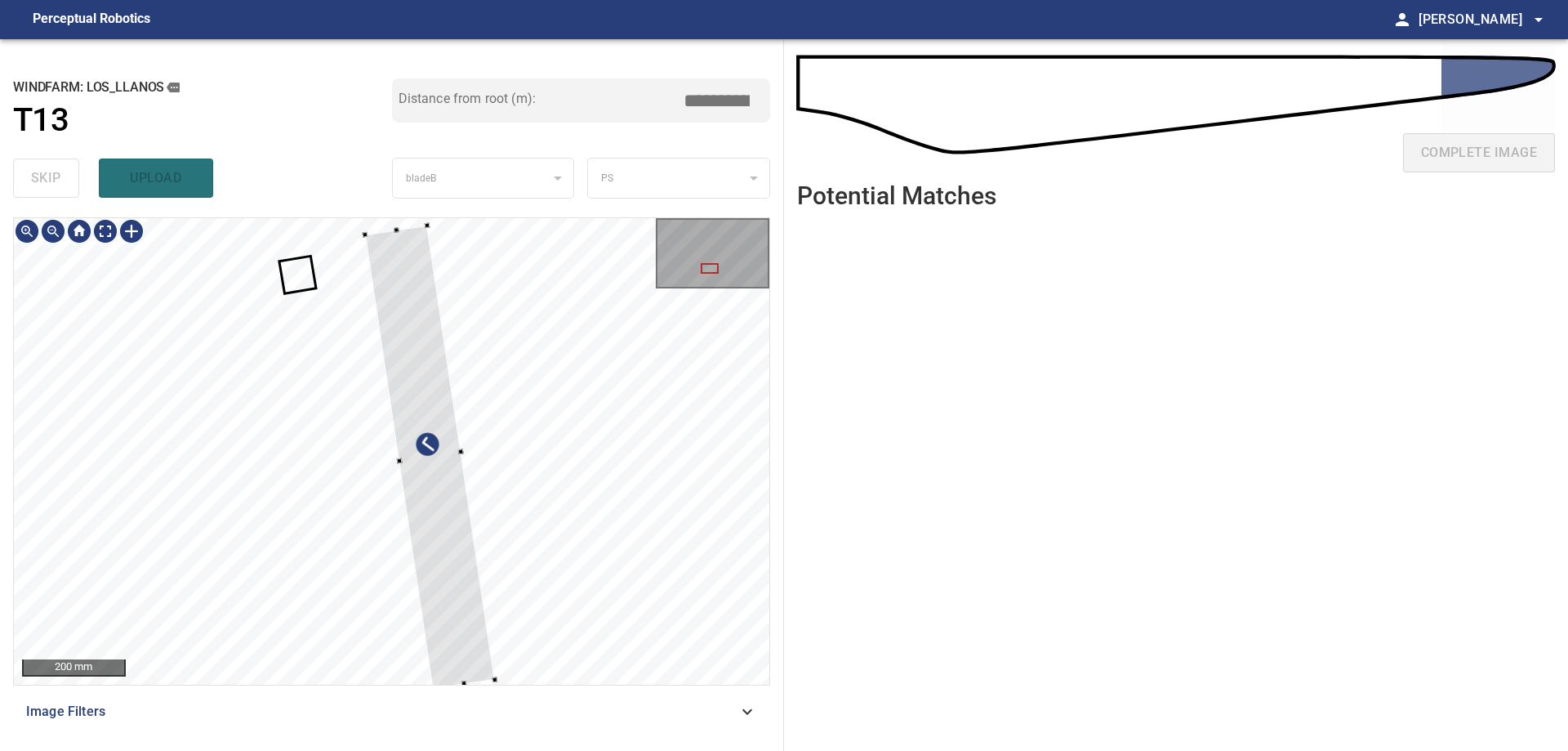
click at [552, 621] on div at bounding box center [392, 451] width 756 height 466
click at [500, 588] on div at bounding box center [435, 453] width 130 height 464
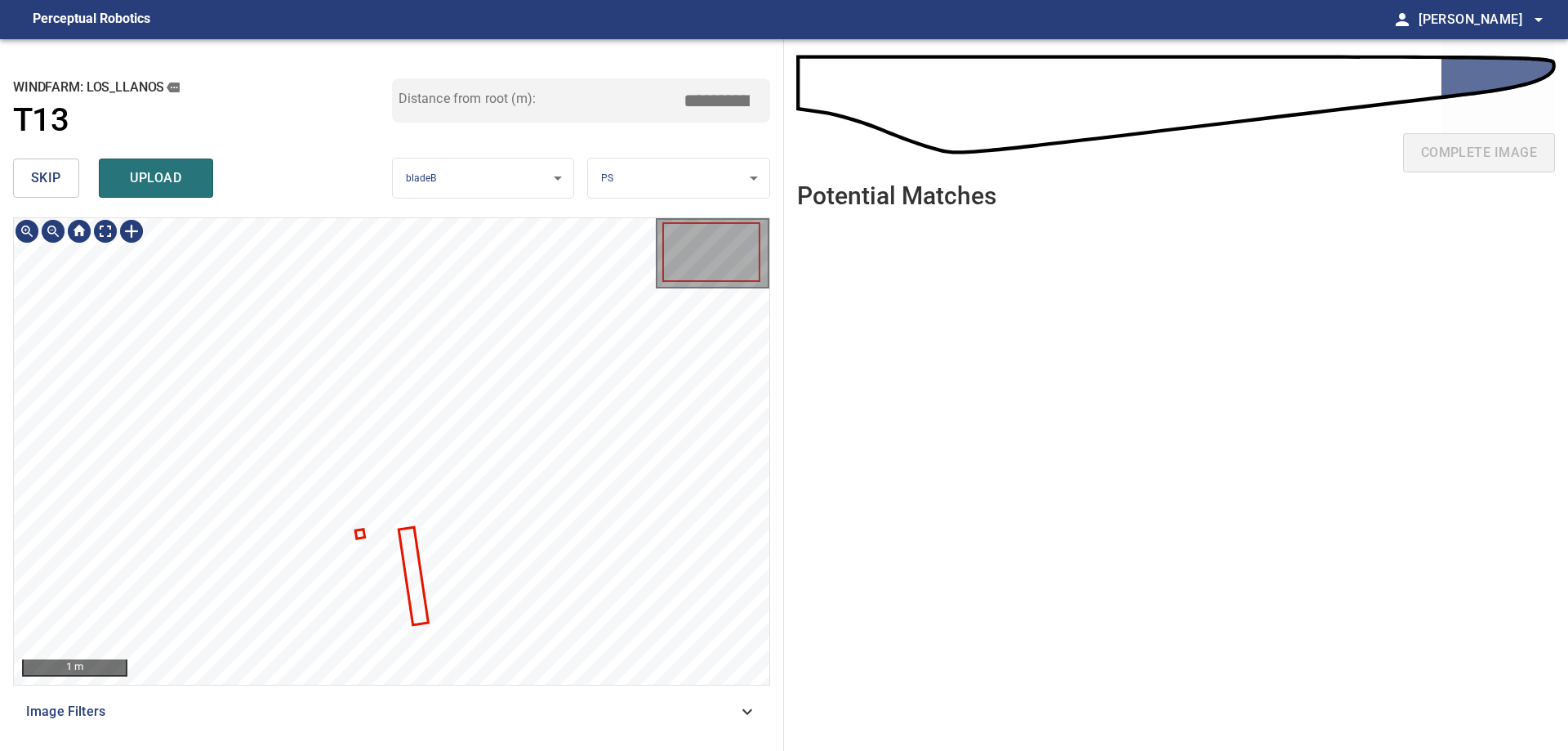
click at [369, 536] on div at bounding box center [392, 451] width 756 height 466
click at [481, 727] on div "1 m Image Filters" at bounding box center [391, 477] width 757 height 520
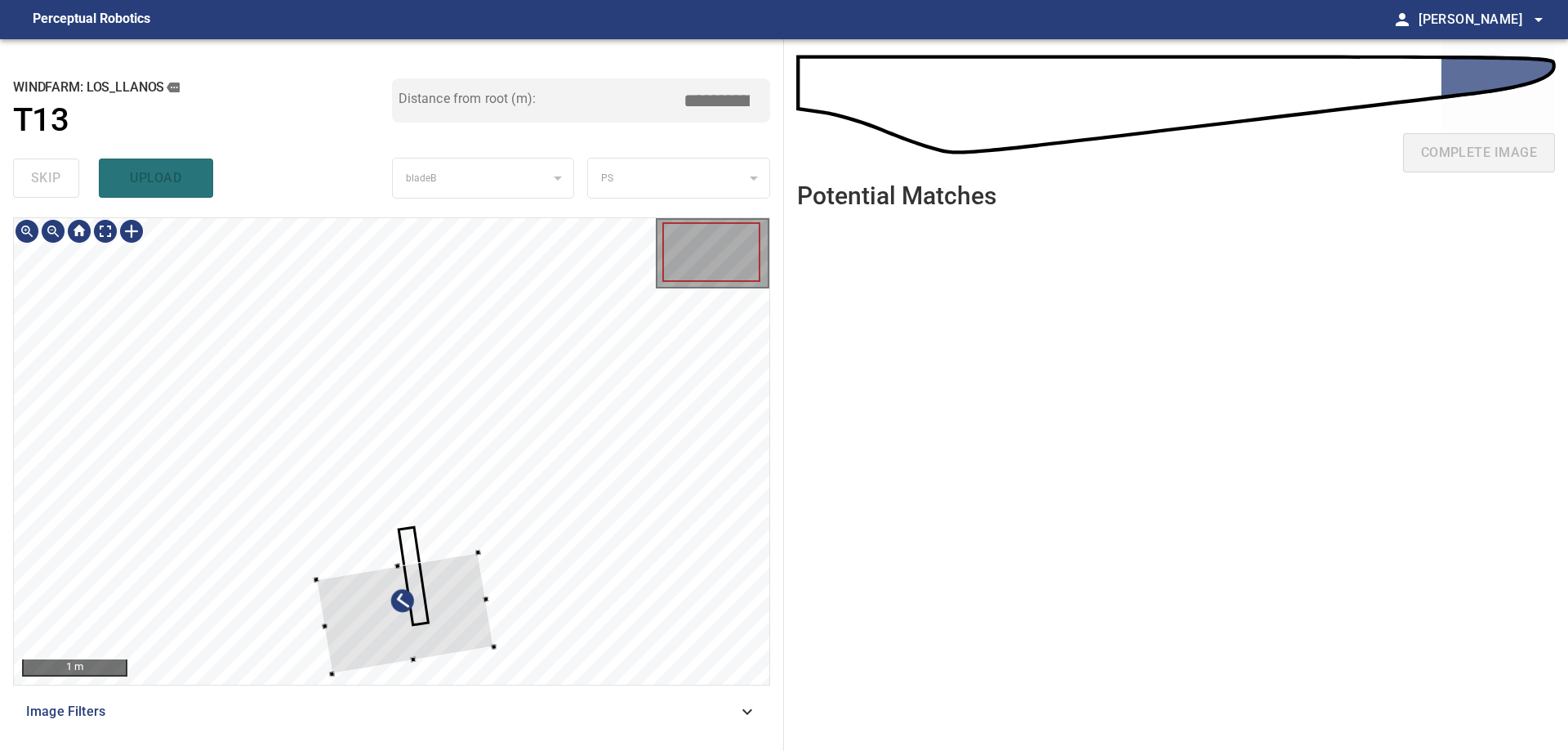
click at [494, 552] on div at bounding box center [405, 613] width 178 height 122
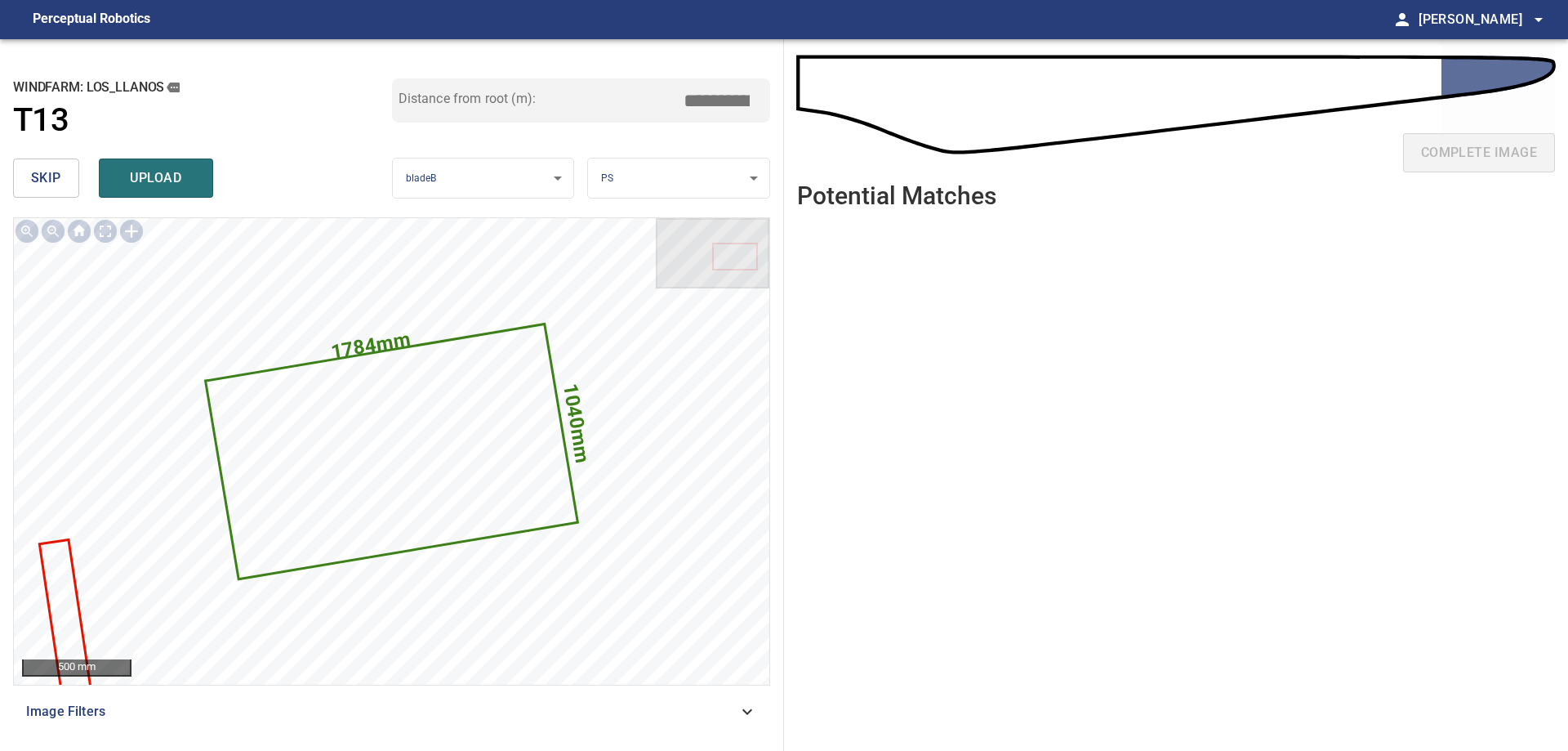
click at [56, 190] on span "skip" at bounding box center [46, 178] width 30 height 23
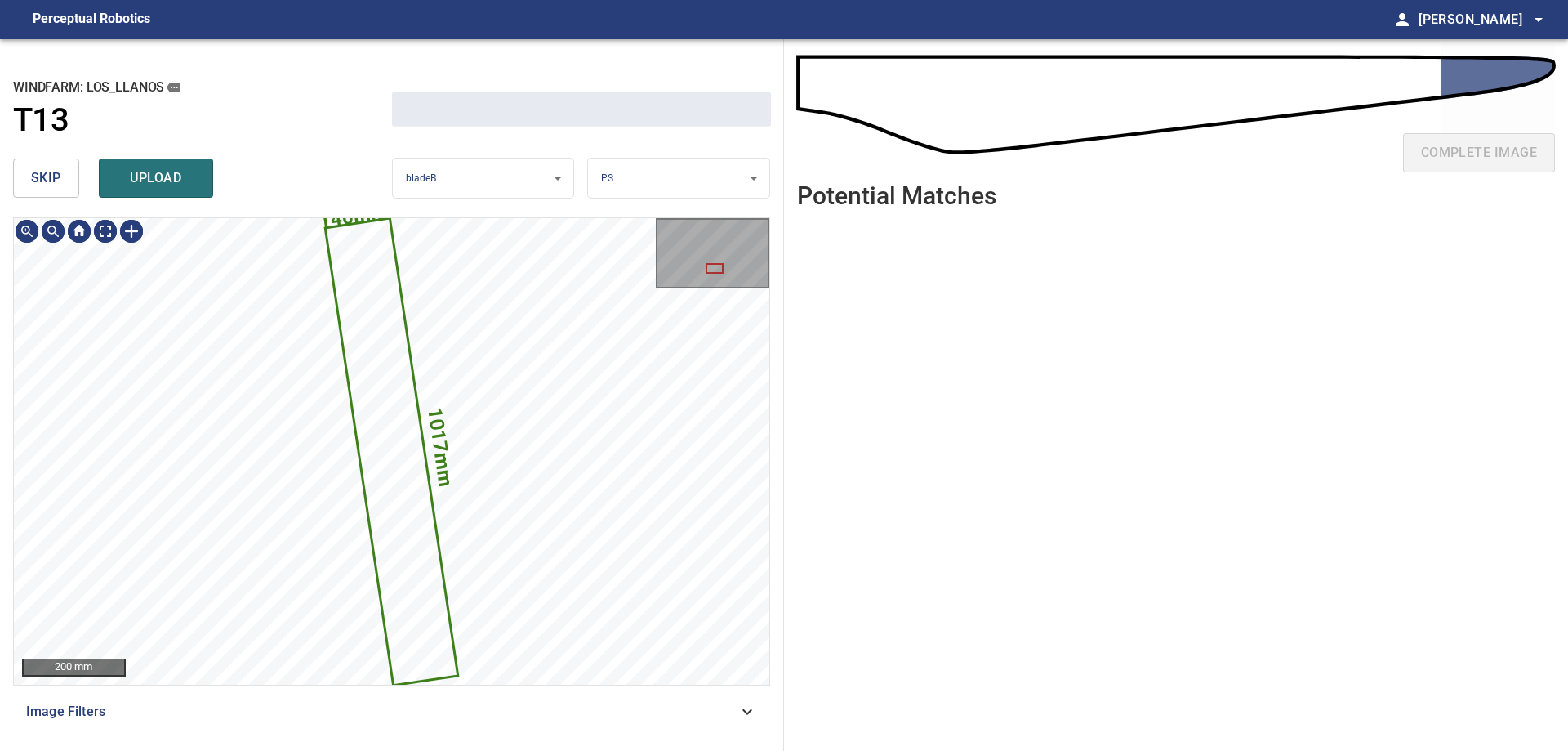
click at [56, 190] on span "skip" at bounding box center [46, 178] width 30 height 23
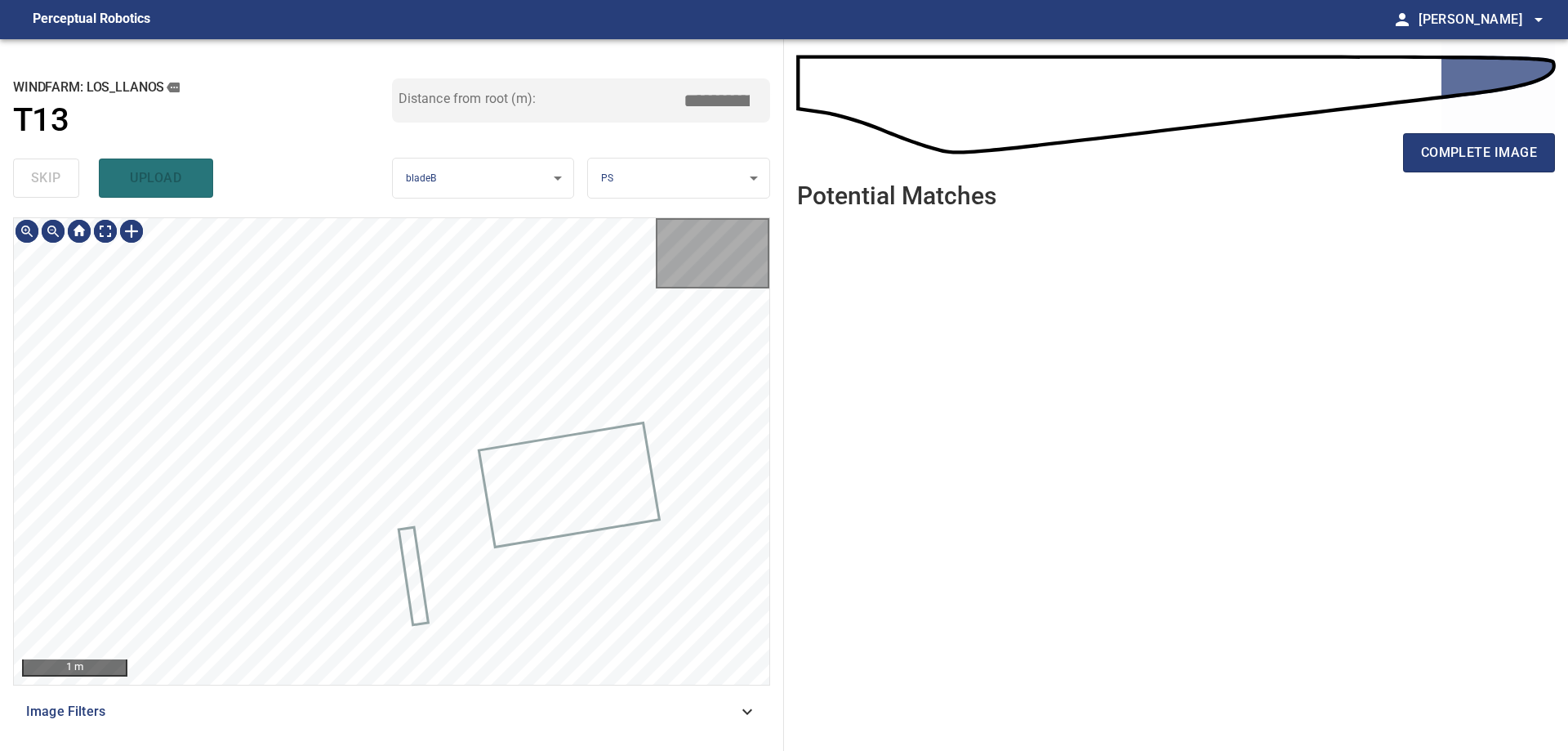
click at [56, 190] on div "skip upload" at bounding box center [202, 178] width 379 height 52
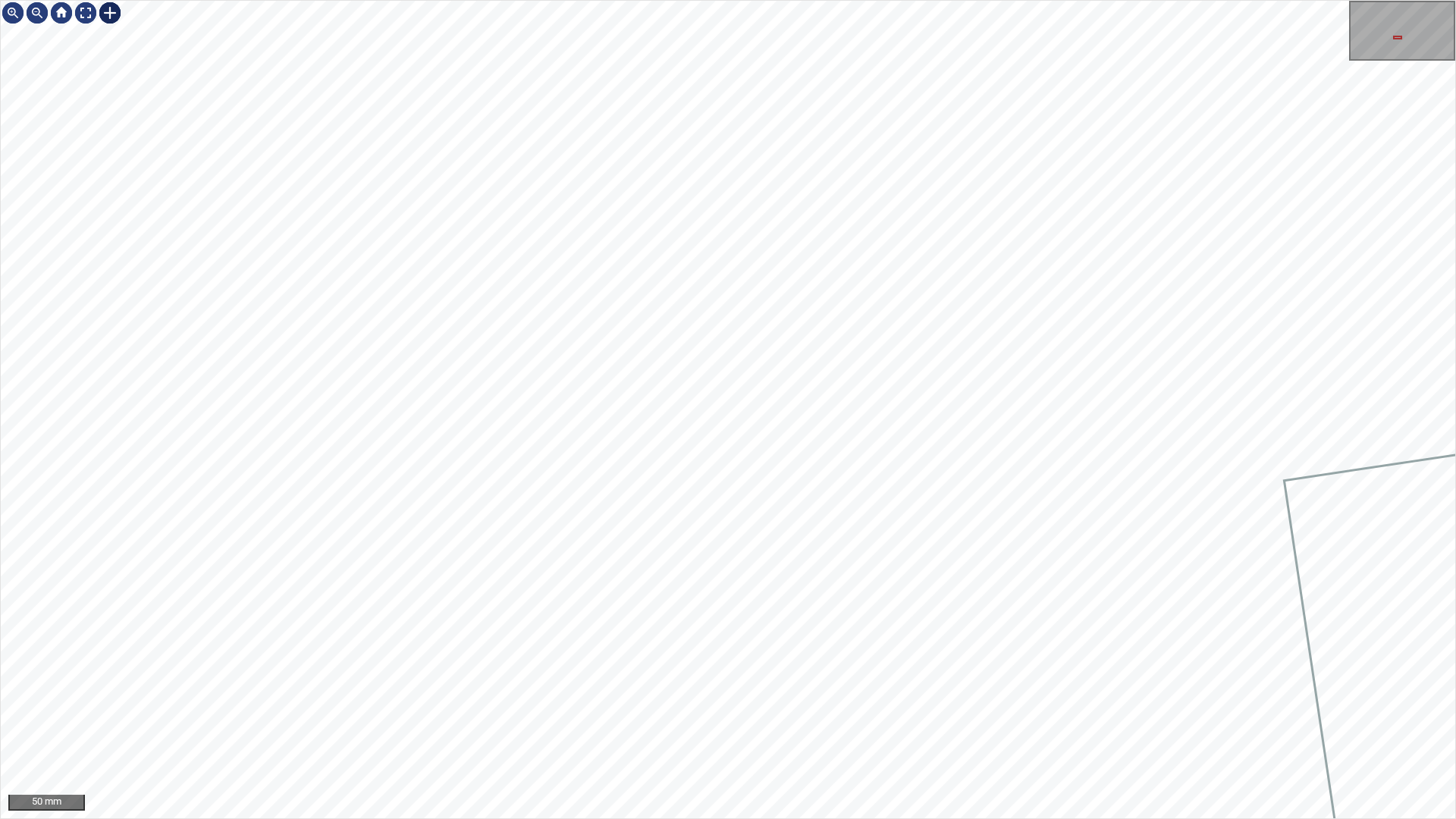
click at [110, 11] on div at bounding box center [110, 13] width 24 height 24
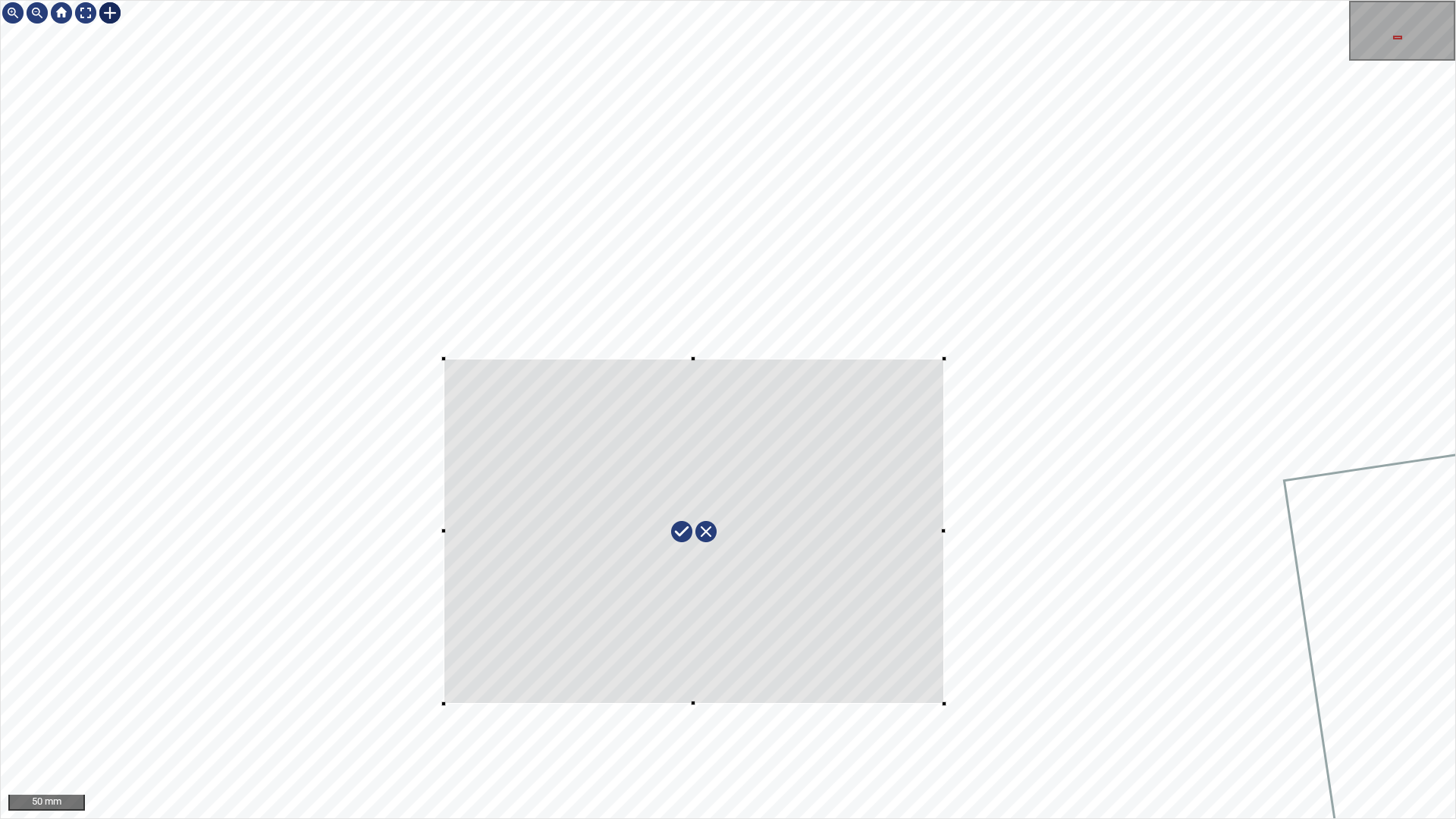
click at [944, 697] on div at bounding box center [728, 410] width 1455 height 818
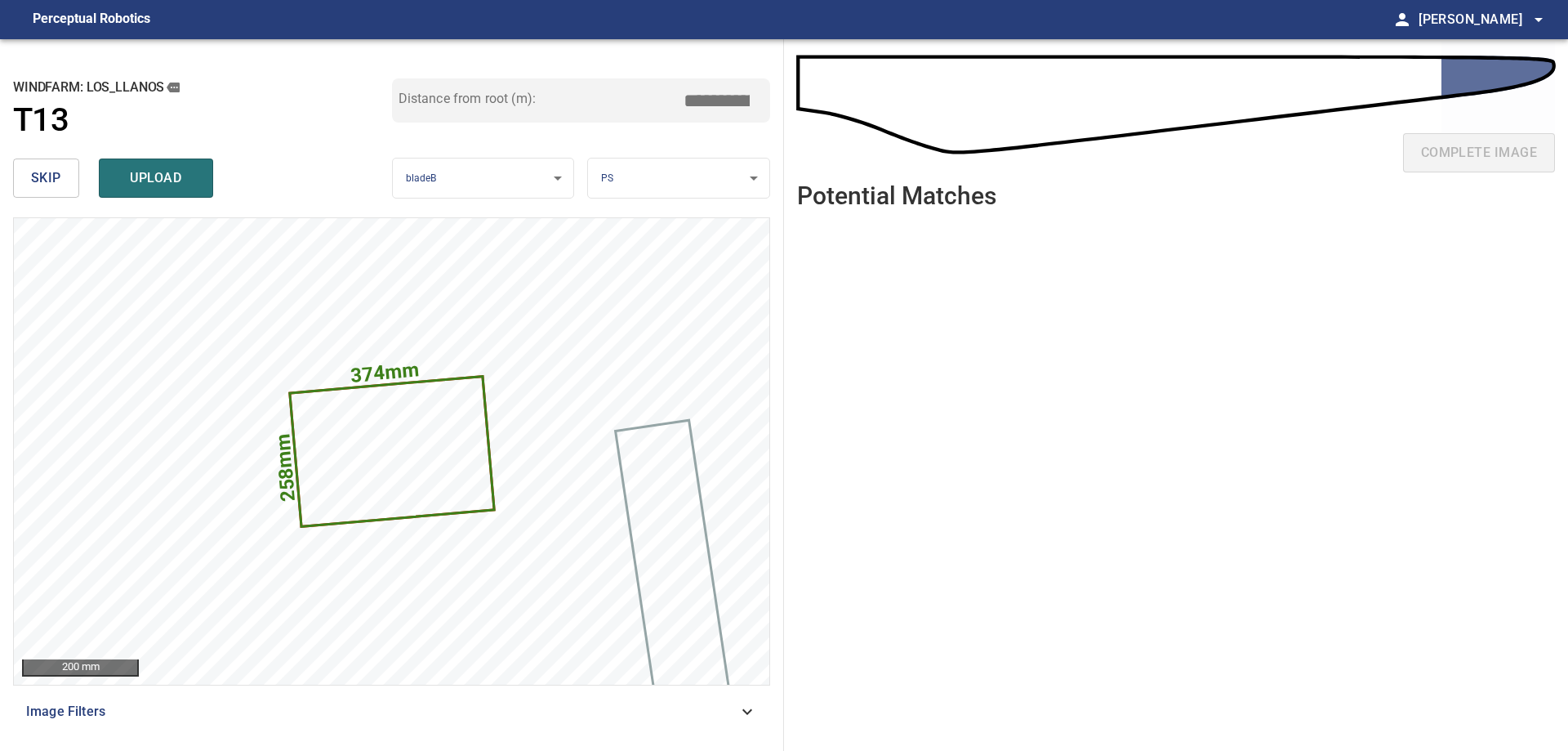
drag, startPoint x: 714, startPoint y: 96, endPoint x: 930, endPoint y: 137, distance: 219.9
click at [824, 111] on div "**********" at bounding box center [784, 394] width 1568 height 711
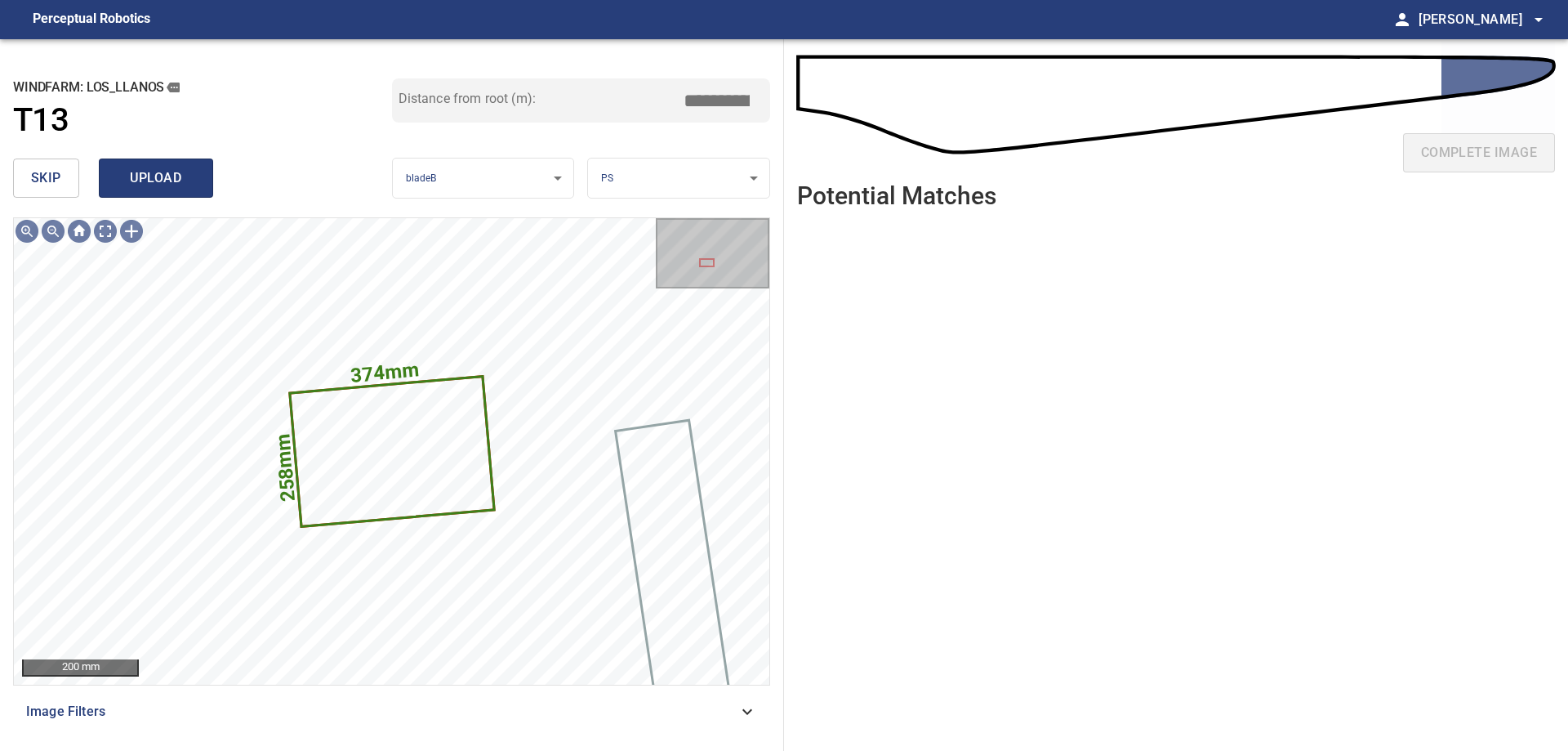
type input "*****"
click at [185, 167] on span "upload" at bounding box center [156, 178] width 78 height 23
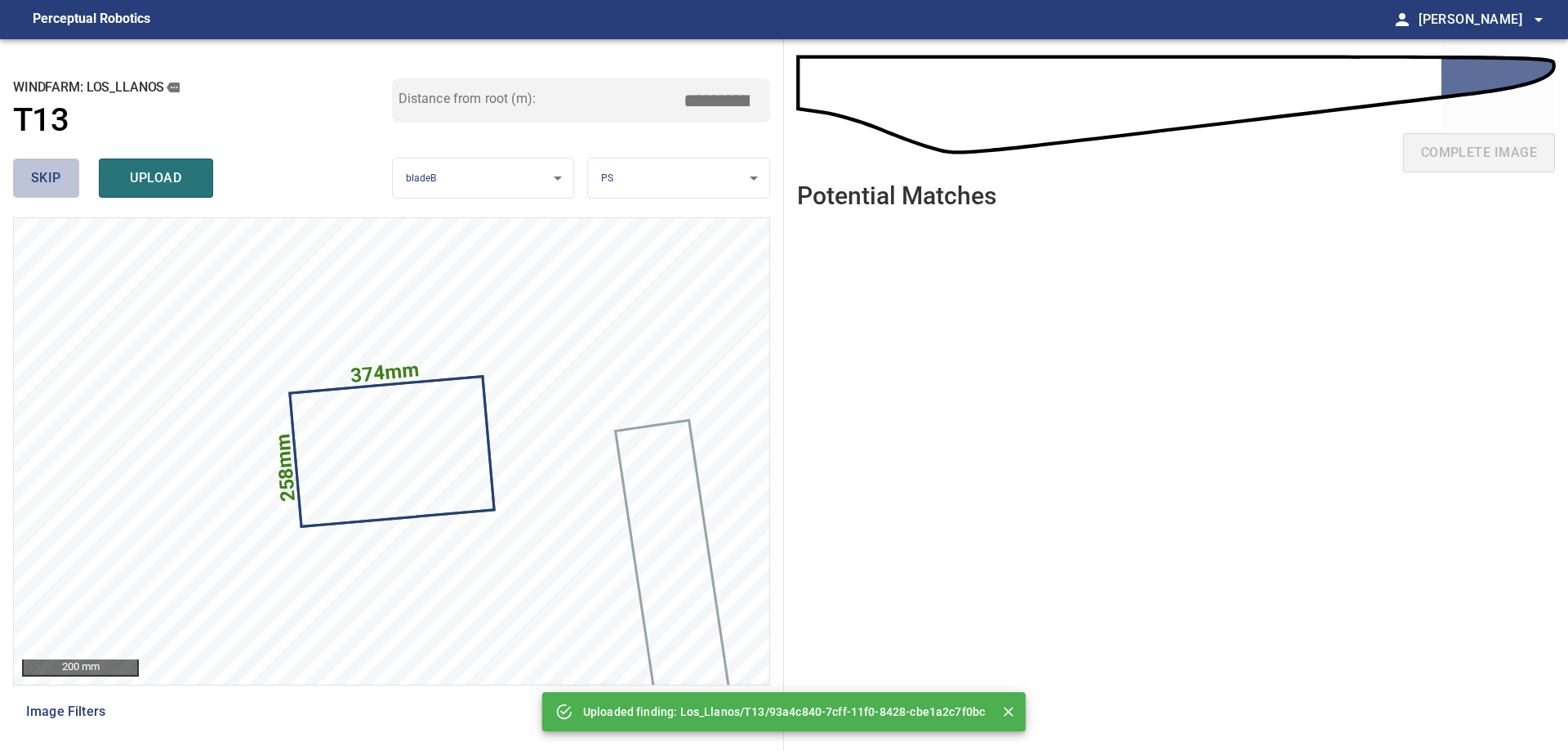
click at [41, 177] on span "skip" at bounding box center [46, 178] width 30 height 23
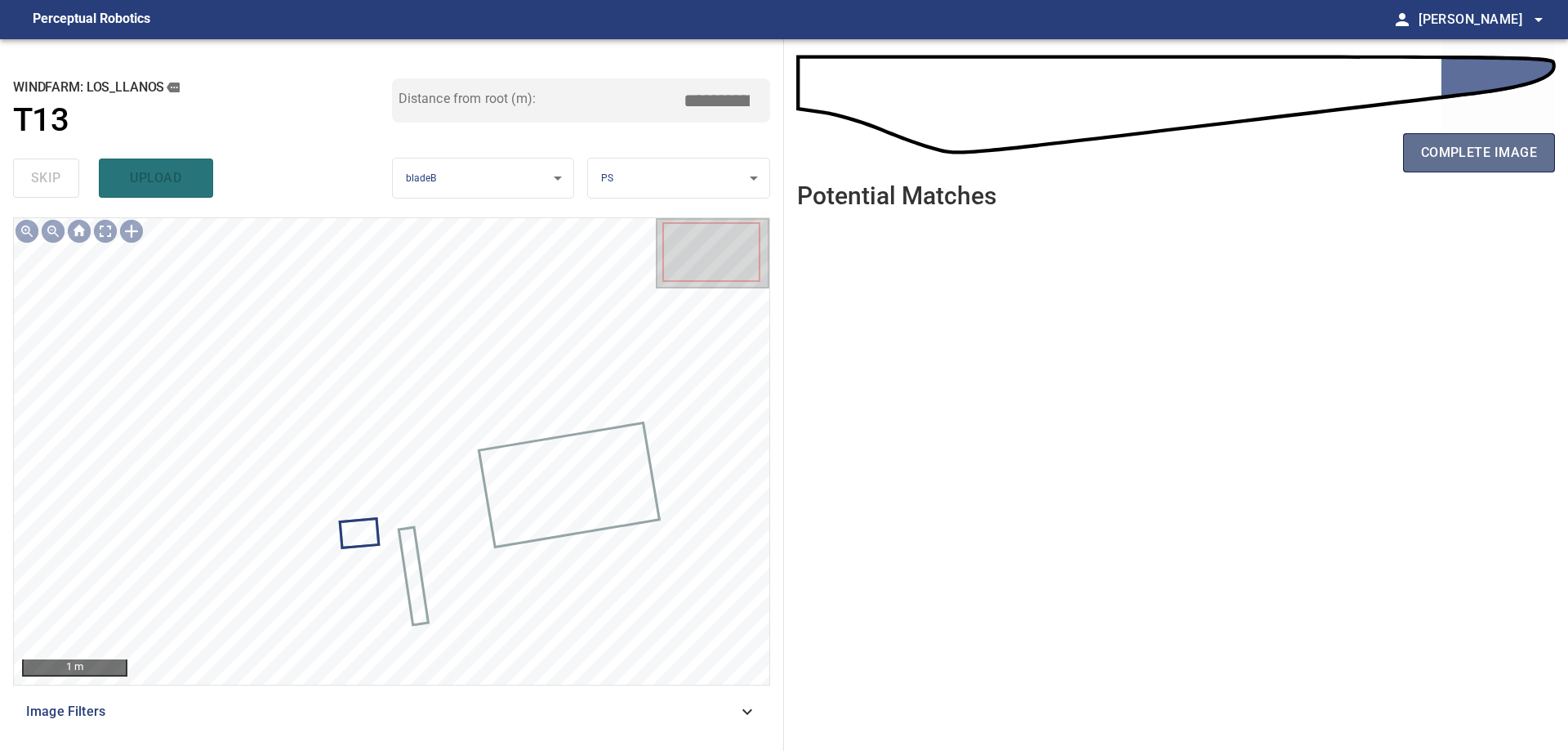
click at [1474, 155] on span "complete image" at bounding box center [1480, 153] width 116 height 23
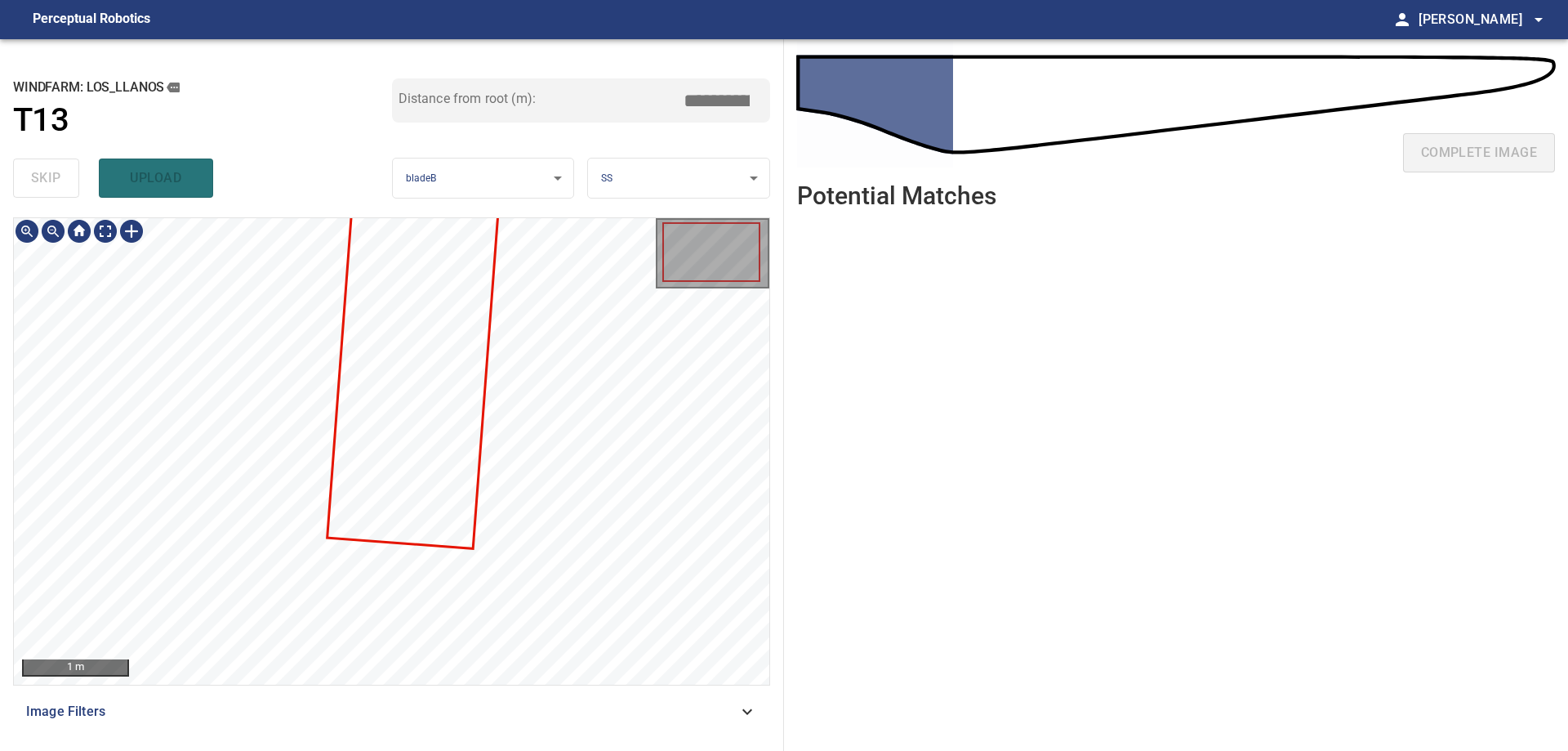
click at [688, 692] on div "1 m Image Filters" at bounding box center [391, 477] width 757 height 520
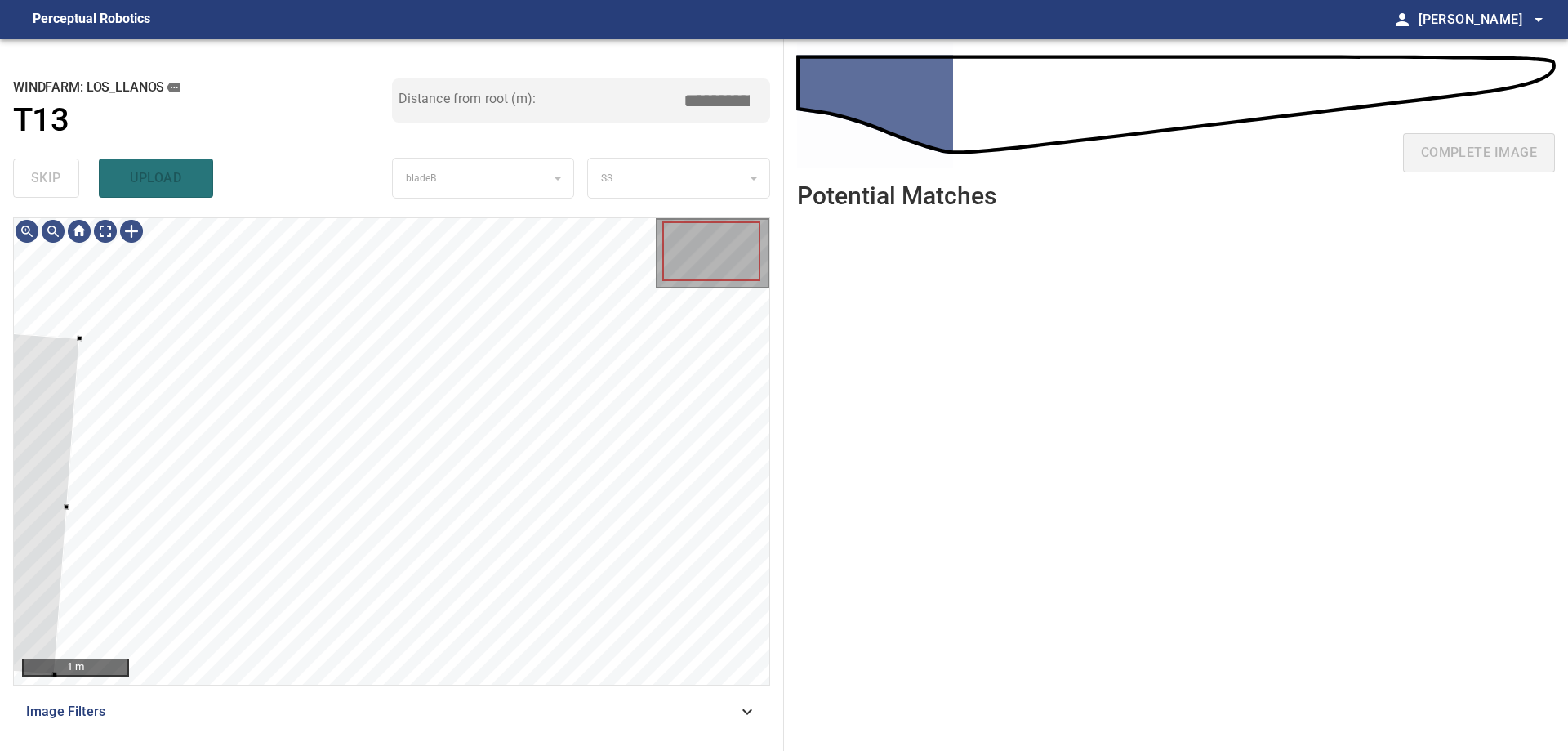
click at [0, 602] on html "**********" at bounding box center [784, 375] width 1568 height 751
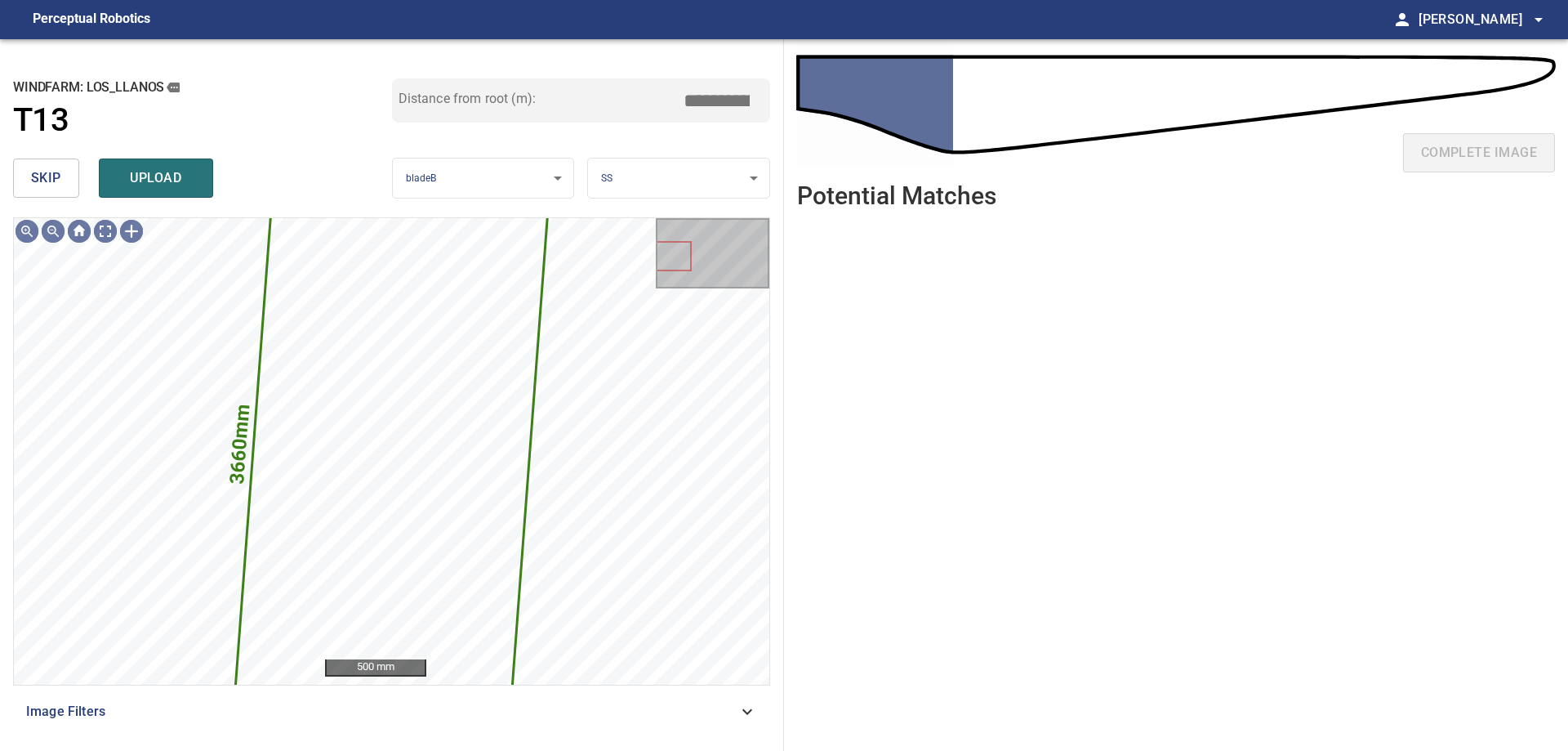
click at [54, 164] on button "skip" at bounding box center [46, 178] width 66 height 39
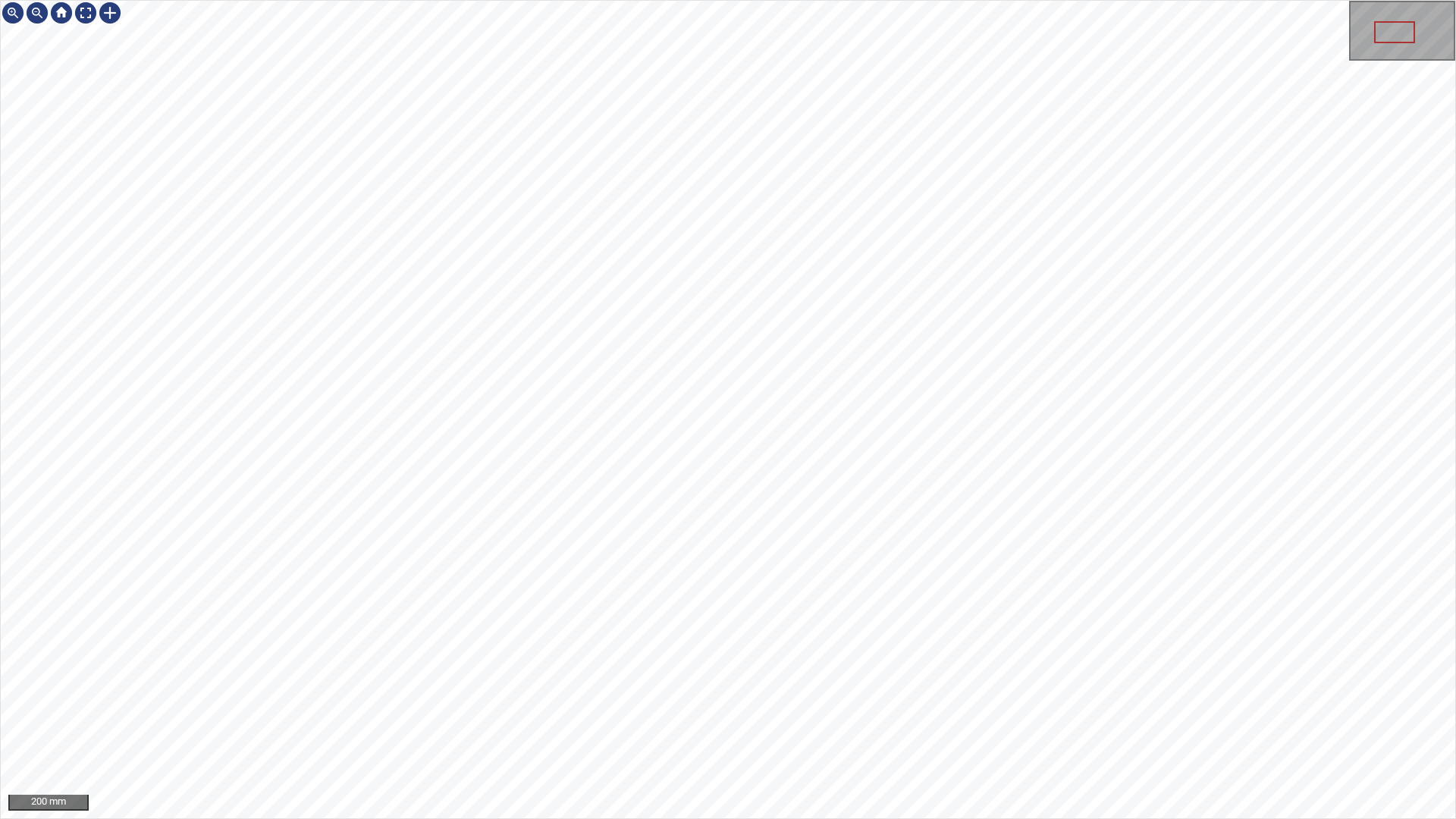
click at [873, 697] on div "200 mm" at bounding box center [728, 410] width 1456 height 819
click at [578, 697] on div "100 mm" at bounding box center [728, 410] width 1456 height 819
click at [89, 11] on div at bounding box center [85, 13] width 24 height 24
click at [1455, 697] on div "100 mm" at bounding box center [728, 410] width 1456 height 819
click at [983, 697] on div "100 mm" at bounding box center [728, 410] width 1456 height 819
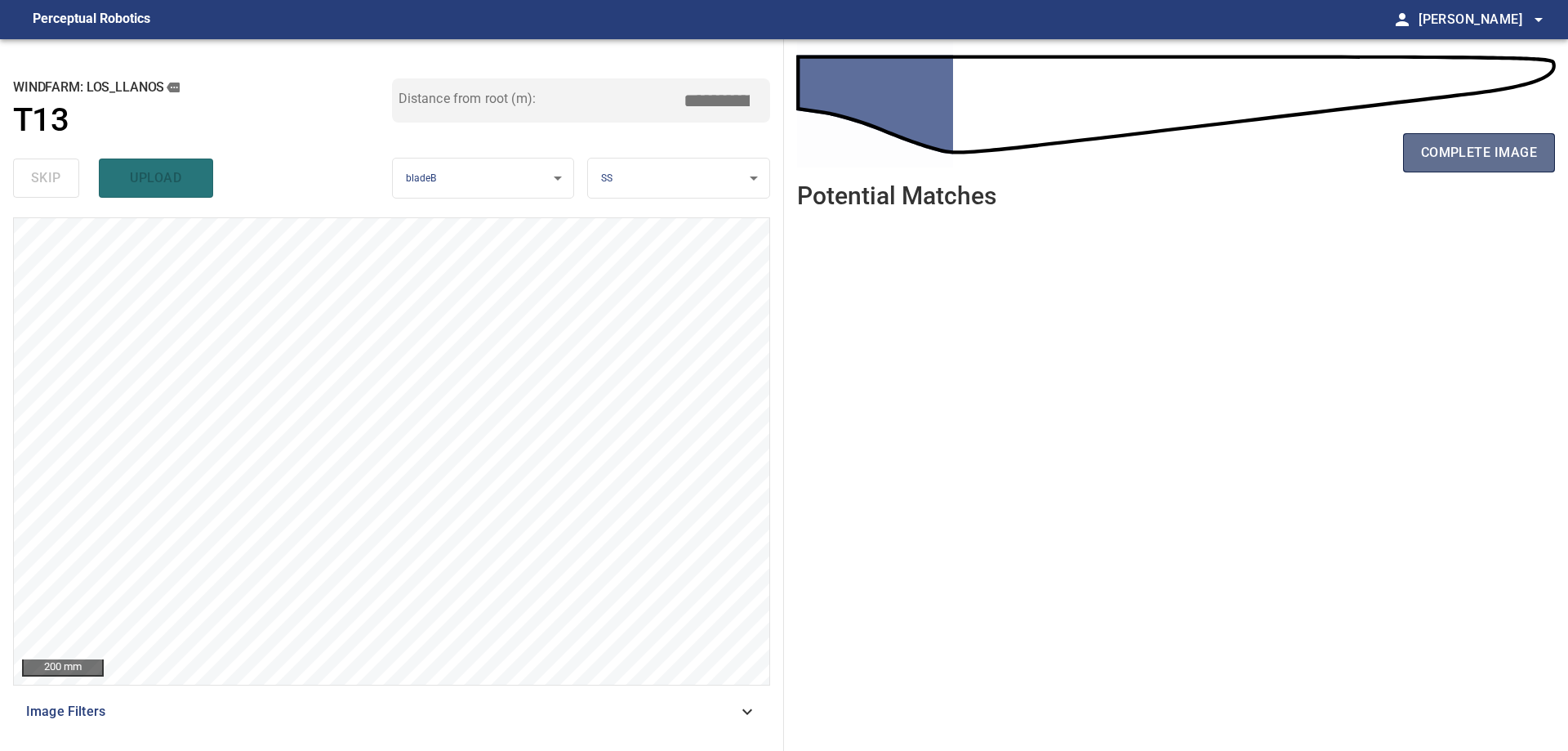
click at [1518, 164] on span "complete image" at bounding box center [1480, 153] width 116 height 23
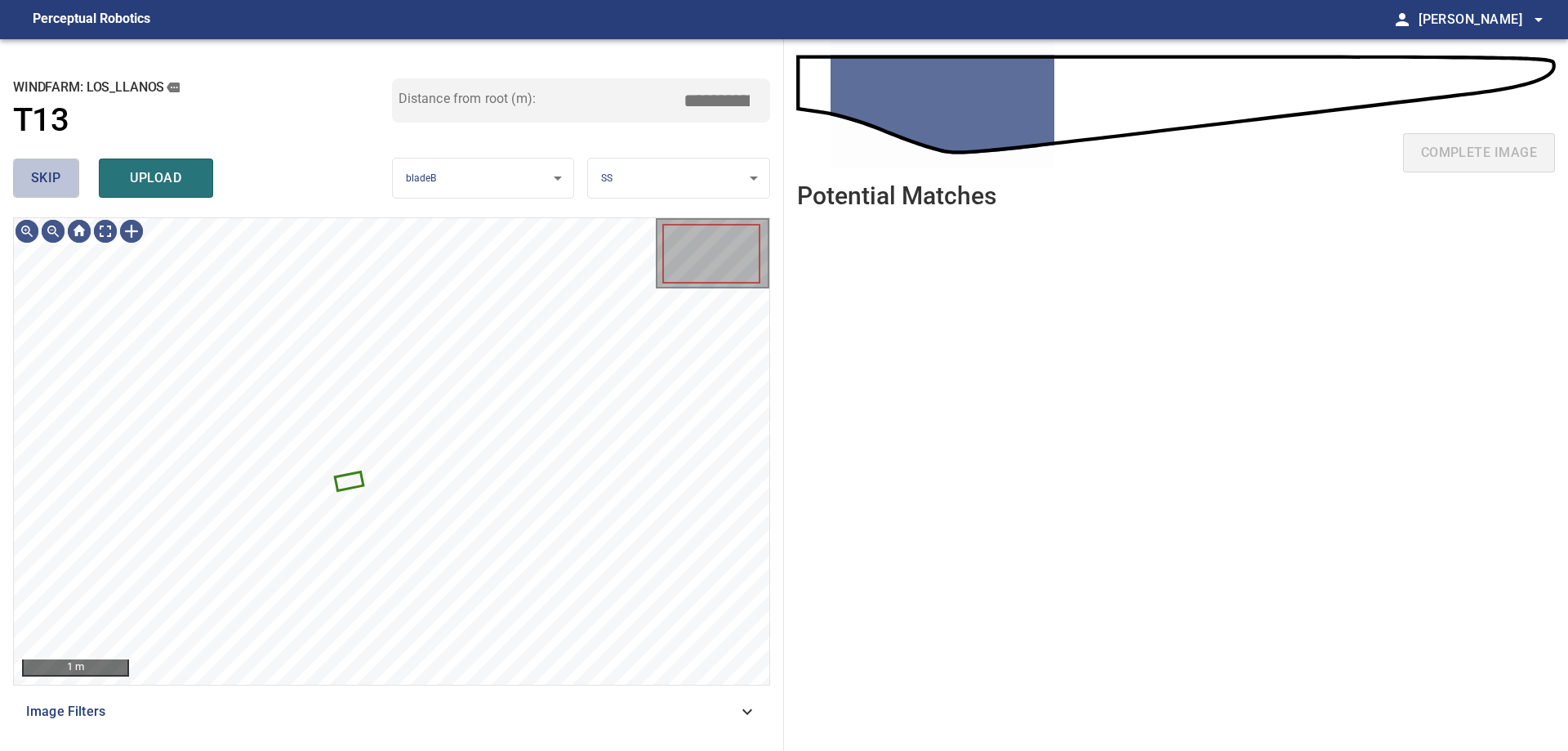
click at [45, 177] on span "skip" at bounding box center [46, 178] width 30 height 23
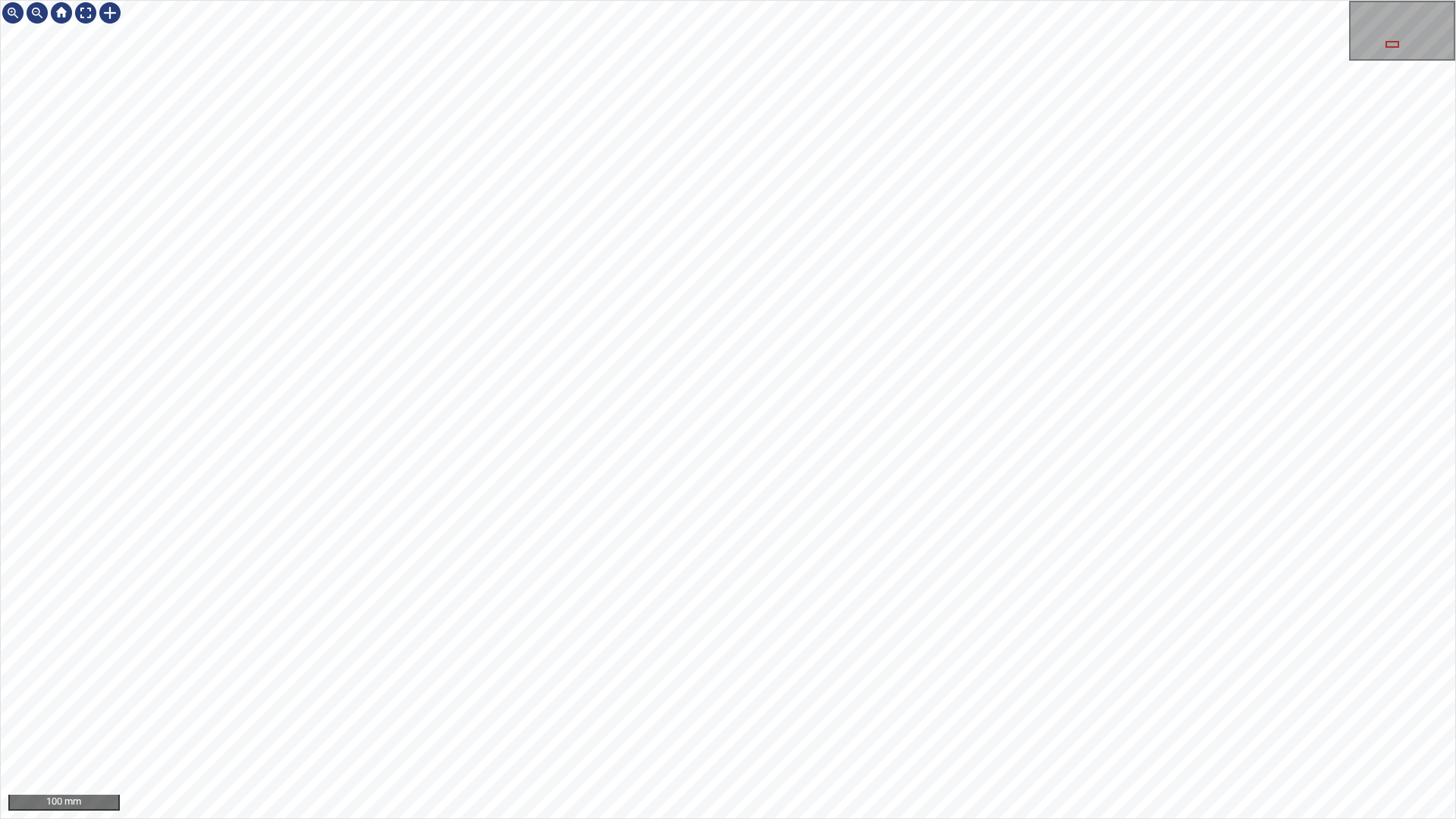
click at [746, 0] on div "100 mm" at bounding box center [728, 410] width 1456 height 819
click at [846, 697] on div "100 mm" at bounding box center [728, 410] width 1456 height 819
click at [1010, 697] on div "100 mm" at bounding box center [728, 410] width 1456 height 819
click at [746, 0] on div "100 mm" at bounding box center [728, 410] width 1456 height 819
click at [882, 697] on div "100 mm" at bounding box center [728, 410] width 1456 height 819
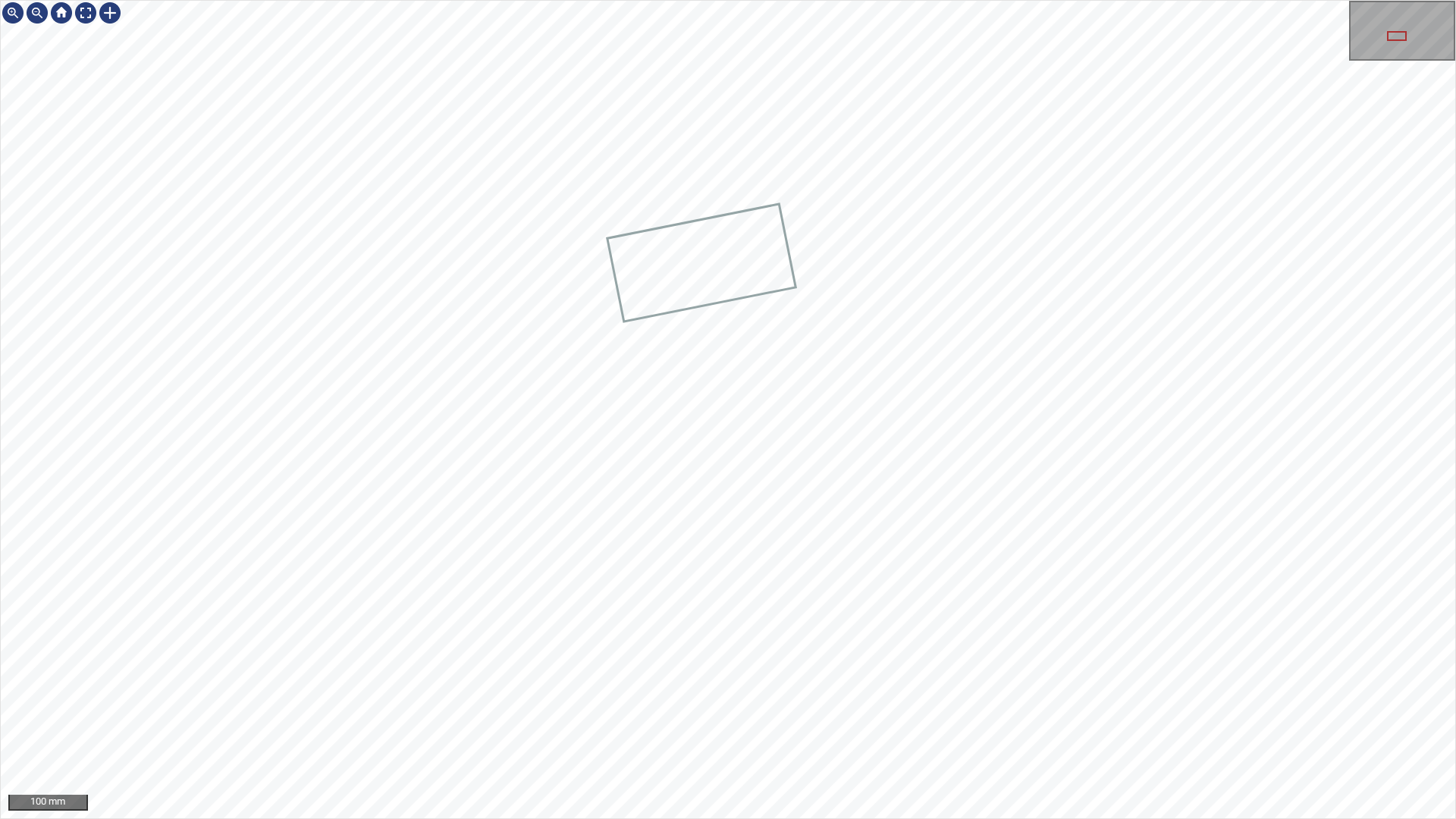
click at [525, 0] on div "100 mm" at bounding box center [728, 410] width 1456 height 819
click at [785, 0] on div "100 mm" at bounding box center [728, 410] width 1456 height 819
click at [85, 16] on div at bounding box center [85, 13] width 24 height 24
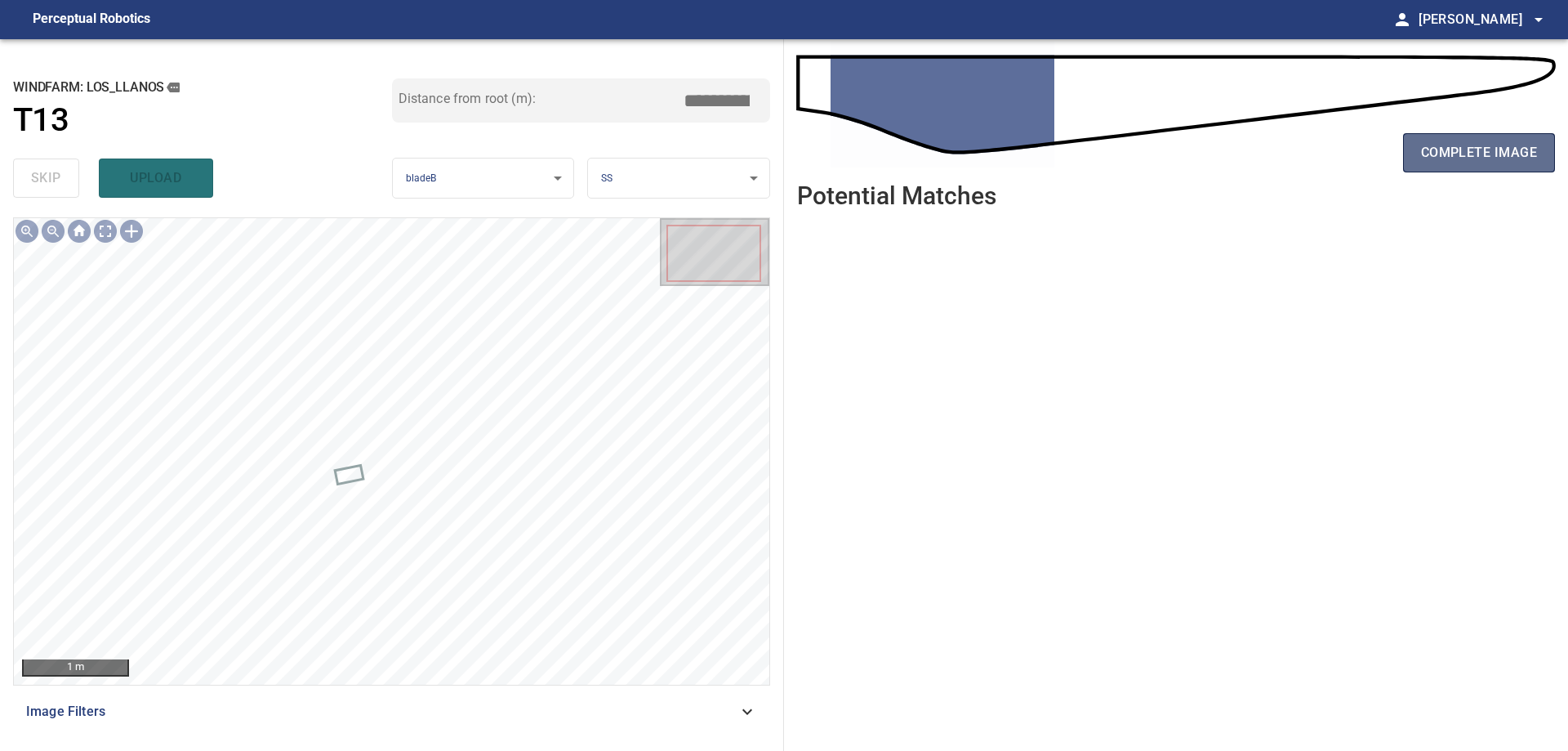
click at [1510, 147] on span "complete image" at bounding box center [1480, 153] width 116 height 23
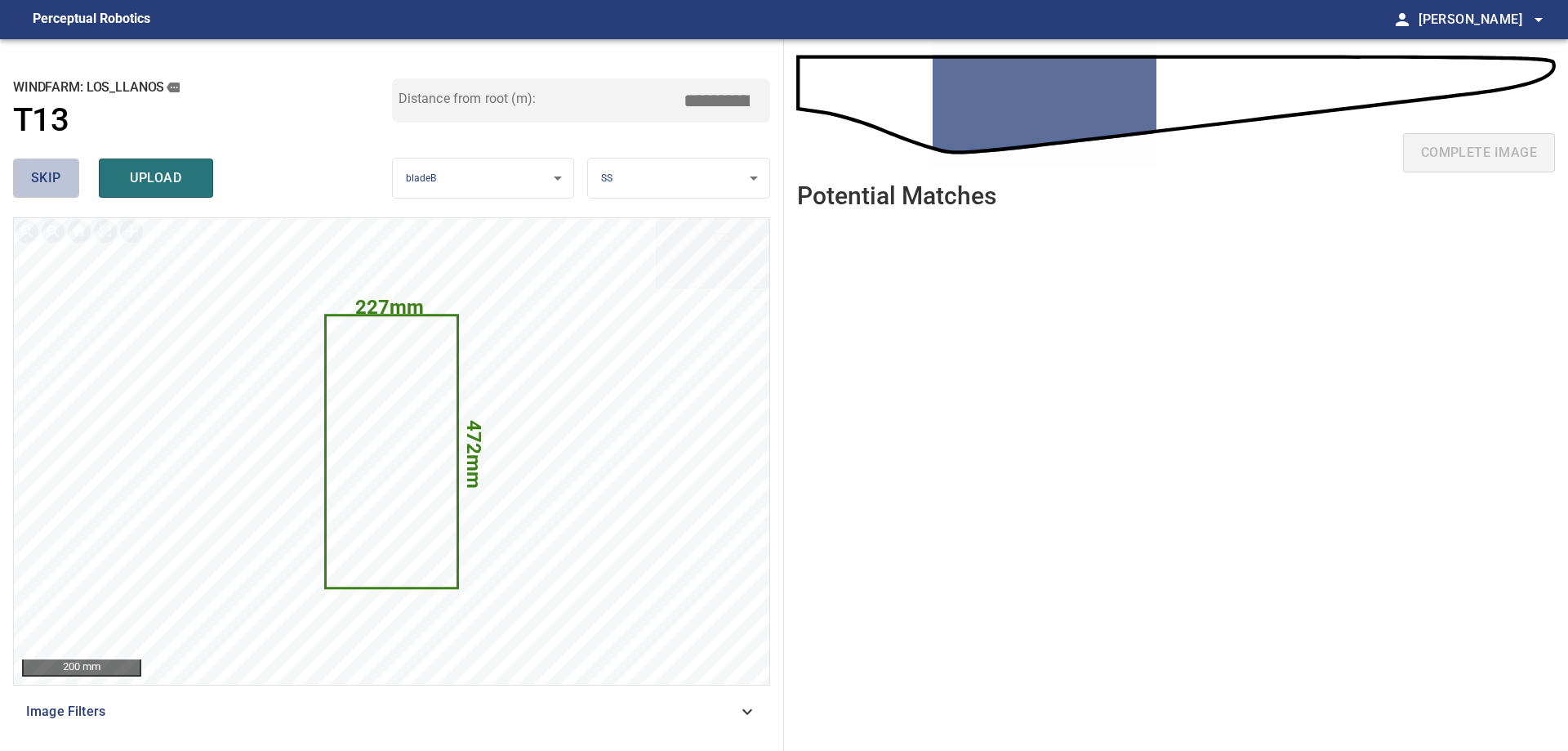
click at [50, 163] on button "skip" at bounding box center [46, 178] width 66 height 39
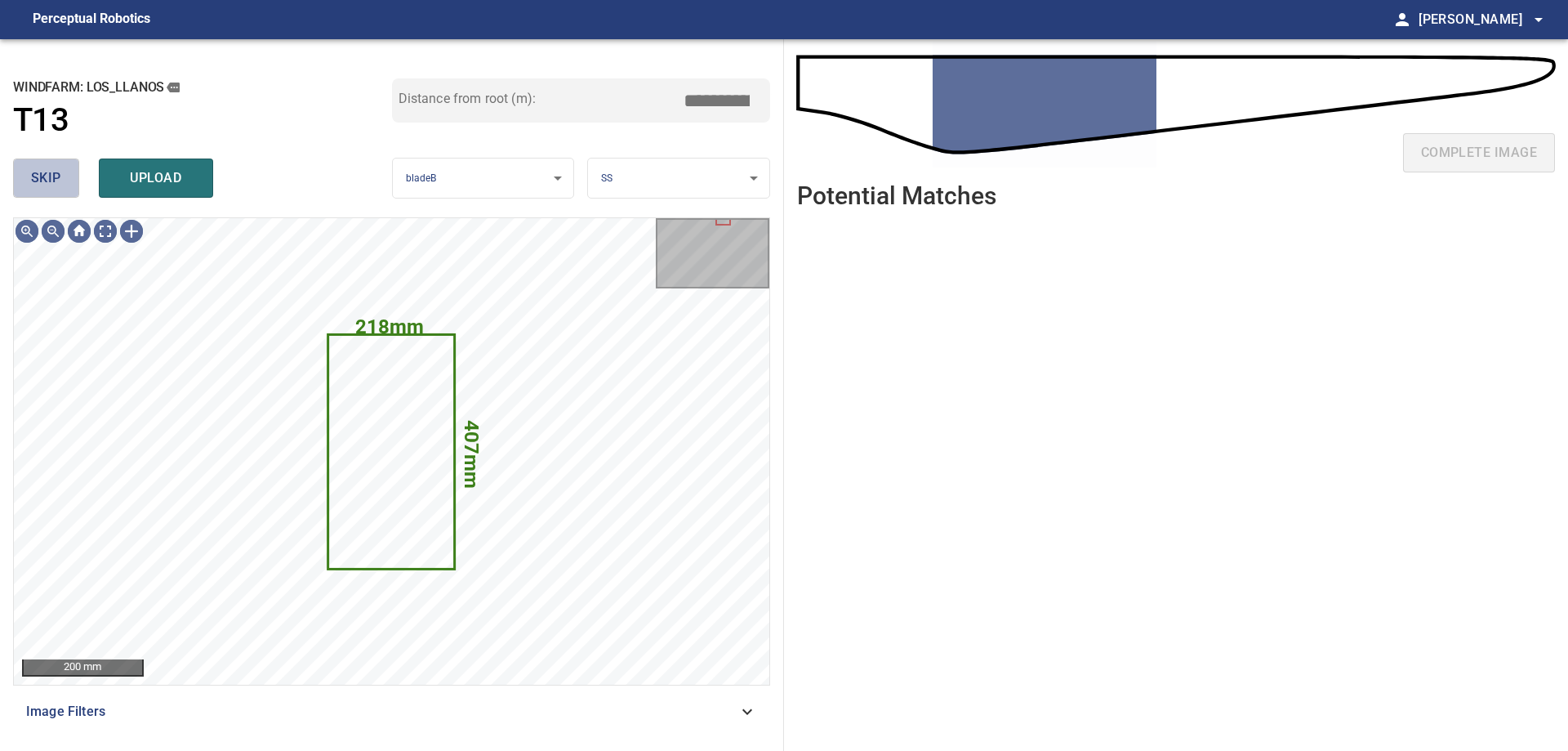
click at [50, 163] on button "skip" at bounding box center [46, 178] width 66 height 39
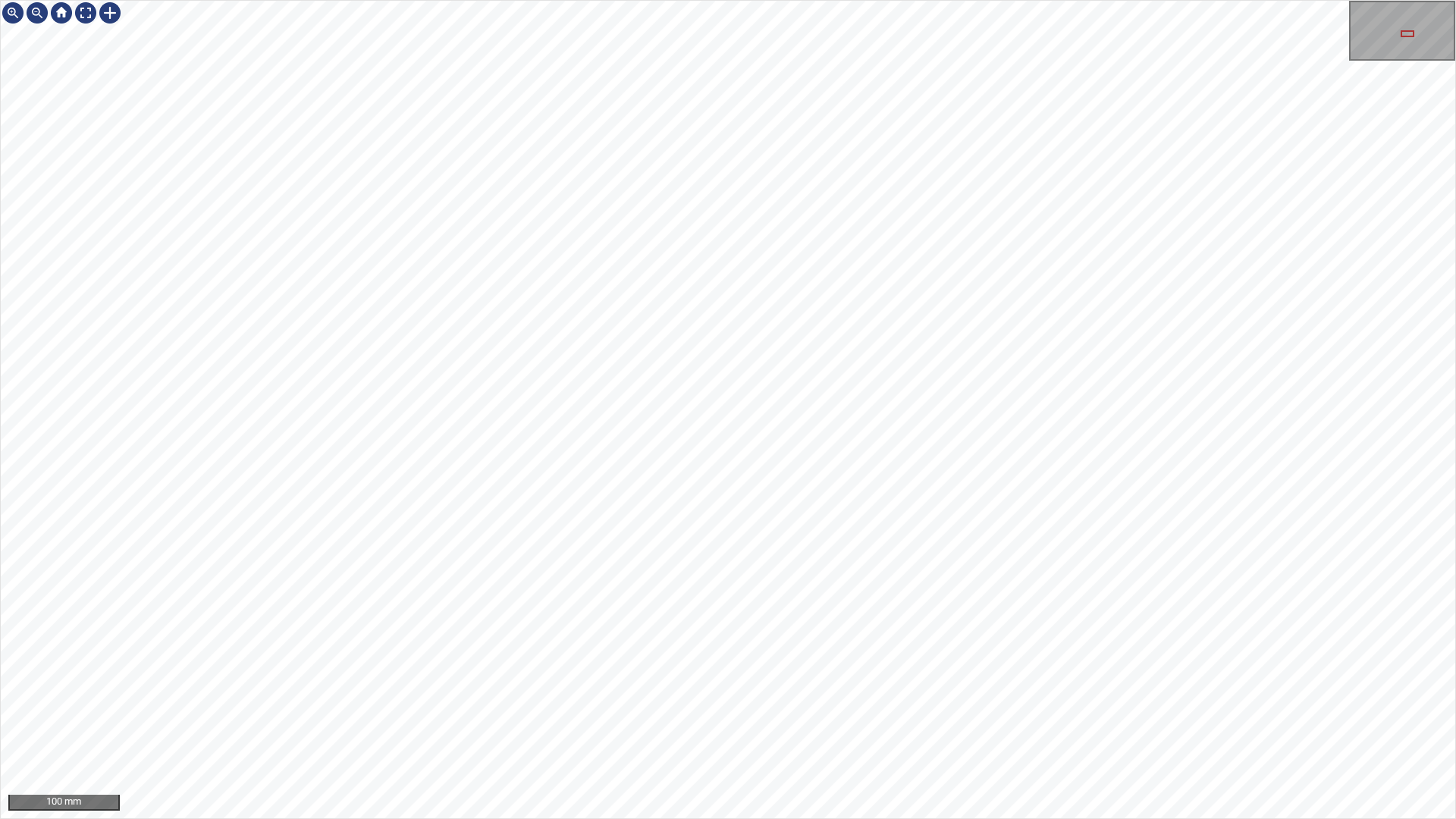
click at [1092, 697] on div "100 mm" at bounding box center [728, 410] width 1456 height 819
click at [1085, 697] on div "100 mm" at bounding box center [728, 410] width 1456 height 819
click at [1018, 697] on div "100 mm" at bounding box center [728, 410] width 1456 height 819
click at [1267, 697] on div "100 mm" at bounding box center [728, 410] width 1456 height 819
click at [1329, 697] on div "100 mm" at bounding box center [728, 410] width 1456 height 819
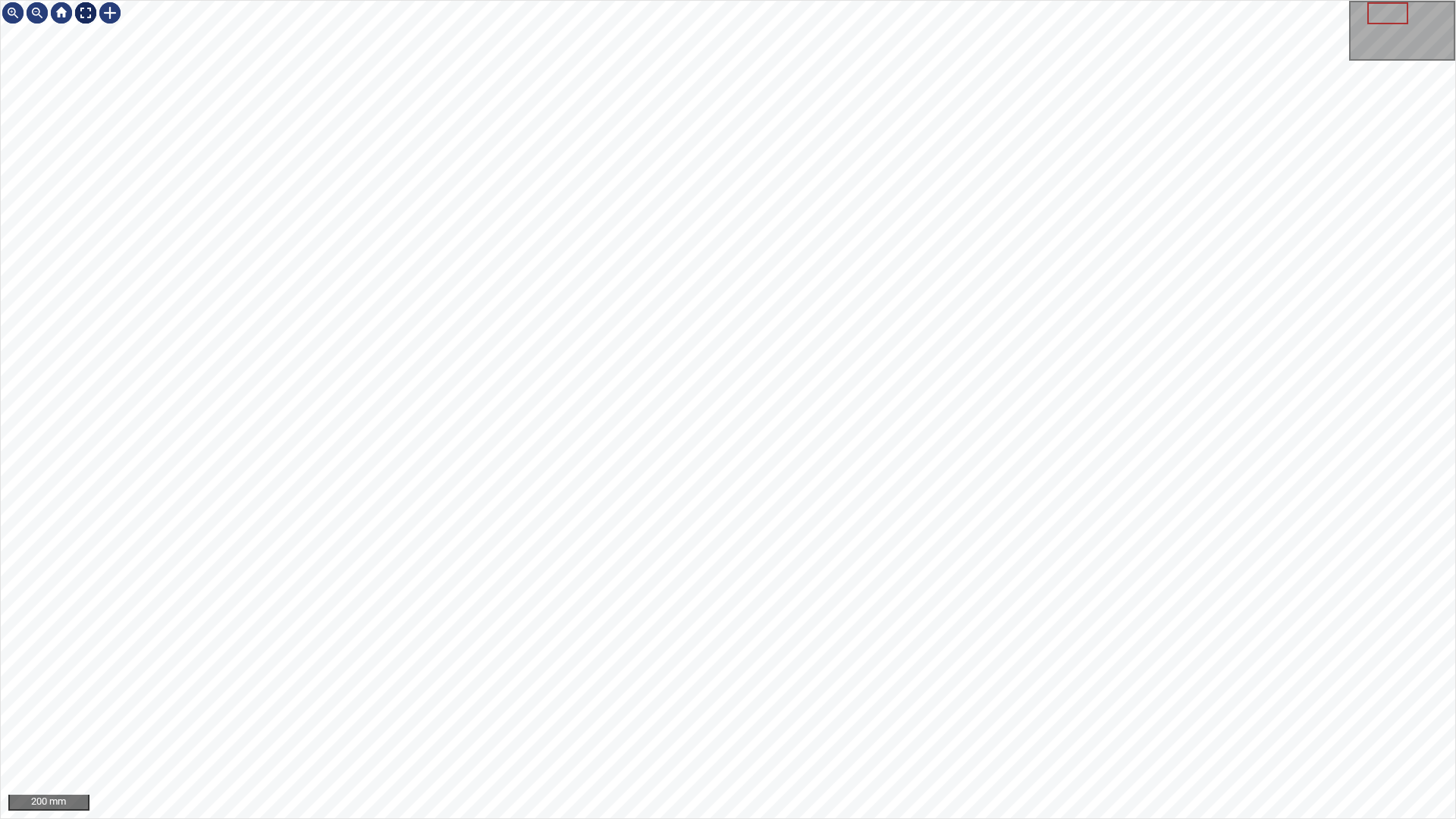
click at [89, 22] on div at bounding box center [85, 13] width 24 height 24
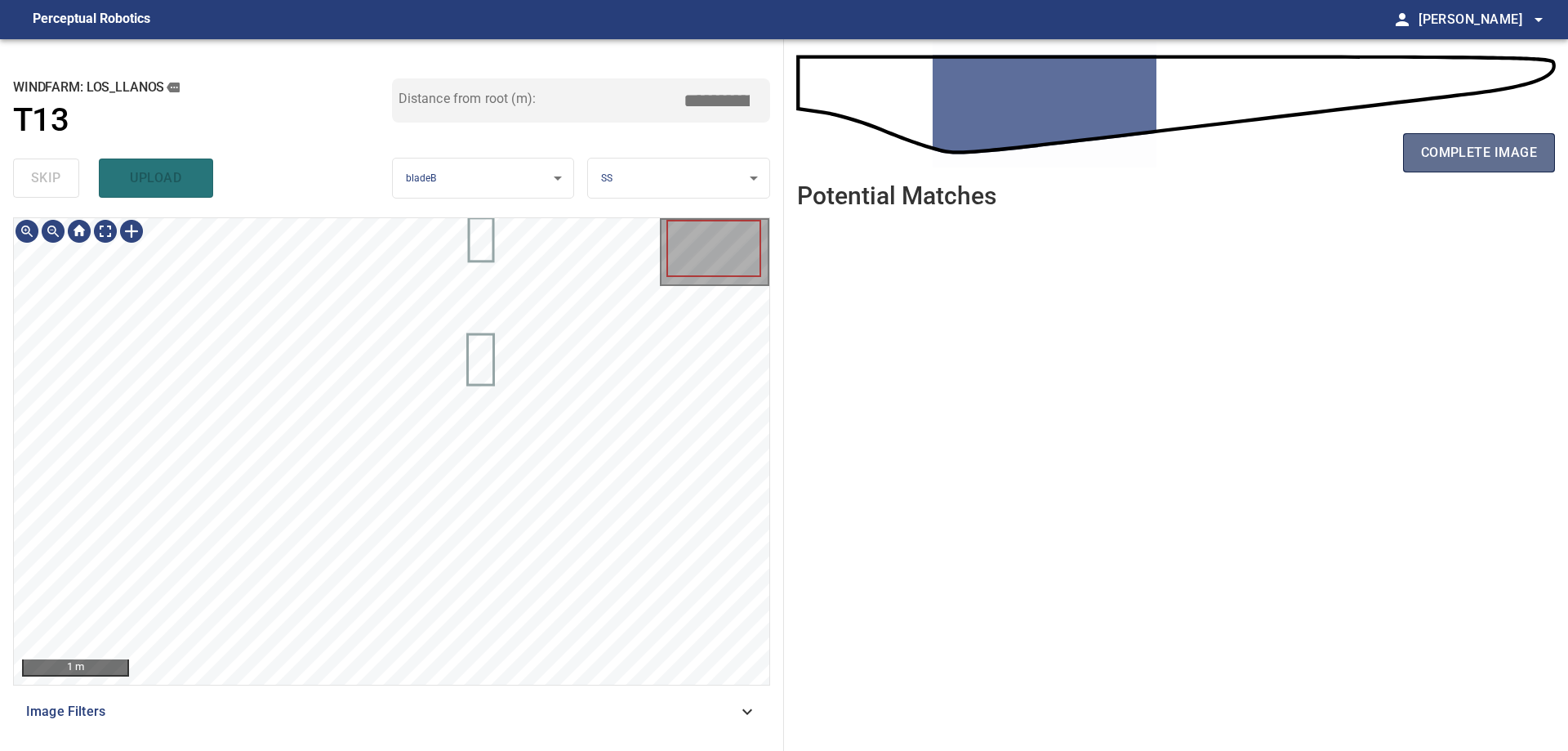
drag, startPoint x: 1468, startPoint y: 144, endPoint x: 1464, endPoint y: 166, distance: 22.4
click at [1464, 166] on button "complete image" at bounding box center [1479, 152] width 152 height 39
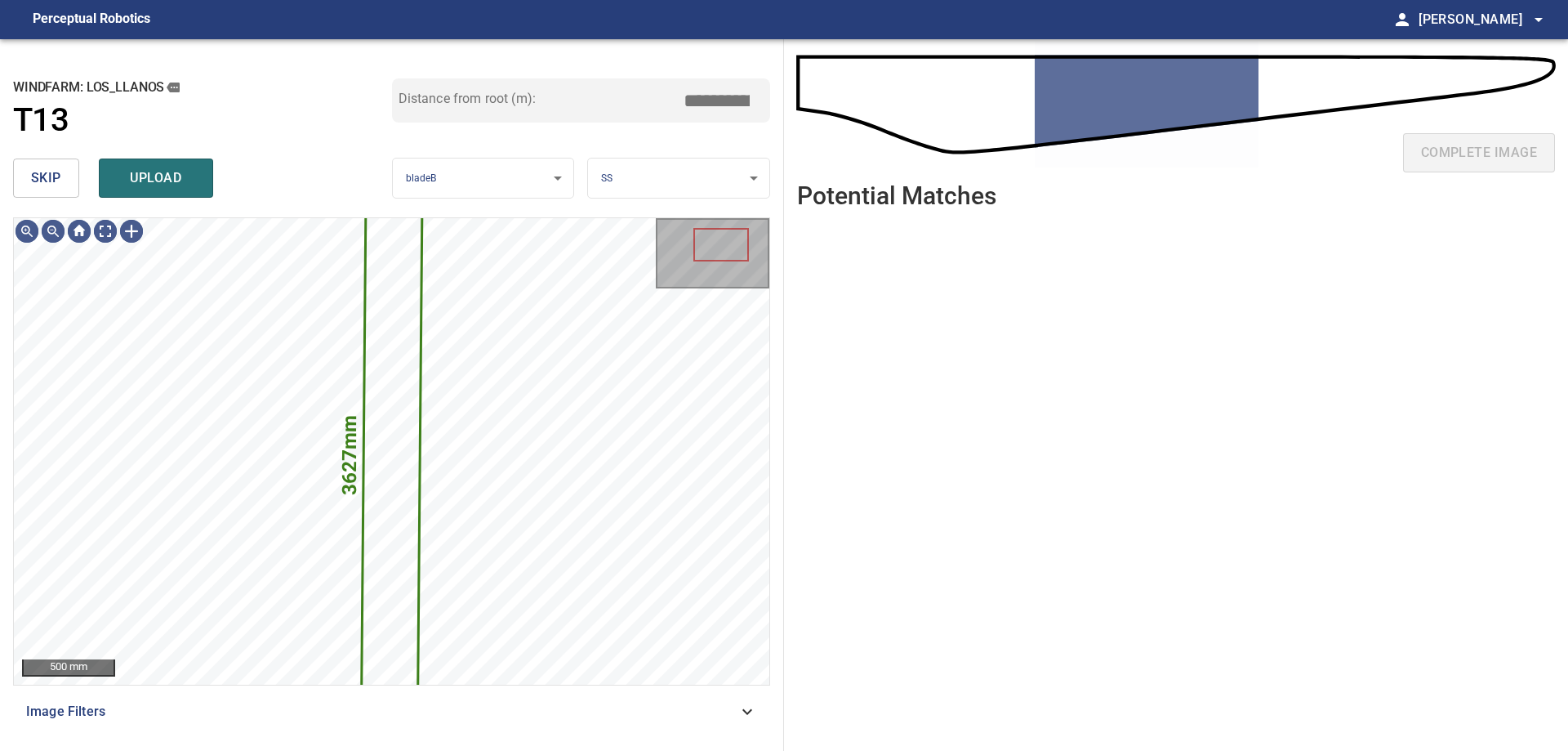
click at [73, 166] on button "skip" at bounding box center [46, 178] width 66 height 39
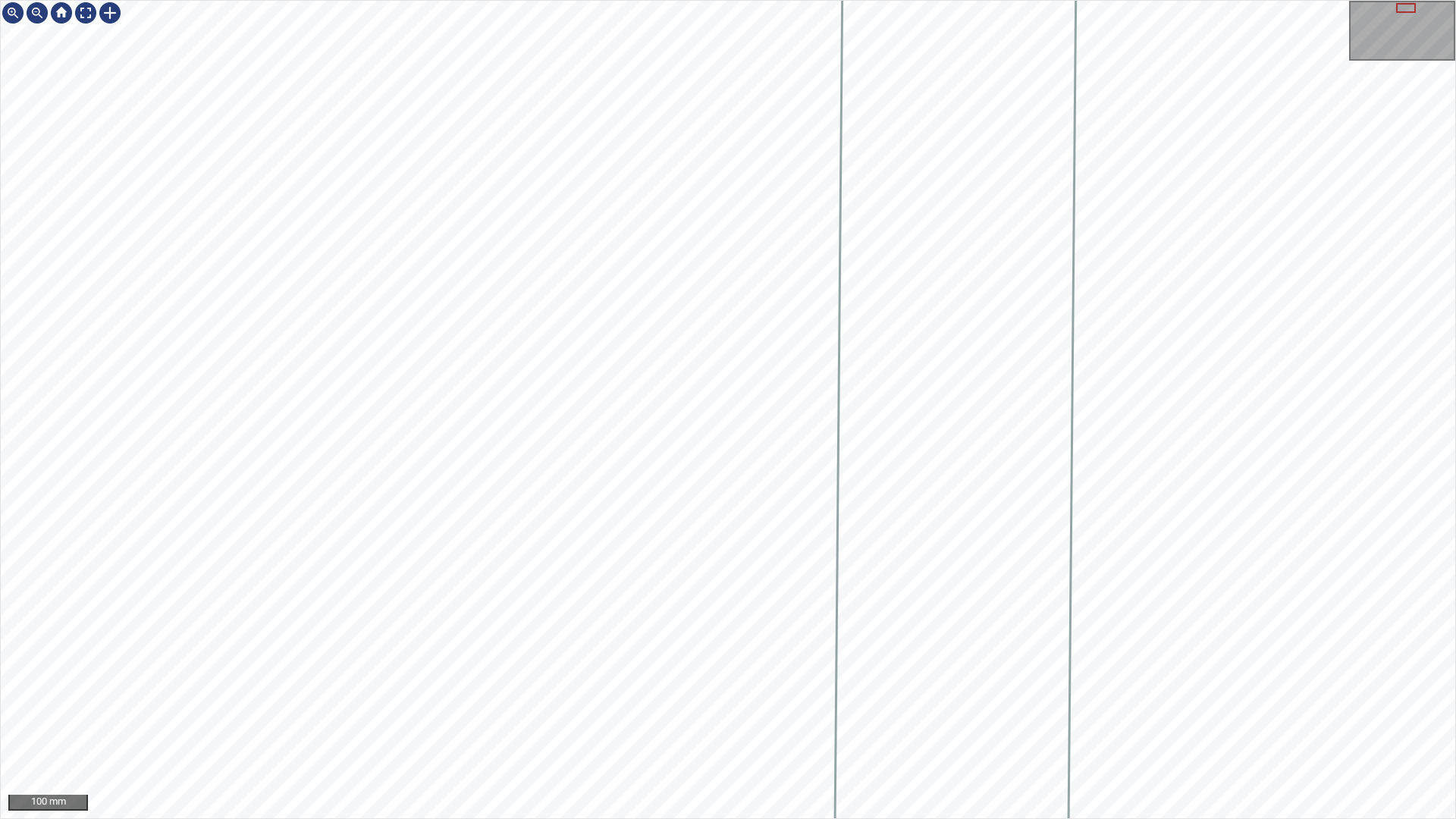
click at [654, 697] on div "100 mm" at bounding box center [728, 410] width 1456 height 819
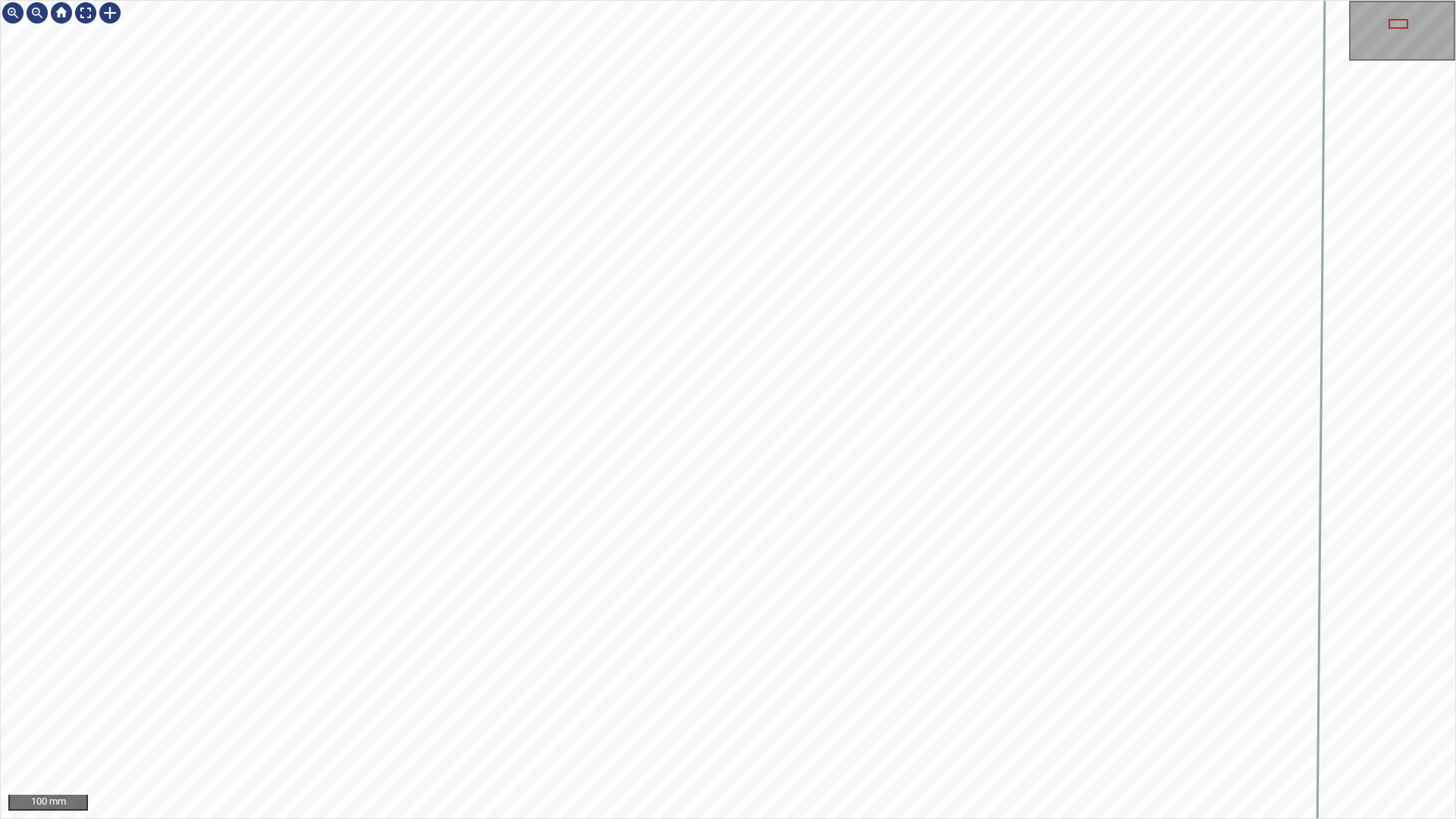
click at [892, 0] on div "100 mm" at bounding box center [728, 410] width 1456 height 819
click at [589, 200] on div "50 mm" at bounding box center [728, 410] width 1456 height 819
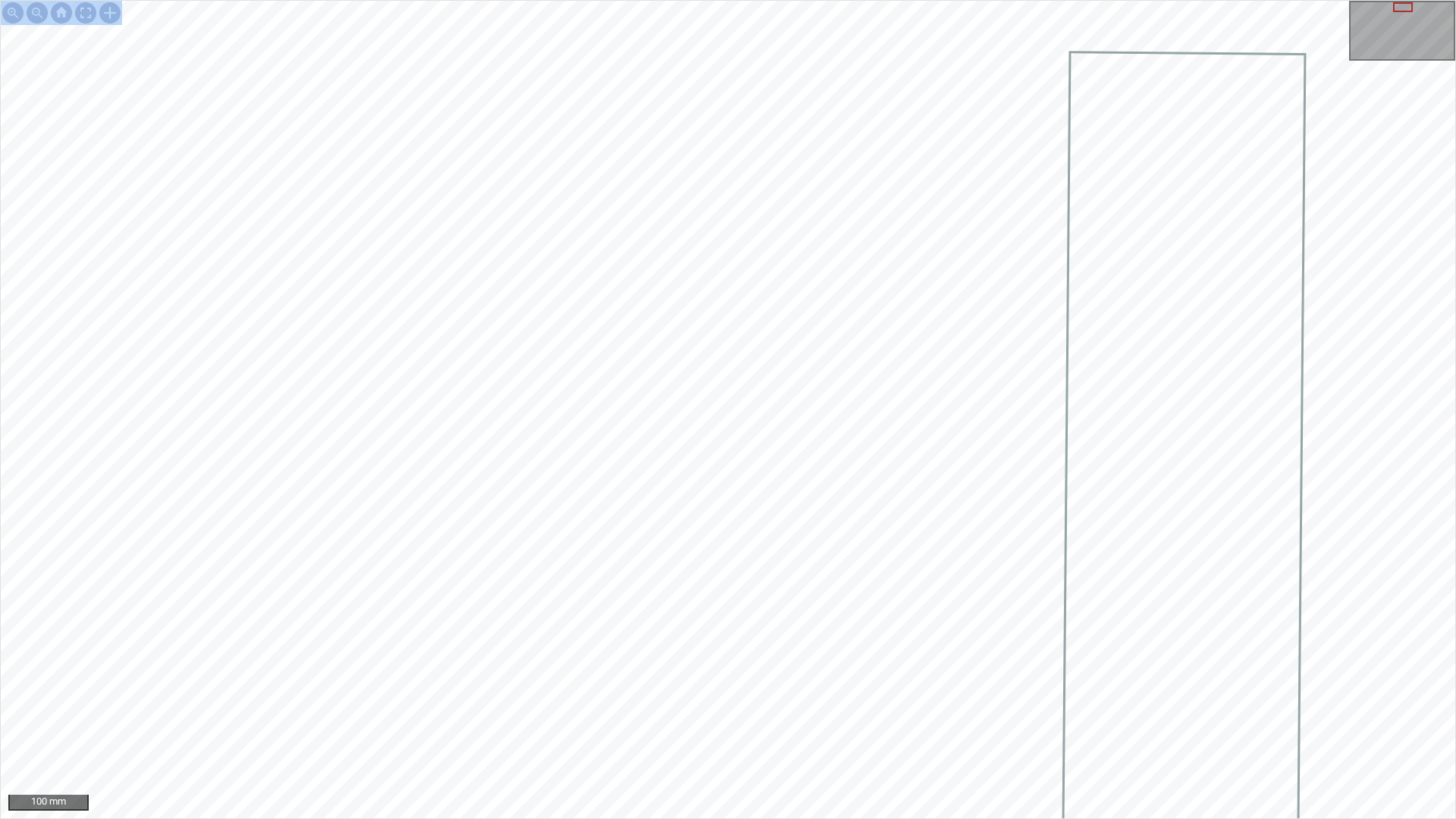
click at [880, 697] on div "100 mm" at bounding box center [728, 410] width 1456 height 819
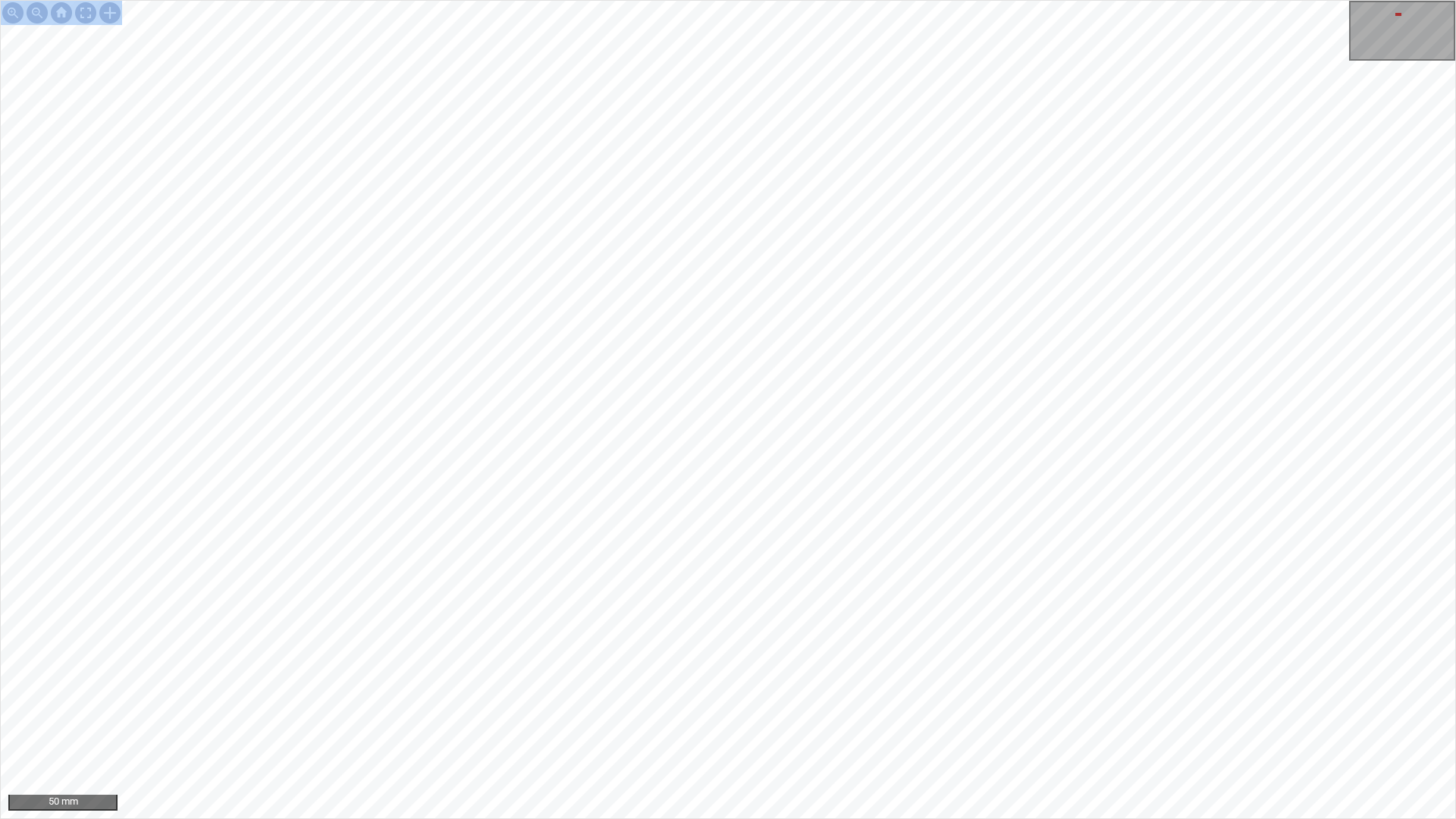
click at [812, 697] on div "50 mm" at bounding box center [728, 410] width 1456 height 819
click at [750, 0] on div "50 mm" at bounding box center [728, 410] width 1456 height 819
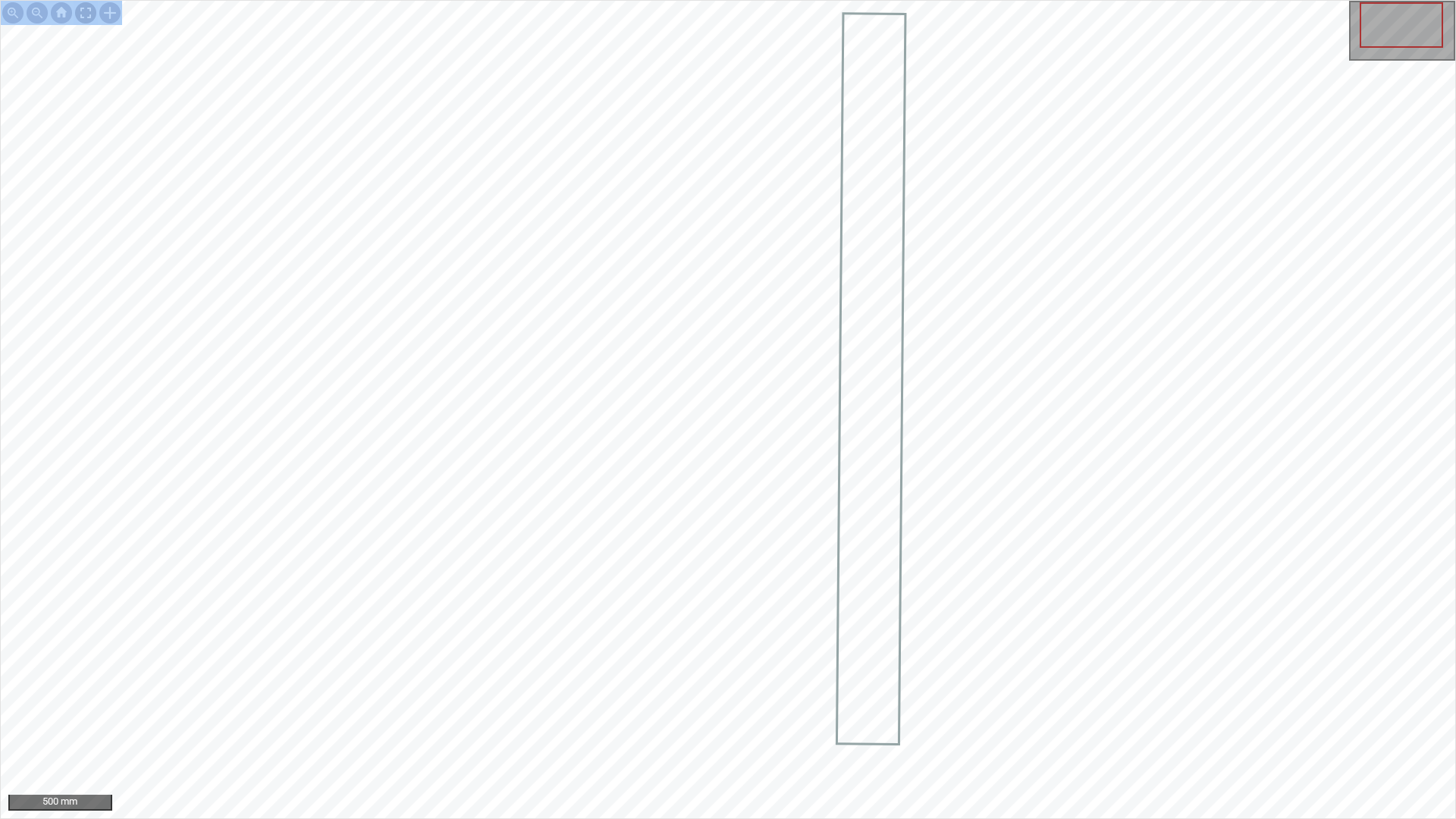
click at [85, 12] on div at bounding box center [85, 13] width 24 height 24
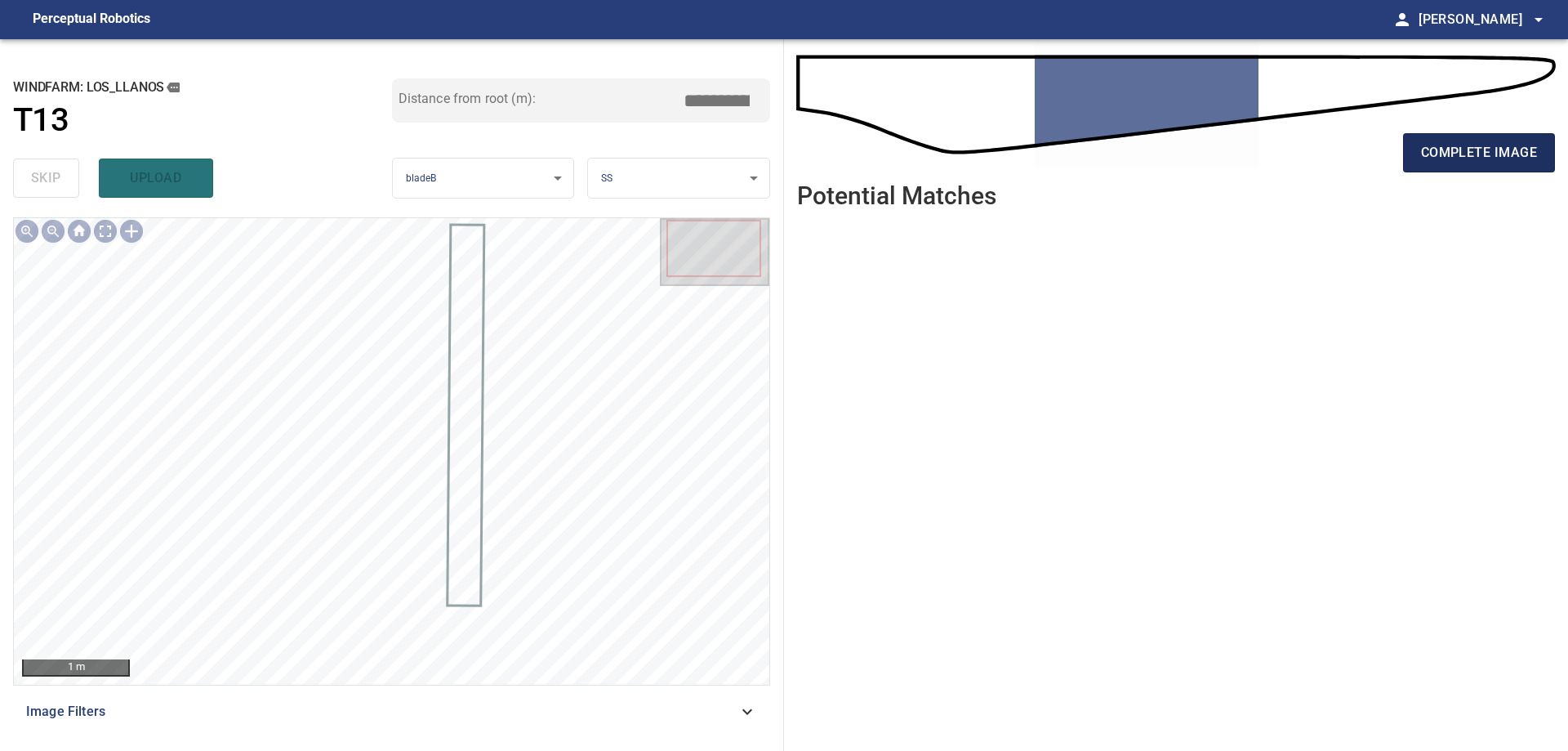
click at [1474, 161] on span "complete image" at bounding box center [1480, 153] width 116 height 23
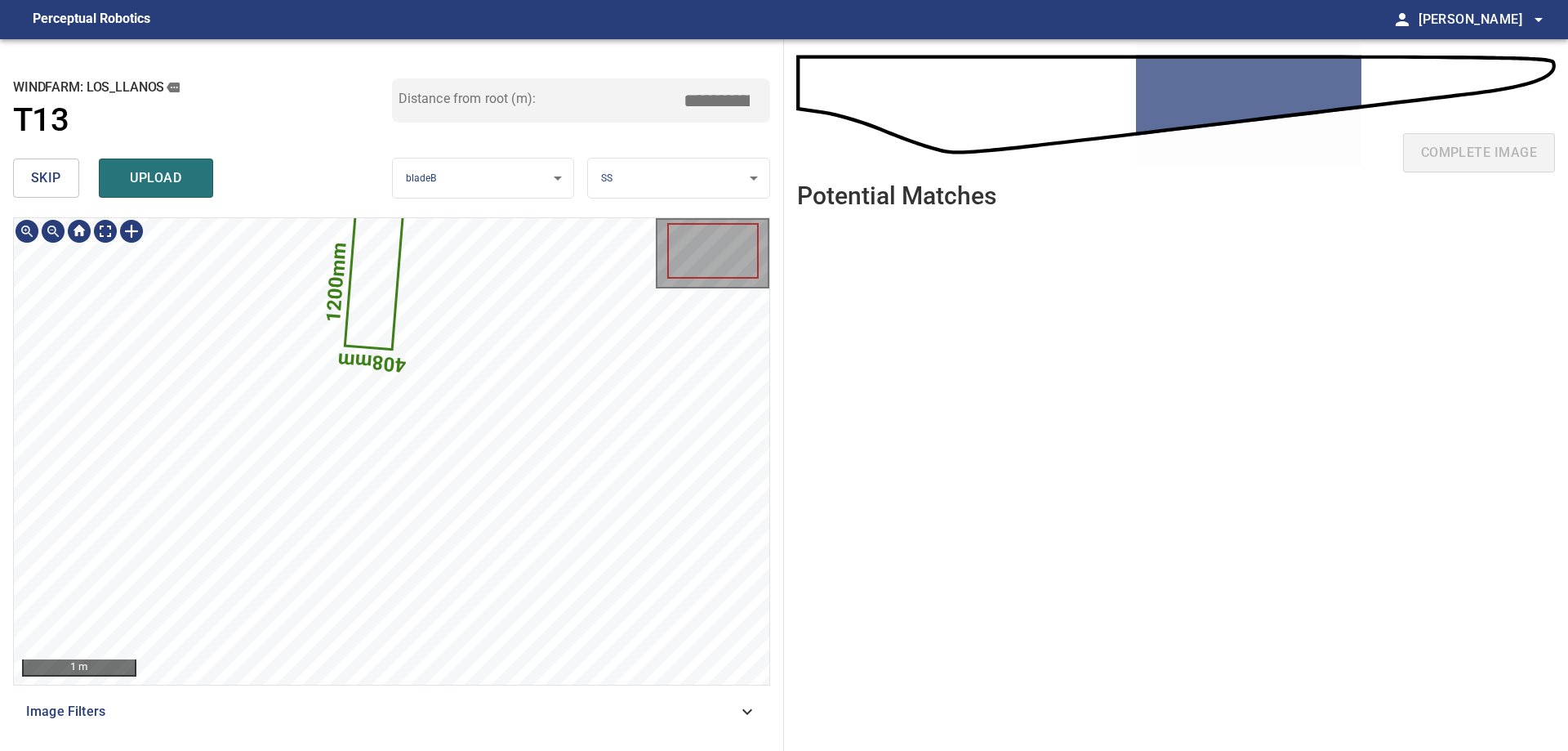
click at [465, 205] on div "**********" at bounding box center [392, 394] width 784 height 711
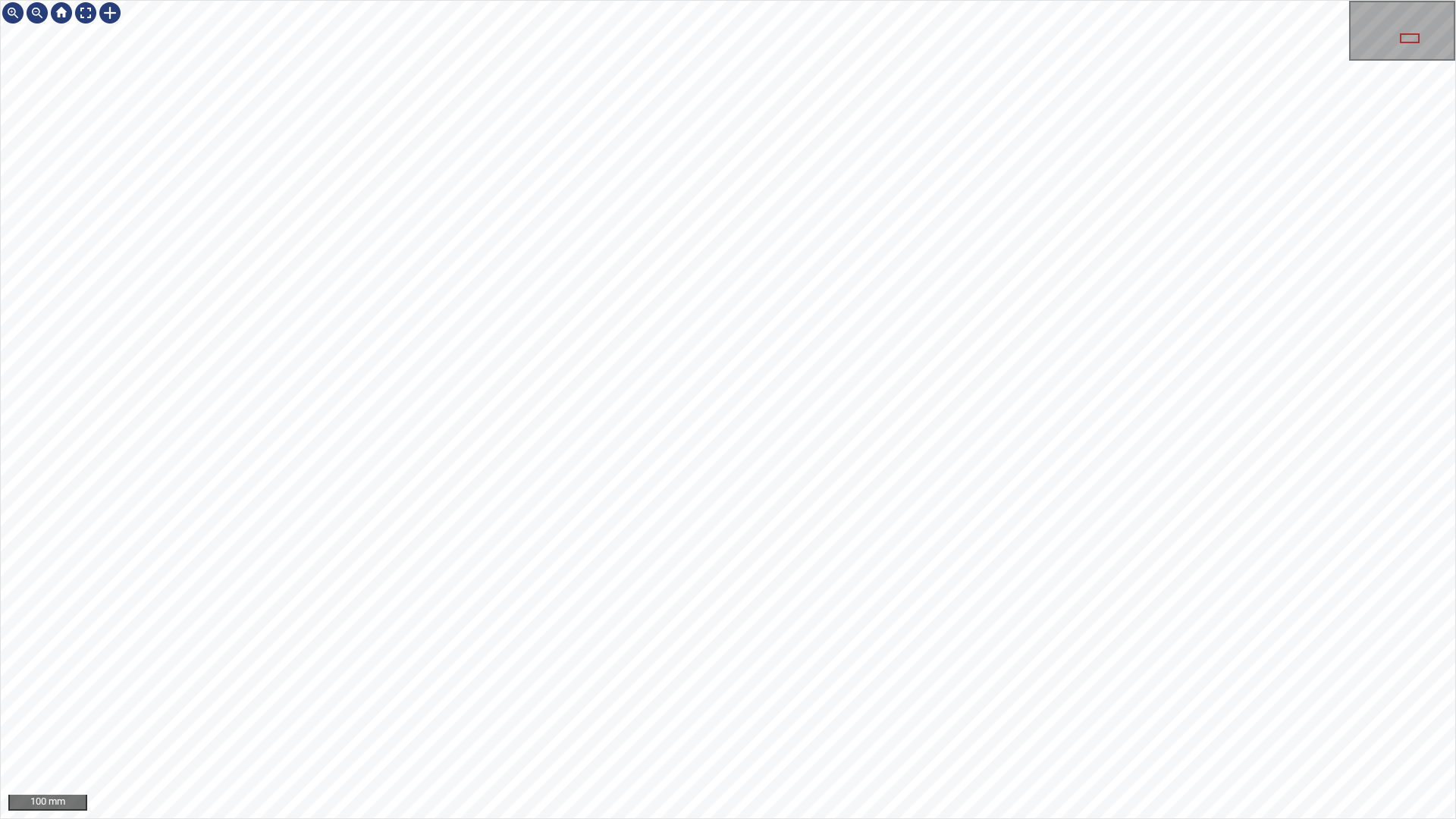
click at [669, 697] on div "1200mm 408mm 100 mm" at bounding box center [728, 410] width 1456 height 819
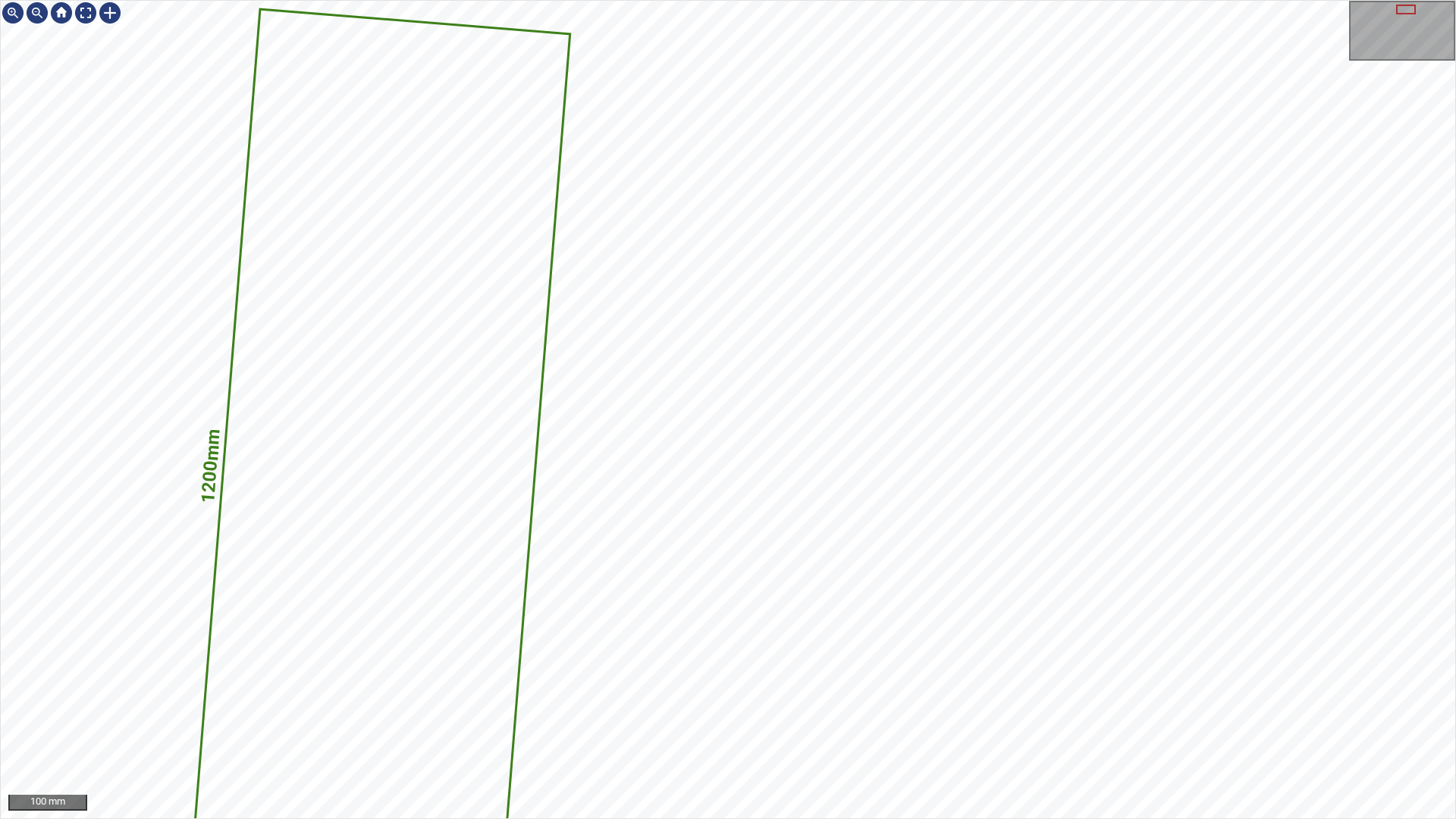
click at [757, 697] on div "1200mm 408mm 100 mm" at bounding box center [728, 410] width 1456 height 819
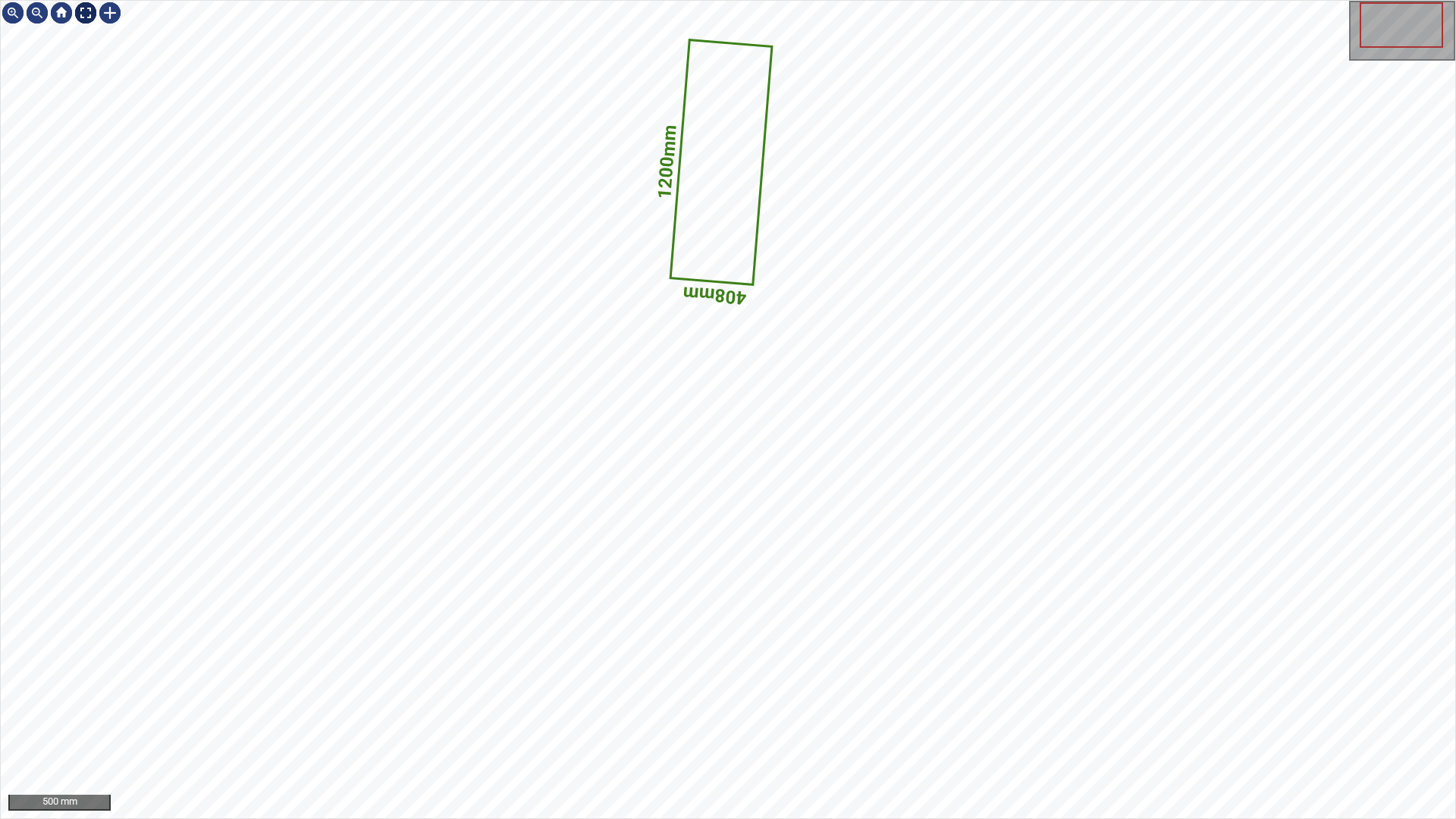
click at [89, 16] on div at bounding box center [85, 13] width 24 height 24
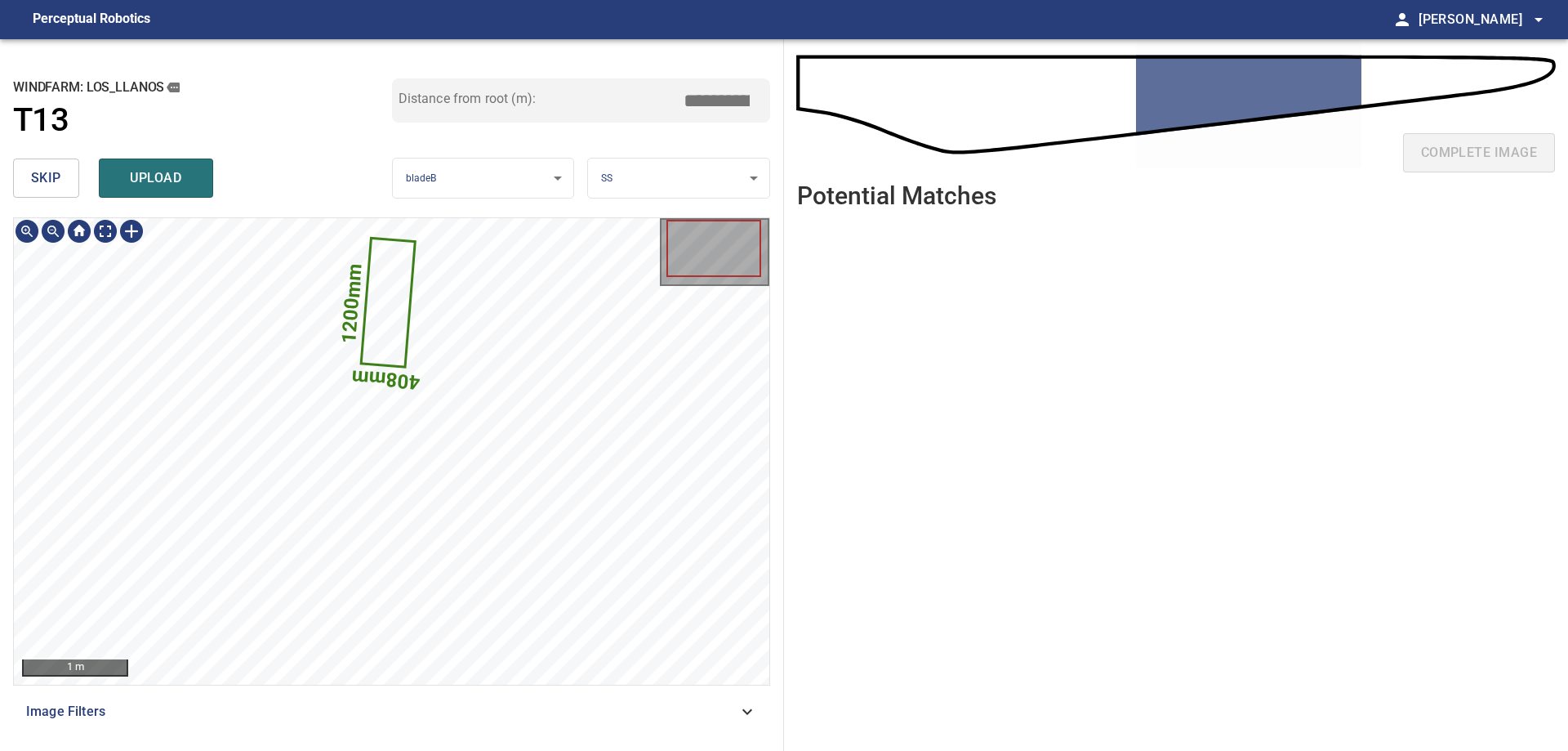
click at [375, 308] on icon at bounding box center [388, 302] width 51 height 126
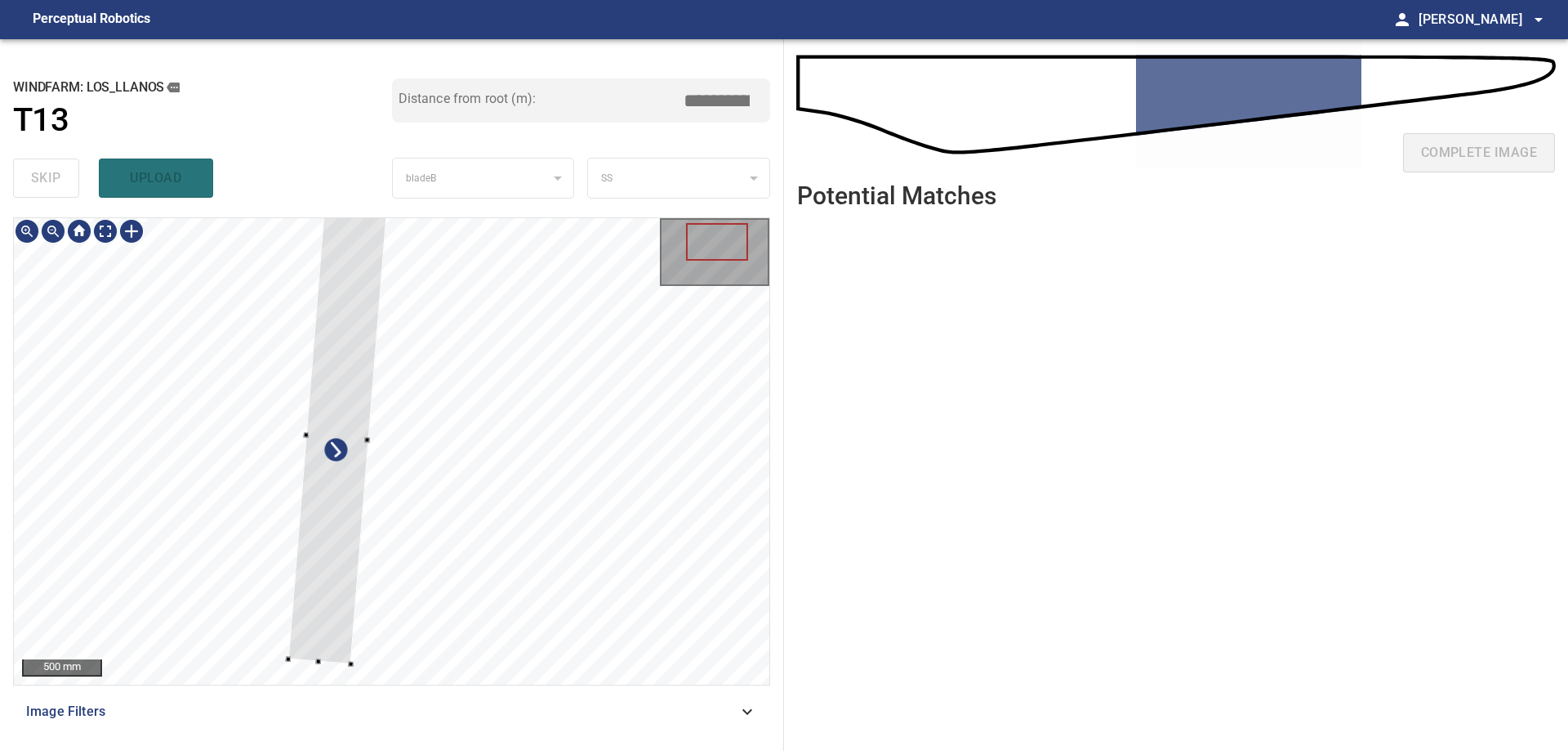
click at [327, 665] on div at bounding box center [392, 451] width 756 height 466
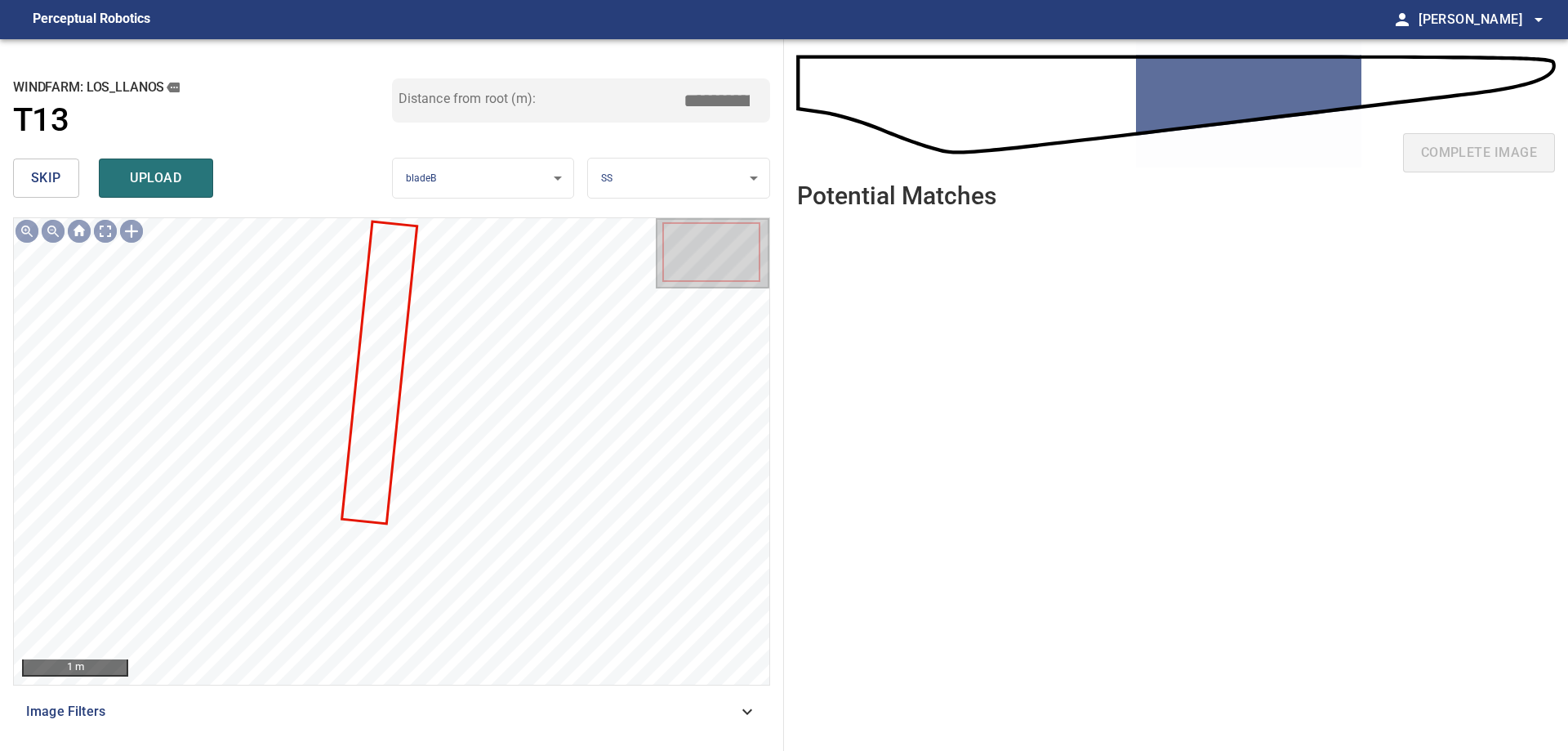
click at [387, 404] on div at bounding box center [392, 451] width 756 height 466
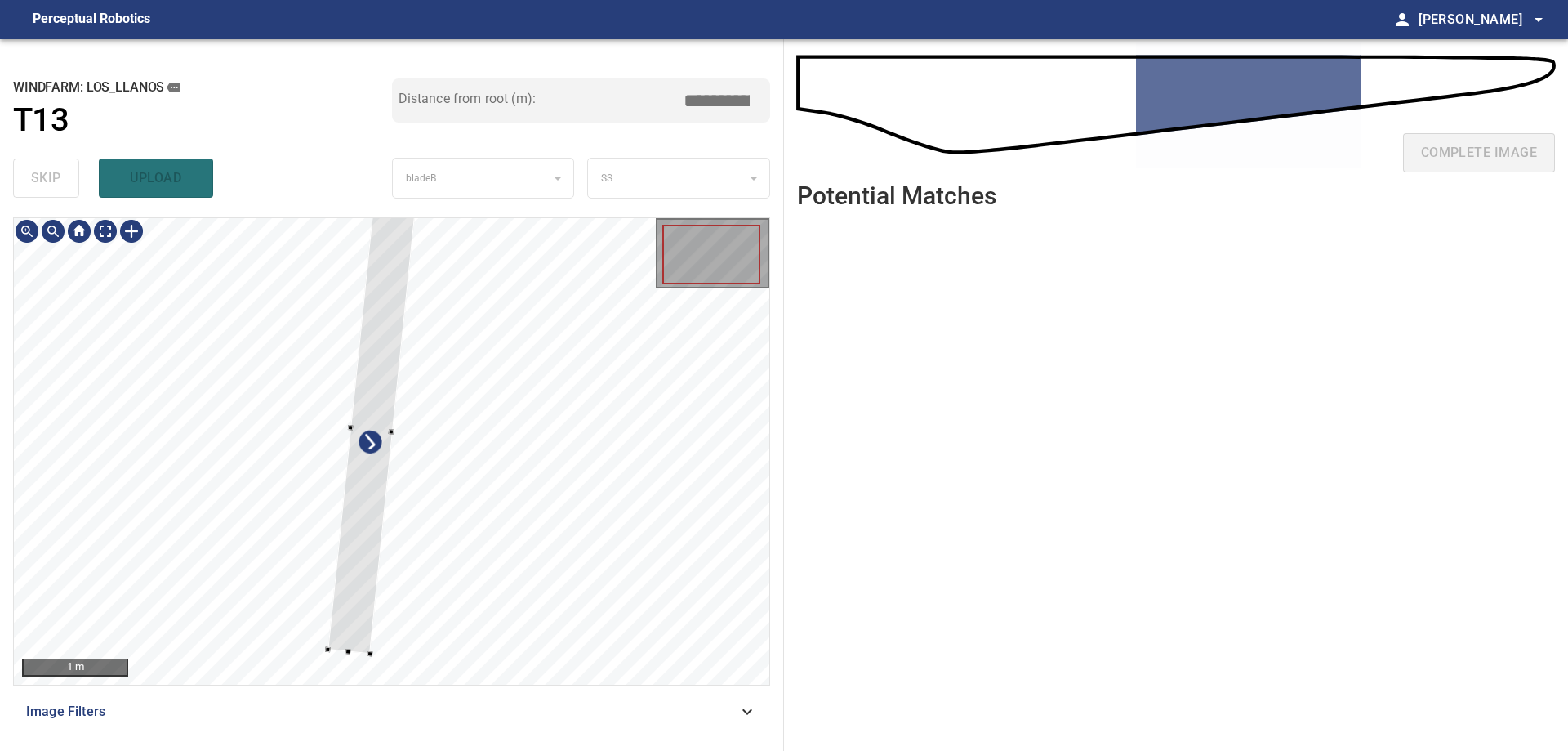
click at [346, 663] on div at bounding box center [392, 451] width 756 height 466
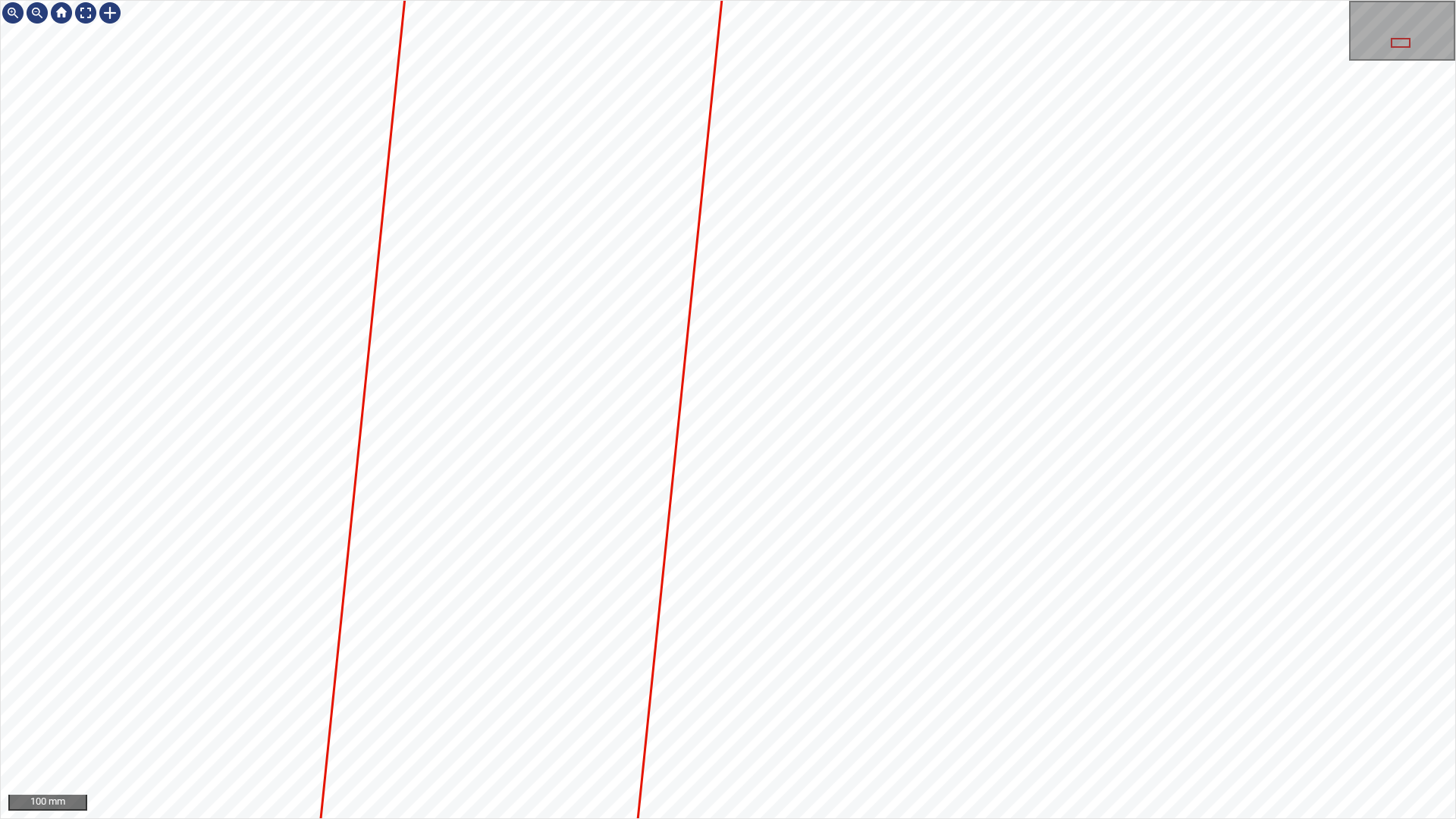
click at [1098, 697] on div "100 mm" at bounding box center [728, 410] width 1456 height 819
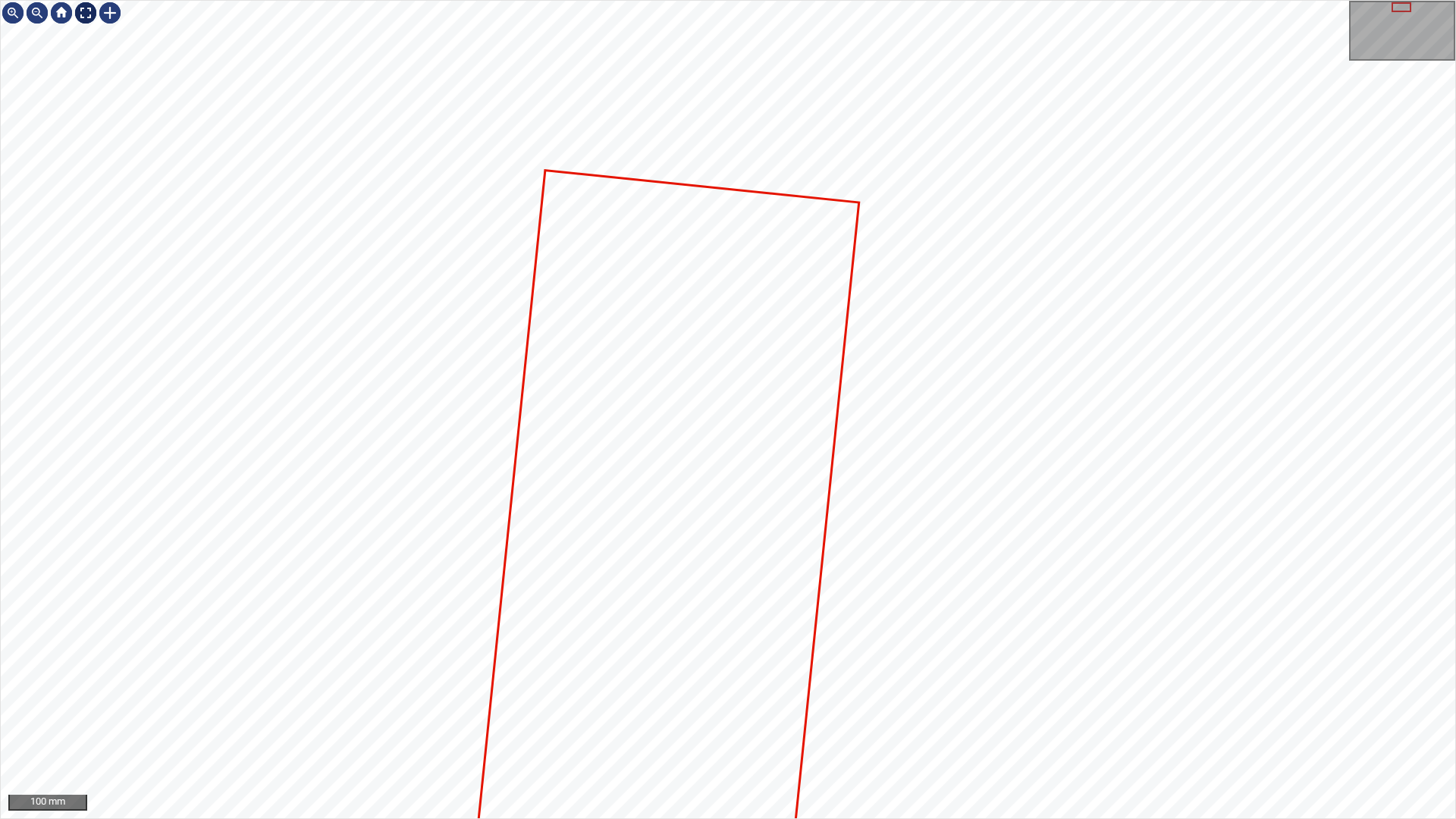
click at [89, 6] on div at bounding box center [85, 13] width 24 height 24
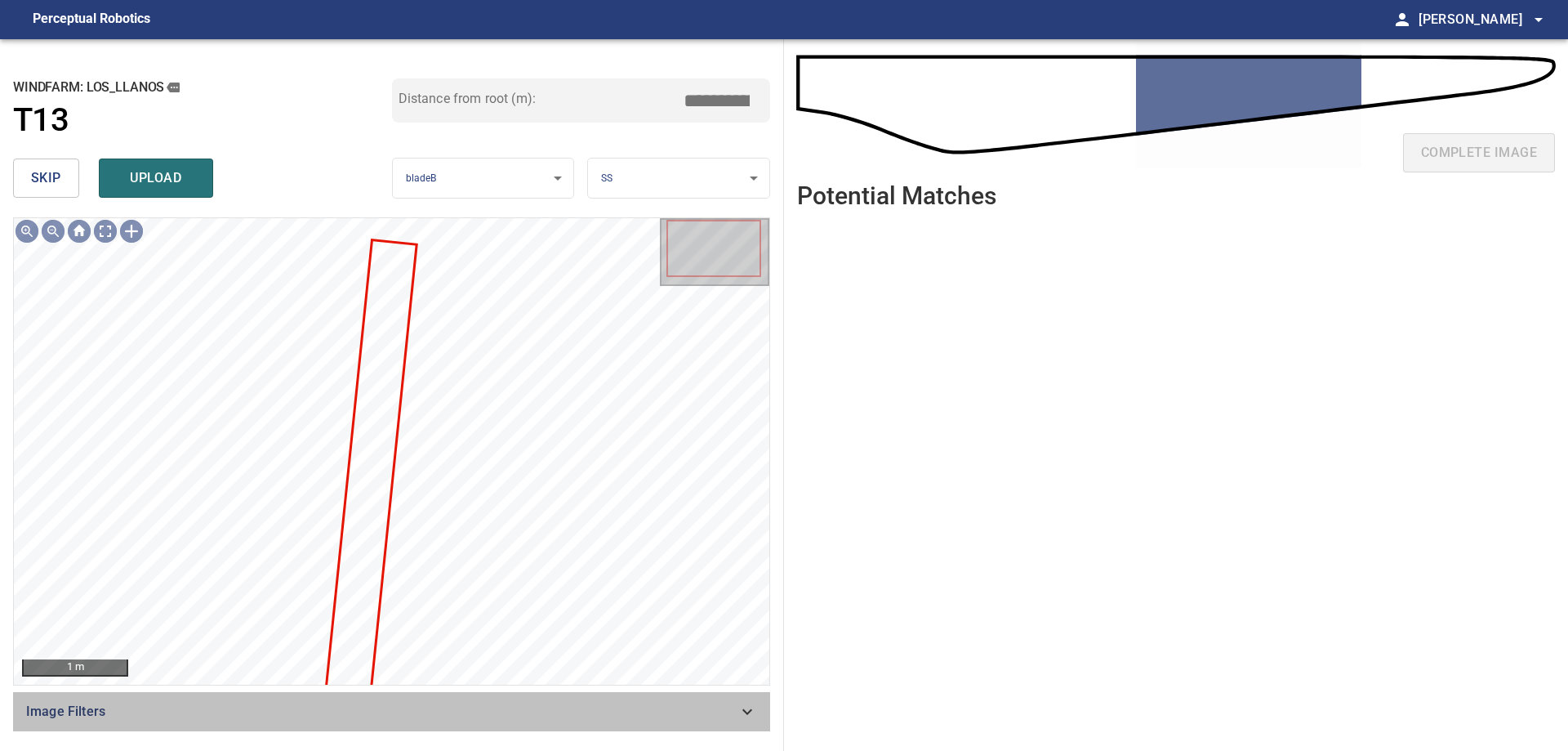
click at [762, 723] on div "Image Filters" at bounding box center [391, 711] width 757 height 39
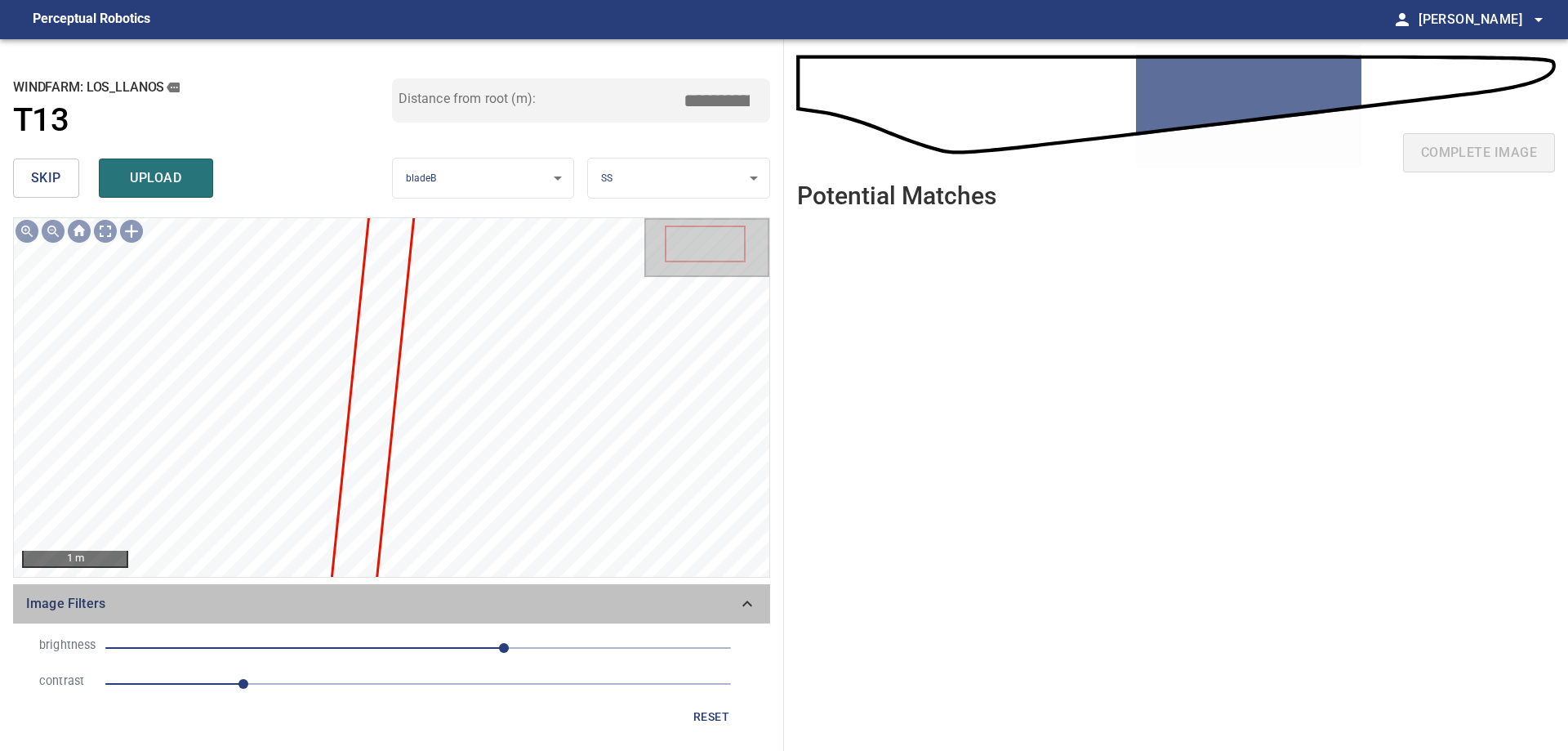
drag, startPoint x: 756, startPoint y: 606, endPoint x: 736, endPoint y: 612, distance: 20.9
click at [758, 606] on div "Image Filters" at bounding box center [391, 604] width 757 height 39
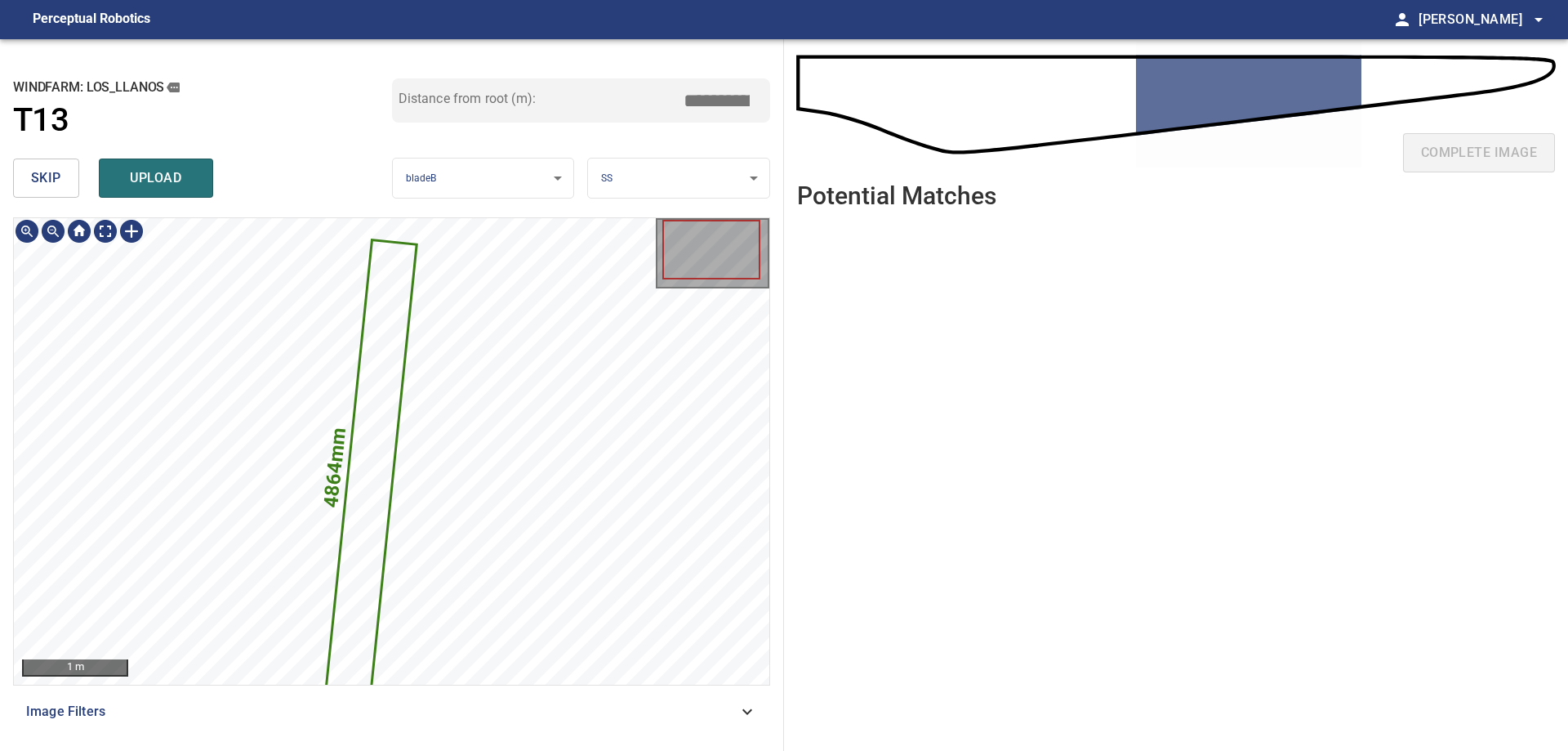
click at [360, 608] on icon at bounding box center [371, 466] width 88 height 451
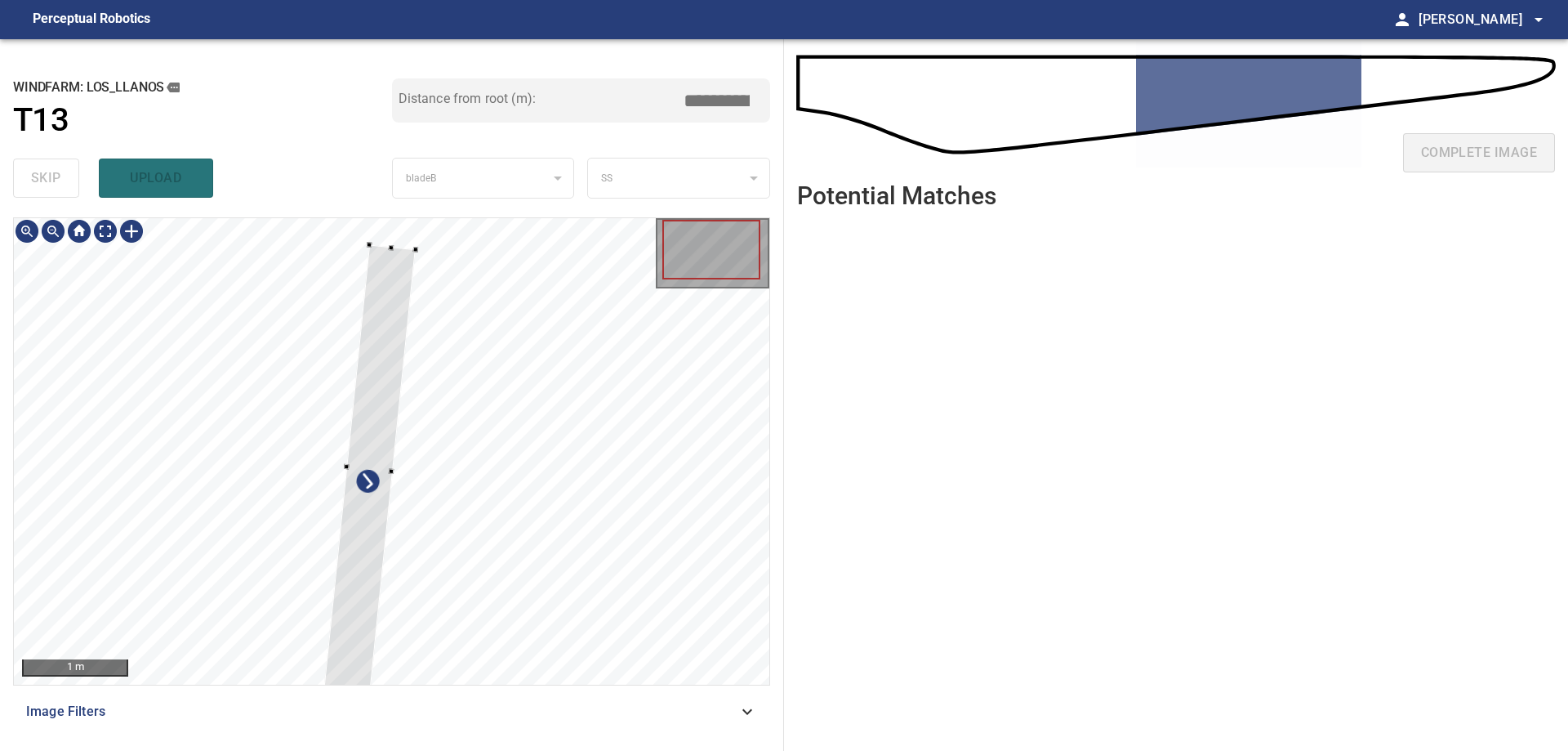
click at [392, 245] on div at bounding box center [392, 451] width 756 height 466
click at [413, 304] on div at bounding box center [370, 489] width 92 height 407
click at [377, 300] on div at bounding box center [378, 435] width 90 height 397
click at [357, 645] on div at bounding box center [375, 447] width 90 height 397
click at [379, 664] on div at bounding box center [379, 662] width 6 height 6
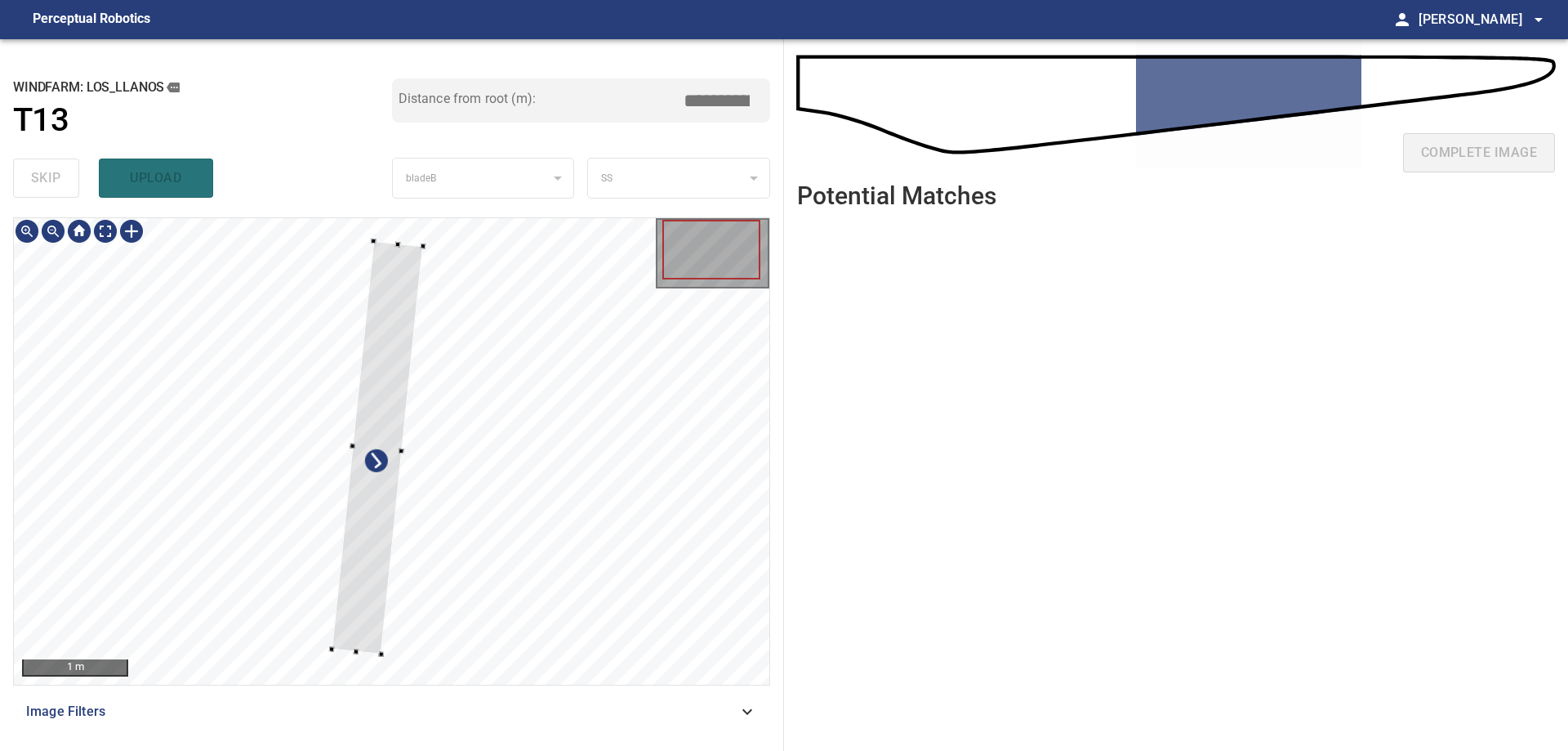
click at [363, 626] on div at bounding box center [377, 447] width 91 height 413
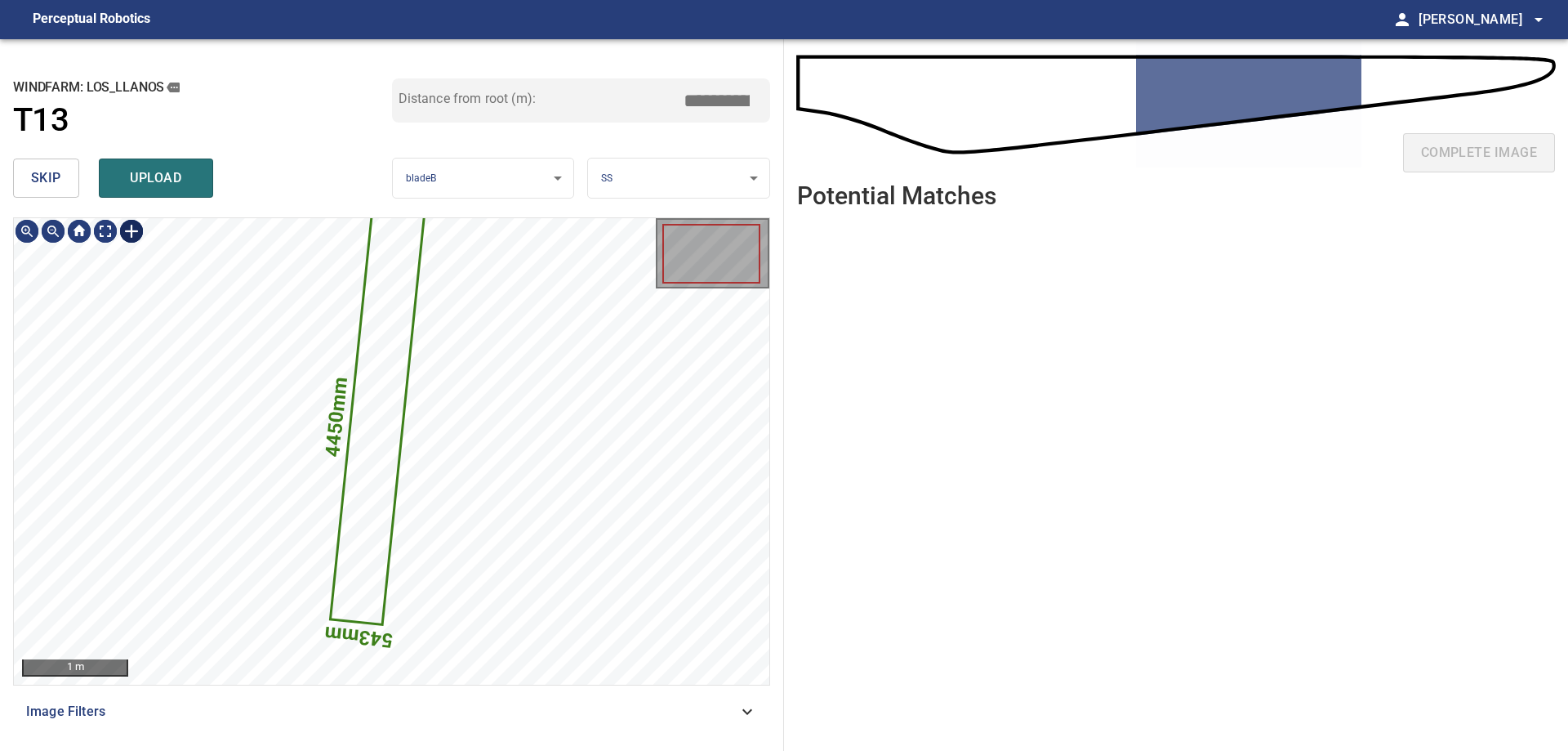
click at [138, 235] on div at bounding box center [131, 231] width 26 height 26
click at [347, 663] on div "4450mm 543mm" at bounding box center [392, 451] width 756 height 466
click at [347, 663] on div at bounding box center [347, 662] width 5 height 5
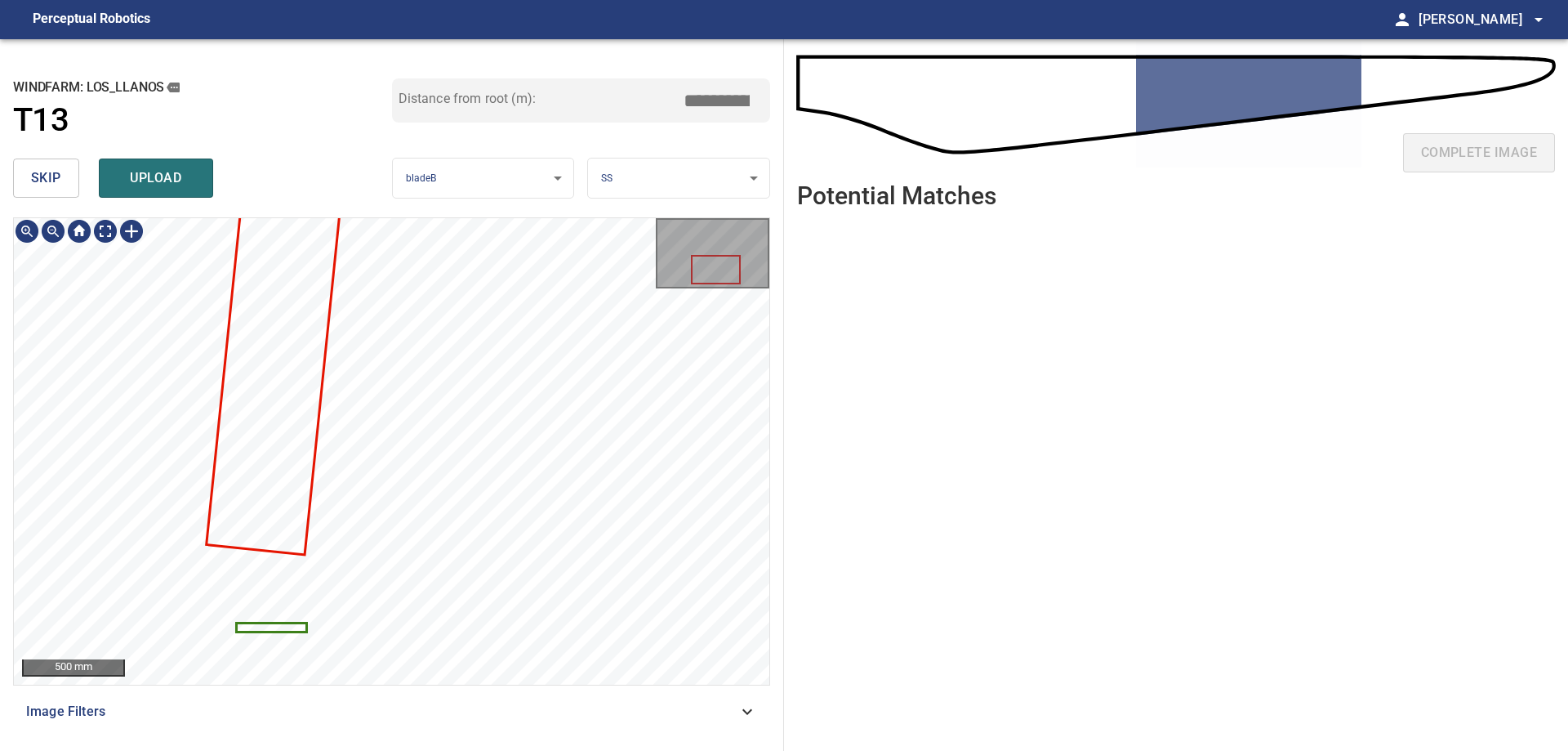
click at [45, 190] on span "skip" at bounding box center [46, 178] width 30 height 23
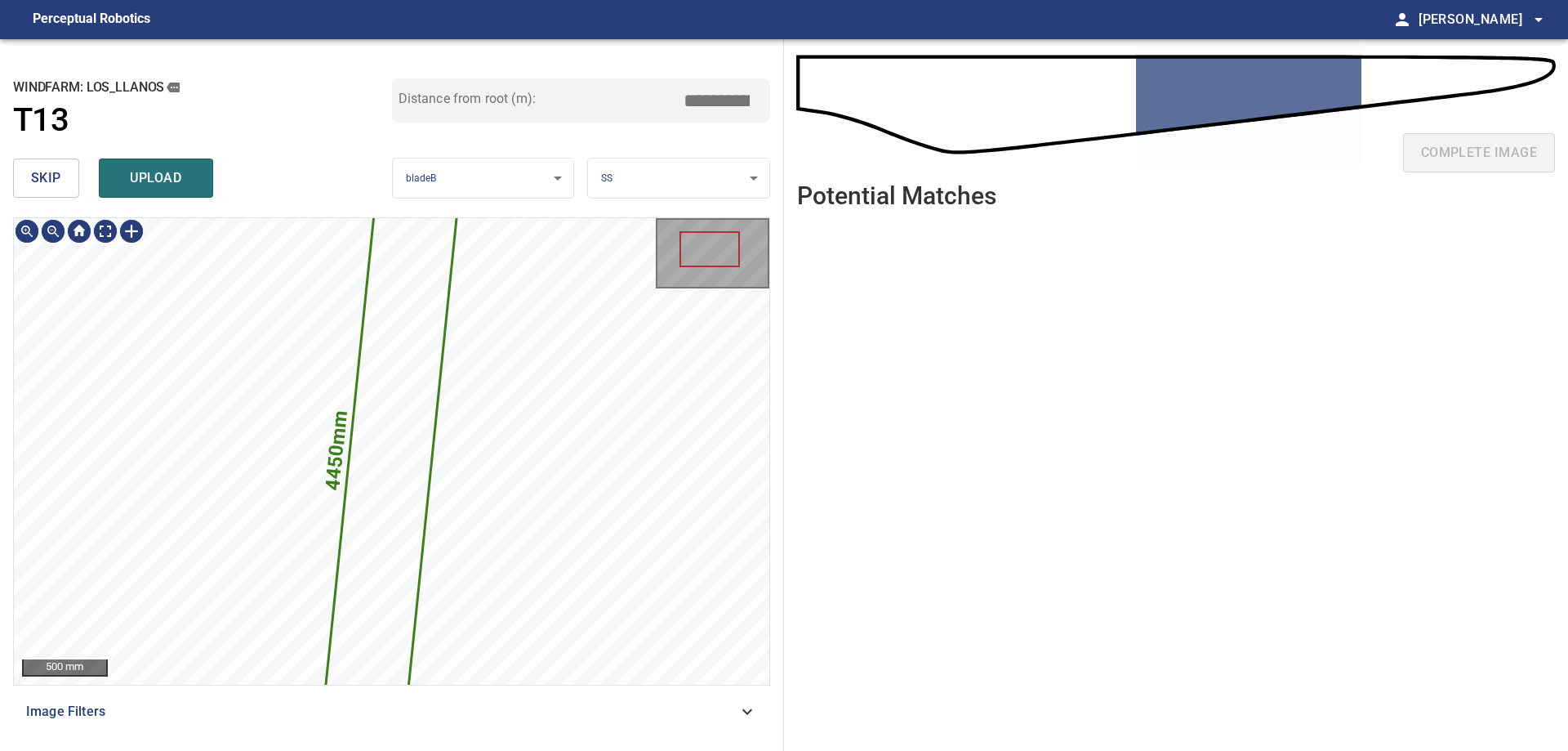
click at [388, 406] on icon at bounding box center [392, 452] width 147 height 663
drag, startPoint x: 713, startPoint y: 102, endPoint x: 957, endPoint y: 84, distance: 244.7
click at [868, 84] on div "**********" at bounding box center [784, 394] width 1568 height 711
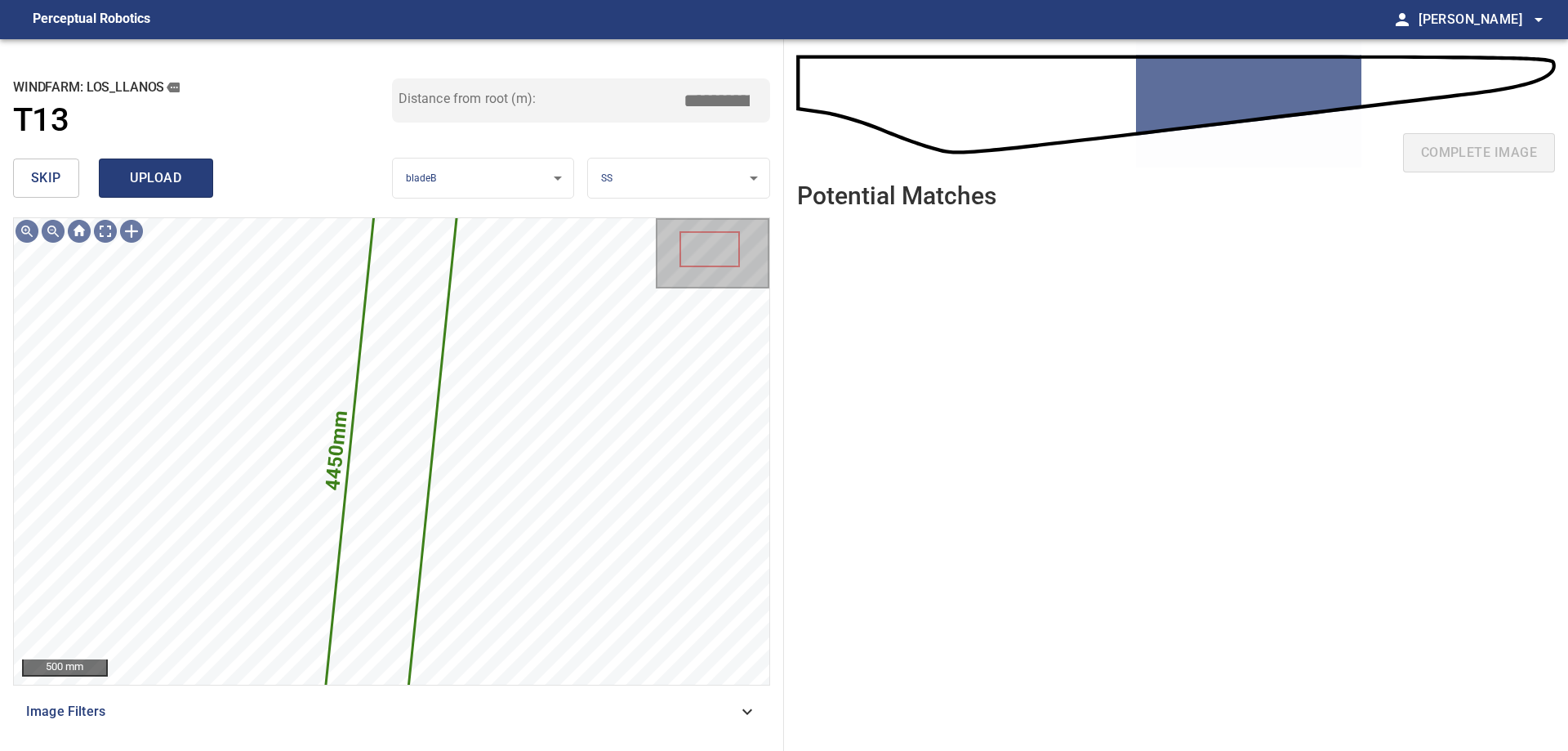
type input "*****"
click at [129, 173] on span "upload" at bounding box center [156, 178] width 78 height 23
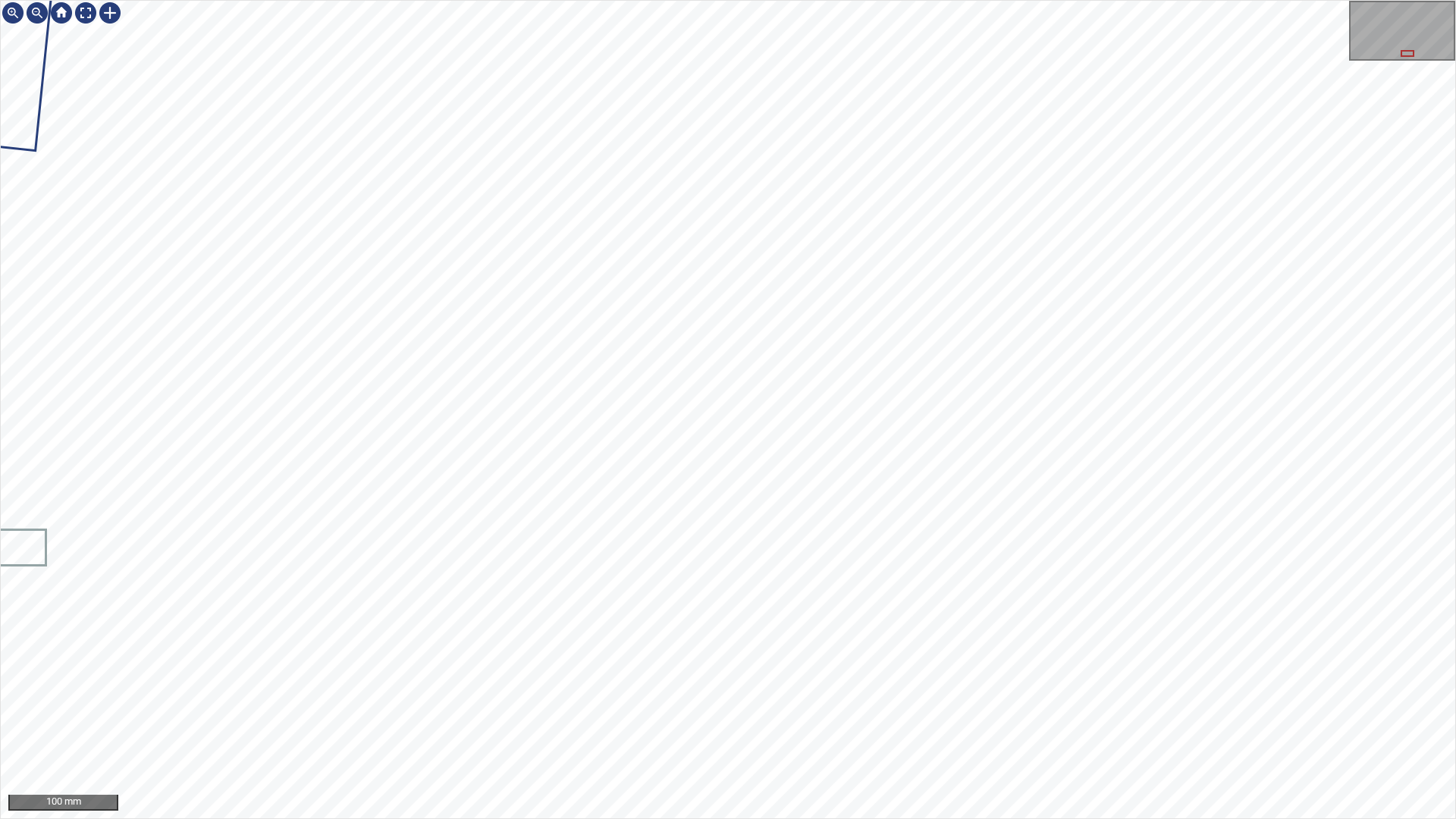
click at [706, 0] on div "100 mm" at bounding box center [728, 410] width 1456 height 819
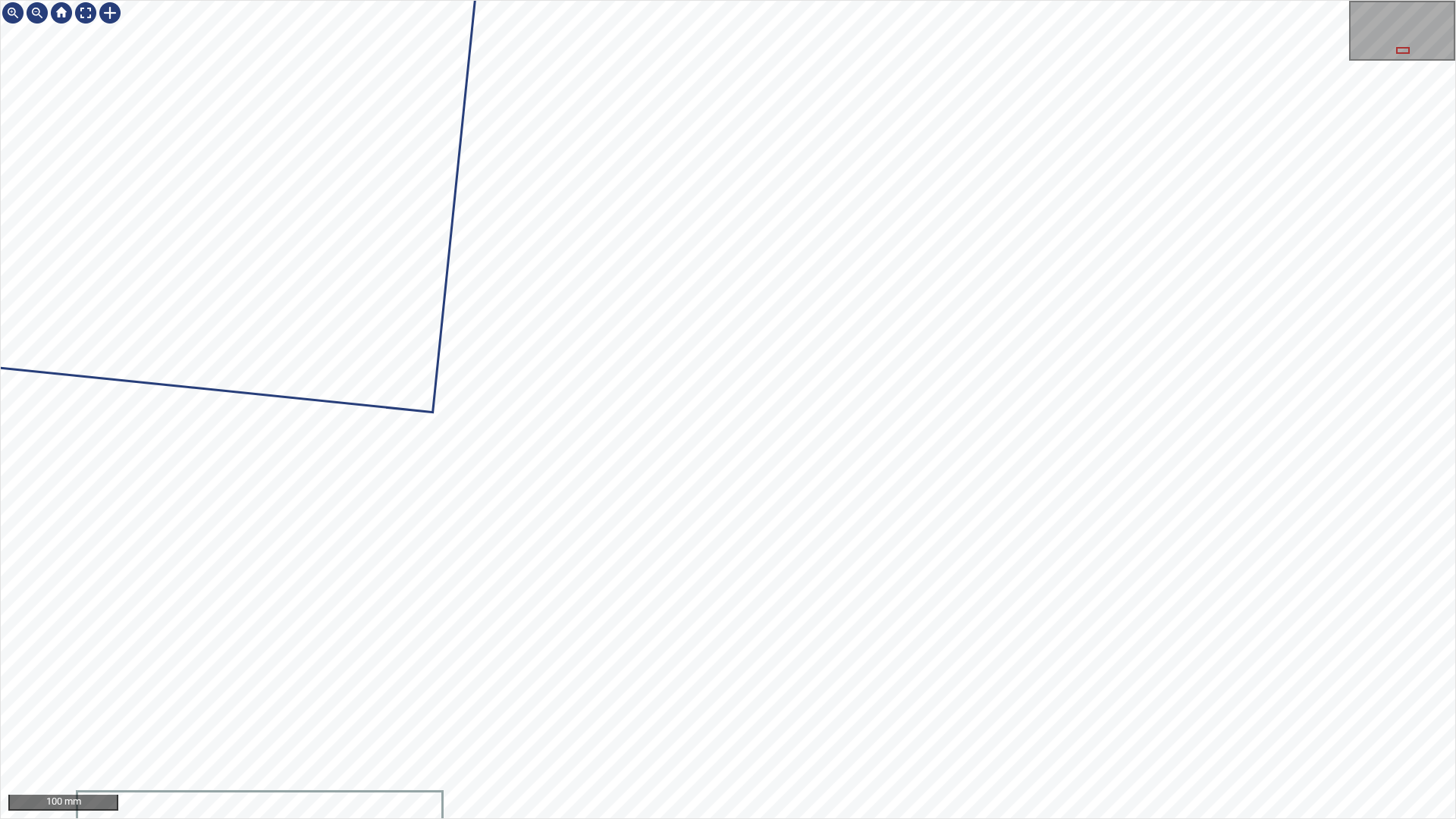
click at [946, 697] on div "100 mm" at bounding box center [728, 410] width 1456 height 819
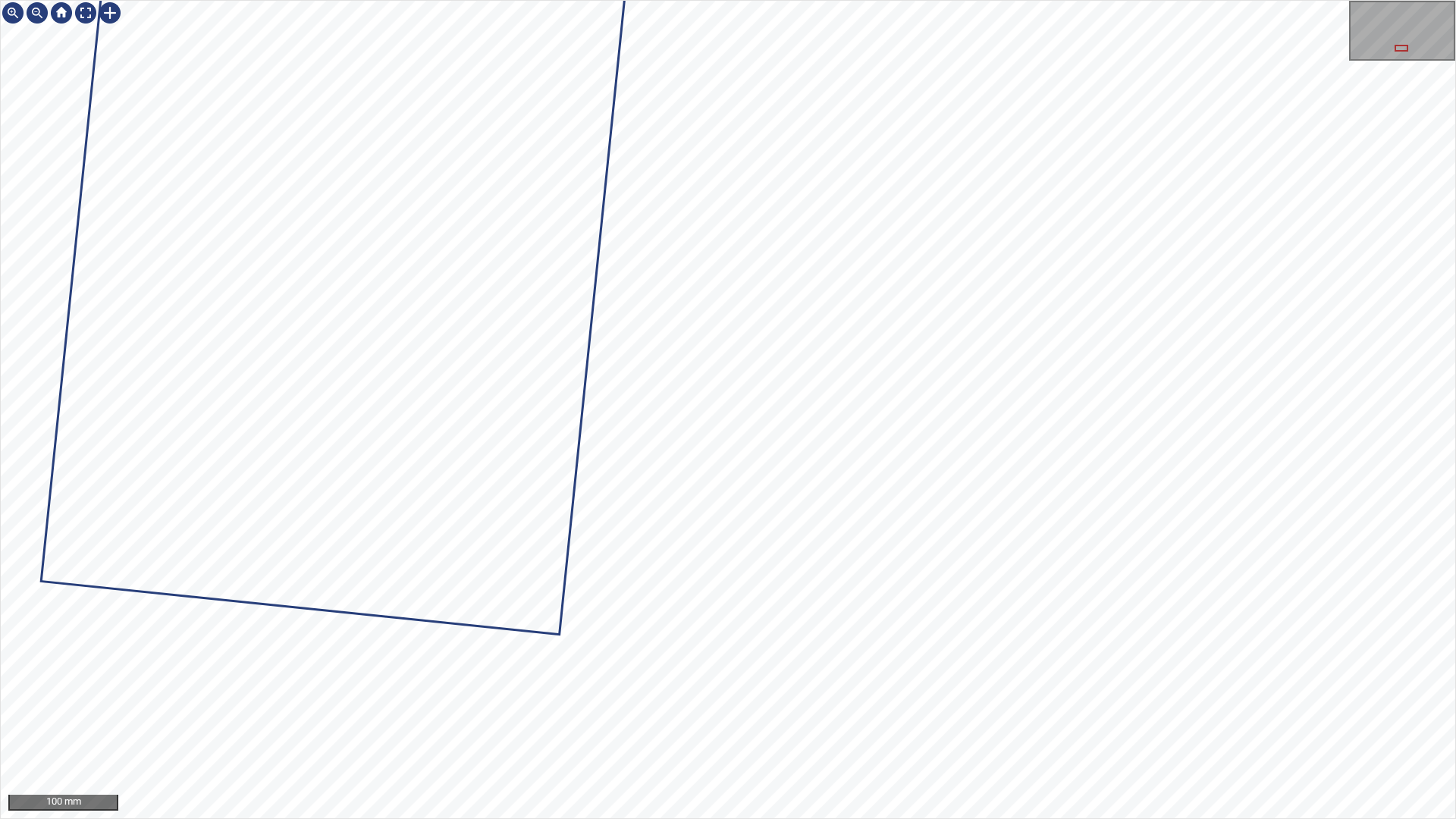
click at [1213, 0] on div "100 mm" at bounding box center [728, 410] width 1456 height 819
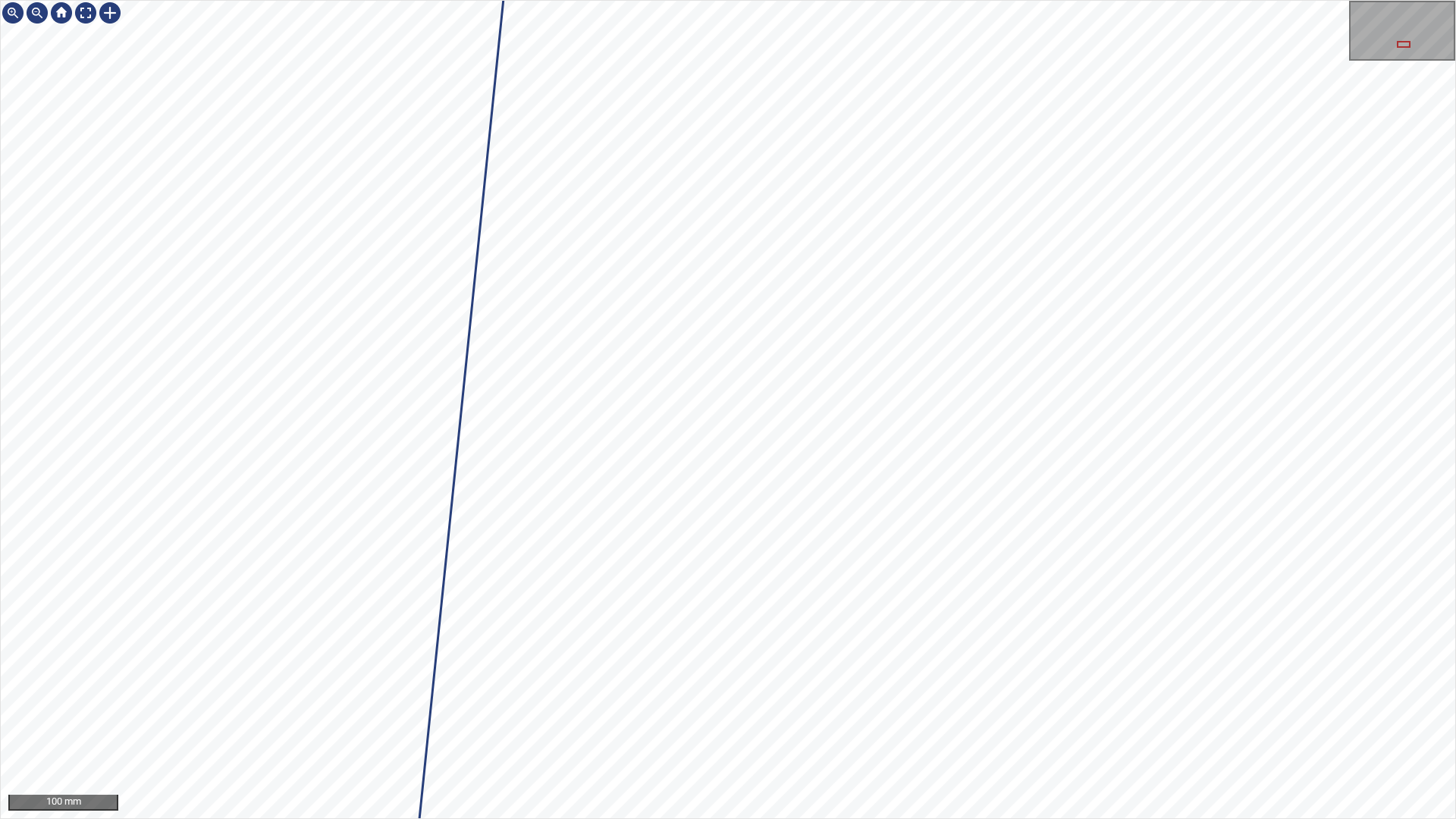
click at [1064, 0] on div "100 mm" at bounding box center [728, 410] width 1456 height 819
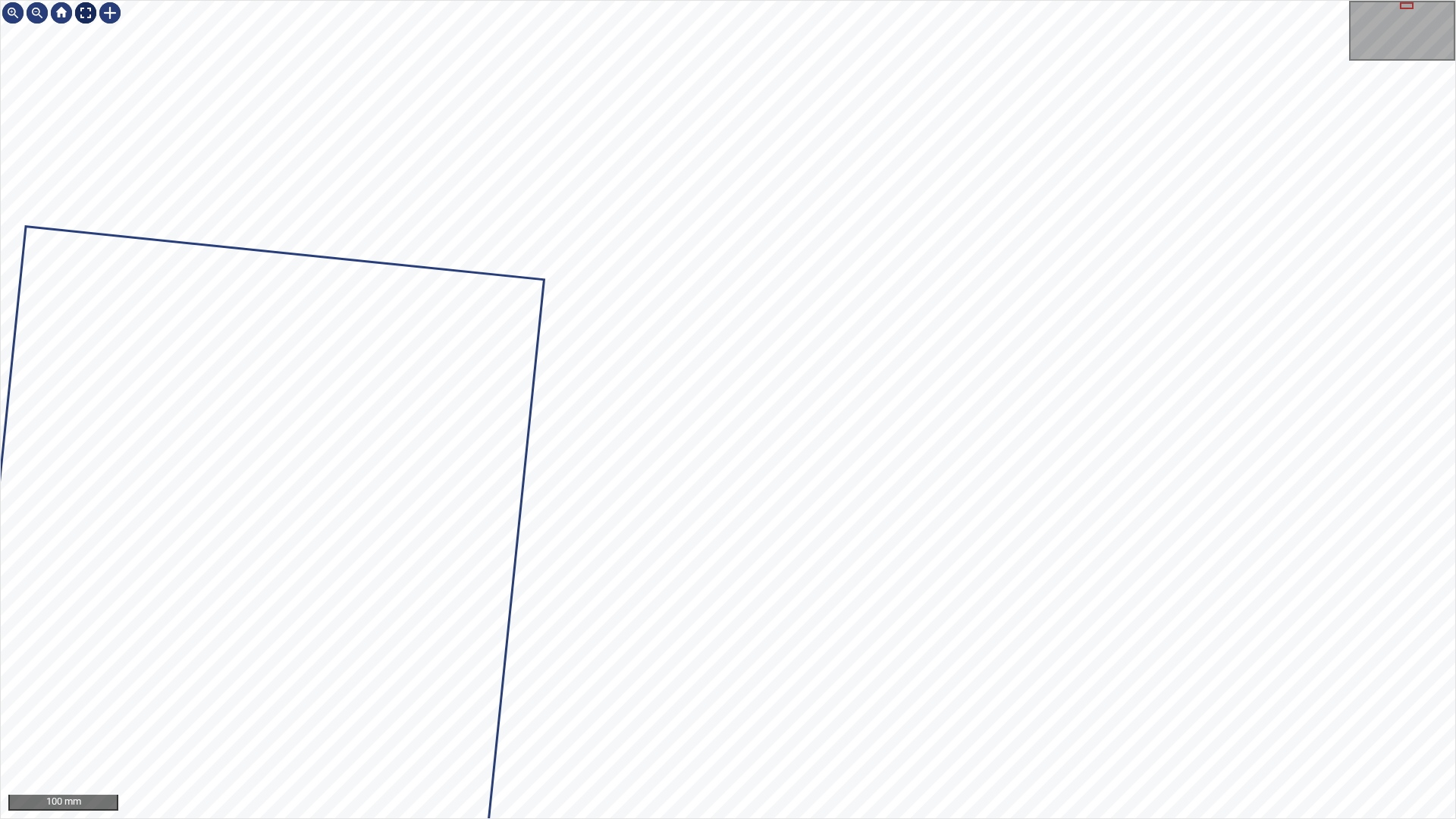
click at [88, 15] on div at bounding box center [85, 13] width 24 height 24
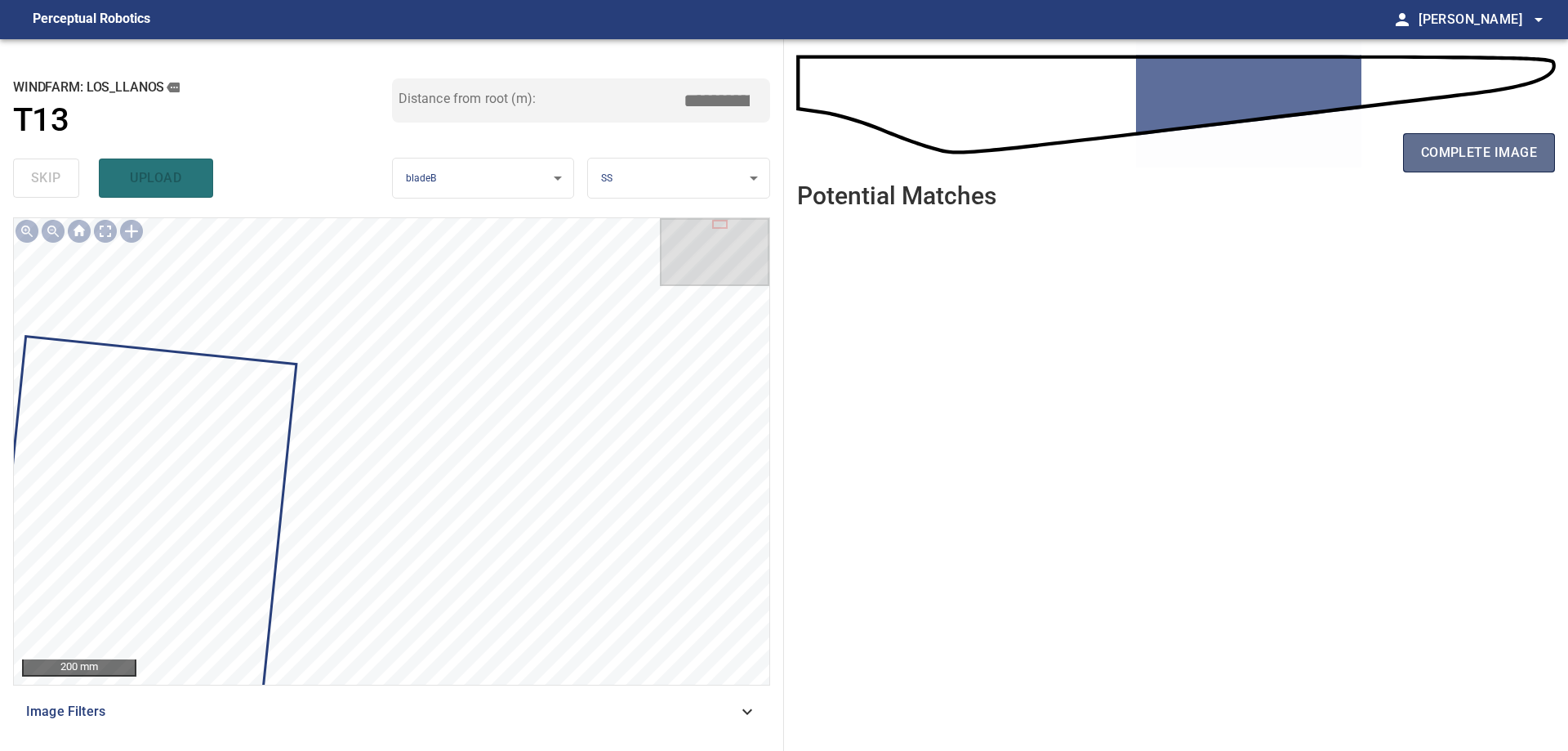
click at [1451, 159] on span "complete image" at bounding box center [1480, 153] width 116 height 23
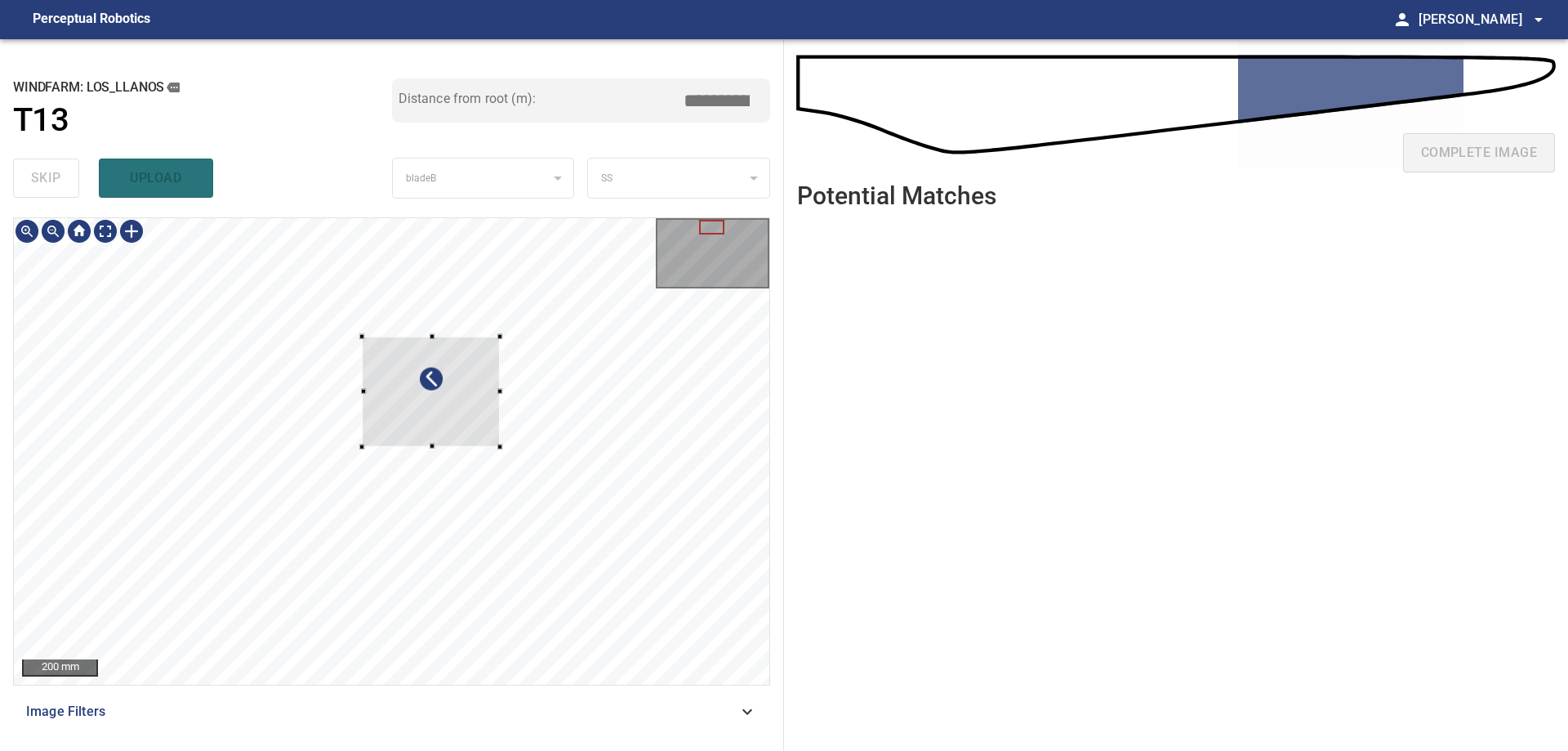
click at [362, 392] on div at bounding box center [431, 391] width 138 height 110
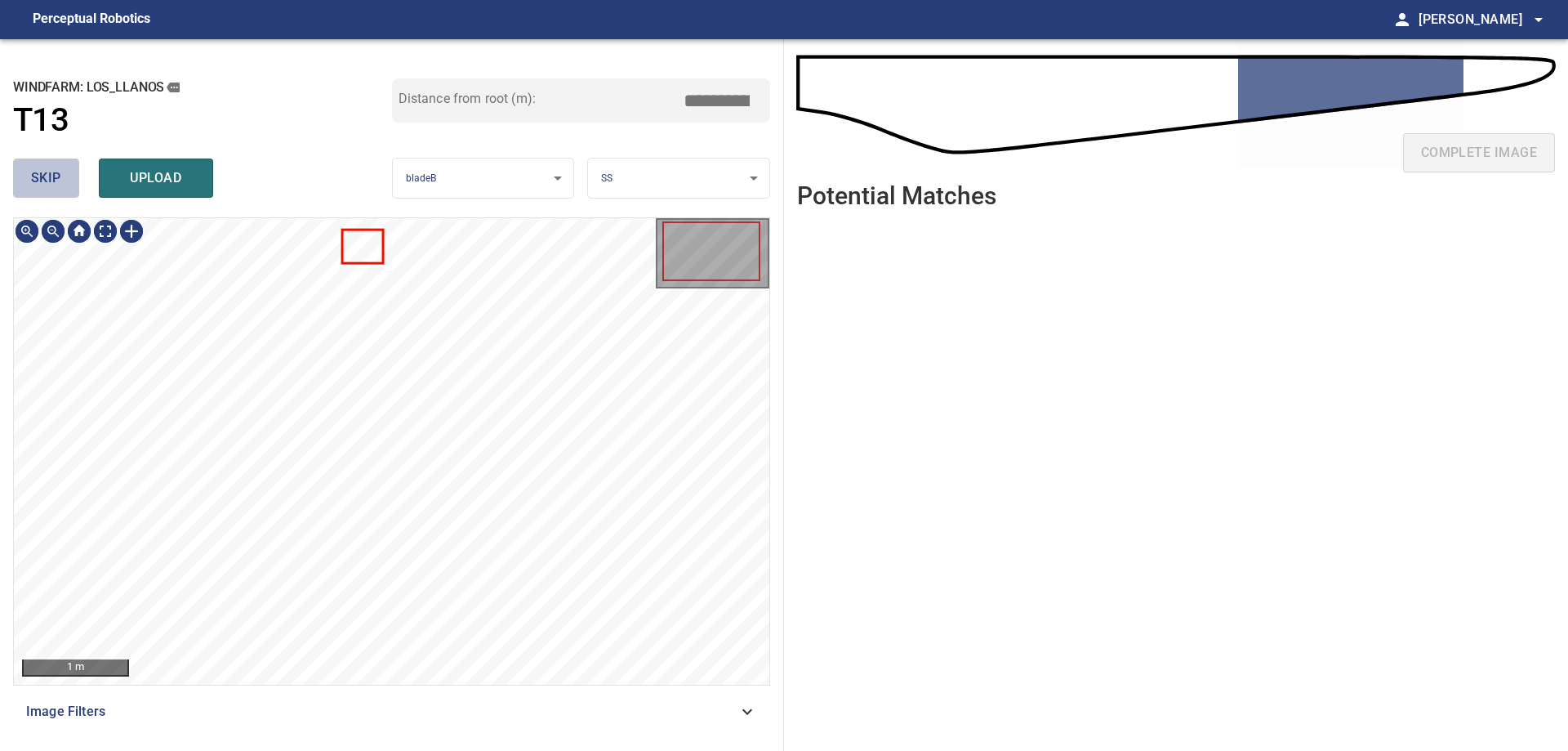
click at [41, 187] on span "skip" at bounding box center [46, 178] width 30 height 23
click at [229, 414] on div at bounding box center [234, 412] width 85 height 46
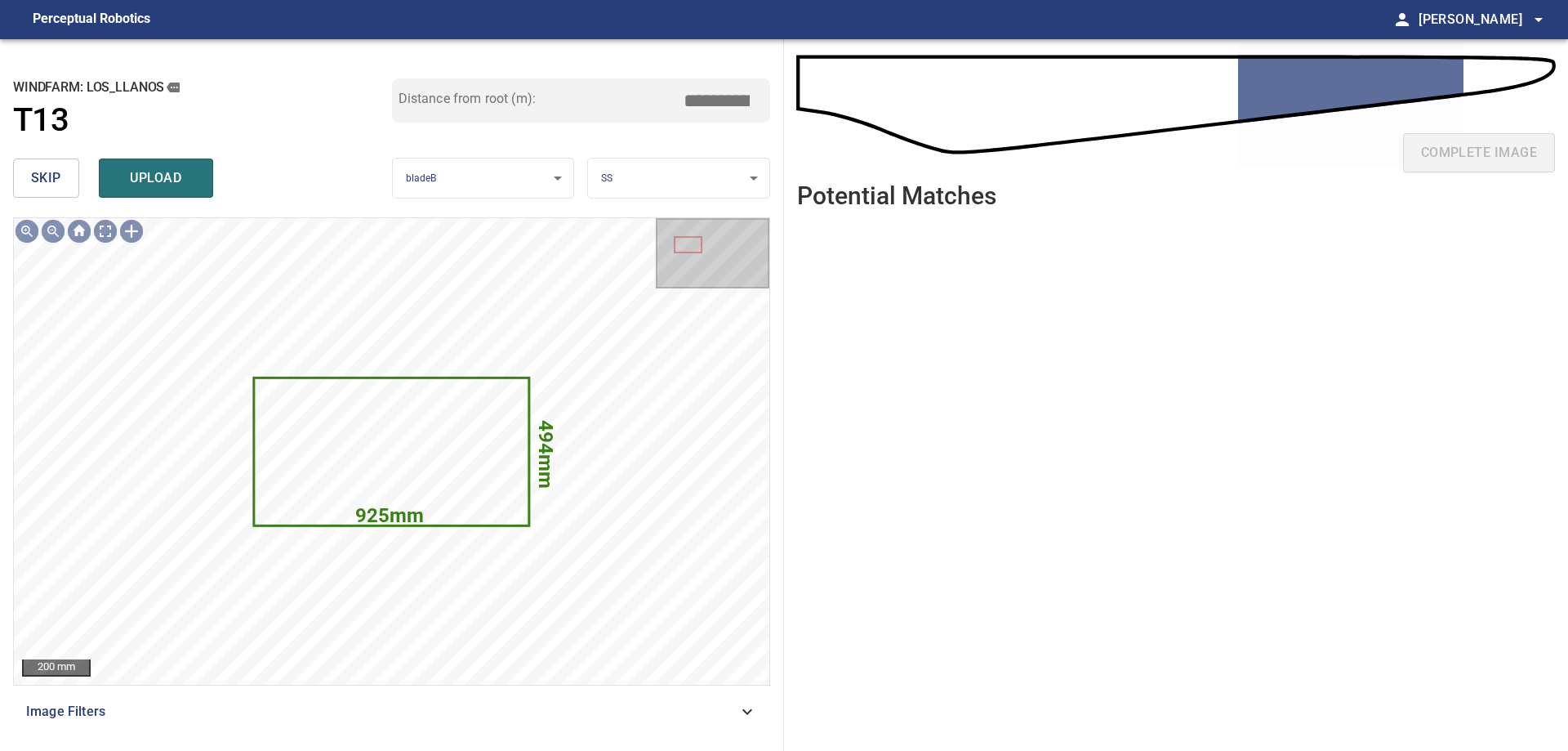
click at [68, 192] on button "skip" at bounding box center [46, 178] width 66 height 39
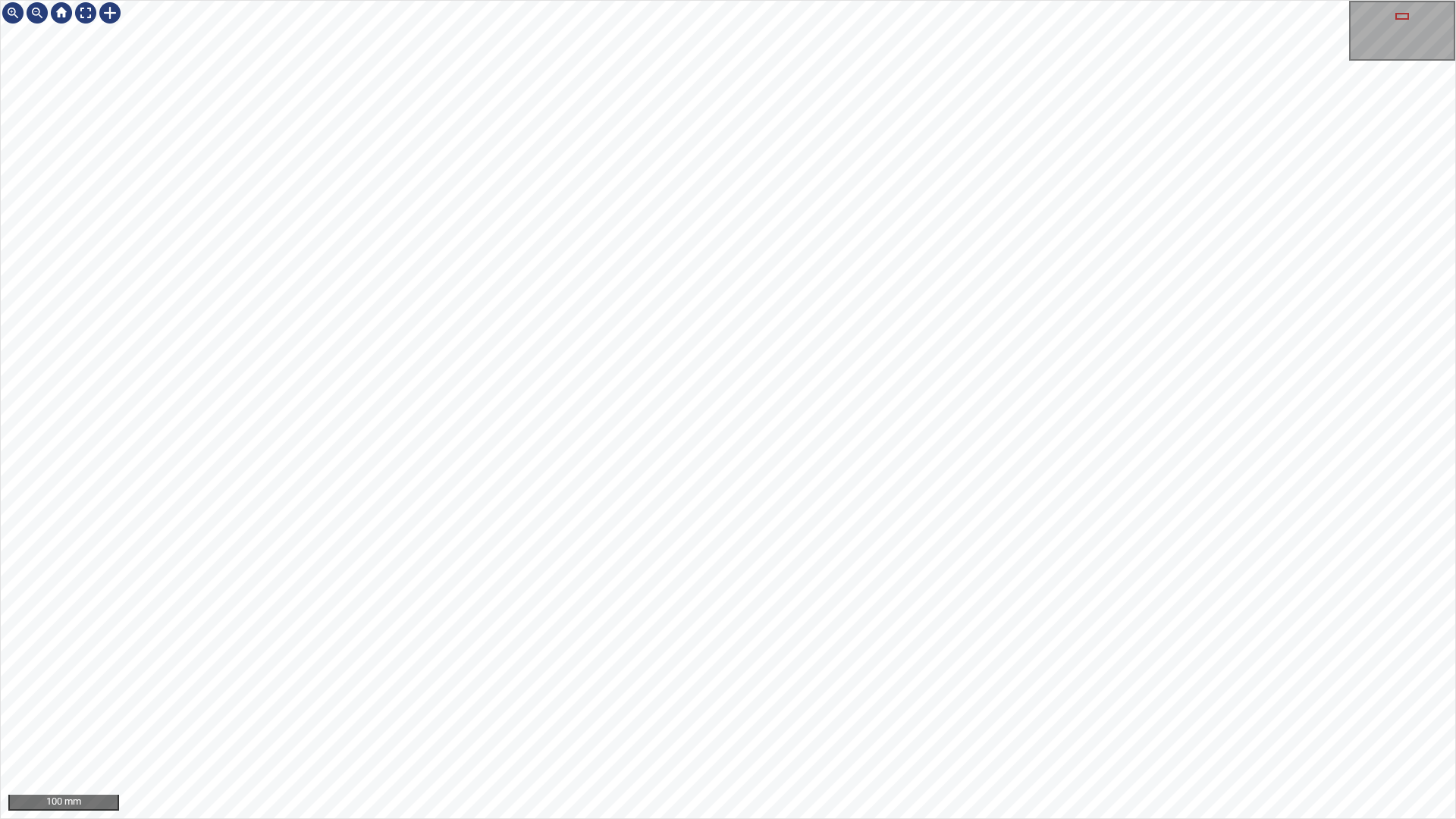
click at [963, 697] on div "100 mm" at bounding box center [728, 410] width 1456 height 819
click at [905, 697] on div "100 mm" at bounding box center [728, 410] width 1456 height 819
click at [88, 12] on div at bounding box center [85, 13] width 24 height 24
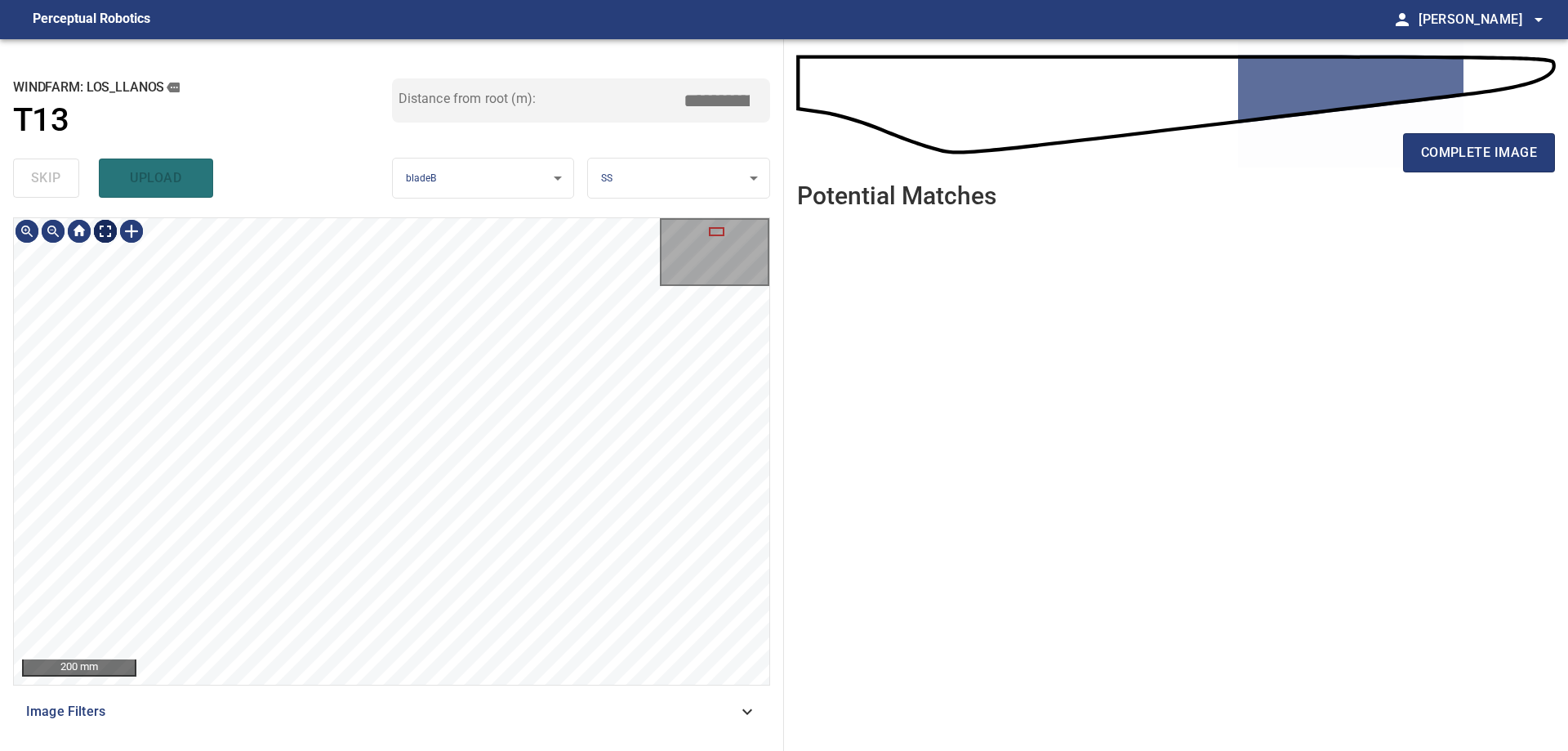
click at [118, 232] on div at bounding box center [78, 231] width 131 height 26
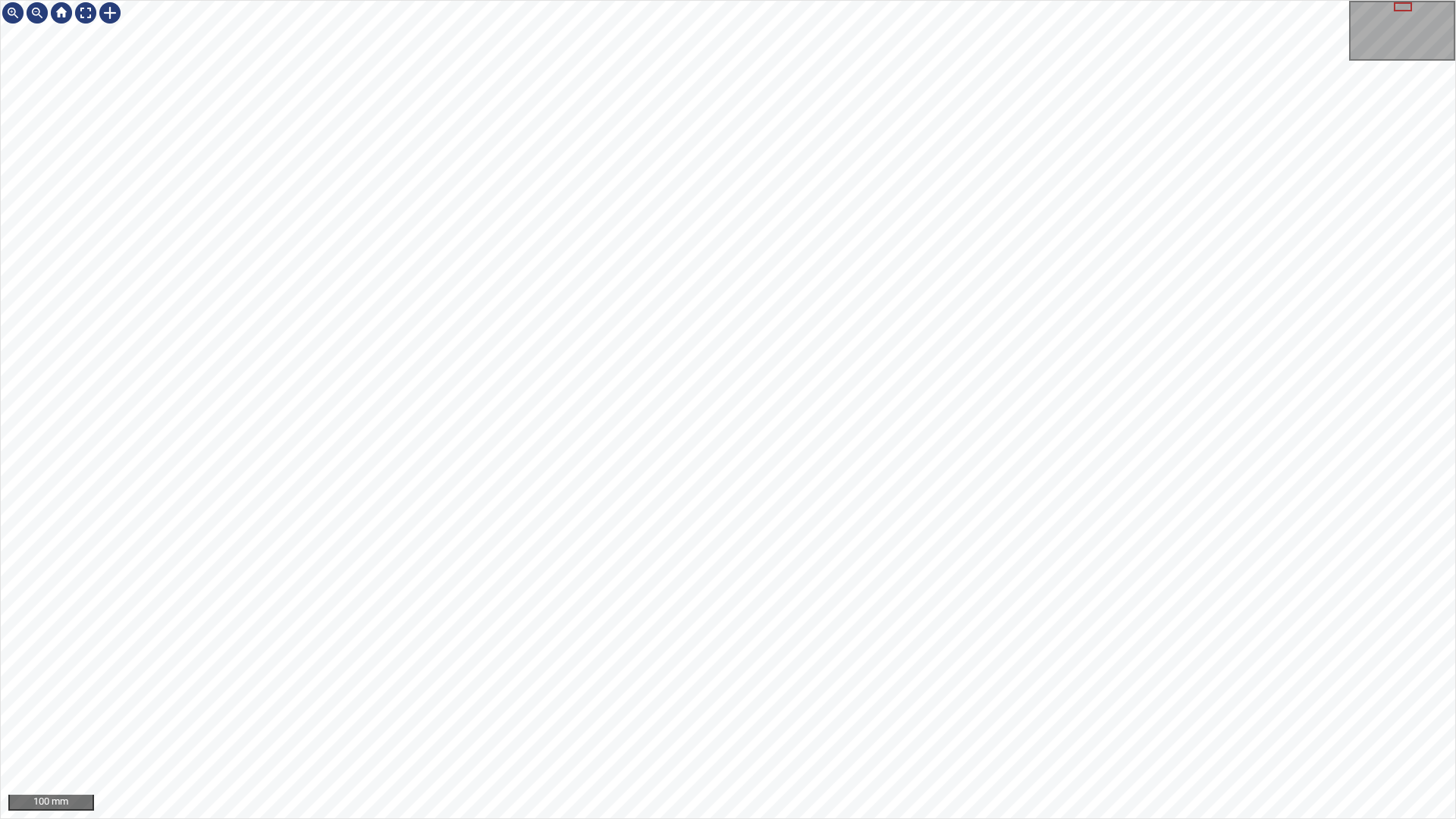
click at [779, 697] on div "100 mm" at bounding box center [728, 410] width 1456 height 819
click at [1151, 697] on div "50 mm" at bounding box center [728, 410] width 1456 height 819
click at [1035, 697] on div "50 mm" at bounding box center [728, 410] width 1456 height 819
click at [442, 392] on icon at bounding box center [399, 374] width 165 height 88
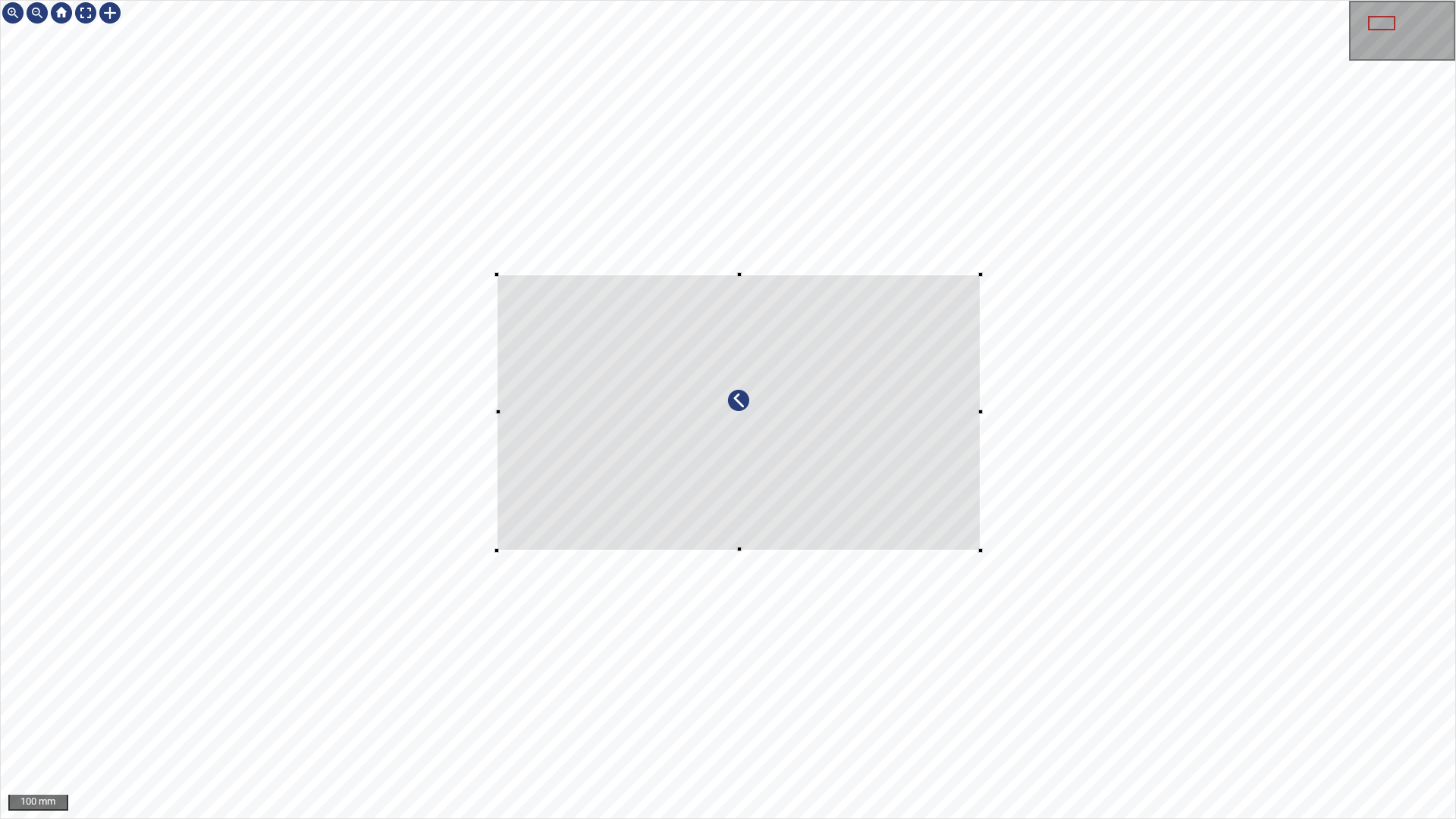
click at [503, 283] on div at bounding box center [728, 410] width 1455 height 818
click at [531, 308] on div at bounding box center [728, 410] width 1455 height 818
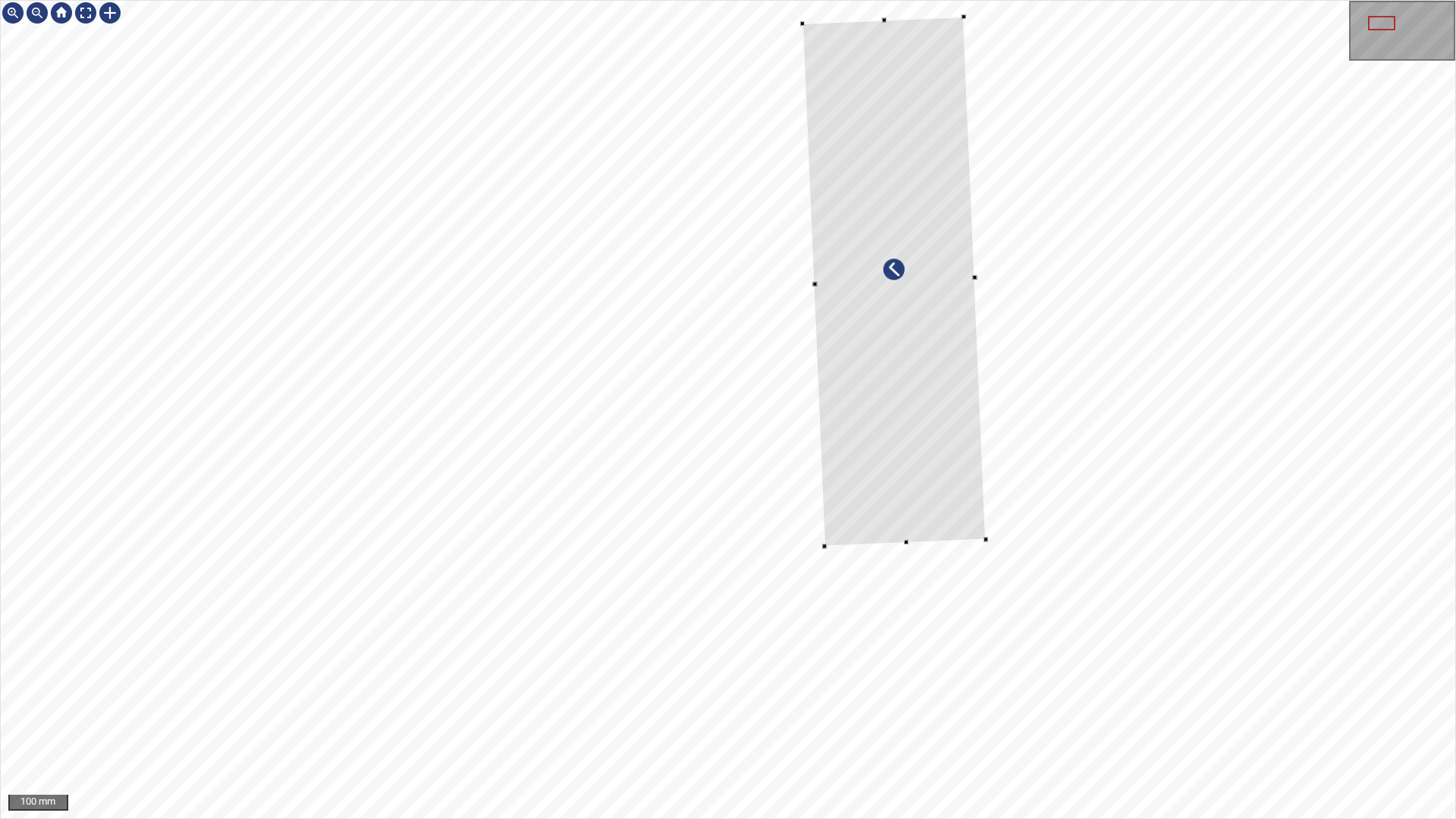
click at [805, 12] on div at bounding box center [728, 410] width 1455 height 818
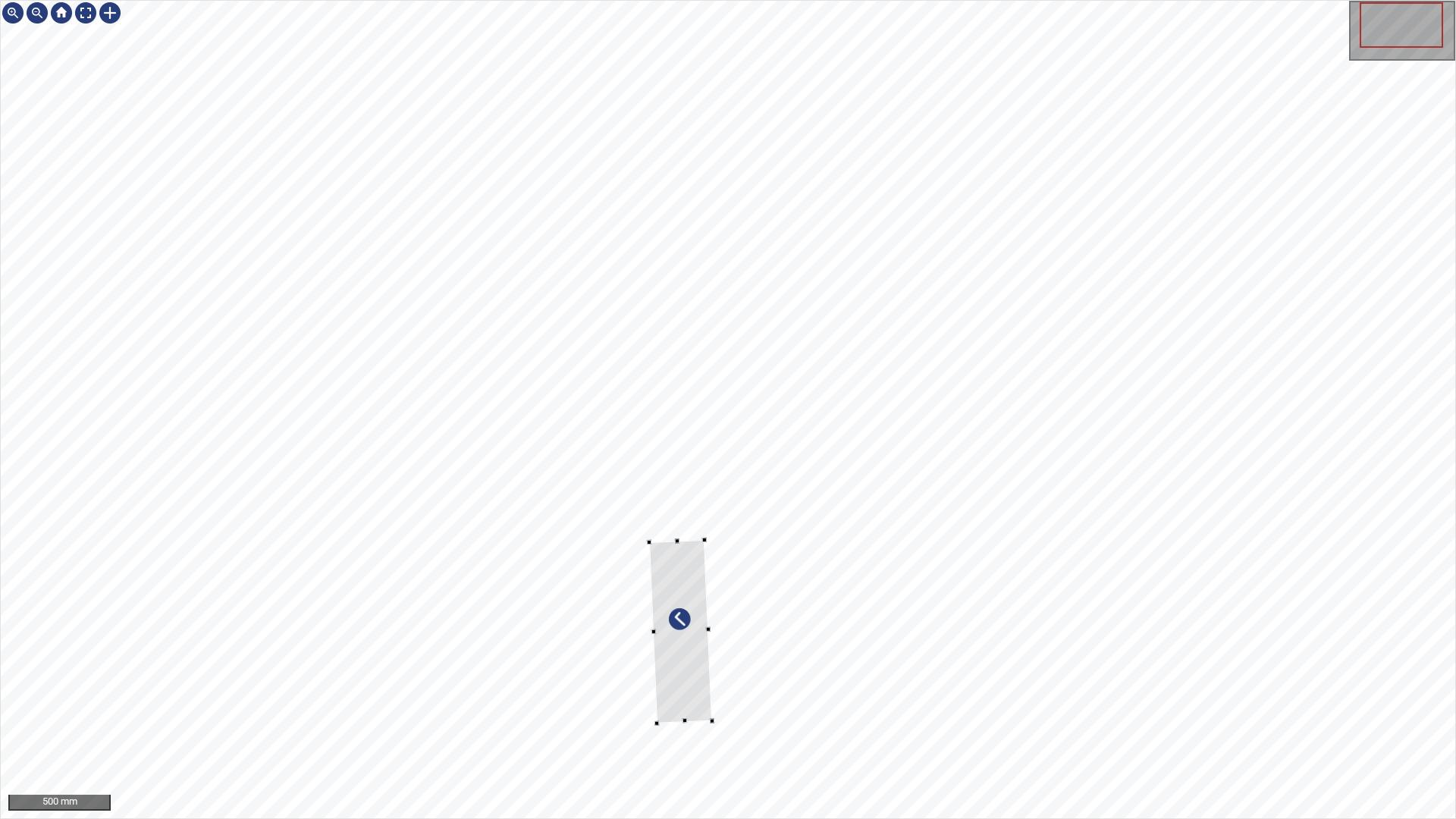
click at [693, 697] on div at bounding box center [680, 632] width 63 height 184
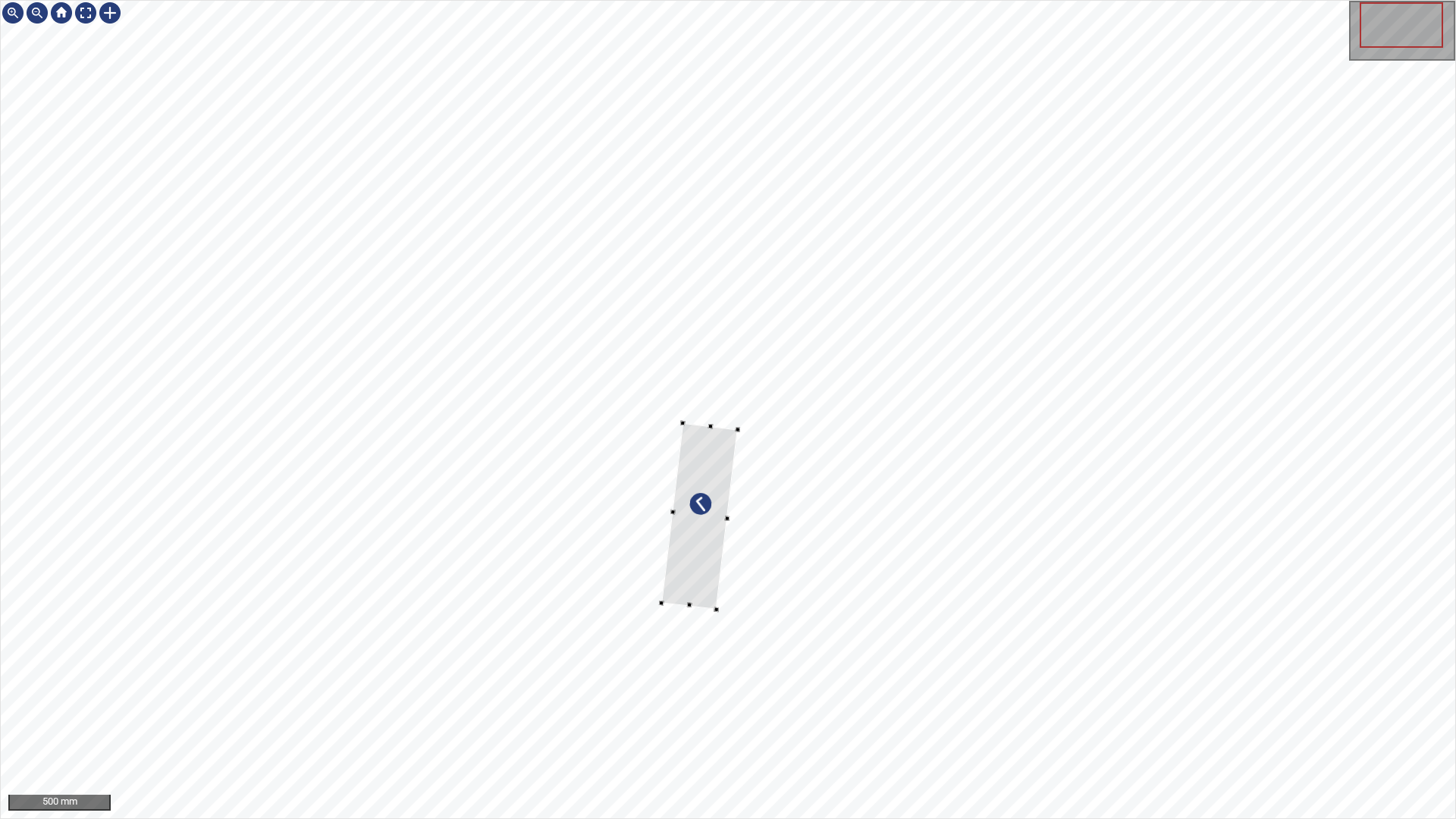
click at [711, 563] on div at bounding box center [698, 516] width 76 height 186
click at [764, 608] on div at bounding box center [728, 410] width 1455 height 818
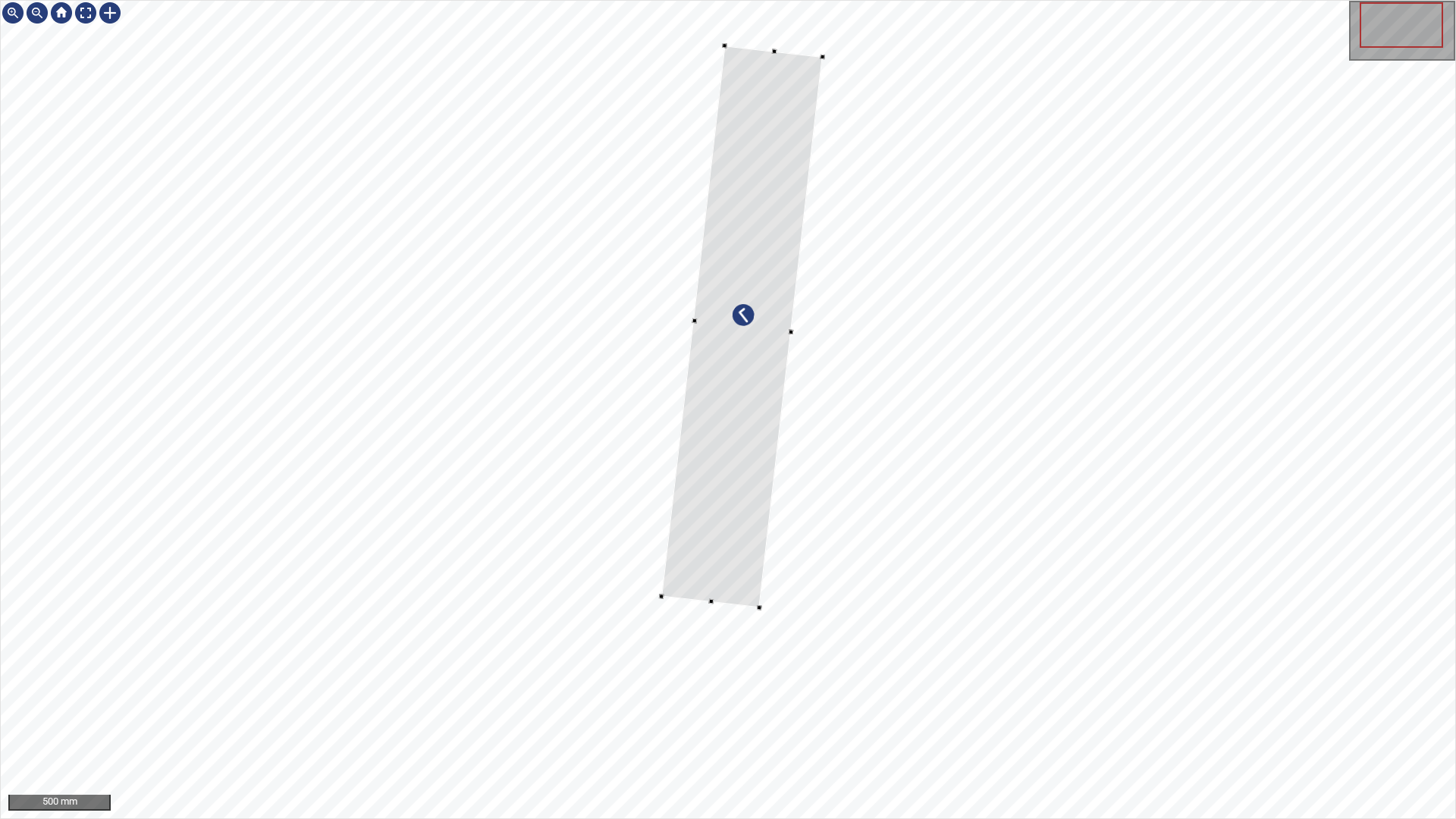
click at [734, 42] on div at bounding box center [728, 410] width 1455 height 818
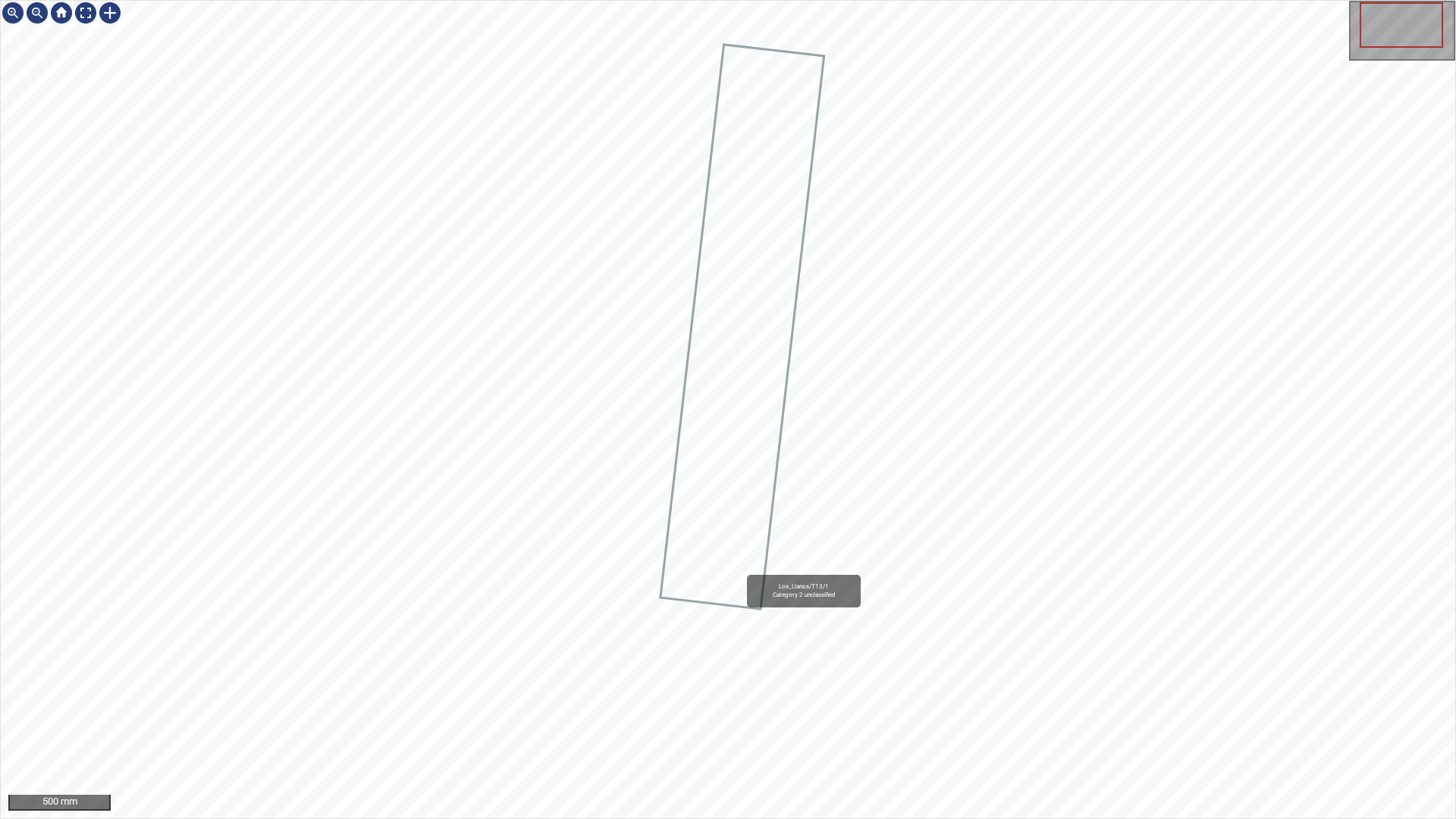
click at [741, 569] on icon at bounding box center [742, 327] width 161 height 562
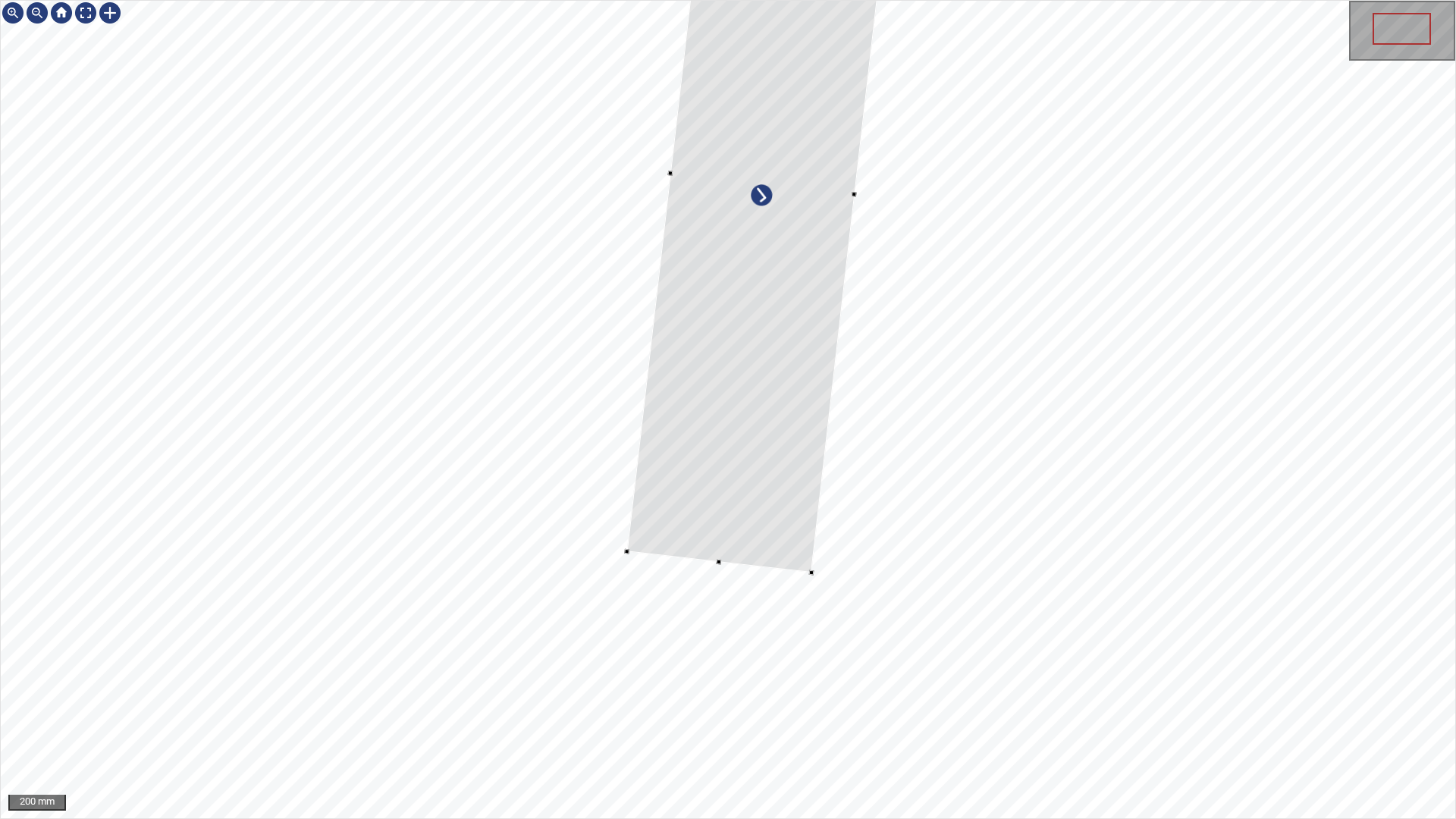
click at [813, 572] on div at bounding box center [812, 573] width 5 height 5
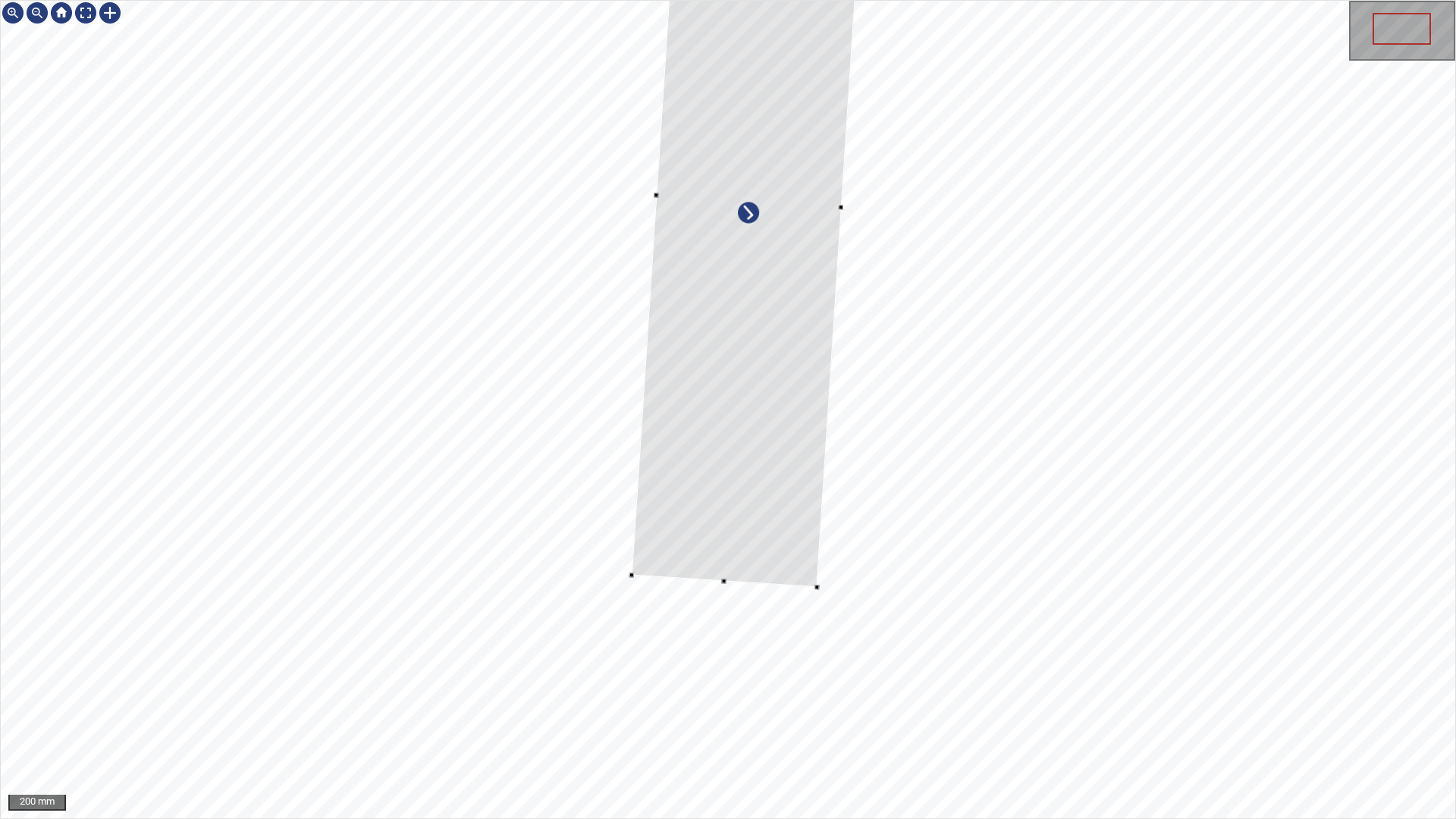
click at [769, 499] on div at bounding box center [749, 201] width 235 height 773
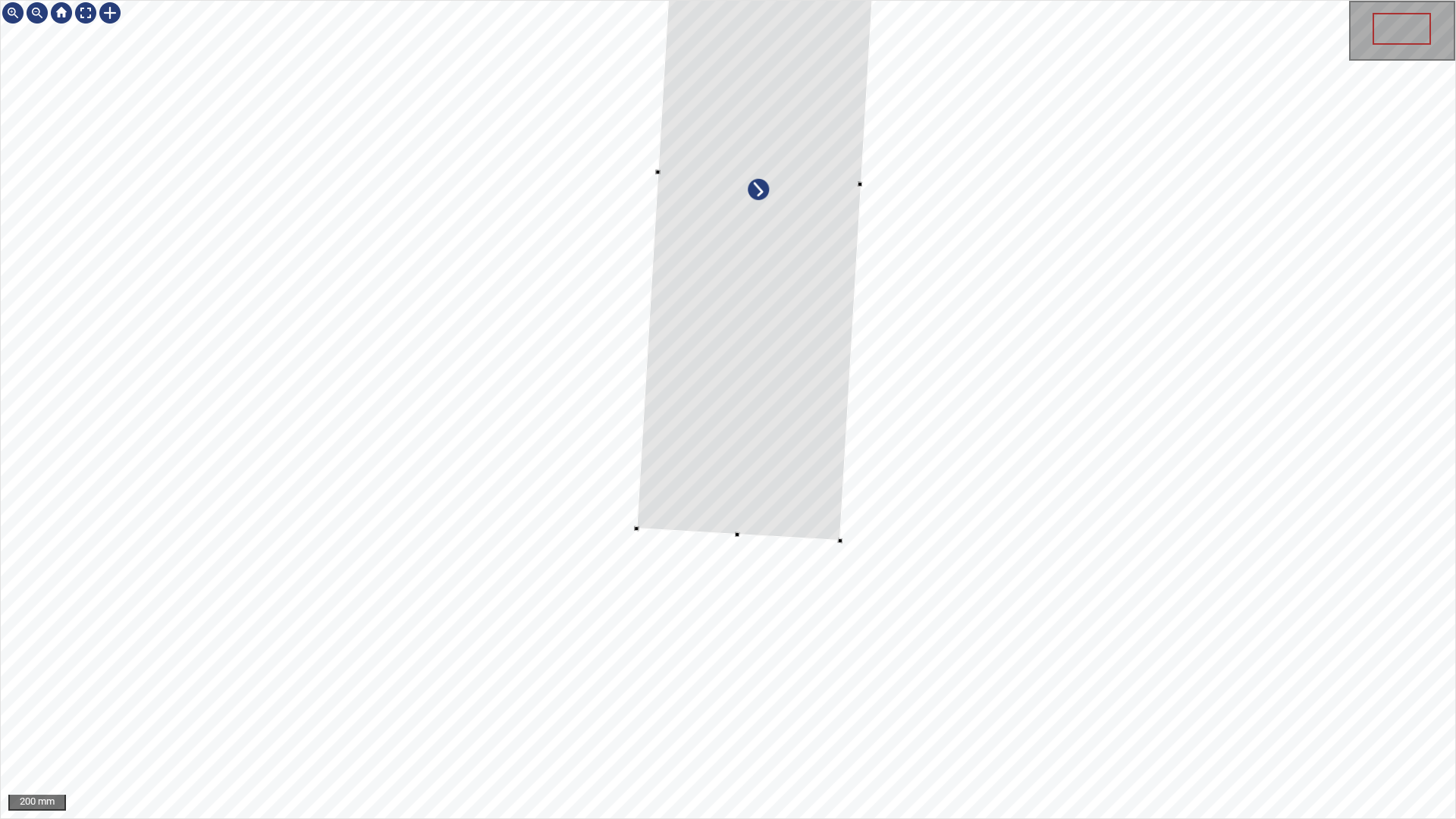
click at [837, 542] on div at bounding box center [839, 540] width 4 height 4
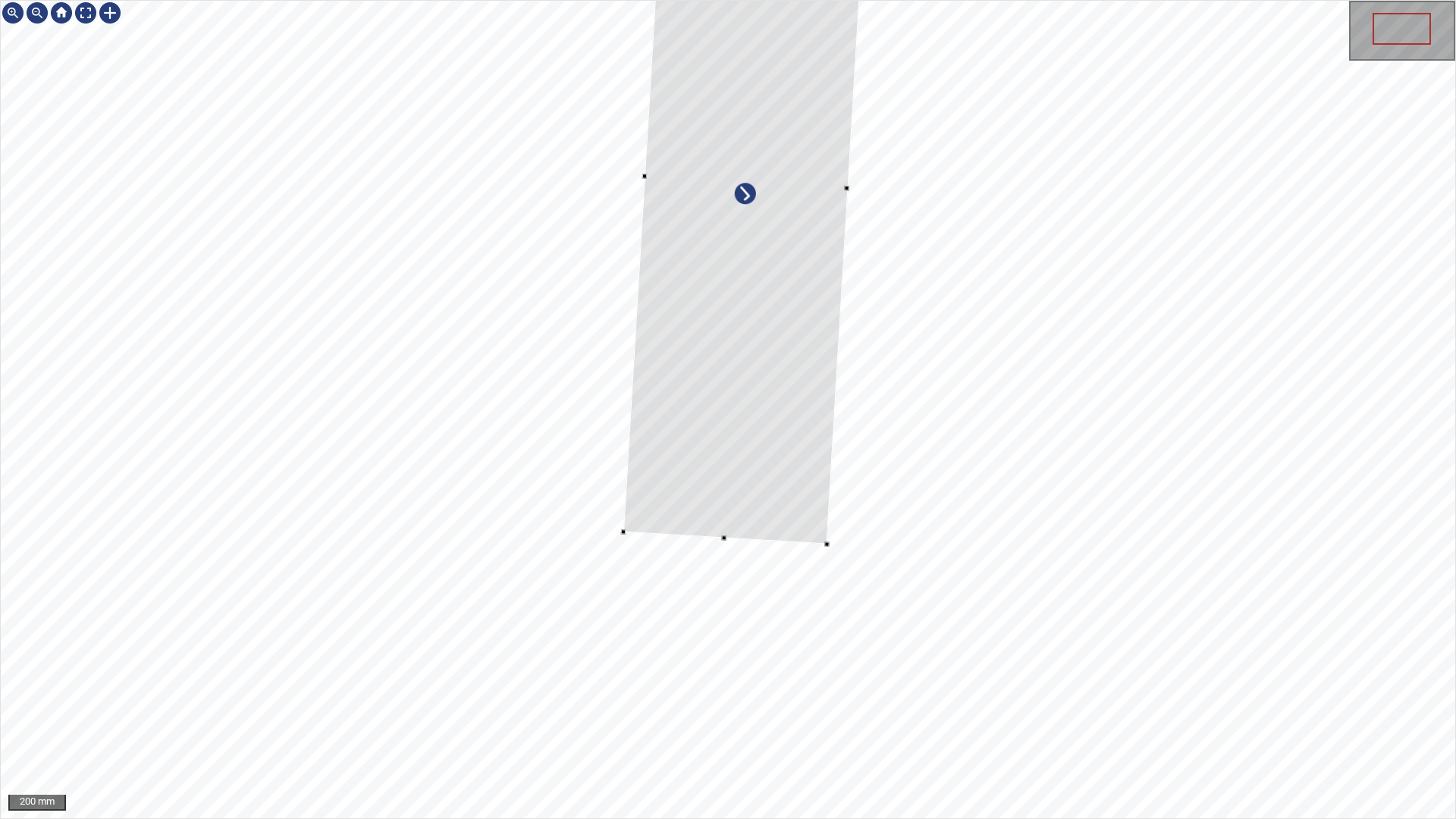
click at [808, 504] on div at bounding box center [746, 182] width 246 height 725
click at [788, 310] on div at bounding box center [752, 180] width 246 height 725
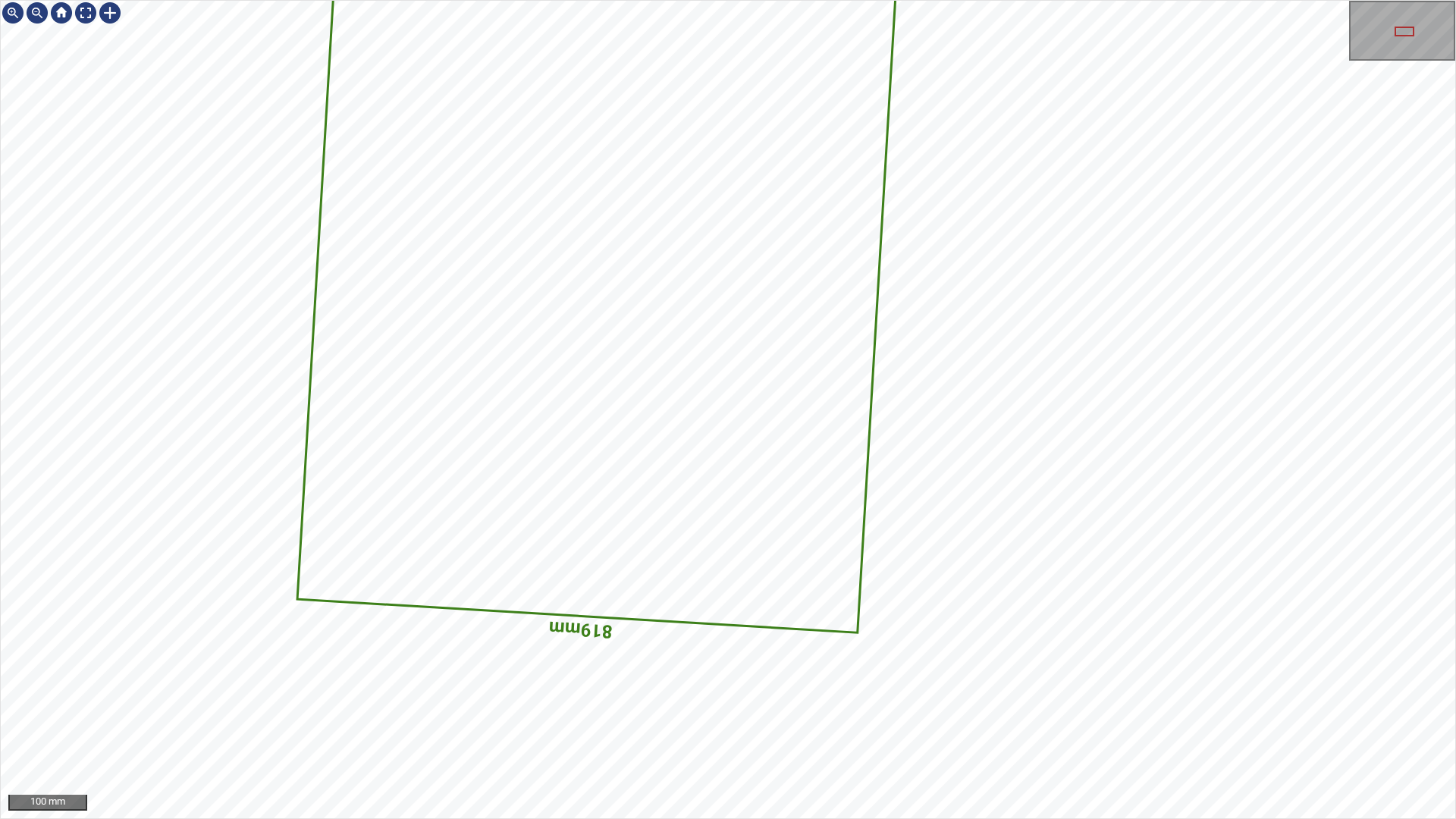
click at [1098, 697] on div "2874mm 819mm 100 mm" at bounding box center [728, 410] width 1456 height 819
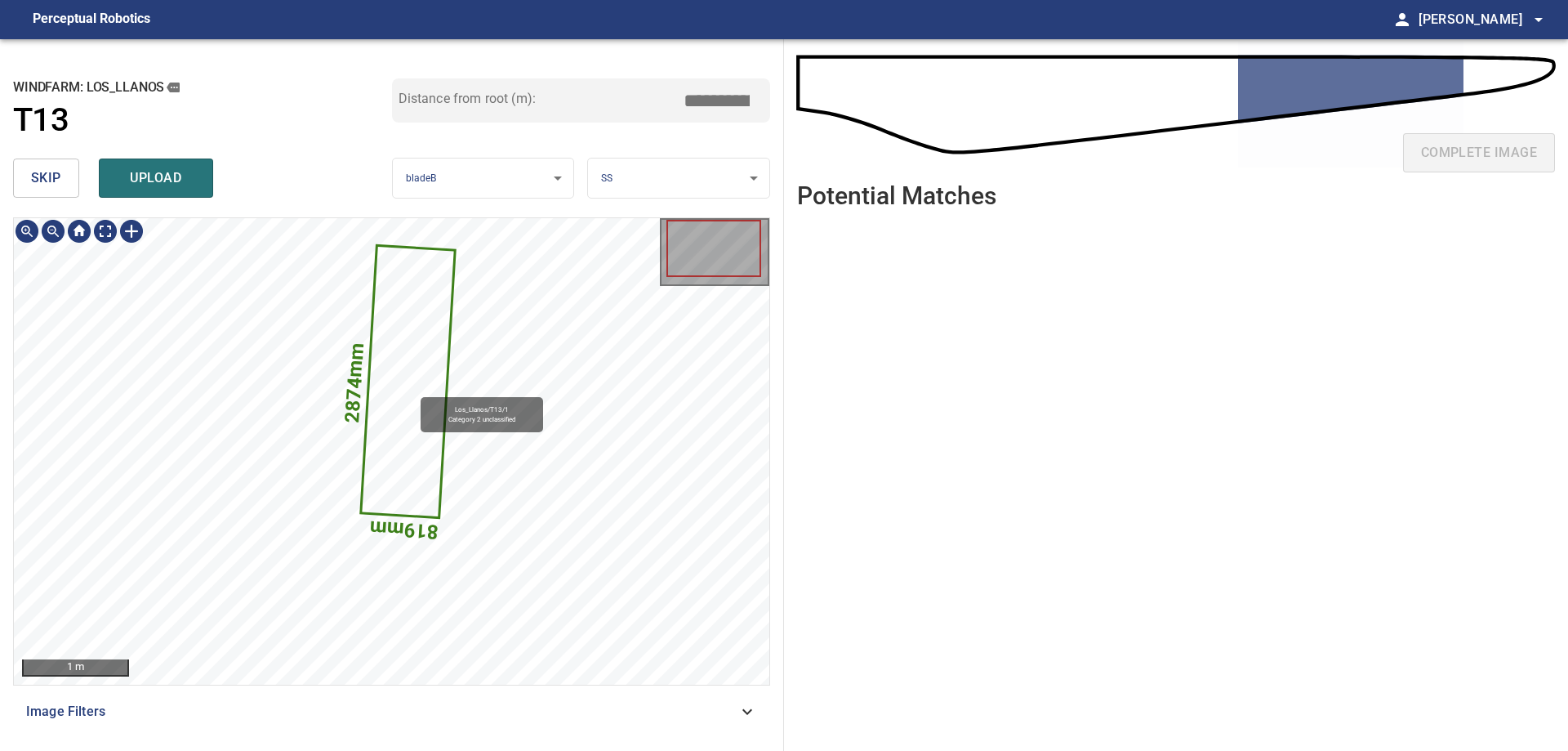
click at [413, 391] on icon at bounding box center [407, 381] width 91 height 268
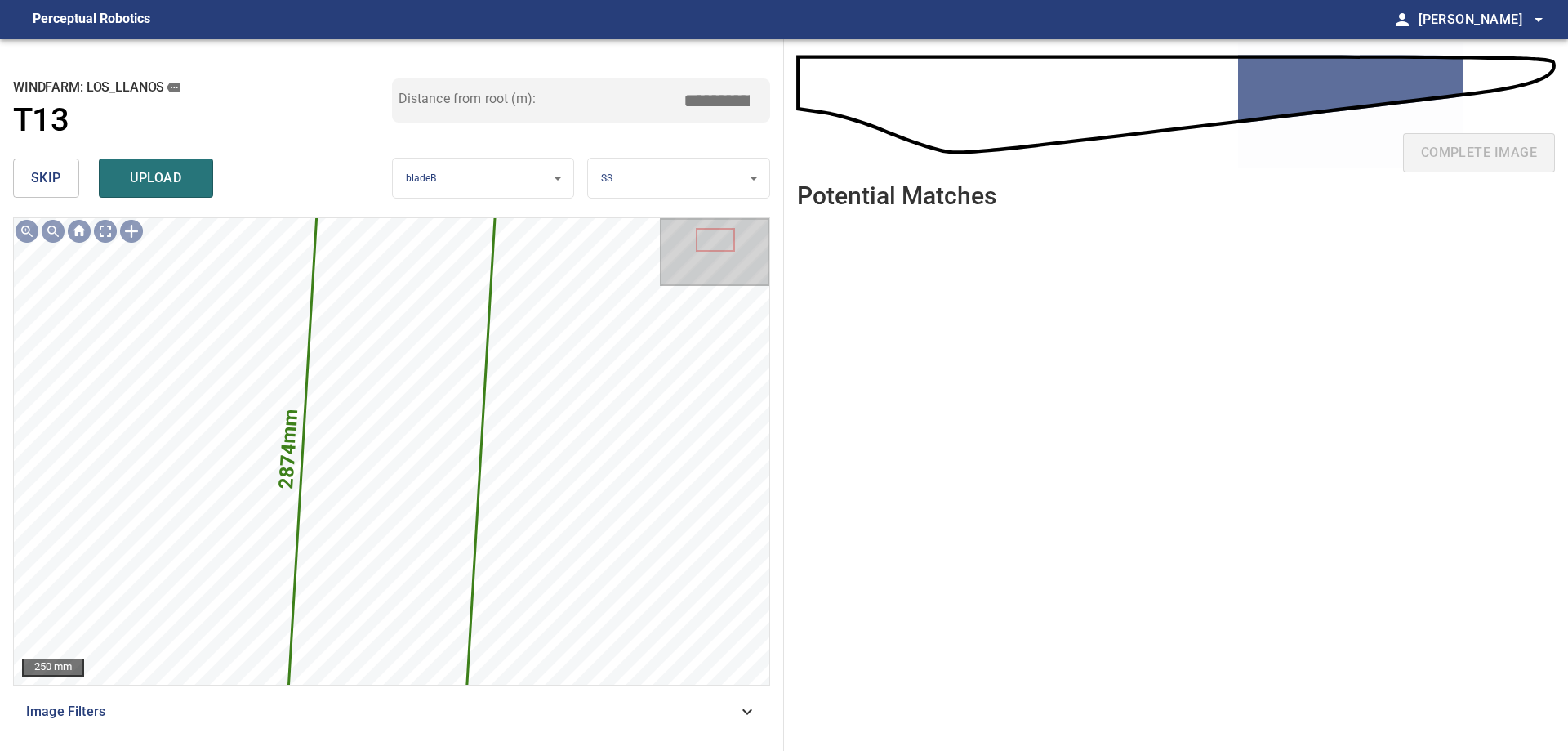
click at [718, 90] on input "*****" at bounding box center [723, 101] width 81 height 31
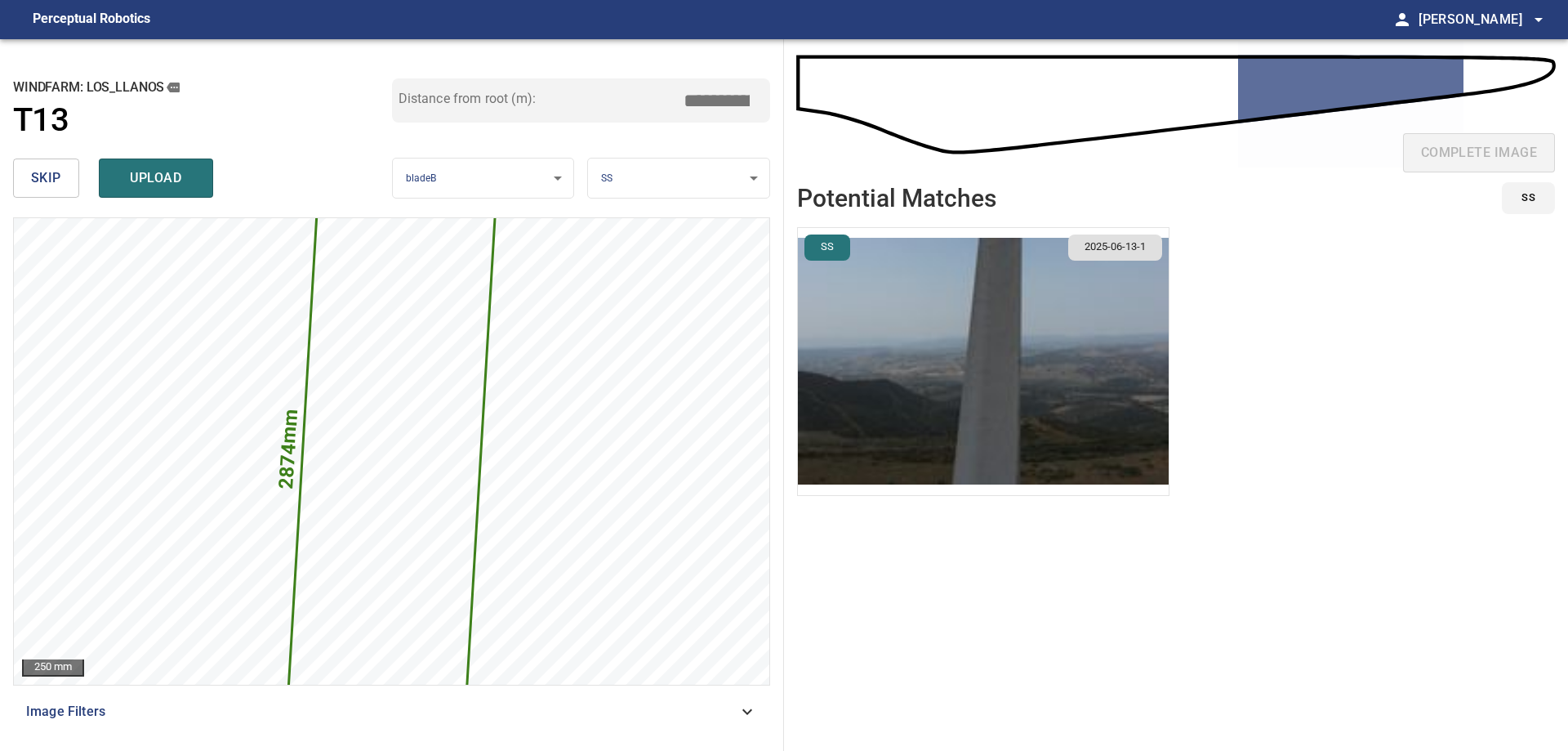
type input "****"
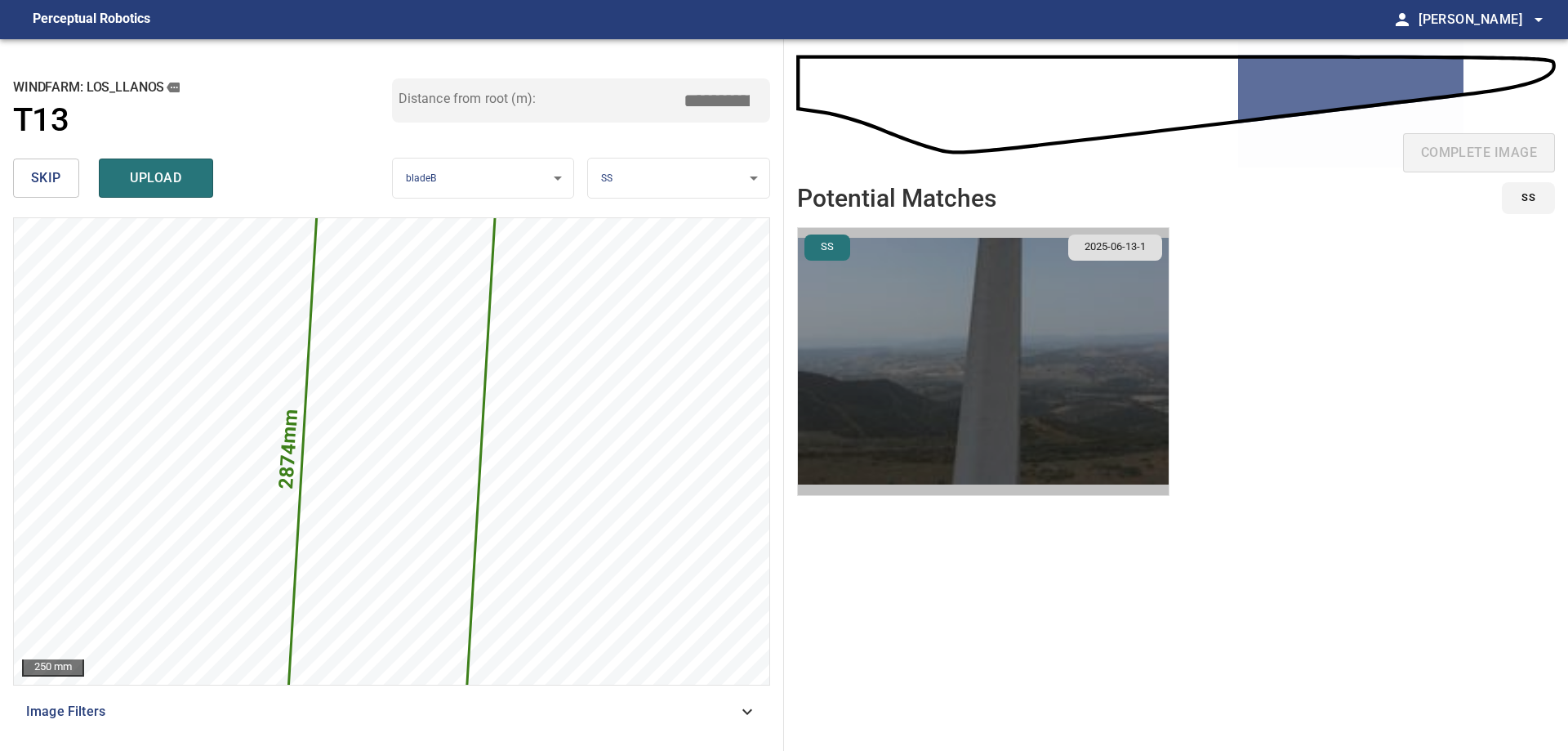
click at [1065, 295] on img "button" at bounding box center [983, 361] width 371 height 267
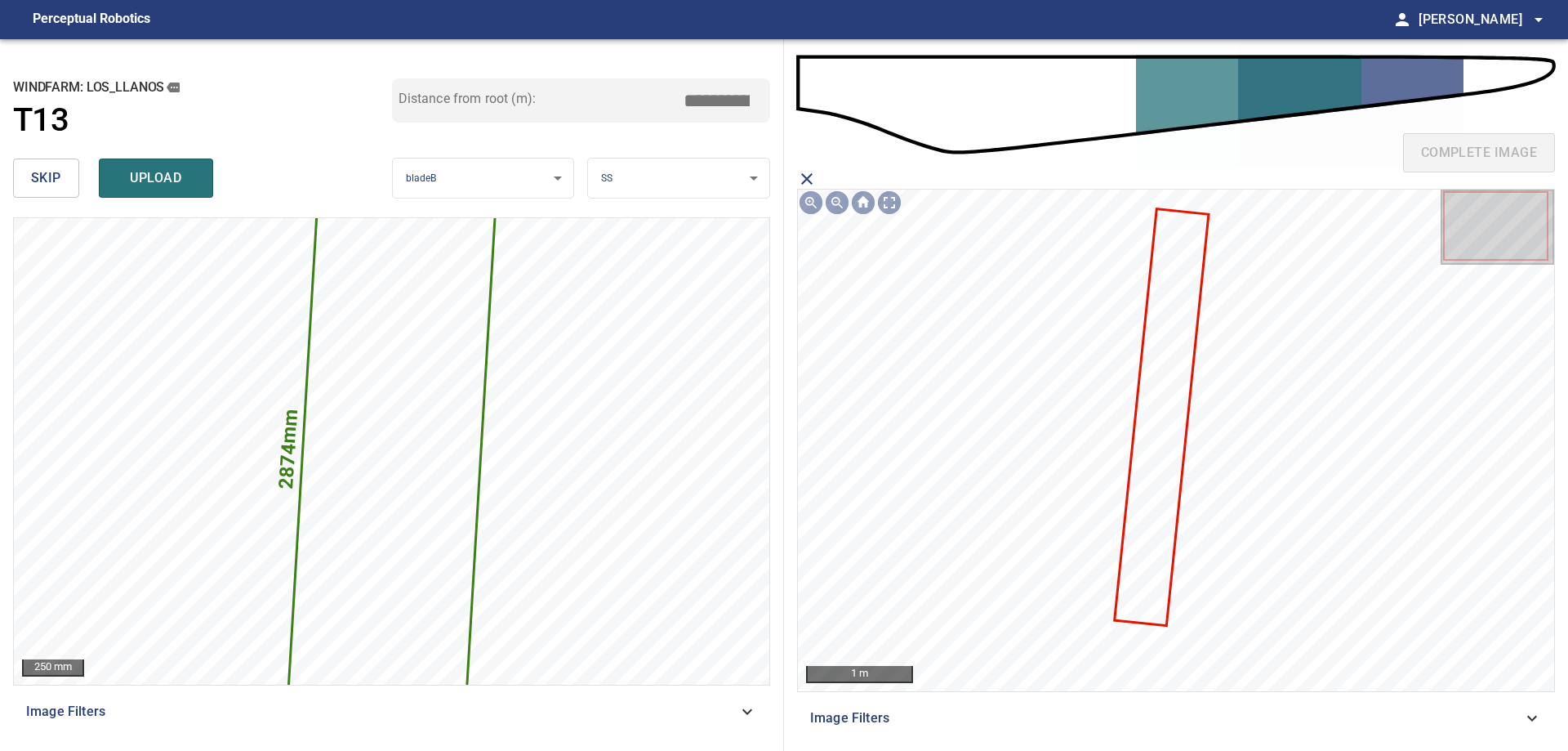
click at [1151, 403] on icon at bounding box center [1161, 417] width 91 height 414
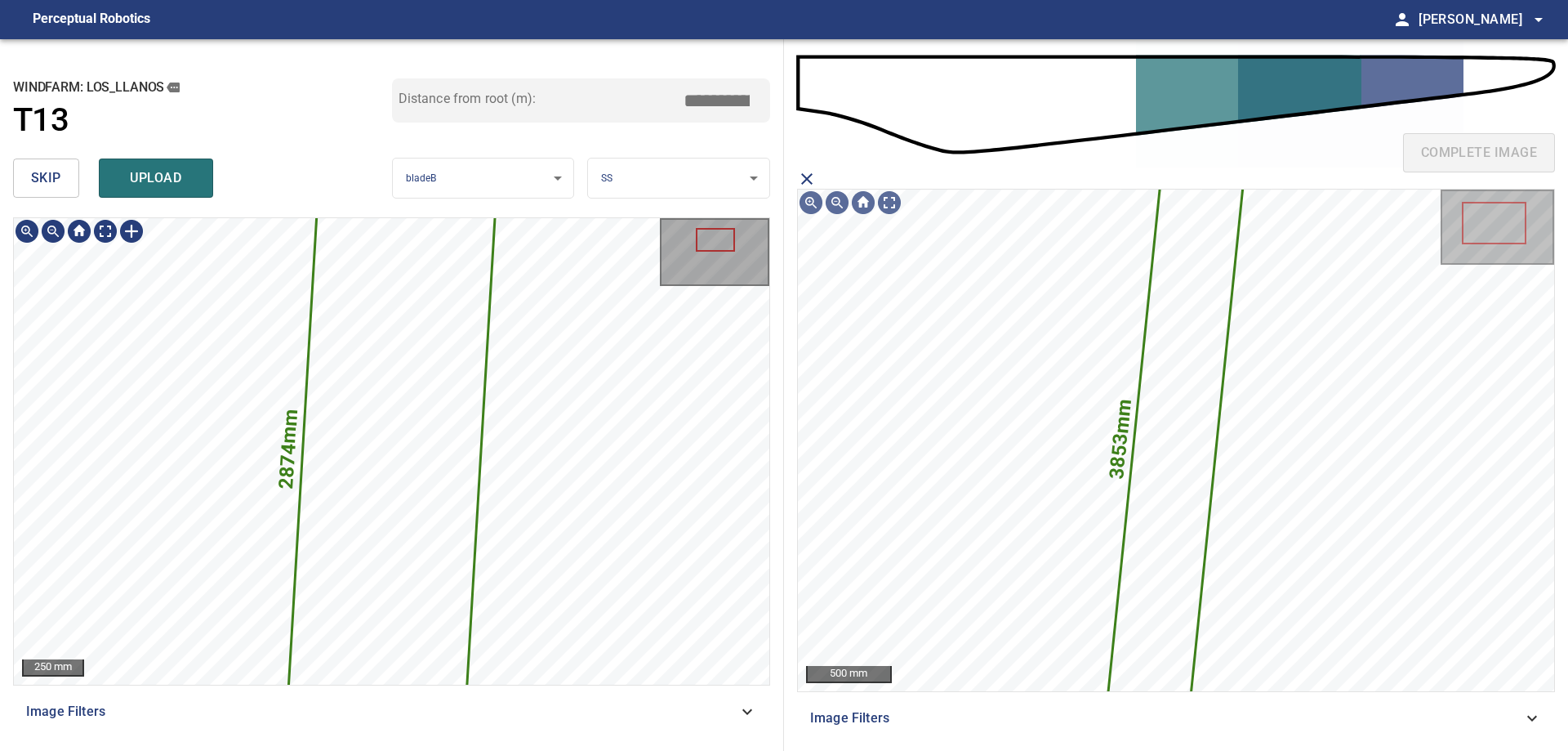
click at [412, 522] on icon at bounding box center [392, 451] width 211 height 625
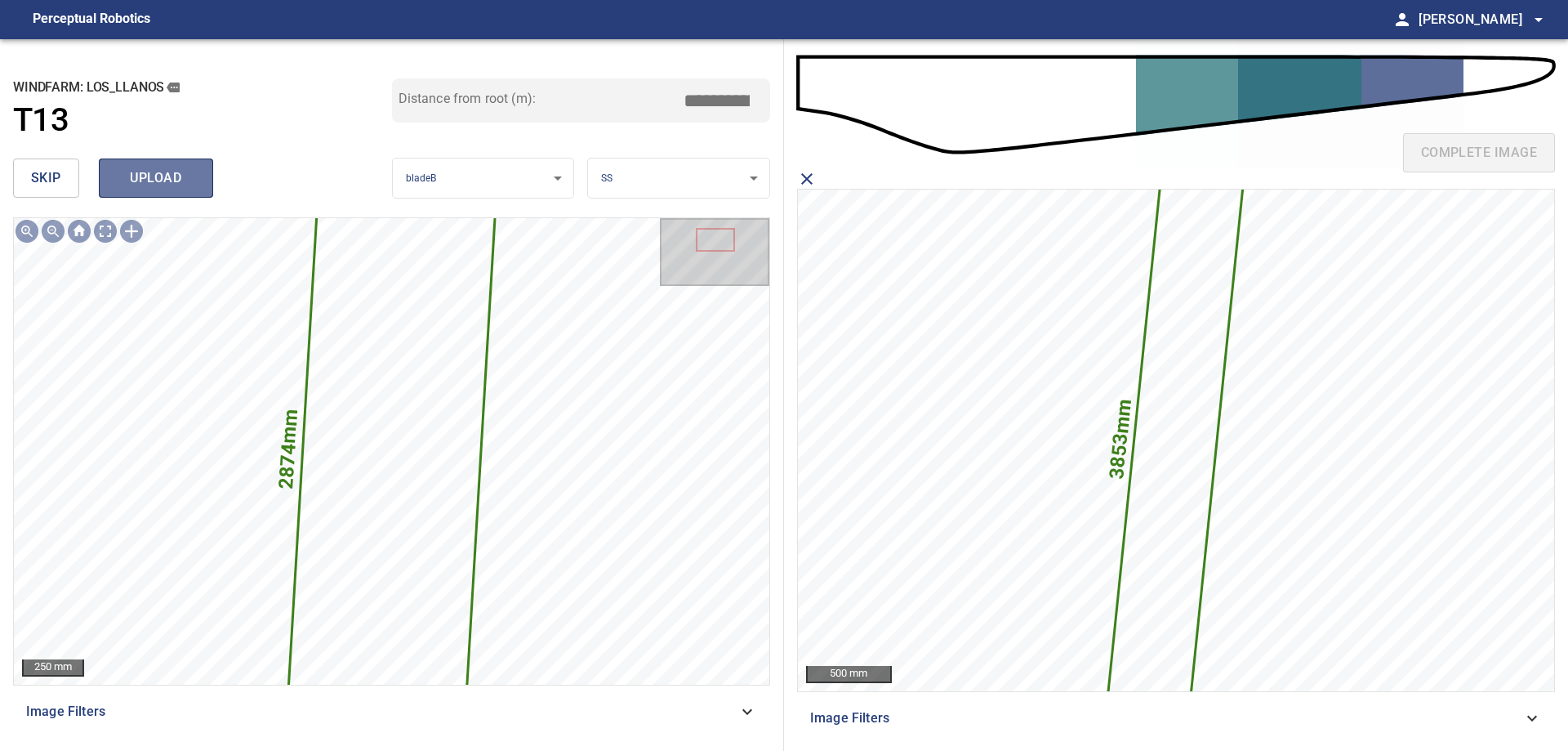
click at [177, 178] on span "upload" at bounding box center [156, 178] width 78 height 23
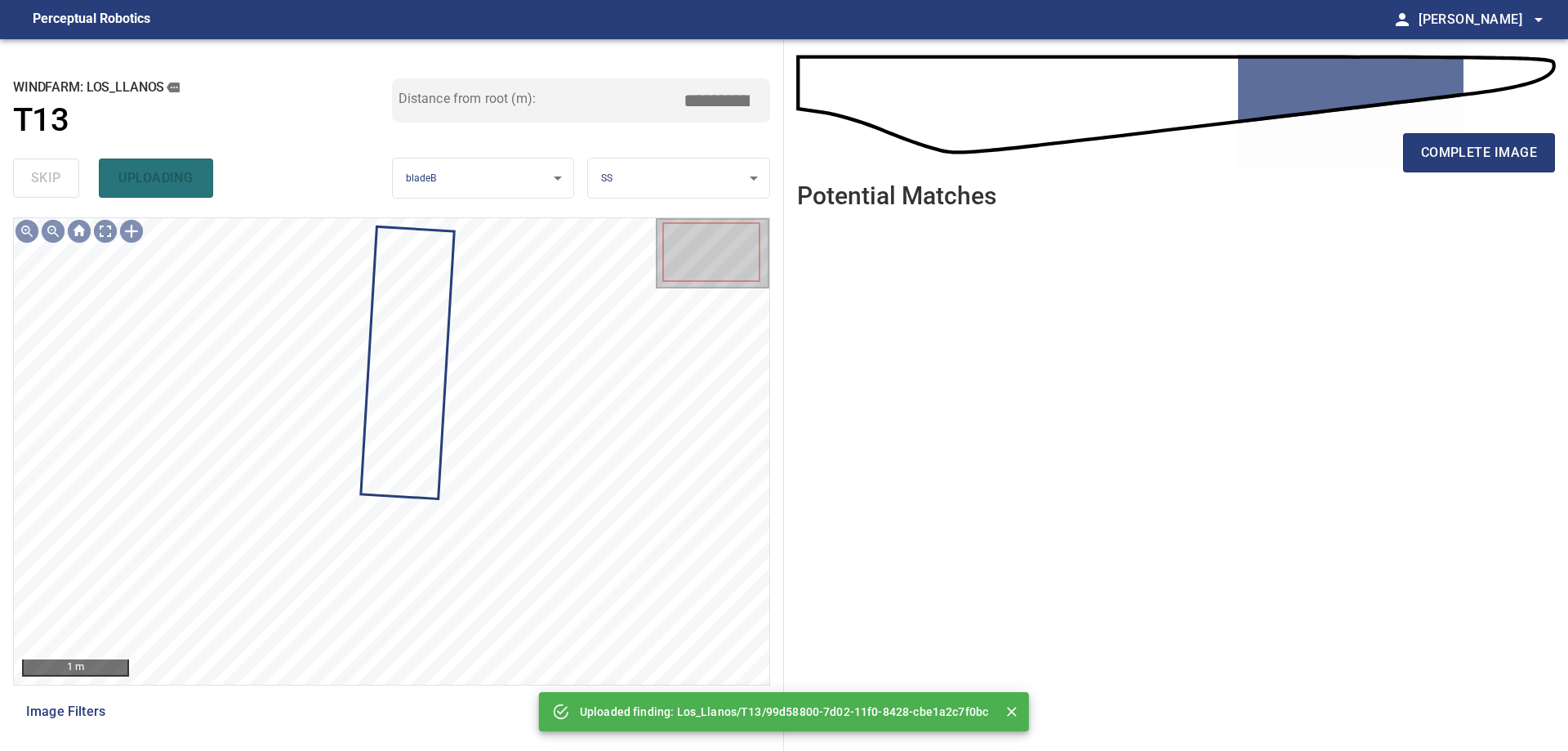
click at [1490, 128] on div "complete image" at bounding box center [1176, 110] width 758 height 117
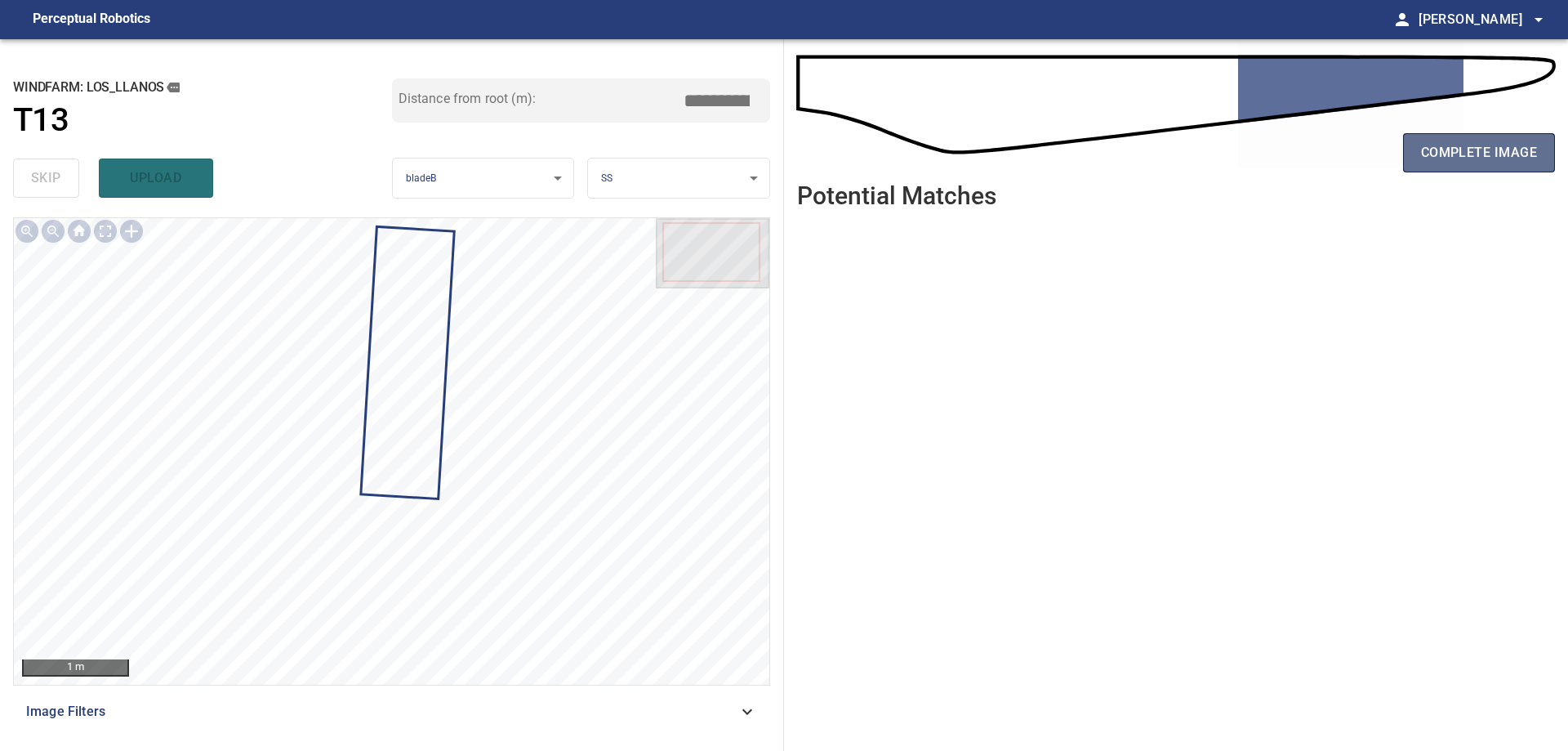
click at [1506, 159] on span "complete image" at bounding box center [1480, 153] width 116 height 23
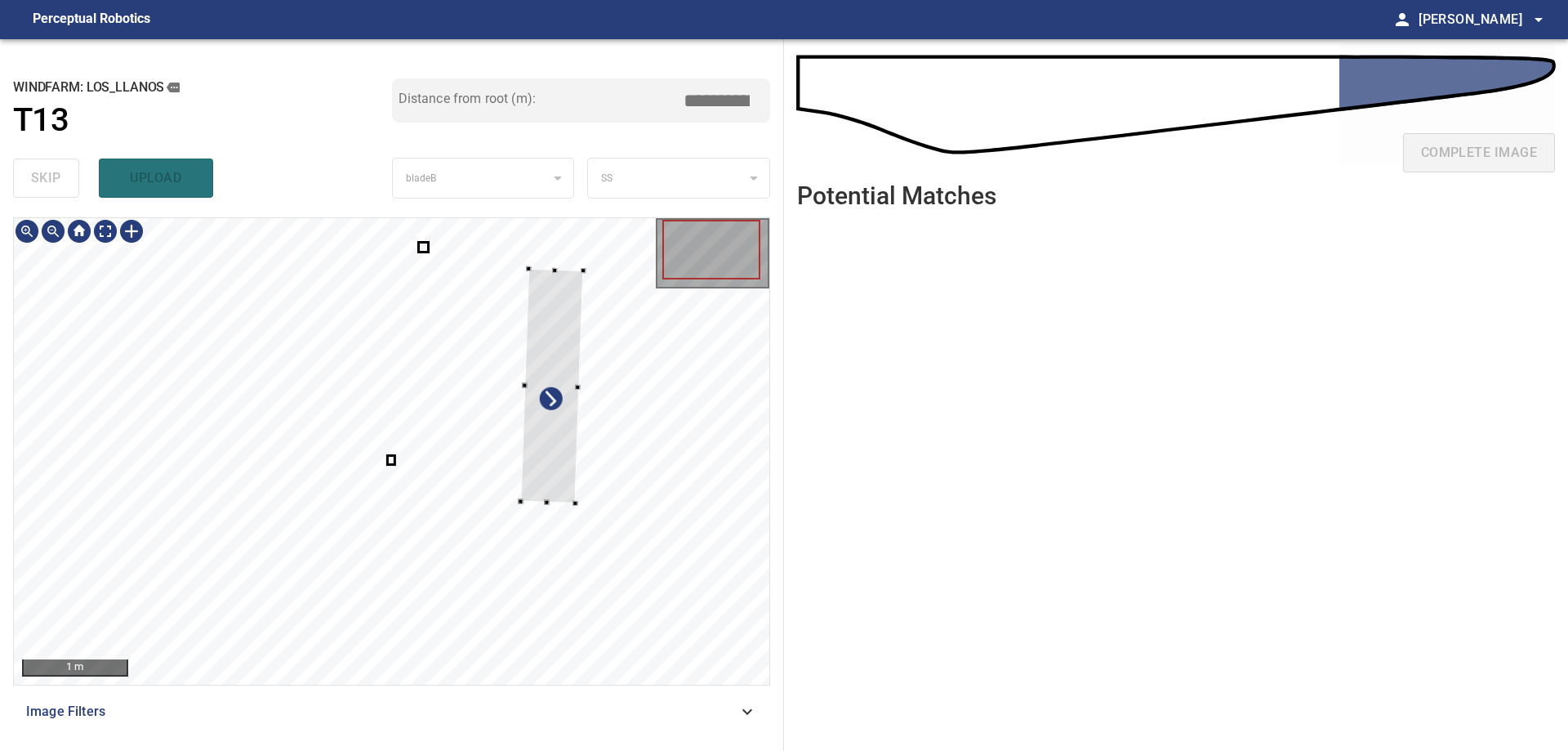
click at [596, 421] on div at bounding box center [392, 451] width 756 height 466
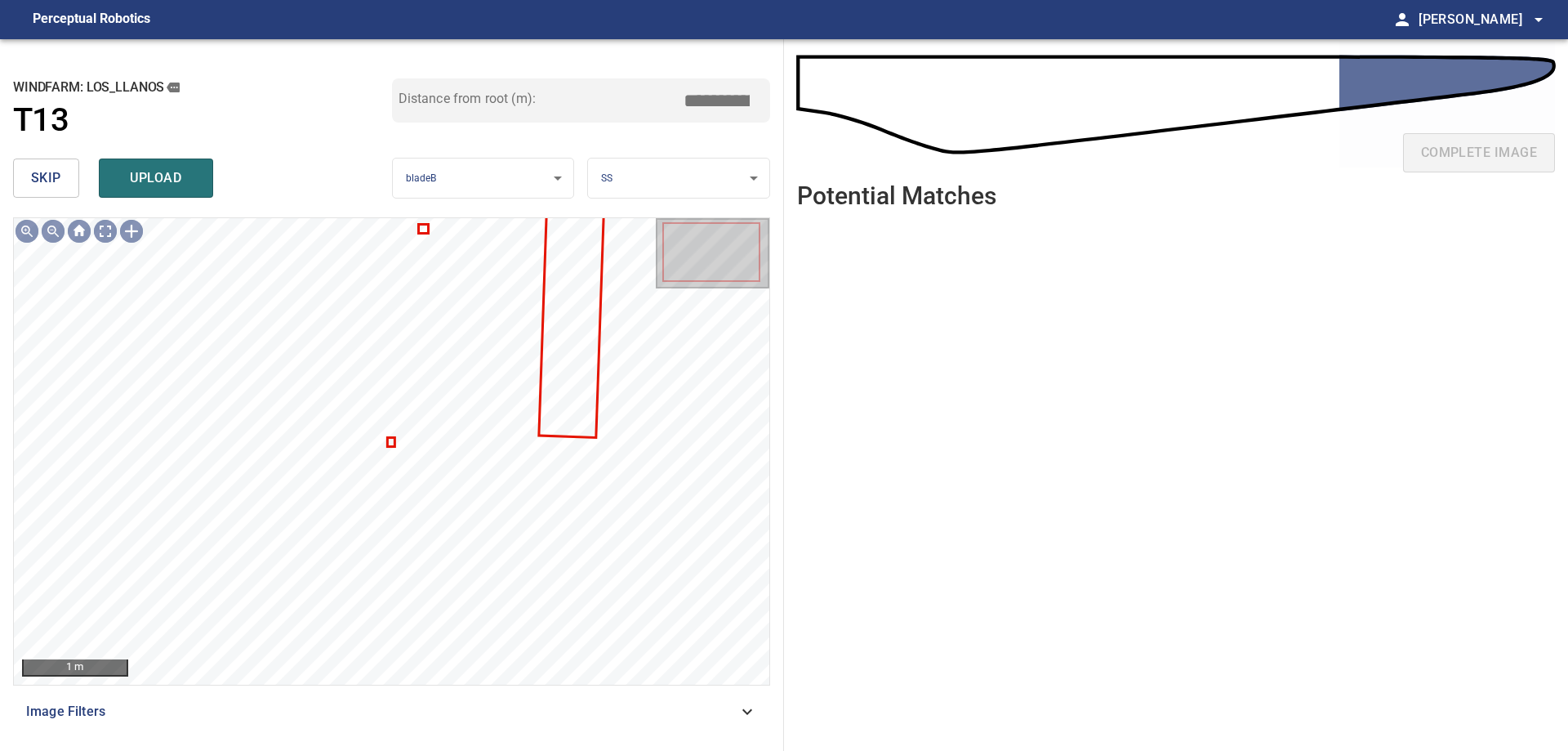
click at [391, 443] on div at bounding box center [392, 451] width 756 height 466
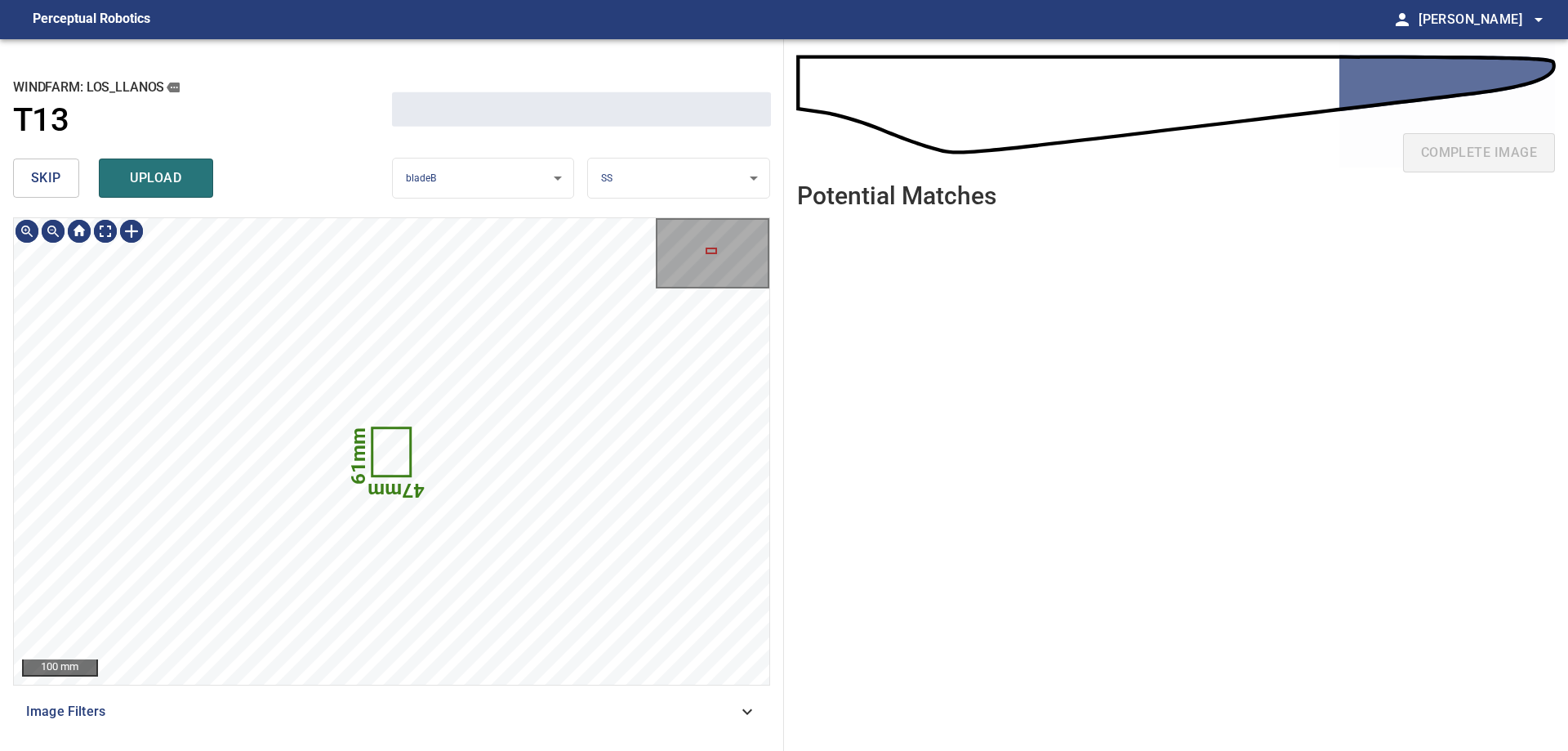
click at [488, 575] on div "61mm 47mm" at bounding box center [392, 451] width 756 height 466
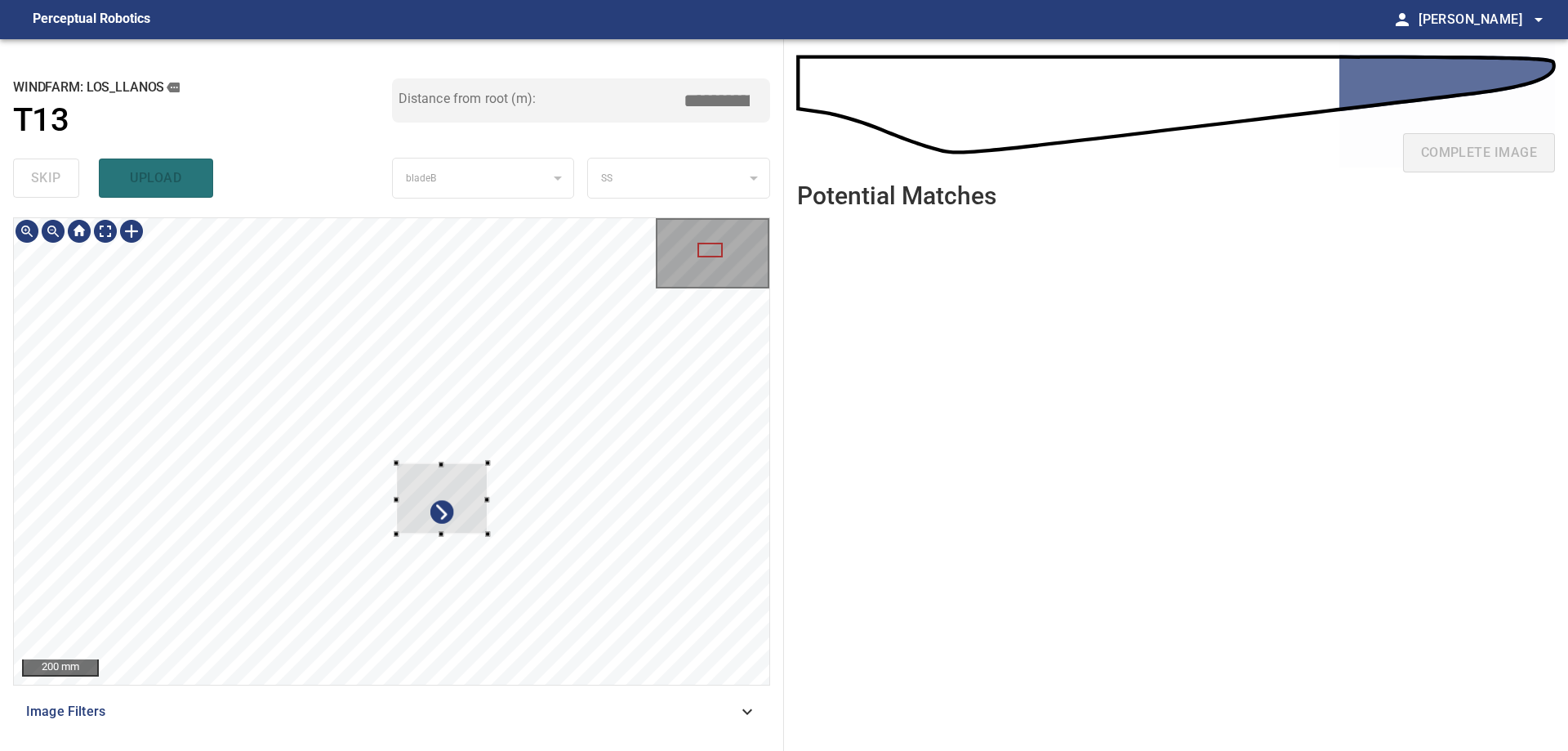
click at [396, 463] on div at bounding box center [442, 498] width 91 height 71
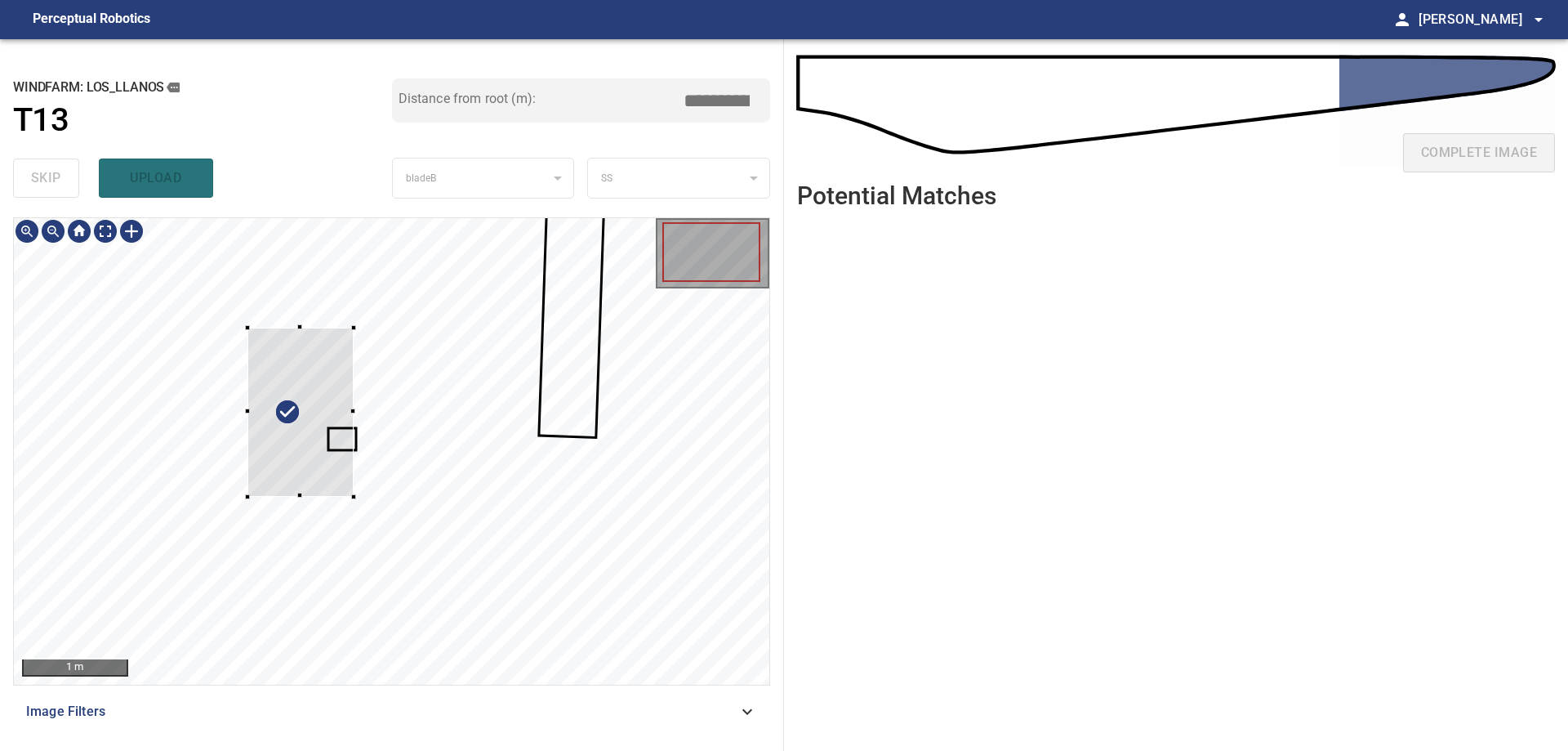
click at [320, 422] on div at bounding box center [300, 412] width 107 height 169
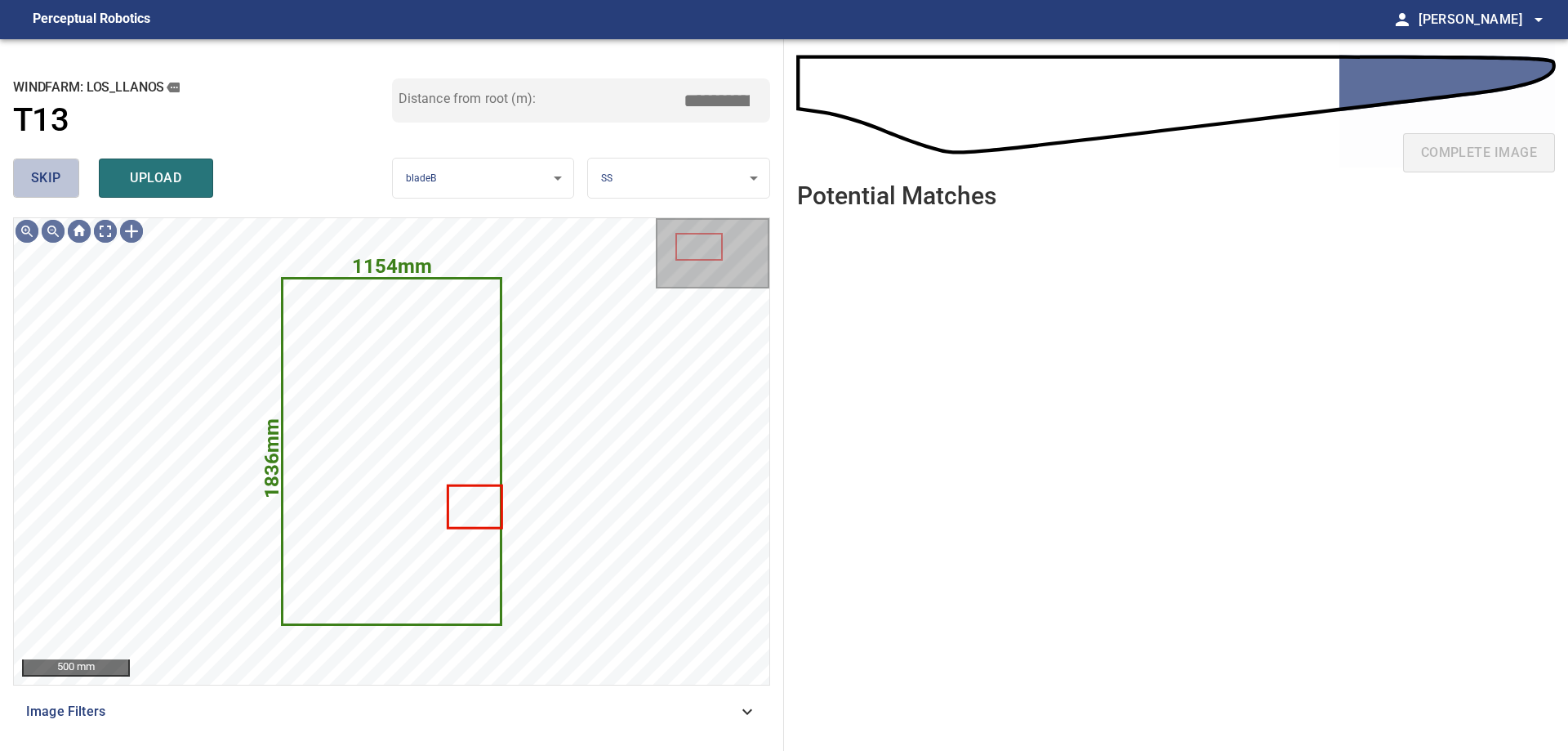
click at [50, 190] on span "skip" at bounding box center [46, 178] width 30 height 23
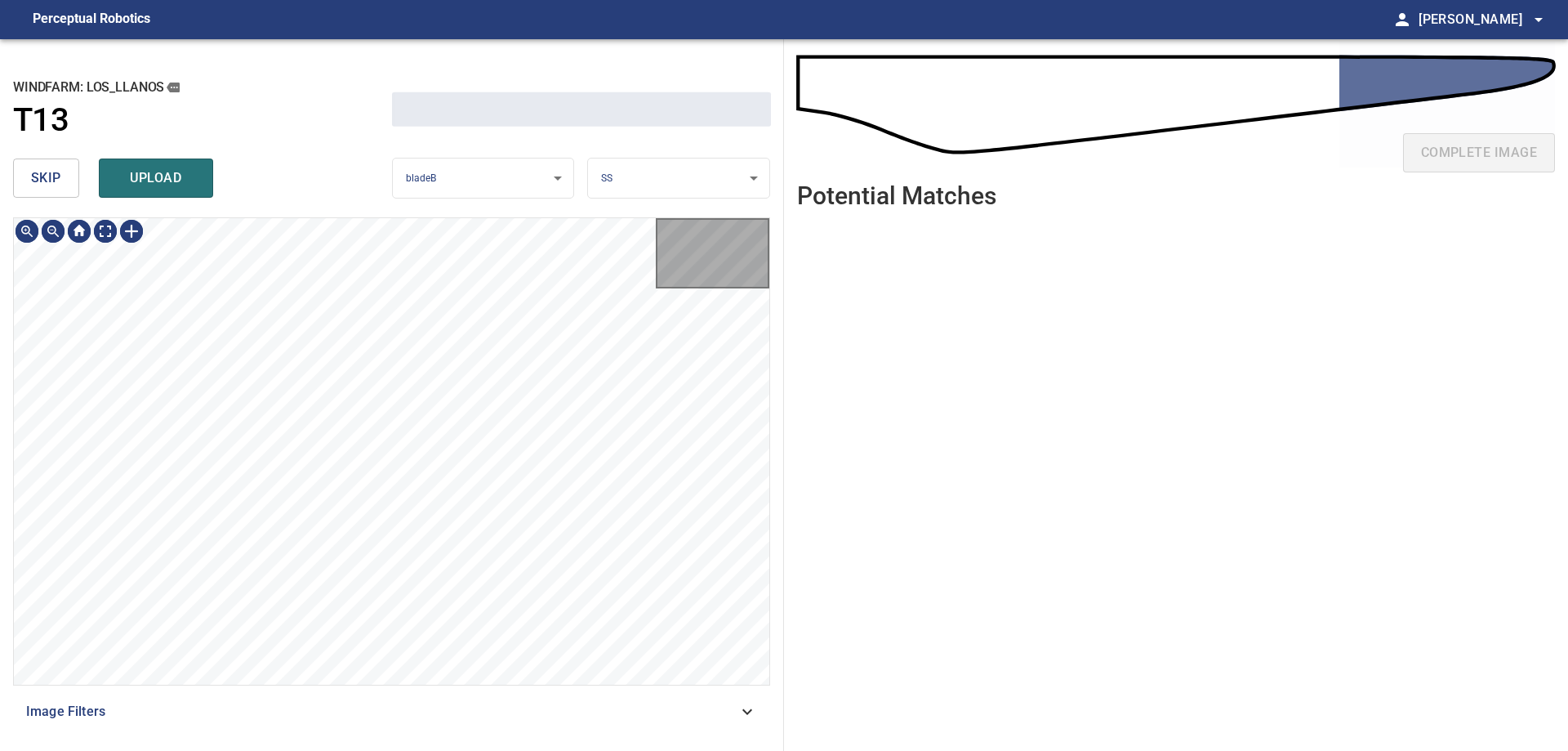
click at [50, 190] on span "skip" at bounding box center [46, 178] width 30 height 23
click at [50, 190] on div "skip upload" at bounding box center [202, 178] width 379 height 52
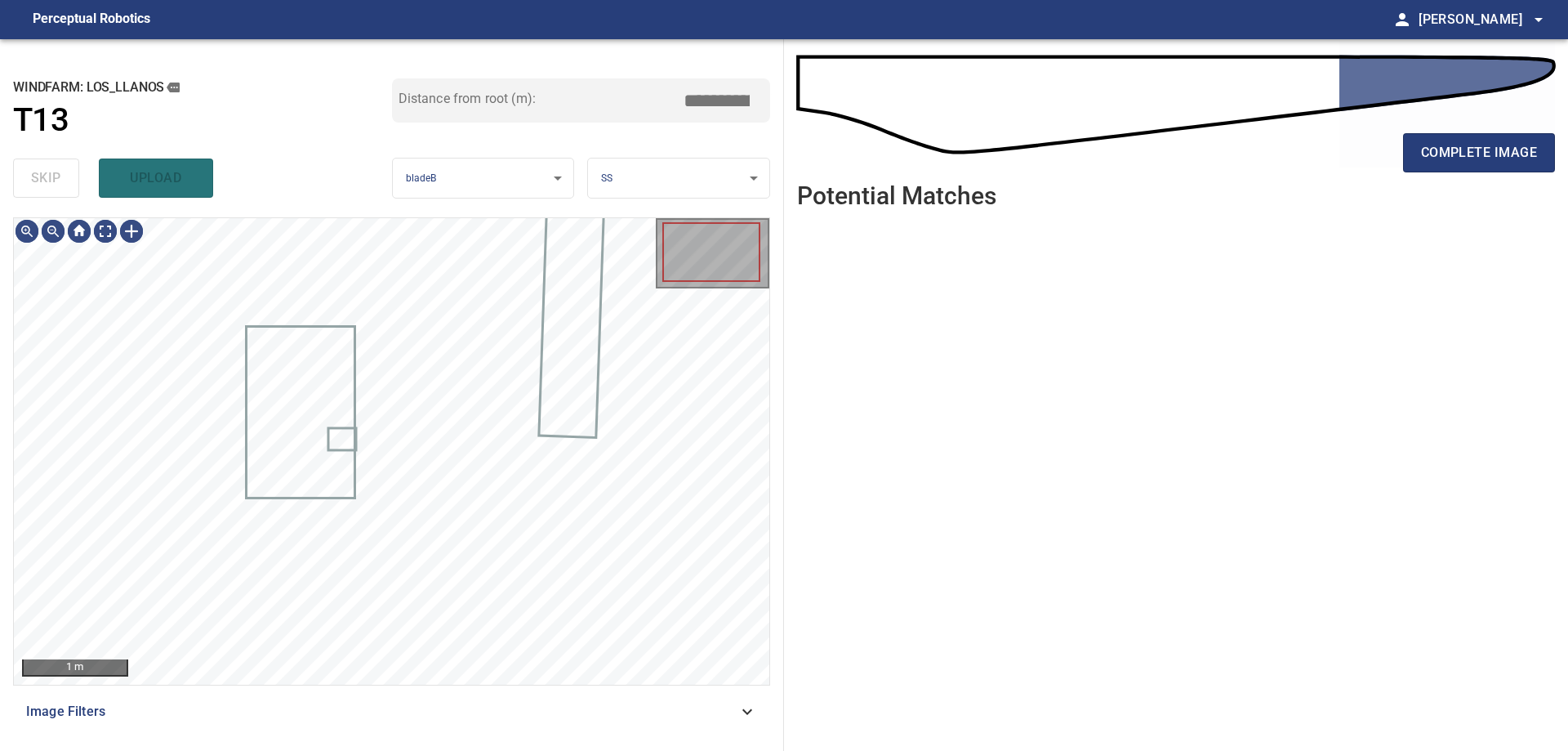
click at [50, 190] on div "skip upload" at bounding box center [202, 178] width 379 height 52
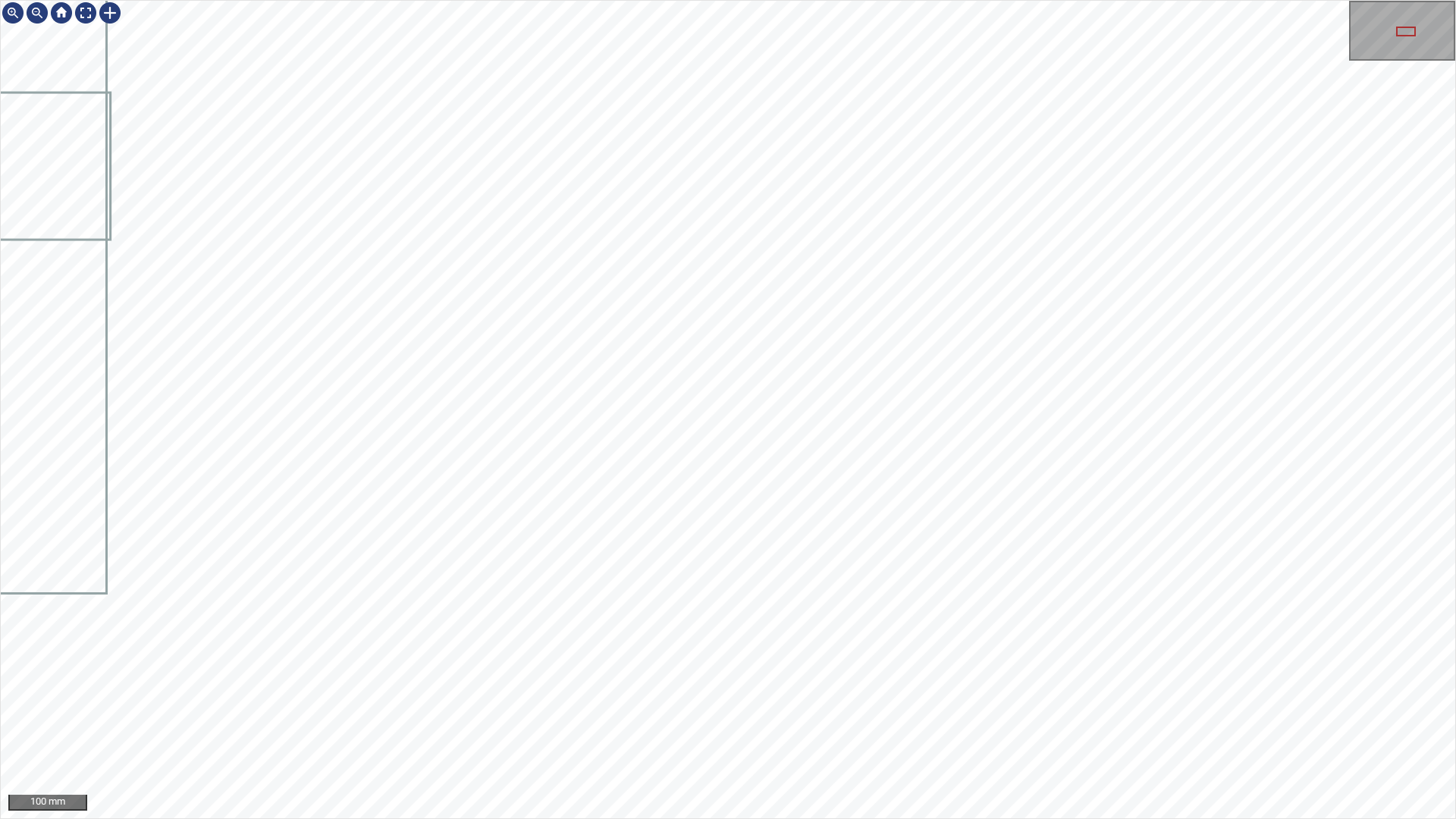
click at [996, 697] on div "100 mm" at bounding box center [728, 410] width 1456 height 819
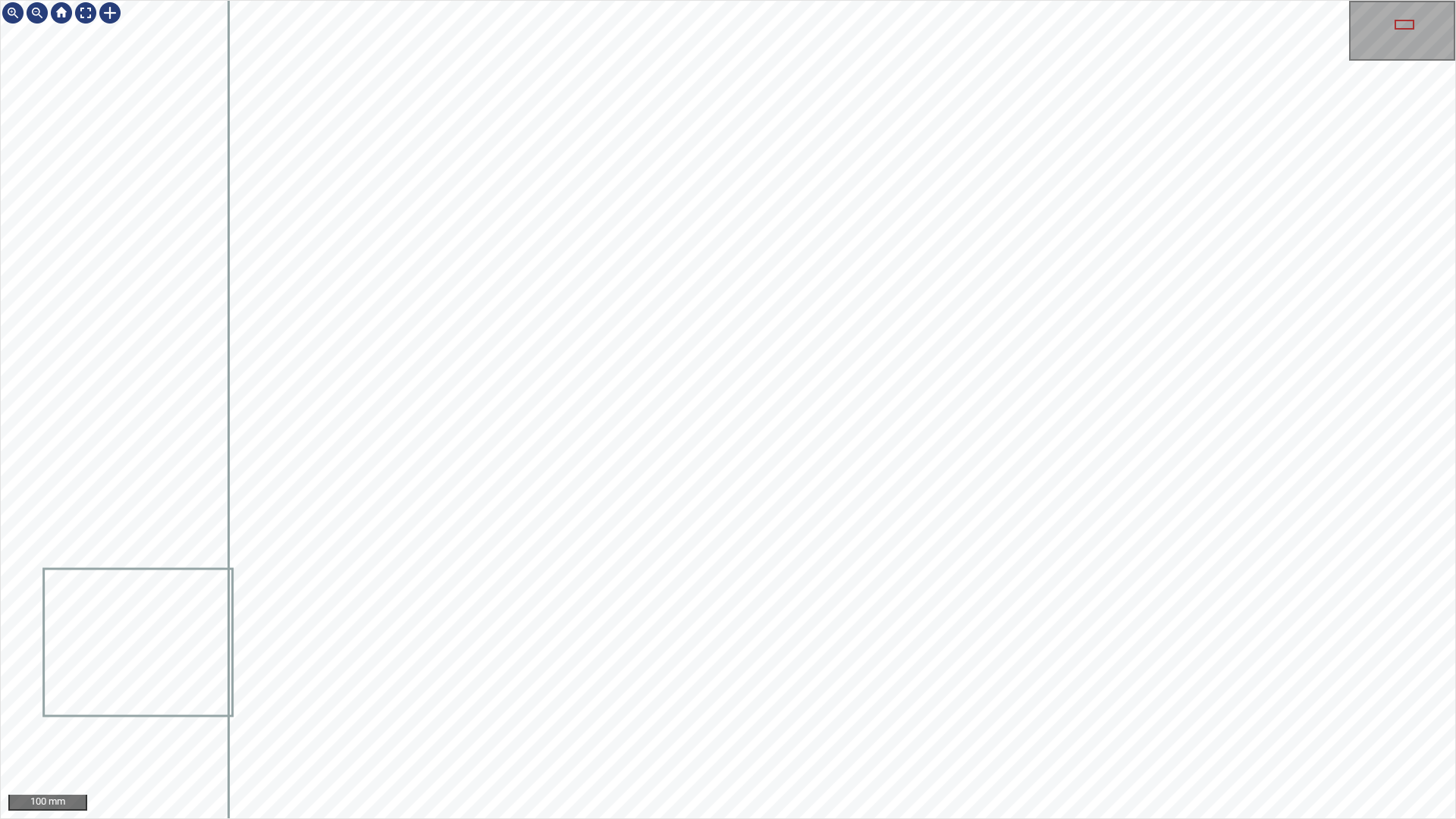
click at [1019, 697] on div "100 mm" at bounding box center [728, 410] width 1456 height 819
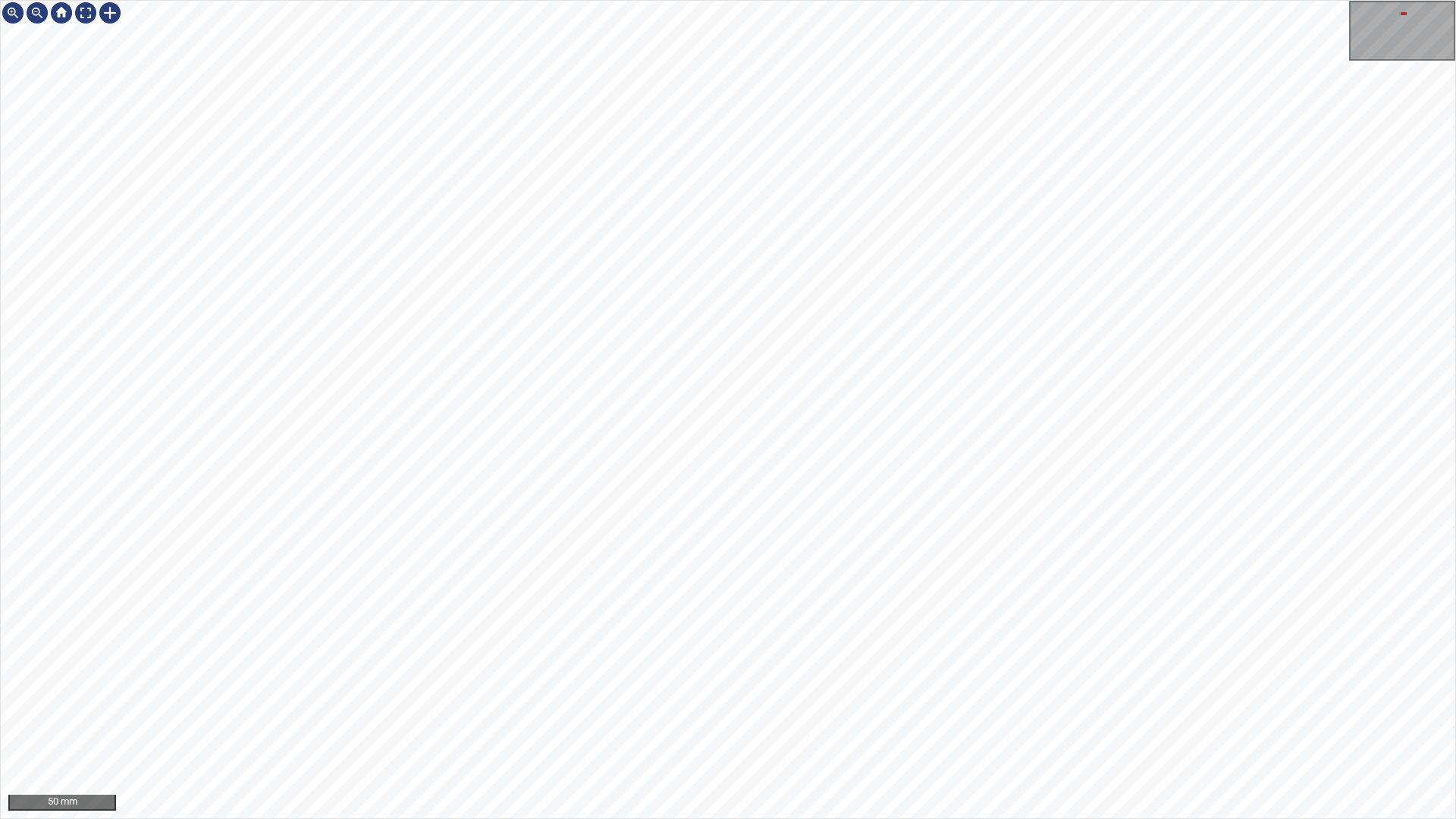
click at [1207, 697] on div "50 mm" at bounding box center [728, 410] width 1456 height 819
click at [103, 9] on div at bounding box center [110, 13] width 24 height 24
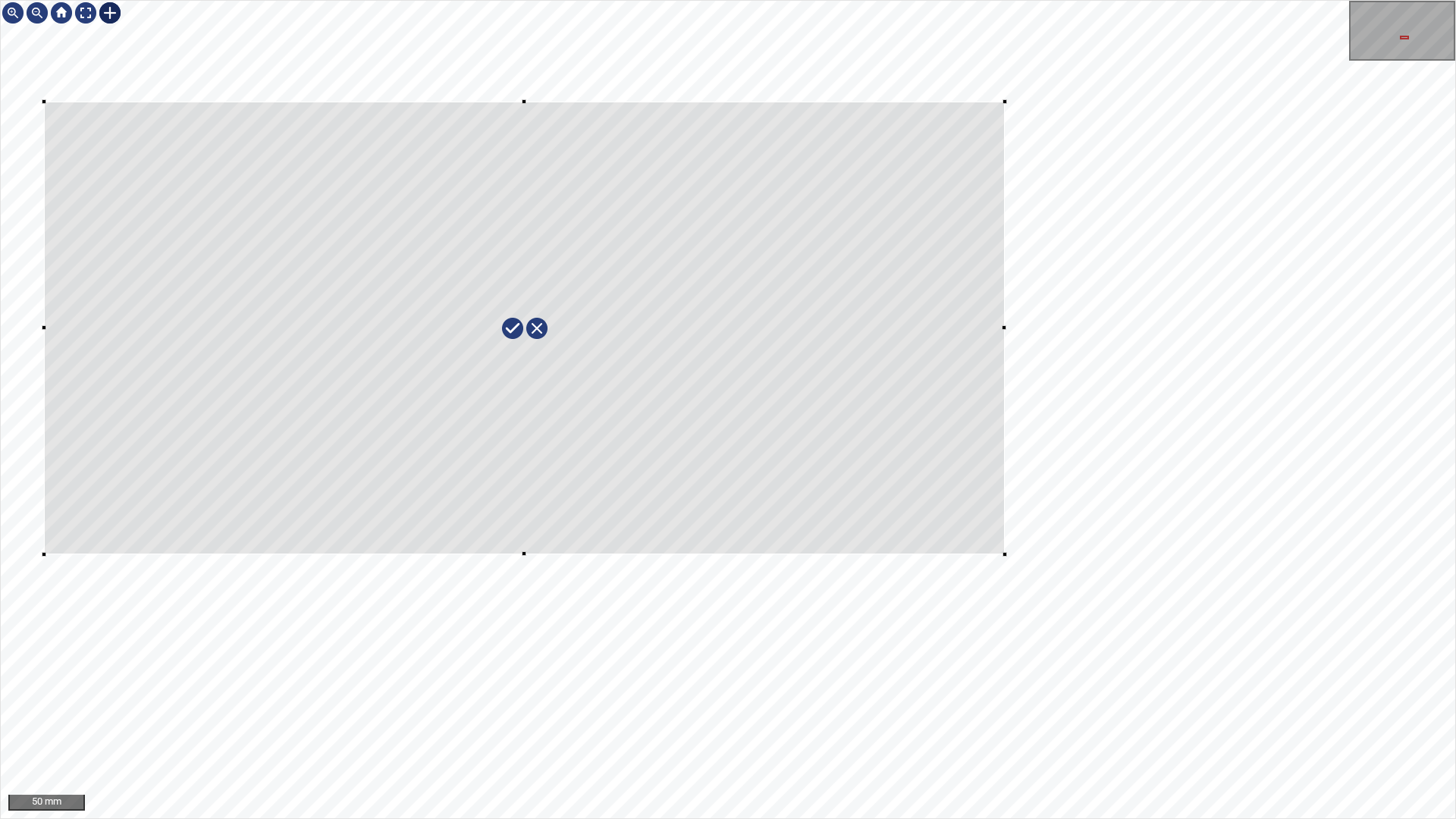
click at [1005, 102] on div at bounding box center [728, 410] width 1455 height 818
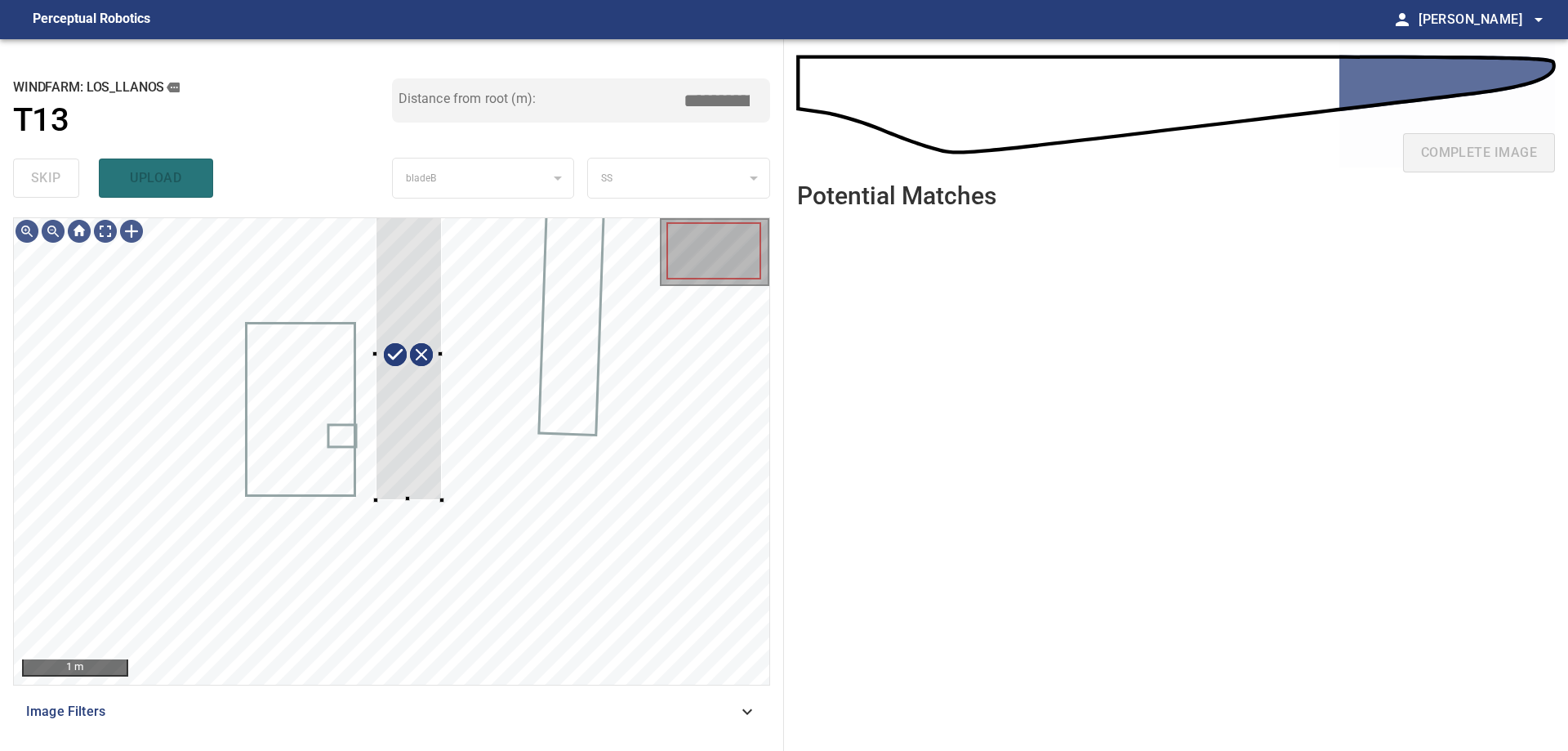
click at [423, 171] on div "**********" at bounding box center [392, 394] width 784 height 711
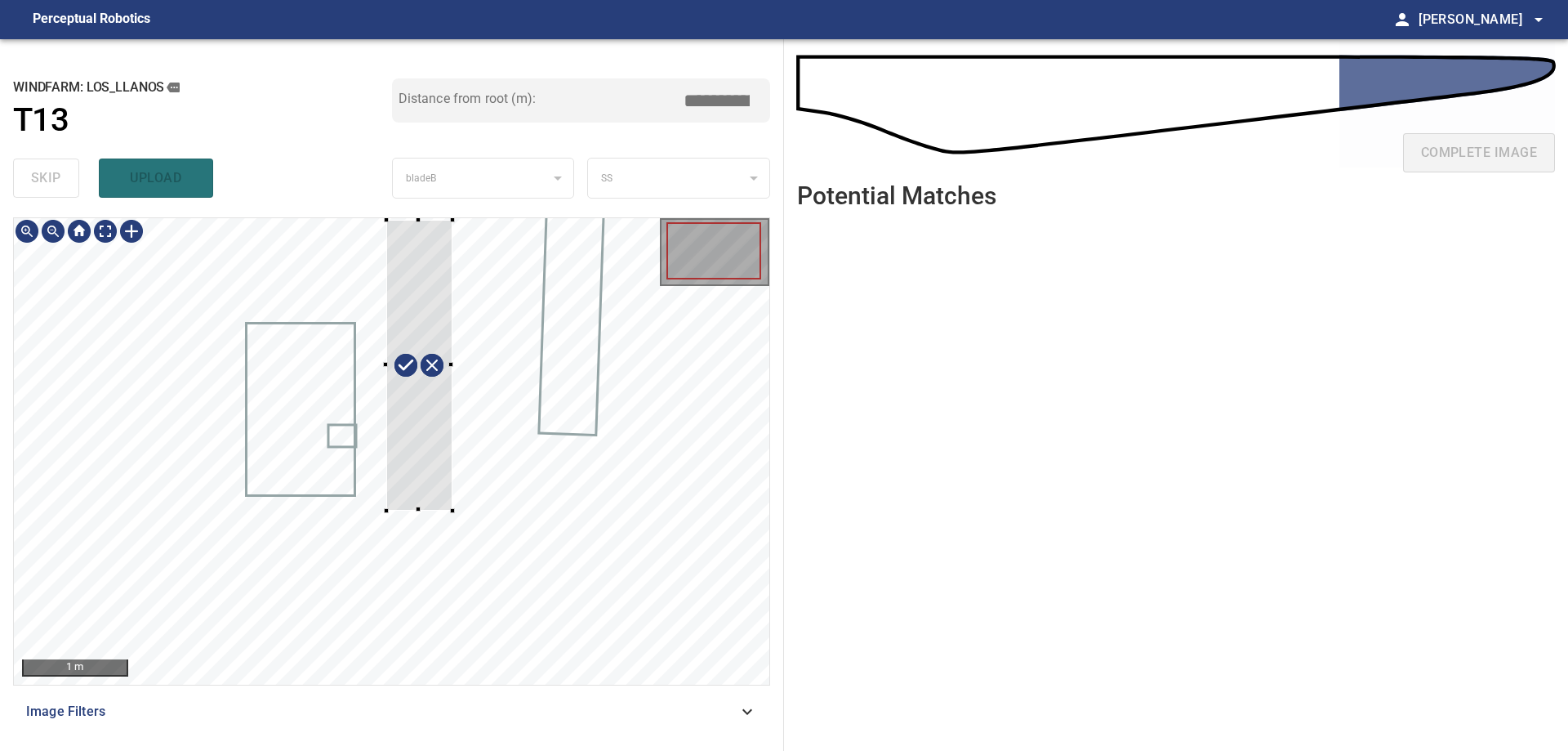
click at [430, 302] on div at bounding box center [420, 365] width 66 height 291
click at [371, 507] on div at bounding box center [392, 451] width 756 height 466
click at [437, 508] on div at bounding box center [437, 508] width 6 height 6
click at [455, 507] on div at bounding box center [452, 507] width 5 height 5
click at [438, 504] on div at bounding box center [417, 365] width 88 height 290
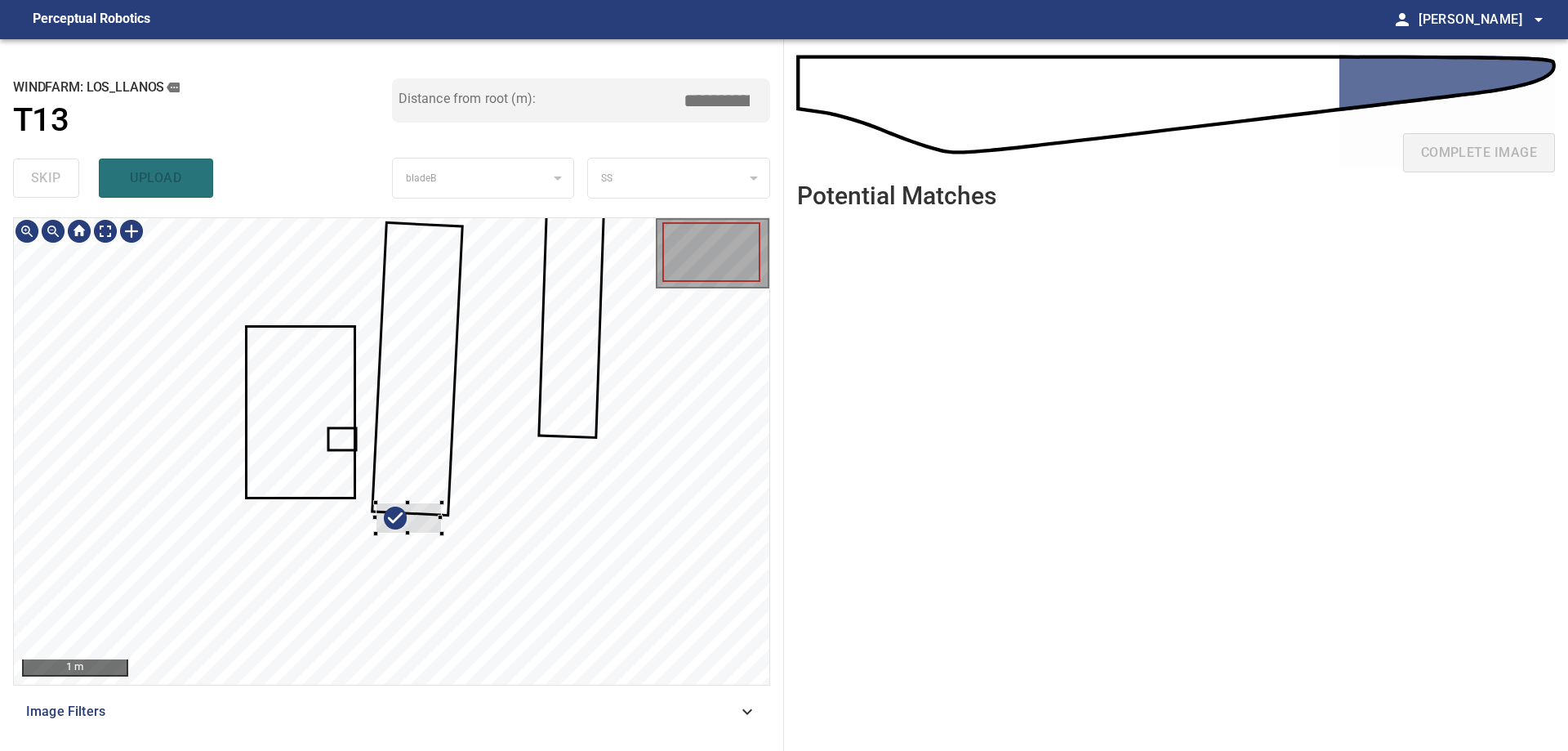
click at [608, 546] on div at bounding box center [392, 451] width 756 height 466
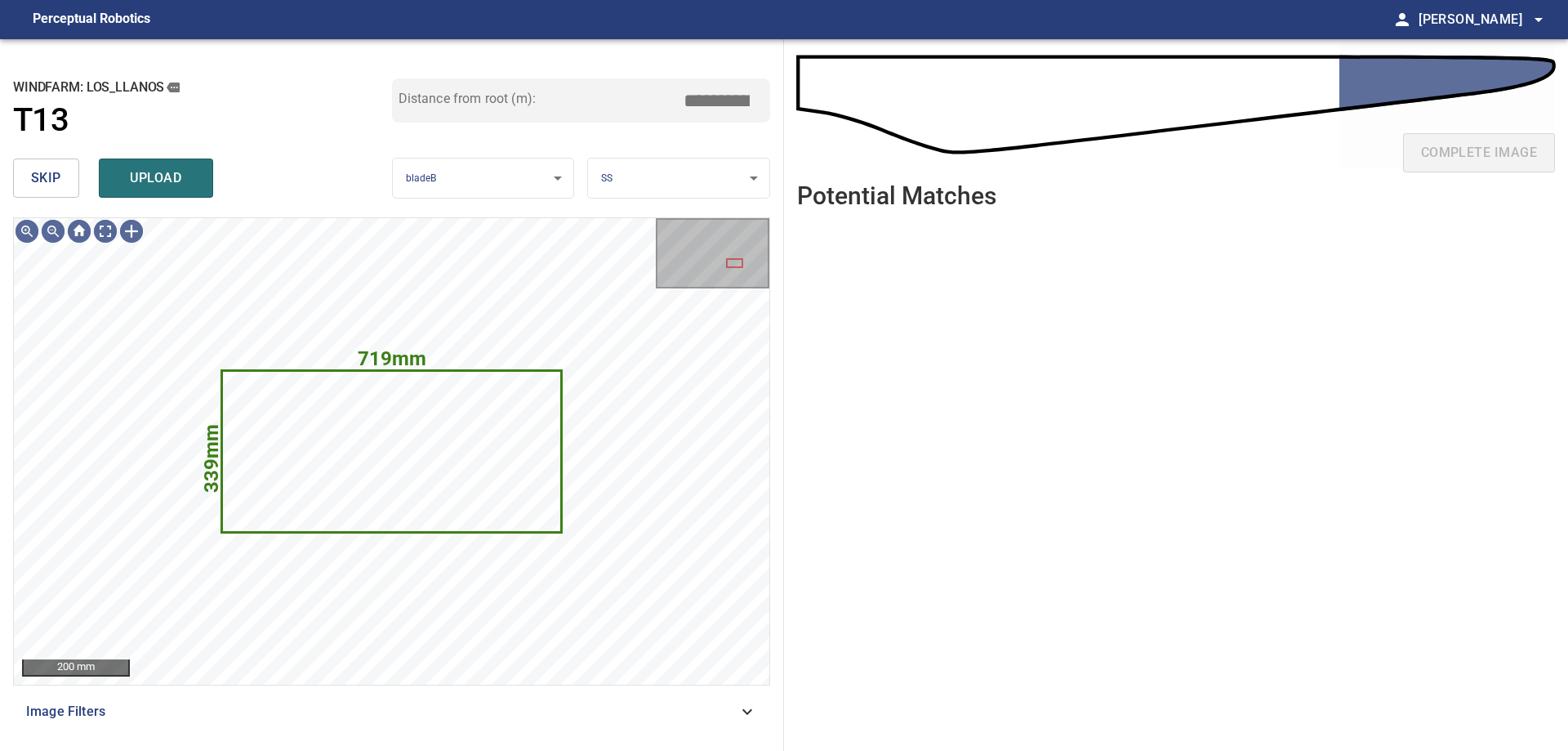
click at [65, 175] on button "skip" at bounding box center [46, 178] width 66 height 39
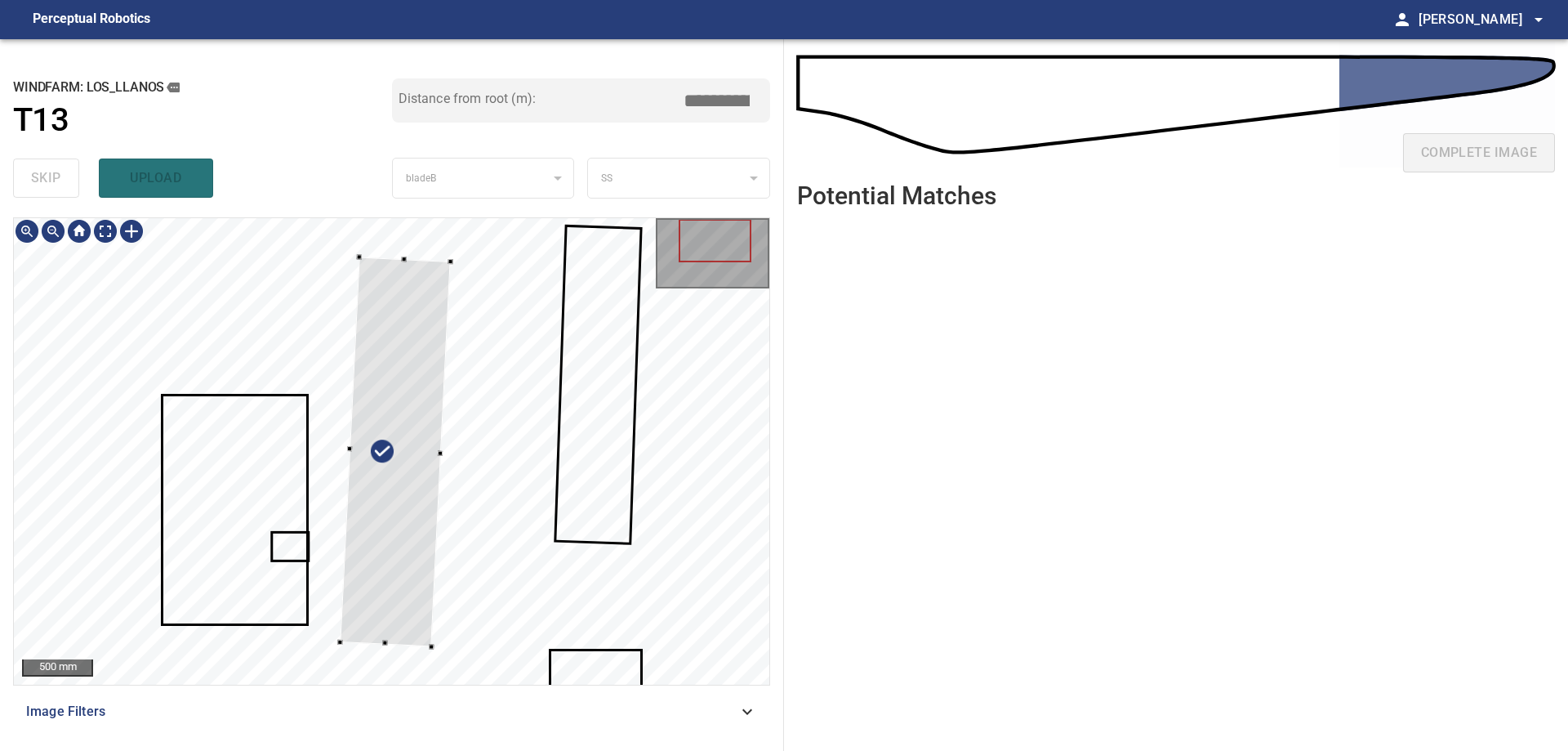
click at [346, 448] on div at bounding box center [392, 451] width 756 height 466
click at [430, 454] on div at bounding box center [427, 452] width 5 height 5
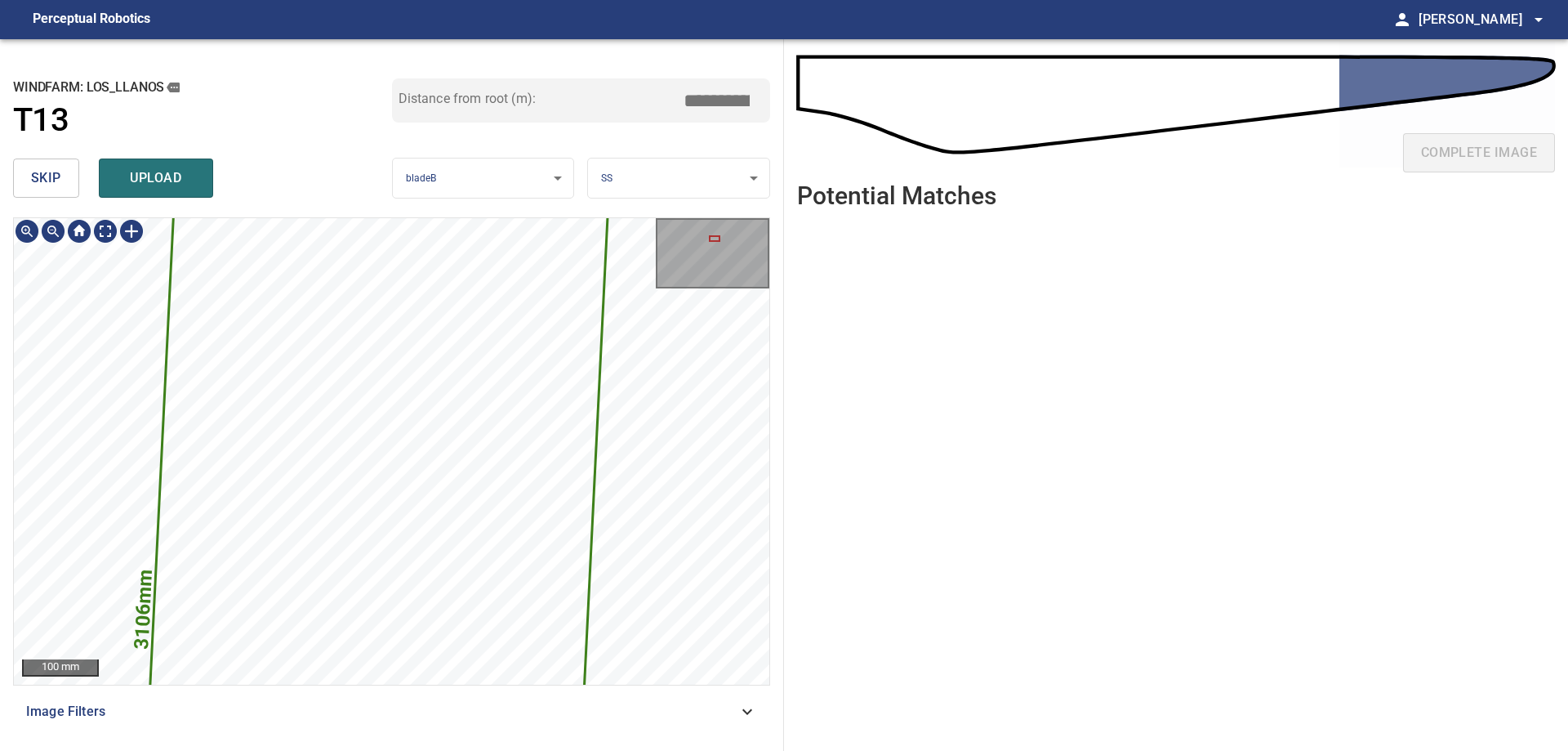
click at [769, 261] on div "647mm 3106mm 100 mm" at bounding box center [391, 451] width 757 height 468
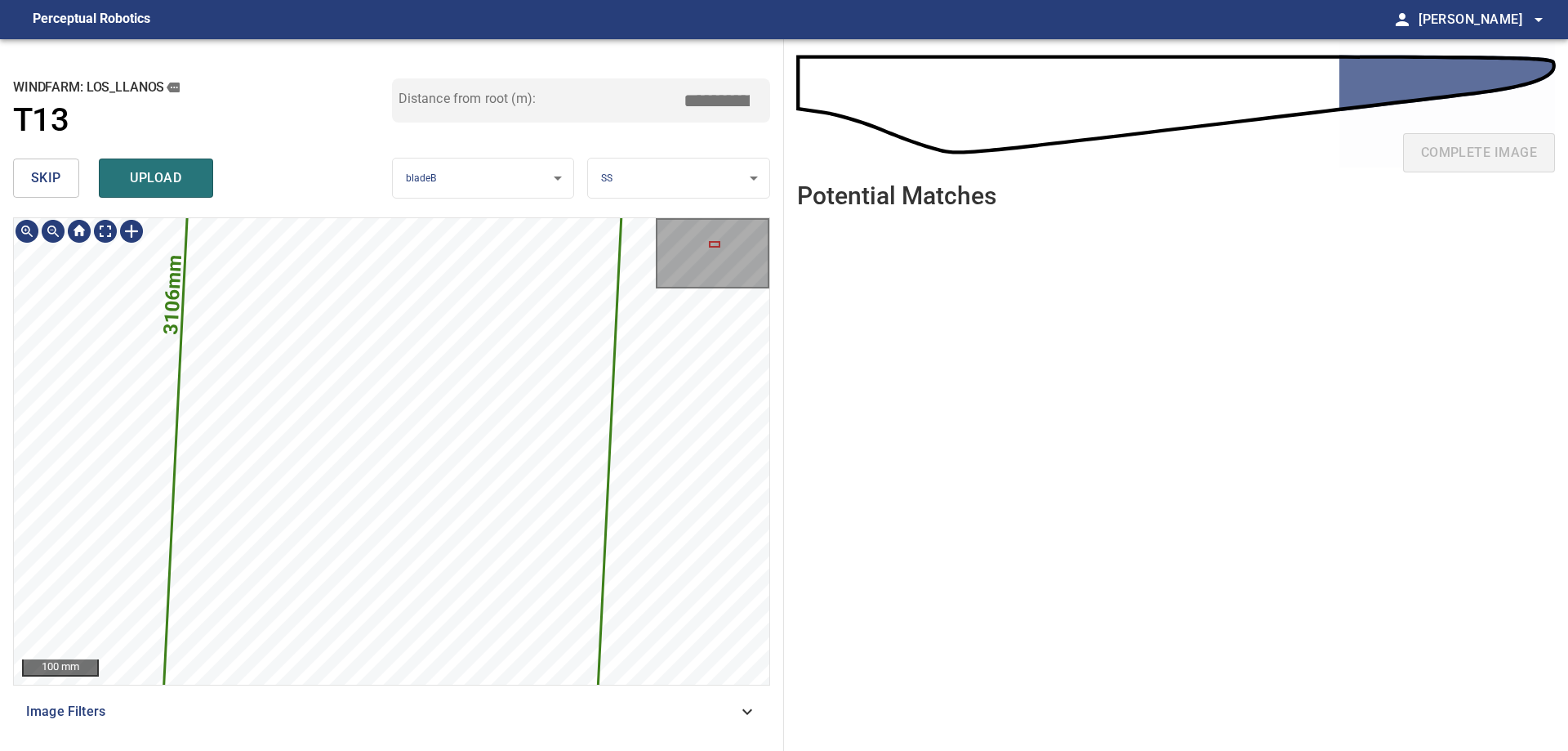
click at [737, 292] on div "647mm 3106mm 100 mm" at bounding box center [392, 451] width 756 height 466
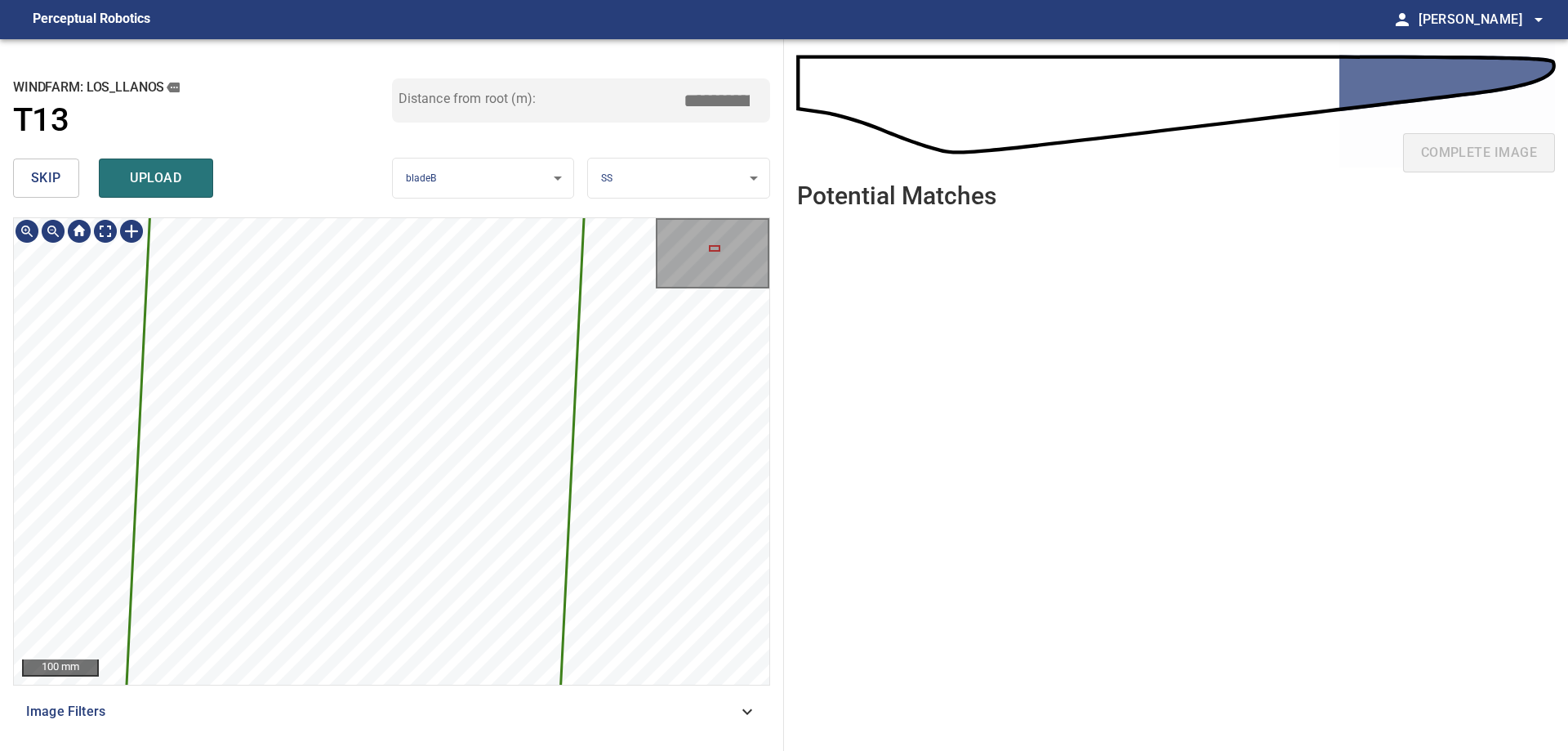
click at [652, 175] on div "**********" at bounding box center [392, 394] width 784 height 711
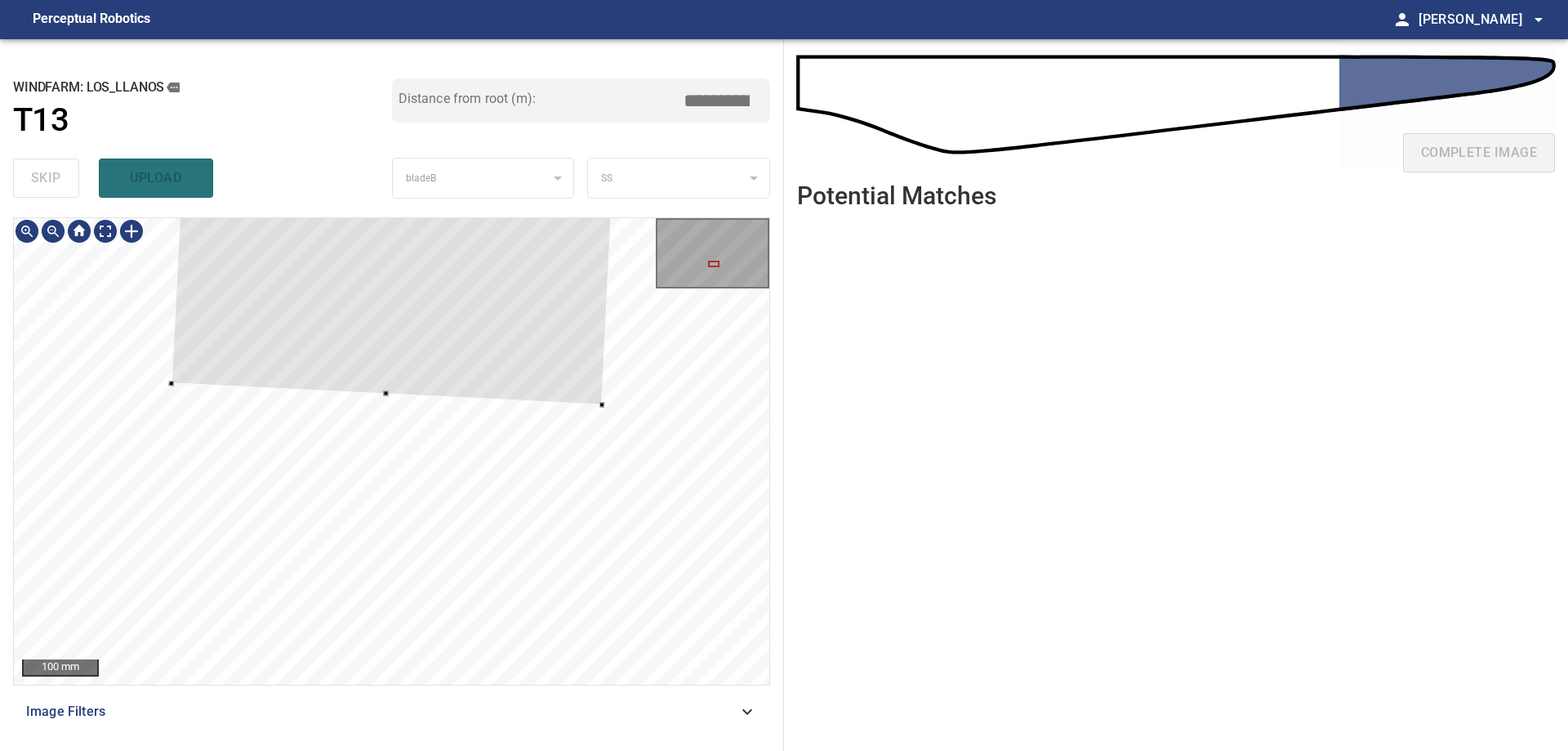
click at [402, 396] on div at bounding box center [392, 451] width 756 height 466
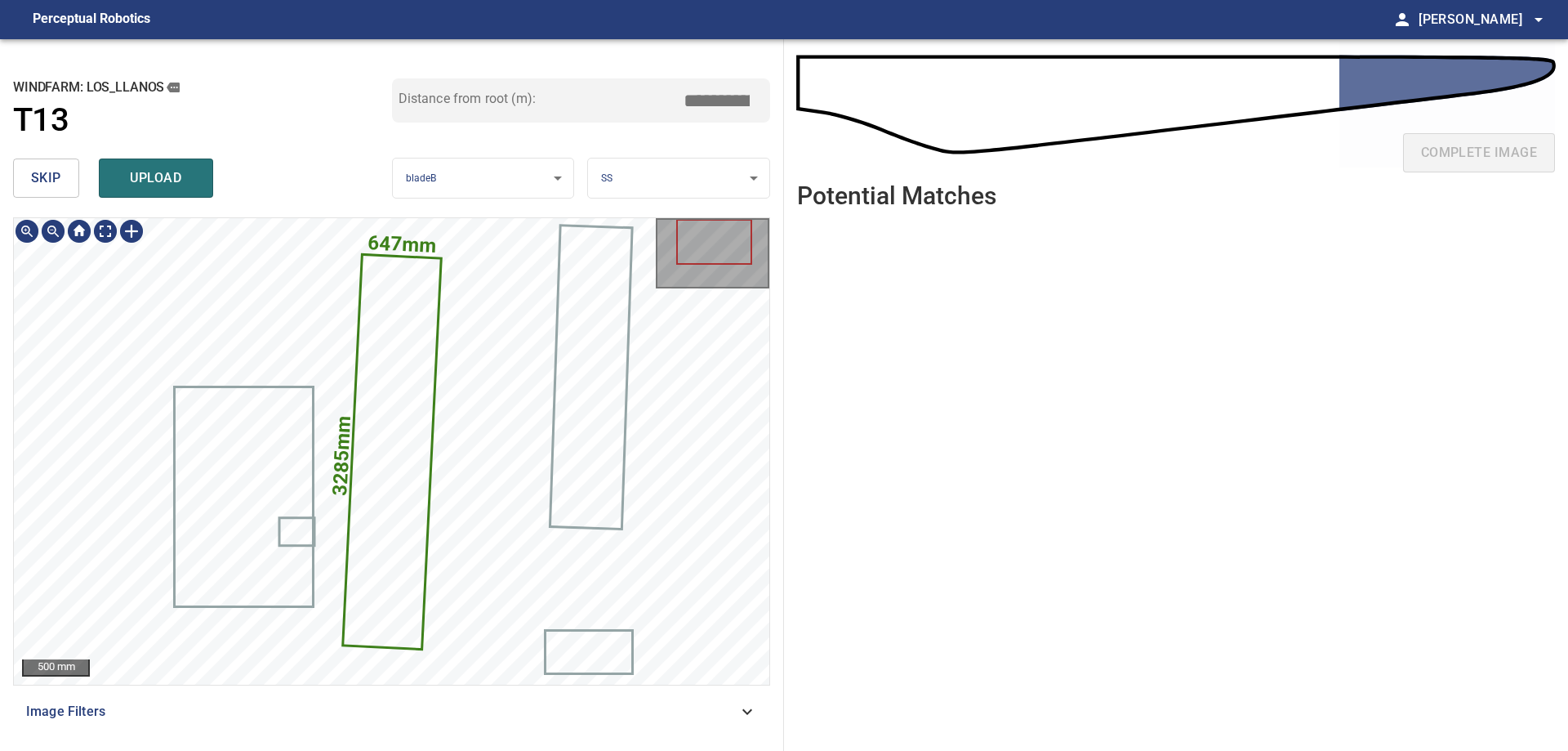
click at [386, 375] on icon at bounding box center [392, 452] width 96 height 392
drag, startPoint x: 711, startPoint y: 103, endPoint x: 802, endPoint y: 114, distance: 91.7
click at [787, 110] on div "**********" at bounding box center [784, 394] width 1568 height 711
type input "*****"
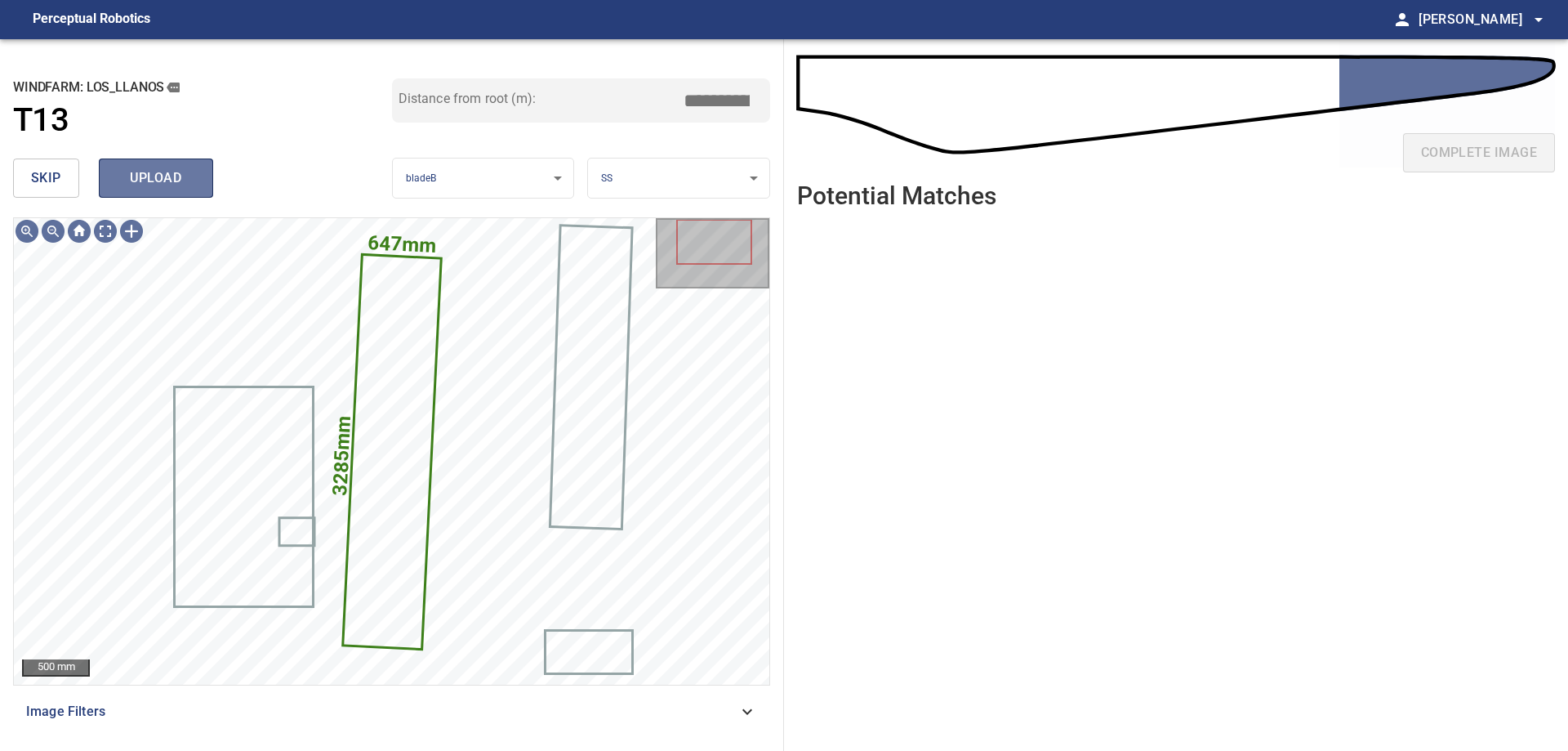
click at [198, 174] on button "upload" at bounding box center [156, 178] width 114 height 39
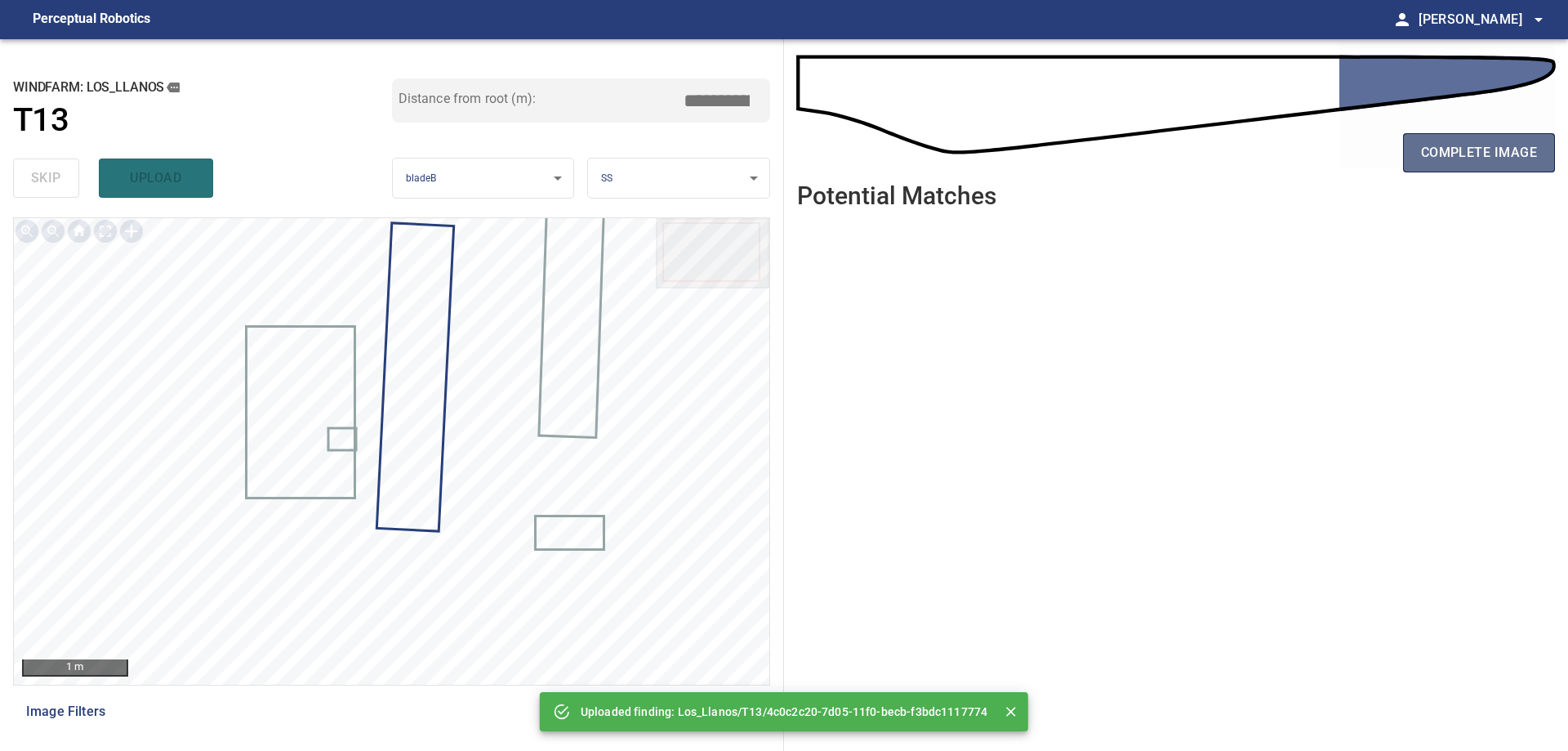
click at [1491, 157] on span "complete image" at bounding box center [1480, 153] width 116 height 23
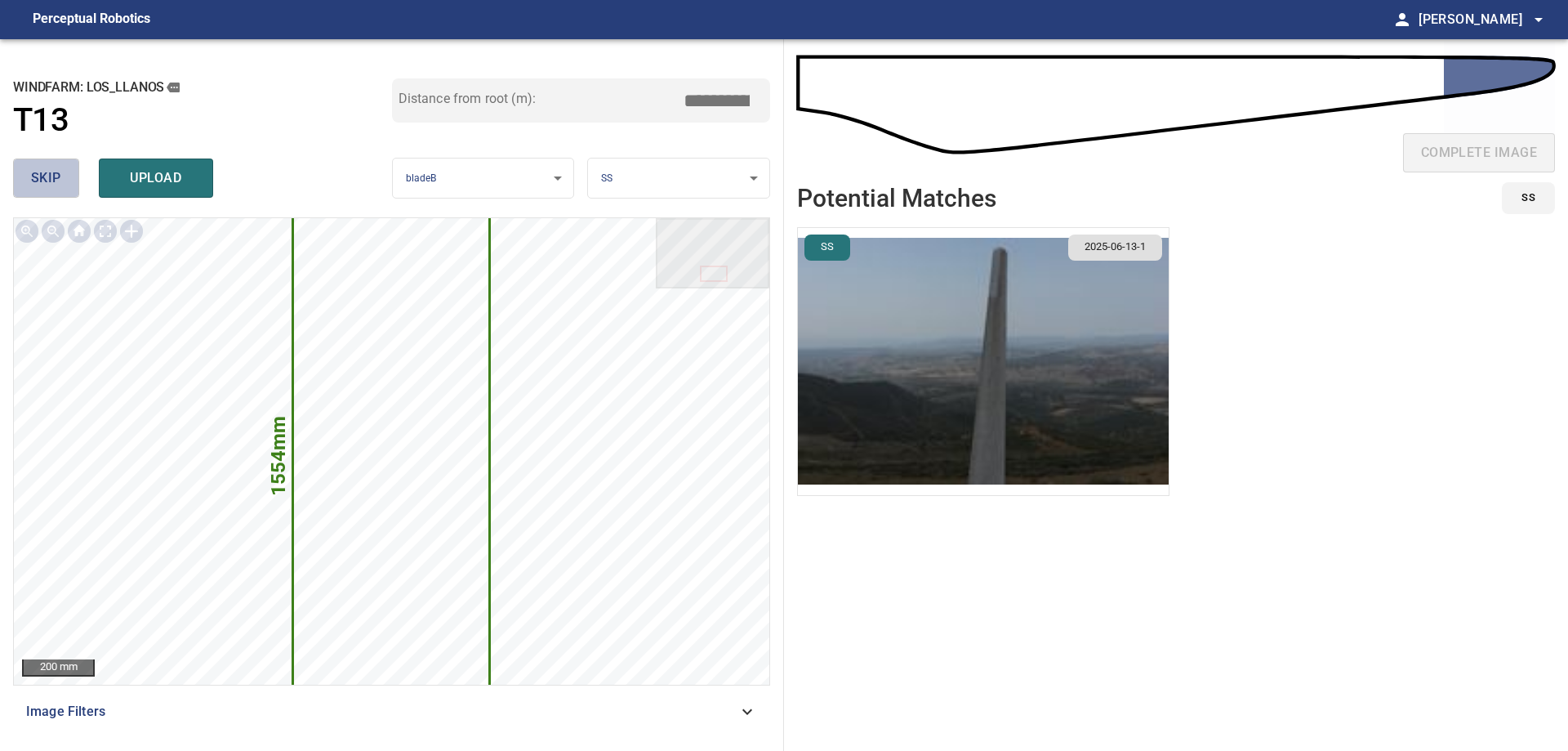
click at [51, 182] on span "skip" at bounding box center [46, 178] width 30 height 23
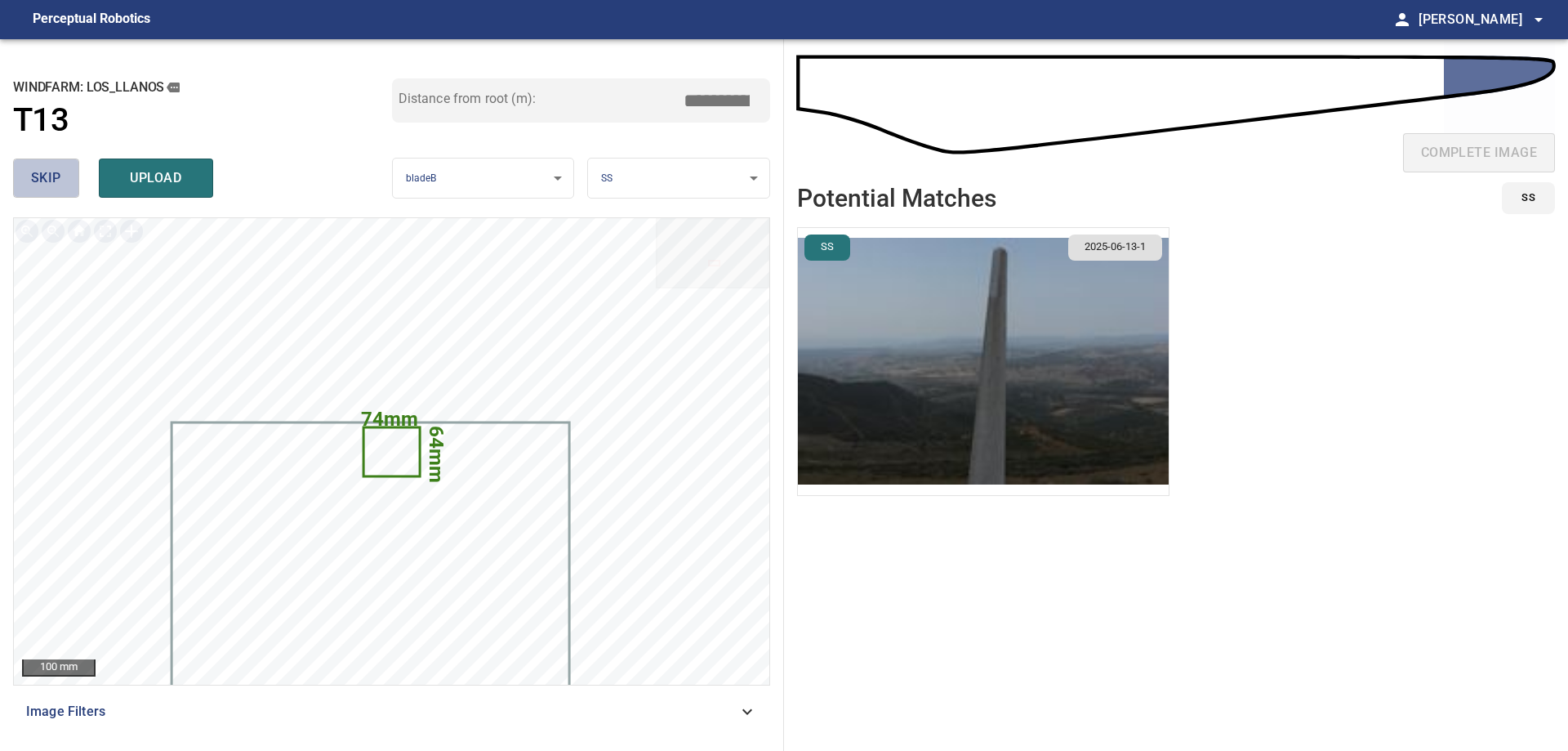
click at [44, 176] on span "skip" at bounding box center [46, 178] width 30 height 23
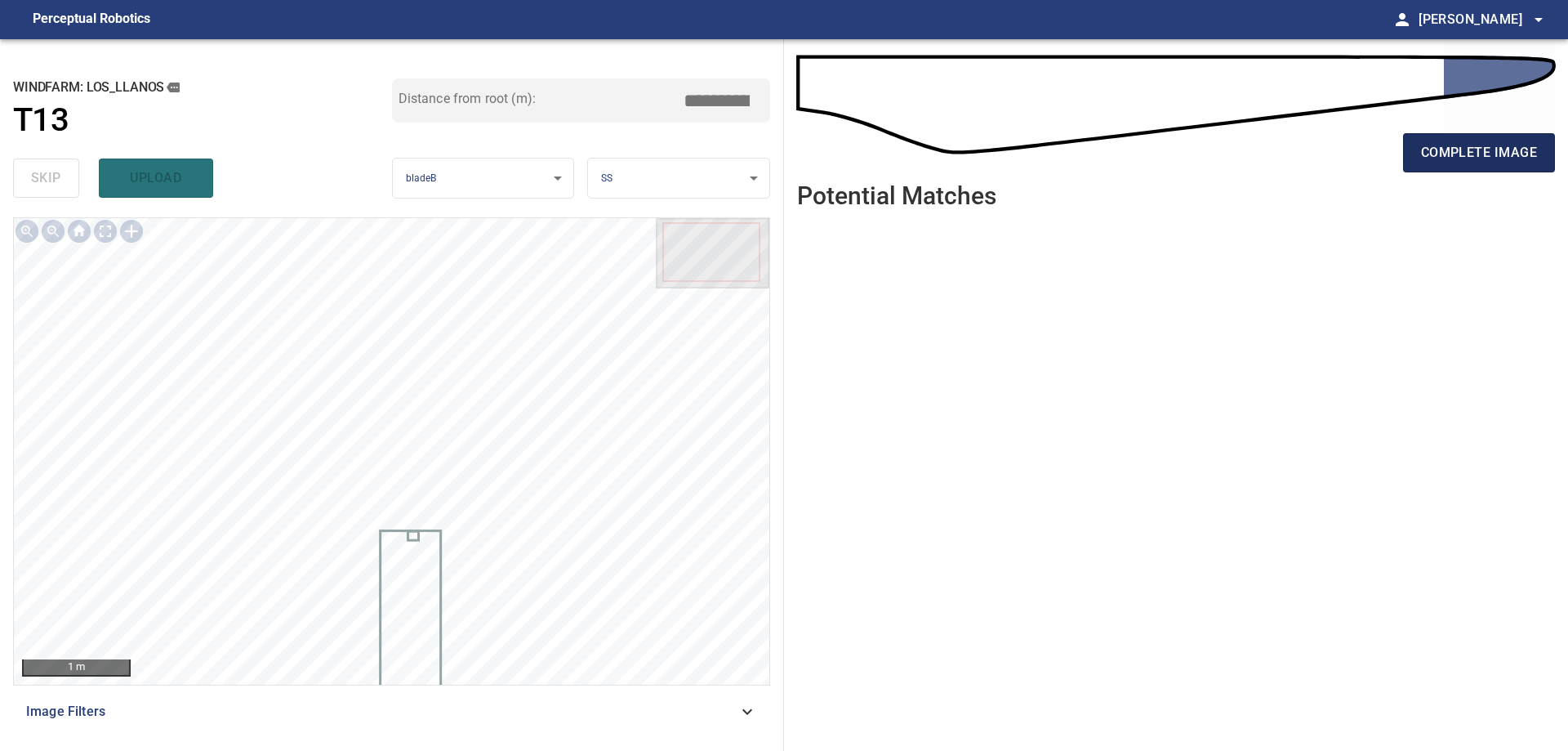
click at [1466, 157] on span "complete image" at bounding box center [1480, 153] width 116 height 23
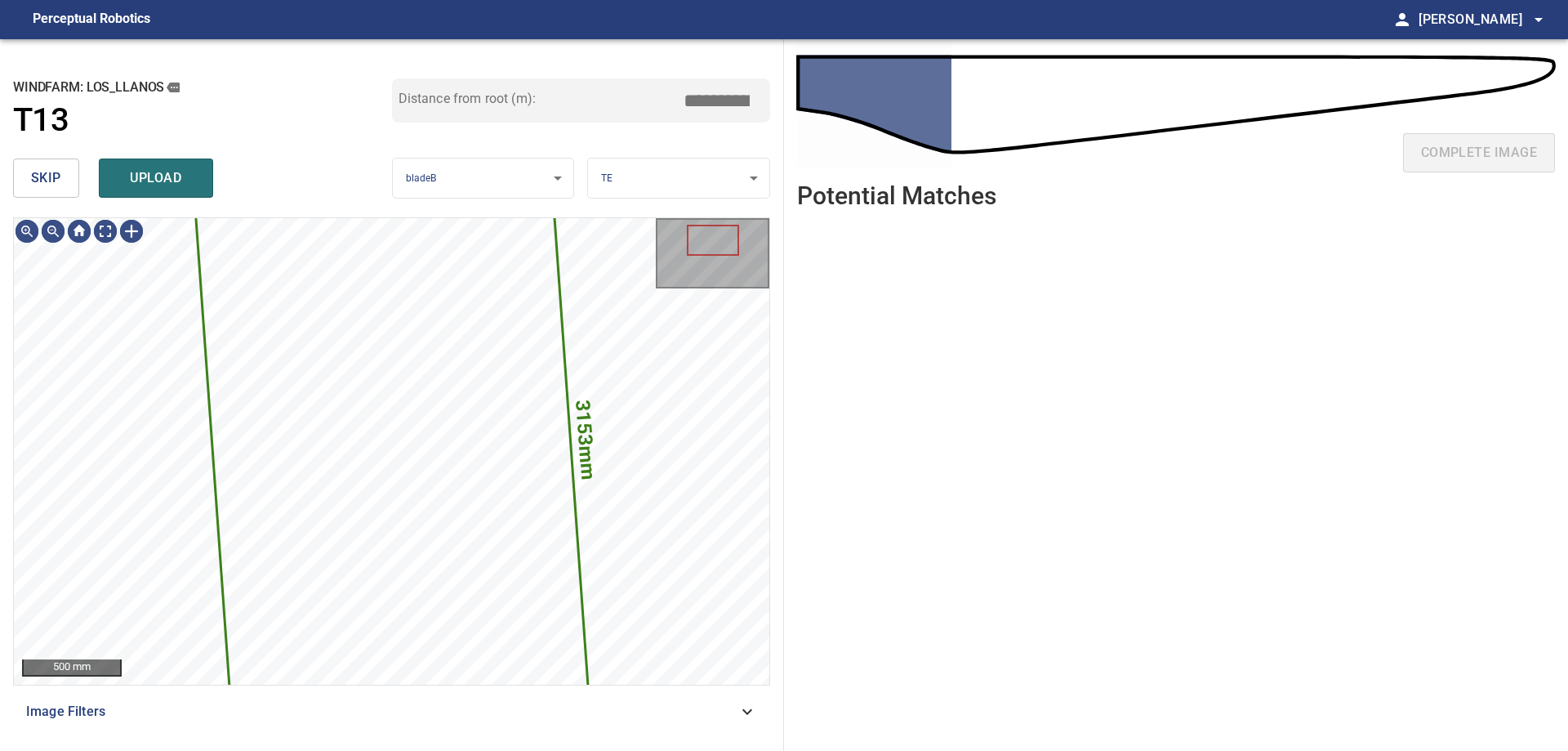
click at [55, 171] on span "skip" at bounding box center [46, 178] width 30 height 23
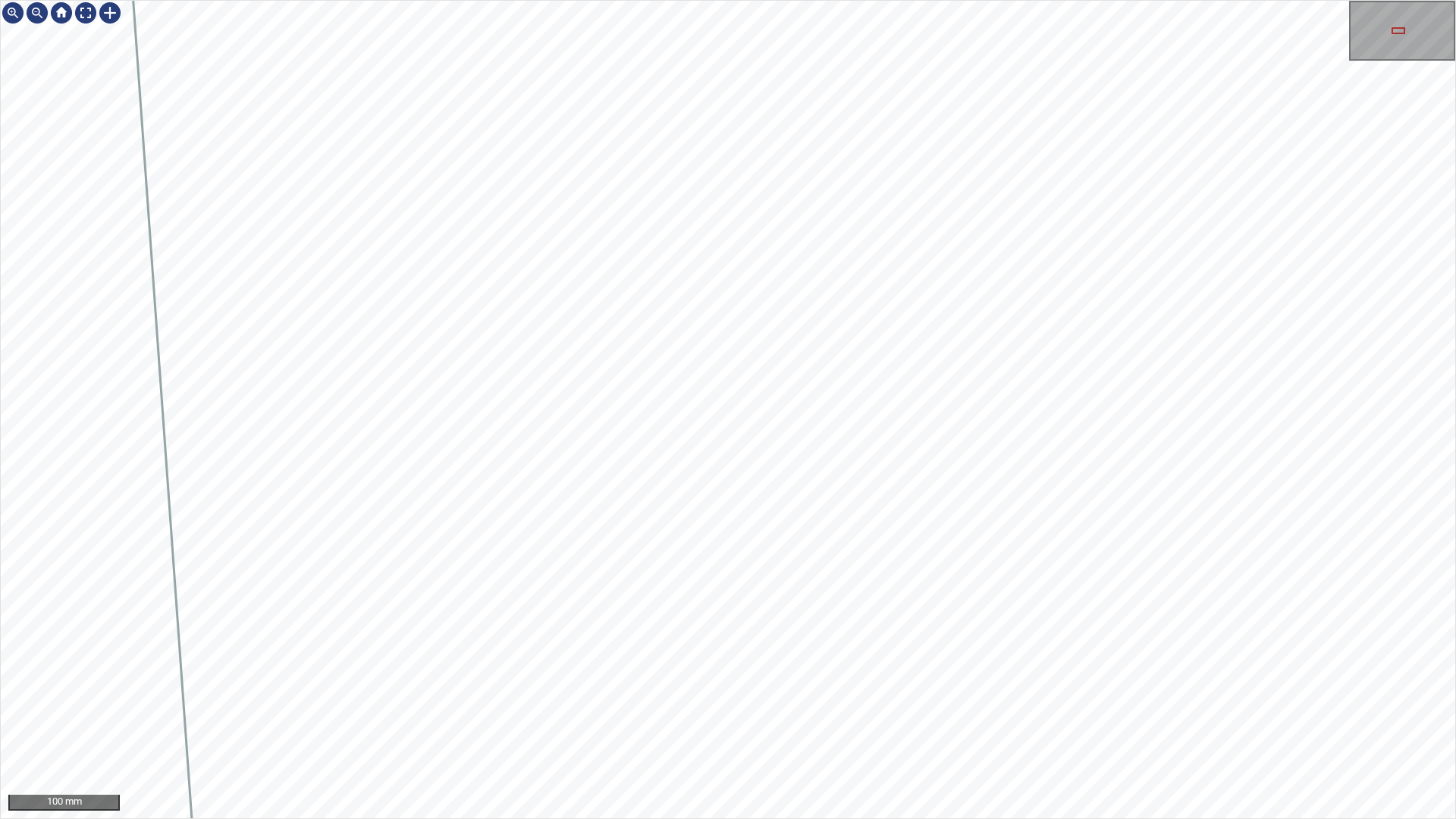
click at [0, 0] on html "100 mm" at bounding box center [728, 410] width 1456 height 819
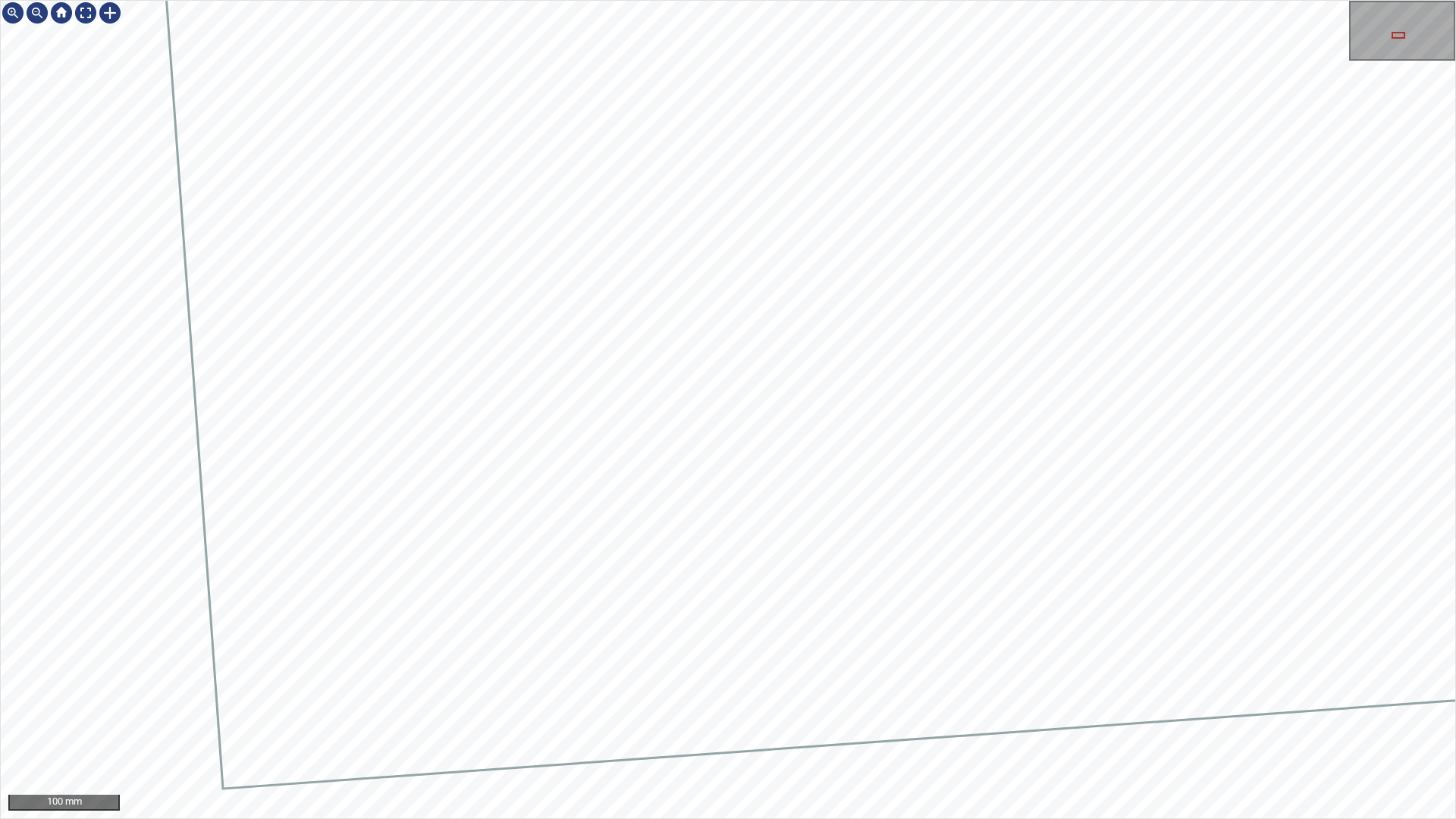
click at [300, 649] on div at bounding box center [728, 410] width 1455 height 818
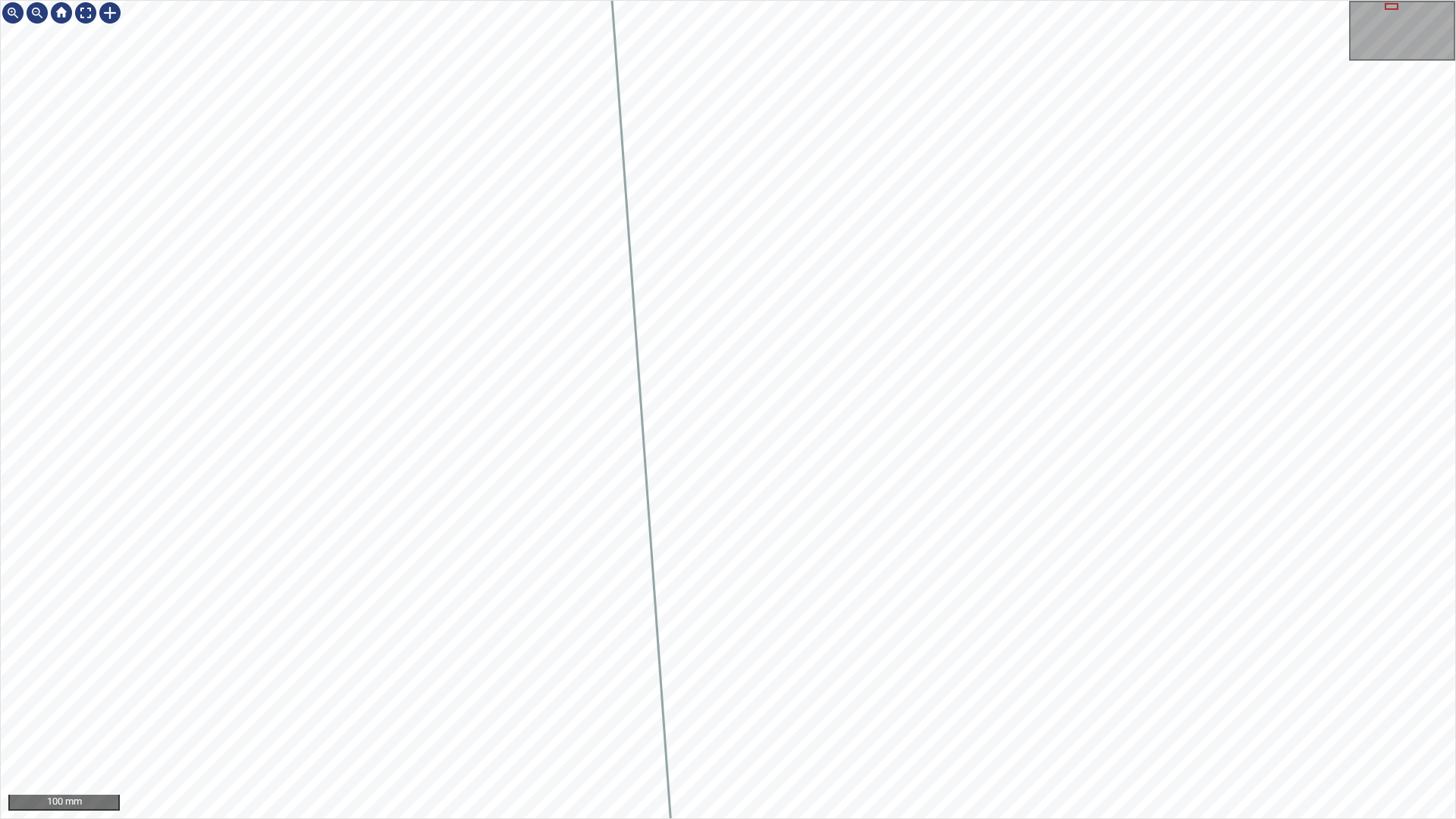
click at [263, 697] on div "100 mm" at bounding box center [728, 410] width 1456 height 819
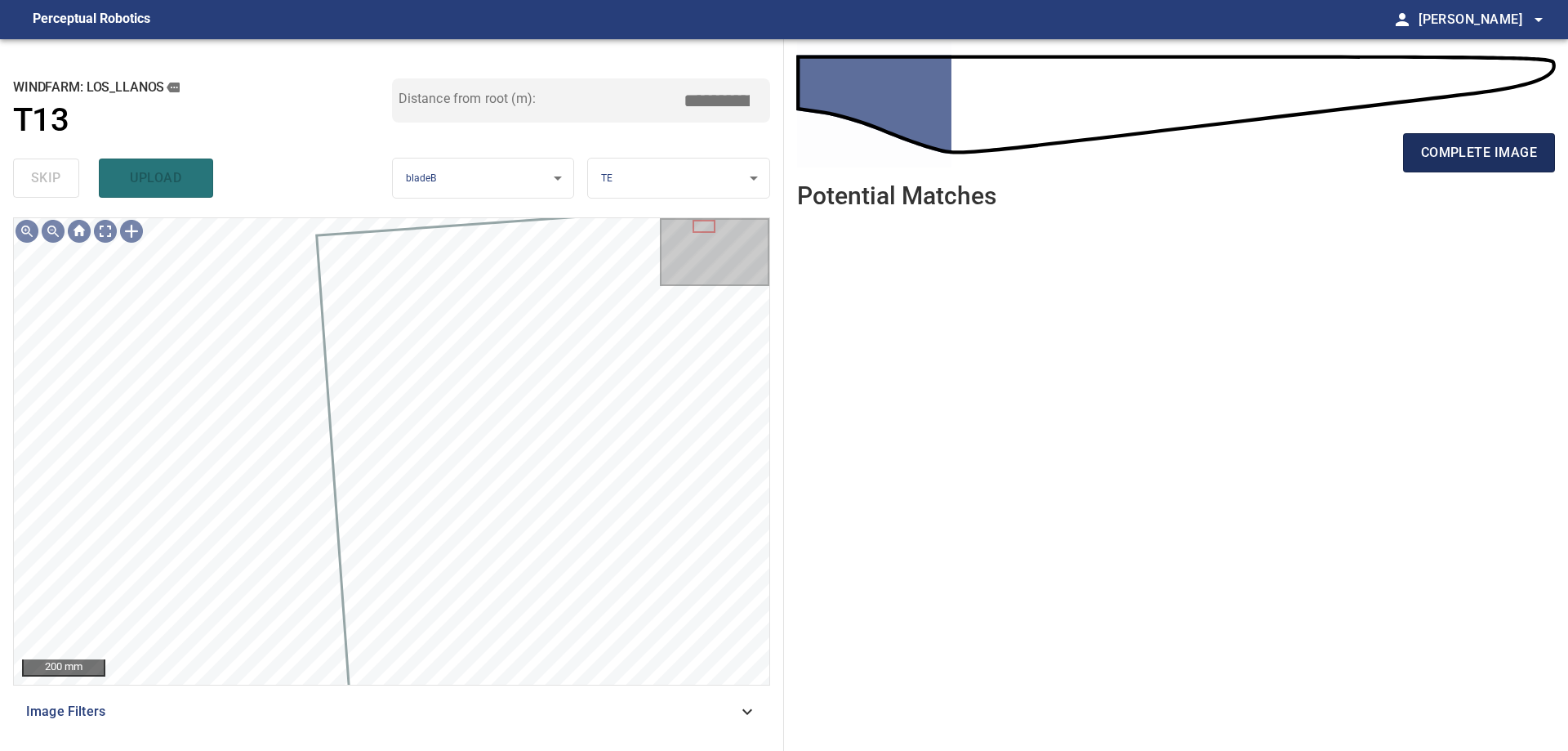
click at [1469, 144] on span "complete image" at bounding box center [1480, 153] width 116 height 23
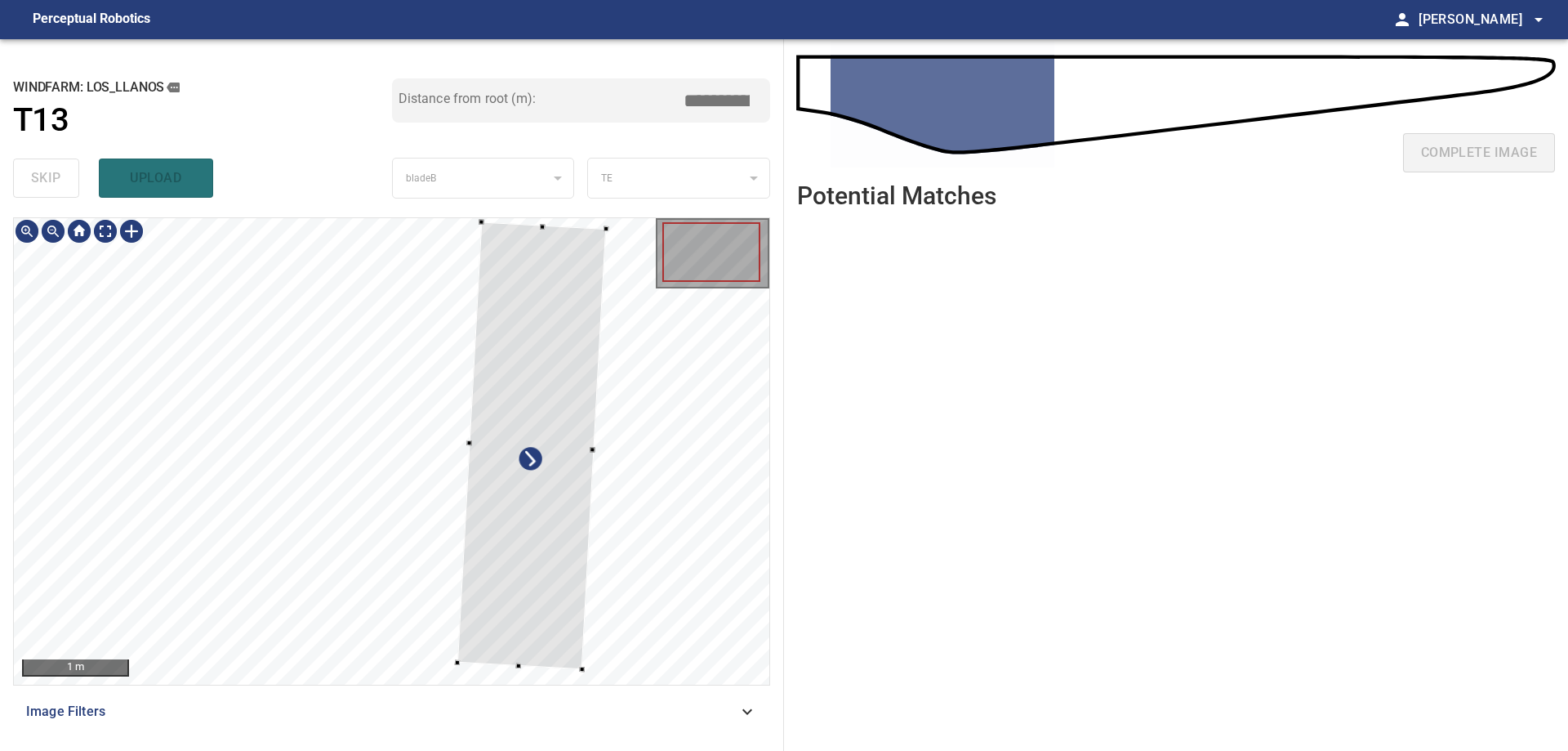
click at [606, 595] on div at bounding box center [531, 445] width 148 height 447
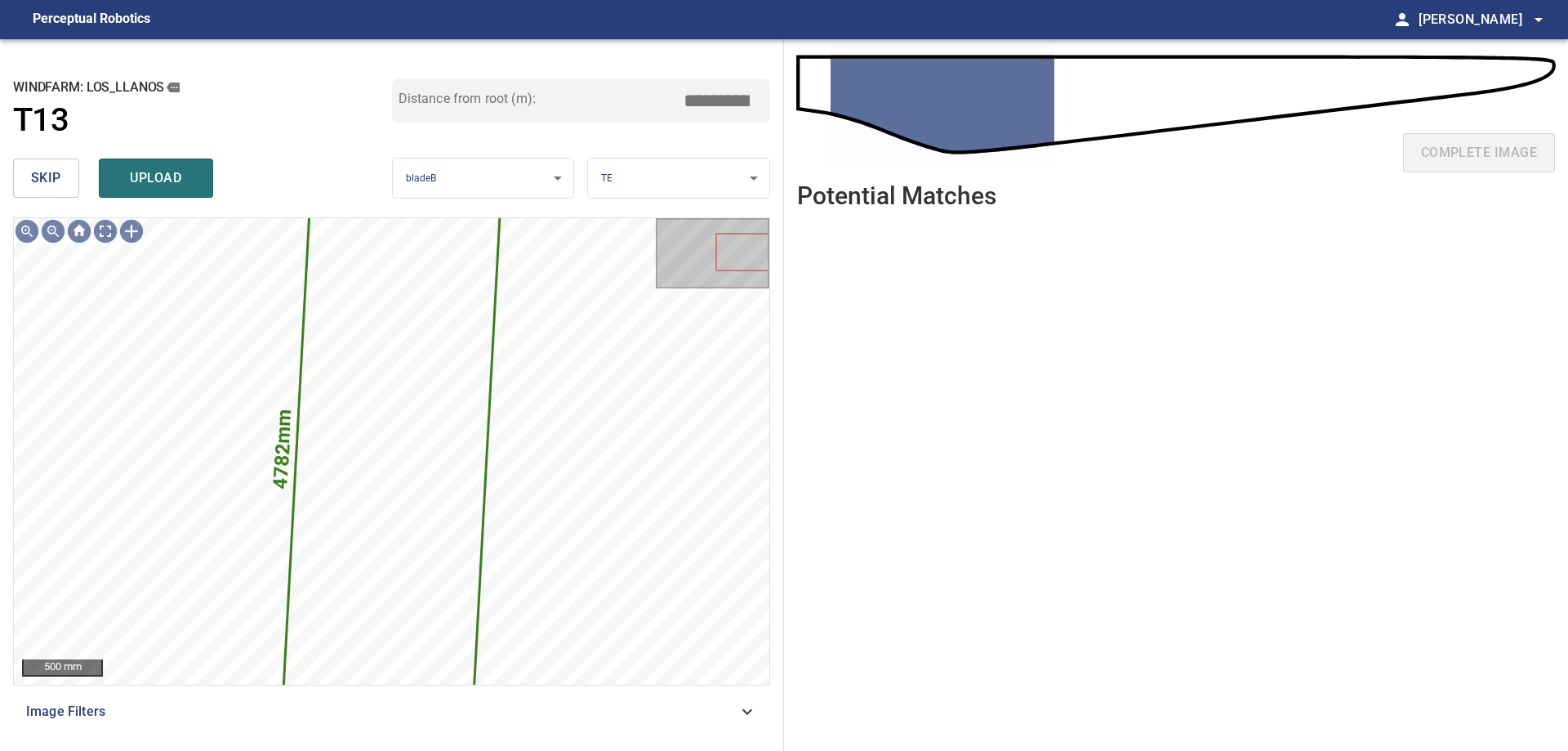
click at [39, 184] on span "skip" at bounding box center [46, 178] width 30 height 23
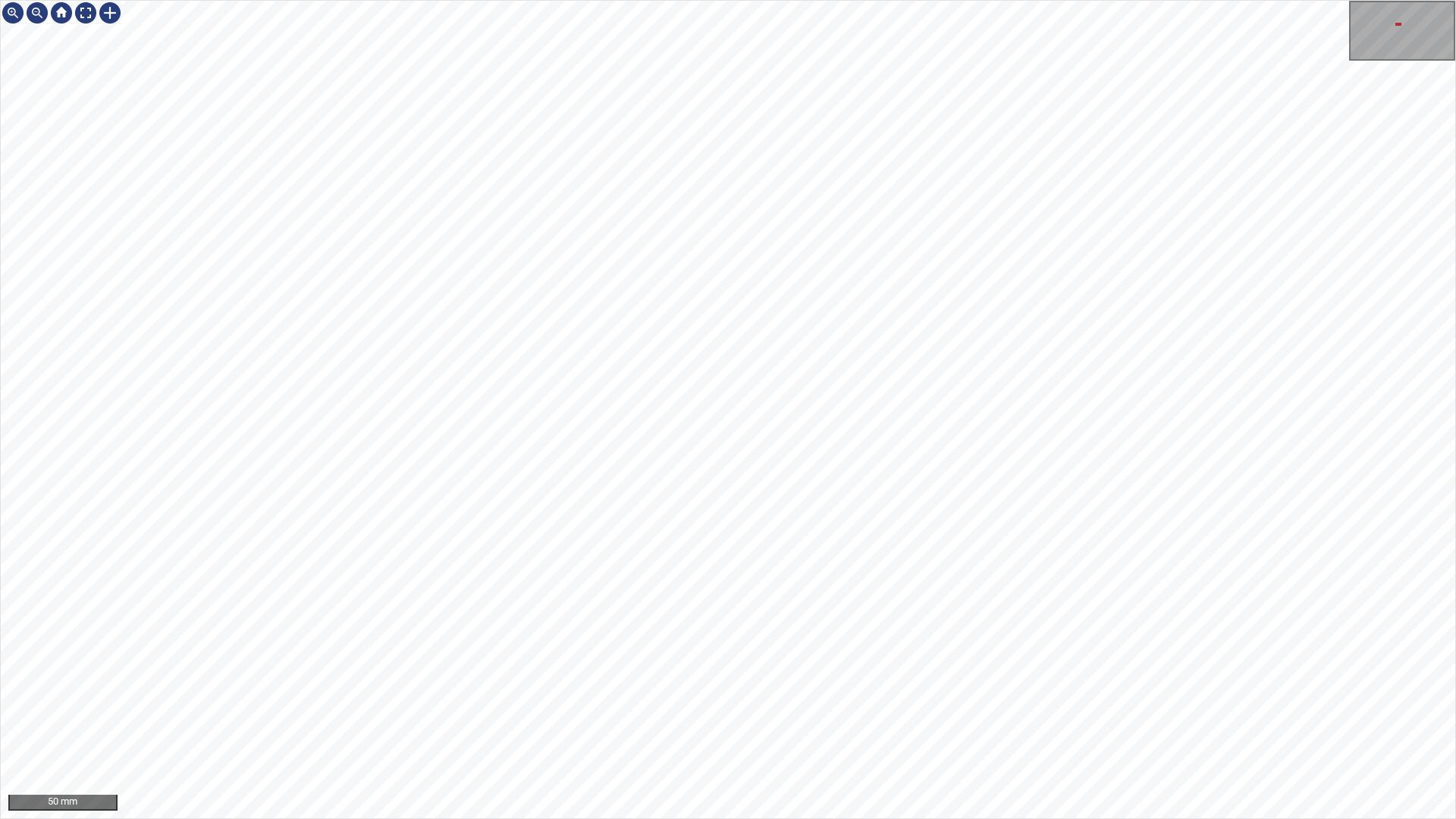
click at [420, 697] on div "50 mm" at bounding box center [728, 410] width 1456 height 819
click at [633, 697] on div "50 mm" at bounding box center [728, 410] width 1456 height 819
click at [780, 697] on div "50 mm" at bounding box center [728, 410] width 1456 height 819
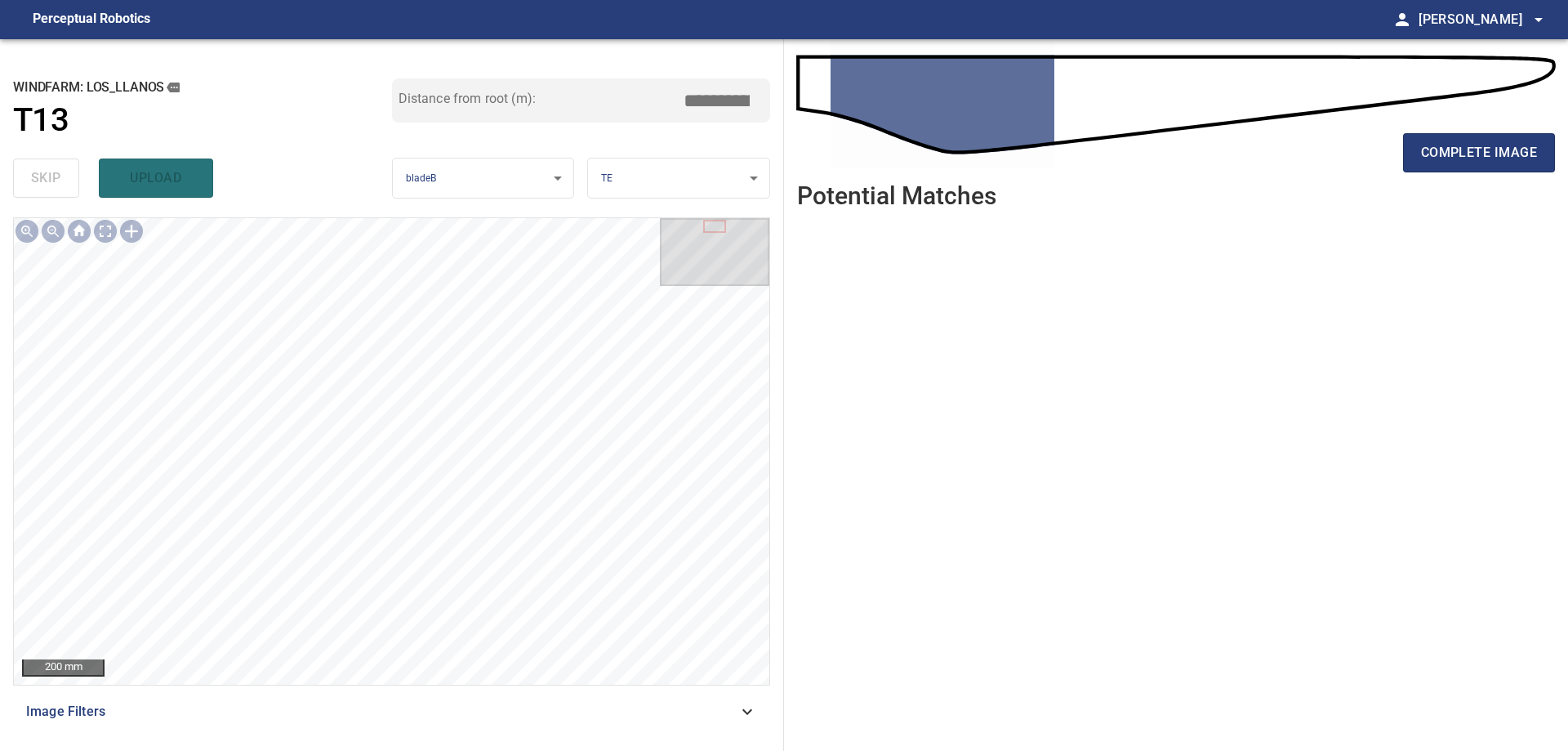
click at [1496, 174] on div "complete image" at bounding box center [1176, 159] width 758 height 65
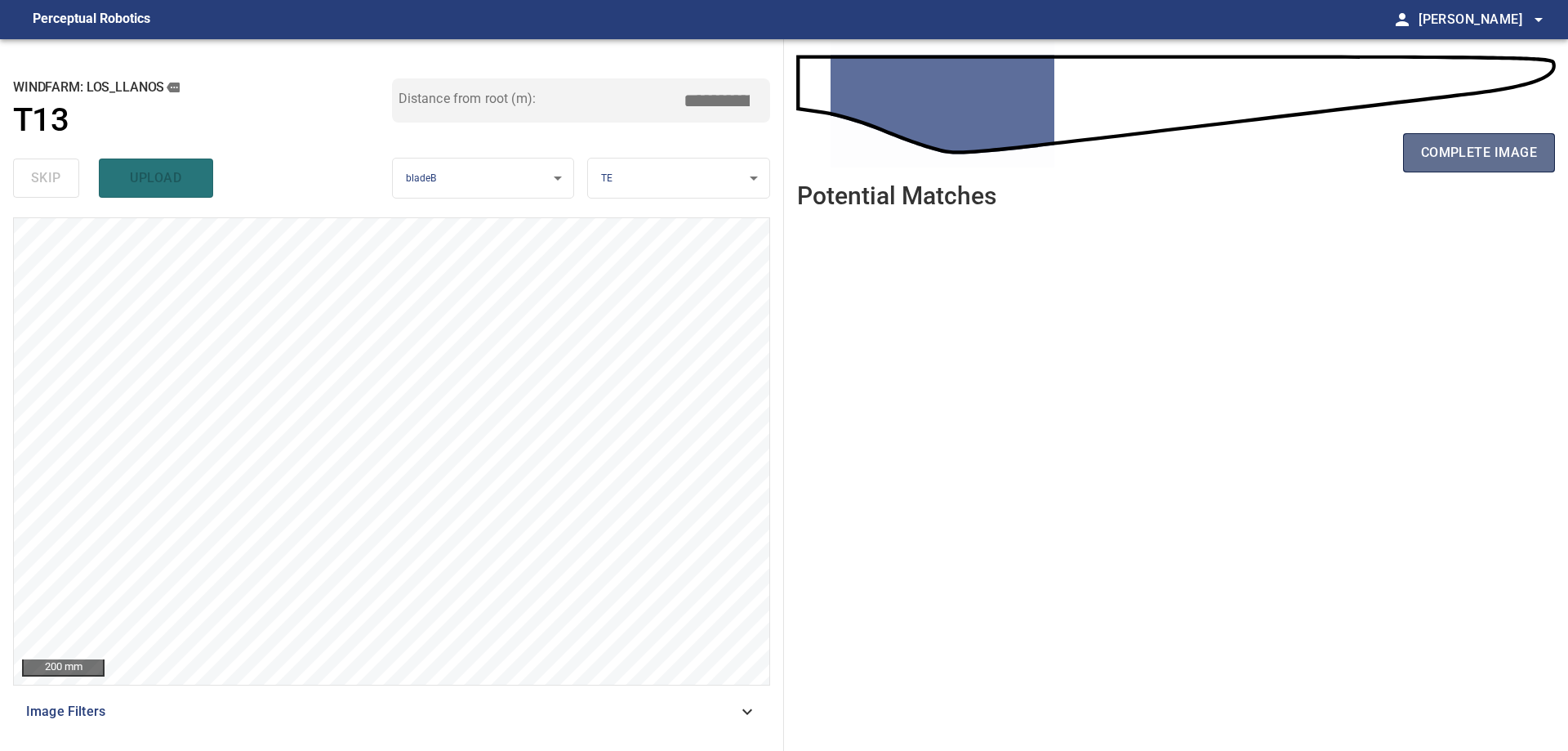
click at [1489, 149] on span "complete image" at bounding box center [1480, 153] width 116 height 23
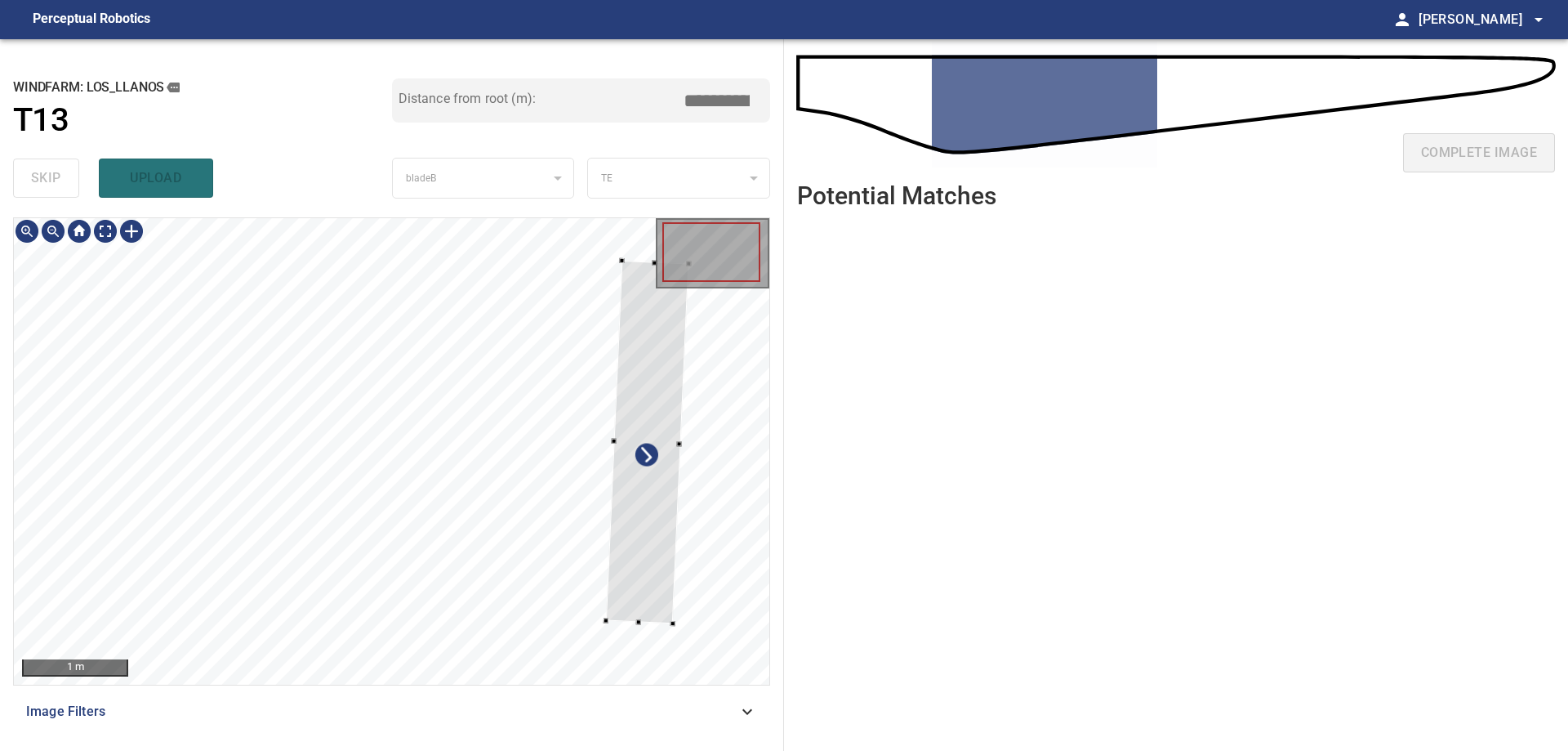
click at [695, 564] on div at bounding box center [392, 451] width 756 height 466
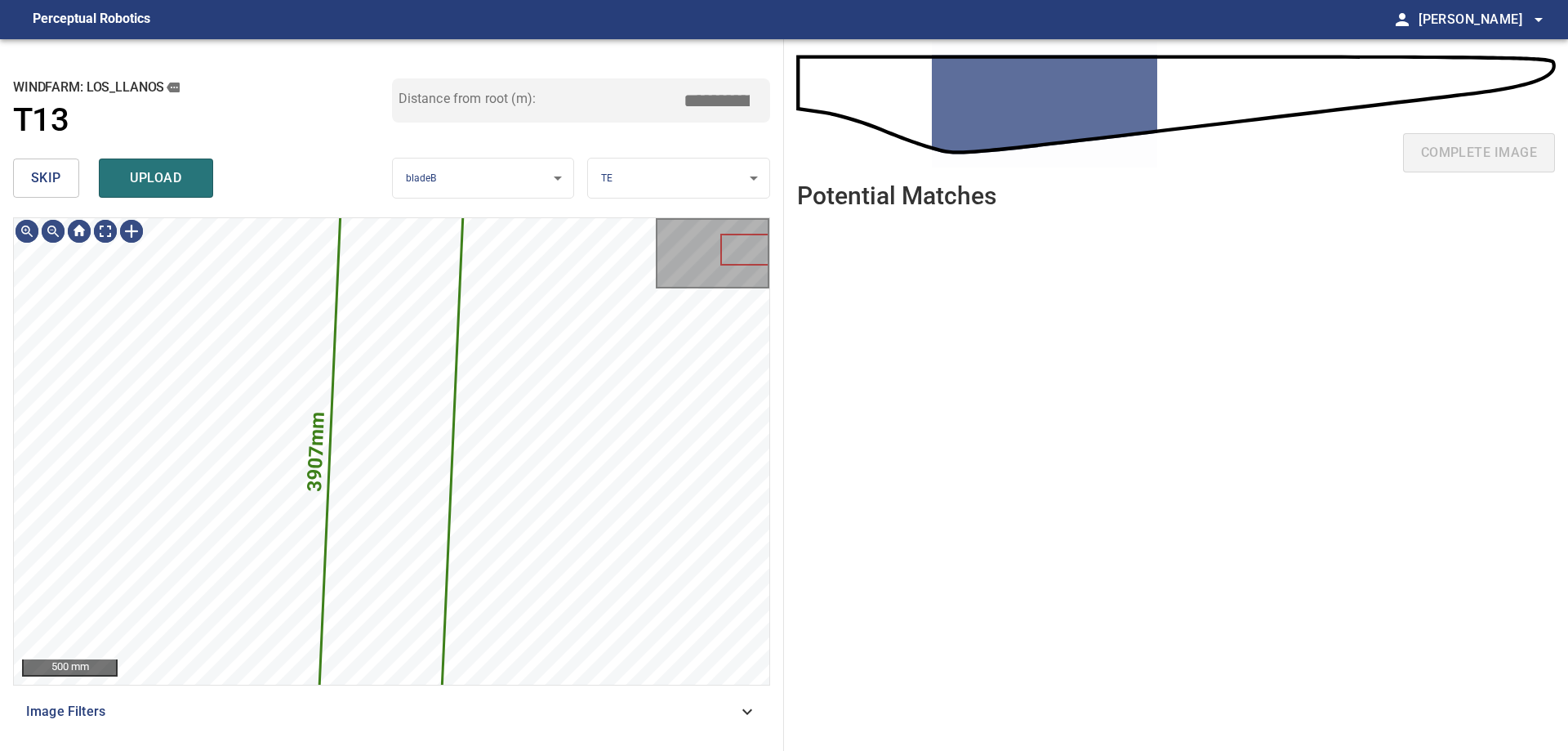
click at [60, 170] on span "skip" at bounding box center [46, 178] width 30 height 23
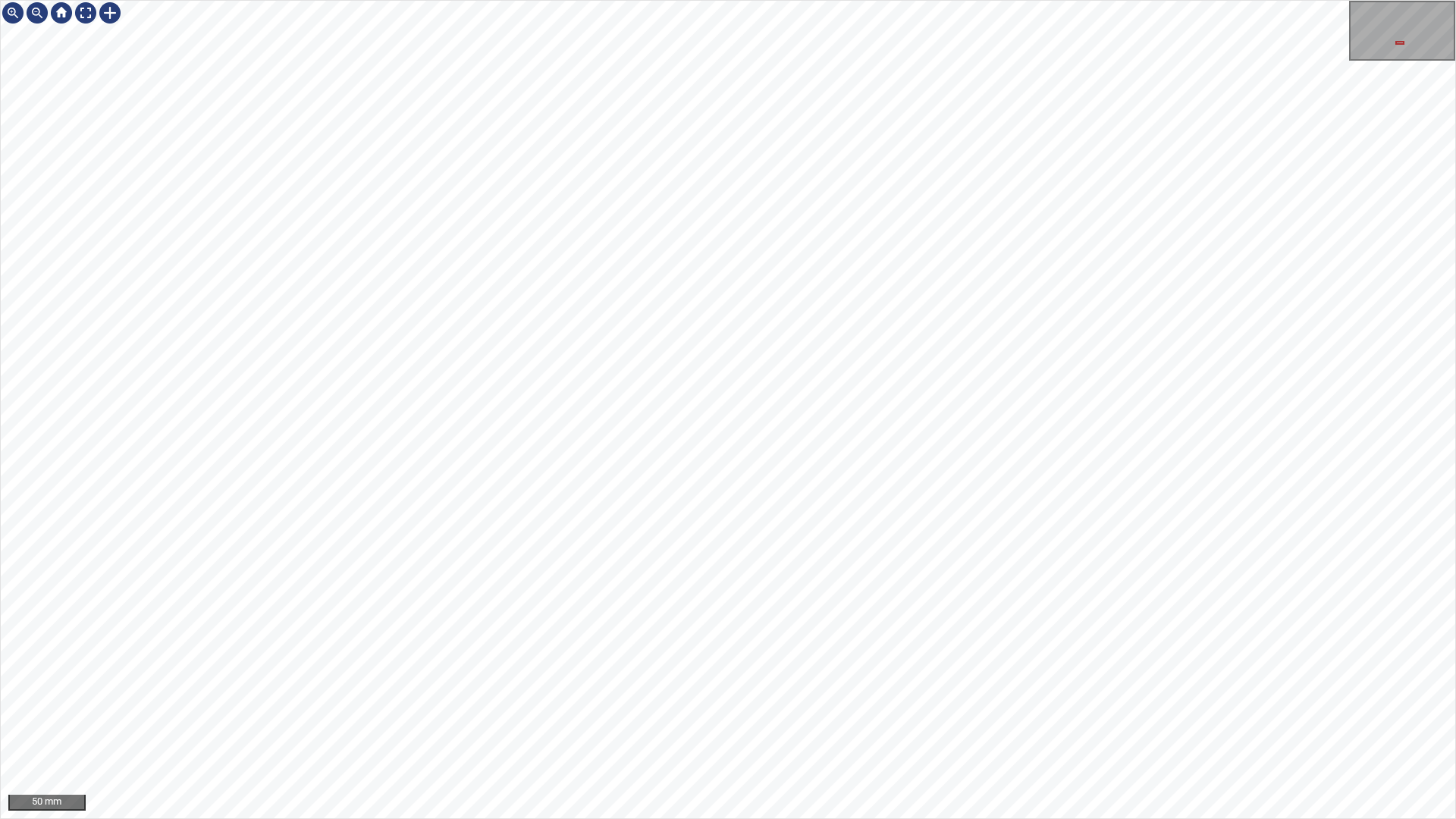
click at [647, 697] on div "50 mm" at bounding box center [728, 410] width 1456 height 819
click at [738, 697] on div "50 mm" at bounding box center [728, 410] width 1456 height 819
click at [736, 697] on div "50 mm" at bounding box center [728, 410] width 1456 height 819
click at [821, 697] on div "50 mm" at bounding box center [728, 410] width 1456 height 819
click at [773, 697] on div "50 mm" at bounding box center [728, 410] width 1456 height 819
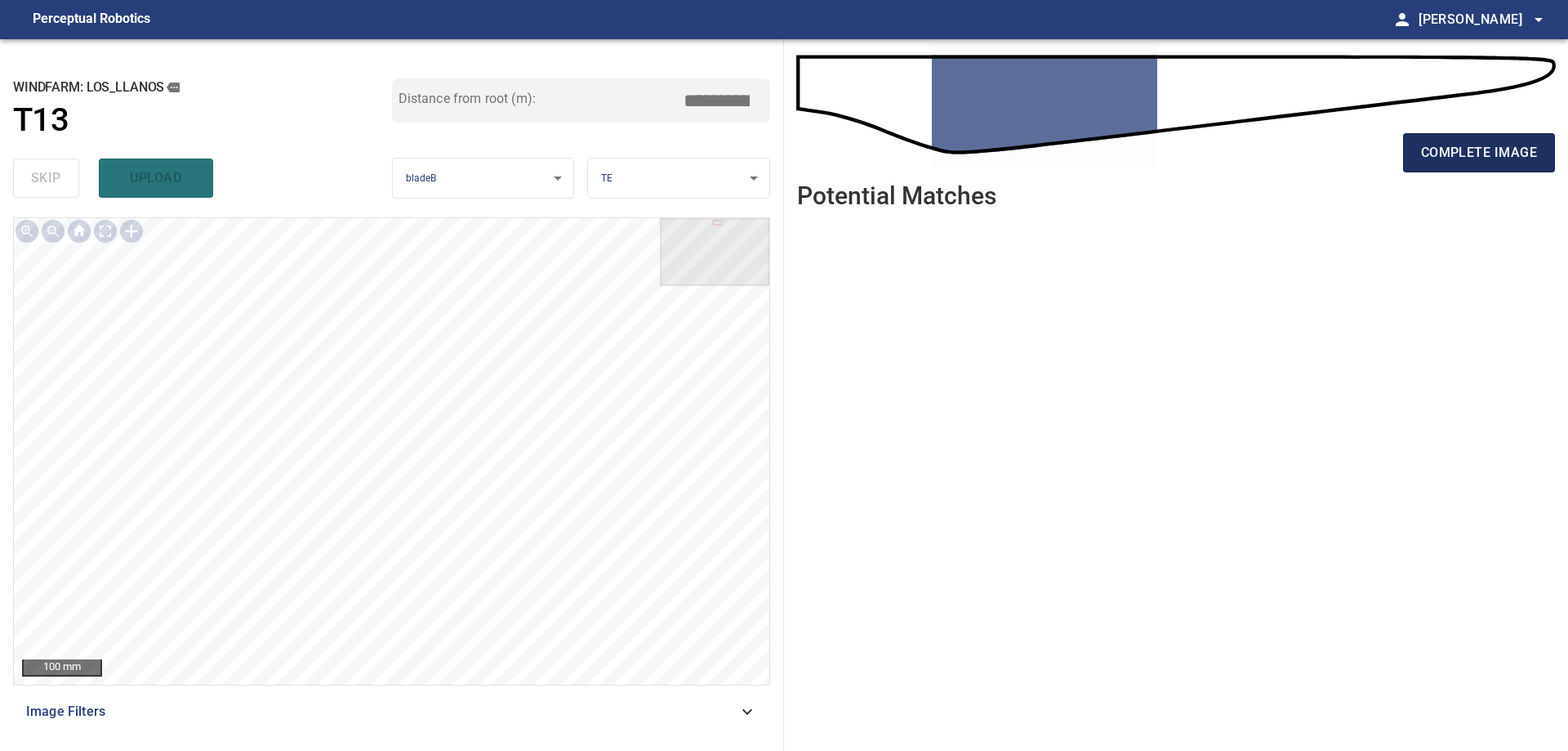
click at [1446, 152] on span "complete image" at bounding box center [1480, 153] width 116 height 23
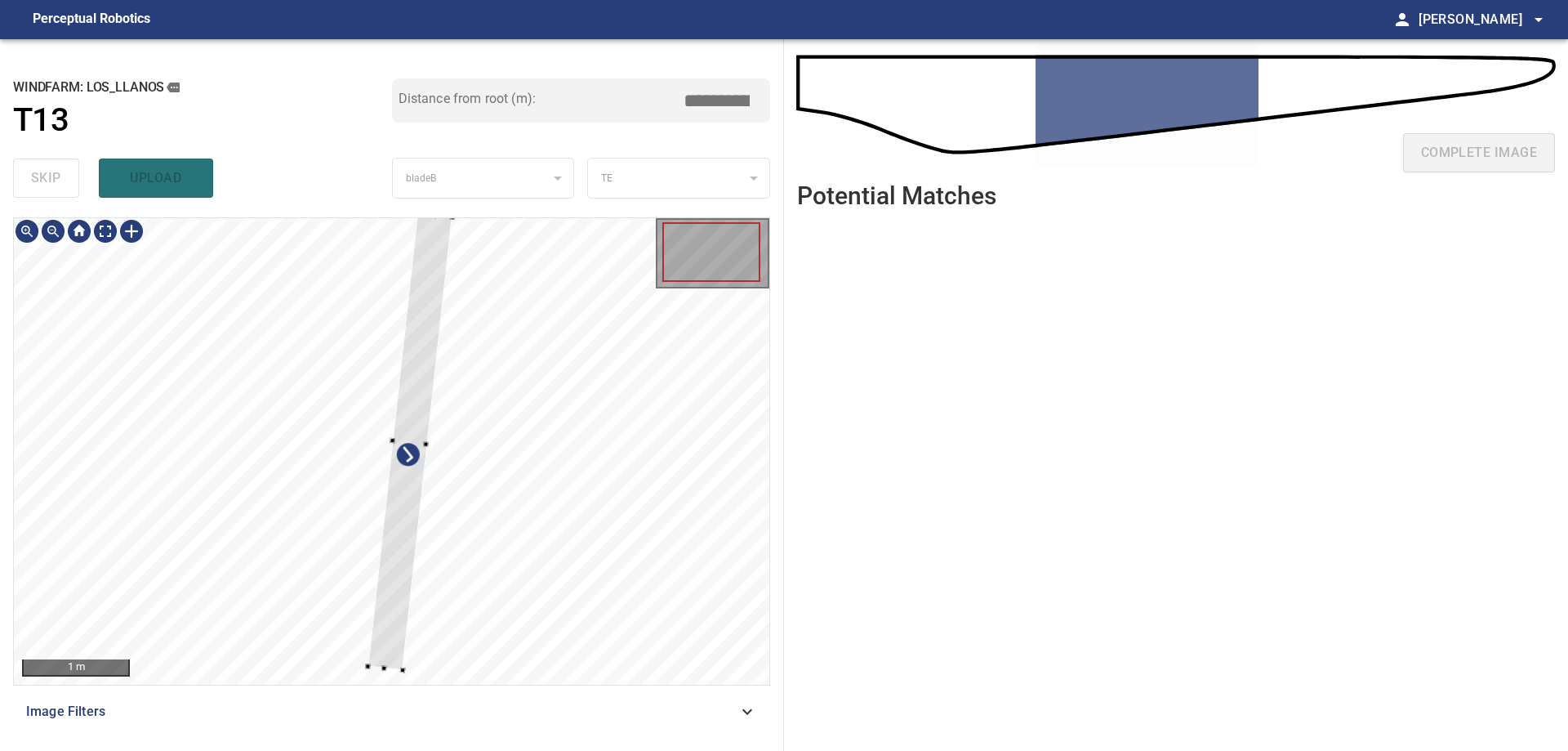
click at [551, 585] on div at bounding box center [392, 451] width 756 height 466
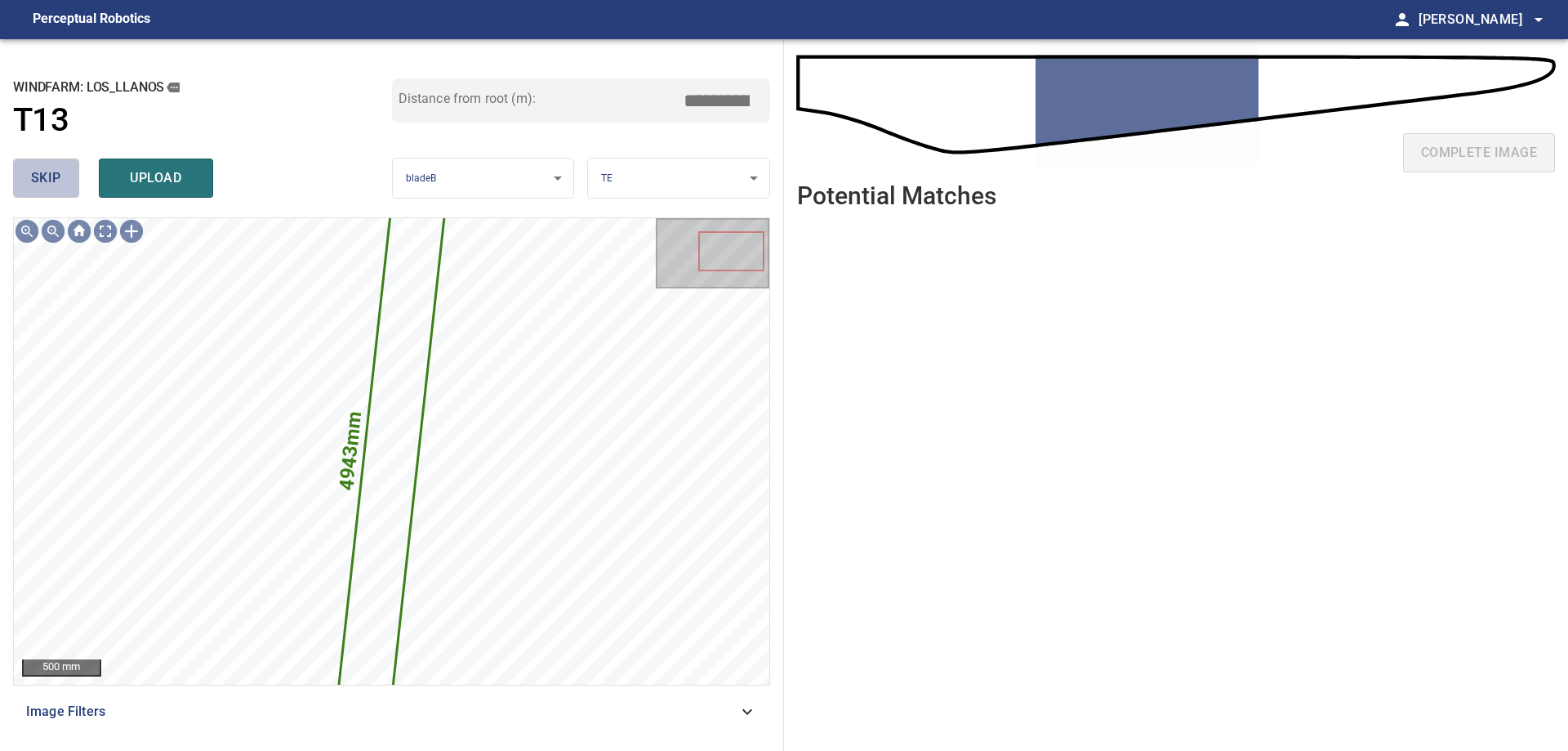
drag, startPoint x: 45, startPoint y: 175, endPoint x: 55, endPoint y: 182, distance: 12.2
click at [45, 176] on span "skip" at bounding box center [46, 178] width 30 height 23
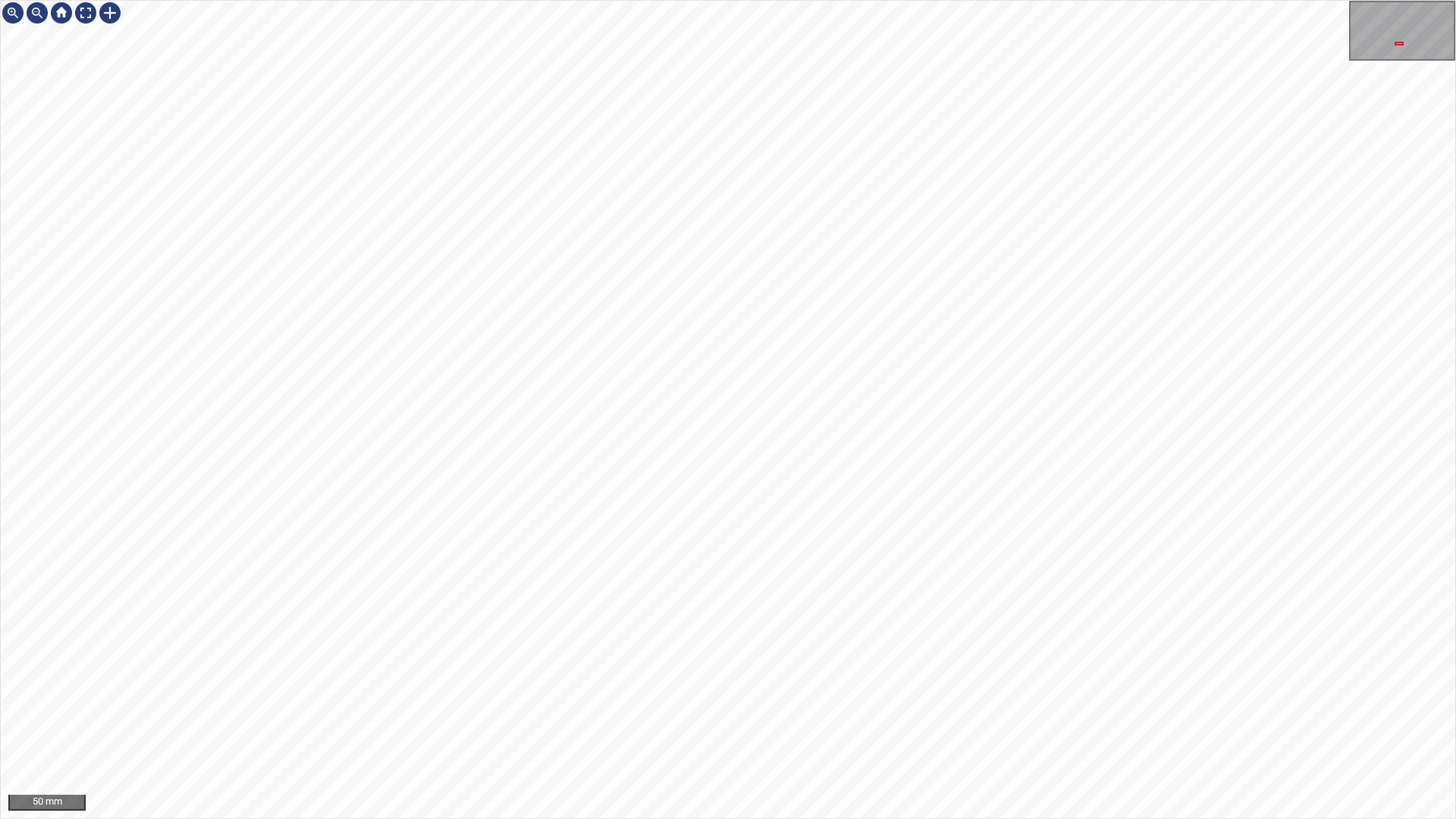
click at [969, 697] on div "50 mm" at bounding box center [728, 410] width 1456 height 819
click at [806, 697] on div "50 mm" at bounding box center [728, 410] width 1456 height 819
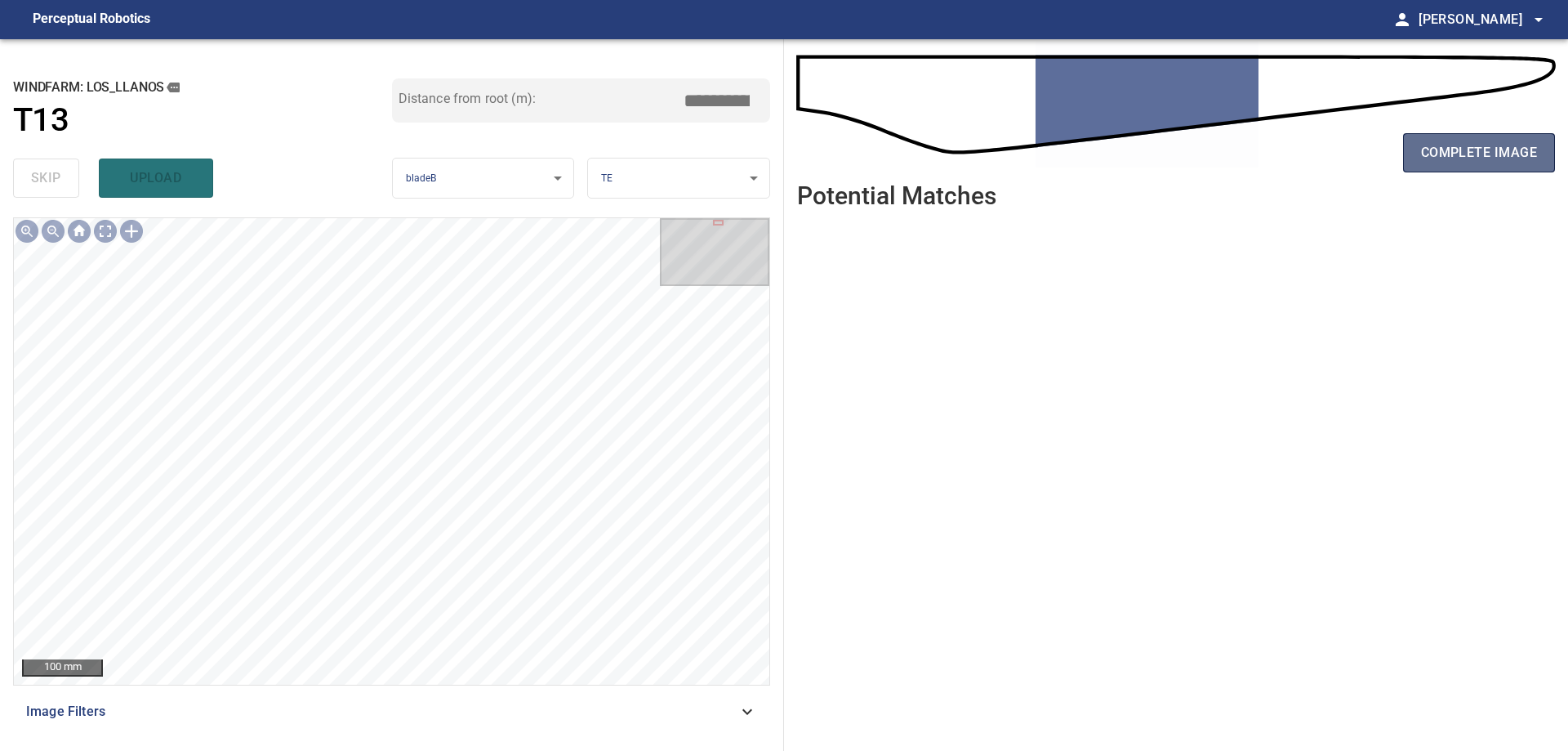
click at [1438, 137] on button "complete image" at bounding box center [1479, 152] width 152 height 39
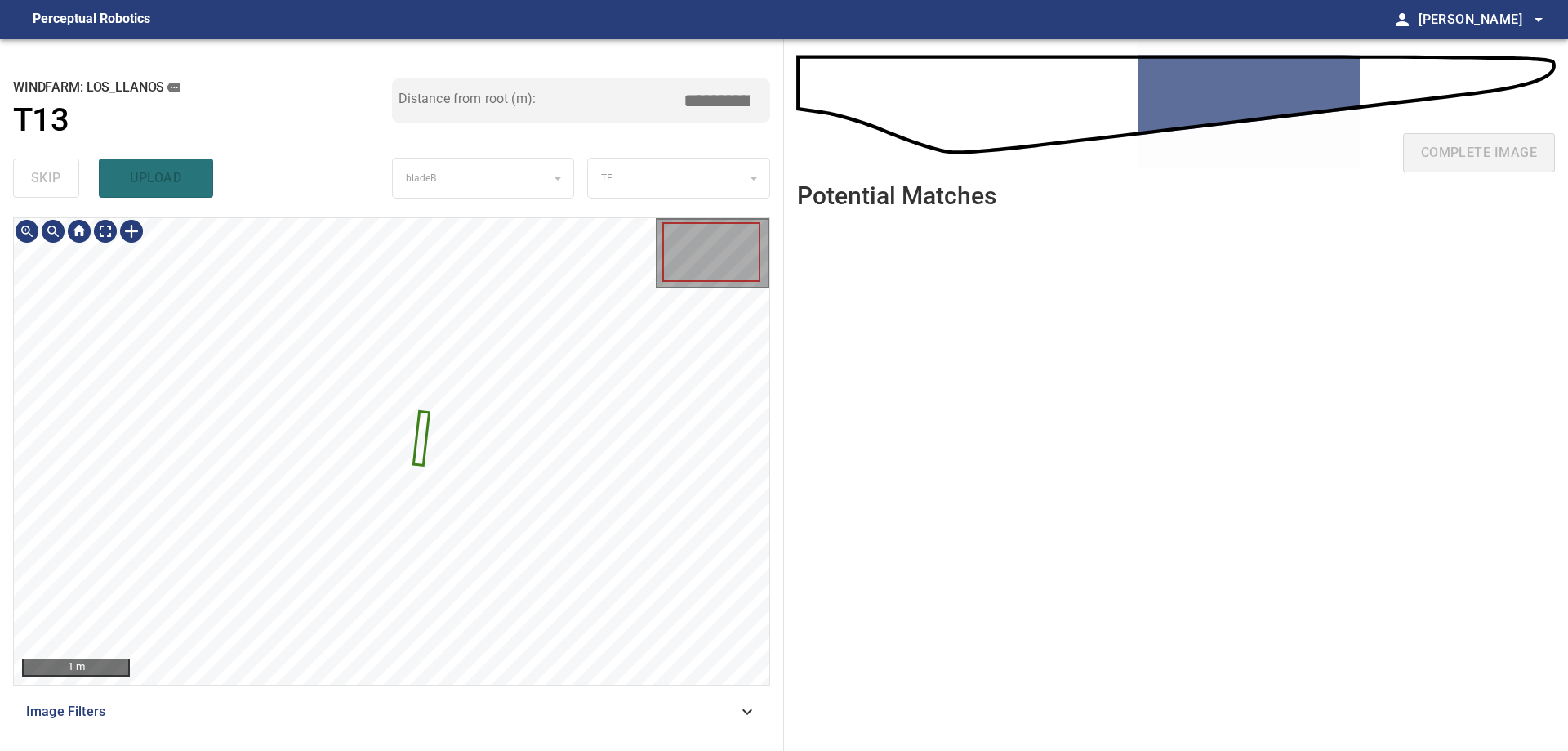
click at [422, 450] on div at bounding box center [392, 451] width 756 height 466
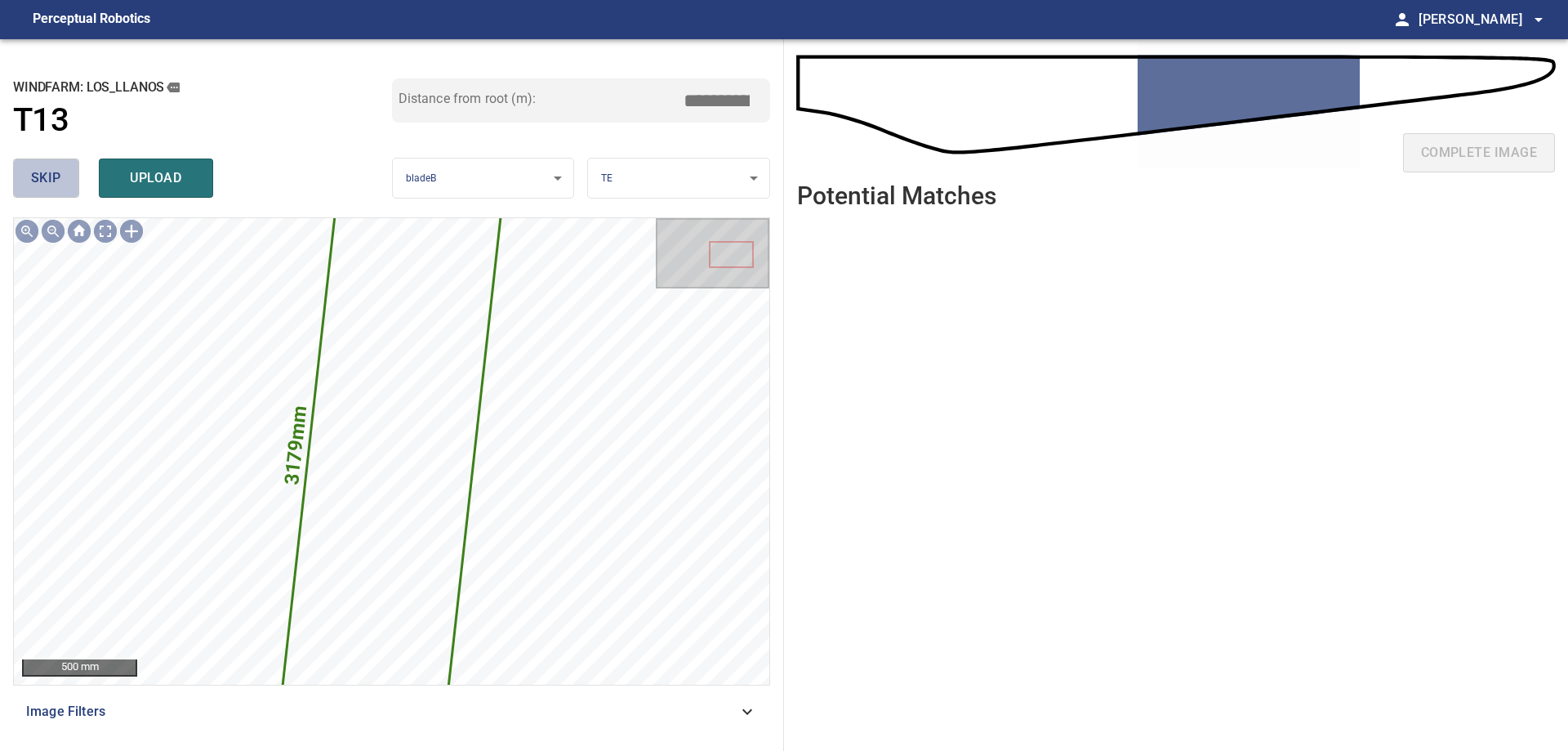
drag, startPoint x: 22, startPoint y: 167, endPoint x: 29, endPoint y: 172, distance: 8.6
click at [28, 172] on button "skip" at bounding box center [46, 178] width 66 height 39
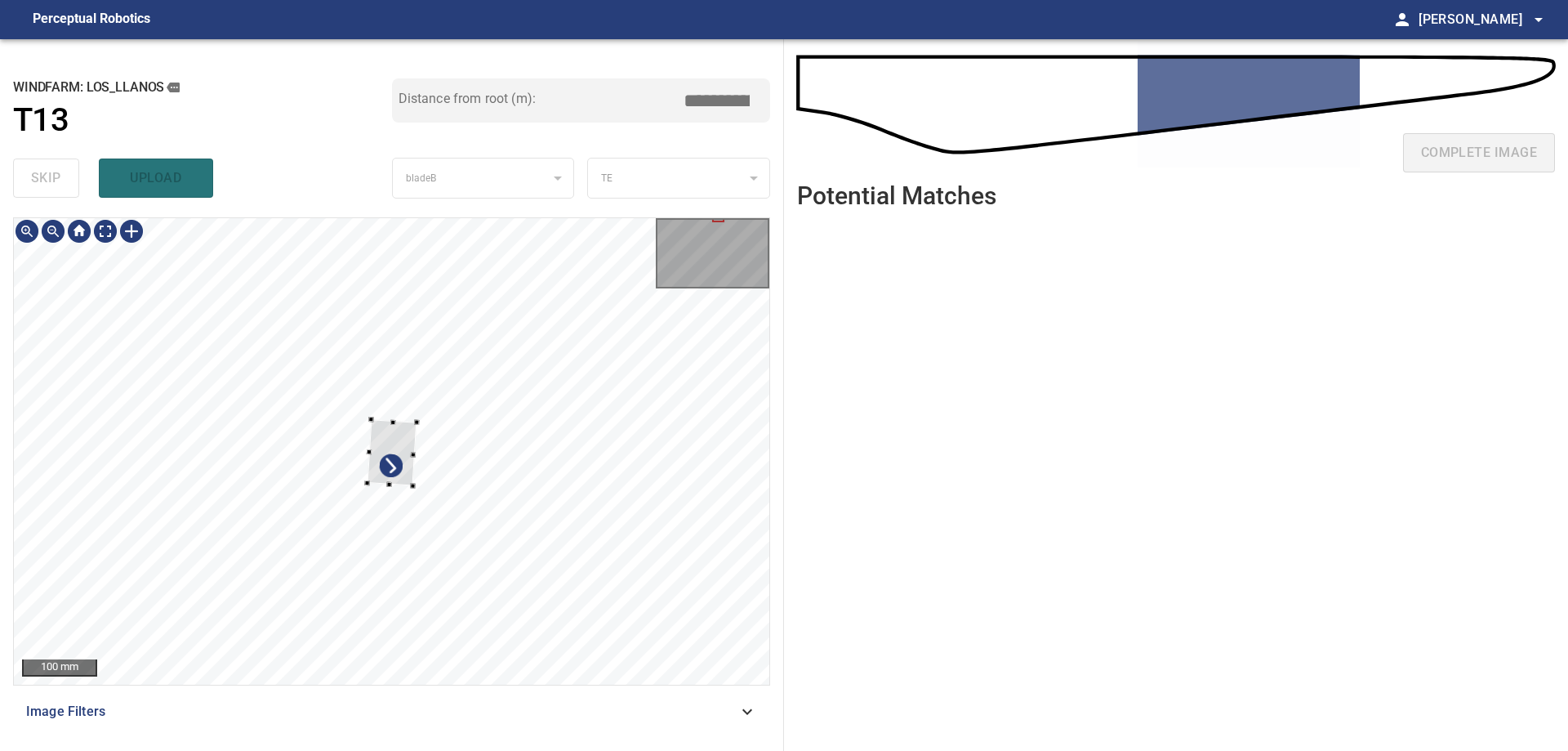
click at [559, 483] on div at bounding box center [392, 451] width 756 height 466
click at [563, 492] on div at bounding box center [392, 451] width 756 height 466
click at [375, 451] on icon at bounding box center [392, 451] width 47 height 18
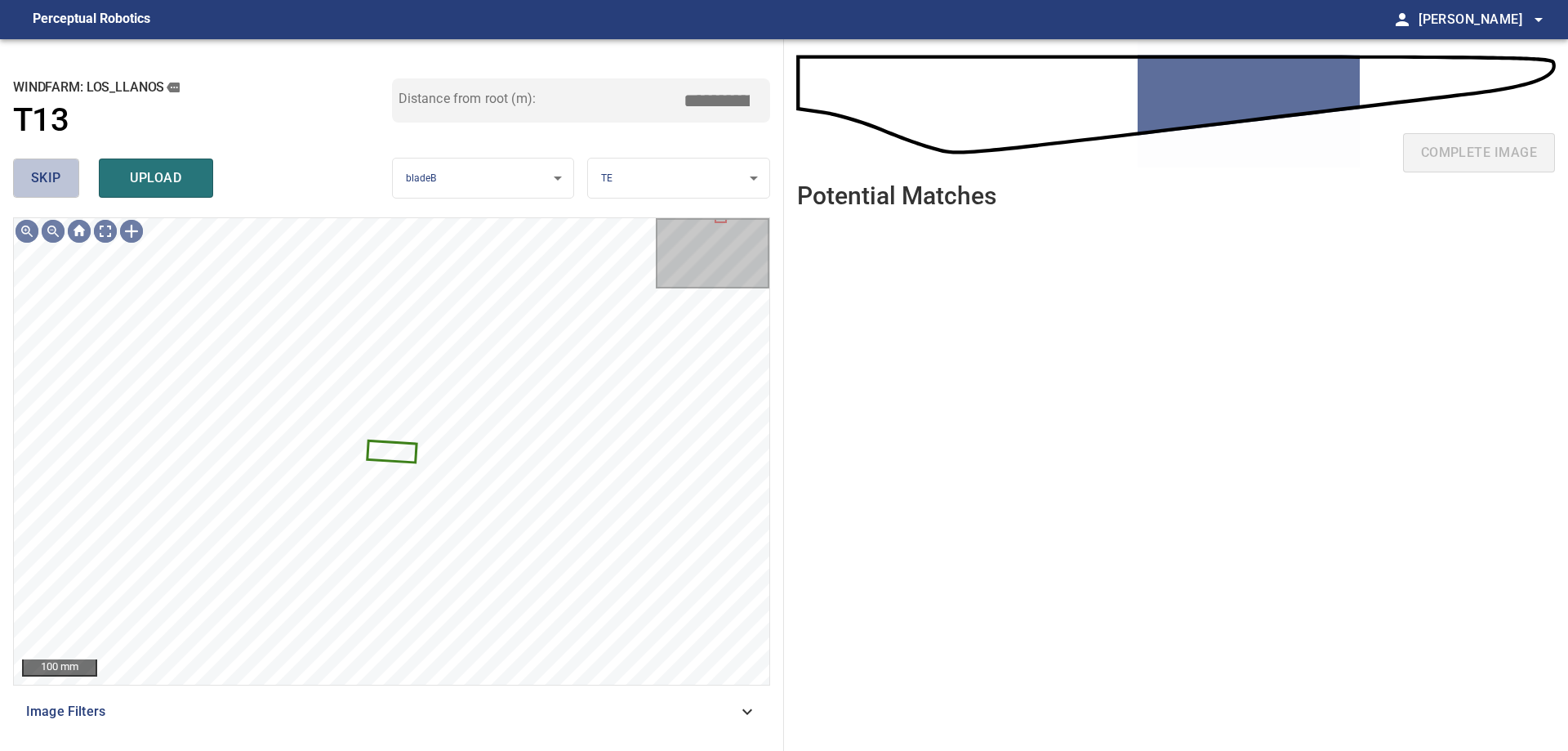
click at [49, 174] on span "skip" at bounding box center [46, 178] width 30 height 23
click at [49, 180] on div "skip upload" at bounding box center [202, 178] width 379 height 52
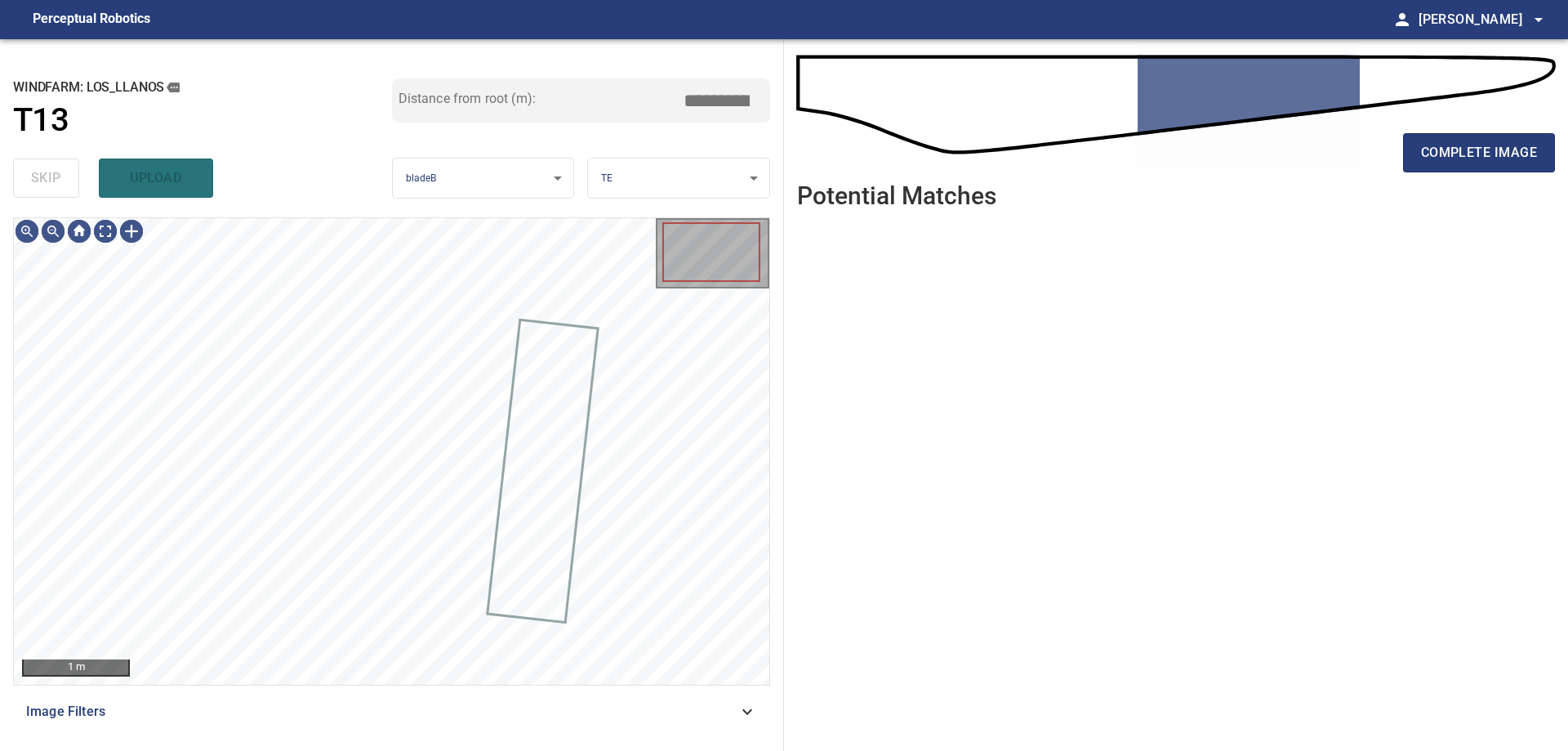
click at [51, 181] on div "skip upload" at bounding box center [202, 178] width 379 height 52
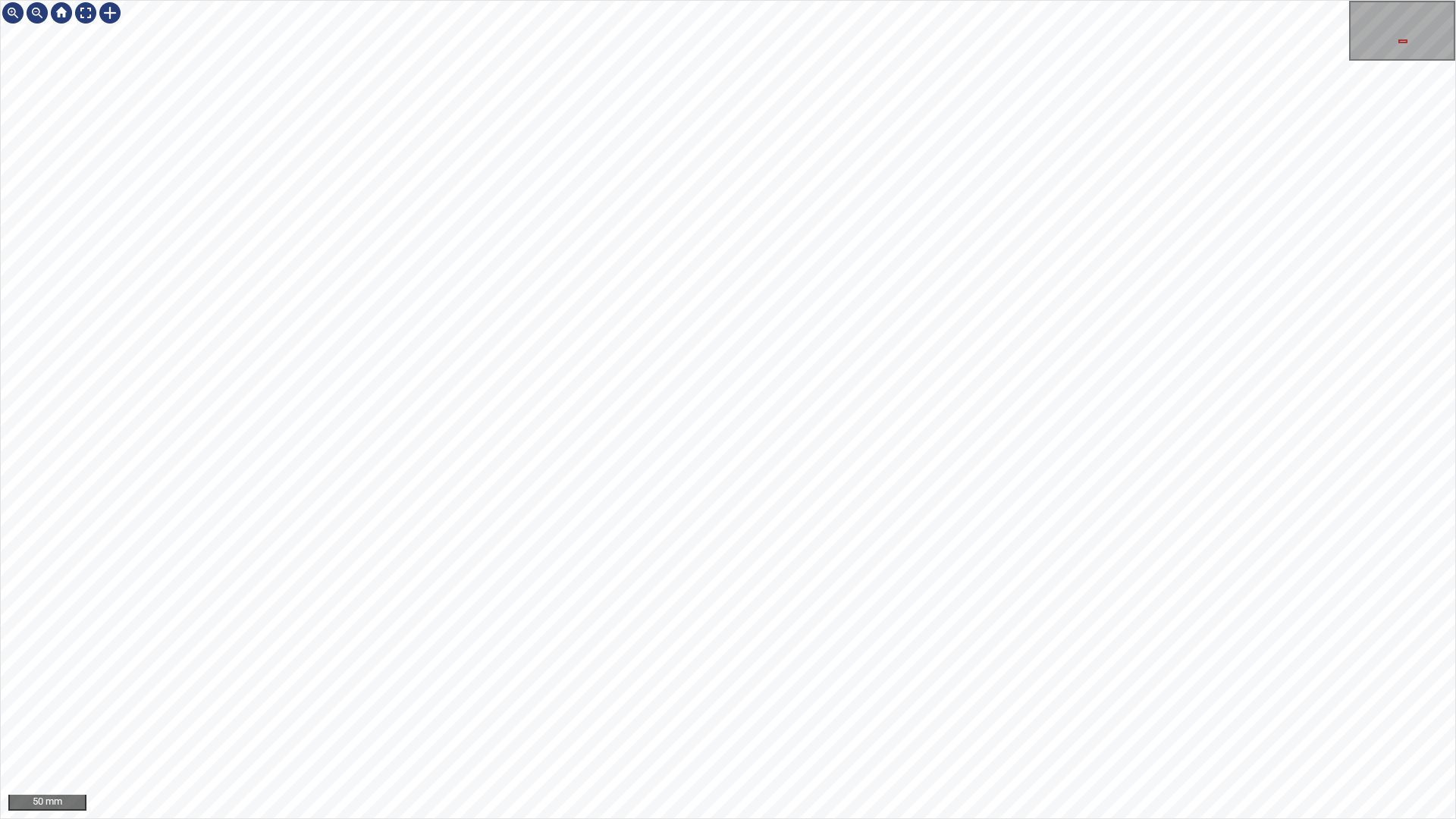
click at [867, 697] on div "50 mm" at bounding box center [728, 410] width 1456 height 819
click at [798, 697] on div "50 mm" at bounding box center [728, 410] width 1456 height 819
click at [657, 697] on div "50 mm" at bounding box center [728, 410] width 1456 height 819
click at [858, 697] on div "50 mm" at bounding box center [728, 410] width 1456 height 819
click at [921, 697] on div "50 mm" at bounding box center [728, 410] width 1456 height 819
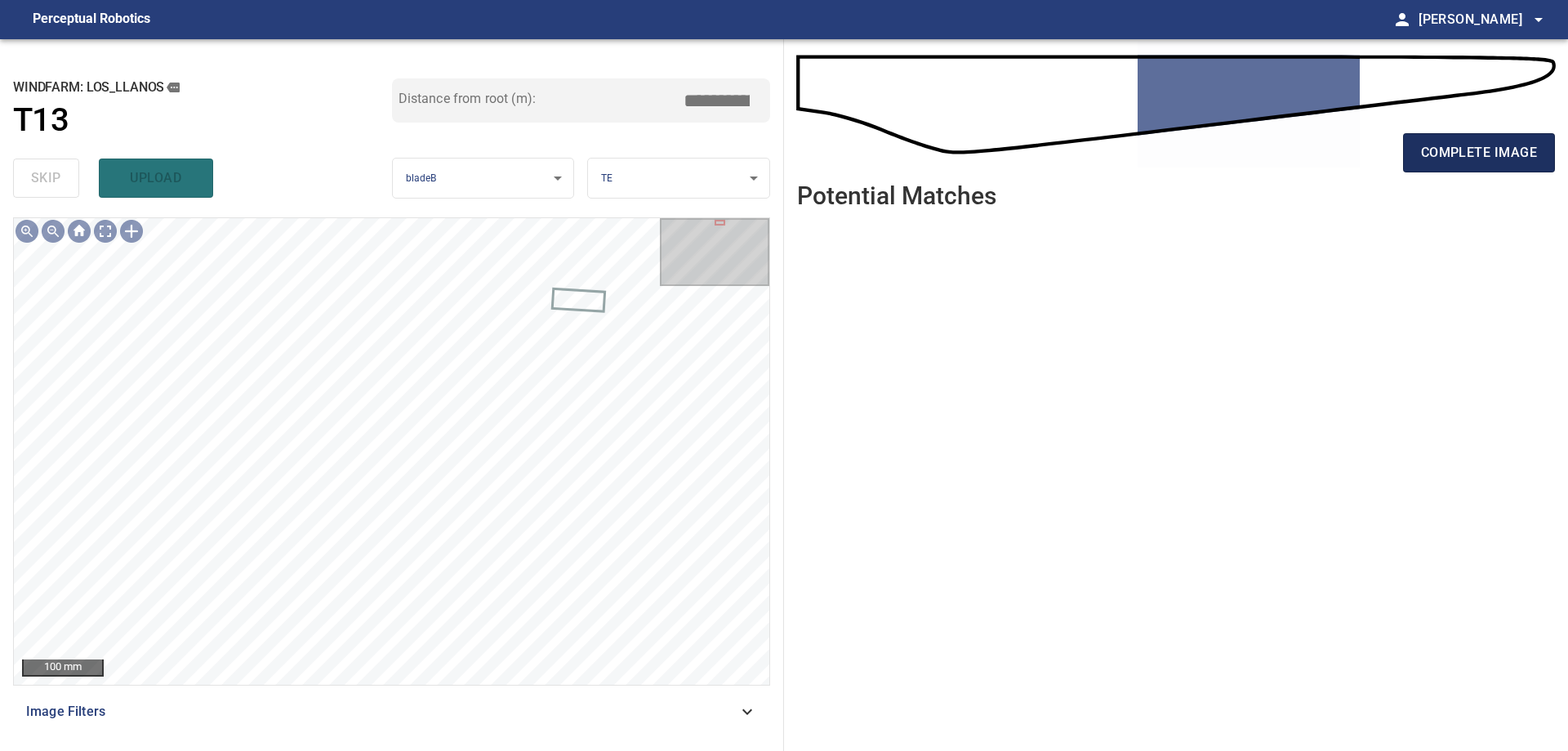
click at [1480, 168] on button "complete image" at bounding box center [1479, 152] width 152 height 39
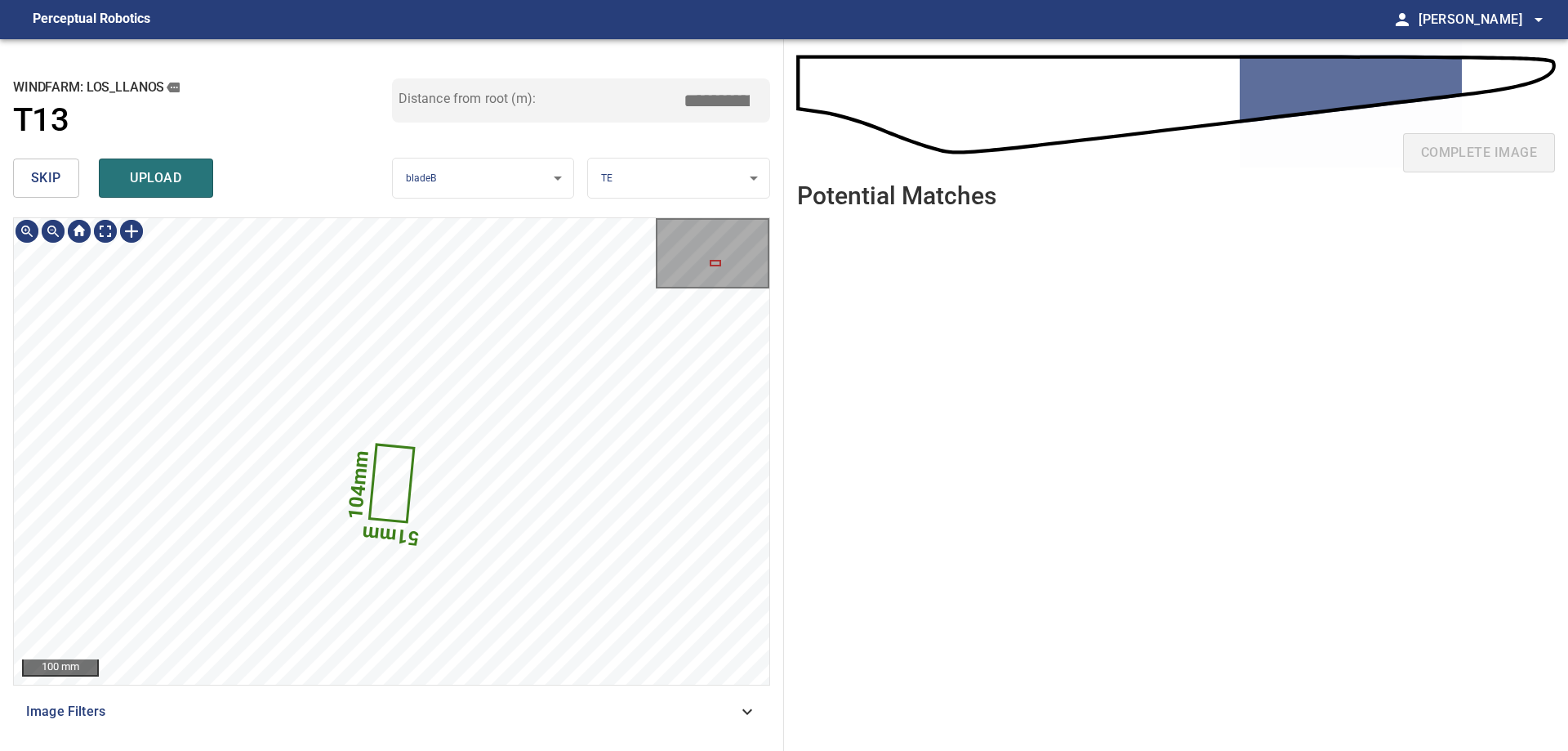
click at [392, 497] on icon at bounding box center [392, 483] width 42 height 75
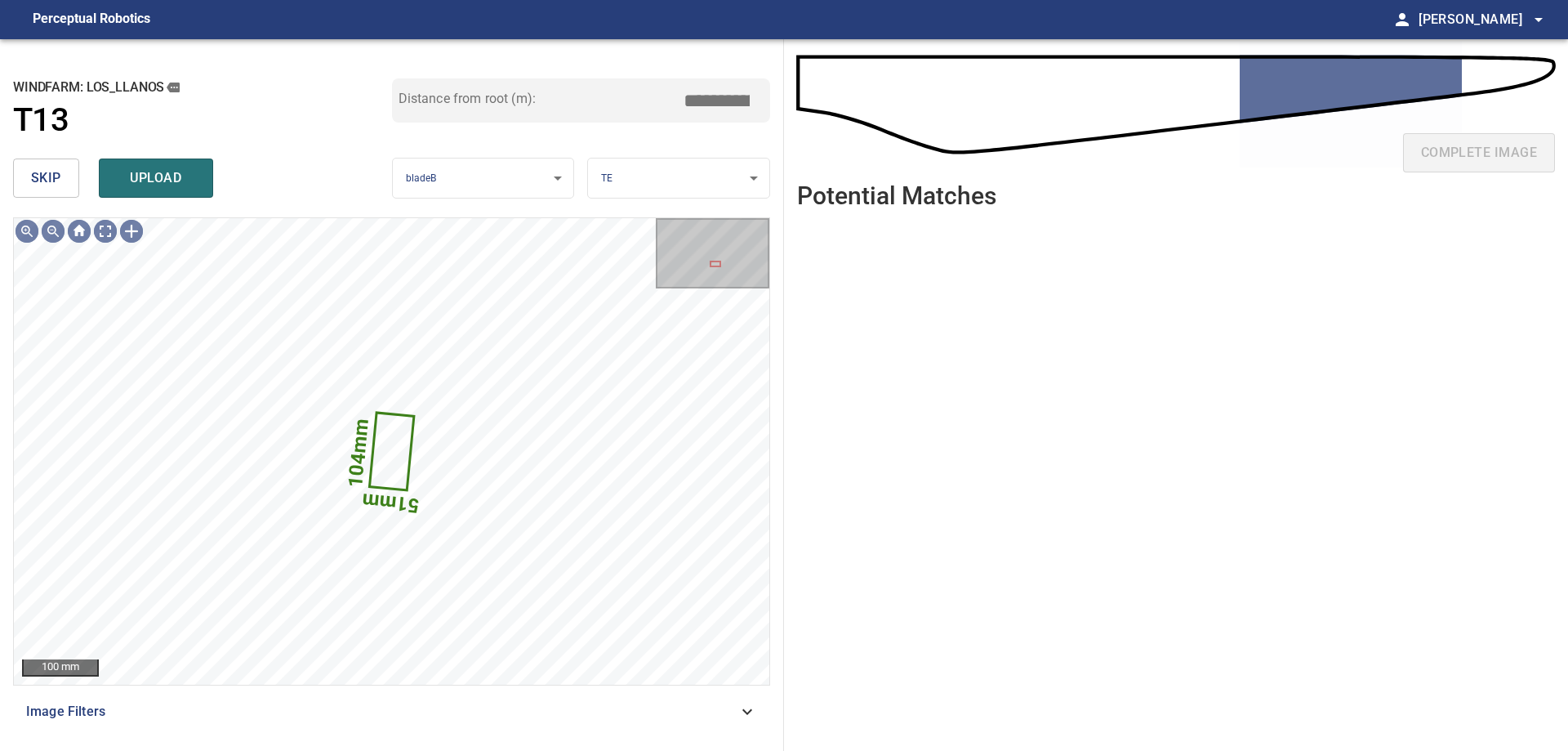
drag, startPoint x: 39, startPoint y: 178, endPoint x: 65, endPoint y: 212, distance: 42.8
click at [42, 183] on span "skip" at bounding box center [46, 178] width 30 height 23
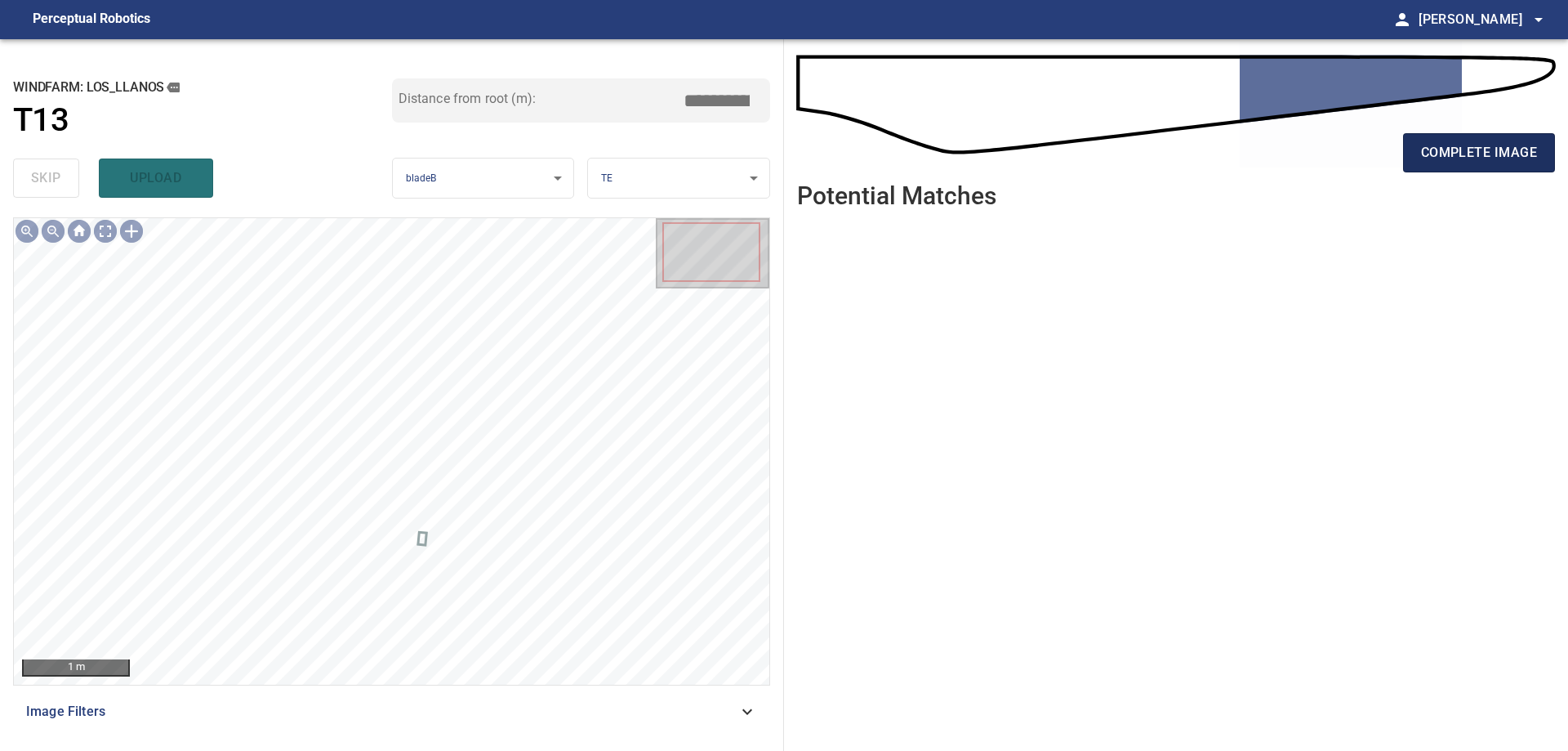
click at [1448, 167] on button "complete image" at bounding box center [1479, 152] width 152 height 39
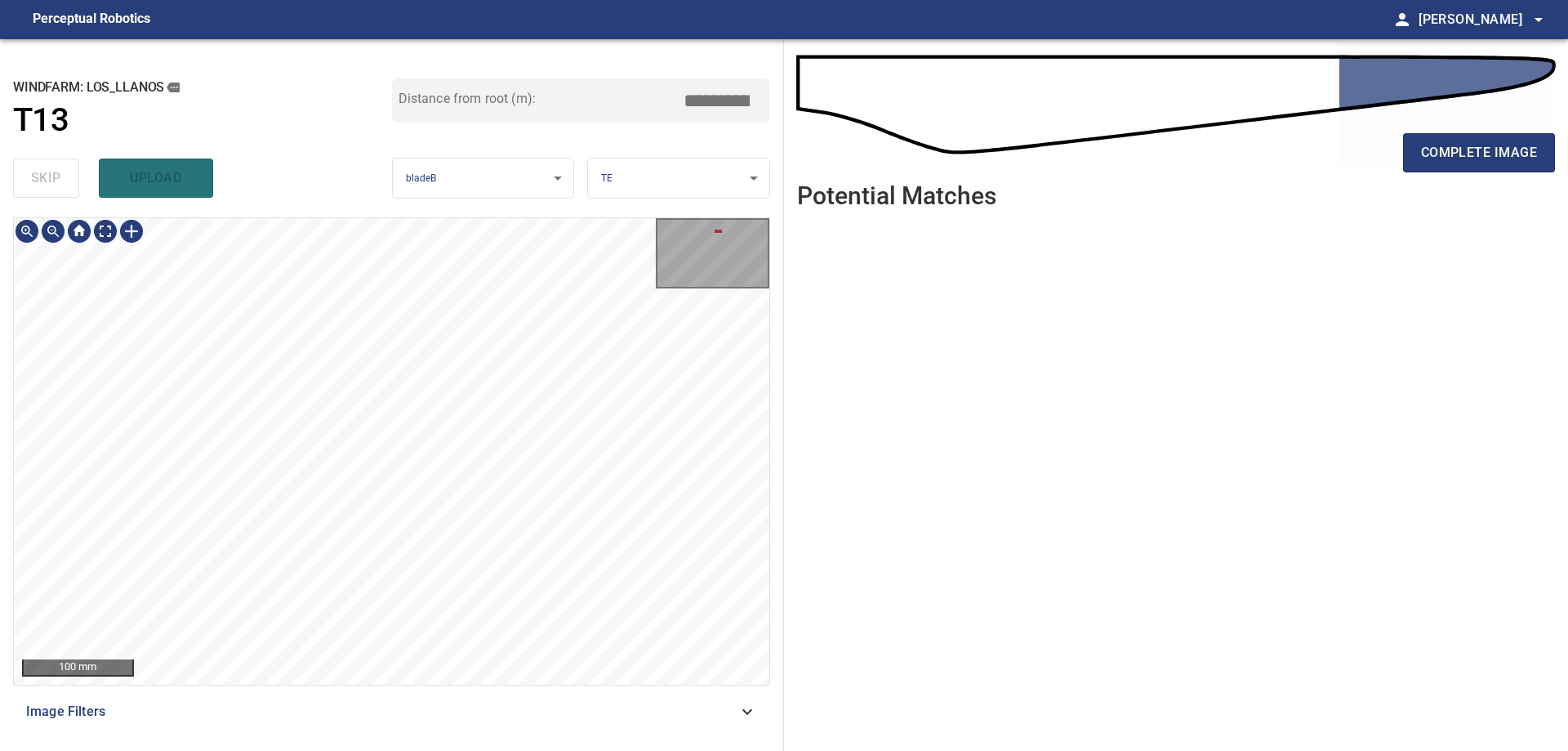
click at [680, 750] on html "**********" at bounding box center [784, 375] width 1568 height 751
click at [536, 750] on html "**********" at bounding box center [784, 375] width 1568 height 751
click at [506, 750] on html "**********" at bounding box center [784, 375] width 1568 height 751
click at [1442, 159] on span "complete image" at bounding box center [1480, 153] width 116 height 23
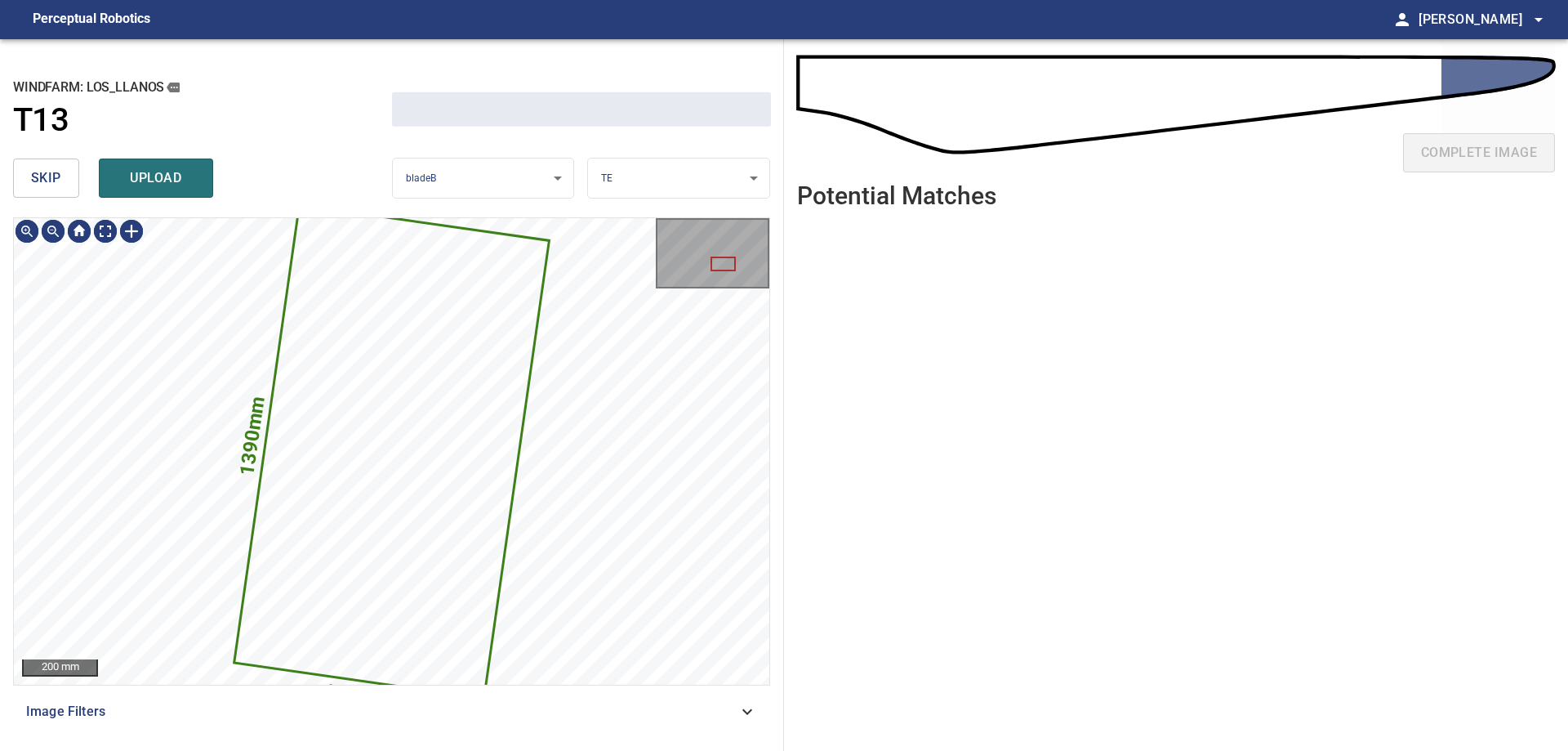
click at [57, 165] on button "skip" at bounding box center [46, 178] width 66 height 39
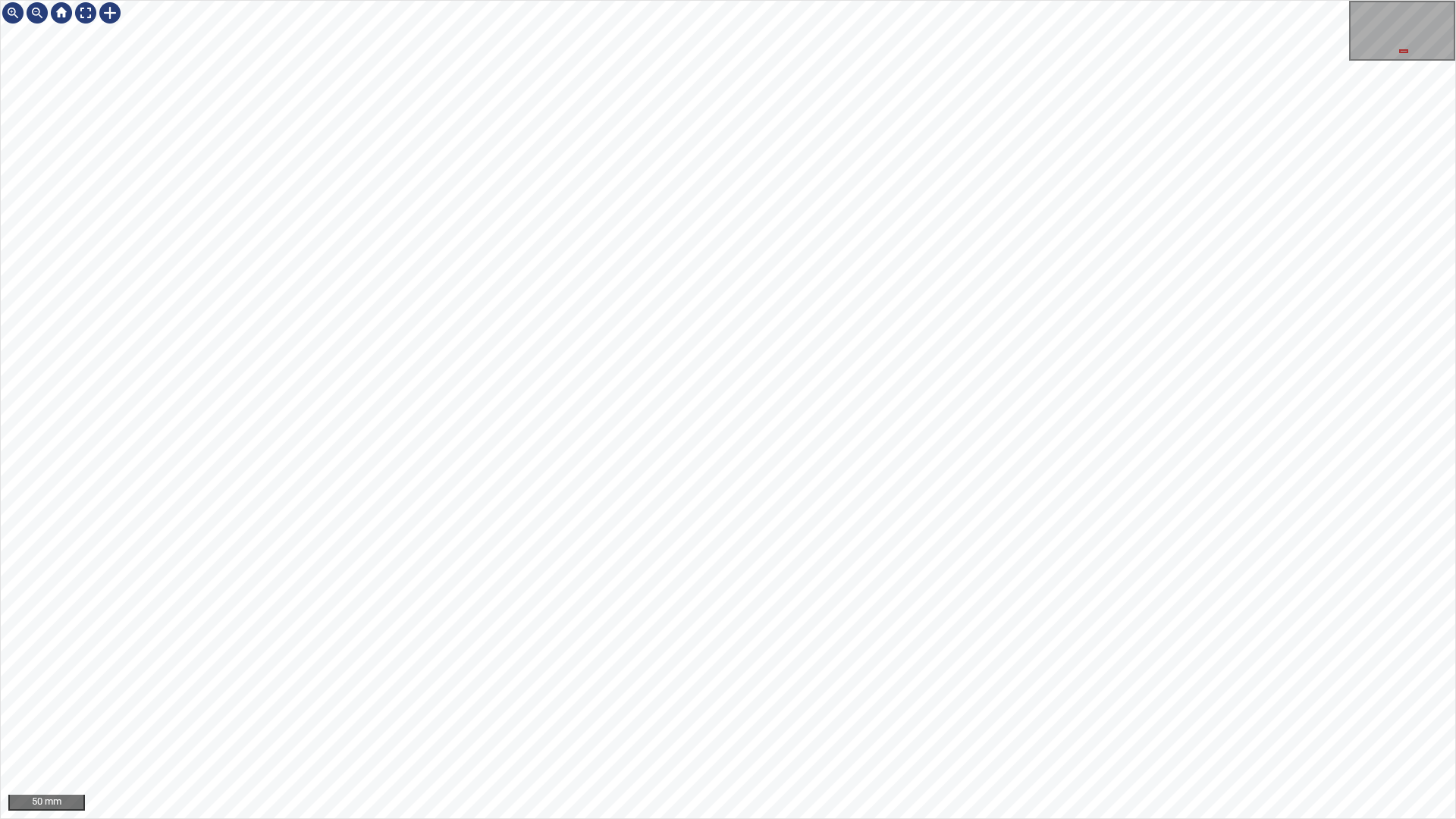
click at [843, 0] on div "50 mm" at bounding box center [728, 410] width 1456 height 819
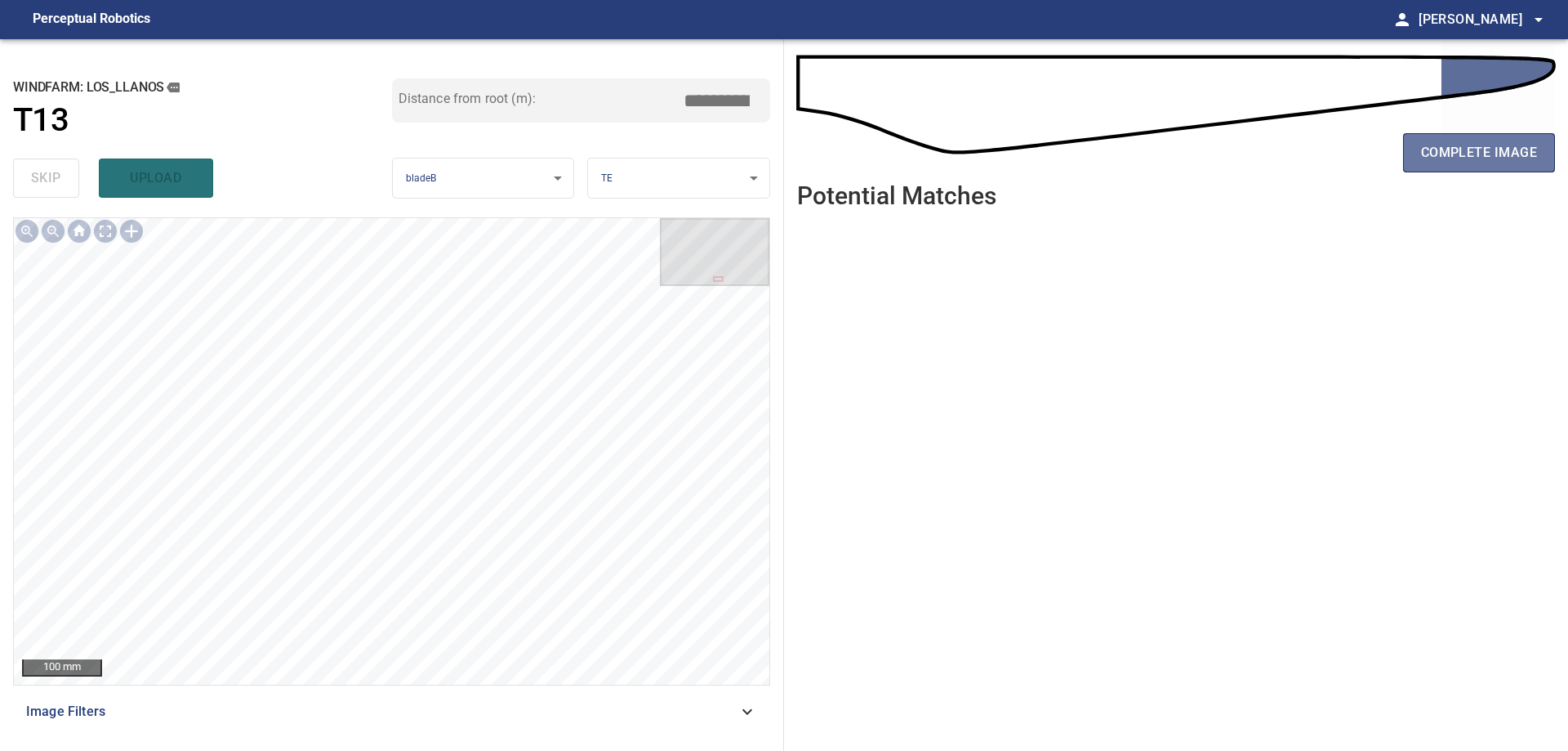
drag, startPoint x: 1490, startPoint y: 157, endPoint x: 1494, endPoint y: 179, distance: 22.4
click at [1494, 179] on div "complete image" at bounding box center [1176, 159] width 758 height 65
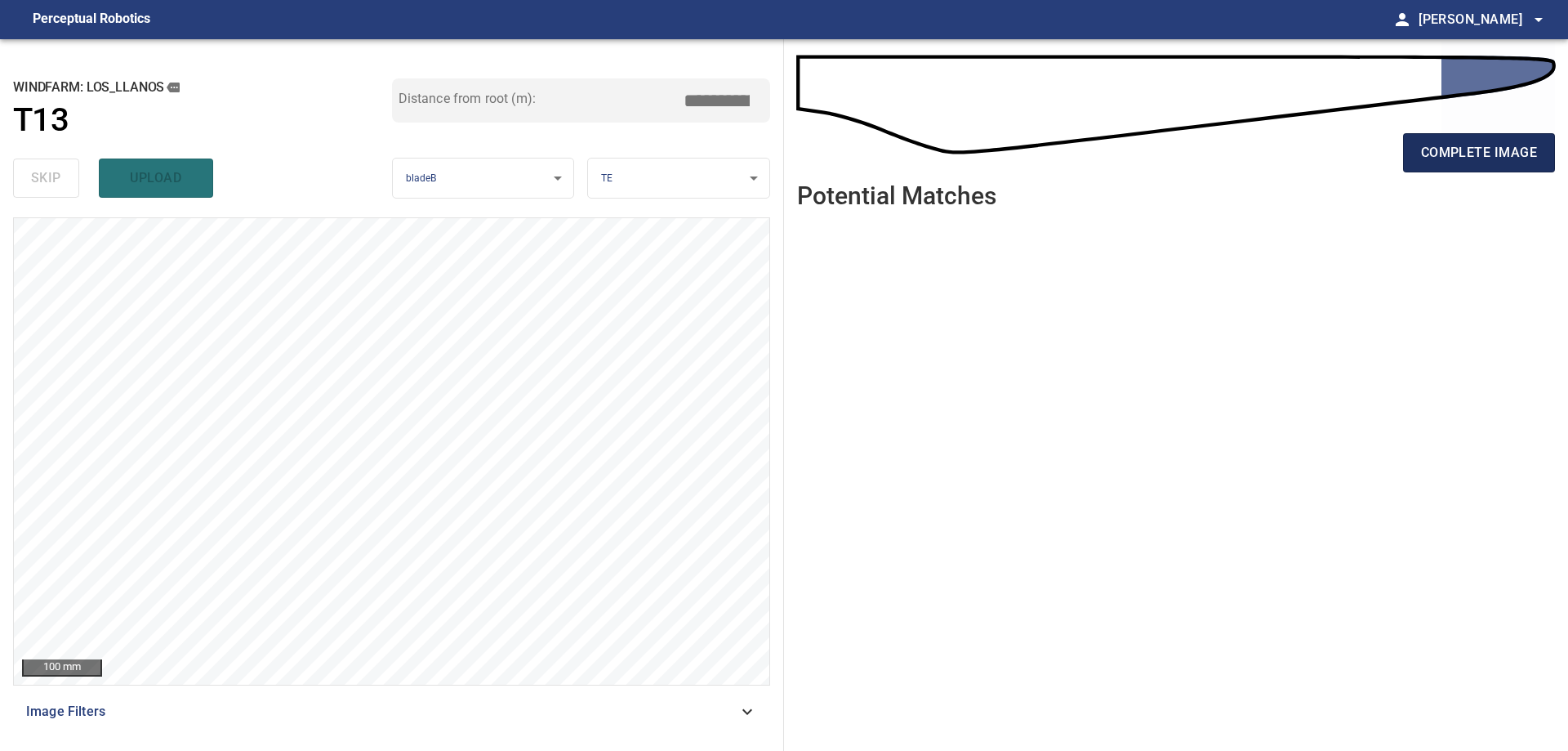
click at [1499, 141] on button "complete image" at bounding box center [1479, 152] width 152 height 39
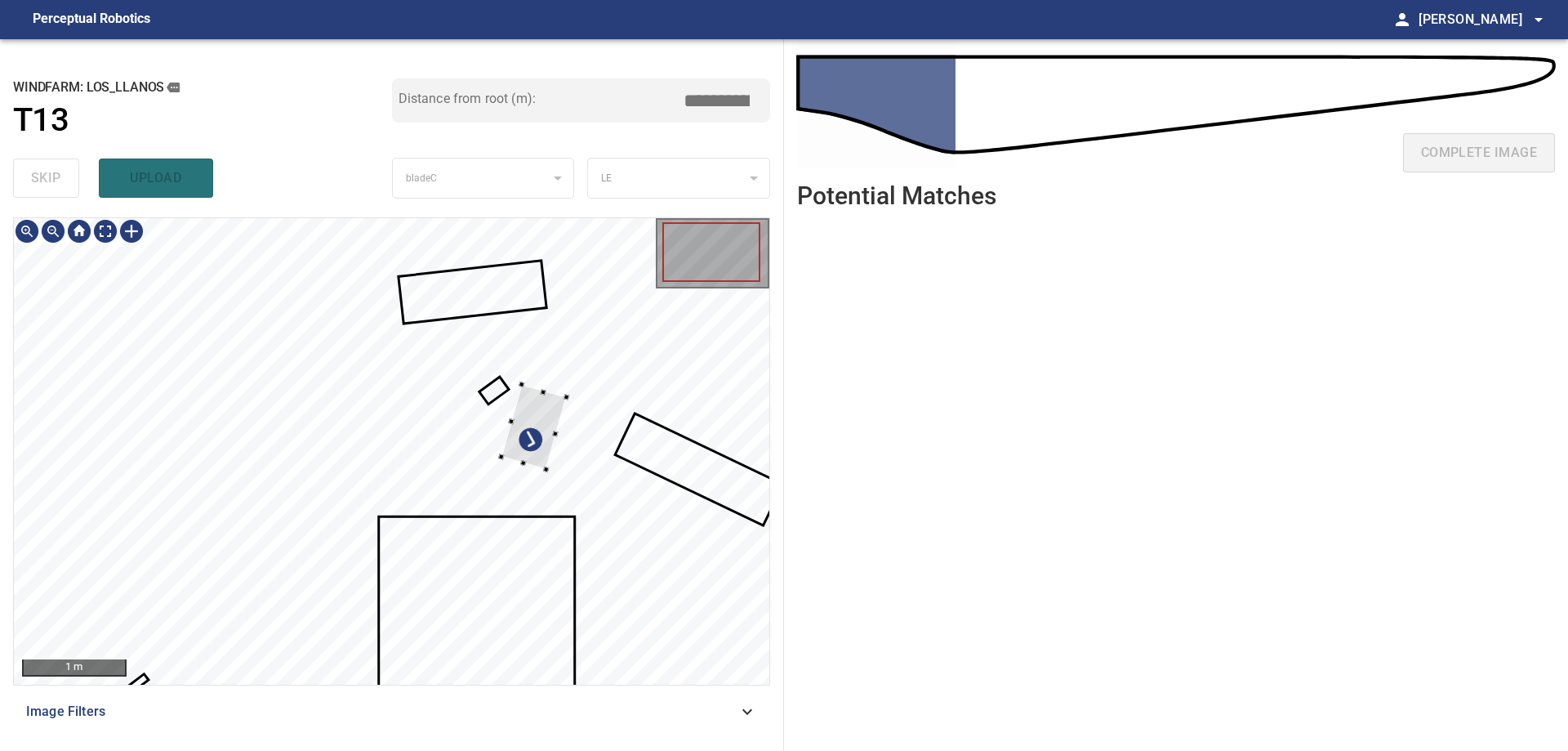
click at [565, 397] on div at bounding box center [534, 427] width 65 height 85
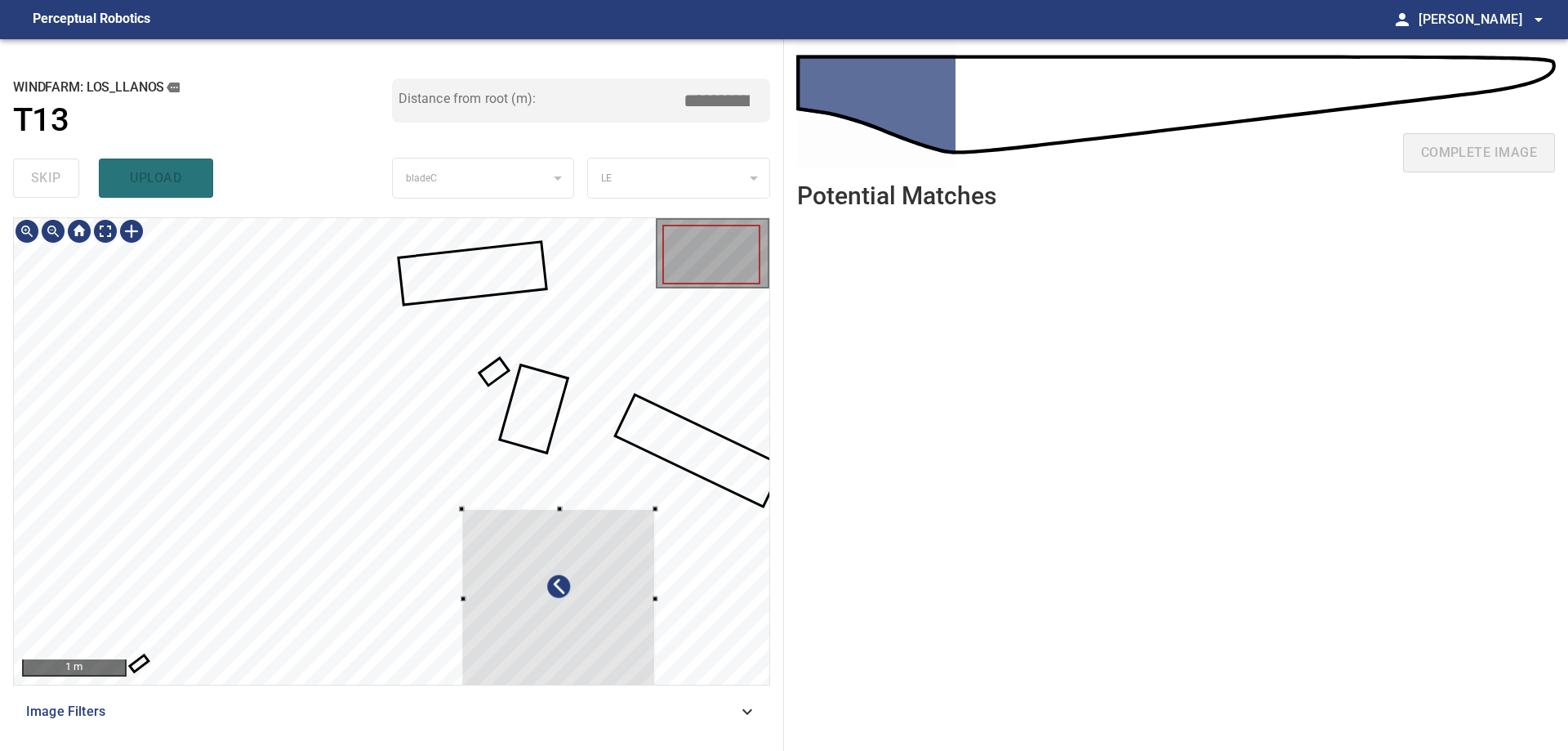
click at [584, 571] on div at bounding box center [559, 599] width 194 height 181
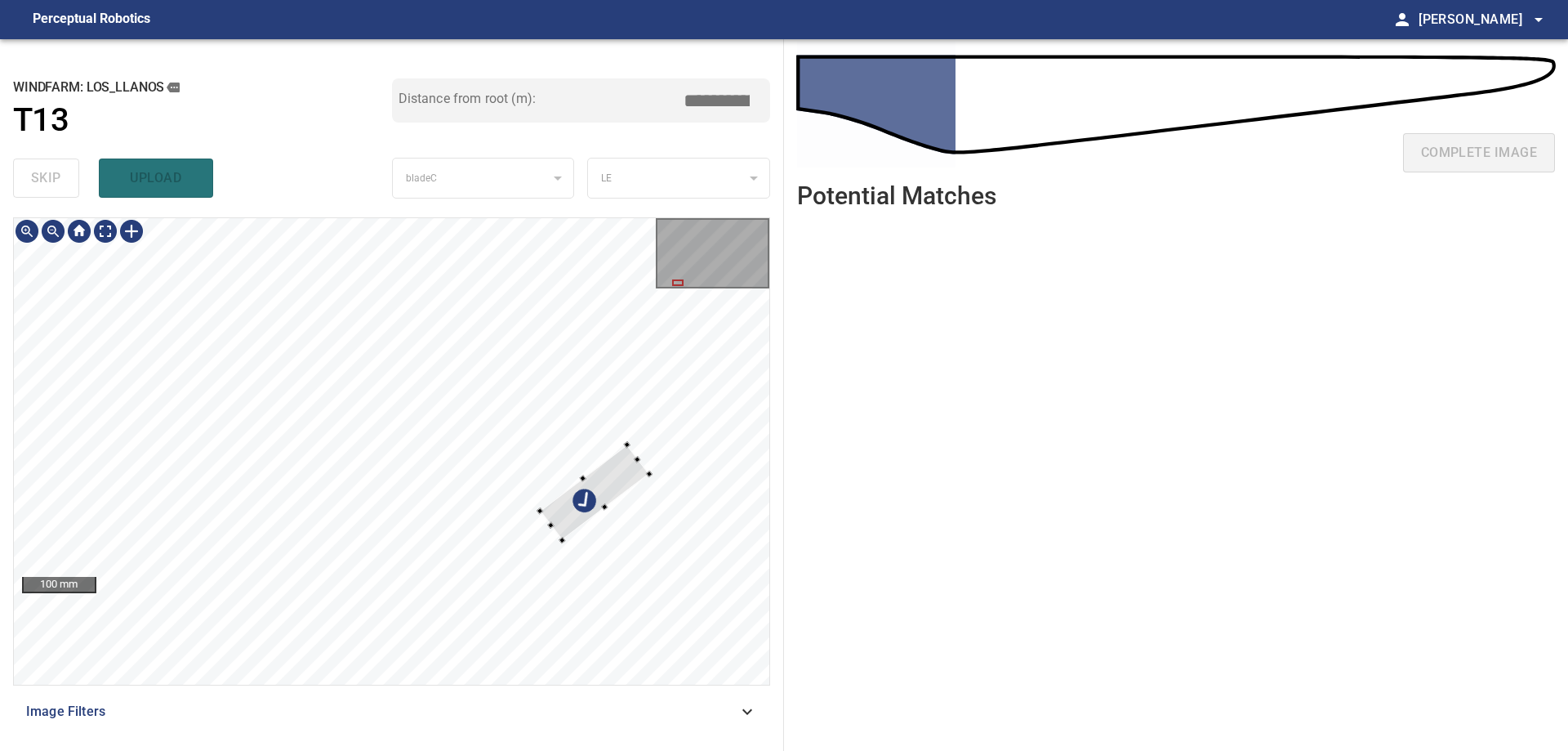
click at [713, 518] on div at bounding box center [392, 451] width 756 height 466
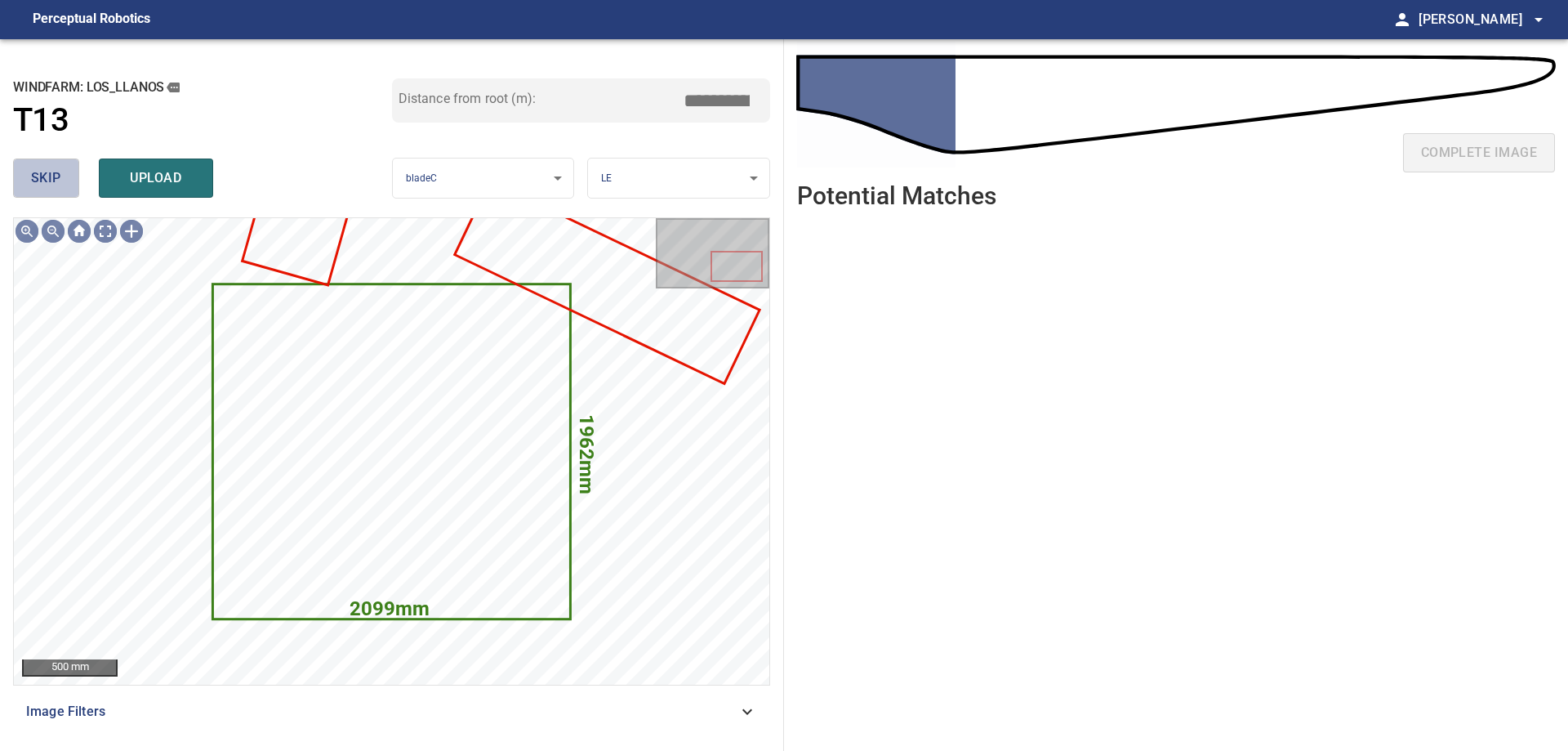
click at [33, 179] on span "skip" at bounding box center [46, 178] width 30 height 23
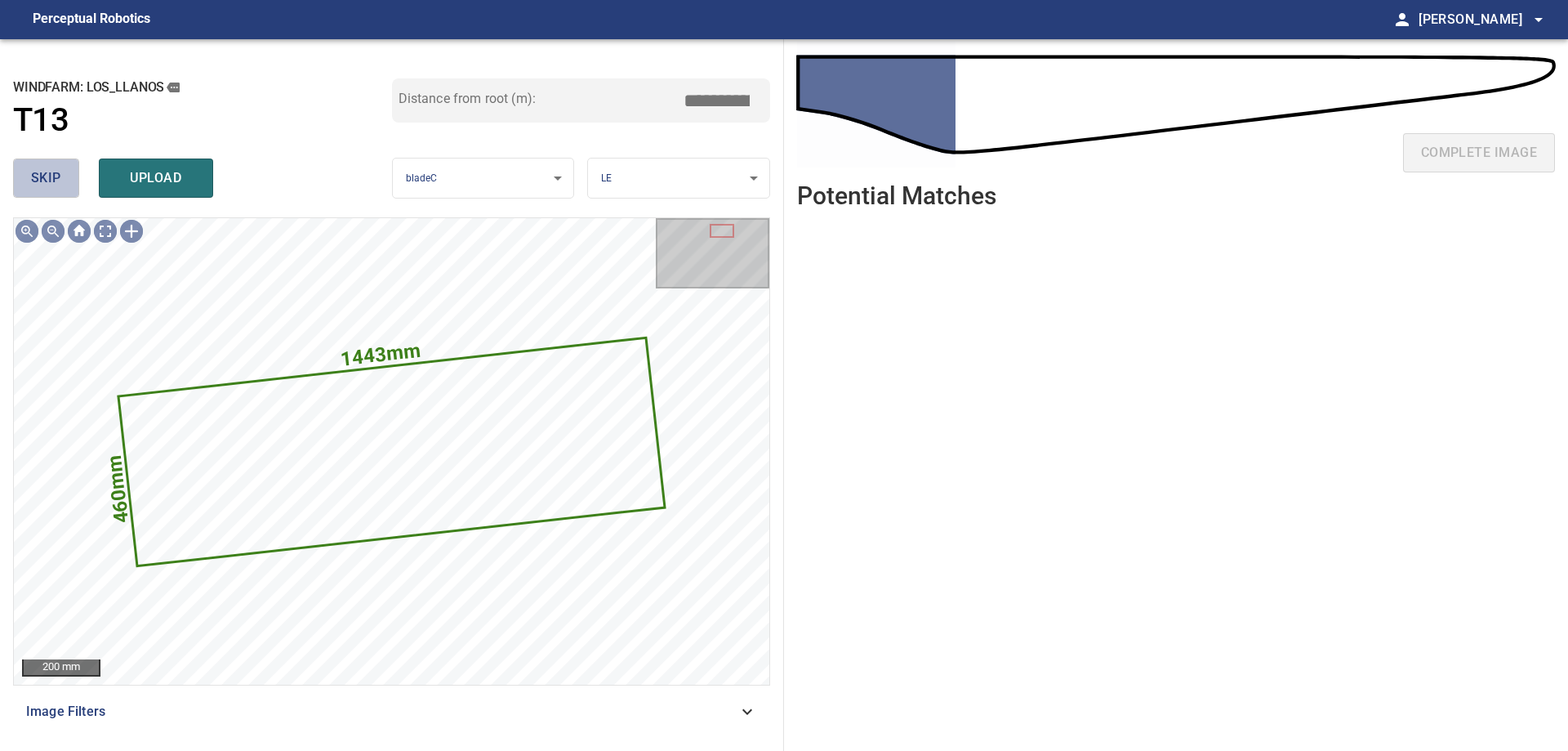
click at [32, 179] on span "skip" at bounding box center [46, 178] width 30 height 23
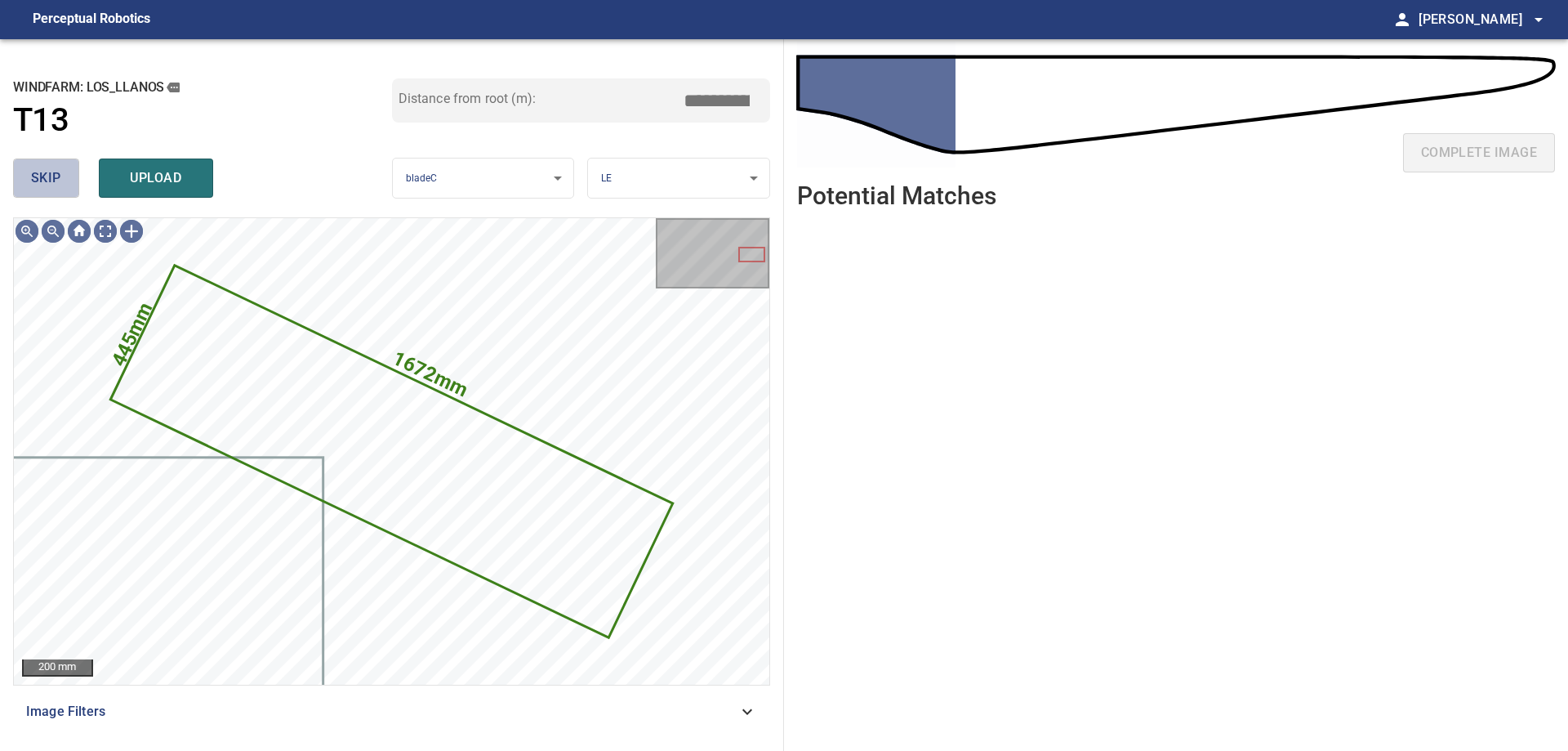
click at [32, 179] on span "skip" at bounding box center [46, 178] width 30 height 23
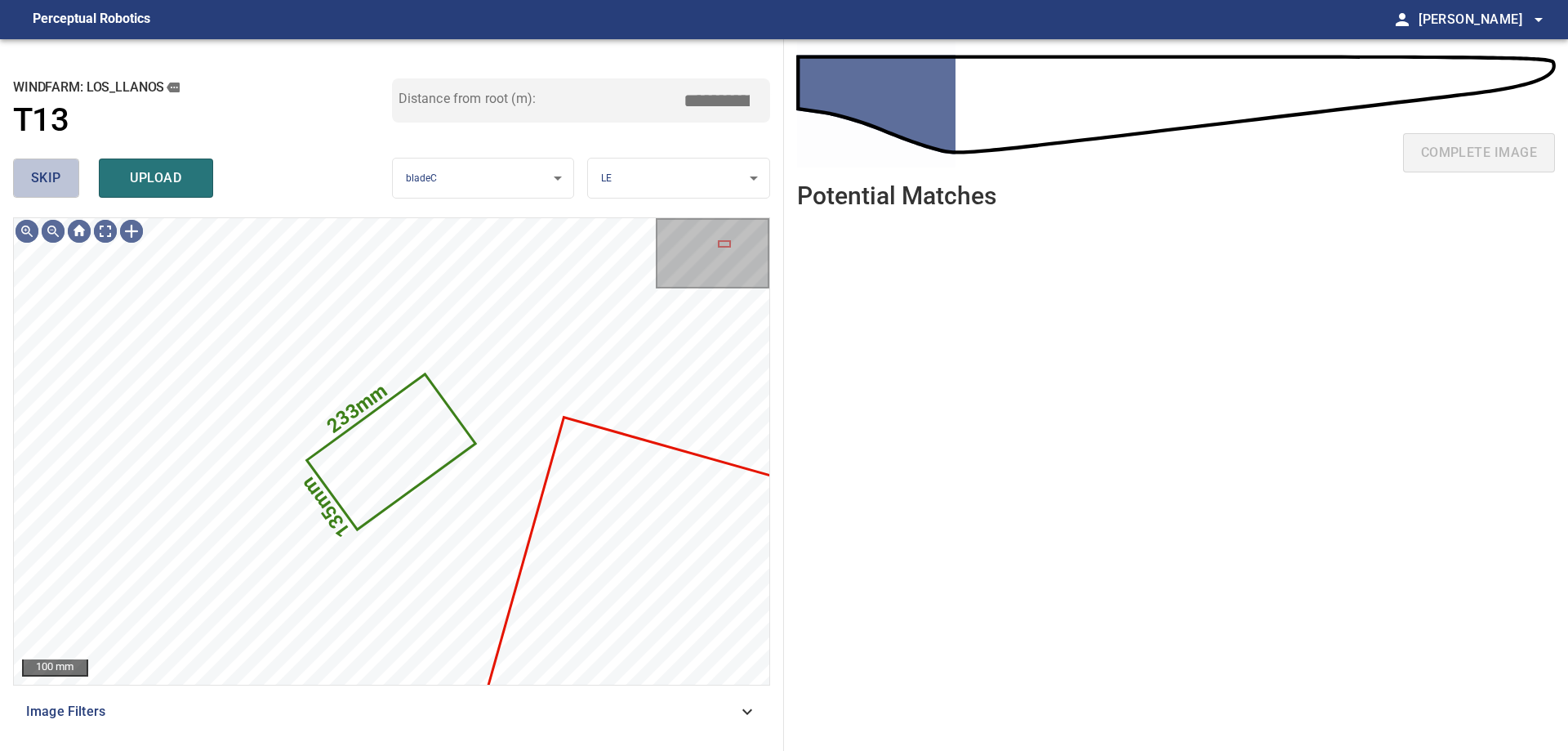
click at [32, 179] on span "skip" at bounding box center [46, 178] width 30 height 23
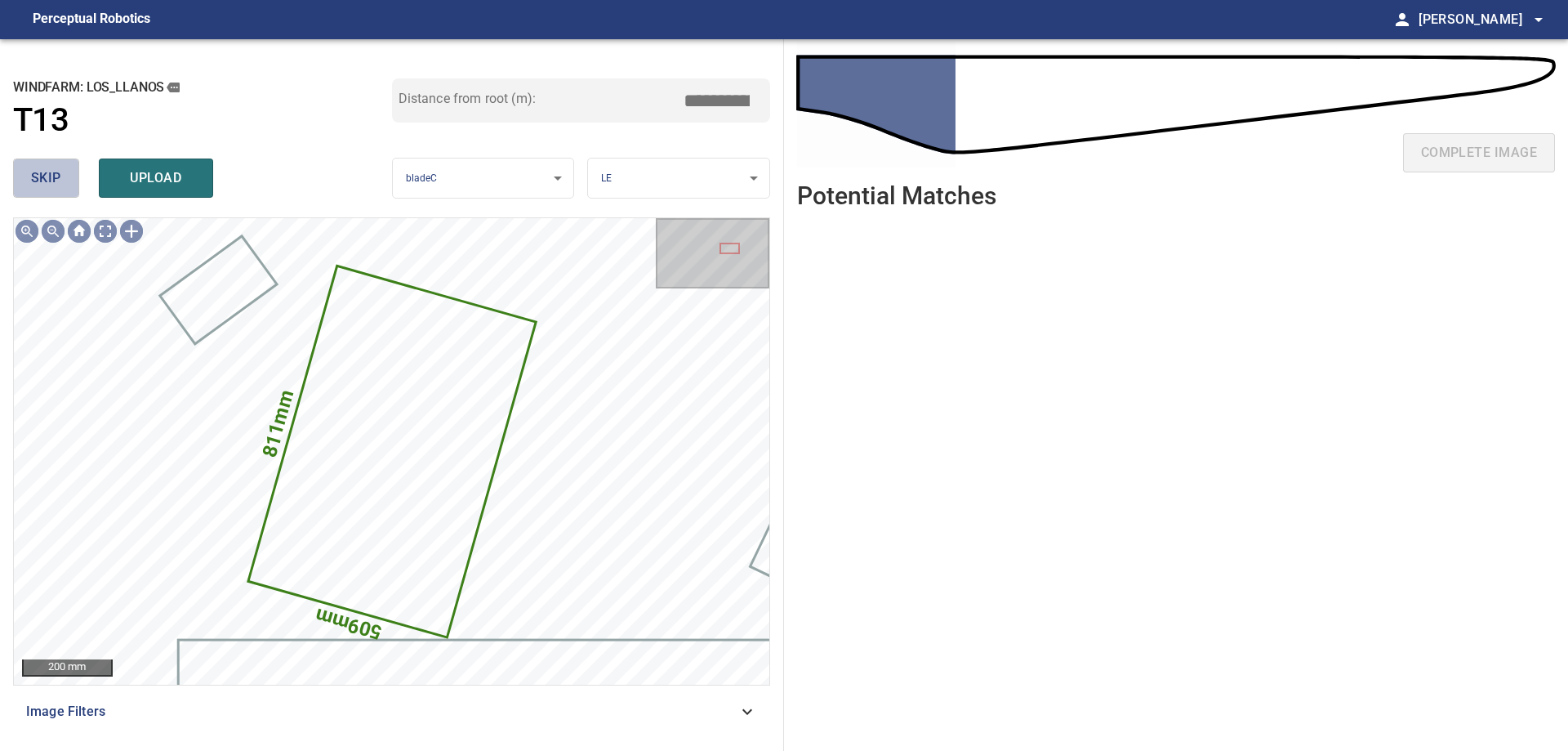
click at [32, 179] on span "skip" at bounding box center [46, 178] width 30 height 23
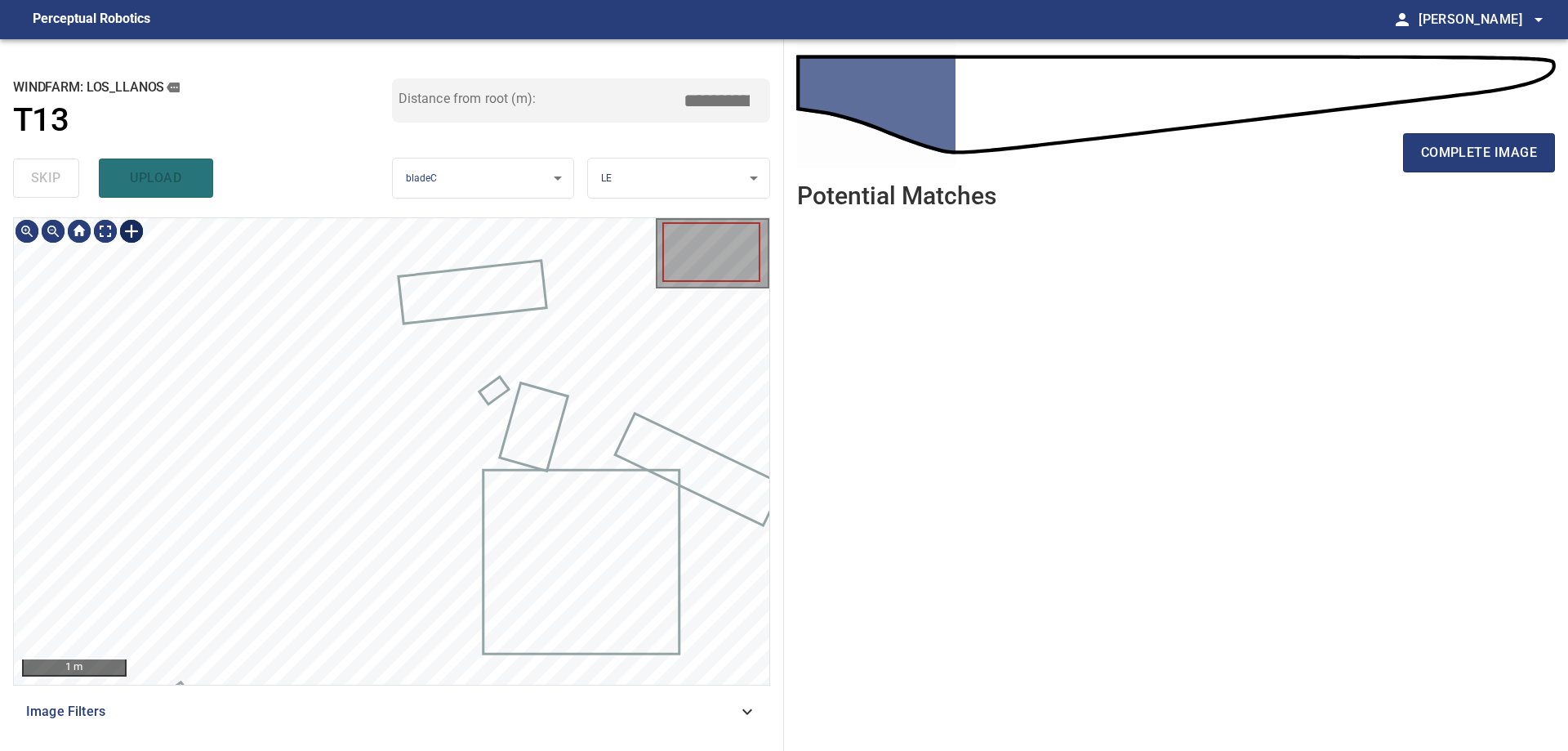
click at [127, 231] on div at bounding box center [131, 231] width 26 height 26
click at [482, 445] on div at bounding box center [392, 451] width 756 height 466
click at [359, 407] on div at bounding box center [392, 451] width 756 height 466
click at [360, 412] on div at bounding box center [391, 447] width 108 height 125
click at [305, 379] on div at bounding box center [392, 451] width 756 height 466
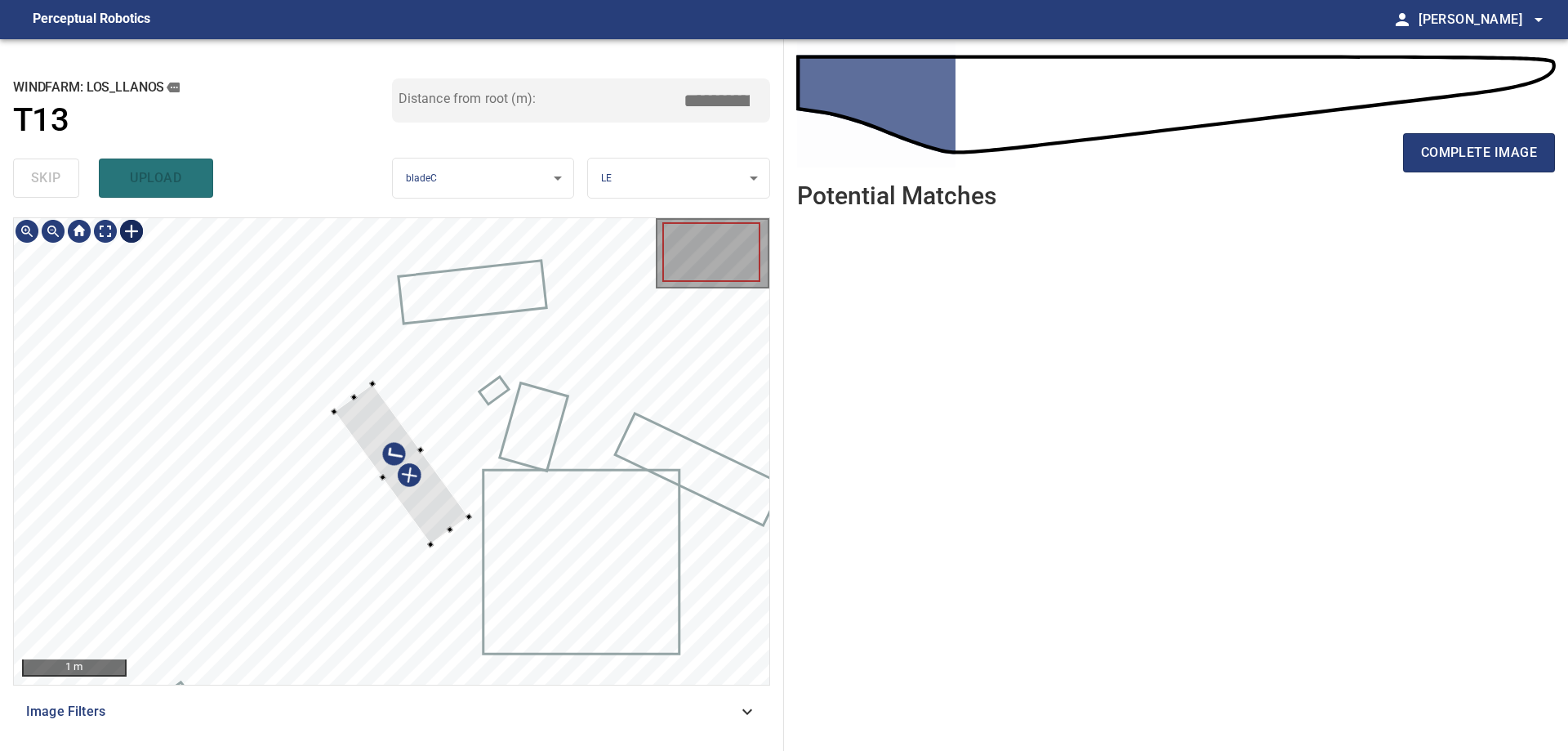
click at [361, 415] on div at bounding box center [401, 464] width 135 height 161
click at [444, 512] on div at bounding box center [406, 454] width 135 height 161
click at [457, 490] on div at bounding box center [392, 451] width 756 height 466
click at [442, 503] on div at bounding box center [407, 459] width 120 height 142
click at [443, 512] on div at bounding box center [407, 458] width 120 height 142
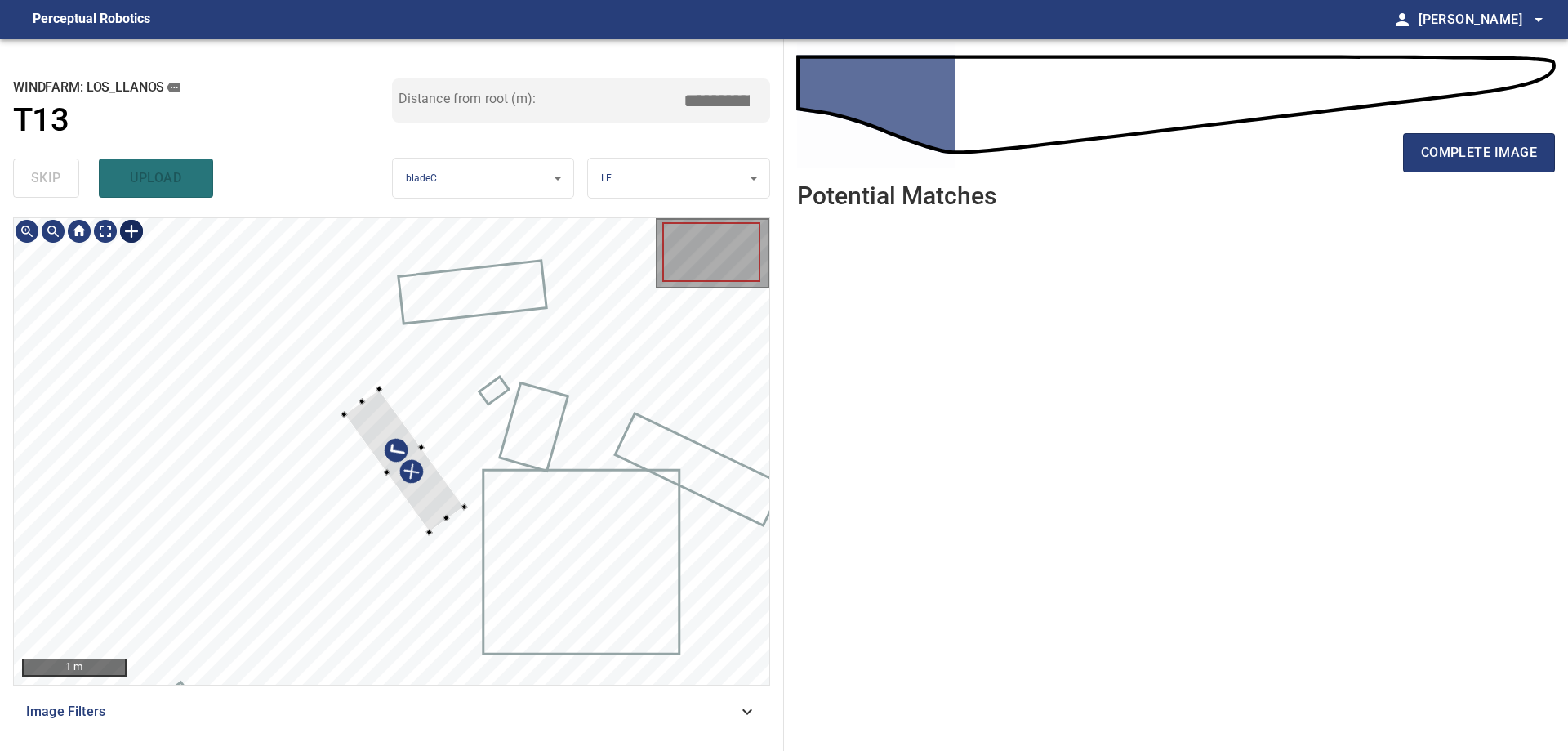
click at [429, 506] on div at bounding box center [405, 459] width 120 height 142
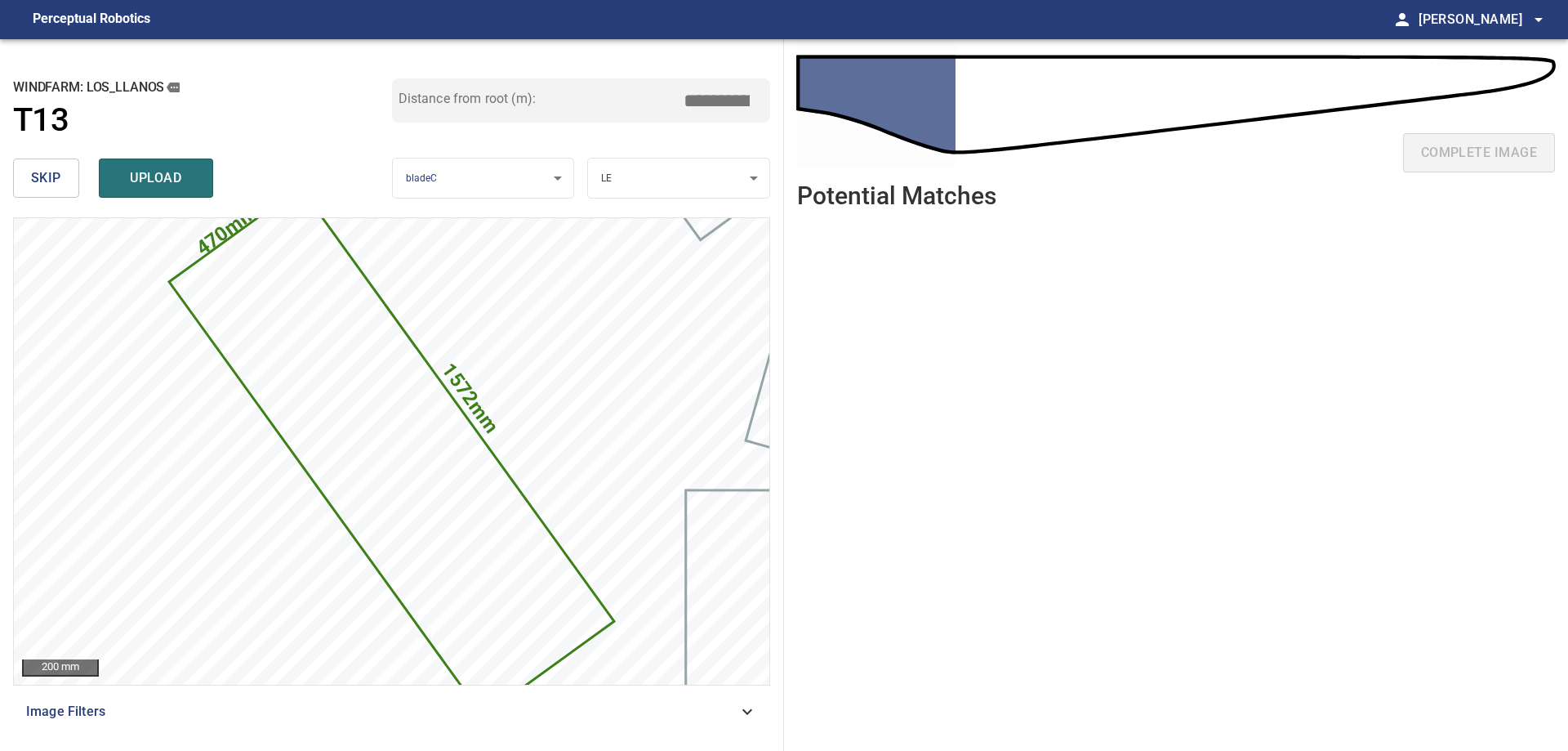
drag, startPoint x: 728, startPoint y: 102, endPoint x: 1026, endPoint y: -26, distance: 324.3
click at [1026, 0] on html "**********" at bounding box center [784, 375] width 1568 height 751
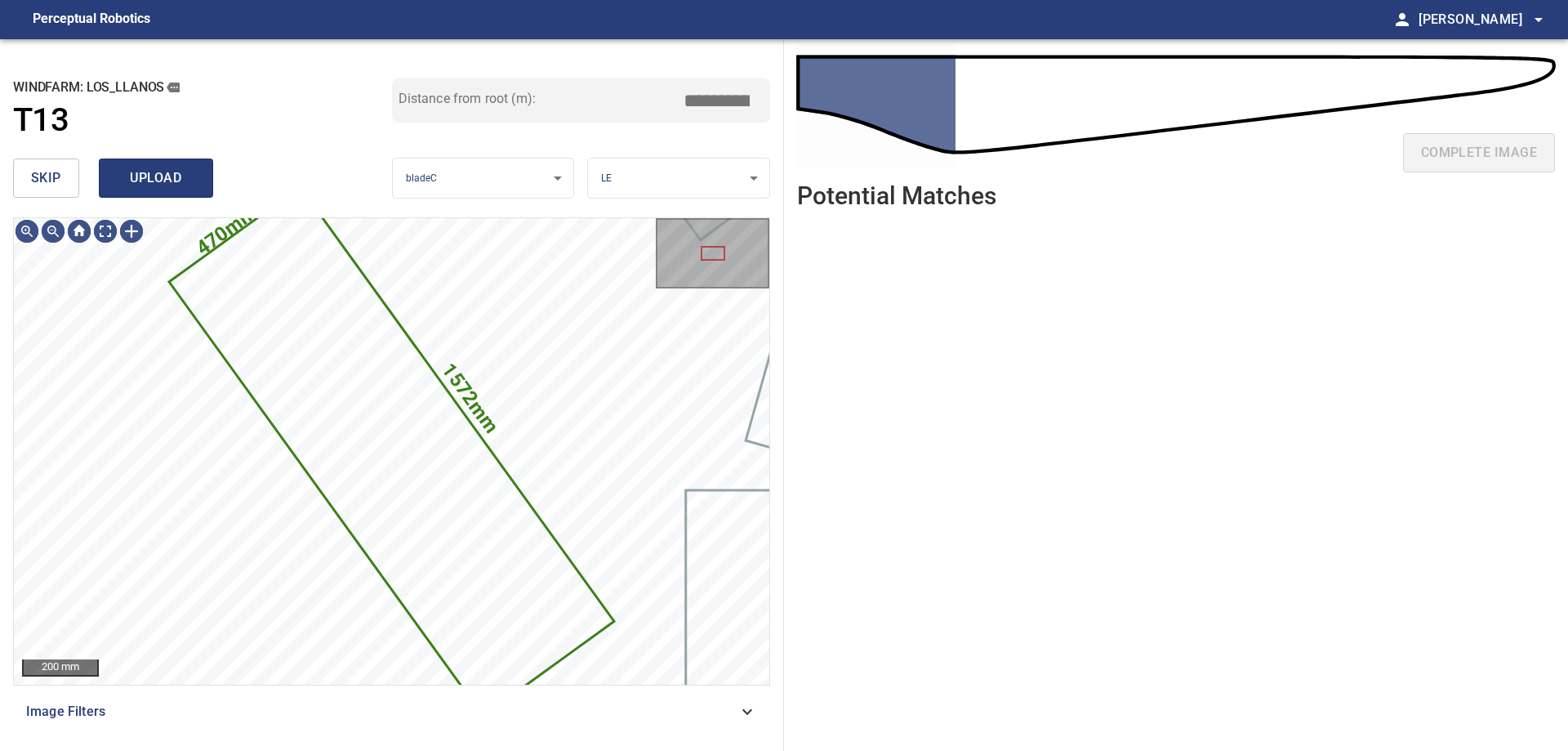
type input "****"
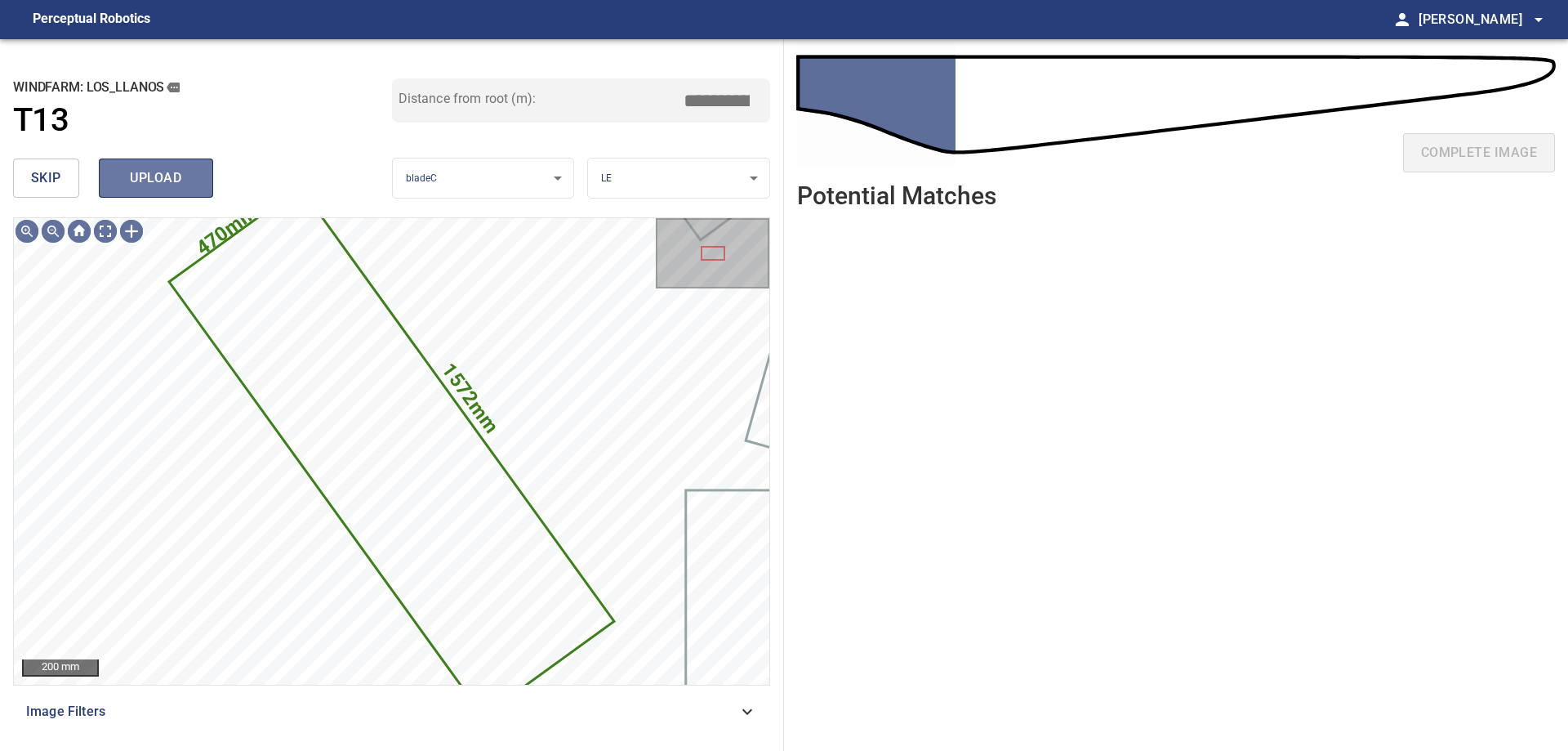
click at [131, 184] on span "upload" at bounding box center [156, 178] width 78 height 23
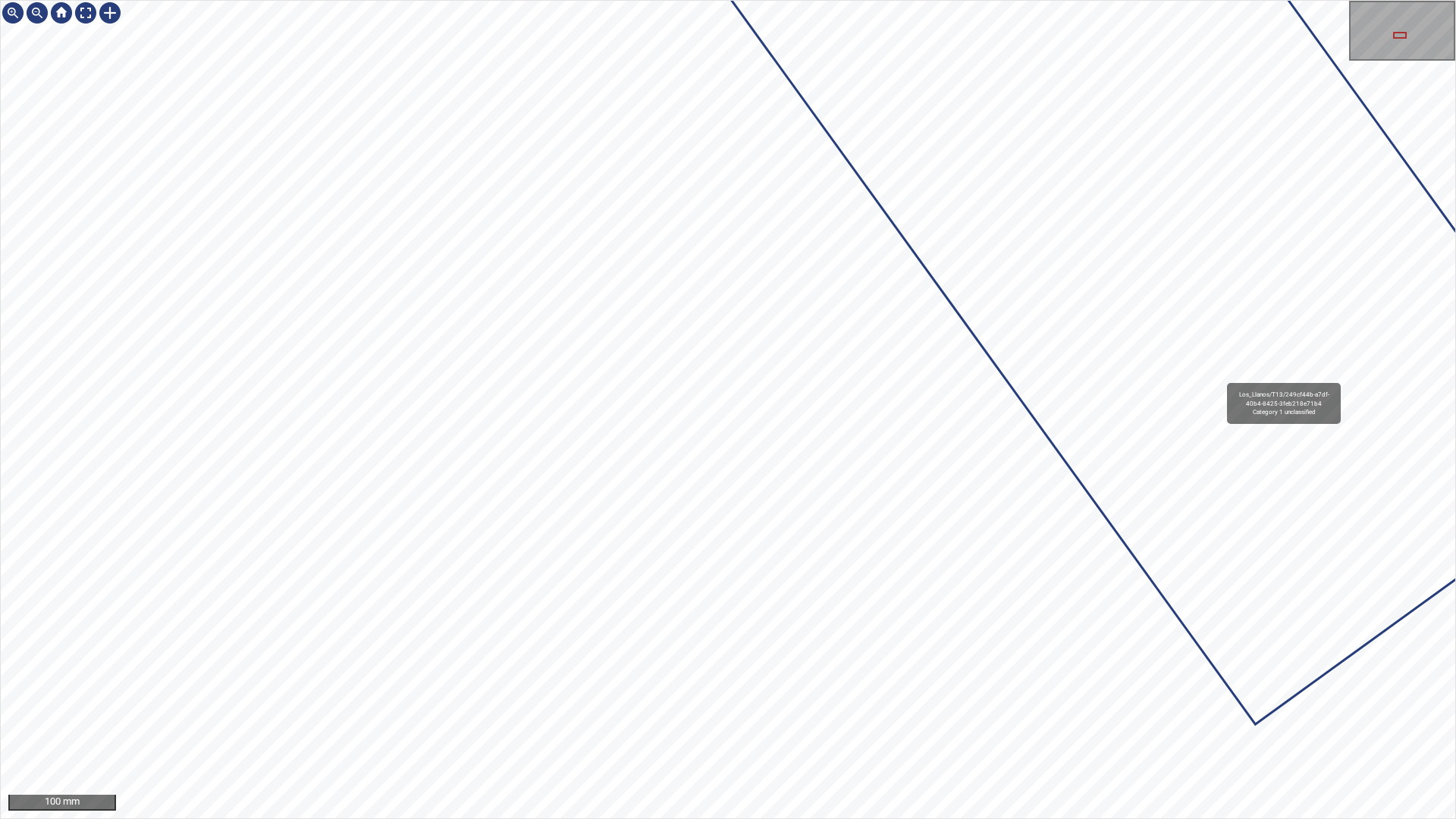
click at [1032, 528] on div "Los_Llanos/T13/249cf44b-a7df-40b4-8425-3feb218e71b4 Category 1 unclassified" at bounding box center [728, 410] width 1455 height 818
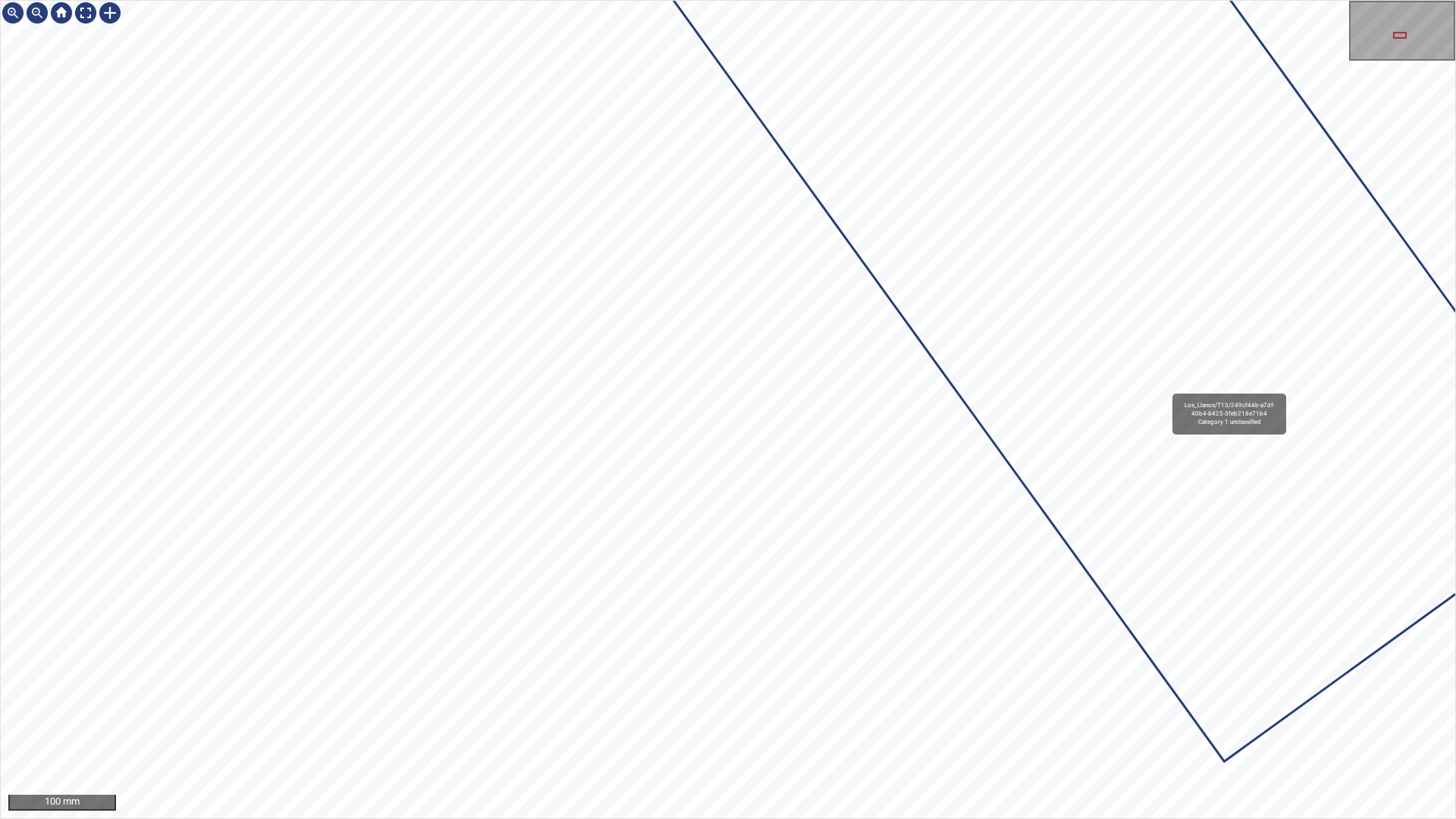
click at [1137, 439] on icon at bounding box center [966, 20] width 1244 height 1480
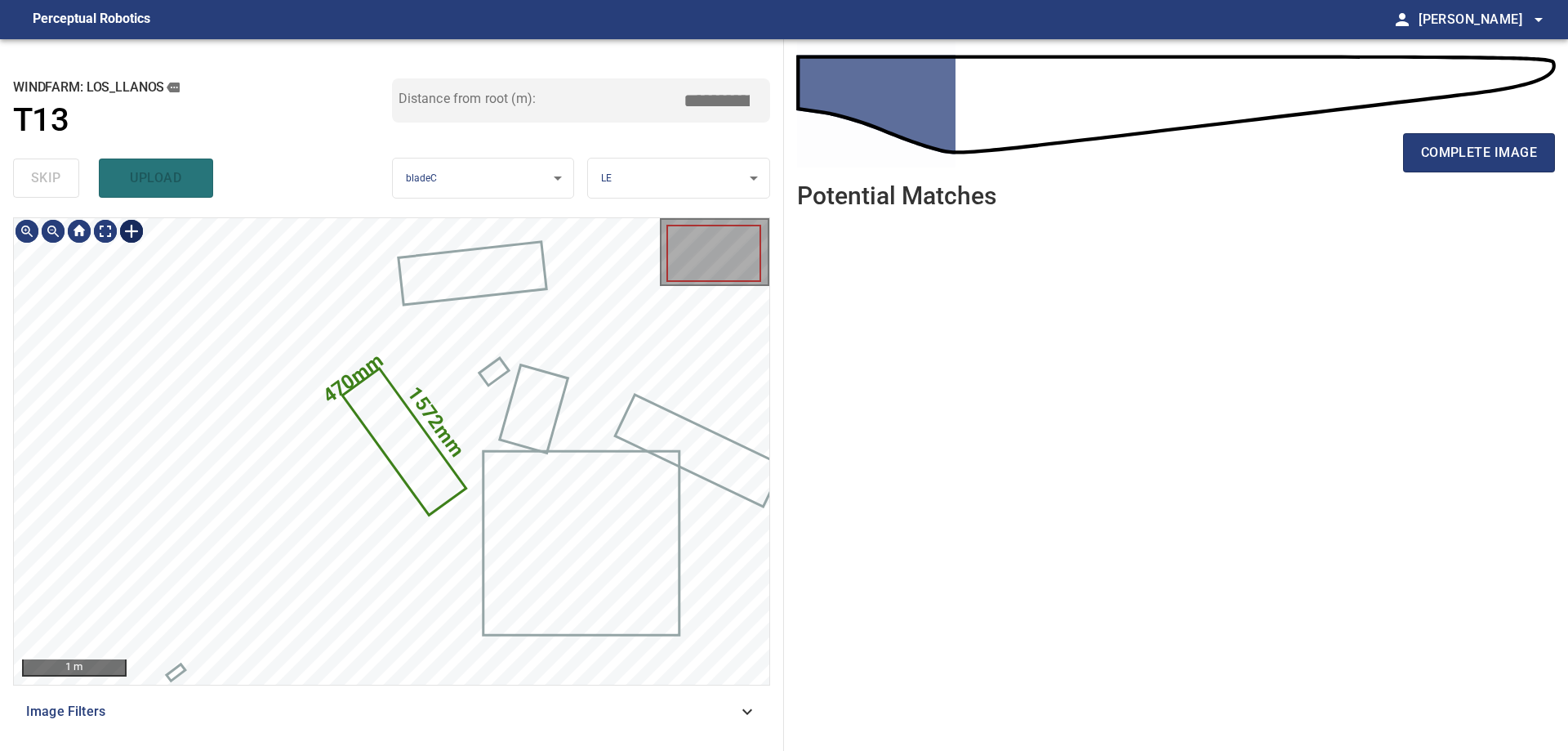
click at [132, 238] on div at bounding box center [131, 231] width 26 height 26
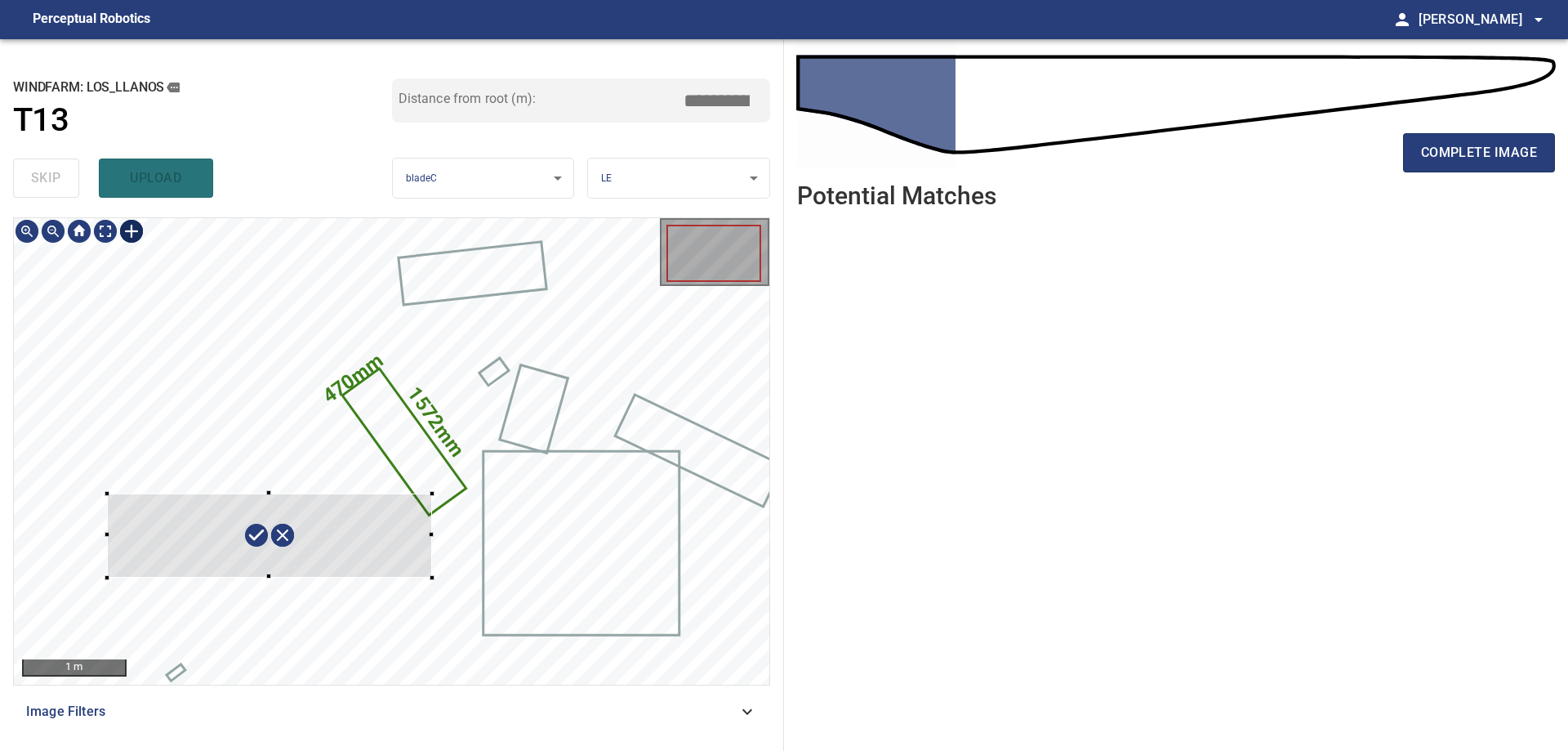
click at [432, 578] on div "1572mm 470mm" at bounding box center [392, 451] width 756 height 466
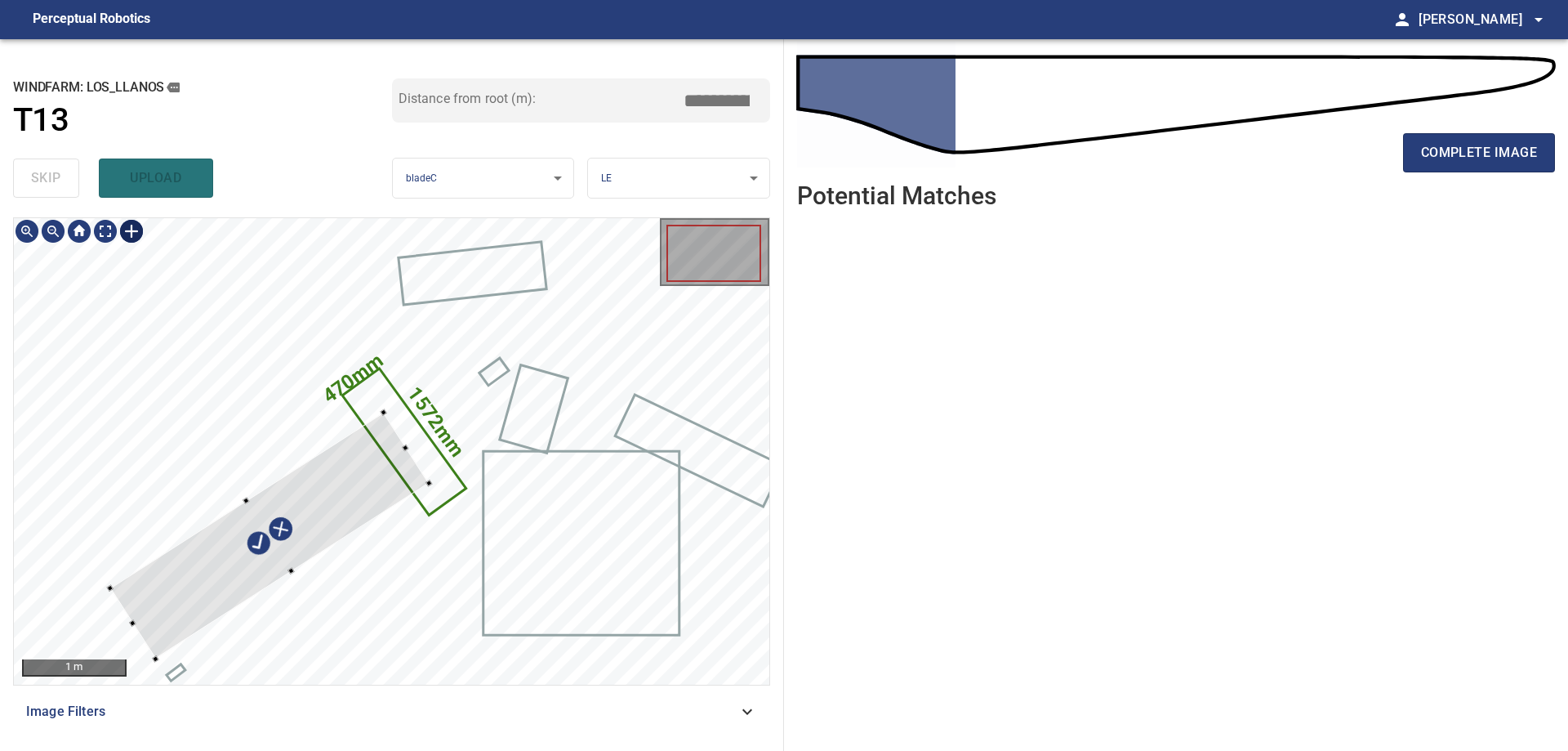
click at [282, 555] on div "1572mm 470mm" at bounding box center [392, 451] width 756 height 466
click at [267, 541] on div at bounding box center [261, 521] width 300 height 218
click at [181, 604] on div at bounding box center [275, 539] width 296 height 229
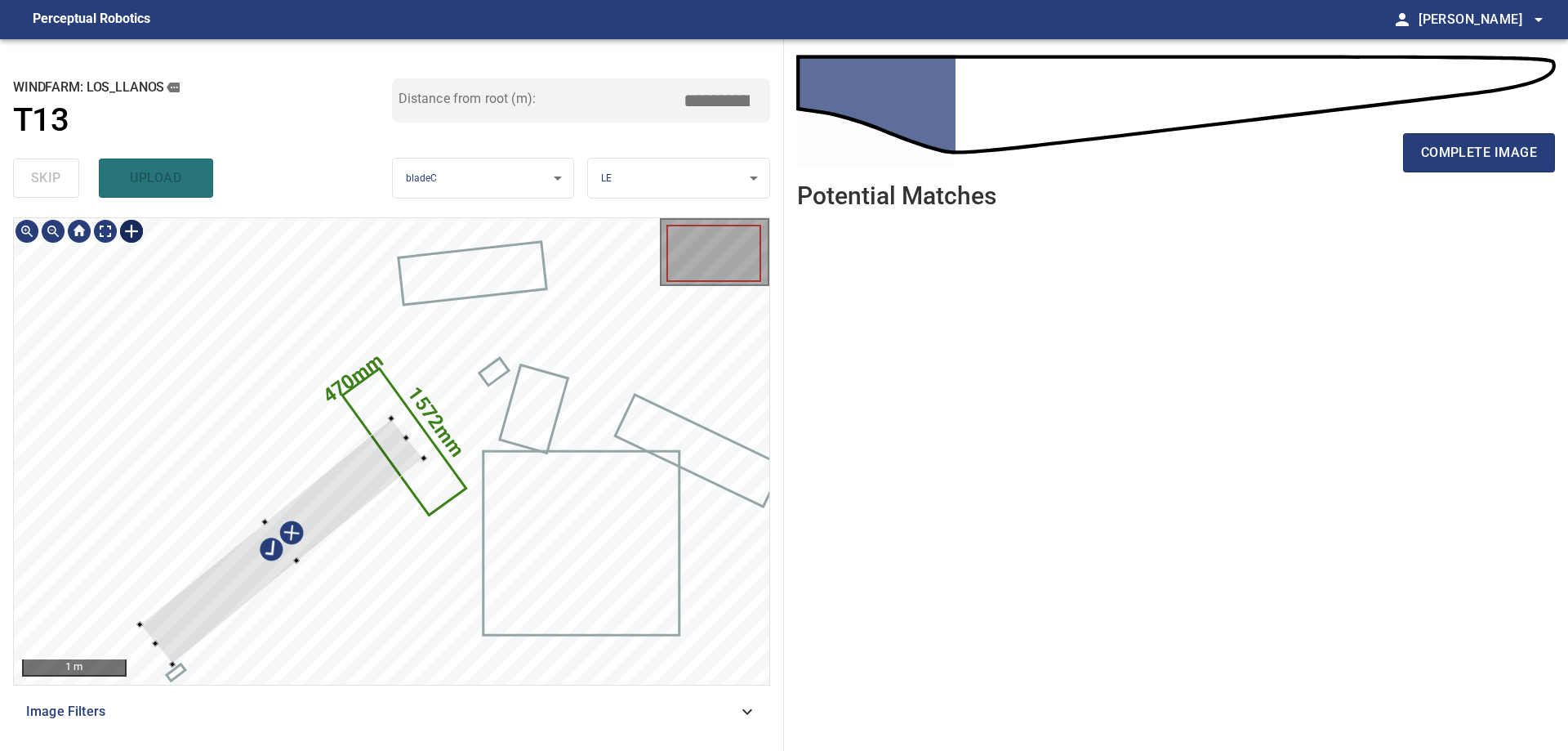
click at [190, 614] on div at bounding box center [281, 542] width 284 height 246
click at [296, 563] on div at bounding box center [298, 564] width 7 height 7
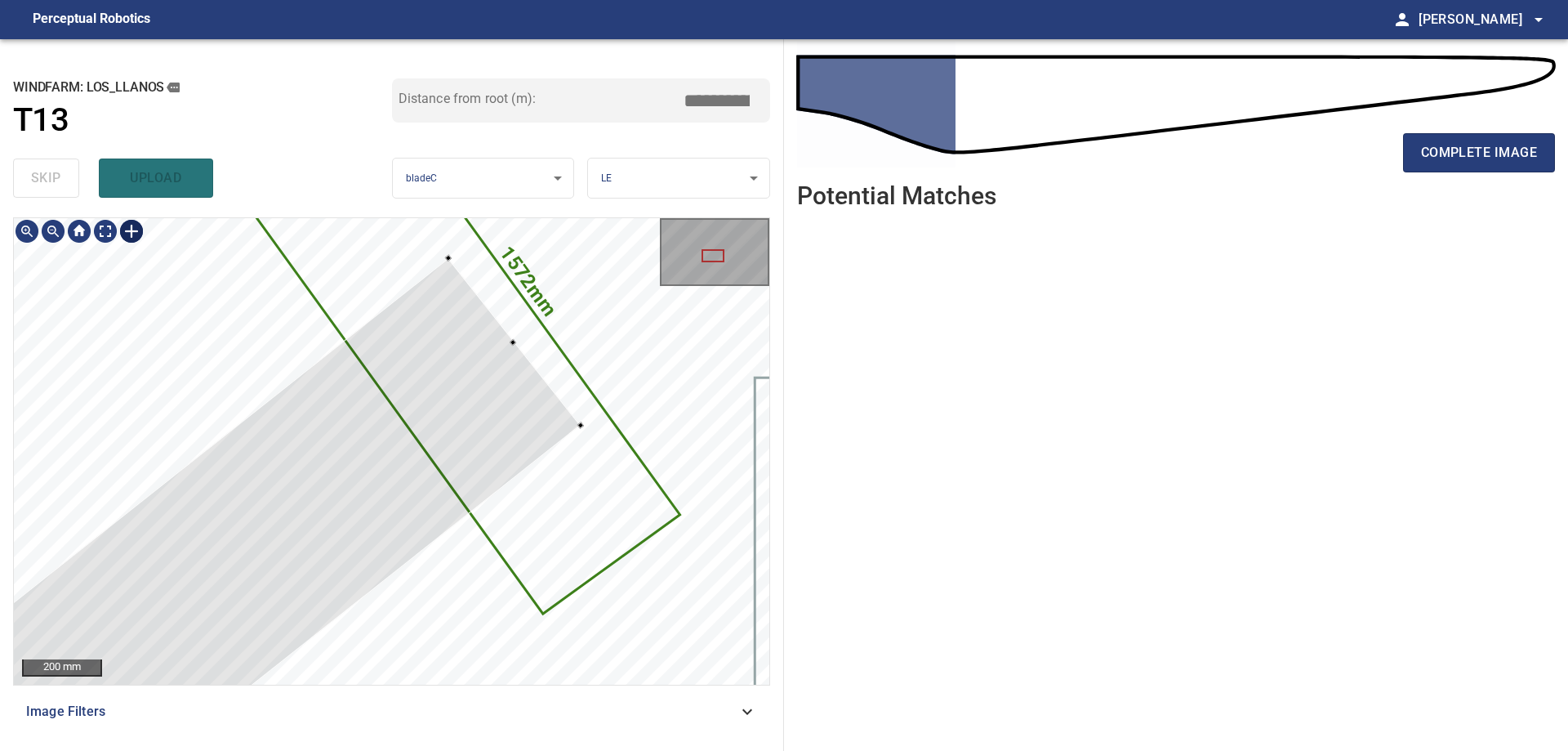
click at [357, 463] on div at bounding box center [24, 729] width 1112 height 943
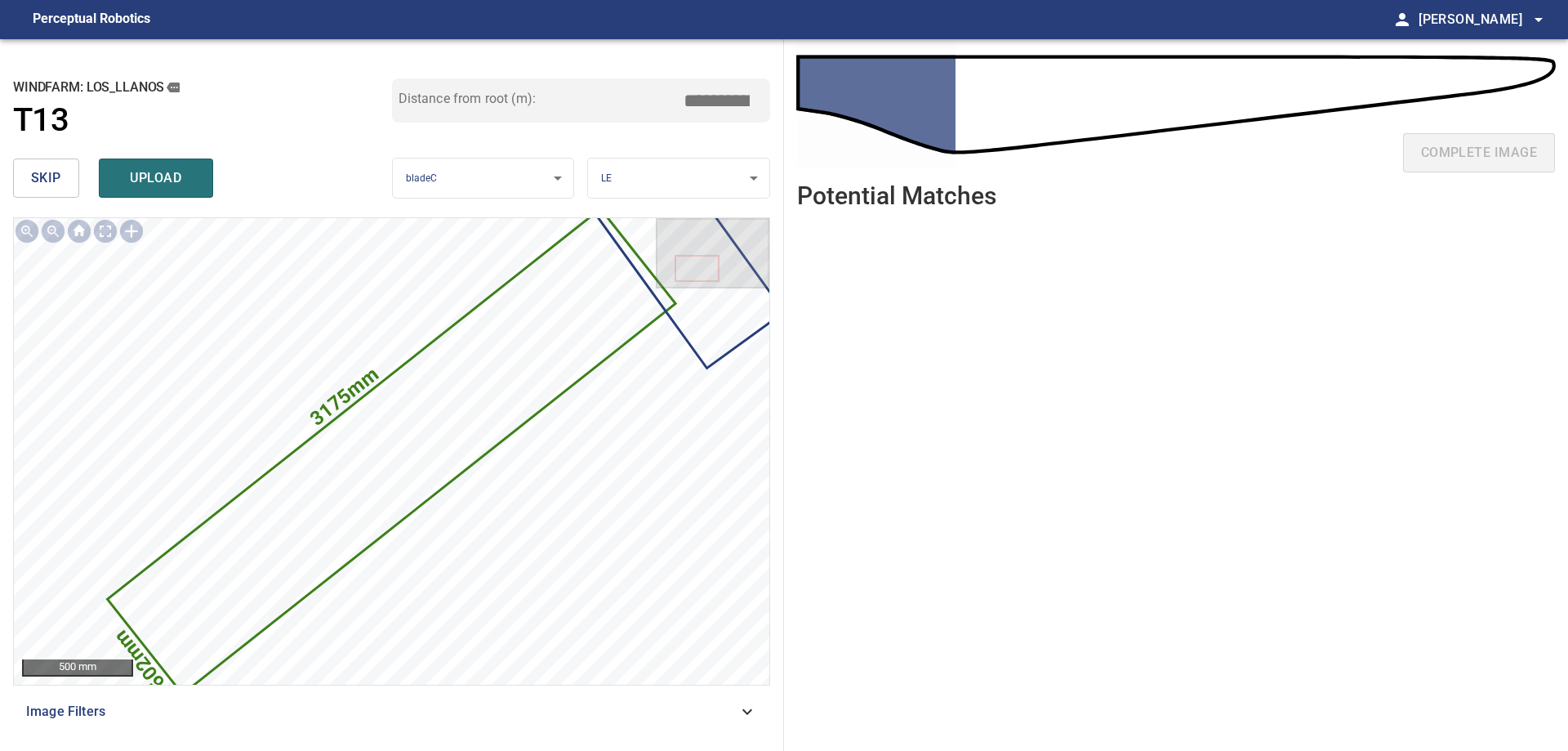
drag, startPoint x: 705, startPoint y: 107, endPoint x: 1339, endPoint y: 172, distance: 637.3
click at [1099, 129] on div "**********" at bounding box center [784, 394] width 1568 height 711
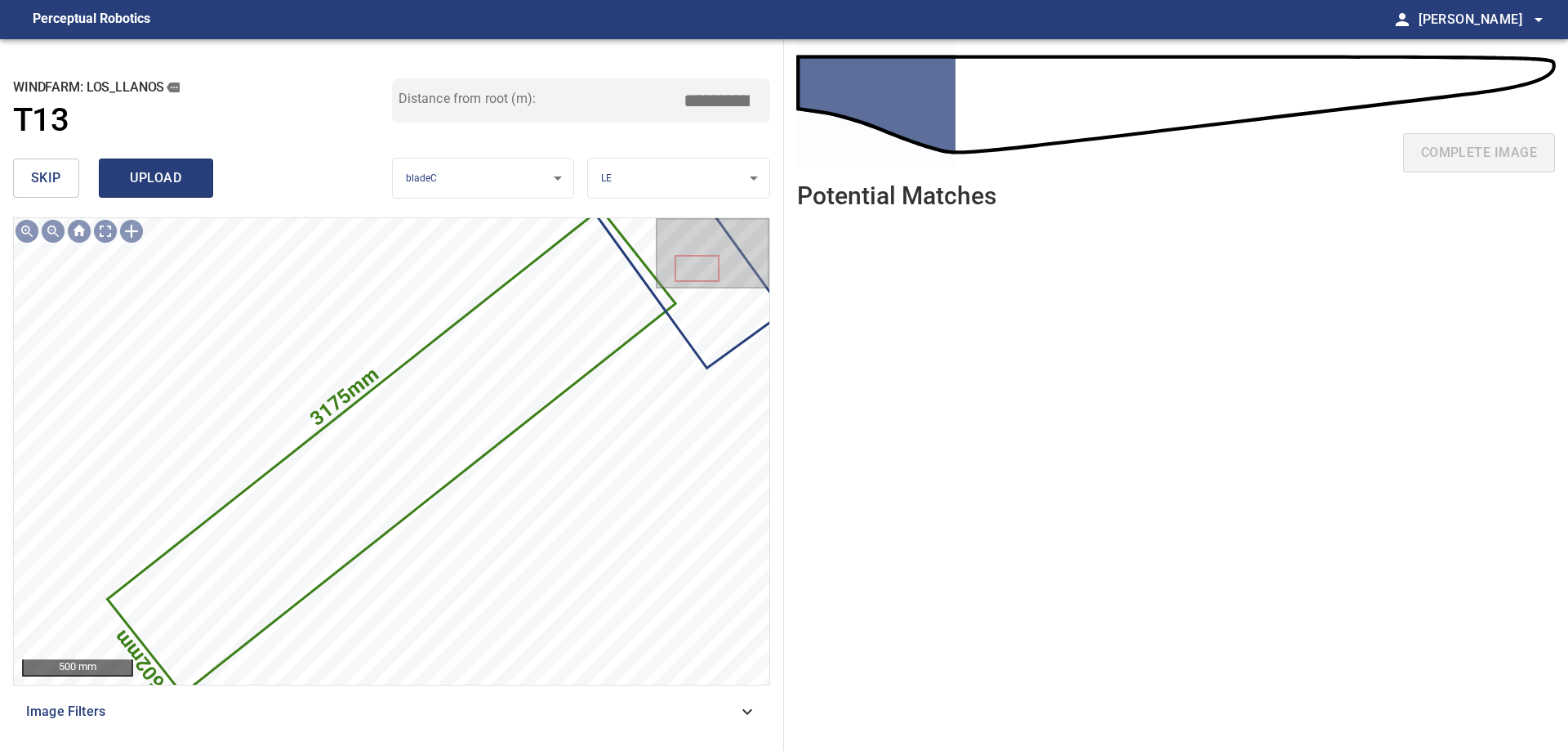
type input "****"
click at [184, 181] on span "upload" at bounding box center [156, 178] width 78 height 23
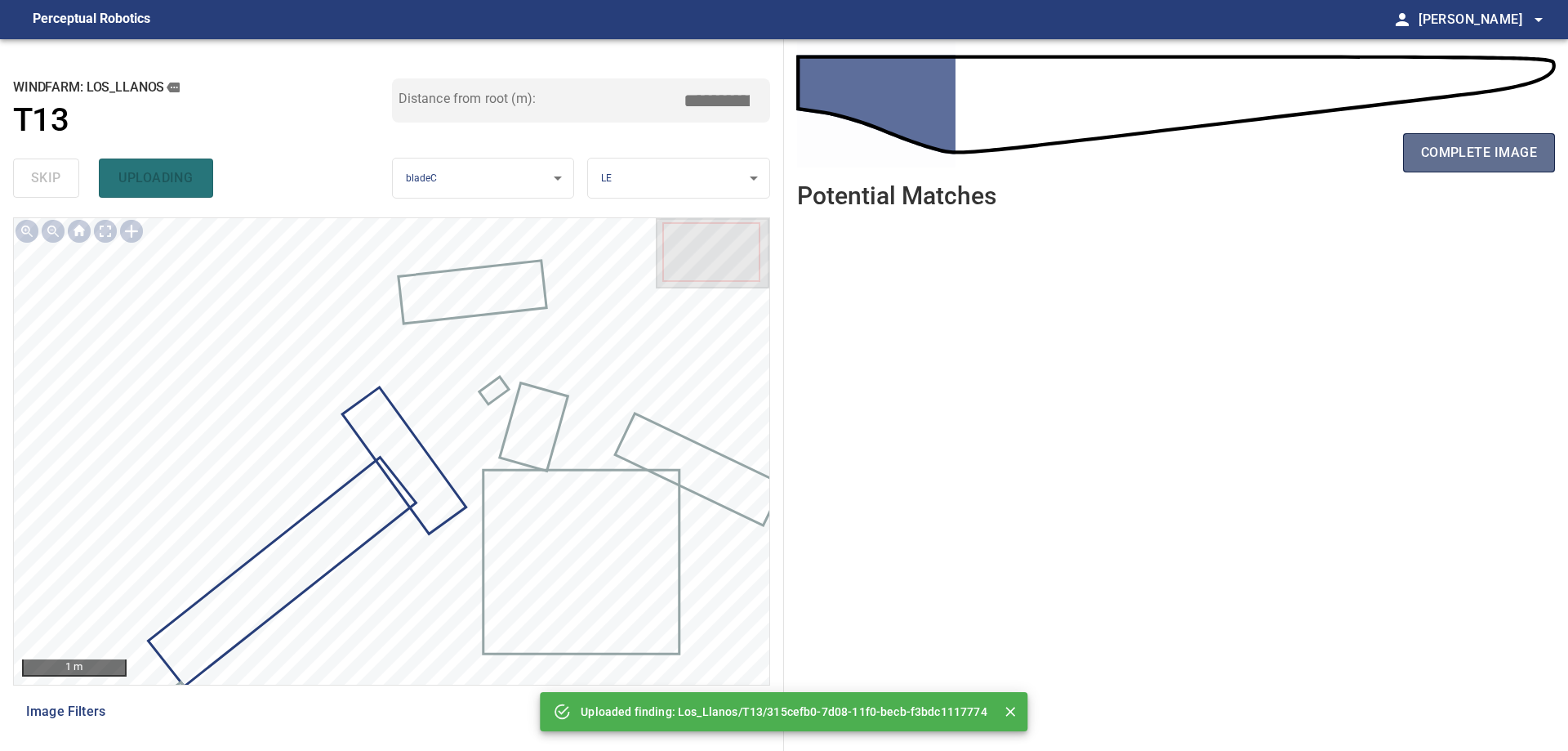
click at [1466, 143] on span "complete image" at bounding box center [1480, 153] width 116 height 23
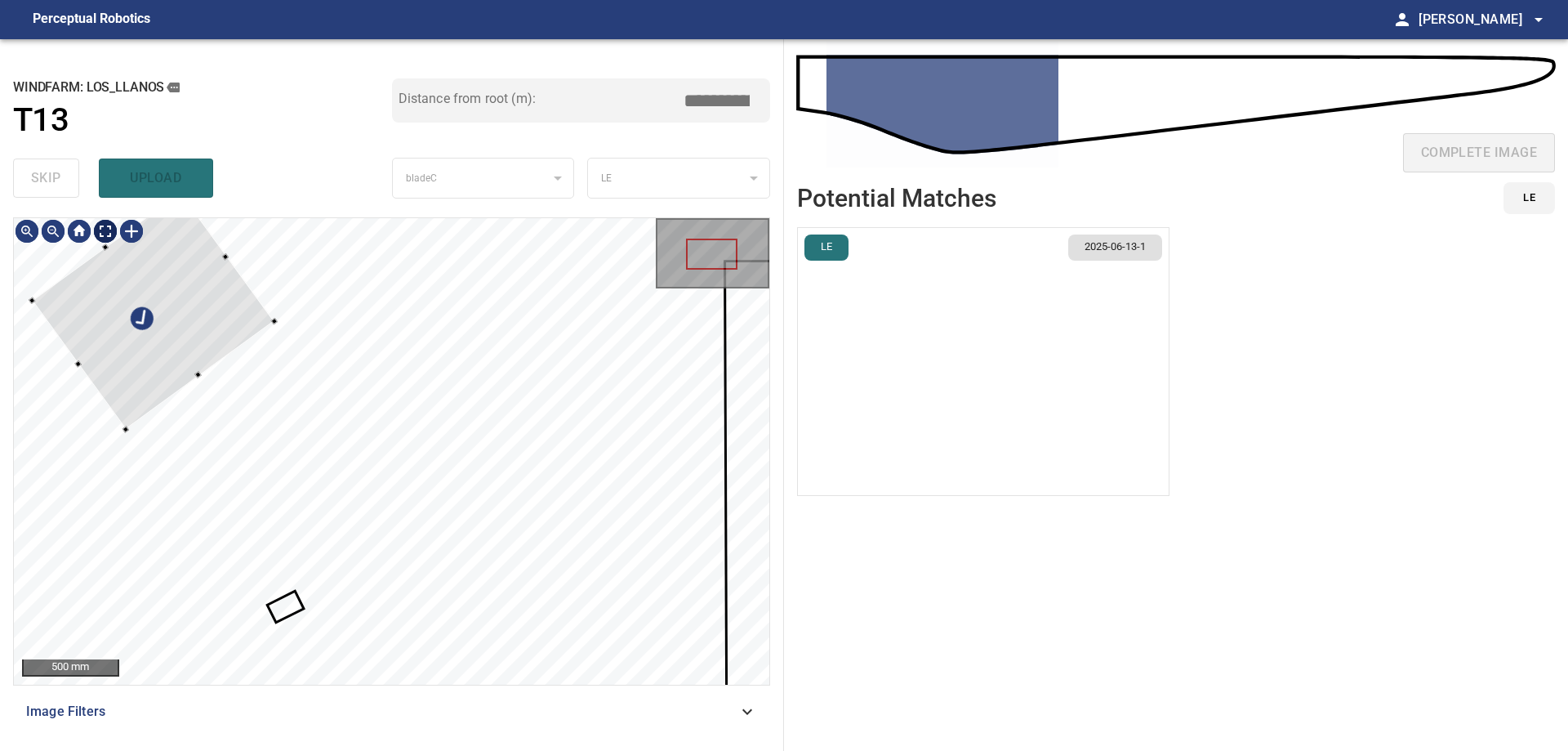
click at [101, 235] on div "500 mm" at bounding box center [392, 451] width 756 height 466
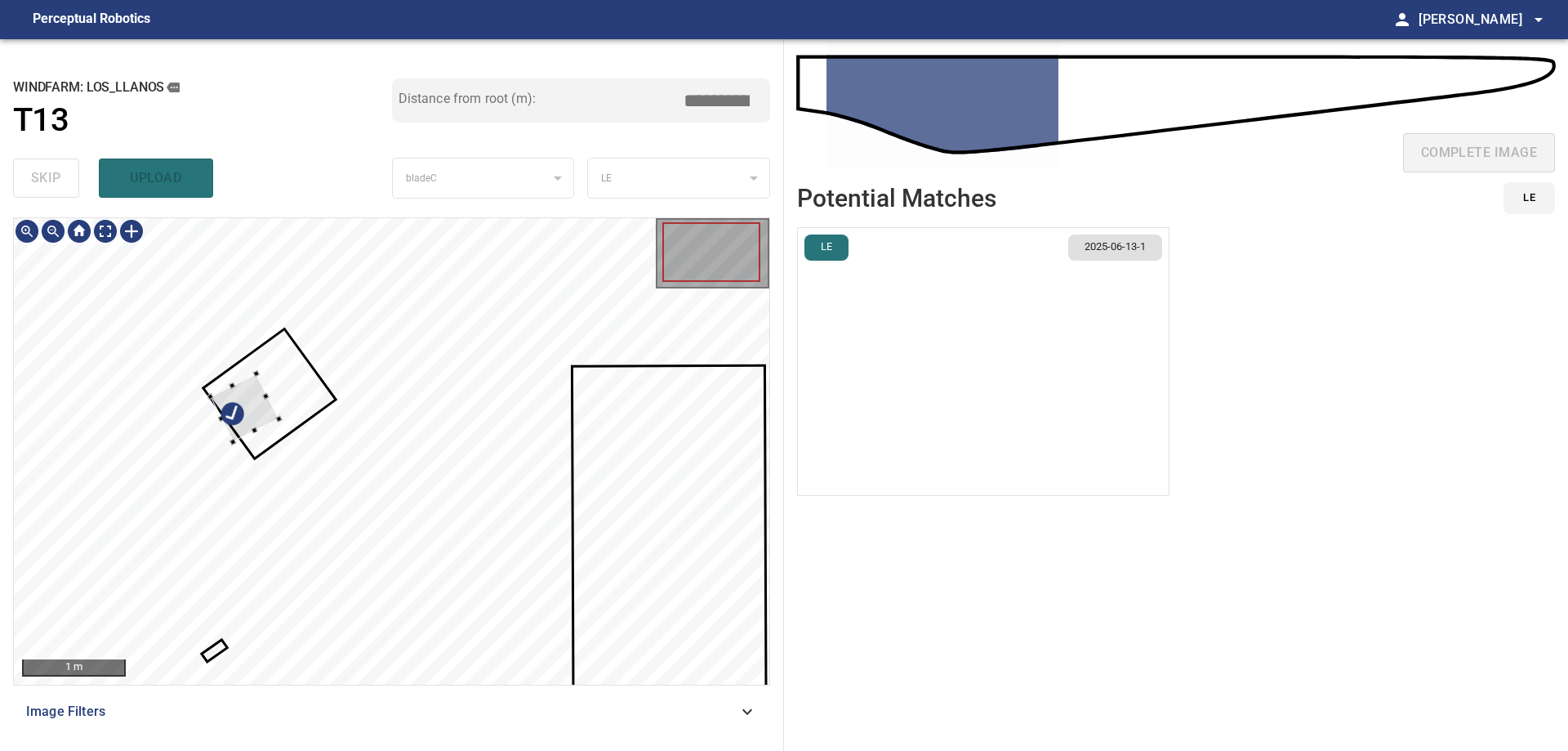
click at [265, 409] on div at bounding box center [244, 408] width 69 height 69
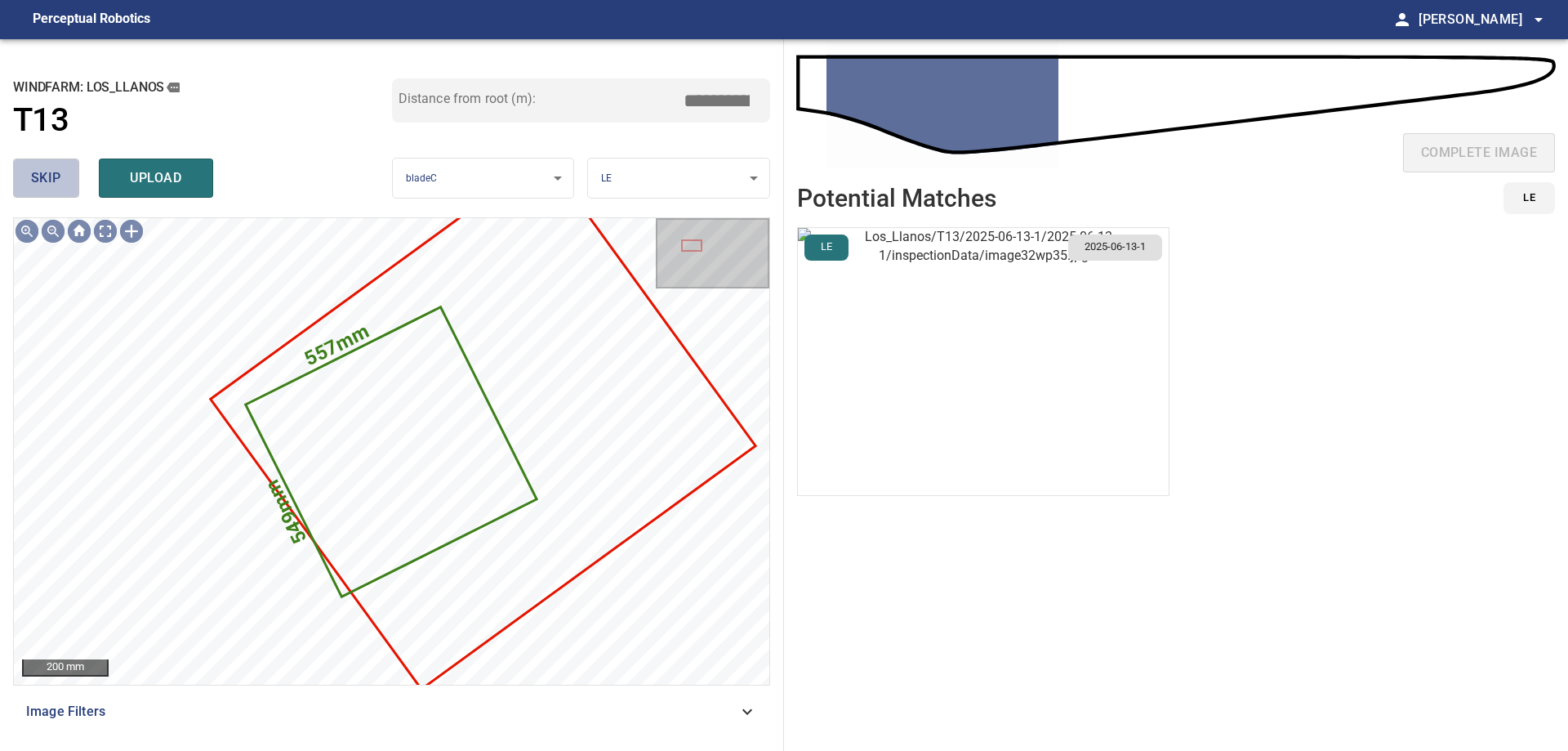
click at [61, 184] on button "skip" at bounding box center [46, 178] width 66 height 39
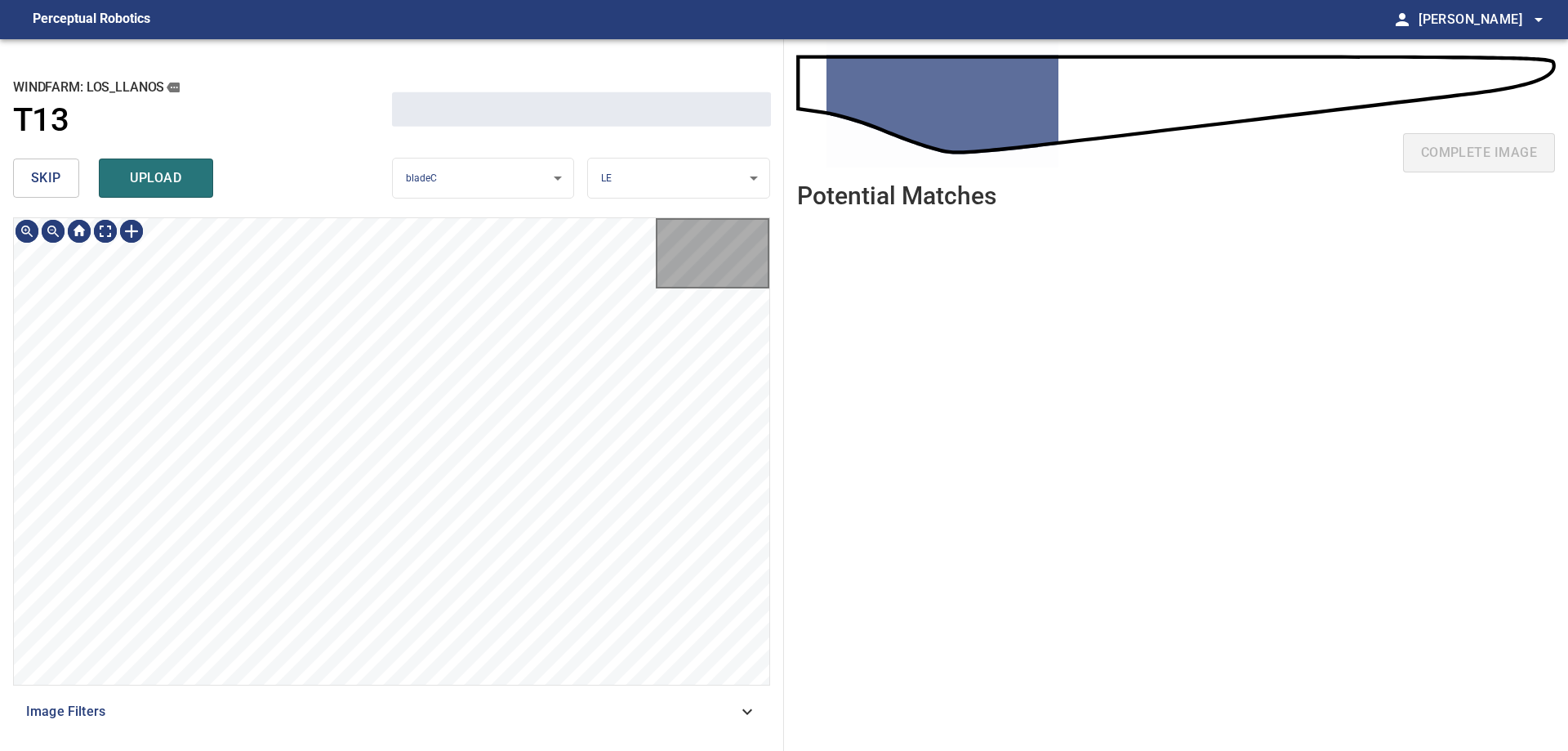
click at [61, 184] on button "skip" at bounding box center [46, 178] width 66 height 39
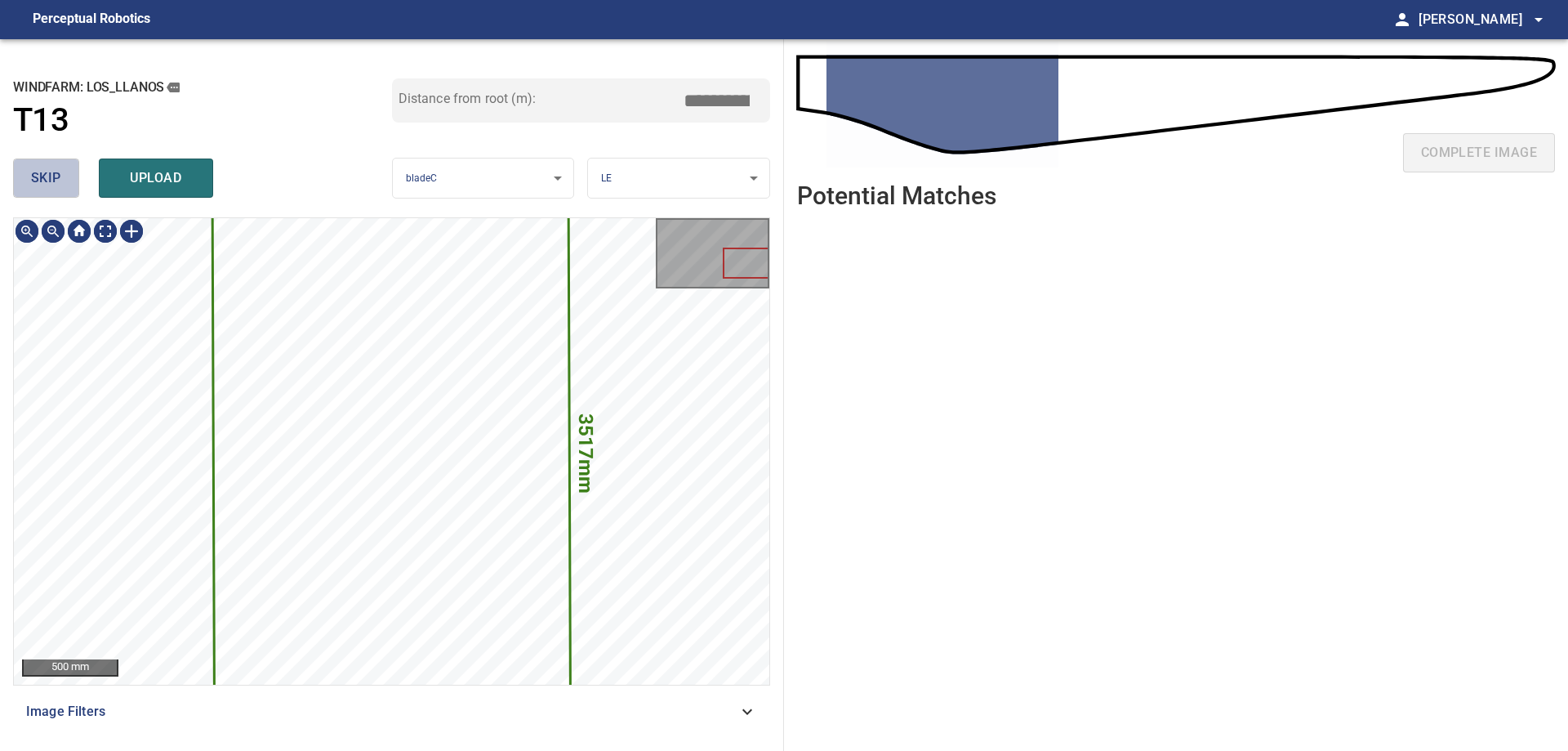
click at [61, 184] on button "skip" at bounding box center [46, 178] width 66 height 39
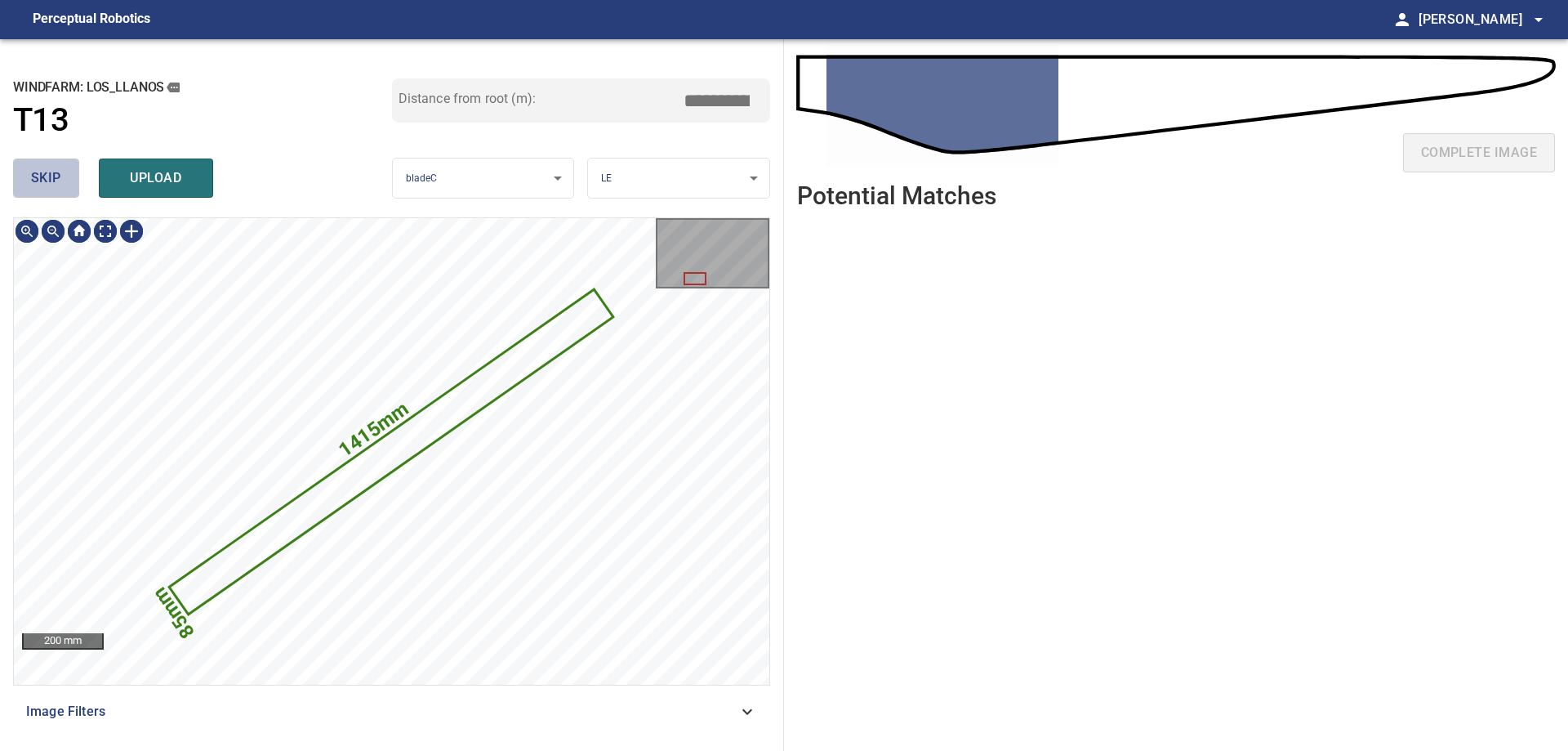
click at [61, 184] on button "skip" at bounding box center [46, 178] width 66 height 39
click at [61, 184] on div "skip upload" at bounding box center [202, 178] width 379 height 52
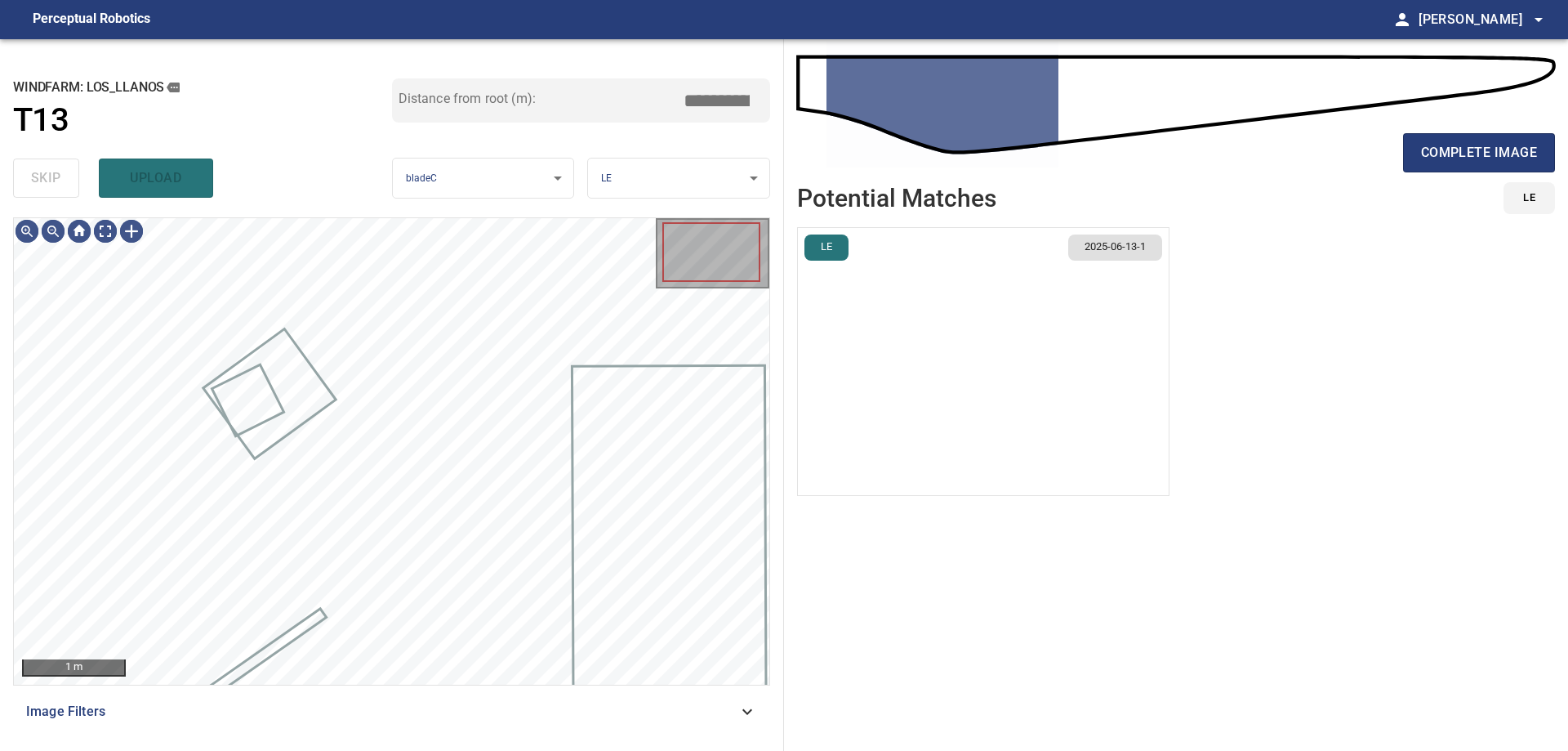
type input "****"
click at [61, 184] on div "skip upload" at bounding box center [202, 178] width 379 height 52
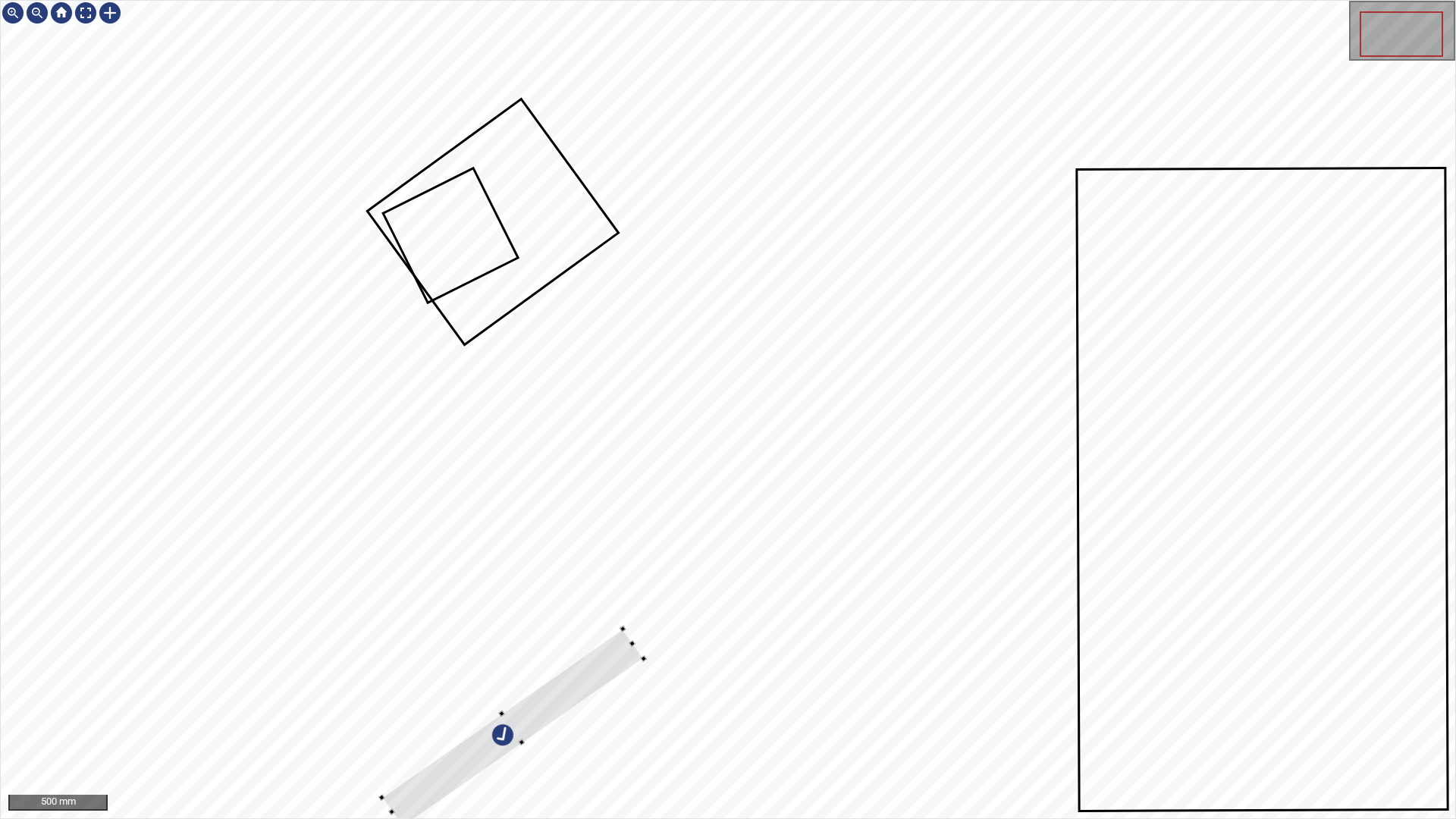
click at [529, 697] on div at bounding box center [728, 410] width 1455 height 818
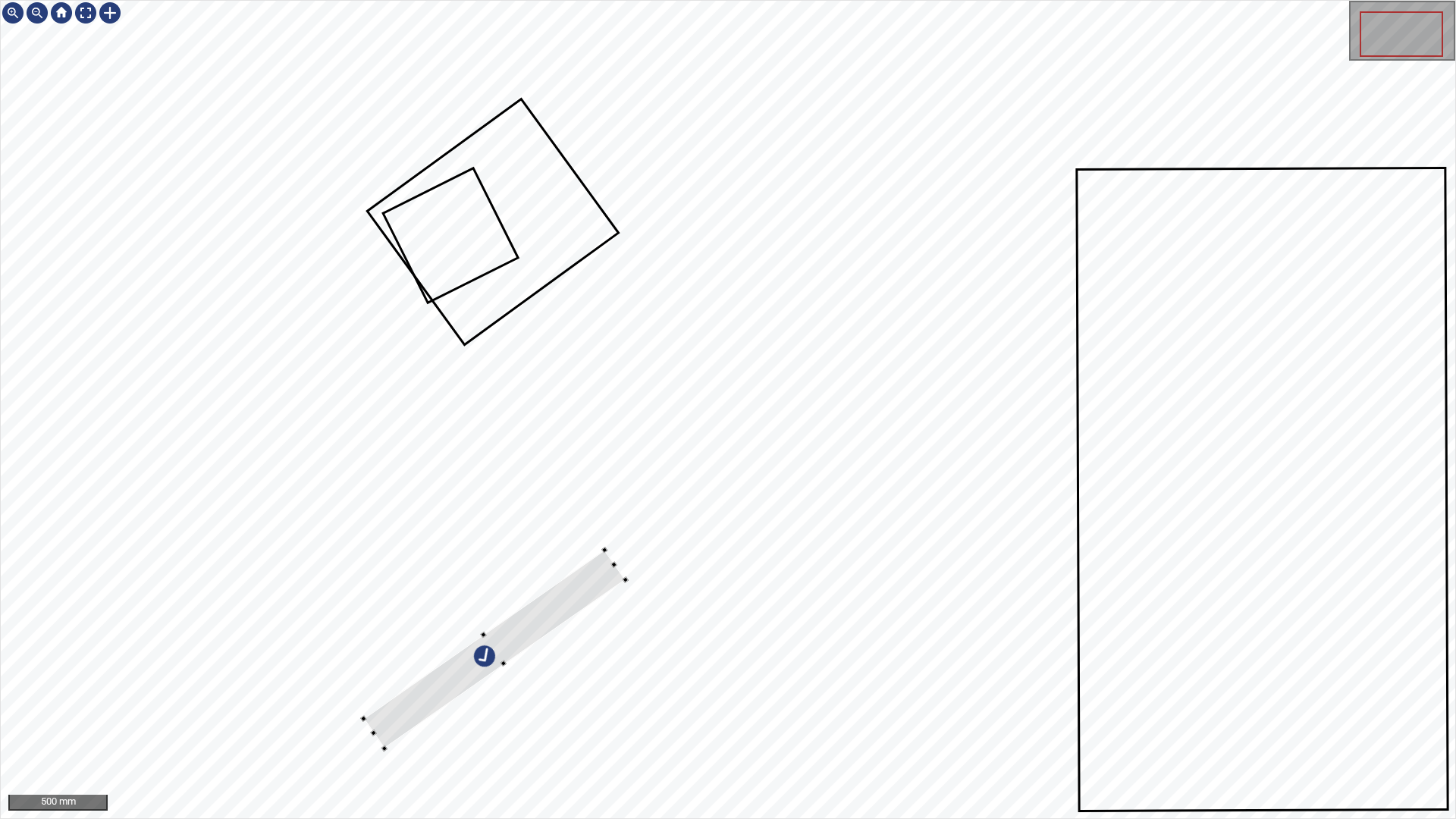
click at [523, 629] on div at bounding box center [496, 649] width 263 height 199
click at [440, 683] on div at bounding box center [490, 645] width 259 height 202
click at [852, 428] on div at bounding box center [728, 410] width 1455 height 818
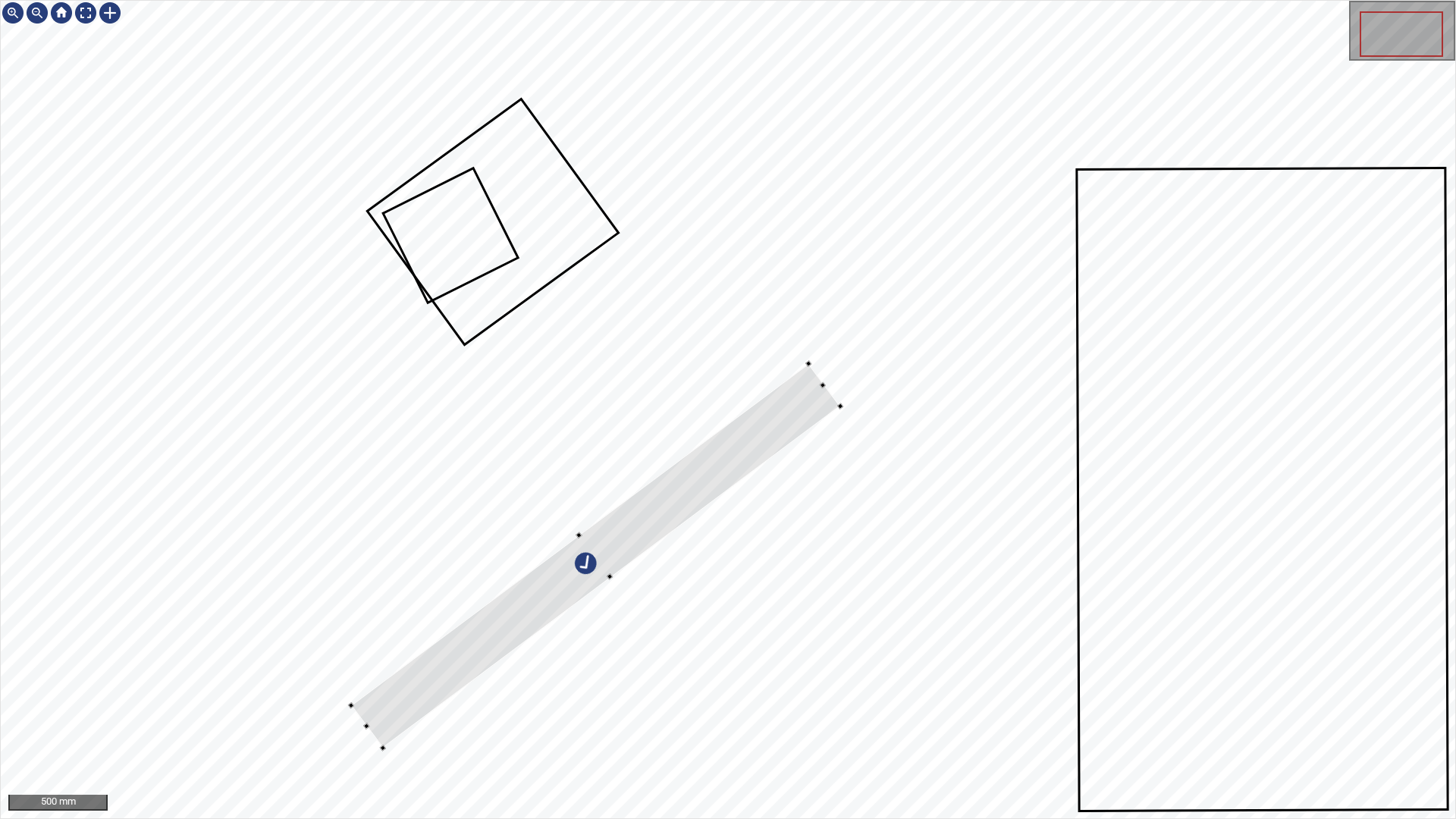
click at [807, 360] on div at bounding box center [728, 410] width 1455 height 818
click at [784, 423] on div at bounding box center [588, 566] width 490 height 384
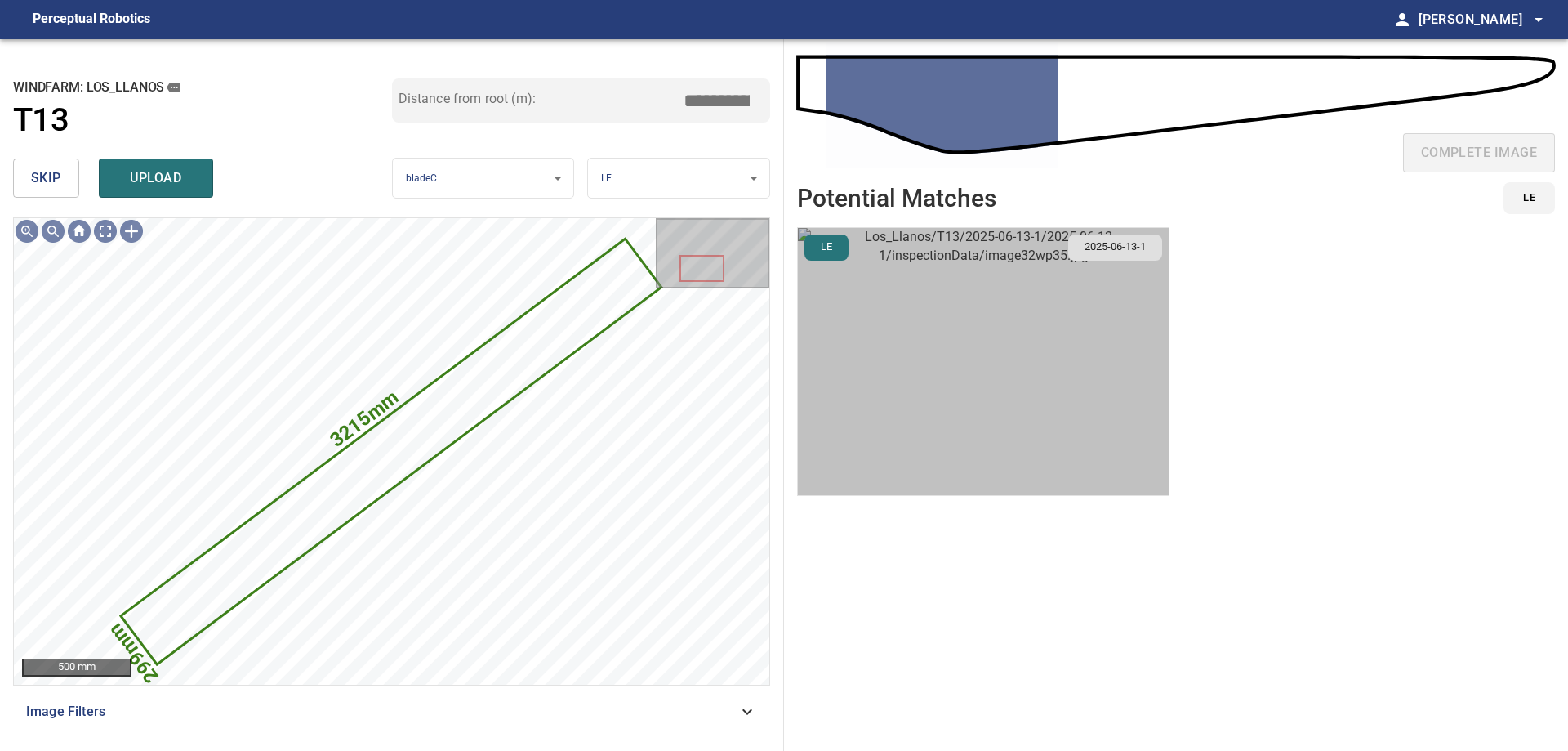
click at [915, 335] on img "button" at bounding box center [983, 361] width 371 height 267
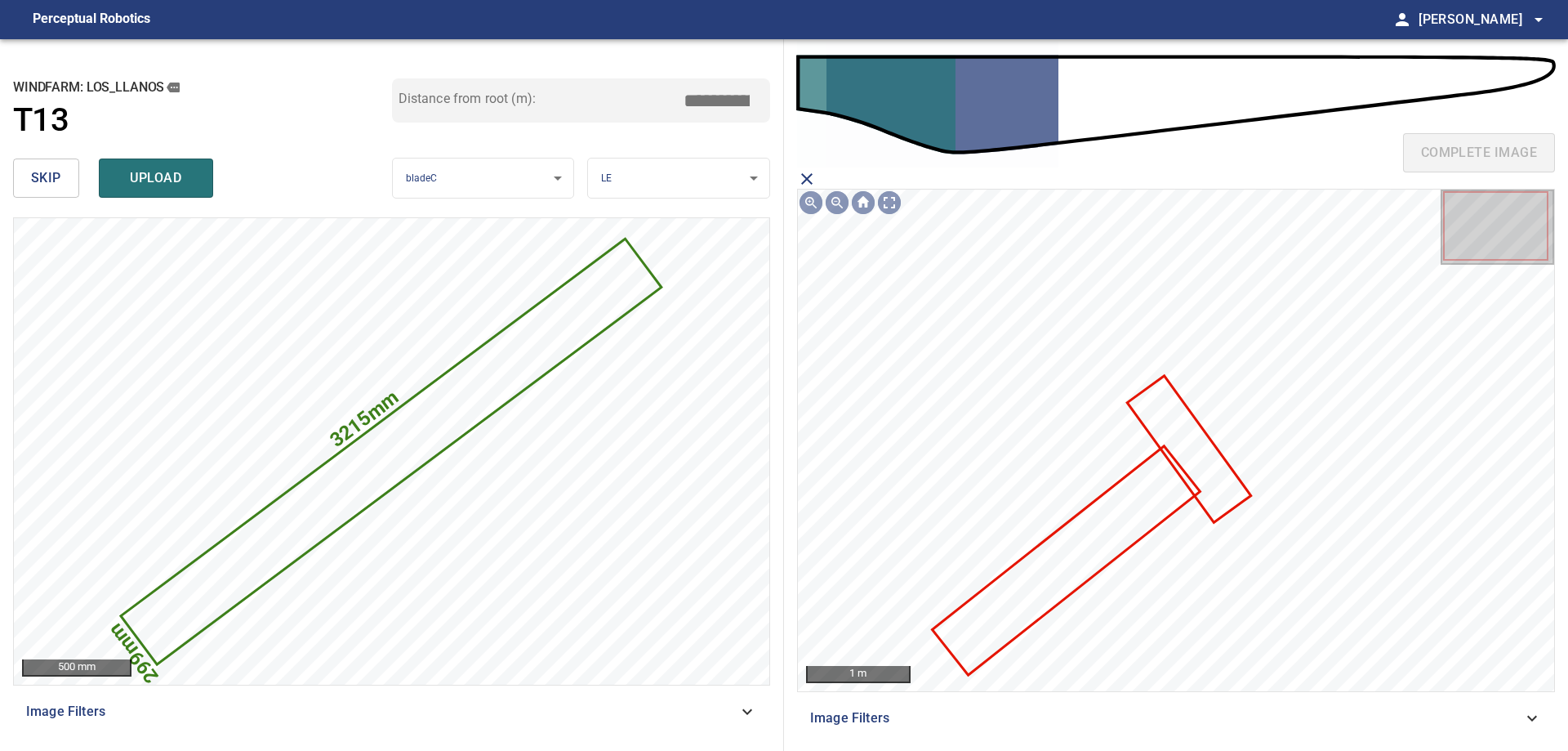
click at [1065, 537] on icon at bounding box center [1066, 560] width 265 height 226
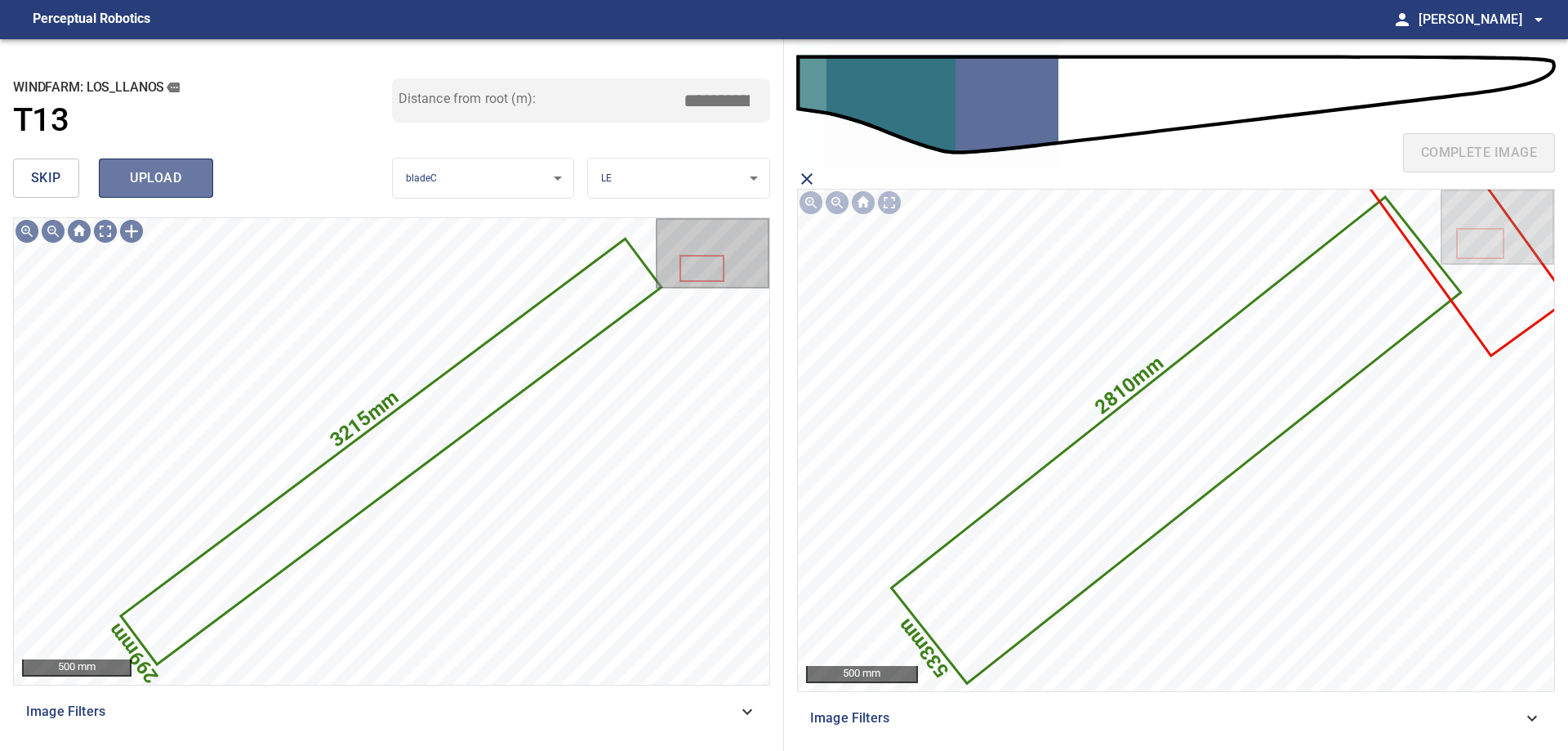
click at [155, 174] on span "upload" at bounding box center [156, 178] width 78 height 23
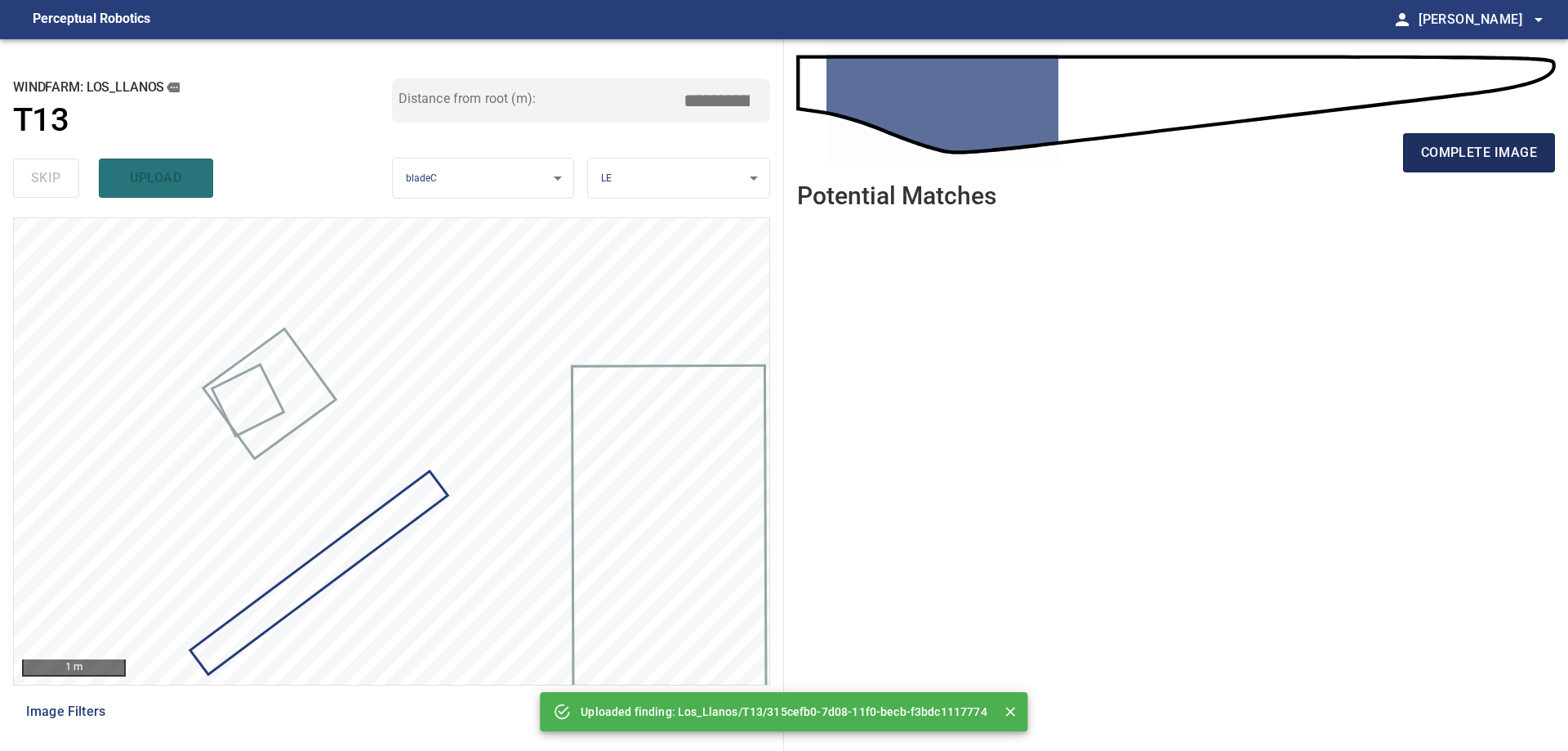
click at [1492, 142] on span "complete image" at bounding box center [1480, 153] width 116 height 23
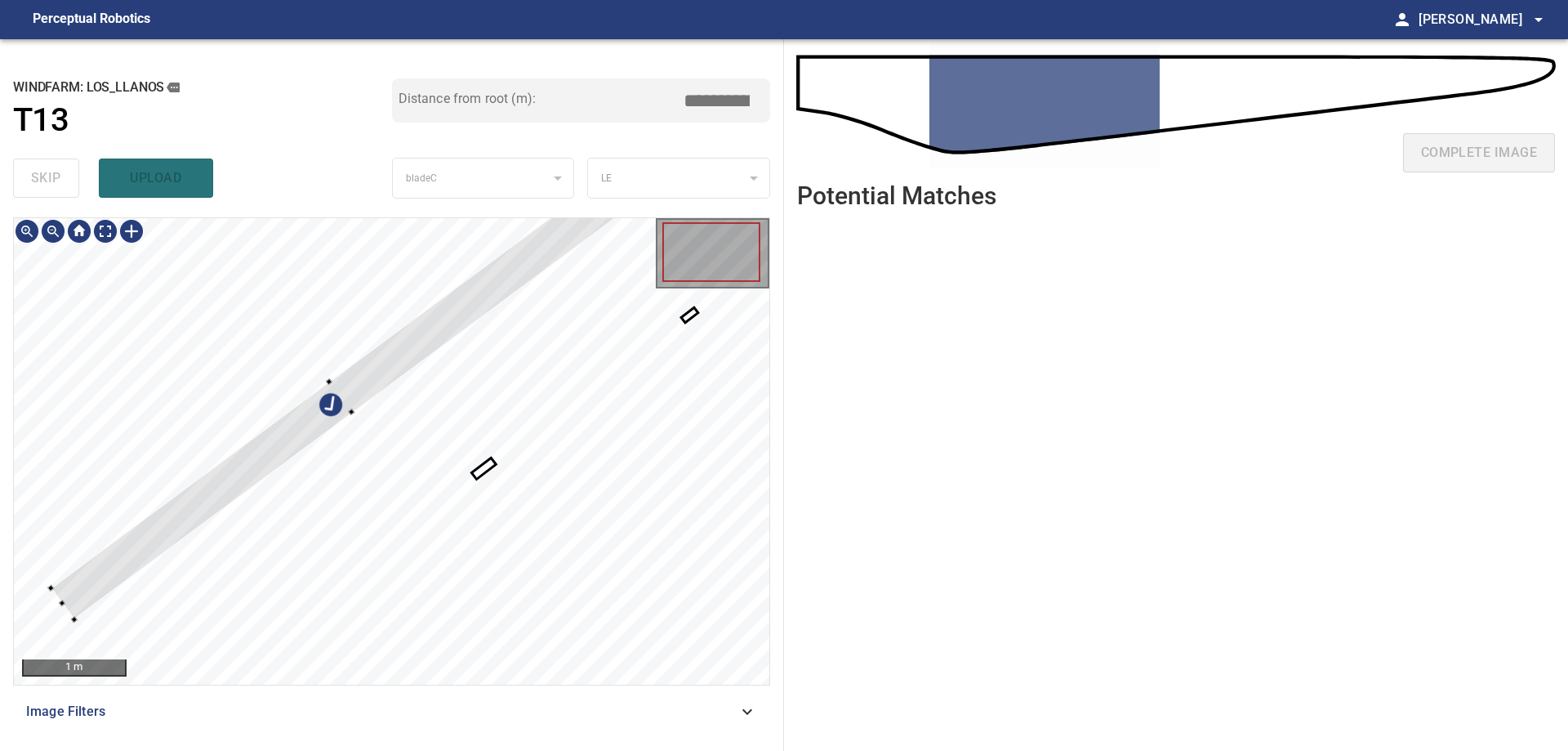
click at [468, 300] on div at bounding box center [340, 396] width 580 height 445
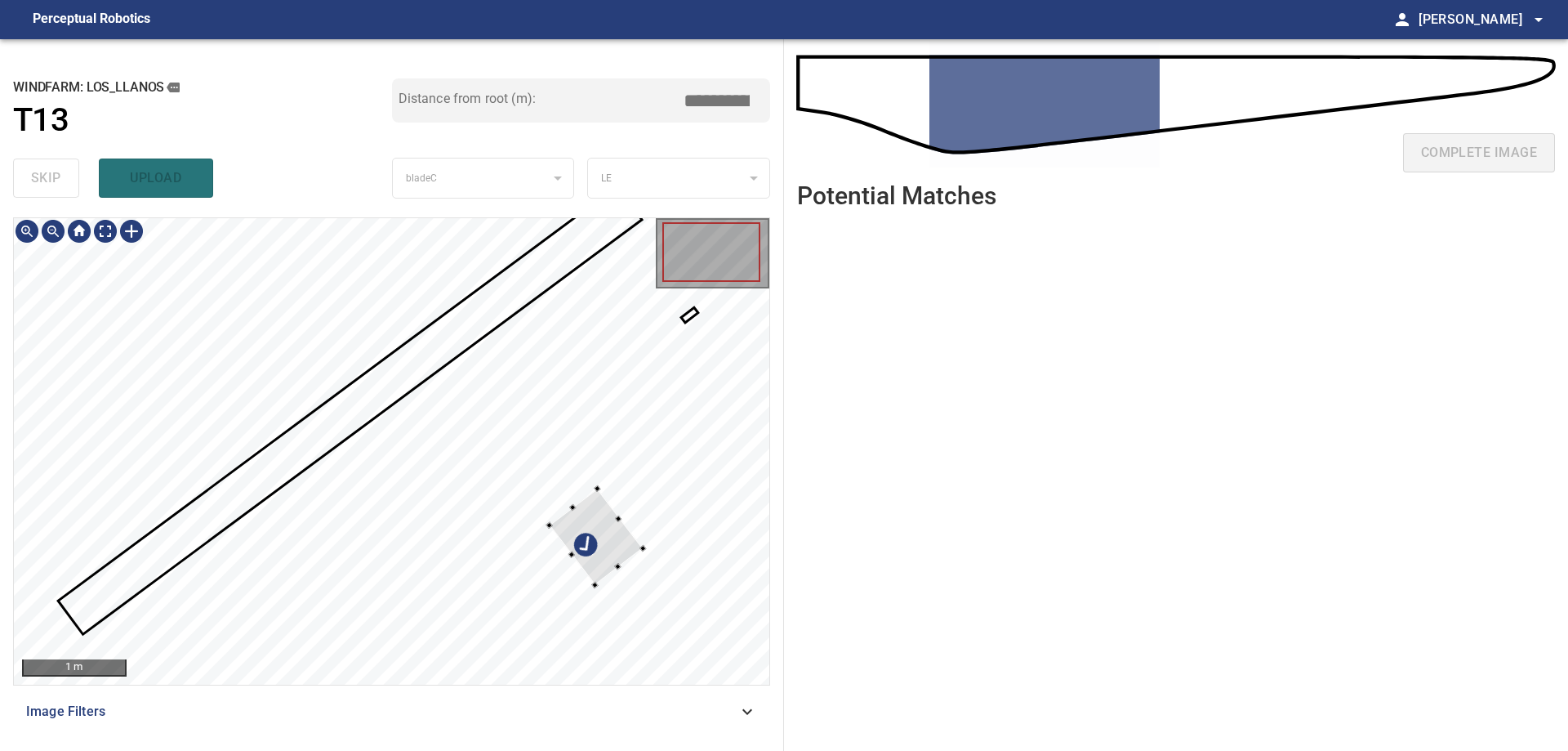
click at [614, 532] on div at bounding box center [596, 536] width 94 height 96
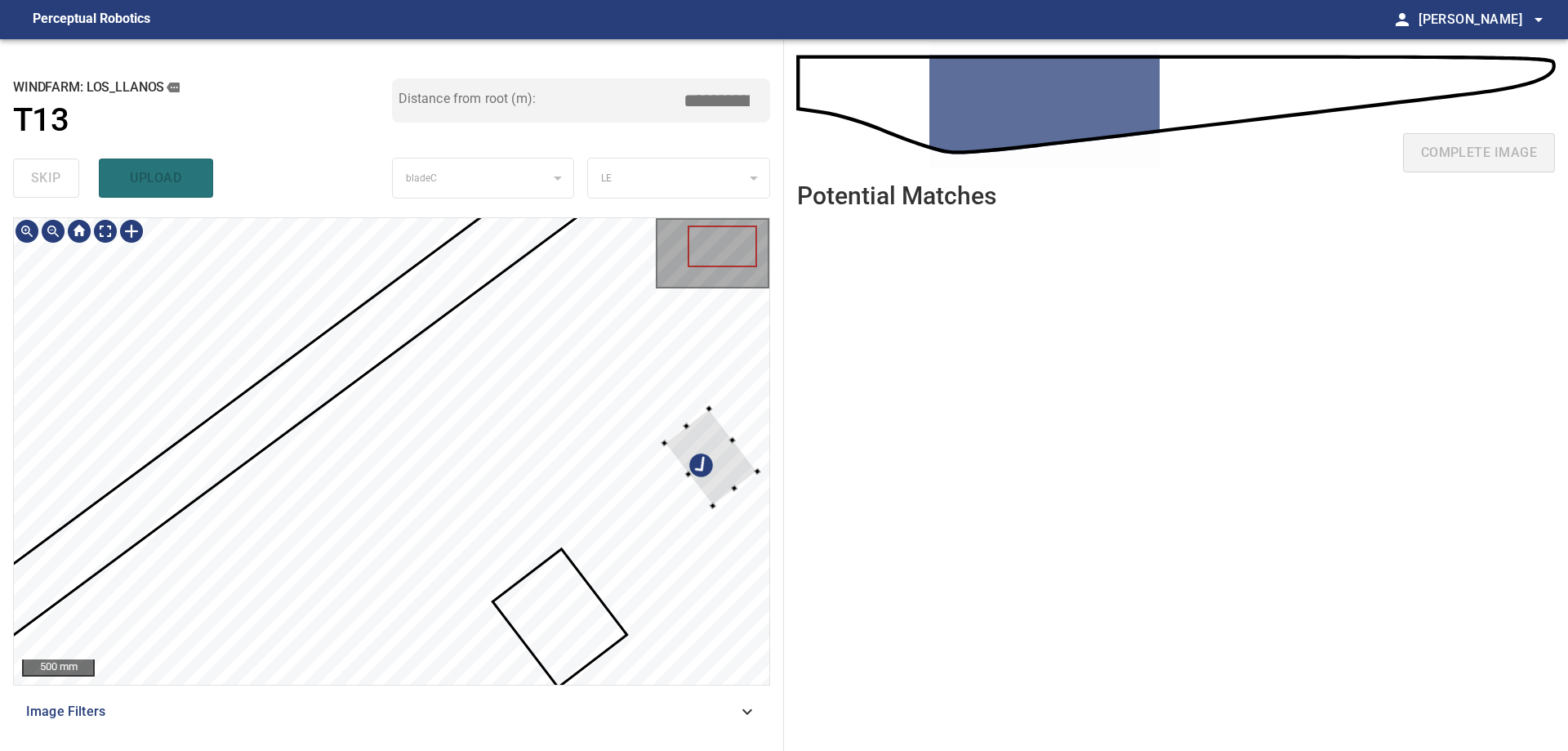
click at [734, 465] on div at bounding box center [710, 456] width 93 height 97
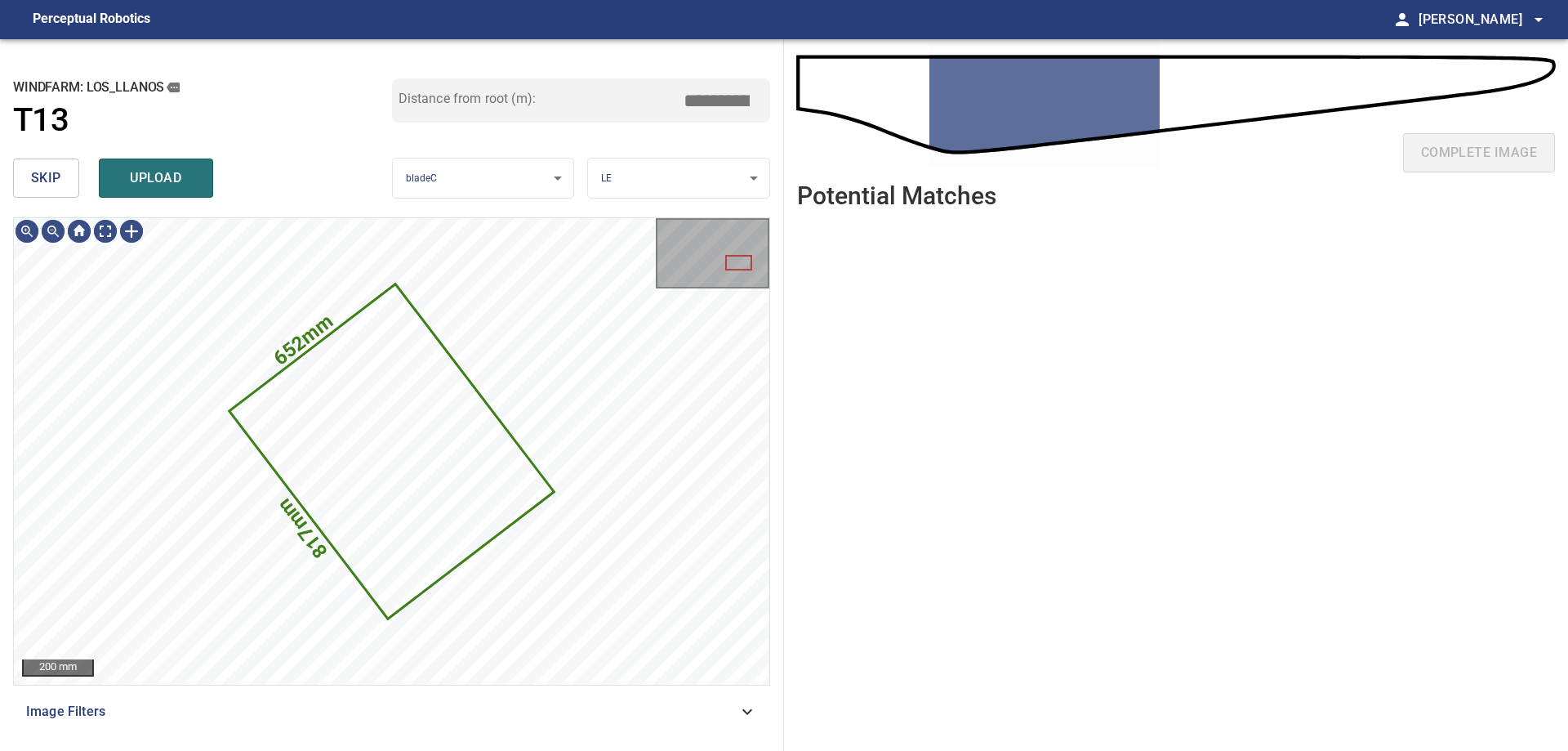
click at [42, 172] on span "skip" at bounding box center [46, 178] width 30 height 23
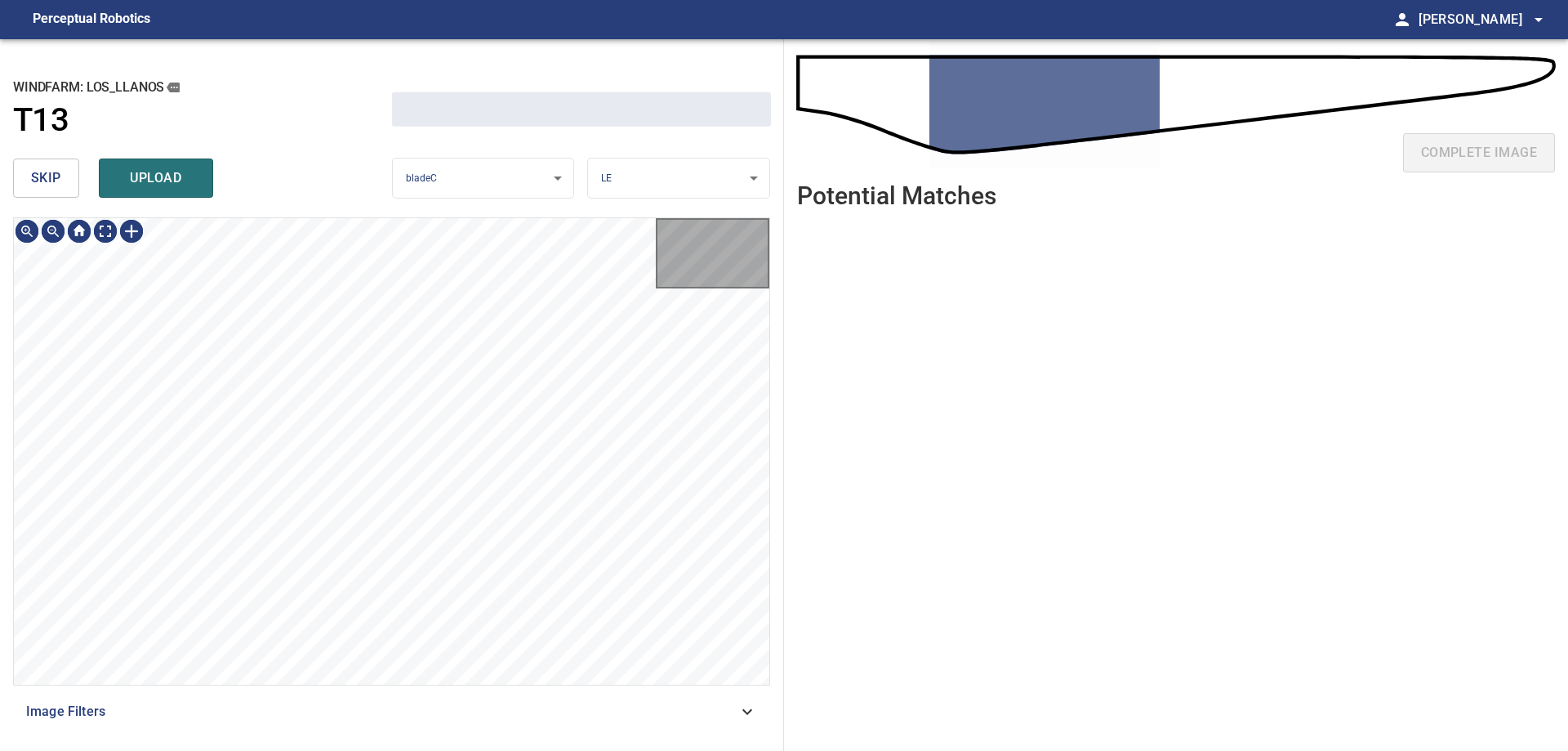
click at [42, 172] on span "skip" at bounding box center [46, 178] width 30 height 23
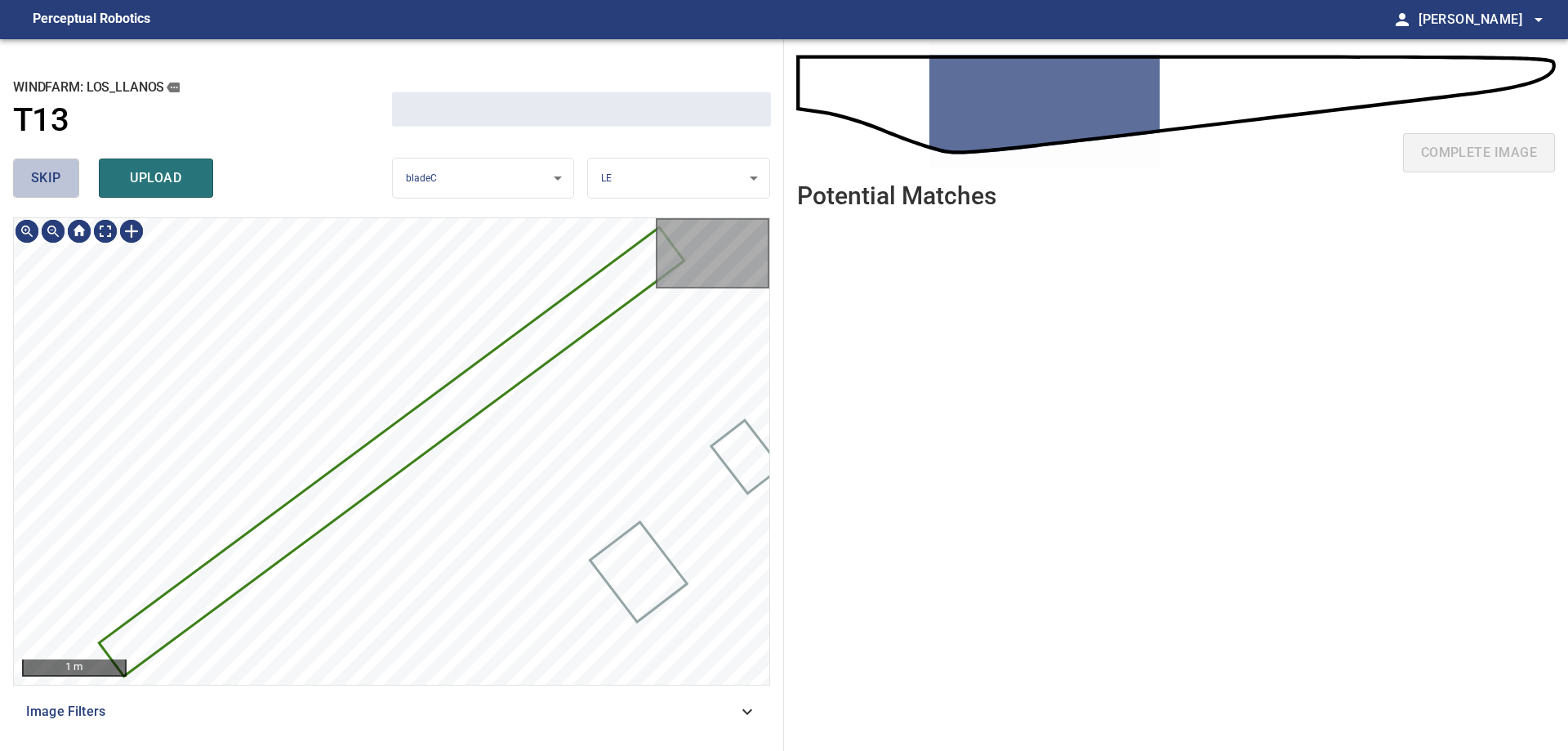
click at [42, 172] on span "skip" at bounding box center [46, 178] width 30 height 23
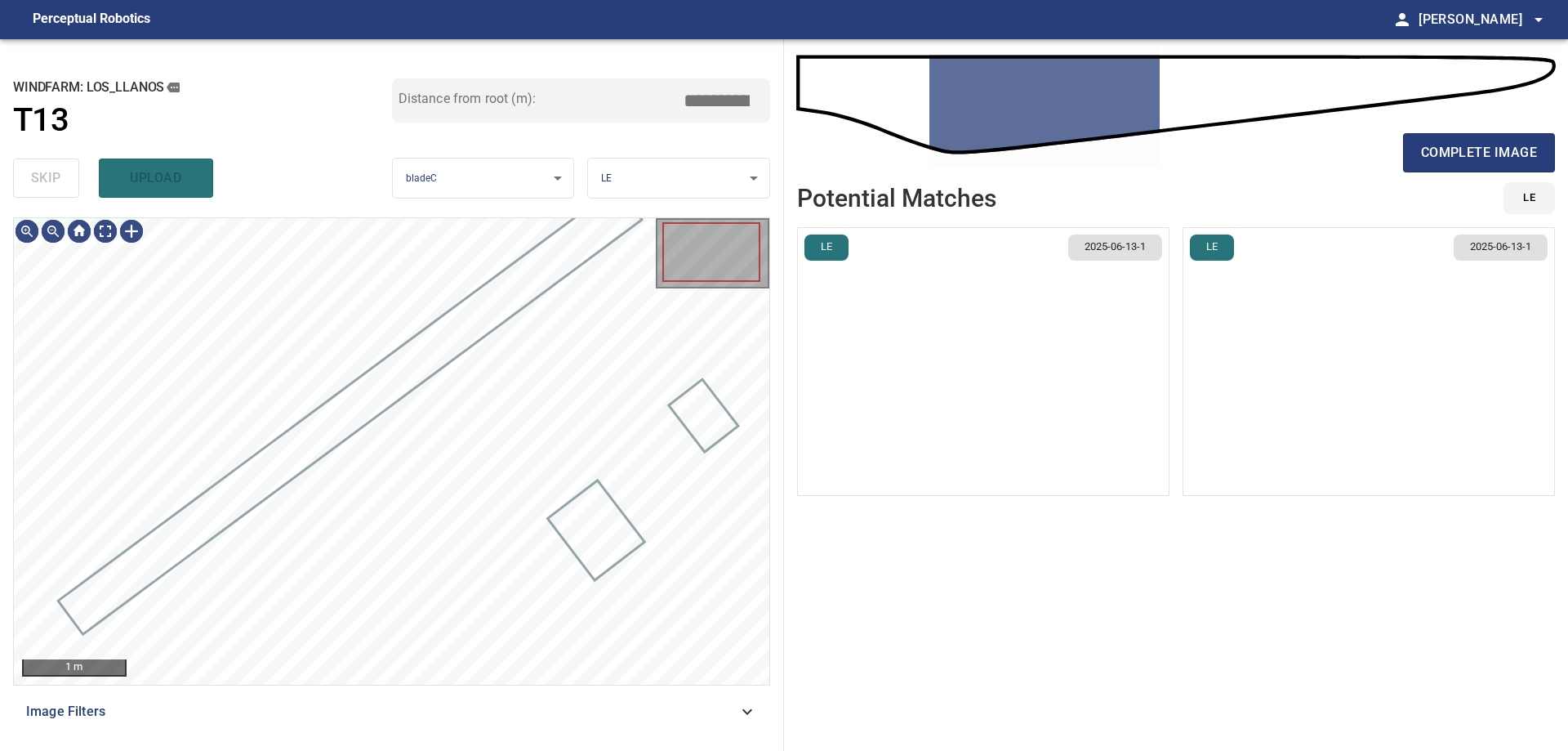
type input "****"
